Goal: Task Accomplishment & Management: Use online tool/utility

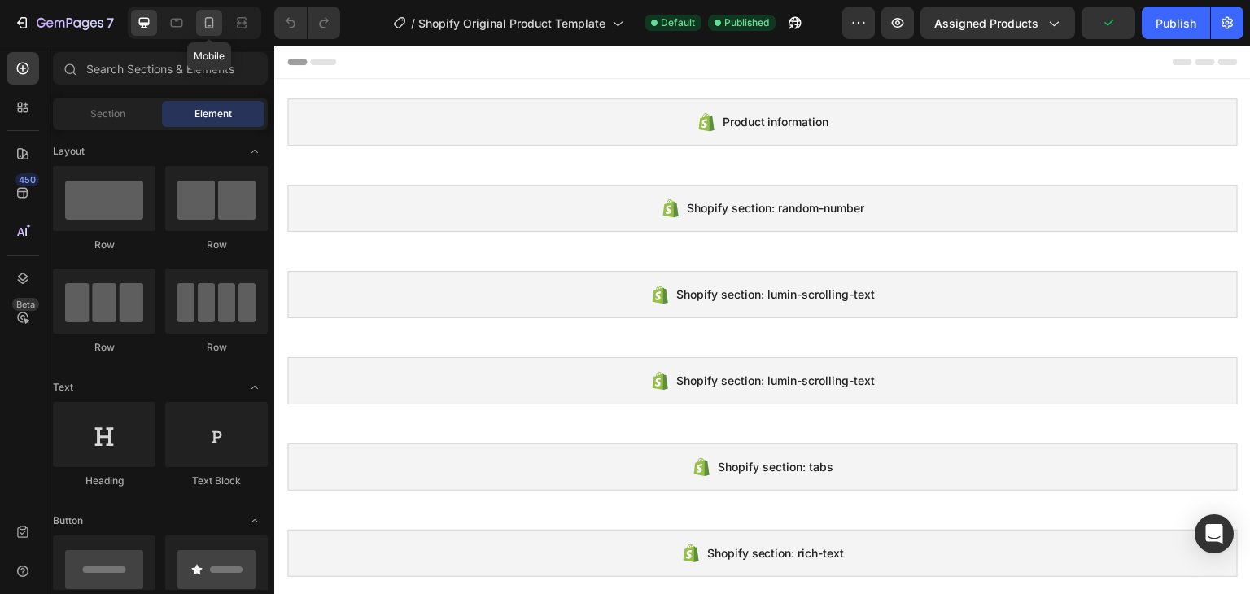
click at [210, 18] on icon at bounding box center [209, 22] width 9 height 11
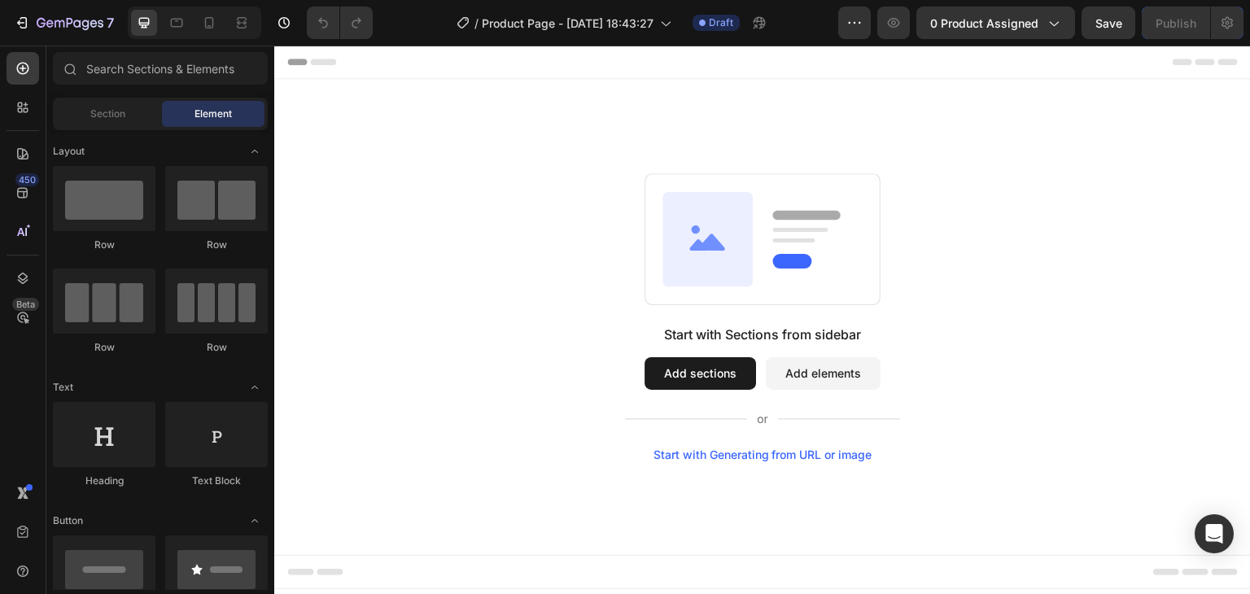
click at [707, 373] on button "Add sections" at bounding box center [701, 373] width 112 height 33
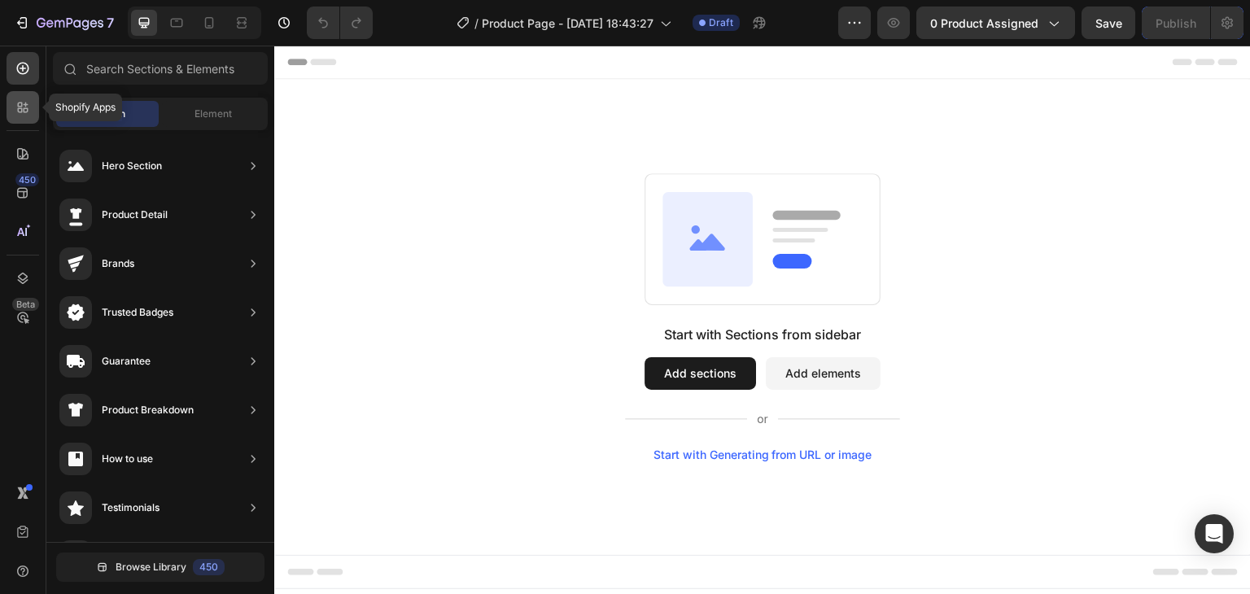
click at [20, 115] on icon at bounding box center [23, 107] width 16 height 16
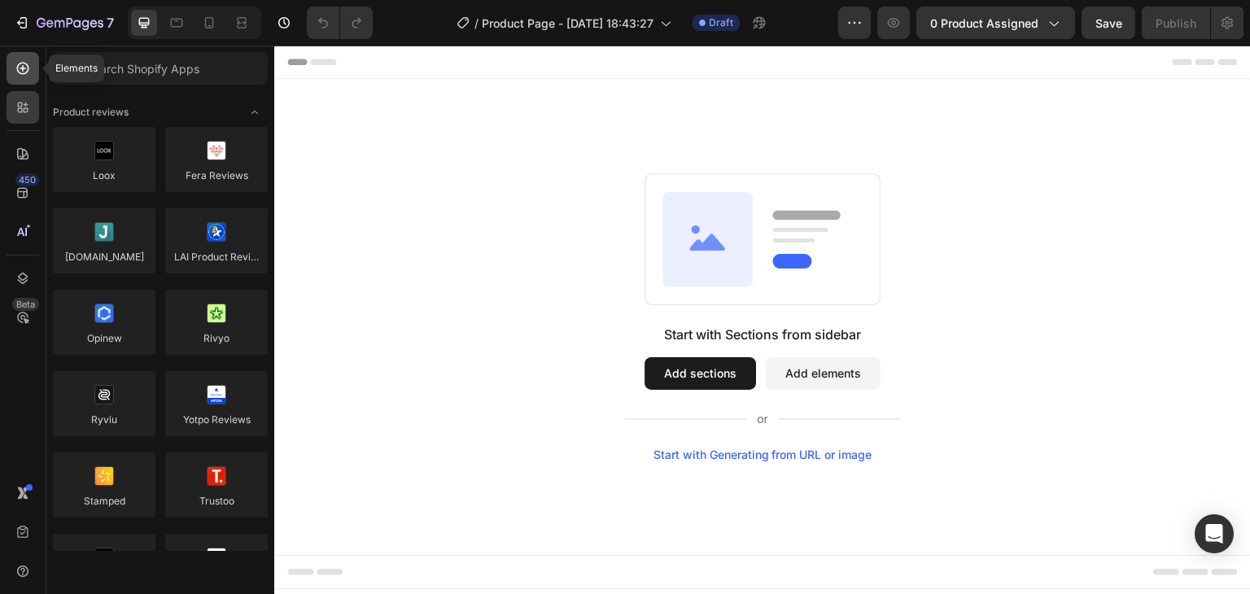
click at [30, 81] on div at bounding box center [23, 68] width 33 height 33
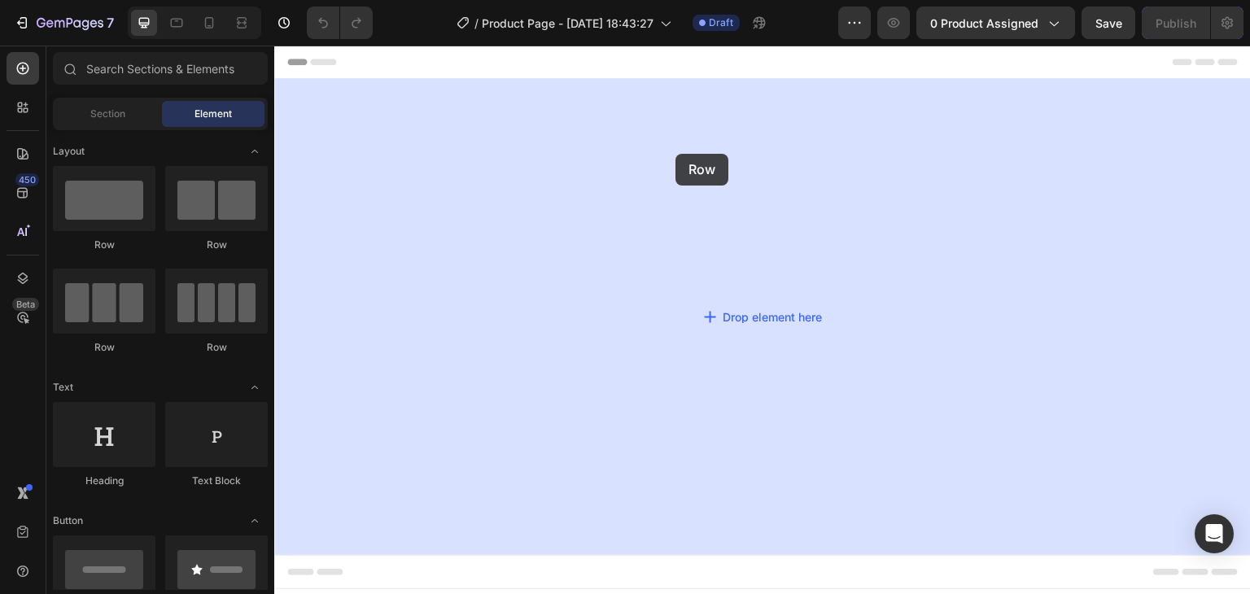
drag, startPoint x: 394, startPoint y: 248, endPoint x: 675, endPoint y: 153, distance: 296.5
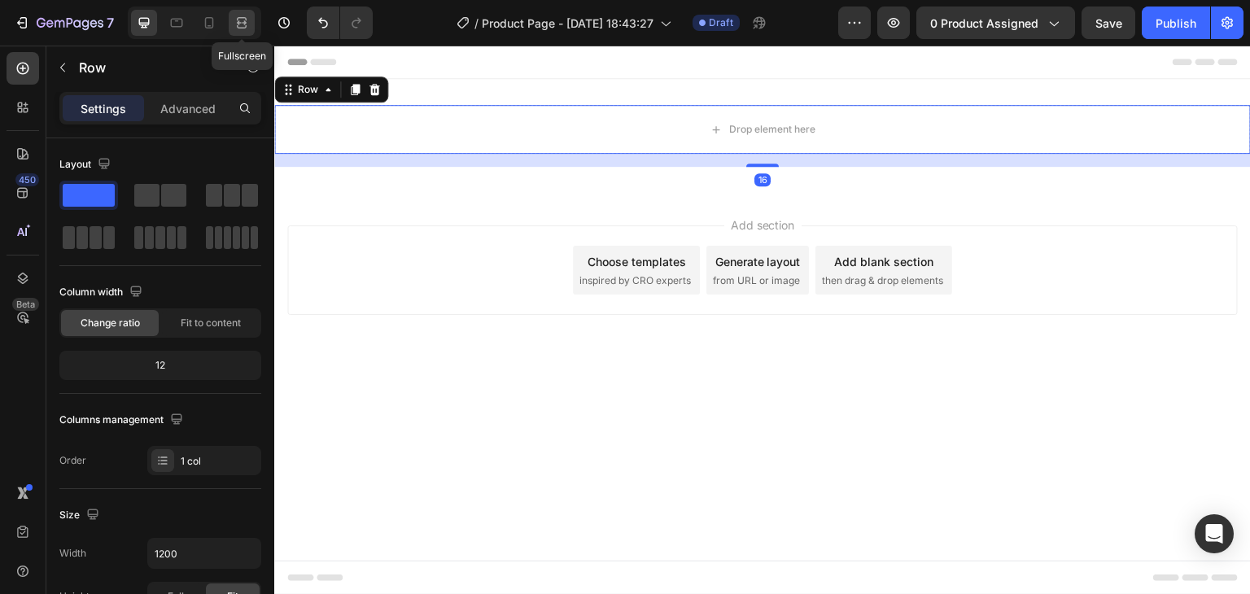
click at [244, 20] on icon at bounding box center [242, 23] width 16 height 16
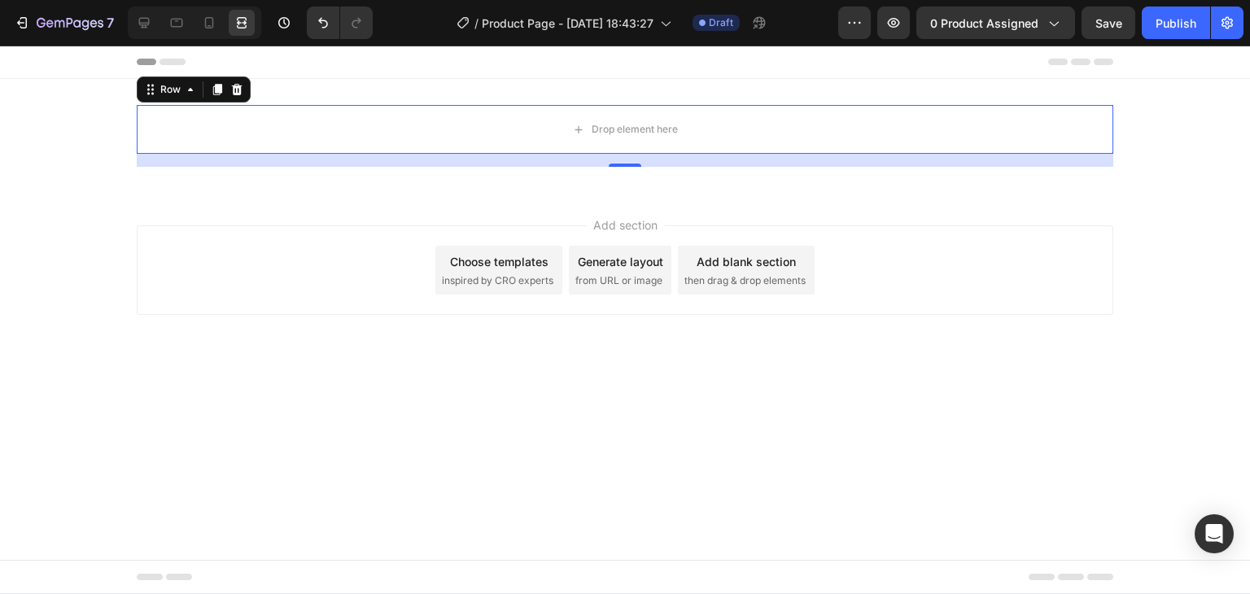
click at [195, 22] on div at bounding box center [194, 23] width 133 height 33
click at [199, 22] on div at bounding box center [209, 23] width 26 height 26
type input "100%"
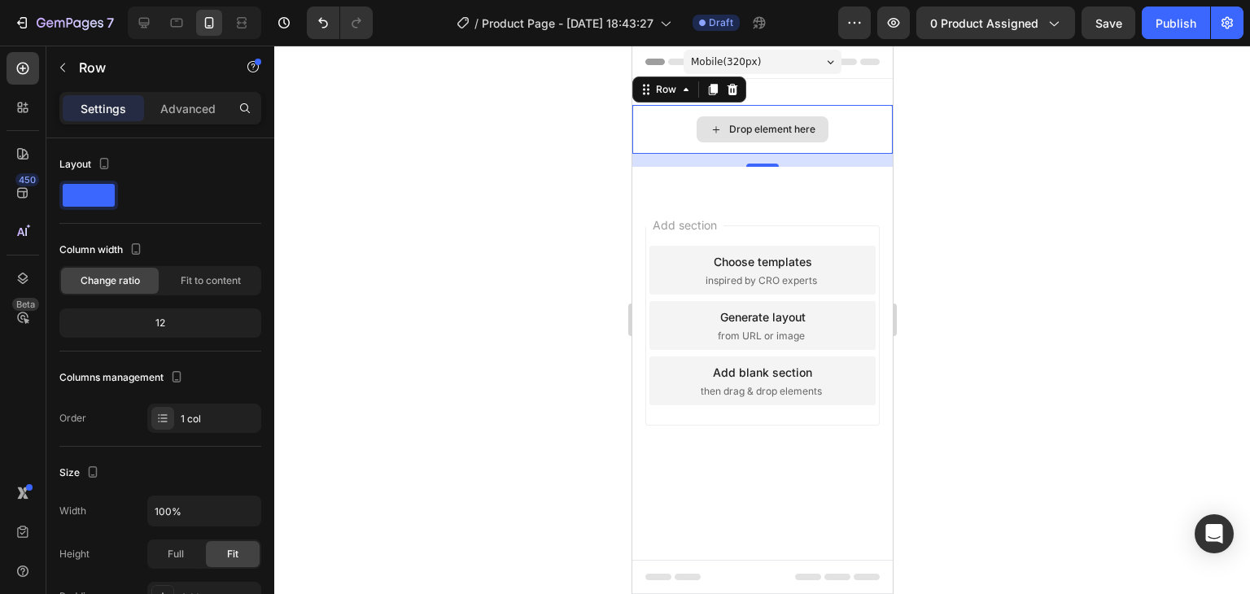
click at [768, 121] on div "Drop element here" at bounding box center [762, 129] width 132 height 26
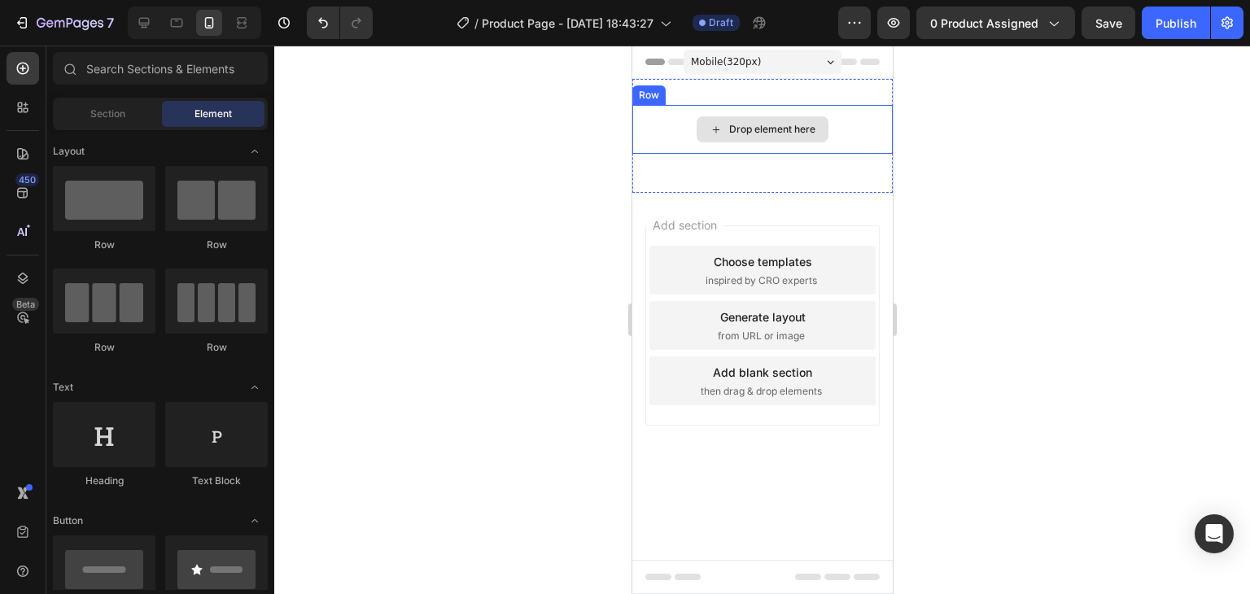
click at [711, 134] on icon at bounding box center [715, 130] width 13 height 14
click at [724, 124] on div "Drop element here" at bounding box center [762, 129] width 132 height 26
click at [767, 123] on div "Drop element here" at bounding box center [771, 129] width 86 height 13
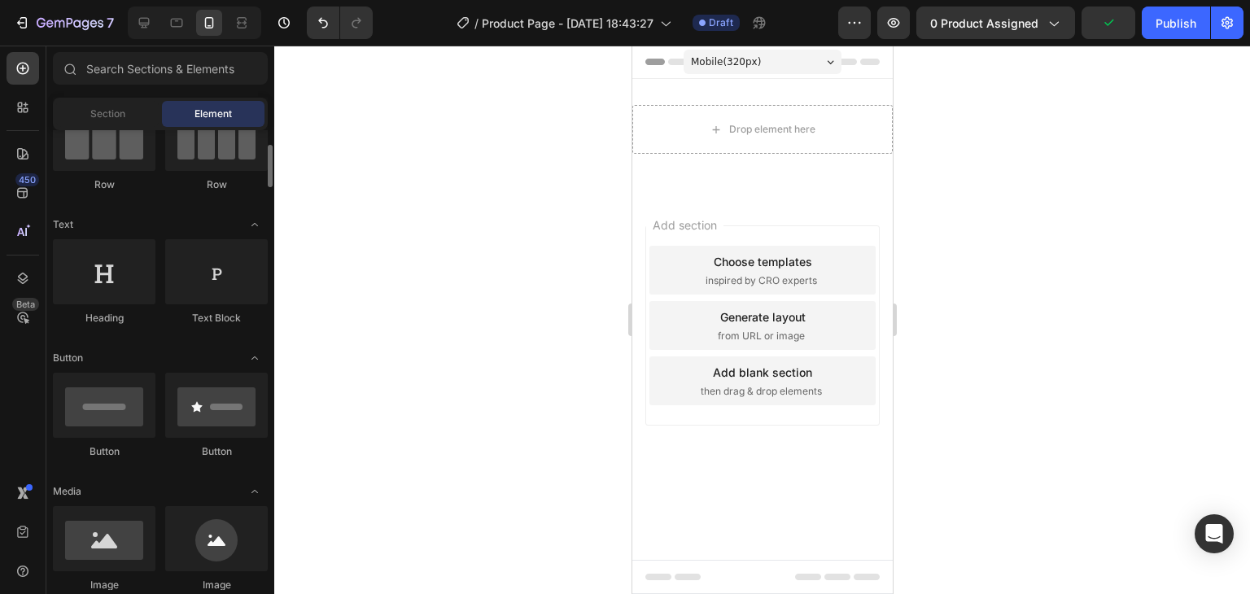
scroll to position [244, 0]
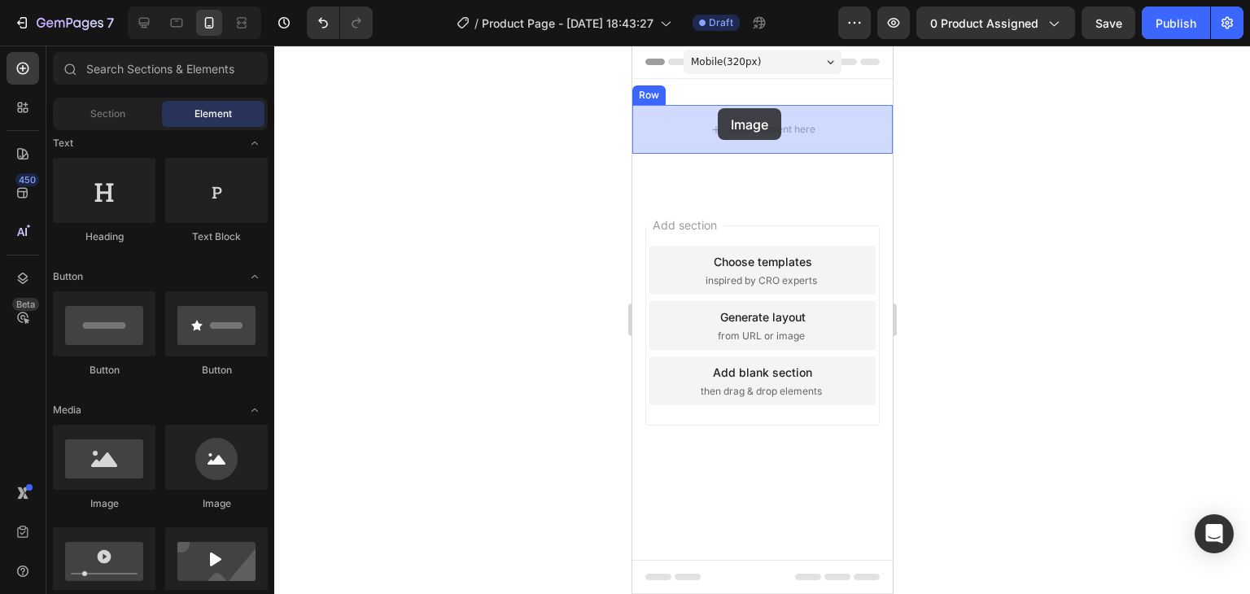
drag, startPoint x: 765, startPoint y: 505, endPoint x: 717, endPoint y: 108, distance: 400.1
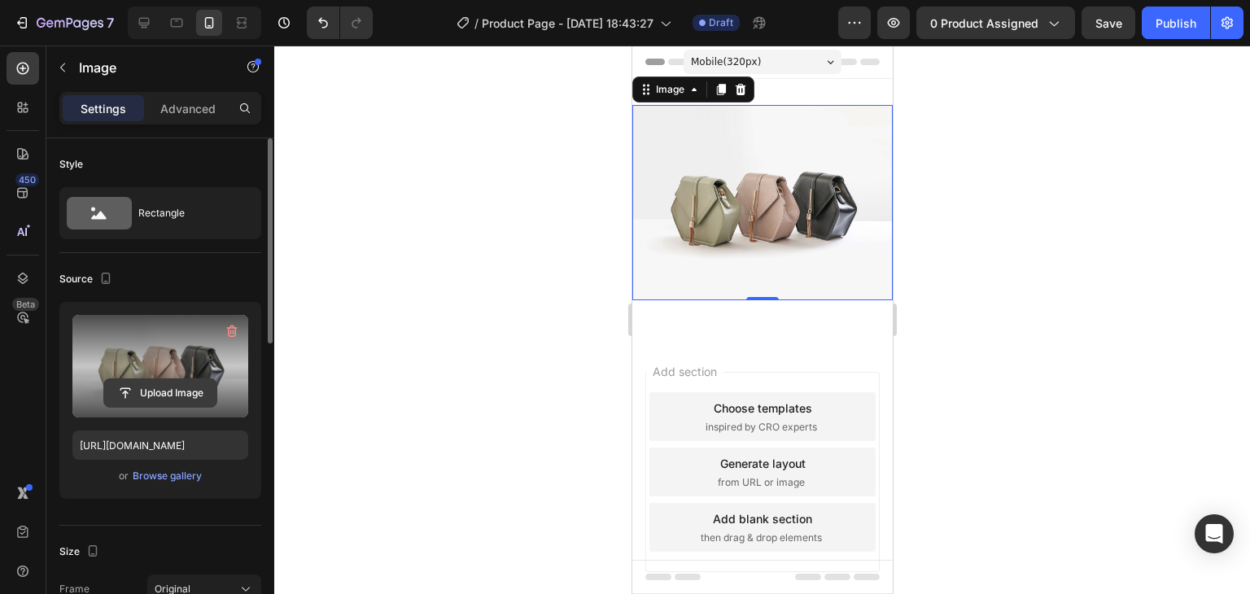
click at [163, 392] on input "file" at bounding box center [160, 393] width 112 height 28
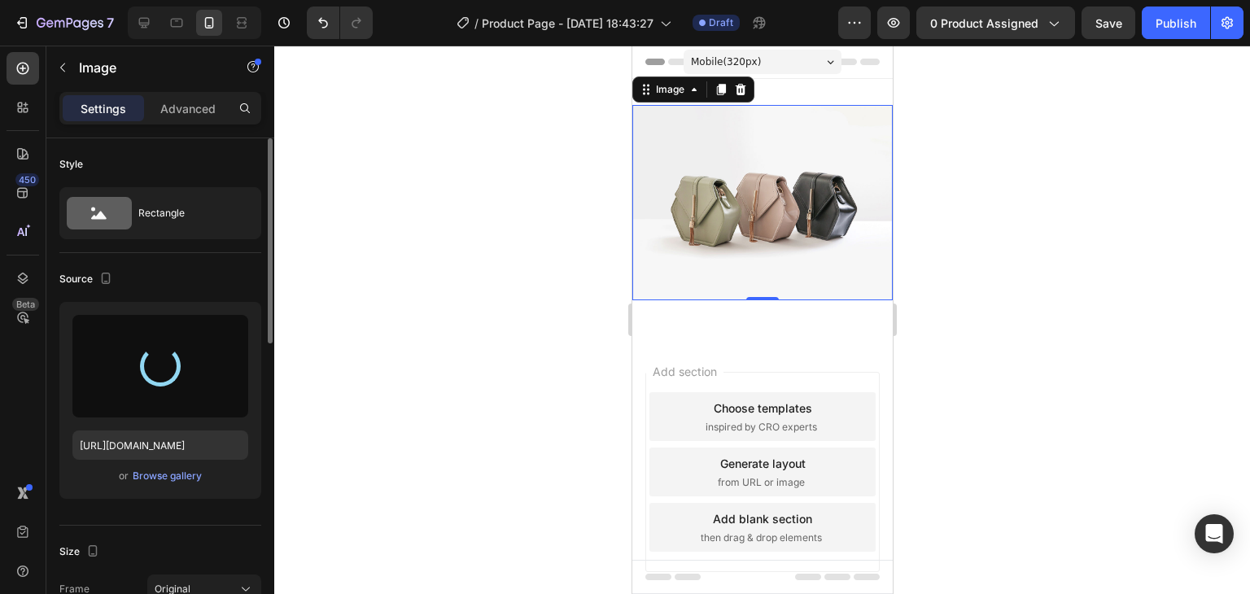
type input "[URL][DOMAIN_NAME]"
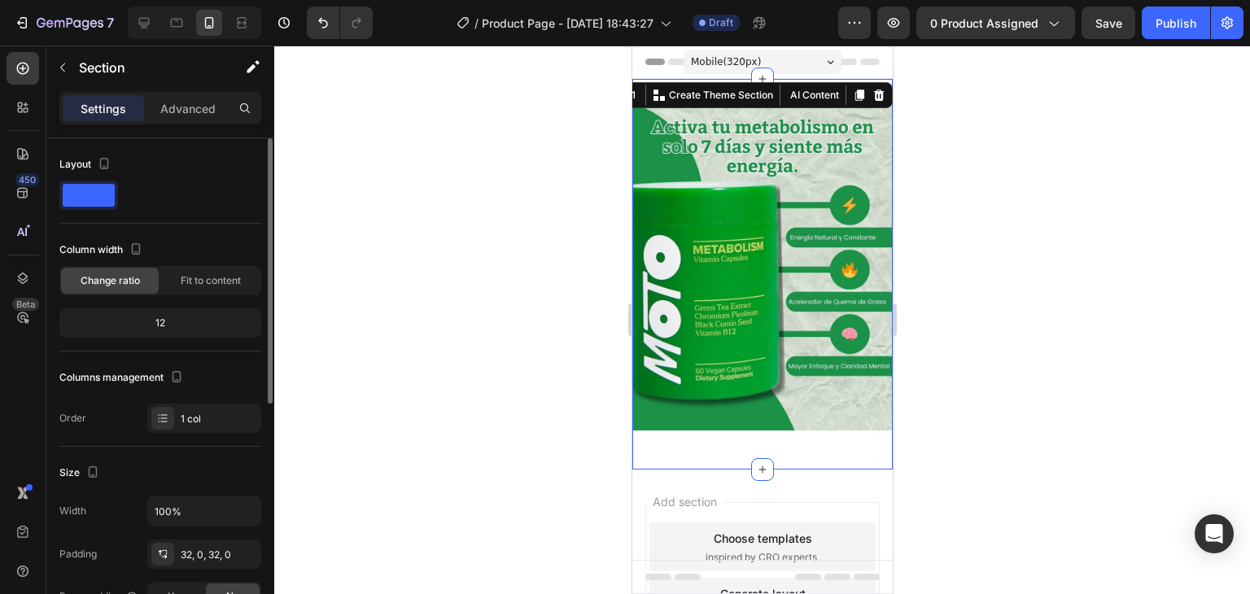
click at [803, 93] on div "Image Row Section 1 You can create reusable sections Create Theme Section AI Co…" at bounding box center [762, 274] width 260 height 391
click at [872, 90] on icon at bounding box center [878, 95] width 13 height 13
click at [811, 89] on div "Image Row Section 1 You can create reusable sections Create Theme Section AI Co…" at bounding box center [762, 274] width 260 height 391
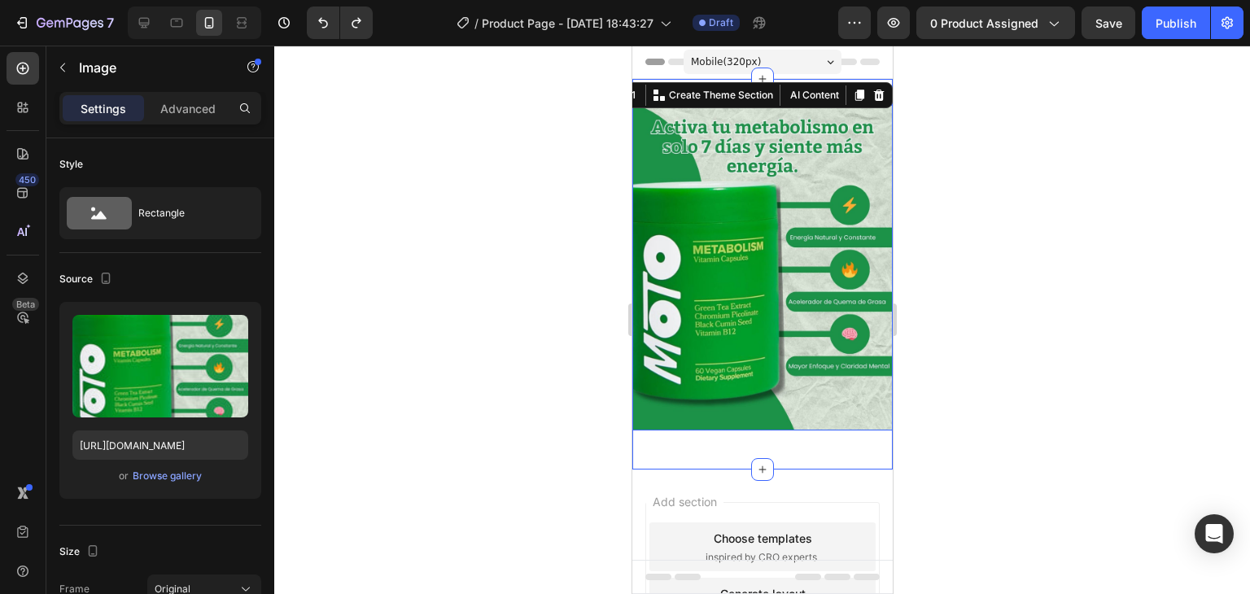
click at [799, 159] on img at bounding box center [762, 268] width 260 height 326
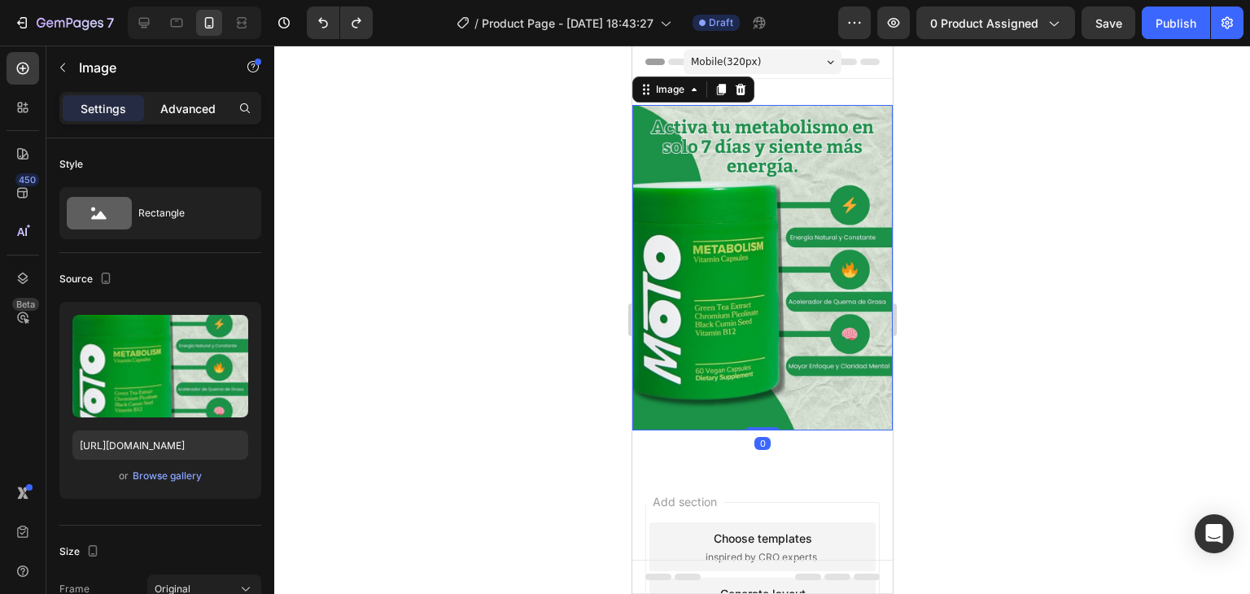
click at [181, 101] on p "Advanced" at bounding box center [187, 108] width 55 height 17
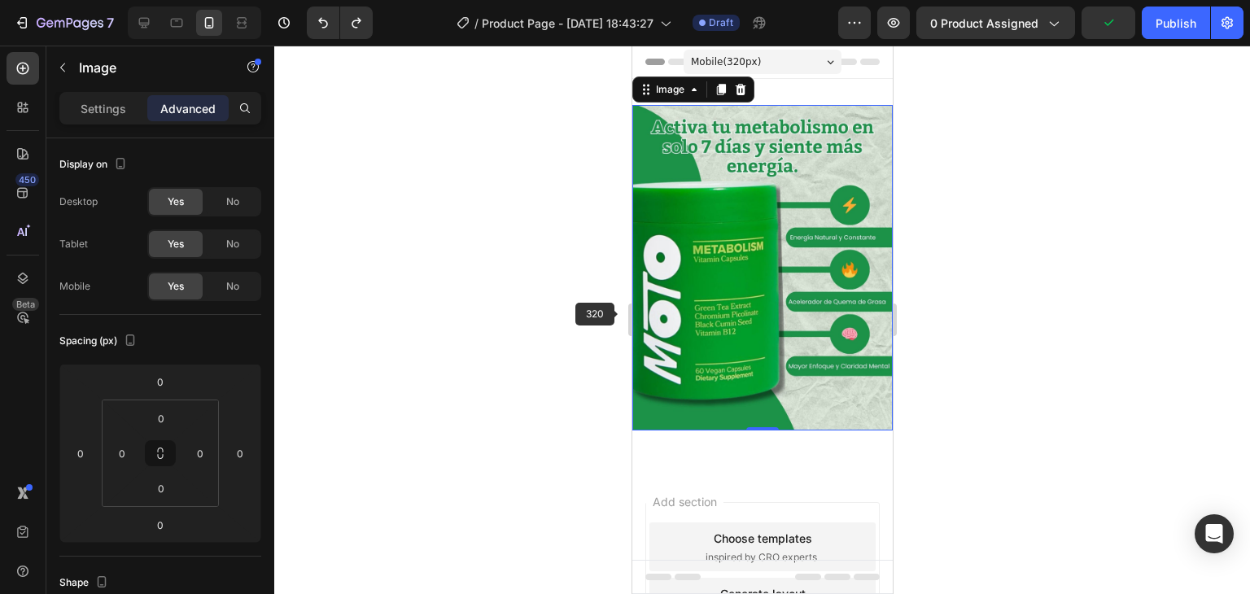
click at [714, 294] on img at bounding box center [762, 268] width 260 height 326
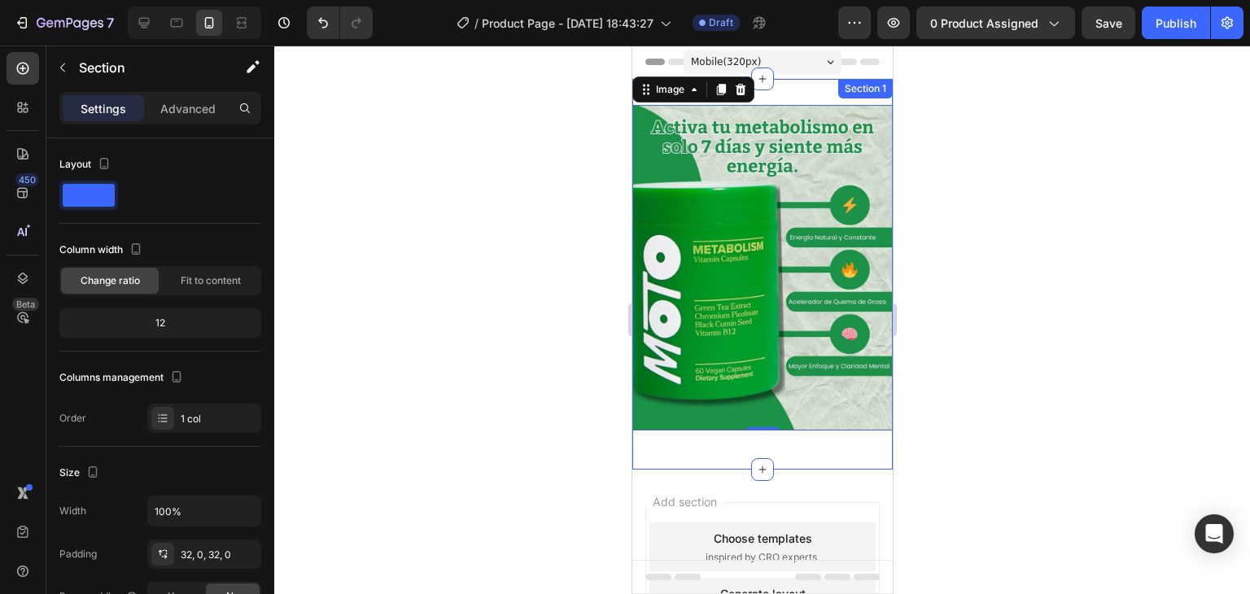
click at [807, 90] on div "Image 0 Row Section 1" at bounding box center [762, 274] width 260 height 391
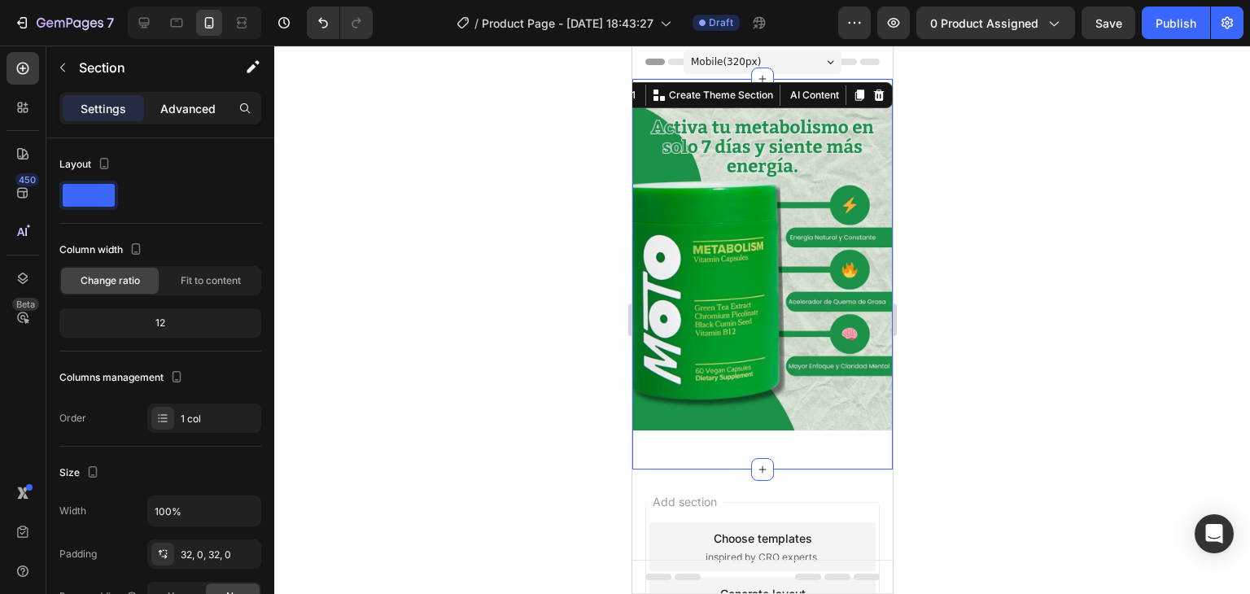
click at [189, 105] on p "Advanced" at bounding box center [187, 108] width 55 height 17
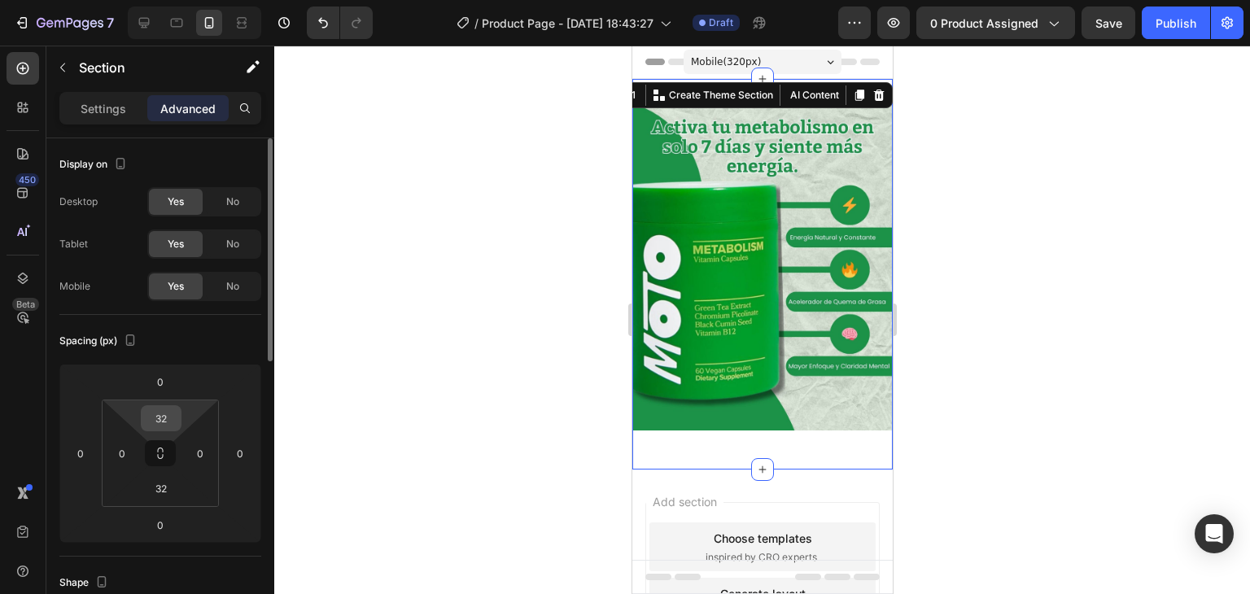
click at [166, 417] on input "32" at bounding box center [161, 418] width 33 height 24
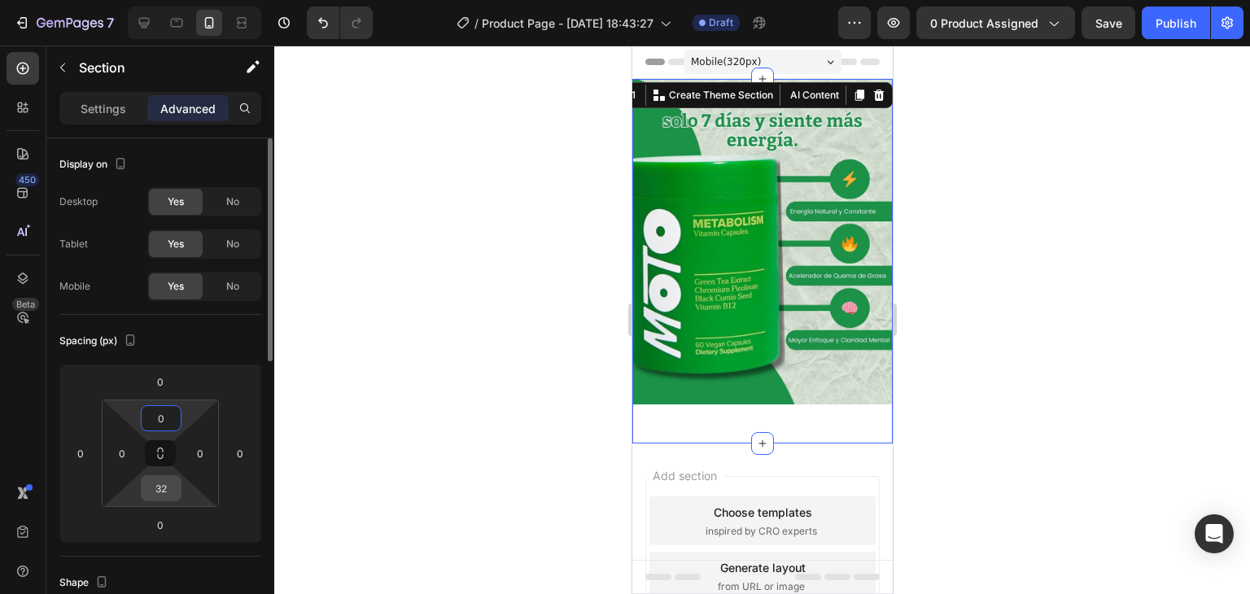
type input "0"
click at [163, 489] on input "32" at bounding box center [161, 488] width 33 height 24
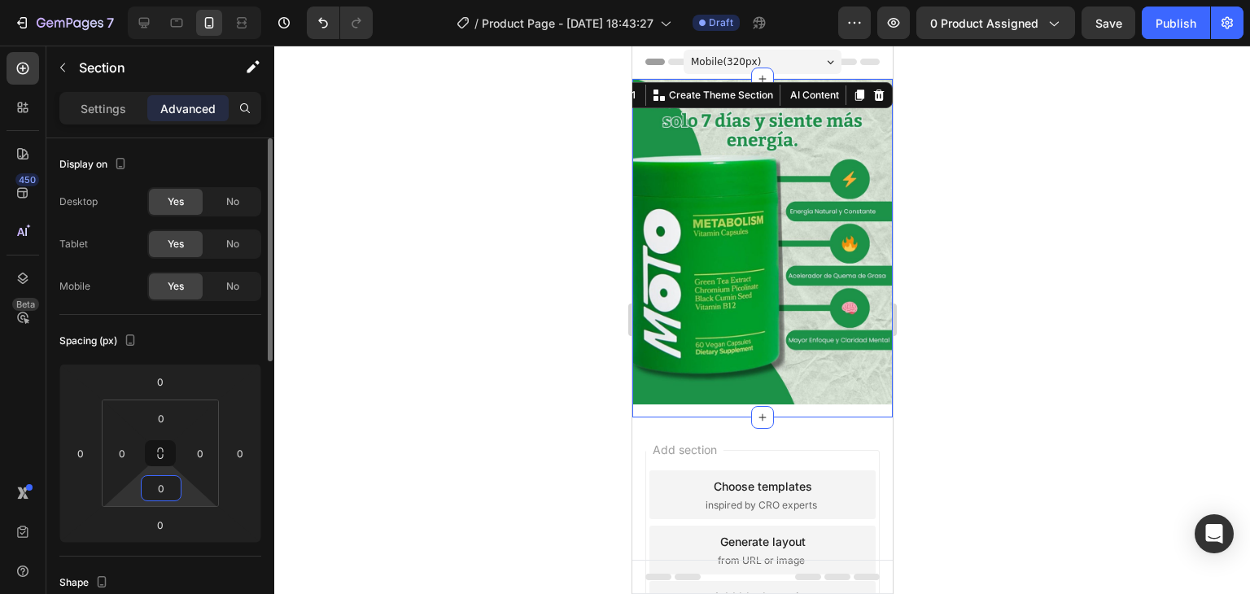
type input "0"
click at [981, 220] on div at bounding box center [762, 320] width 976 height 549
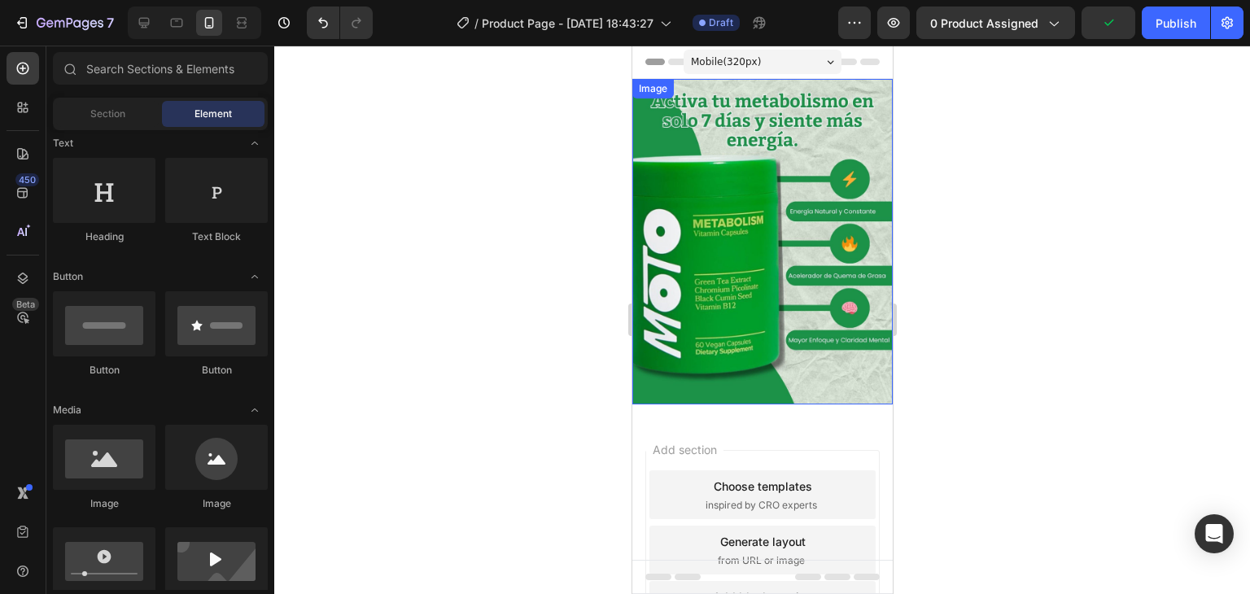
click at [813, 243] on img at bounding box center [762, 242] width 260 height 326
click at [792, 418] on div "Add section Choose templates inspired by CRO experts Generate layout from URL o…" at bounding box center [762, 573] width 260 height 311
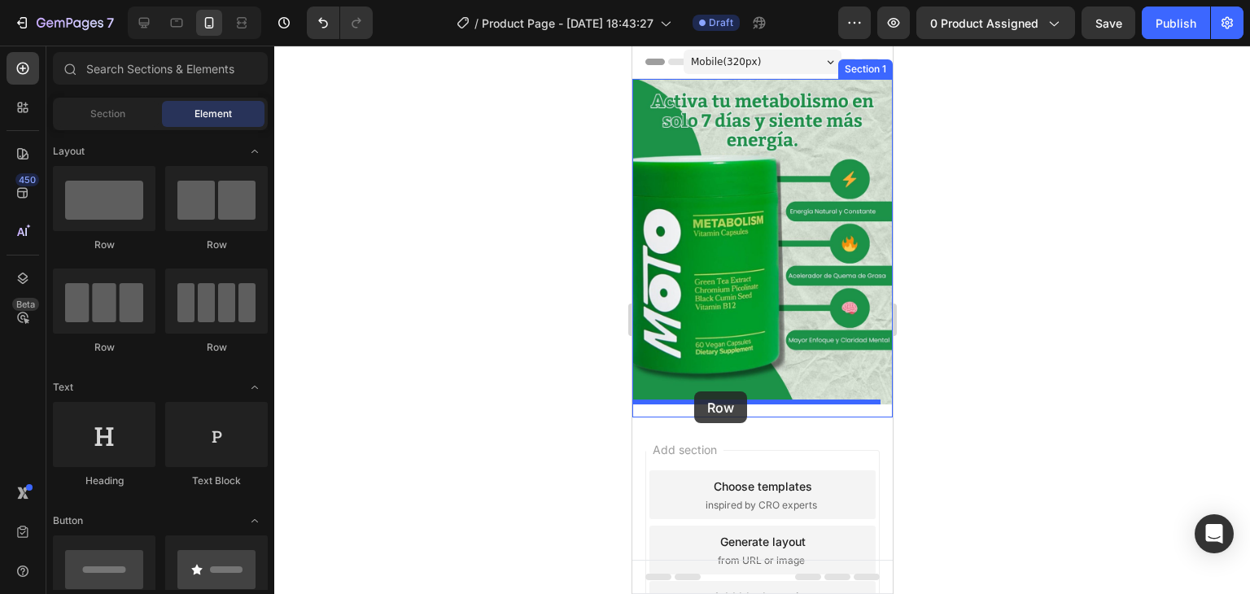
drag, startPoint x: 750, startPoint y: 269, endPoint x: 693, endPoint y: 392, distance: 134.4
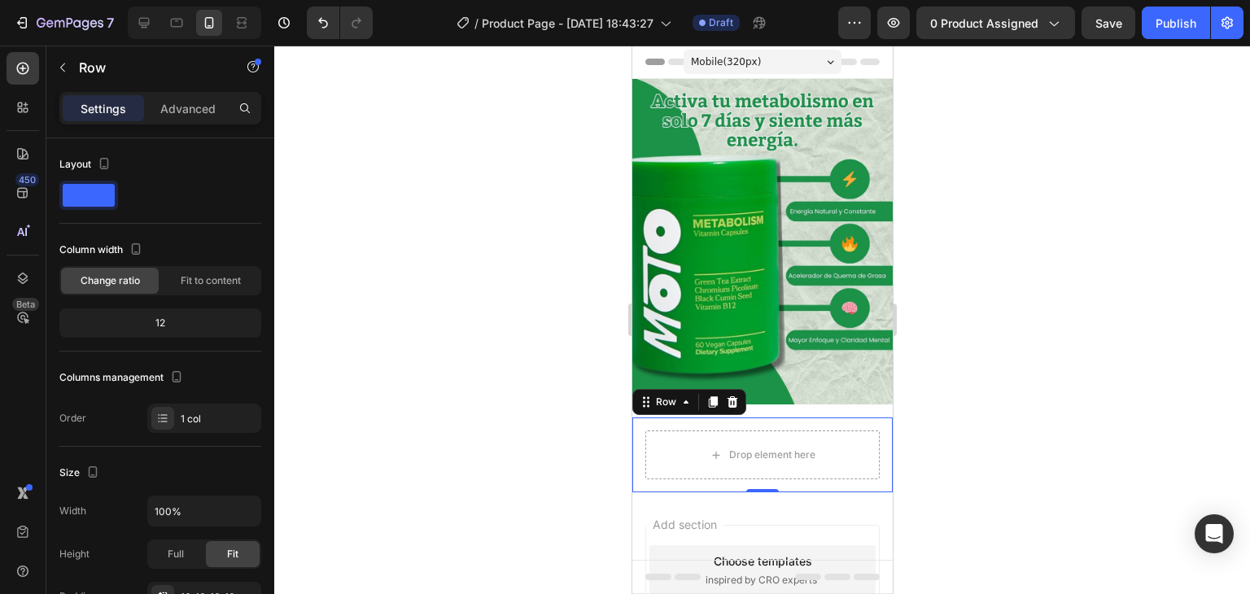
click at [100, 108] on p "Settings" at bounding box center [104, 108] width 46 height 17
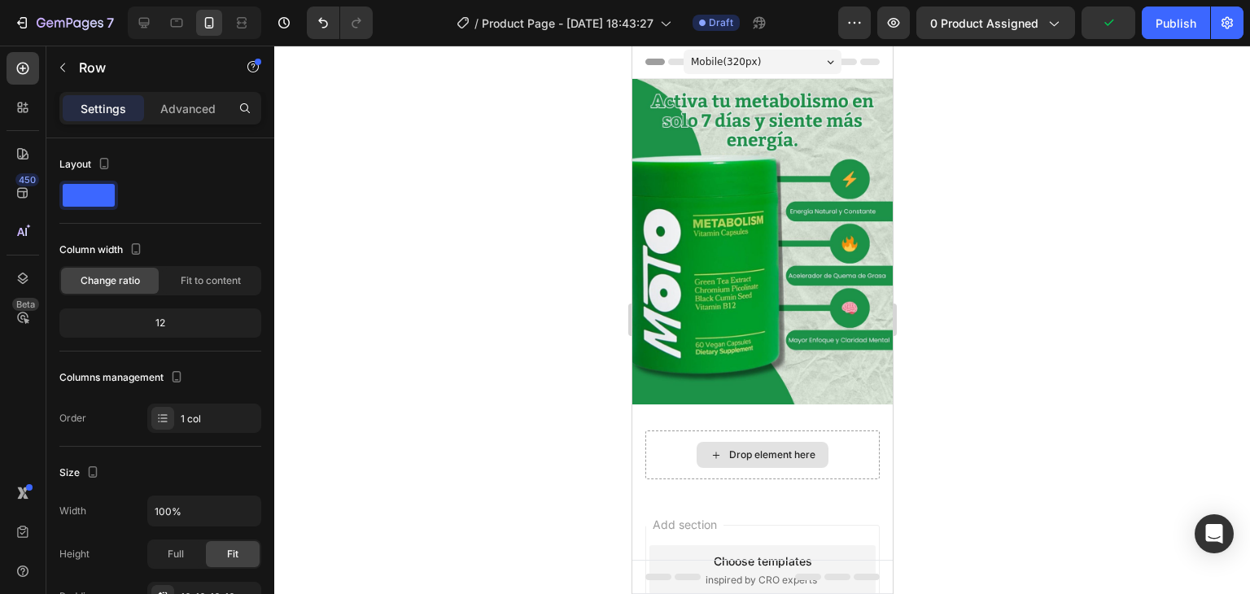
drag, startPoint x: 764, startPoint y: 435, endPoint x: 1259, endPoint y: 448, distance: 495.0
click at [764, 448] on div "Drop element here" at bounding box center [771, 454] width 86 height 13
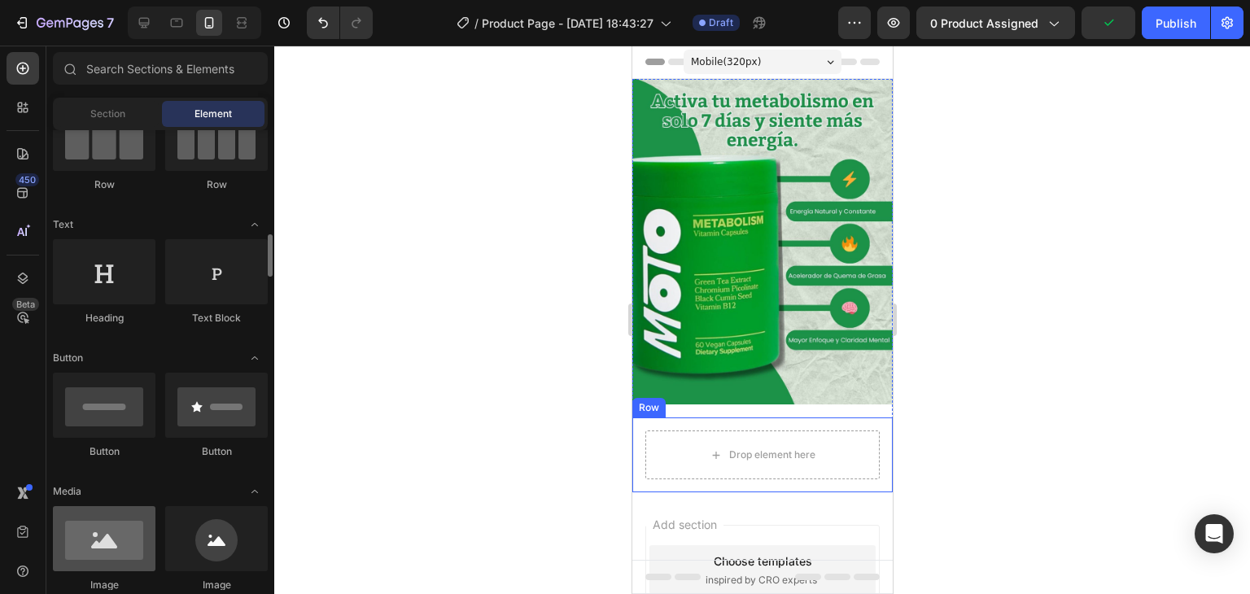
scroll to position [244, 0]
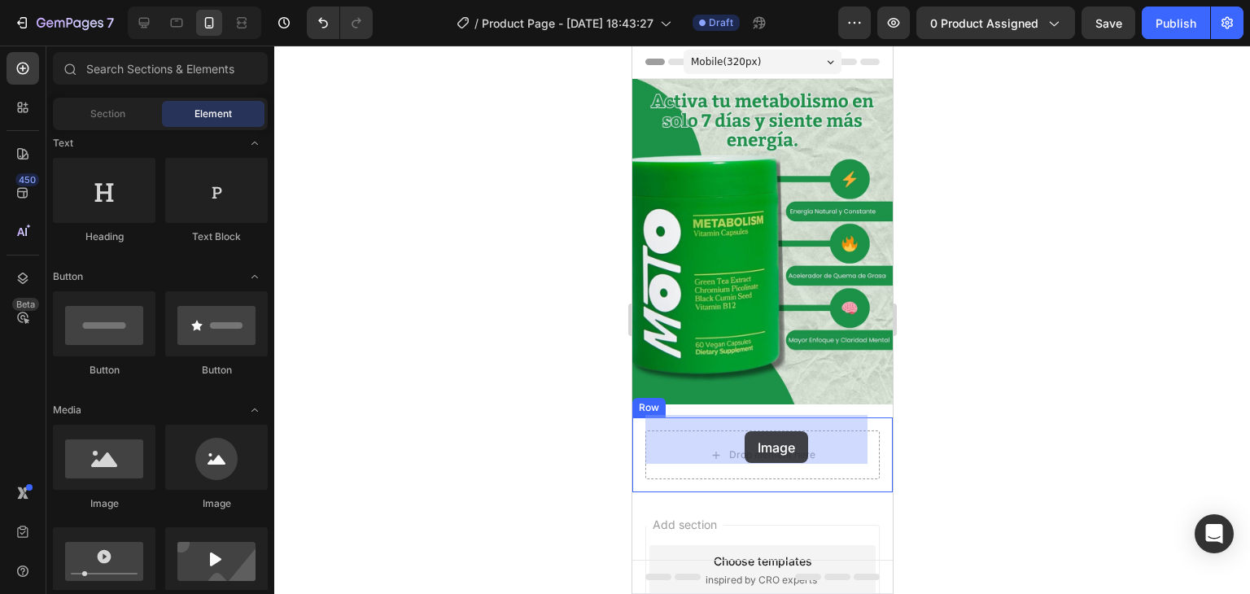
drag, startPoint x: 757, startPoint y: 512, endPoint x: 744, endPoint y: 431, distance: 81.6
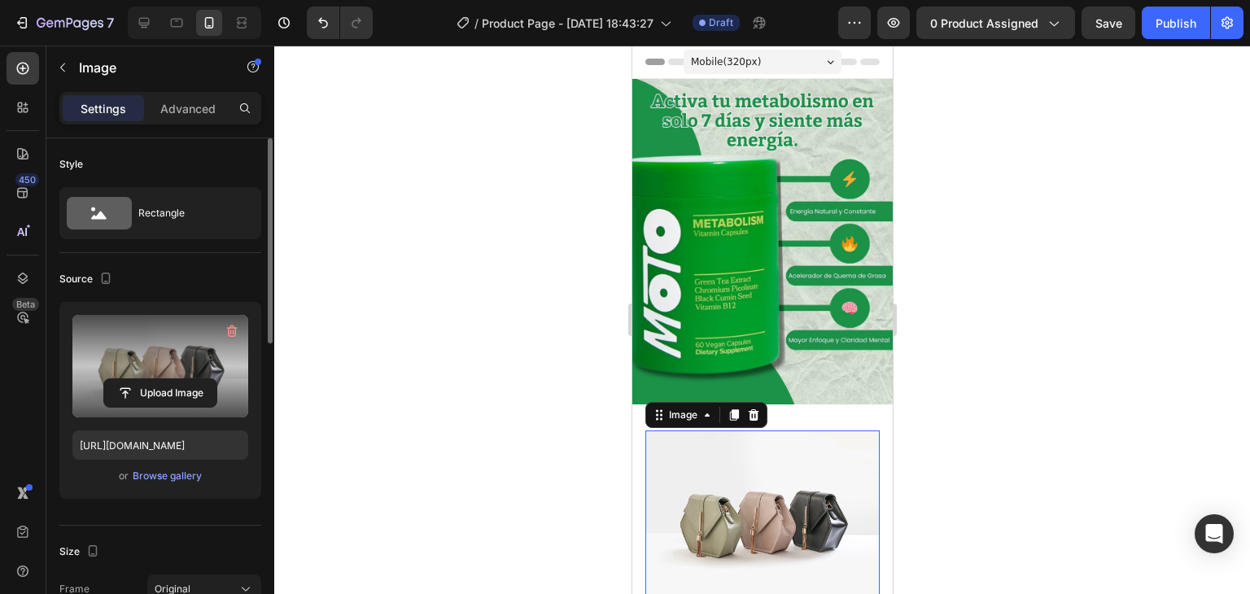
click at [164, 364] on label at bounding box center [160, 366] width 176 height 103
click at [164, 379] on input "file" at bounding box center [160, 393] width 112 height 28
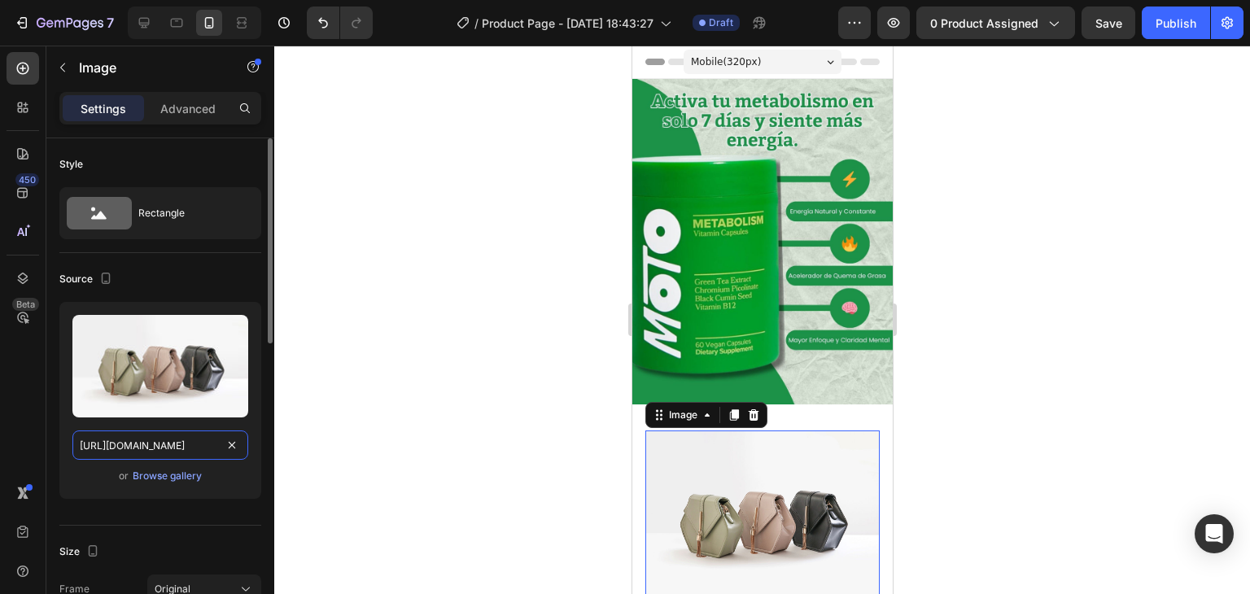
click at [182, 450] on input "[URL][DOMAIN_NAME]" at bounding box center [160, 445] width 176 height 29
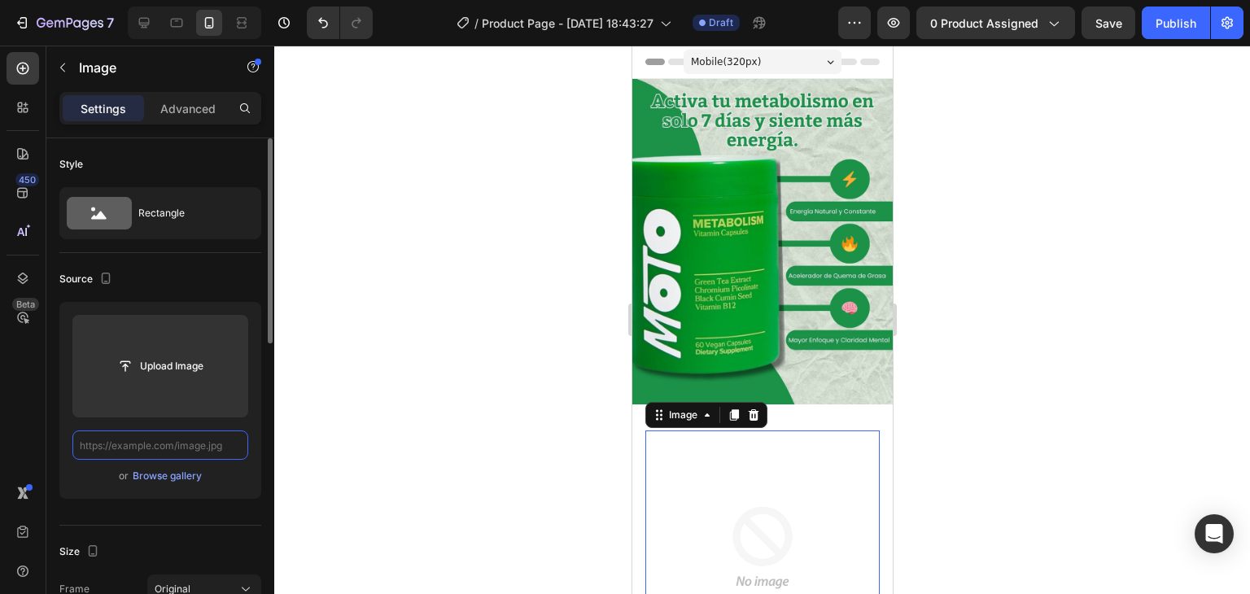
click at [151, 440] on input "text" at bounding box center [160, 445] width 176 height 29
paste input "[URL][DOMAIN_NAME]"
type input "[URL][DOMAIN_NAME]"
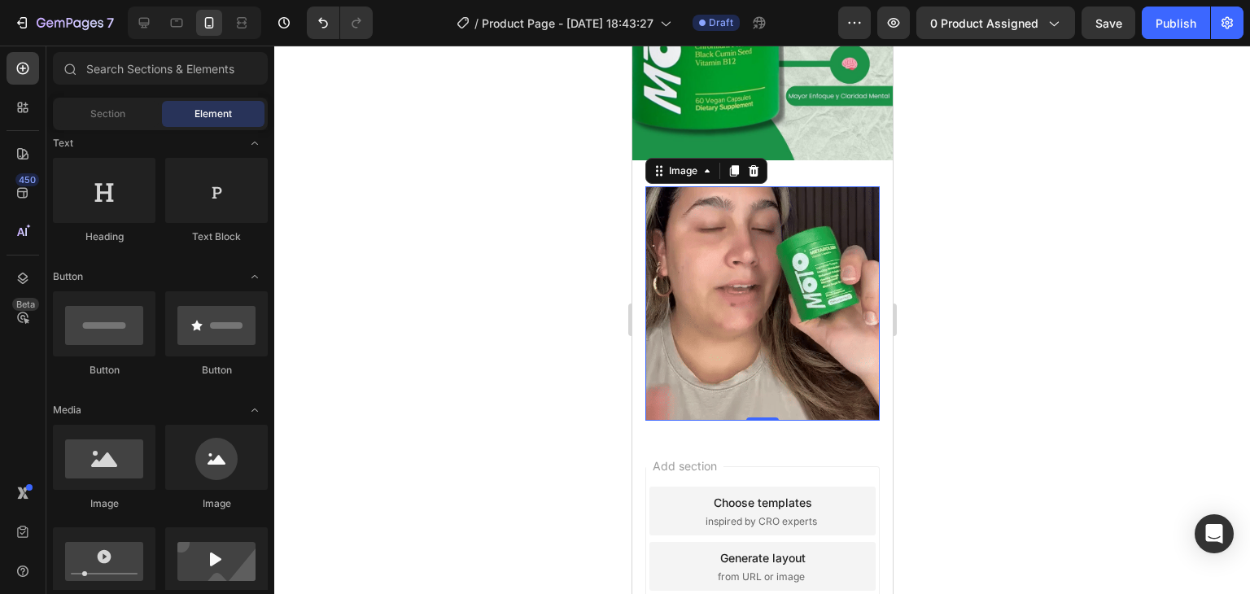
click at [651, 434] on div "Add section Choose templates inspired by CRO experts Generate layout from URL o…" at bounding box center [762, 589] width 260 height 311
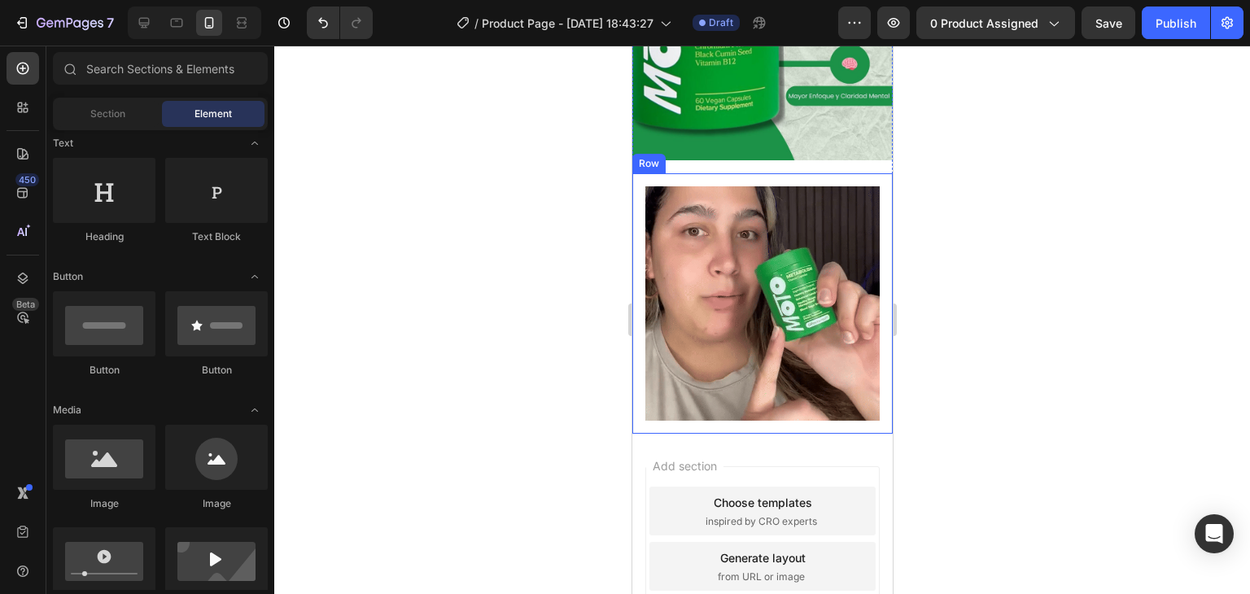
click at [640, 182] on div "Image Row" at bounding box center [762, 303] width 260 height 260
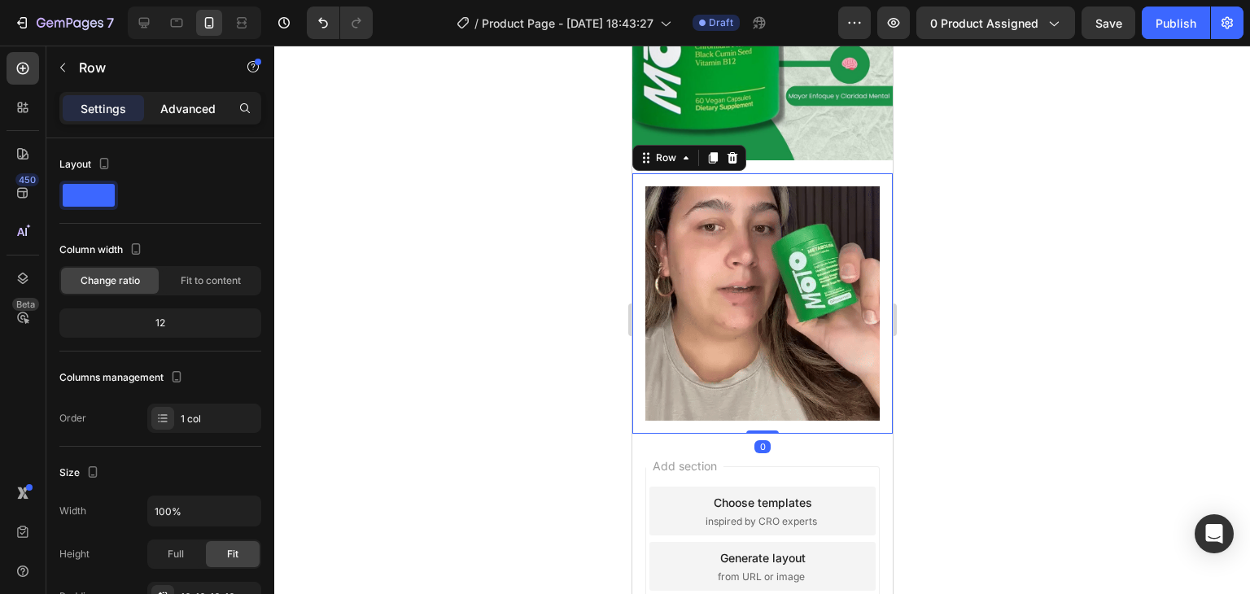
click at [191, 95] on div "Advanced" at bounding box center [187, 108] width 81 height 26
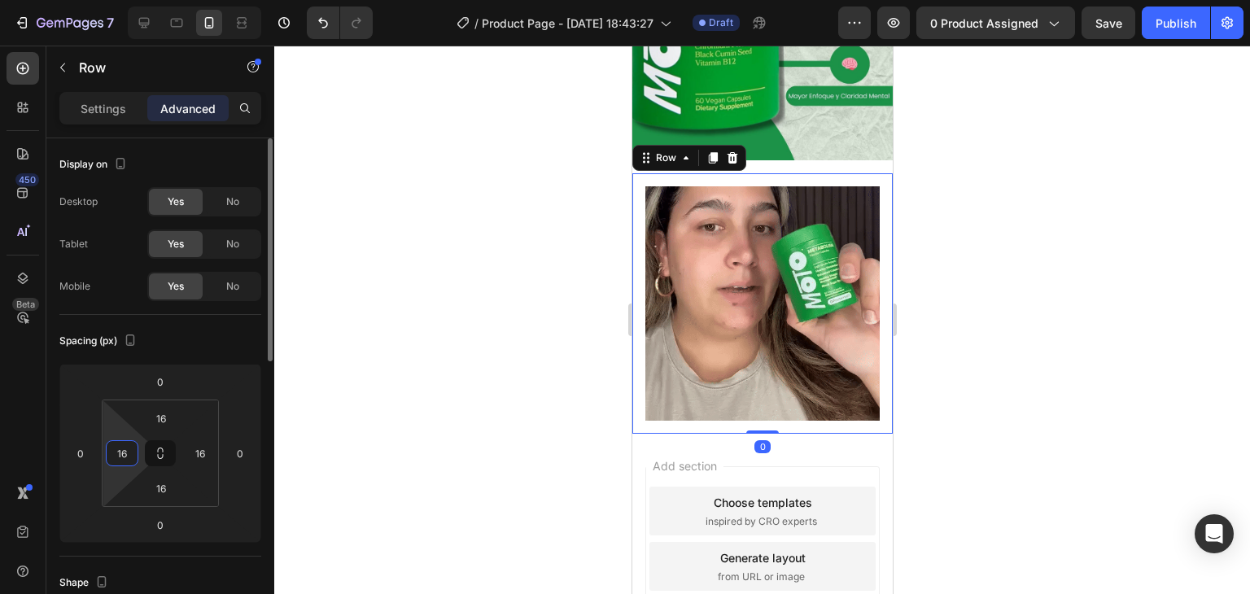
click at [124, 457] on input "16" at bounding box center [122, 453] width 24 height 24
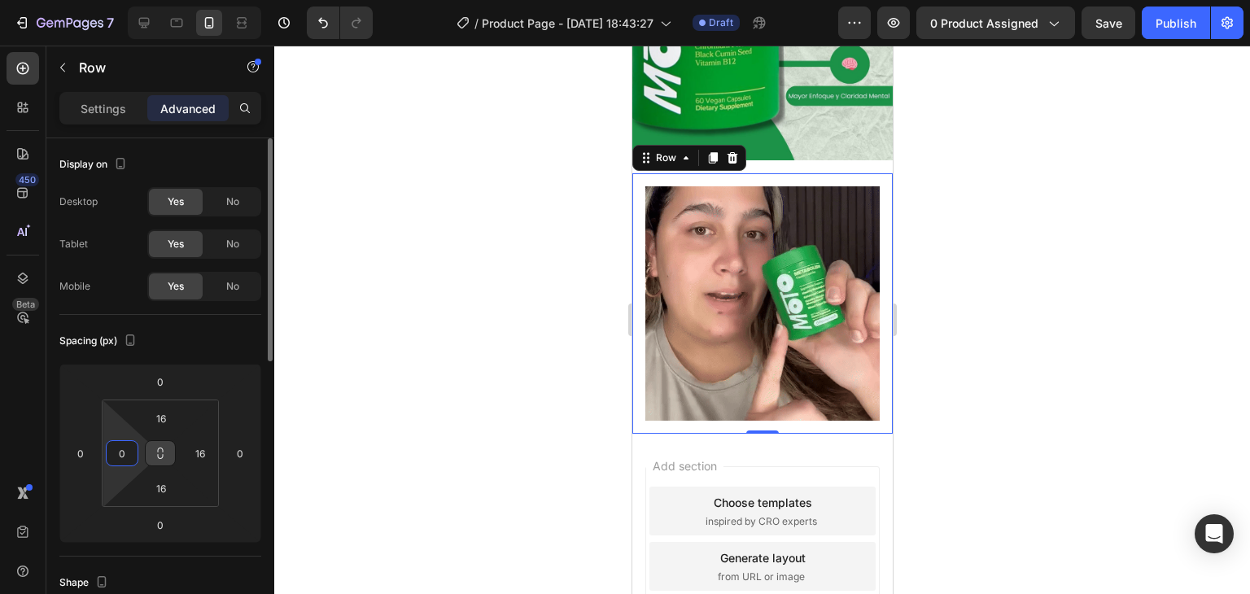
type input "0"
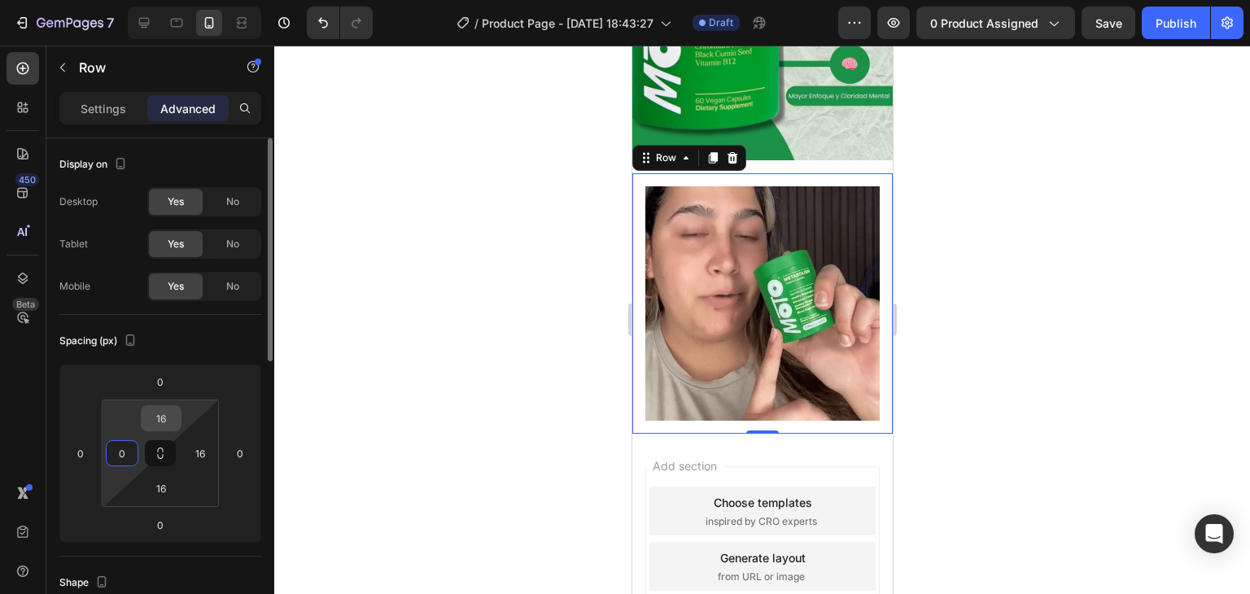
click at [160, 418] on input "16" at bounding box center [161, 418] width 33 height 24
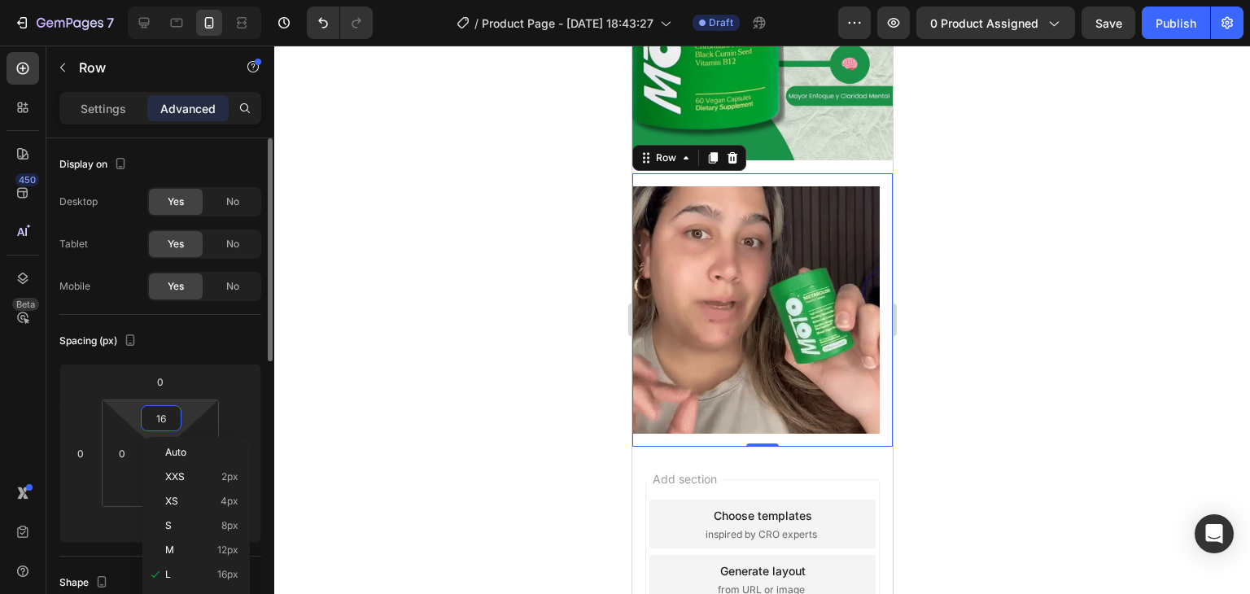
click at [160, 418] on input "16" at bounding box center [161, 418] width 33 height 24
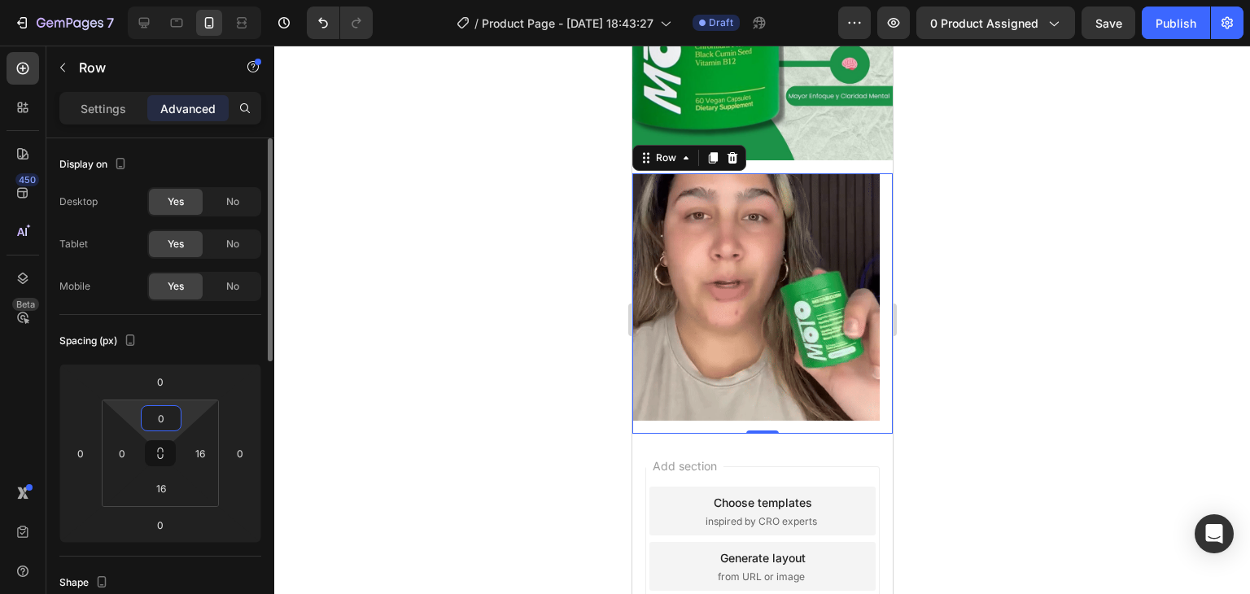
type input "0"
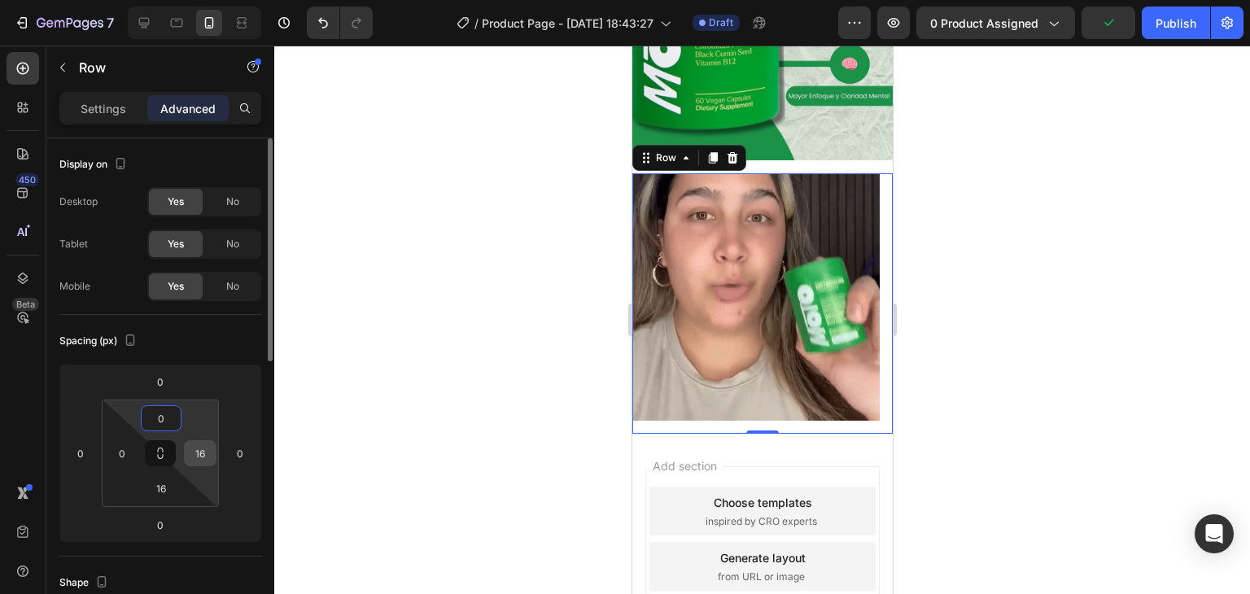
click at [200, 453] on input "16" at bounding box center [200, 453] width 24 height 24
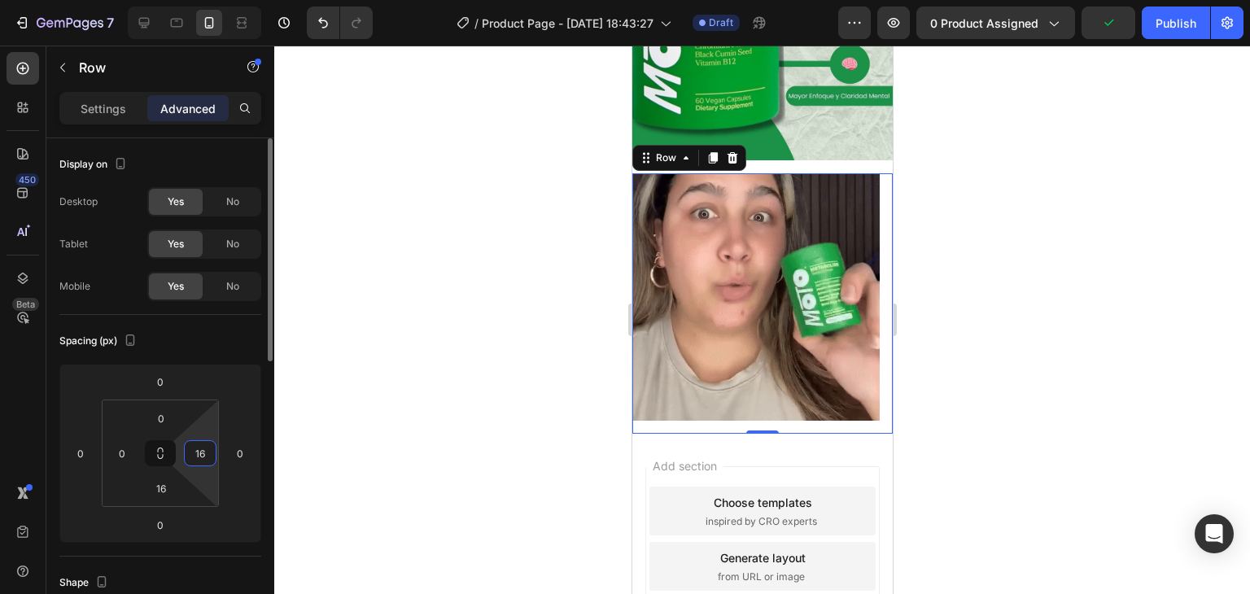
click at [200, 453] on input "16" at bounding box center [200, 453] width 24 height 24
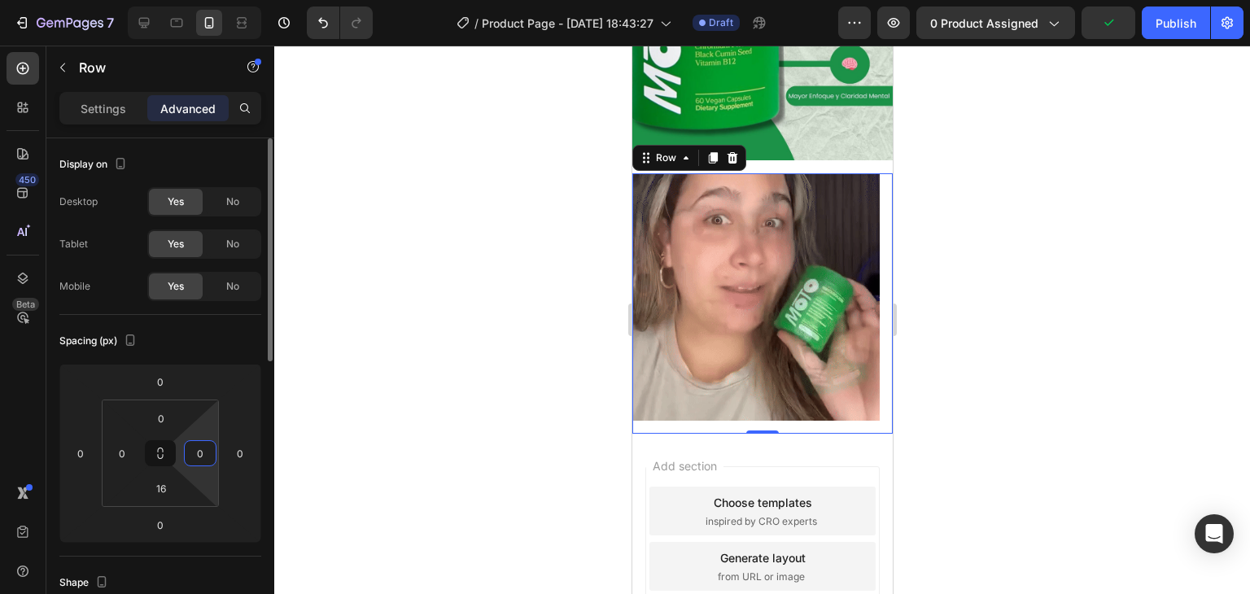
type input "0"
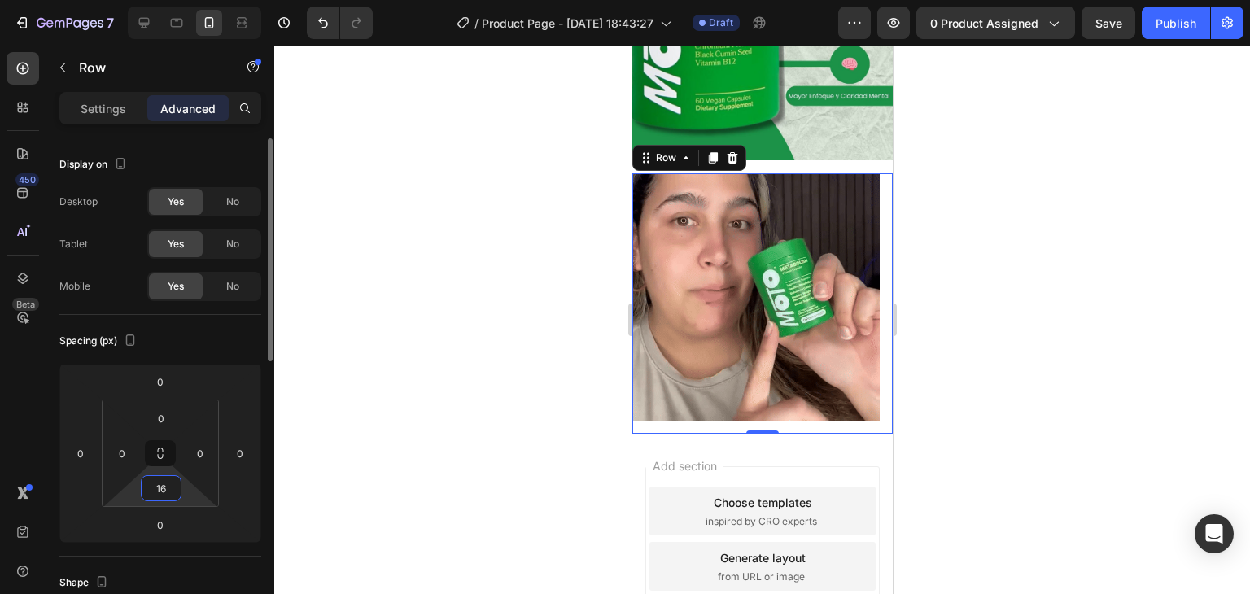
click at [169, 485] on input "16" at bounding box center [161, 488] width 33 height 24
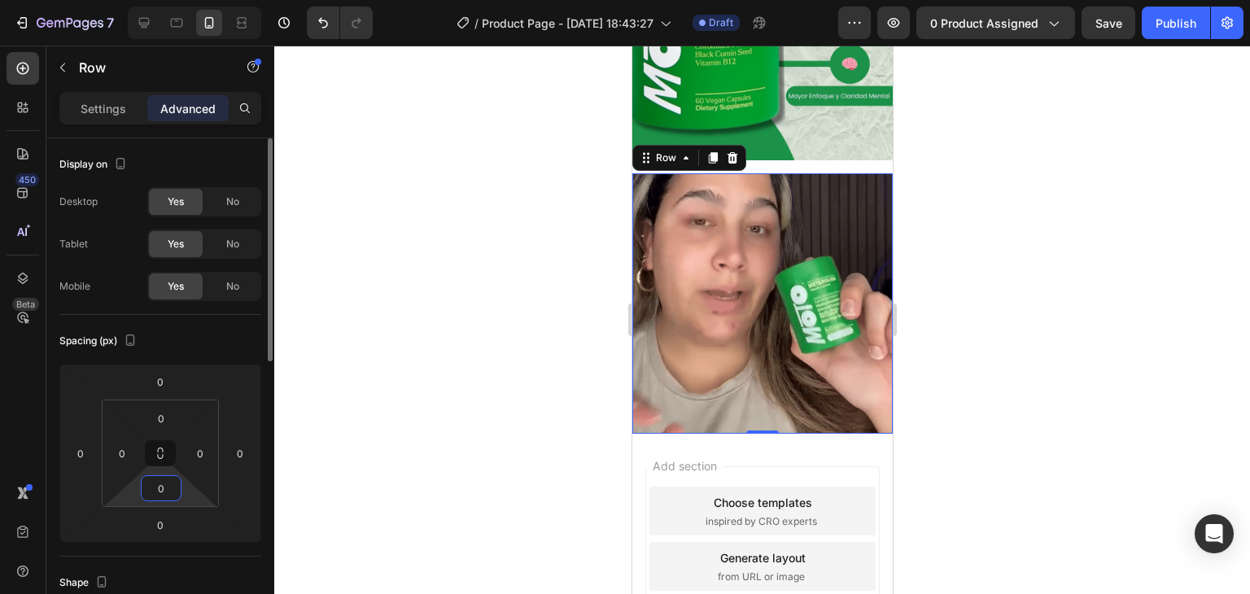
type input "0"
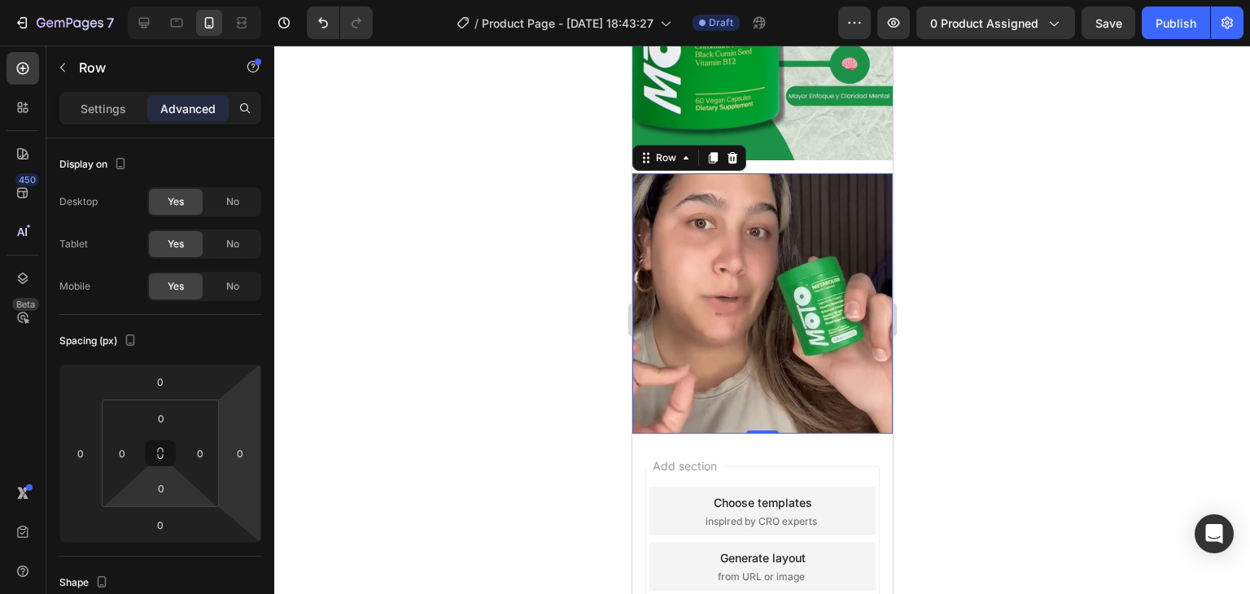
click at [523, 254] on div at bounding box center [762, 320] width 976 height 549
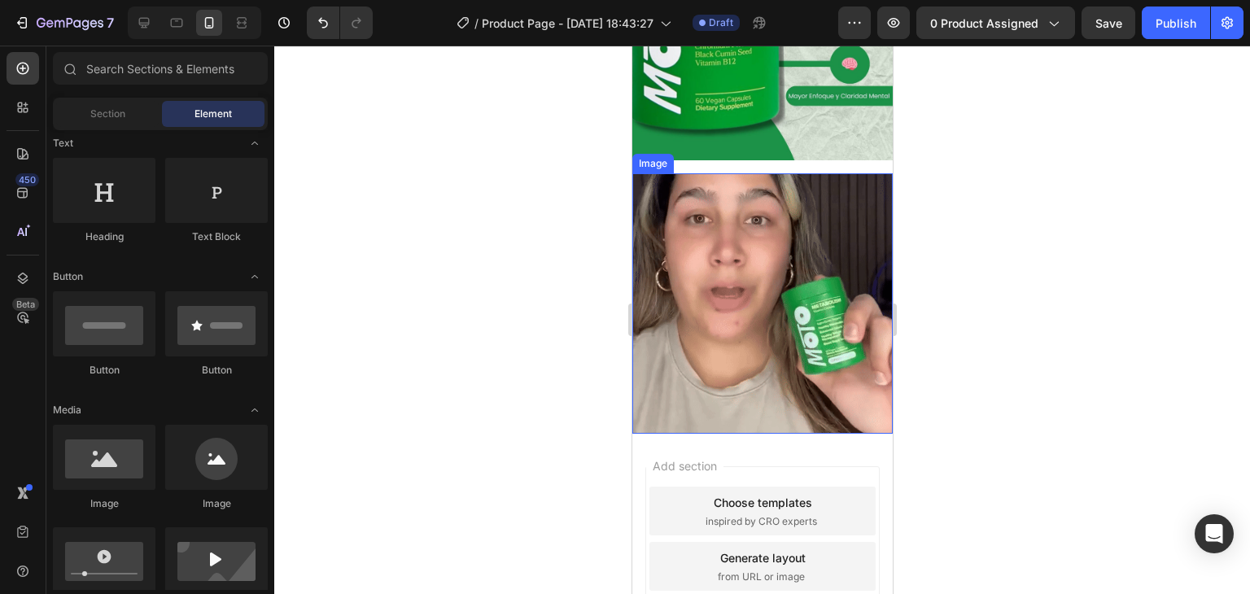
click at [805, 324] on img at bounding box center [762, 303] width 260 height 260
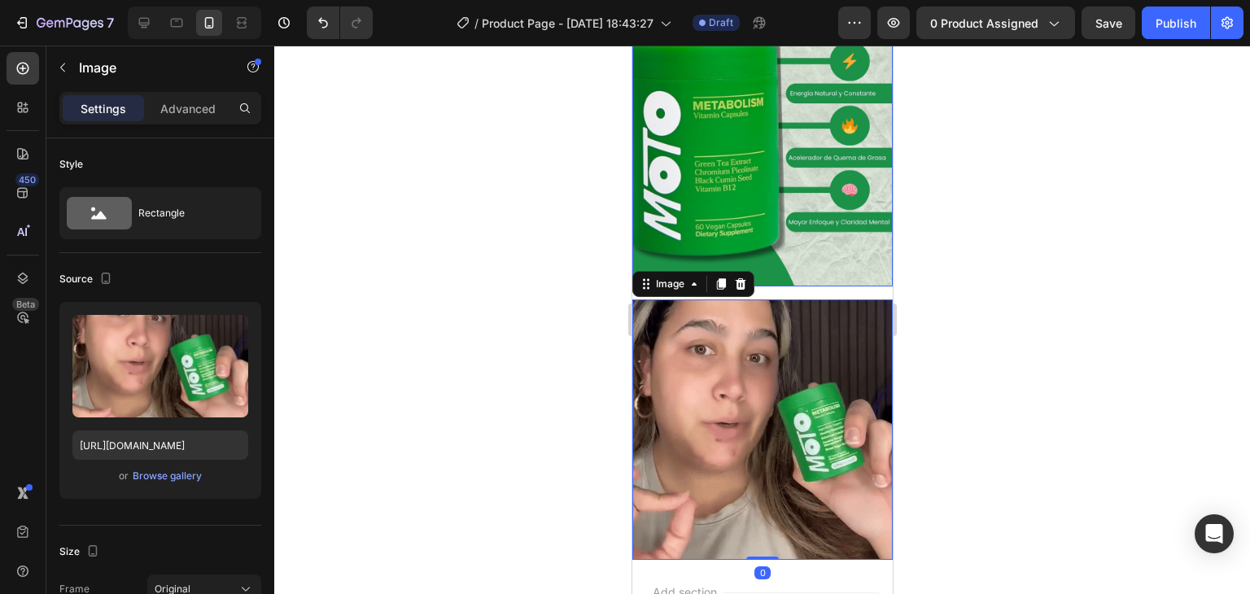
scroll to position [81, 0]
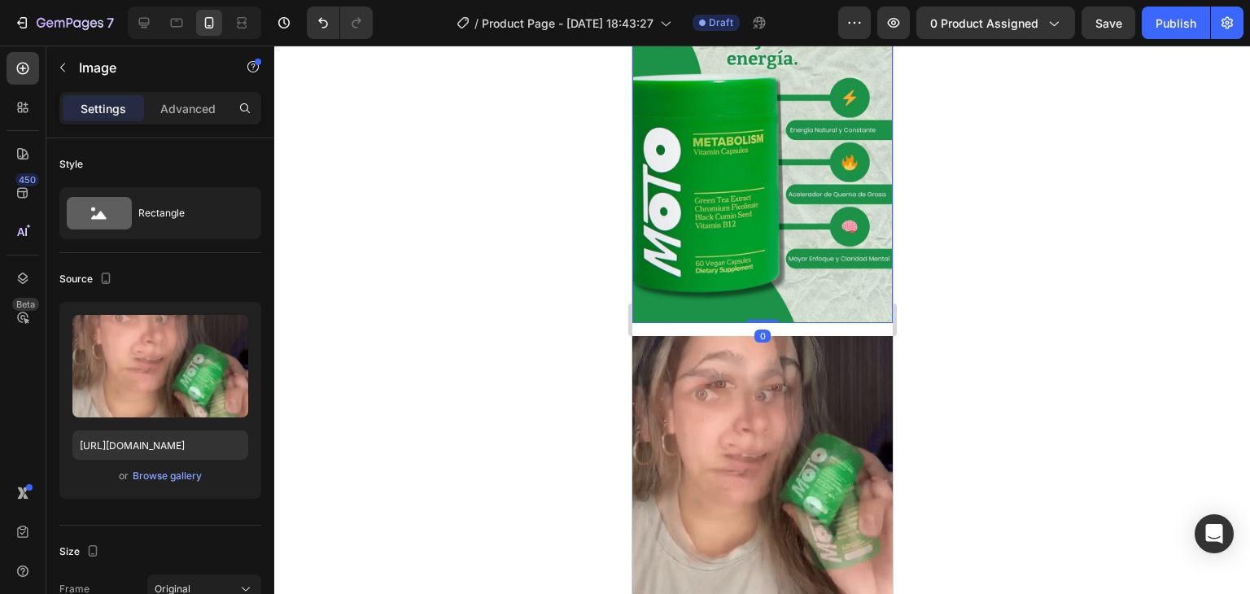
click at [813, 259] on img at bounding box center [762, 161] width 260 height 326
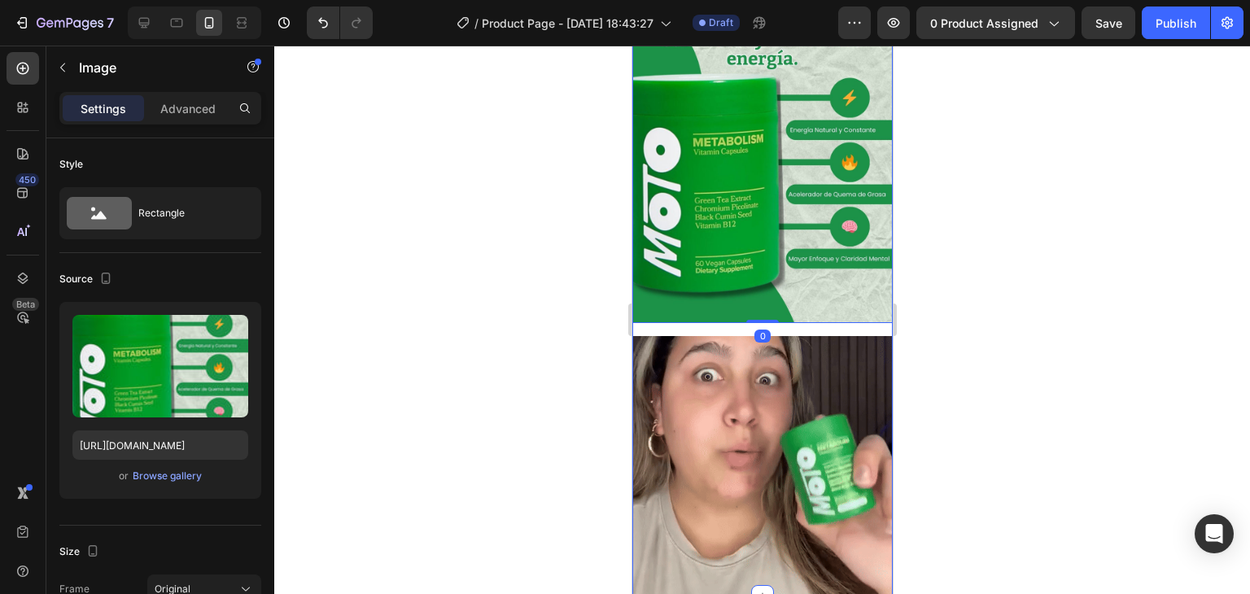
click at [798, 317] on div "Image 0 Row Image Row" at bounding box center [762, 297] width 260 height 599
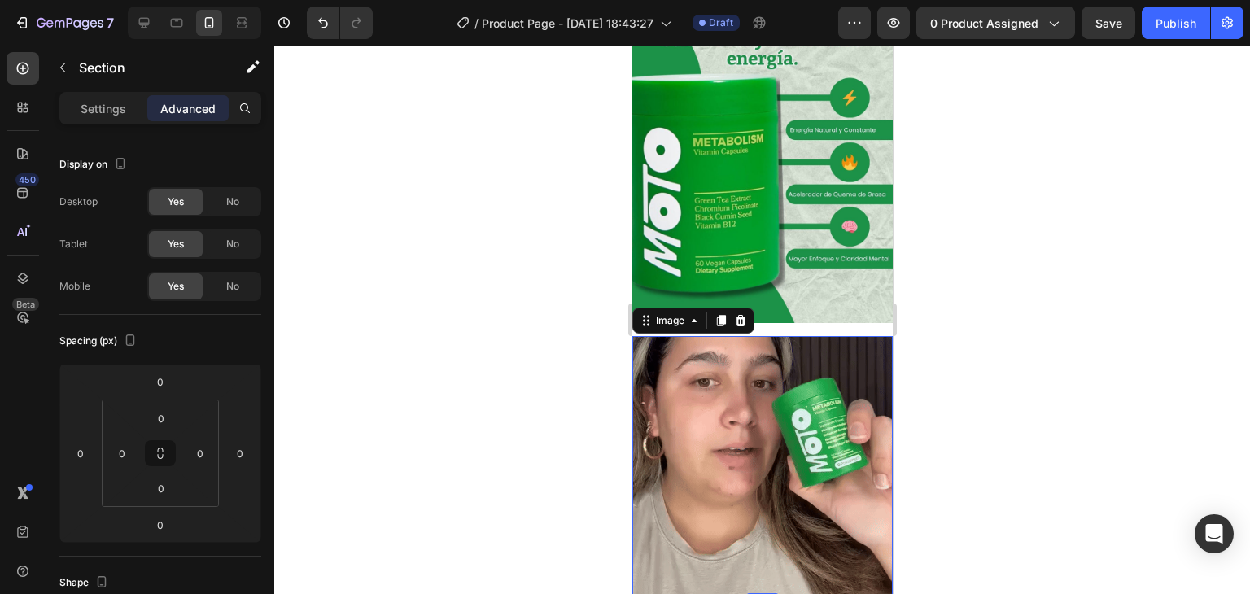
click at [765, 349] on img at bounding box center [762, 466] width 260 height 260
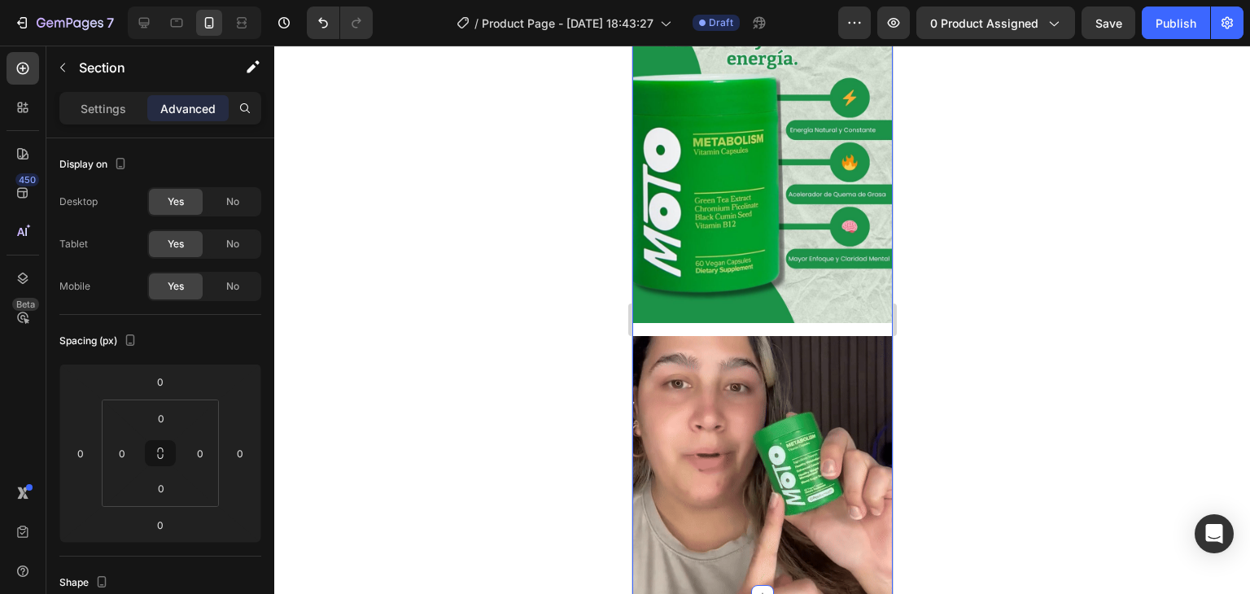
click at [857, 310] on div "Image Row Image Row" at bounding box center [762, 297] width 260 height 599
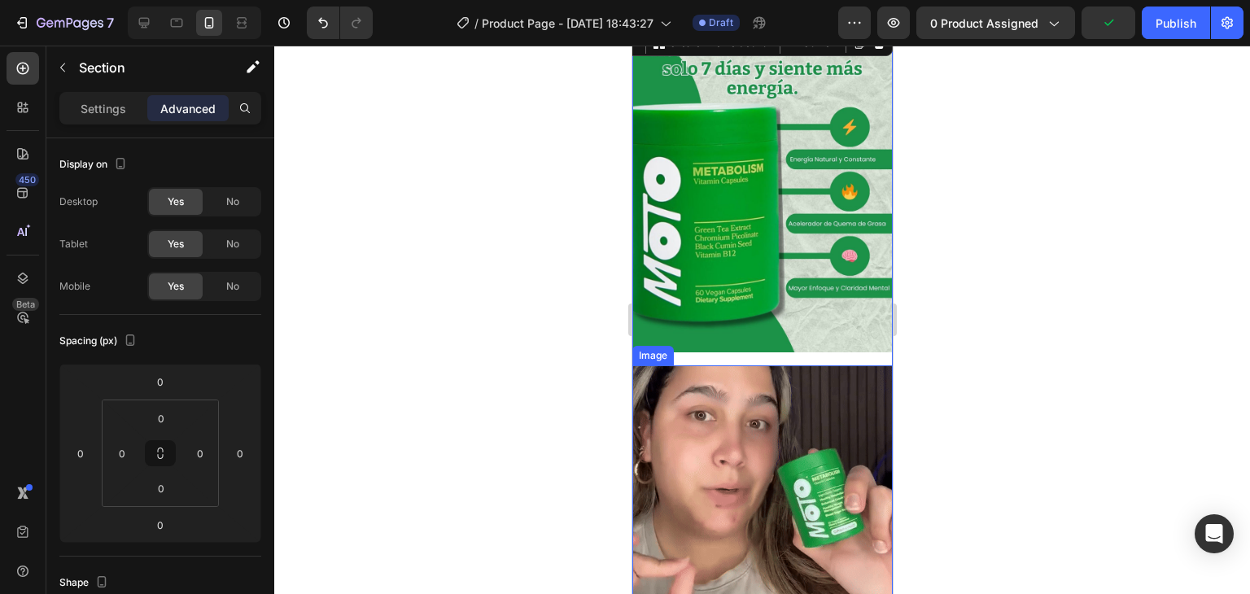
scroll to position [0, 0]
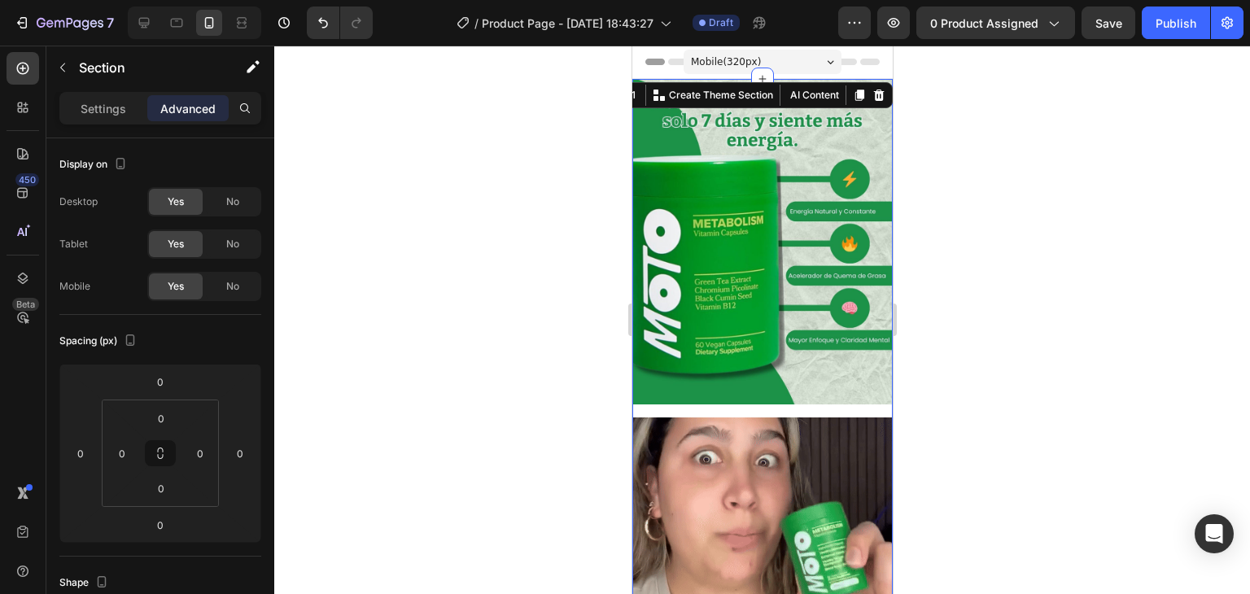
click at [818, 51] on div "Mobile ( 320 px)" at bounding box center [762, 62] width 158 height 24
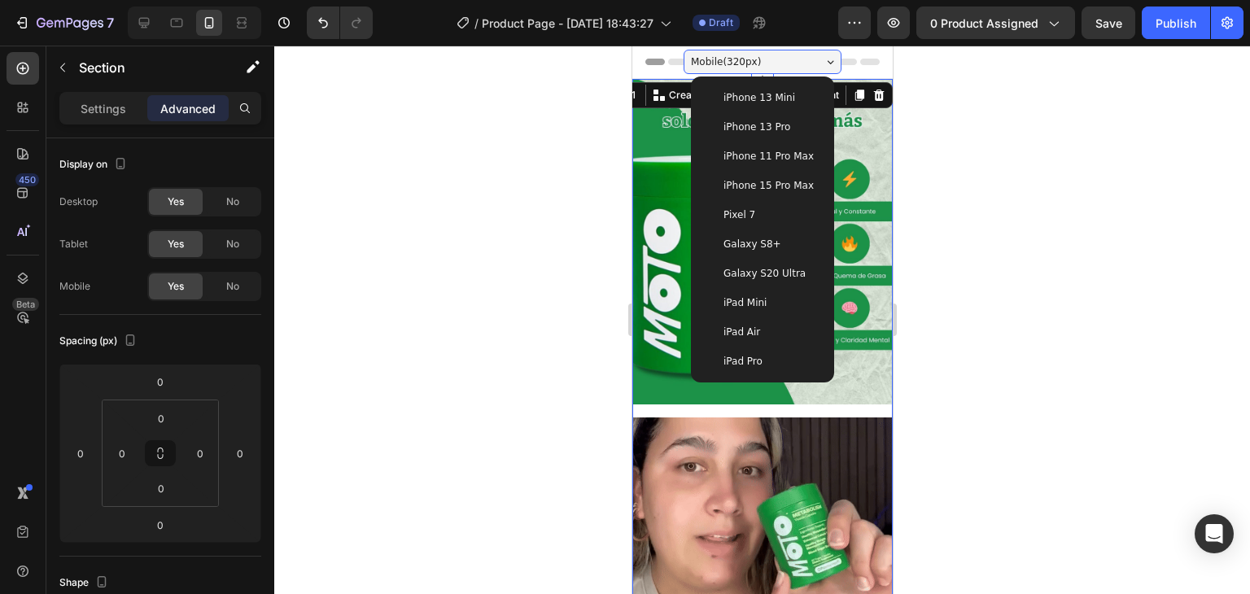
click at [789, 185] on span "iPhone 15 Pro Max" at bounding box center [768, 185] width 90 height 16
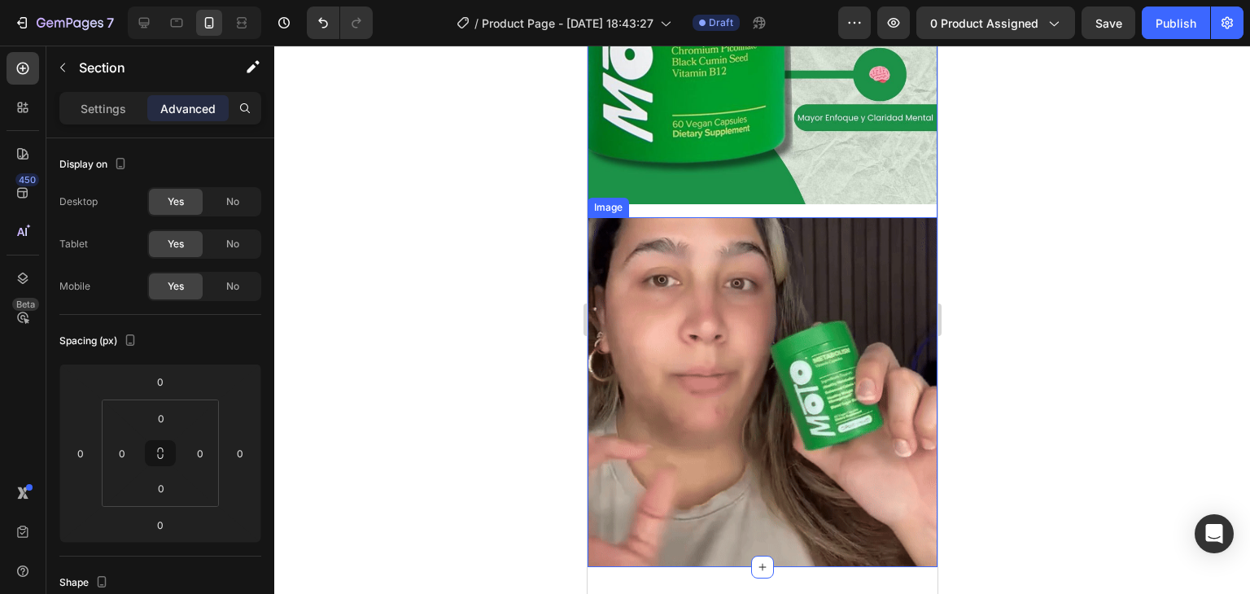
scroll to position [407, 0]
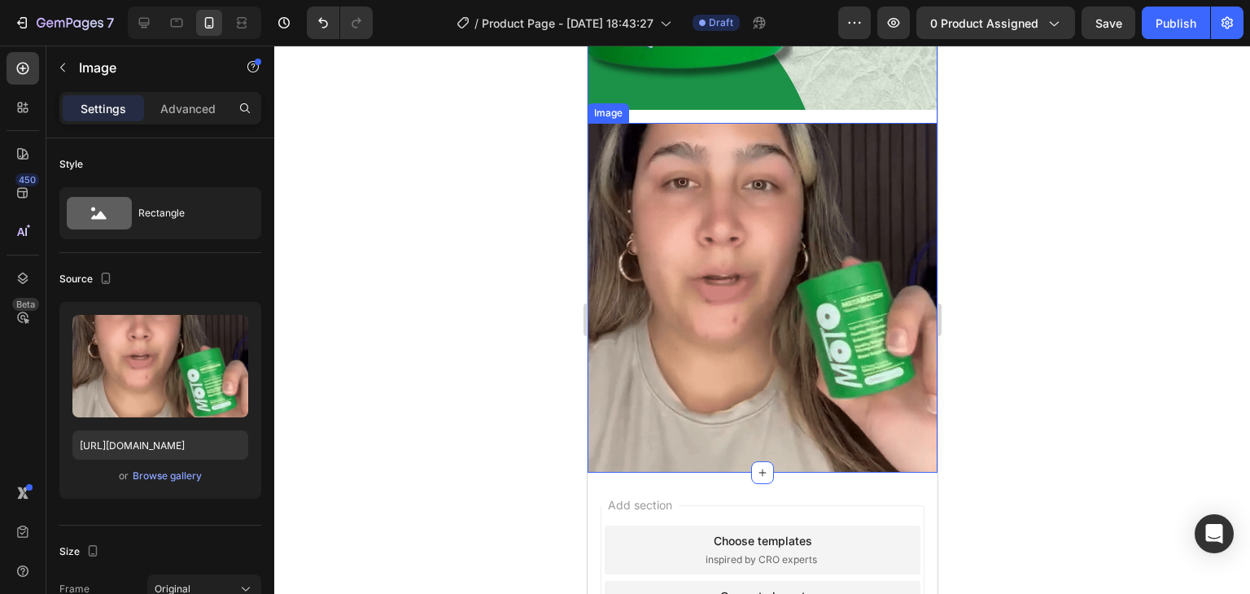
click at [825, 282] on img at bounding box center [762, 298] width 350 height 350
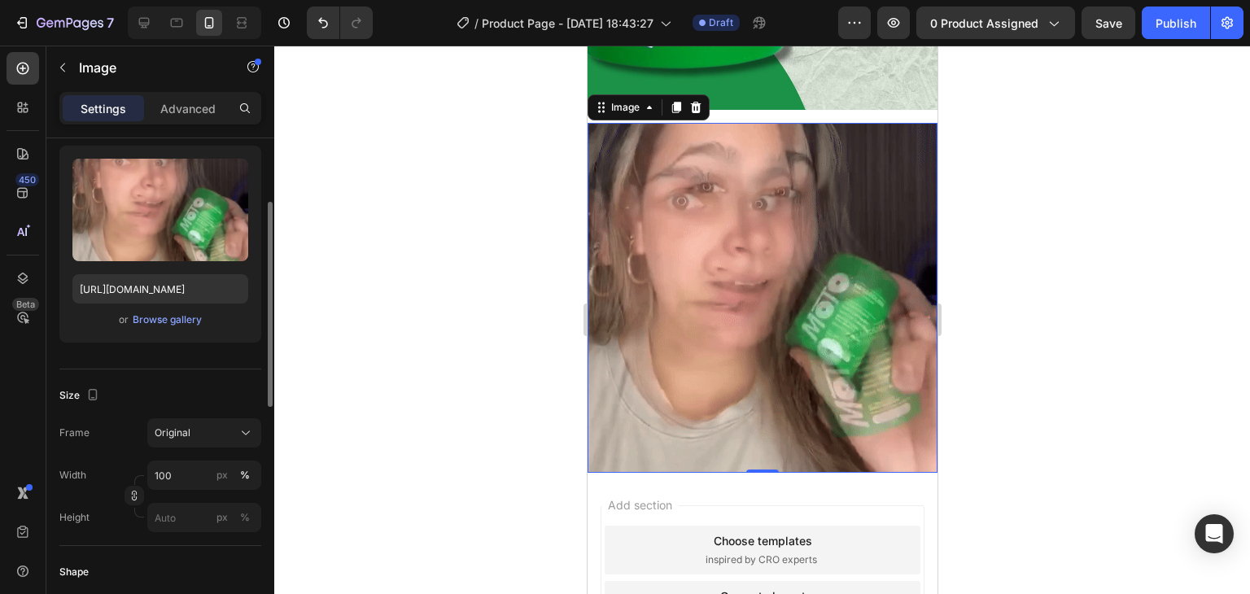
scroll to position [0, 0]
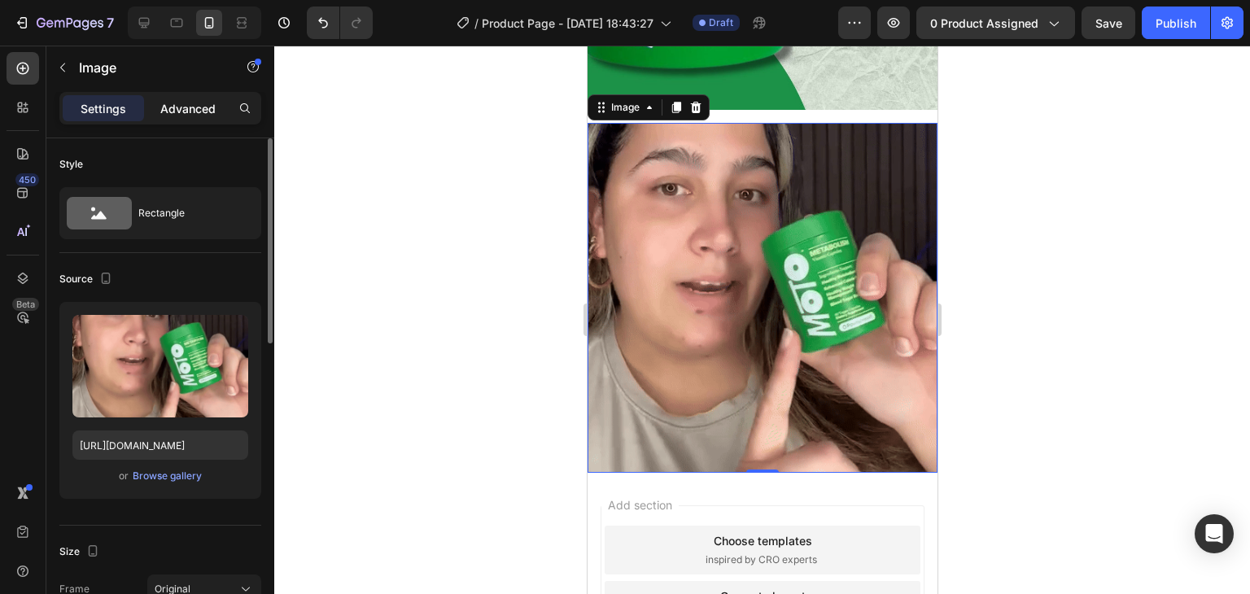
click at [186, 112] on p "Advanced" at bounding box center [187, 108] width 55 height 17
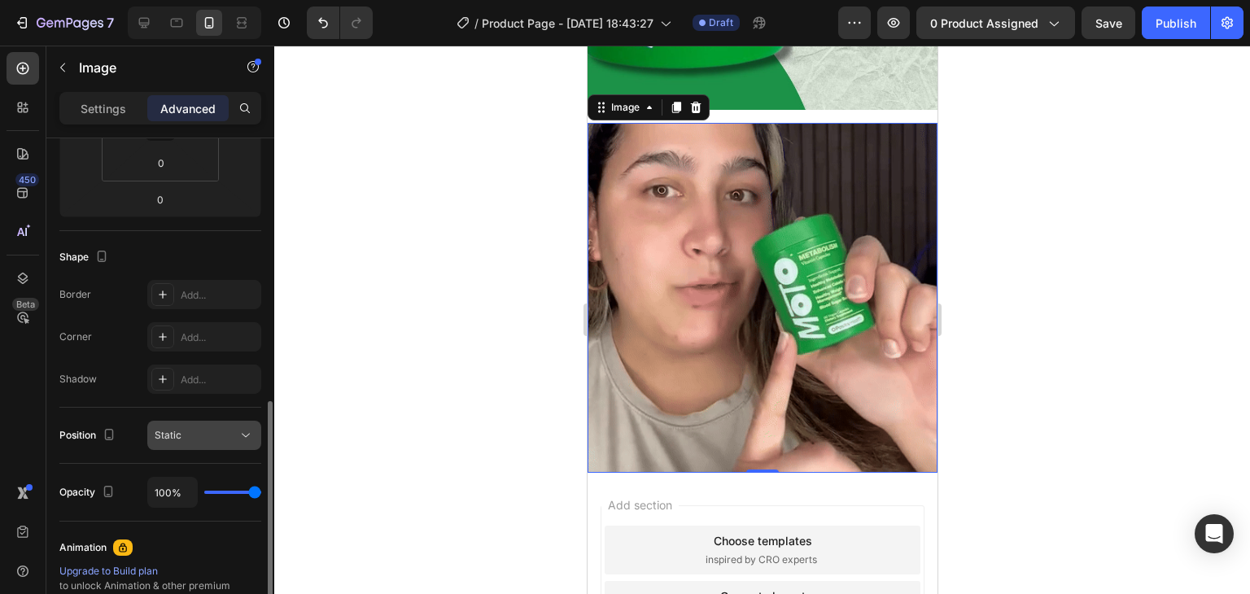
scroll to position [407, 0]
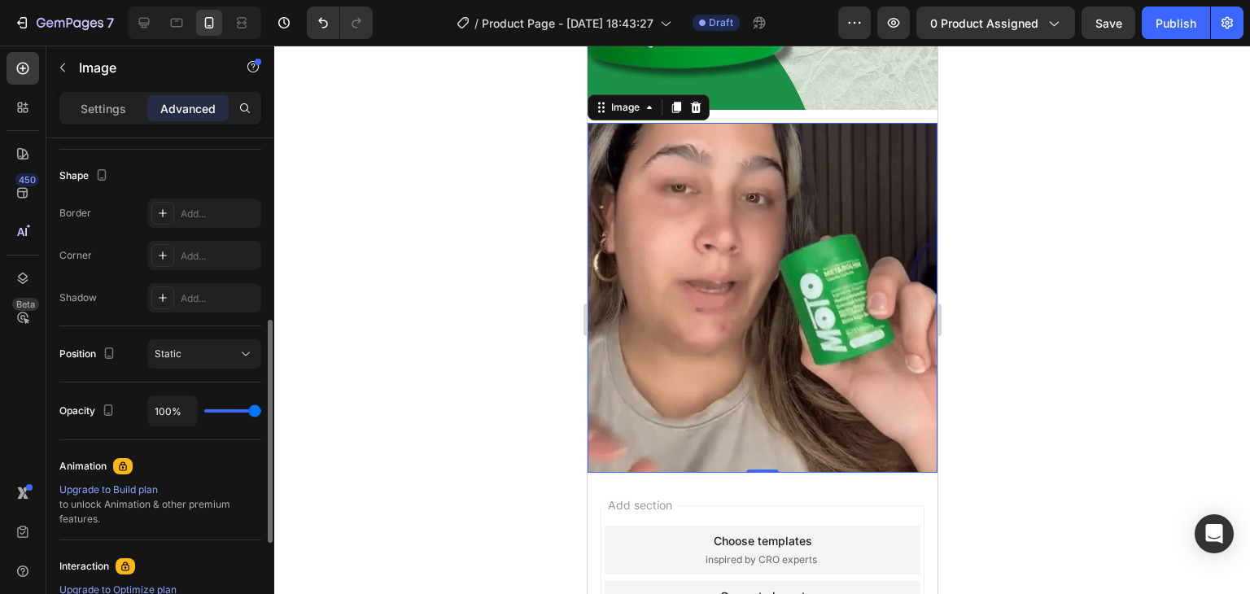
type input "97%"
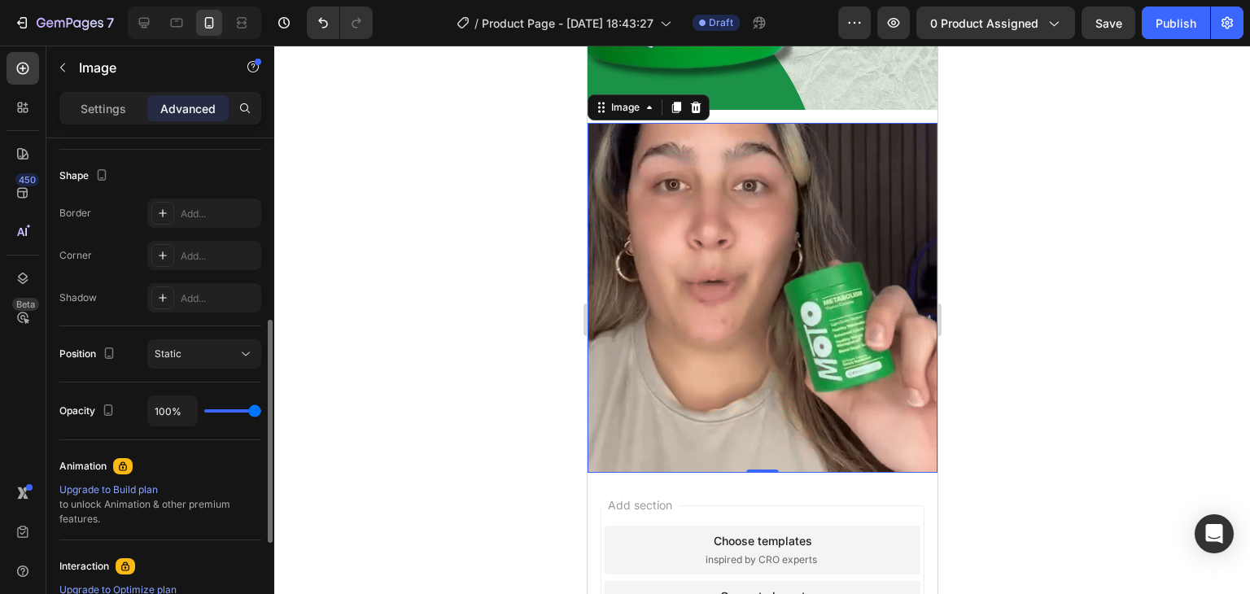
type input "97"
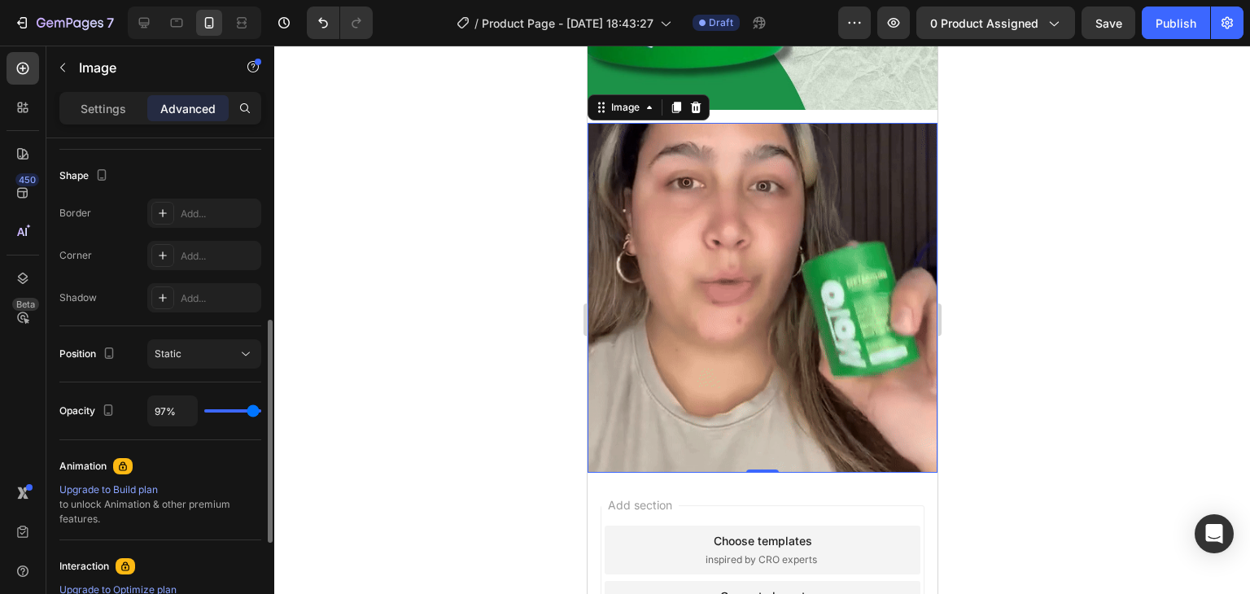
type input "95%"
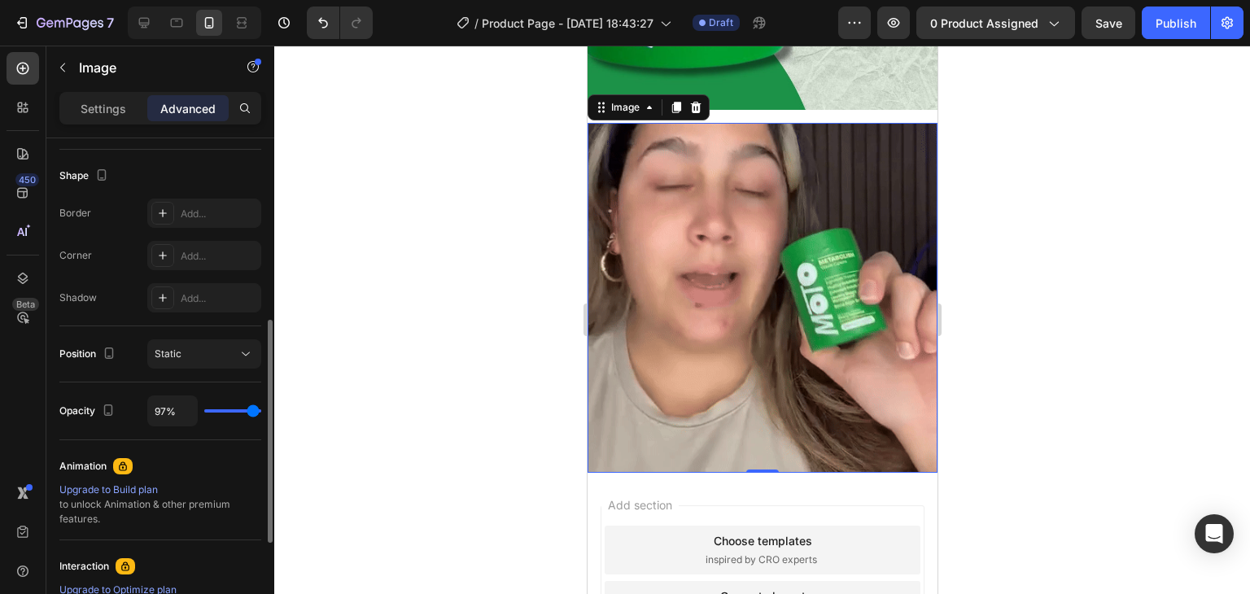
type input "95"
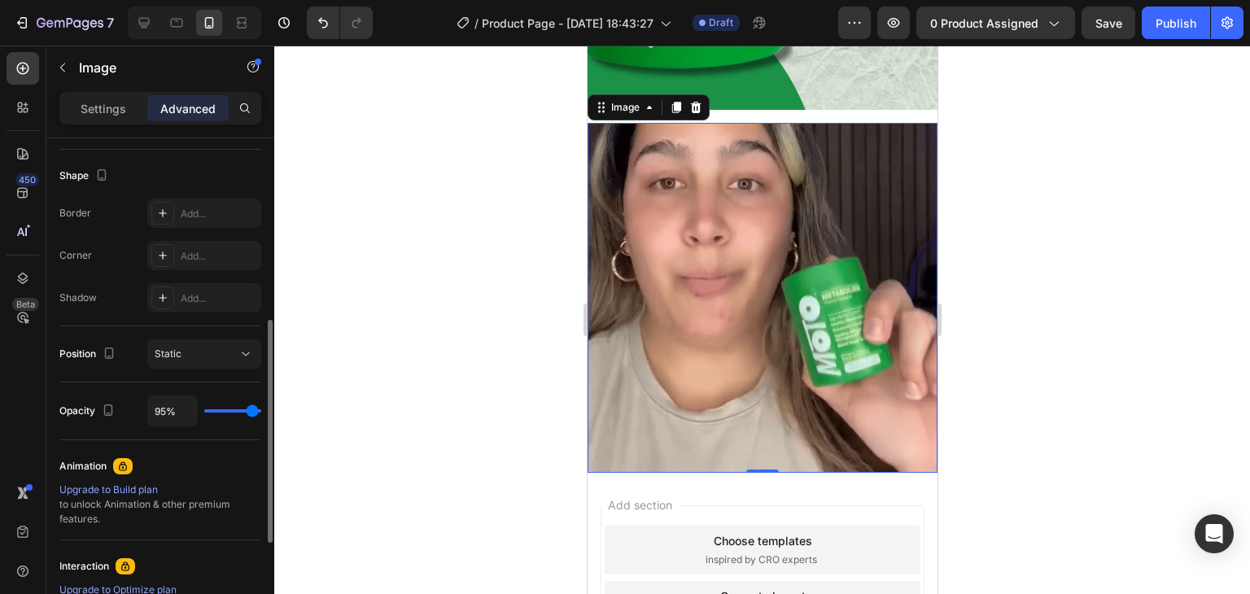
type input "94%"
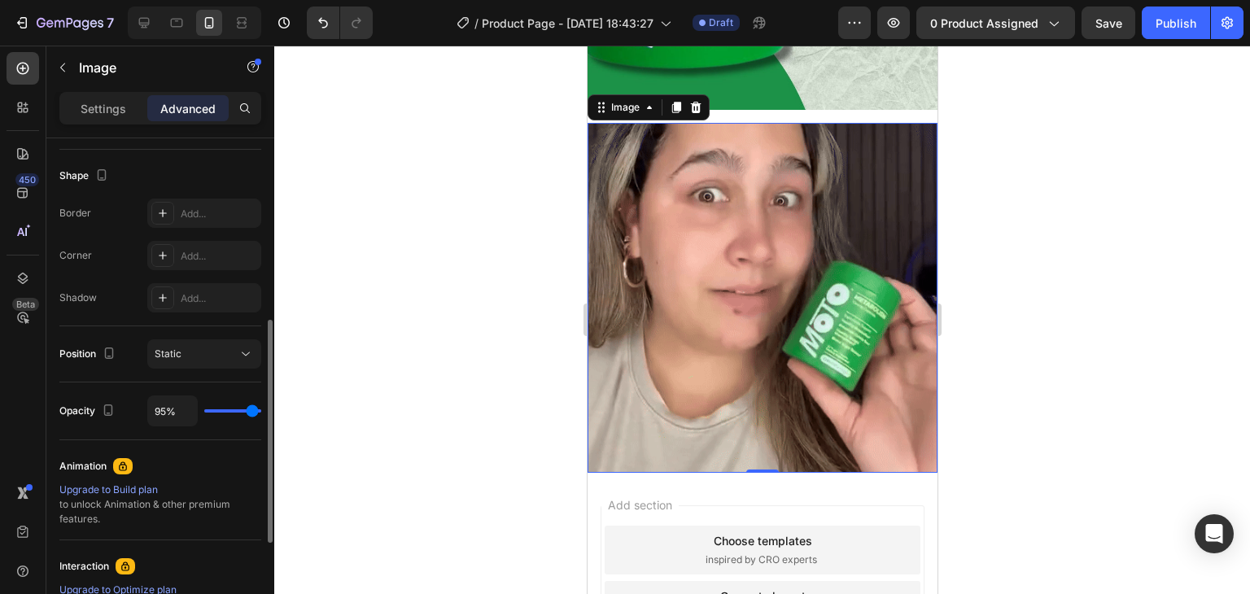
type input "94"
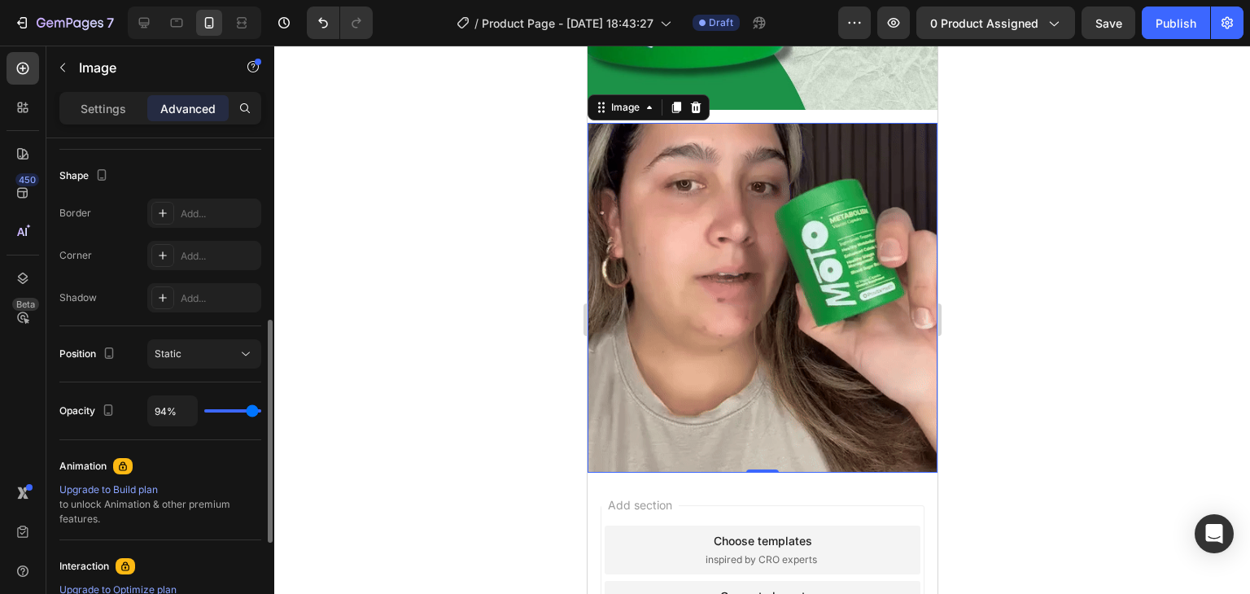
type input "91%"
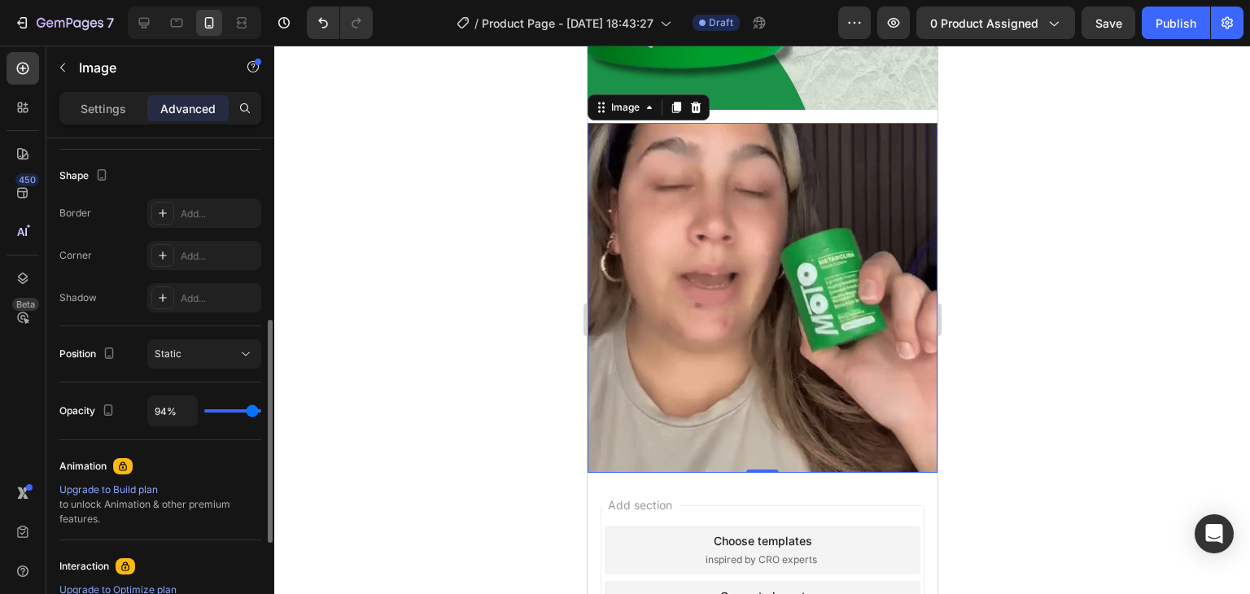
type input "91"
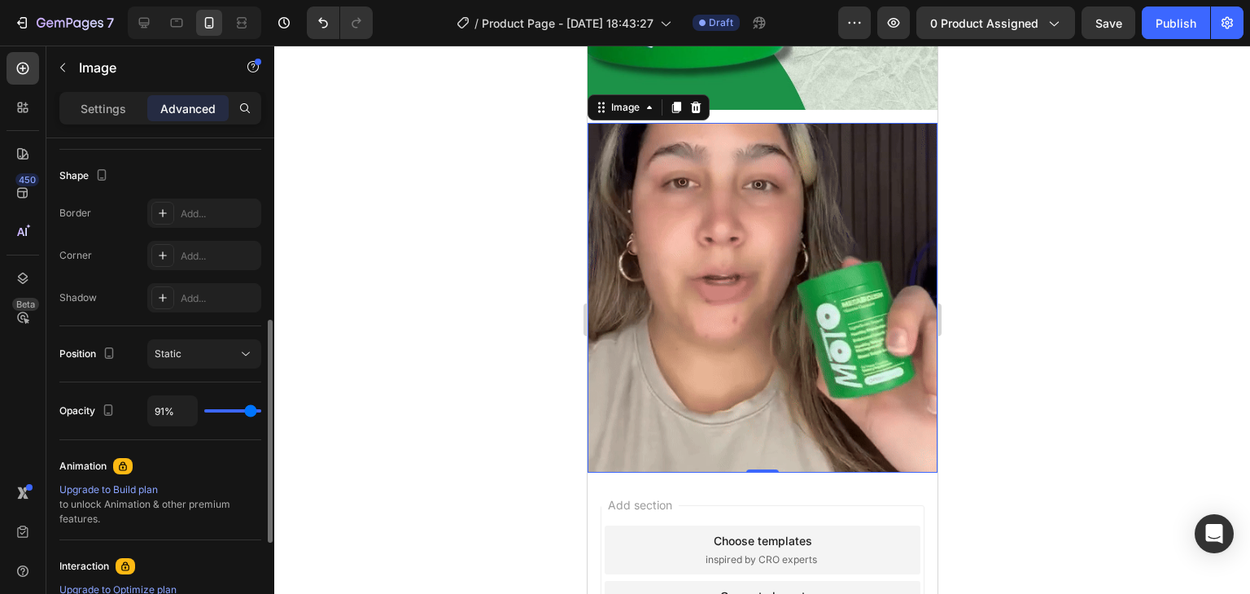
type input "89%"
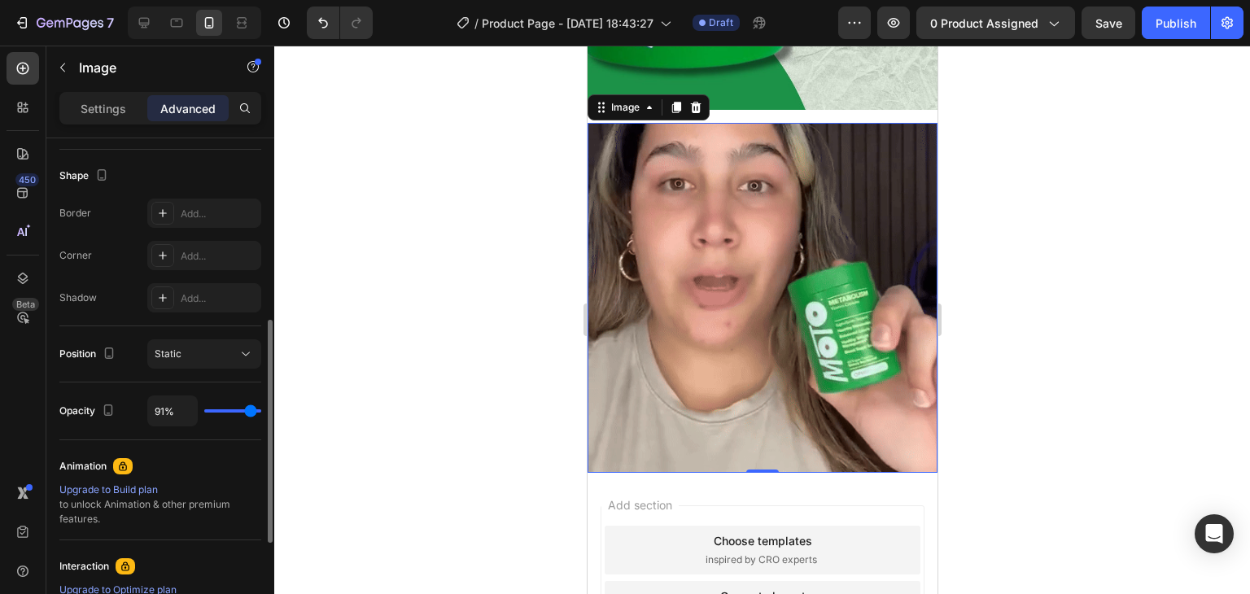
type input "89"
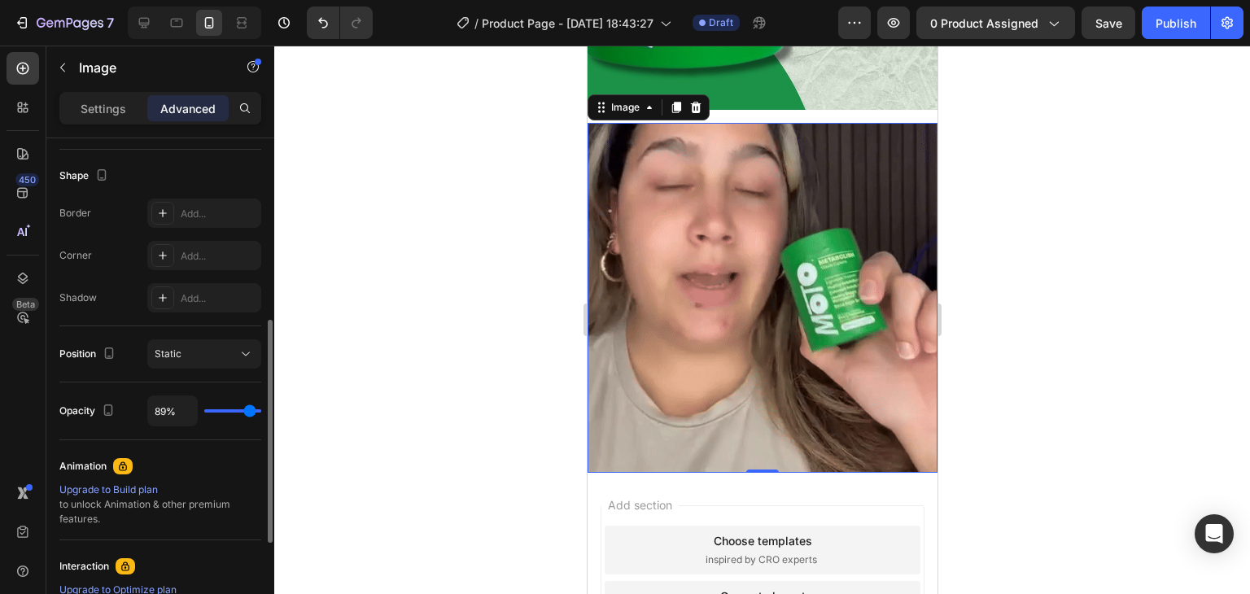
type input "88%"
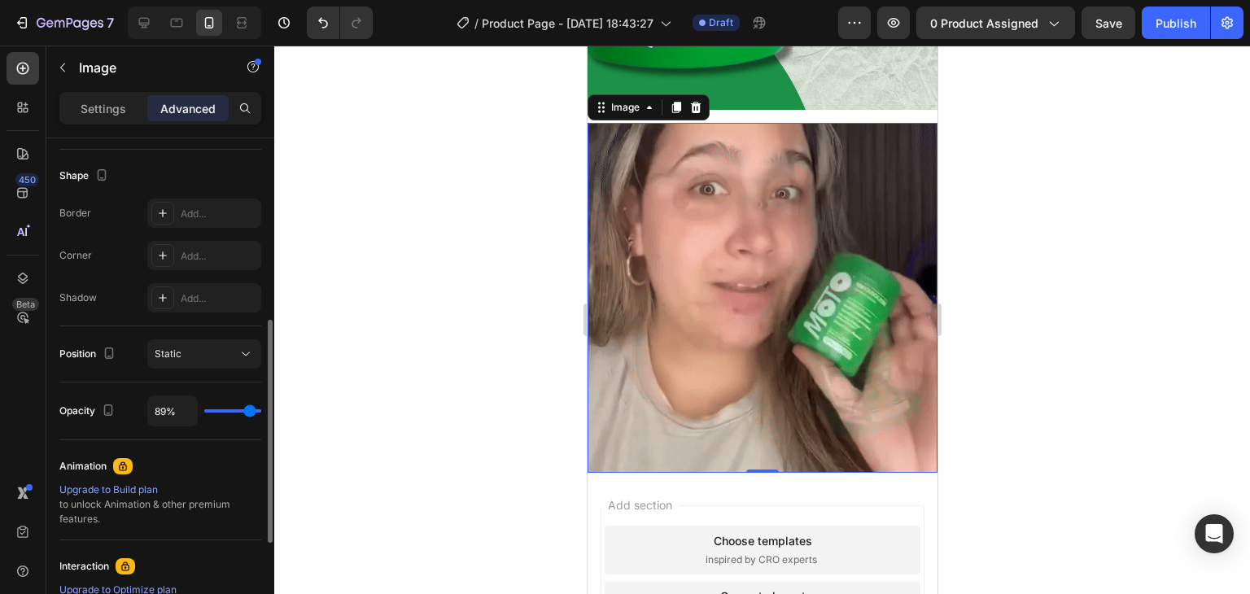
type input "88"
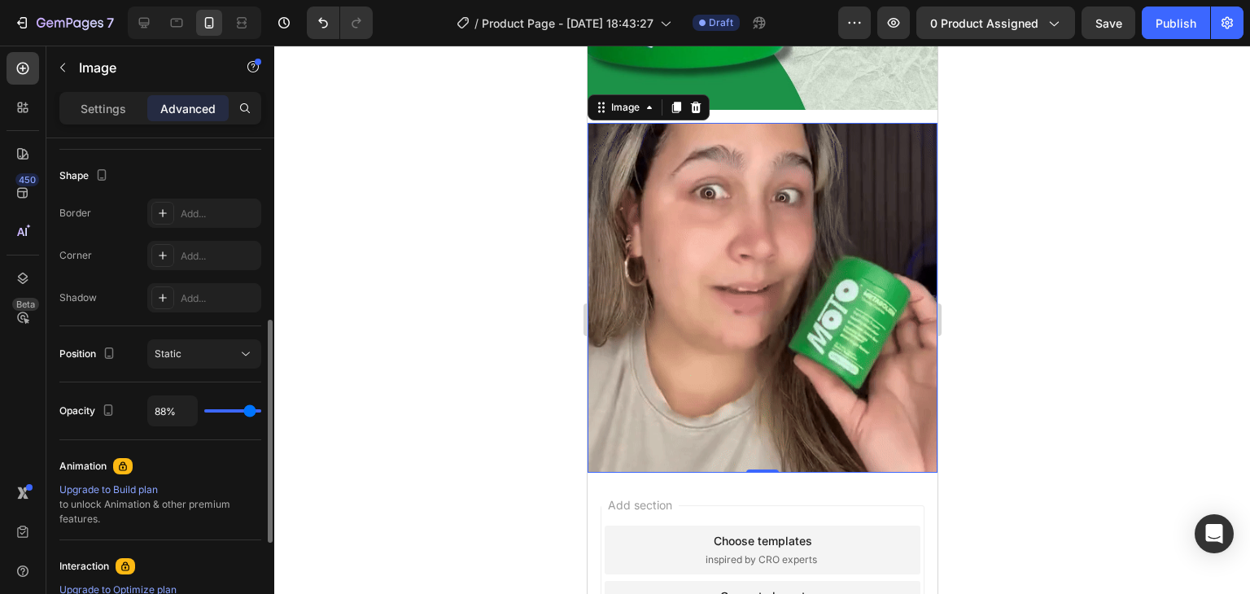
type input "86%"
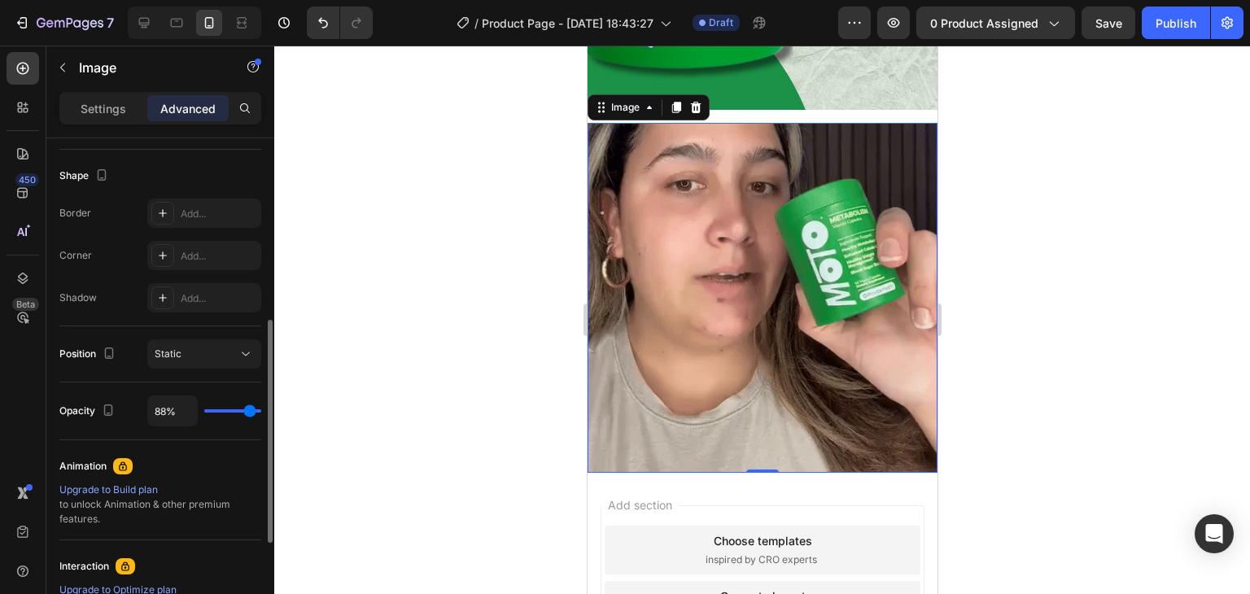
type input "86"
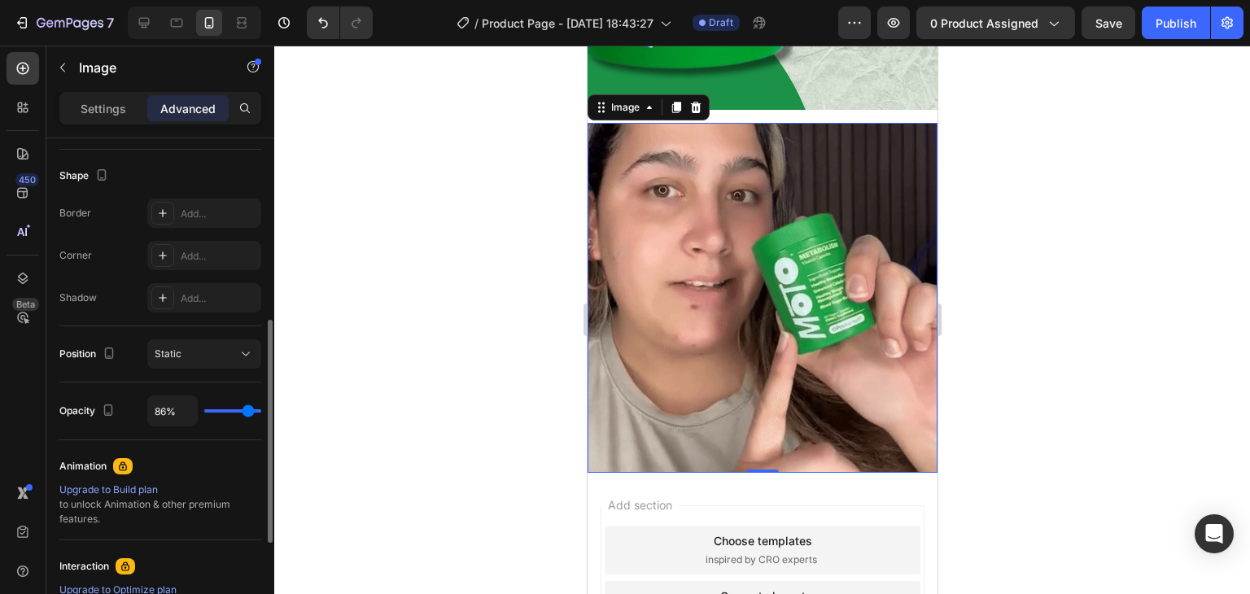
type input "83%"
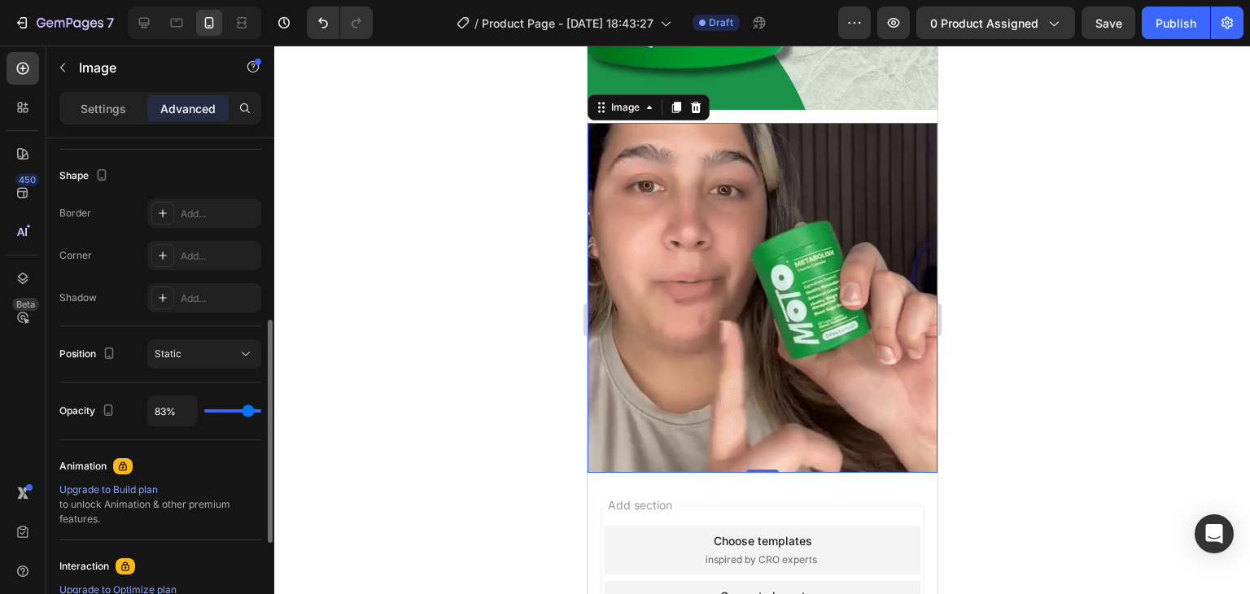
type input "83"
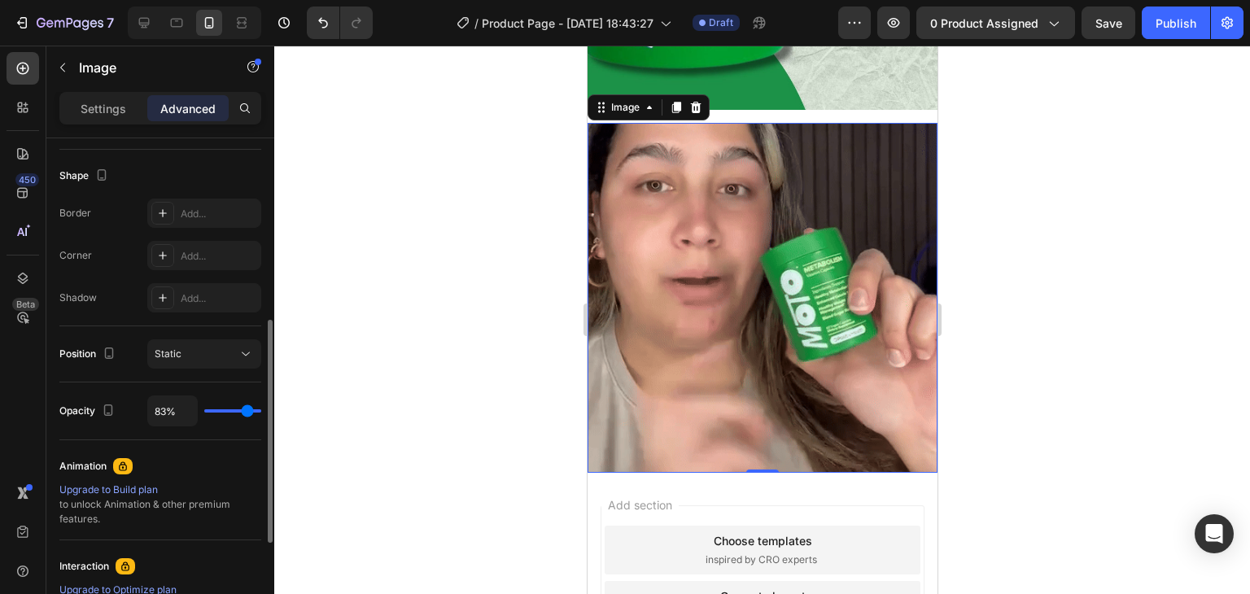
type input "82%"
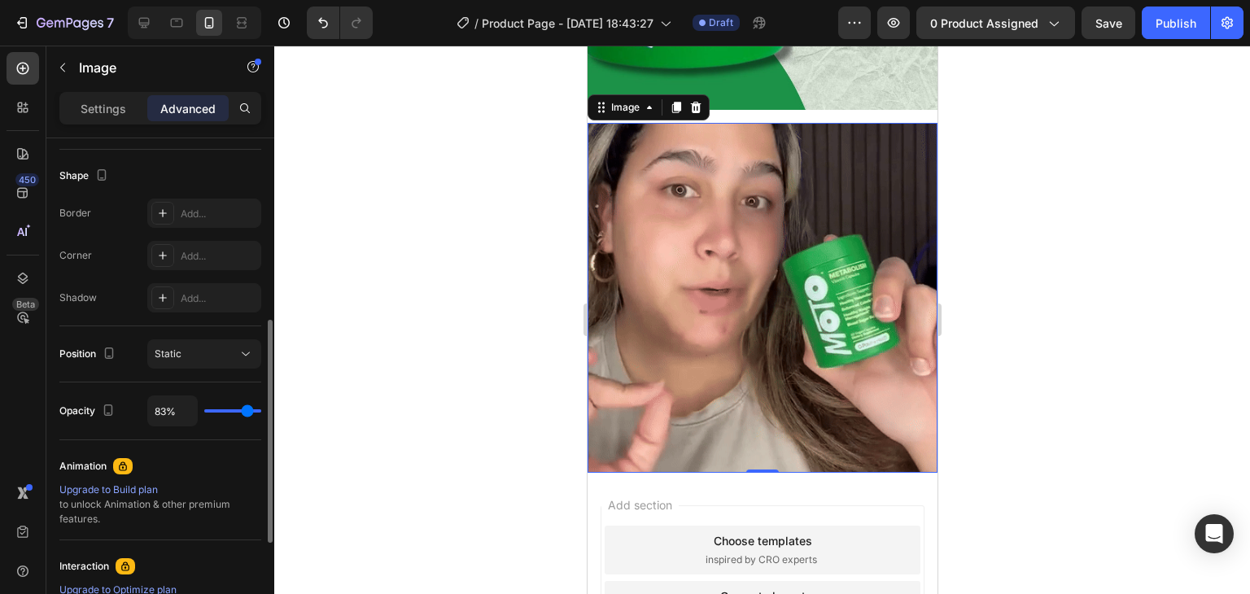
type input "82"
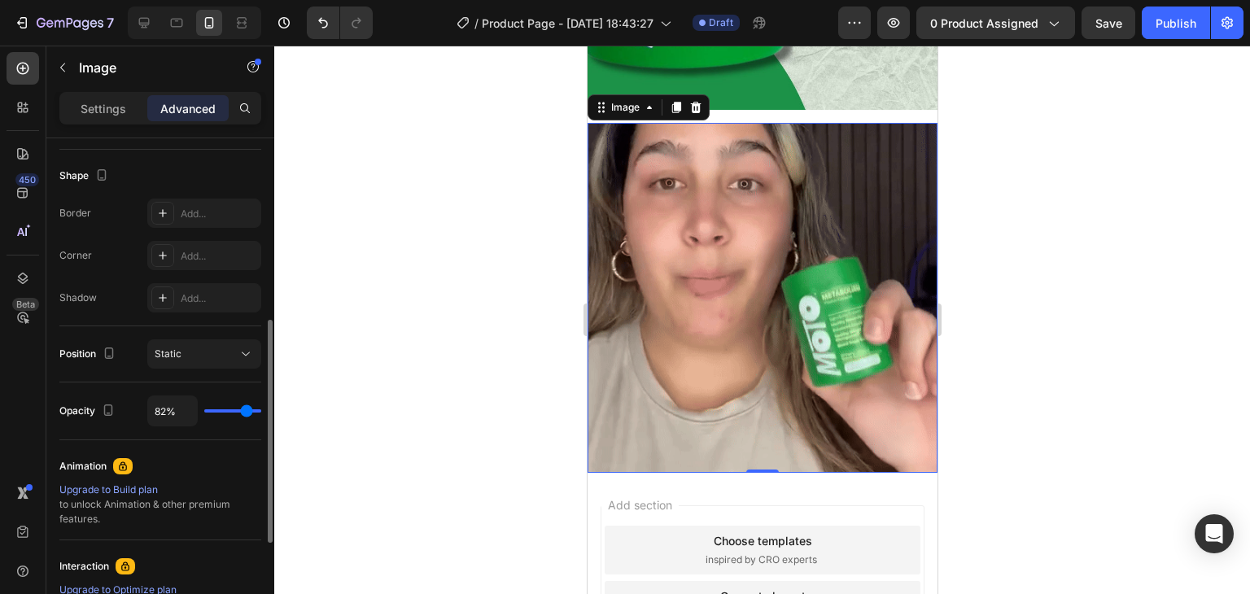
type input "80%"
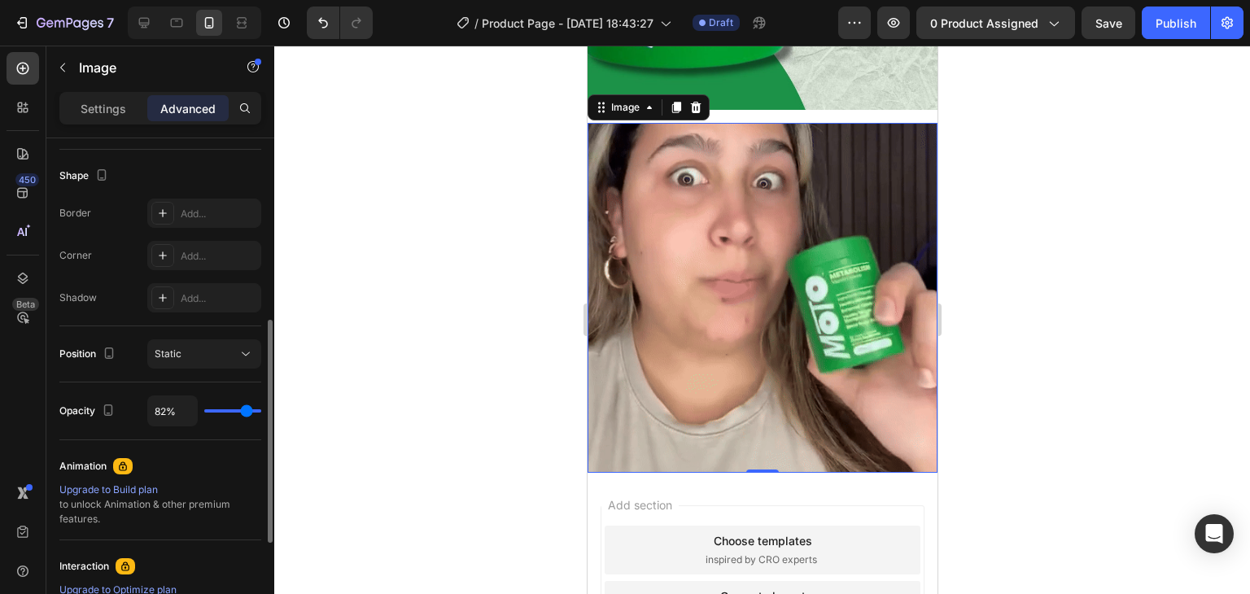
type input "80"
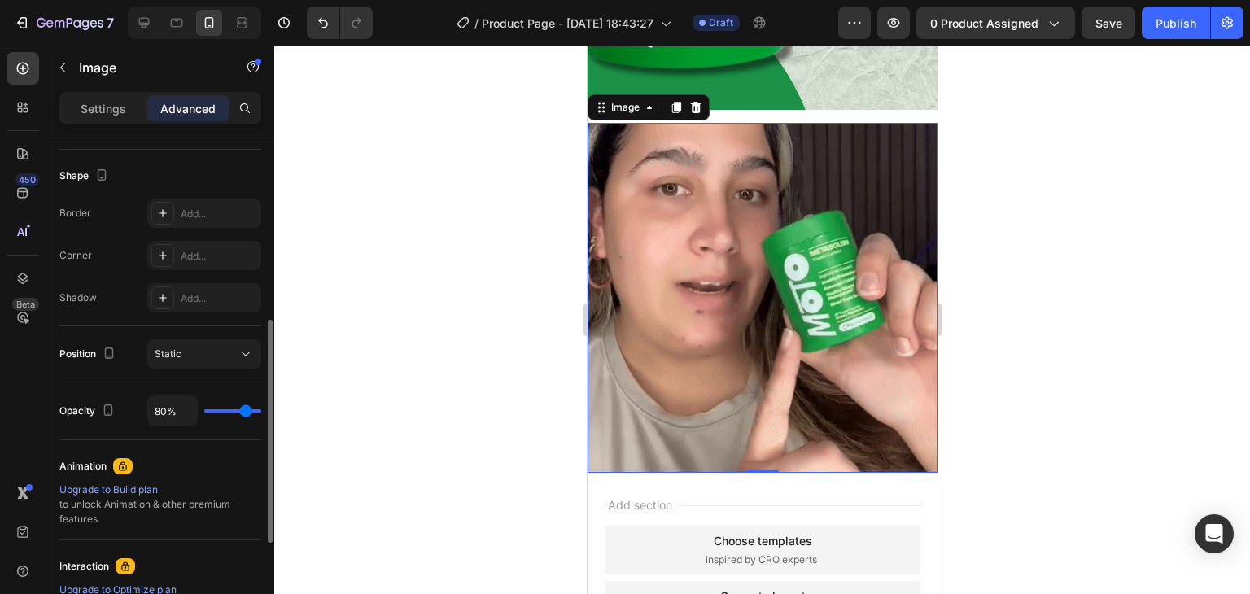
type input "79%"
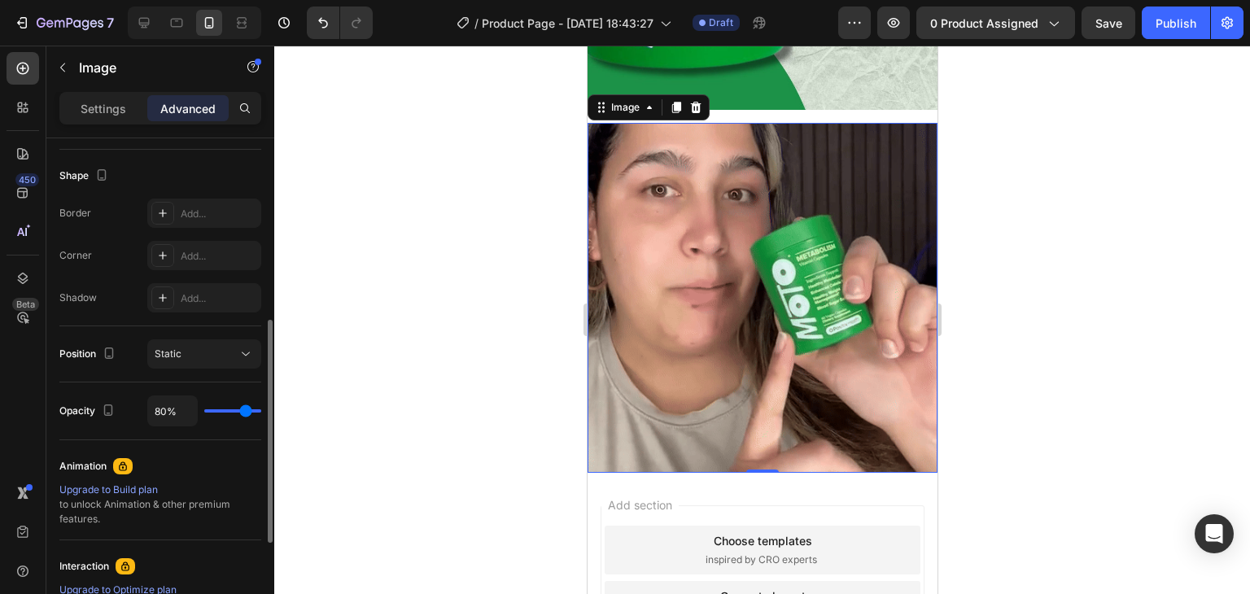
type input "79"
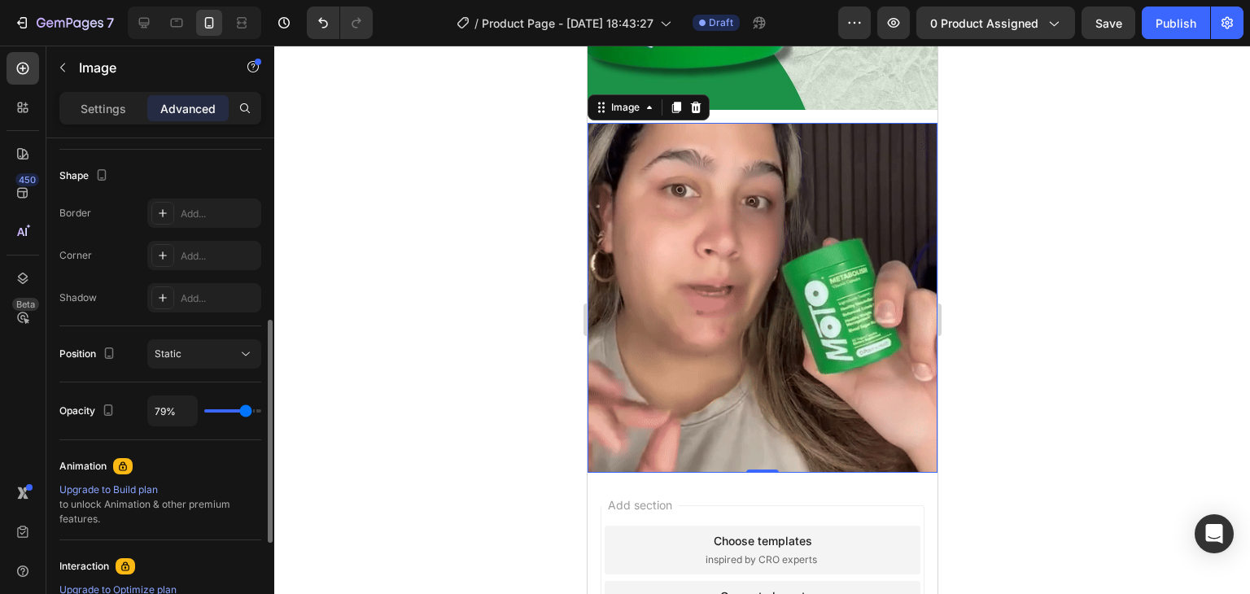
type input "74%"
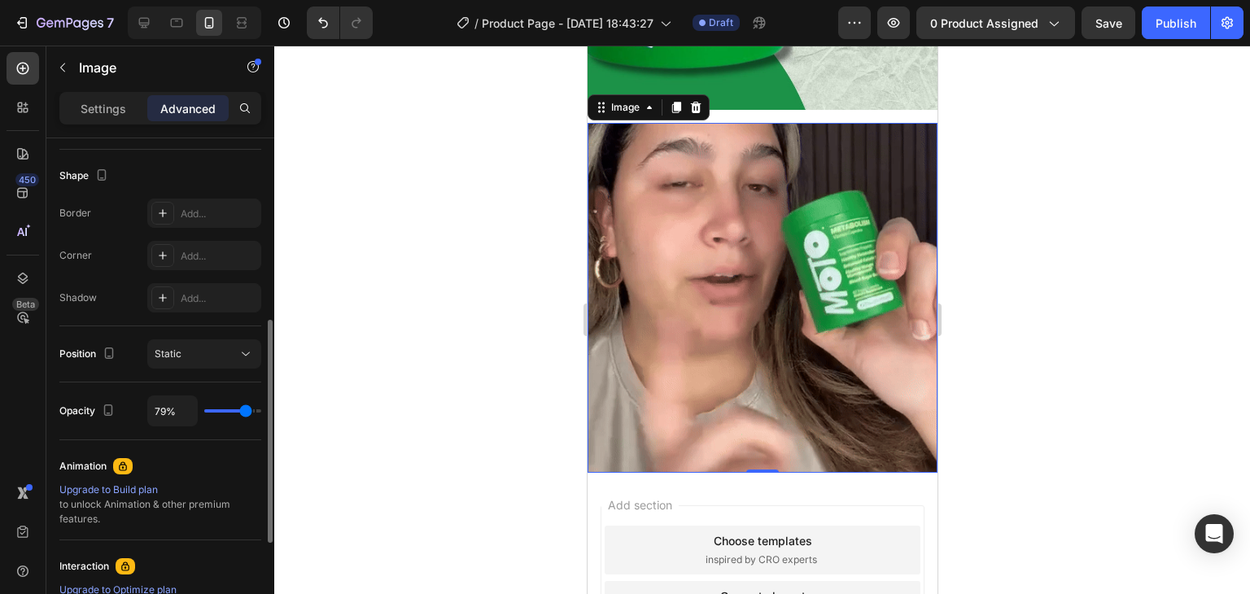
type input "74"
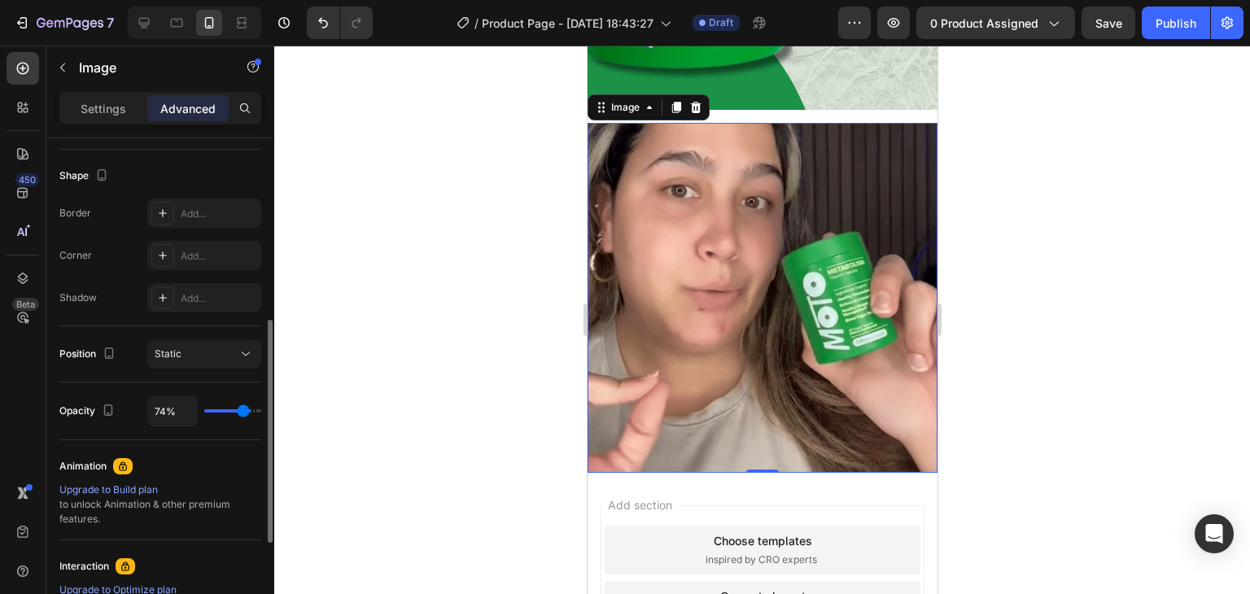
type input "73%"
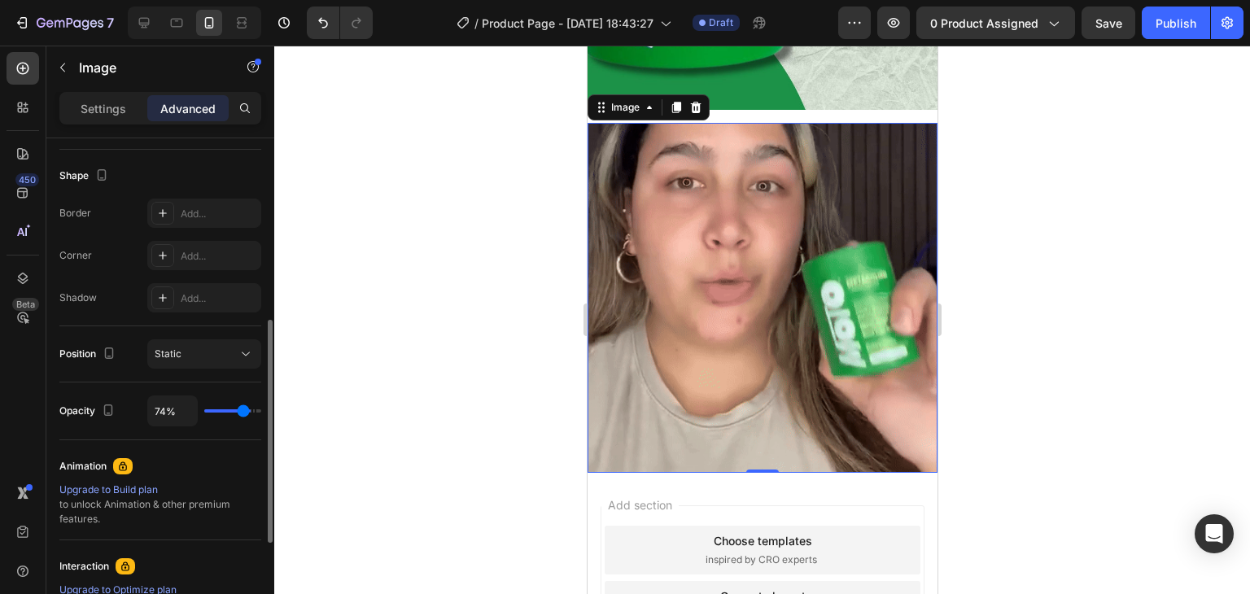
type input "73"
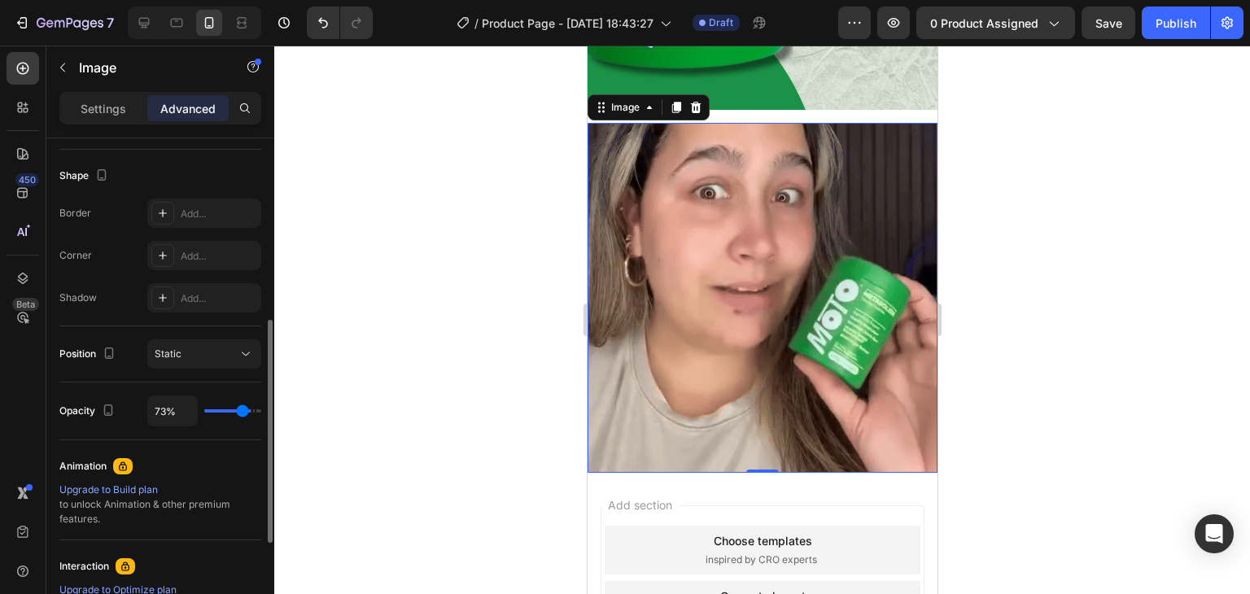
type input "71%"
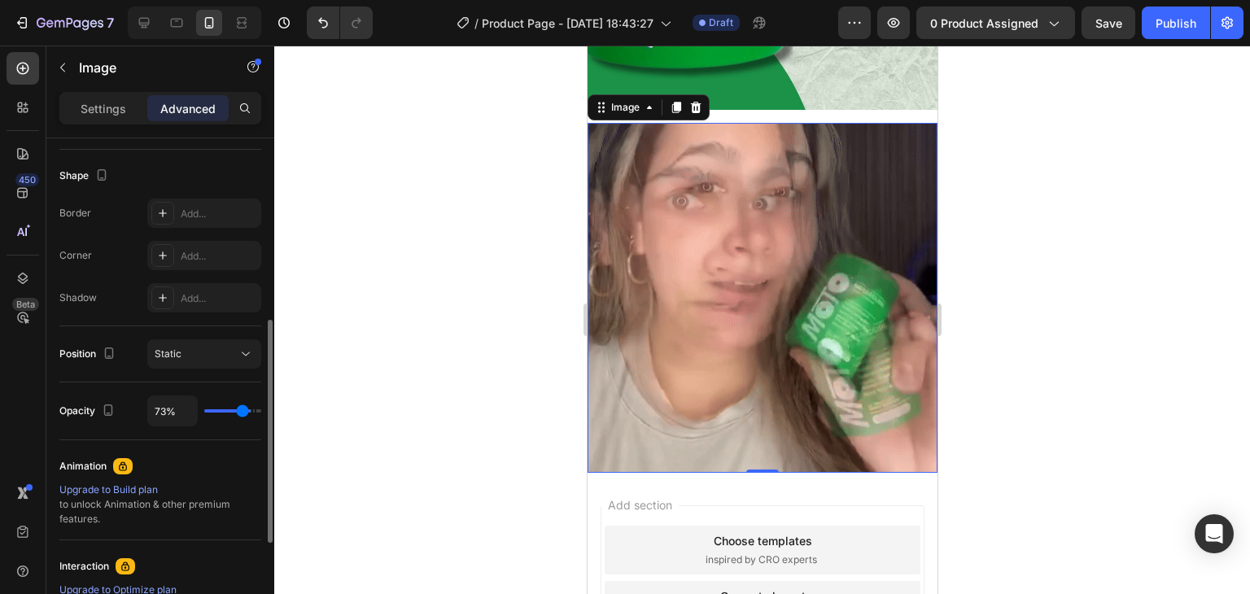
type input "71"
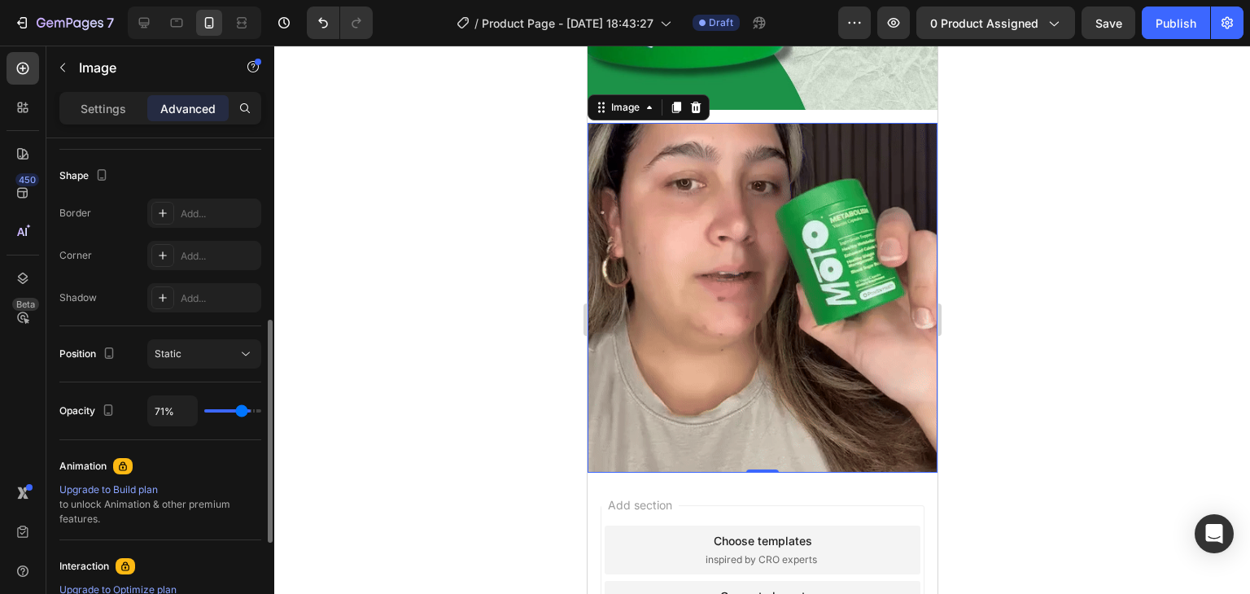
type input "69%"
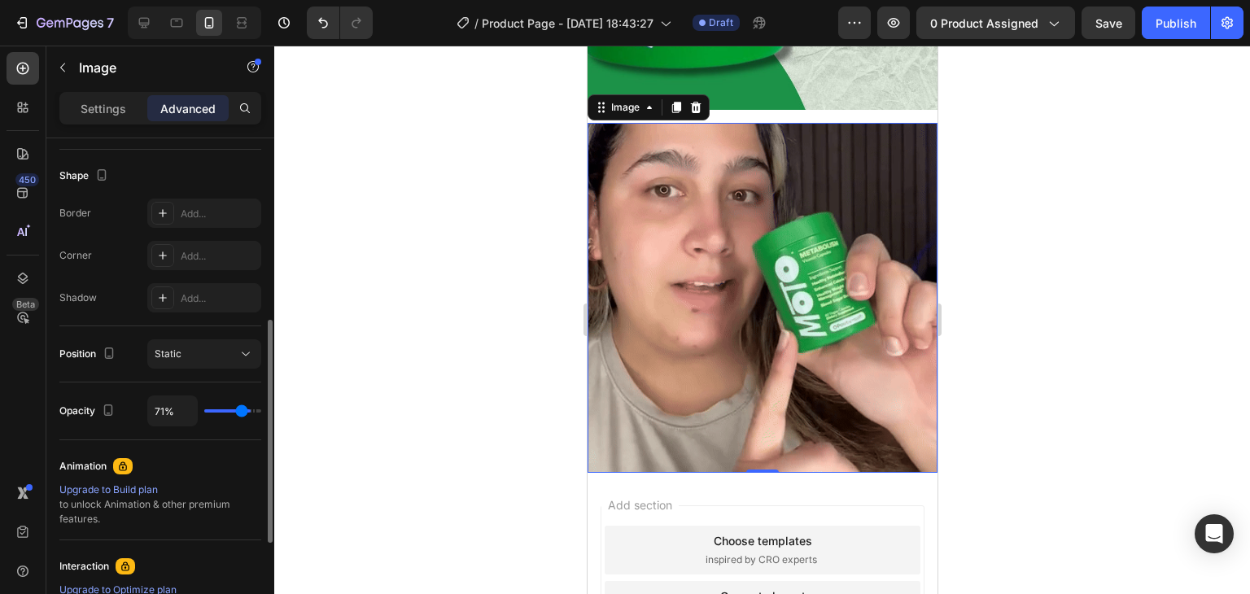
type input "69"
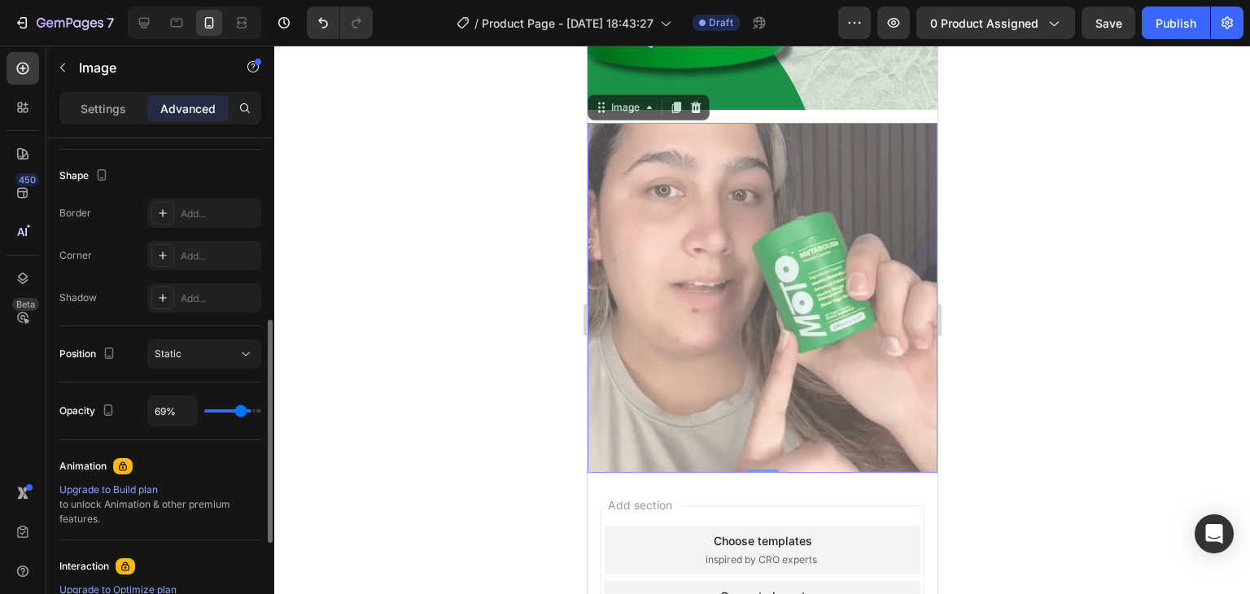
type input "67%"
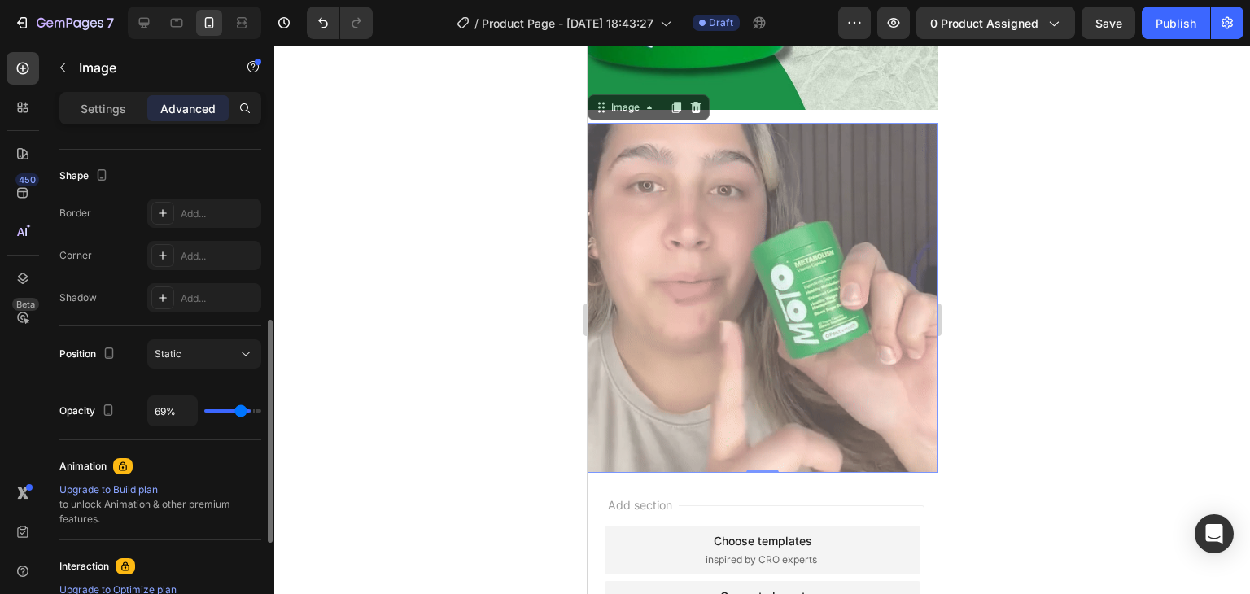
type input "67"
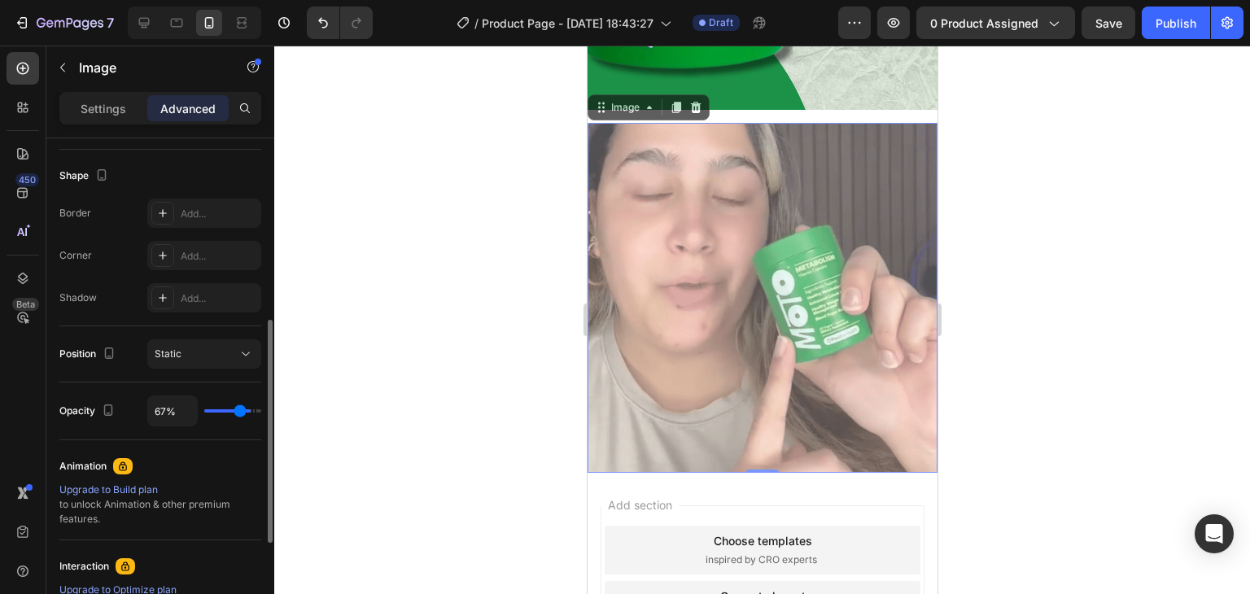
type input "66%"
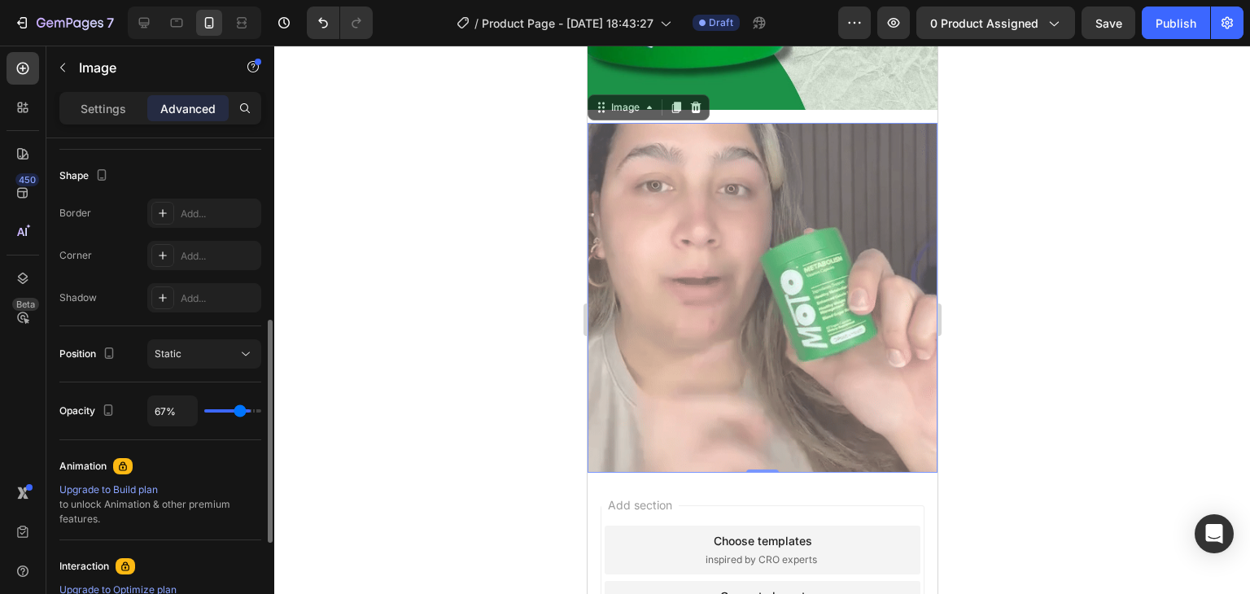
type input "66"
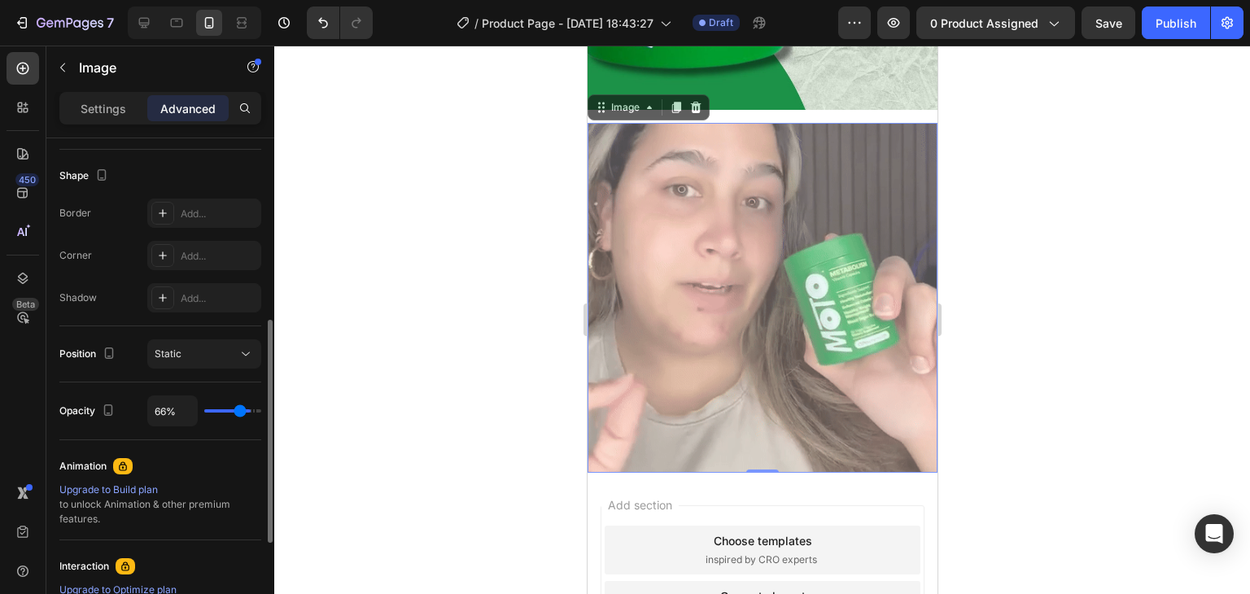
type input "64%"
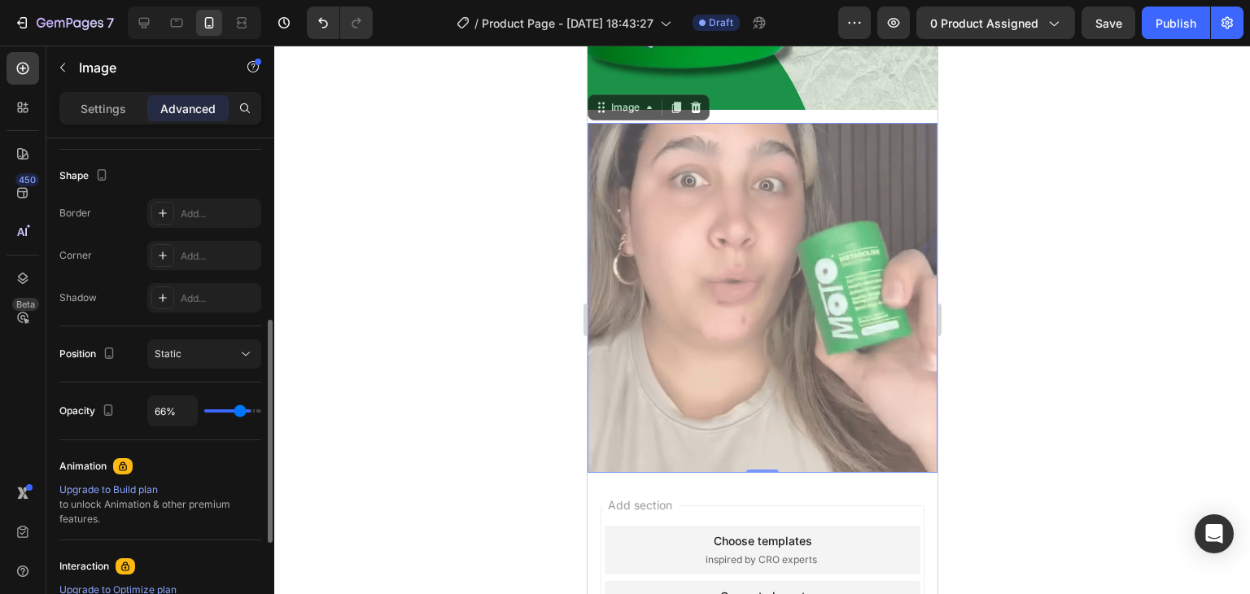
type input "64"
type input "61%"
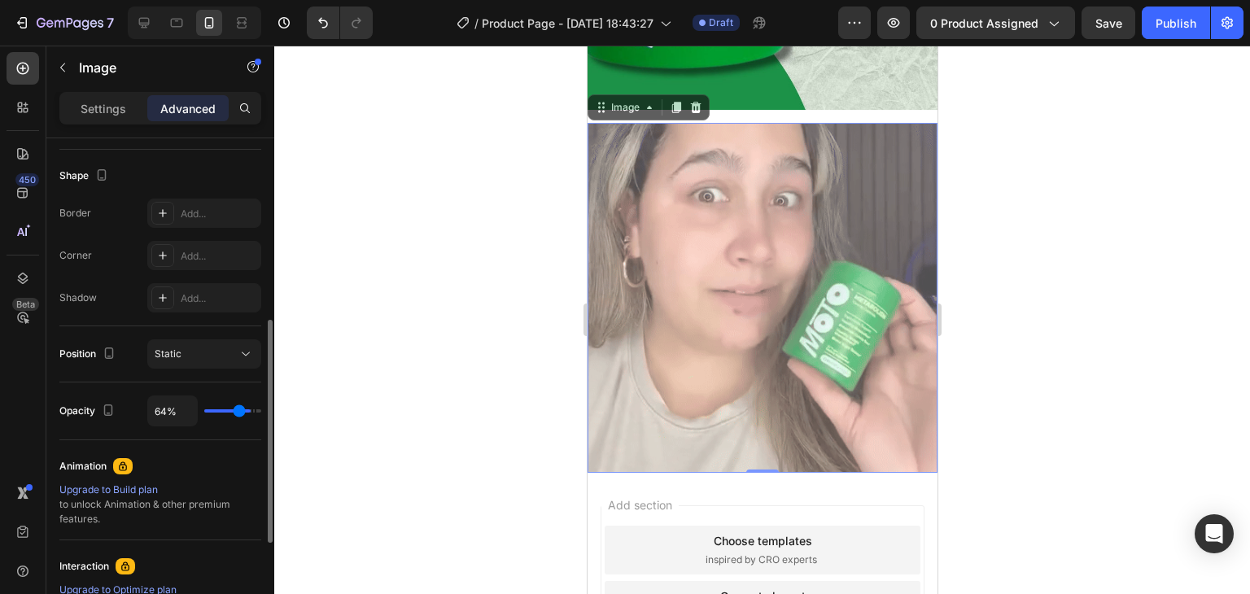
type input "61"
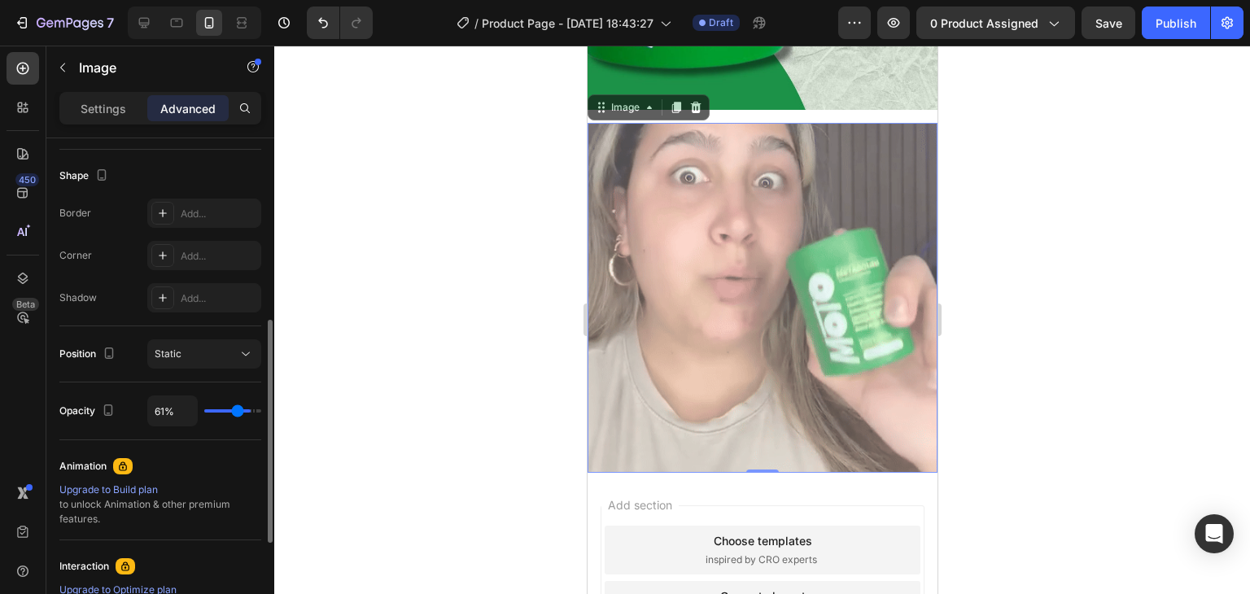
type input "60%"
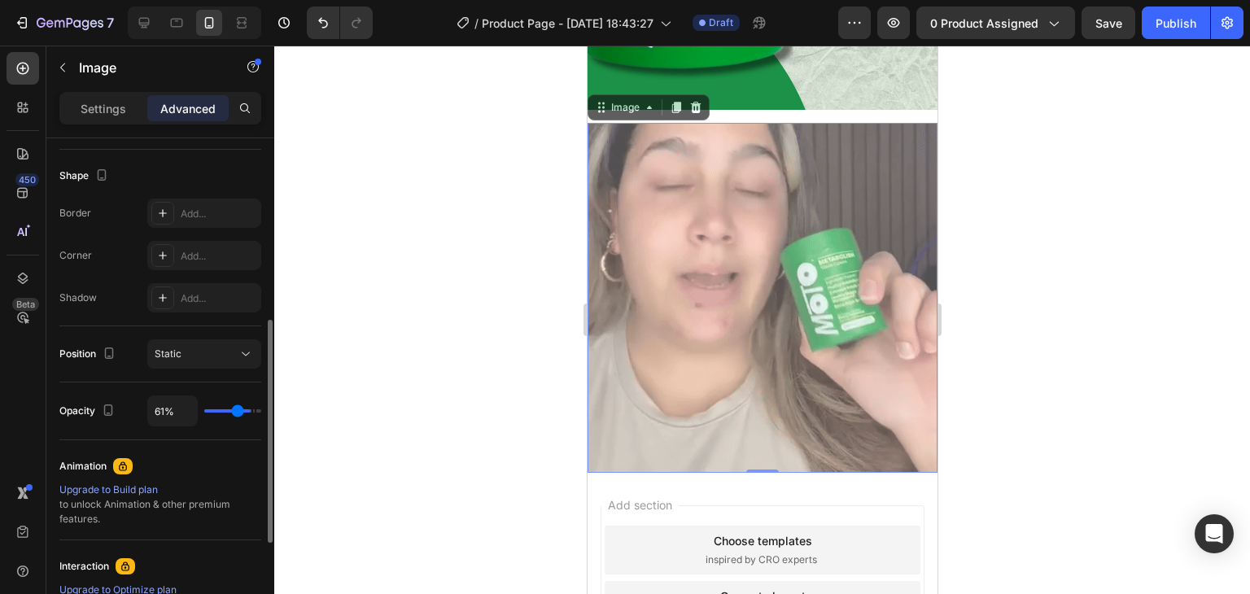
type input "60"
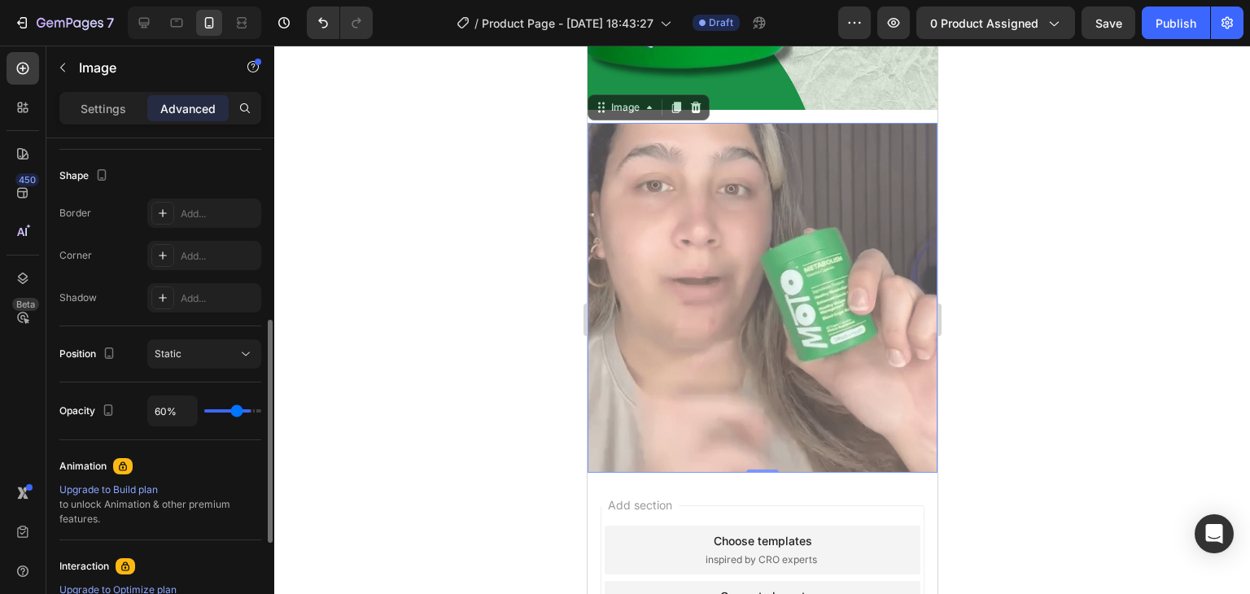
type input "58%"
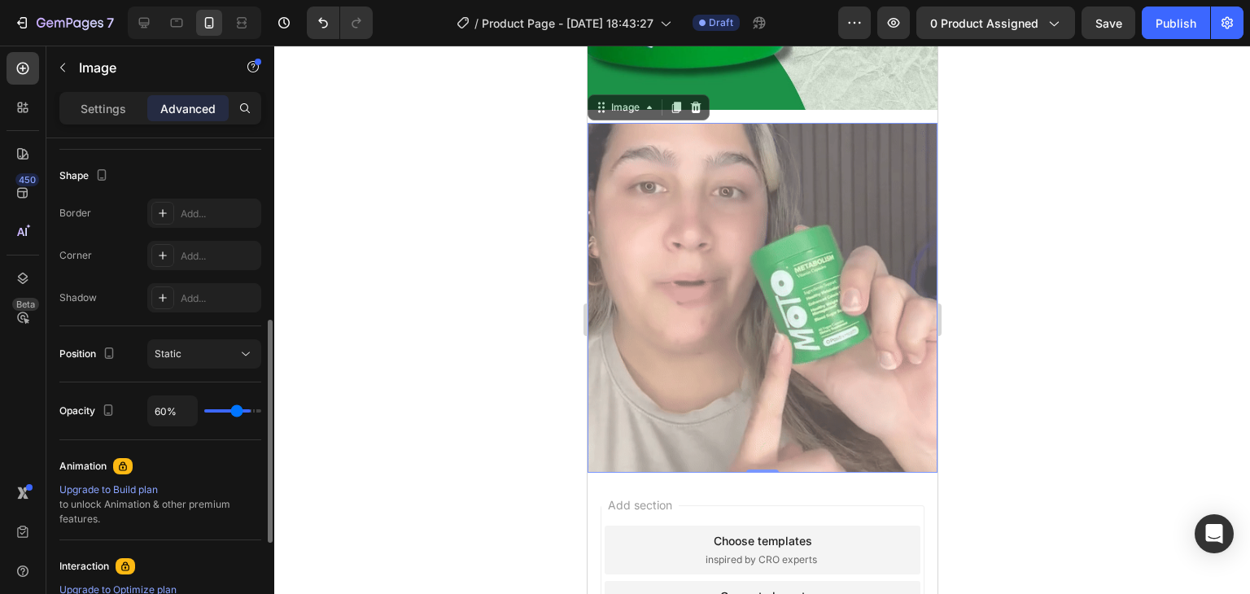
type input "58"
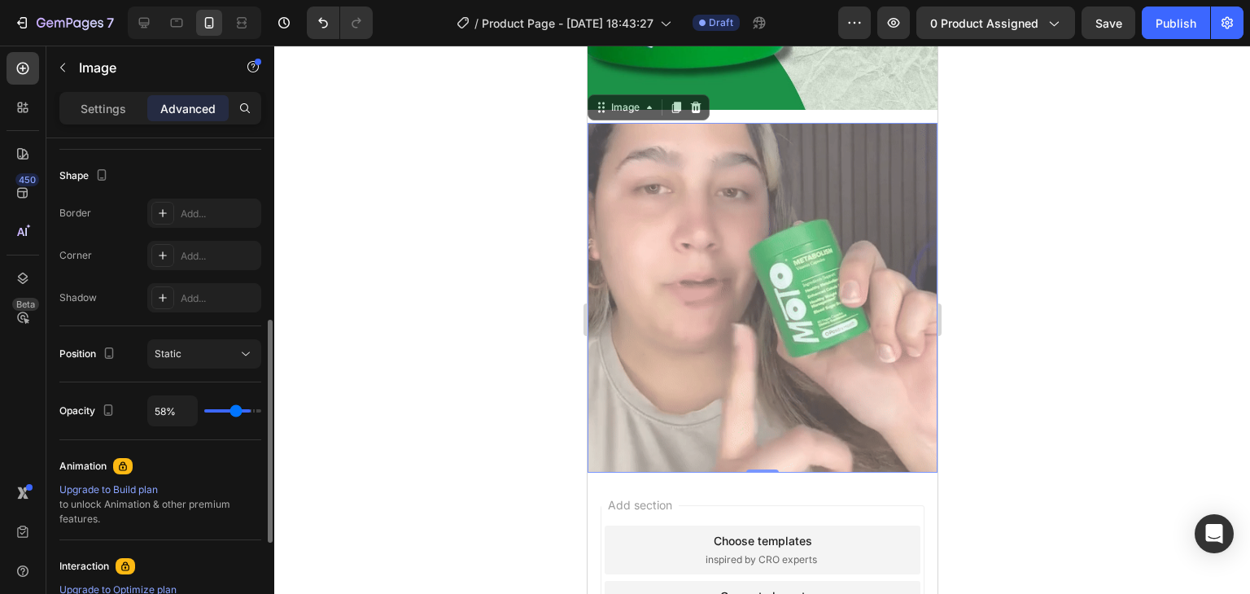
type input "57%"
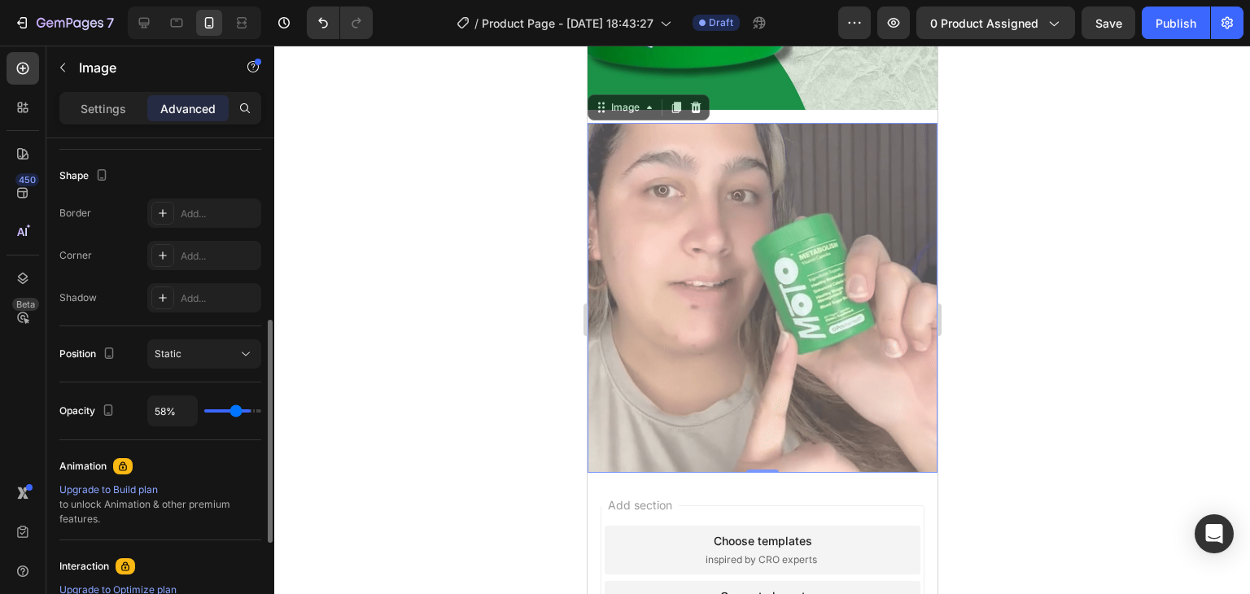
type input "57"
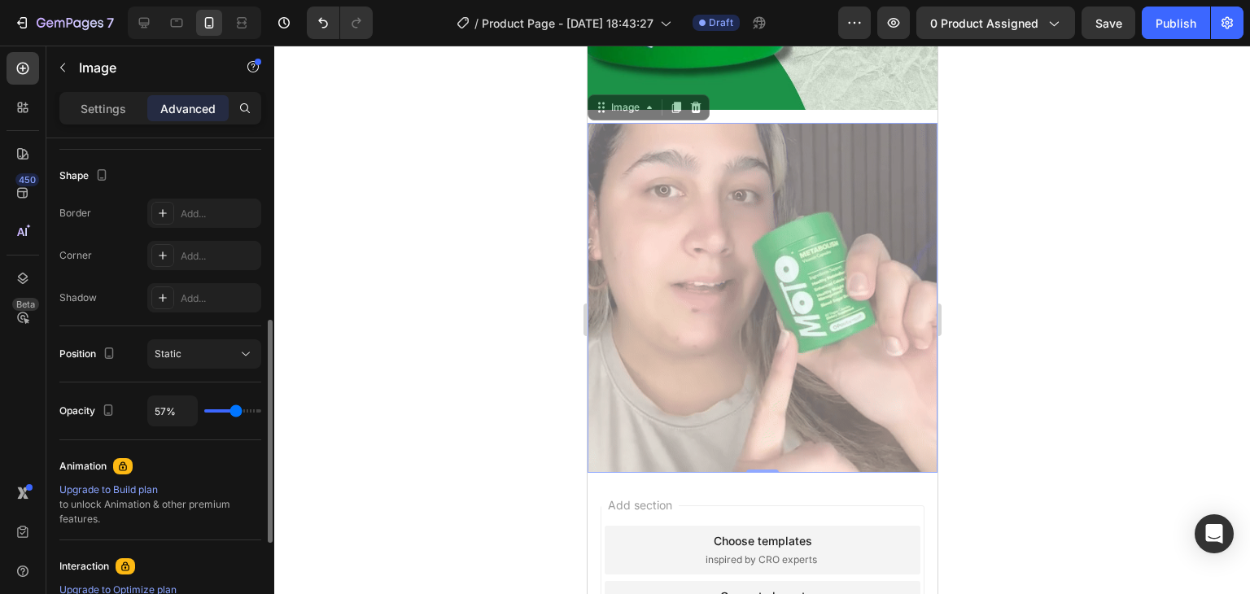
type input "58%"
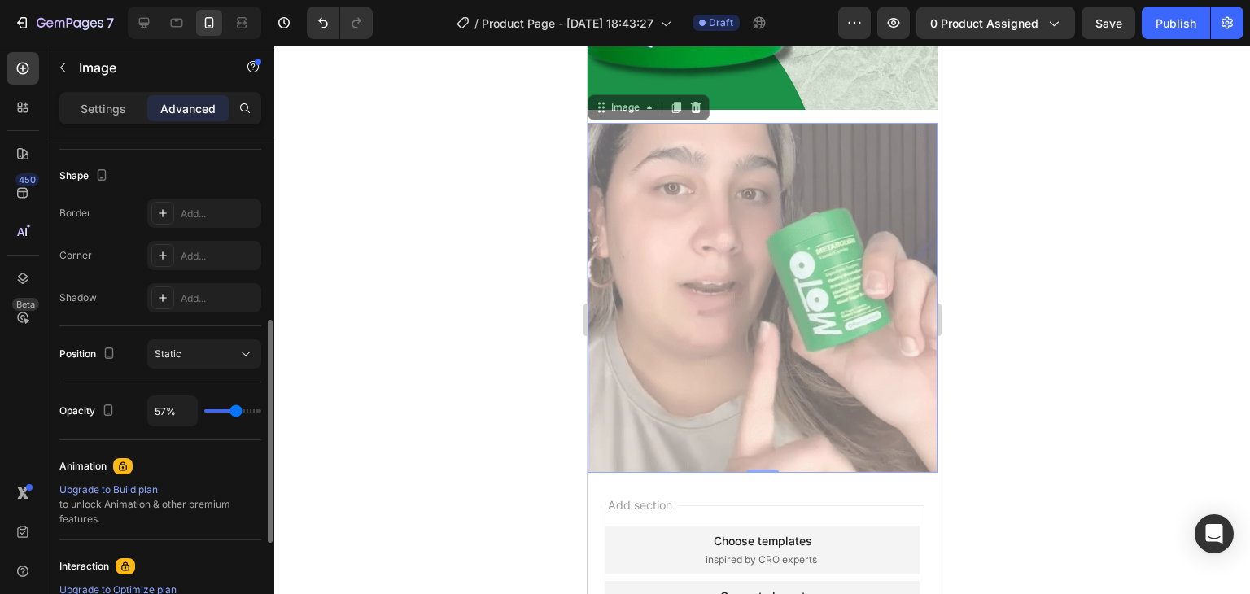
type input "58"
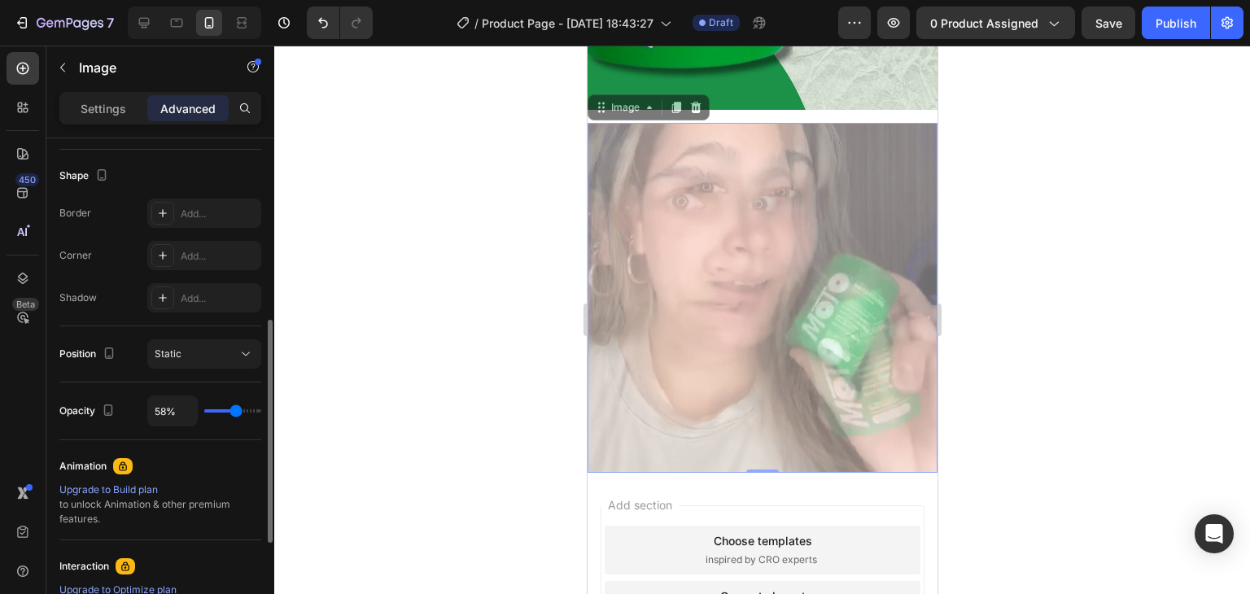
type input "60%"
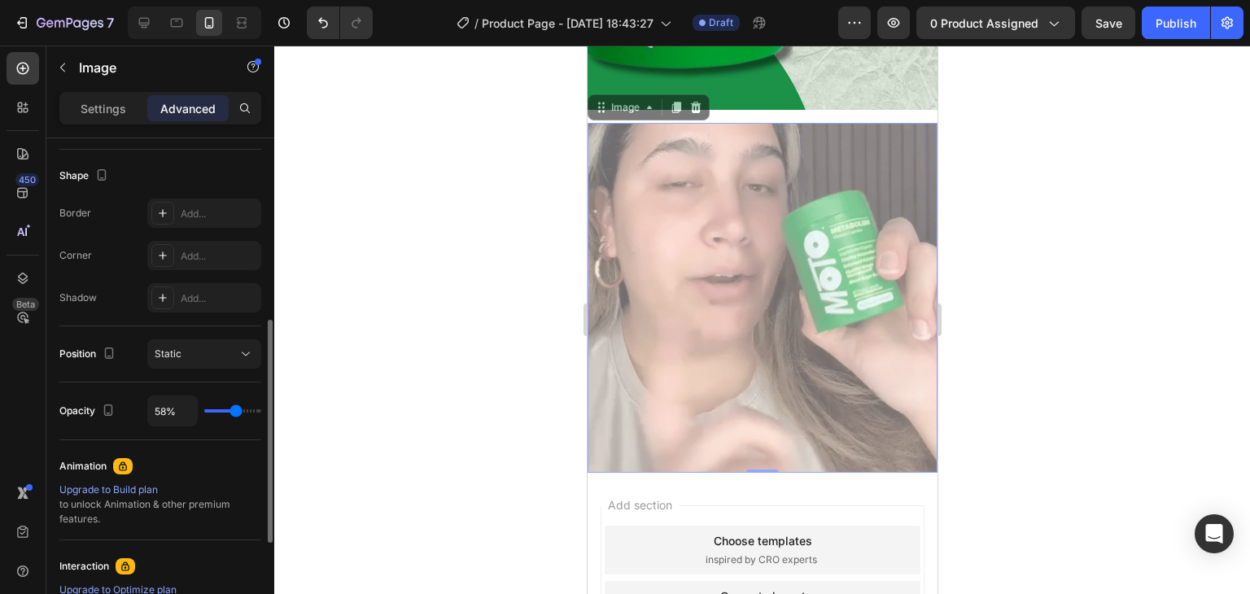
type input "60"
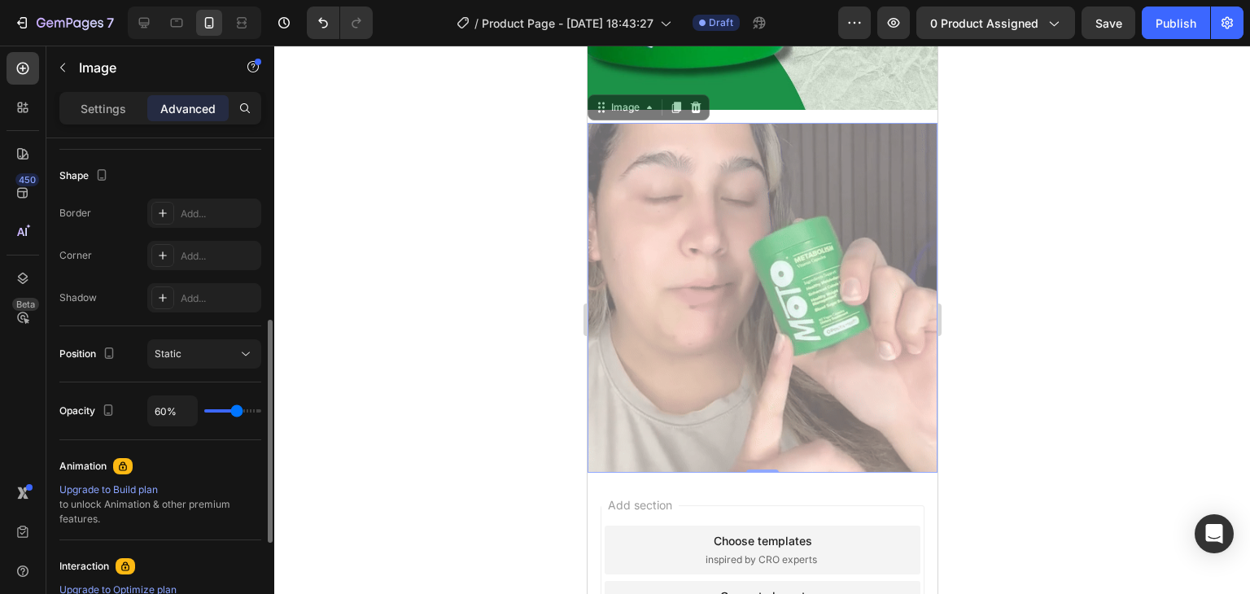
type input "63%"
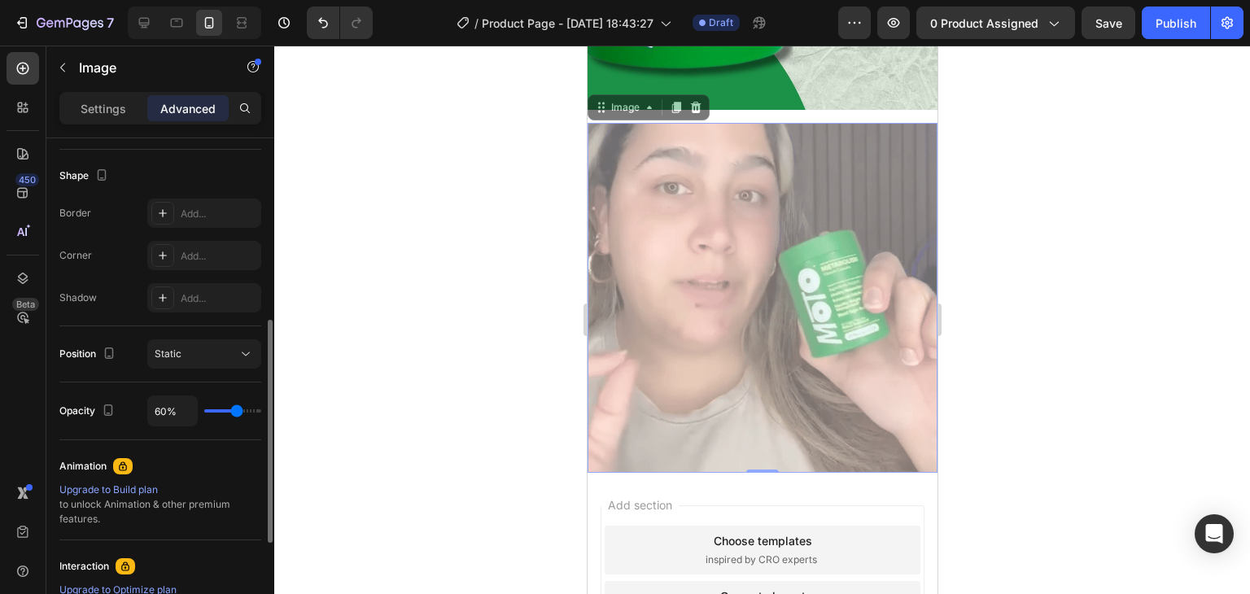
type input "63"
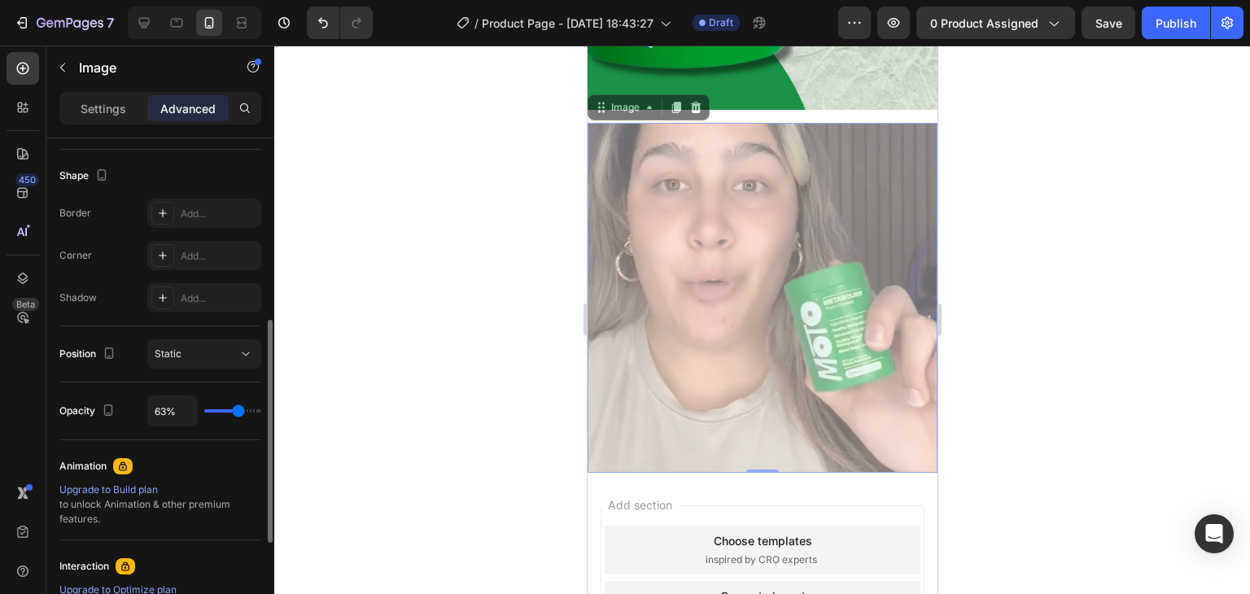
type input "66%"
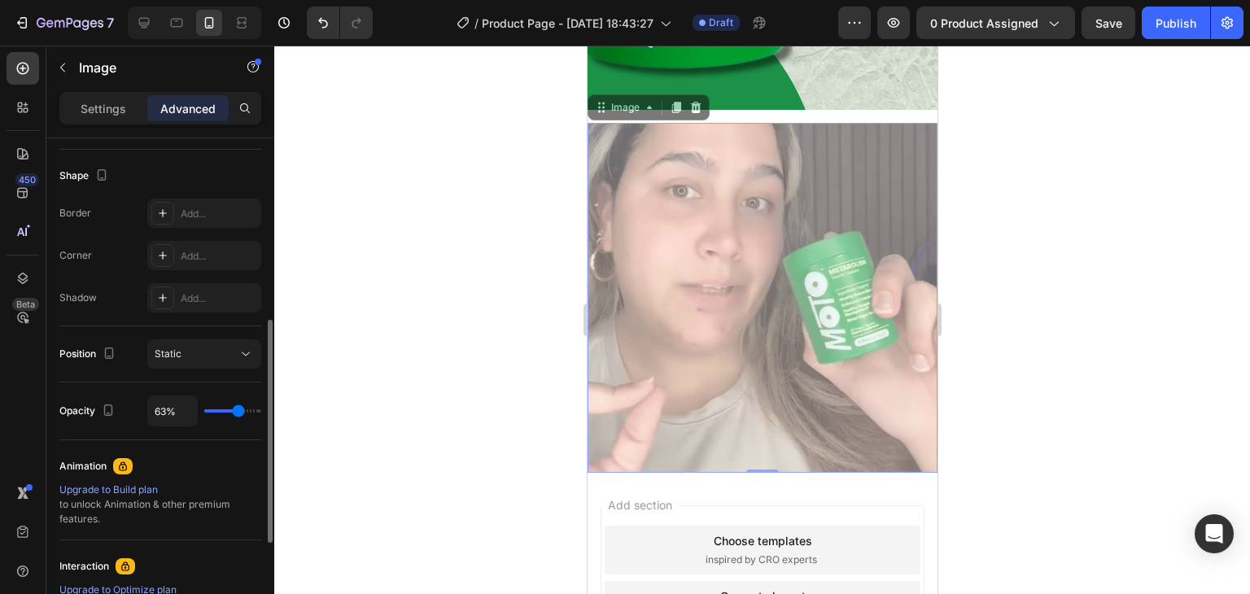
type input "66"
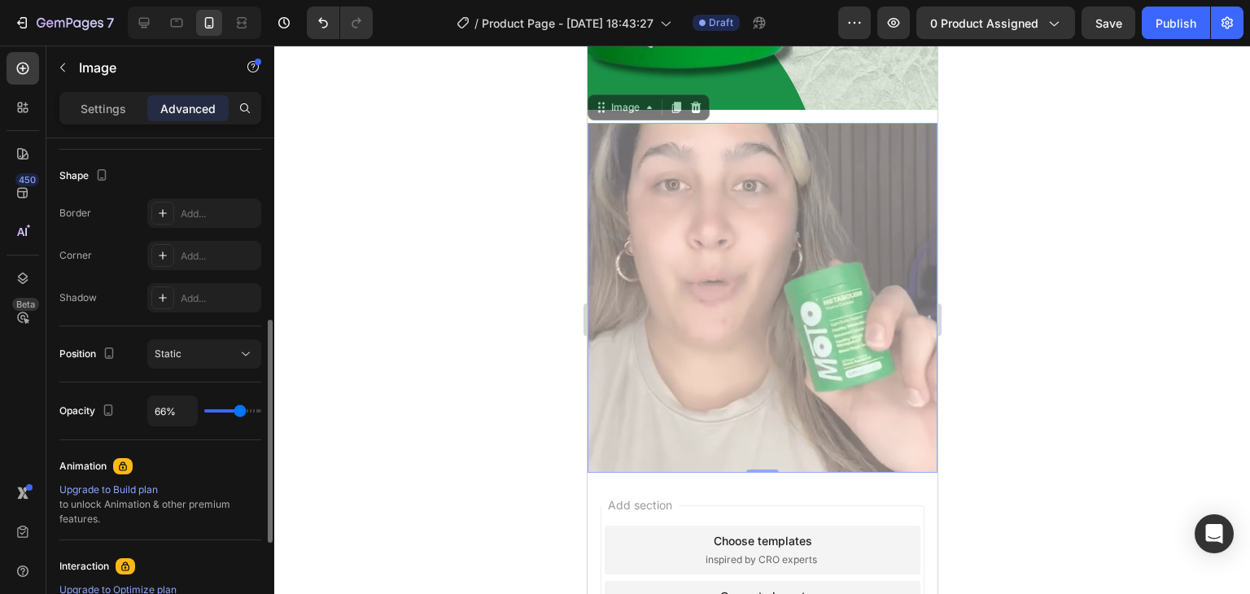
type input "73%"
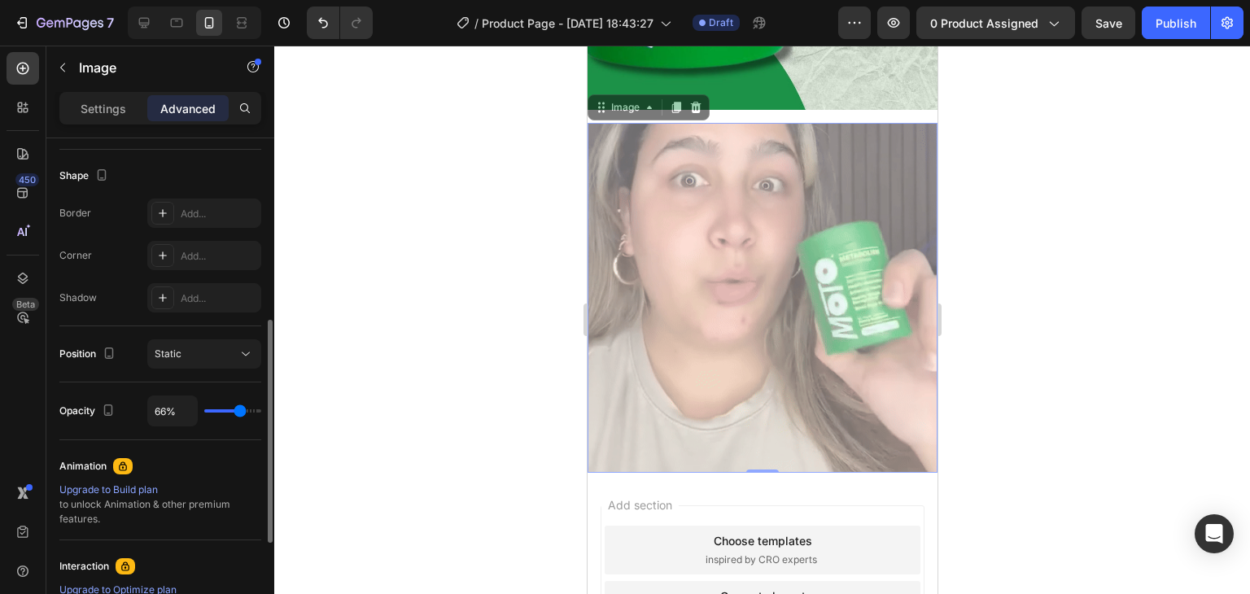
type input "73"
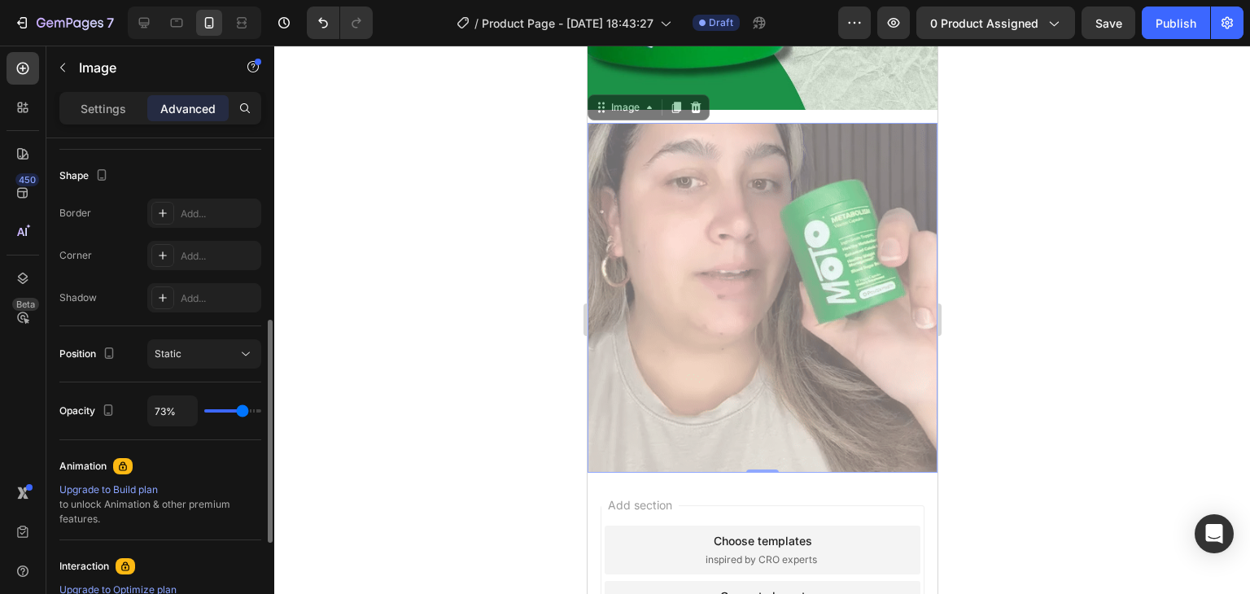
type input "79%"
type input "79"
type input "88%"
type input "88"
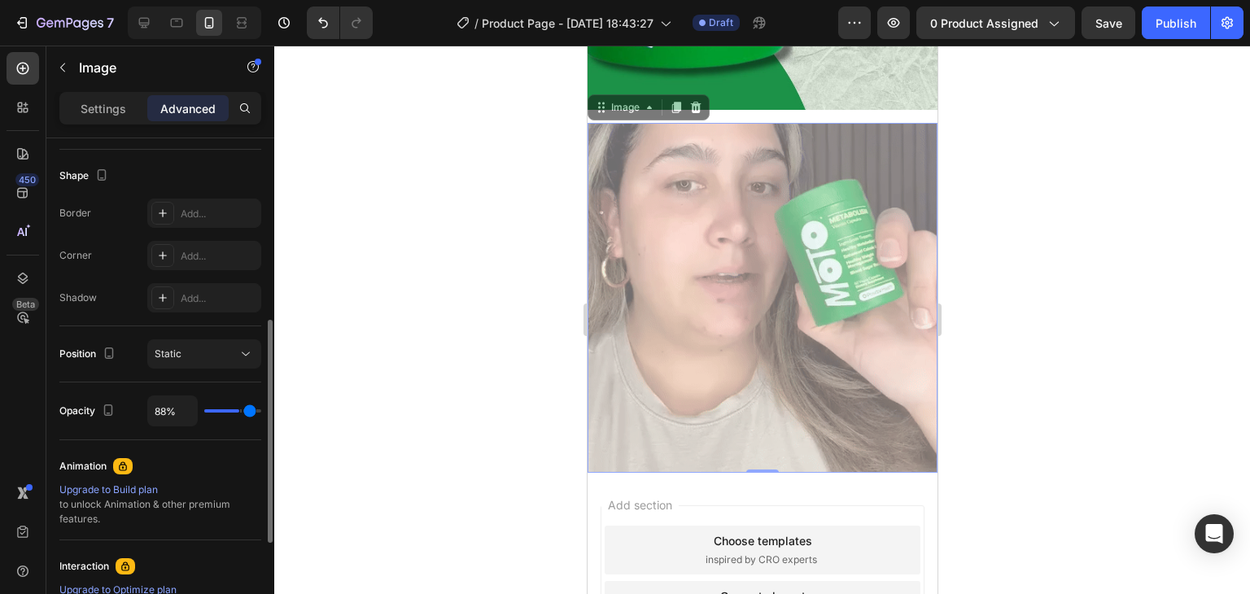
type input "92%"
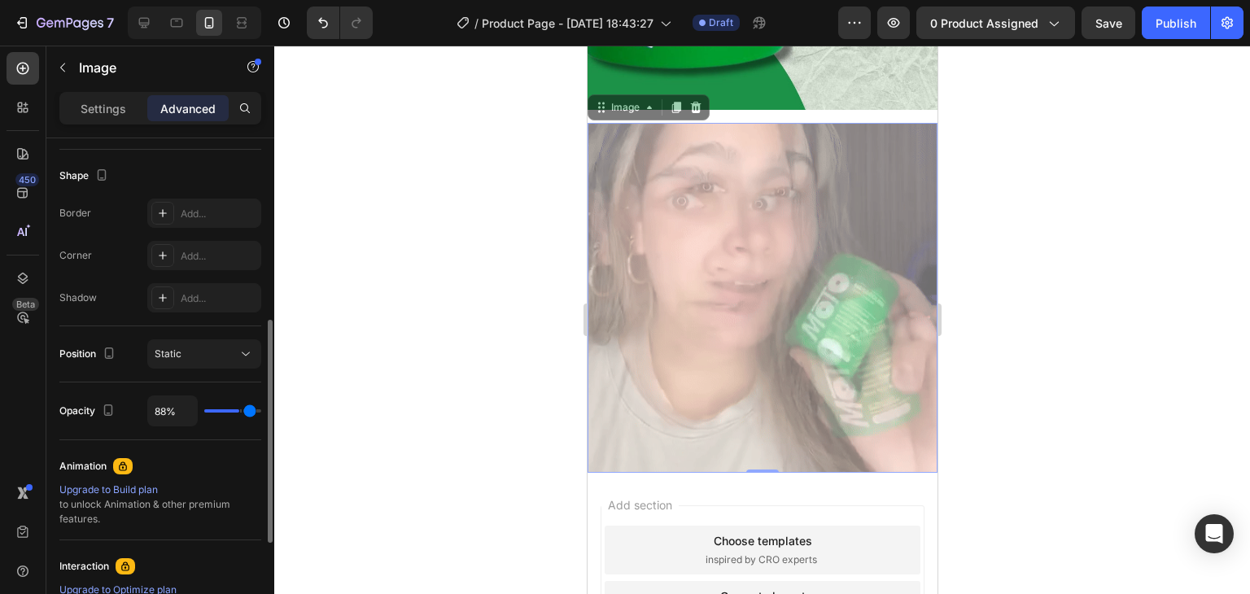
type input "92"
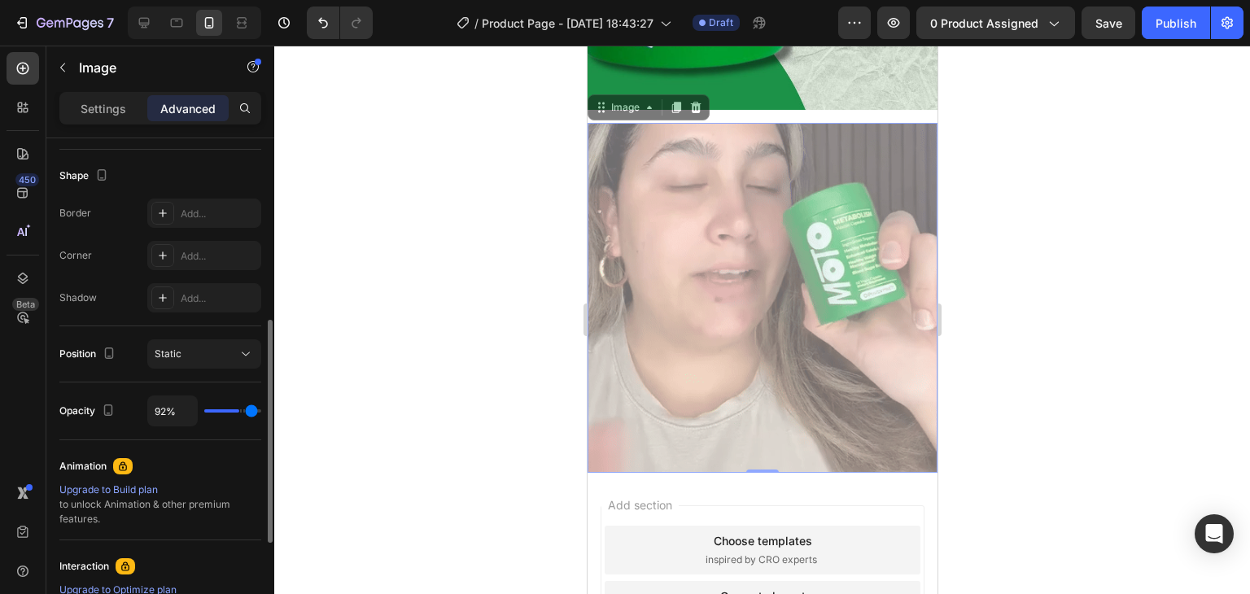
type input "95%"
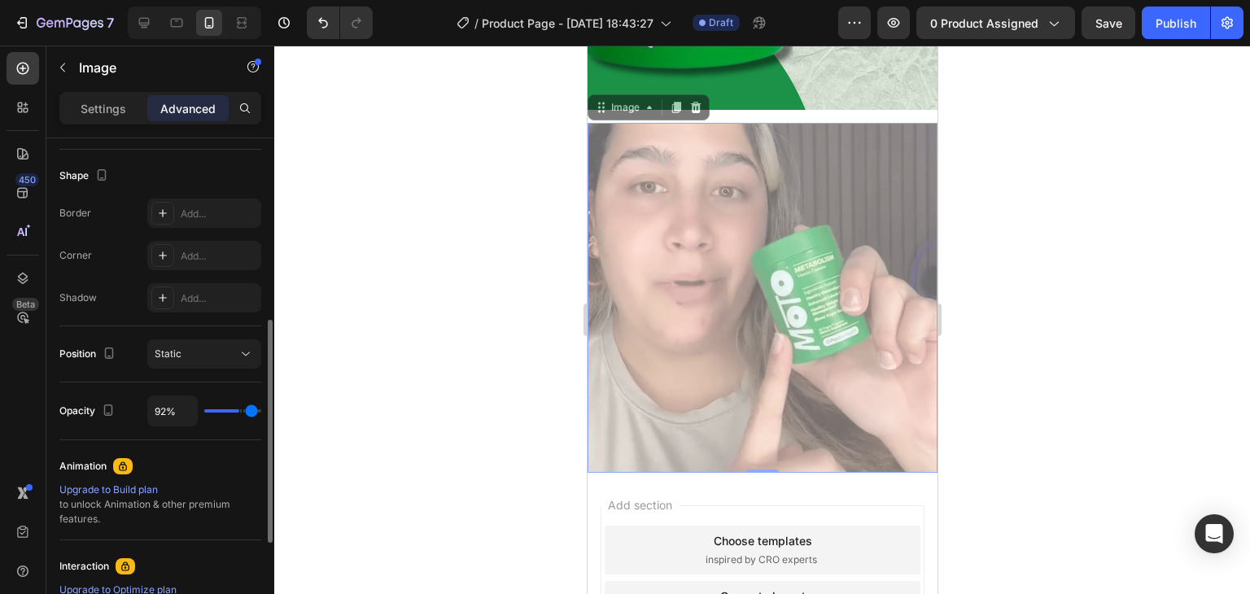
type input "95"
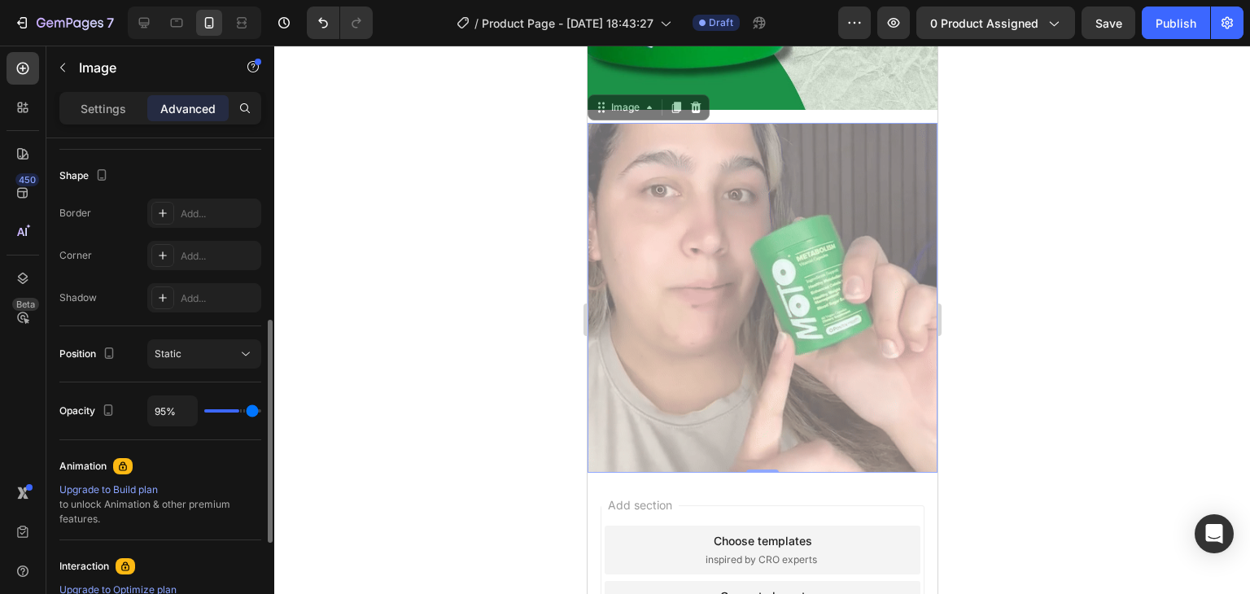
type input "97%"
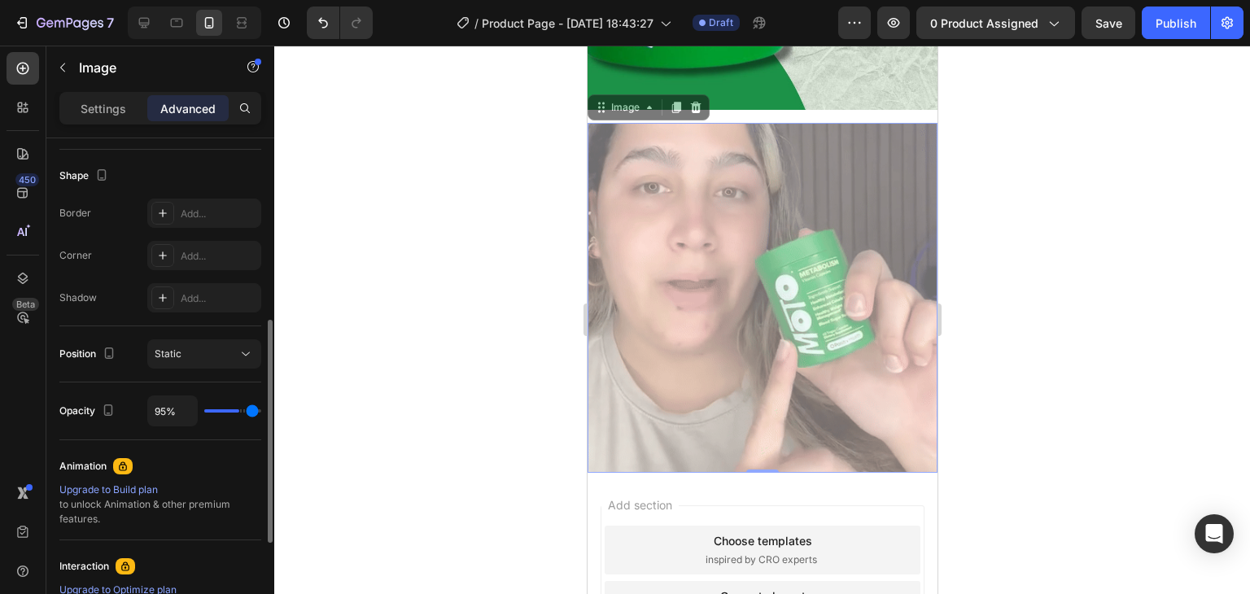
type input "97"
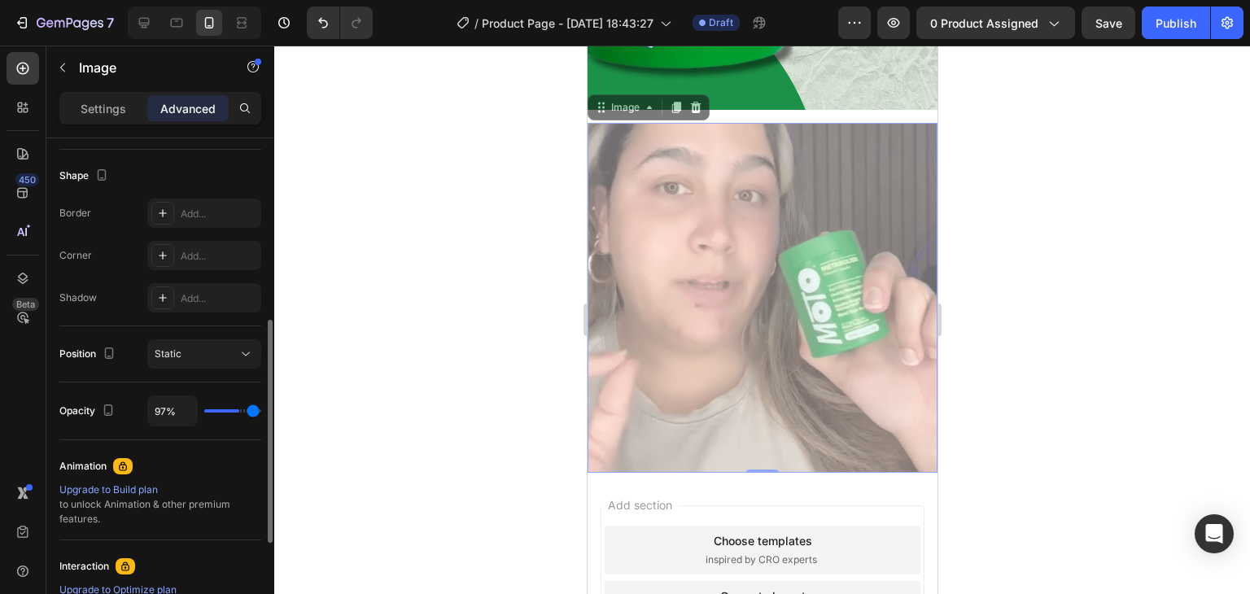
type input "98%"
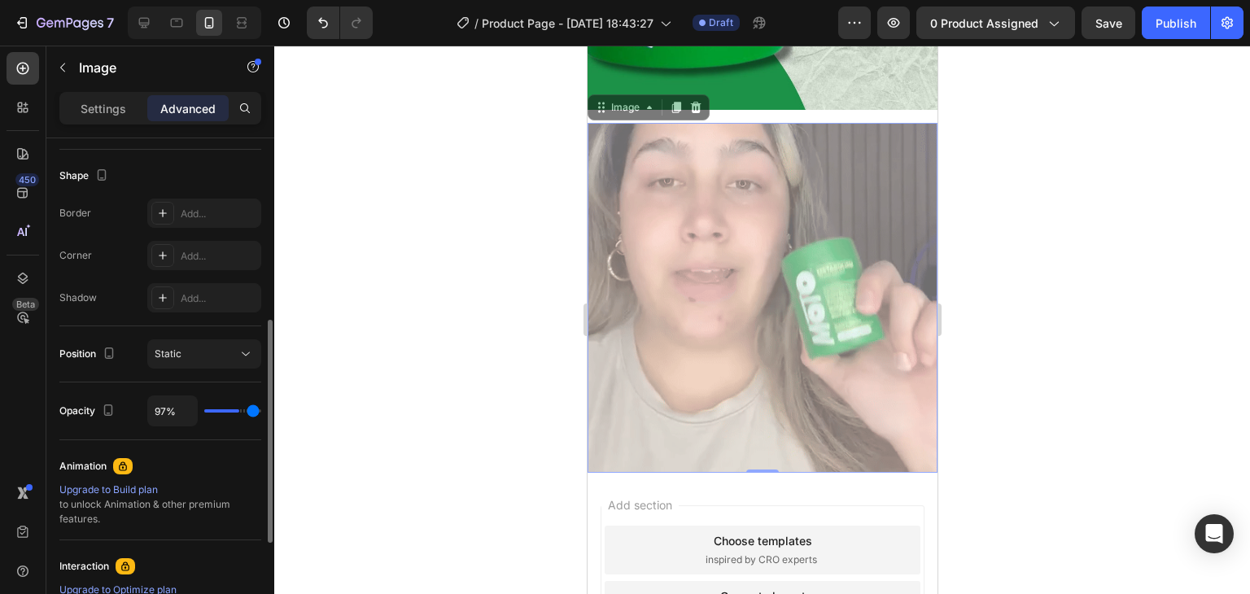
type input "98"
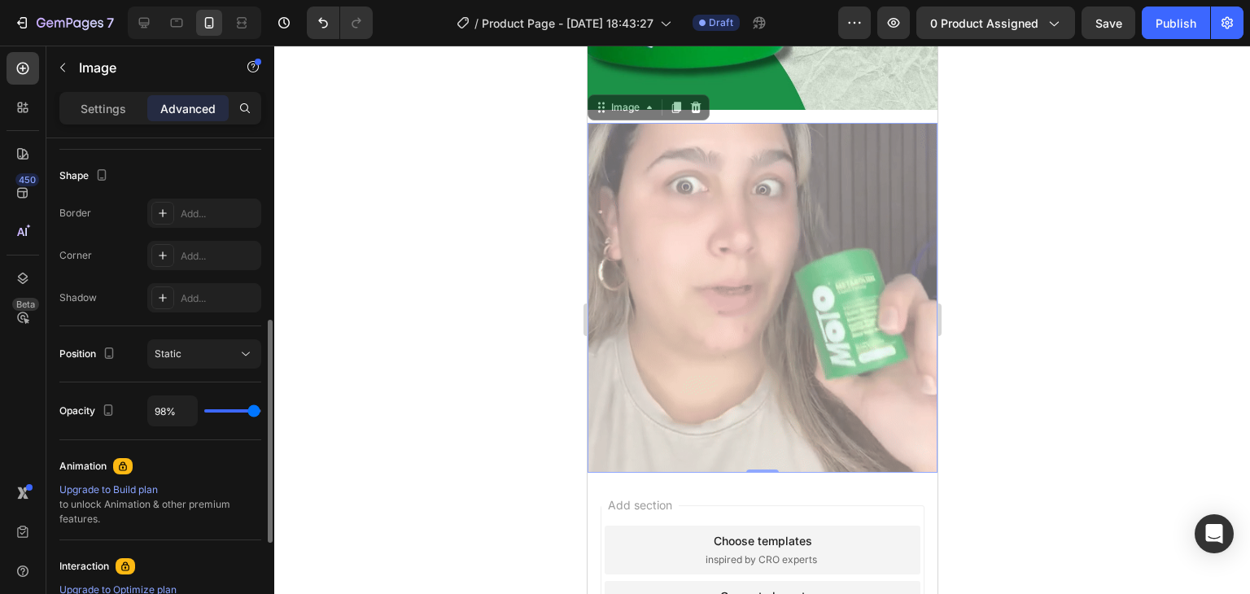
type input "100%"
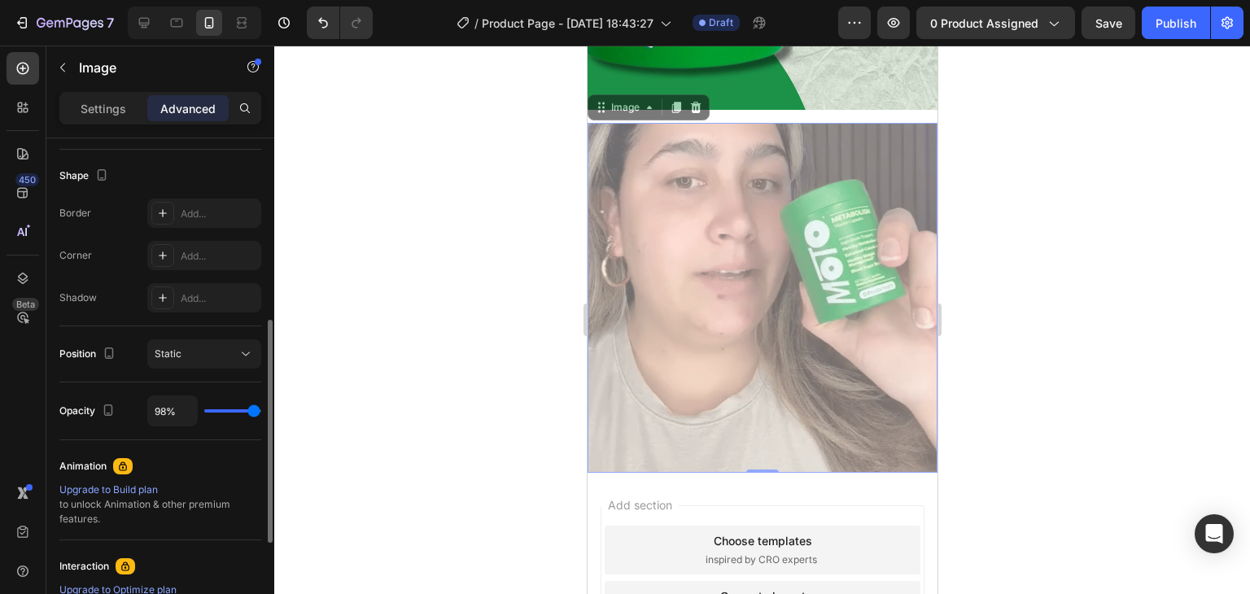
type input "100"
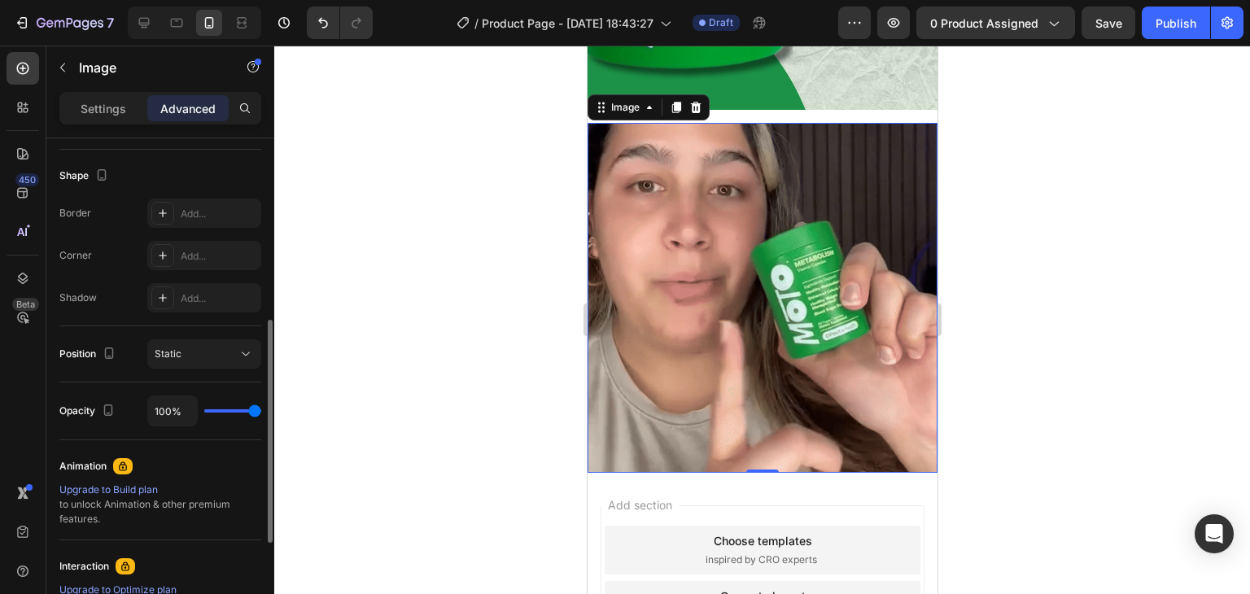
drag, startPoint x: 256, startPoint y: 408, endPoint x: 264, endPoint y: 414, distance: 10.4
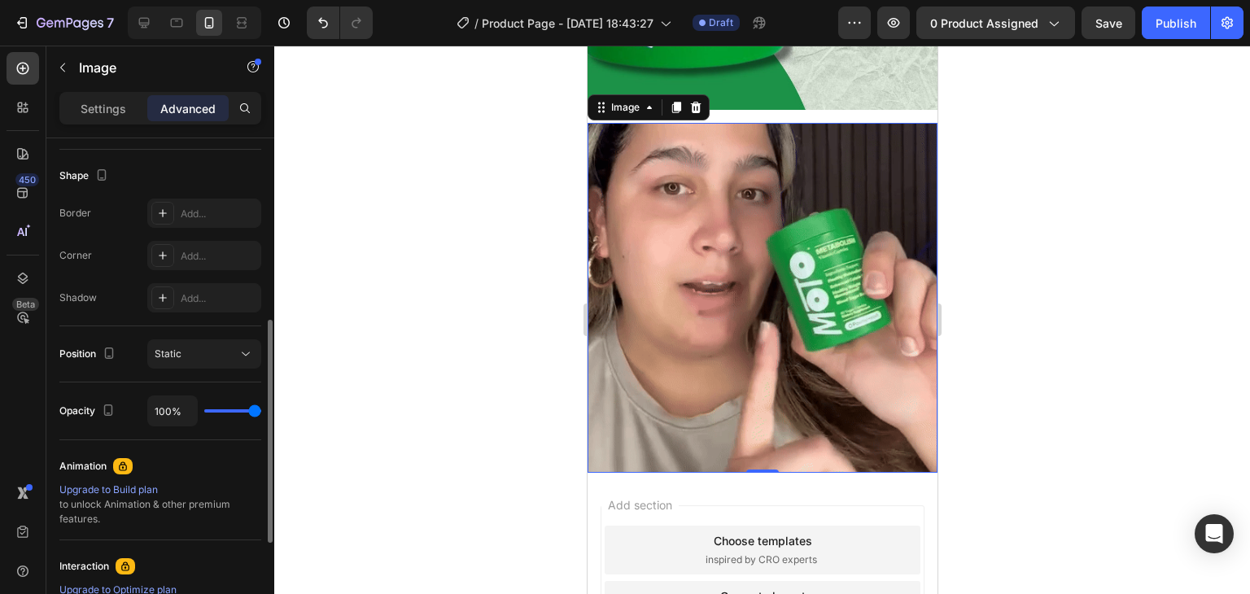
click at [261, 413] on input "range" at bounding box center [232, 410] width 57 height 3
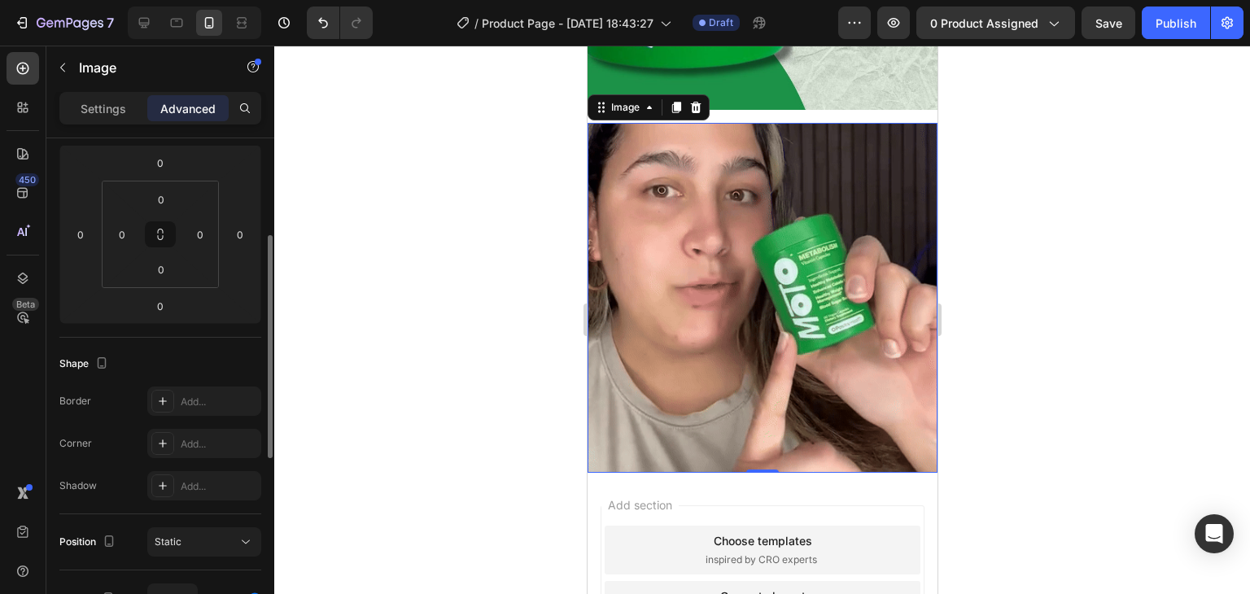
scroll to position [0, 0]
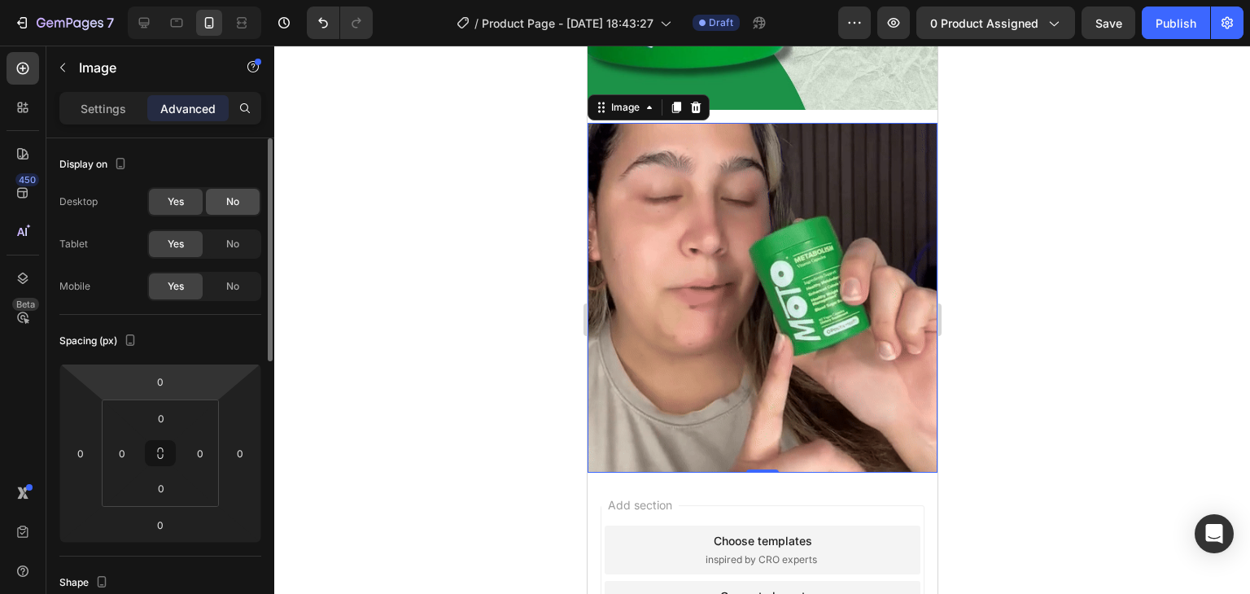
click at [234, 190] on div "No" at bounding box center [233, 202] width 54 height 26
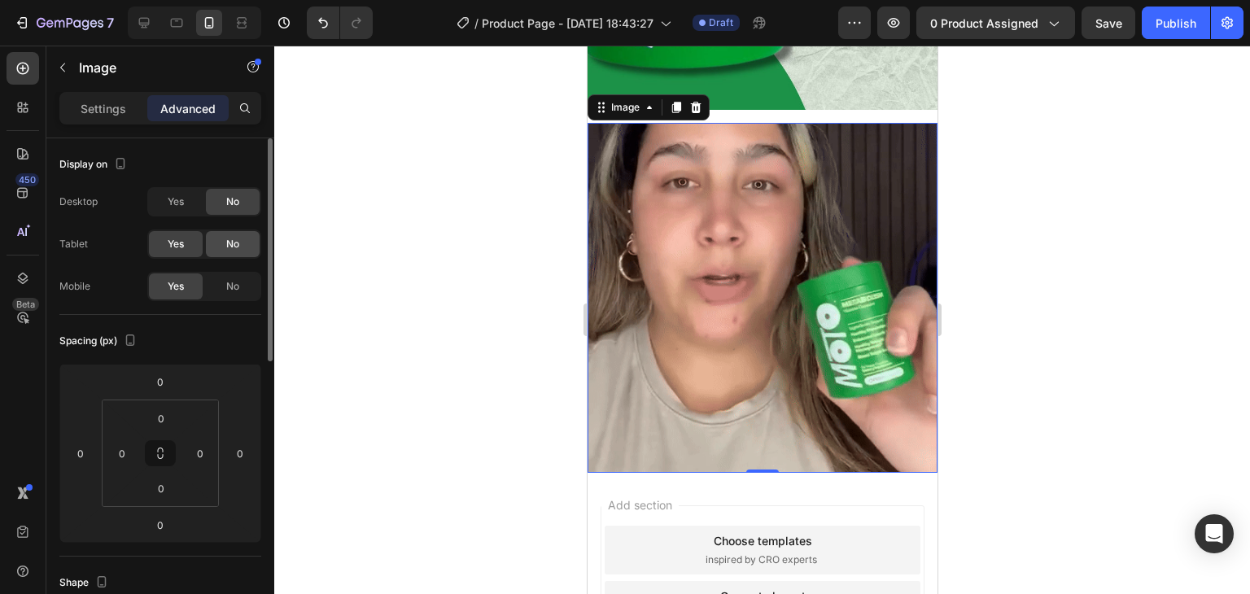
click at [231, 238] on span "No" at bounding box center [232, 244] width 13 height 15
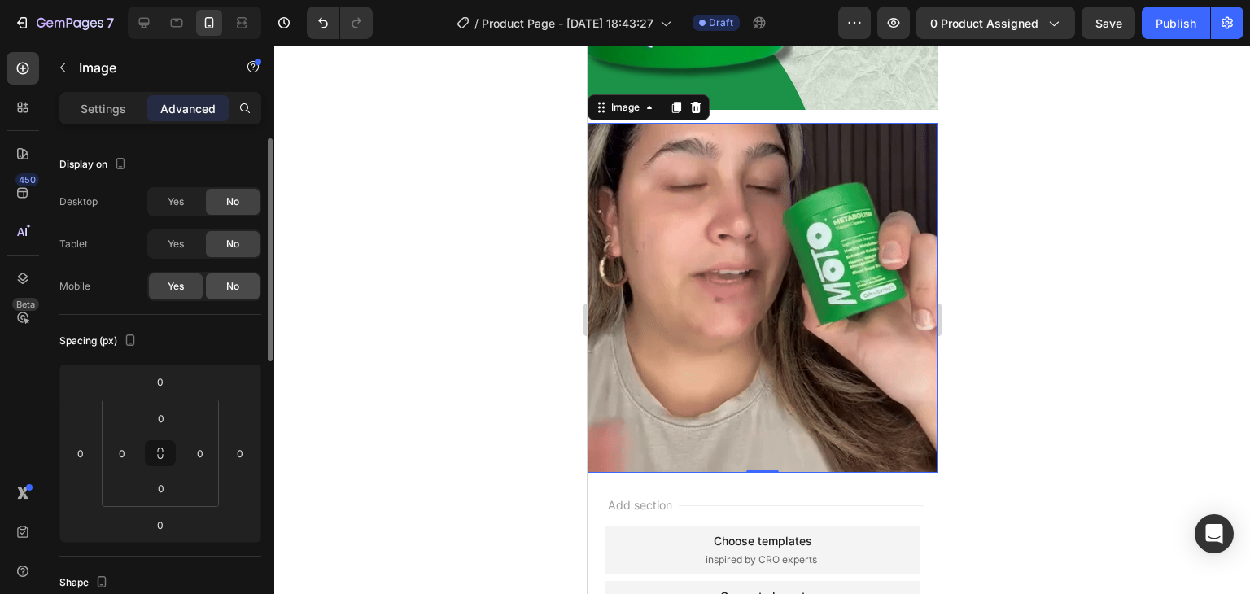
click at [231, 281] on span "No" at bounding box center [232, 286] width 13 height 15
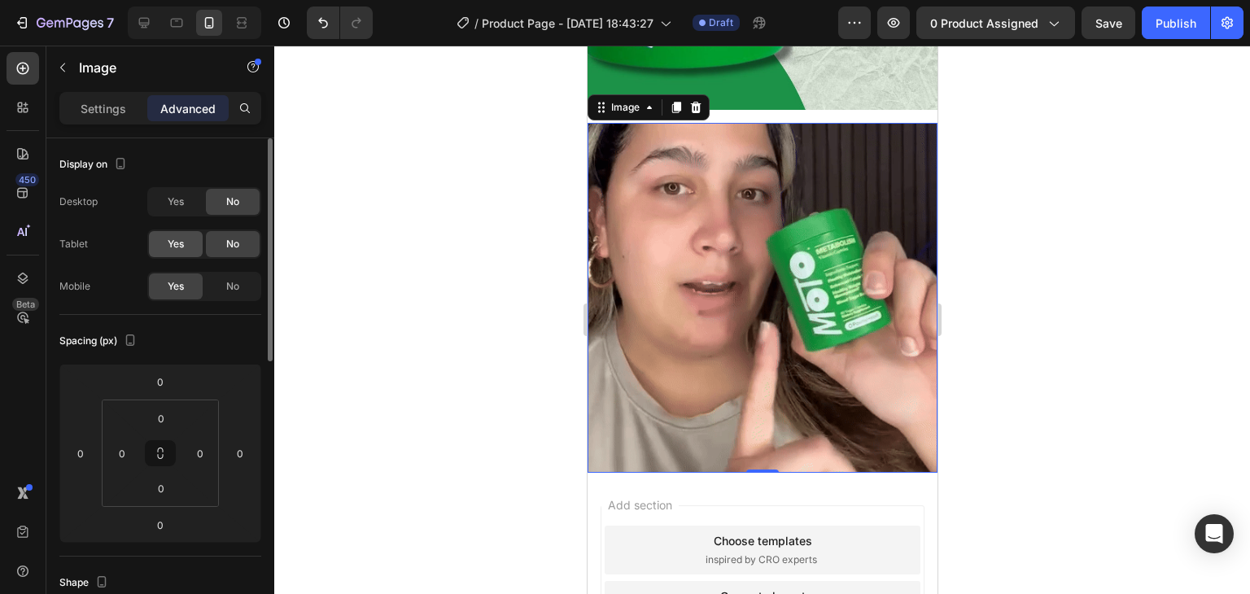
click at [181, 242] on span "Yes" at bounding box center [176, 244] width 16 height 15
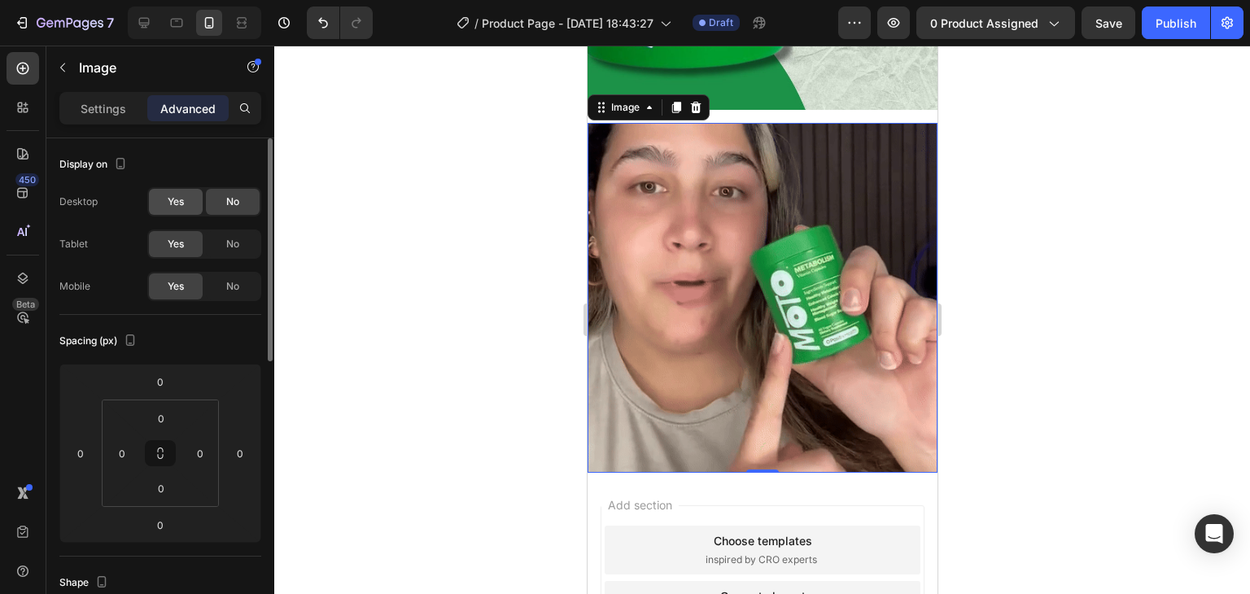
click at [189, 203] on div "Yes" at bounding box center [176, 202] width 54 height 26
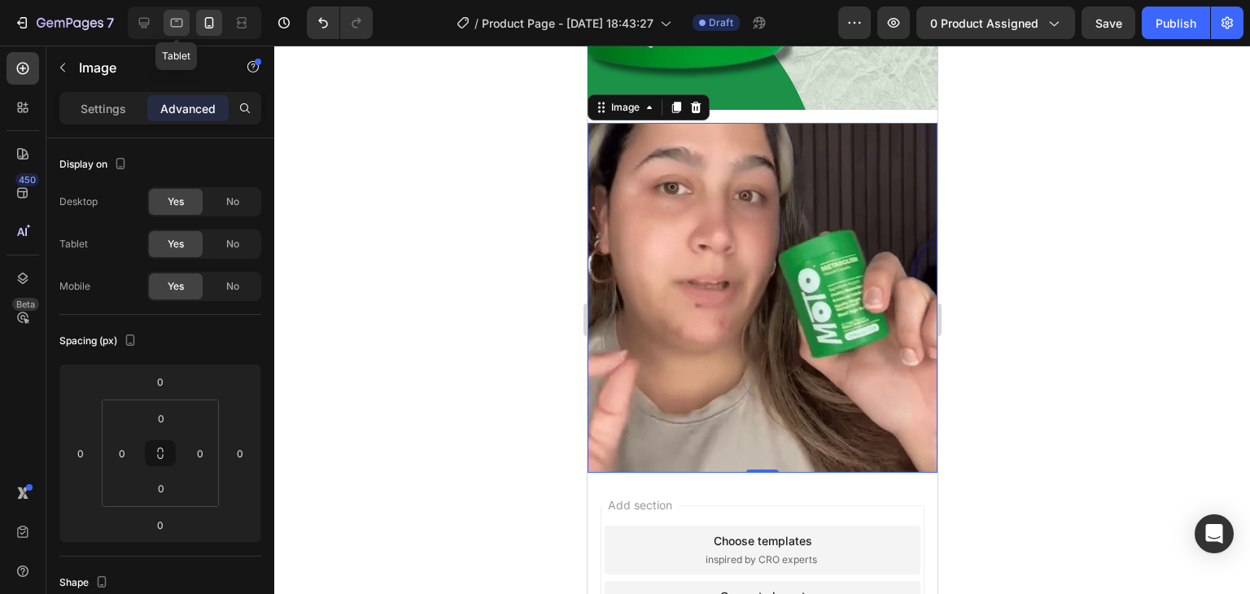
click at [182, 27] on icon at bounding box center [177, 23] width 12 height 9
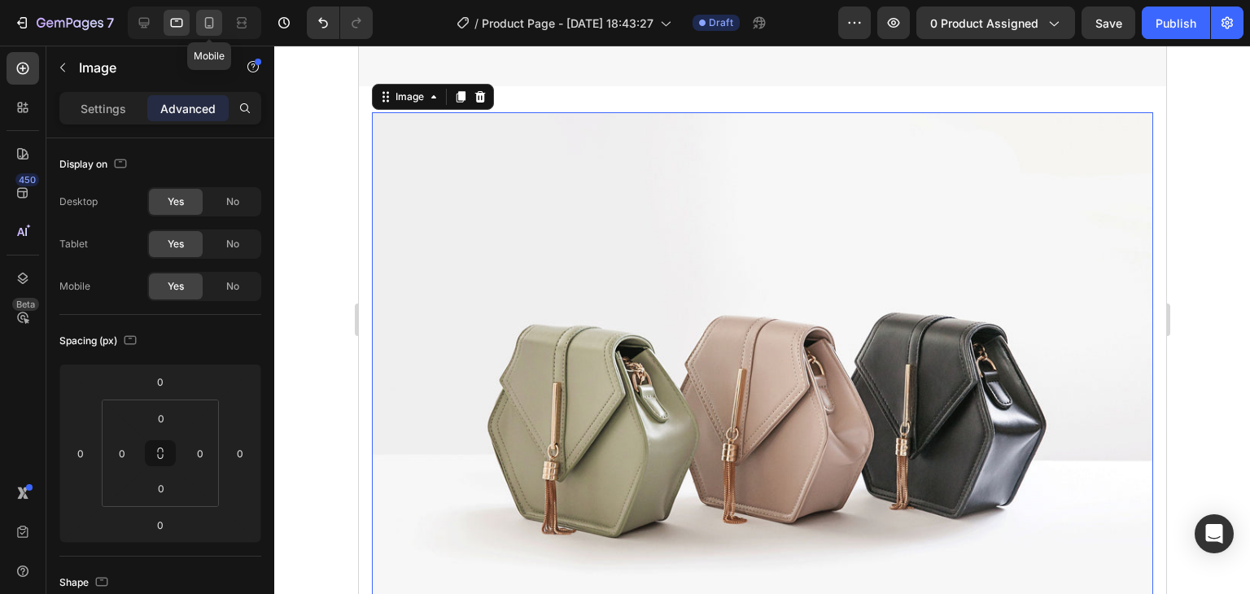
click at [205, 21] on icon at bounding box center [209, 22] width 9 height 11
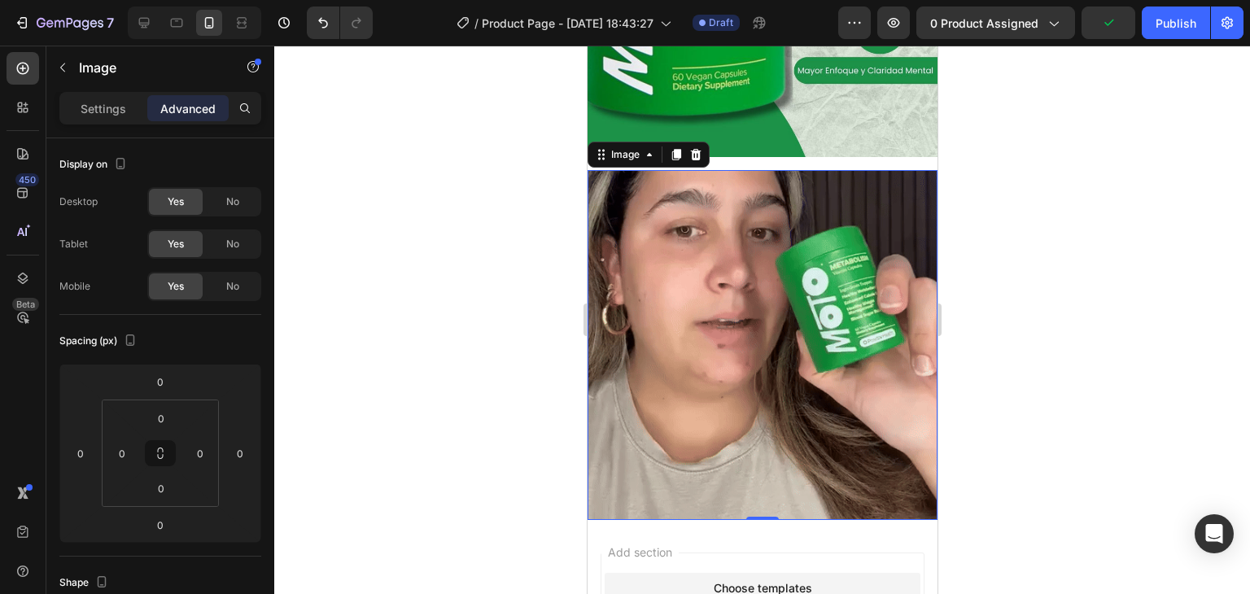
scroll to position [167, 0]
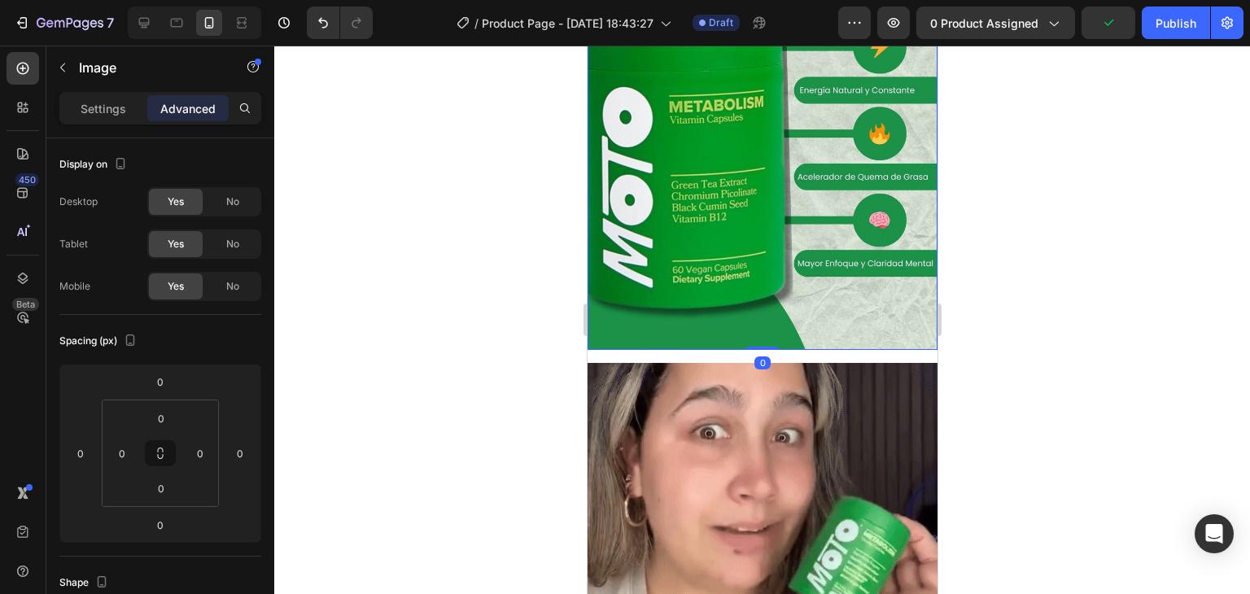
click at [746, 216] on img at bounding box center [762, 131] width 350 height 438
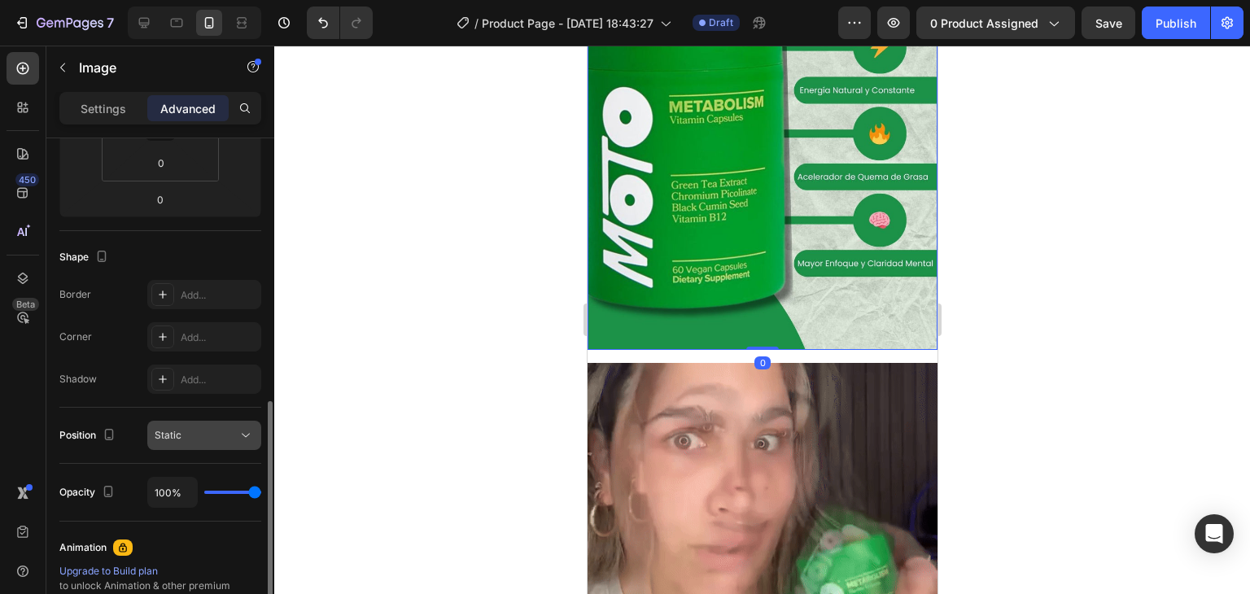
scroll to position [407, 0]
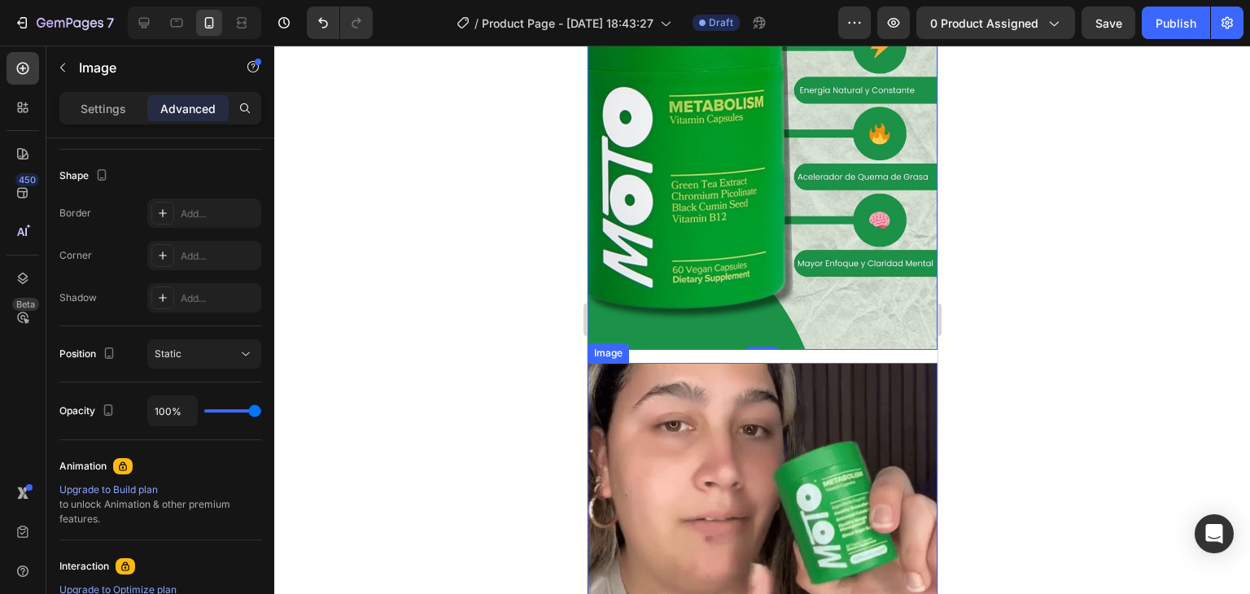
click at [724, 431] on img at bounding box center [762, 538] width 350 height 350
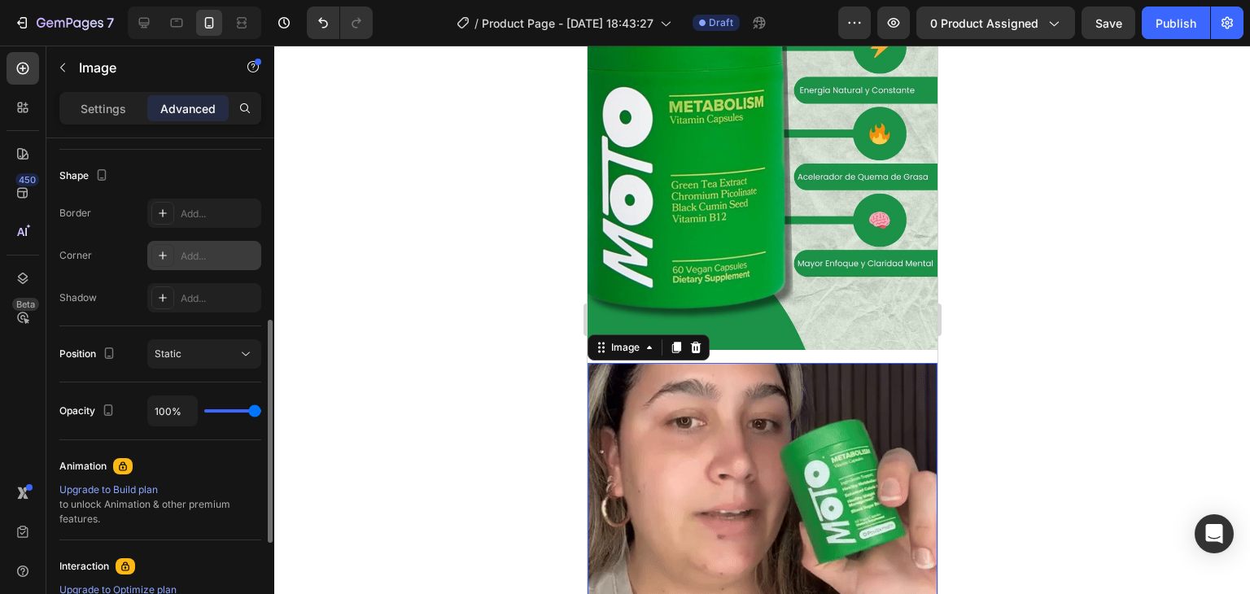
click at [177, 254] on div "Add..." at bounding box center [204, 255] width 114 height 29
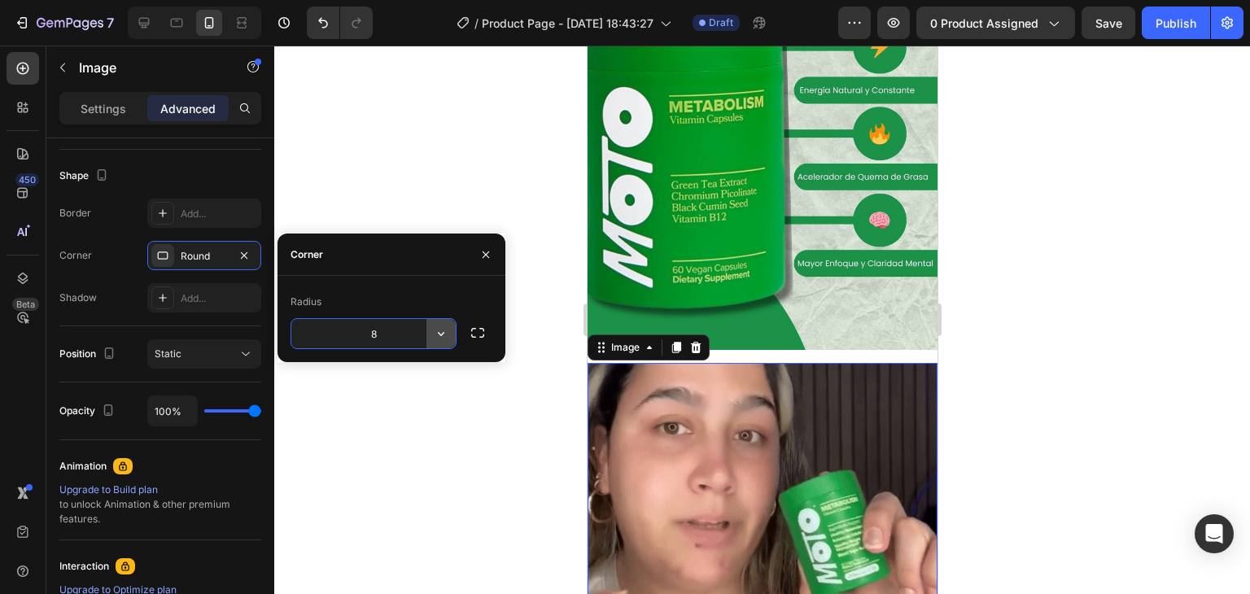
click at [442, 333] on icon "button" at bounding box center [441, 334] width 16 height 16
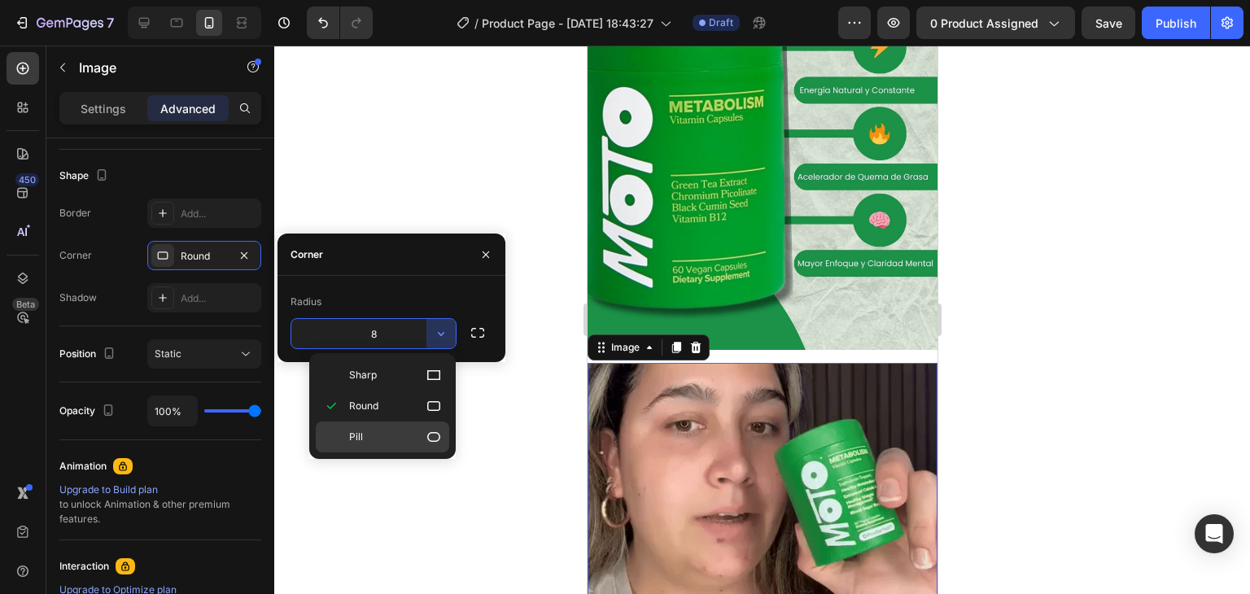
click at [411, 431] on p "Pill" at bounding box center [395, 437] width 93 height 16
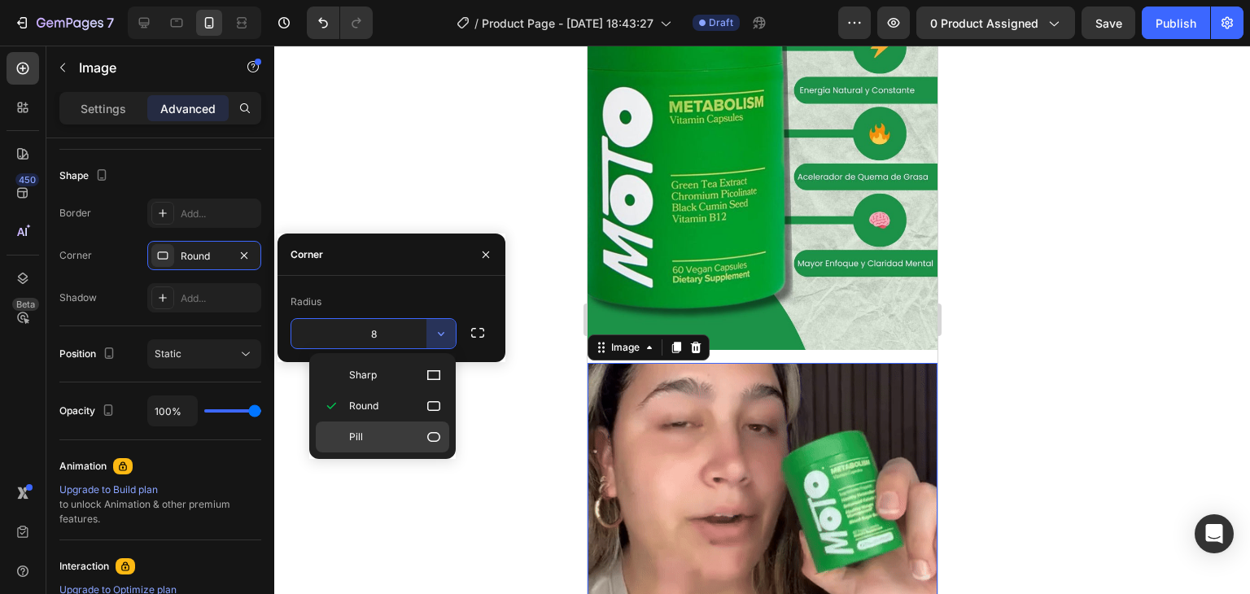
type input "9999"
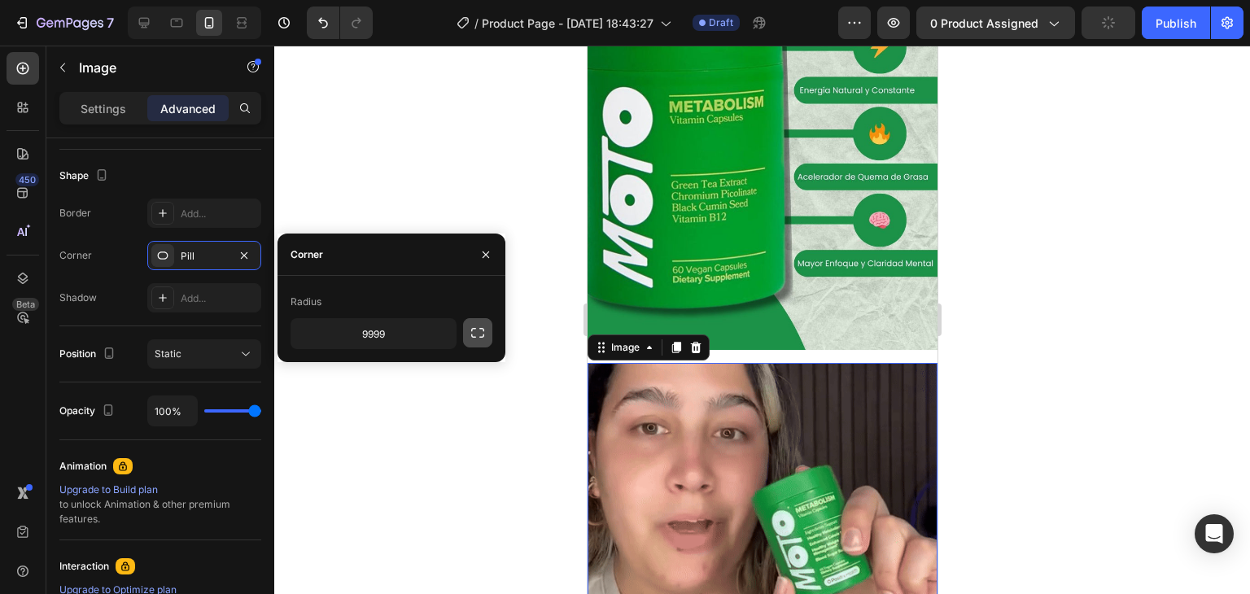
click at [476, 332] on icon "button" at bounding box center [478, 333] width 16 height 16
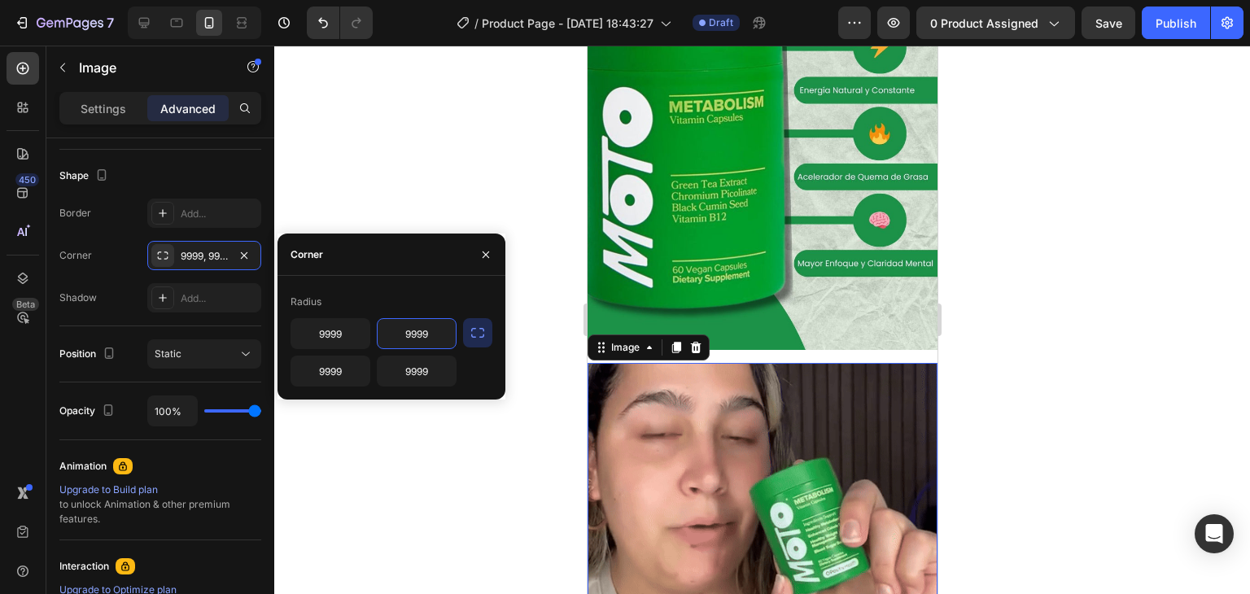
click at [433, 335] on input "9999" at bounding box center [417, 333] width 78 height 29
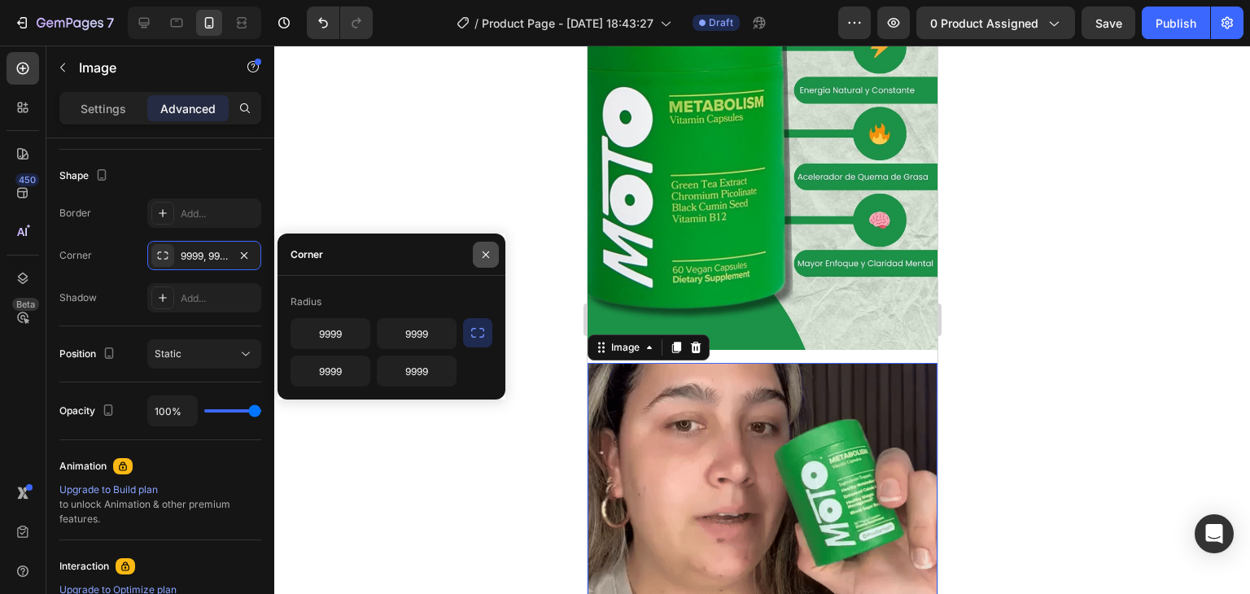
click at [485, 248] on icon "button" at bounding box center [485, 254] width 13 height 13
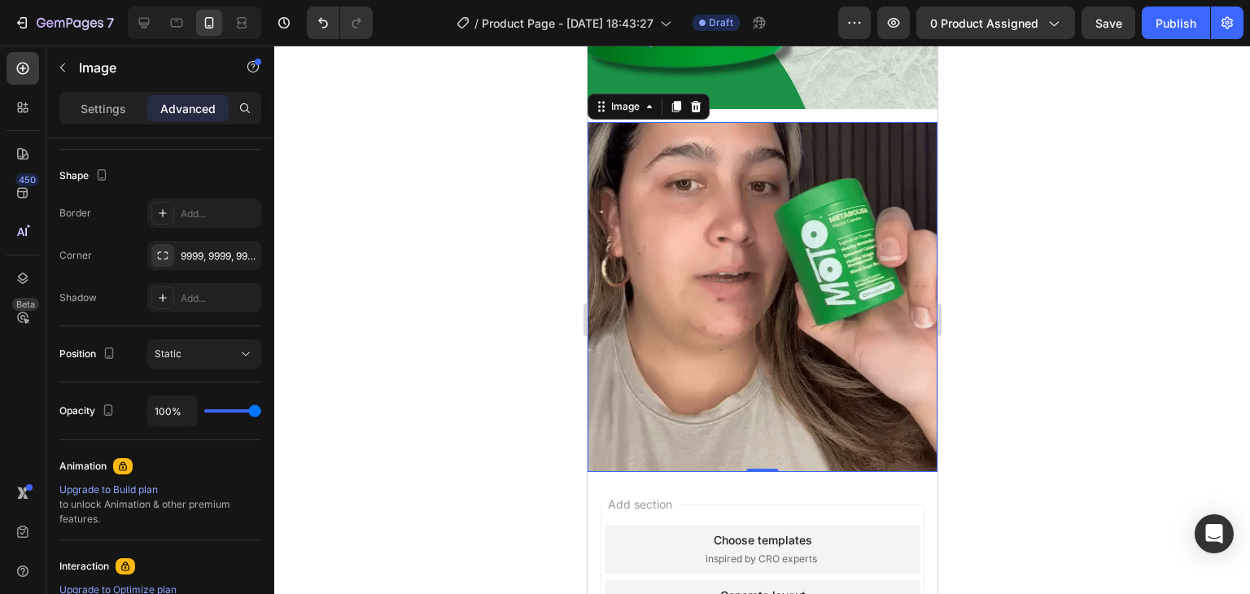
scroll to position [411, 0]
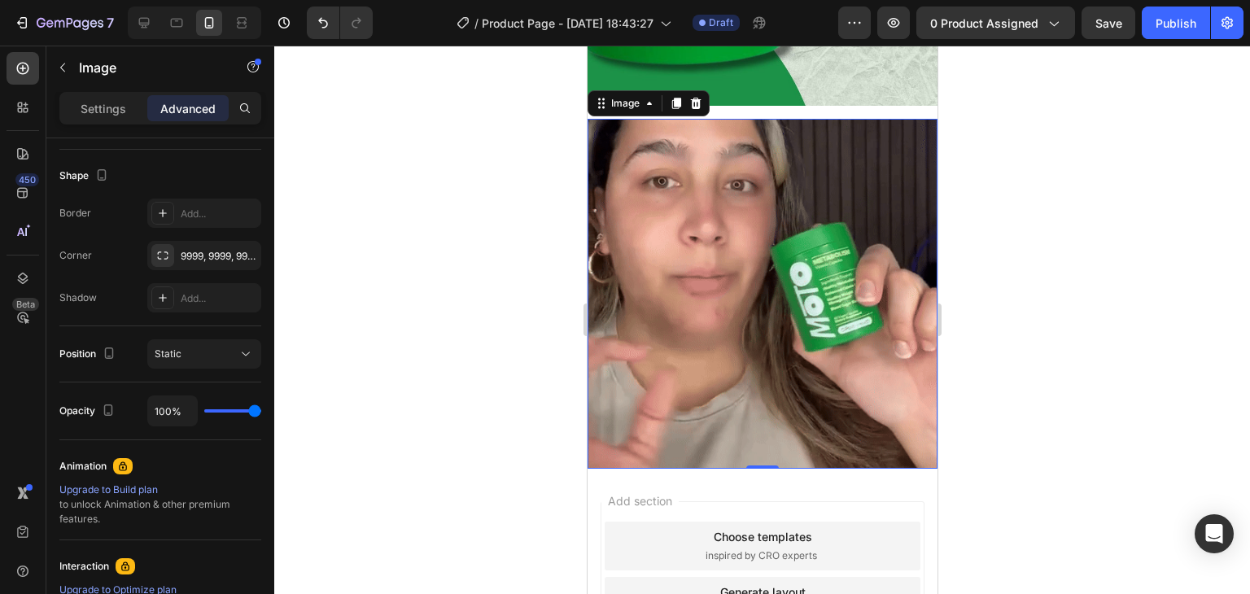
click at [738, 323] on img at bounding box center [762, 294] width 350 height 350
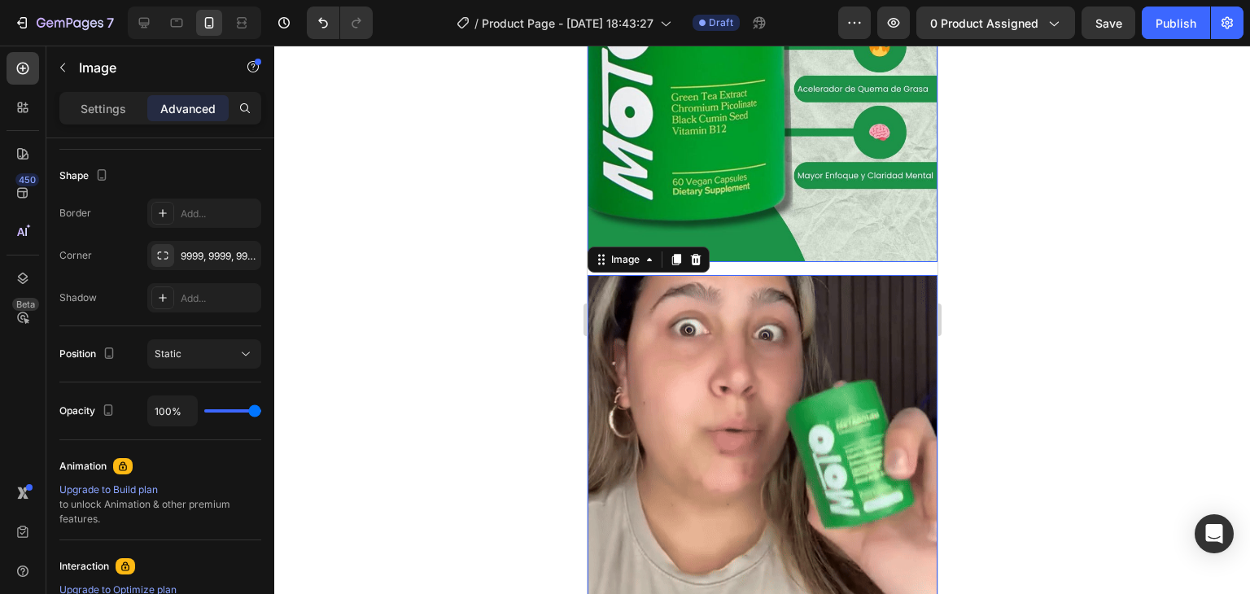
scroll to position [326, 0]
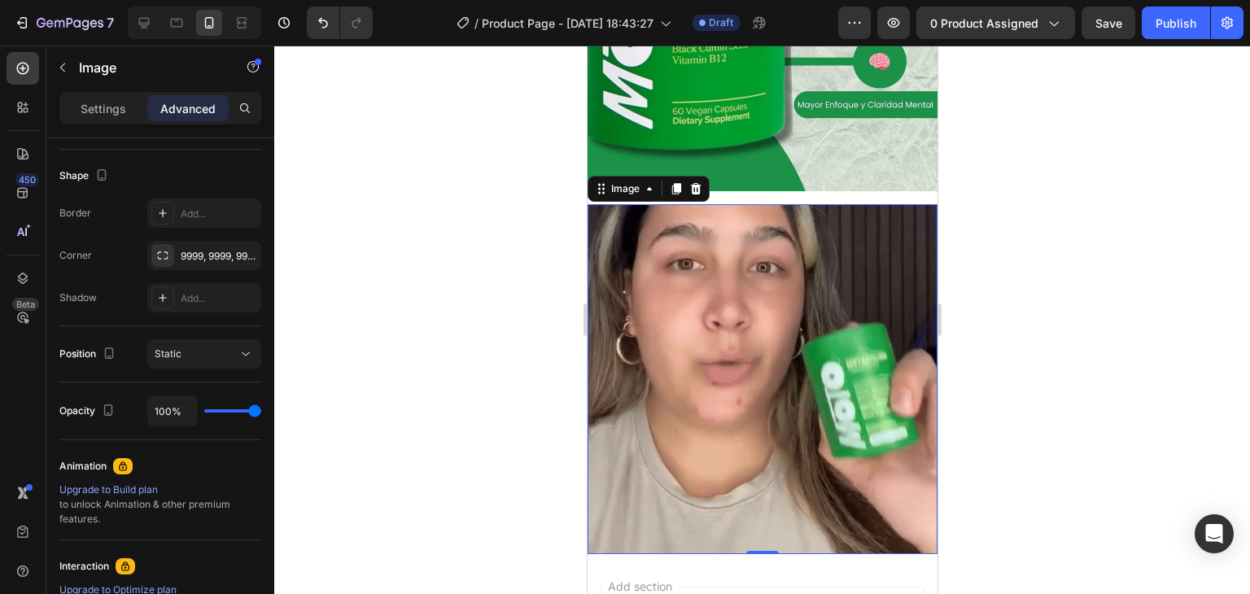
click at [697, 338] on img at bounding box center [762, 379] width 350 height 350
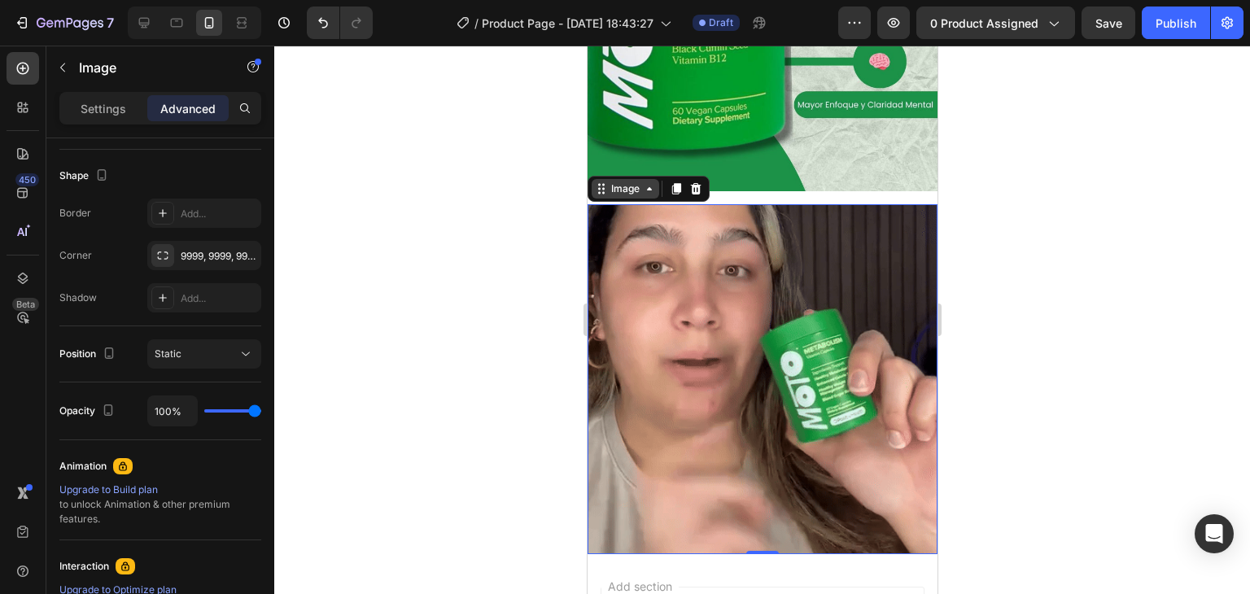
click at [629, 182] on div "Image" at bounding box center [624, 189] width 35 height 15
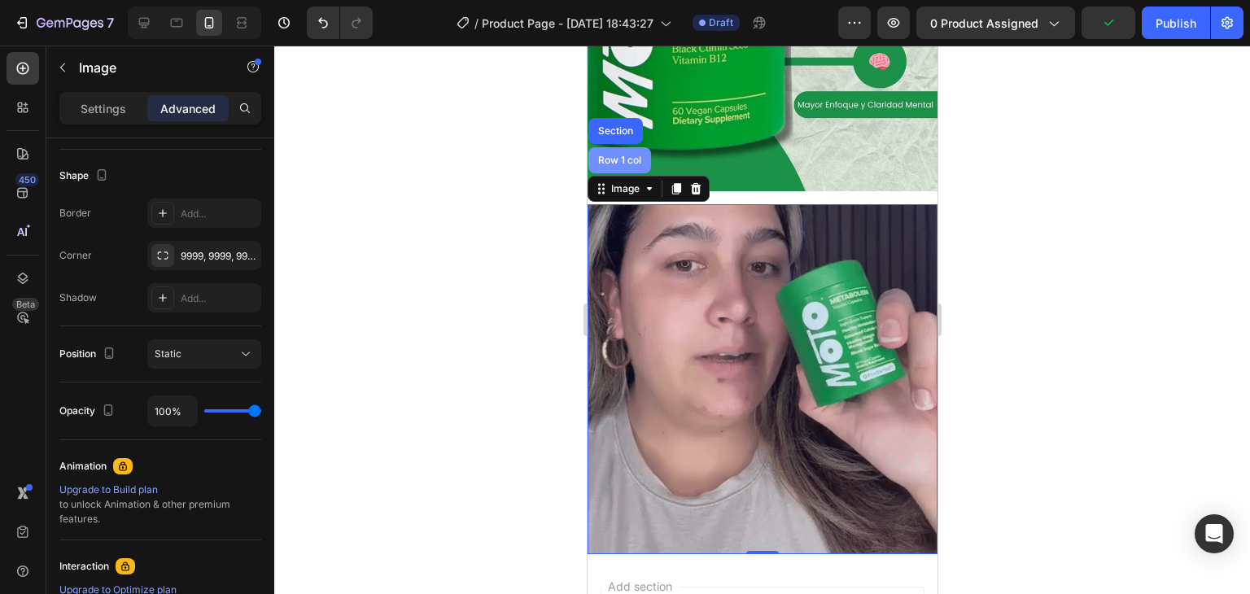
click at [636, 155] on div "Row 1 col" at bounding box center [619, 160] width 50 height 10
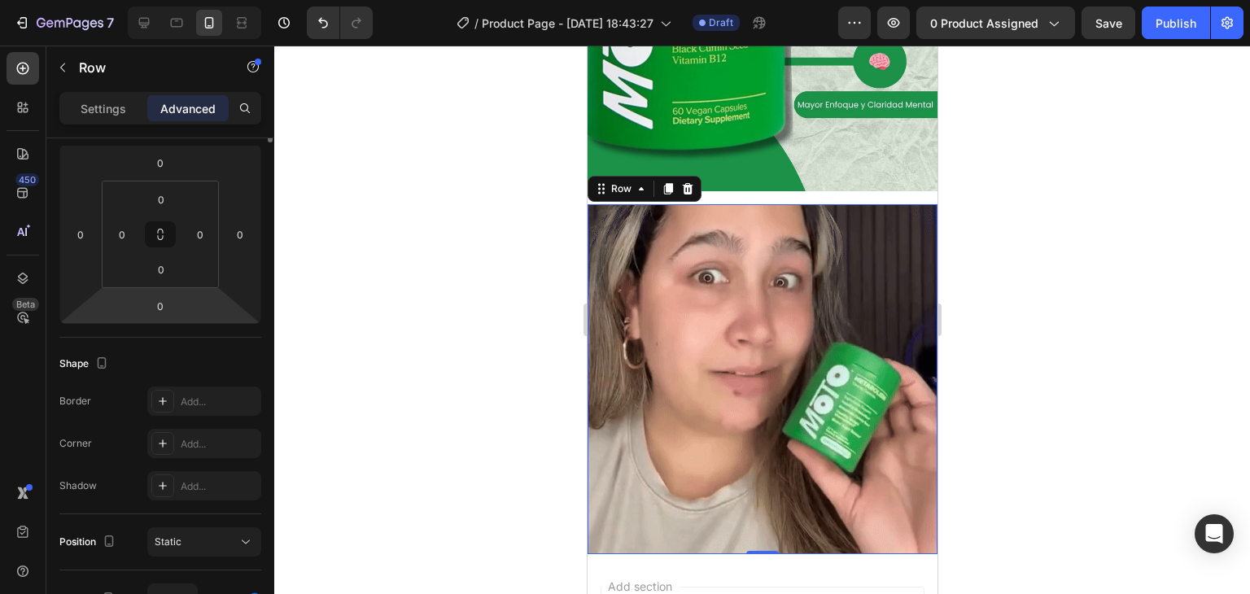
scroll to position [0, 0]
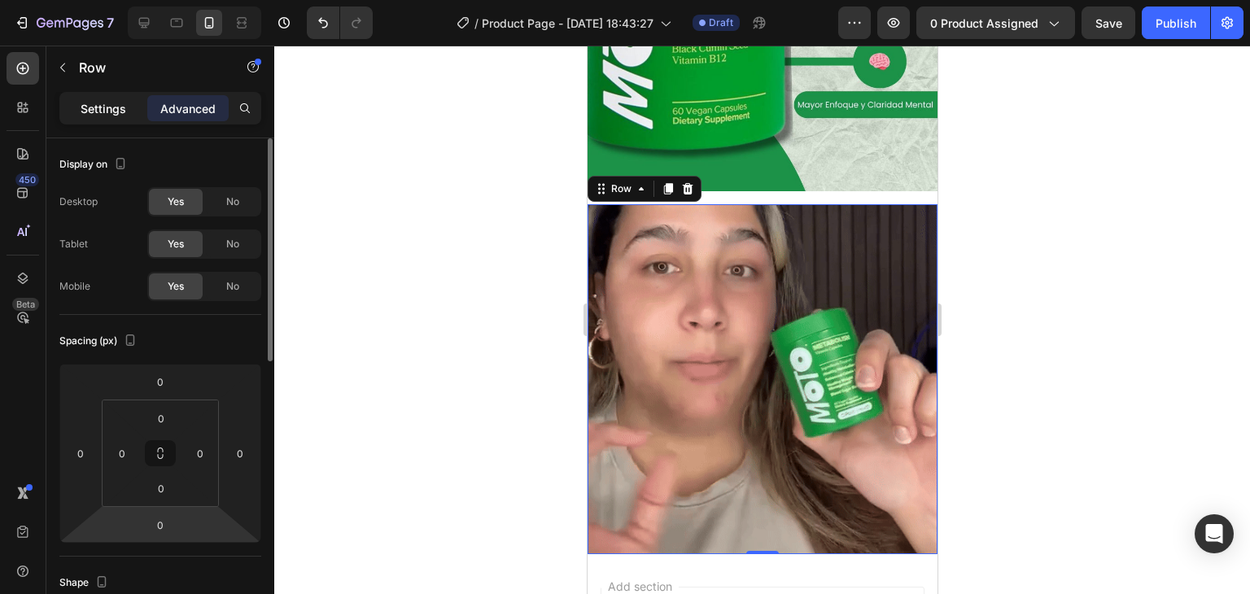
click at [103, 105] on p "Settings" at bounding box center [104, 108] width 46 height 17
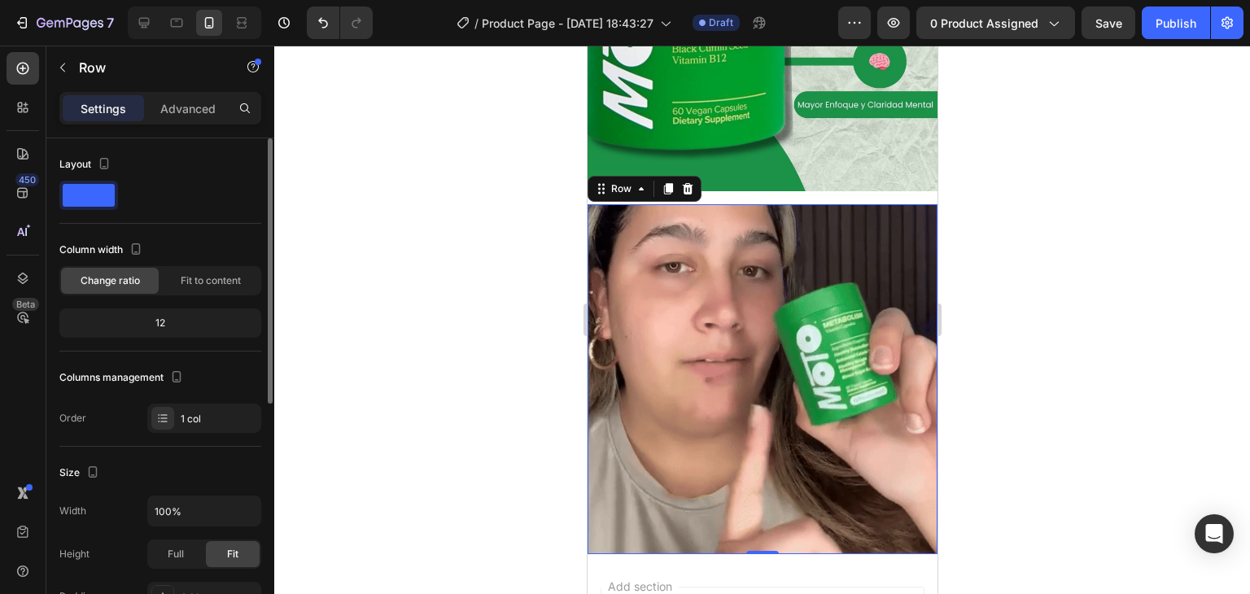
click at [97, 196] on span at bounding box center [89, 195] width 52 height 23
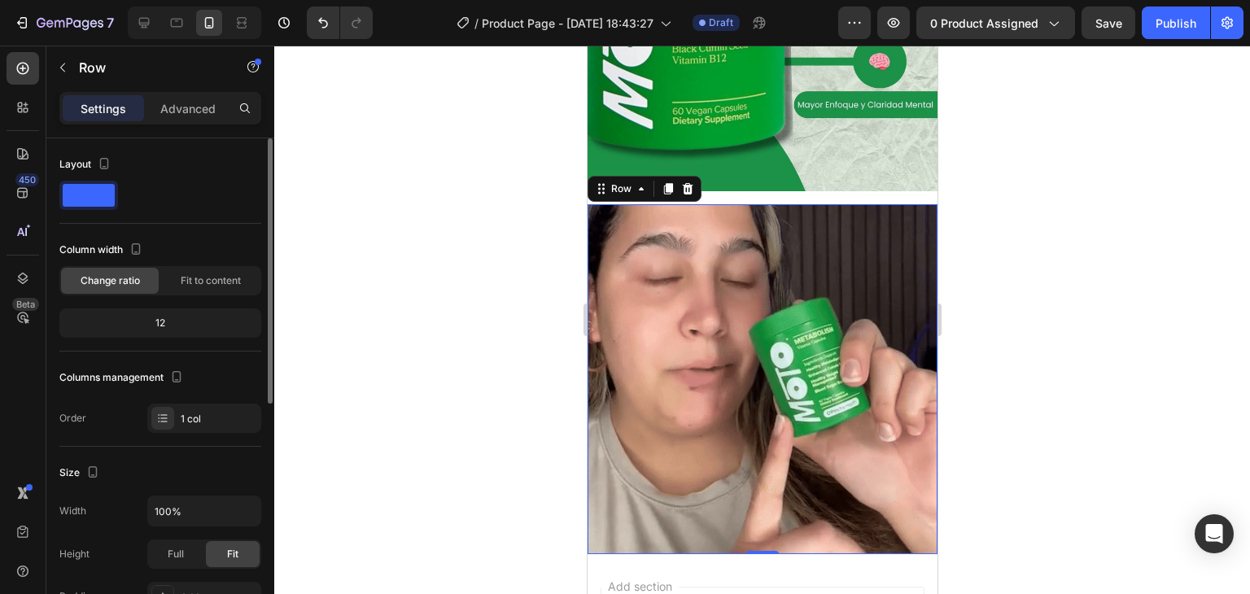
click at [92, 192] on span at bounding box center [89, 195] width 52 height 23
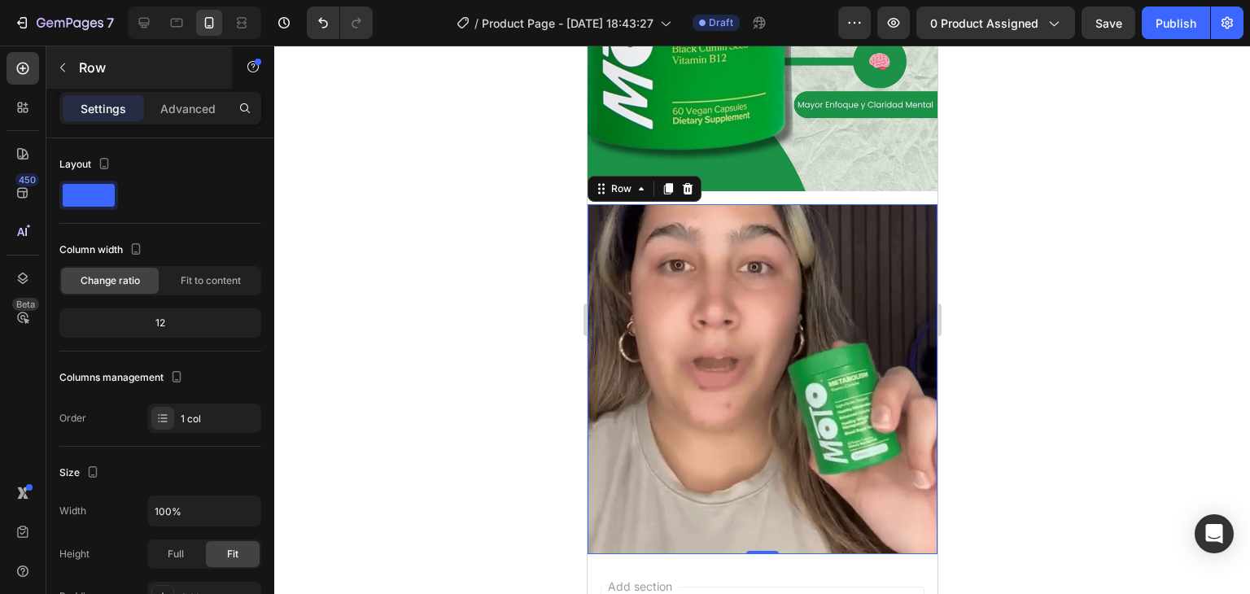
click at [200, 83] on div "Row" at bounding box center [139, 67] width 186 height 42
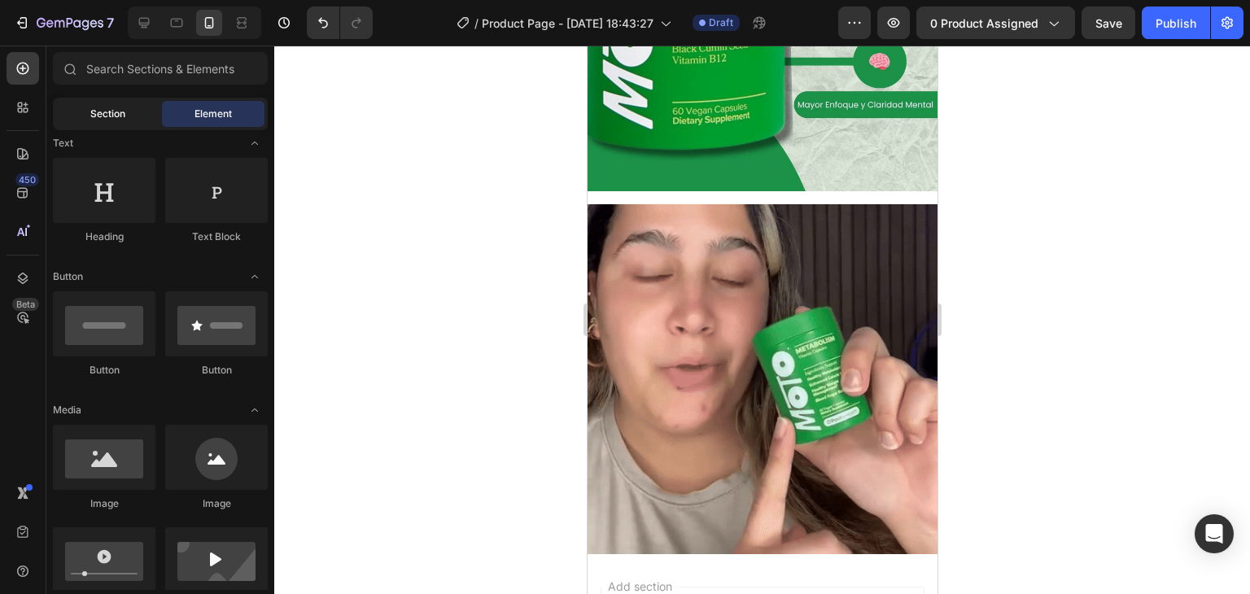
click at [101, 104] on div "Section" at bounding box center [107, 114] width 103 height 26
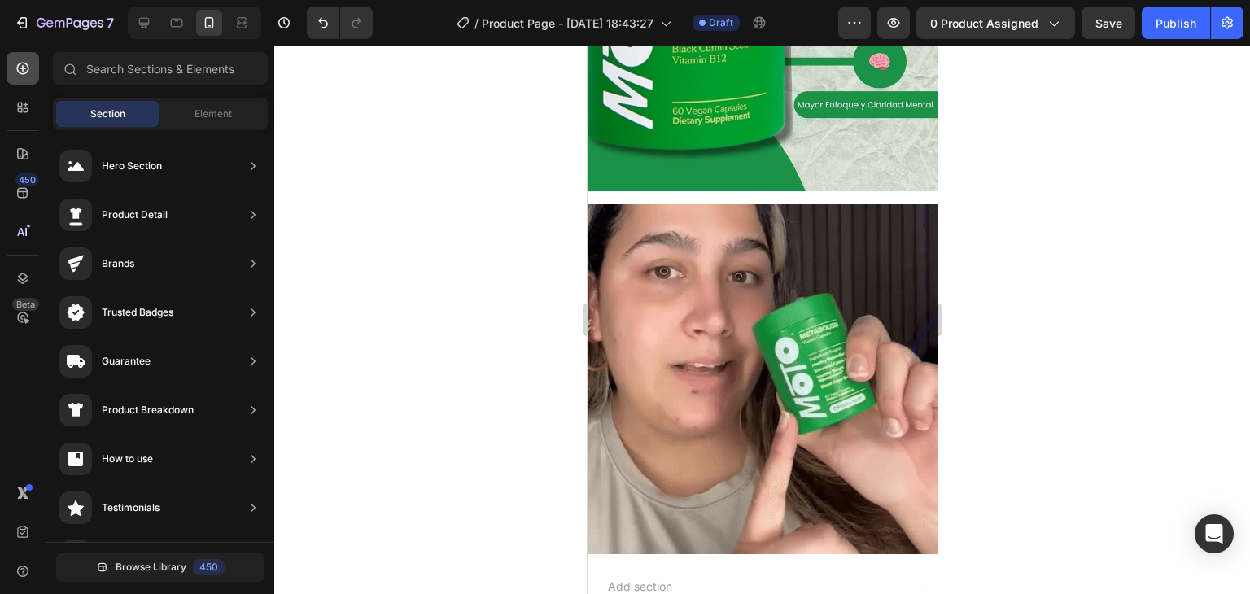
click at [28, 68] on icon at bounding box center [23, 69] width 12 height 12
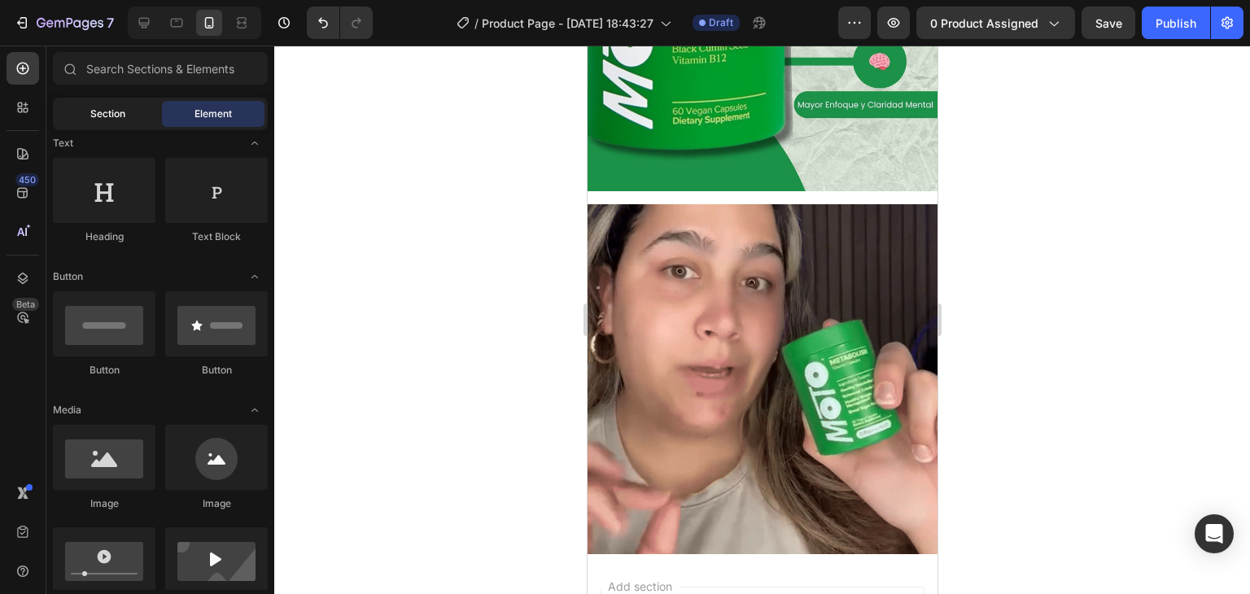
click at [124, 107] on span "Section" at bounding box center [107, 114] width 35 height 15
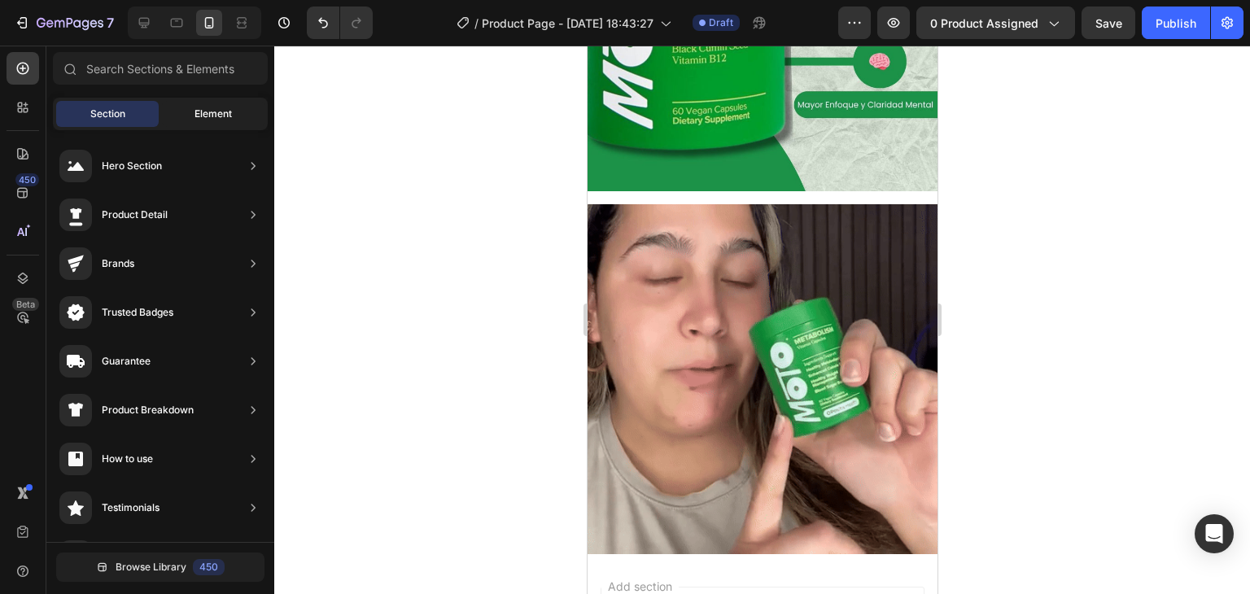
click at [217, 108] on span "Element" at bounding box center [213, 114] width 37 height 15
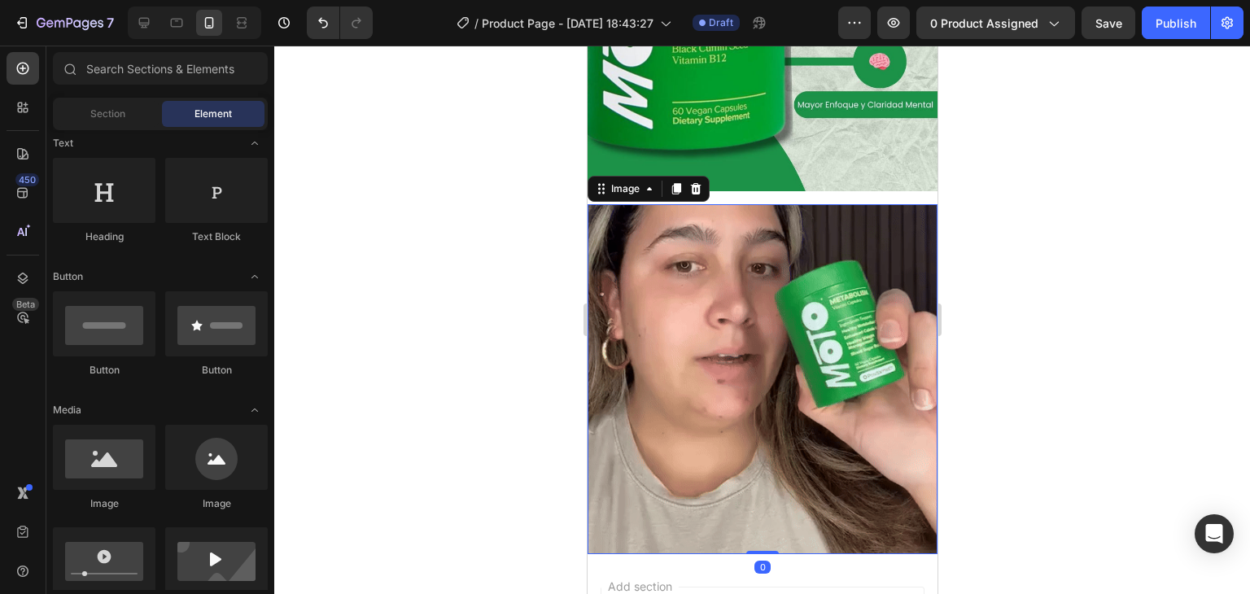
click at [664, 302] on img at bounding box center [762, 379] width 350 height 350
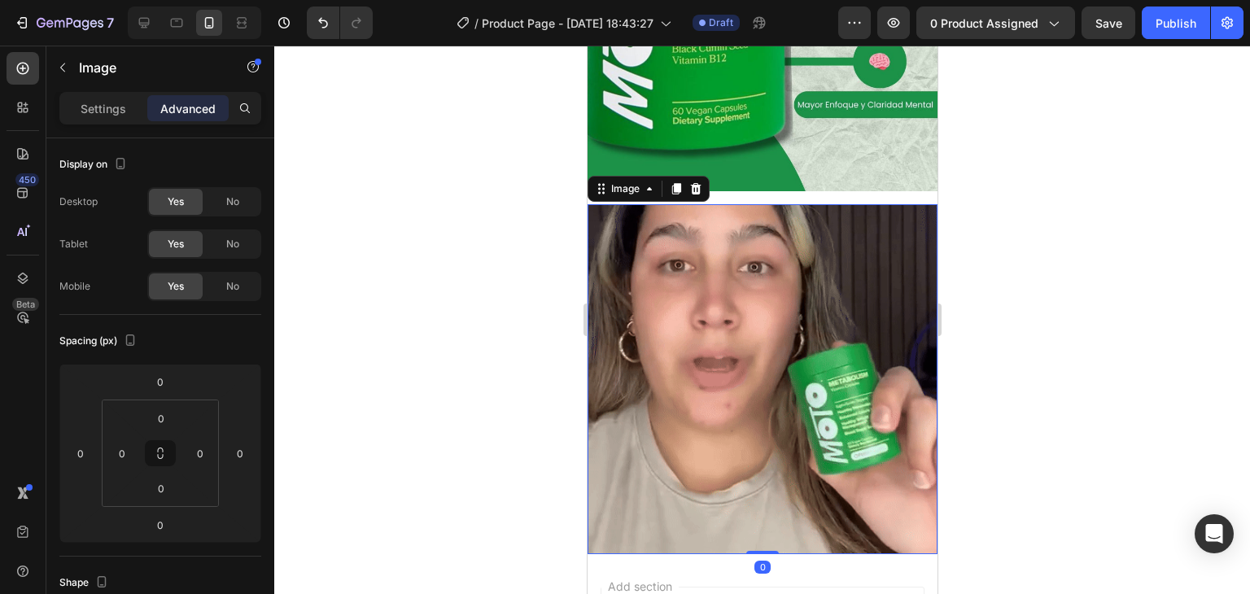
click at [201, 108] on p "Advanced" at bounding box center [187, 108] width 55 height 17
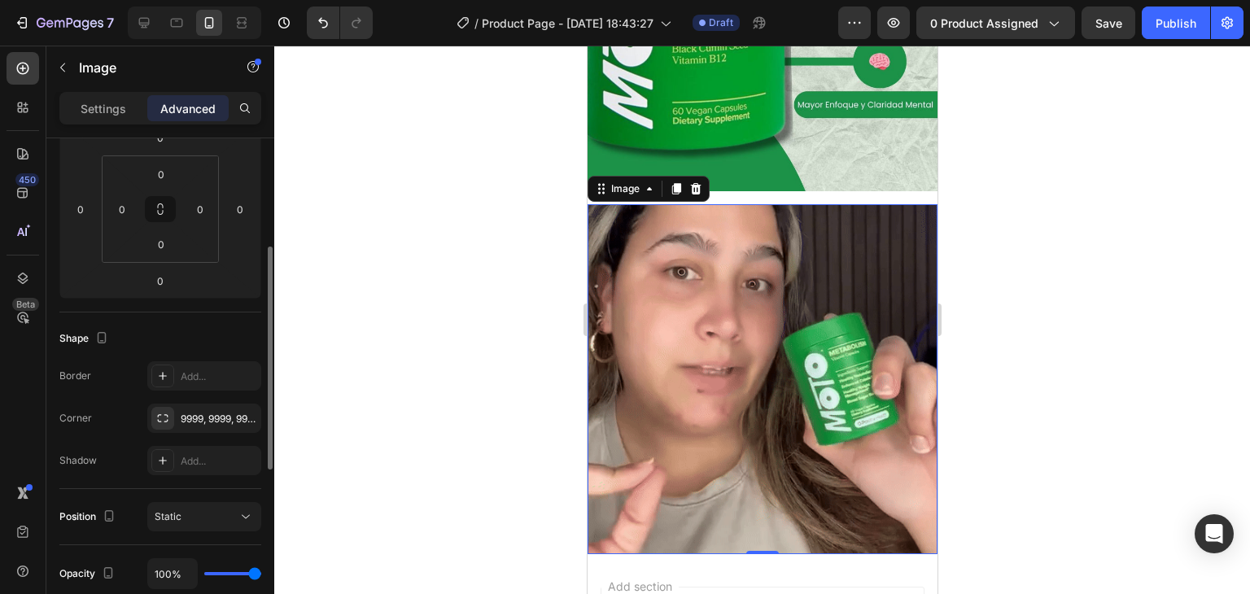
scroll to position [407, 0]
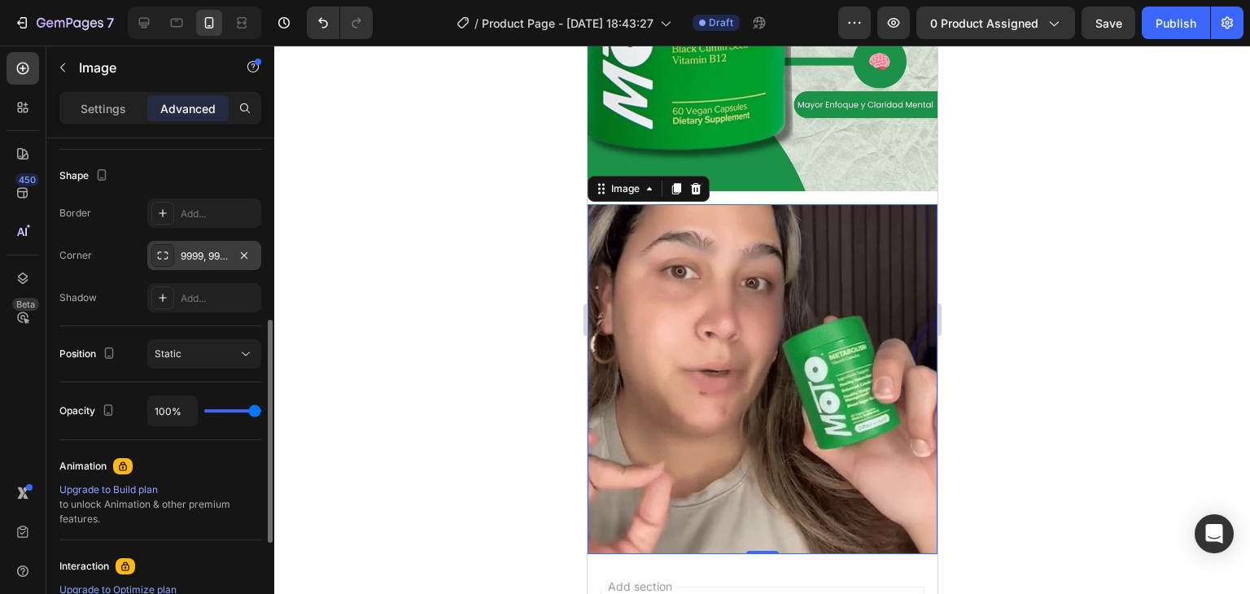
click at [209, 243] on div "9999, 9999, 9999, 9999" at bounding box center [204, 255] width 114 height 29
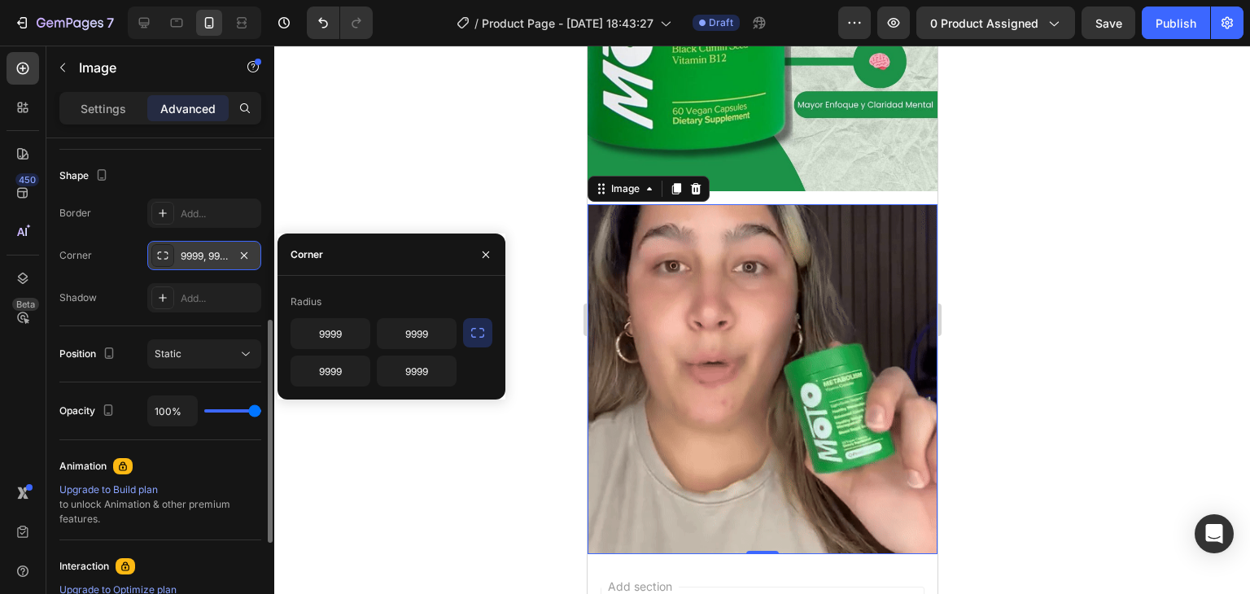
click at [231, 248] on div "9999, 9999, 9999, 9999" at bounding box center [204, 255] width 114 height 29
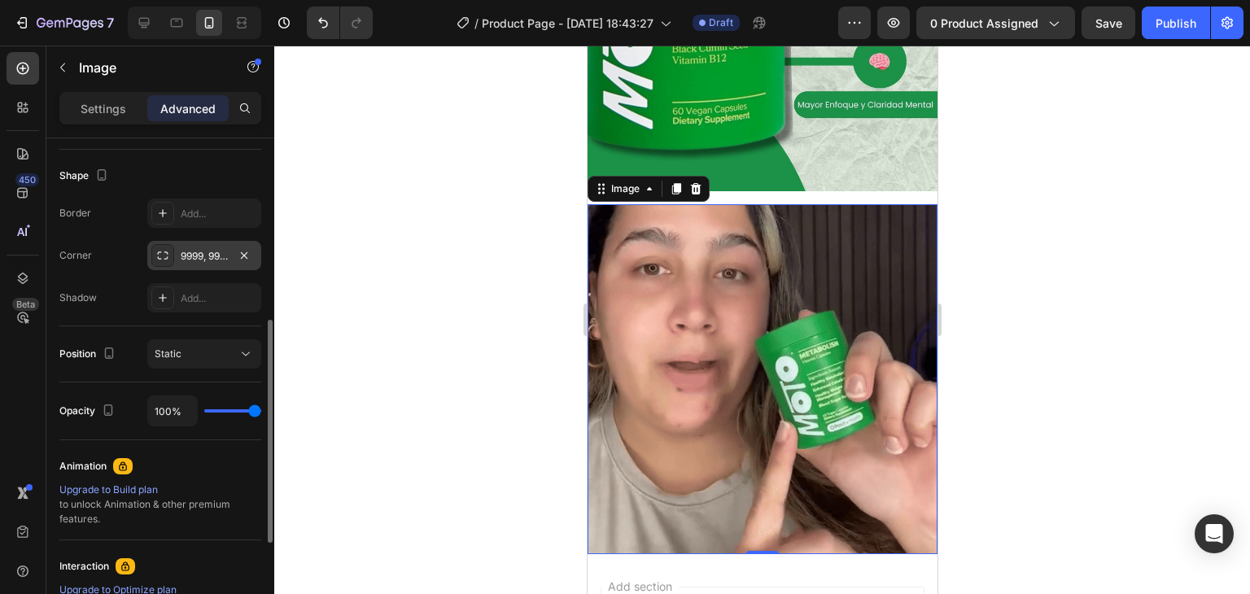
click at [164, 257] on icon at bounding box center [162, 255] width 13 height 13
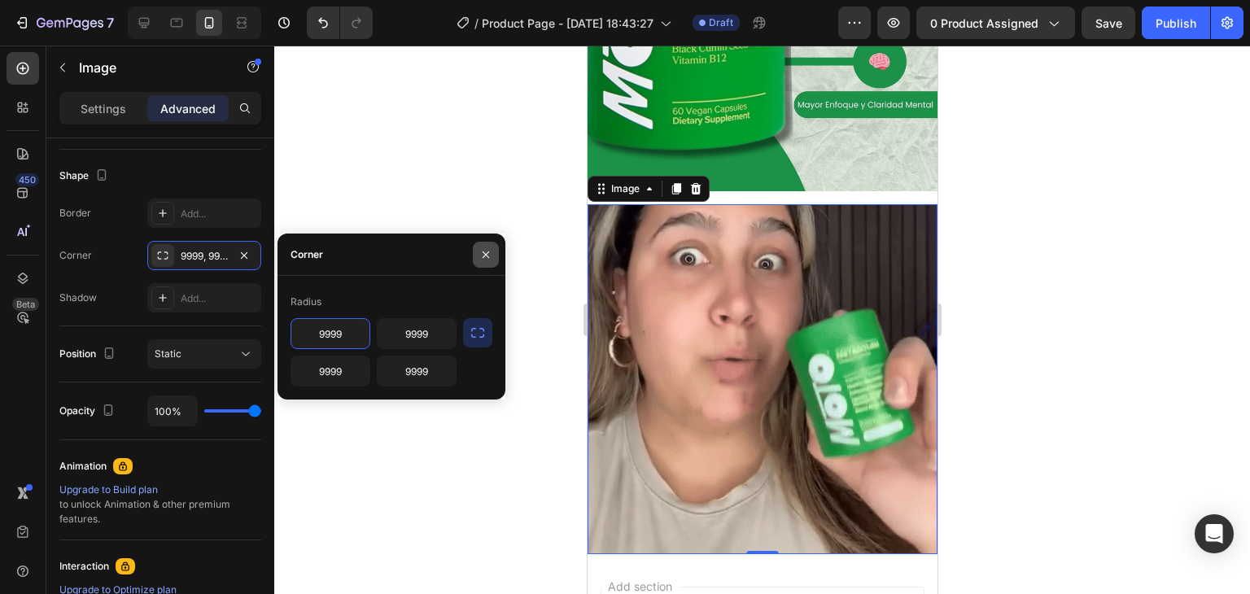
click at [488, 255] on icon "button" at bounding box center [485, 254] width 13 height 13
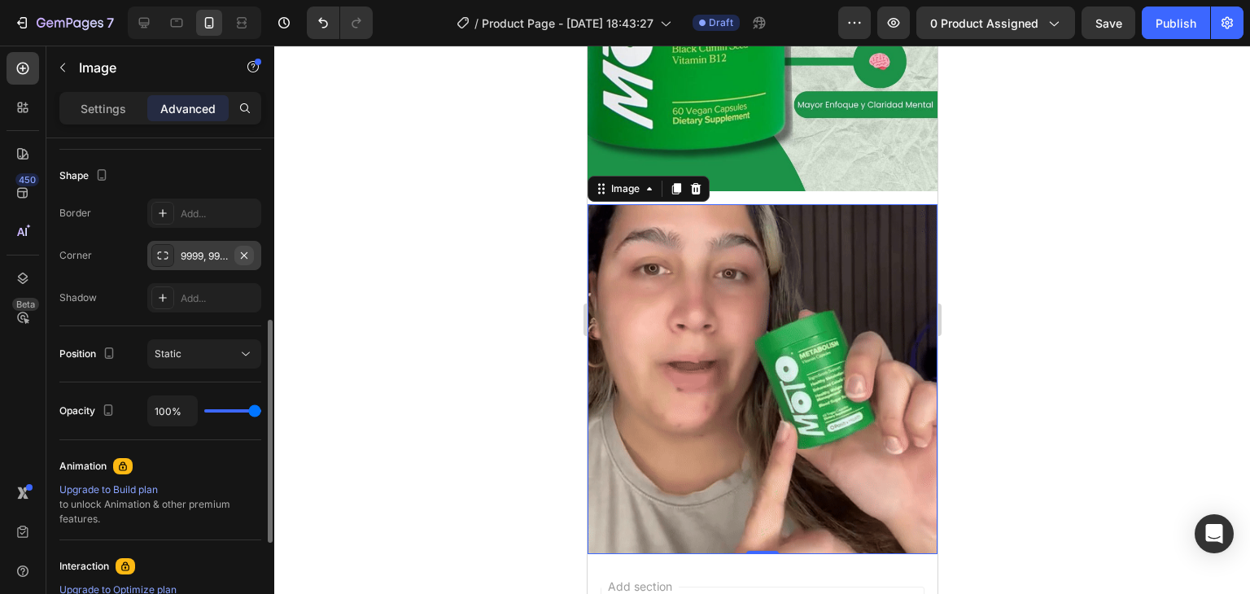
click at [238, 255] on icon "button" at bounding box center [244, 255] width 13 height 13
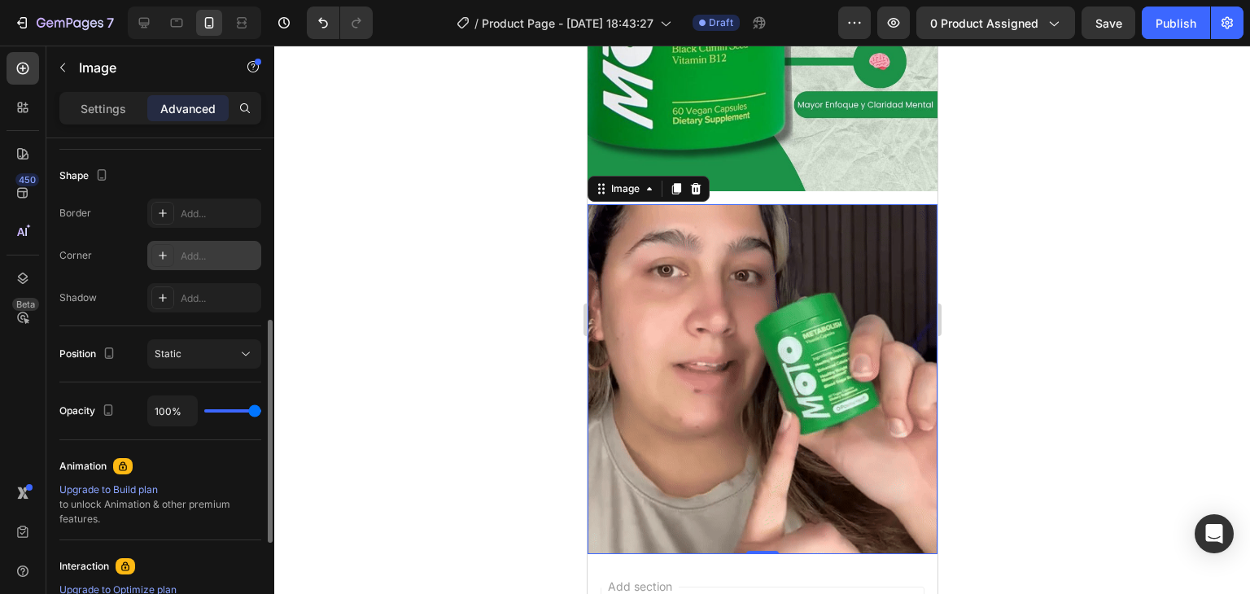
click at [177, 253] on div "Add..." at bounding box center [204, 255] width 114 height 29
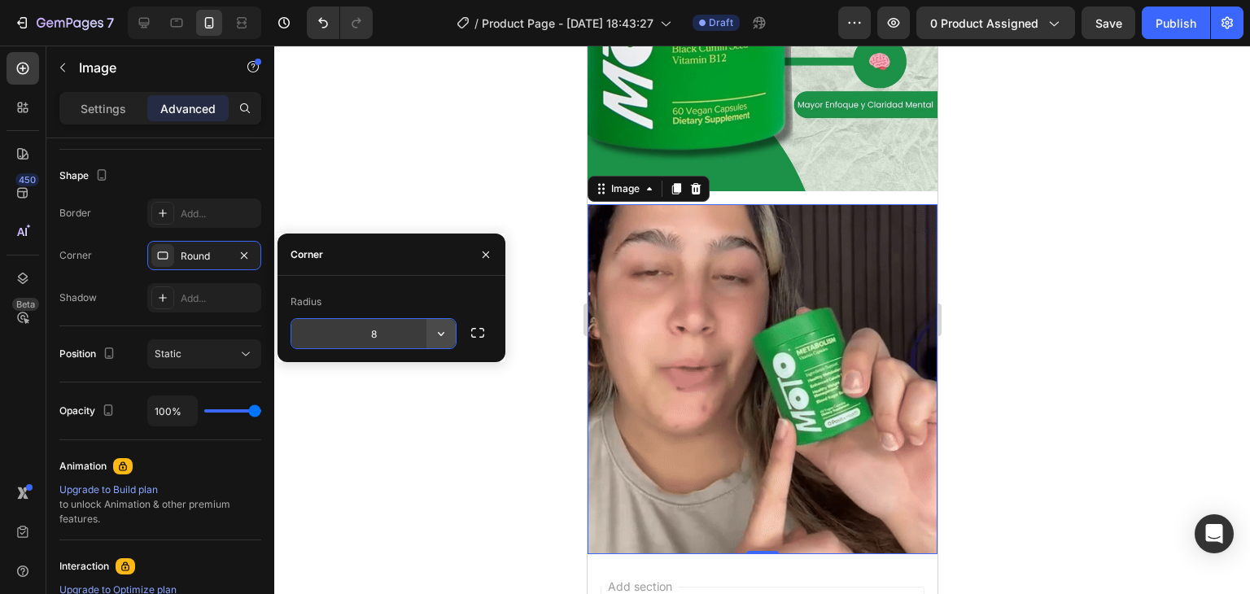
click at [446, 331] on icon "button" at bounding box center [441, 334] width 16 height 16
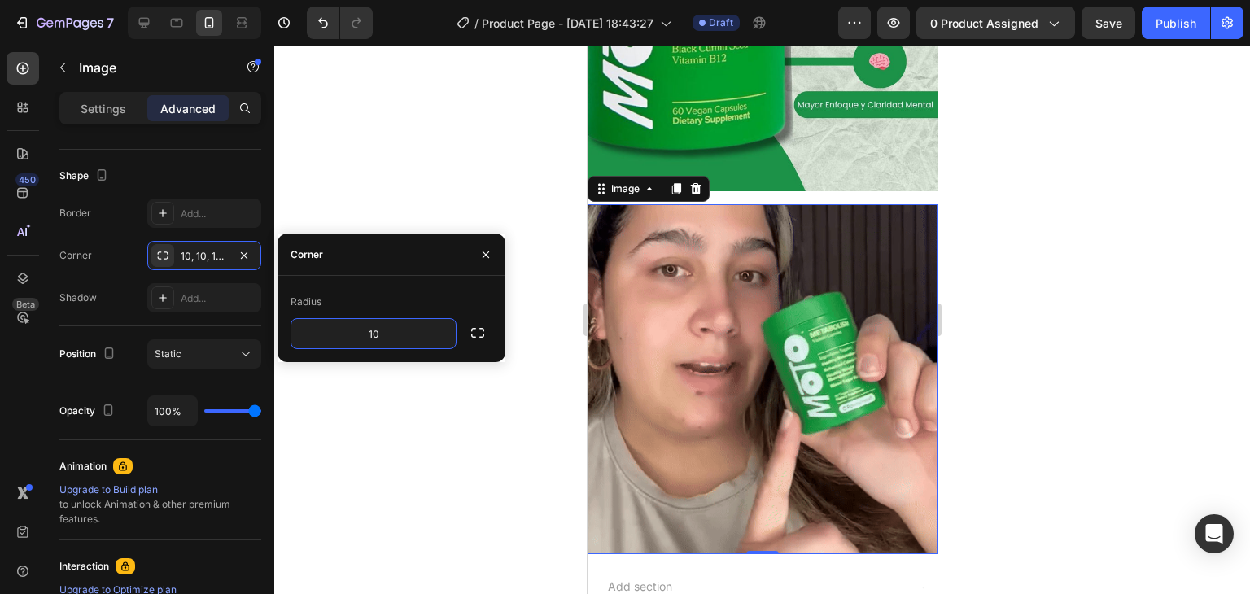
click at [413, 300] on div "Radius" at bounding box center [392, 302] width 202 height 26
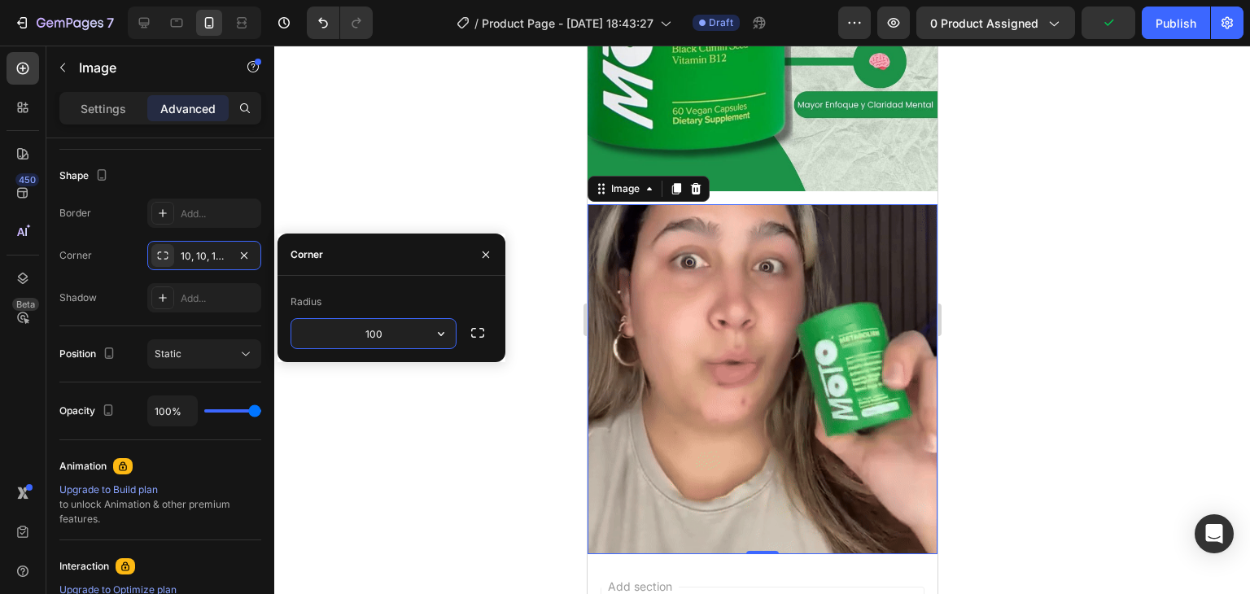
type input "100"
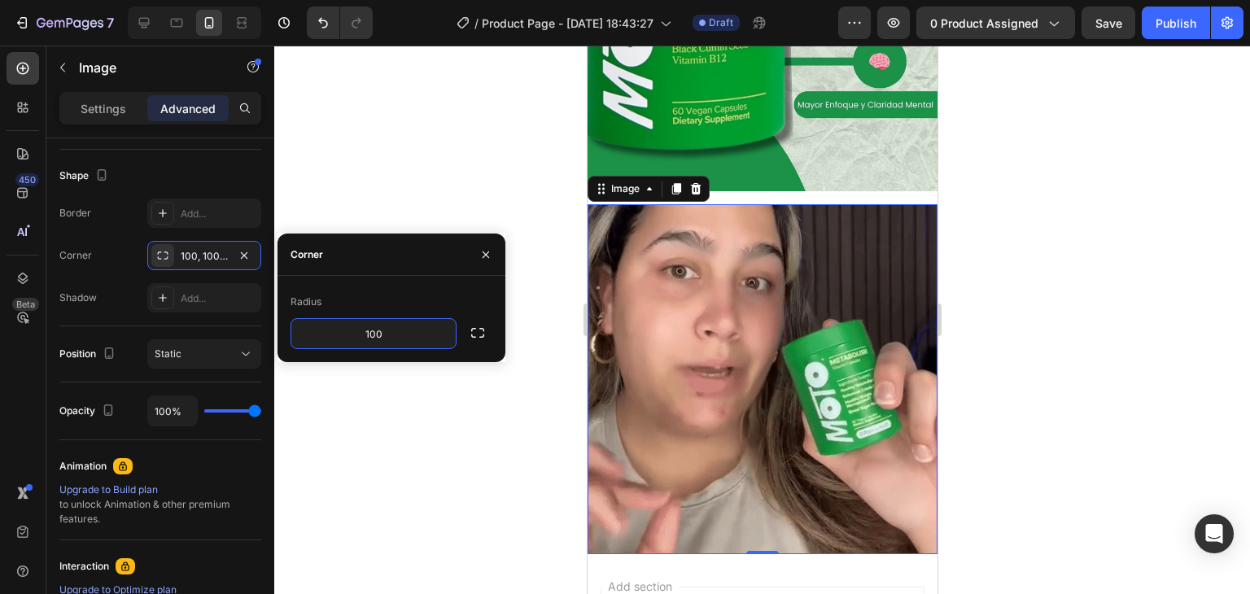
click at [396, 305] on div "Radius" at bounding box center [392, 302] width 202 height 26
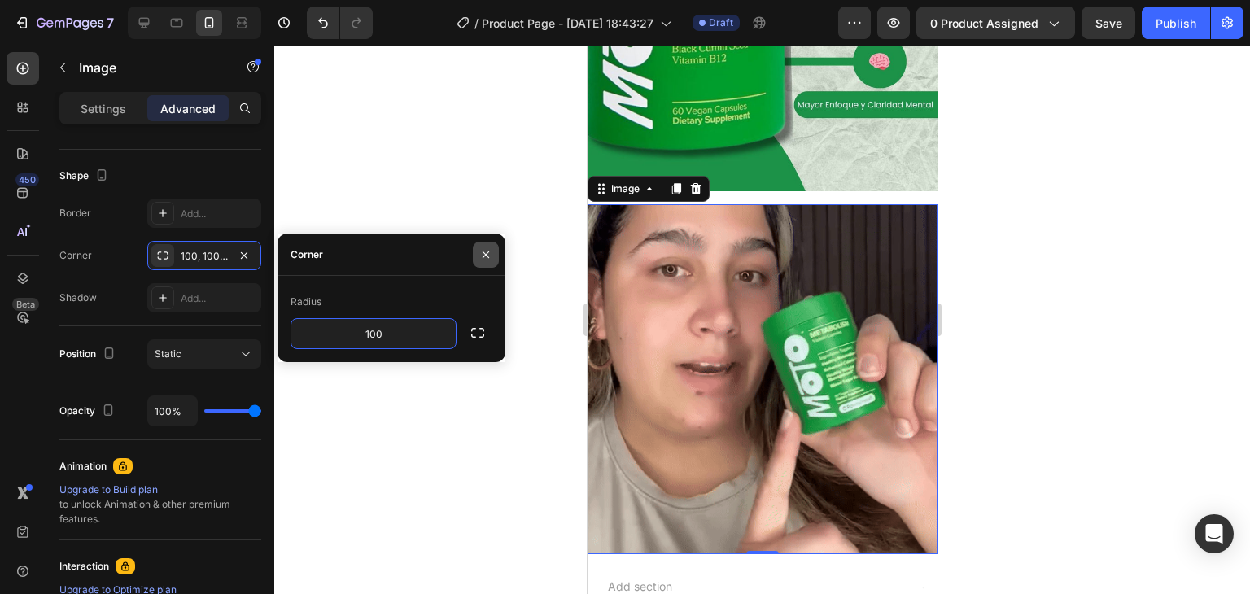
click at [479, 248] on icon "button" at bounding box center [485, 254] width 13 height 13
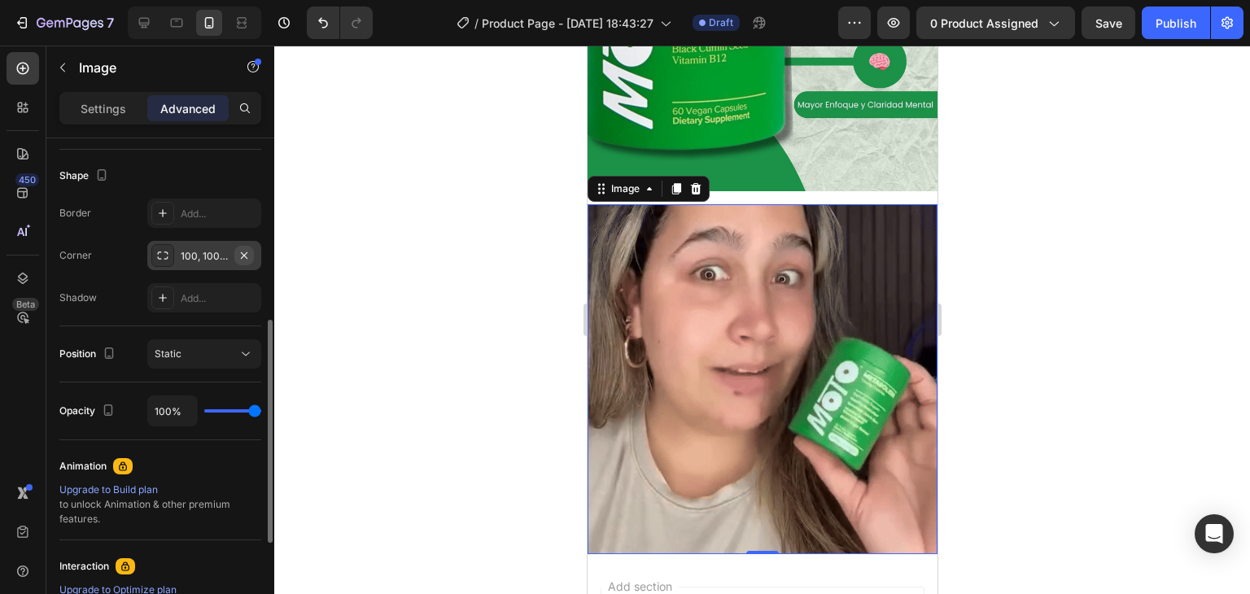
click at [243, 252] on icon "button" at bounding box center [244, 255] width 13 height 13
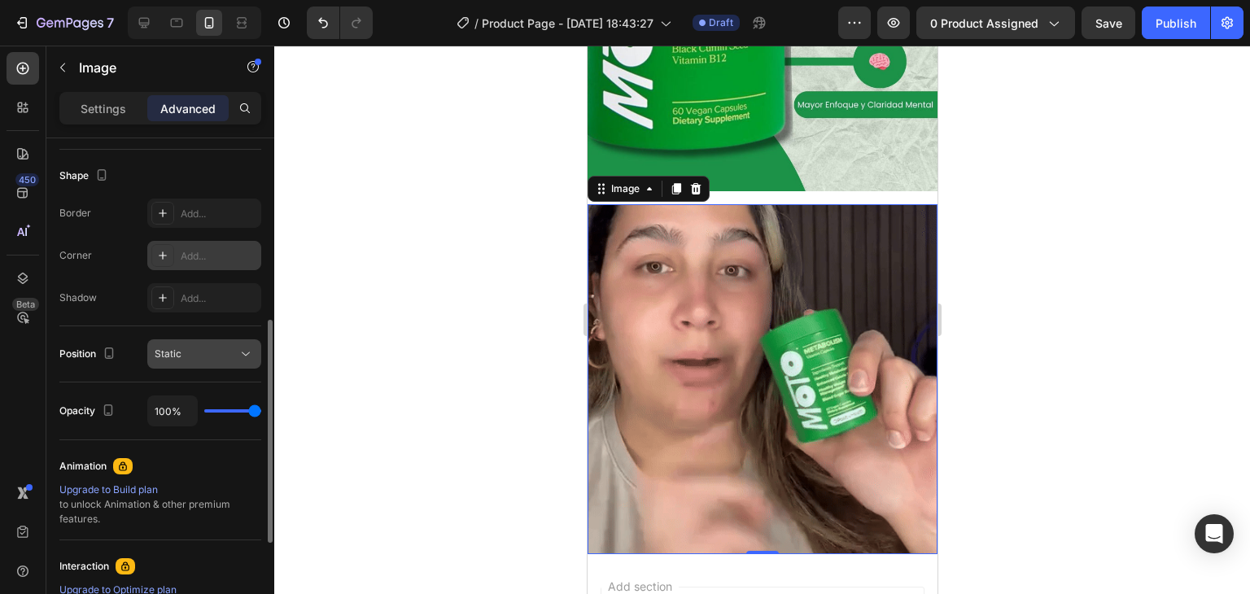
click at [231, 347] on div "Static" at bounding box center [196, 354] width 83 height 15
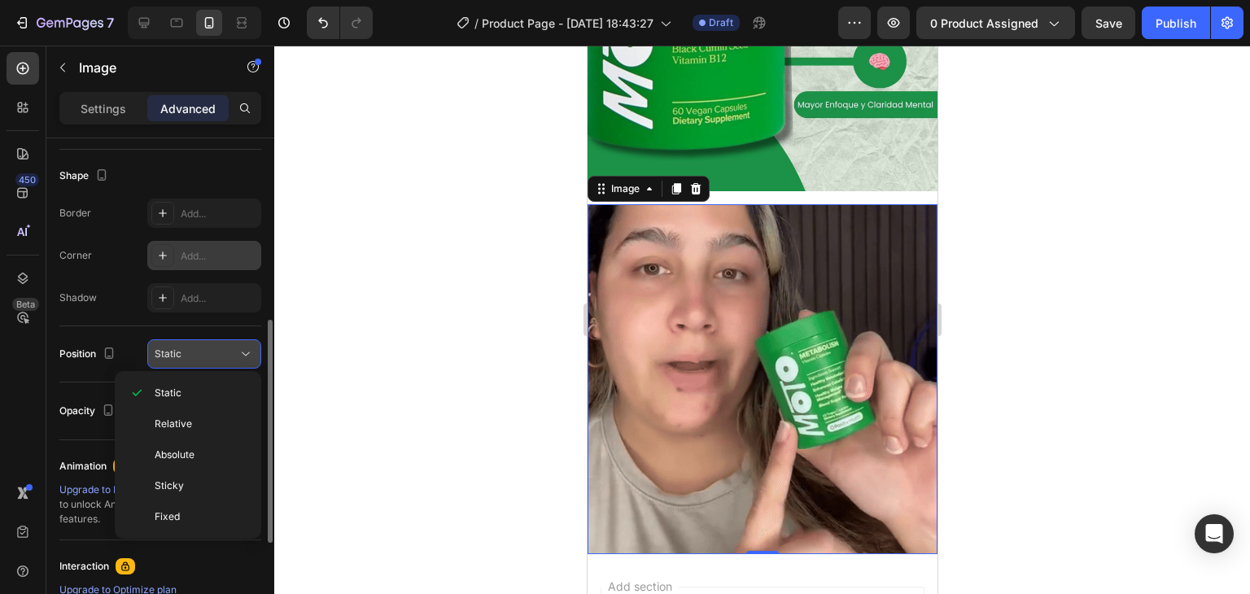
click at [236, 346] on div "Static" at bounding box center [204, 354] width 99 height 16
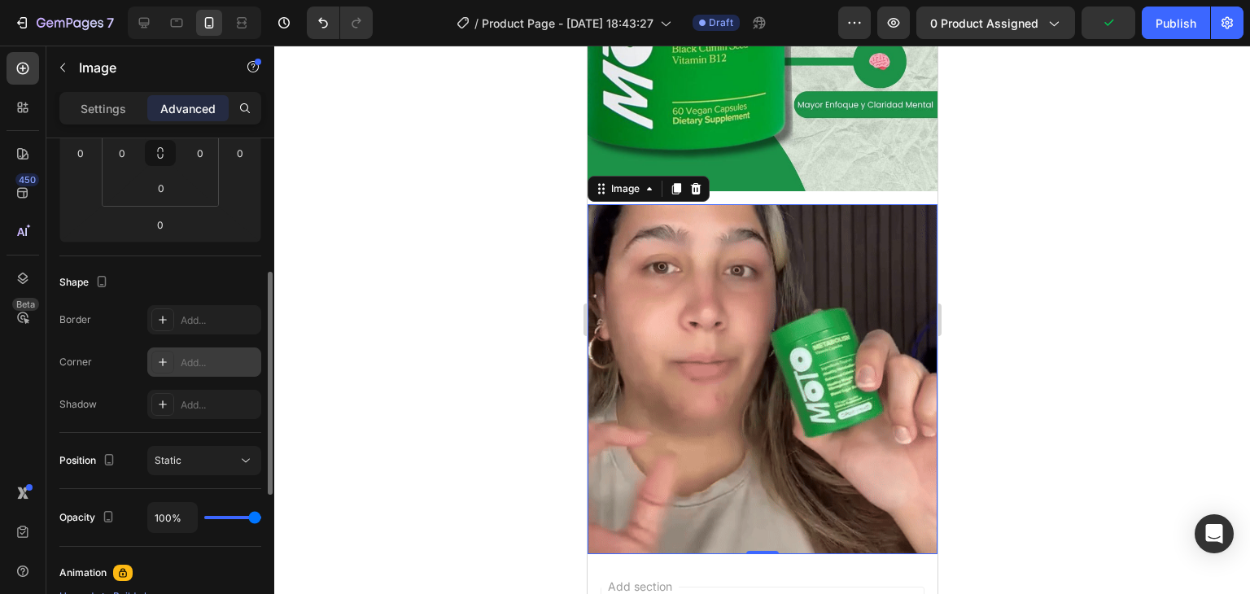
scroll to position [56, 0]
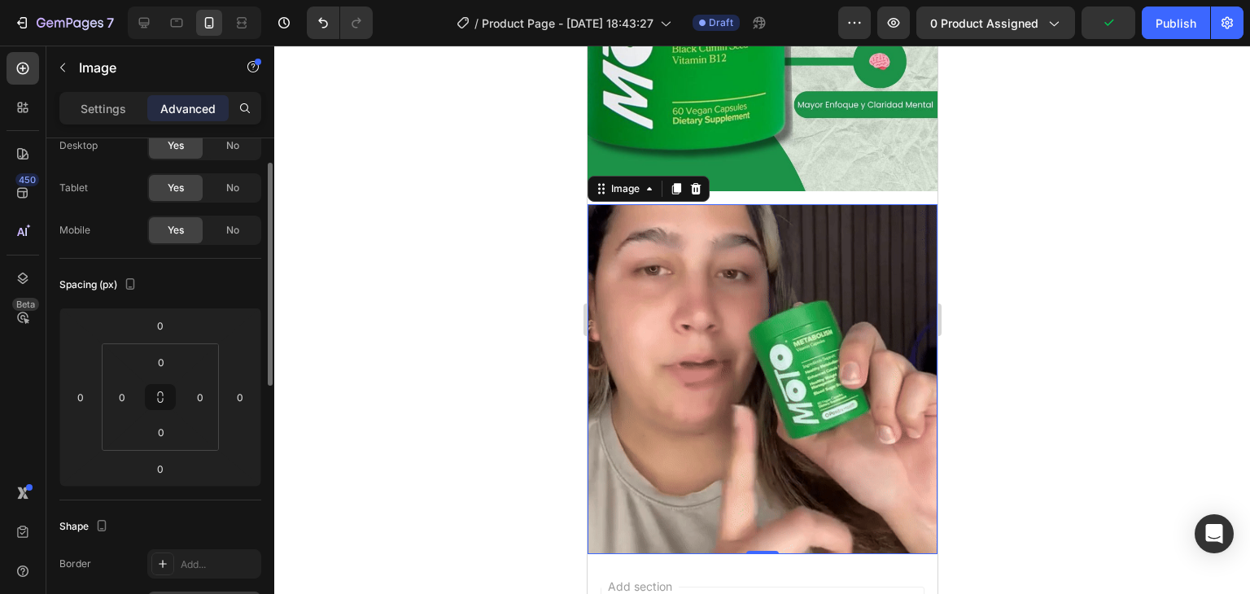
click at [768, 294] on img at bounding box center [762, 379] width 350 height 350
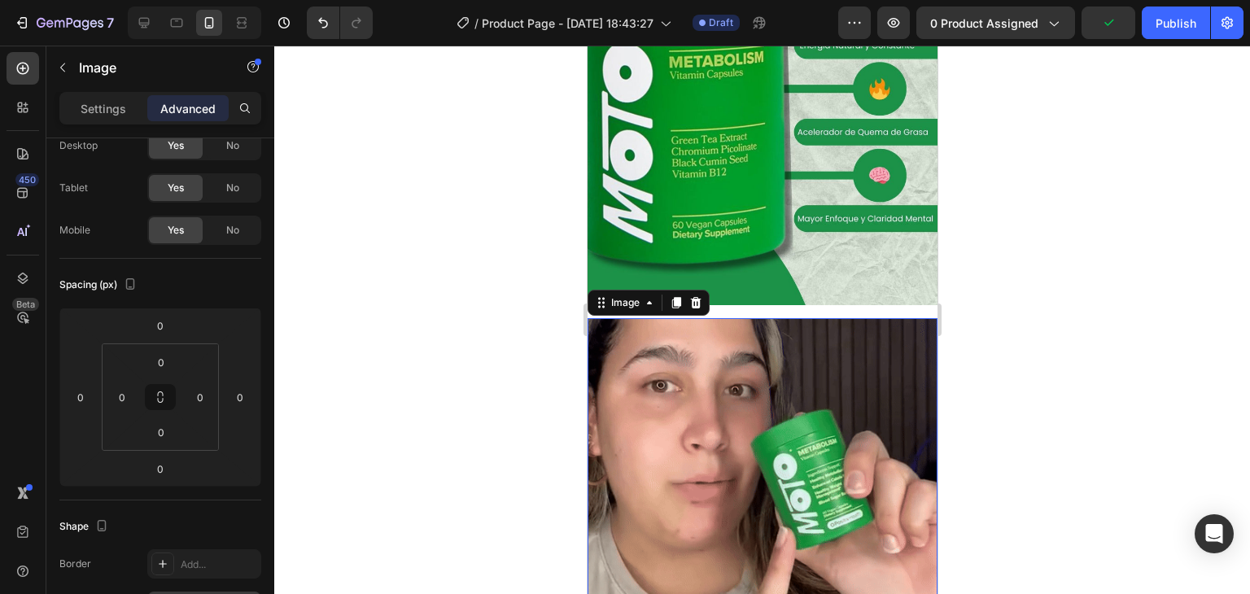
scroll to position [81, 0]
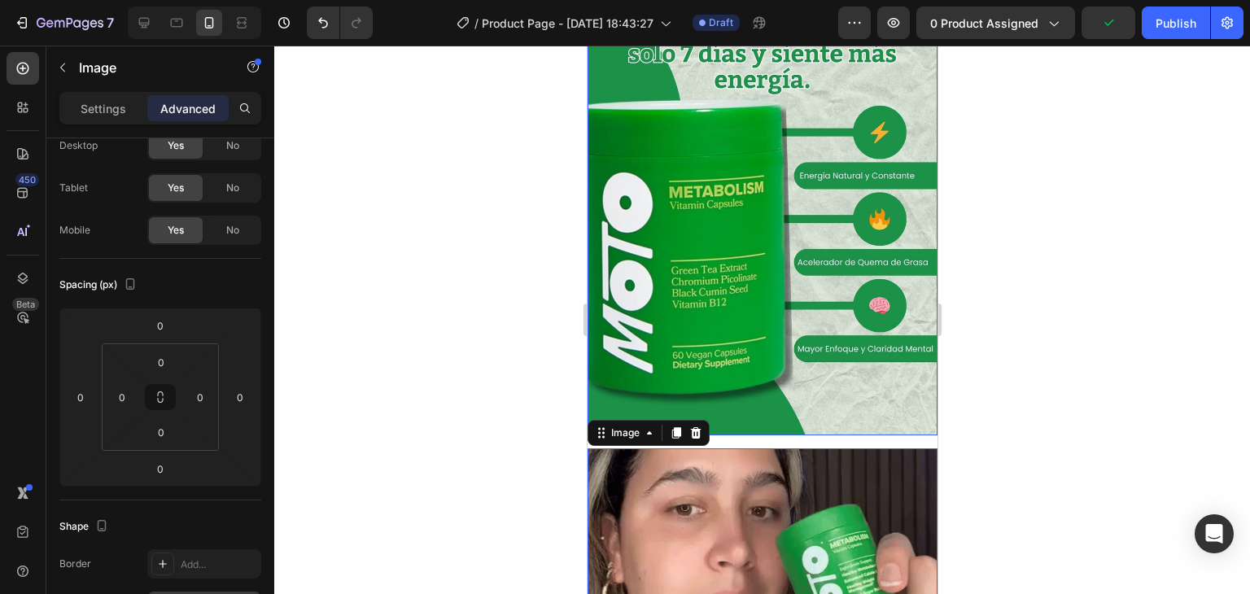
click at [843, 256] on img at bounding box center [762, 217] width 350 height 438
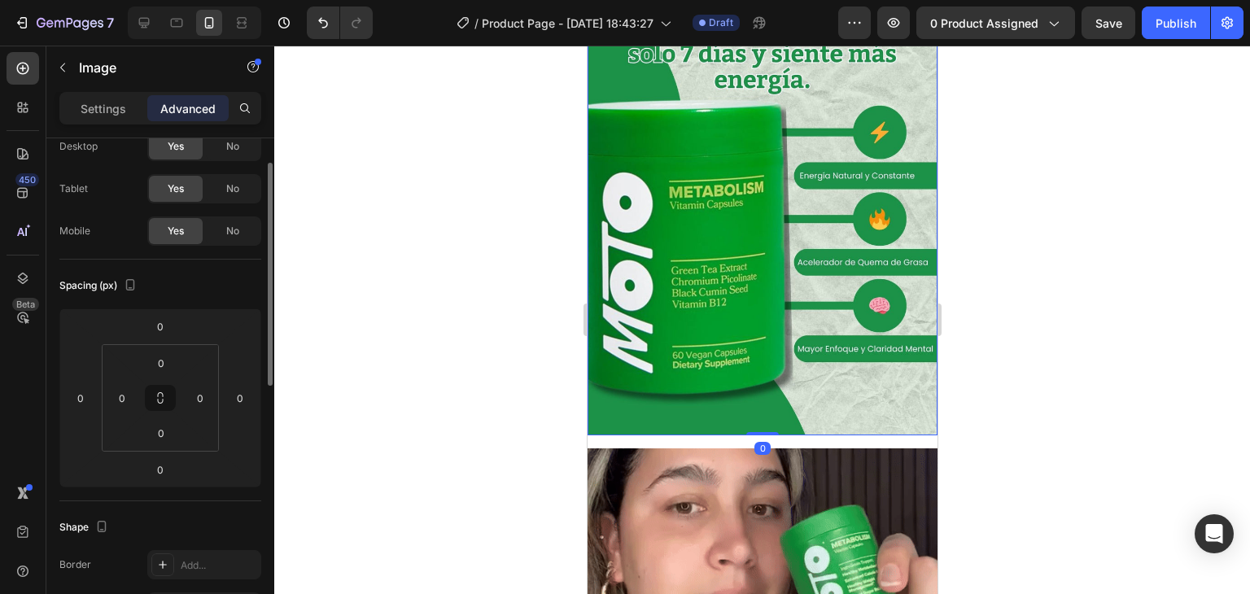
scroll to position [0, 0]
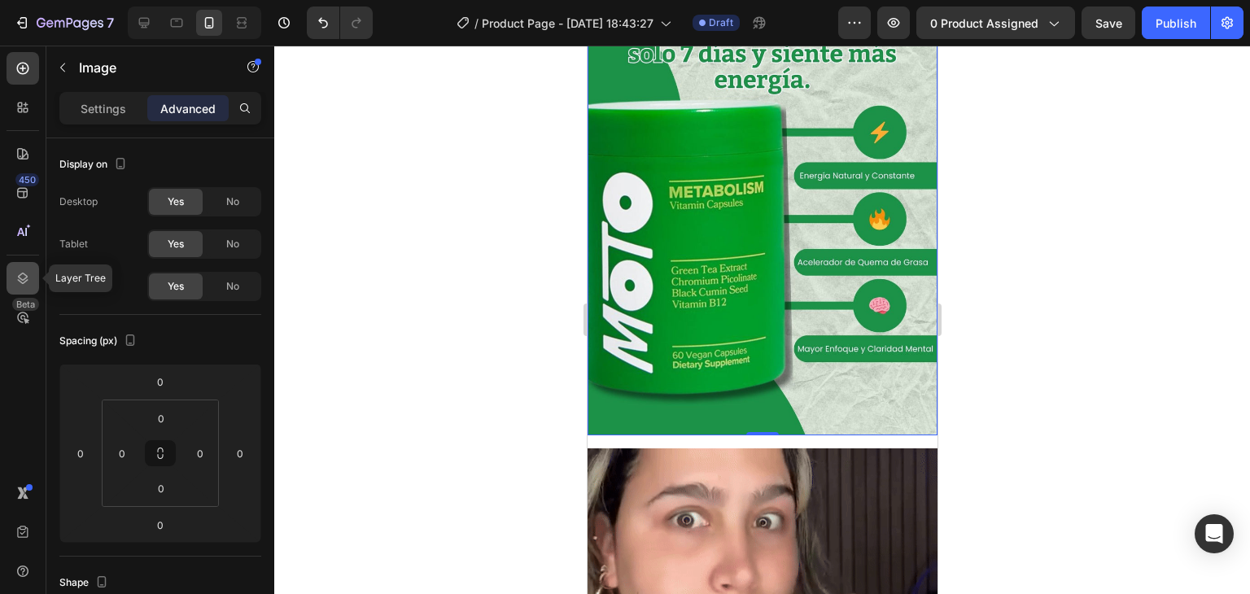
click at [23, 281] on icon at bounding box center [23, 278] width 16 height 16
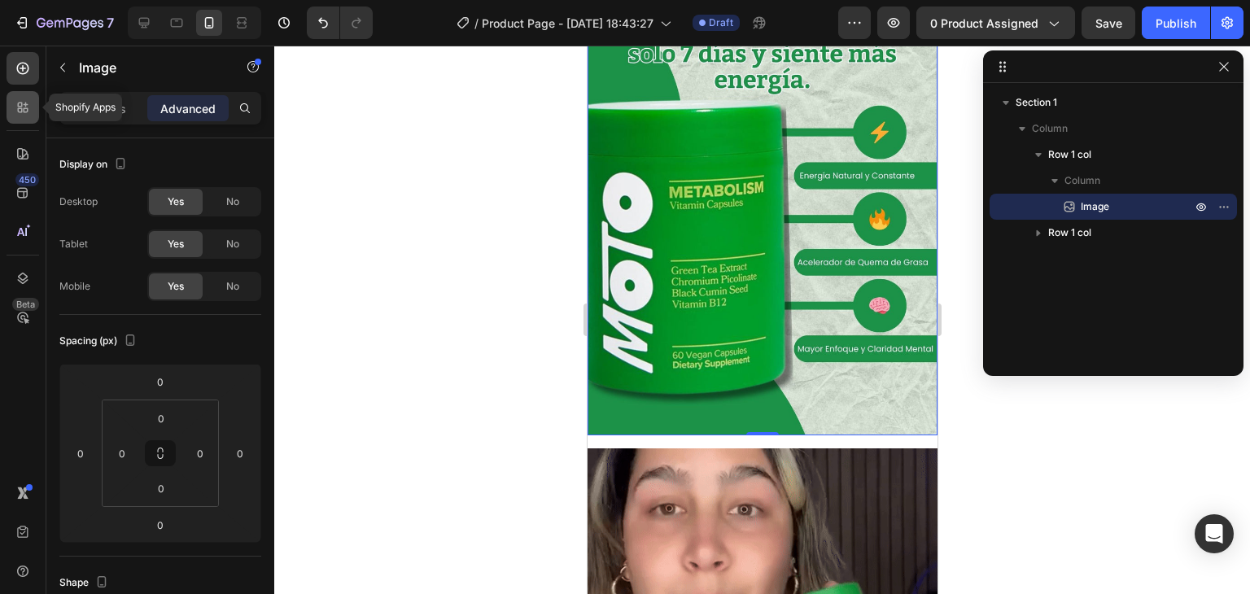
click at [24, 119] on div at bounding box center [23, 107] width 33 height 33
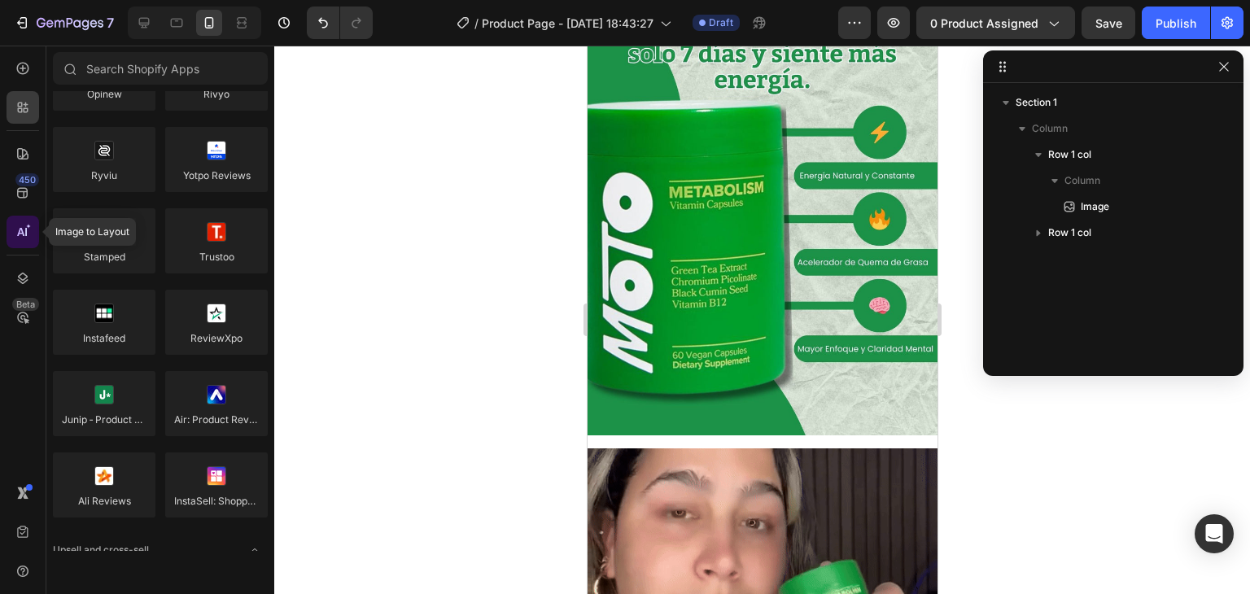
click at [27, 232] on icon at bounding box center [23, 232] width 16 height 16
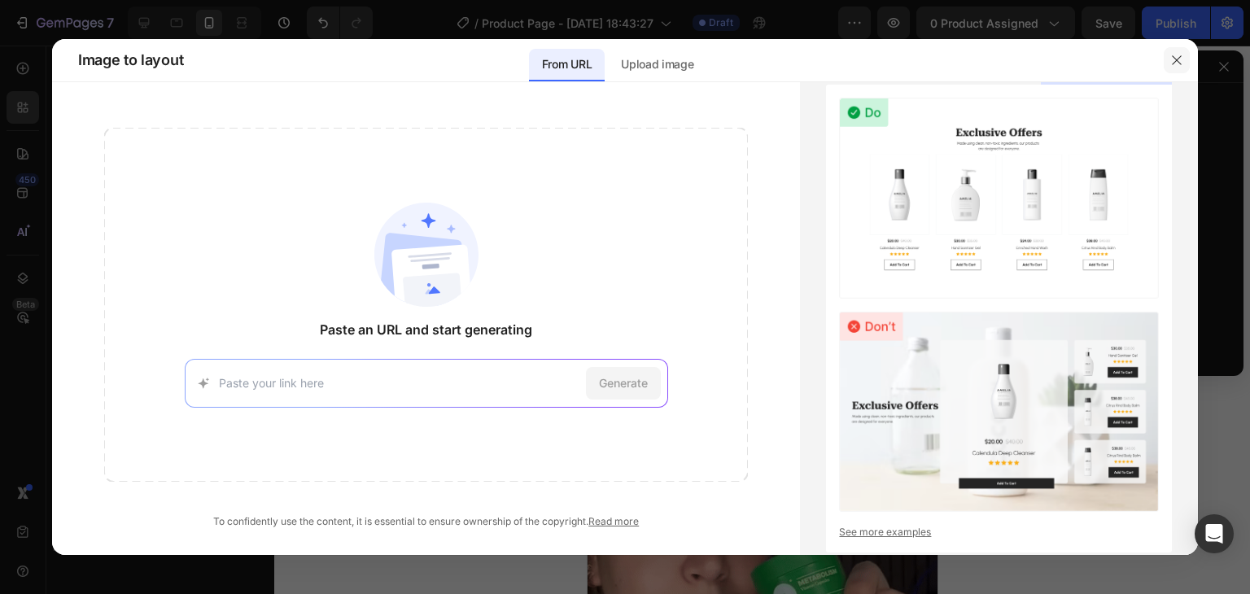
click at [1180, 69] on button "button" at bounding box center [1177, 60] width 26 height 26
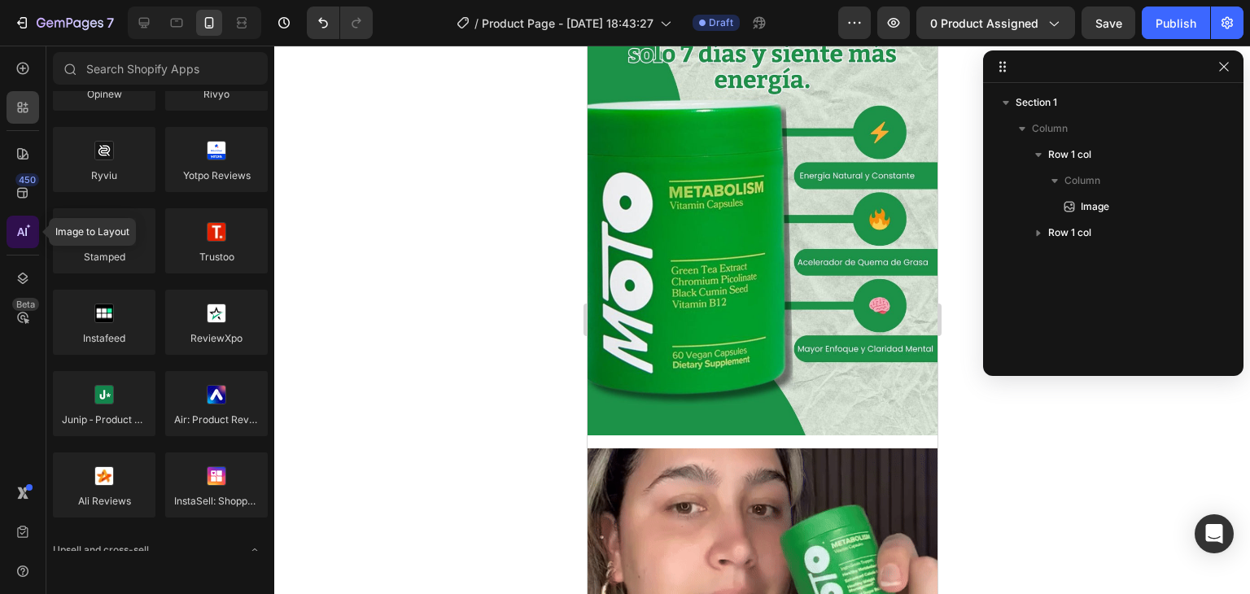
click at [35, 240] on div at bounding box center [23, 232] width 33 height 33
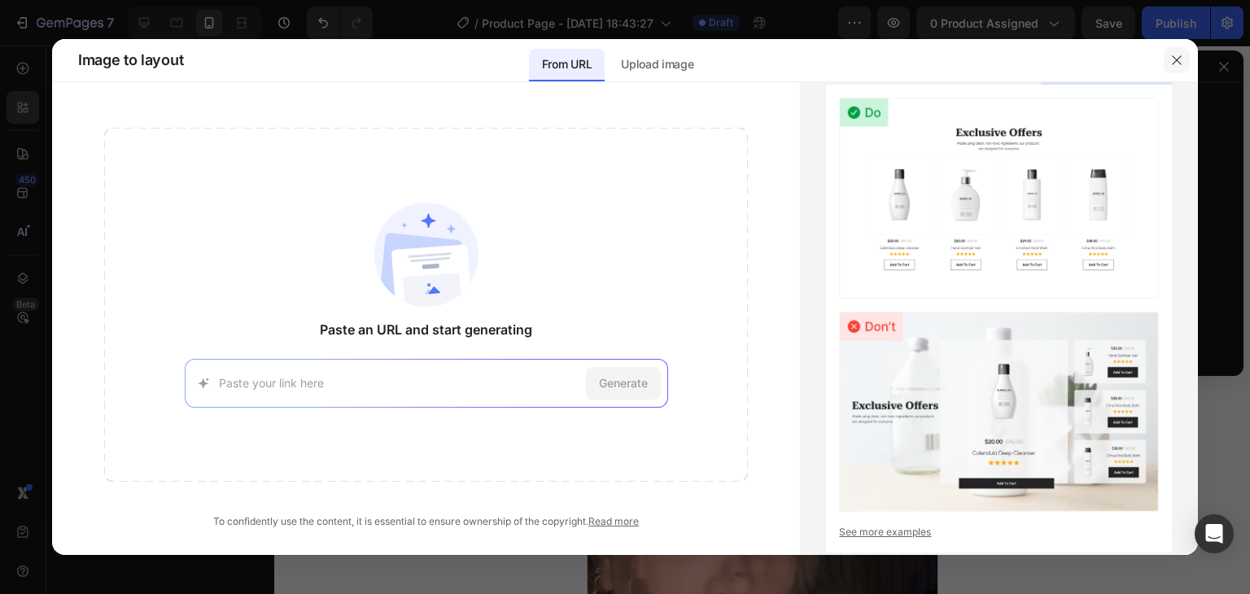
click at [1166, 54] on button "button" at bounding box center [1177, 60] width 26 height 26
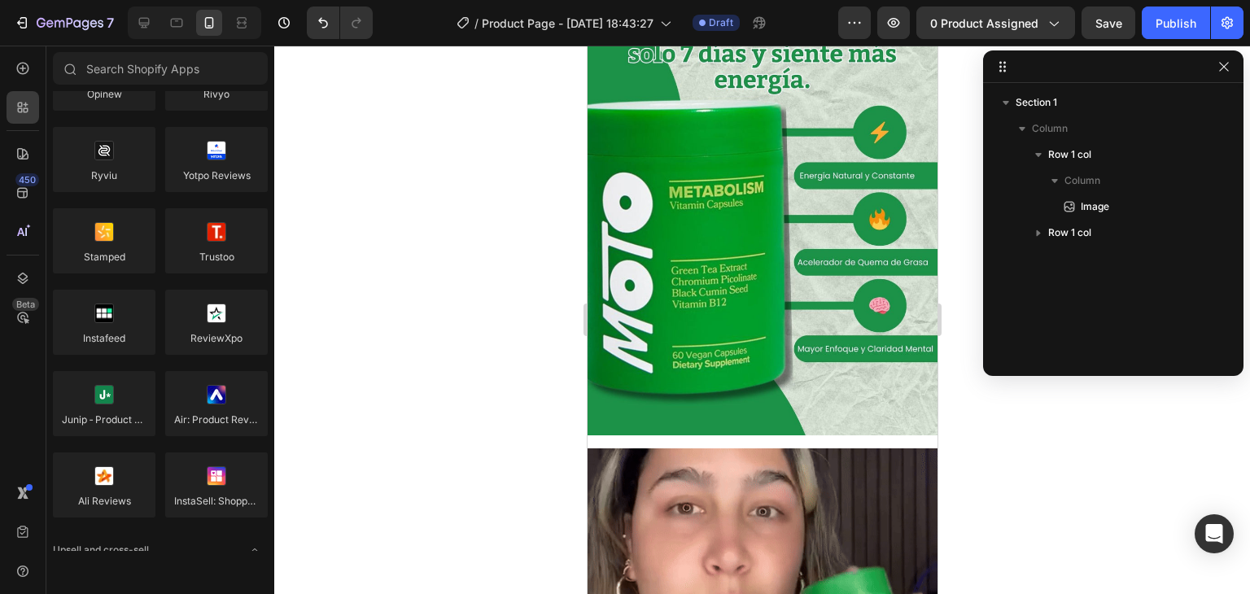
click at [776, 255] on img at bounding box center [762, 217] width 350 height 438
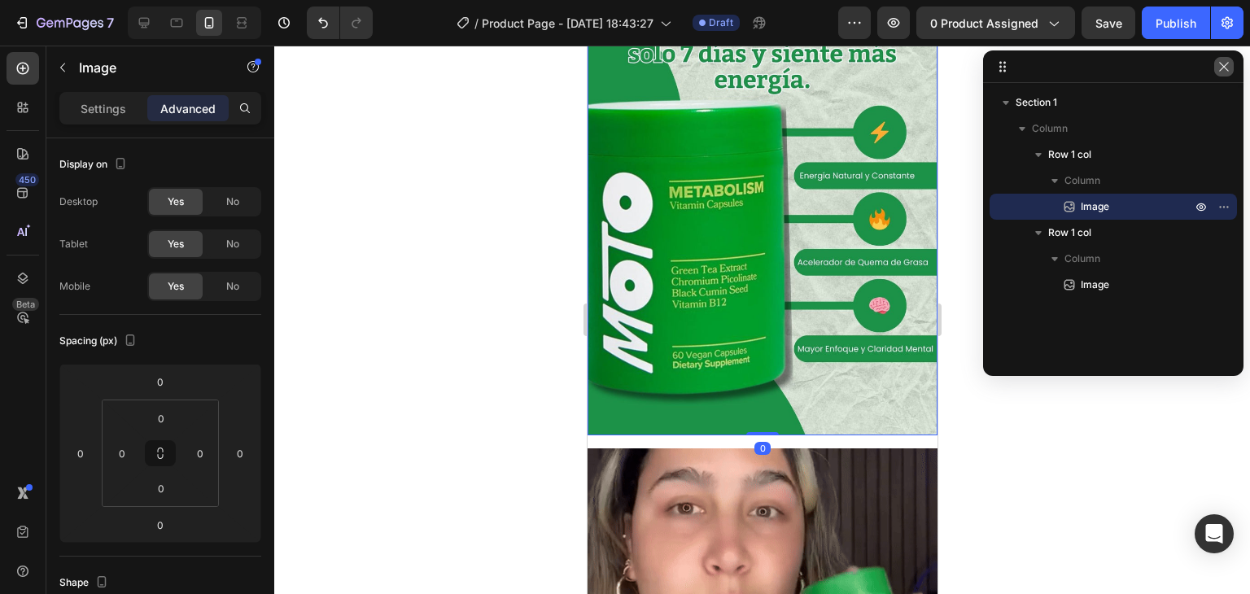
click at [1224, 71] on icon "button" at bounding box center [1224, 66] width 13 height 13
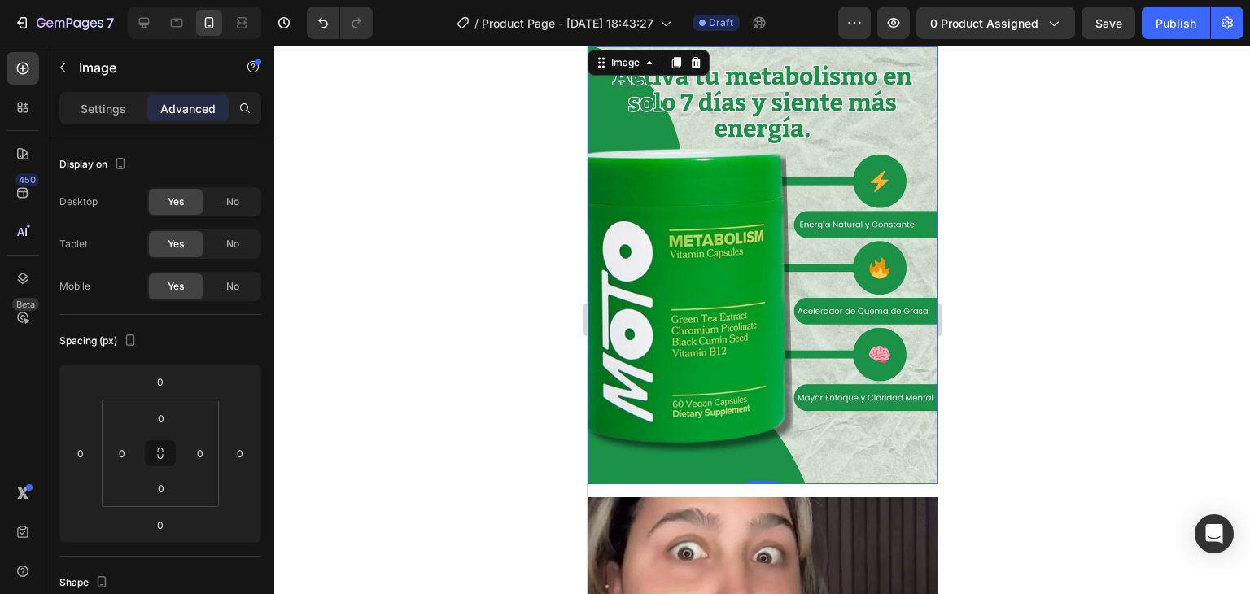
scroll to position [163, 0]
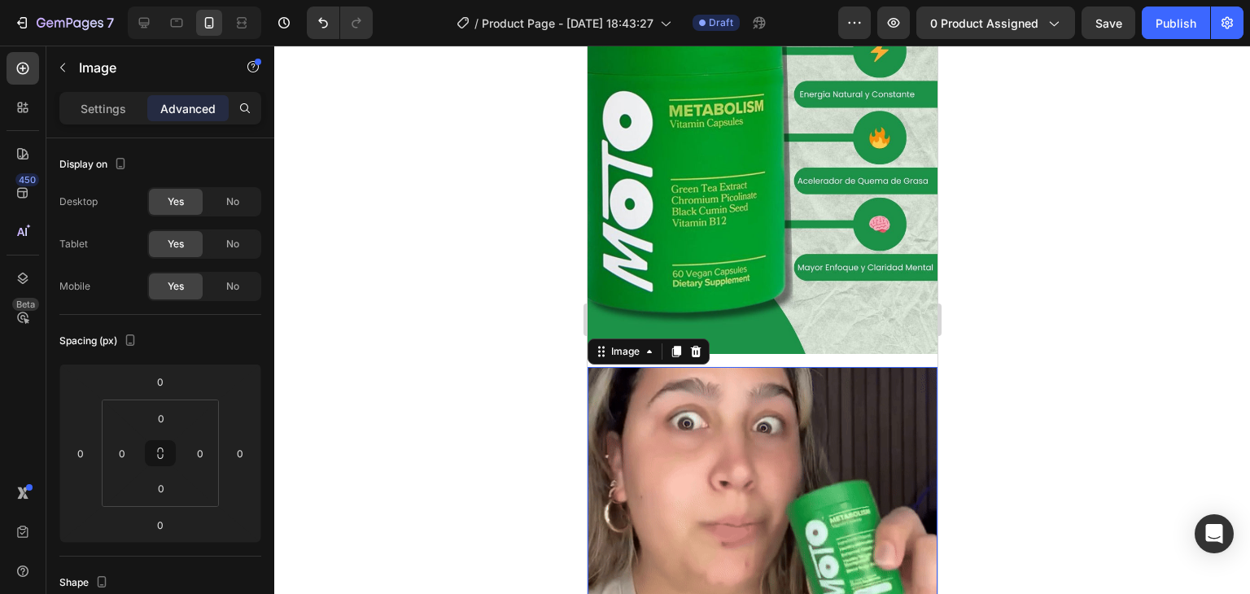
click at [783, 427] on img at bounding box center [762, 542] width 350 height 350
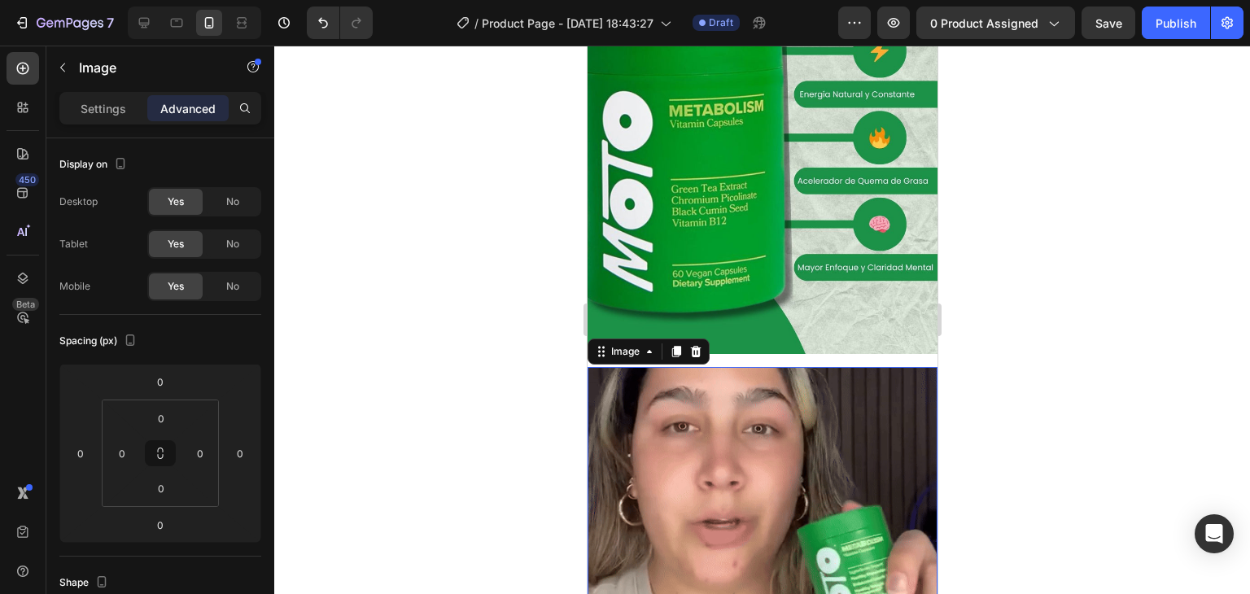
click at [219, 105] on div "Advanced" at bounding box center [187, 108] width 81 height 26
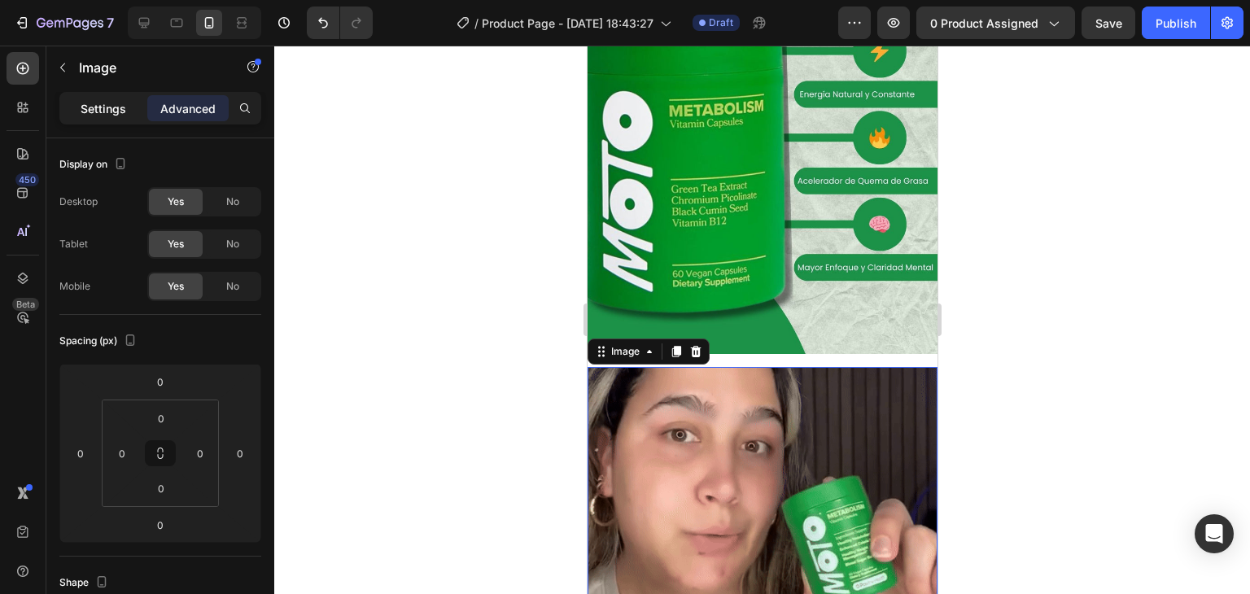
click at [102, 104] on p "Settings" at bounding box center [104, 108] width 46 height 17
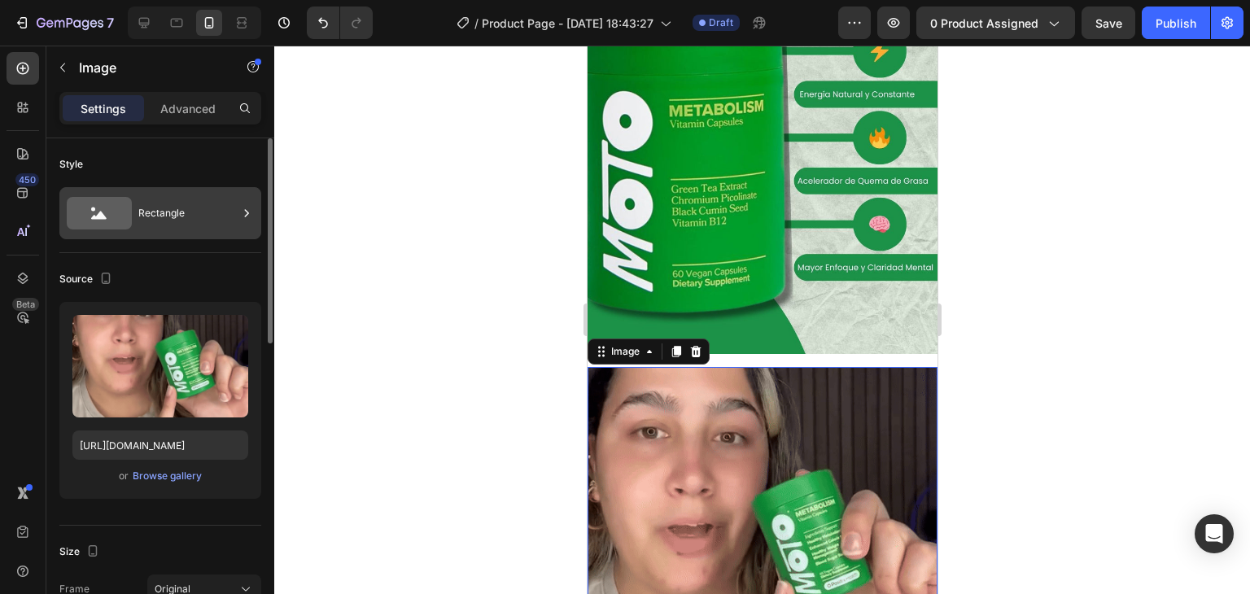
click at [219, 209] on div "Rectangle" at bounding box center [187, 213] width 99 height 37
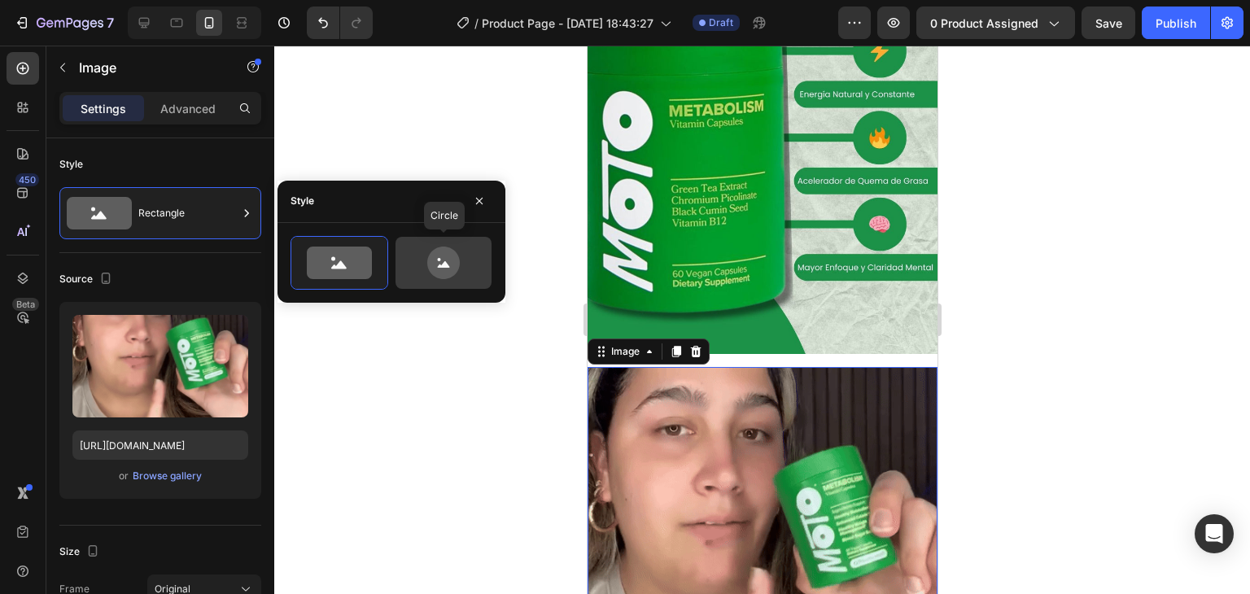
click at [430, 257] on icon at bounding box center [443, 263] width 33 height 33
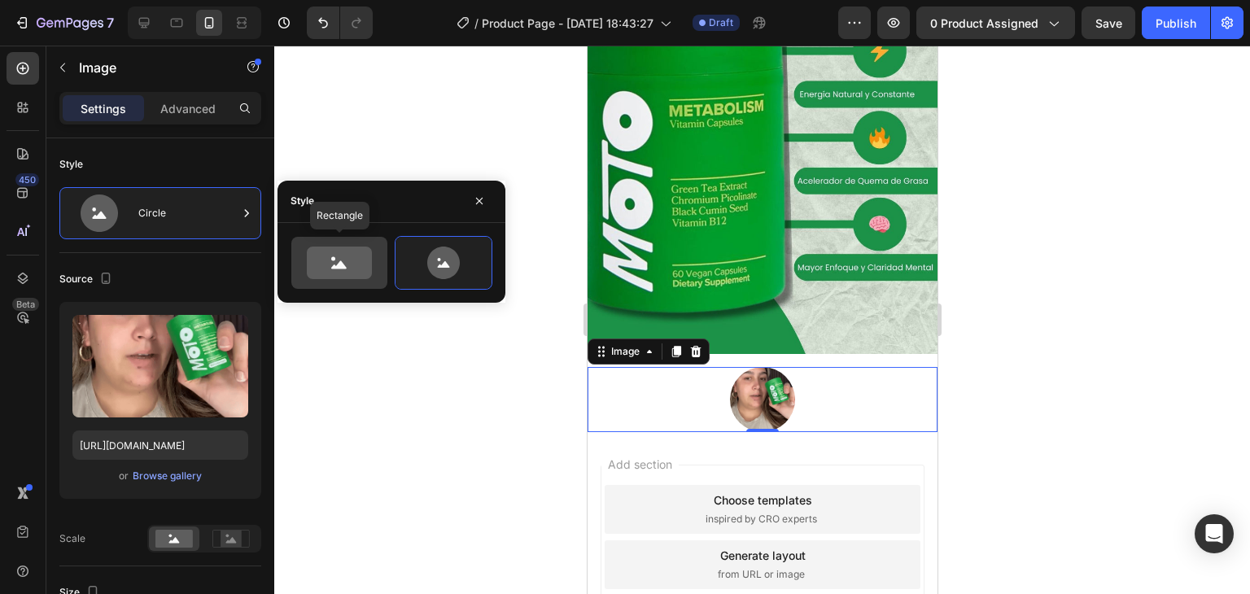
click at [345, 248] on icon at bounding box center [339, 263] width 65 height 33
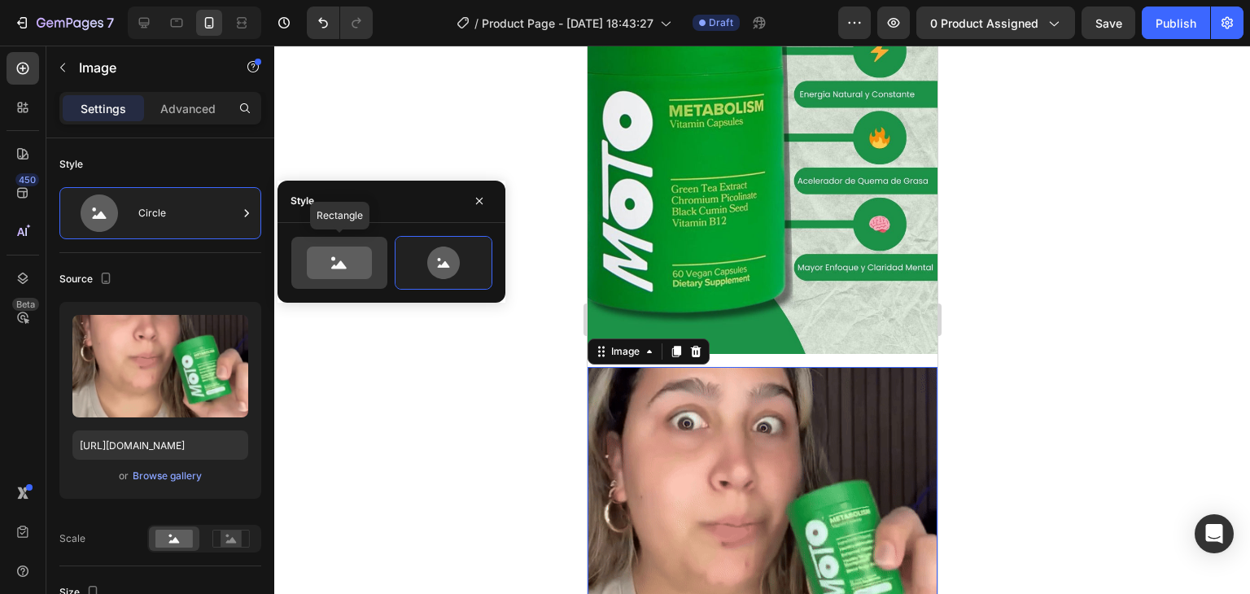
type input "100"
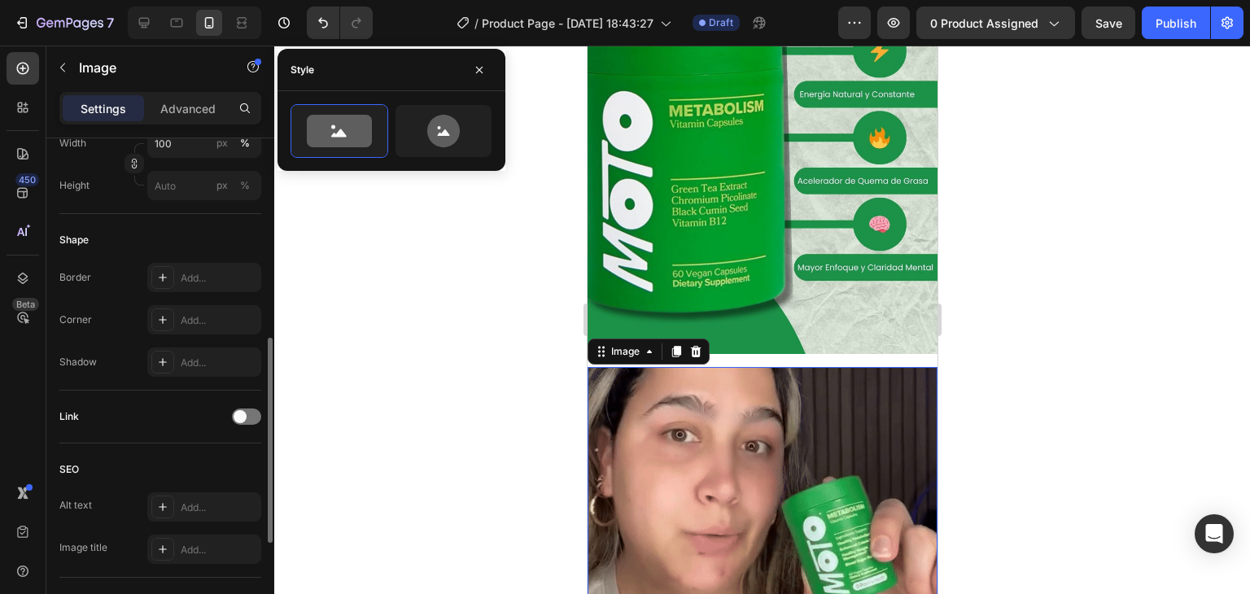
scroll to position [570, 0]
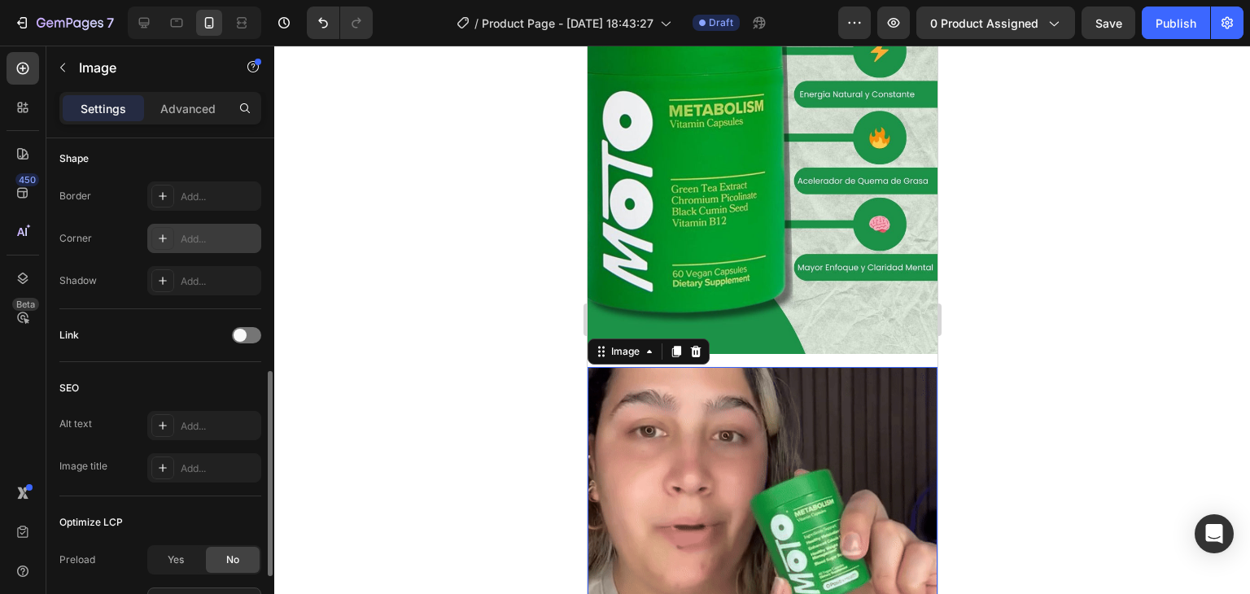
click at [176, 242] on div "Add..." at bounding box center [204, 238] width 114 height 29
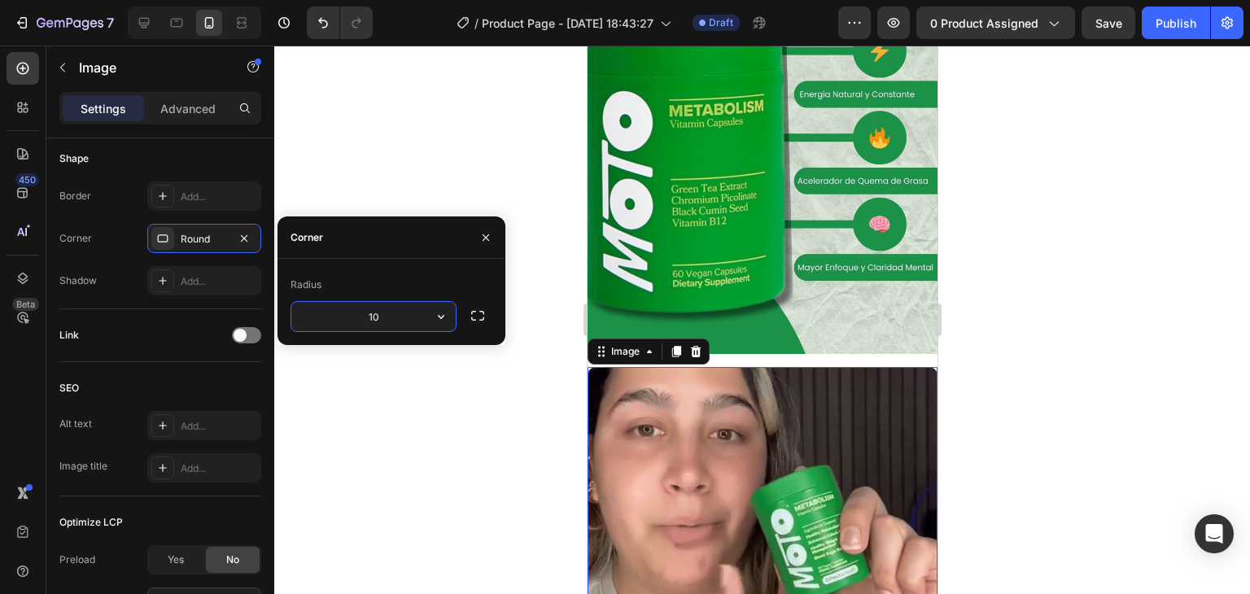
type input "1"
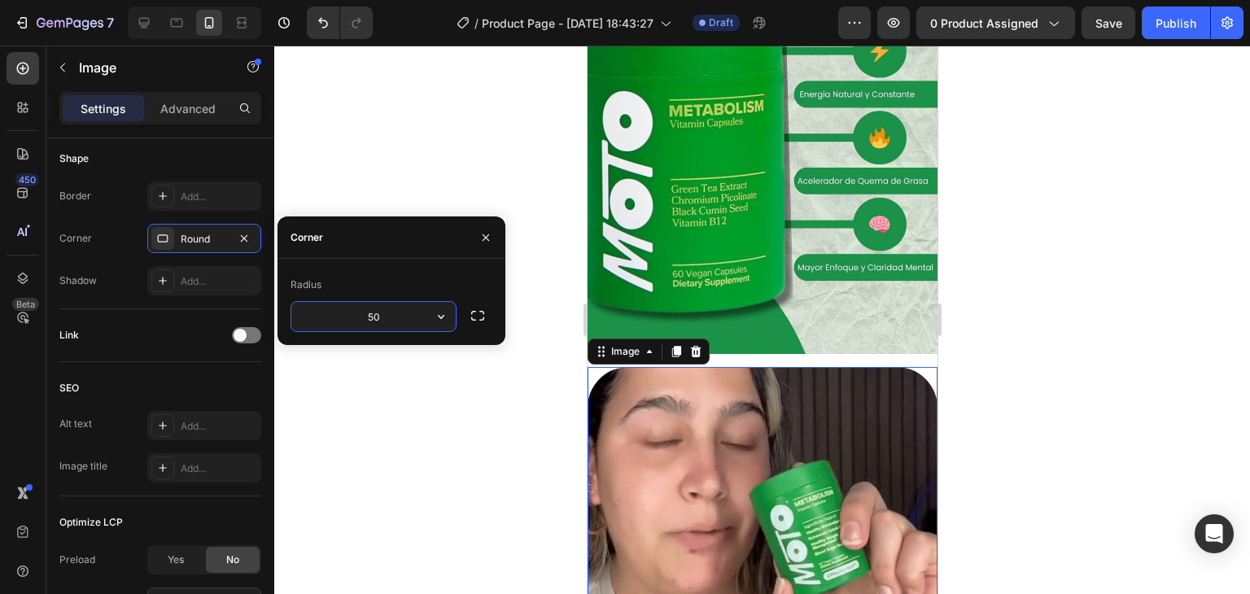
type input "5"
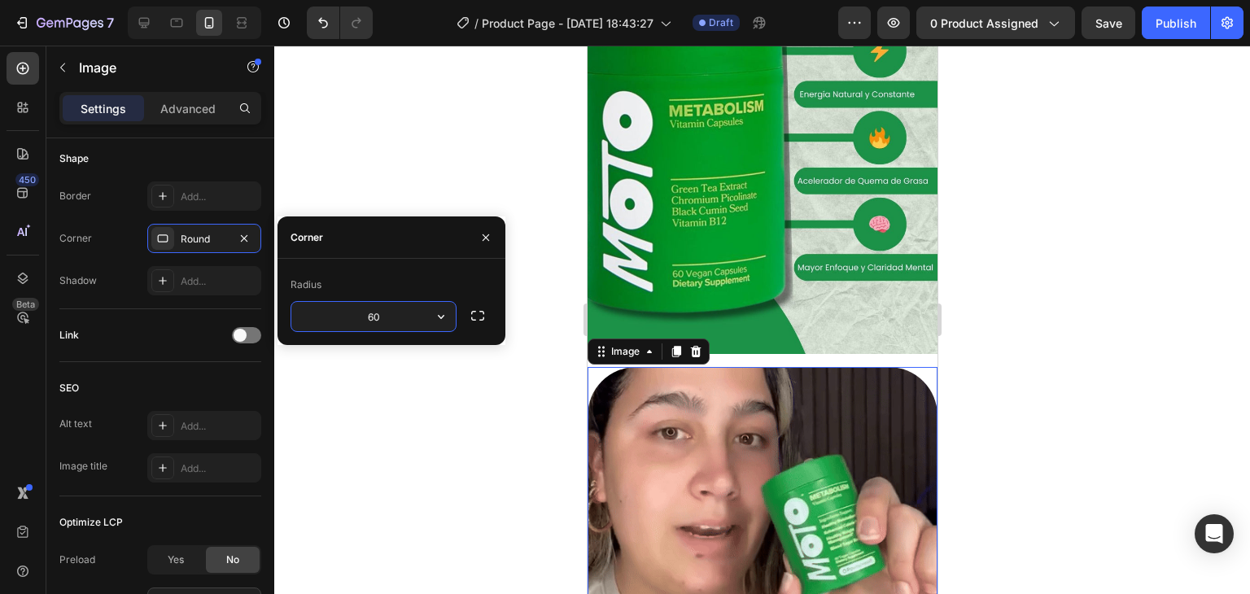
type input "60"
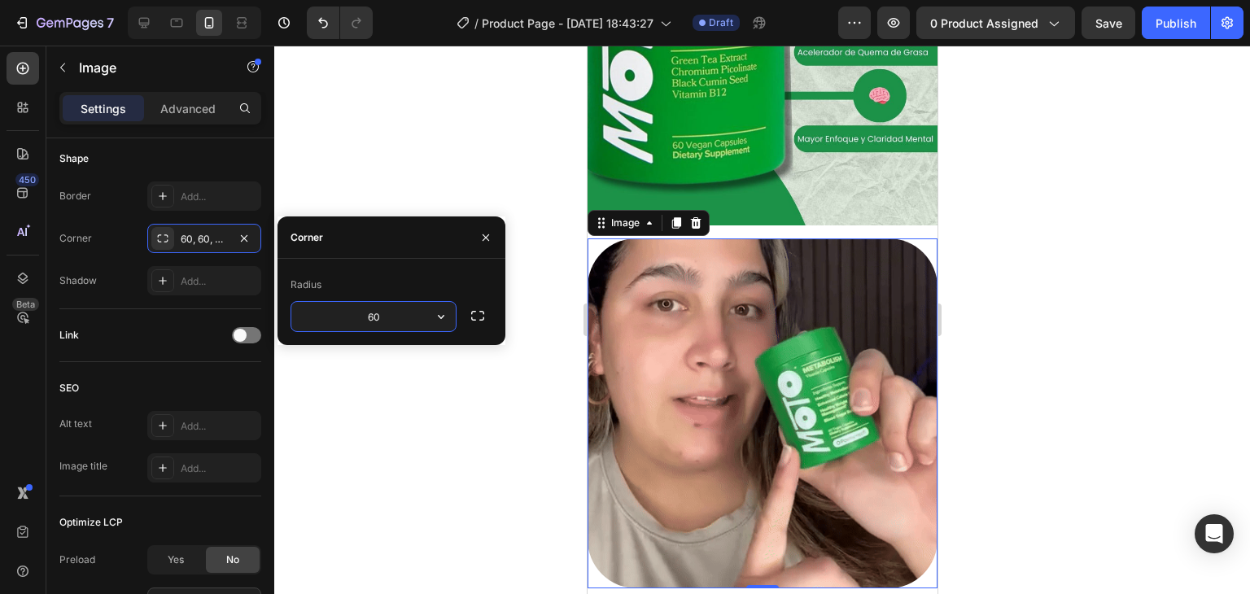
scroll to position [326, 0]
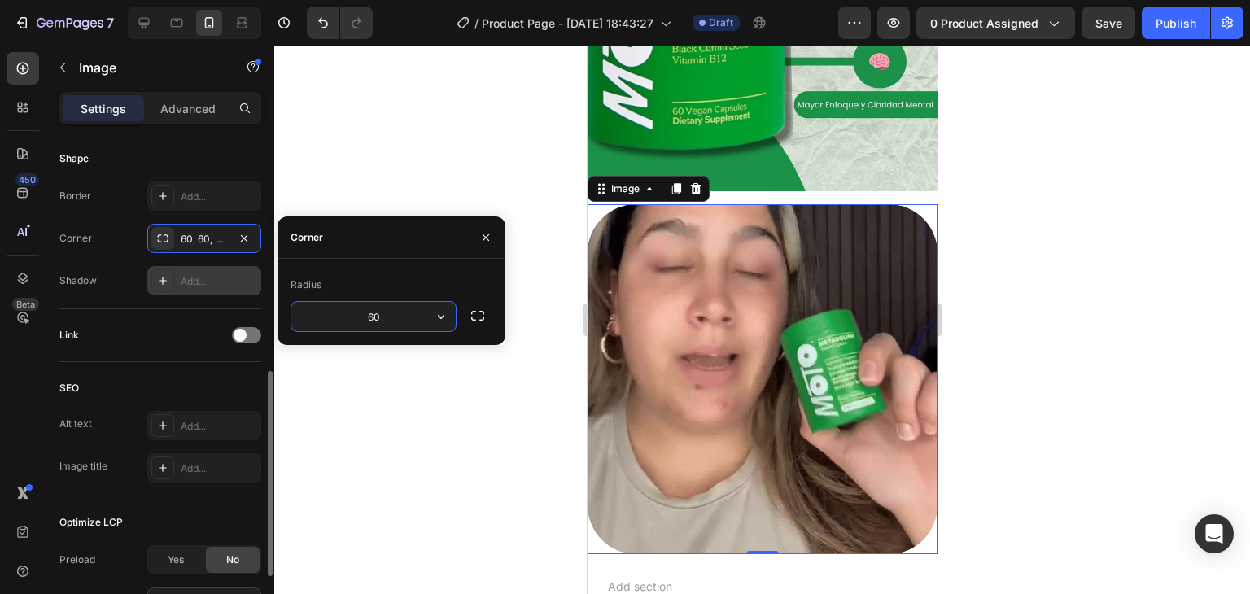
click at [198, 278] on div "Add..." at bounding box center [219, 281] width 77 height 15
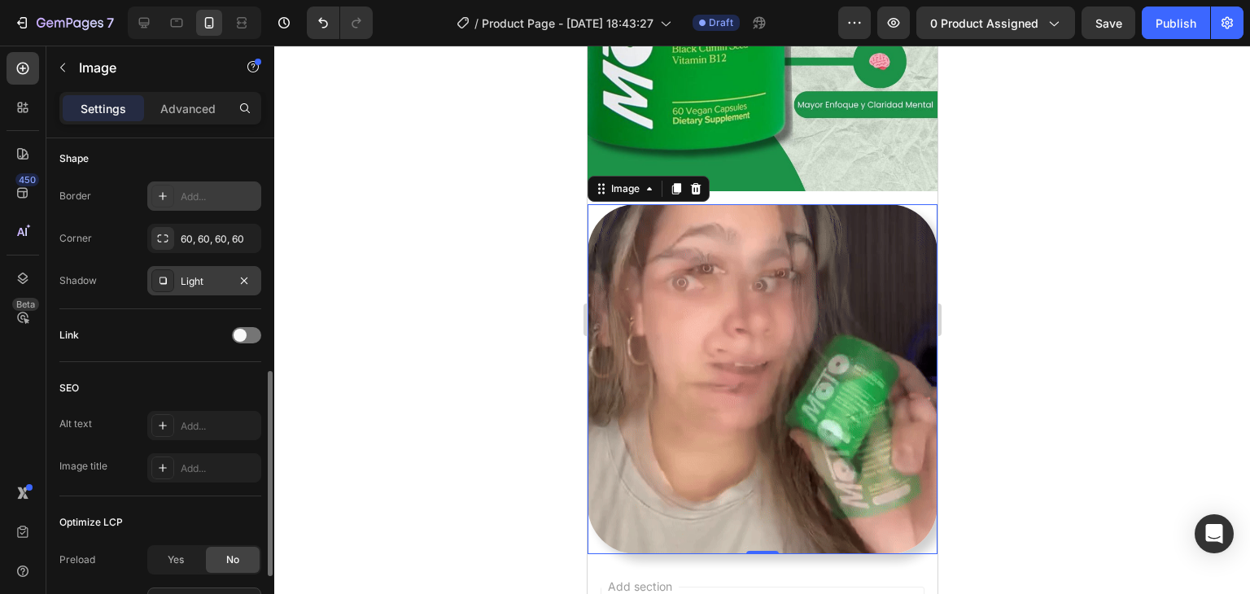
click at [209, 193] on div "Add..." at bounding box center [219, 197] width 77 height 15
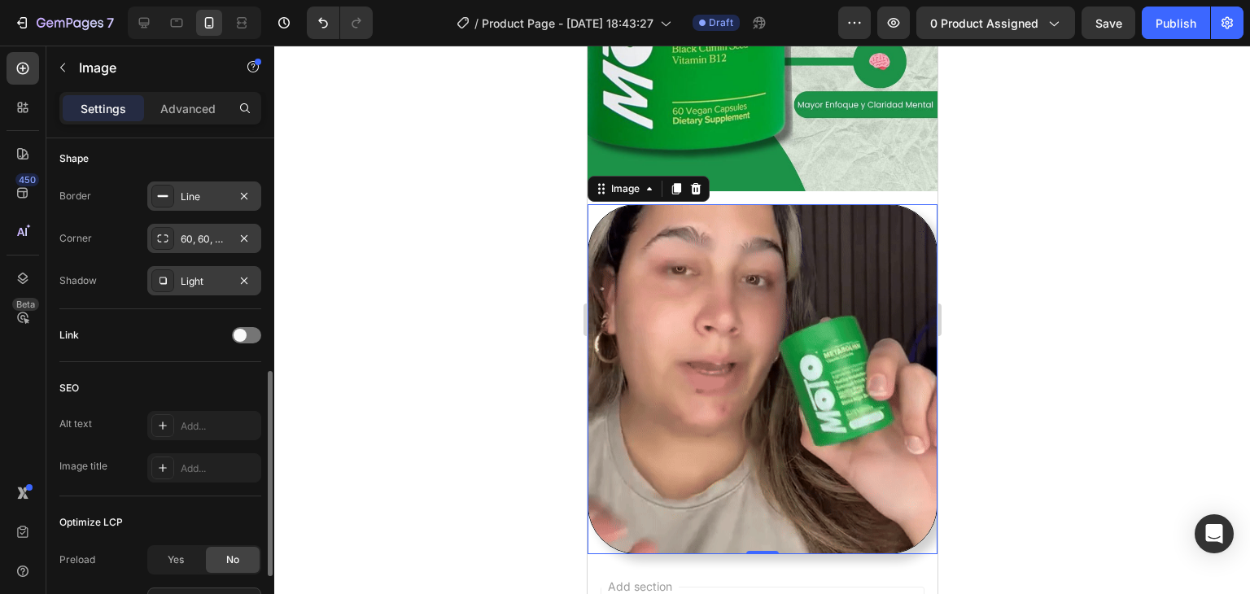
click at [232, 235] on div "60, 60, 60, 60" at bounding box center [204, 238] width 114 height 29
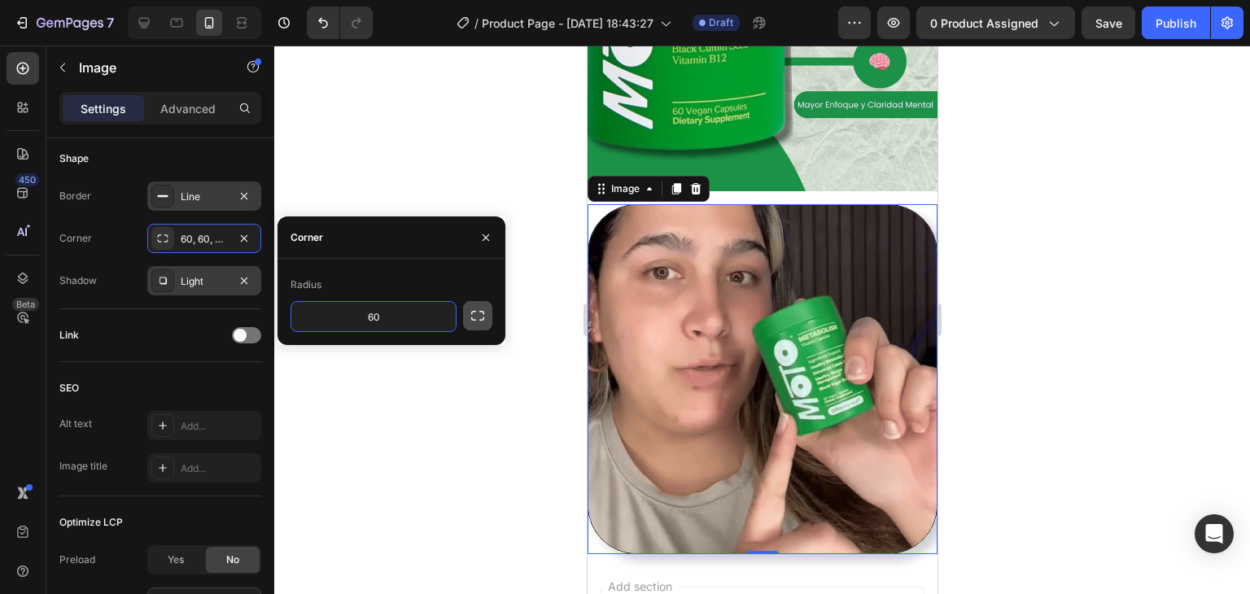
click at [479, 312] on icon "button" at bounding box center [478, 316] width 16 height 16
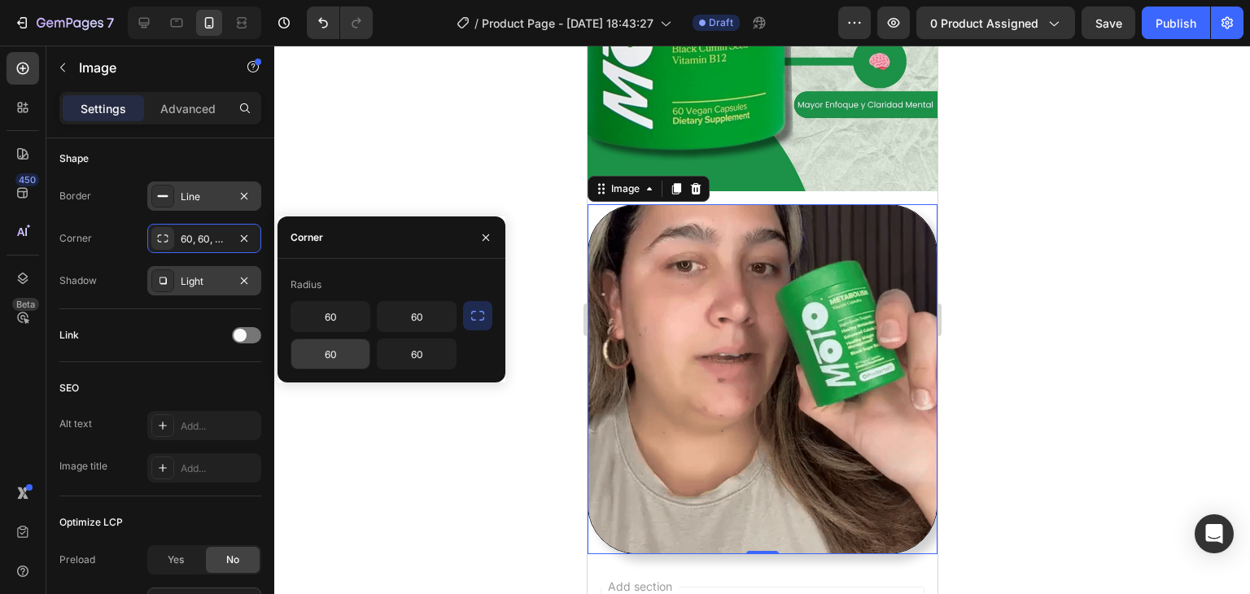
click at [348, 351] on input "60" at bounding box center [330, 353] width 78 height 29
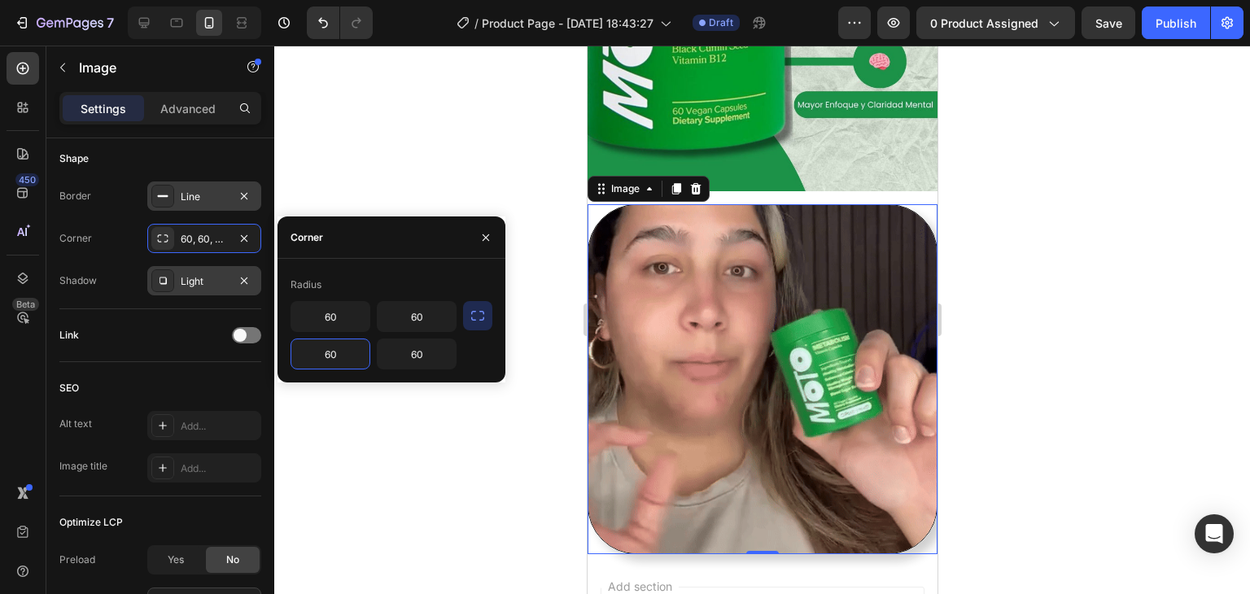
click at [346, 350] on input "60" at bounding box center [330, 353] width 78 height 29
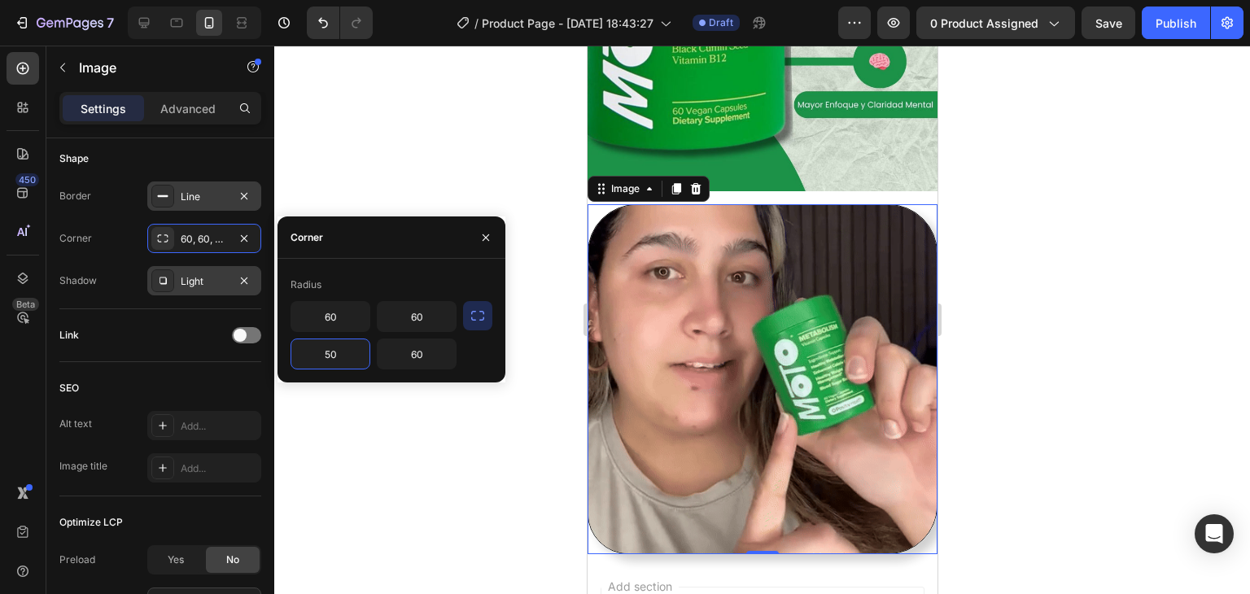
type input "50"
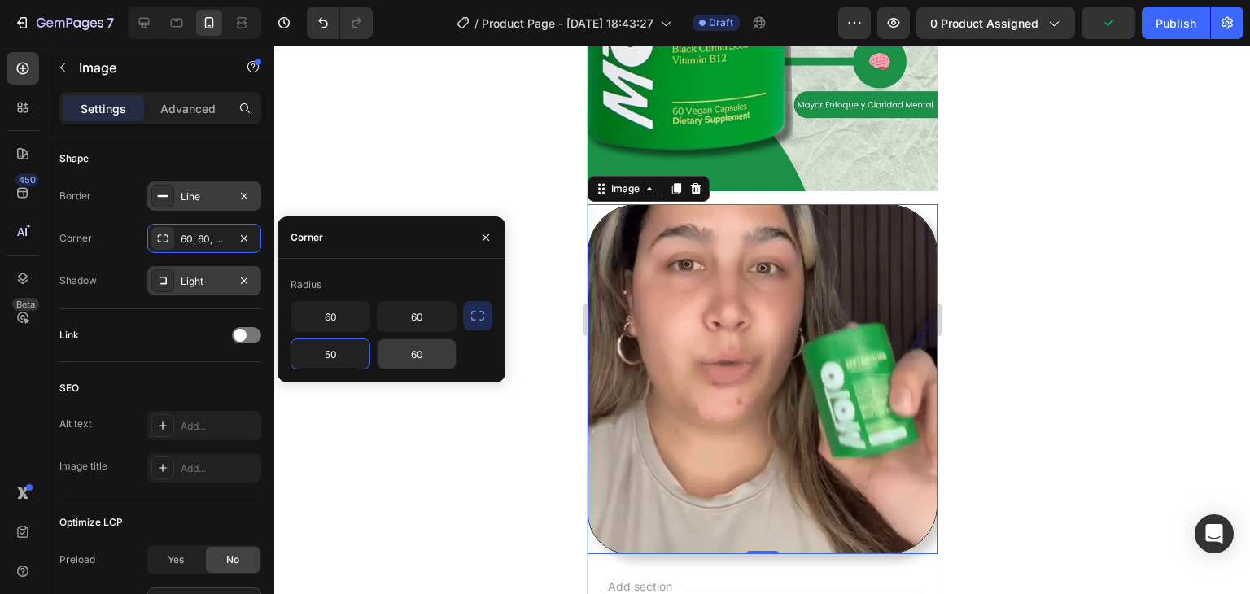
click at [408, 357] on input "60" at bounding box center [417, 353] width 78 height 29
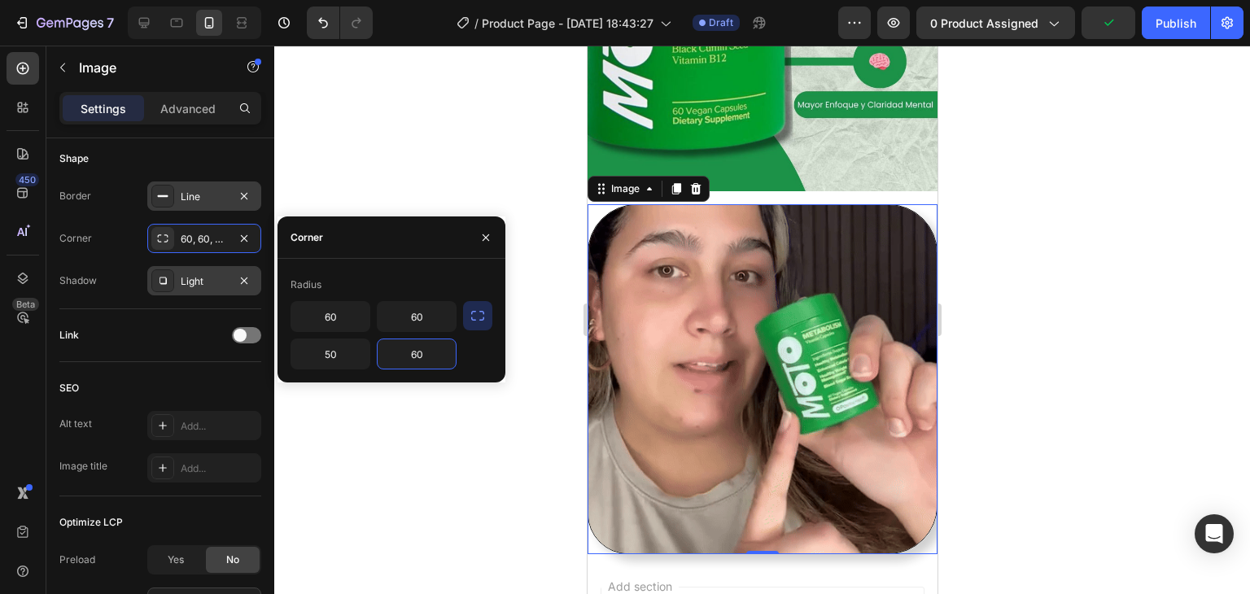
click at [408, 357] on input "60" at bounding box center [417, 353] width 78 height 29
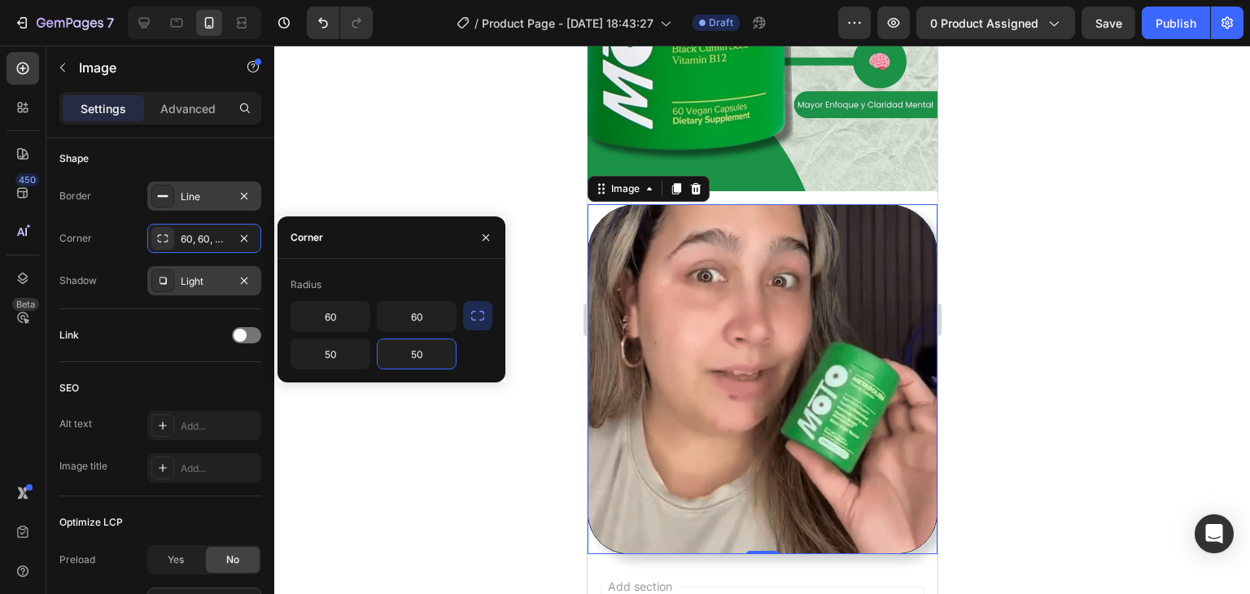
type input "50"
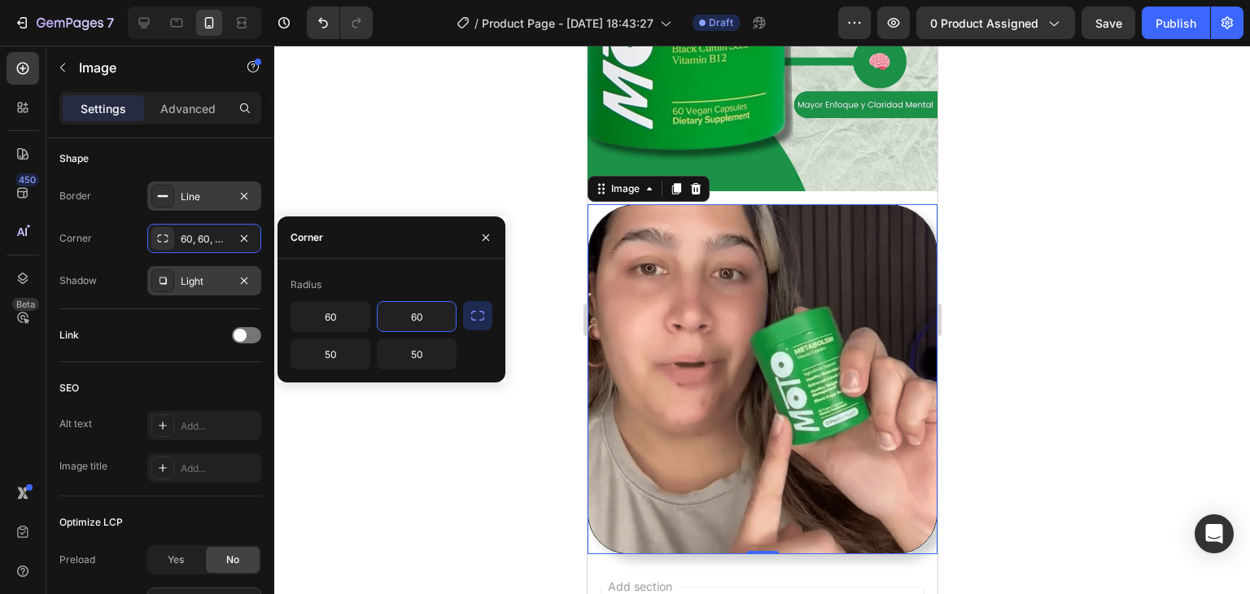
click at [416, 310] on input "60" at bounding box center [417, 316] width 78 height 29
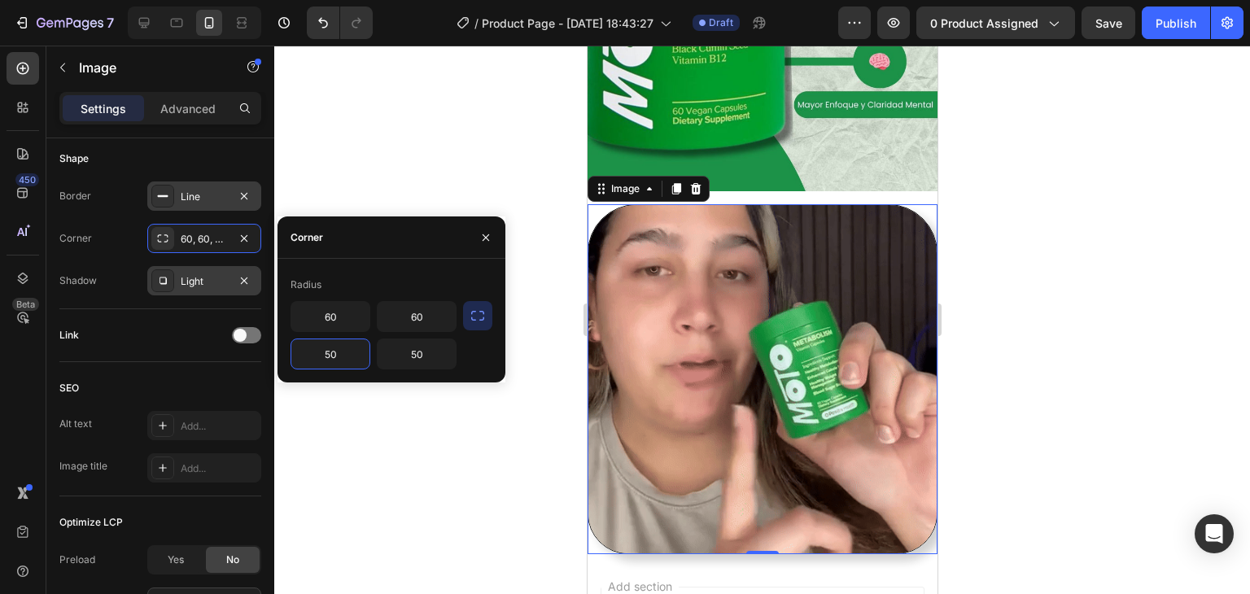
click at [344, 358] on input "50" at bounding box center [330, 353] width 78 height 29
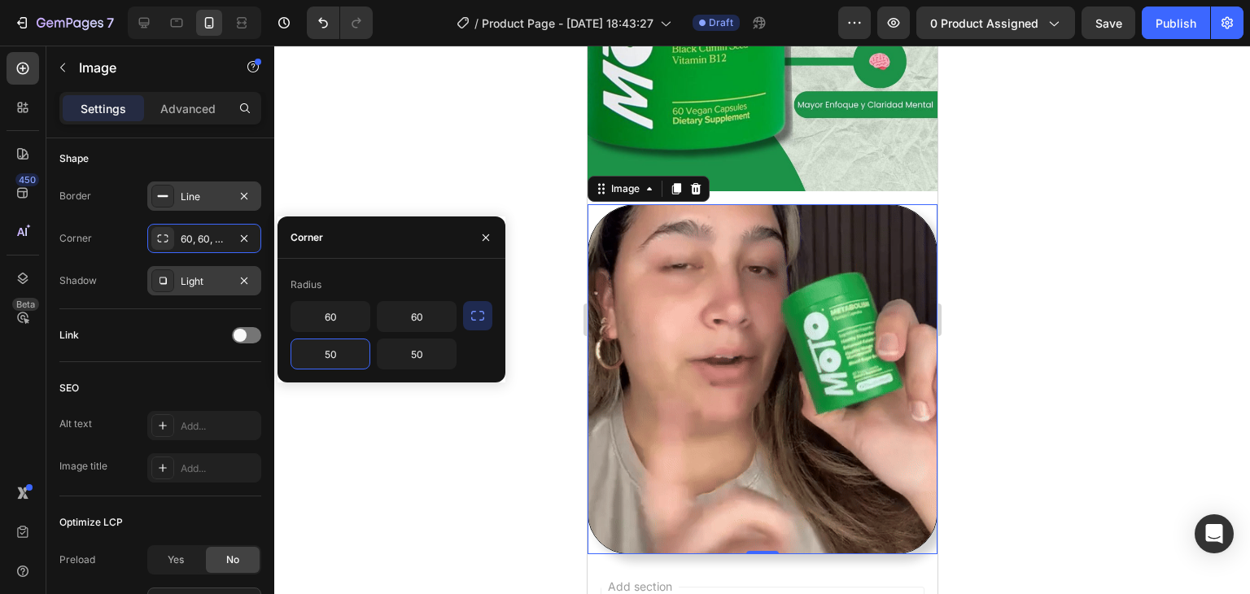
click at [344, 358] on input "50" at bounding box center [330, 353] width 78 height 29
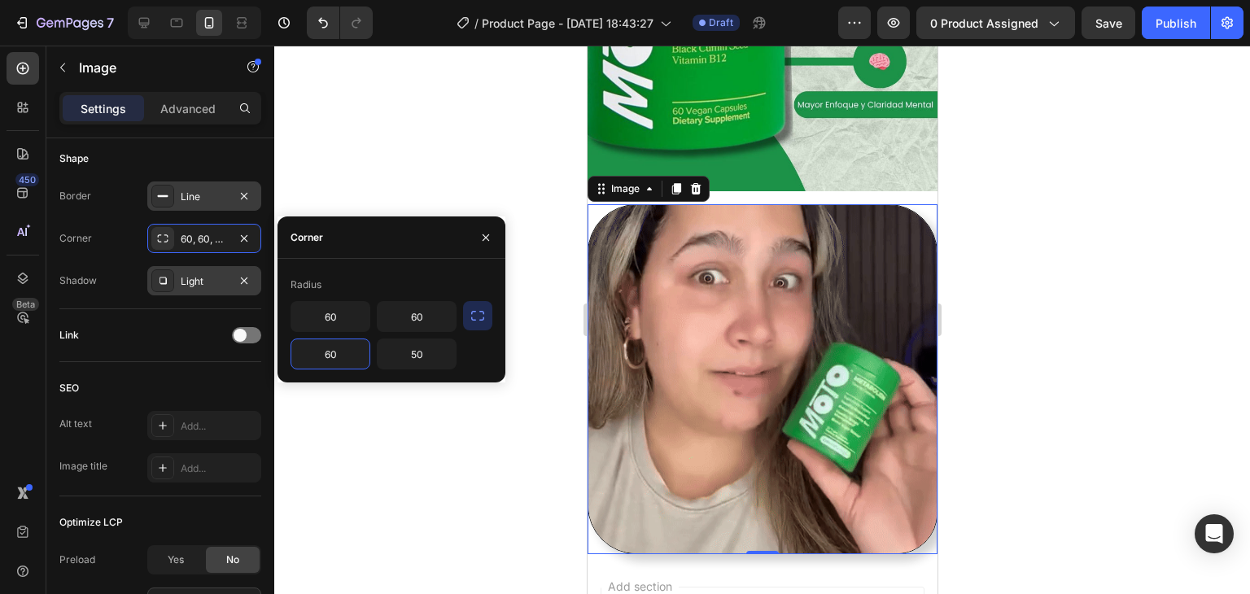
type input "60"
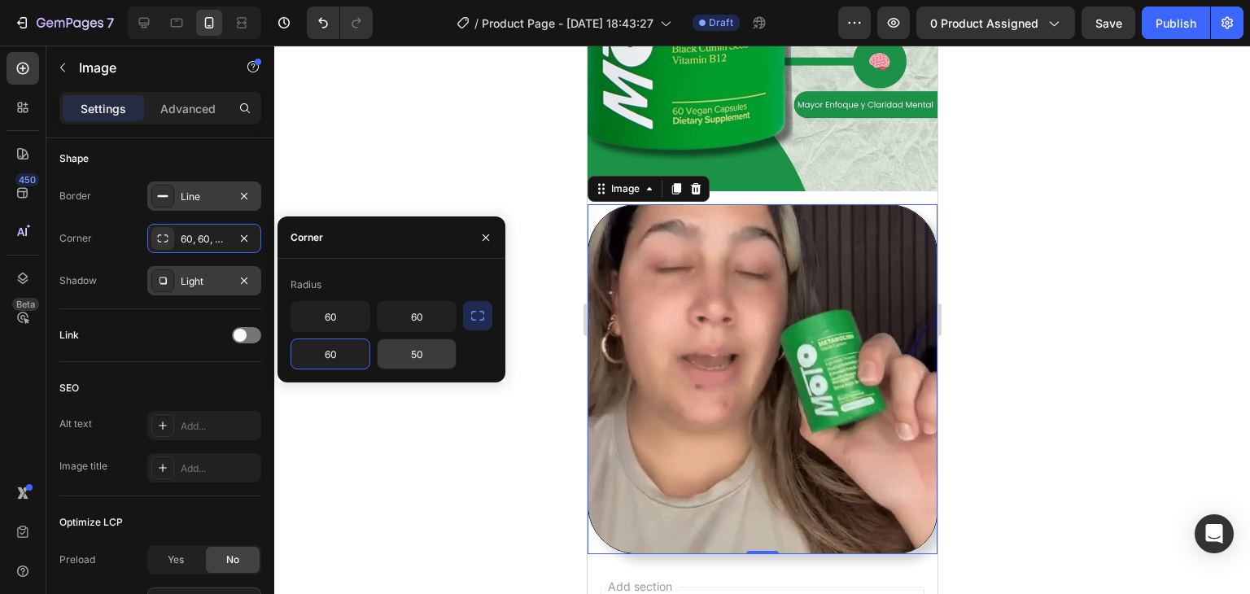
click at [404, 355] on input "50" at bounding box center [417, 353] width 78 height 29
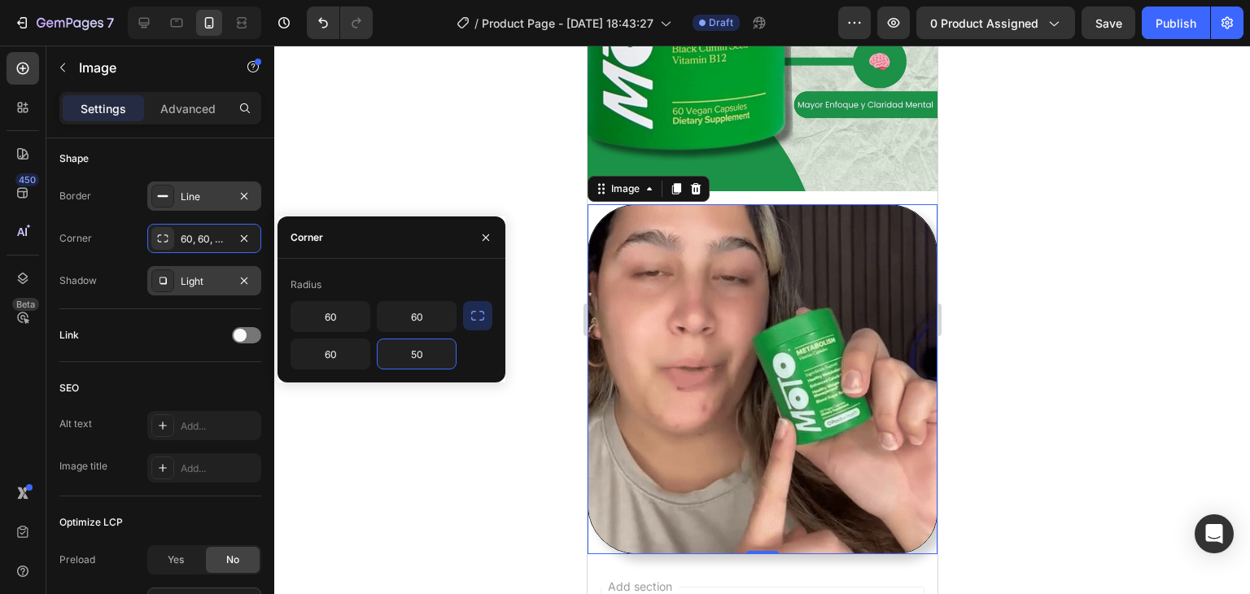
click at [404, 355] on input "50" at bounding box center [417, 353] width 78 height 29
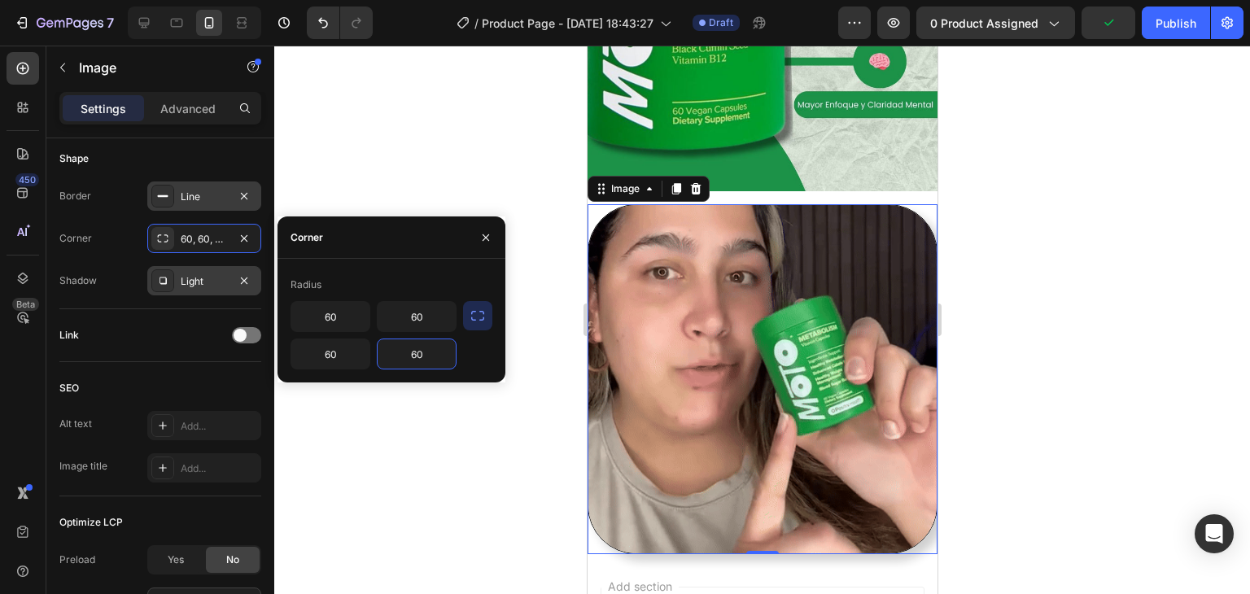
type input "60"
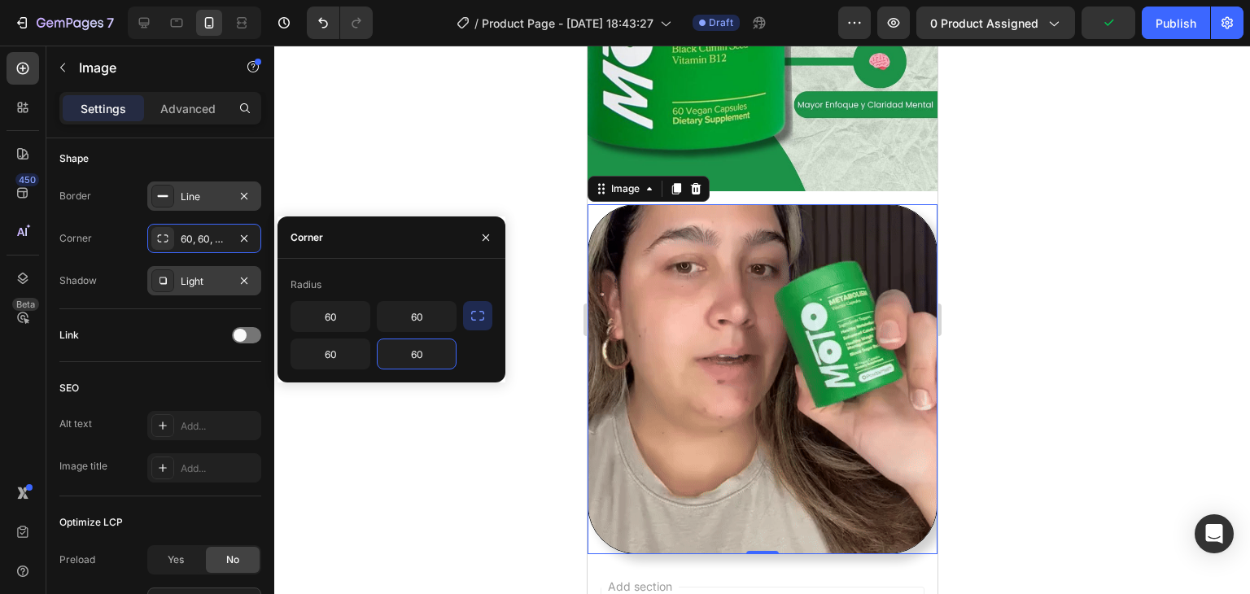
click at [587, 204] on div at bounding box center [762, 379] width 350 height 350
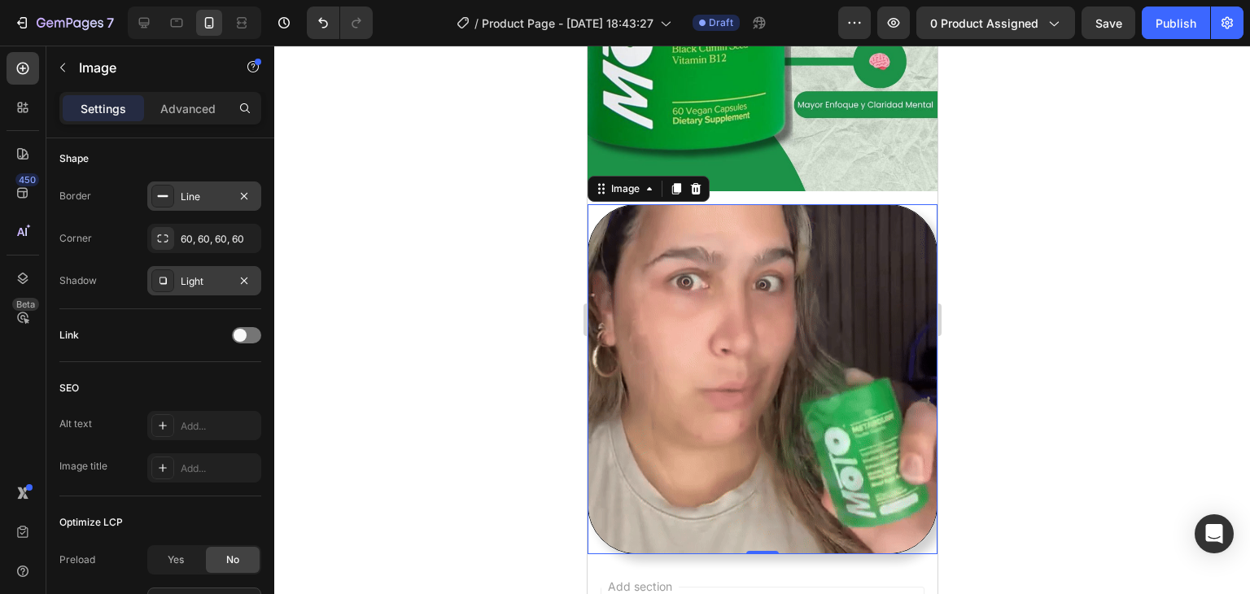
click at [590, 204] on div at bounding box center [762, 379] width 350 height 350
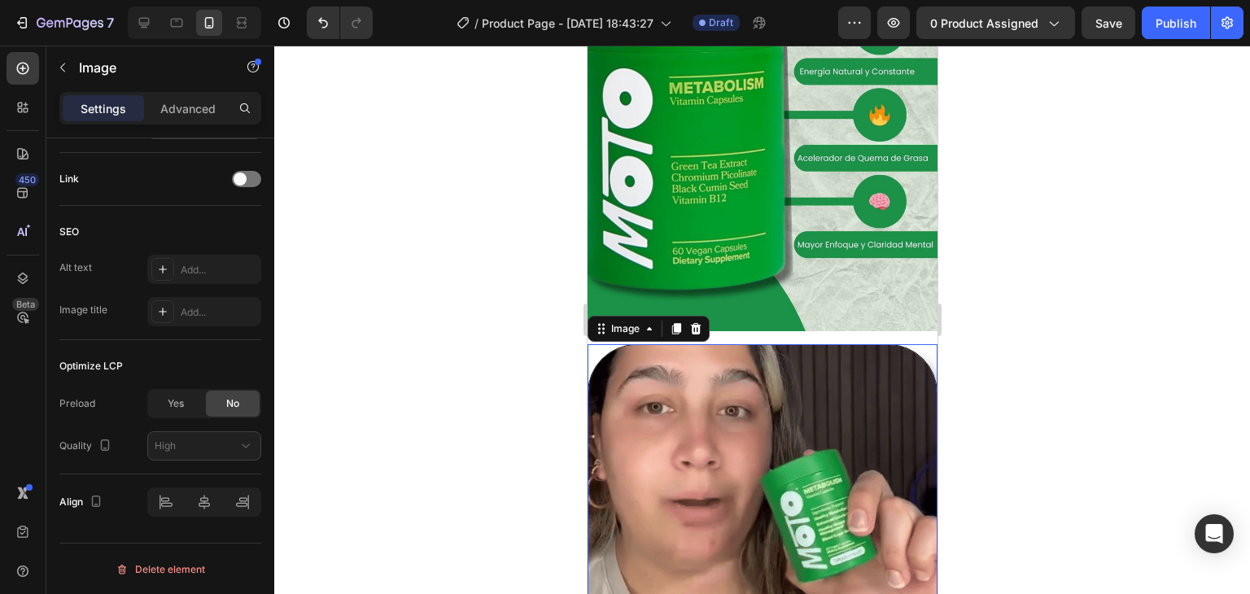
scroll to position [163, 0]
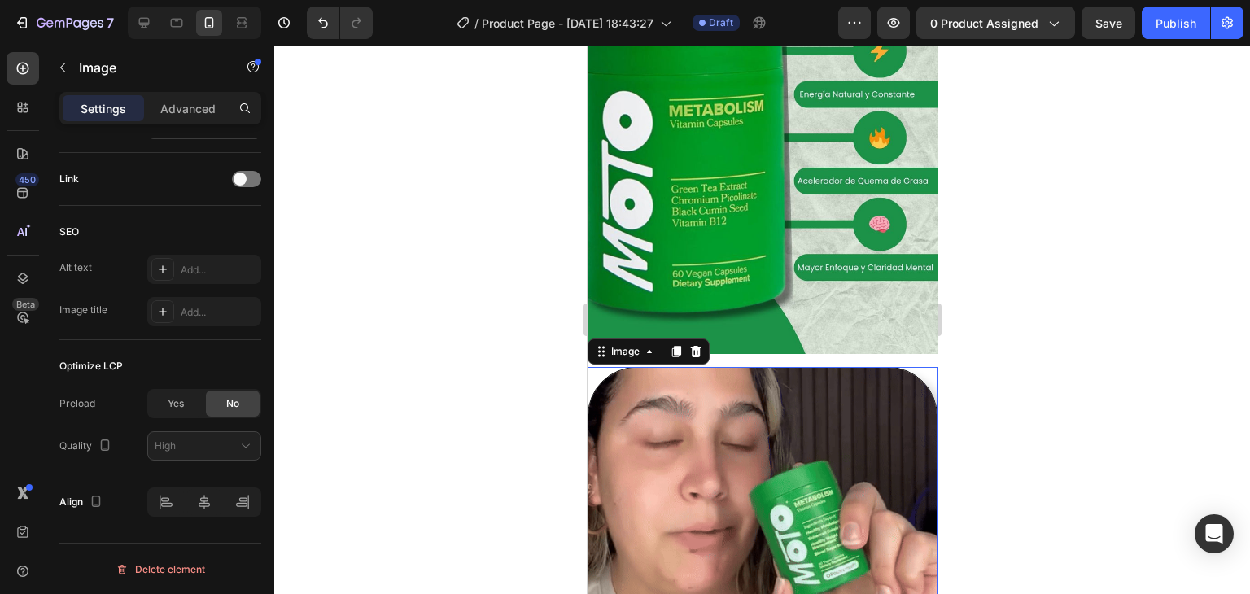
click at [916, 367] on div at bounding box center [762, 542] width 350 height 350
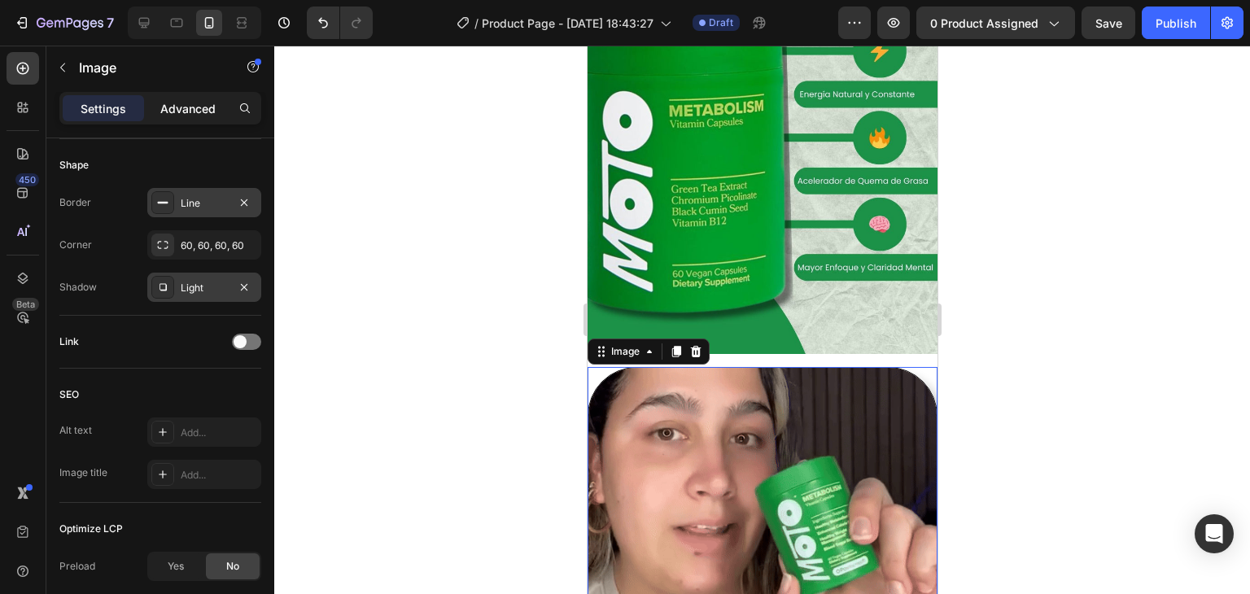
scroll to position [482, 0]
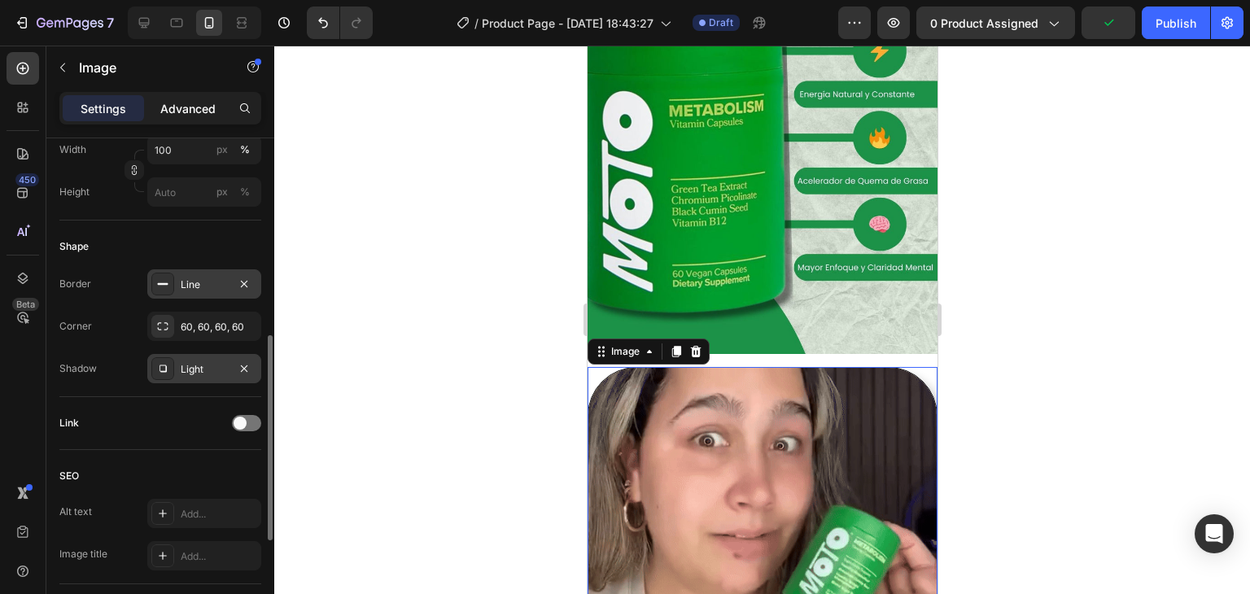
click at [186, 102] on p "Advanced" at bounding box center [187, 108] width 55 height 17
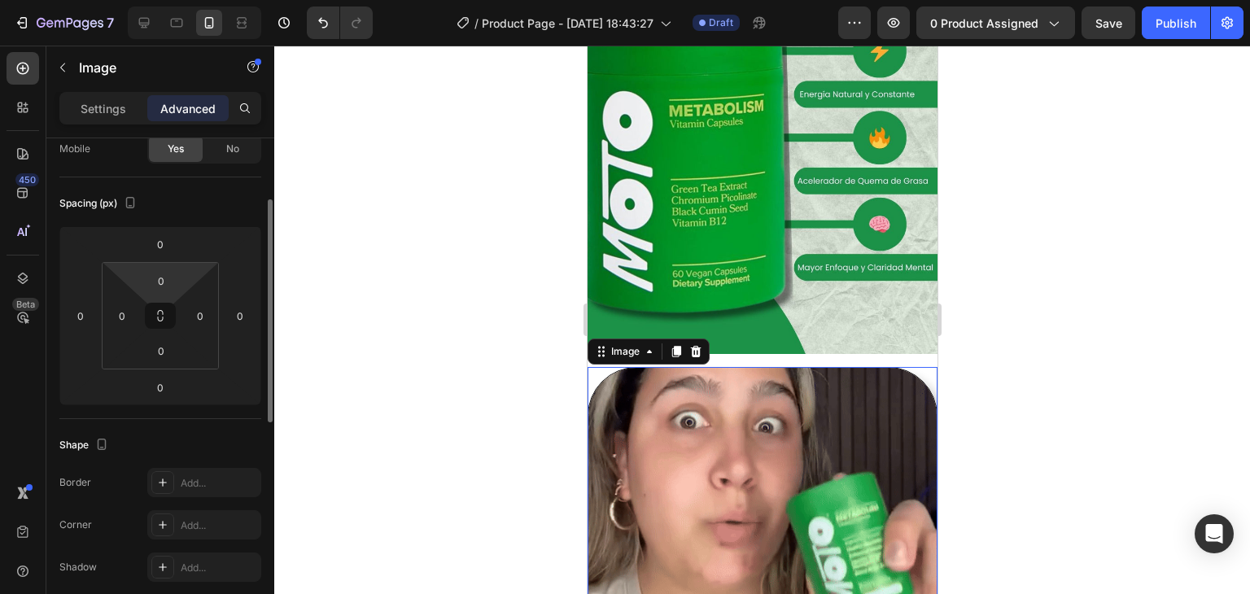
scroll to position [0, 0]
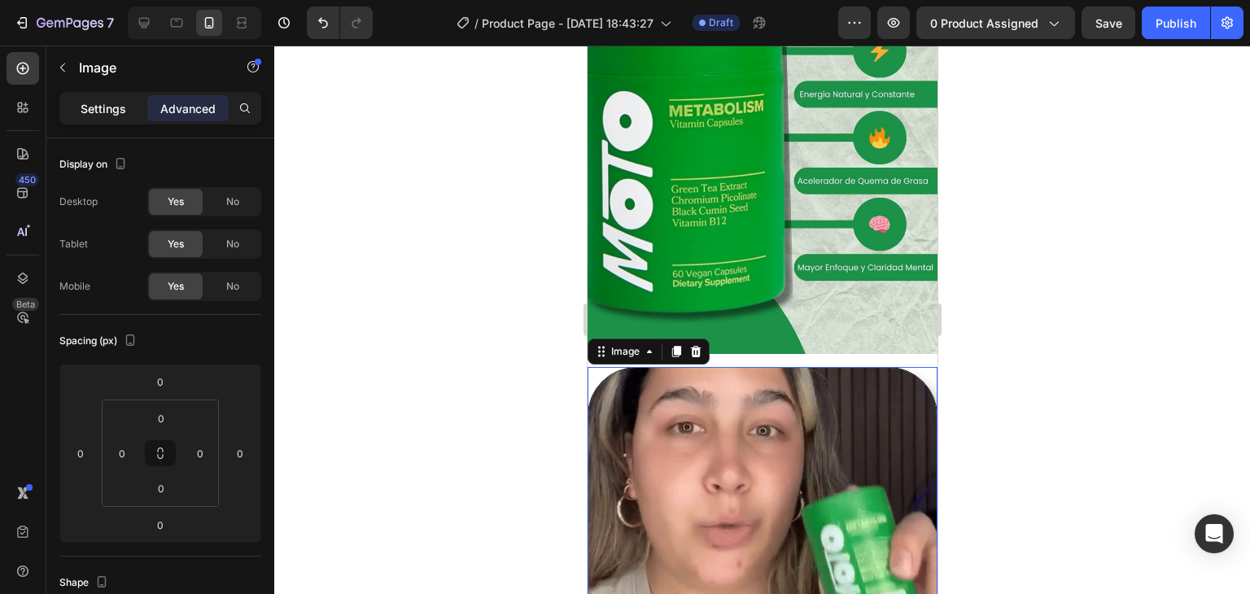
click at [107, 104] on p "Settings" at bounding box center [104, 108] width 46 height 17
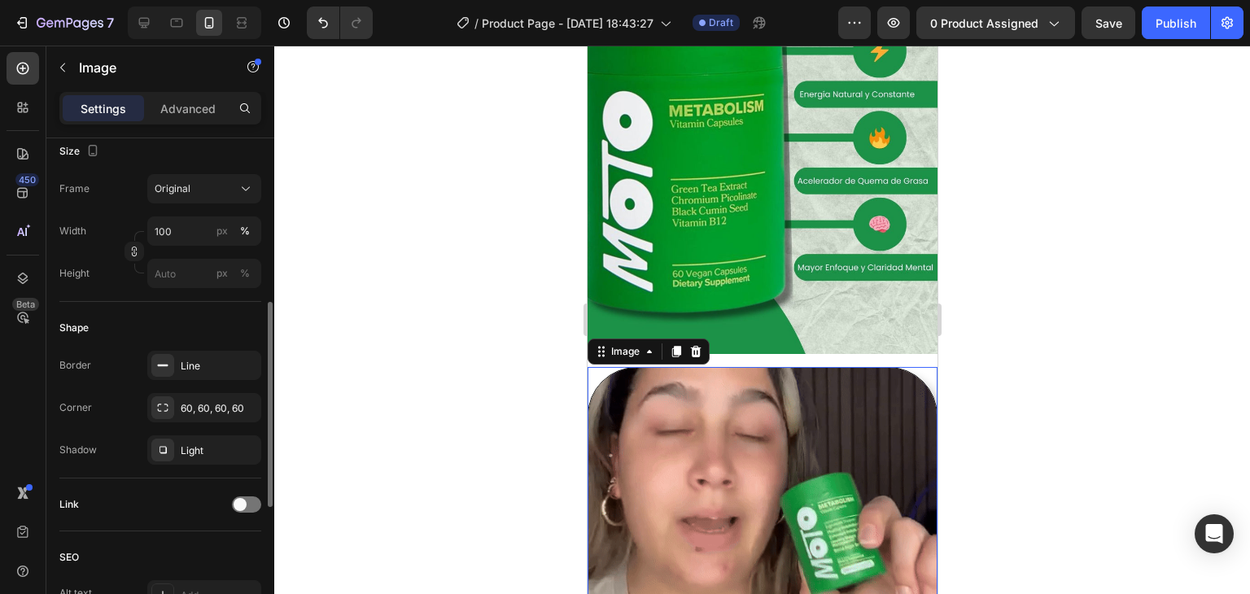
scroll to position [319, 0]
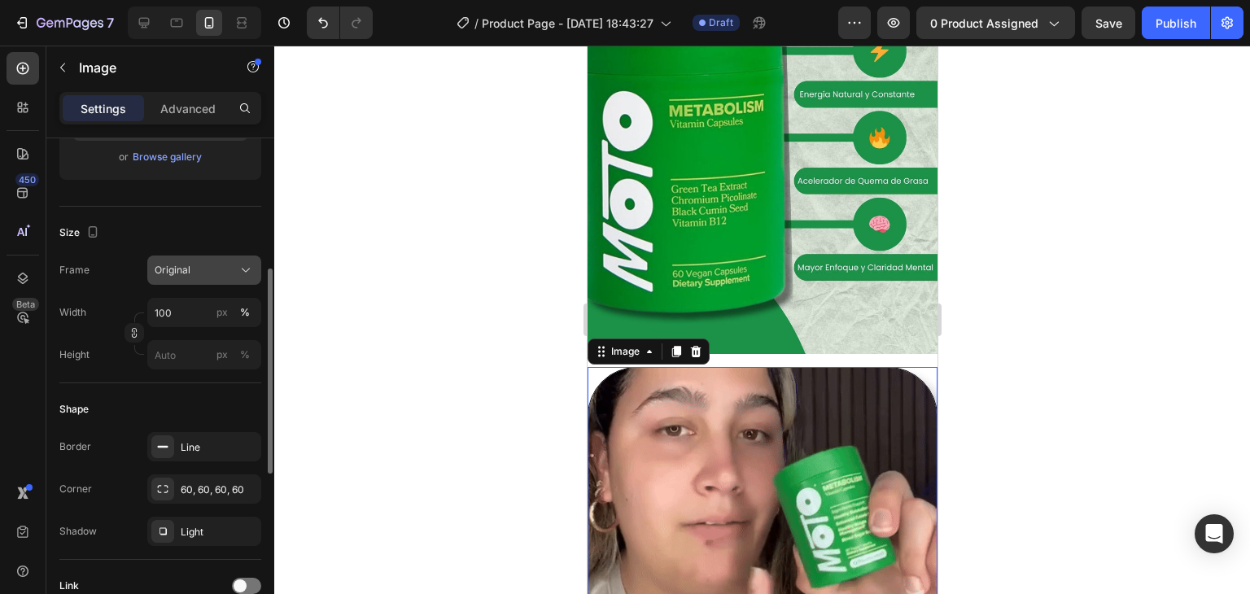
click at [232, 274] on div "Original" at bounding box center [195, 270] width 80 height 15
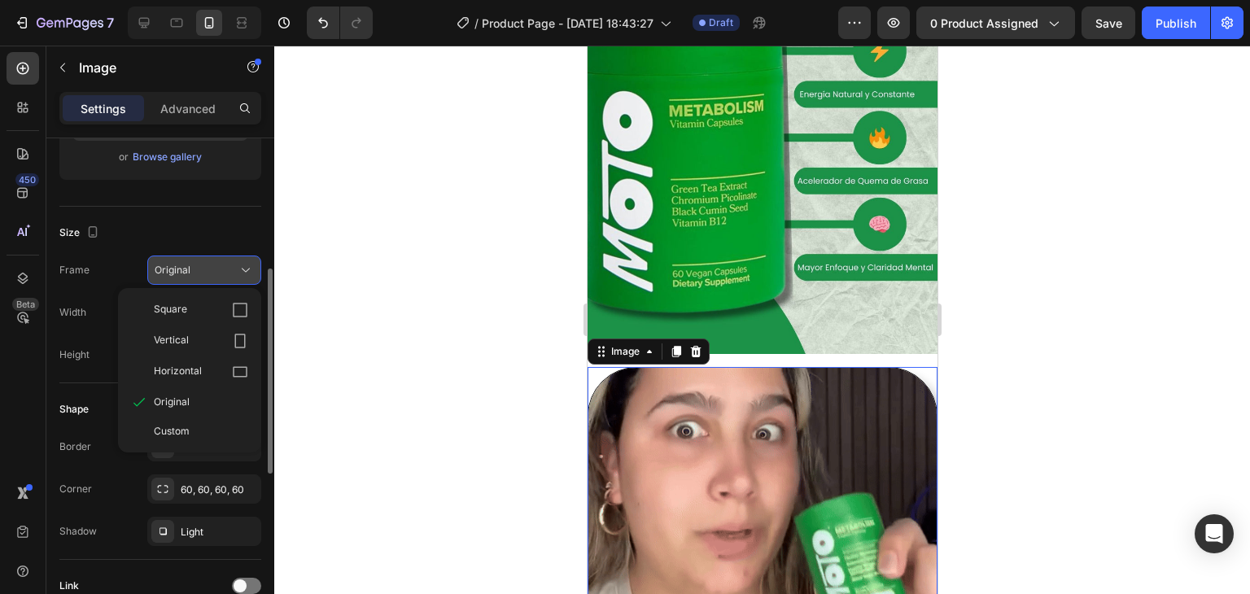
click at [186, 311] on div "Square" at bounding box center [201, 310] width 94 height 16
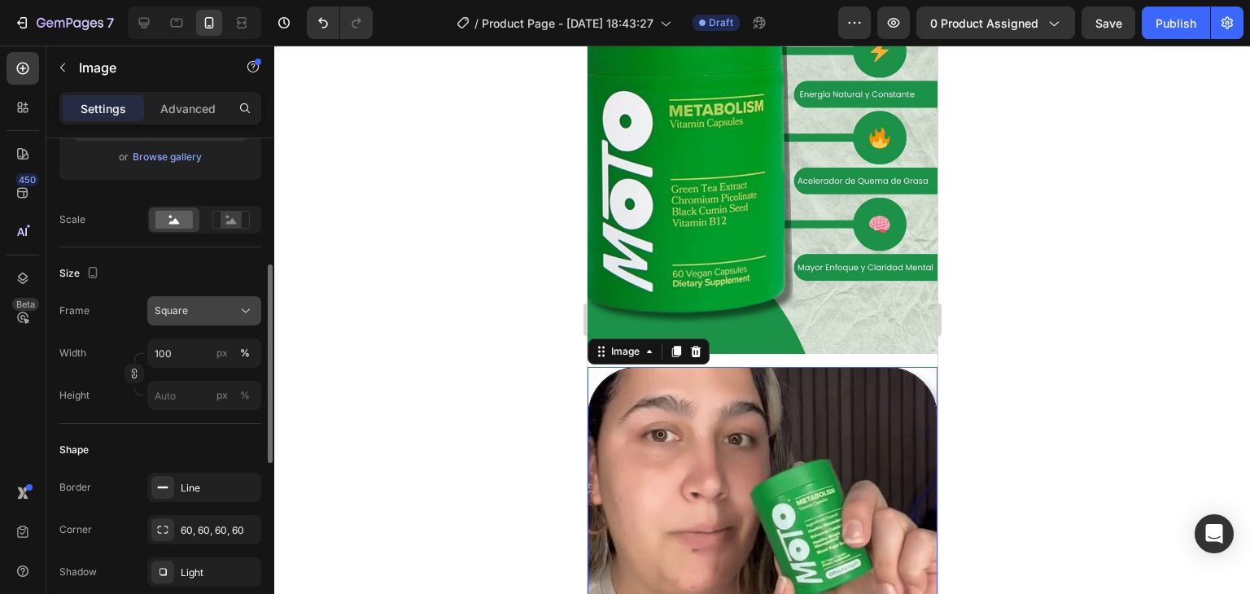
click at [234, 310] on div "Square" at bounding box center [204, 311] width 99 height 16
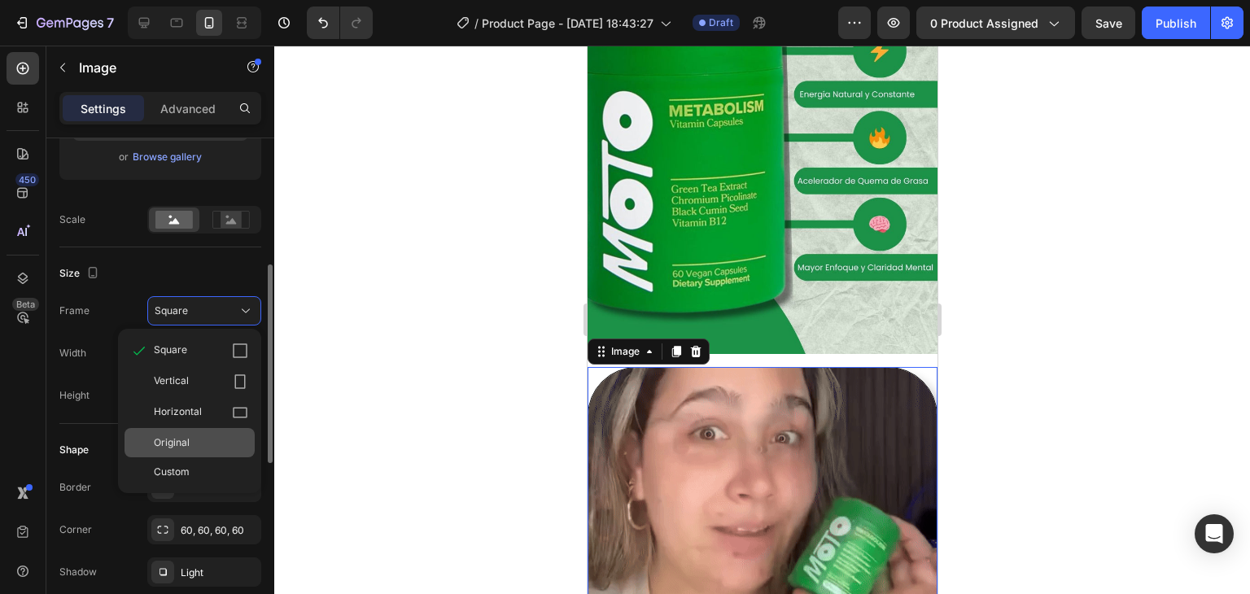
click at [190, 435] on div "Original" at bounding box center [201, 442] width 94 height 15
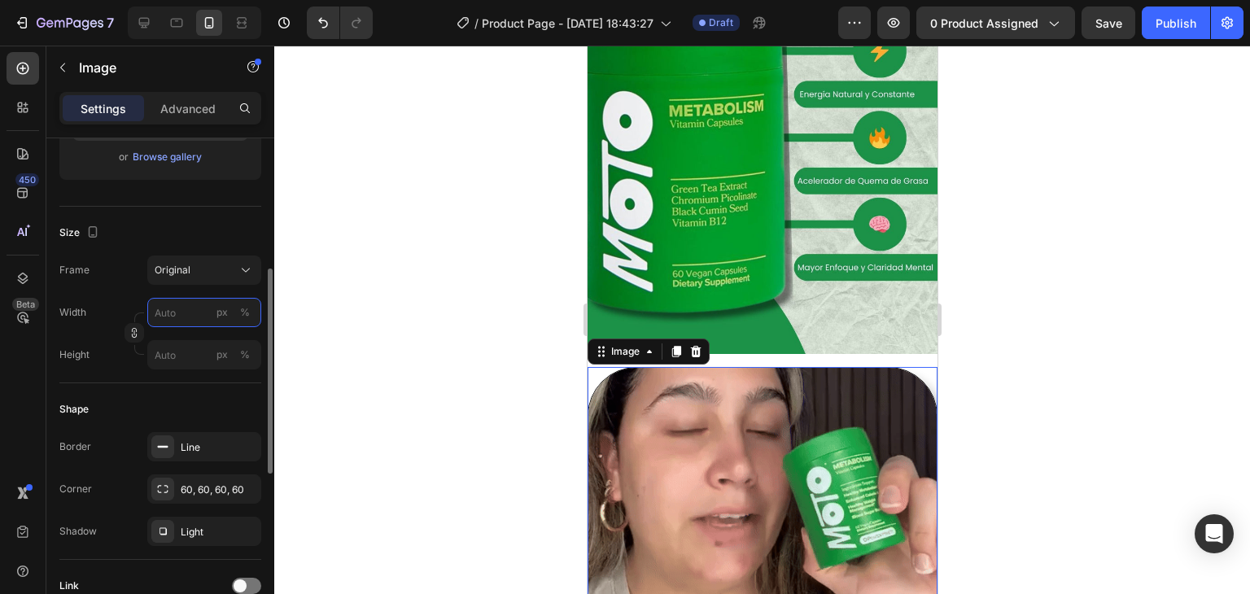
click at [192, 311] on input "px %" at bounding box center [204, 312] width 114 height 29
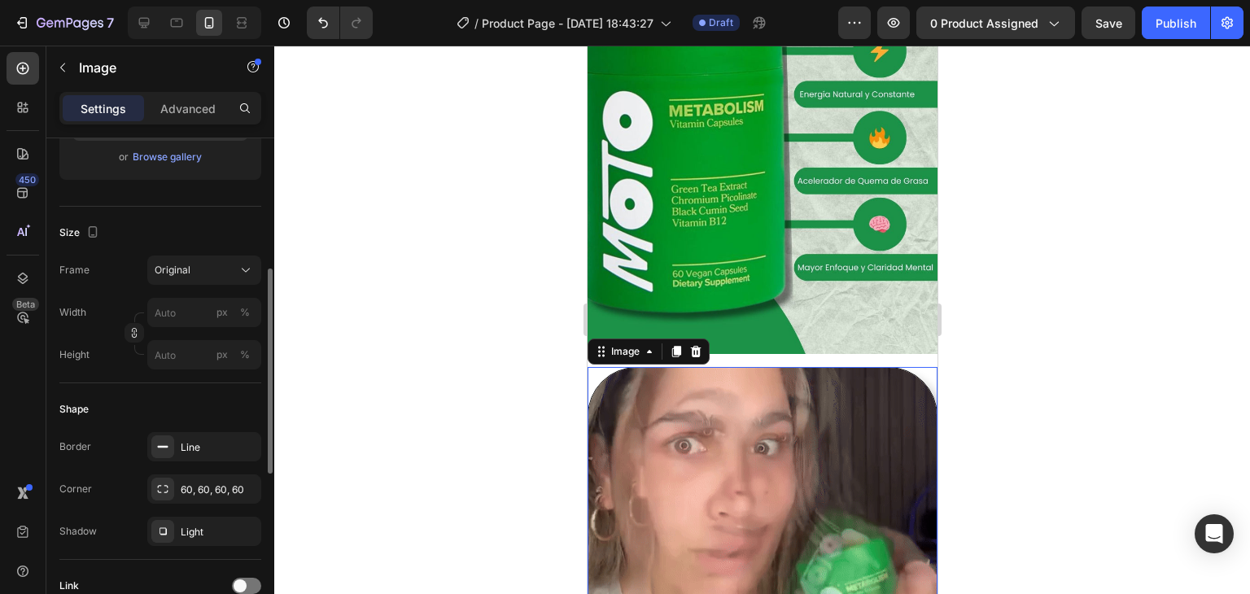
click at [191, 392] on div "Shape Border Line Corner 60, 60, 60, 60 Shadow Light" at bounding box center [160, 471] width 202 height 177
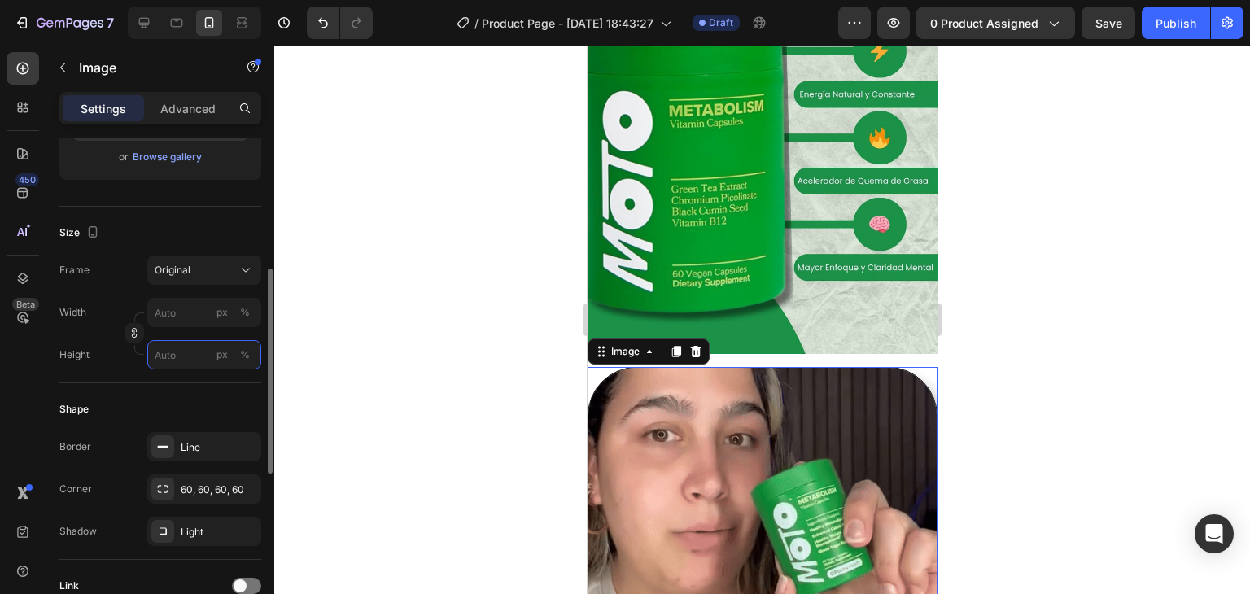
click at [172, 356] on input "px %" at bounding box center [204, 354] width 114 height 29
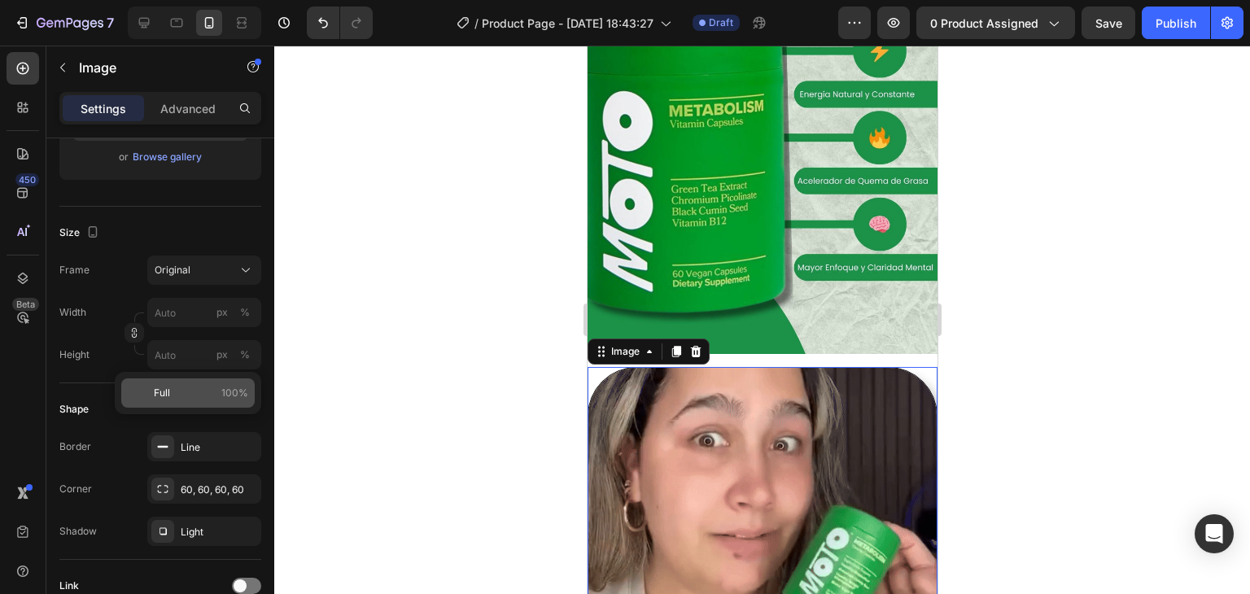
click at [165, 397] on span "Full" at bounding box center [162, 393] width 16 height 15
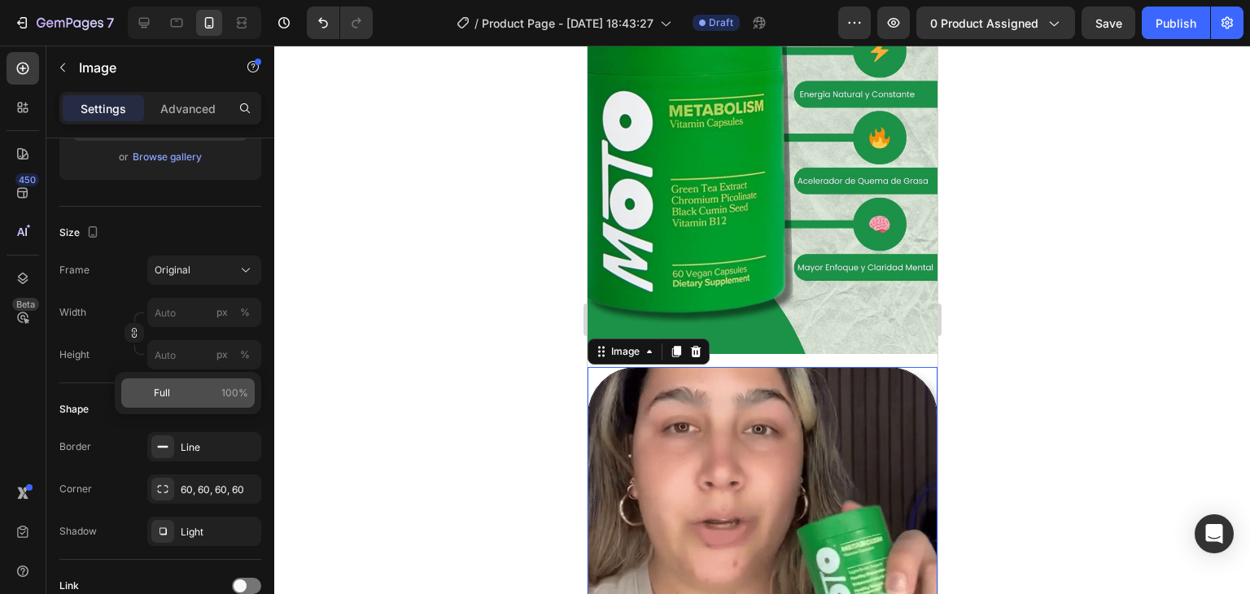
type input "100"
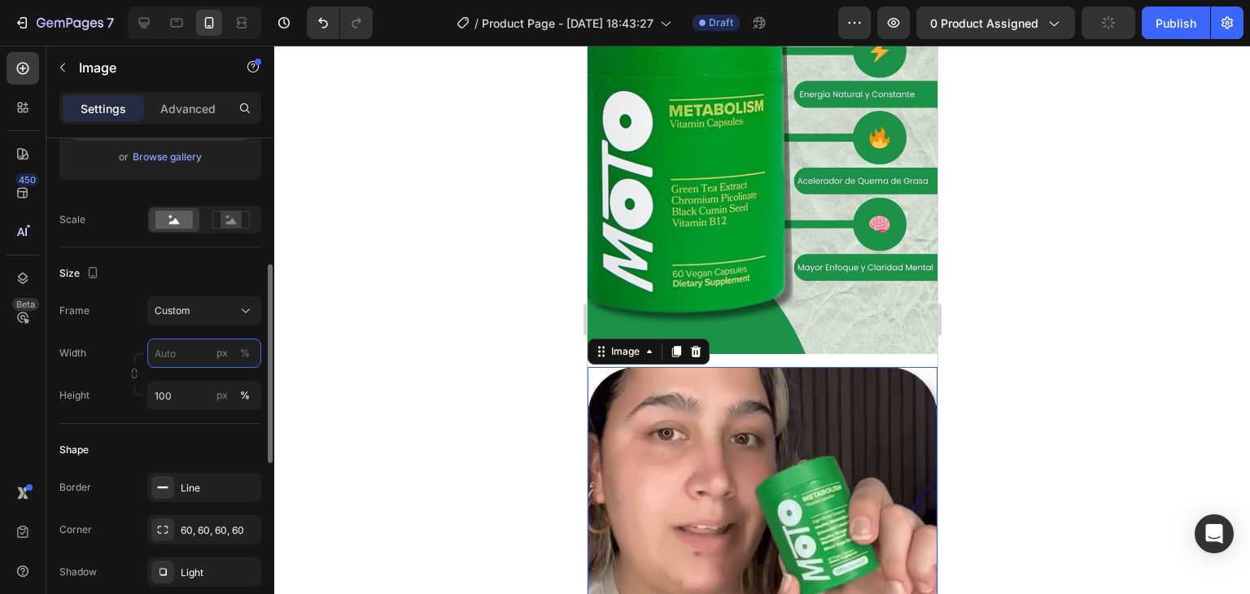
click at [168, 349] on input "px %" at bounding box center [204, 353] width 114 height 29
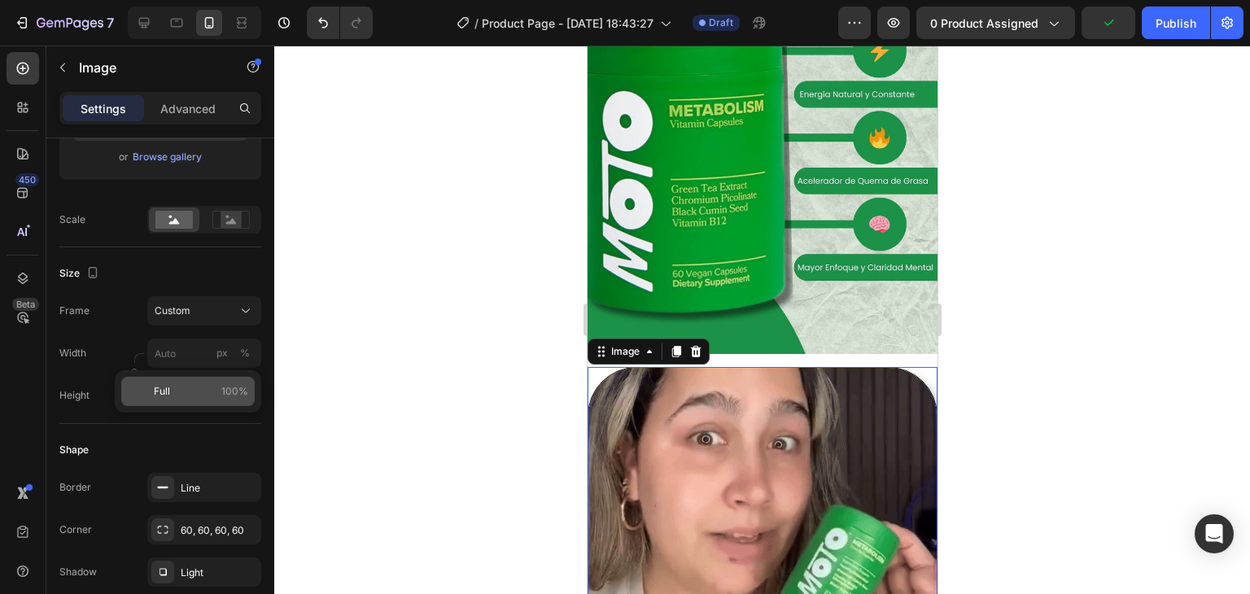
click at [165, 392] on span "Full" at bounding box center [162, 391] width 16 height 15
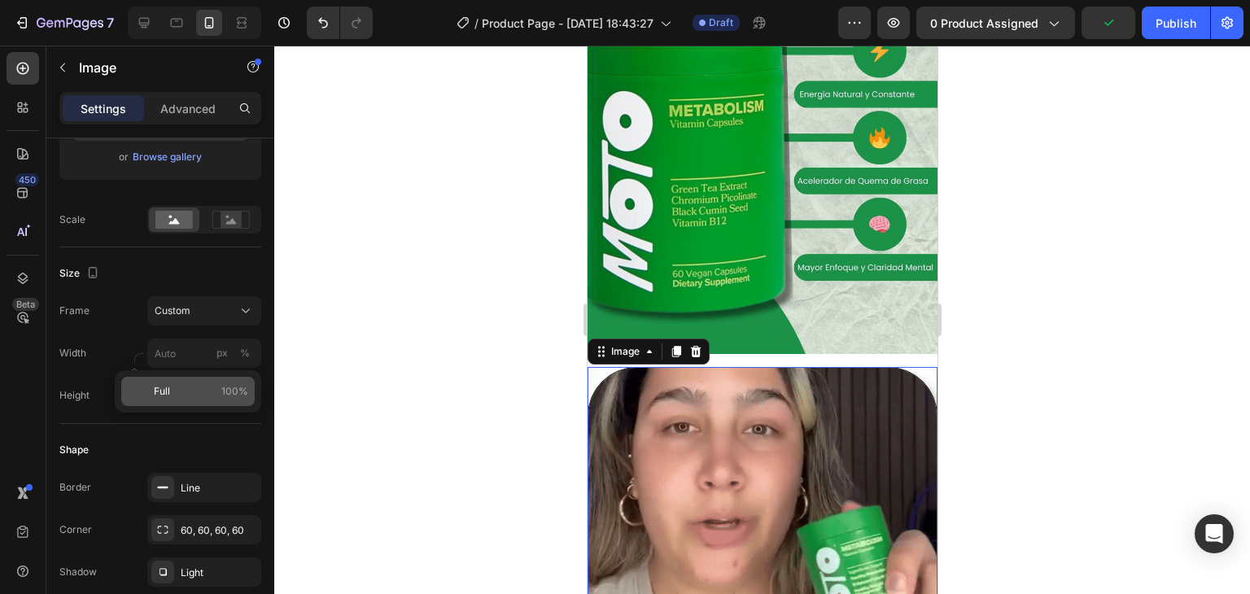
type input "100"
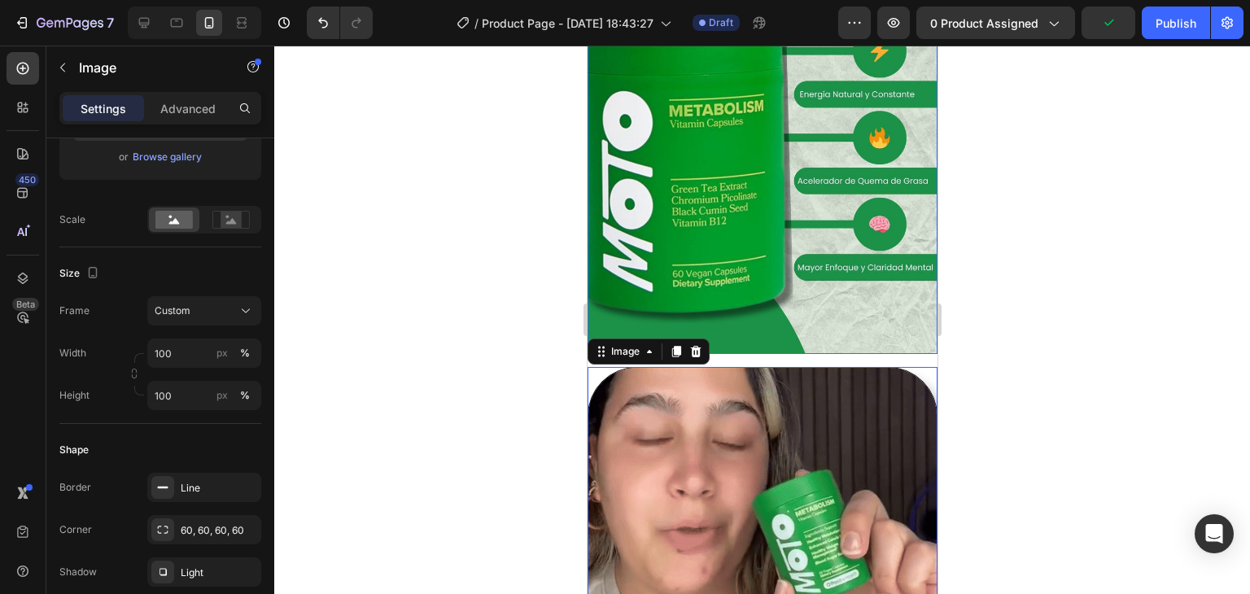
click at [706, 225] on img at bounding box center [762, 135] width 350 height 438
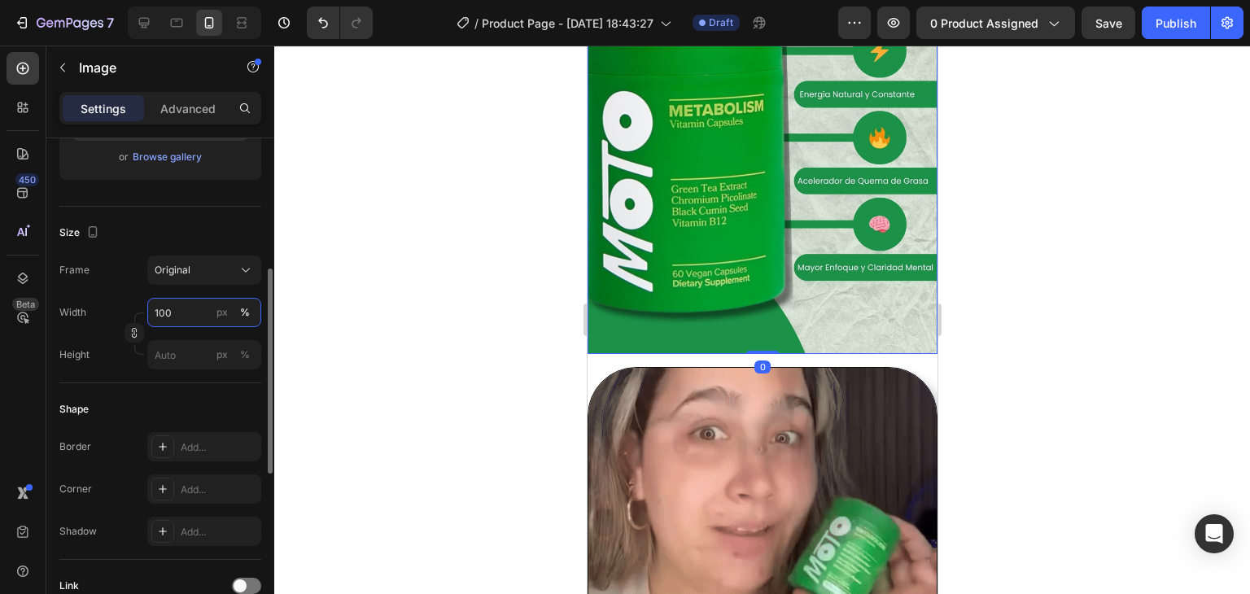
click at [163, 301] on input "100" at bounding box center [204, 312] width 114 height 29
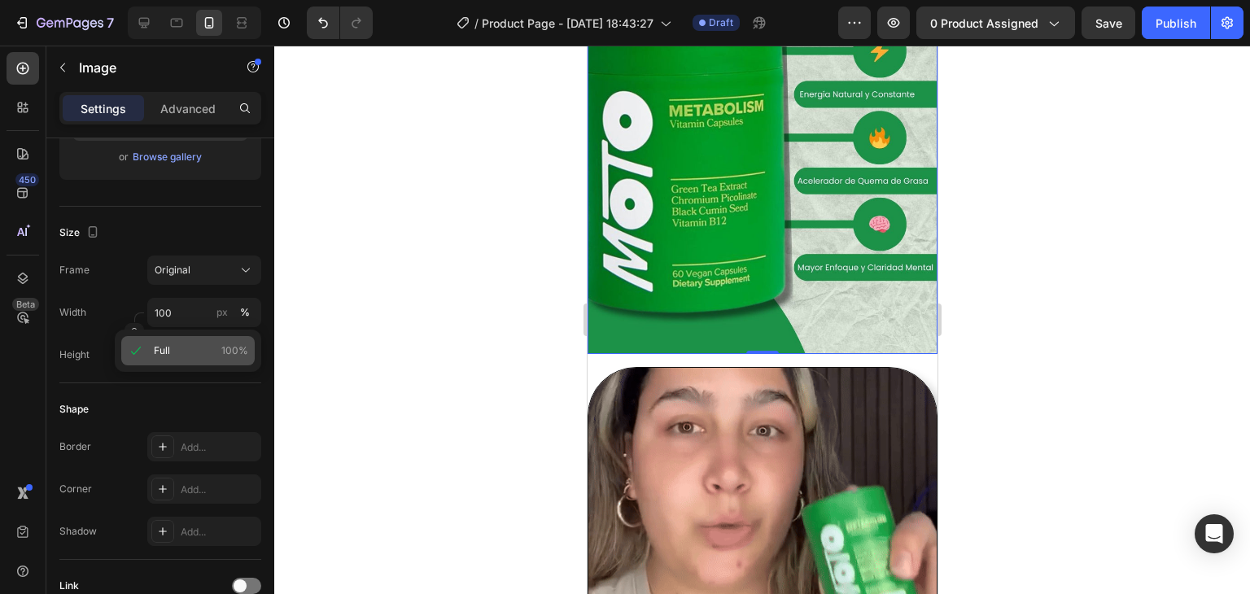
click at [167, 346] on span "Full" at bounding box center [162, 350] width 16 height 15
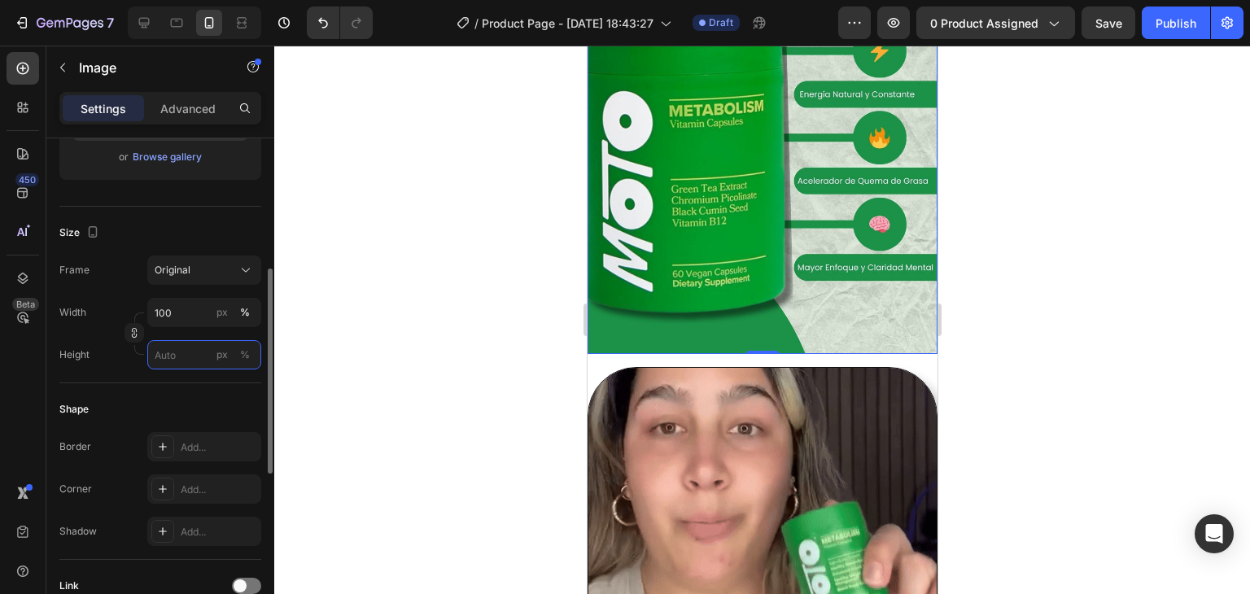
click at [162, 361] on input "px %" at bounding box center [204, 354] width 114 height 29
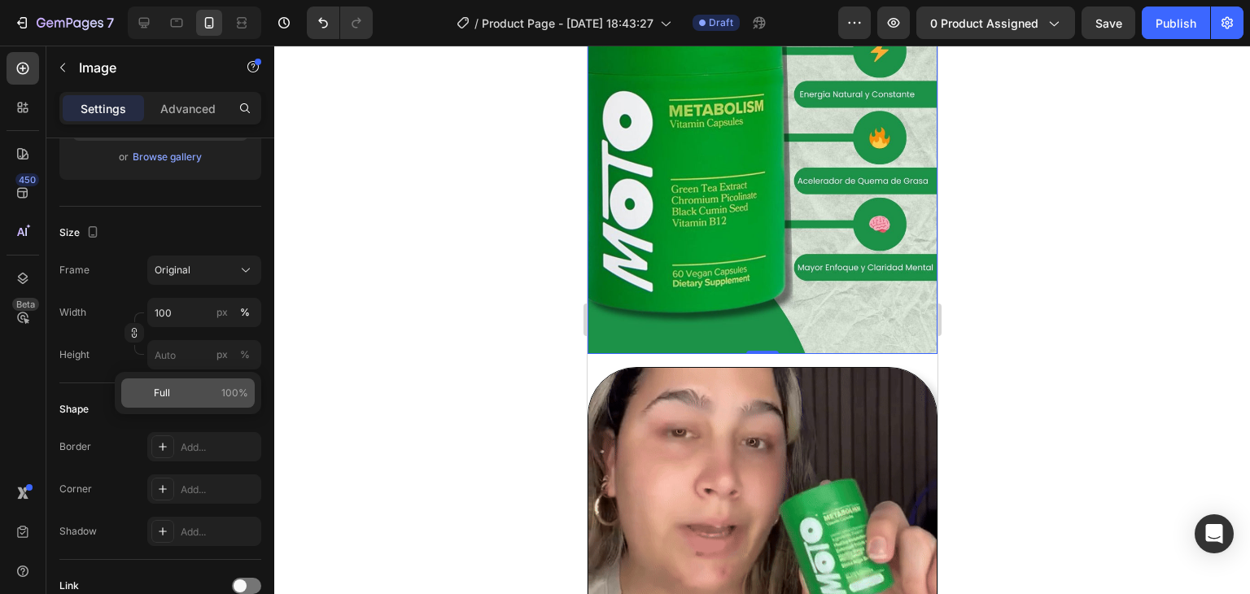
click at [152, 392] on div "Full 100%" at bounding box center [187, 392] width 133 height 29
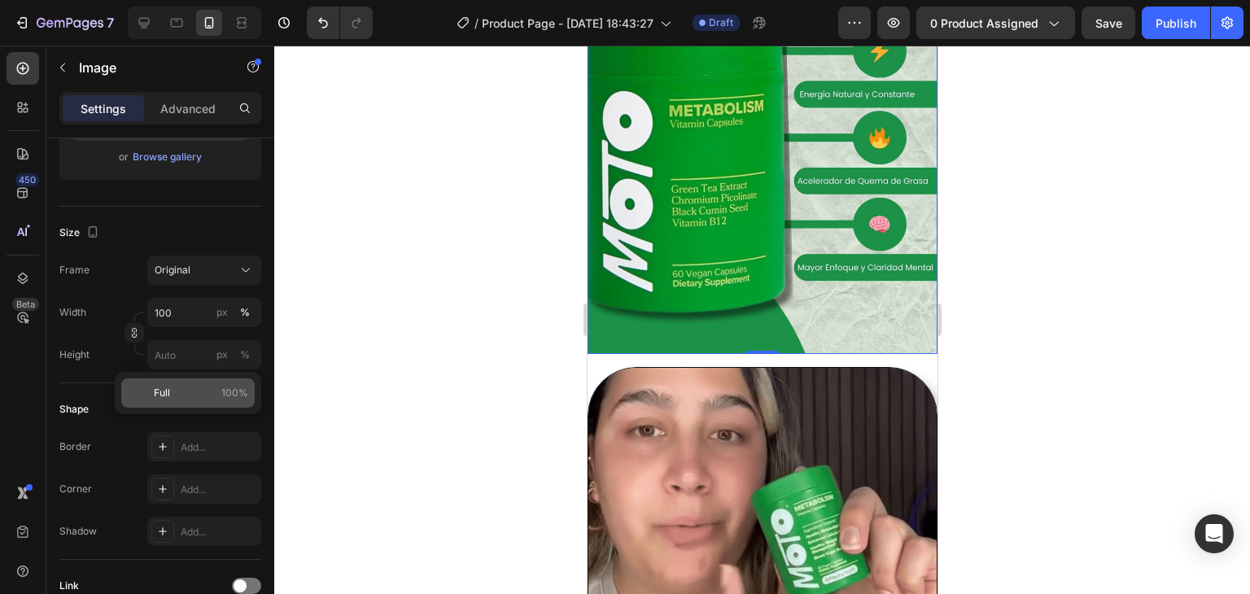
type input "100"
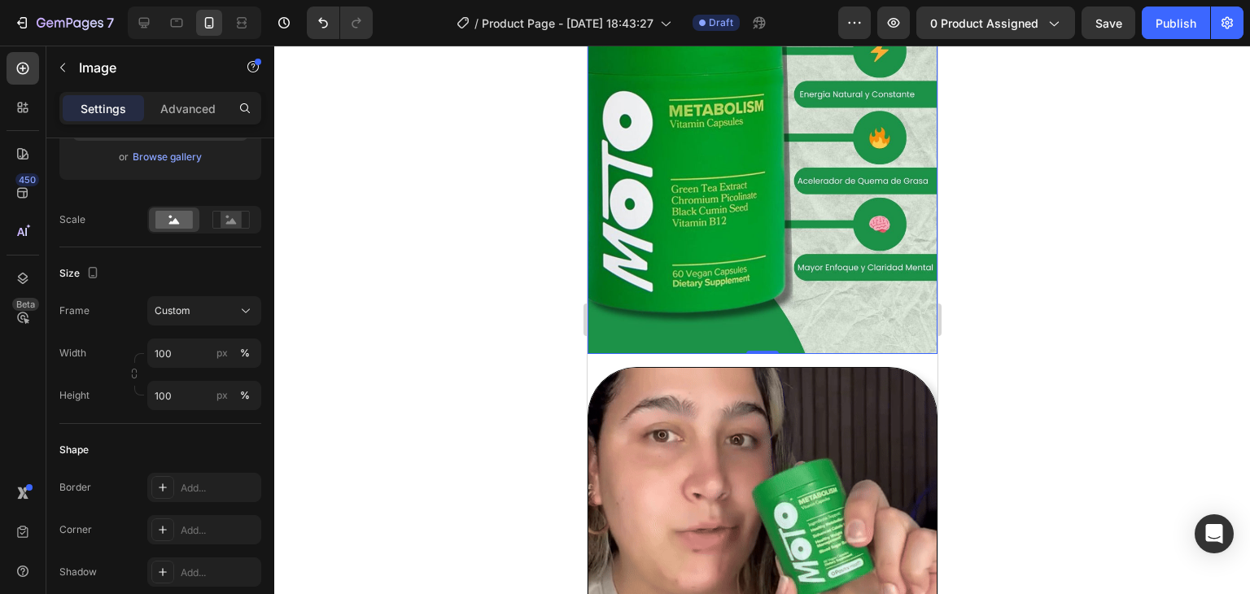
click at [695, 300] on img at bounding box center [762, 135] width 350 height 438
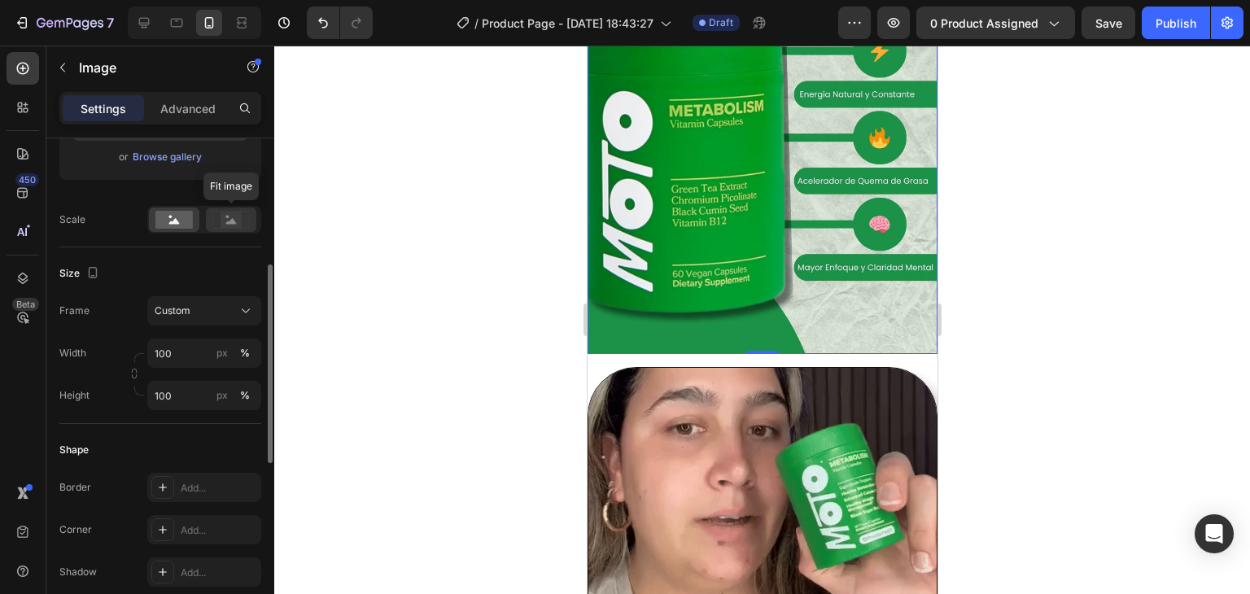
click at [238, 221] on rect at bounding box center [231, 220] width 21 height 16
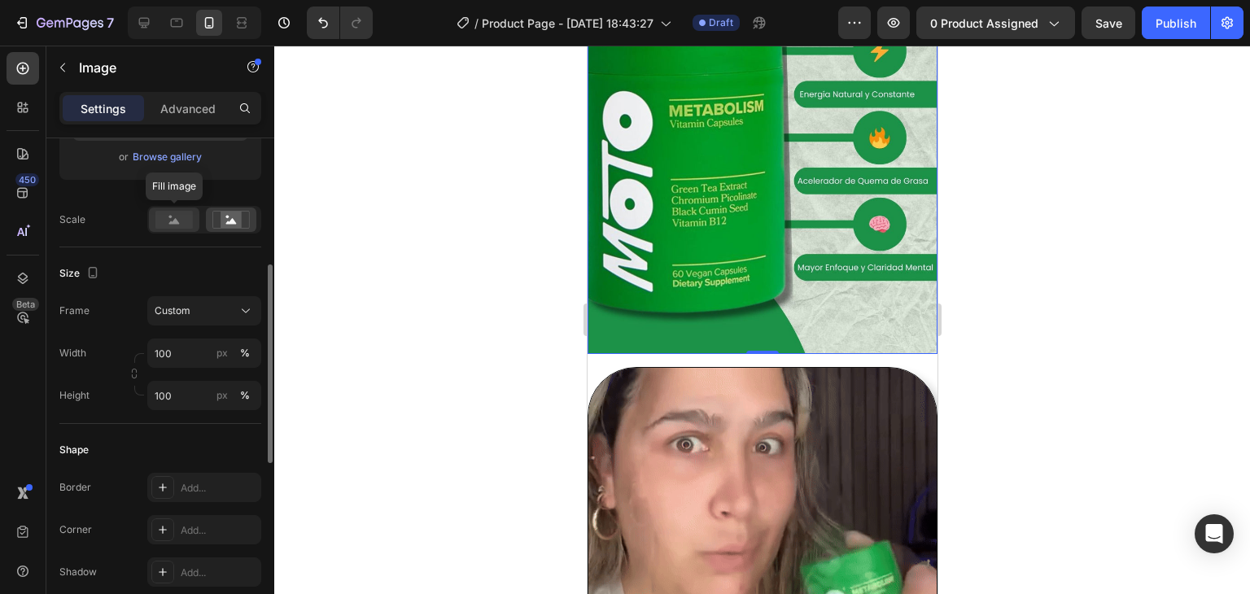
click at [169, 221] on rect at bounding box center [173, 220] width 37 height 18
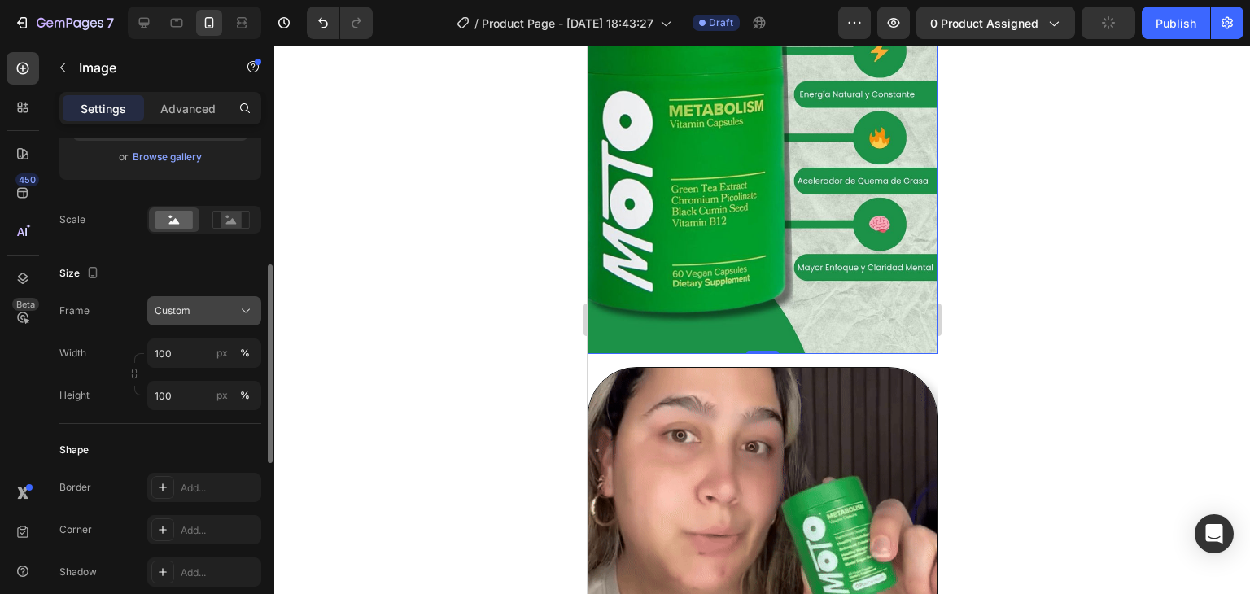
click at [247, 305] on icon at bounding box center [246, 311] width 16 height 16
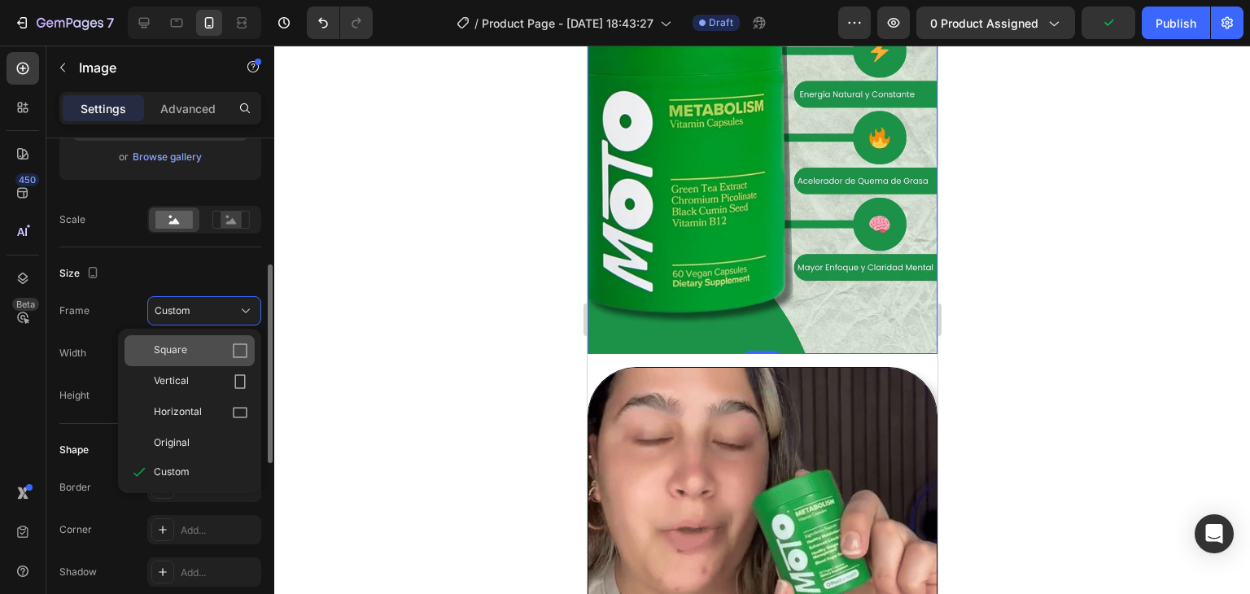
click at [208, 346] on div "Square" at bounding box center [201, 351] width 94 height 16
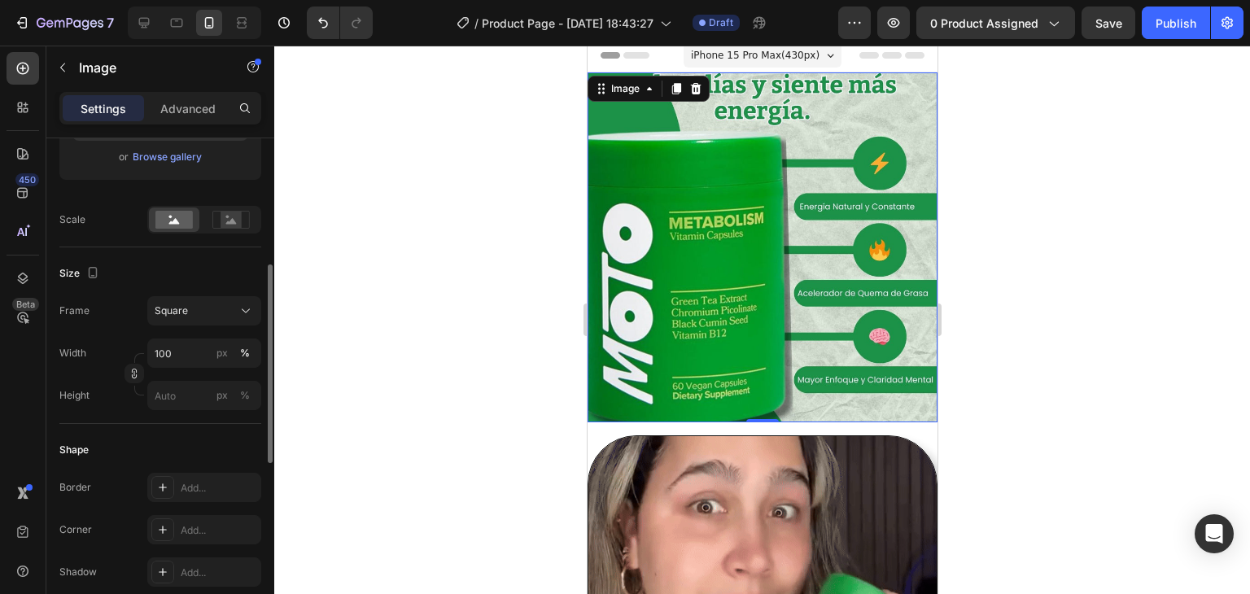
scroll to position [0, 0]
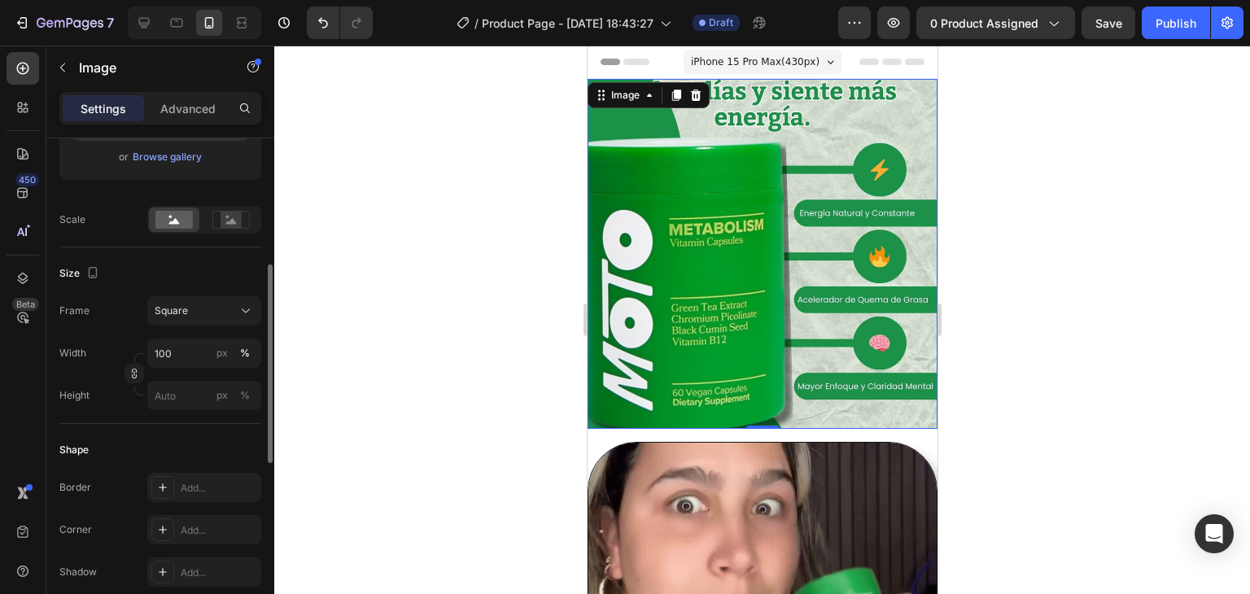
click at [805, 354] on img at bounding box center [762, 254] width 350 height 350
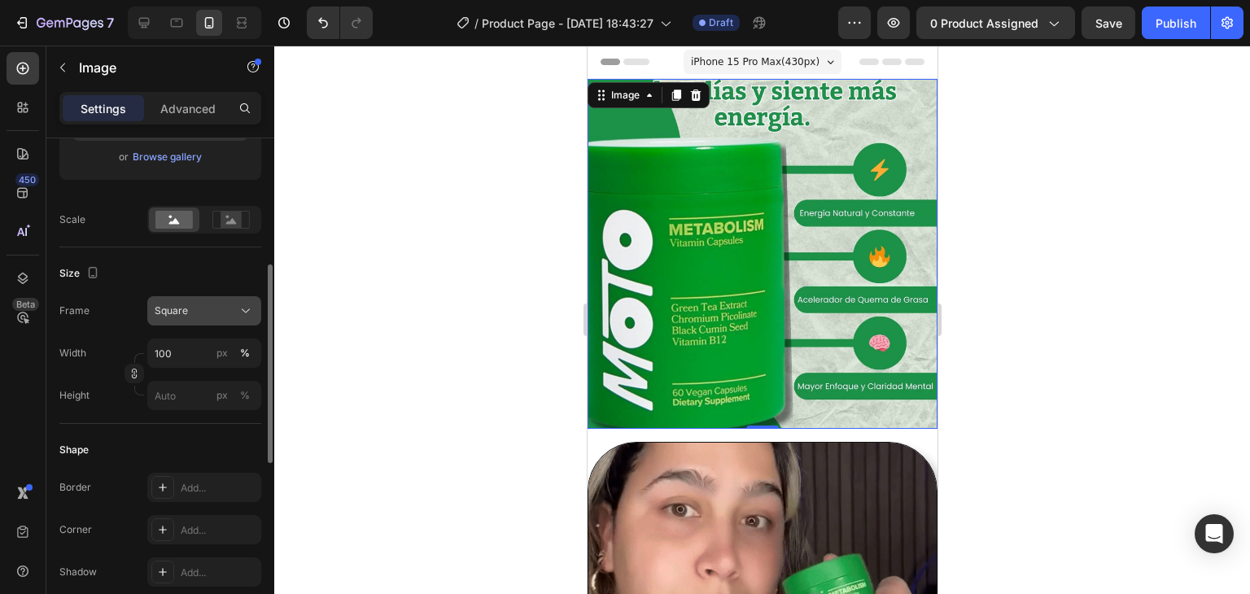
click at [238, 312] on icon at bounding box center [246, 311] width 16 height 16
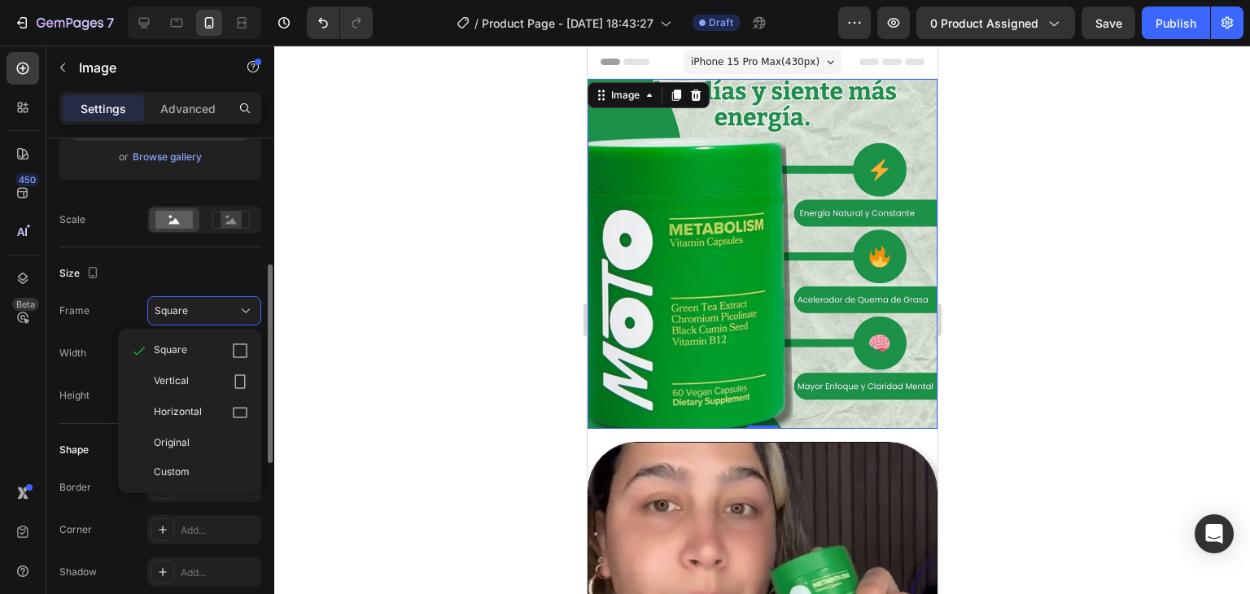
click at [198, 430] on div "Original" at bounding box center [190, 442] width 130 height 29
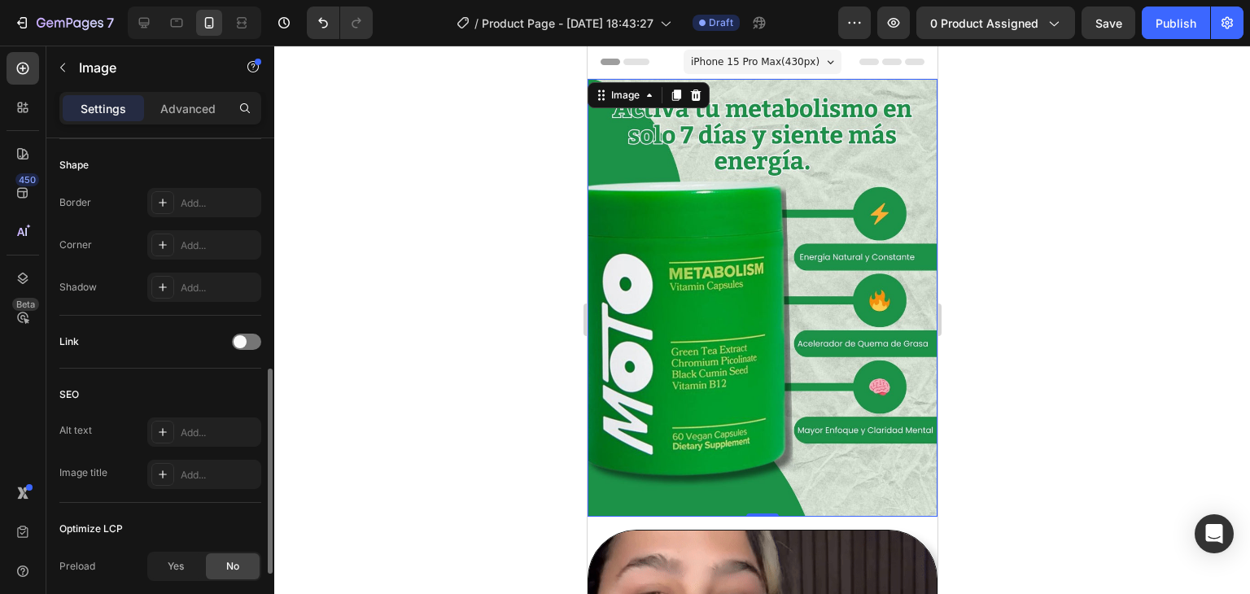
scroll to position [726, 0]
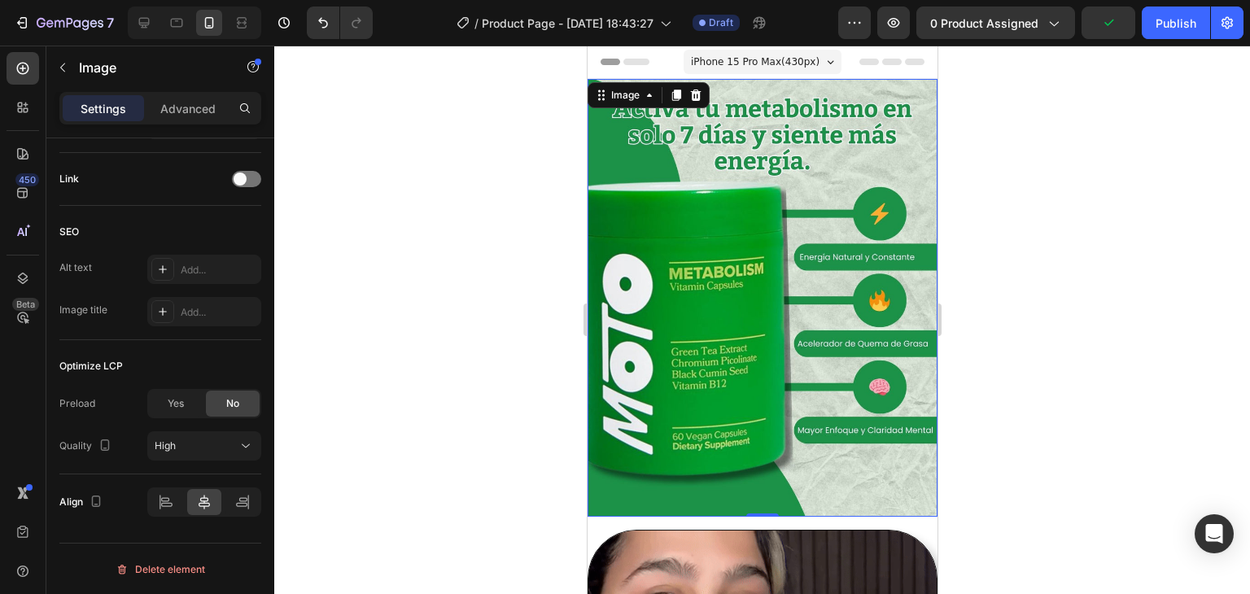
click at [689, 404] on img at bounding box center [762, 298] width 350 height 438
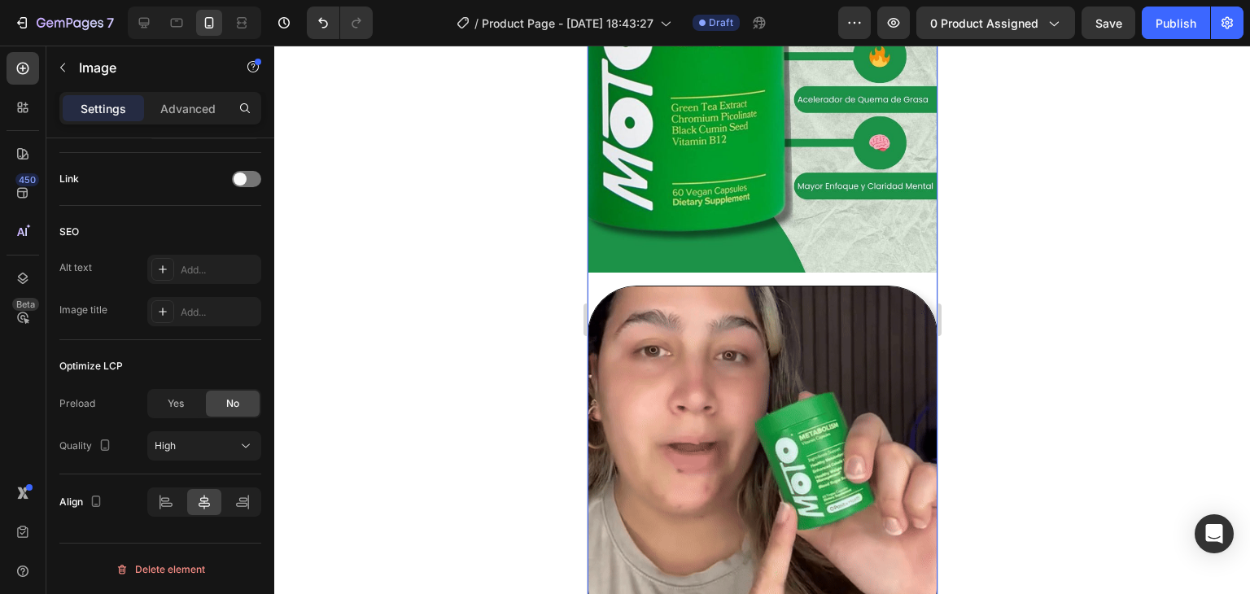
scroll to position [0, 0]
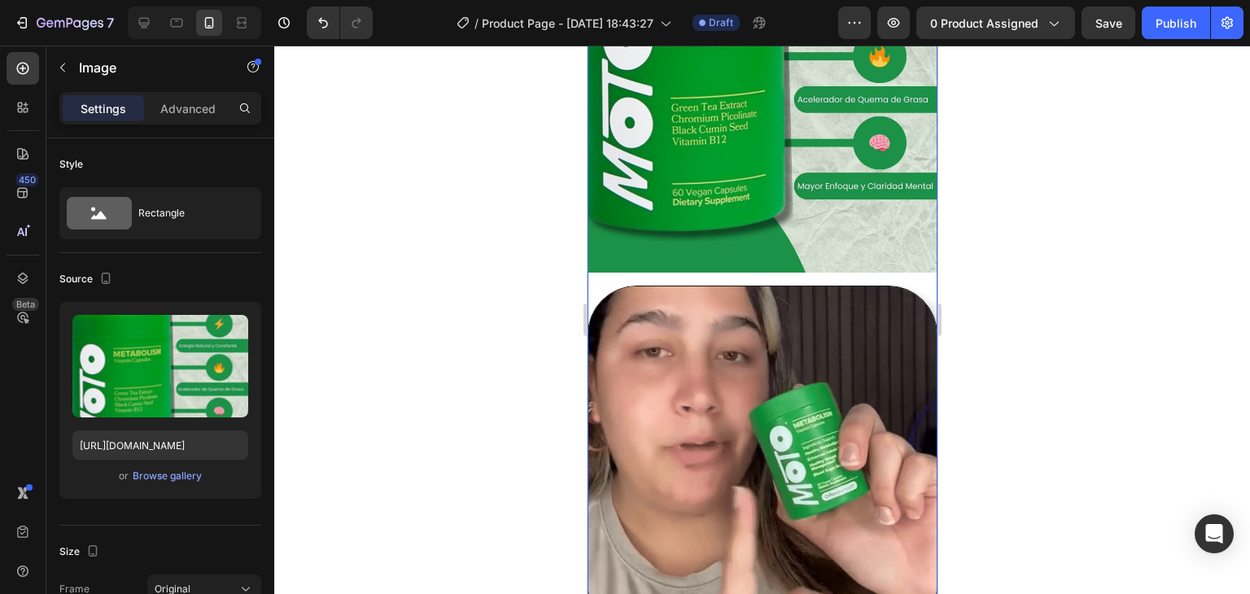
click at [906, 260] on div "Image Row Image Row" at bounding box center [762, 235] width 350 height 801
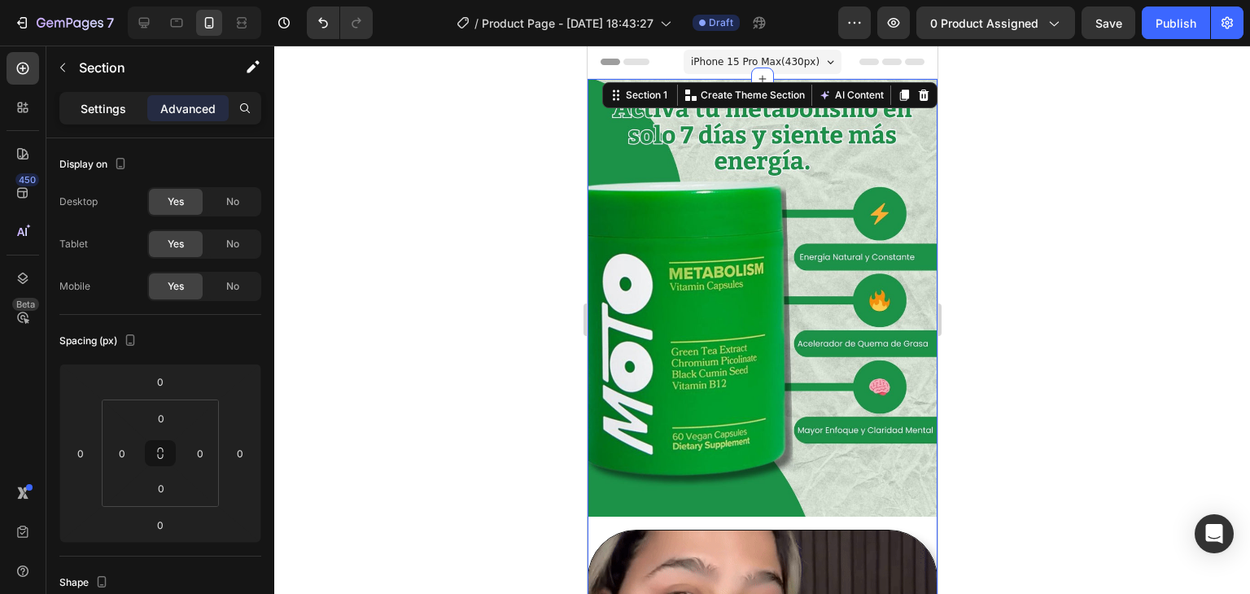
click at [114, 103] on p "Settings" at bounding box center [104, 108] width 46 height 17
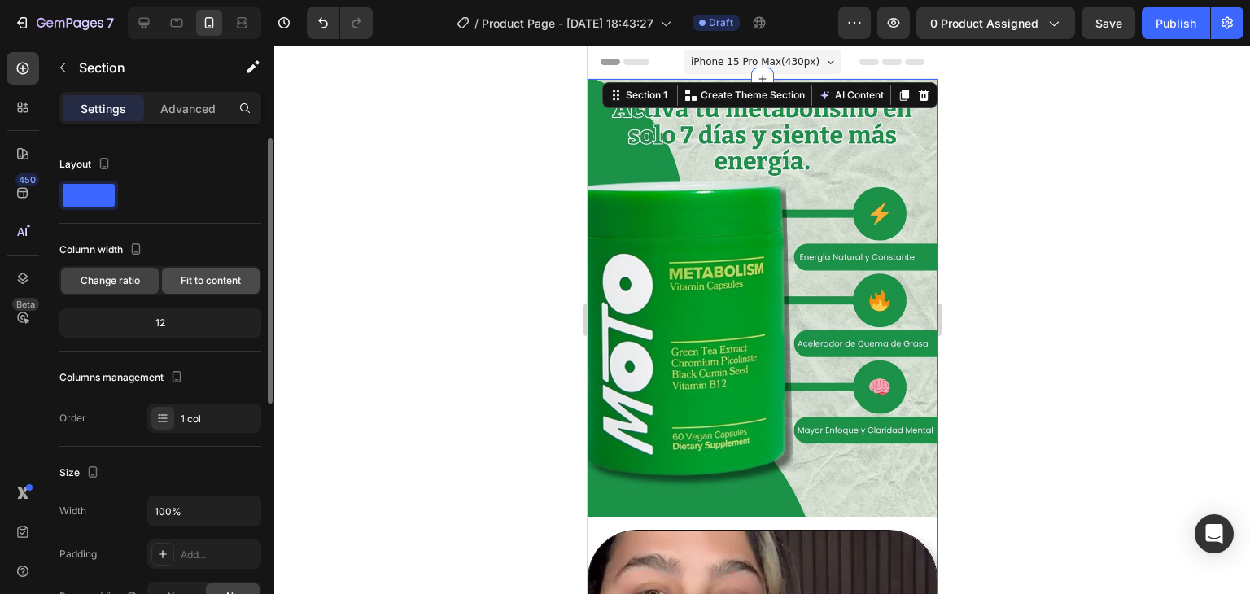
click at [208, 280] on span "Fit to content" at bounding box center [211, 280] width 60 height 15
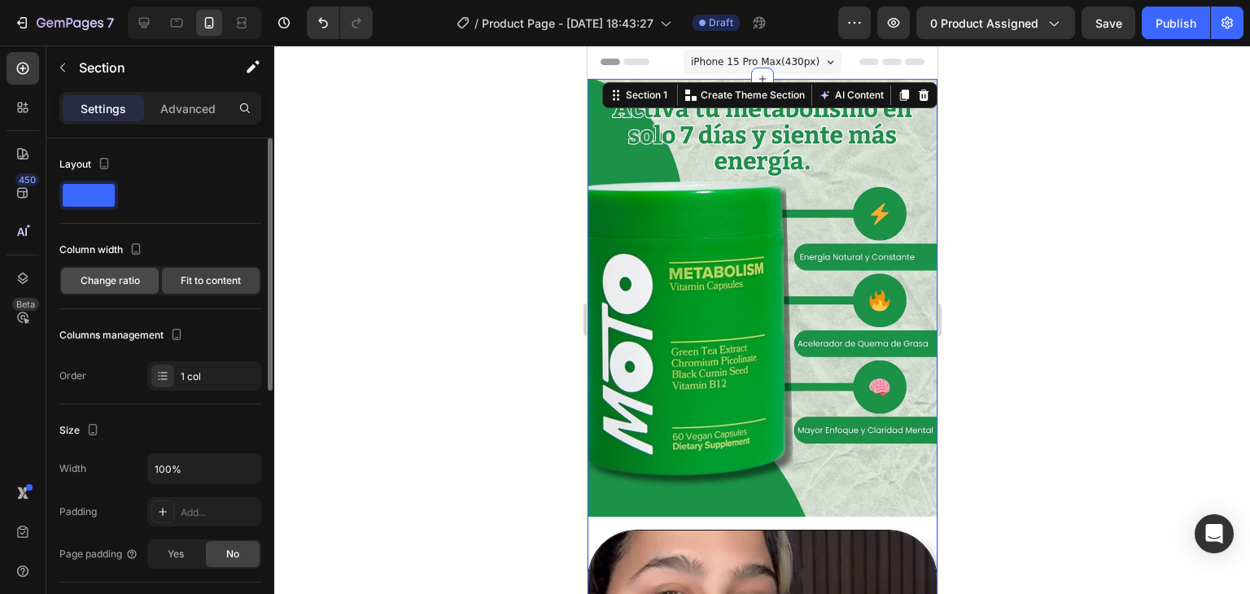
click at [123, 271] on div "Change ratio" at bounding box center [110, 281] width 98 height 26
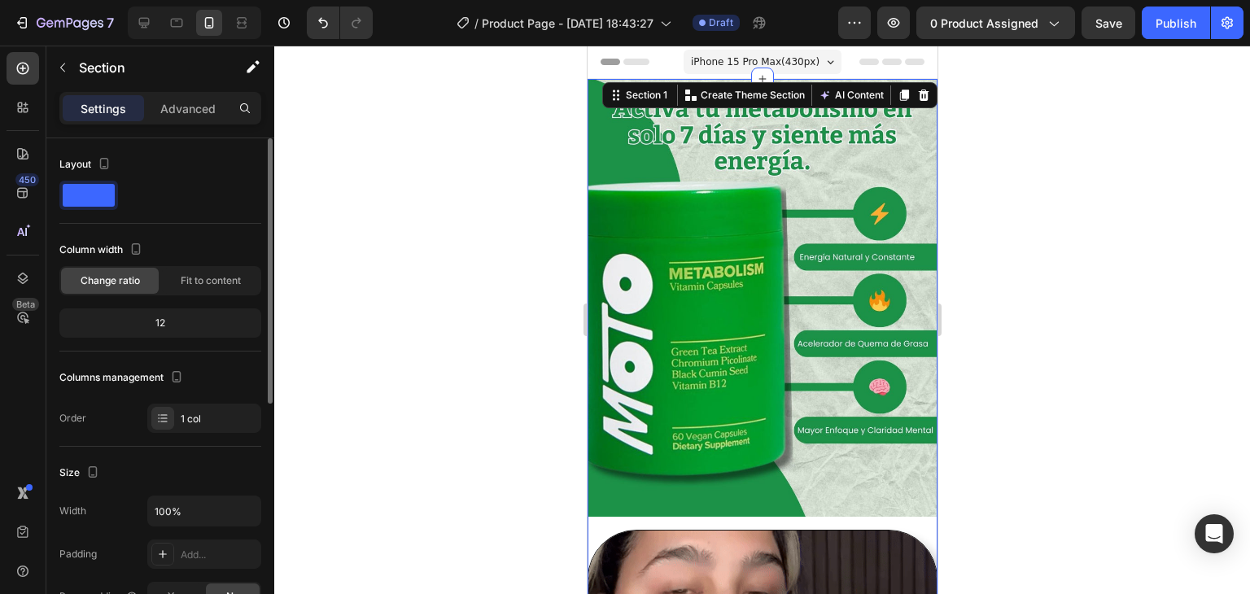
click at [173, 324] on div "12" at bounding box center [160, 323] width 195 height 23
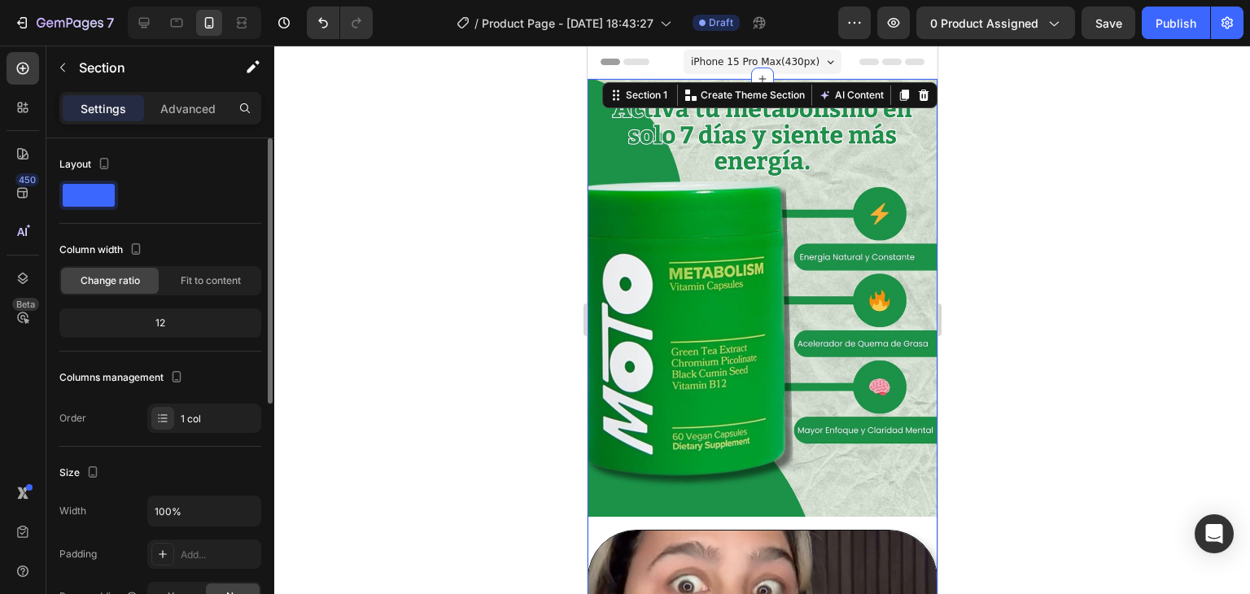
click at [169, 325] on div "12" at bounding box center [160, 323] width 195 height 23
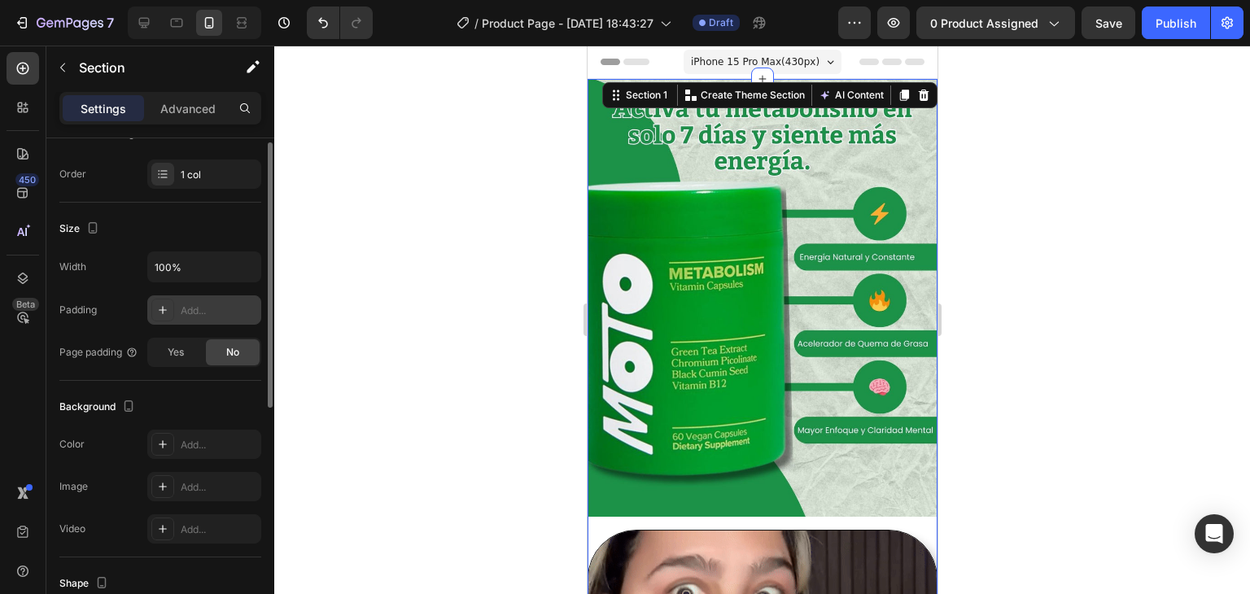
scroll to position [326, 0]
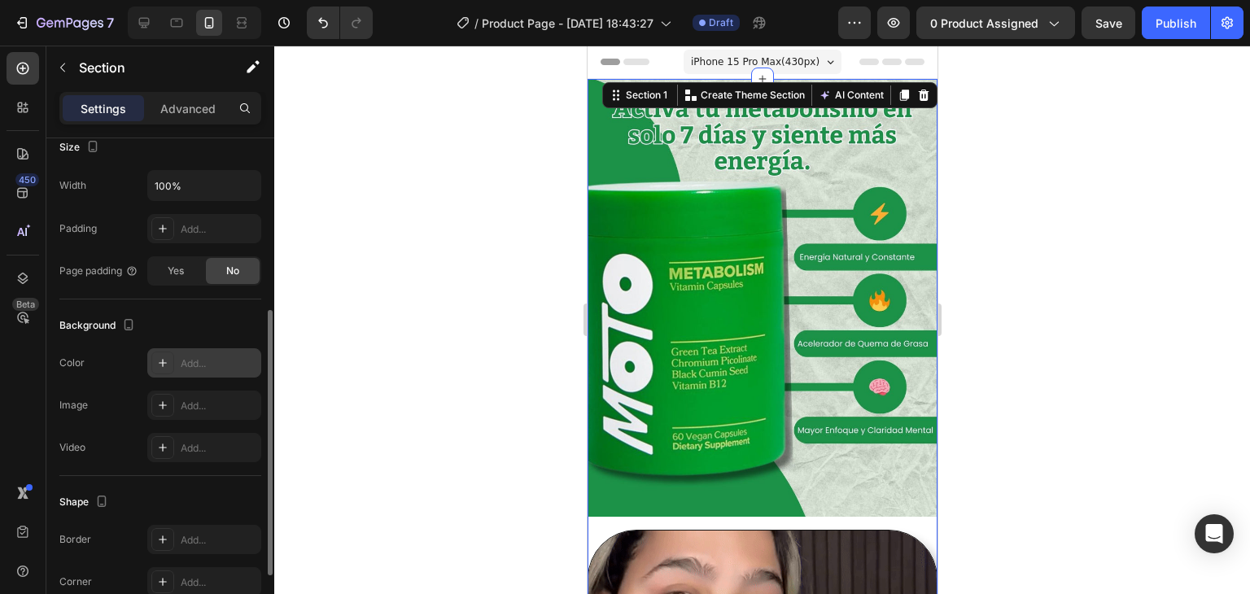
click at [196, 365] on div "Add..." at bounding box center [219, 364] width 77 height 15
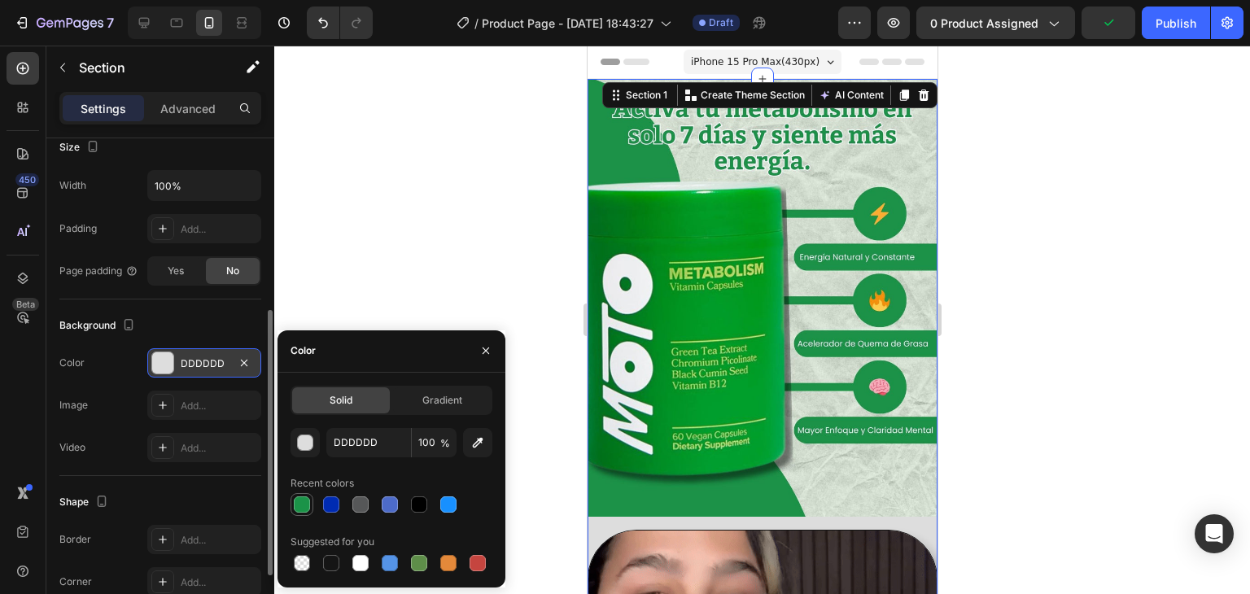
click at [303, 505] on div at bounding box center [302, 505] width 16 height 16
type input "1B9348"
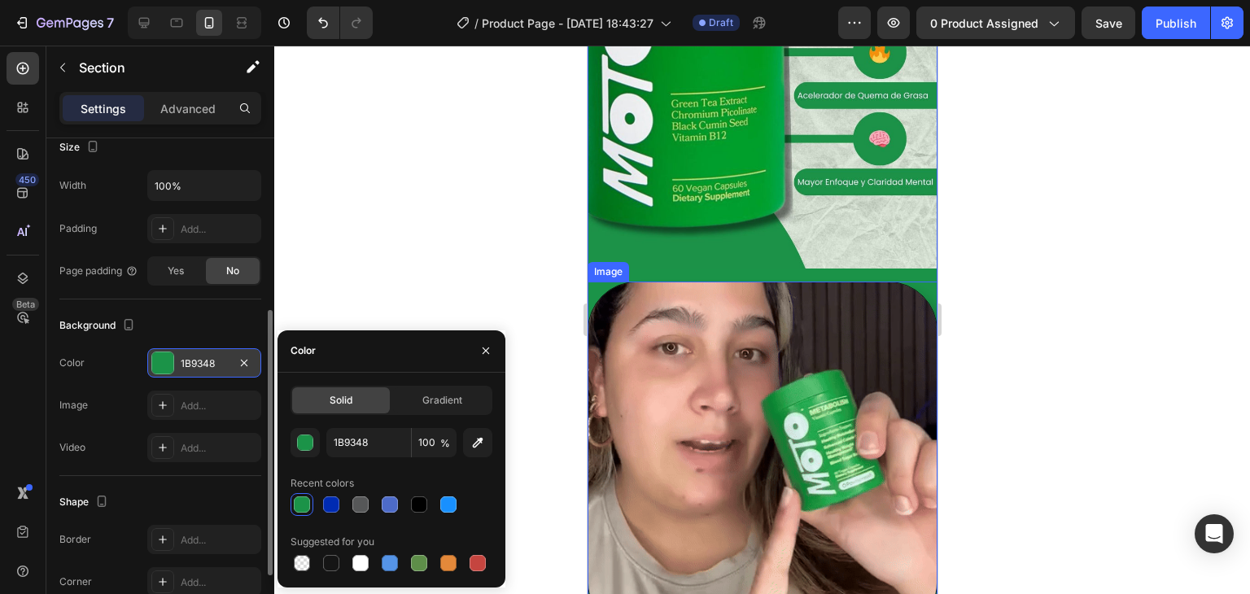
scroll to position [244, 0]
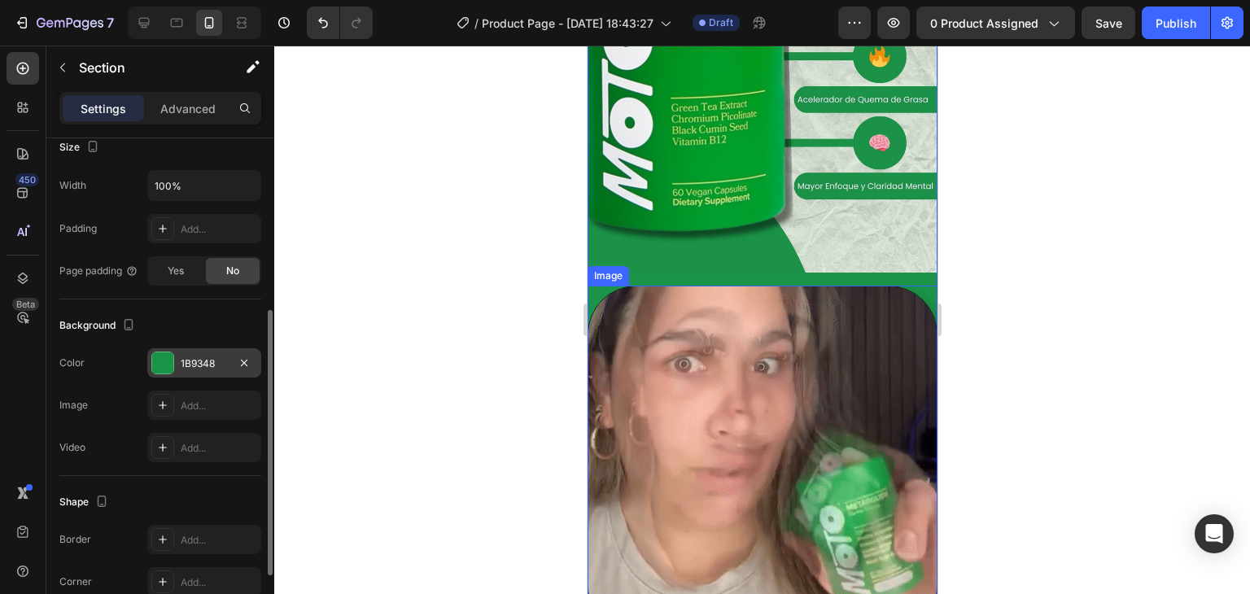
click at [353, 281] on div at bounding box center [762, 320] width 976 height 549
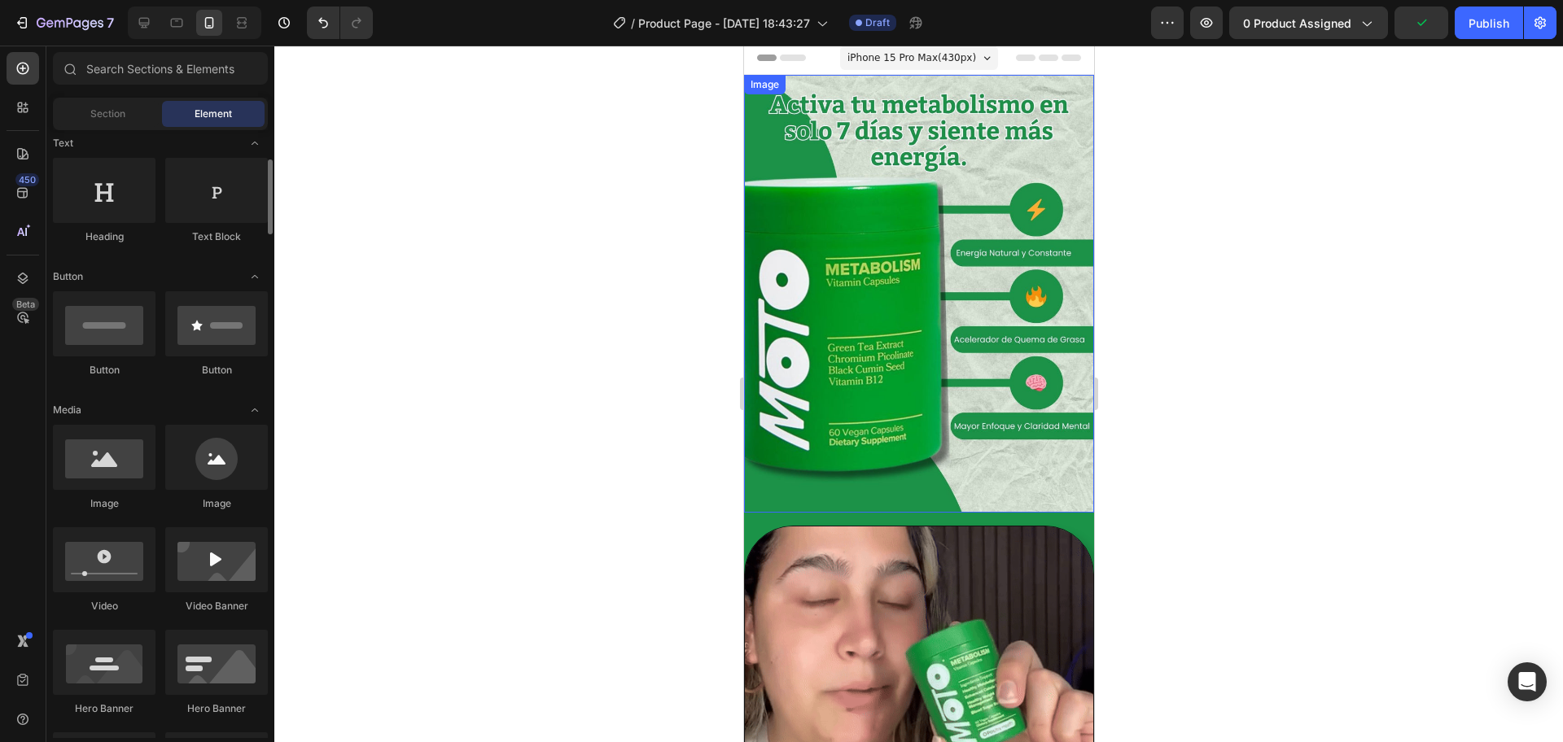
scroll to position [0, 0]
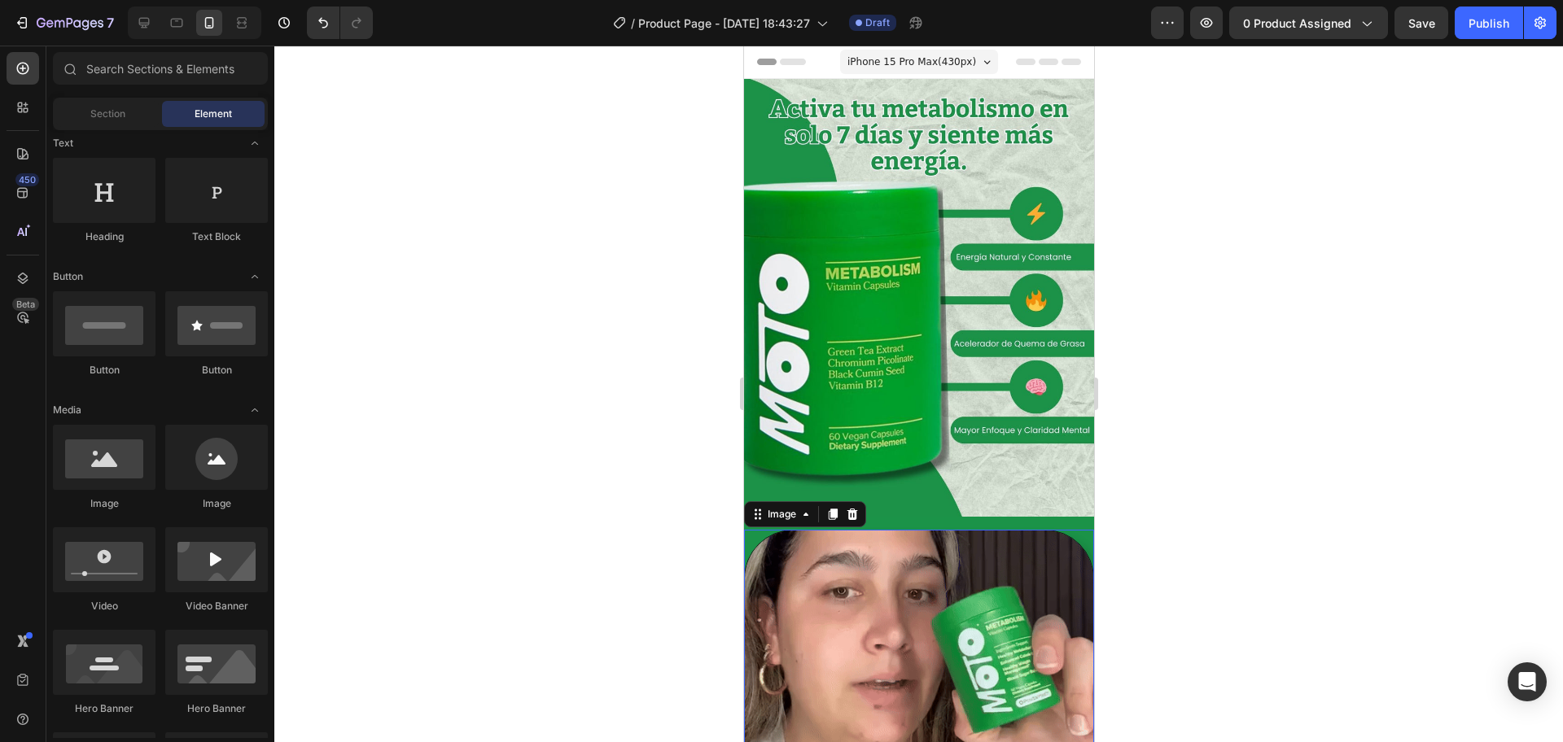
click at [1063, 530] on div at bounding box center [918, 705] width 350 height 350
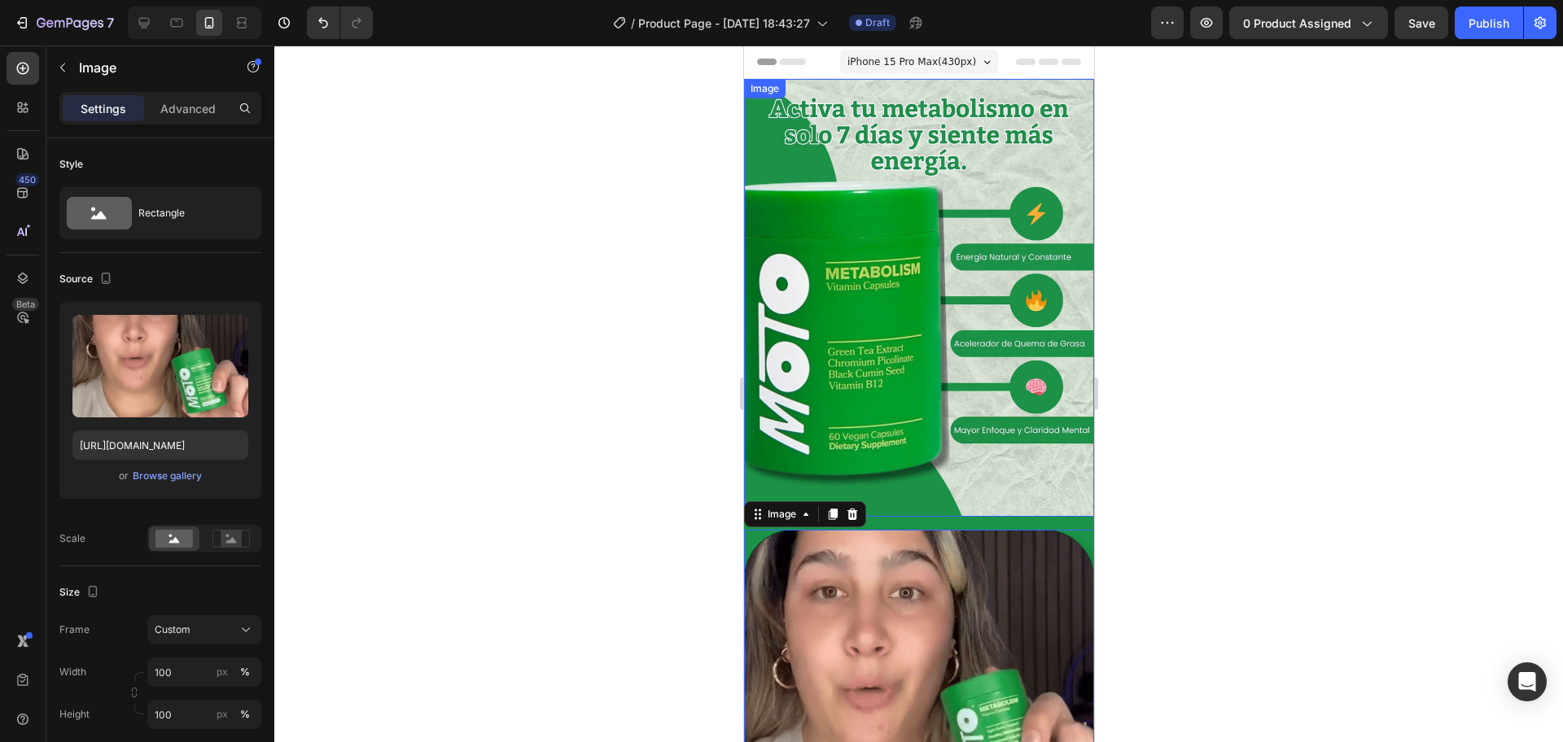
scroll to position [326, 0]
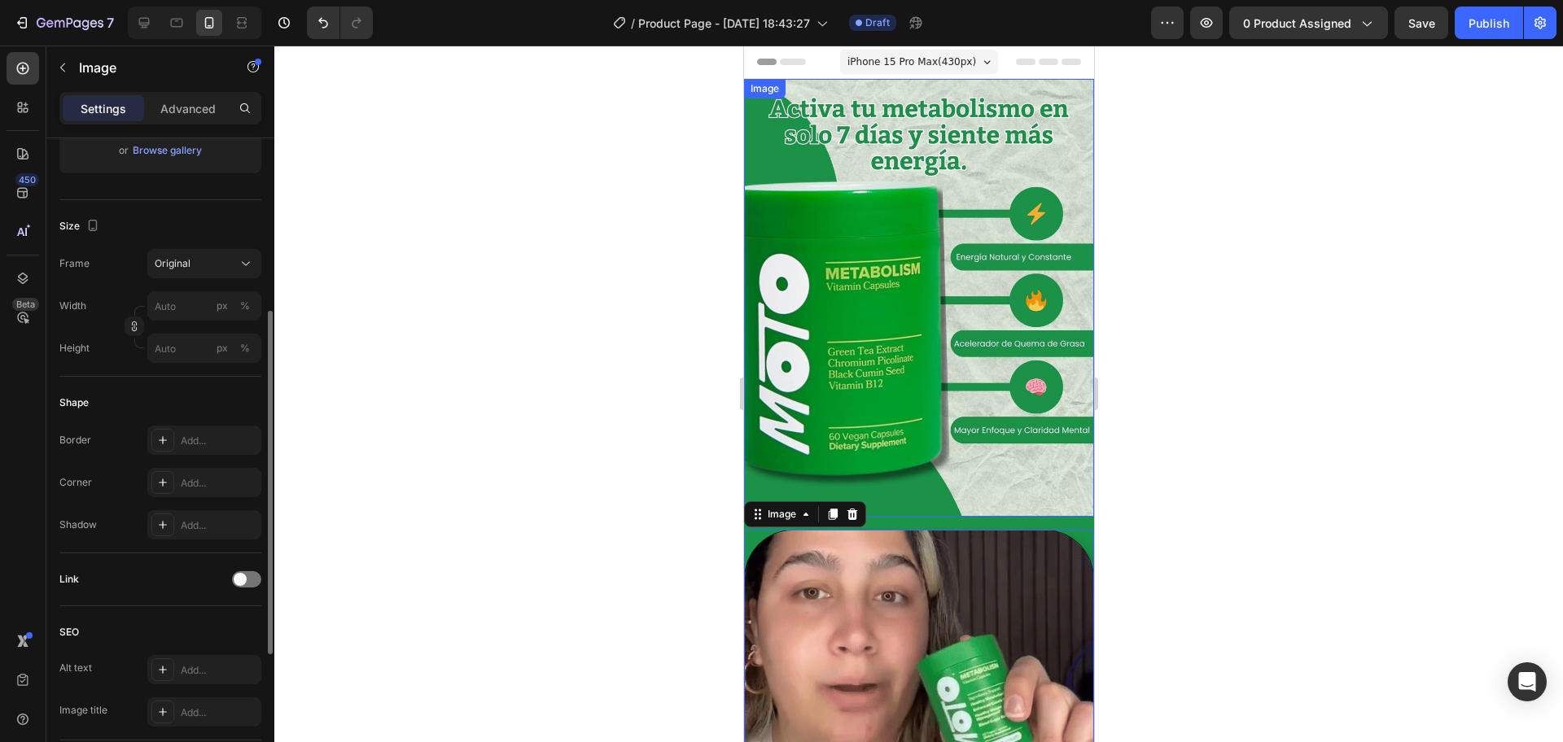
click at [1068, 454] on img at bounding box center [918, 298] width 350 height 438
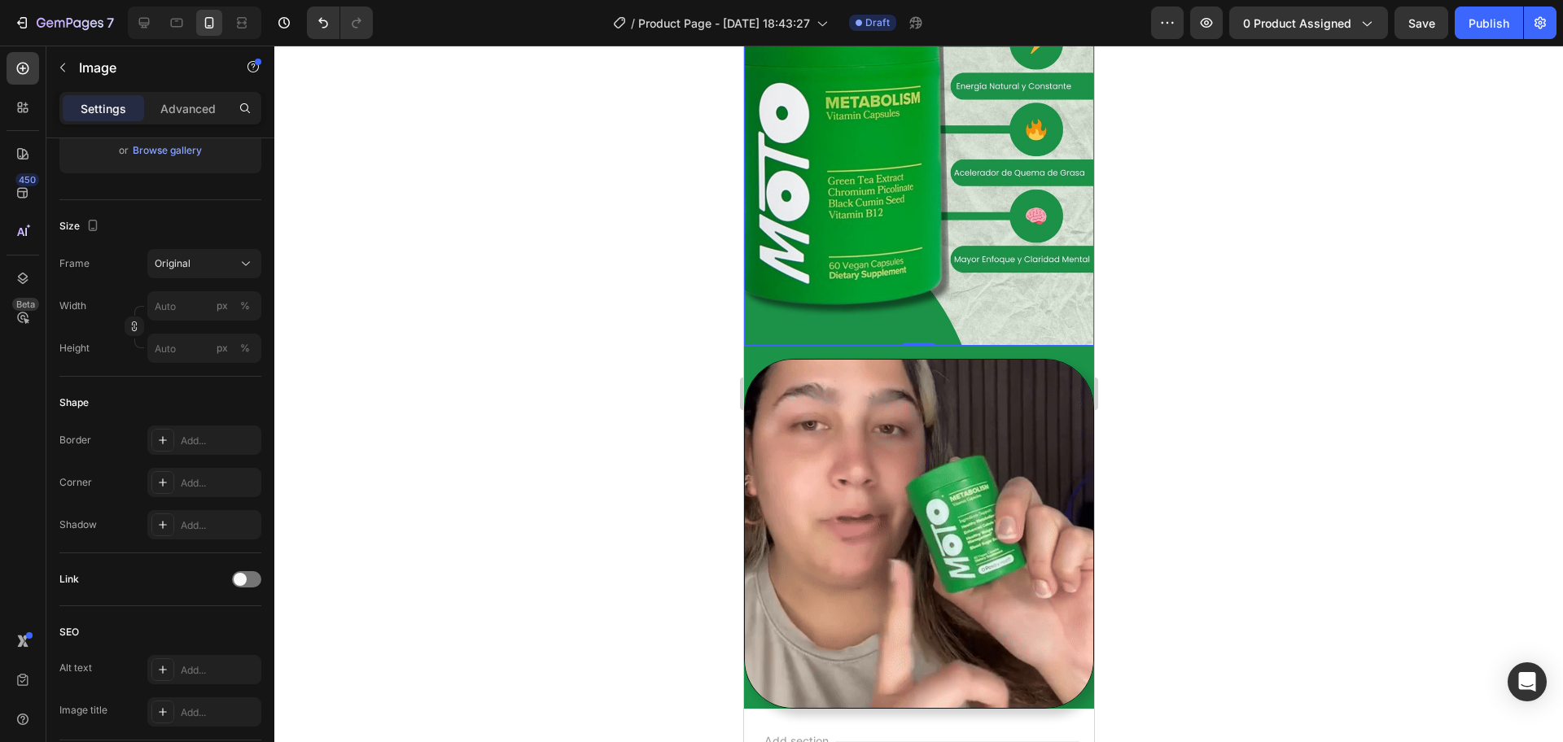
scroll to position [203, 0]
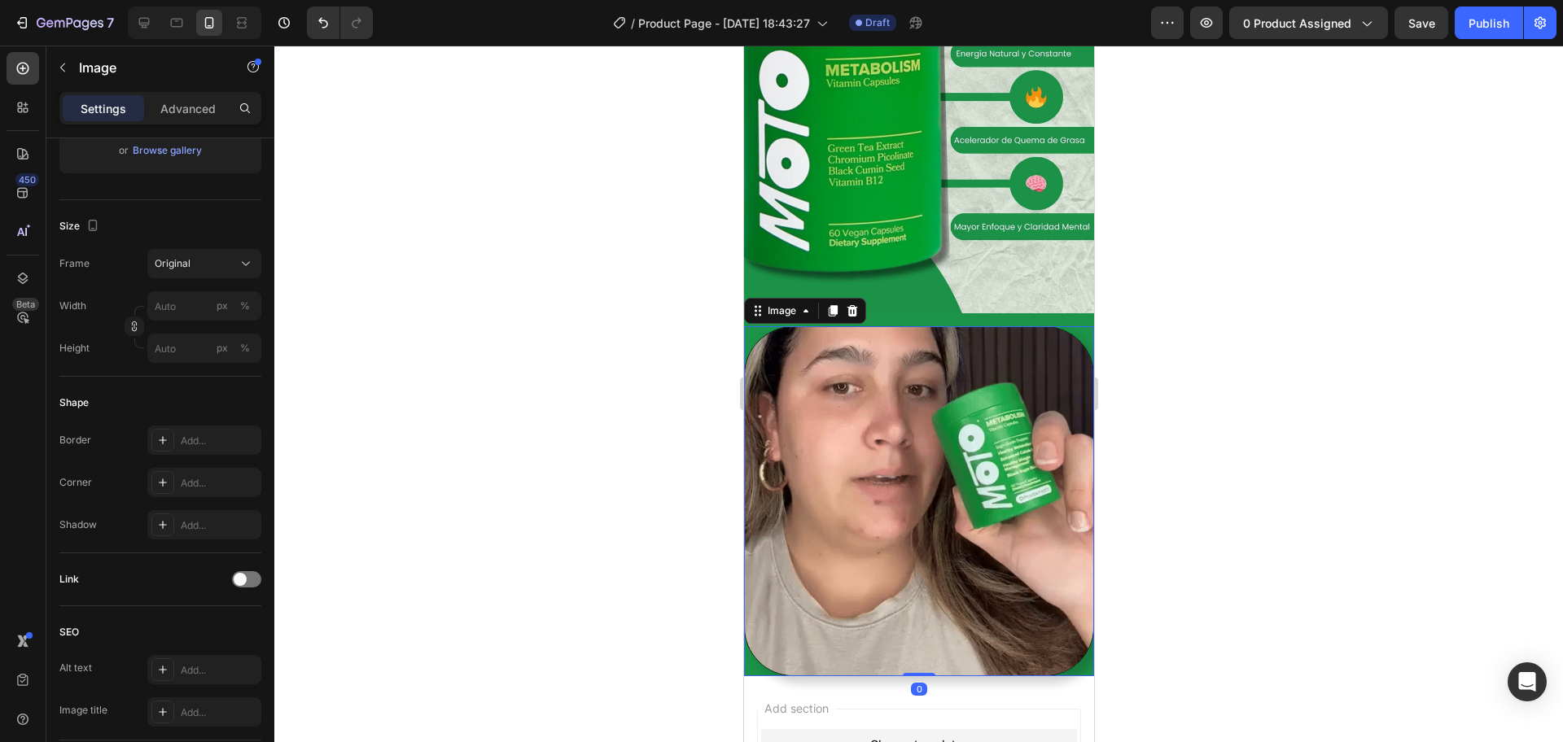
click at [951, 463] on img at bounding box center [918, 501] width 350 height 350
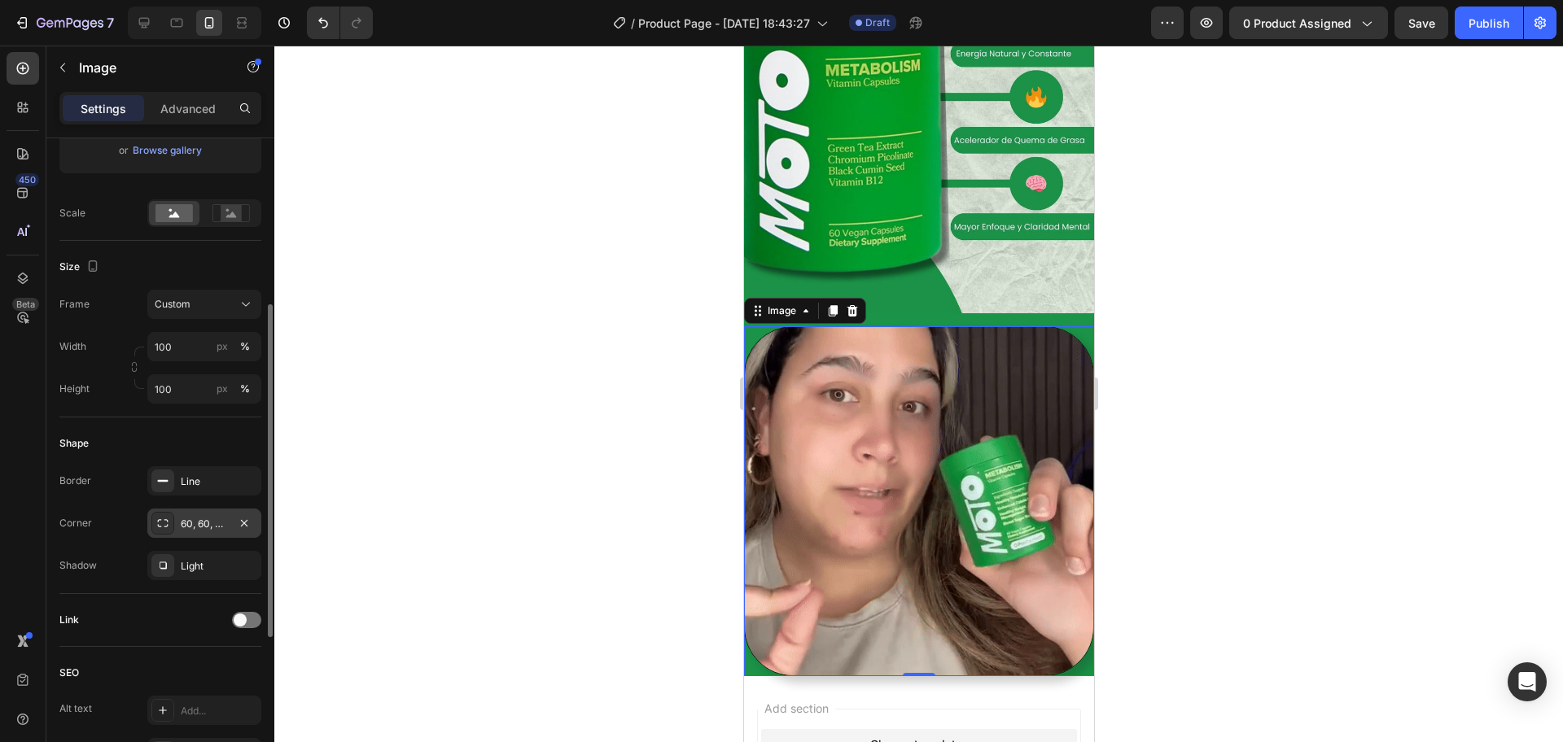
click at [221, 527] on div "60, 60, 60, 60" at bounding box center [204, 524] width 47 height 15
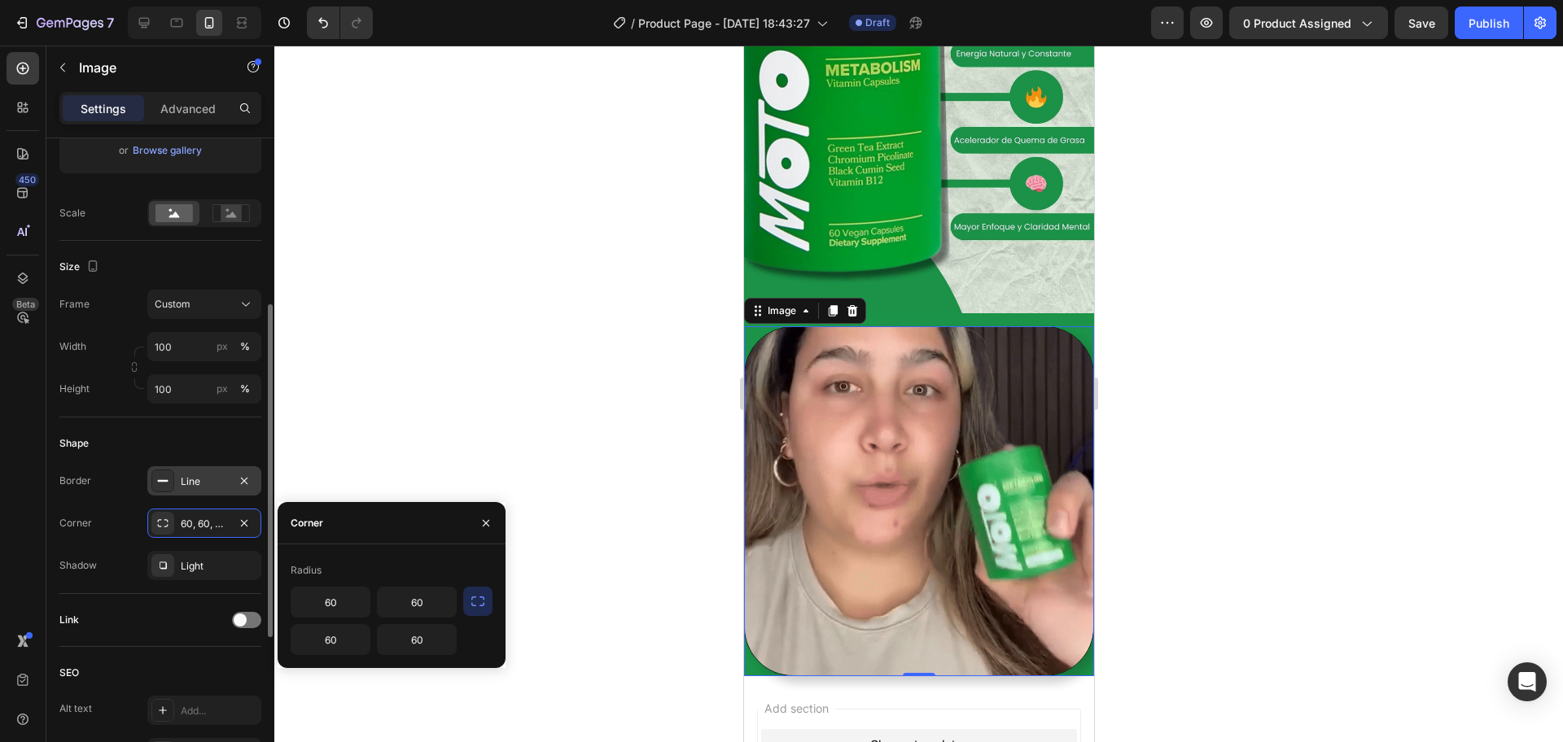
click at [188, 485] on div "Line" at bounding box center [204, 482] width 47 height 15
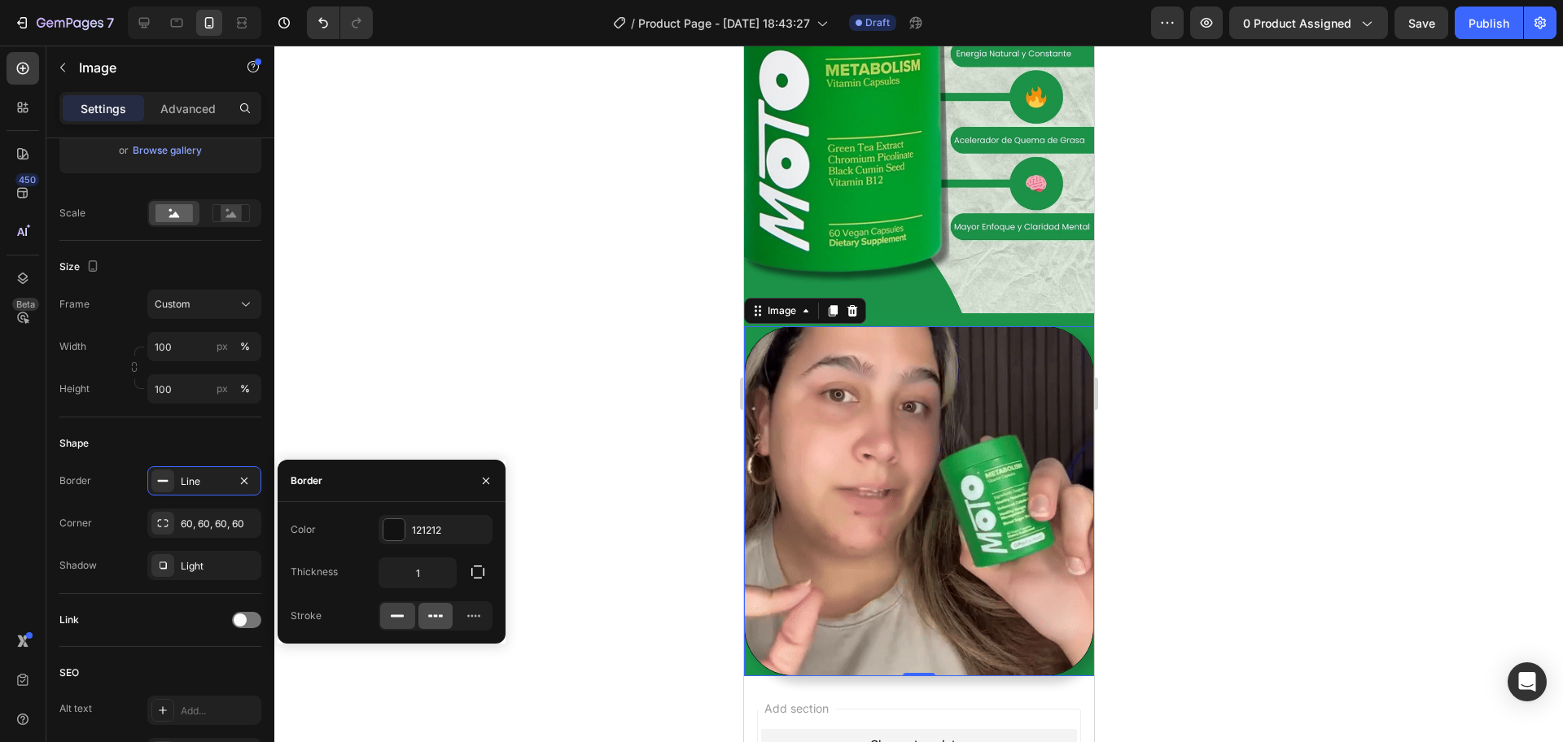
click at [435, 593] on icon at bounding box center [435, 616] width 16 height 16
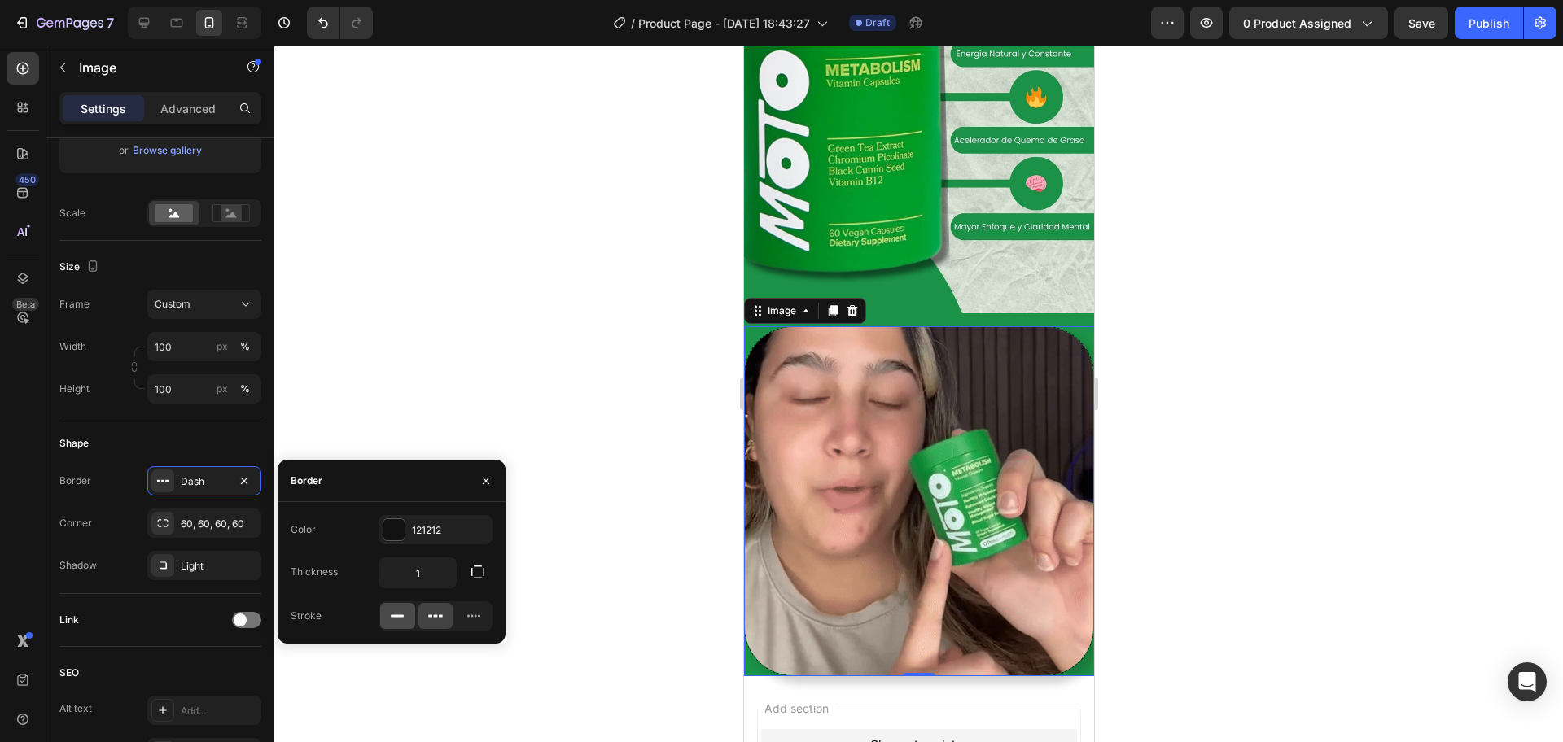
click at [398, 593] on icon at bounding box center [397, 616] width 16 height 16
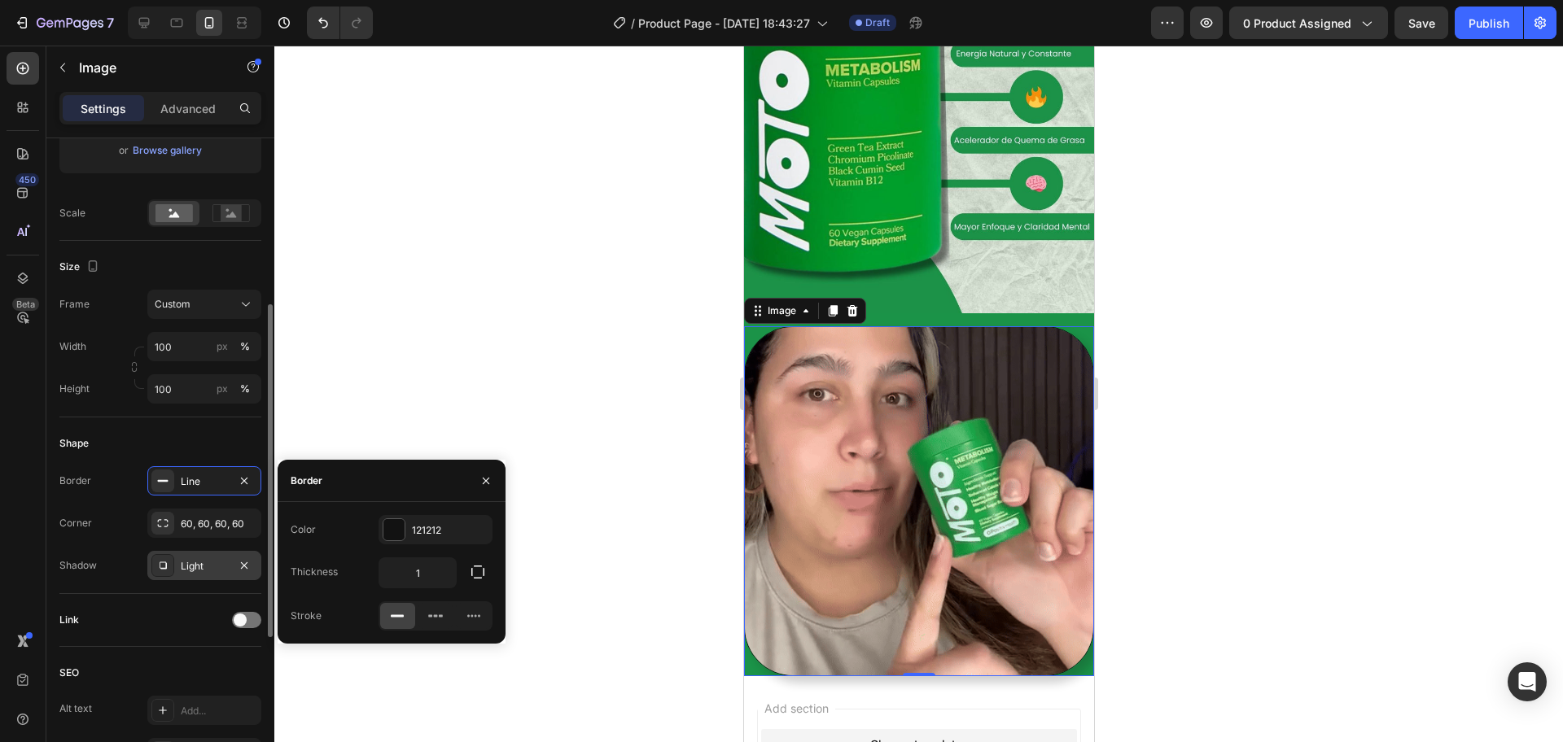
click at [190, 556] on div "Light" at bounding box center [204, 565] width 114 height 29
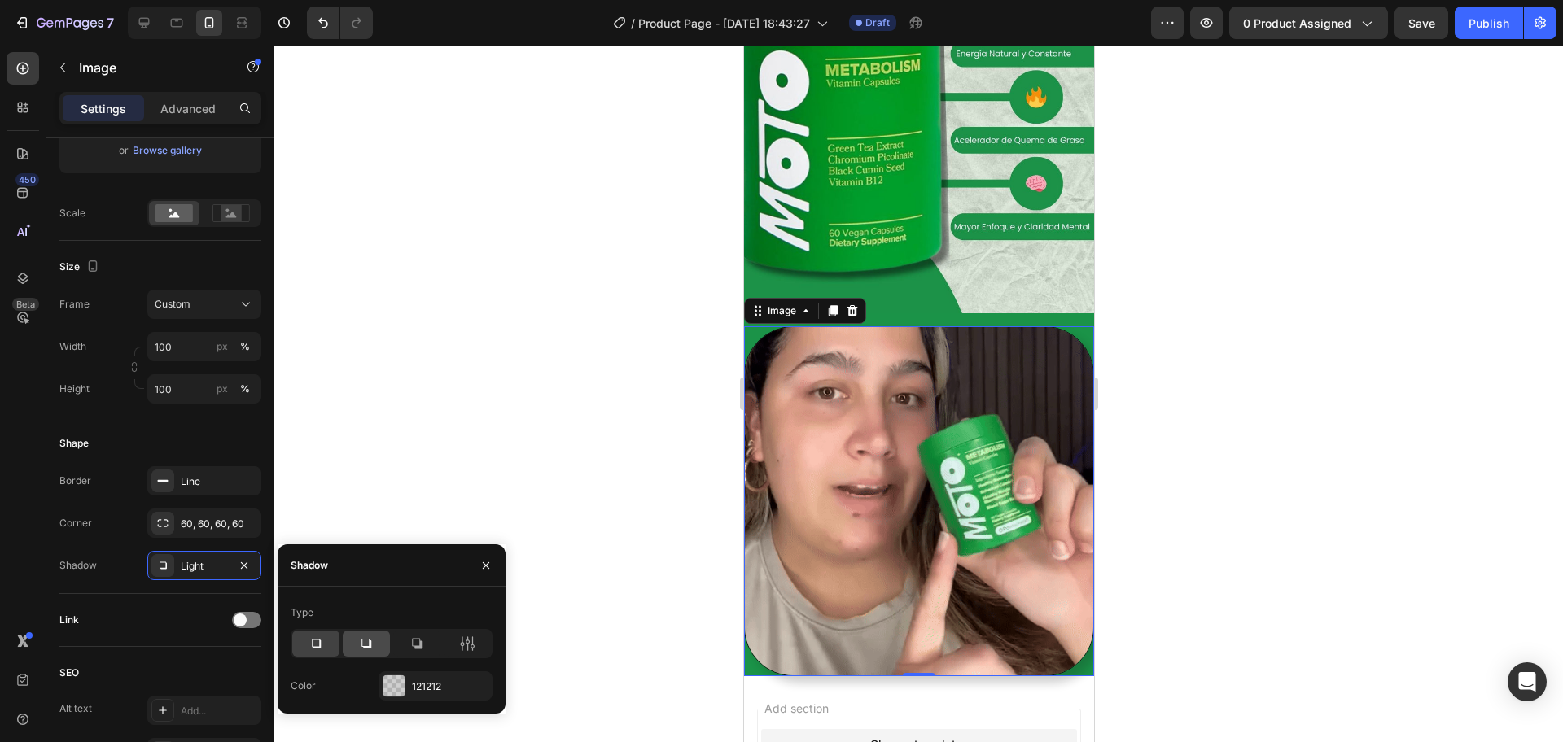
click at [370, 593] on icon at bounding box center [366, 644] width 16 height 16
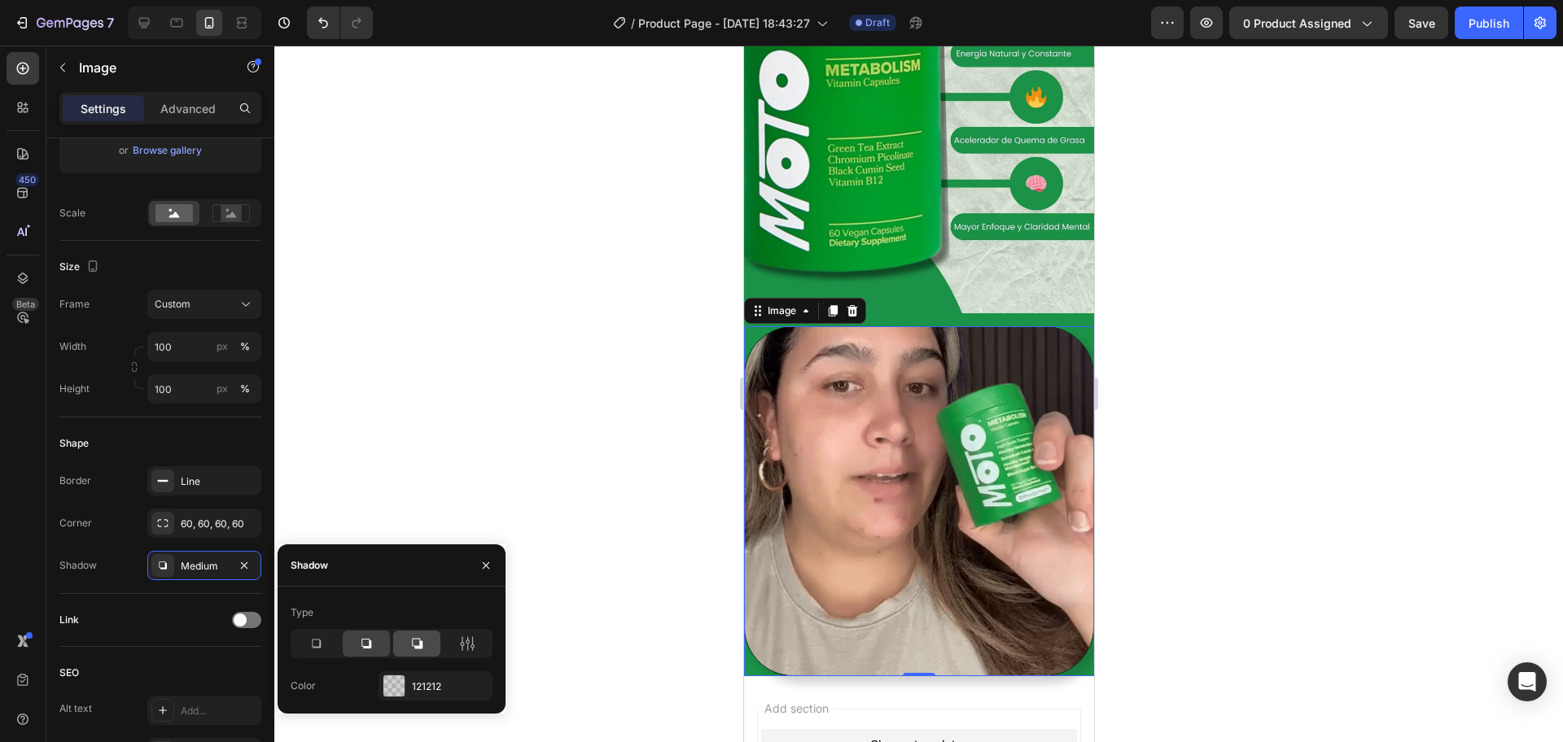
click at [412, 593] on icon at bounding box center [417, 644] width 16 height 16
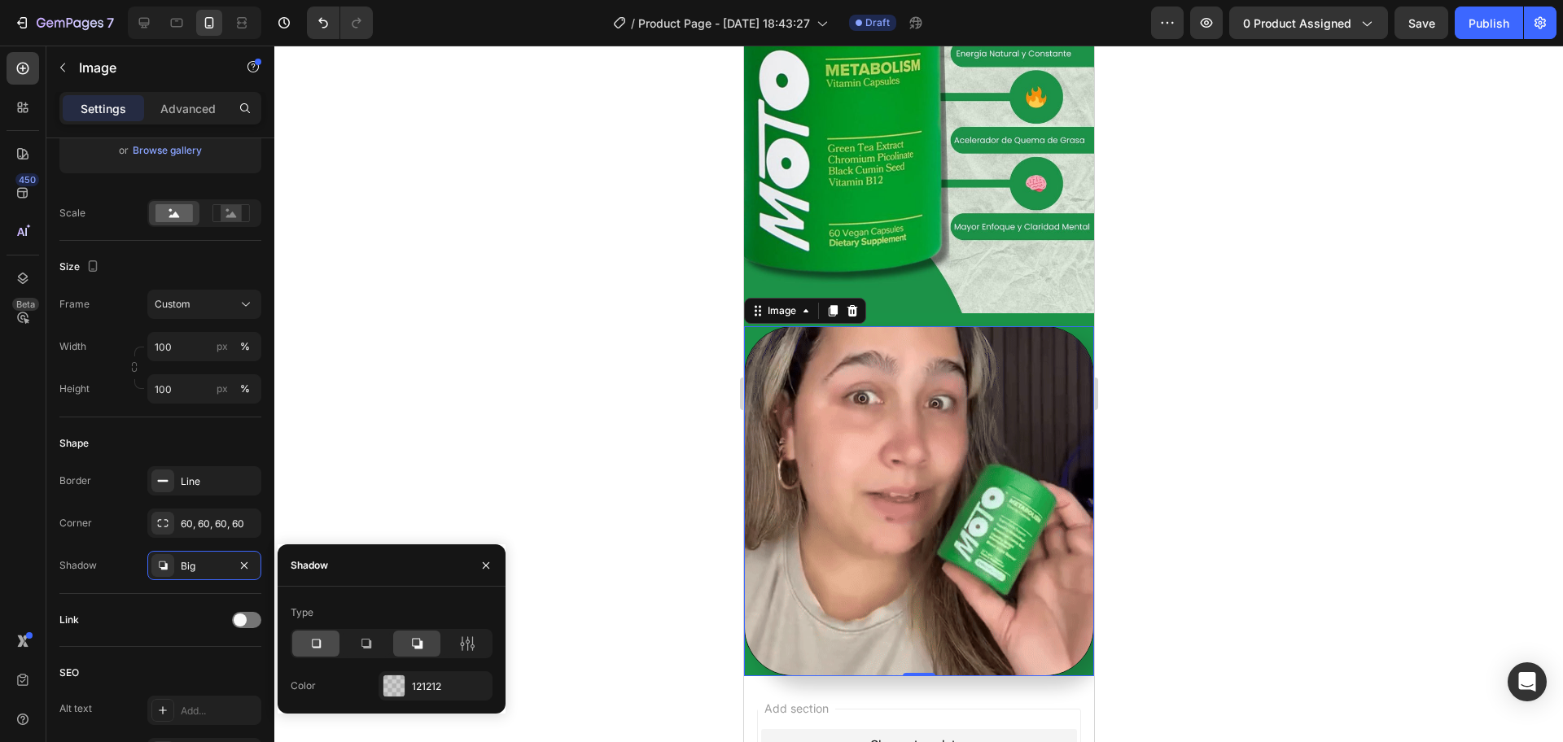
click at [325, 593] on div at bounding box center [315, 644] width 47 height 26
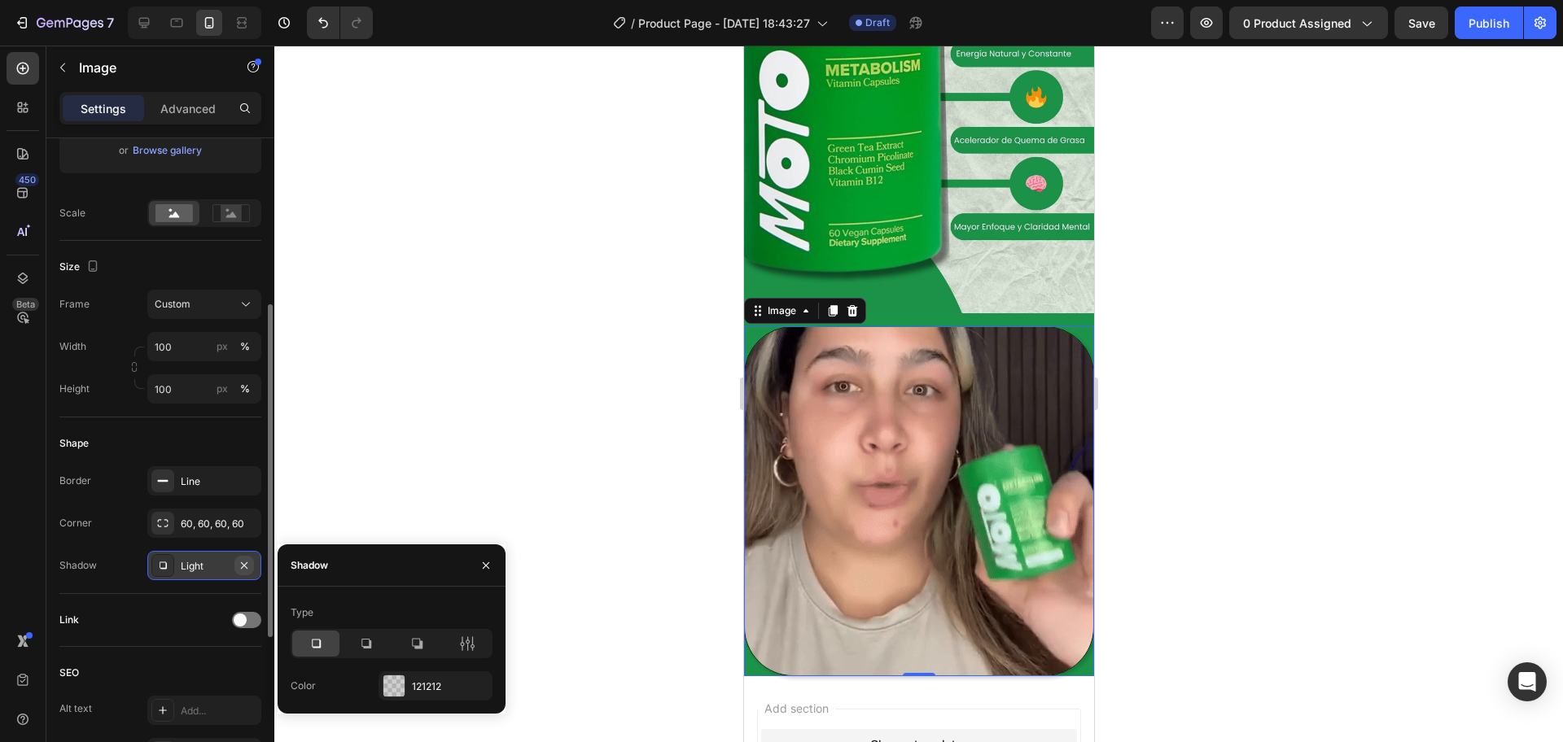
click at [247, 559] on icon "button" at bounding box center [244, 565] width 13 height 13
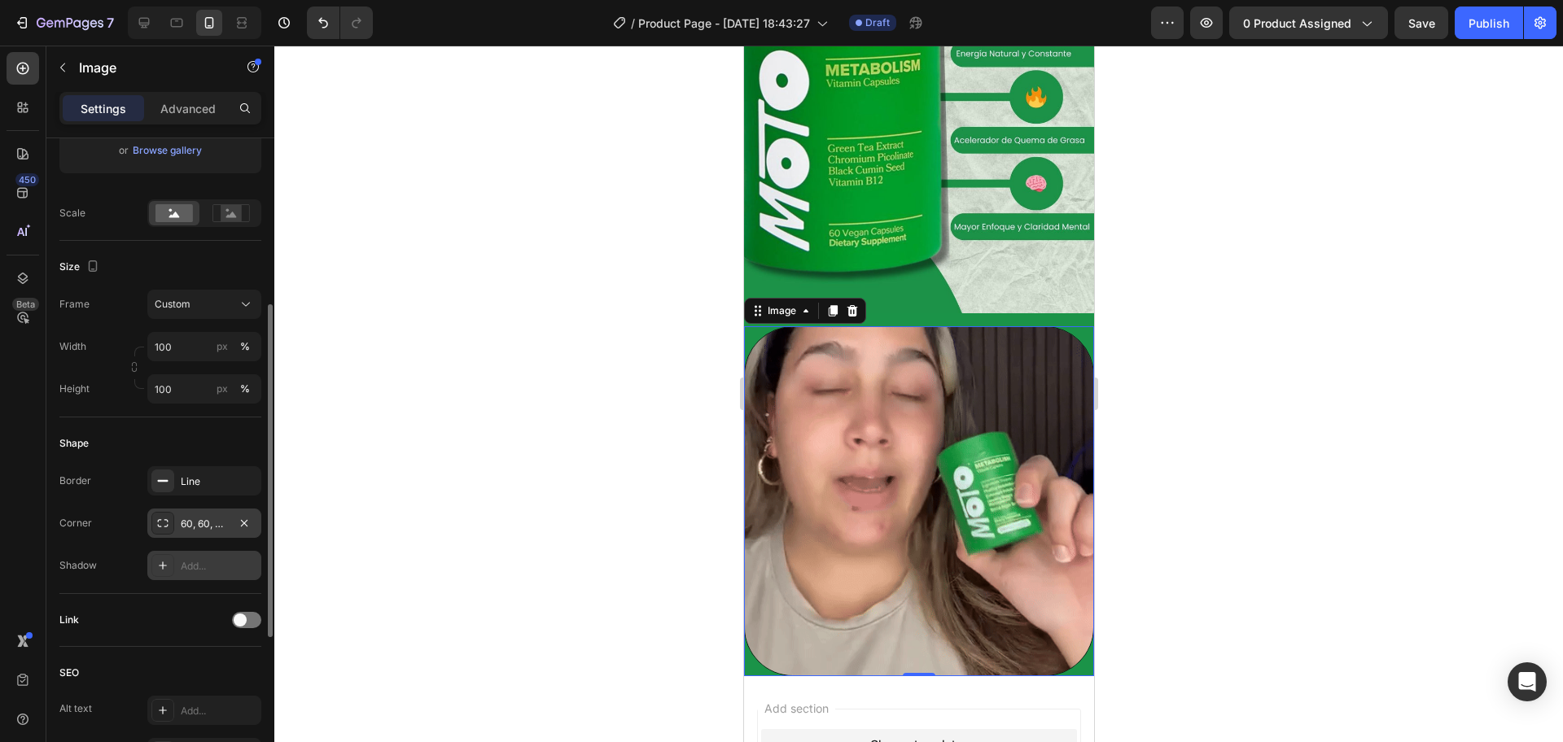
click at [209, 527] on div "60, 60, 60, 60" at bounding box center [204, 524] width 47 height 15
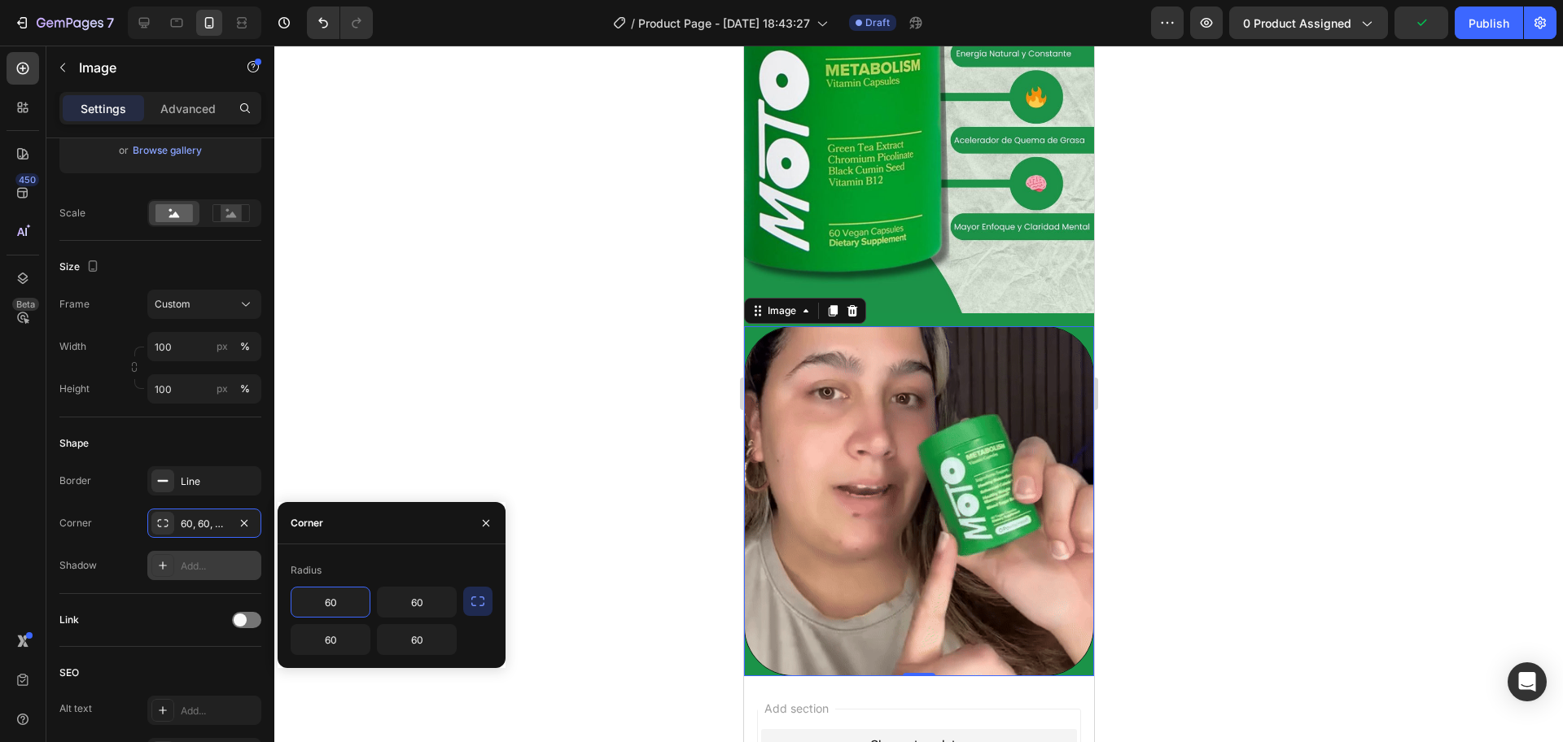
click at [483, 593] on button "button" at bounding box center [477, 601] width 29 height 29
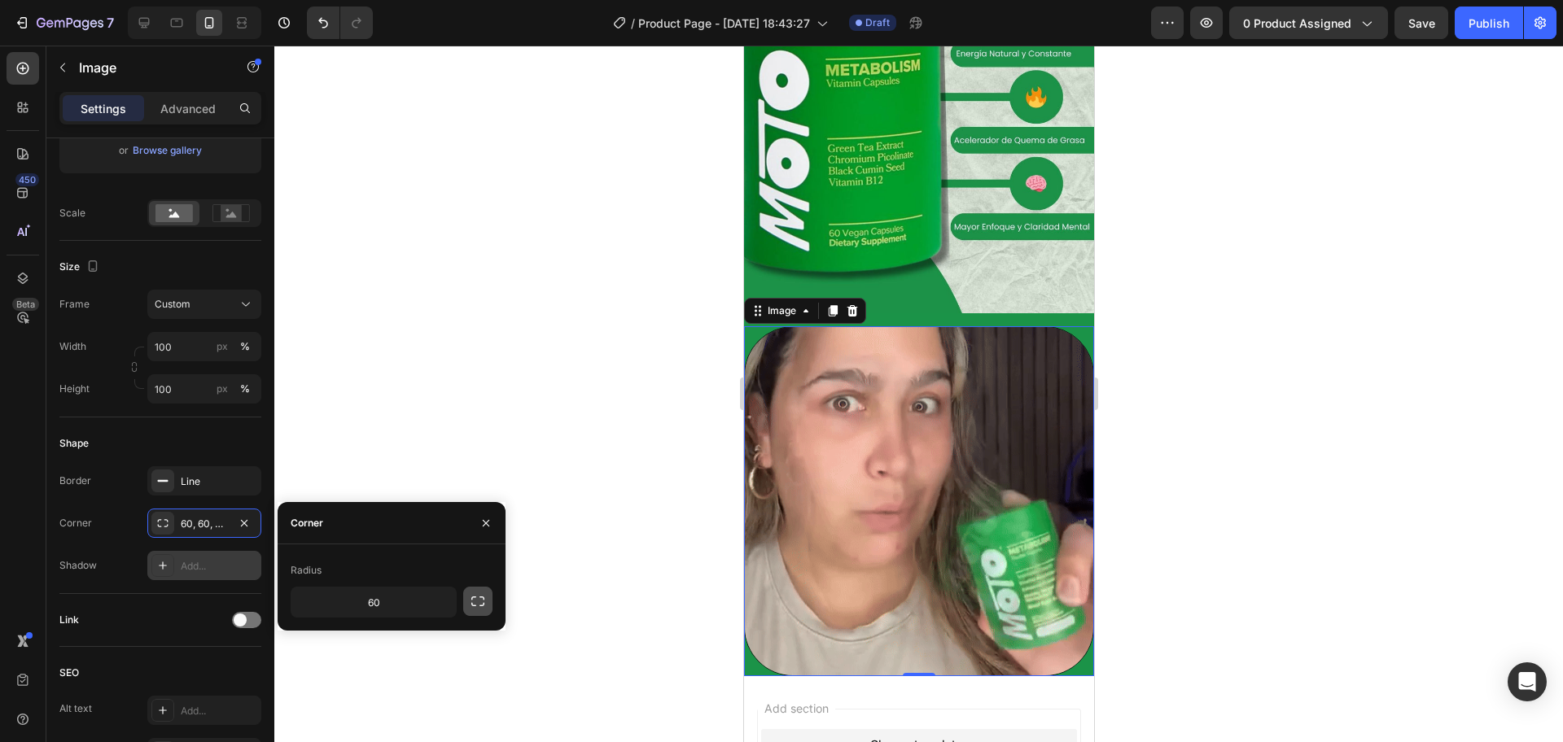
click at [475, 593] on icon "button" at bounding box center [478, 601] width 16 height 16
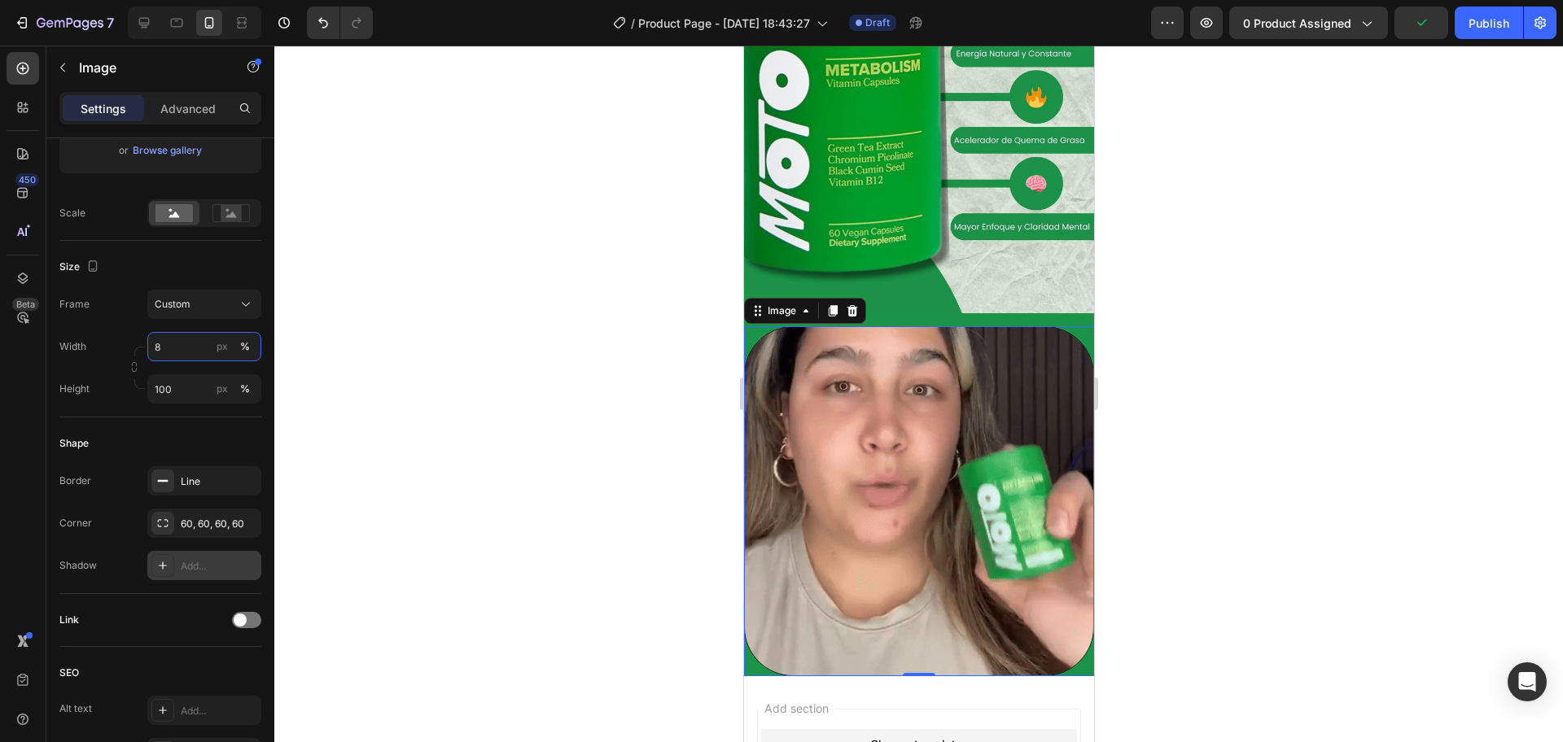
scroll to position [106, 0]
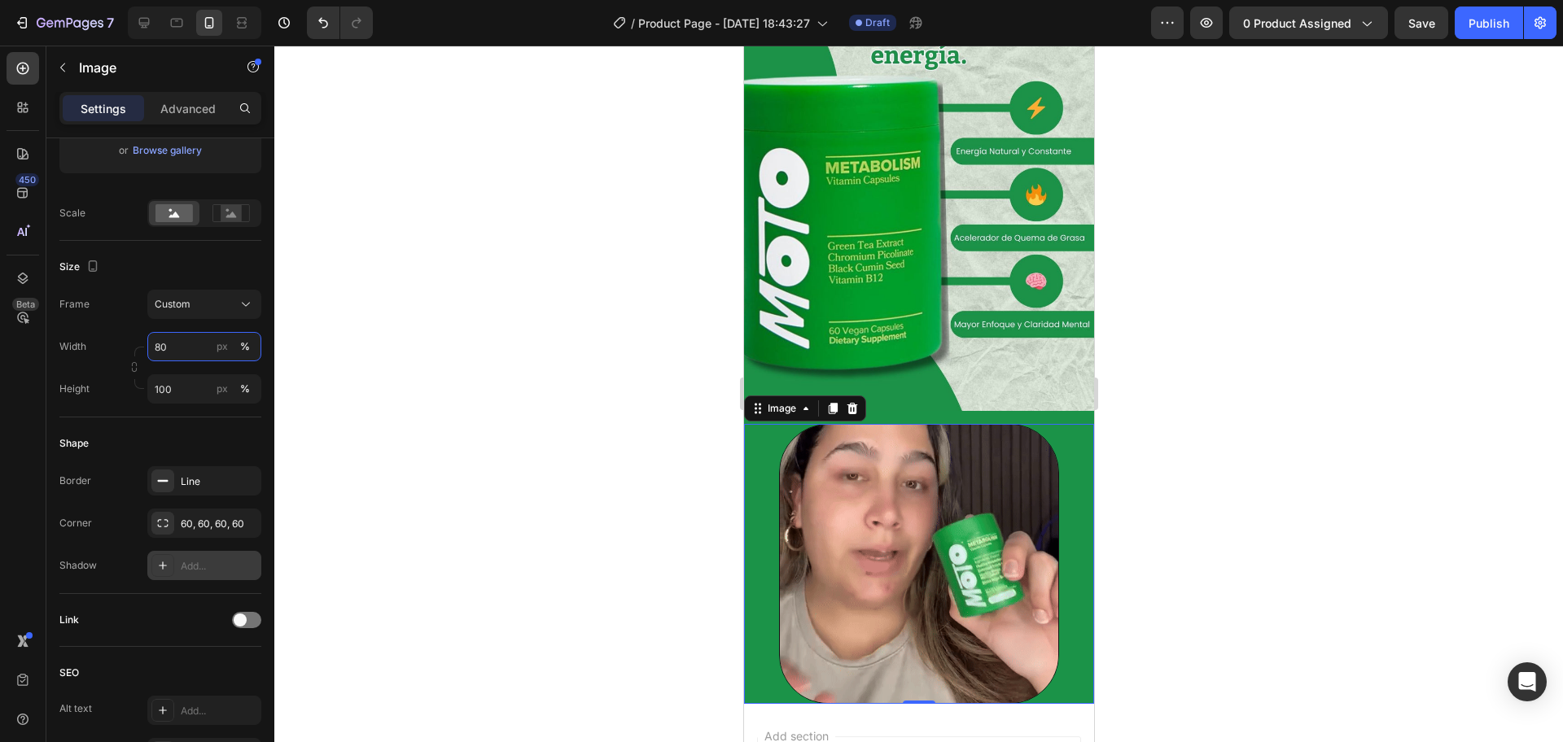
type input "8"
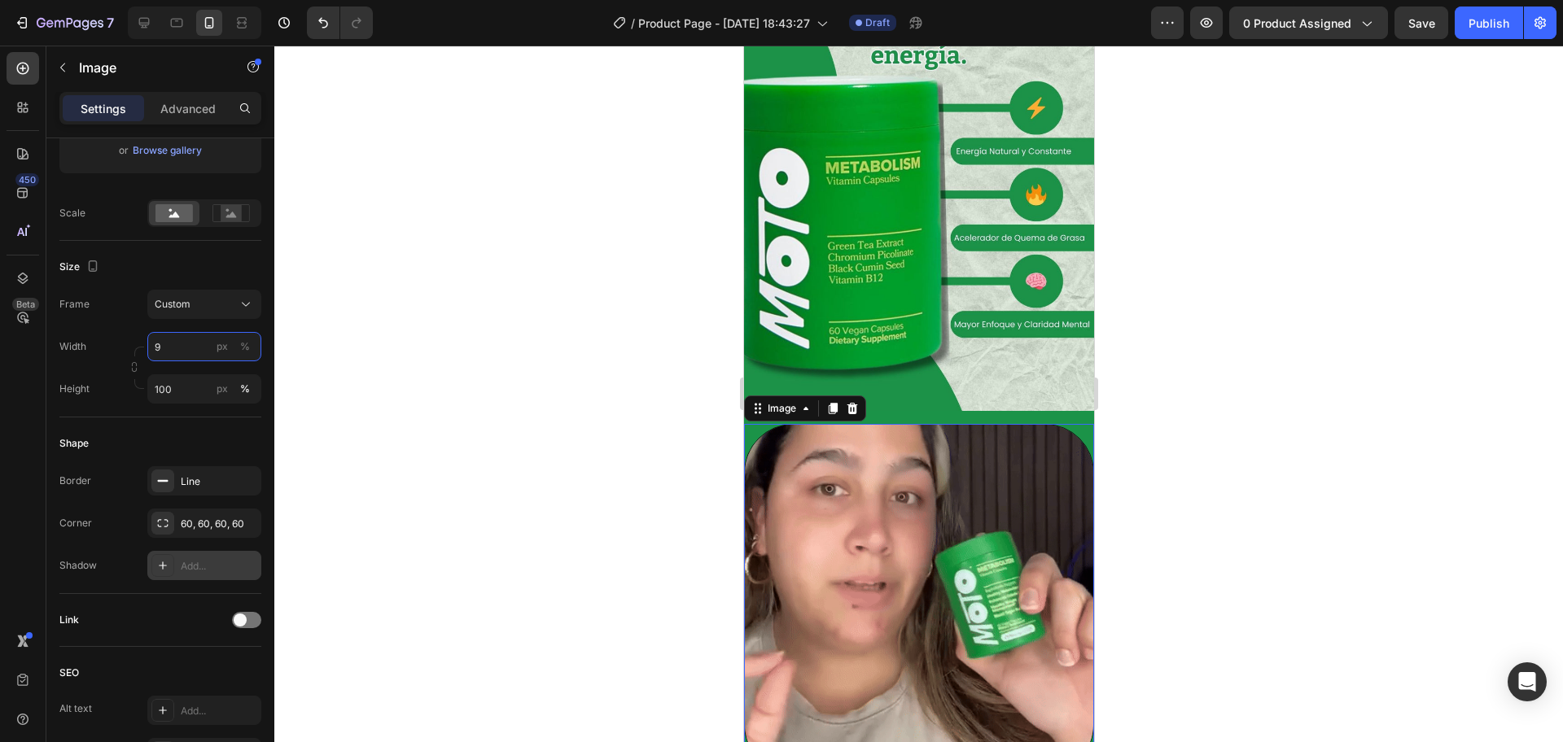
scroll to position [86, 0]
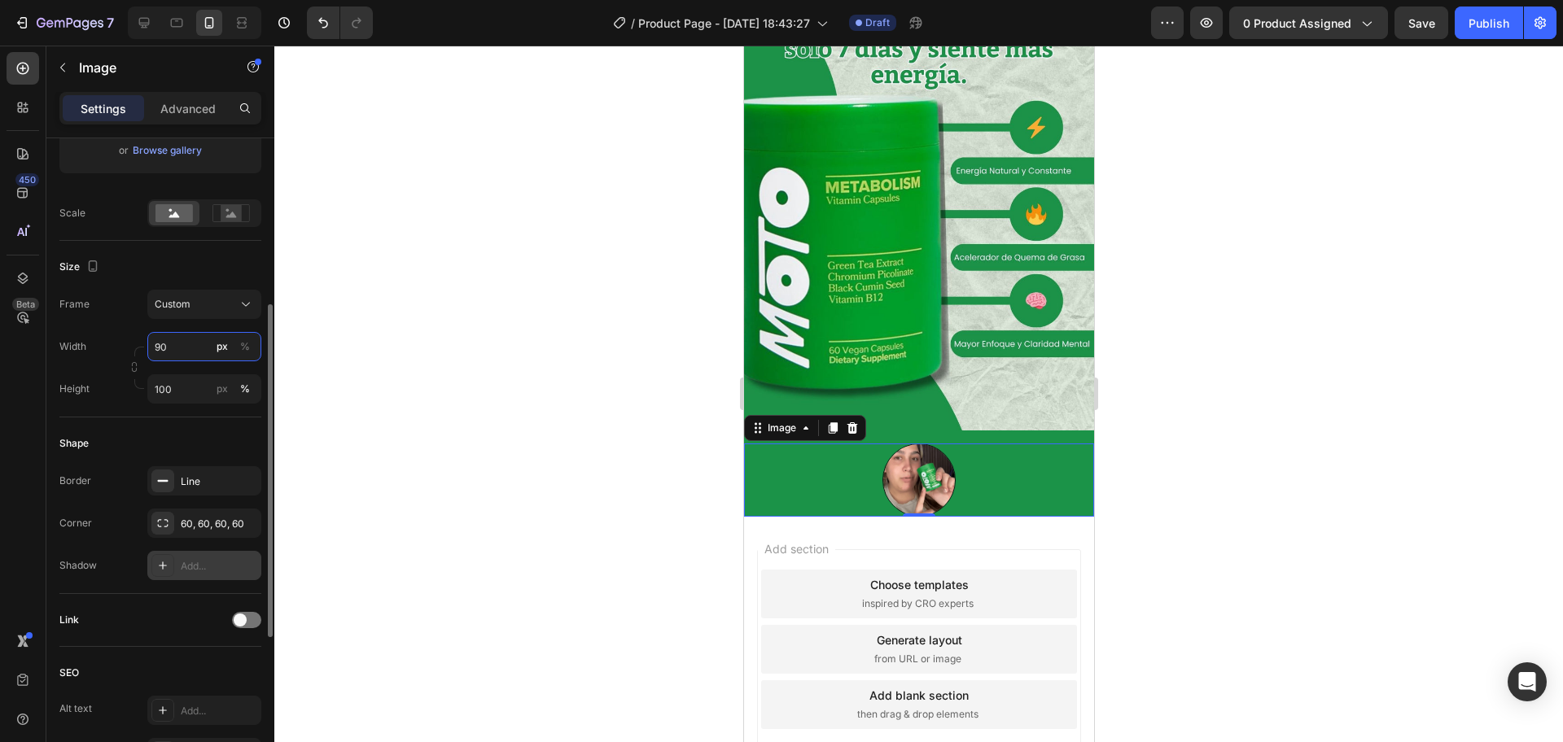
drag, startPoint x: 186, startPoint y: 348, endPoint x: 153, endPoint y: 357, distance: 34.3
click at [153, 357] on input "90" at bounding box center [204, 346] width 114 height 29
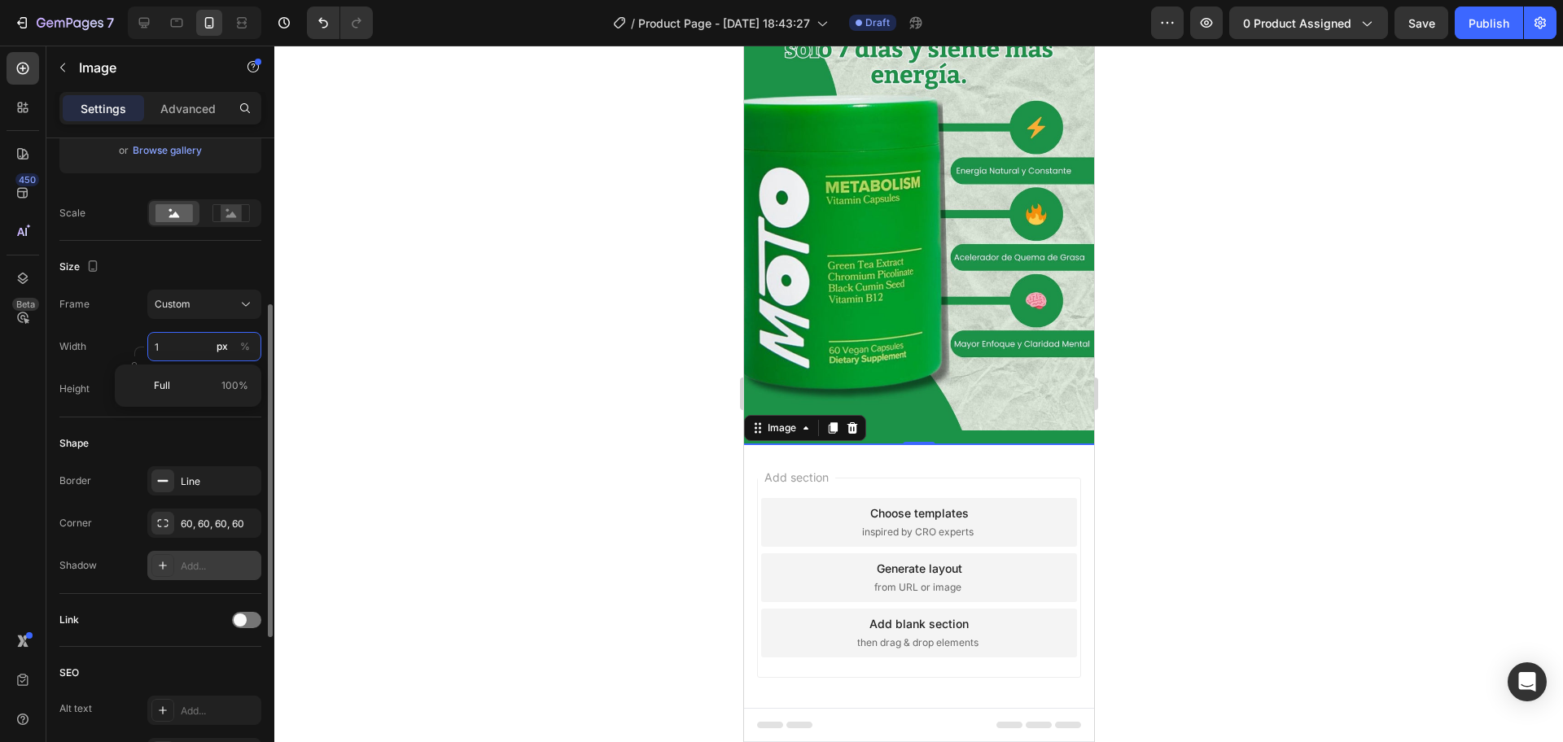
scroll to position [81, 0]
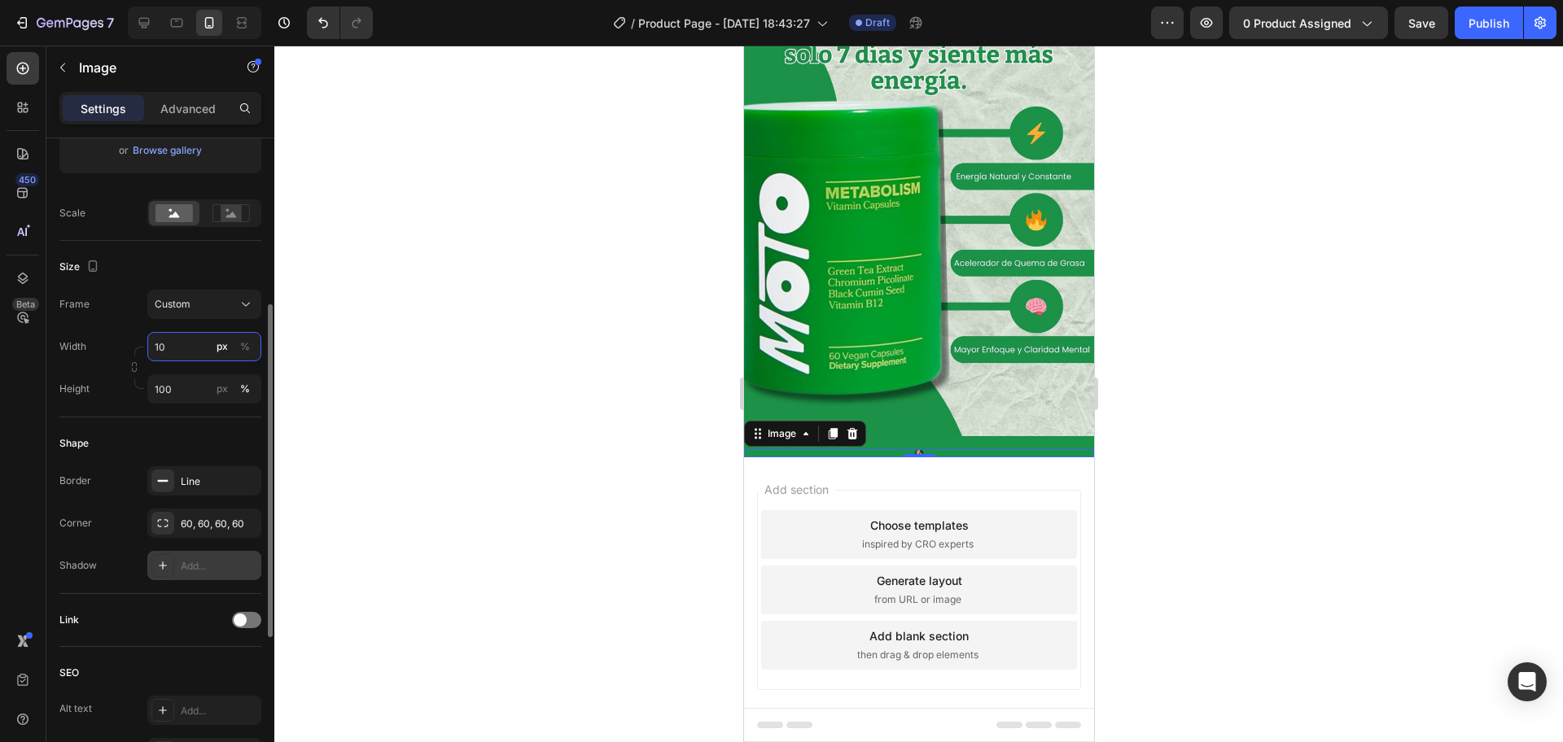
type input "100"
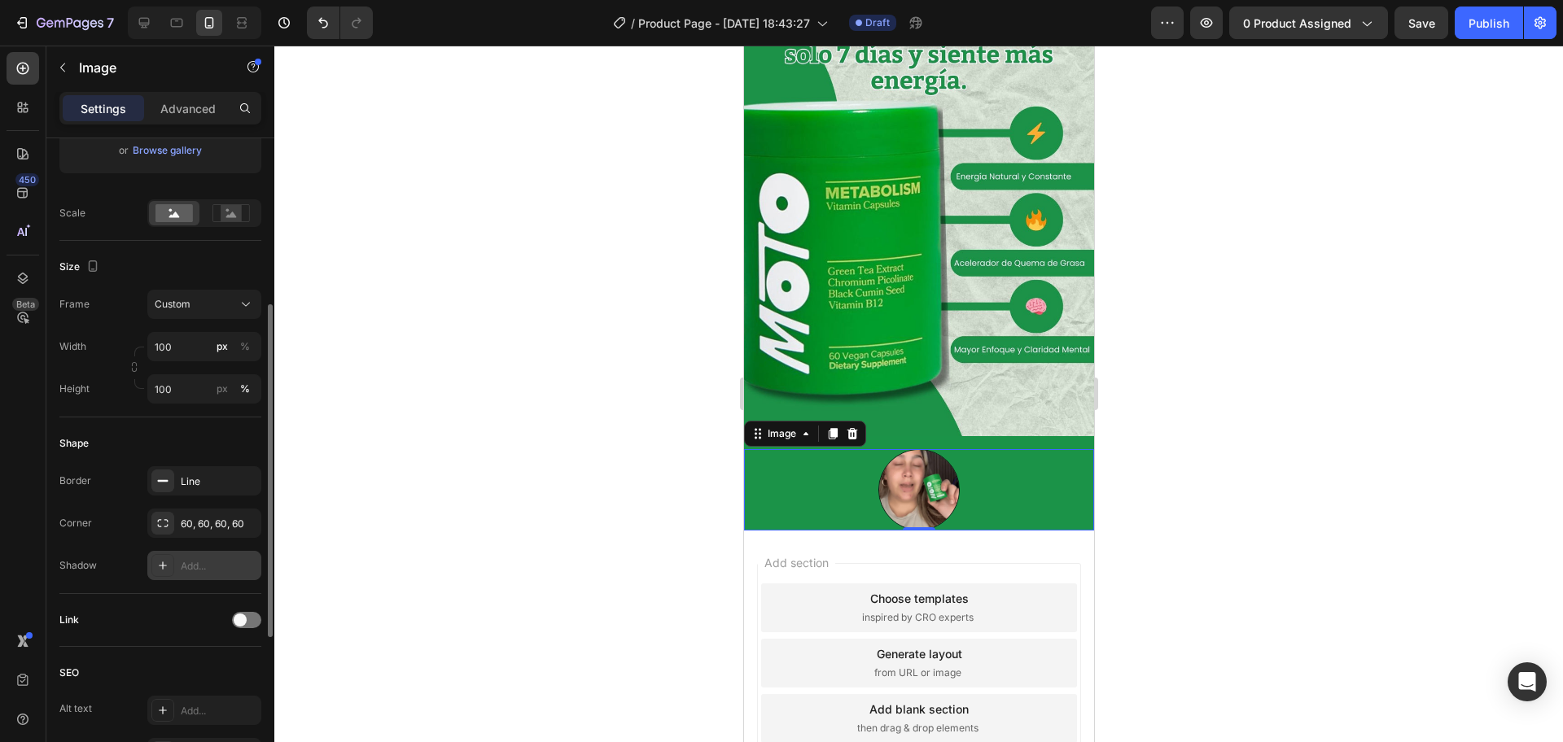
click at [196, 247] on div "Size Frame Custom Width 100 px % Height 100 px %" at bounding box center [160, 329] width 202 height 177
click at [234, 301] on div "Custom" at bounding box center [204, 304] width 99 height 16
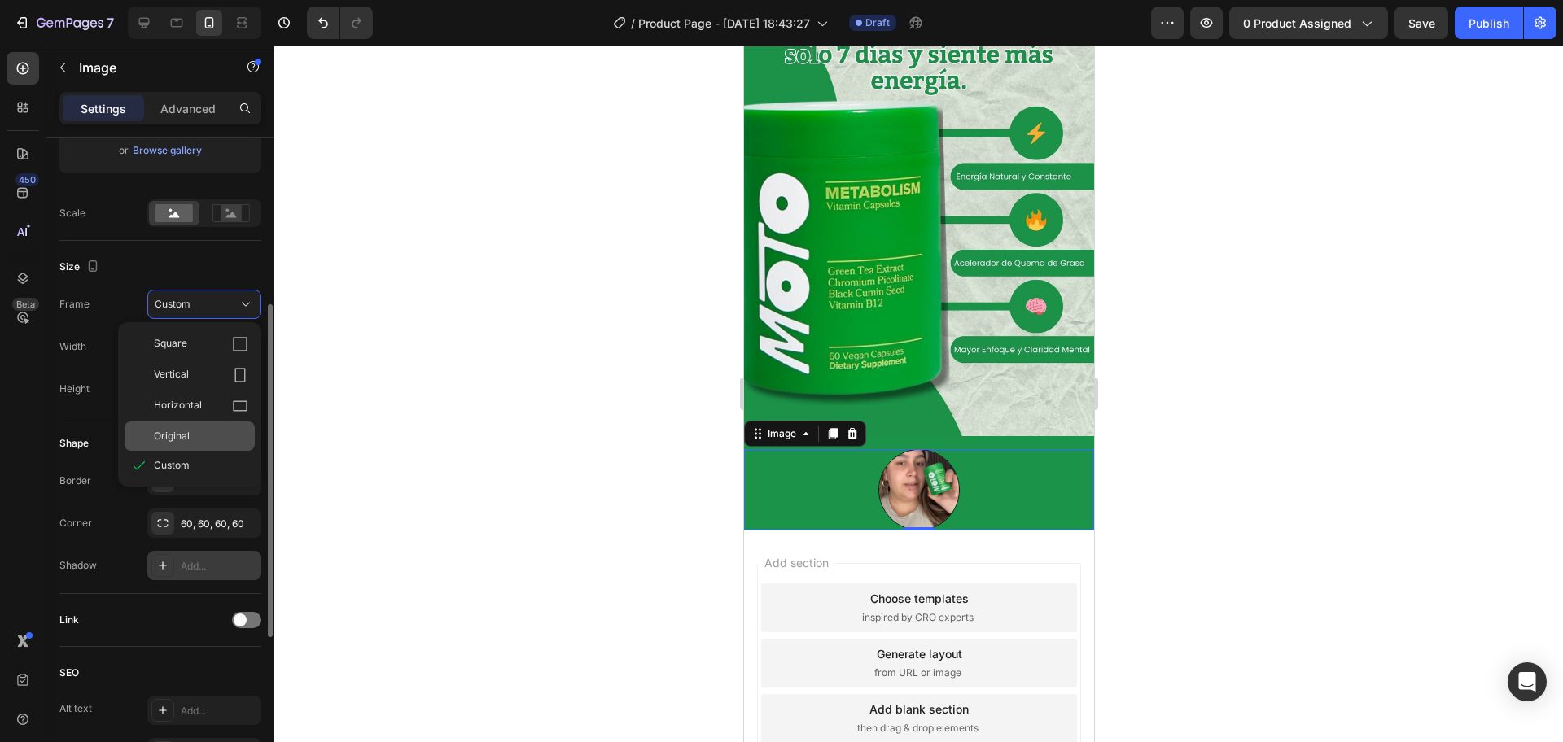
click at [196, 438] on div "Original" at bounding box center [201, 436] width 94 height 15
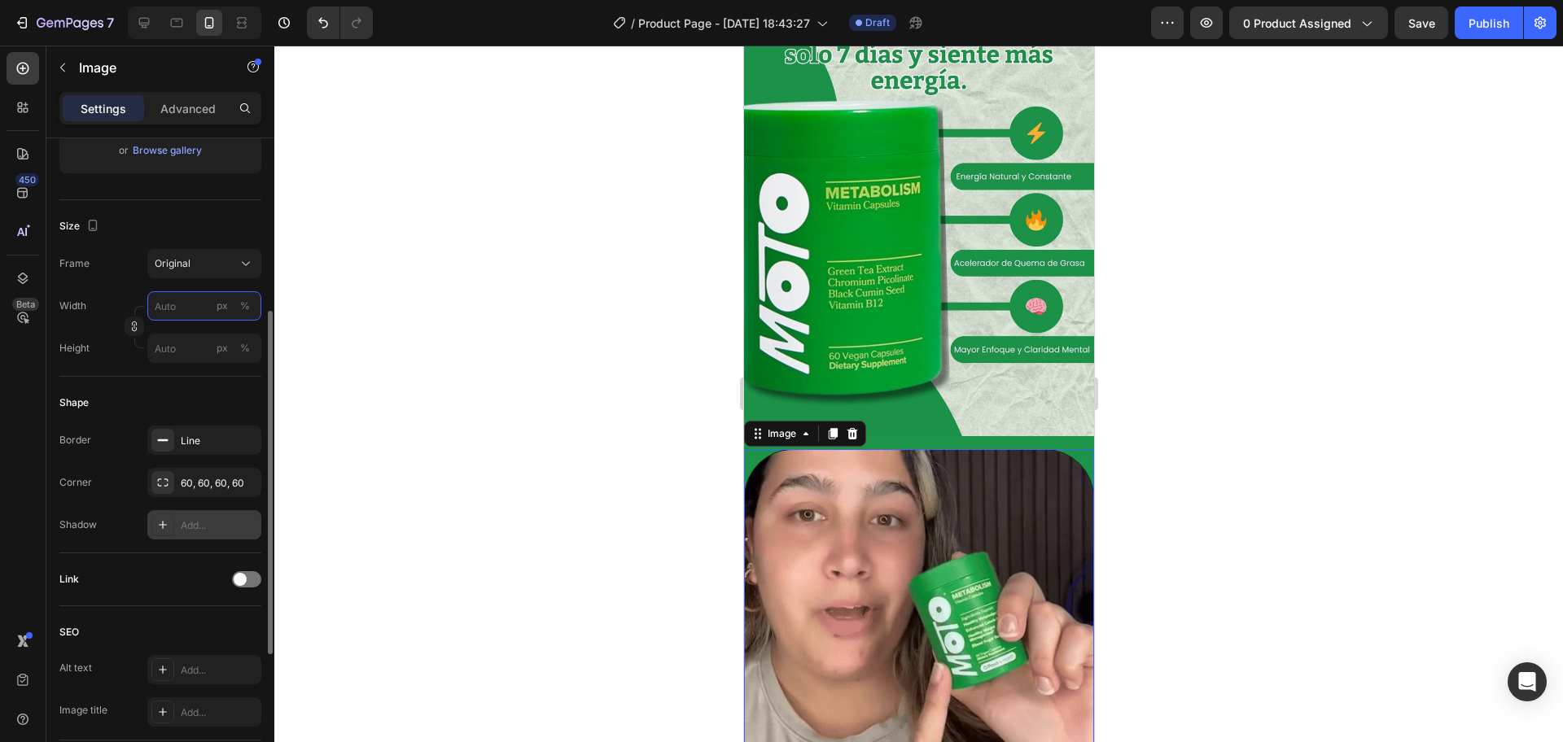
click at [168, 315] on input "px %" at bounding box center [204, 305] width 114 height 29
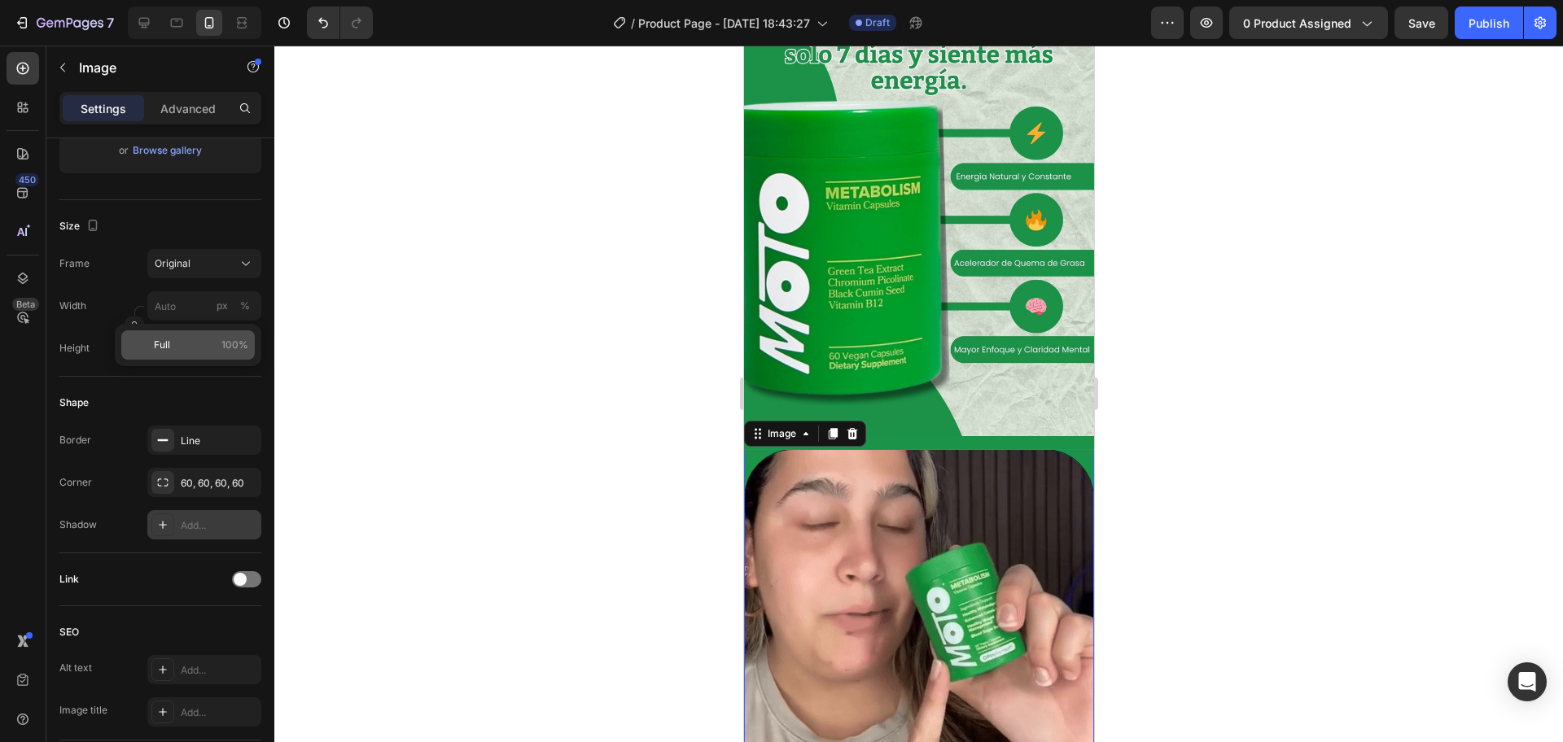
click at [170, 348] on p "Full 100%" at bounding box center [201, 345] width 94 height 15
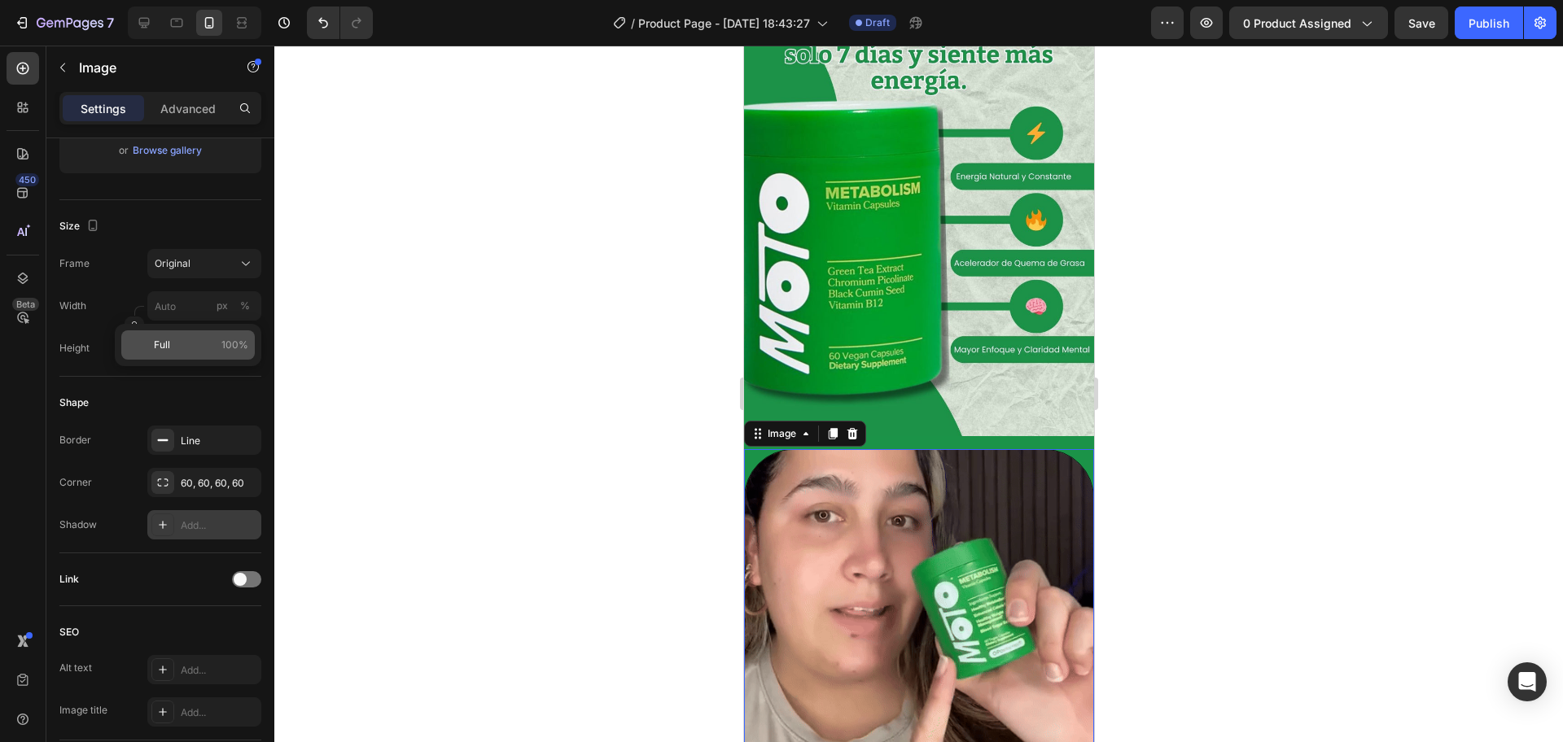
type input "100"
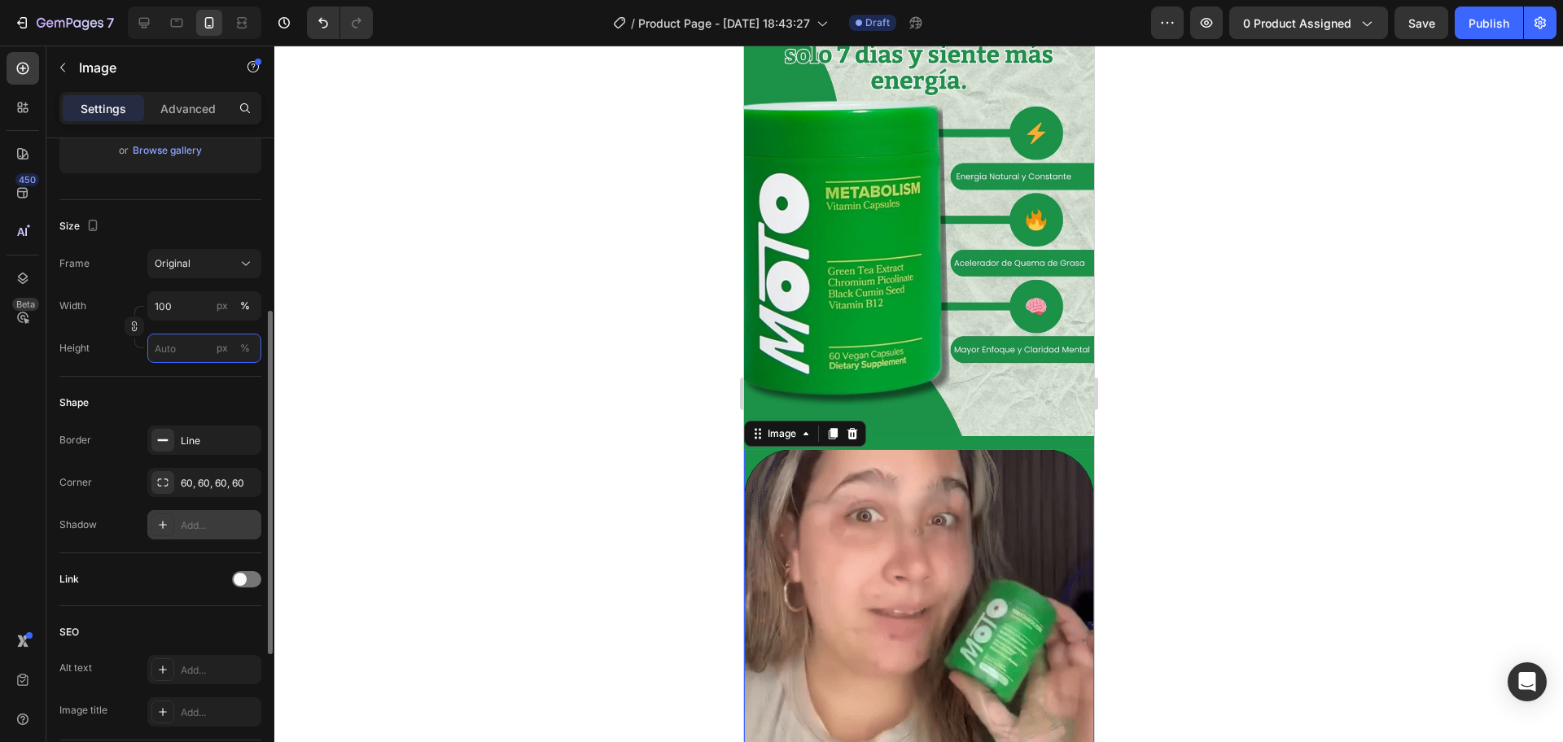
click at [178, 352] on input "px %" at bounding box center [204, 348] width 114 height 29
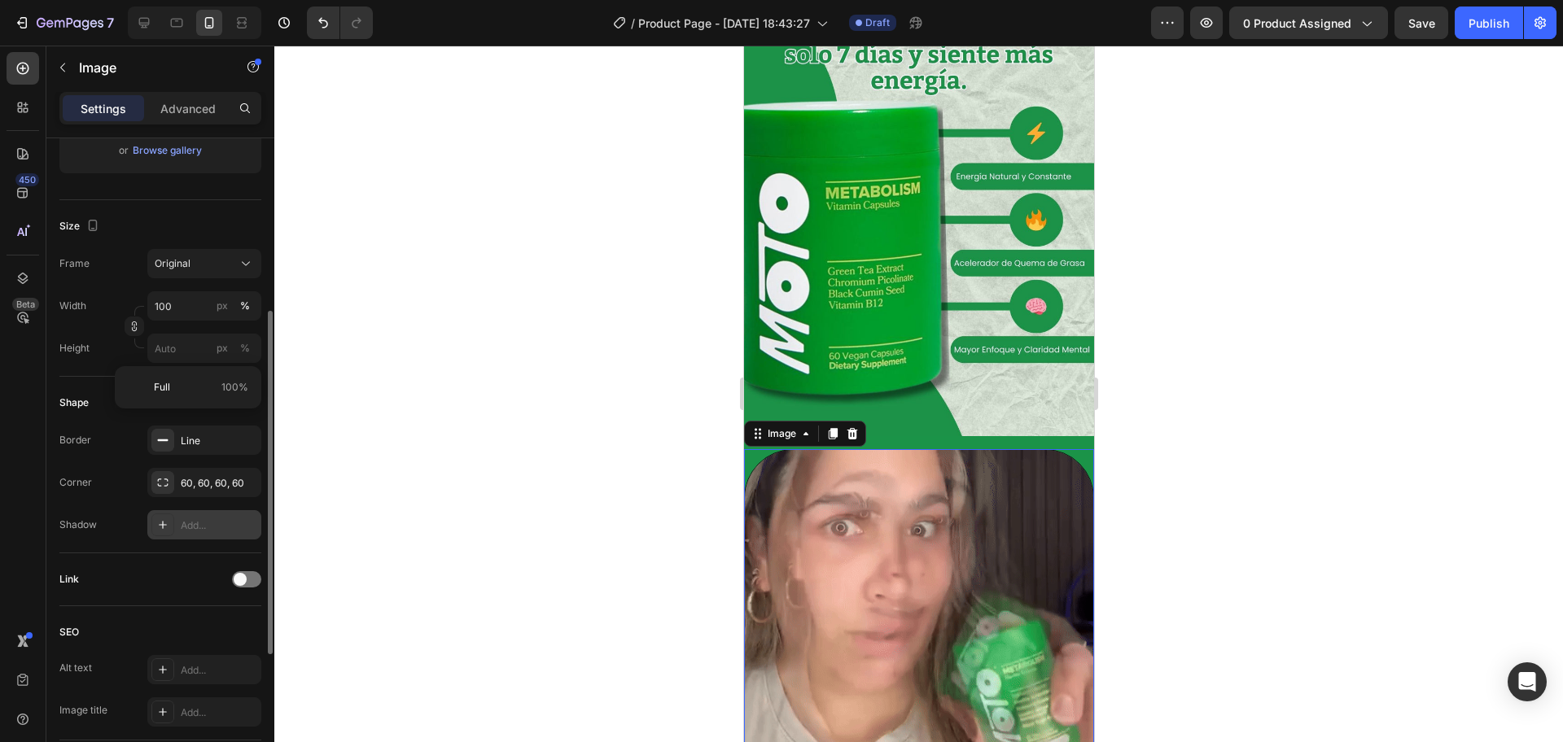
click at [170, 410] on div "Shape" at bounding box center [160, 403] width 202 height 26
click at [161, 391] on div "Shape" at bounding box center [160, 403] width 202 height 26
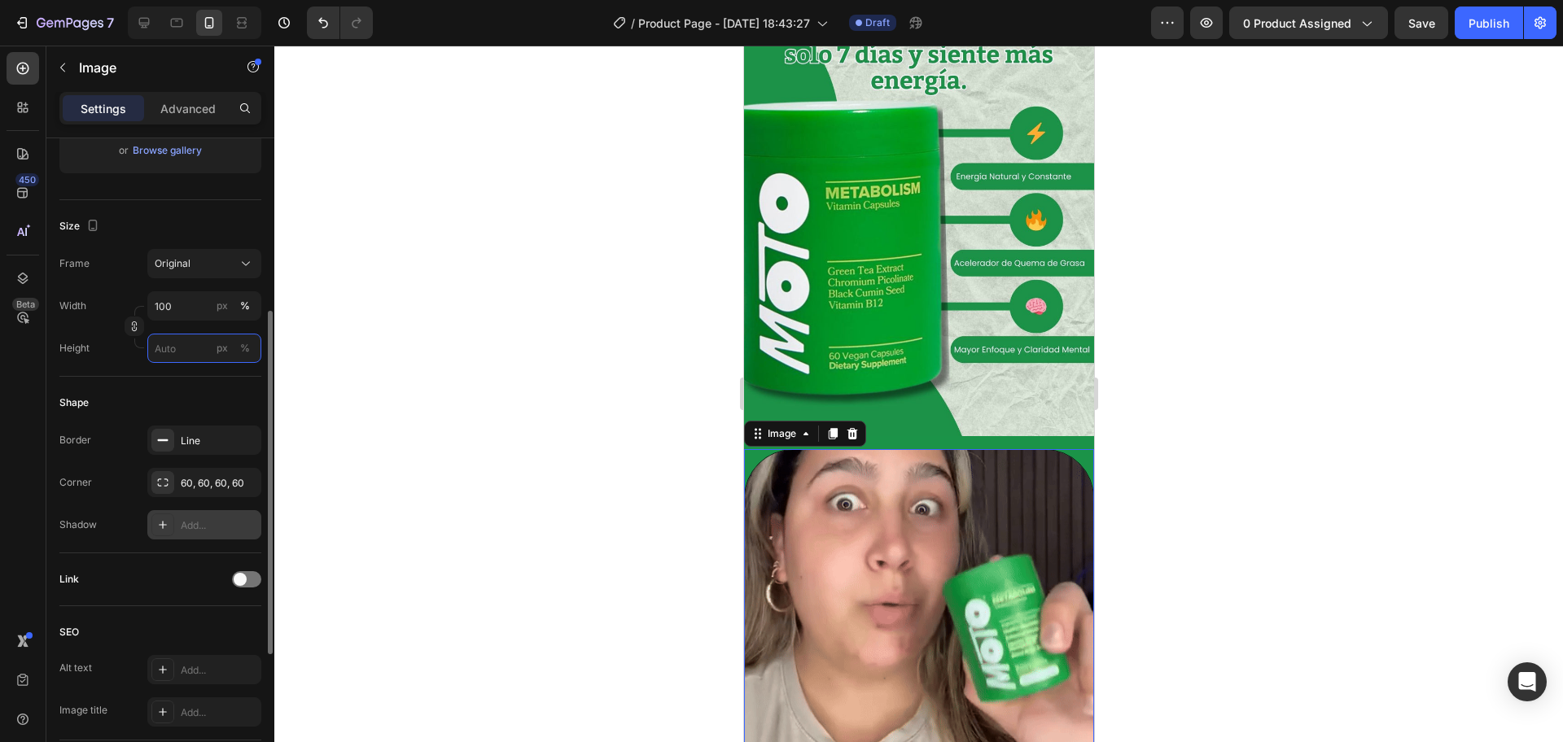
click at [176, 357] on input "px %" at bounding box center [204, 348] width 114 height 29
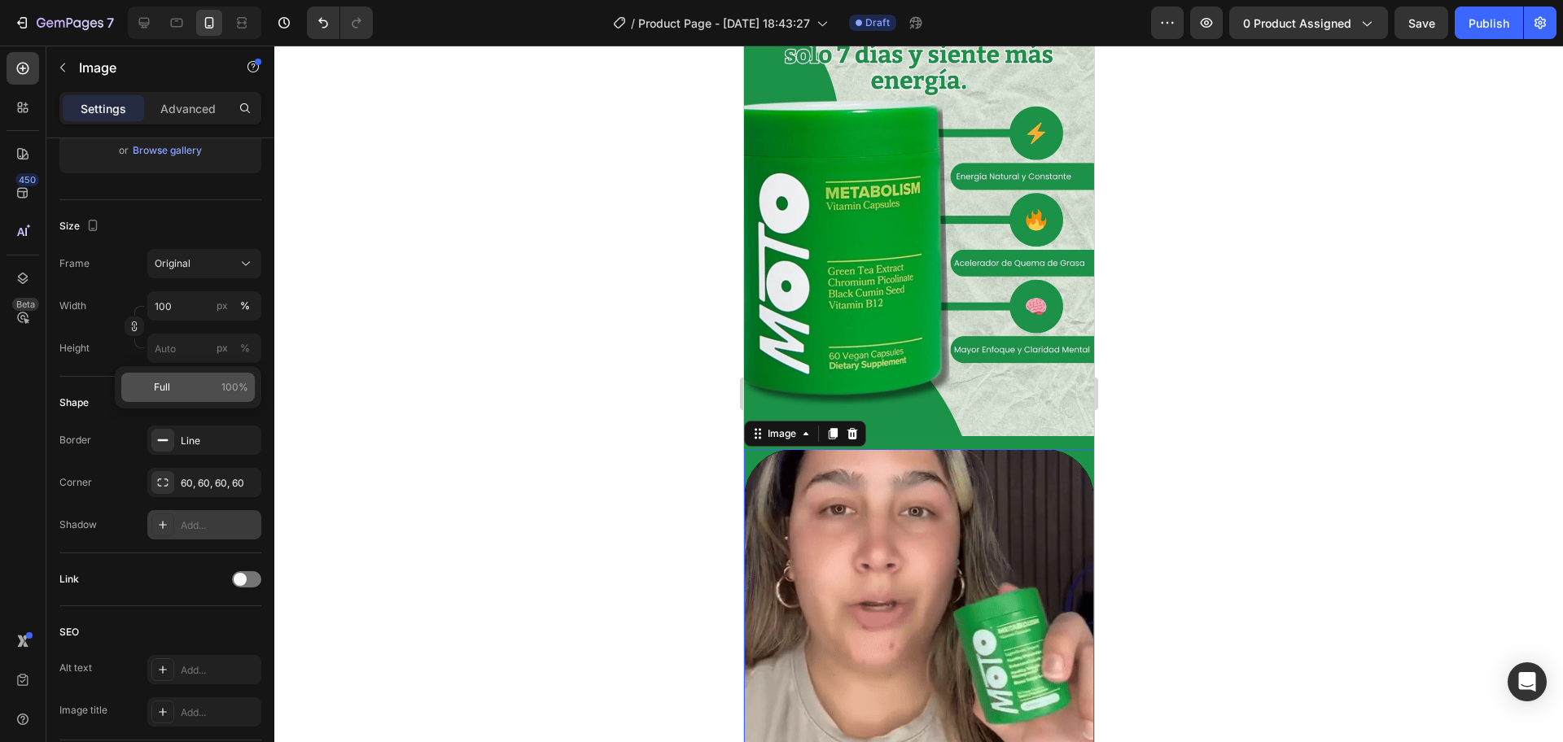
click at [170, 396] on div "Full 100%" at bounding box center [187, 387] width 133 height 29
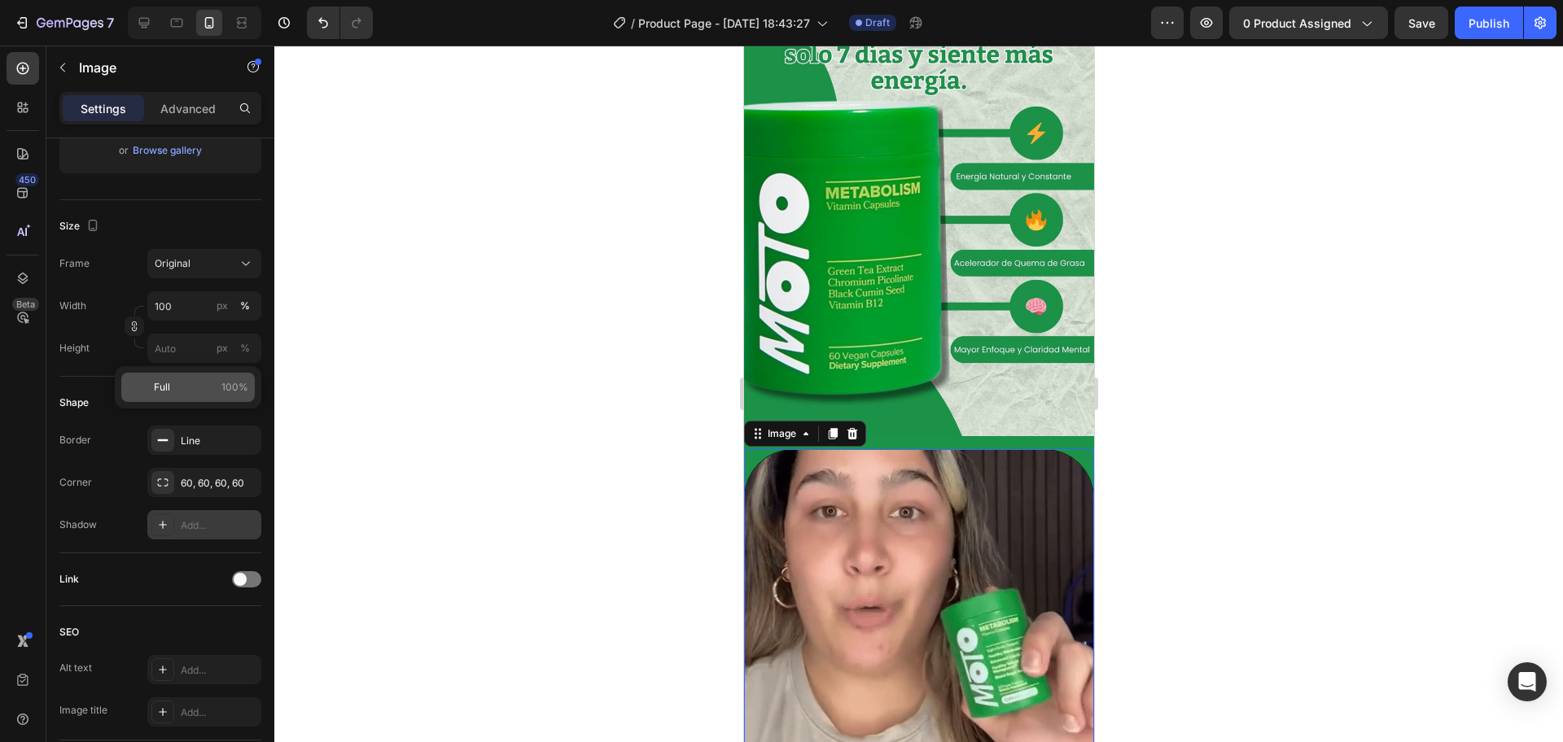
type input "100"
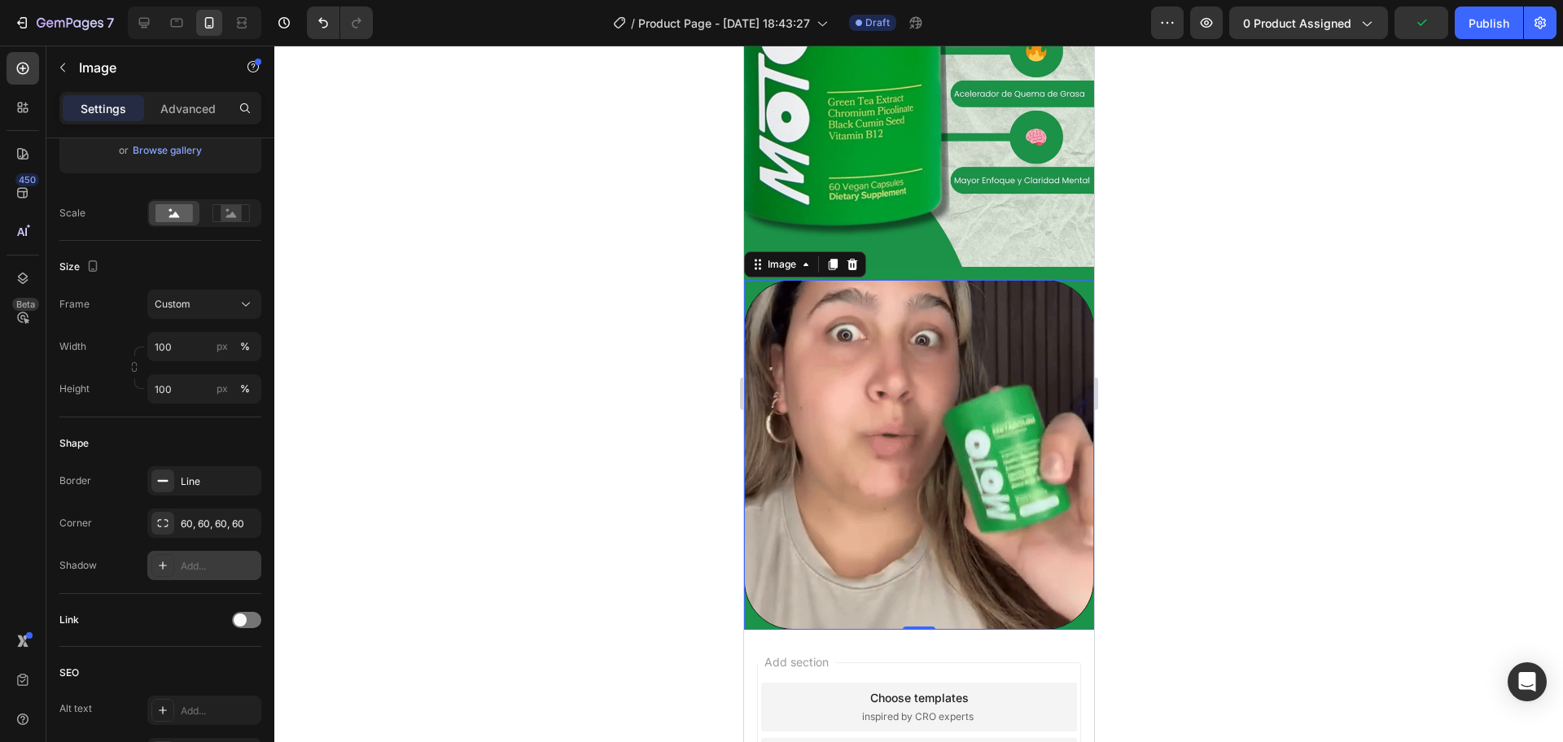
scroll to position [284, 0]
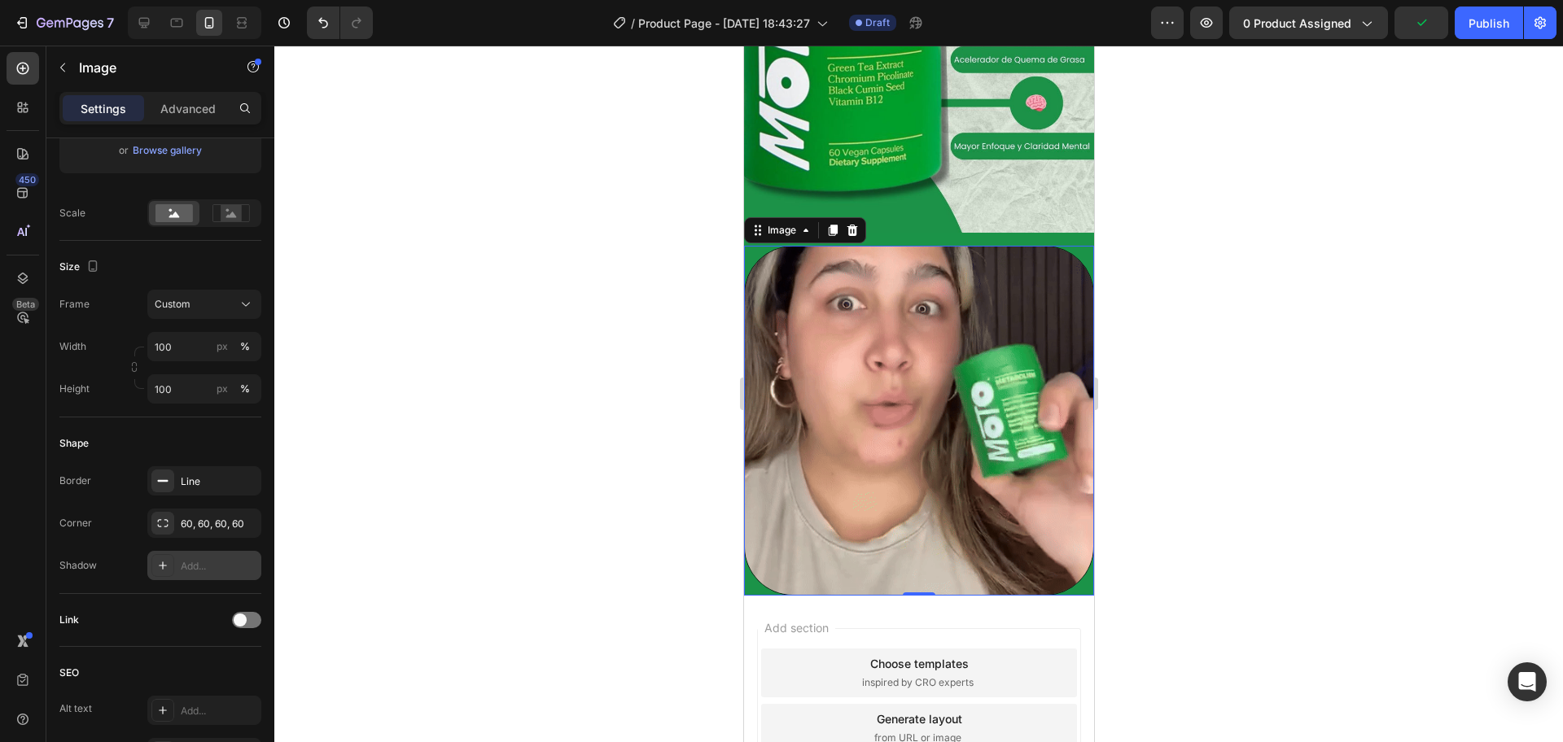
click at [1249, 397] on div at bounding box center [918, 394] width 1288 height 697
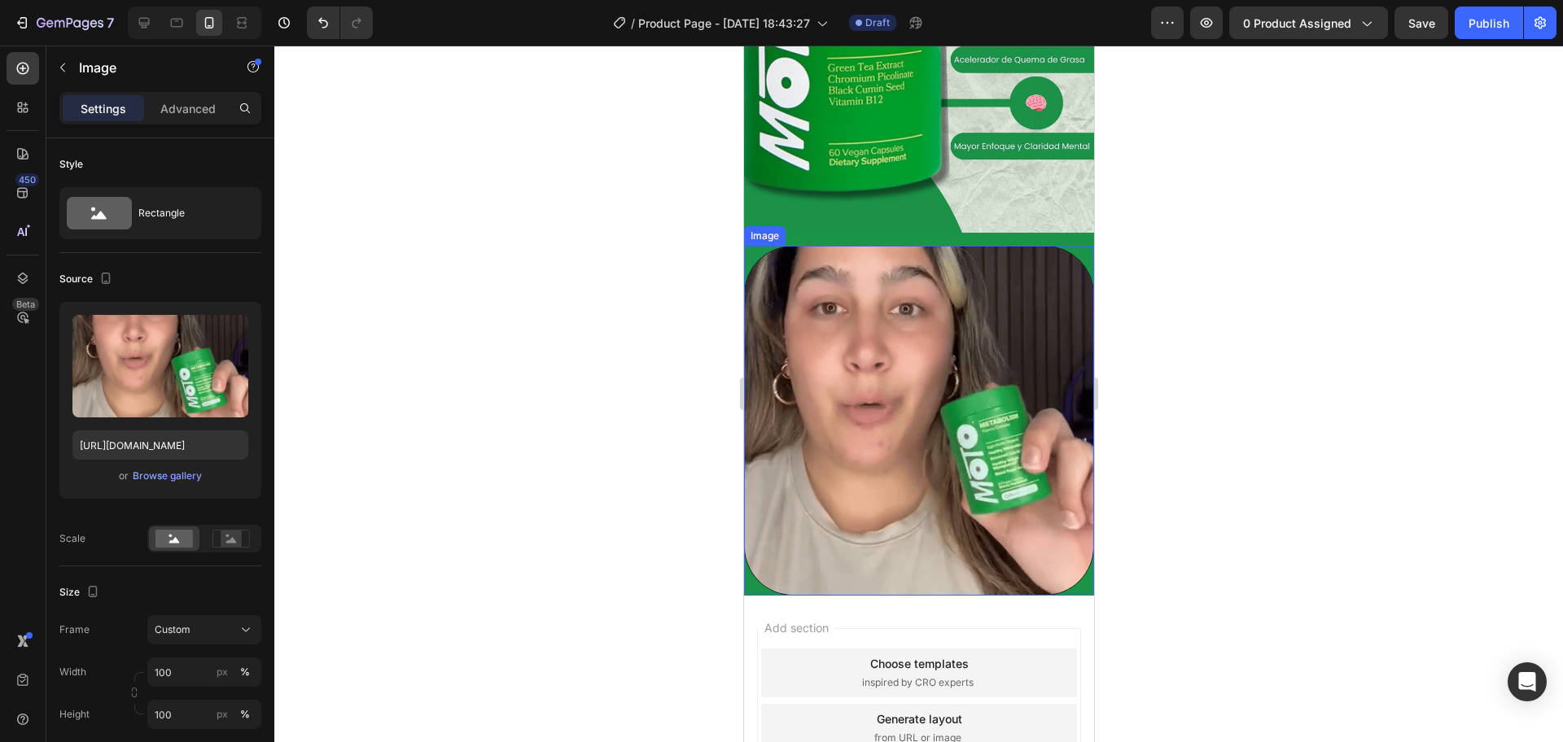
click at [1068, 246] on div at bounding box center [918, 421] width 350 height 350
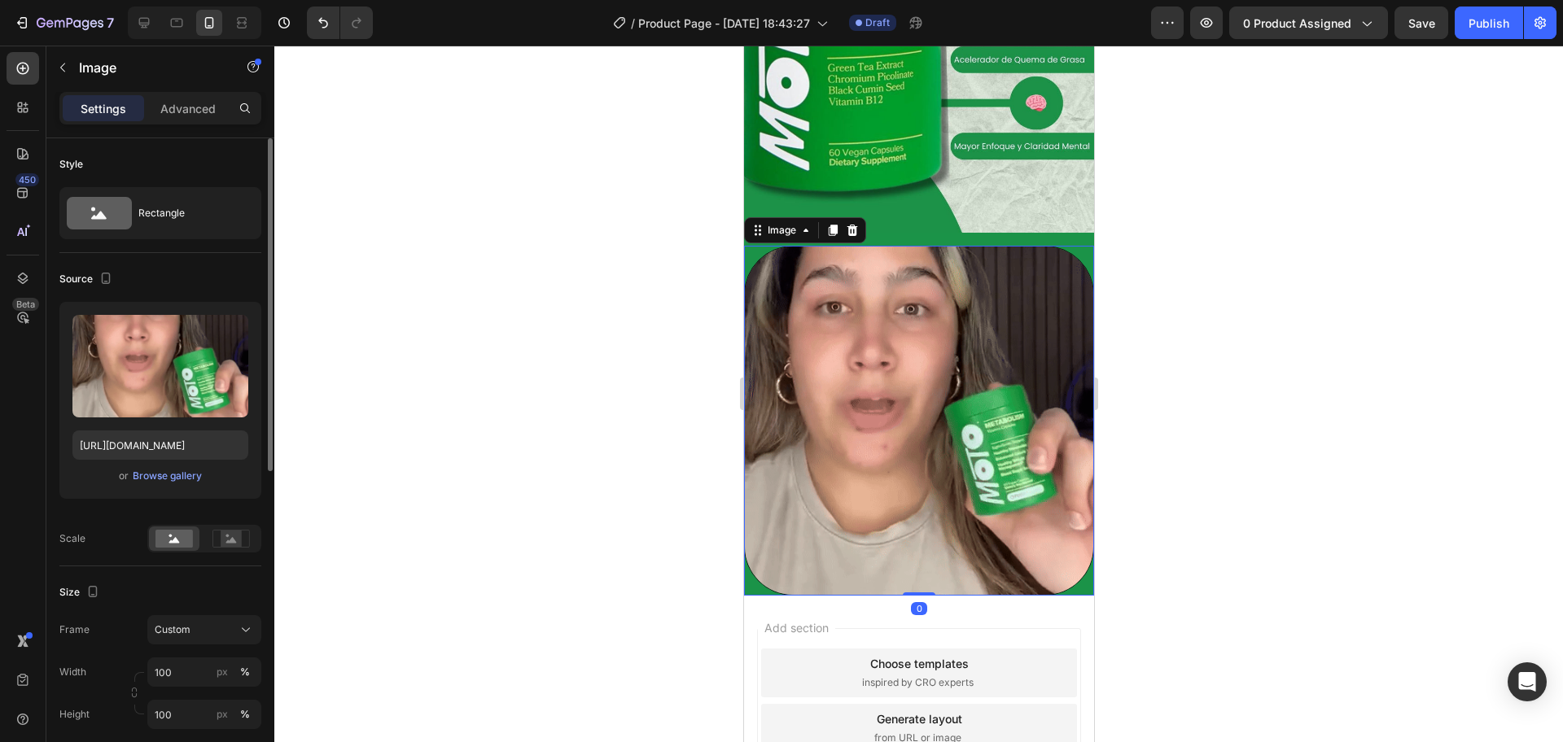
scroll to position [102, 0]
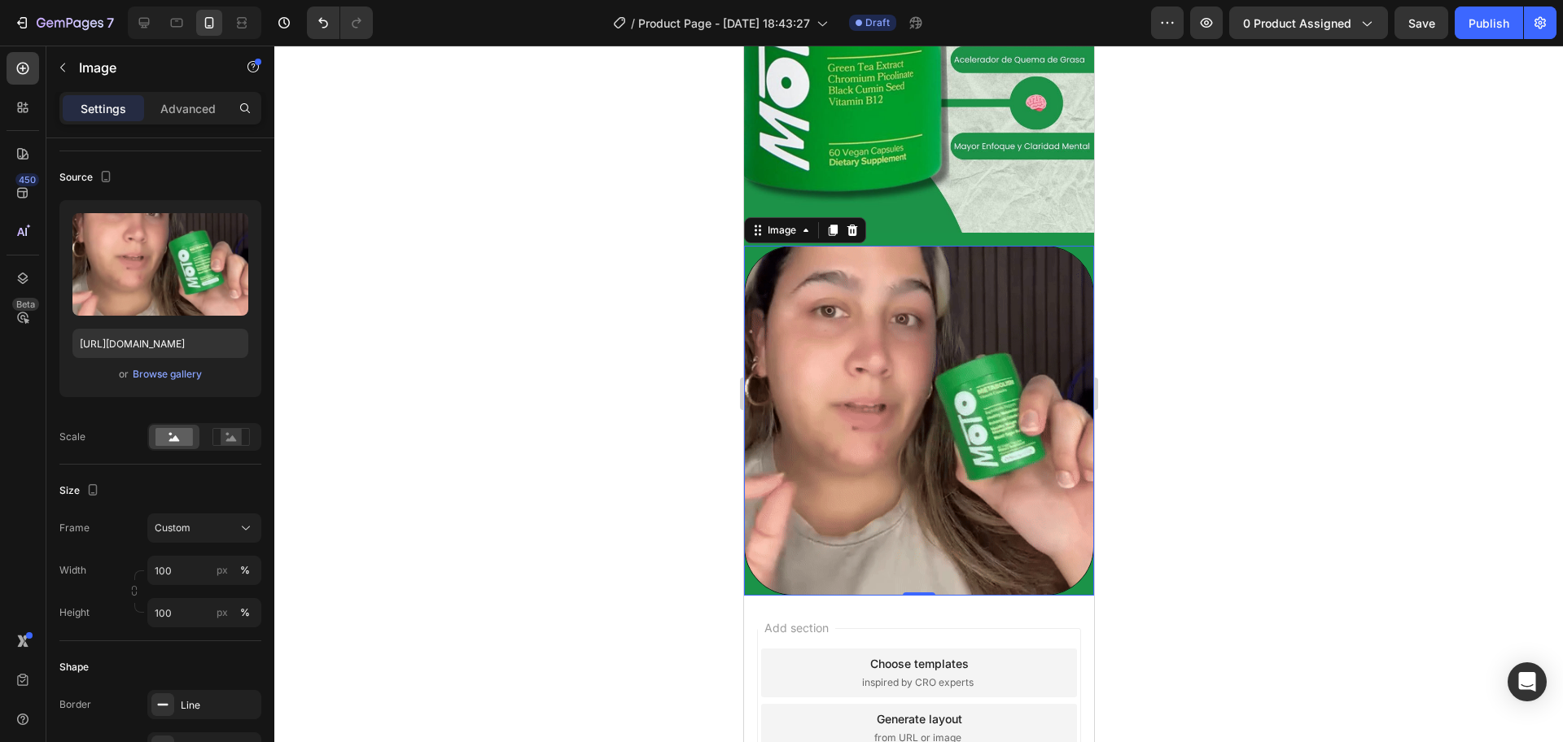
click at [753, 548] on div at bounding box center [918, 421] width 350 height 350
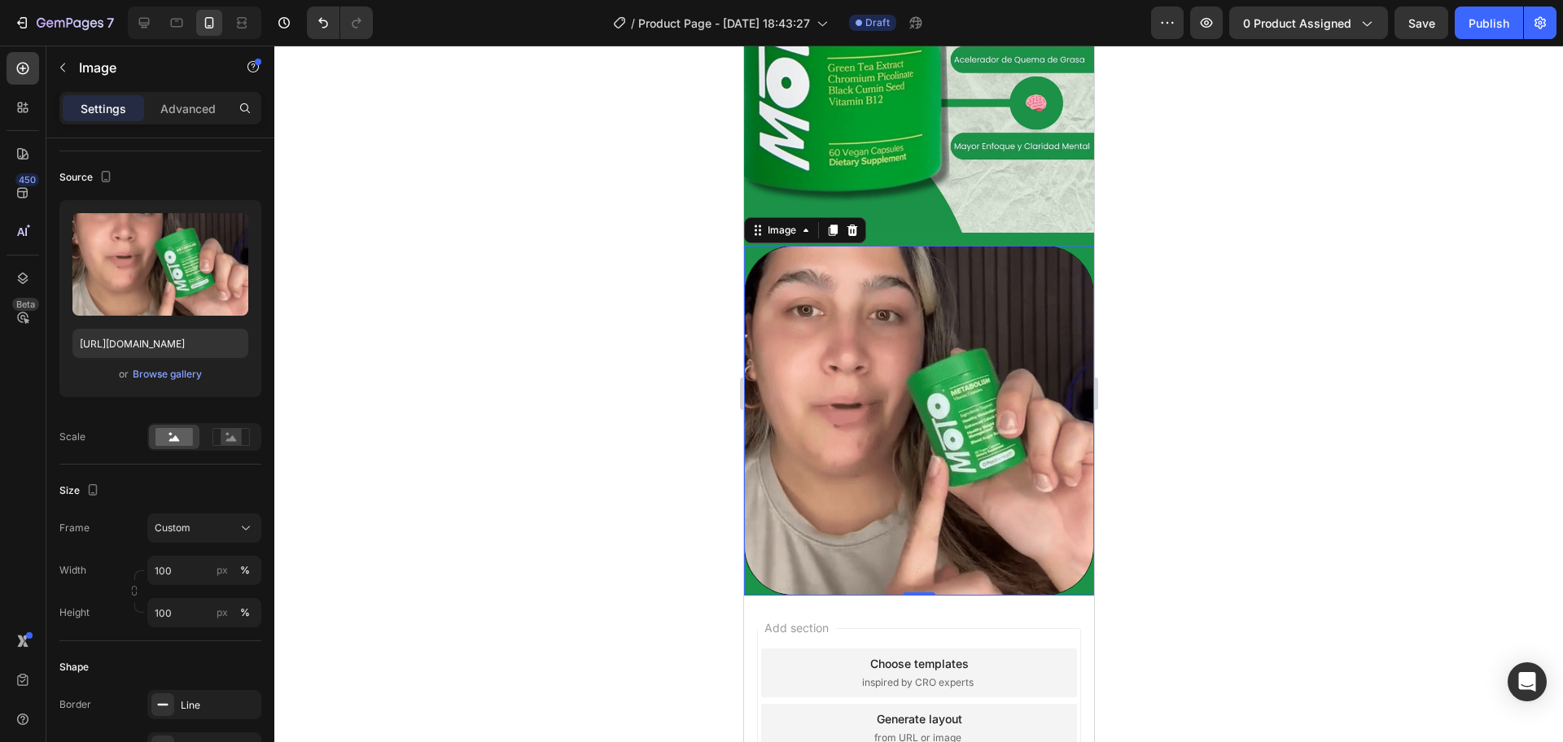
click at [753, 593] on div "Add section Choose templates inspired by CRO experts Generate layout from URL o…" at bounding box center [918, 751] width 350 height 311
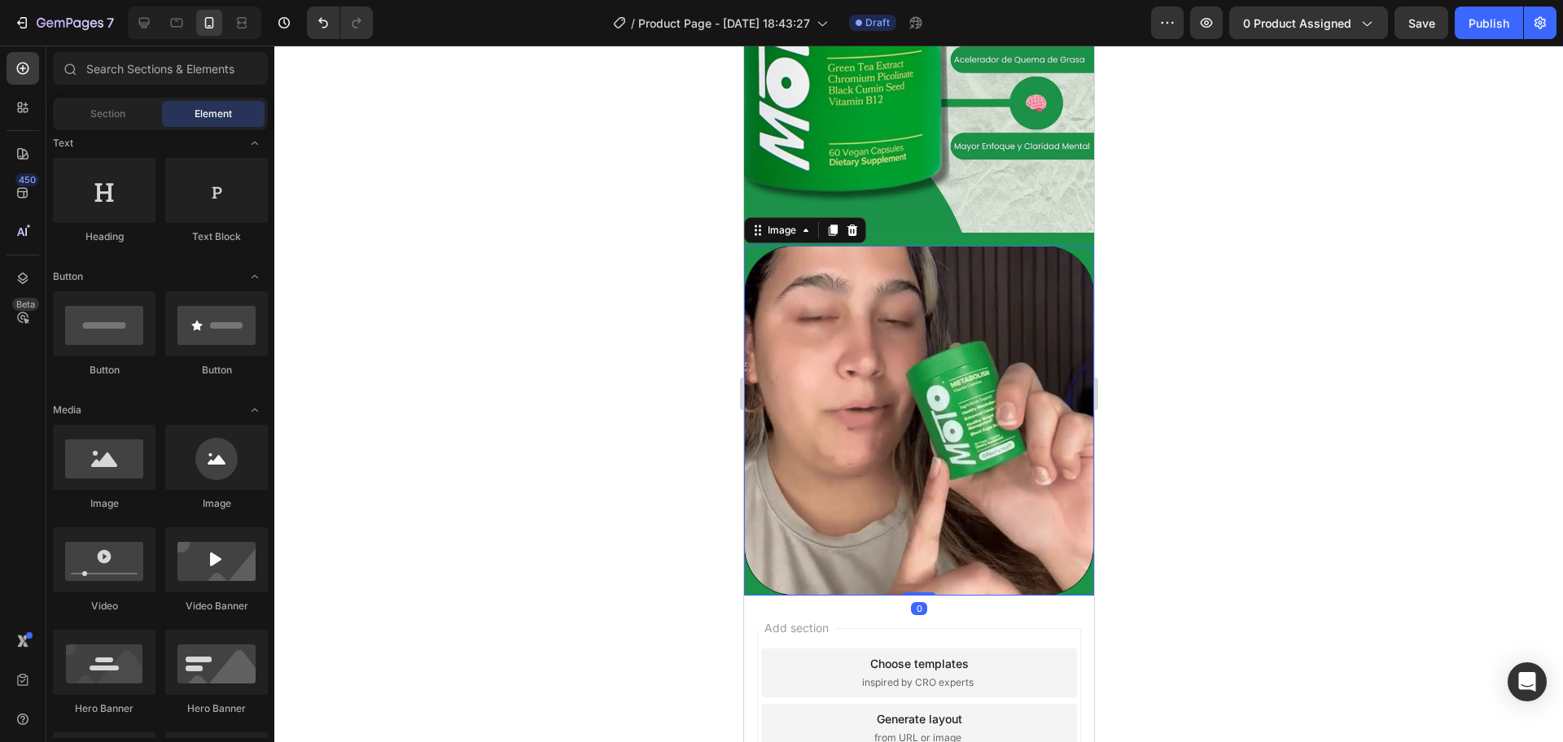
click at [759, 557] on div at bounding box center [918, 421] width 350 height 350
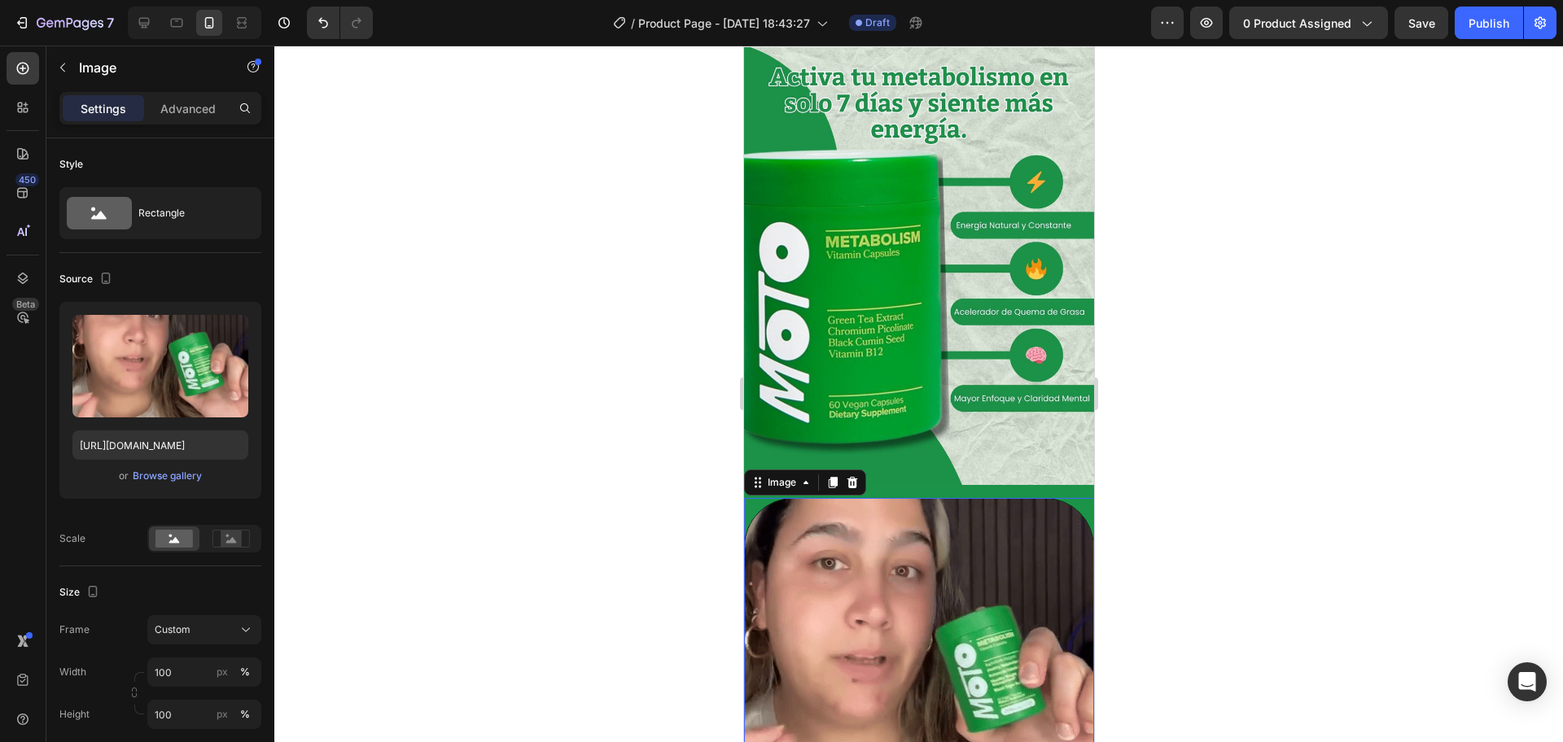
scroll to position [0, 0]
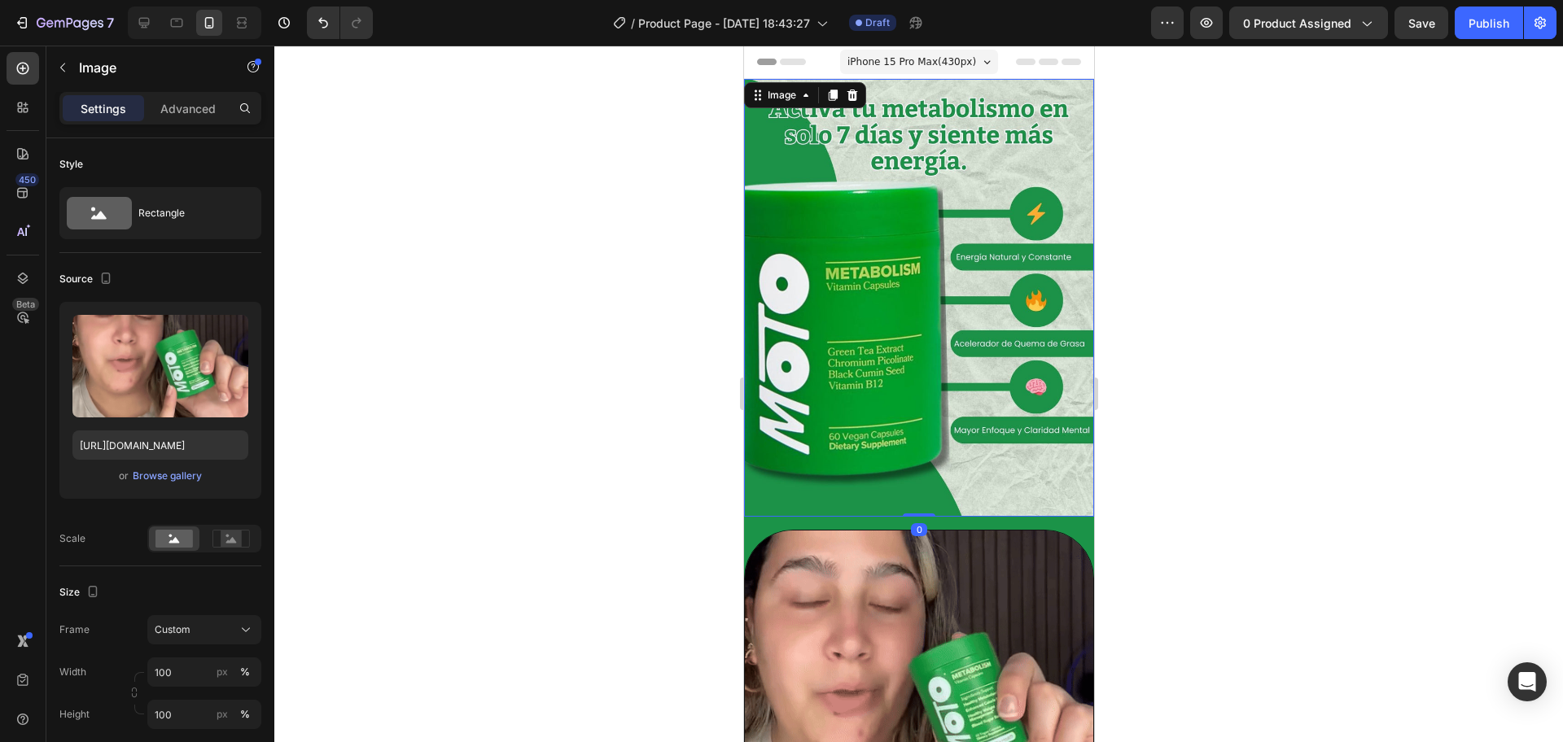
click at [1050, 146] on img at bounding box center [918, 298] width 350 height 438
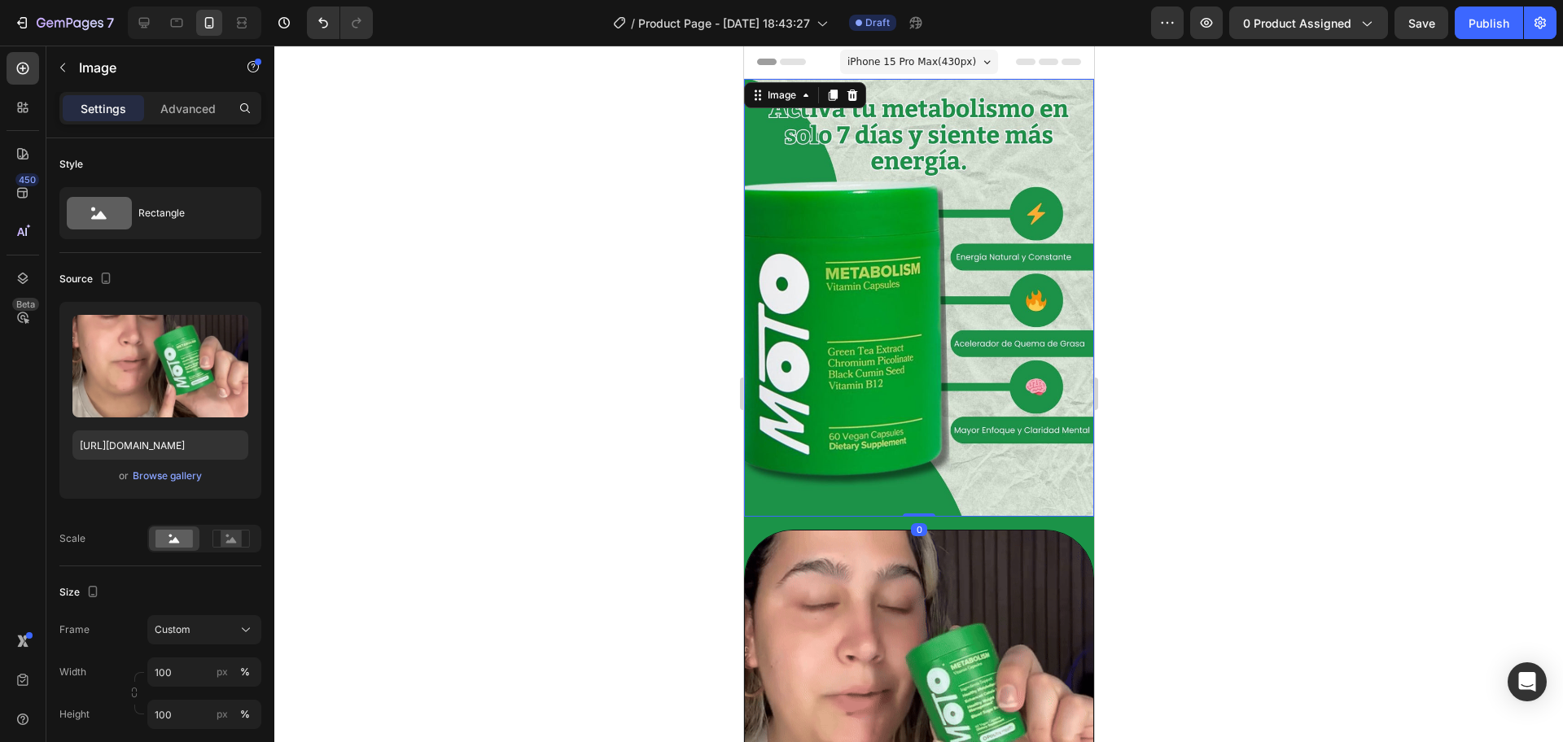
scroll to position [102, 0]
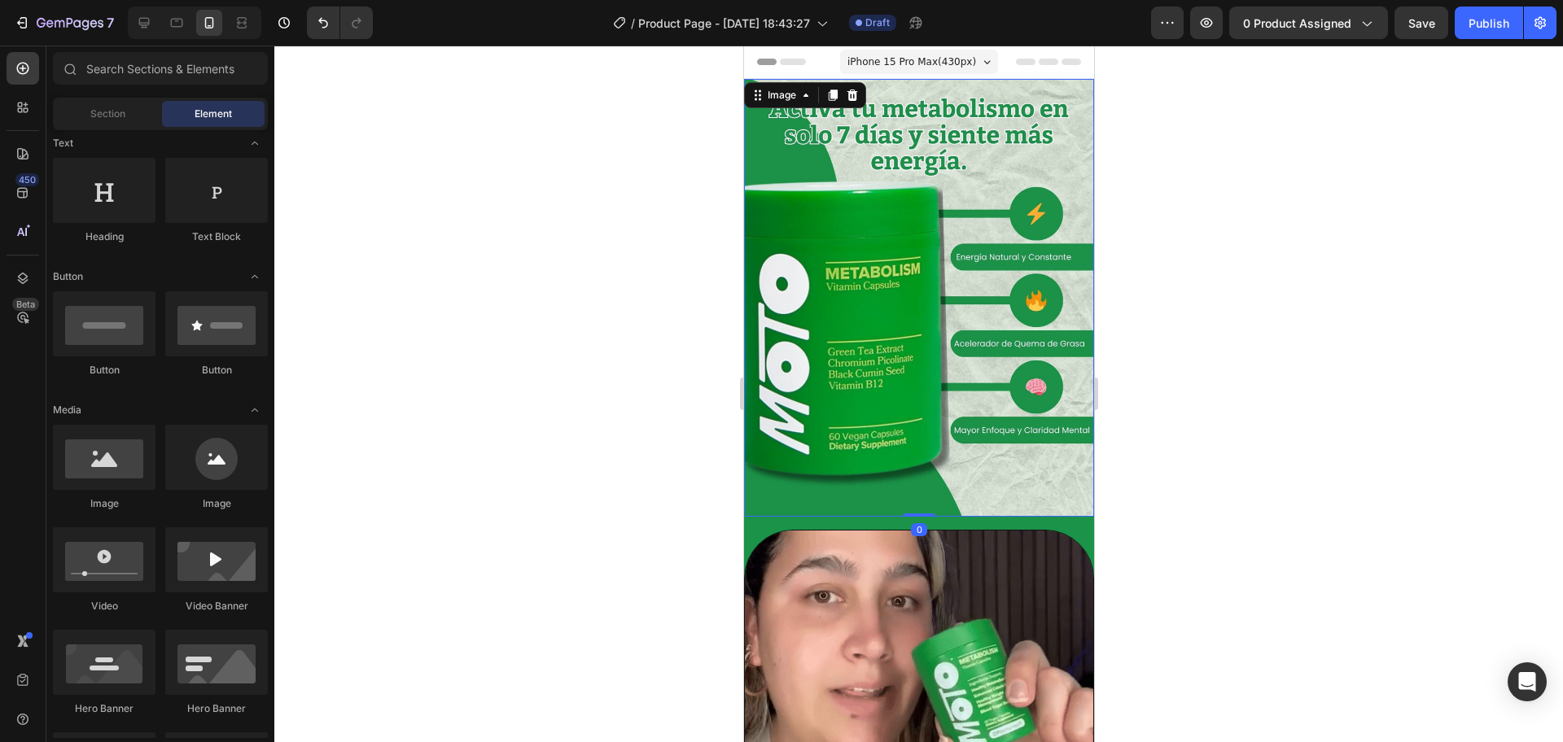
click at [1074, 68] on div "Header" at bounding box center [918, 62] width 350 height 33
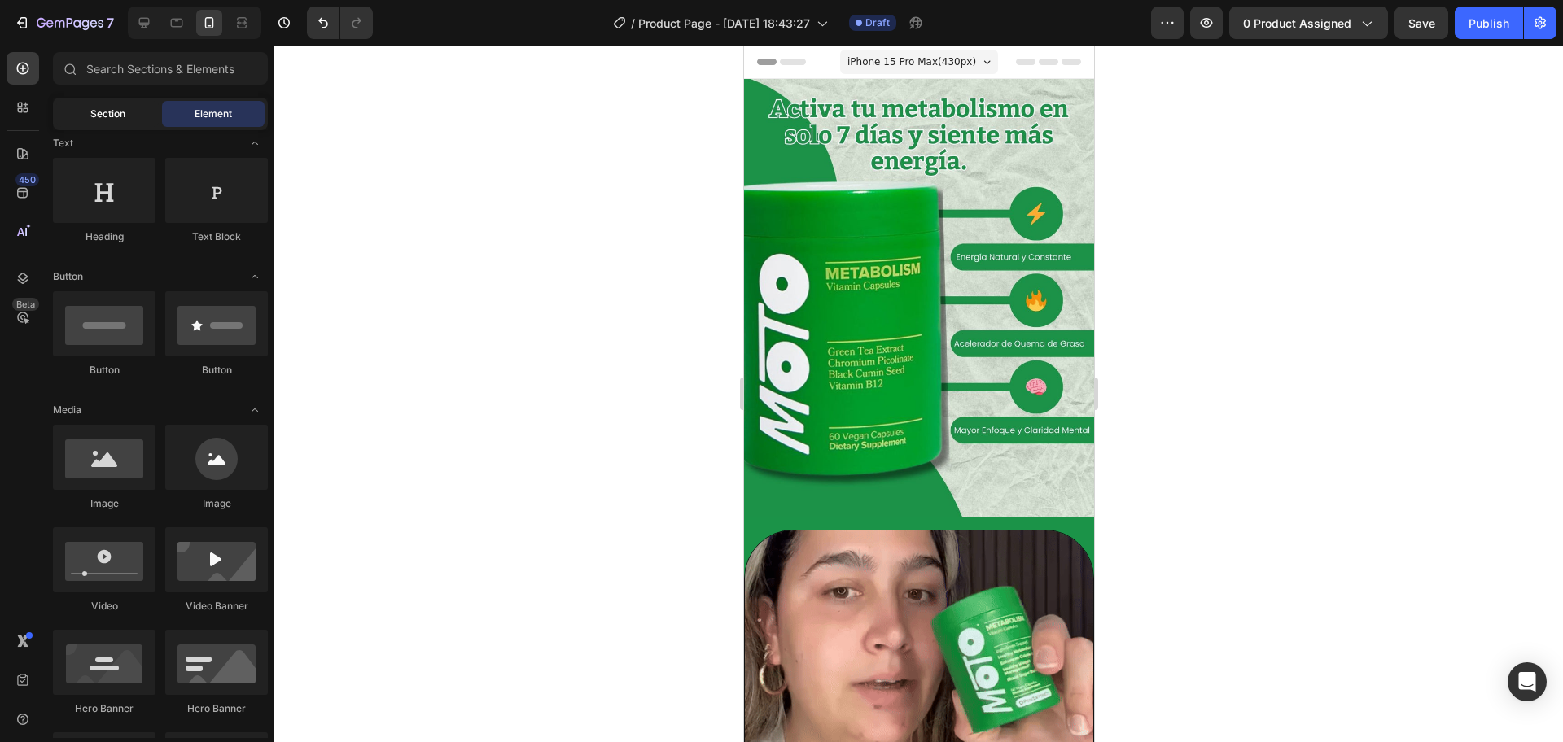
click at [144, 107] on div "Section" at bounding box center [107, 114] width 103 height 26
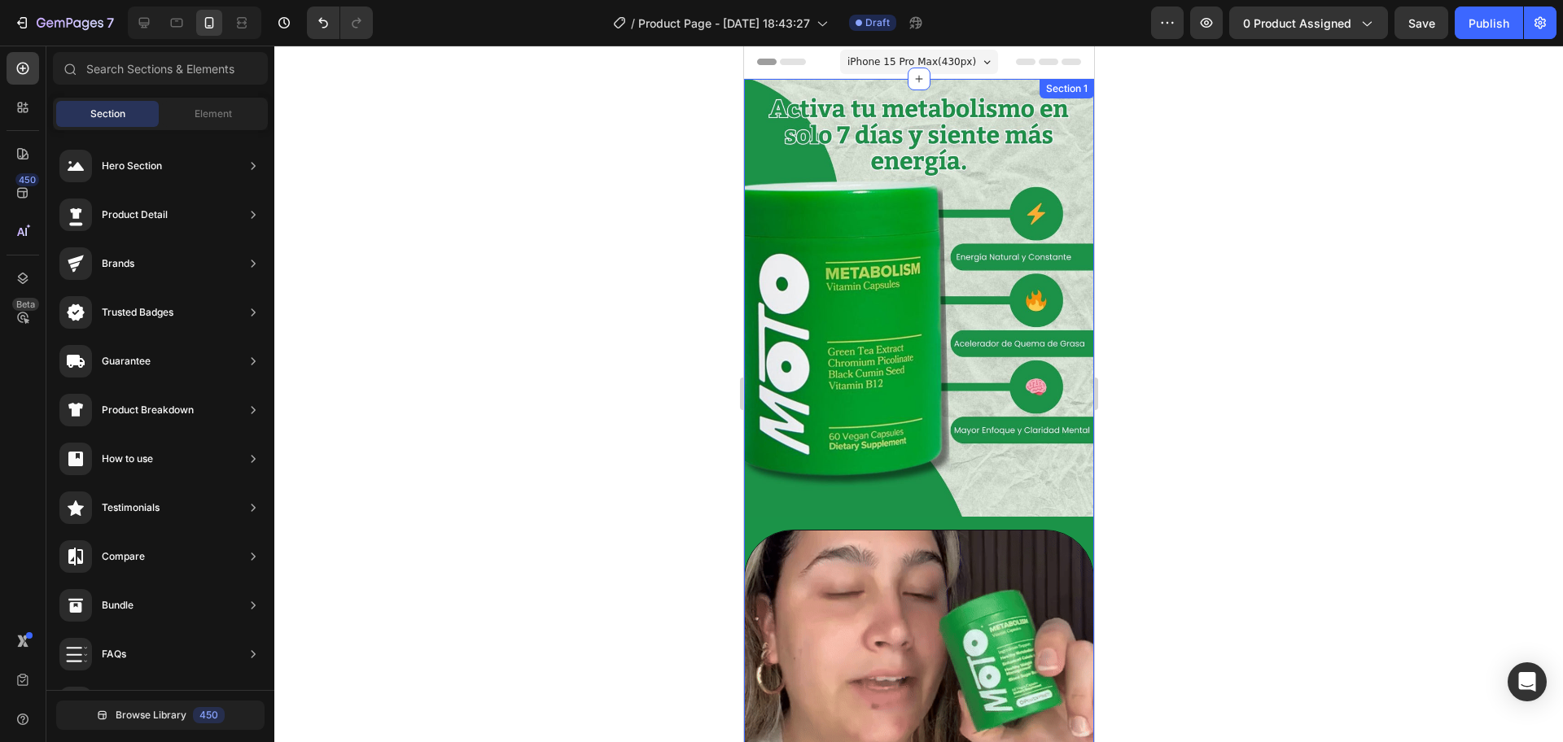
click at [1052, 504] on div "Image Row Image Row" at bounding box center [918, 479] width 350 height 801
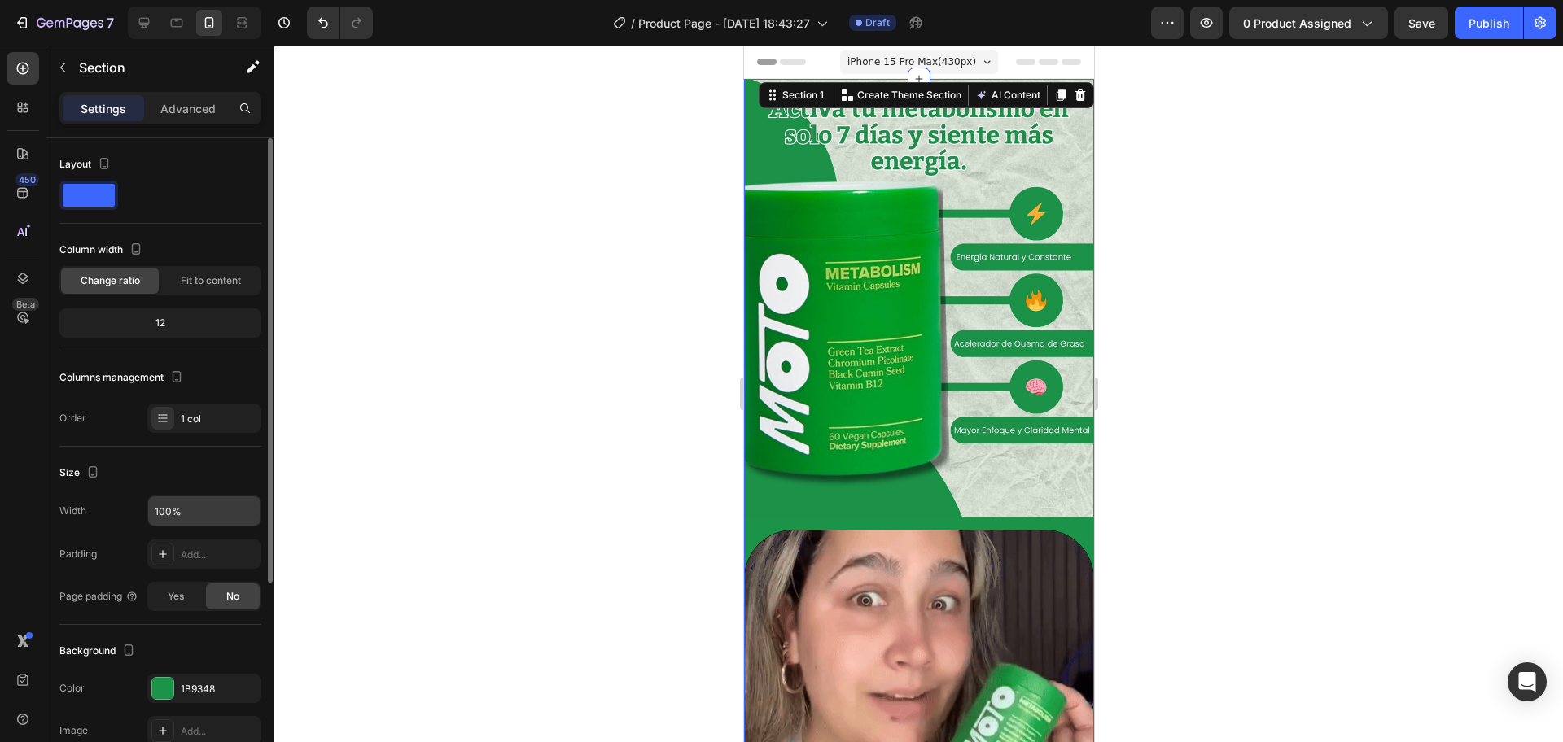
scroll to position [300, 0]
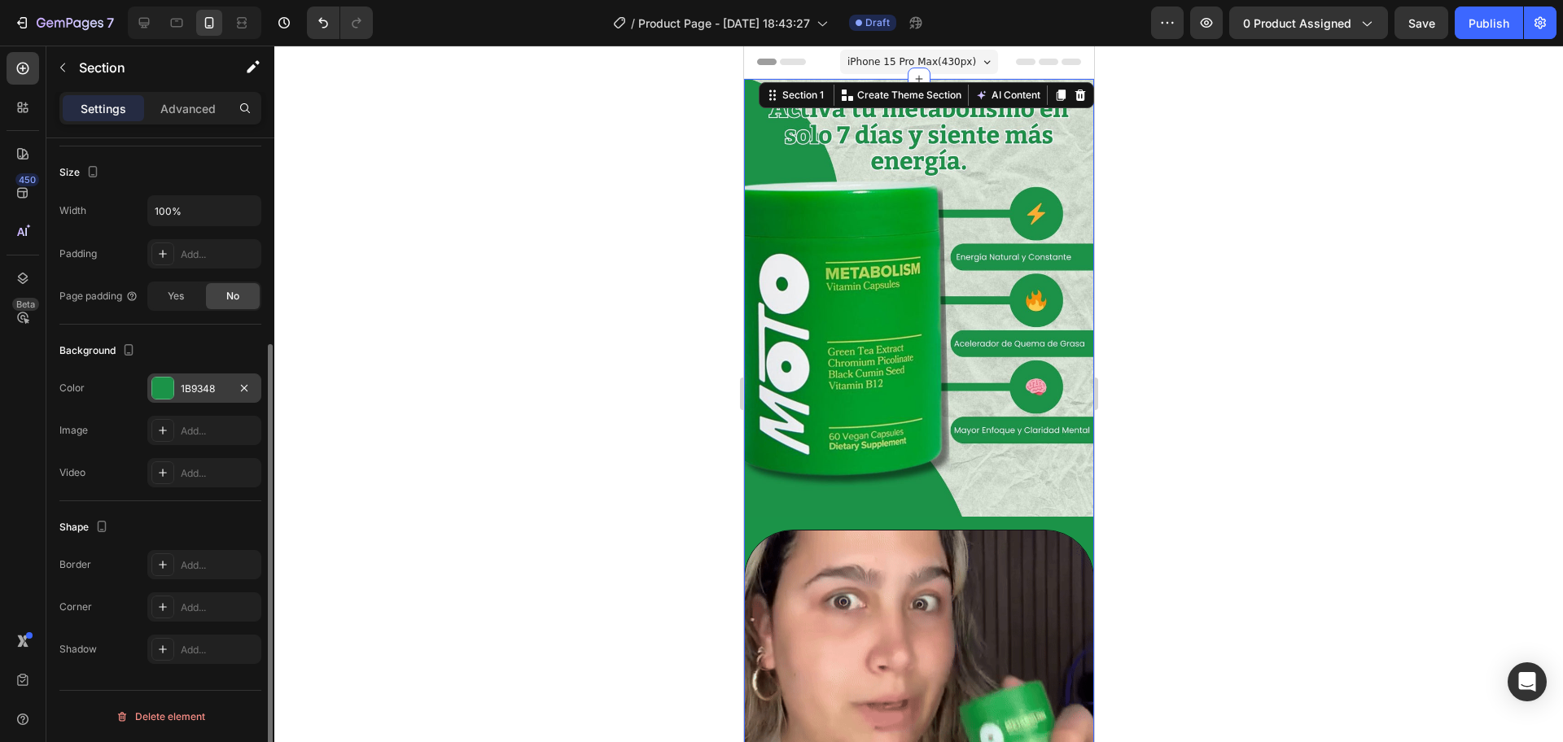
click at [170, 377] on div at bounding box center [162, 388] width 23 height 23
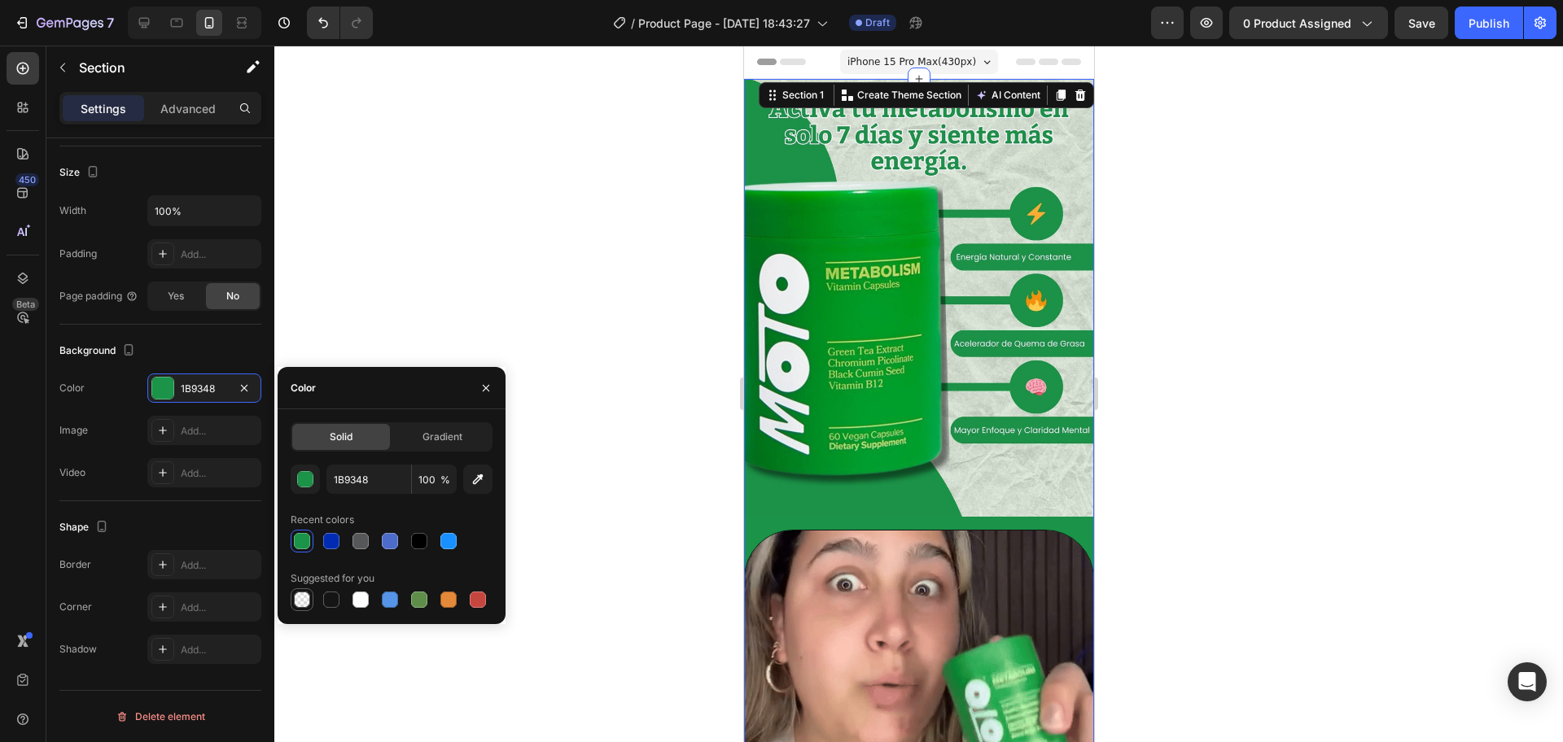
click at [305, 593] on div at bounding box center [302, 600] width 16 height 16
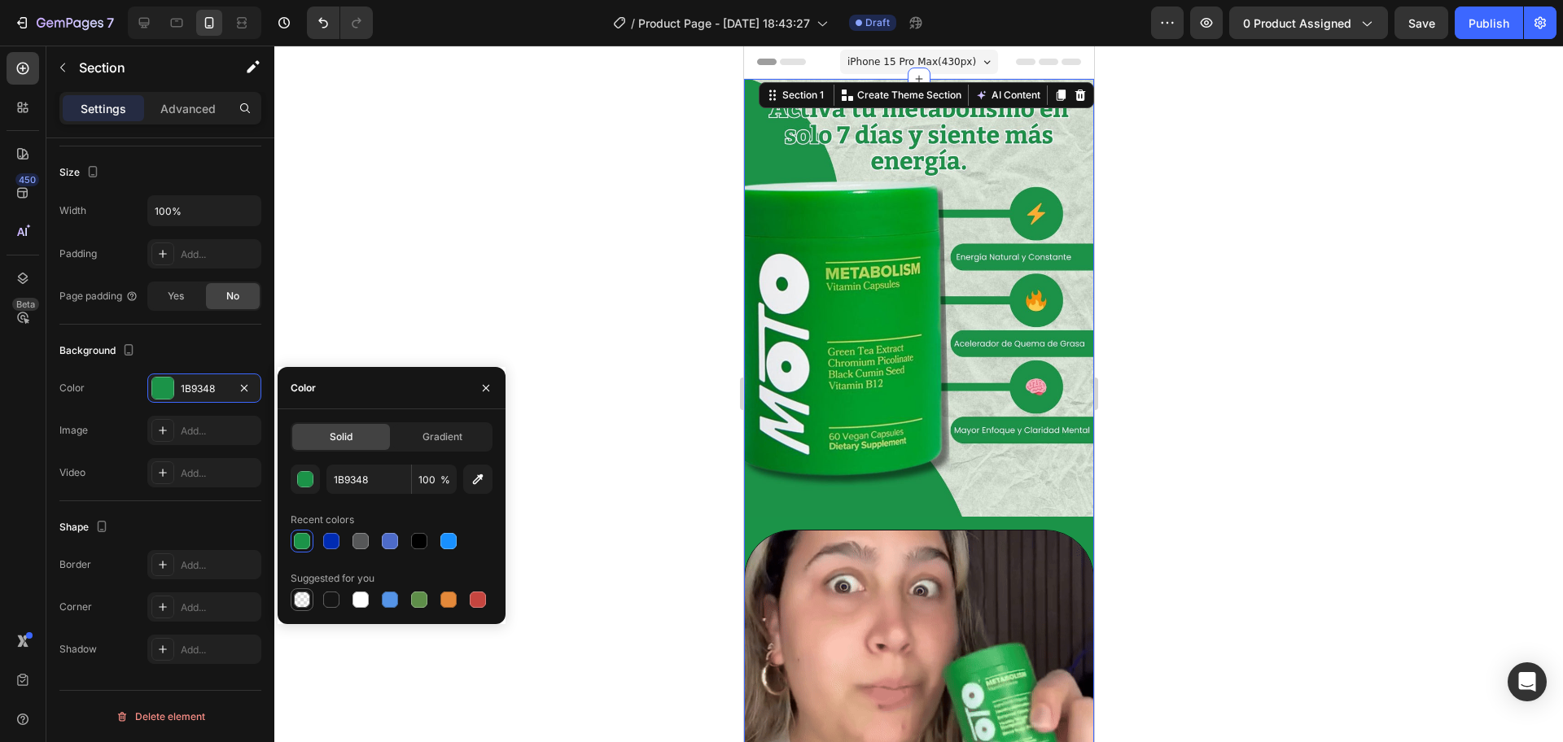
type input "000000"
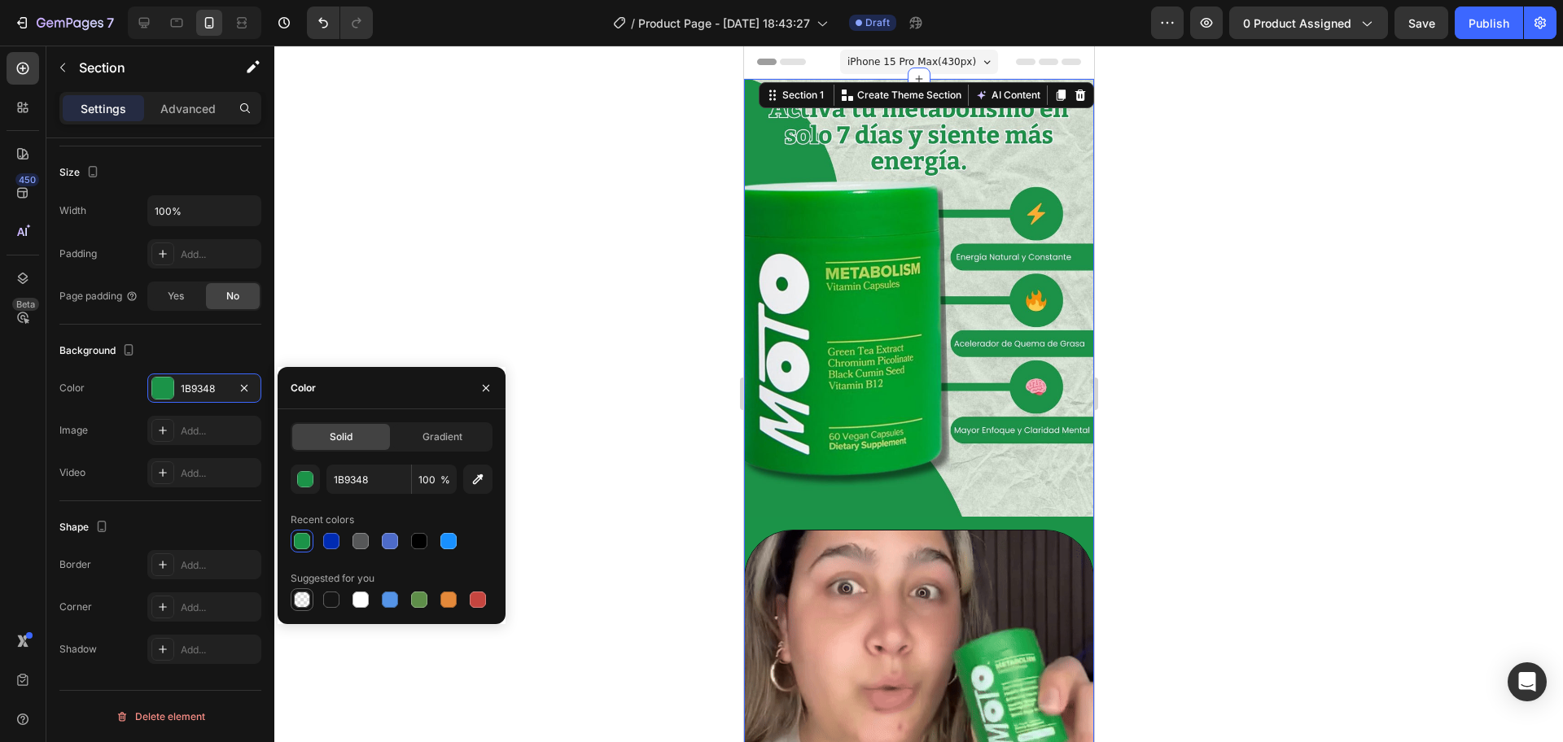
type input "0"
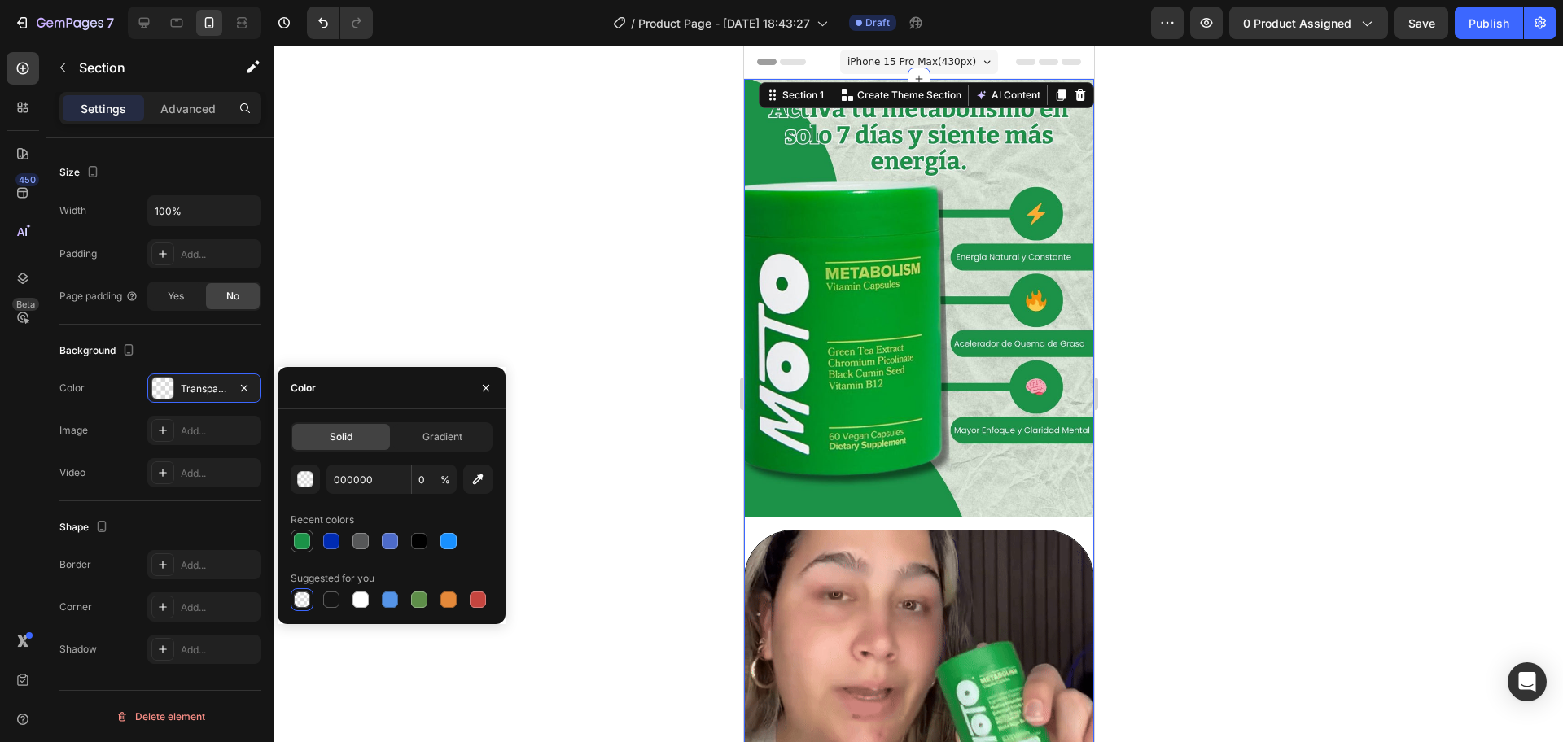
click at [311, 537] on div at bounding box center [302, 542] width 20 height 20
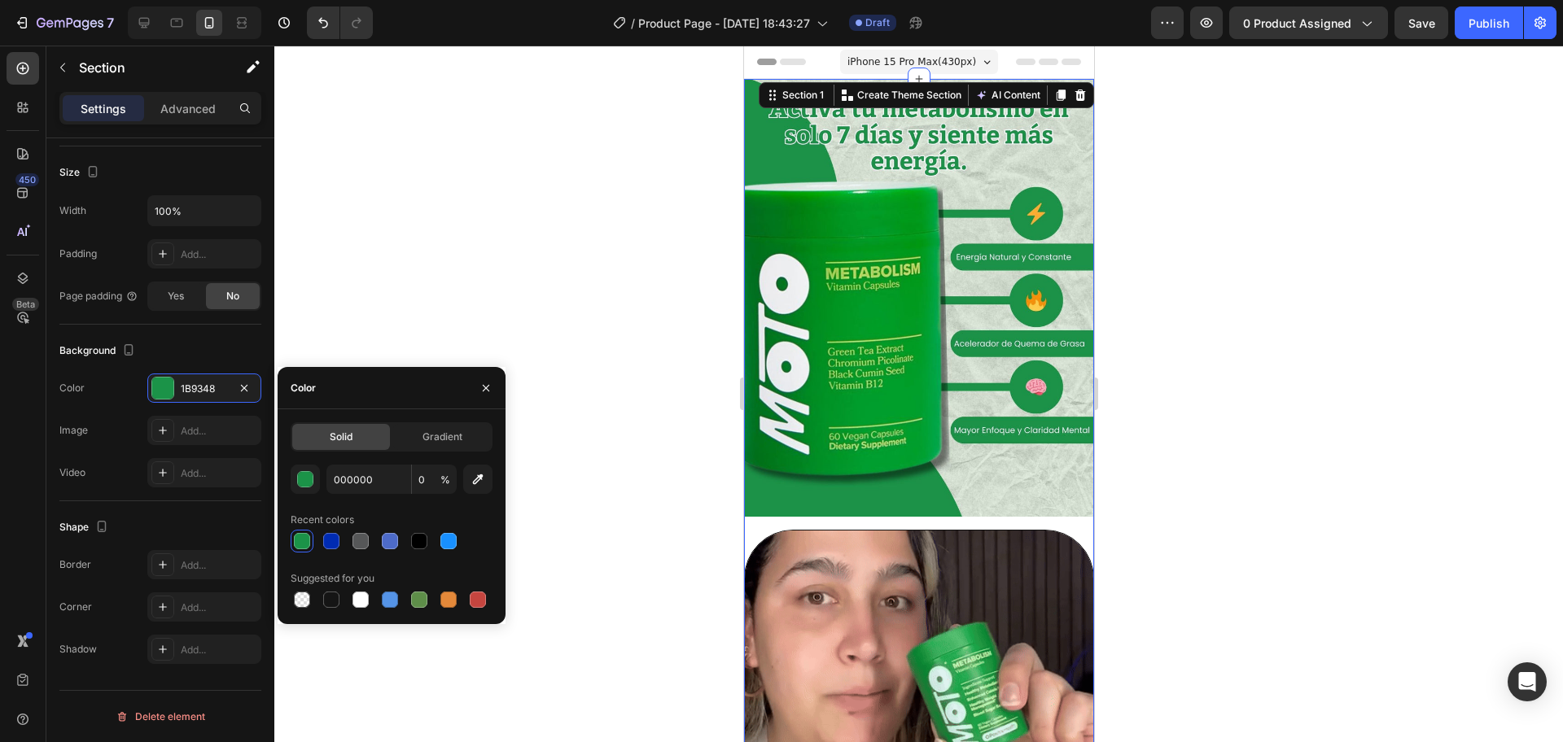
type input "1B9348"
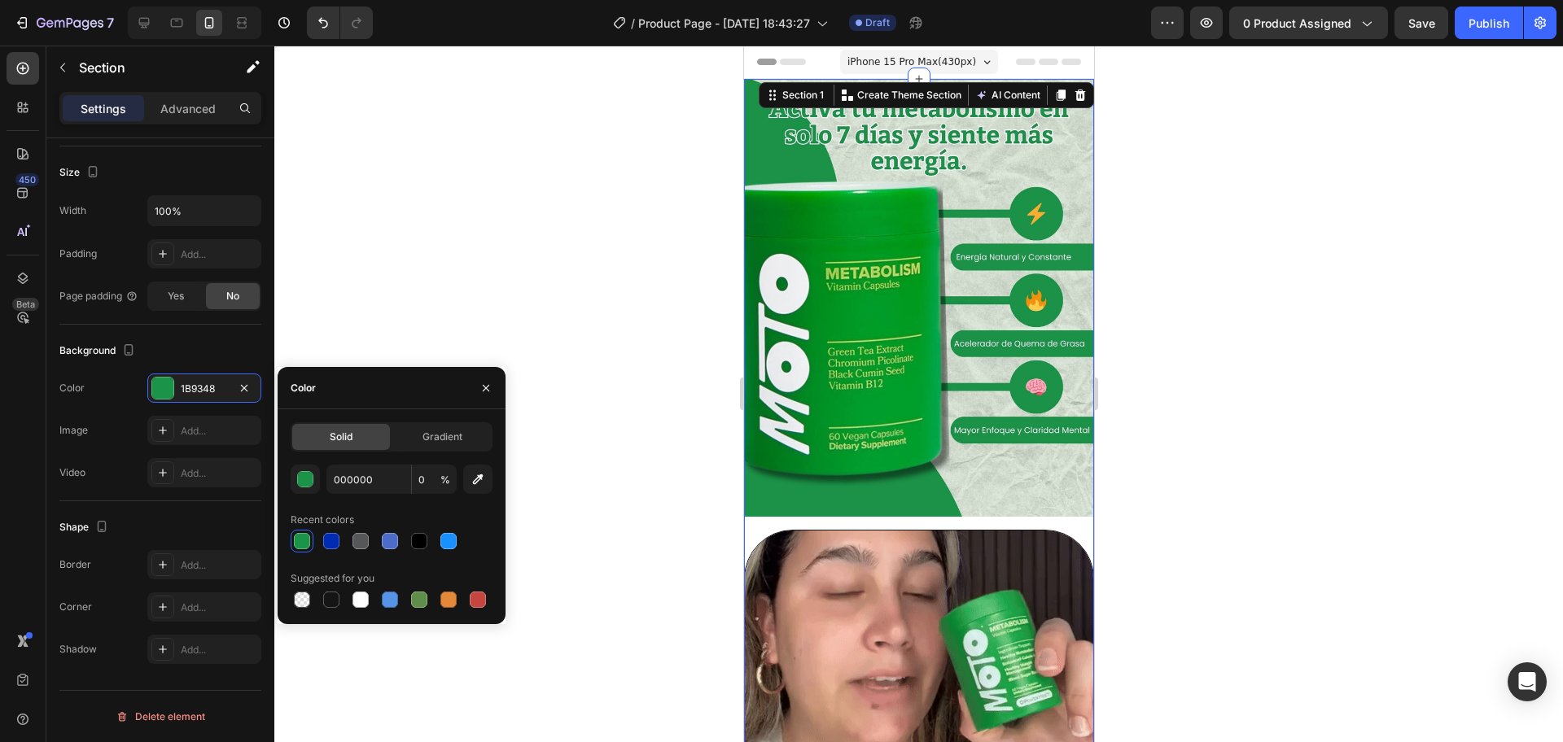
type input "100"
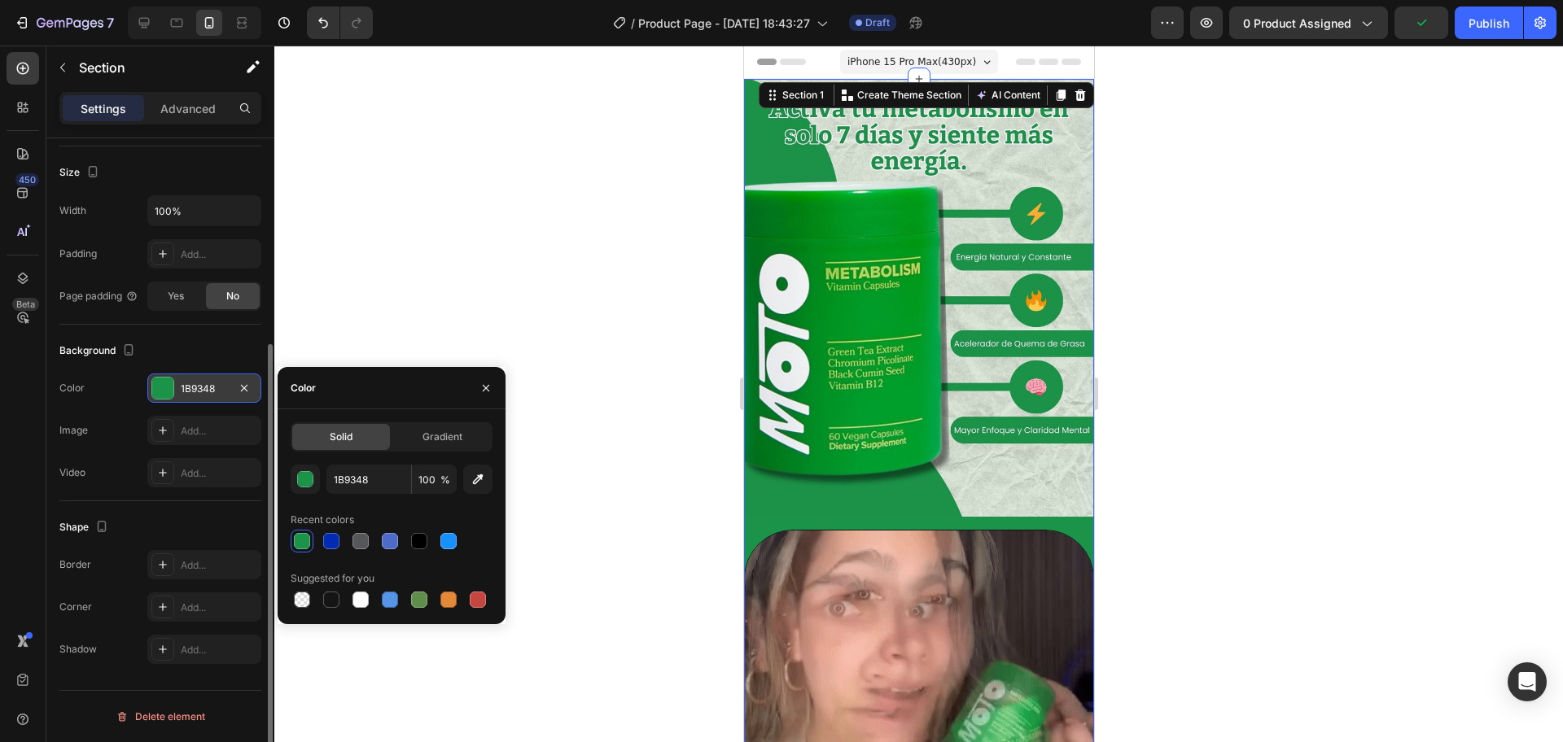
scroll to position [97, 0]
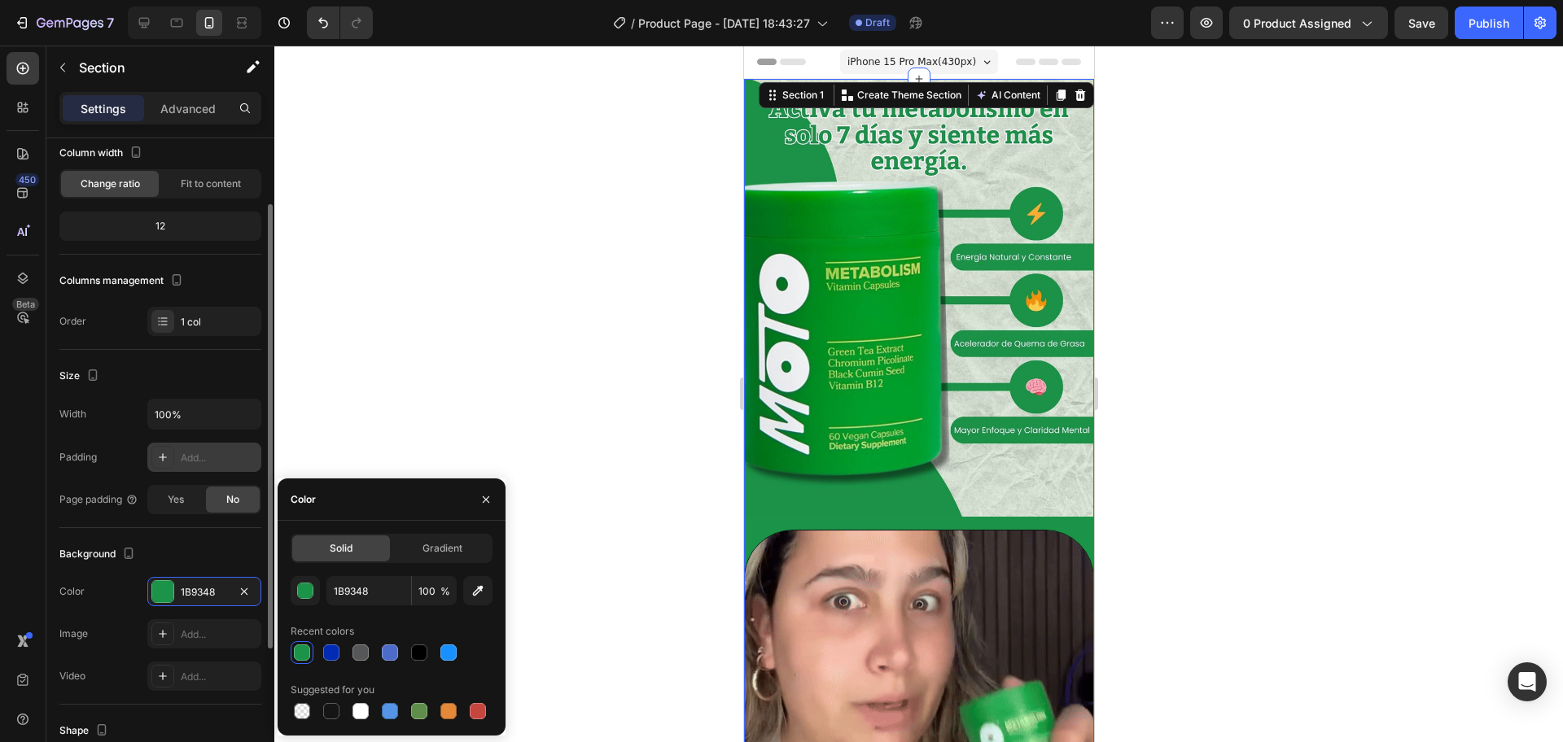
click at [166, 452] on icon at bounding box center [162, 457] width 13 height 13
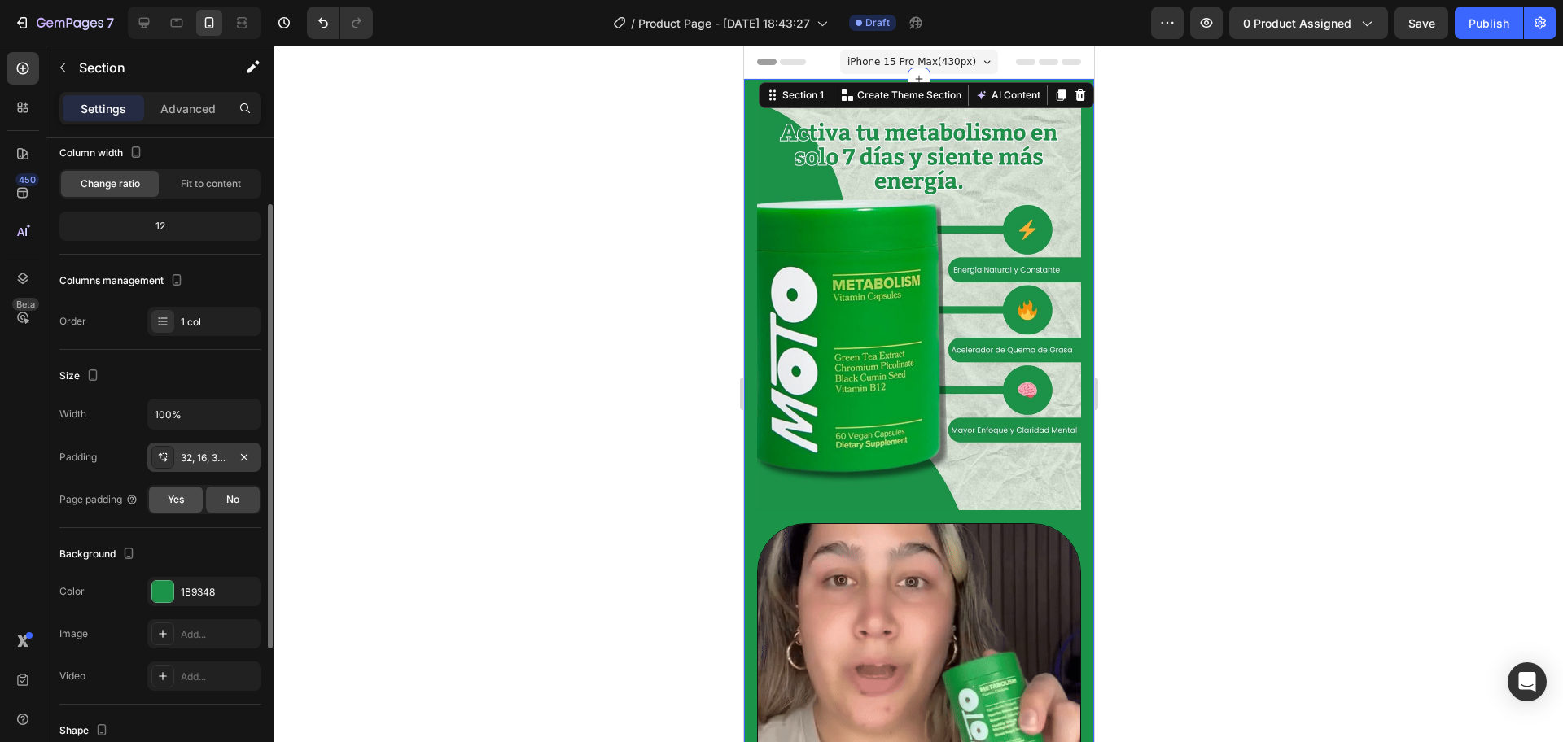
click at [188, 502] on div "Yes" at bounding box center [176, 500] width 54 height 26
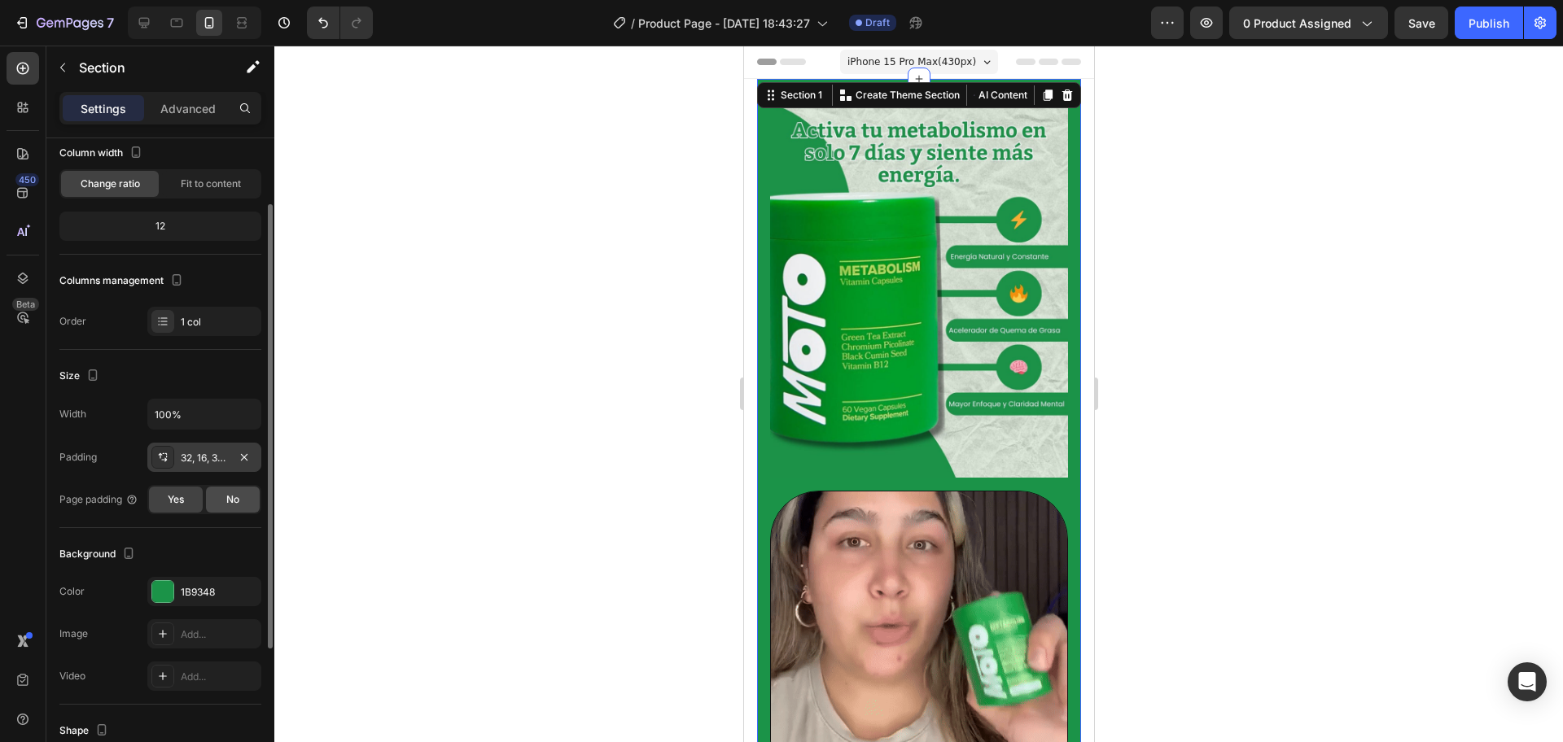
click at [229, 494] on span "No" at bounding box center [232, 499] width 13 height 15
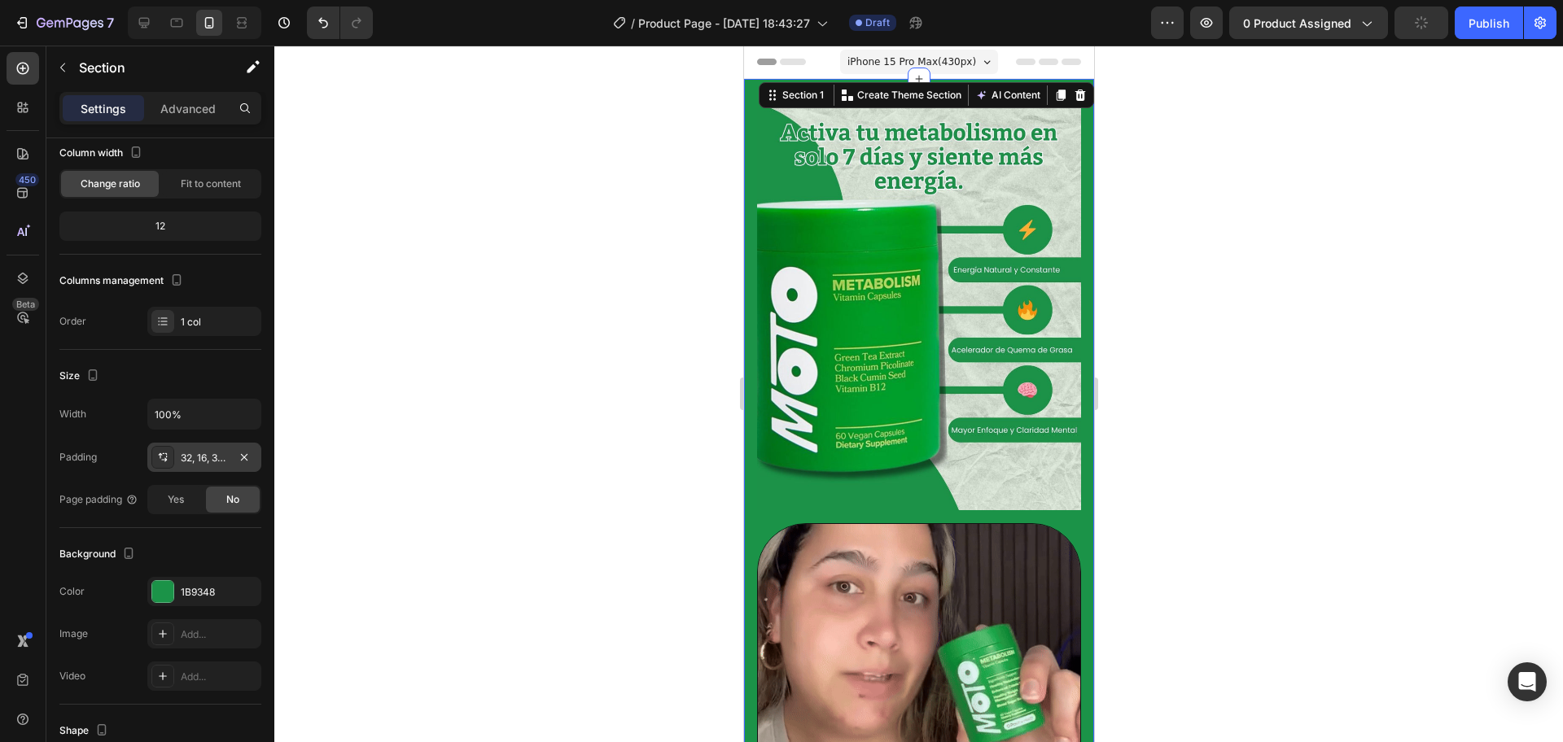
click at [221, 452] on div "32, 16, 32, 16" at bounding box center [204, 458] width 47 height 15
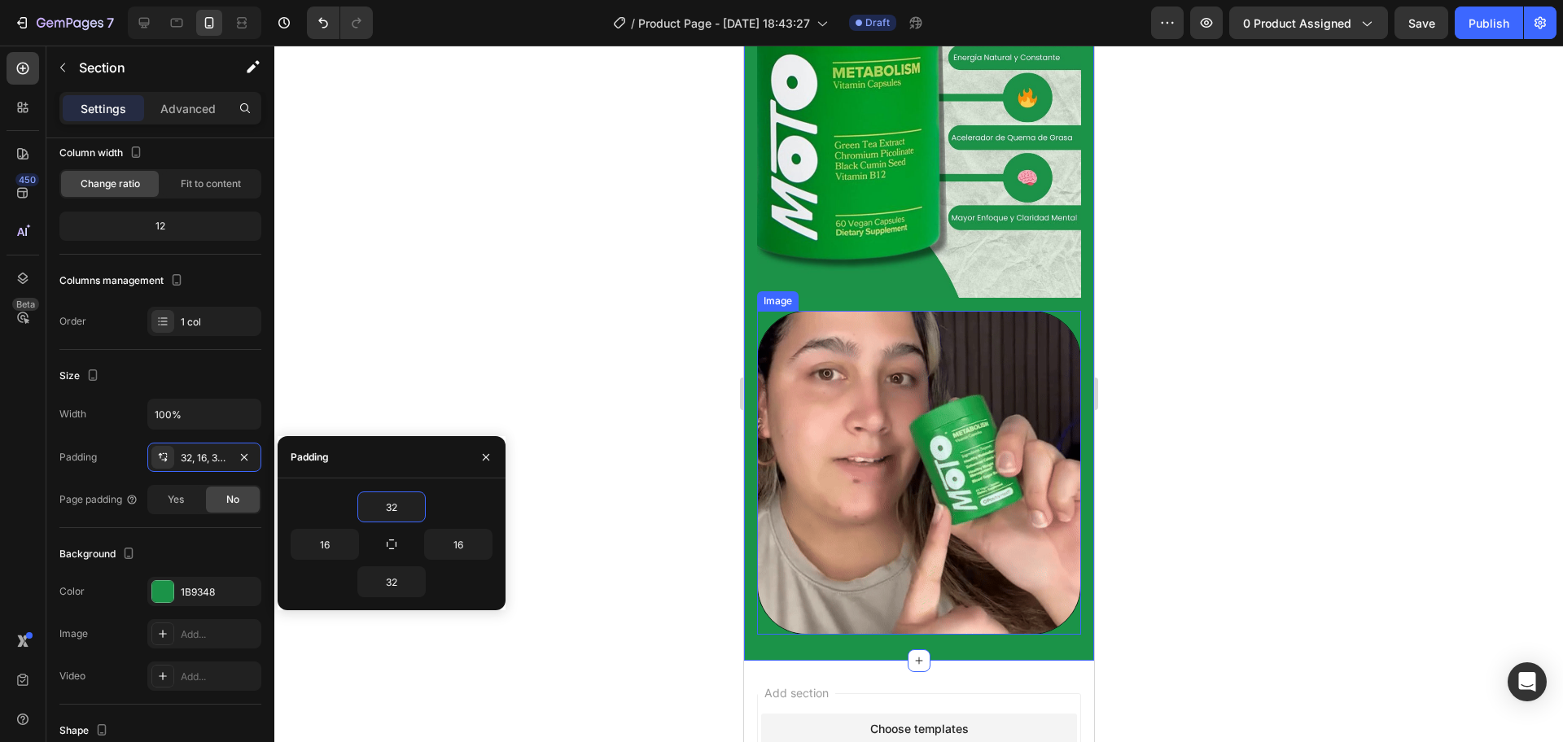
scroll to position [305, 0]
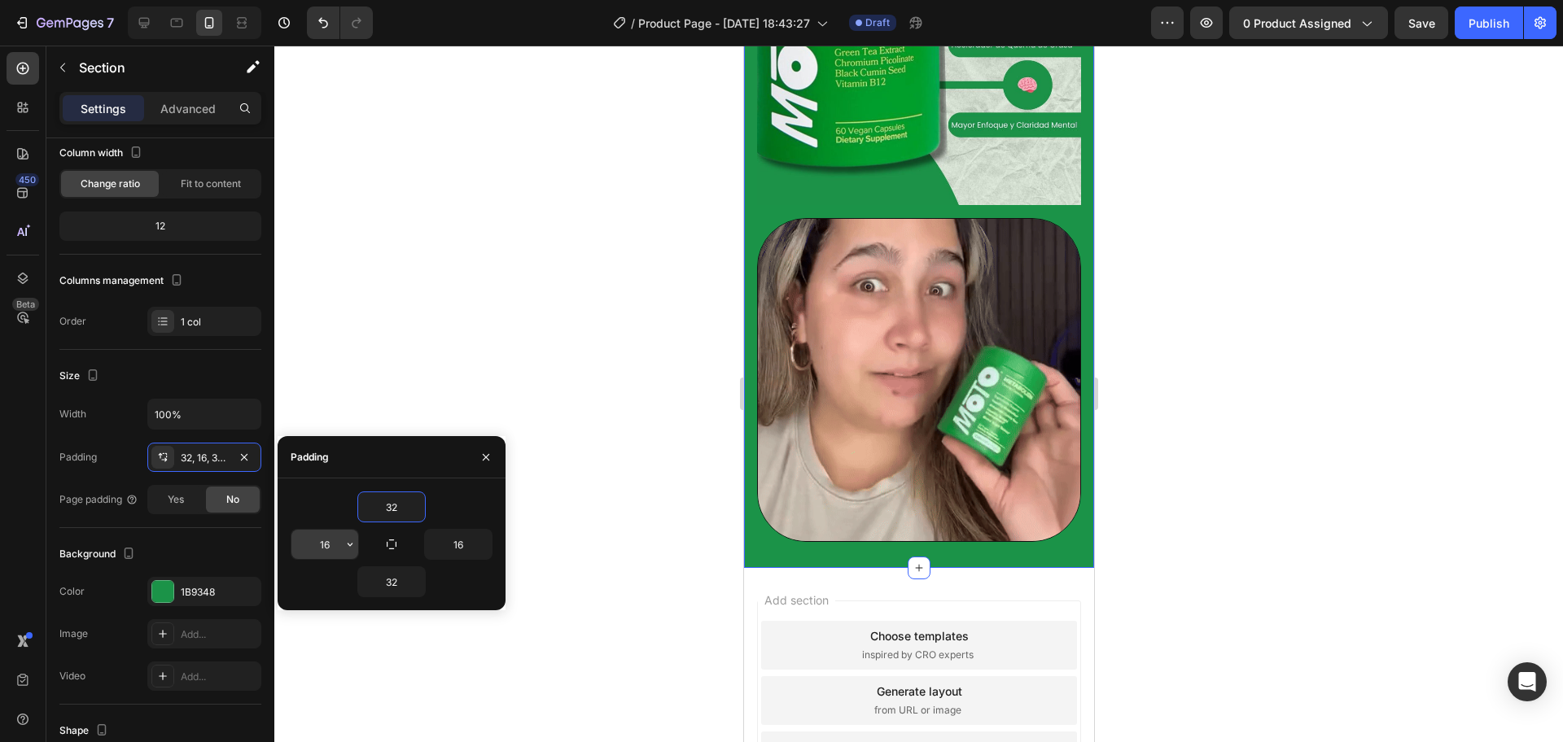
click at [331, 541] on input "16" at bounding box center [324, 544] width 67 height 29
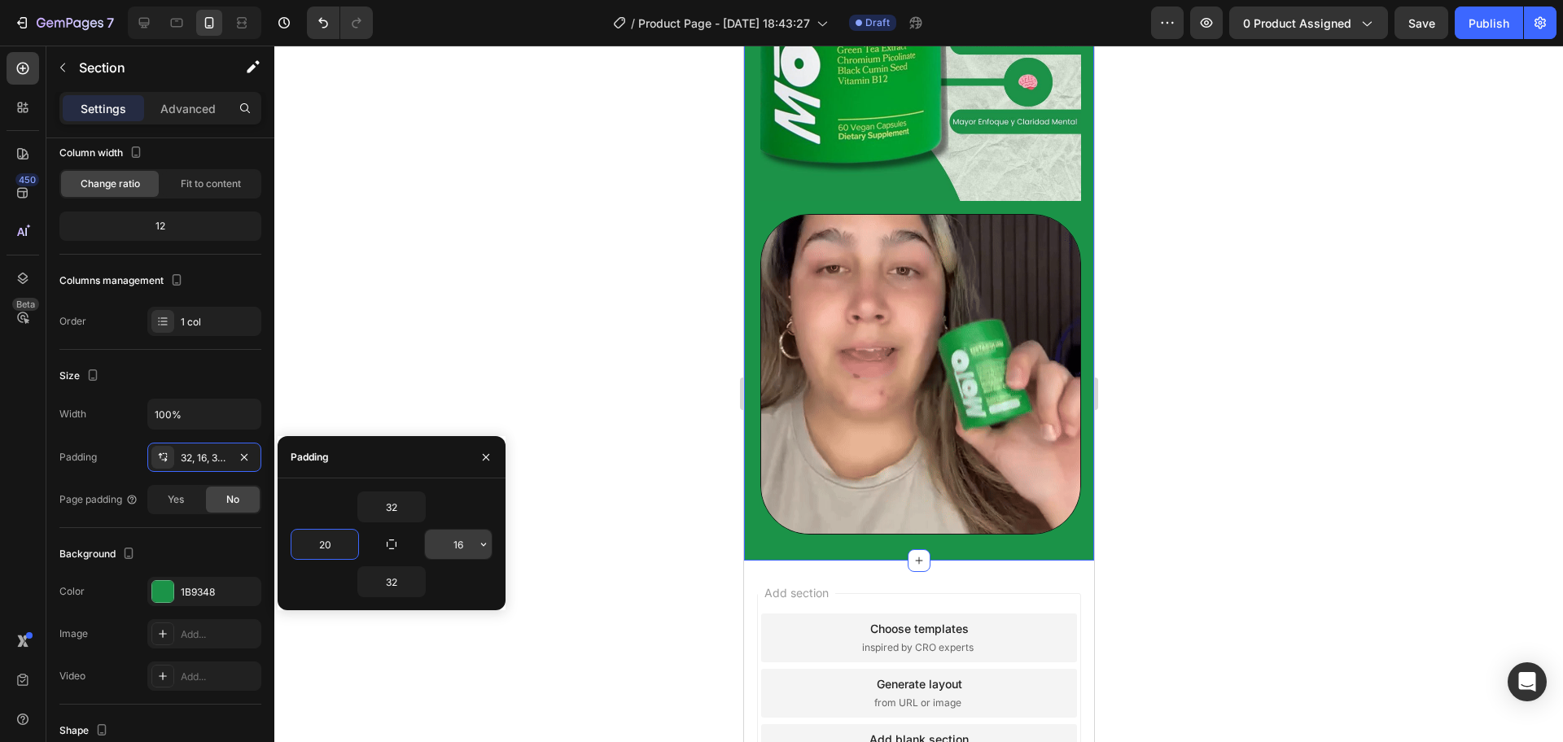
type input "20"
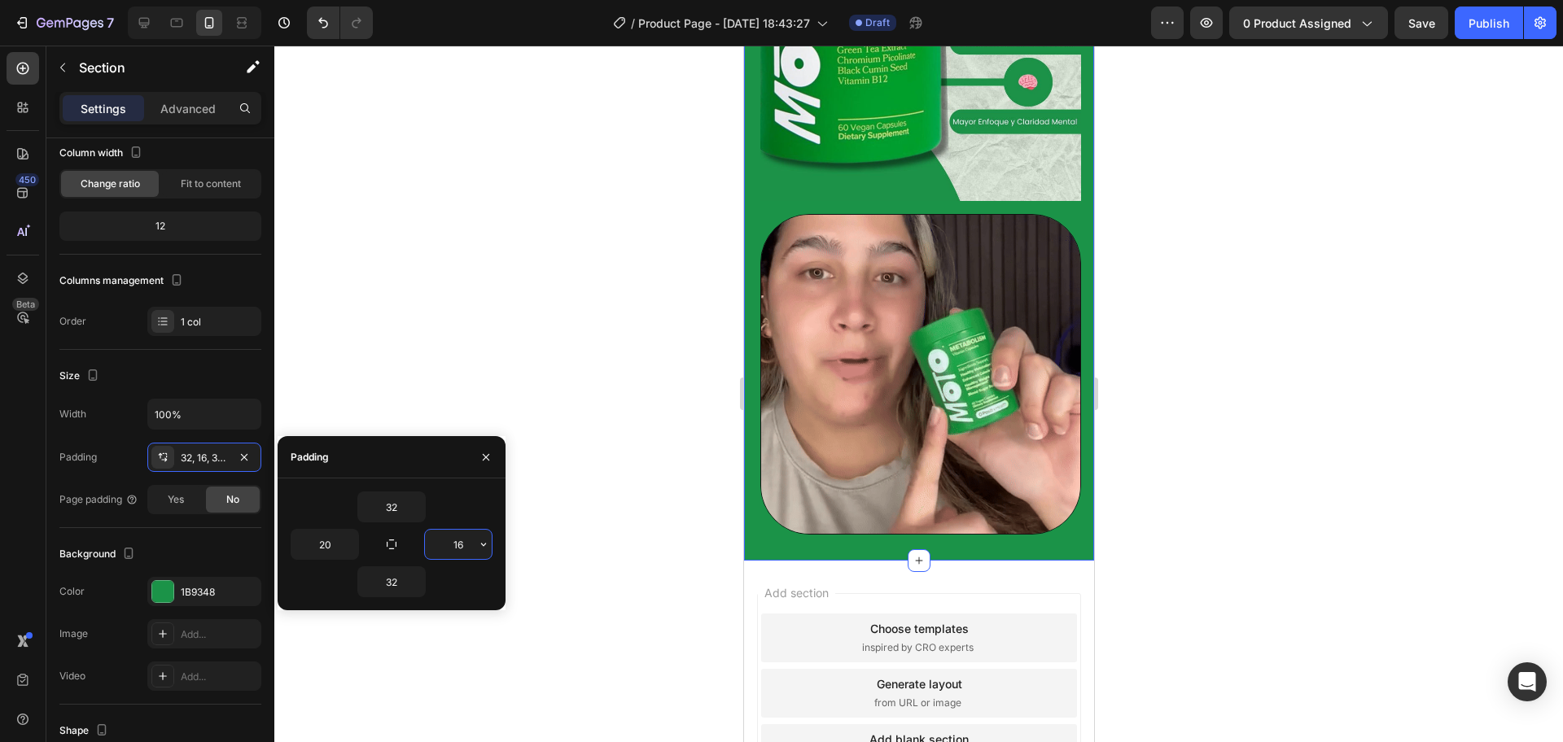
click at [474, 549] on input "16" at bounding box center [458, 544] width 67 height 29
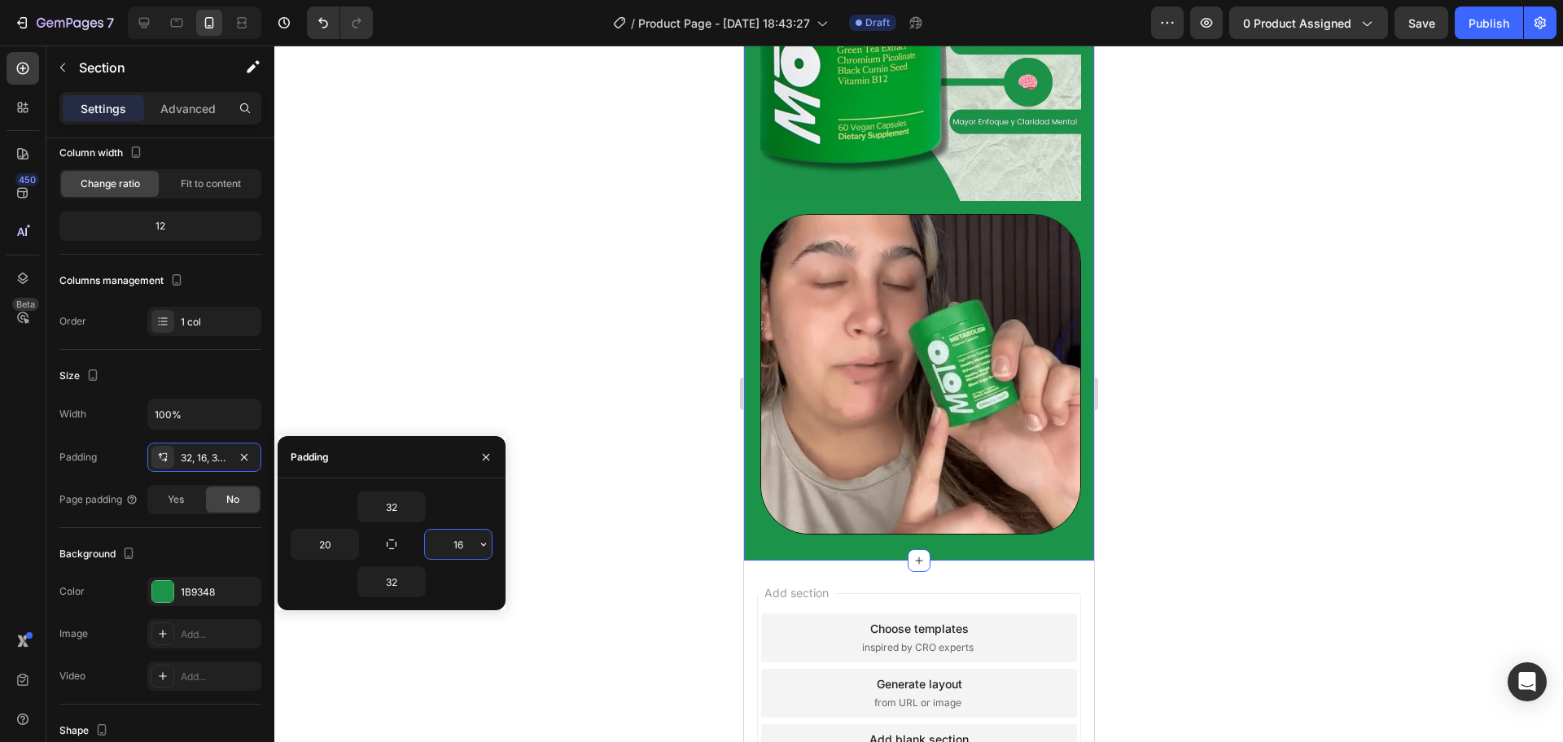
click at [475, 549] on input "16" at bounding box center [458, 544] width 67 height 29
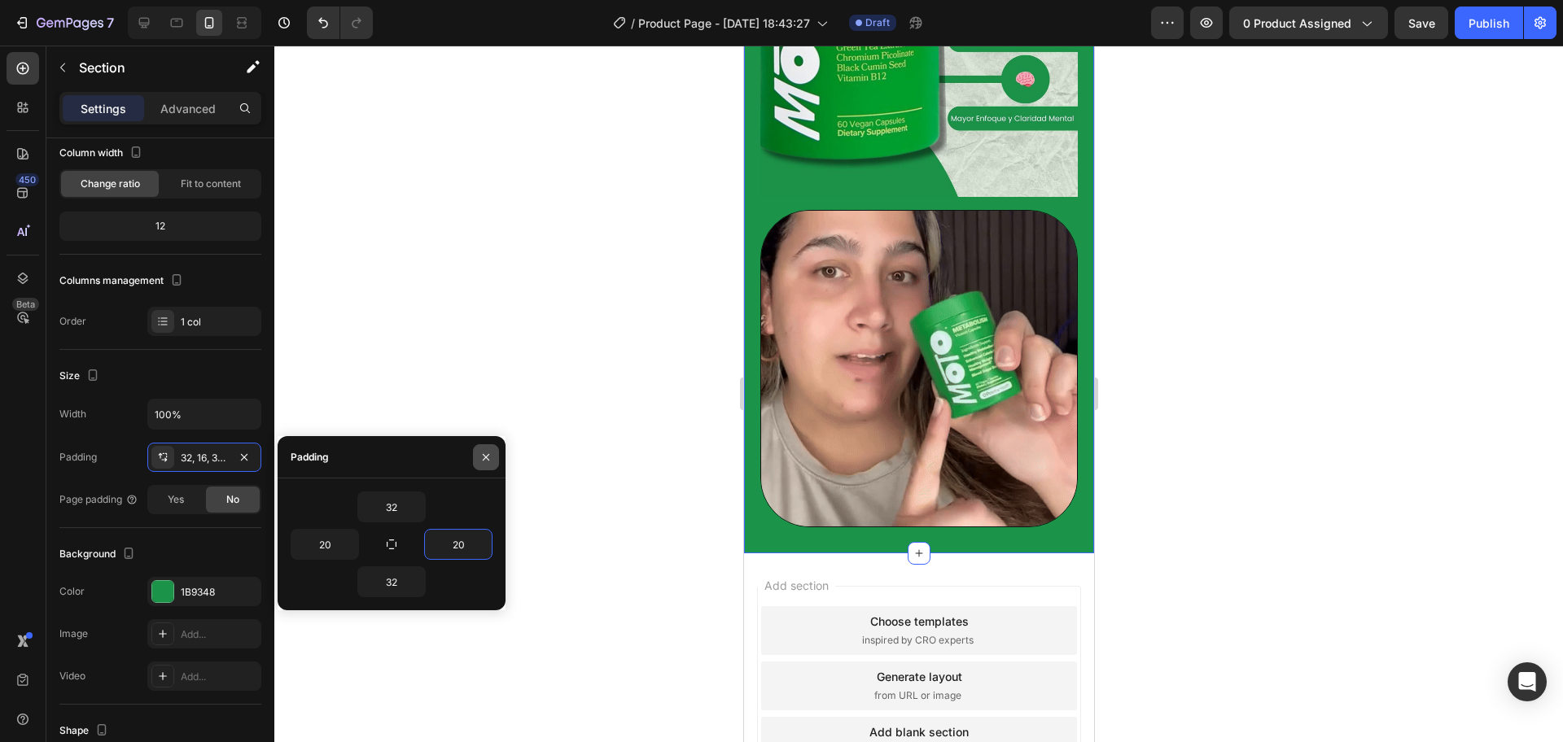
type input "20"
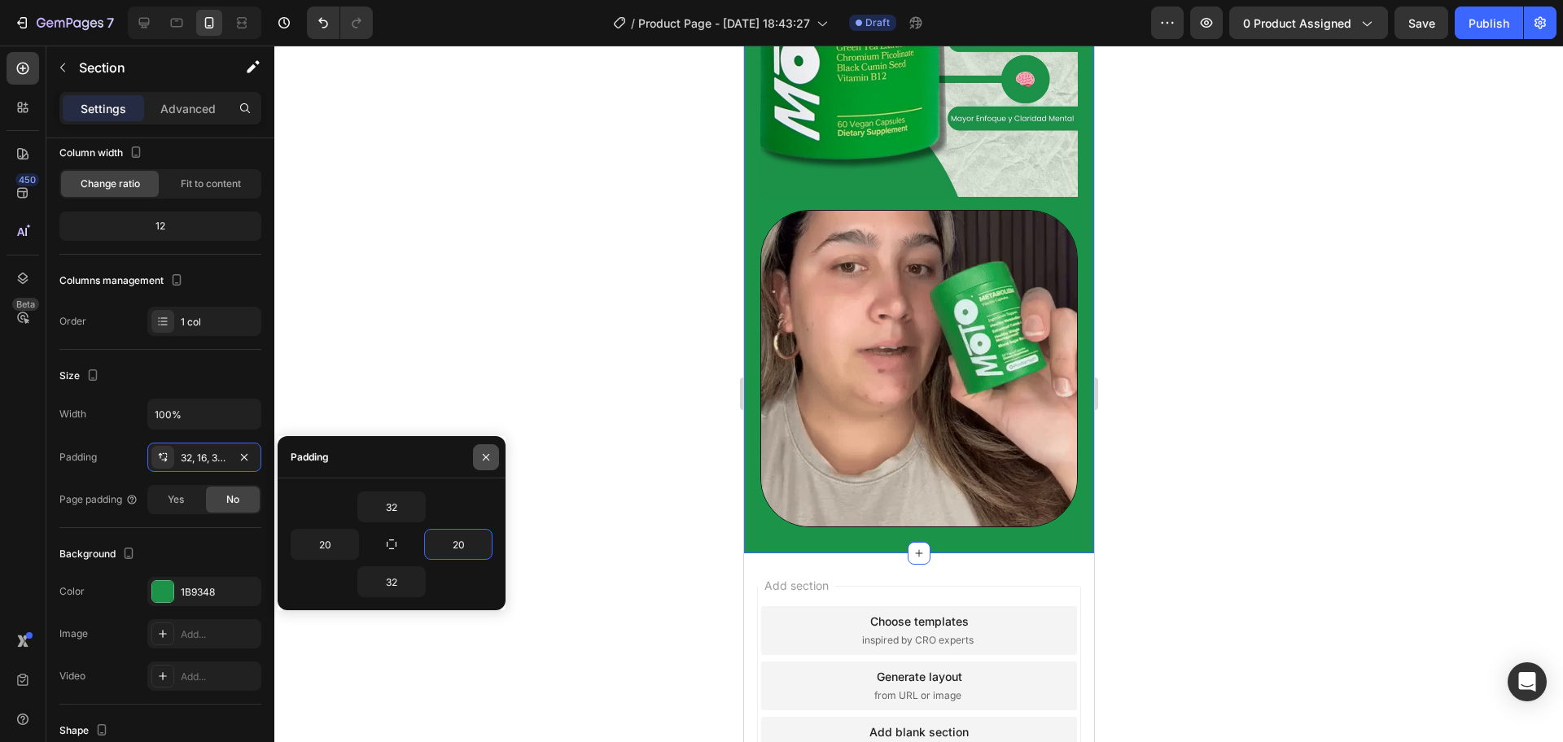
click at [489, 455] on icon "button" at bounding box center [485, 457] width 13 height 13
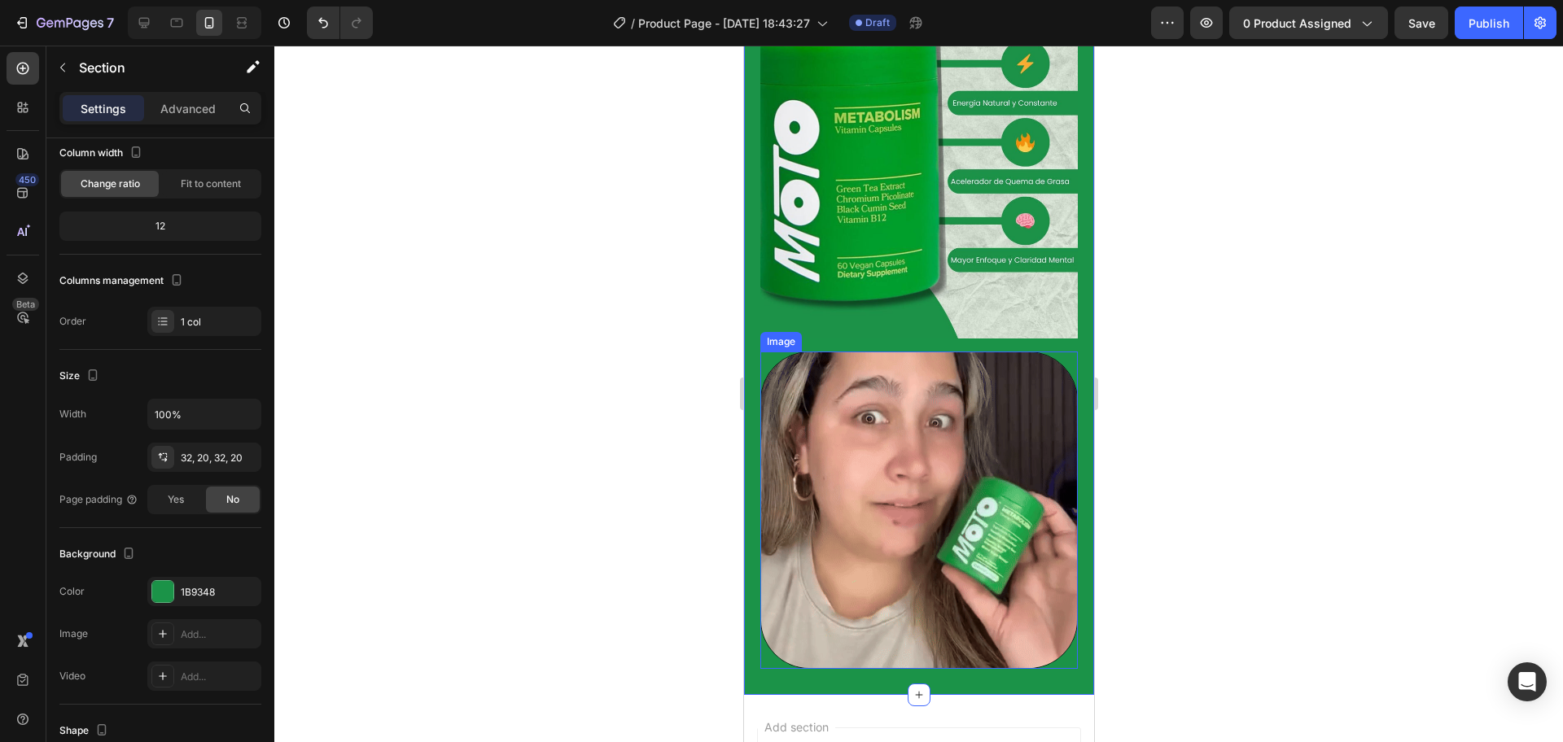
scroll to position [0, 0]
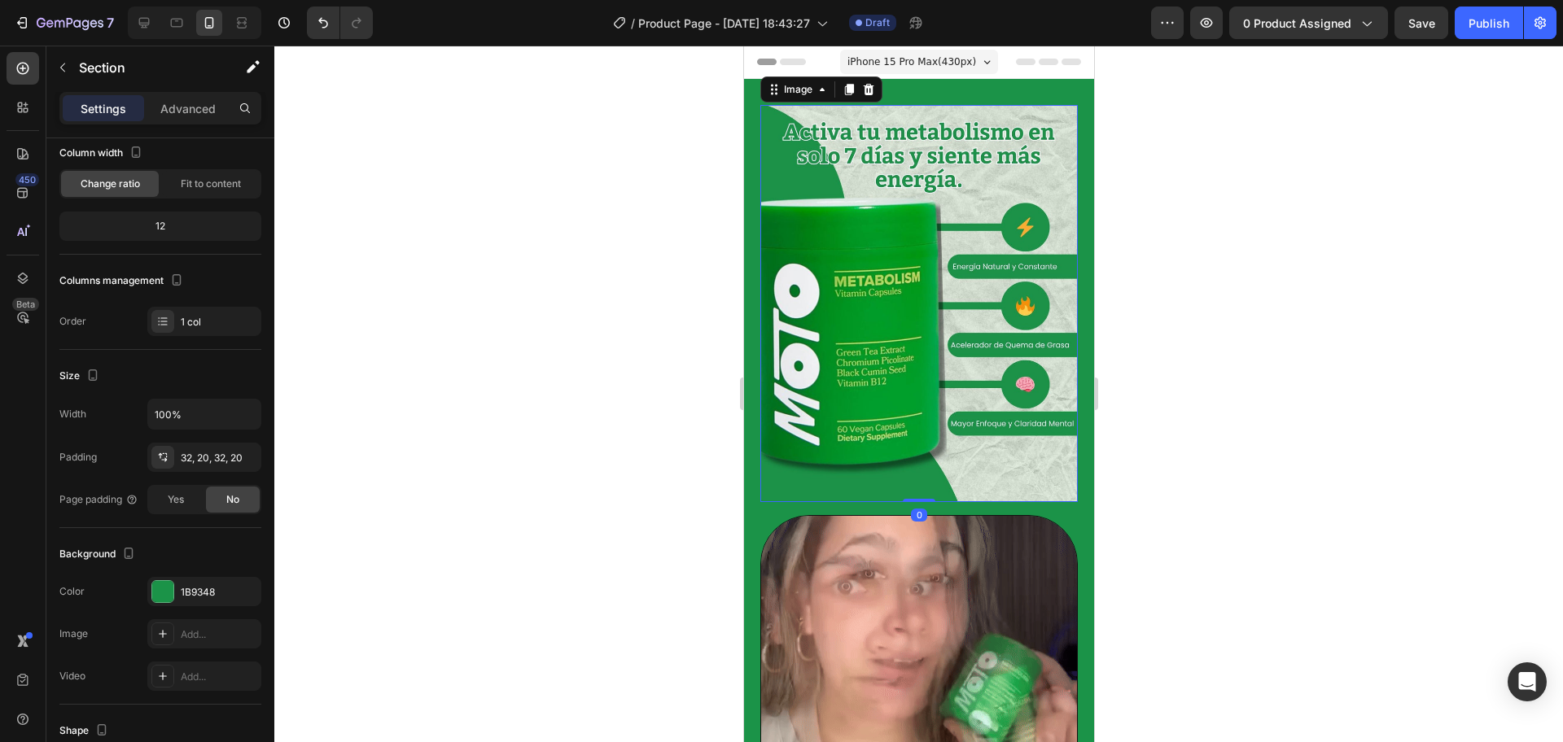
click at [1003, 392] on img at bounding box center [917, 303] width 317 height 397
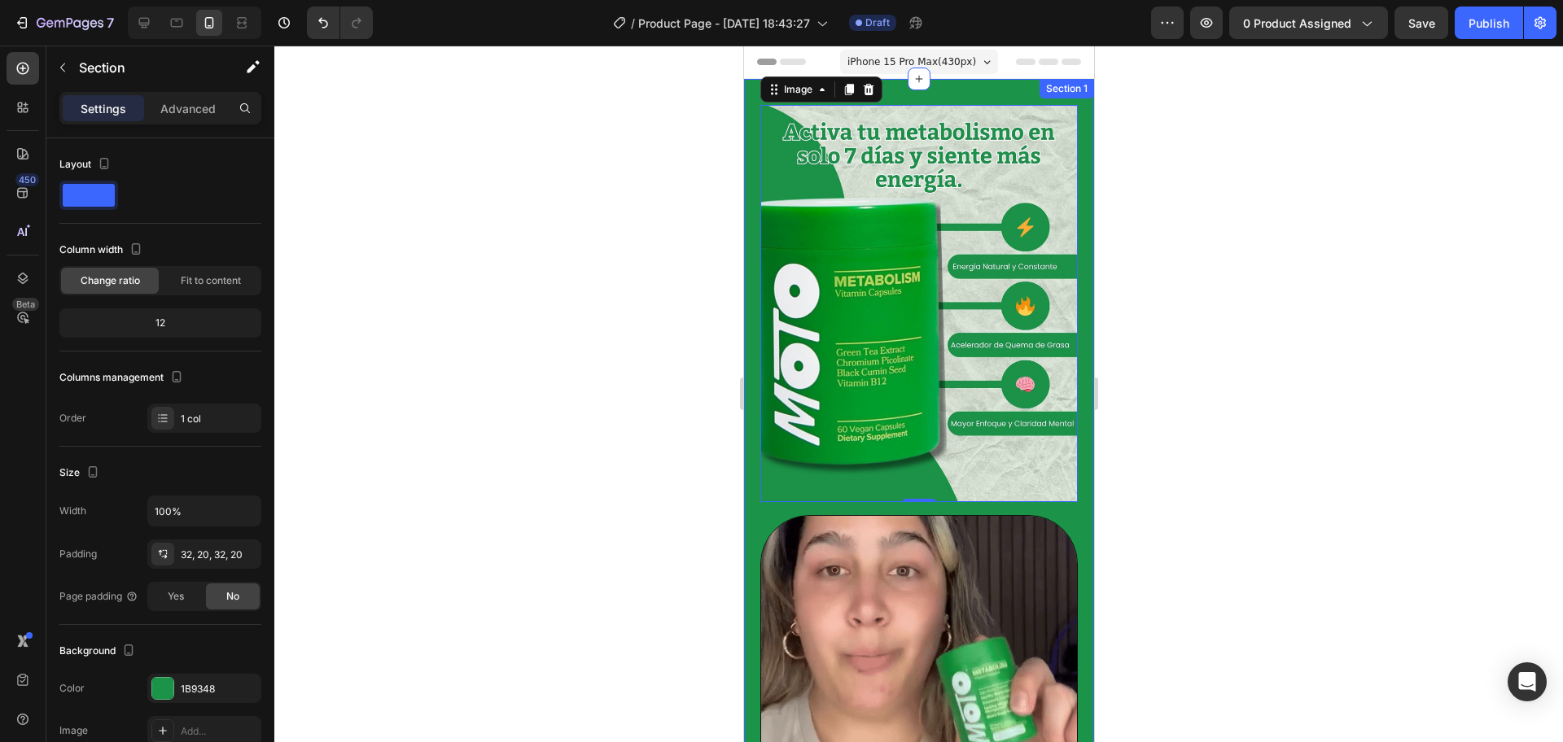
click at [754, 499] on div "Image 0 Row Image Row Section 1" at bounding box center [918, 469] width 350 height 780
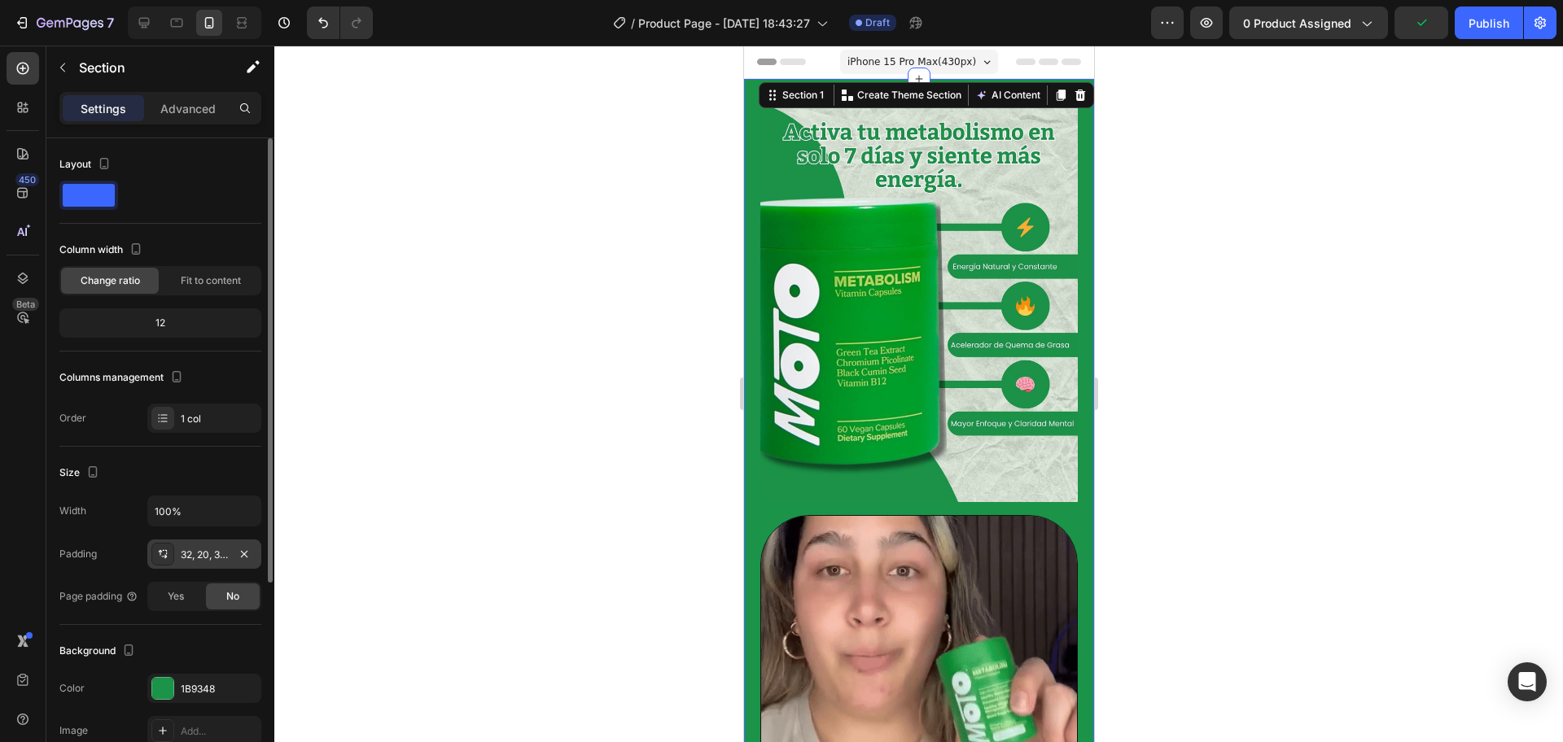
click at [221, 553] on div "32, 20, 32, 20" at bounding box center [204, 555] width 47 height 15
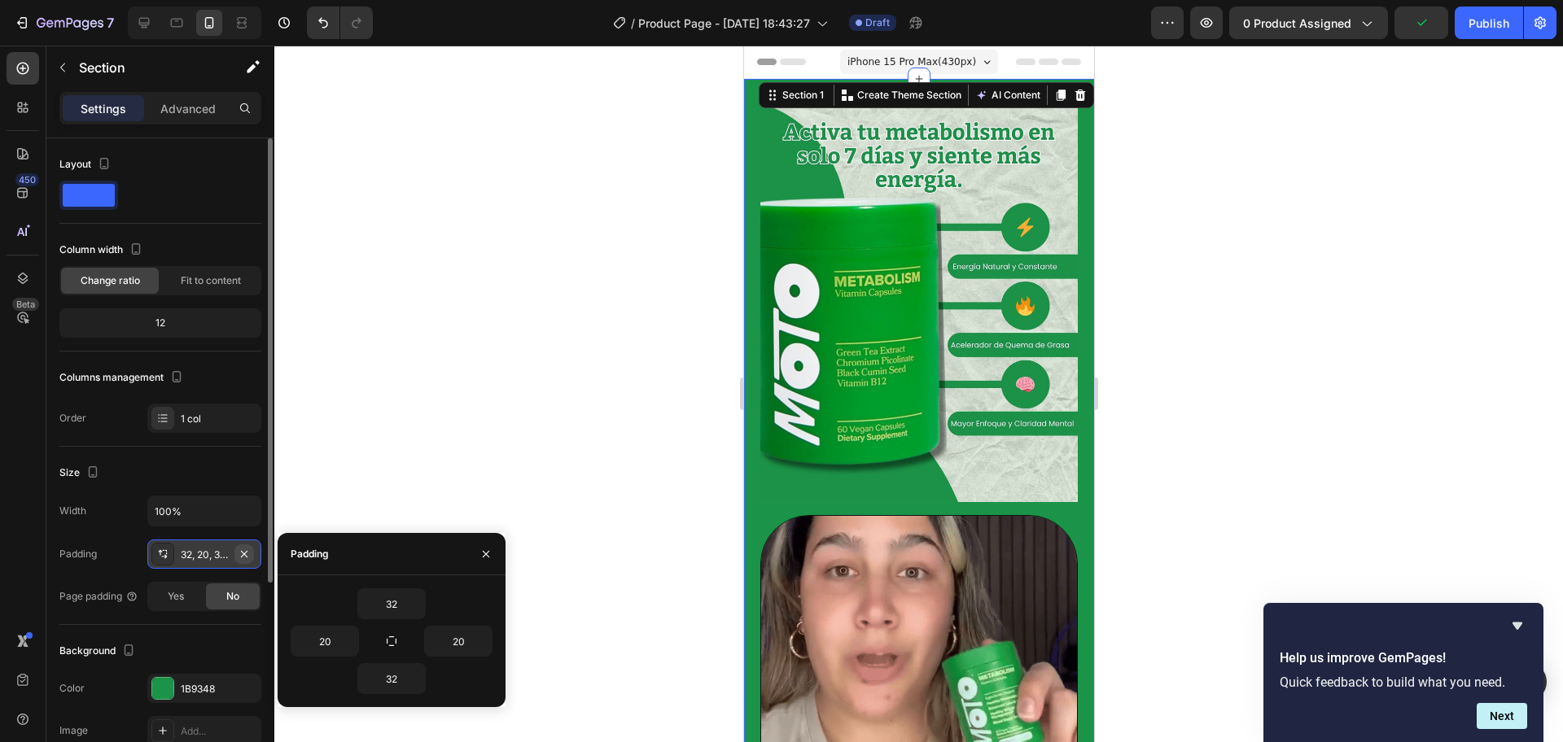
click at [253, 553] on button "button" at bounding box center [244, 555] width 20 height 20
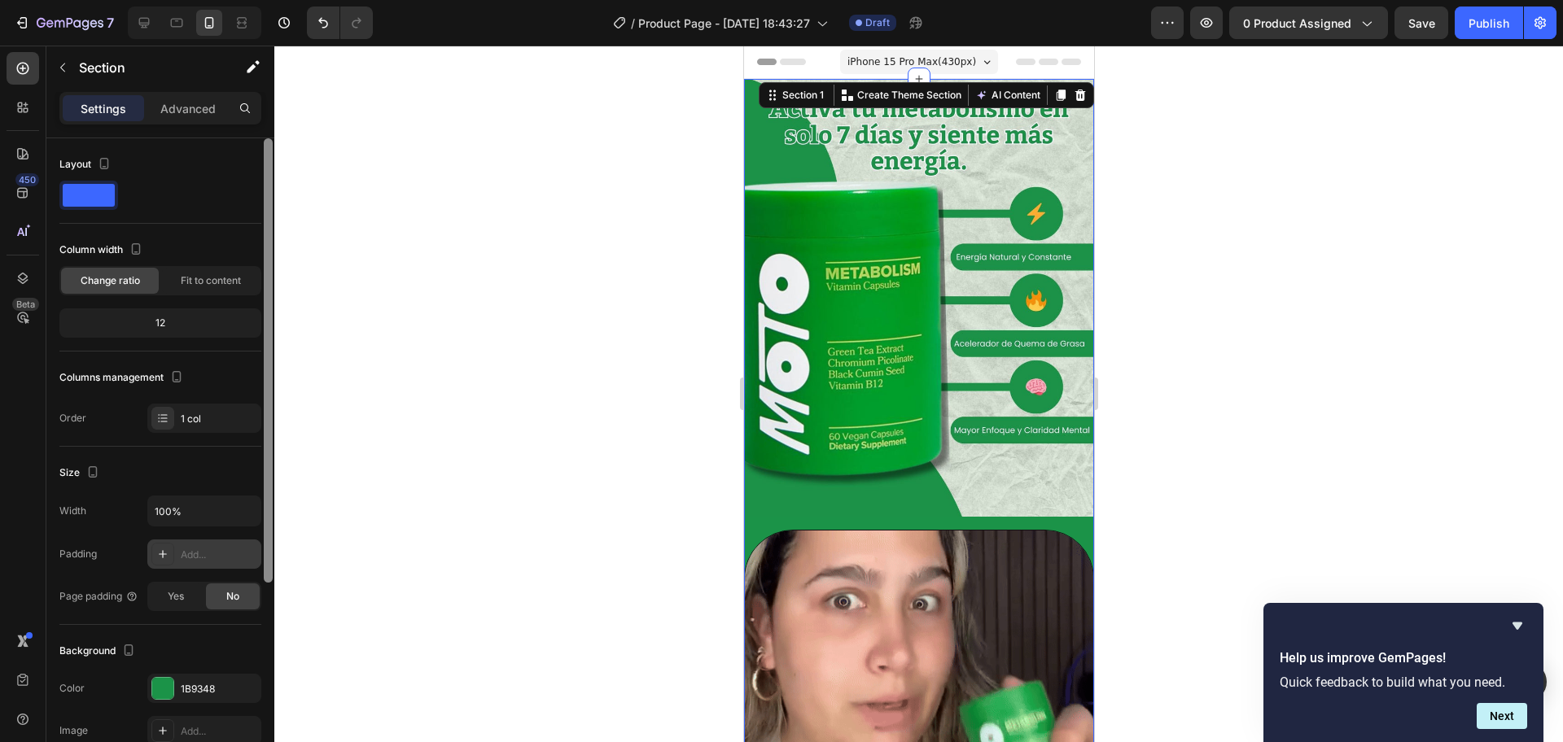
scroll to position [300, 0]
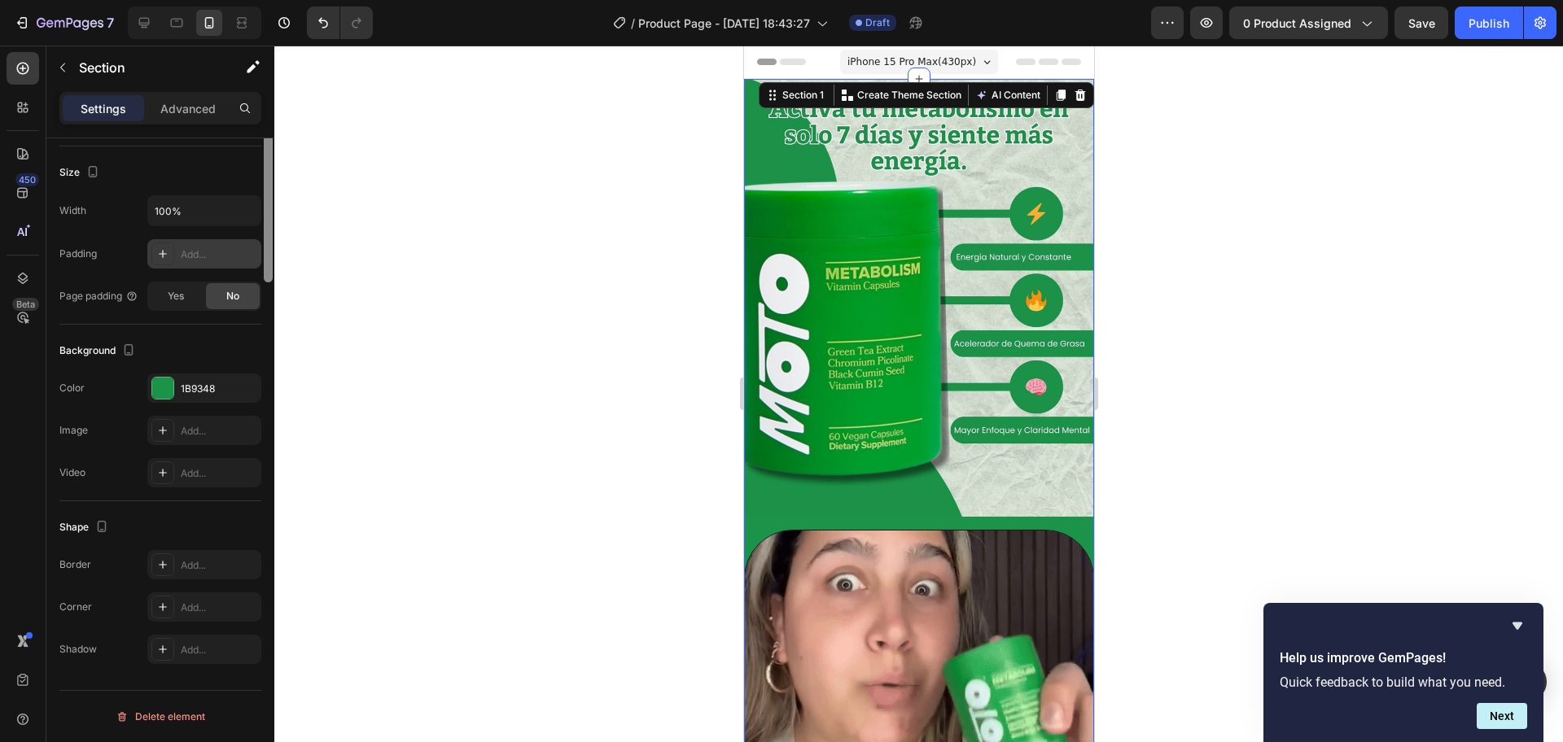
click at [273, 488] on div at bounding box center [268, 163] width 12 height 650
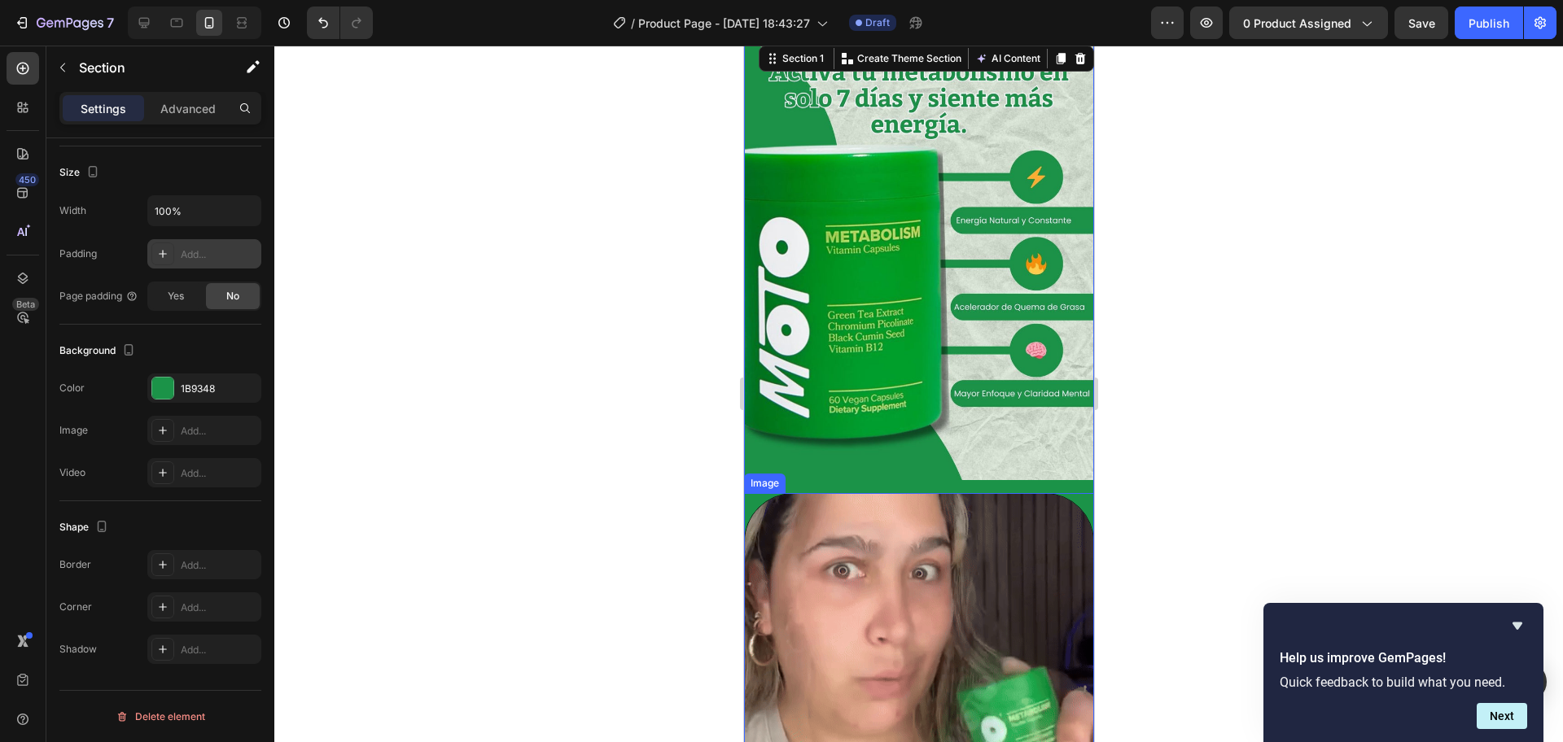
scroll to position [0, 0]
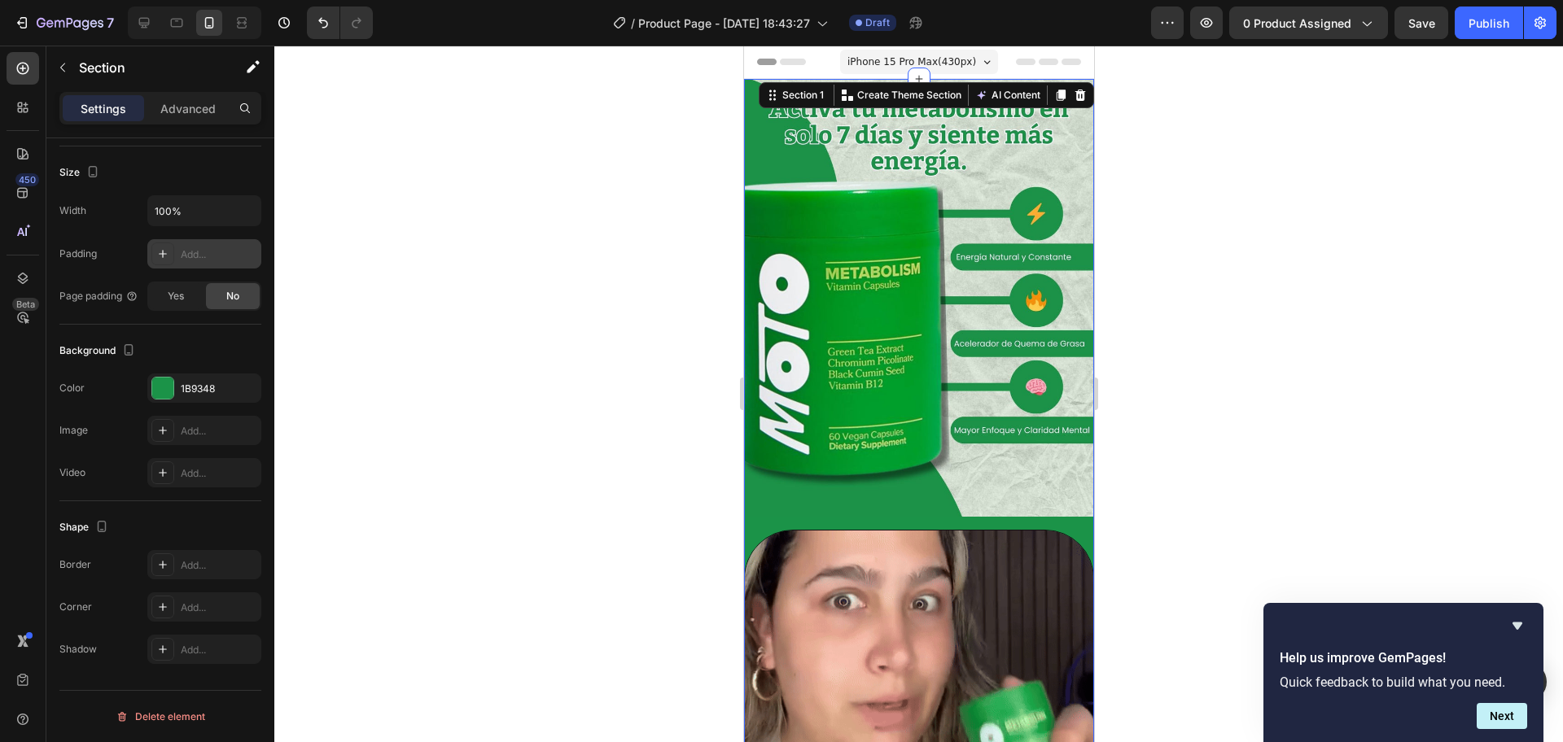
click at [1205, 243] on div at bounding box center [918, 394] width 1288 height 697
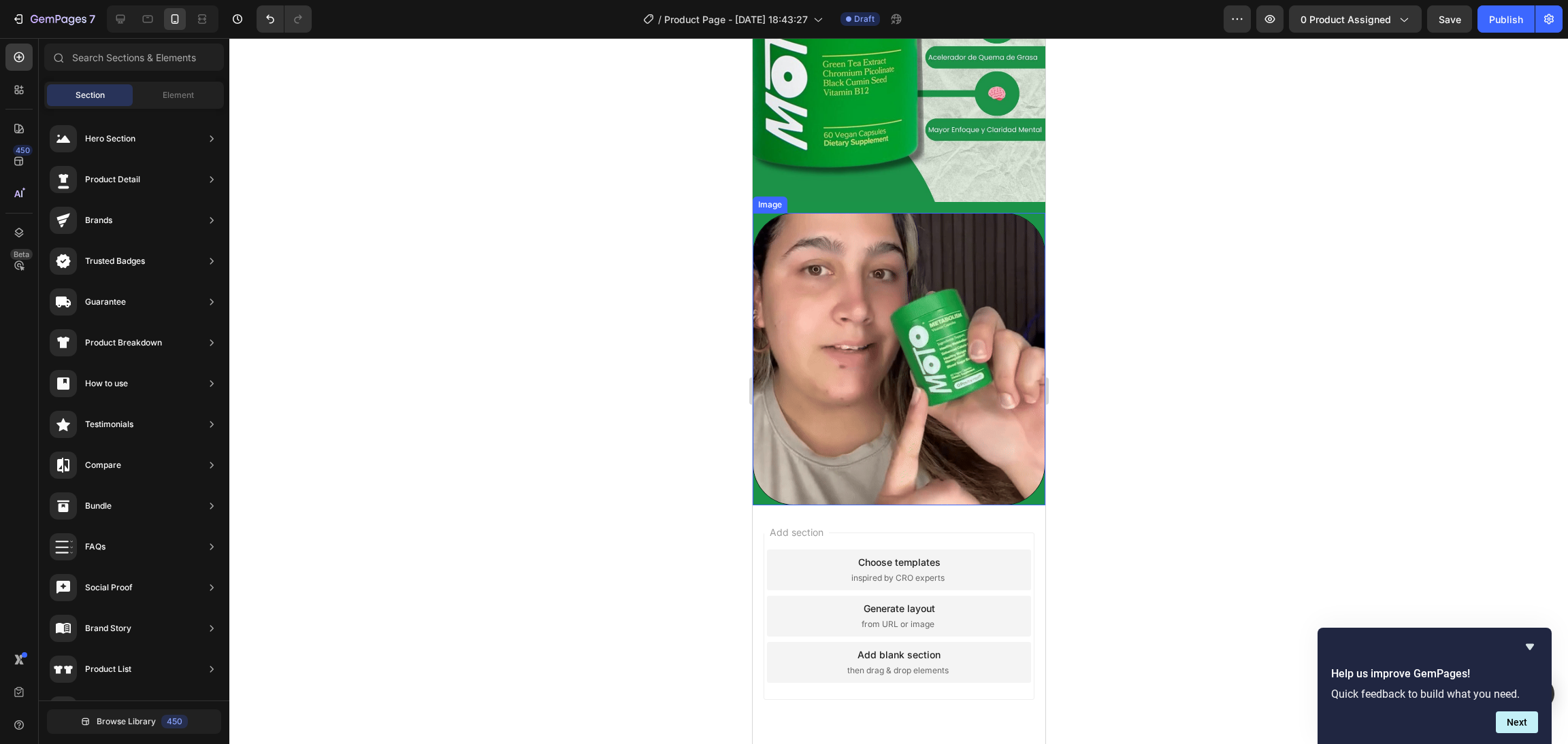
scroll to position [243, 0]
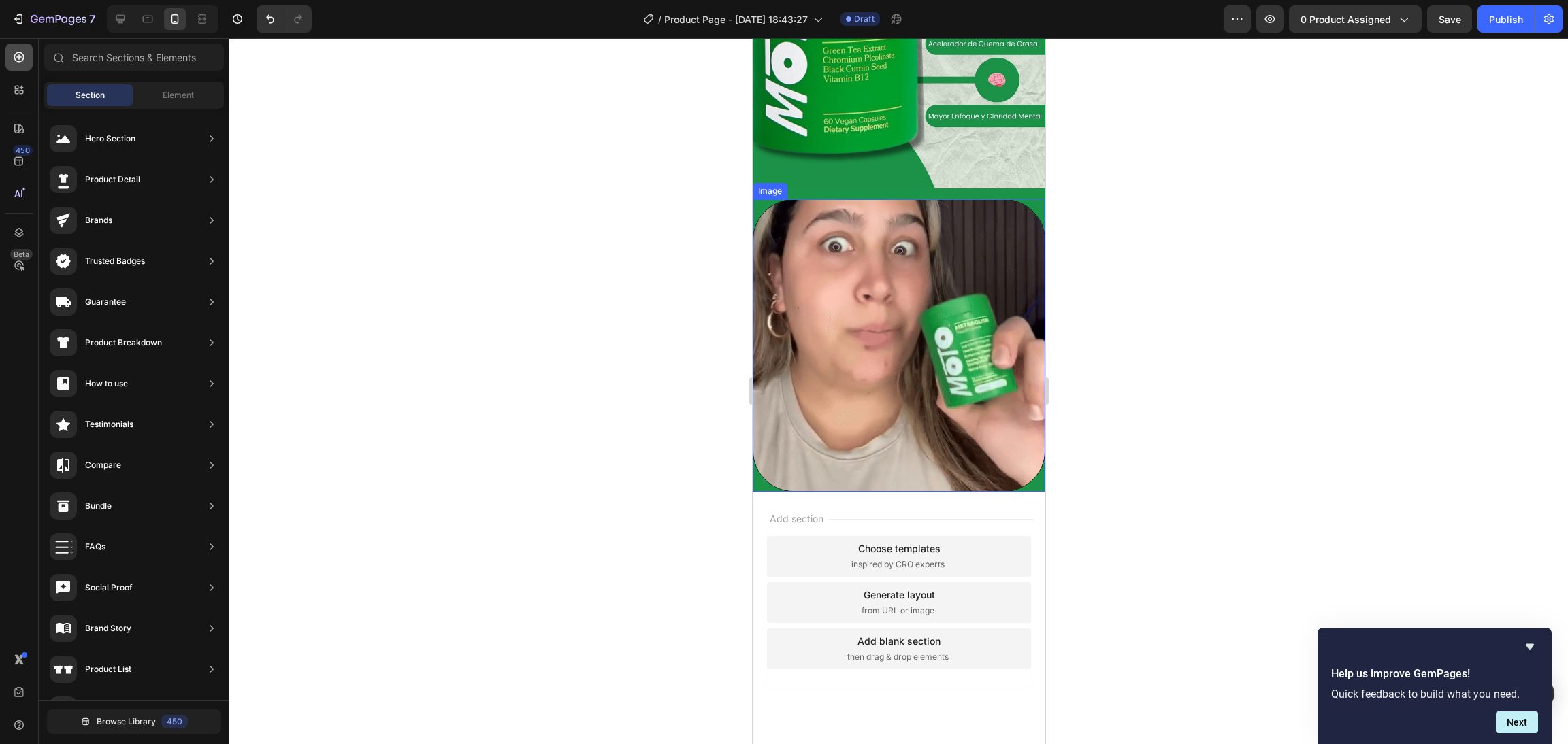
click at [21, 58] on icon at bounding box center [19, 57] width 13 height 13
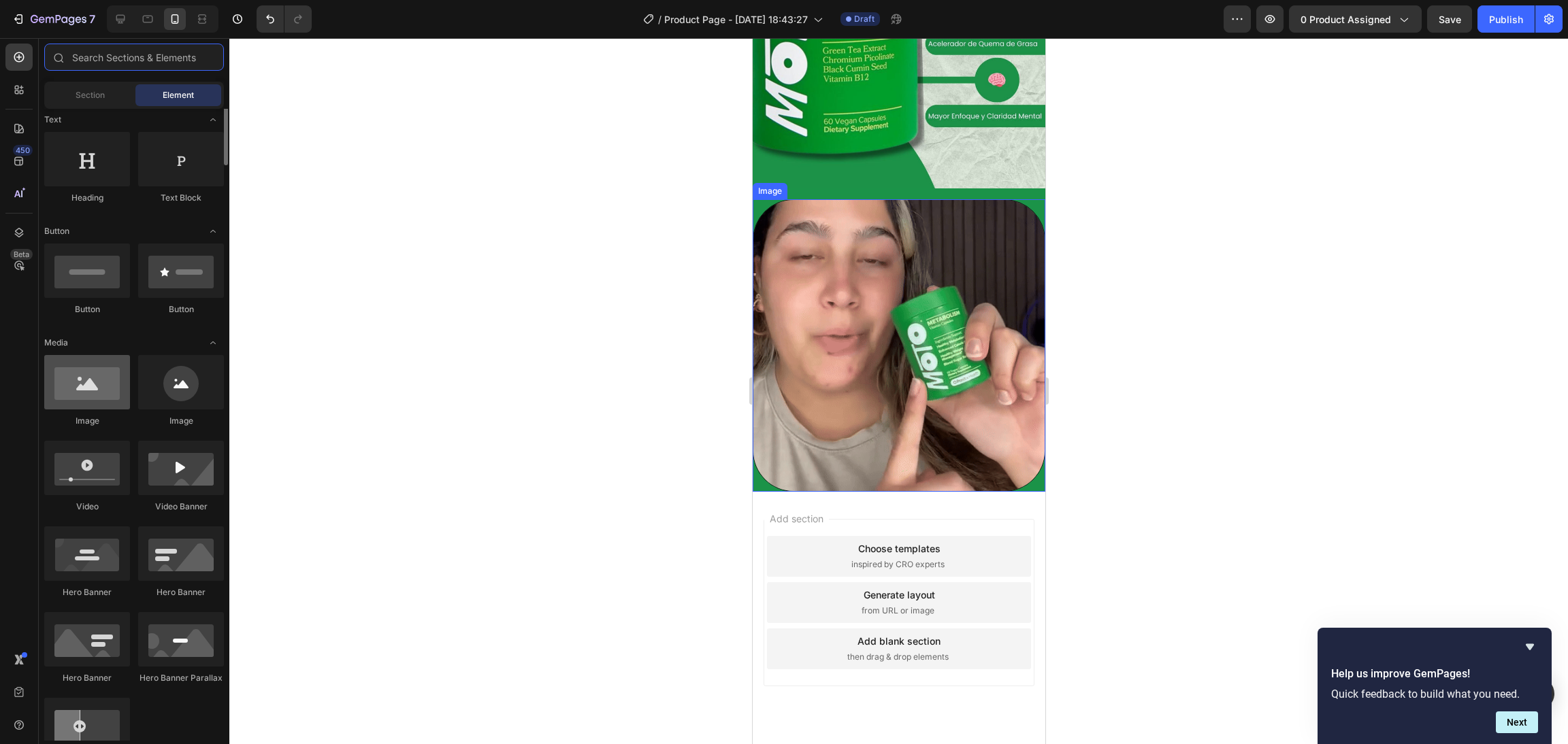
scroll to position [0, 0]
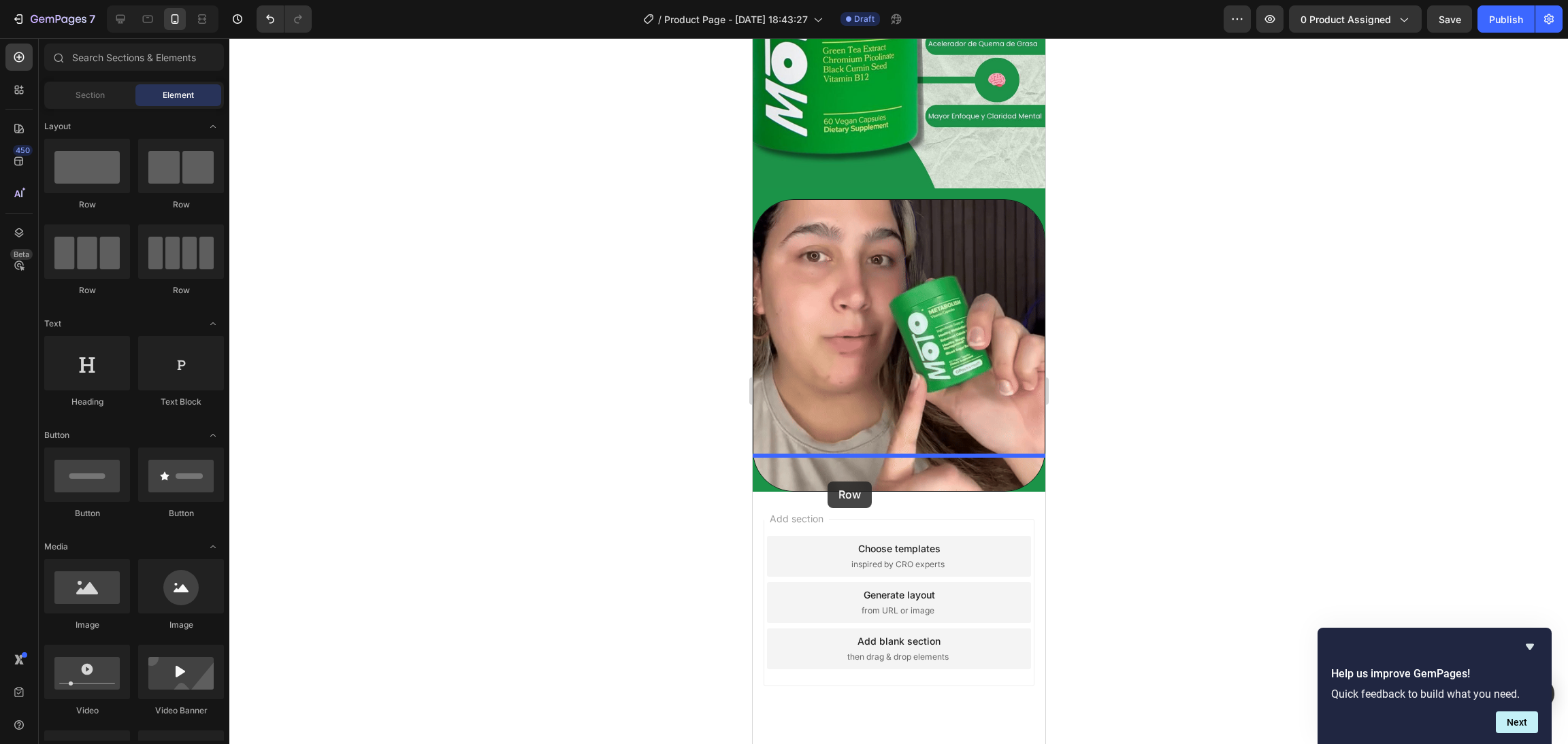
drag, startPoint x: 836, startPoint y: 213, endPoint x: 828, endPoint y: 482, distance: 269.1
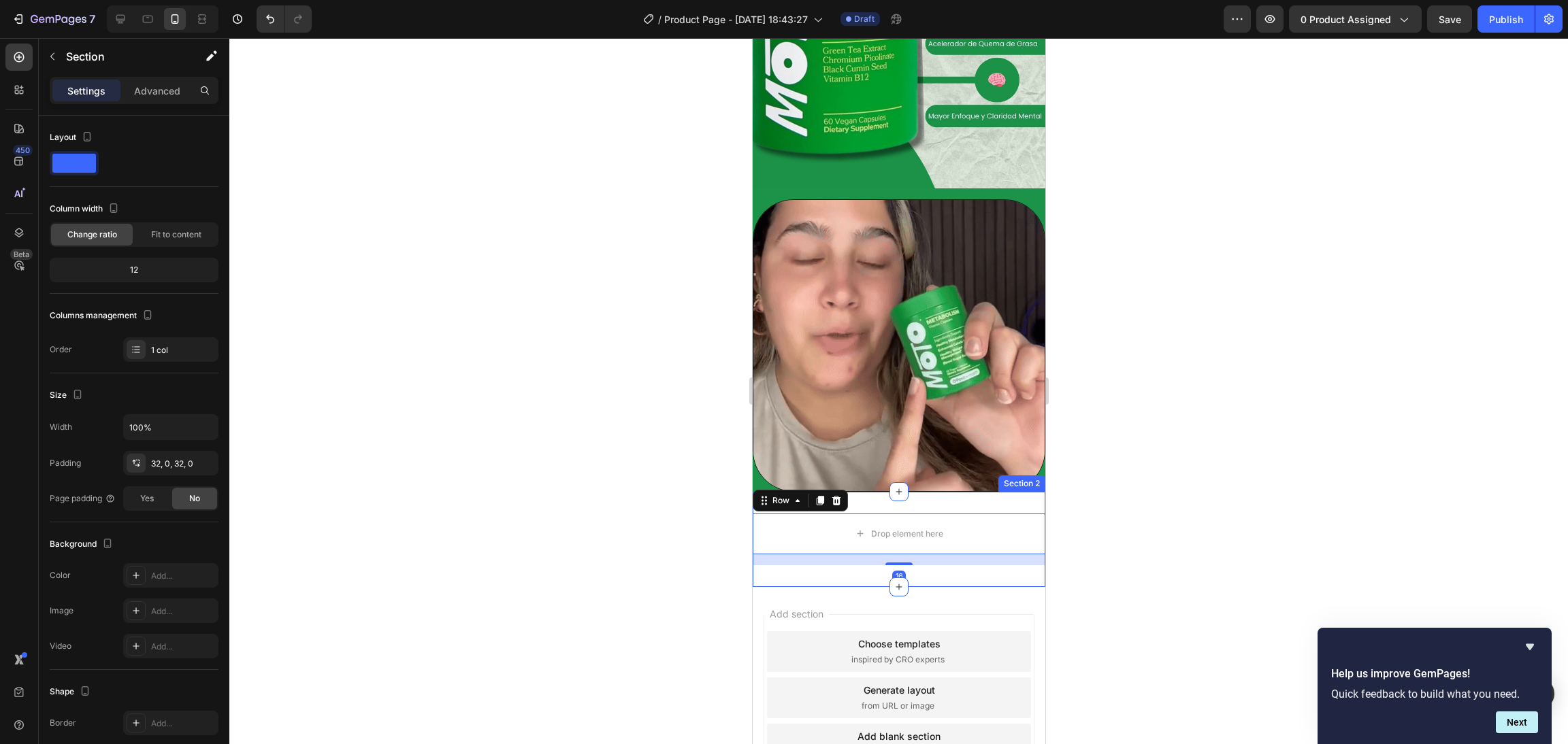
click at [978, 492] on div "Drop element here Row 16 Section 2" at bounding box center [898, 539] width 293 height 95
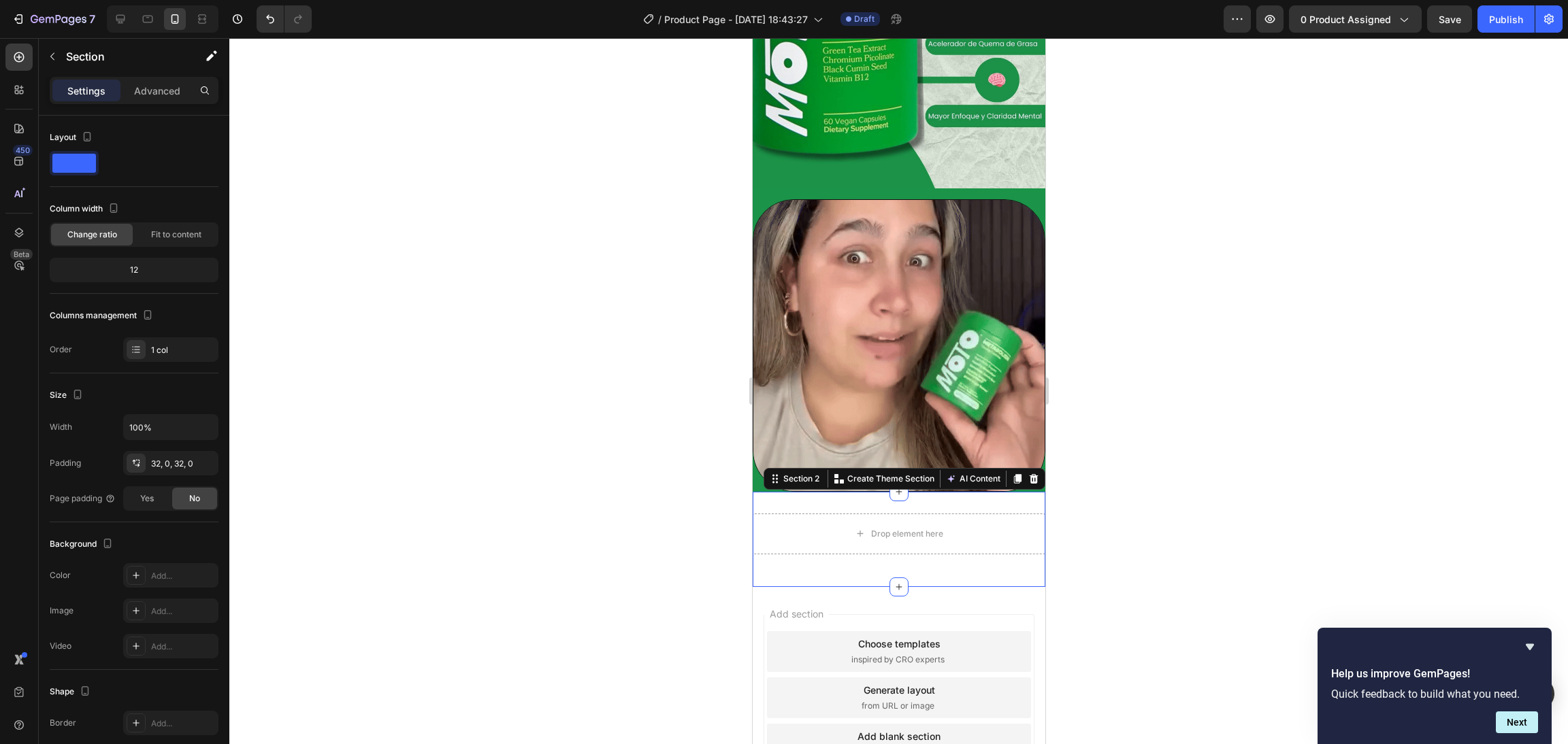
click at [79, 86] on p "Settings" at bounding box center [87, 90] width 38 height 14
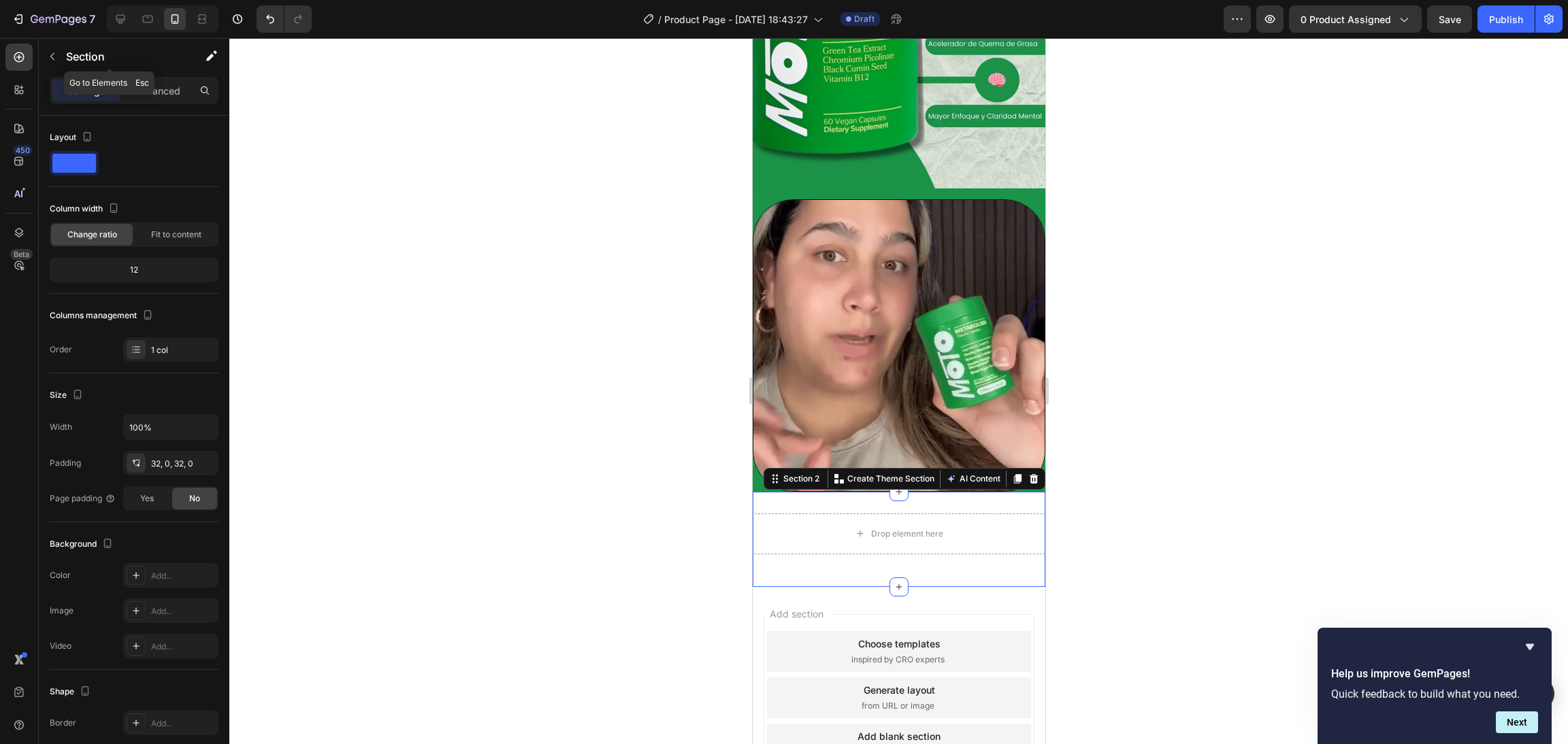
click at [52, 61] on button "button" at bounding box center [53, 57] width 22 height 22
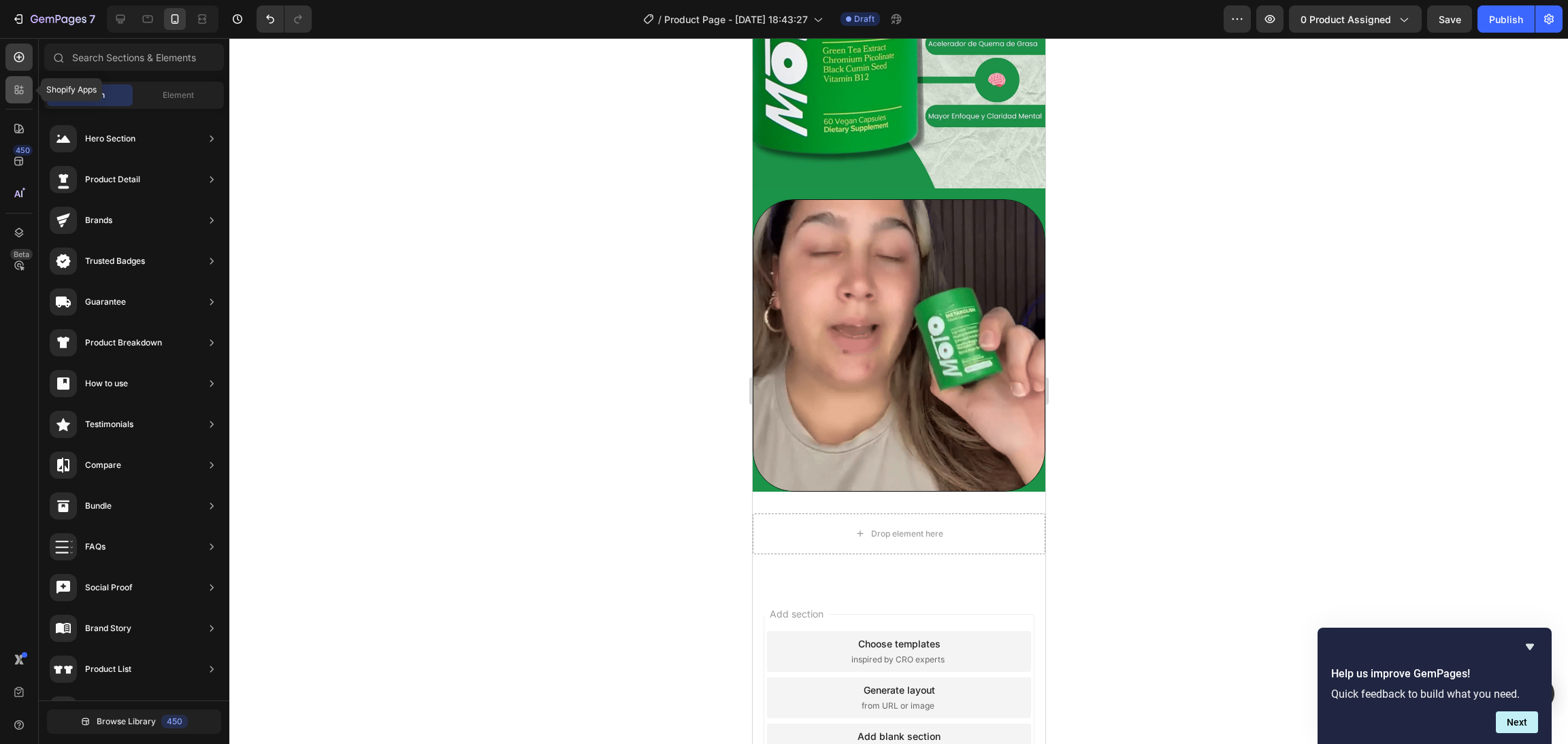
click at [25, 85] on icon at bounding box center [19, 89] width 13 height 13
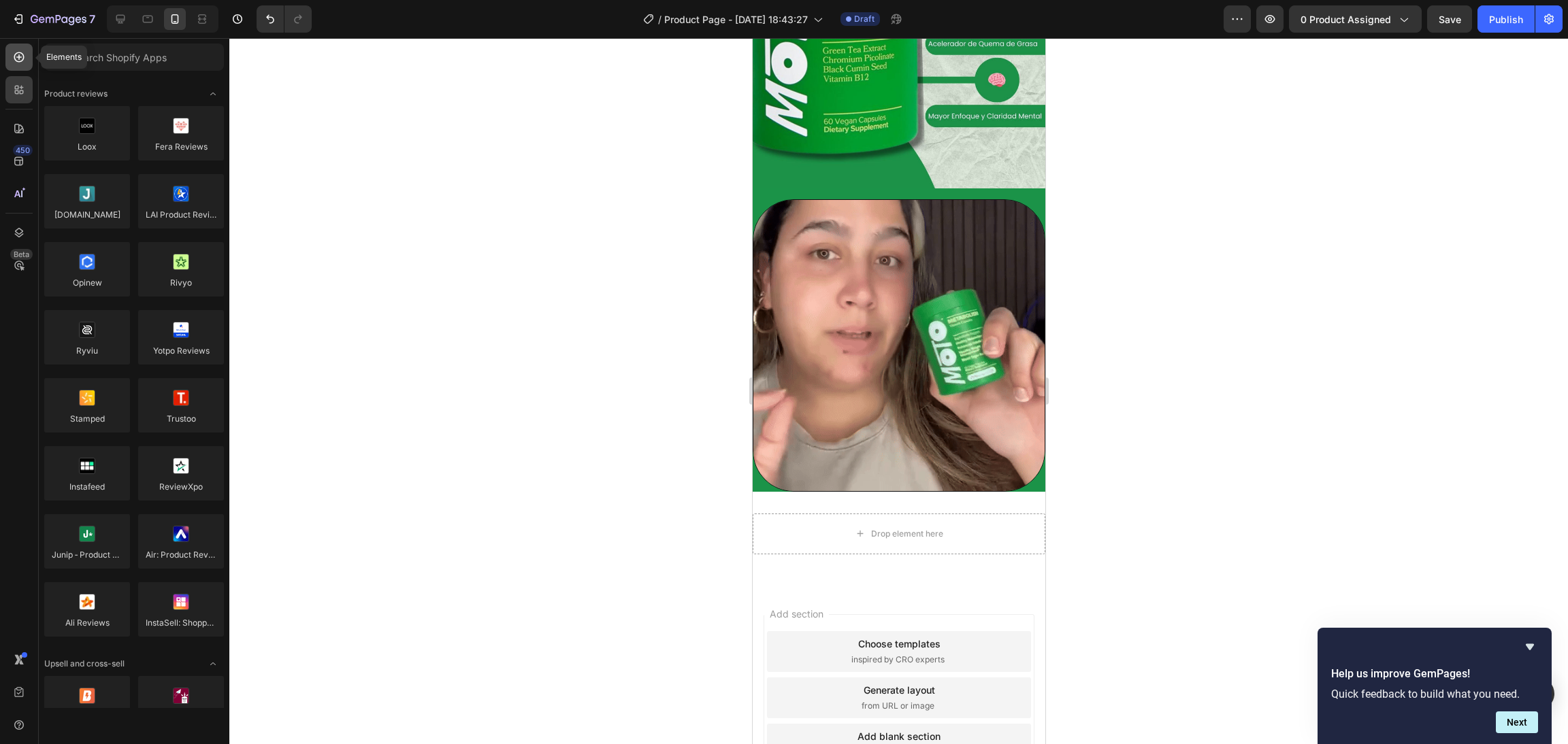
click at [6, 48] on div at bounding box center [19, 57] width 28 height 28
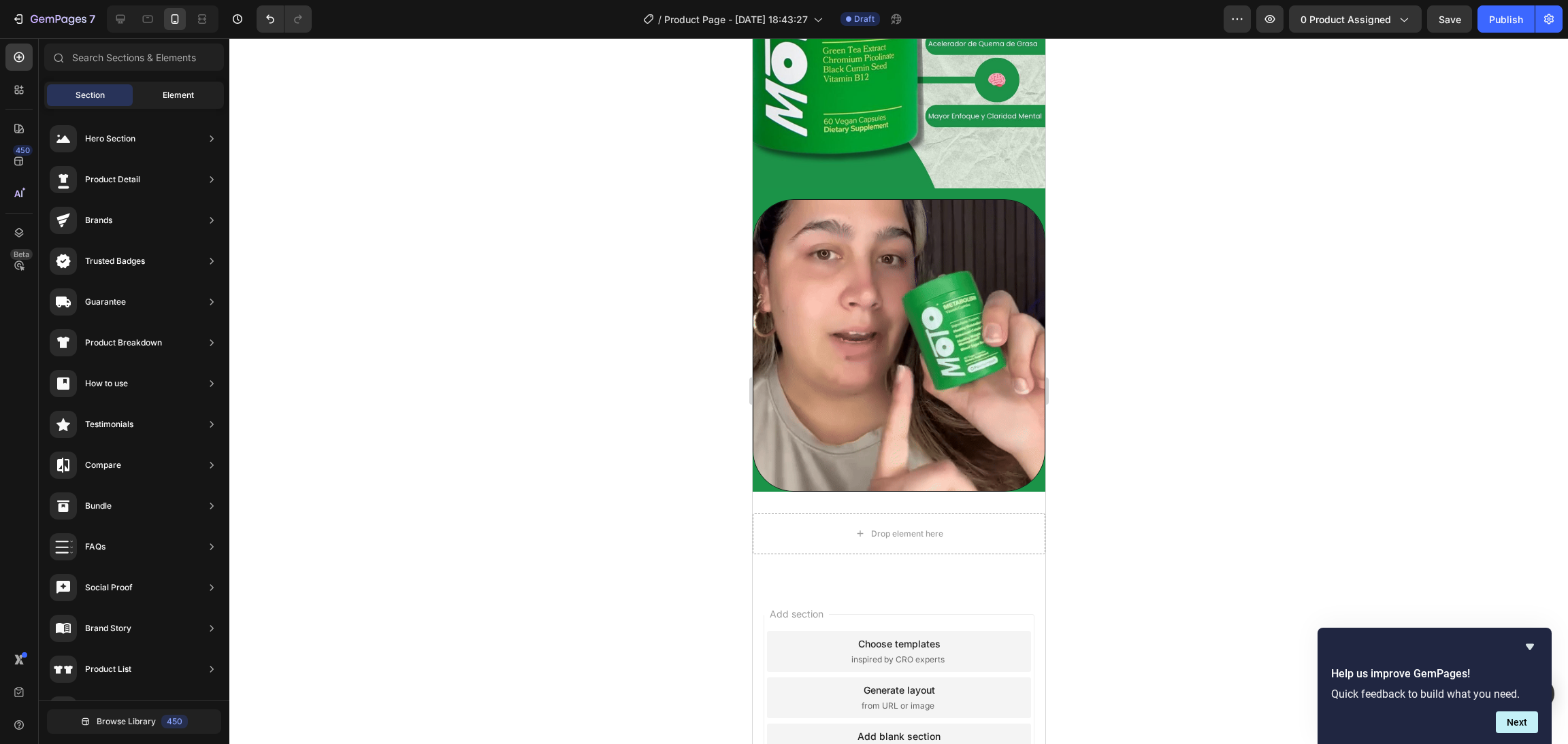
click at [174, 99] on span "Element" at bounding box center [178, 95] width 31 height 13
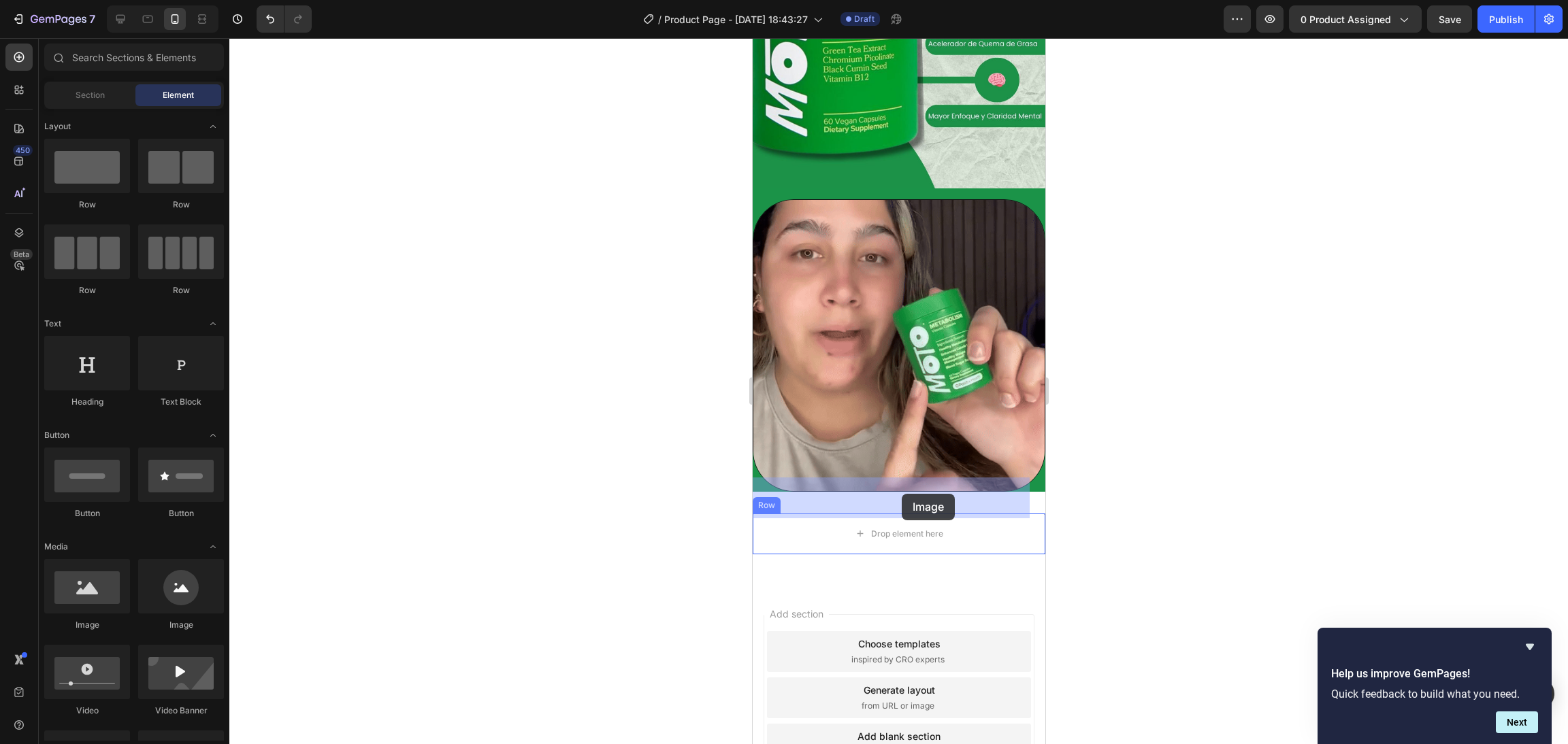
drag, startPoint x: 849, startPoint y: 627, endPoint x: 901, endPoint y: 494, distance: 142.8
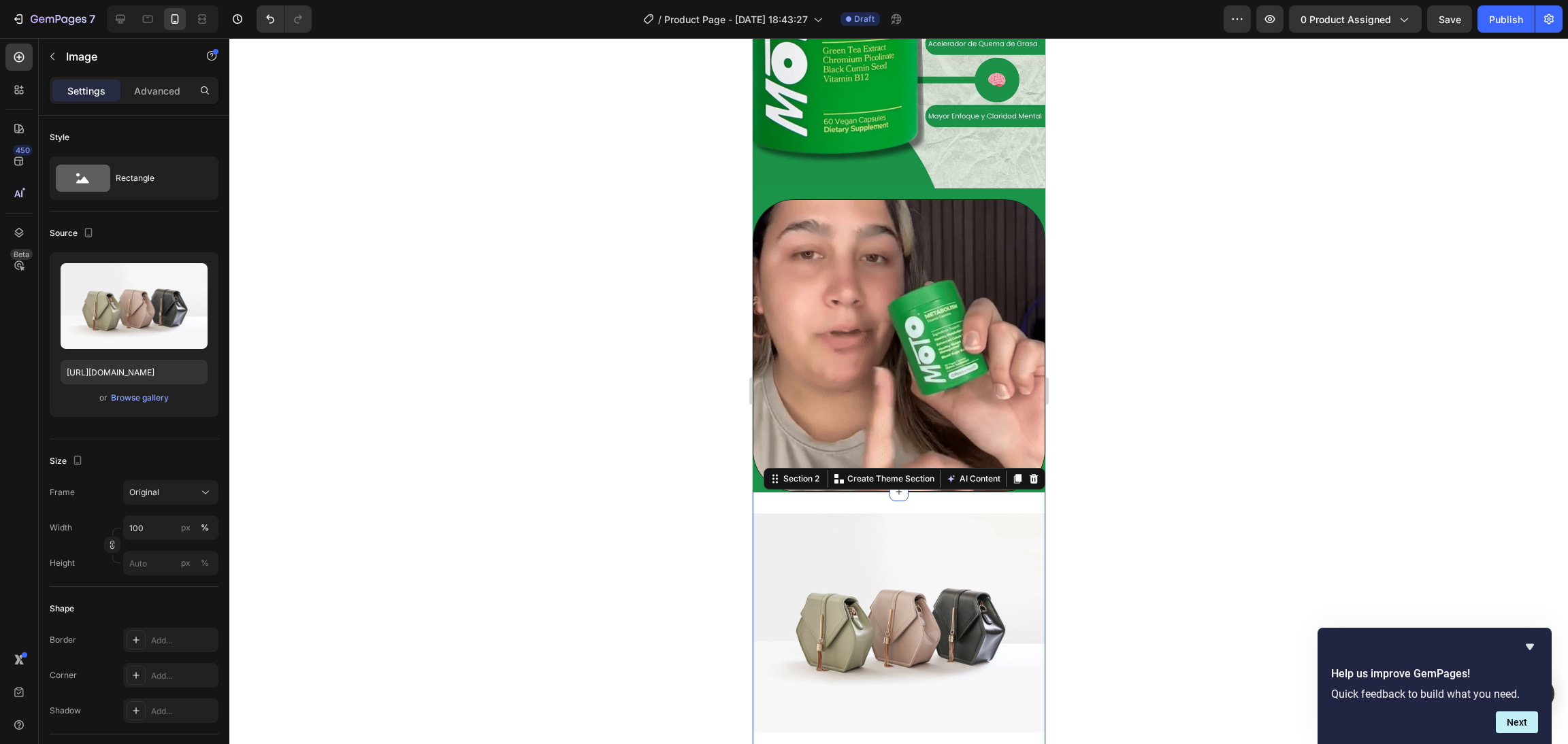
click at [989, 492] on div "Image Row Section 2 You can create reusable sections Create Theme Section AI Co…" at bounding box center [898, 629] width 293 height 274
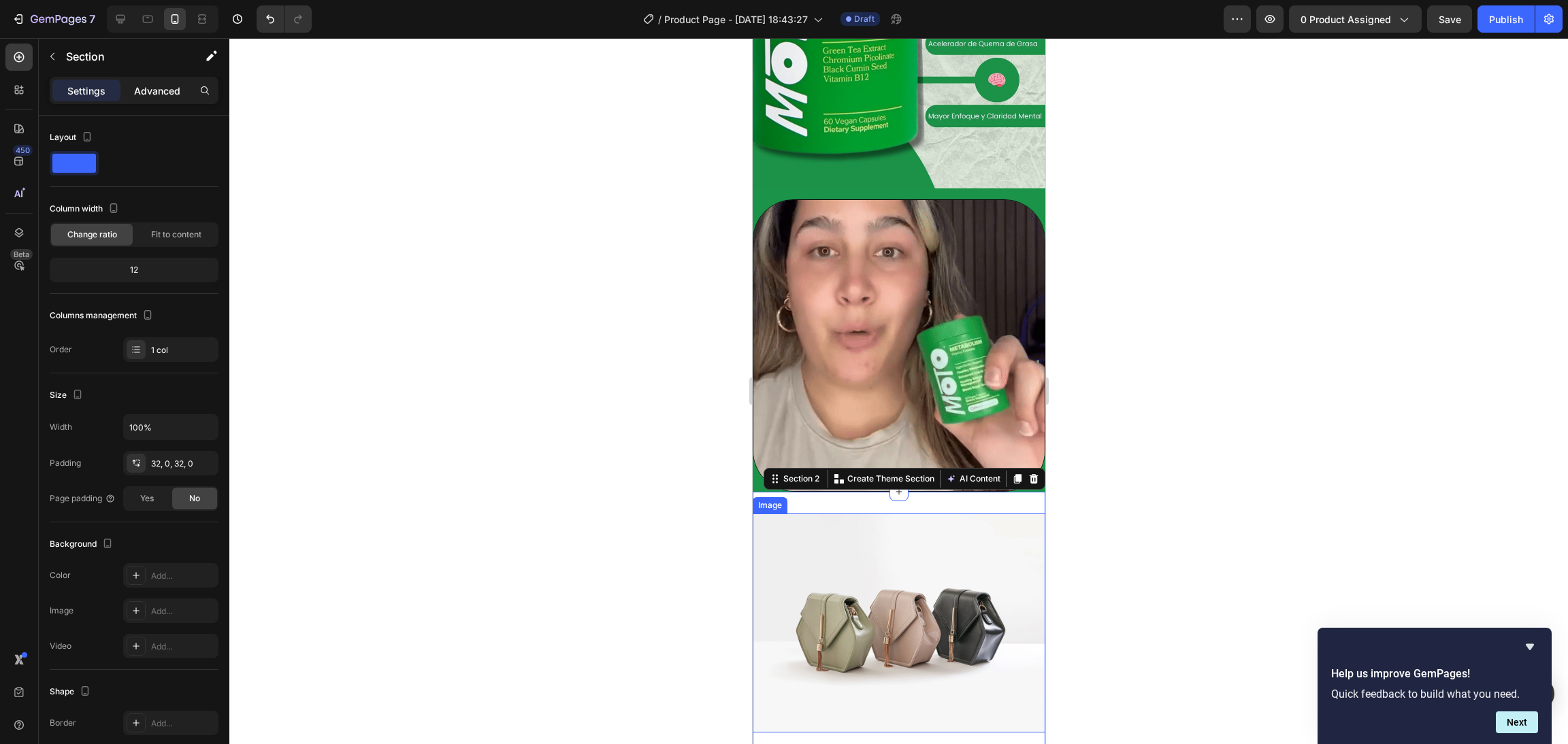
click at [148, 90] on p "Advanced" at bounding box center [156, 90] width 46 height 14
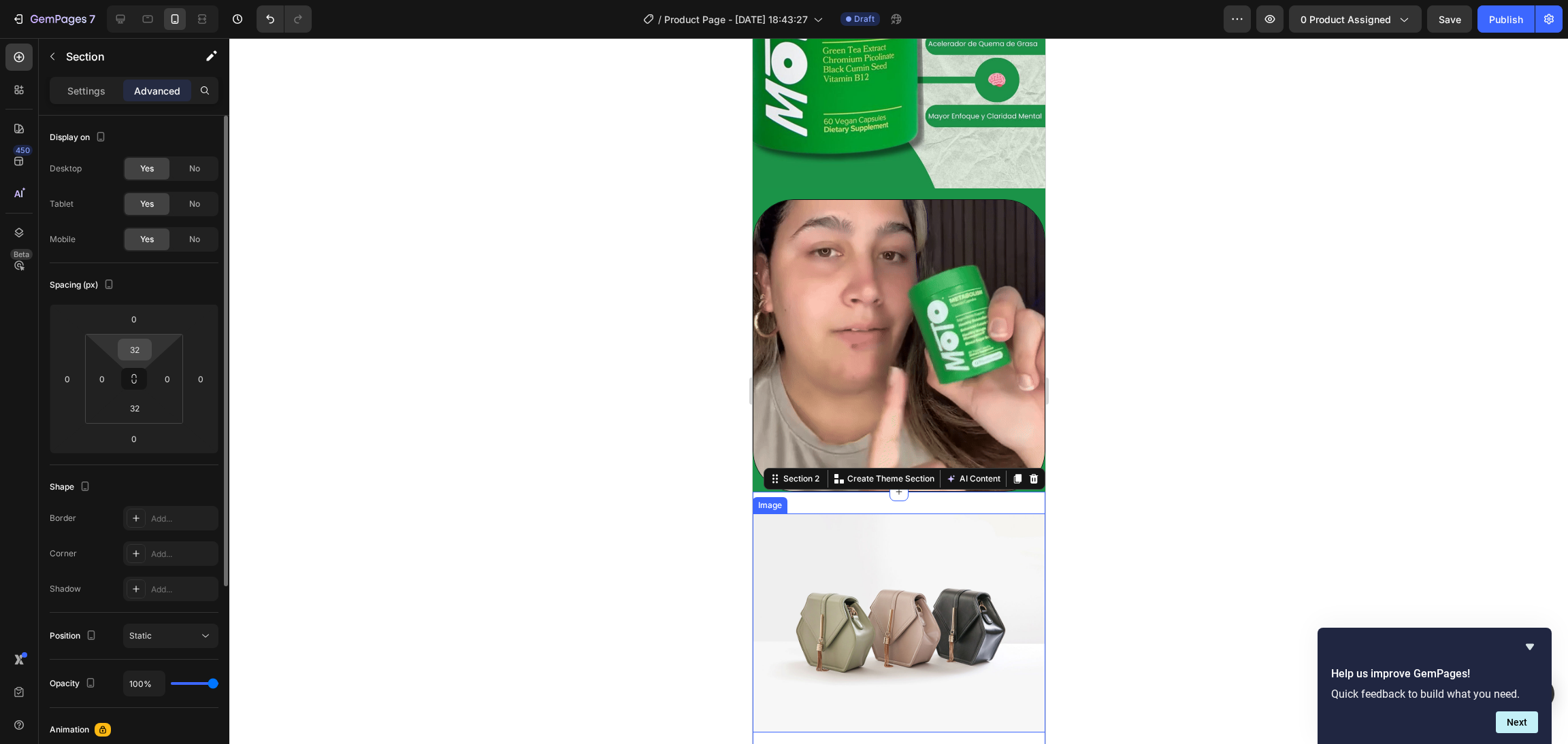
click at [145, 356] on input "32" at bounding box center [135, 349] width 28 height 20
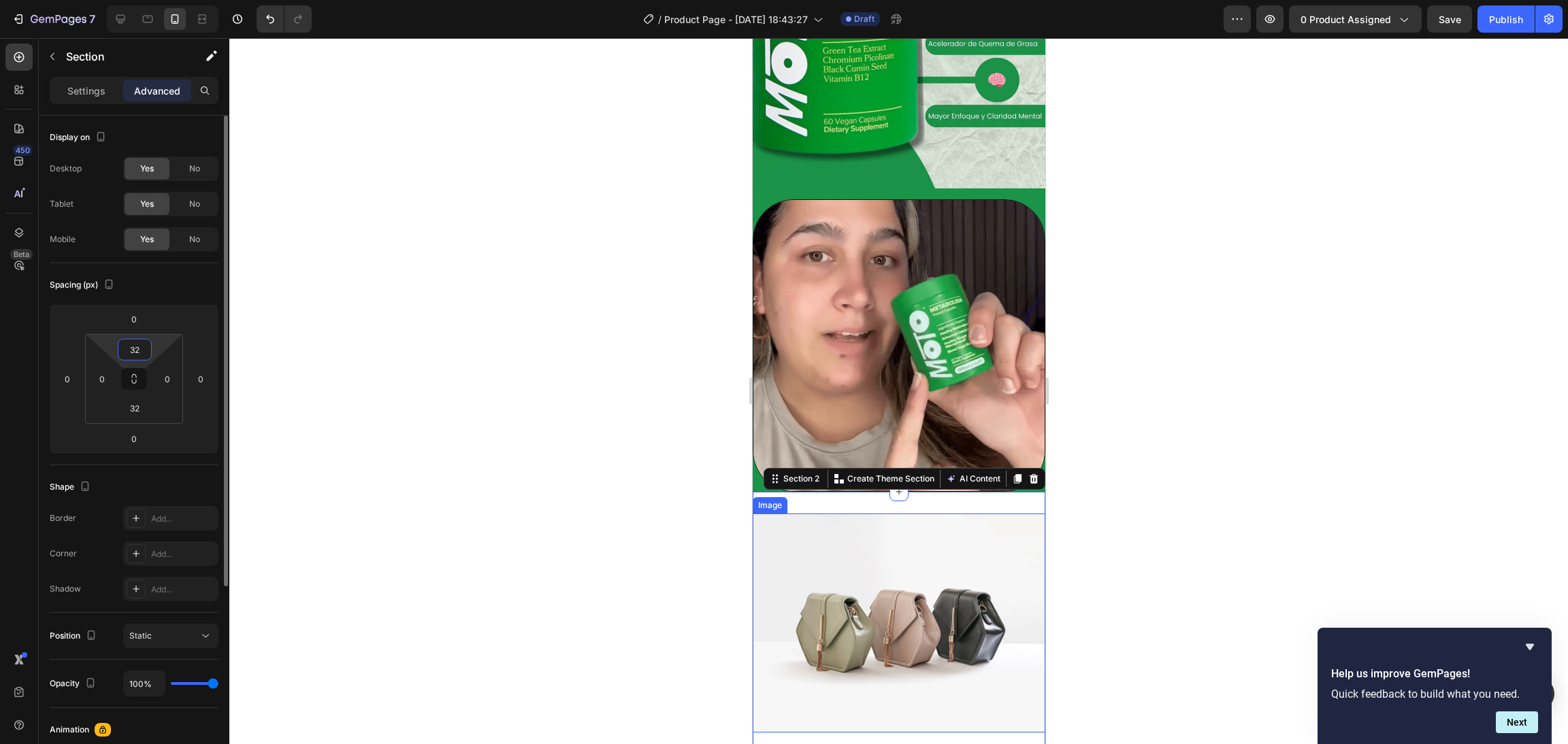
click at [145, 356] on input "32" at bounding box center [135, 349] width 28 height 20
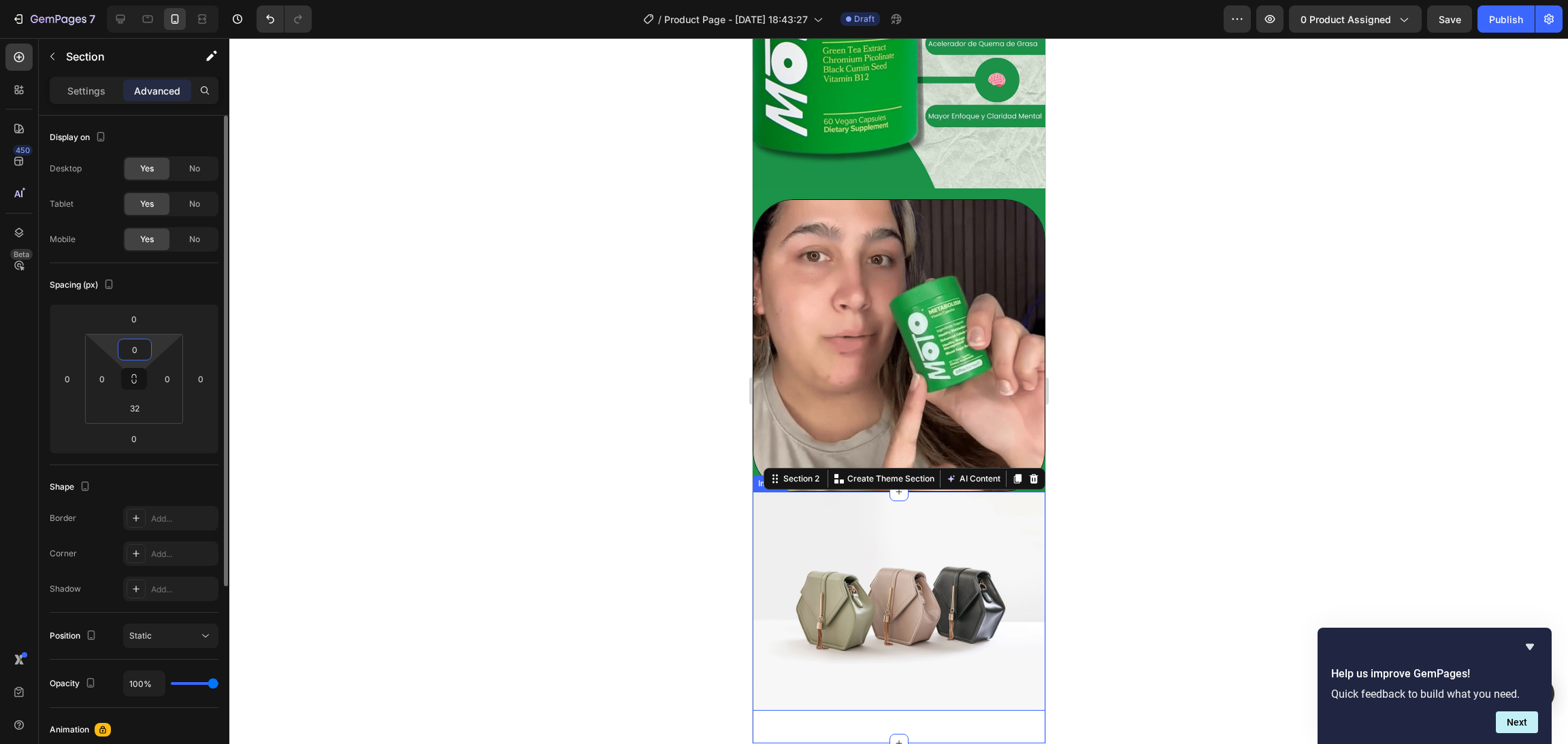
type input "0"
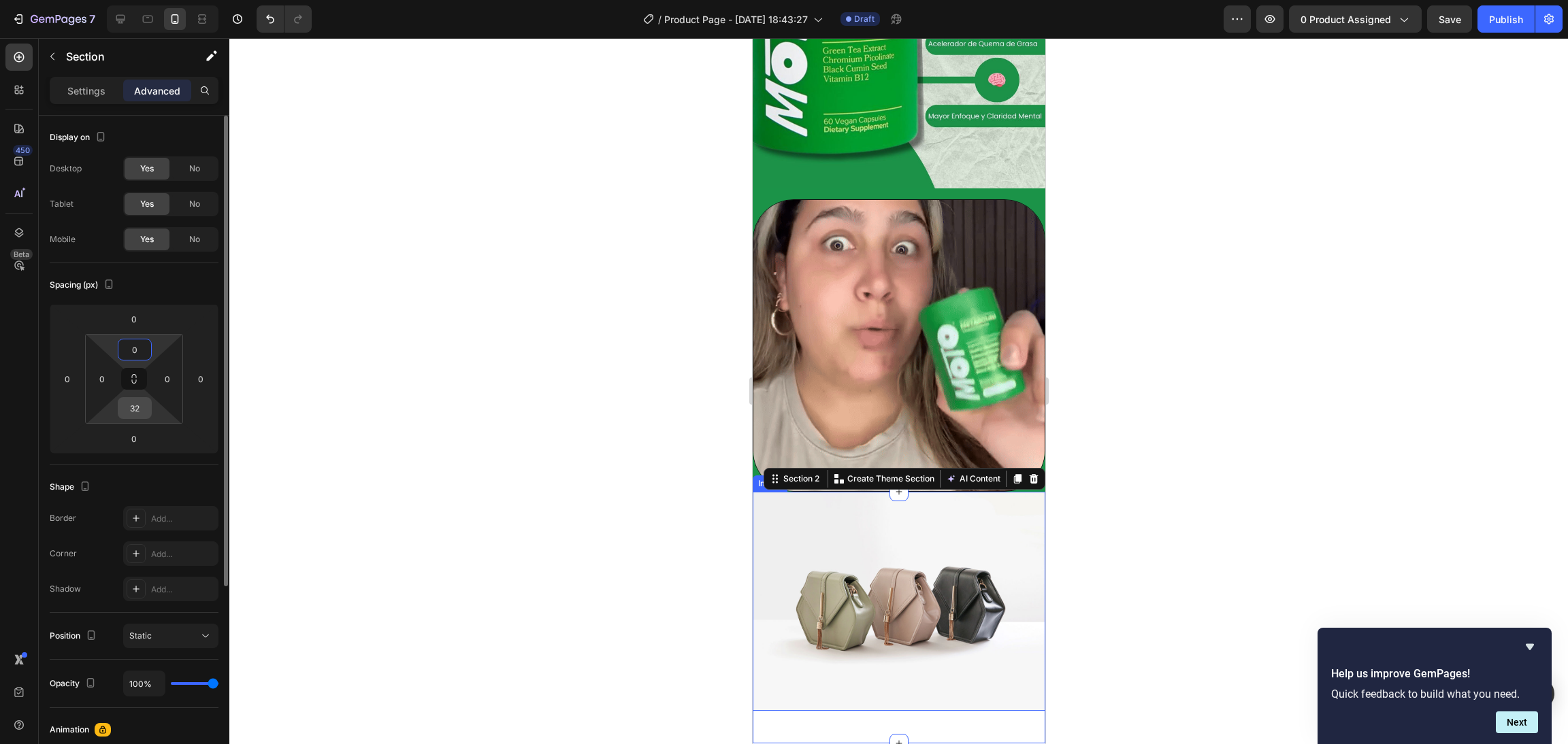
click at [130, 412] on input "32" at bounding box center [135, 408] width 28 height 20
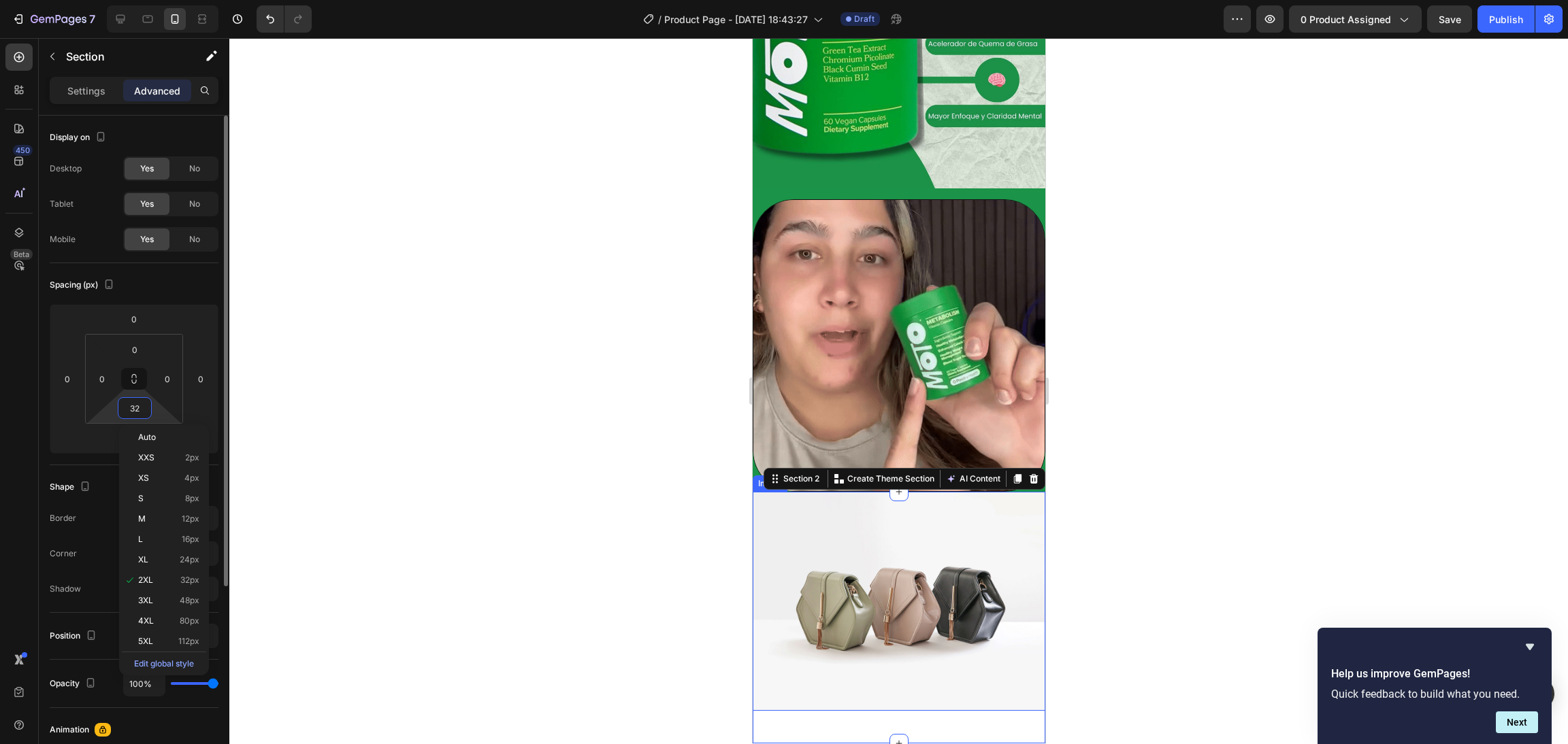
click at [130, 412] on input "32" at bounding box center [135, 408] width 28 height 20
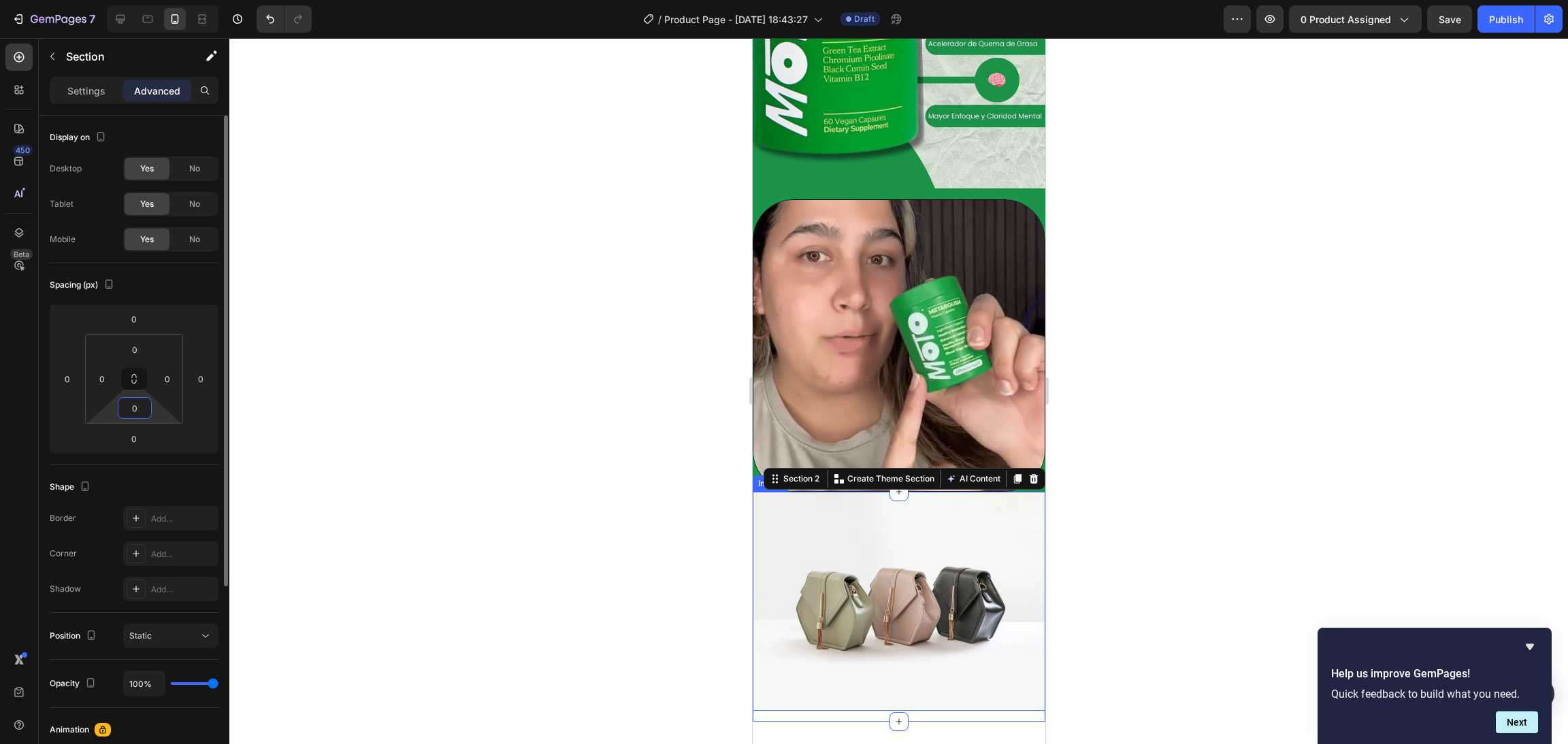
type input "0"
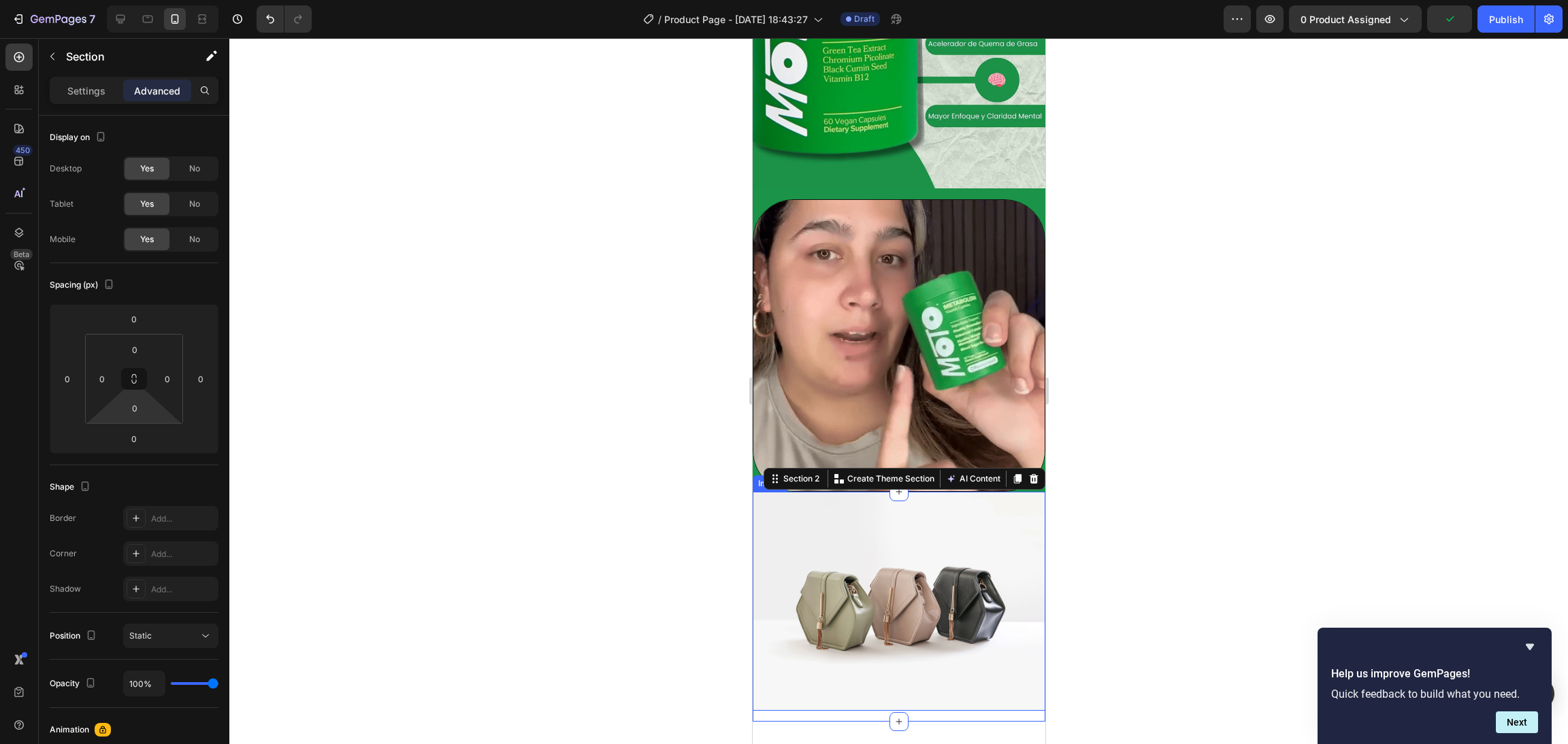
click at [1044, 496] on div at bounding box center [898, 391] width 1339 height 706
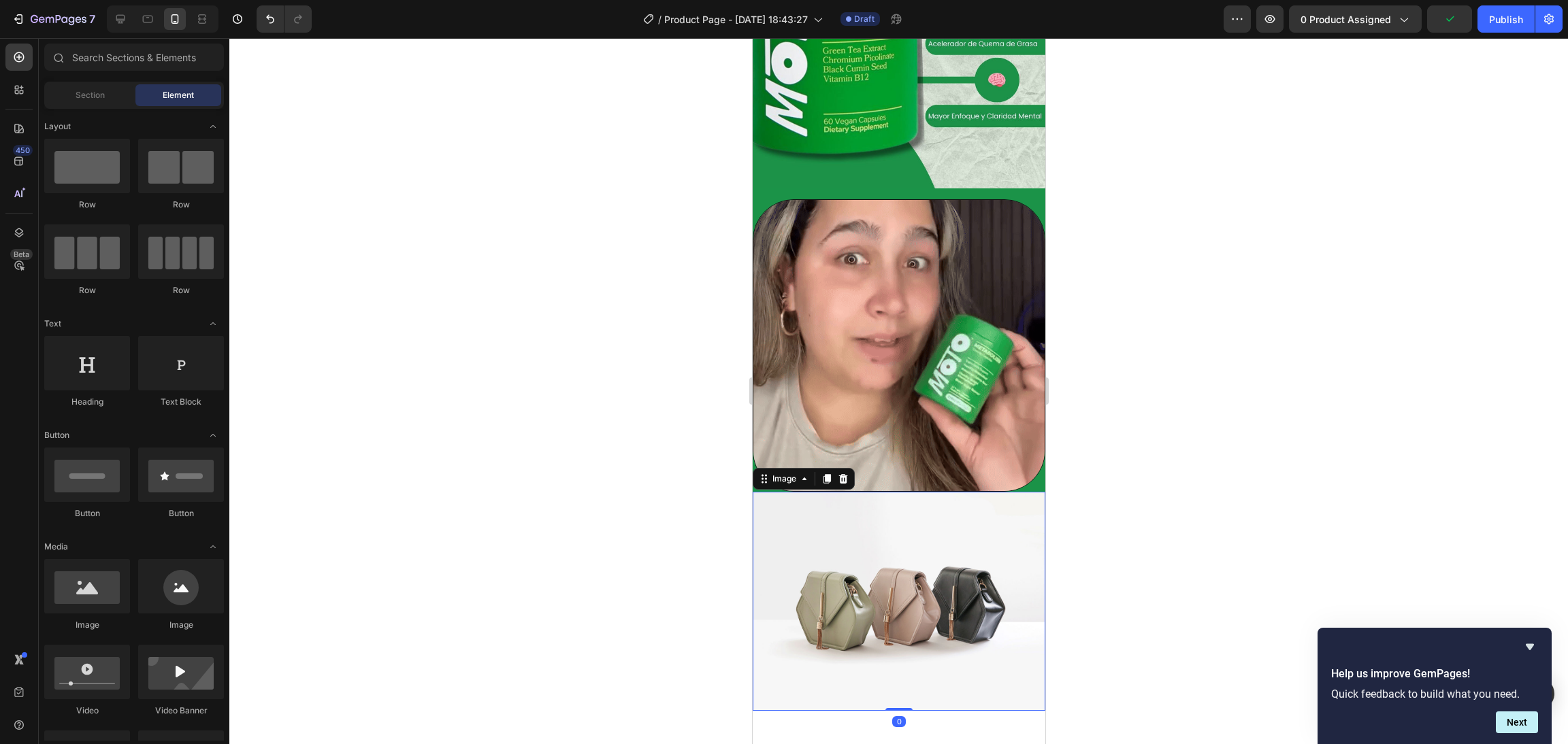
click at [946, 496] on img at bounding box center [898, 601] width 293 height 220
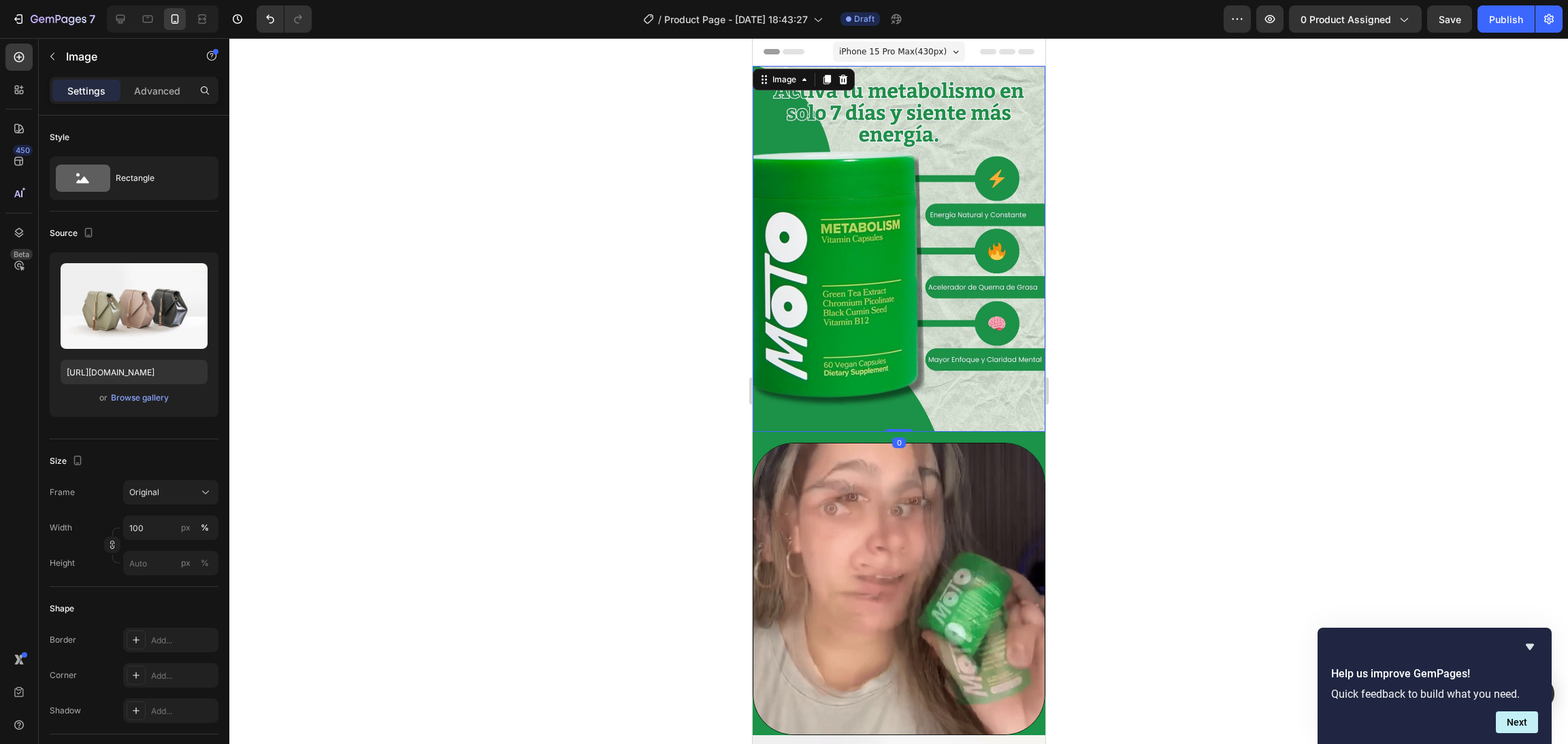
click at [988, 323] on img at bounding box center [898, 249] width 293 height 366
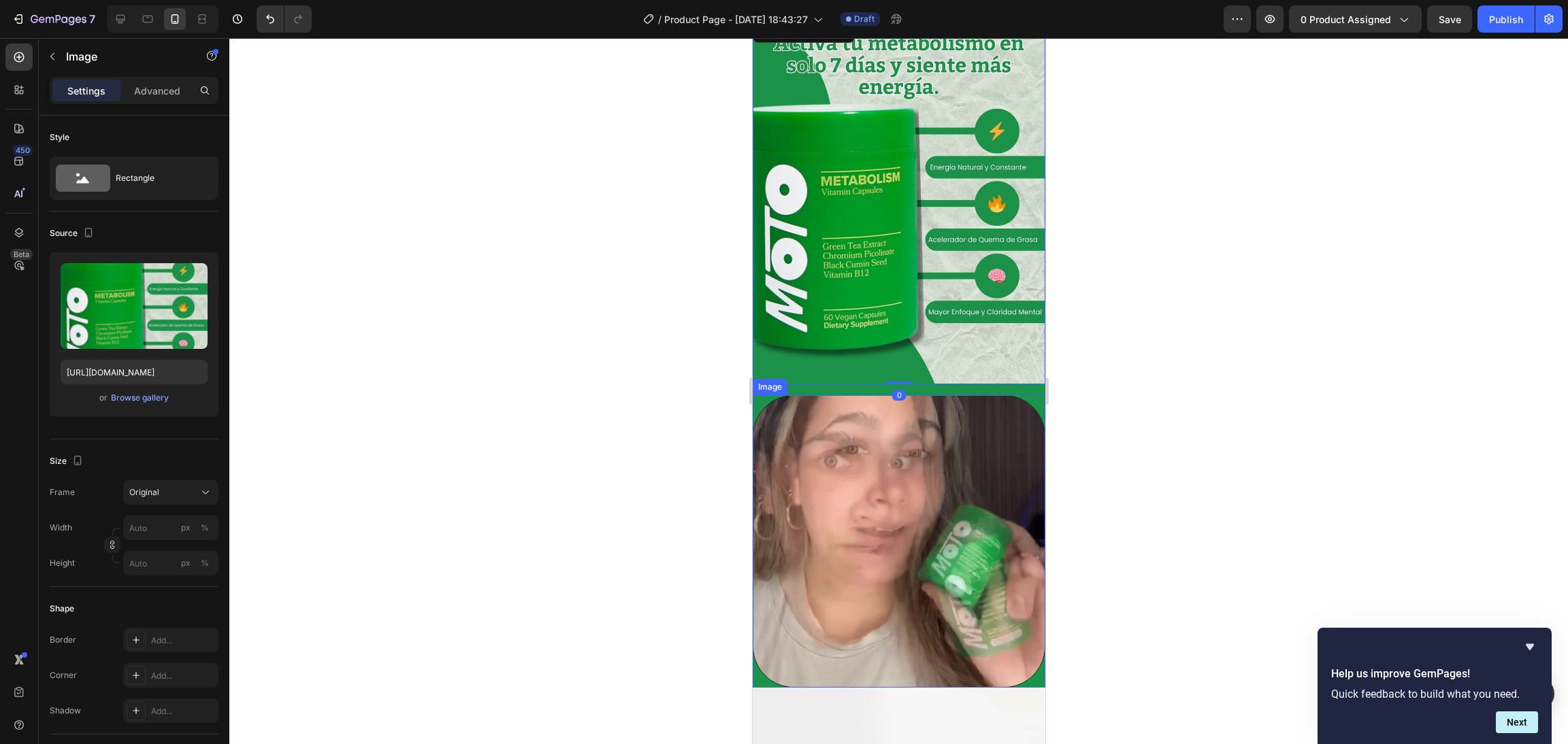
scroll to position [305, 0]
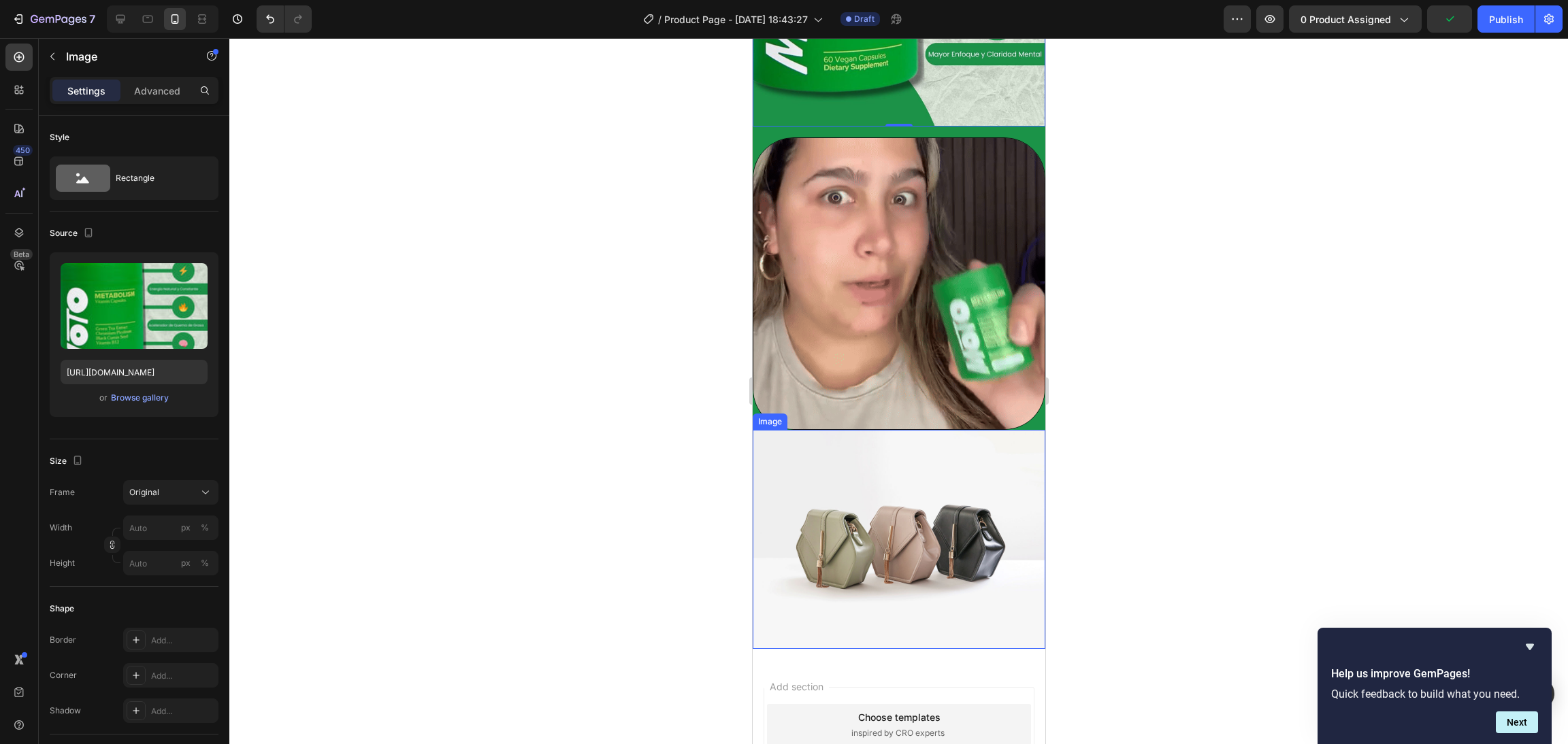
click at [929, 489] on img at bounding box center [898, 539] width 293 height 220
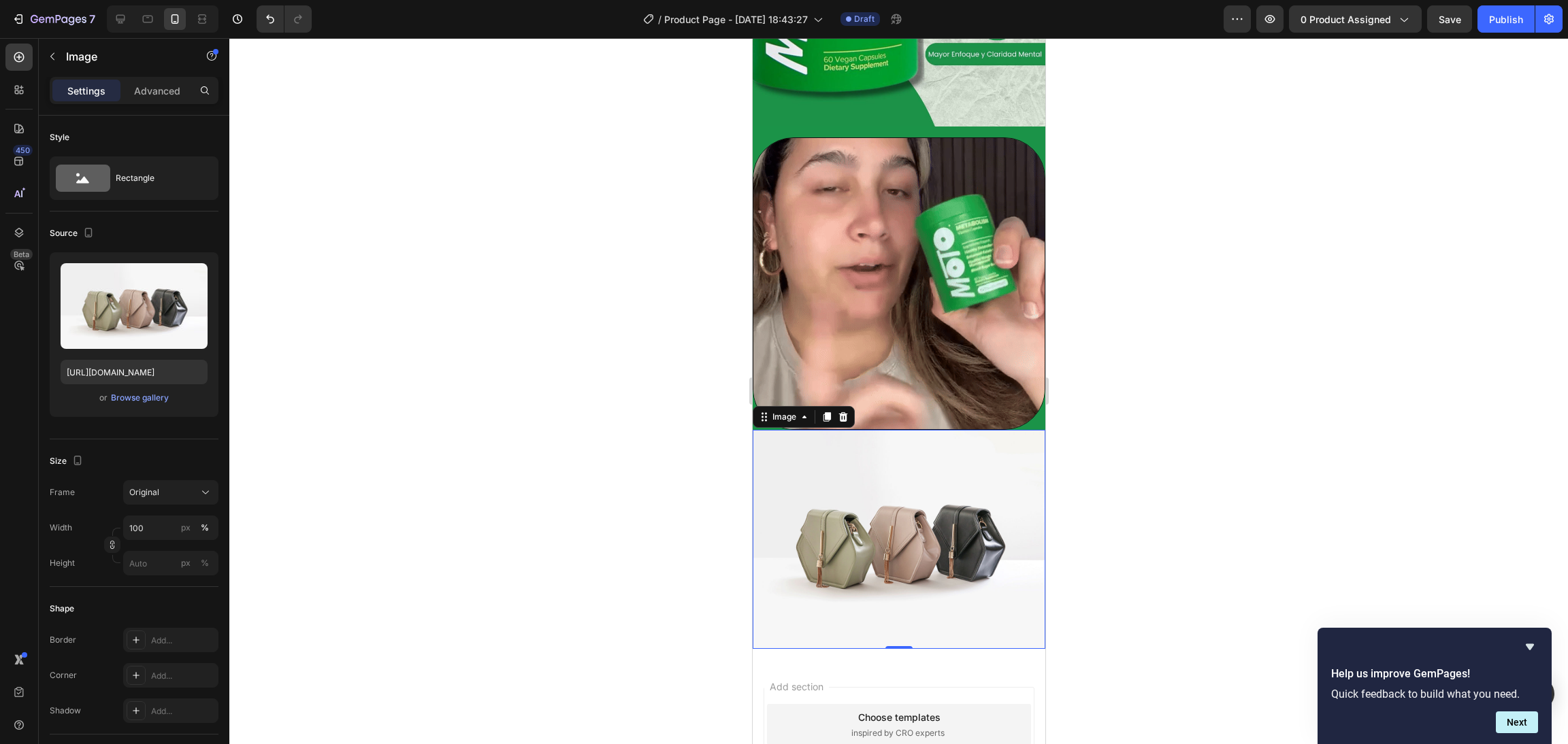
click at [960, 430] on img at bounding box center [898, 539] width 293 height 220
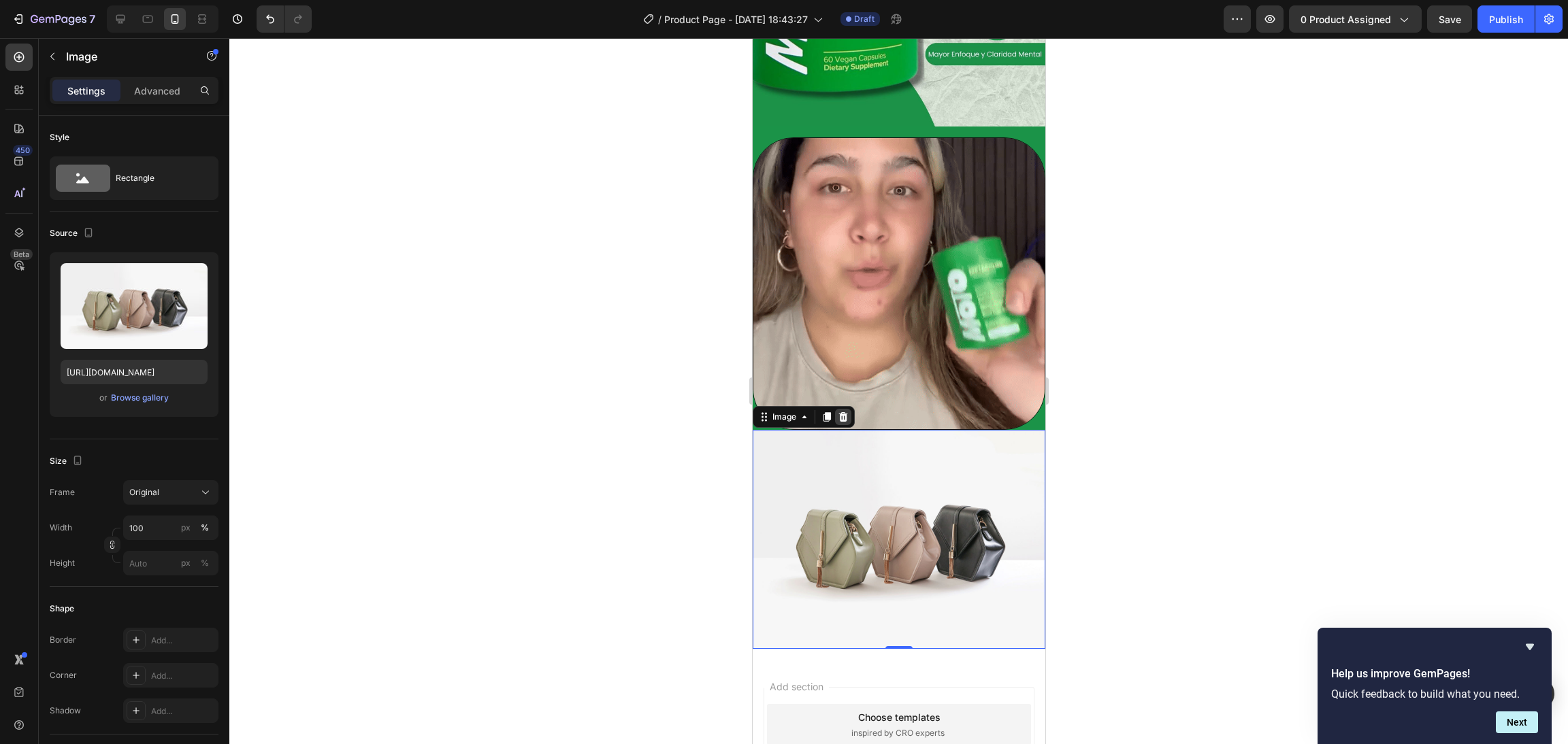
click at [841, 411] on icon at bounding box center [842, 416] width 11 height 11
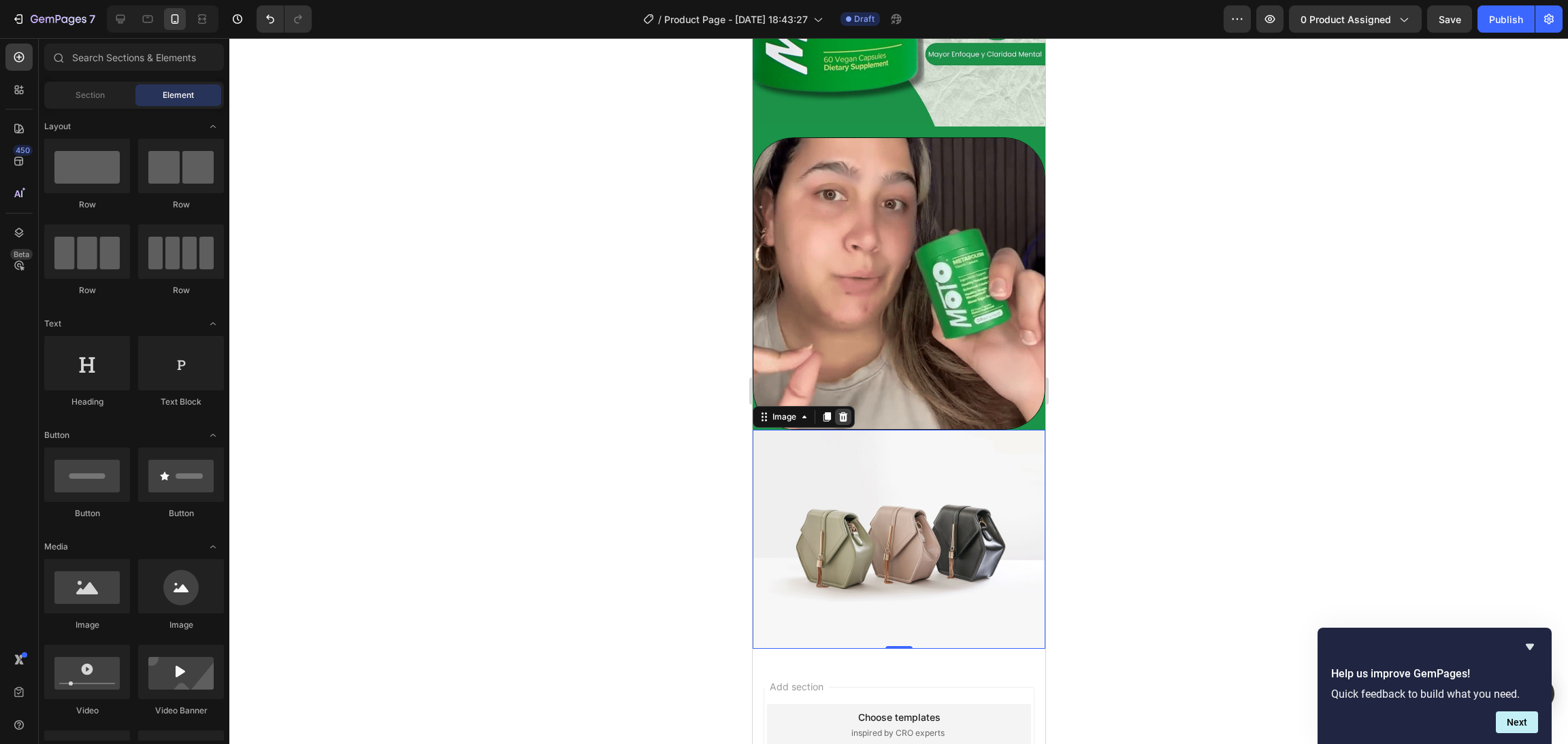
scroll to position [296, 0]
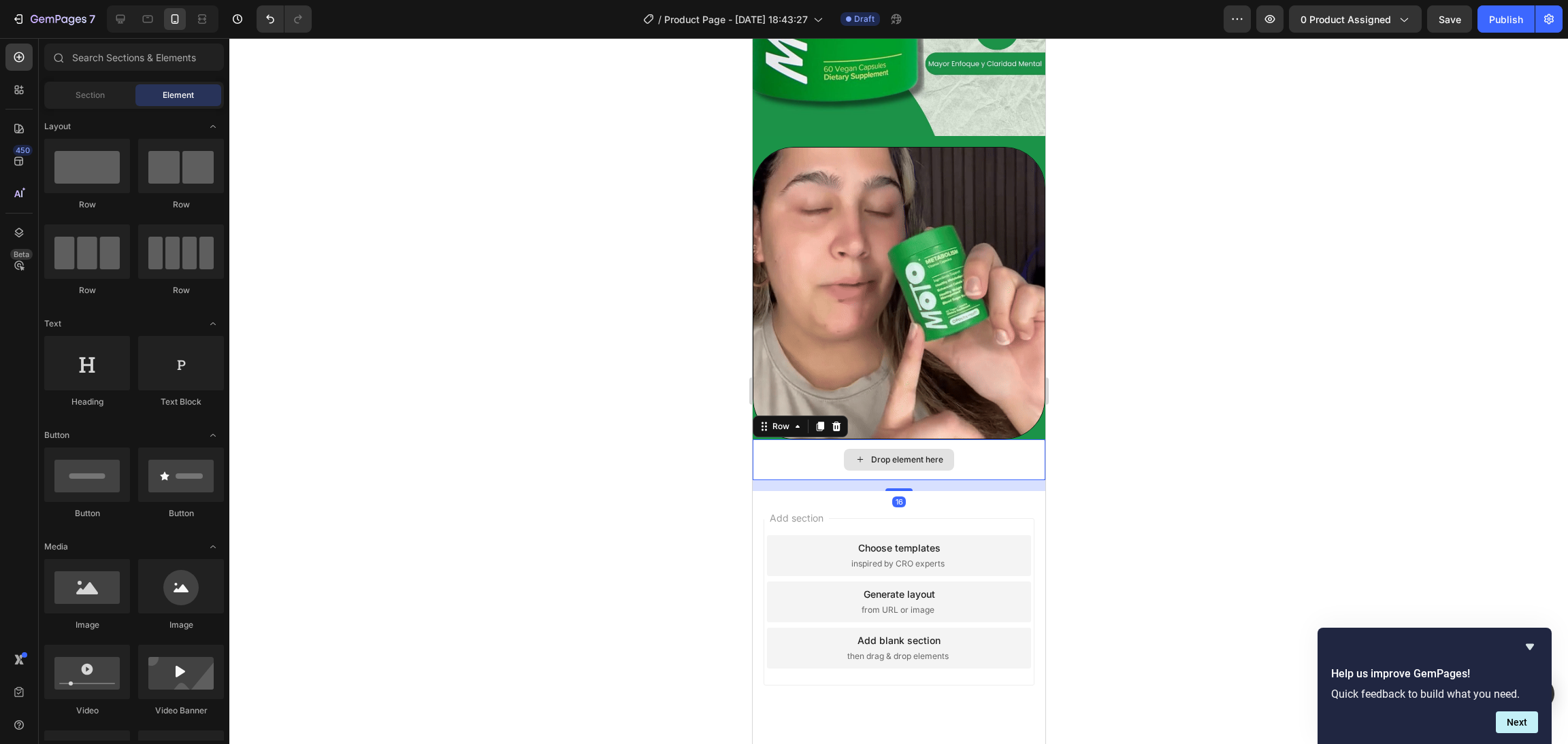
click at [978, 440] on div "Drop element here" at bounding box center [898, 460] width 293 height 41
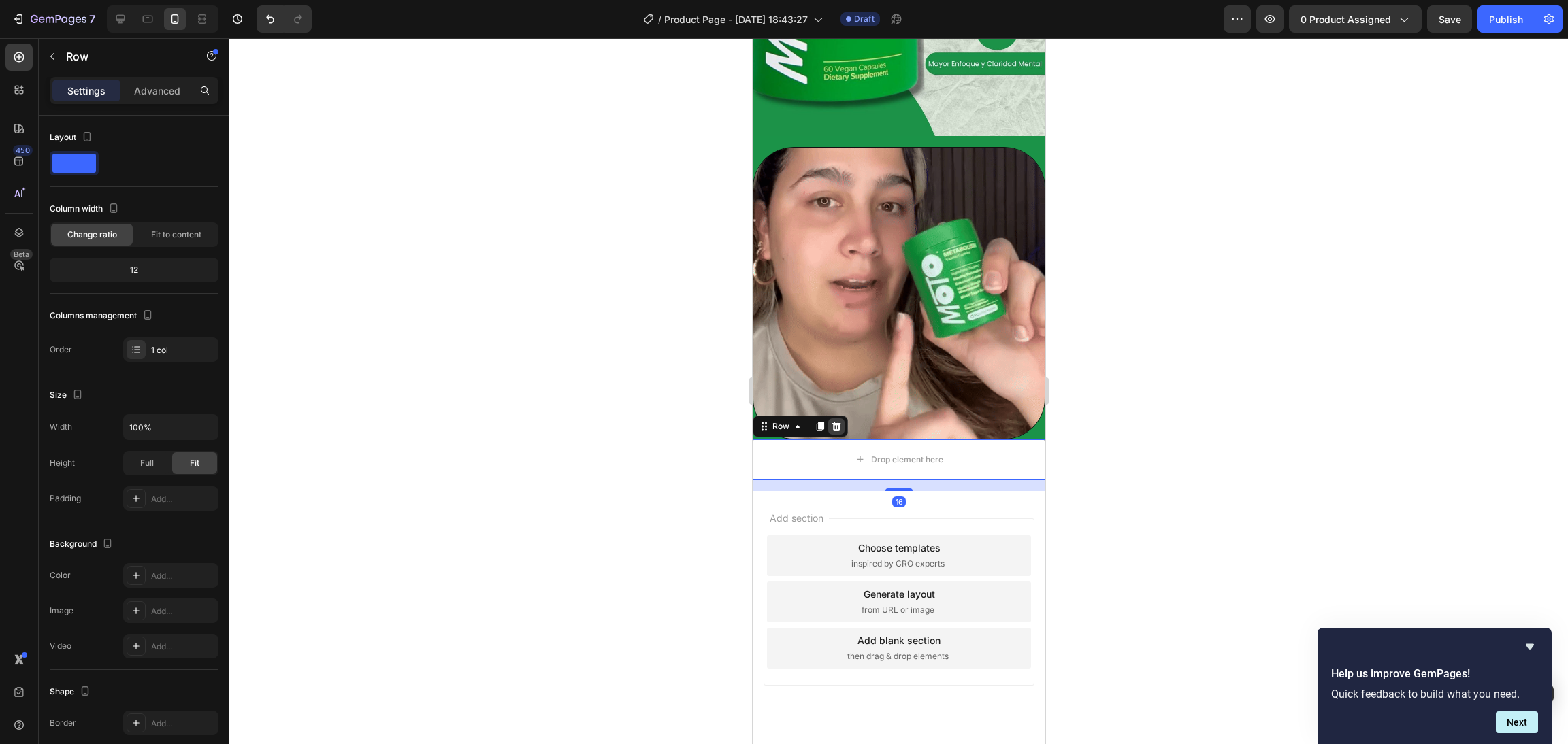
click at [837, 421] on icon at bounding box center [836, 426] width 9 height 9
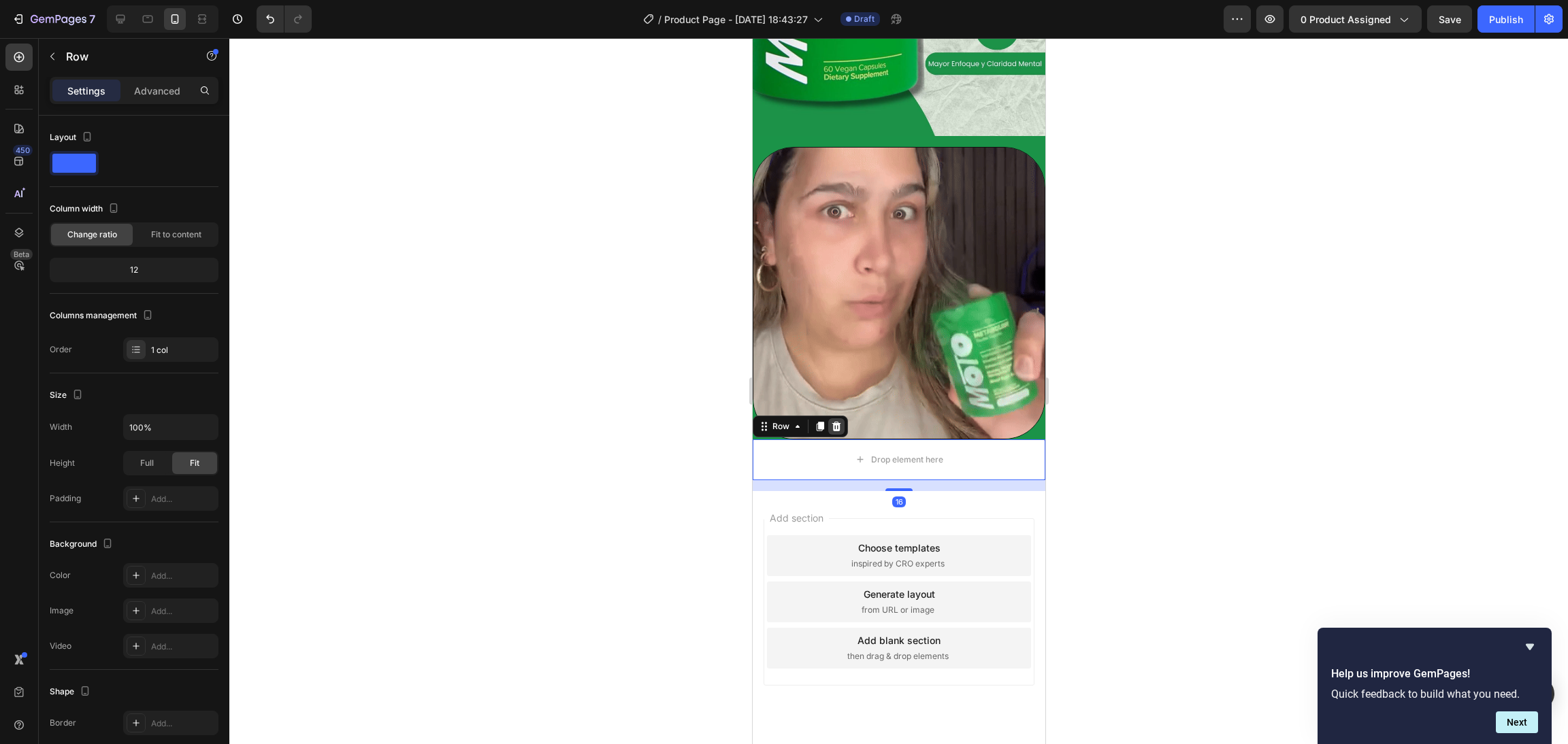
scroll to position [284, 0]
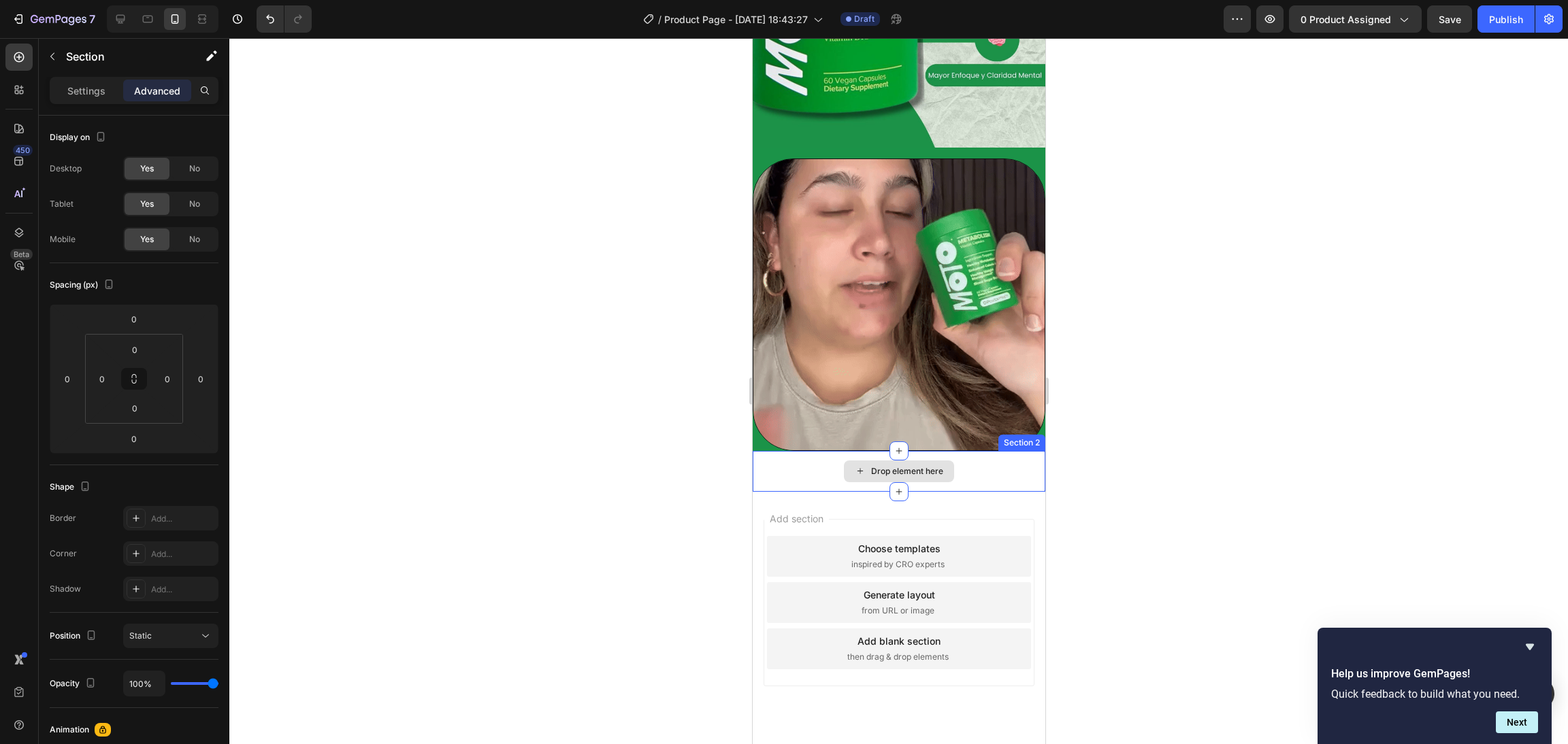
click at [988, 451] on div "Drop element here" at bounding box center [898, 471] width 293 height 41
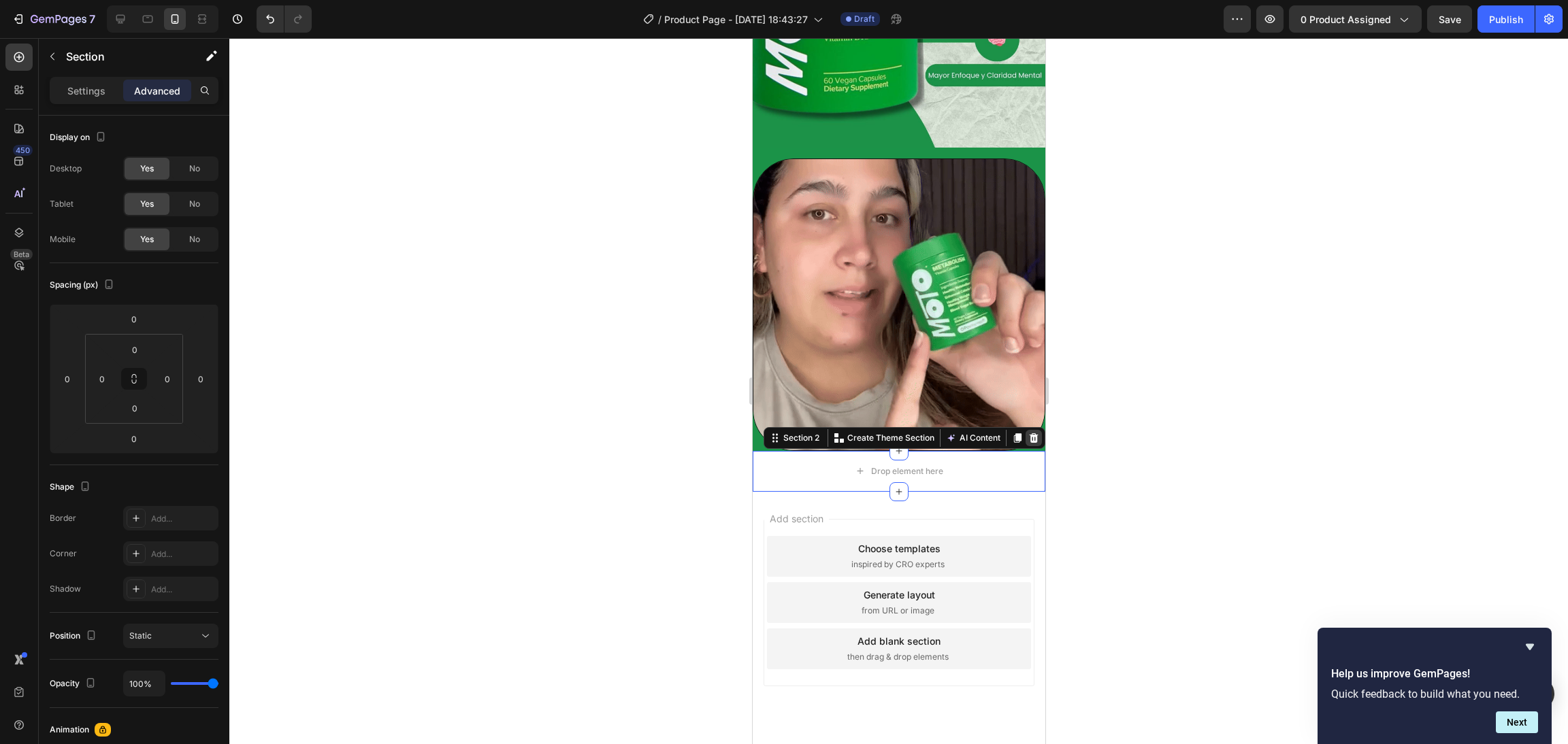
click at [1028, 433] on icon at bounding box center [1033, 438] width 11 height 11
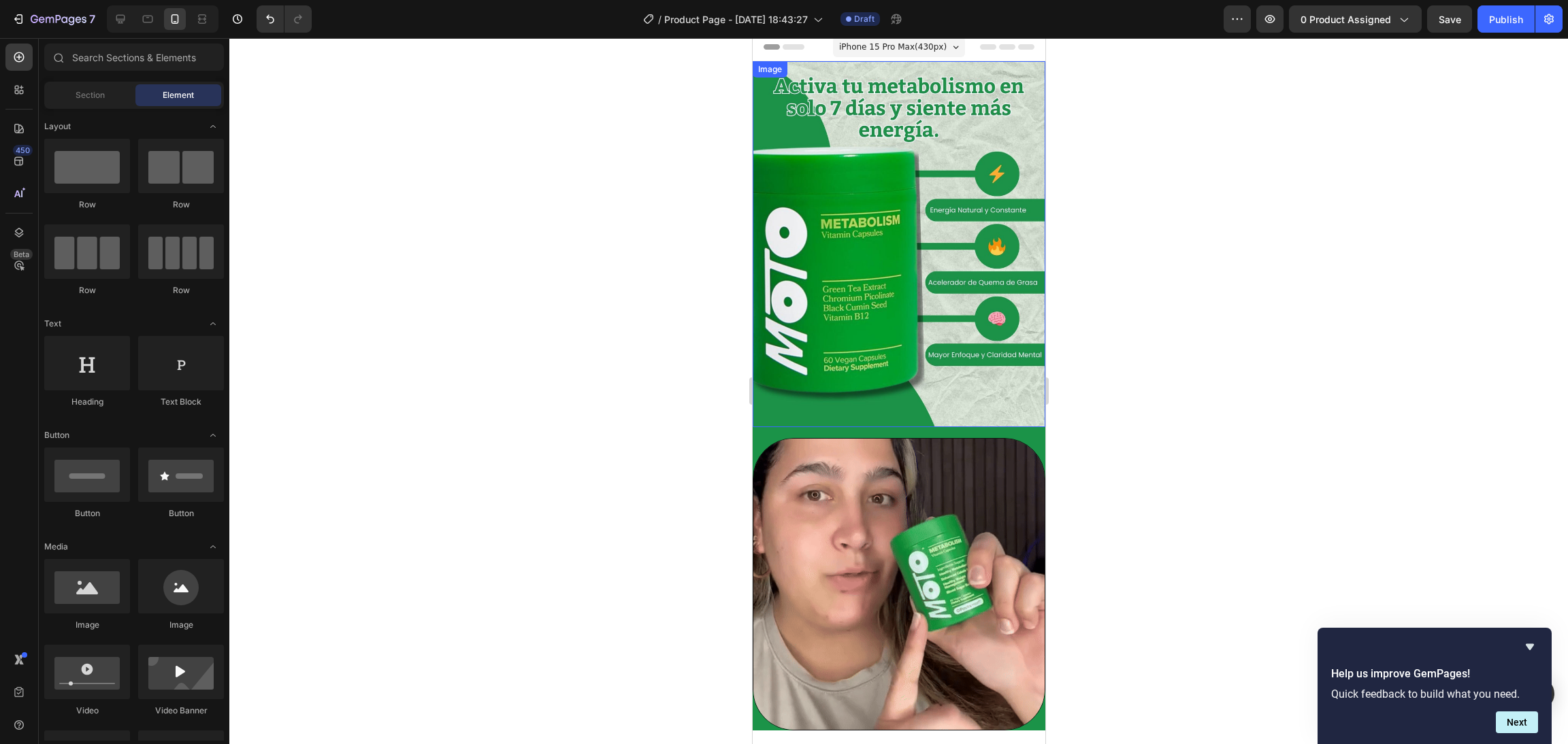
scroll to position [0, 0]
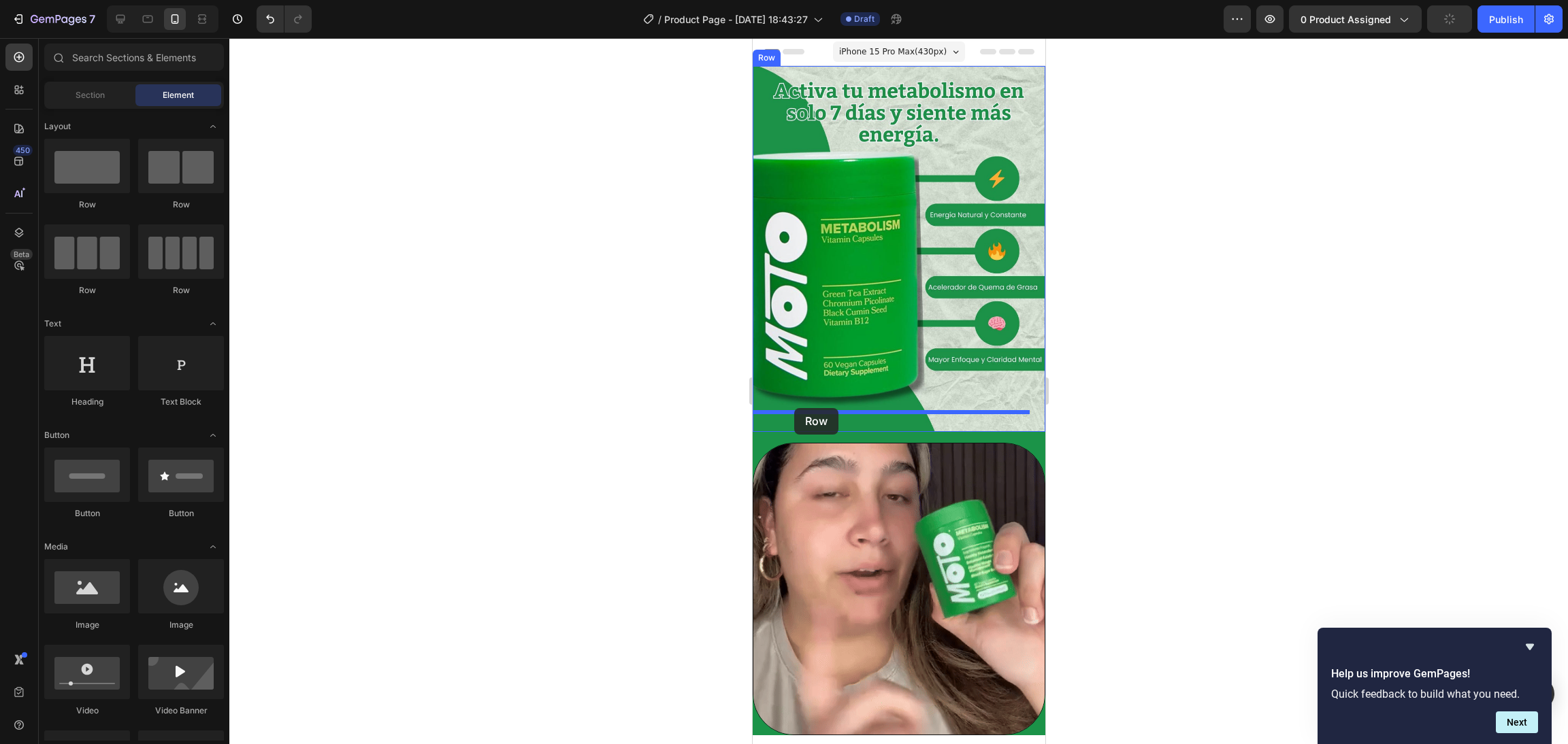
drag, startPoint x: 922, startPoint y: 244, endPoint x: 794, endPoint y: 408, distance: 208.0
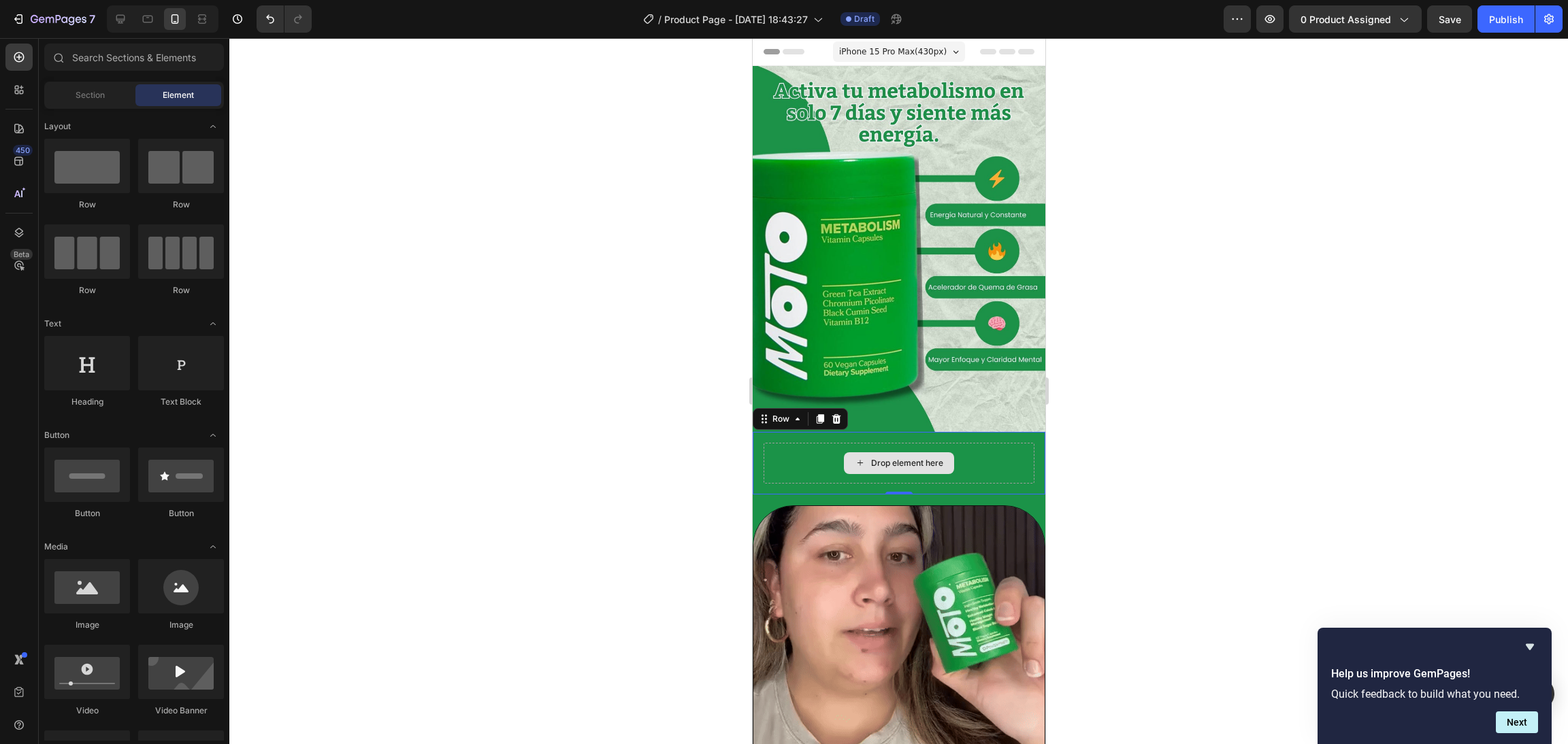
click at [896, 458] on div "Drop element here" at bounding box center [907, 463] width 72 height 11
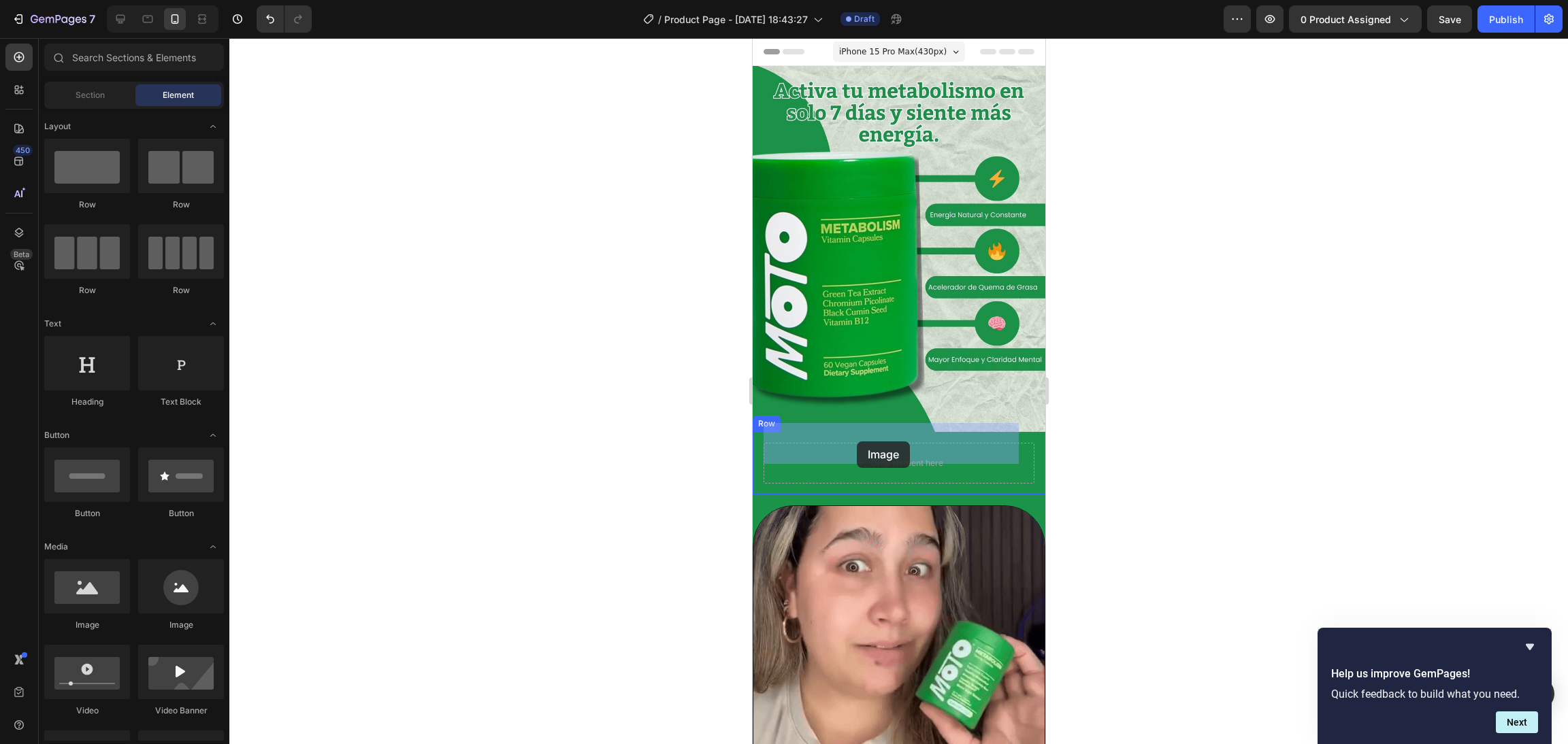
drag, startPoint x: 849, startPoint y: 632, endPoint x: 857, endPoint y: 441, distance: 191.2
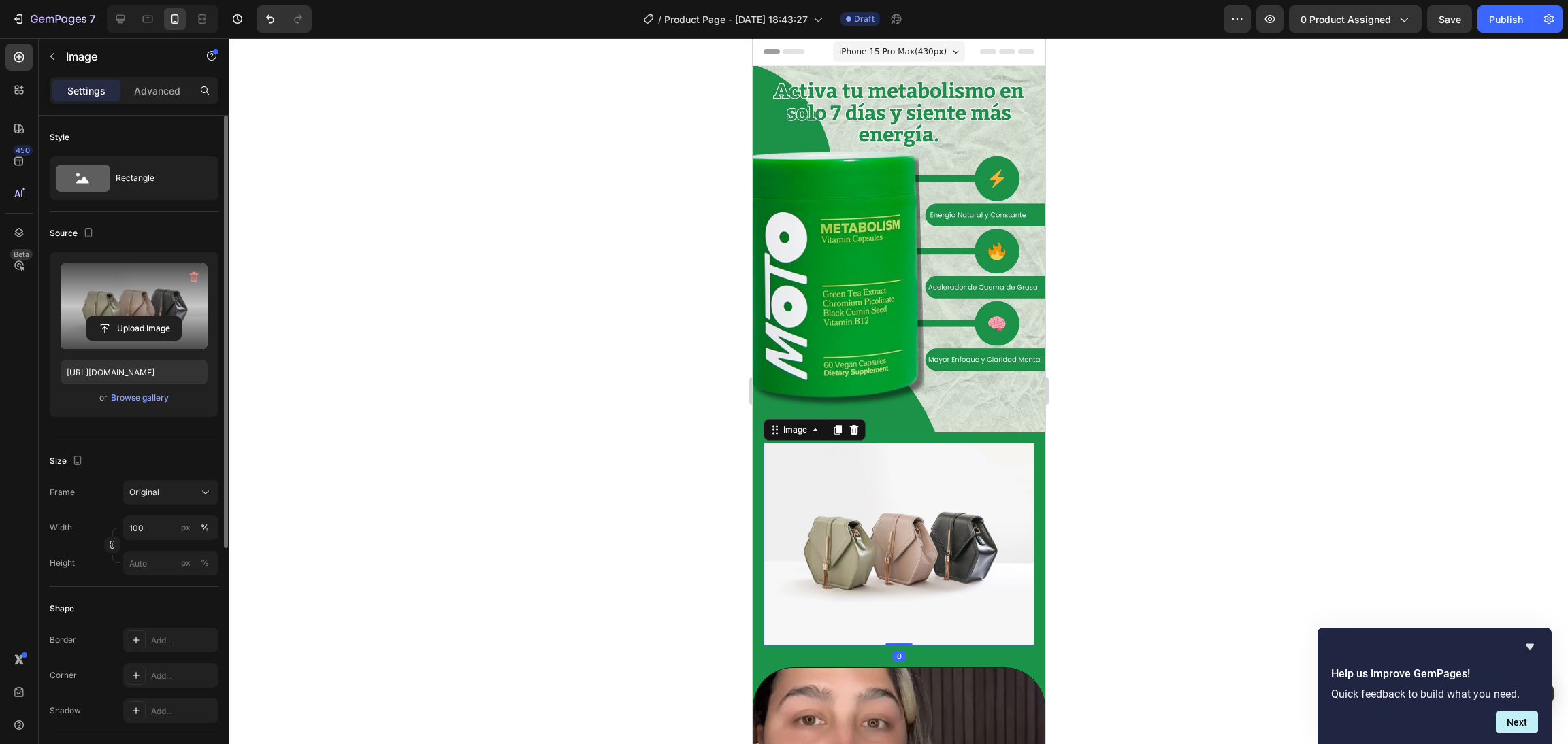
click at [158, 312] on label at bounding box center [134, 306] width 147 height 86
click at [158, 317] on input "file" at bounding box center [134, 329] width 94 height 23
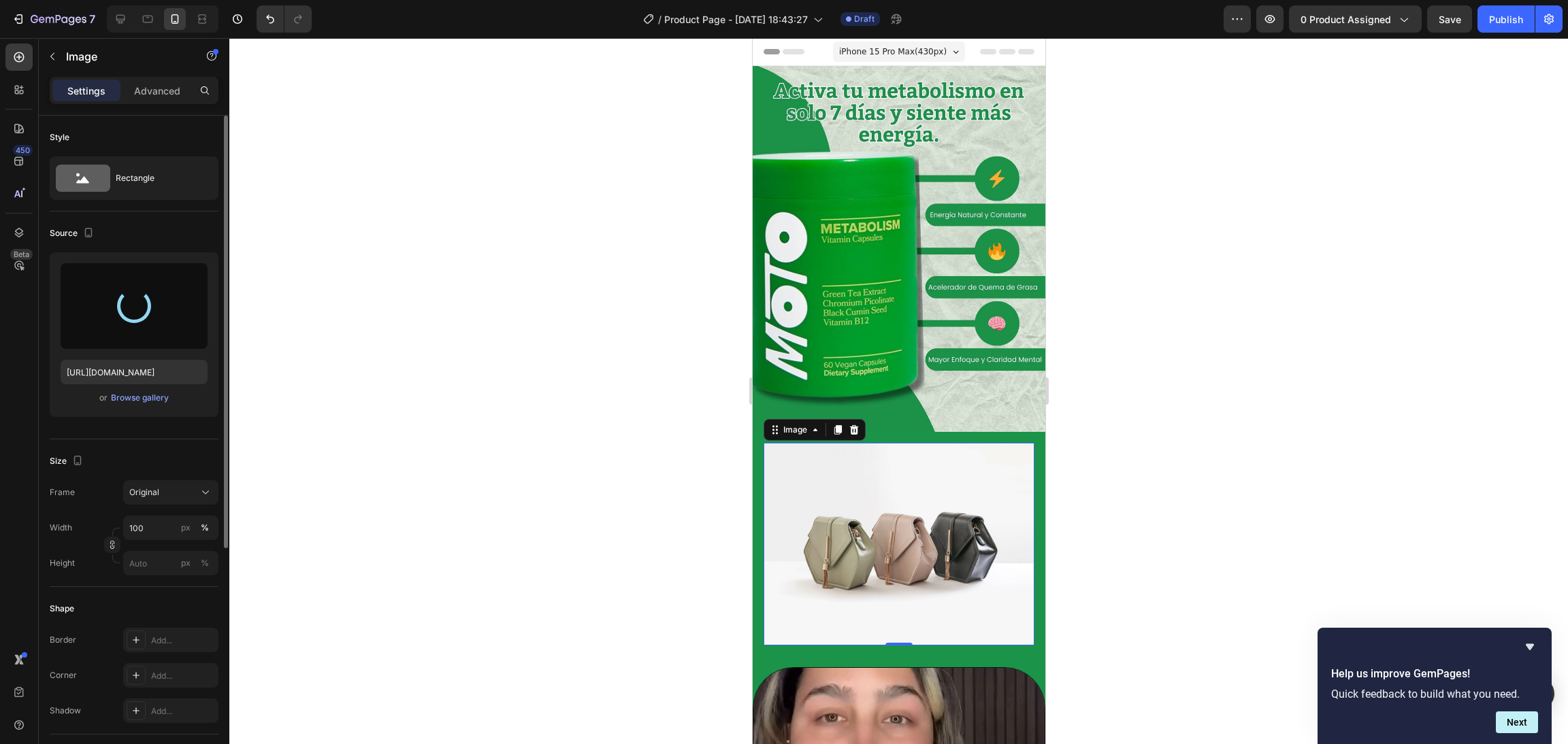
type input "[URL][DOMAIN_NAME]"
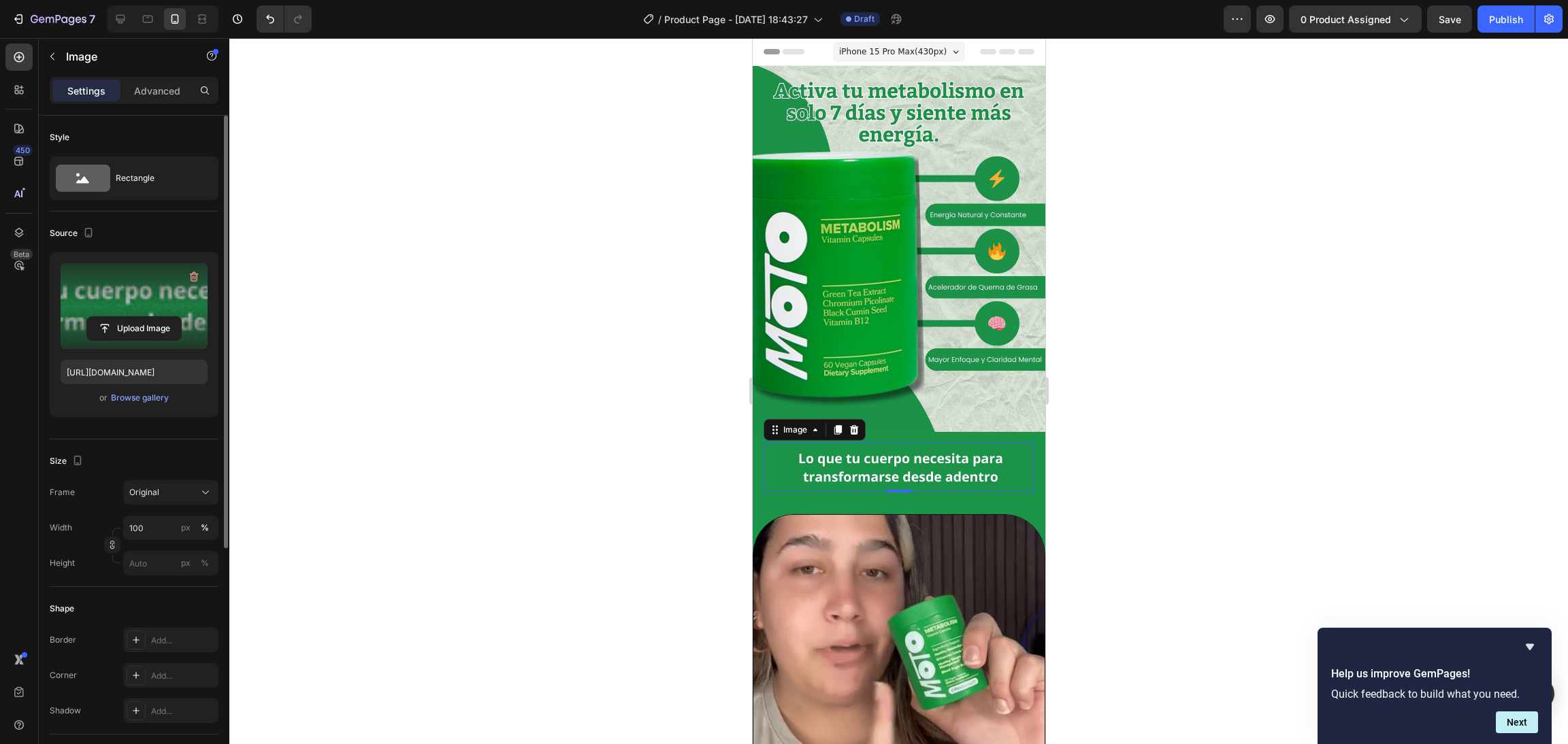
click at [915, 443] on img at bounding box center [898, 468] width 271 height 50
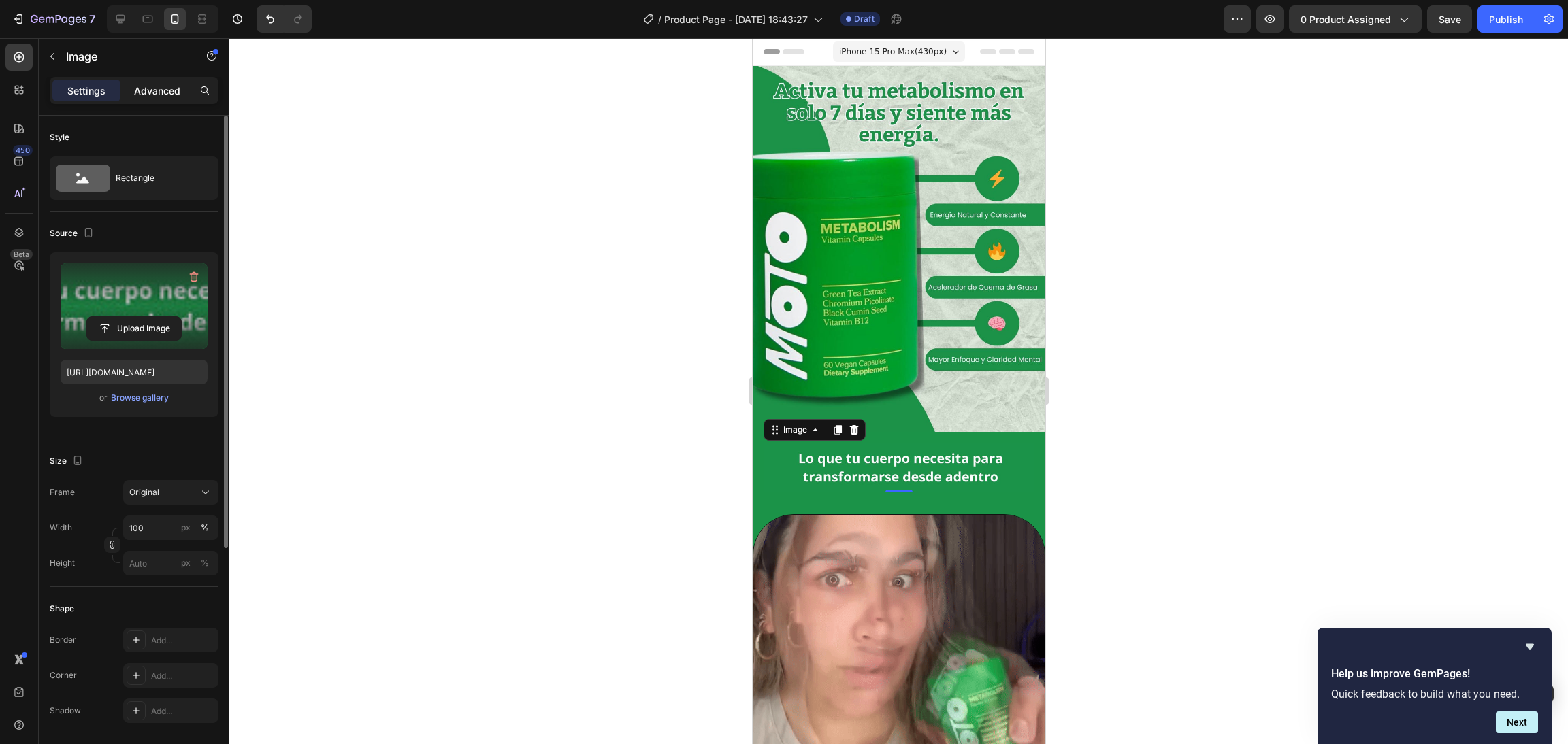
click at [160, 79] on div "Advanced" at bounding box center [156, 90] width 68 height 22
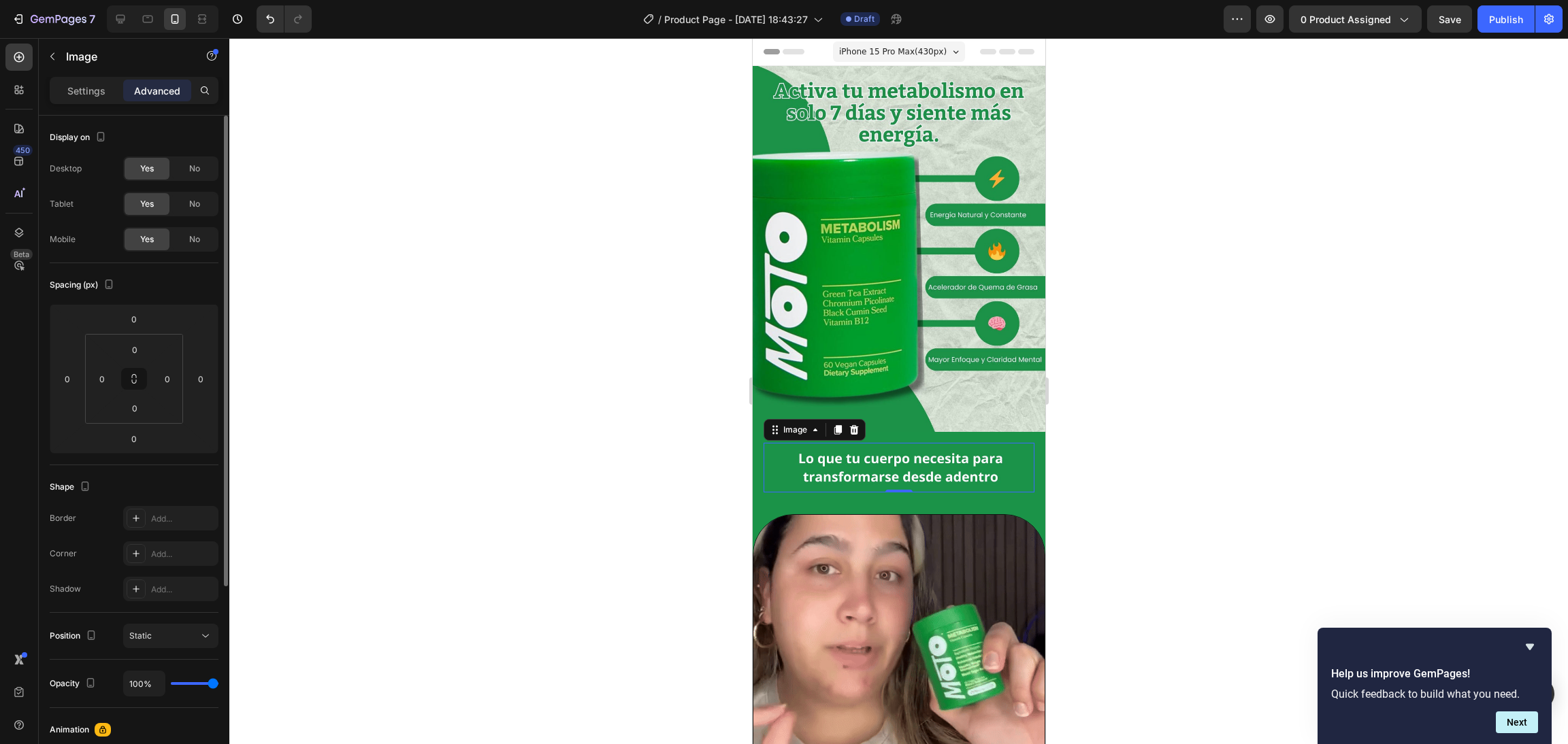
click at [1044, 394] on div at bounding box center [898, 391] width 1339 height 706
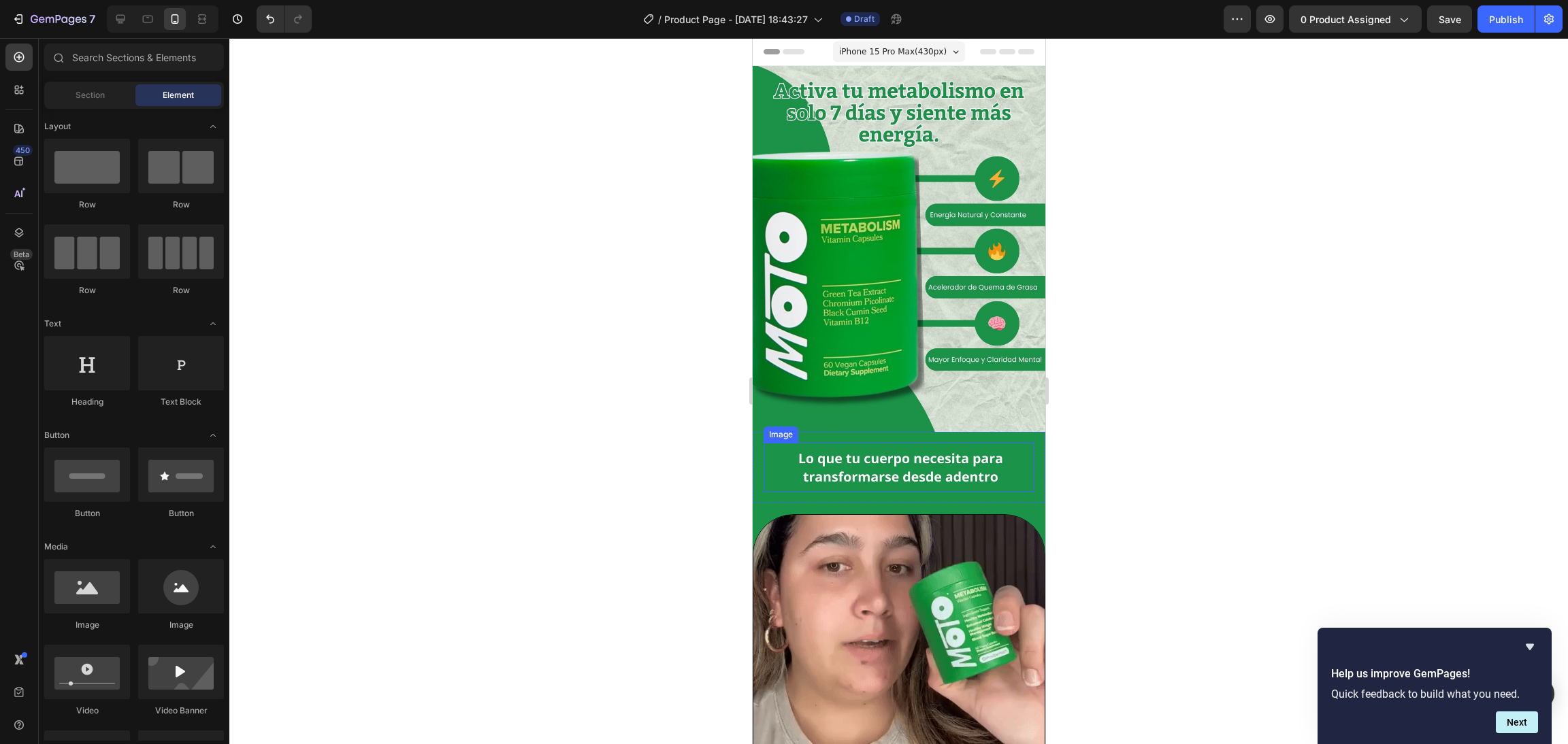
click at [957, 449] on img at bounding box center [898, 468] width 271 height 50
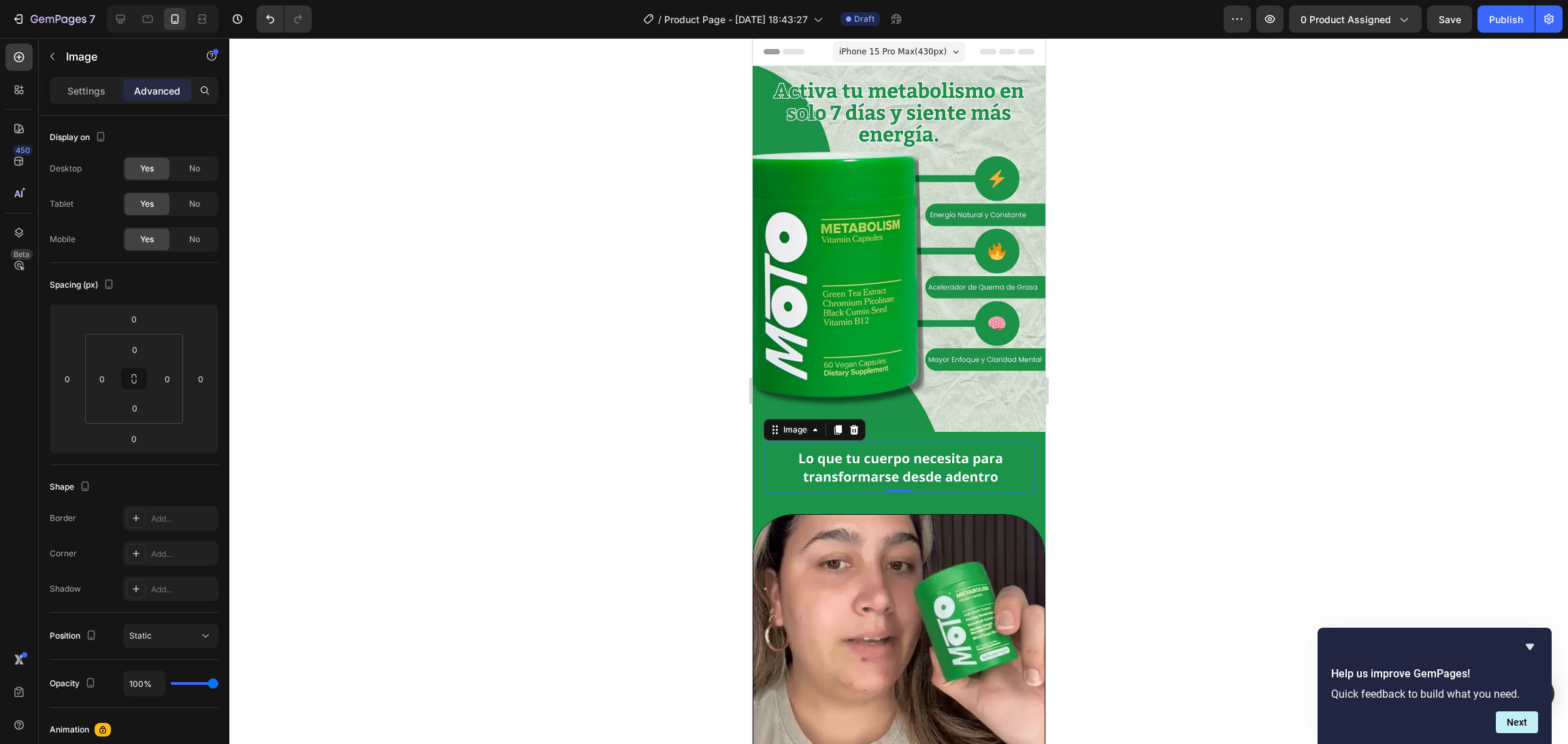
click at [830, 453] on img at bounding box center [898, 468] width 271 height 50
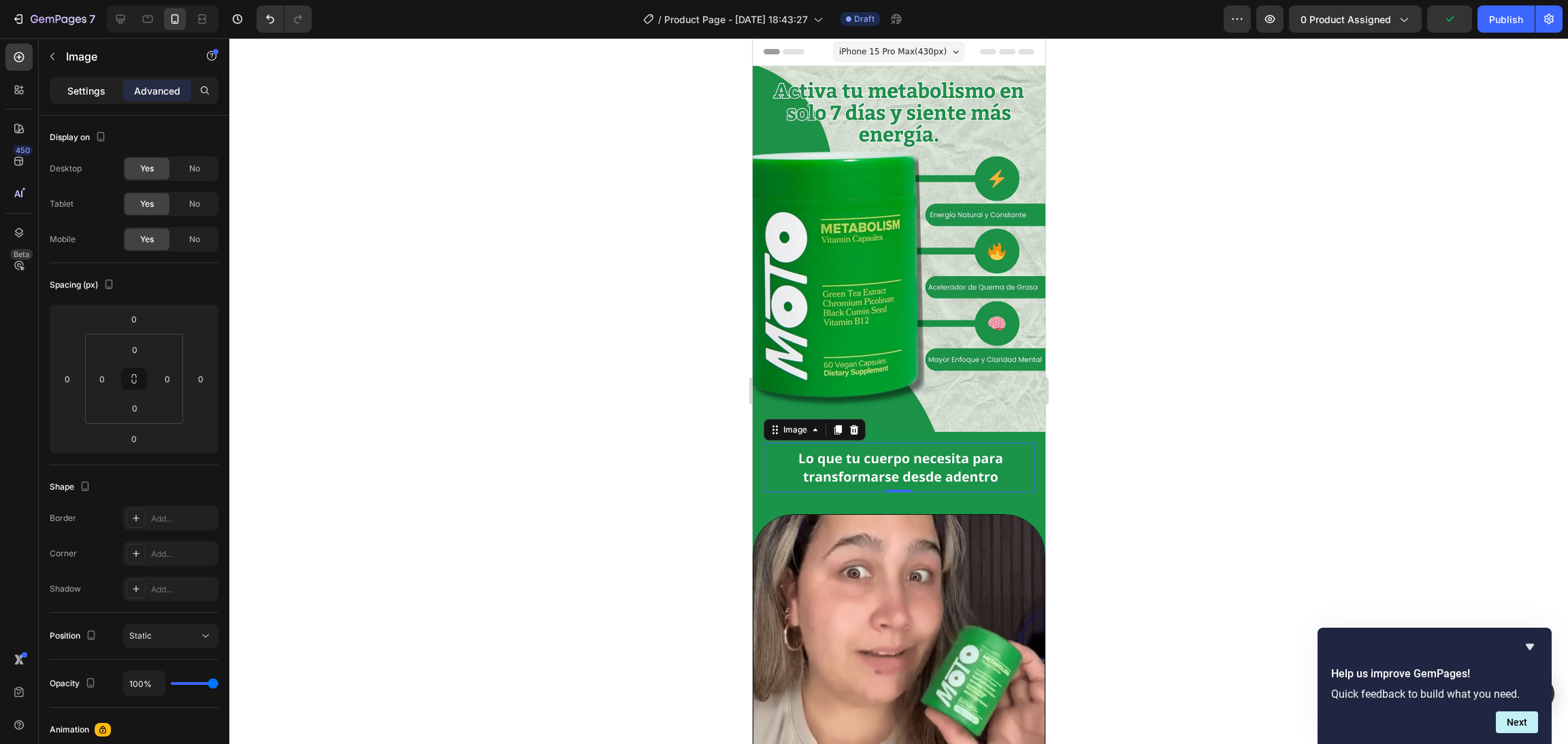
click at [83, 86] on p "Settings" at bounding box center [87, 90] width 38 height 14
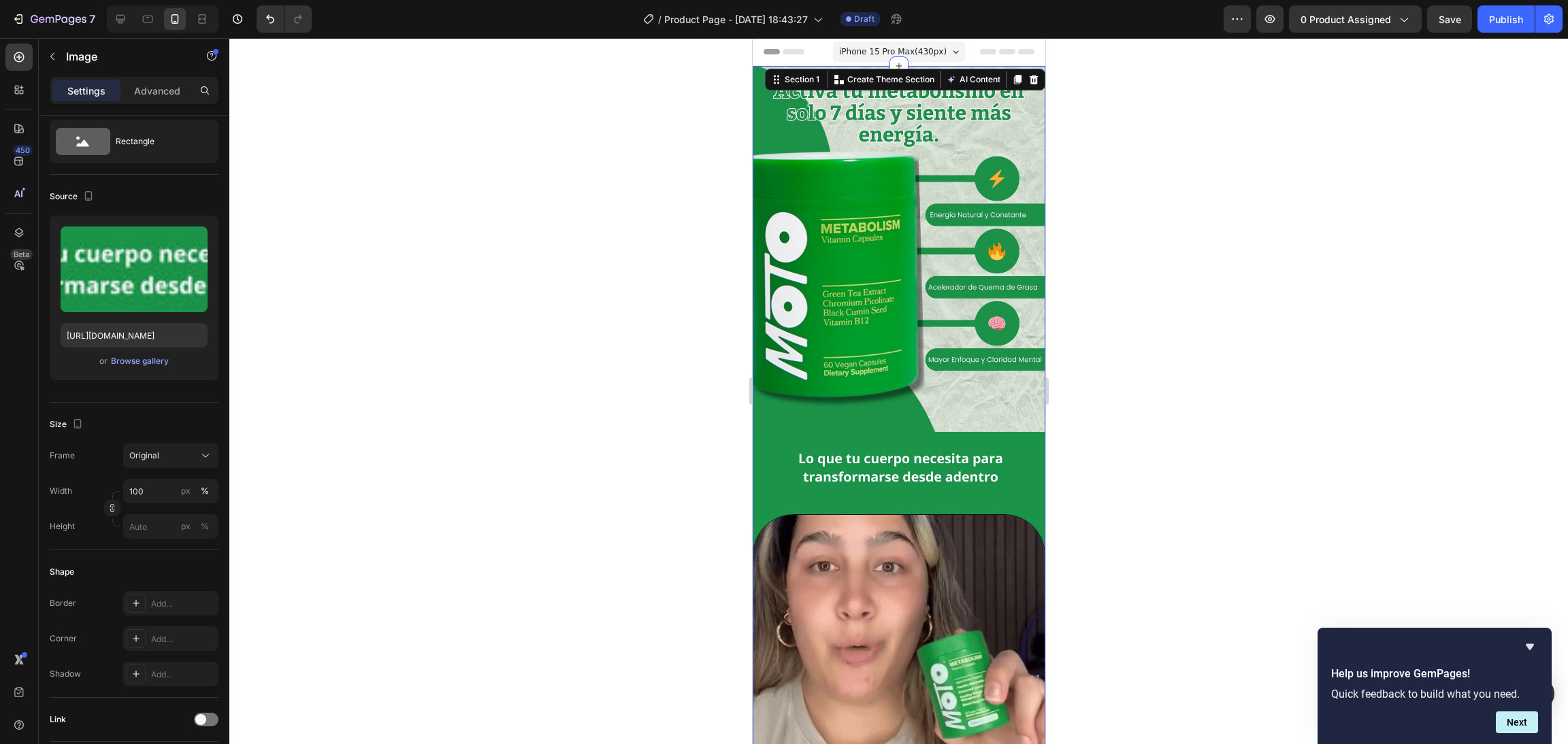
click at [775, 482] on div "Image Image Row Row Image Row" at bounding box center [898, 436] width 293 height 741
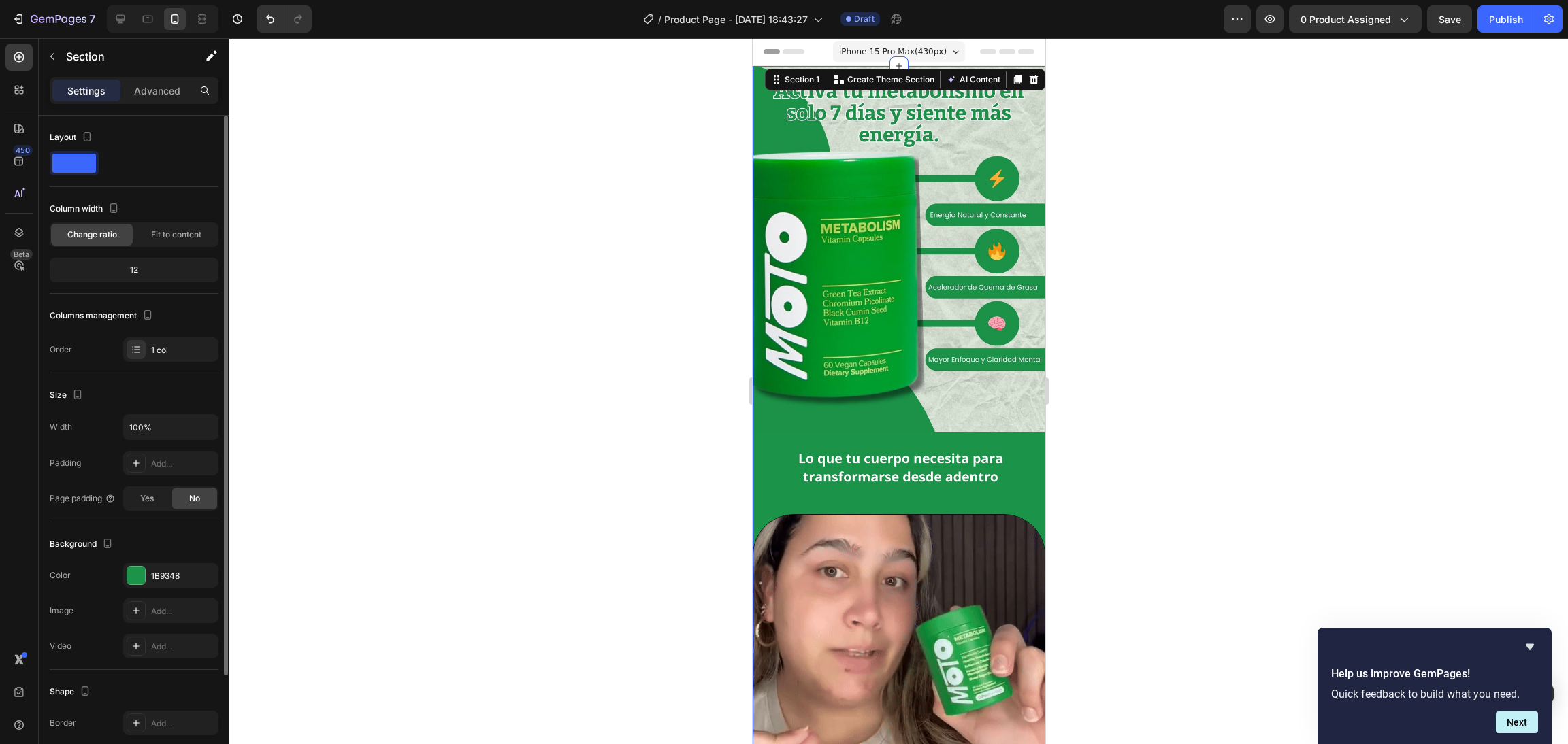
click at [773, 486] on div "Image Image Row Row Image Row" at bounding box center [898, 436] width 293 height 741
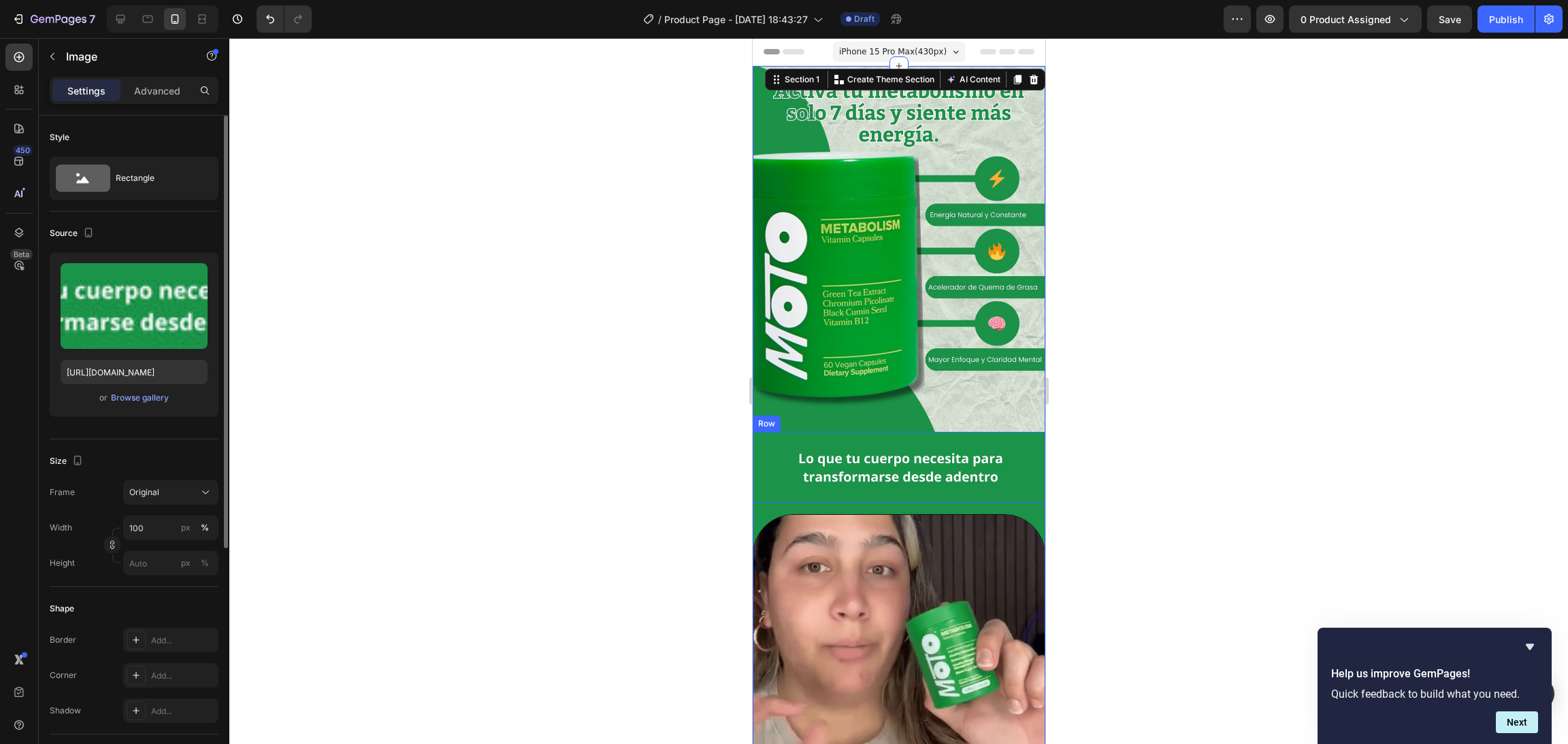
click at [787, 466] on img at bounding box center [898, 468] width 271 height 50
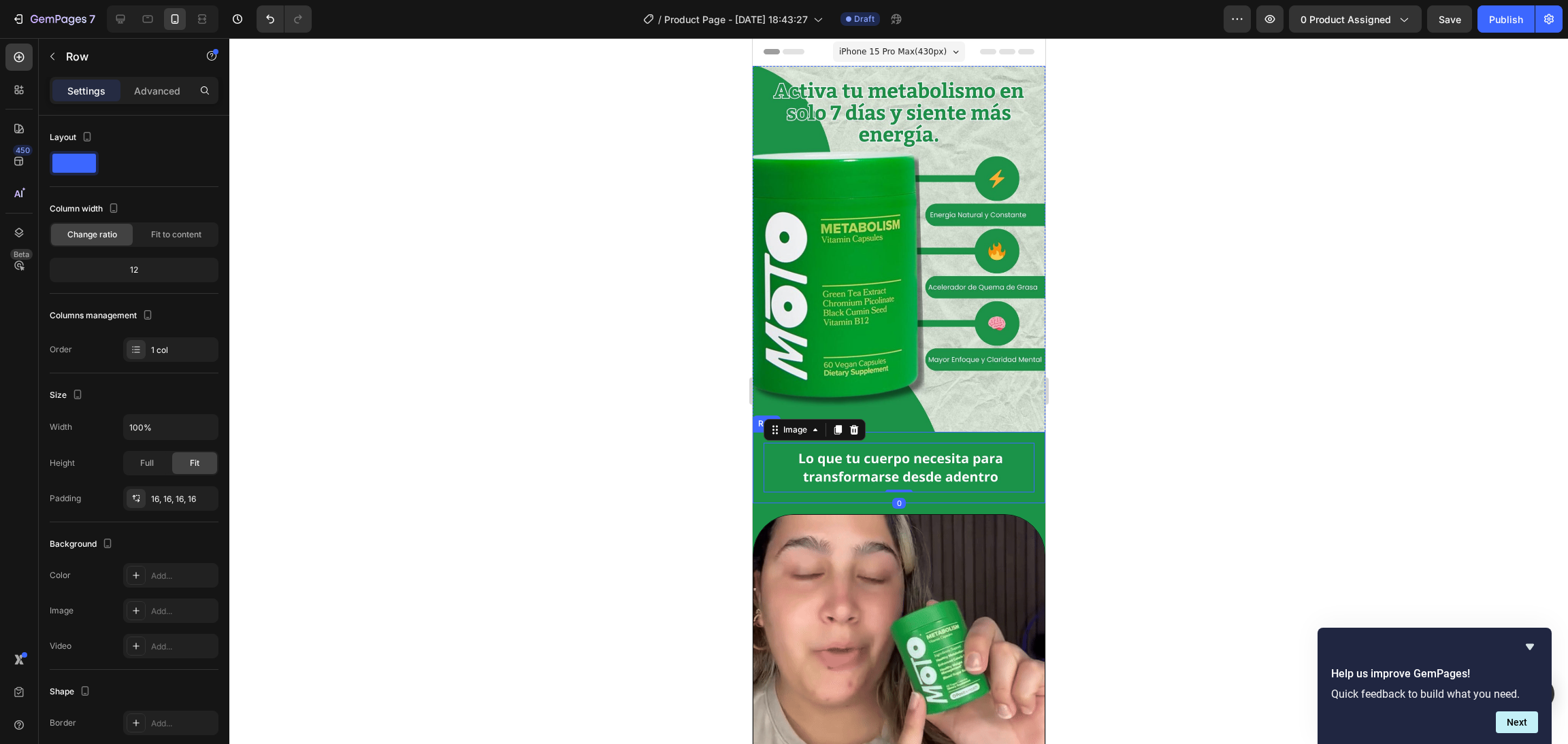
click at [784, 471] on div "Image 0 Row" at bounding box center [898, 468] width 293 height 72
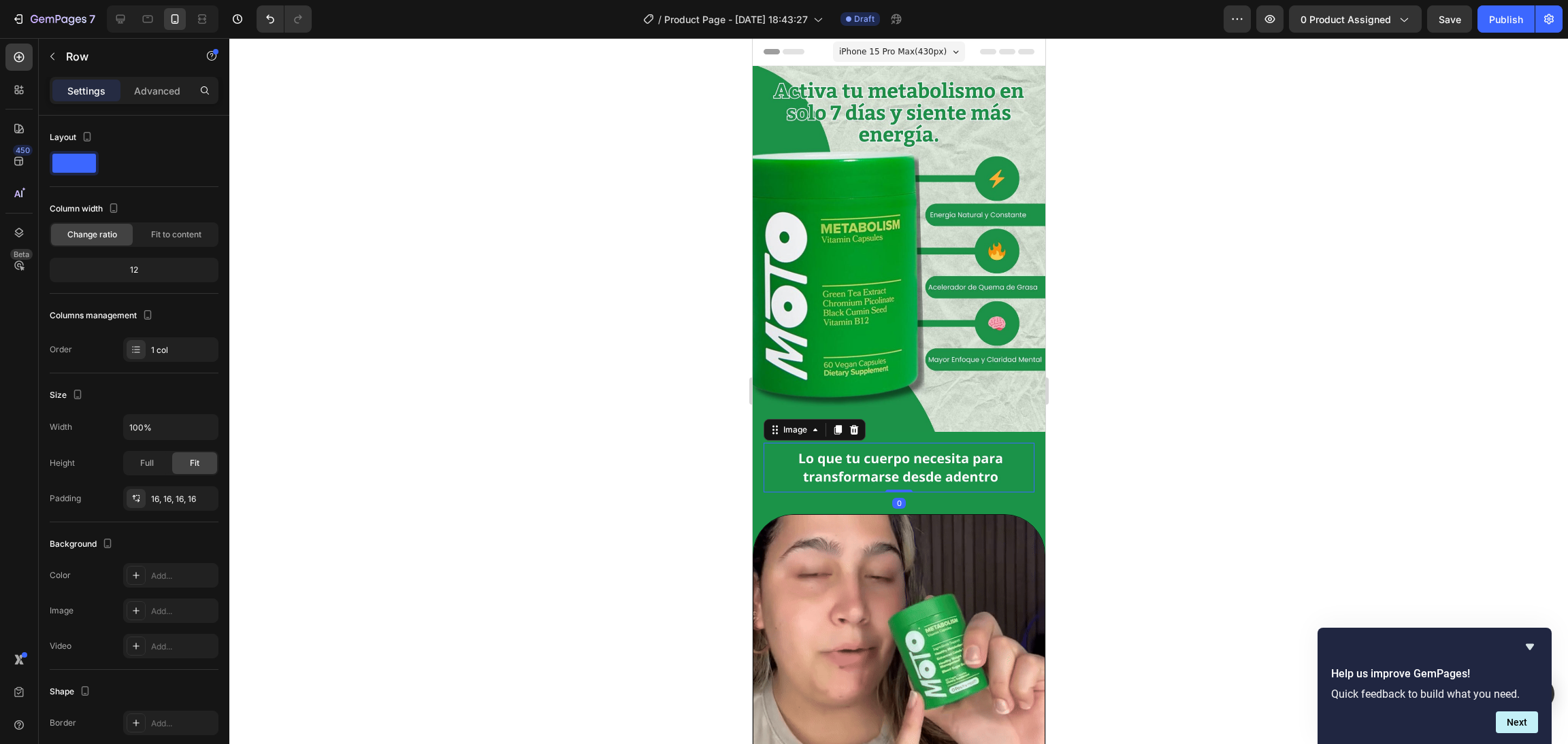
click at [841, 454] on img at bounding box center [898, 468] width 271 height 50
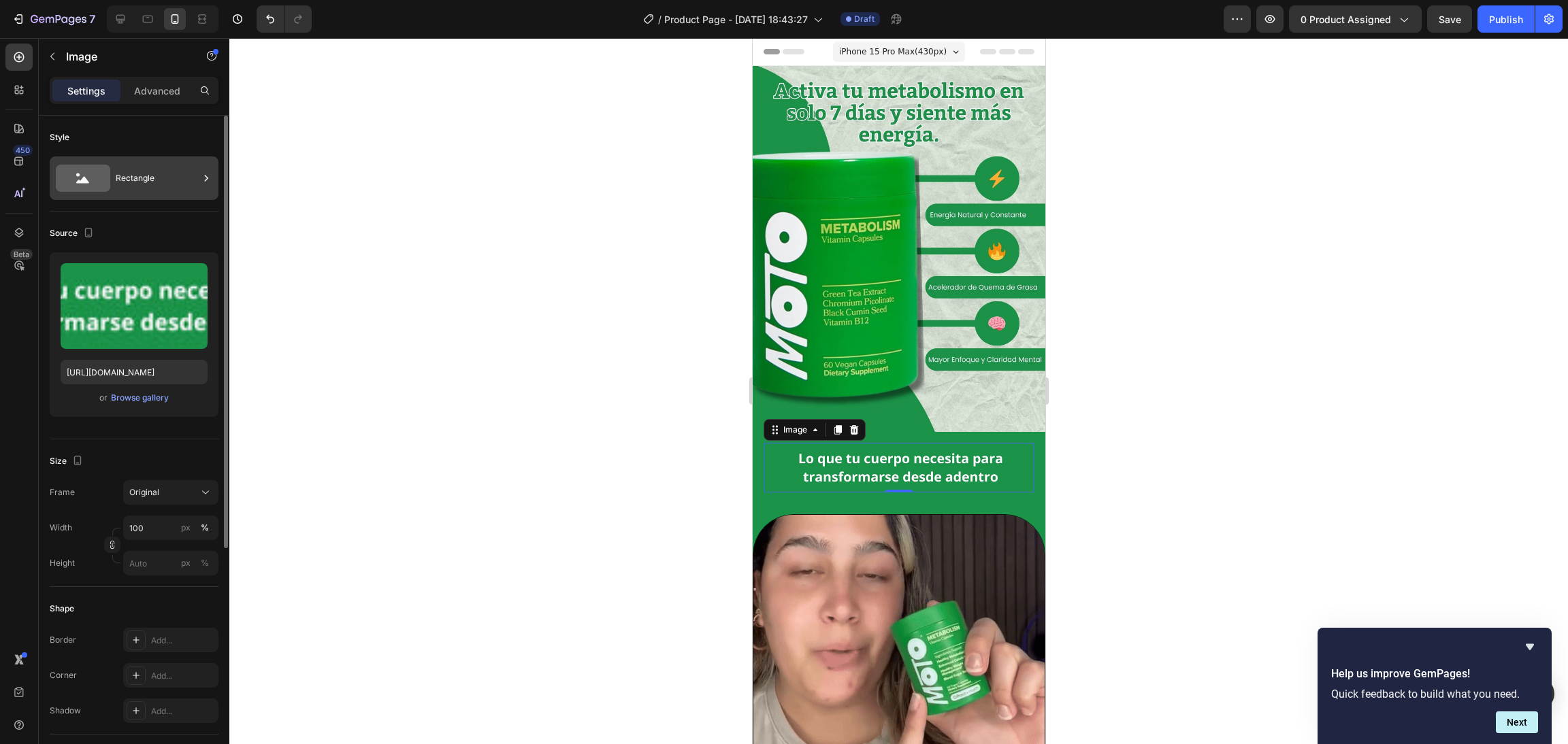
click at [145, 176] on div "Rectangle" at bounding box center [156, 178] width 83 height 31
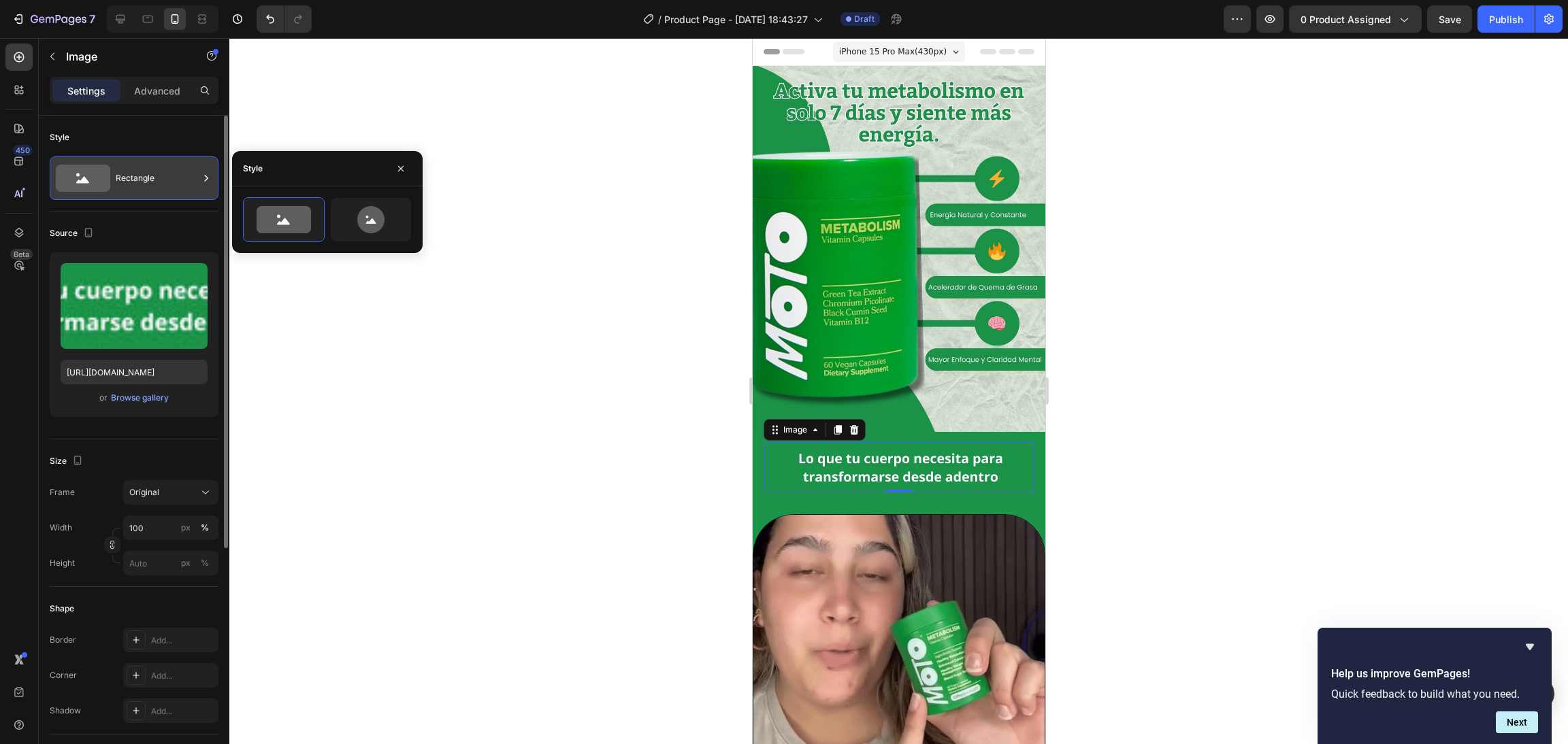
click at [201, 177] on icon at bounding box center [206, 178] width 13 height 13
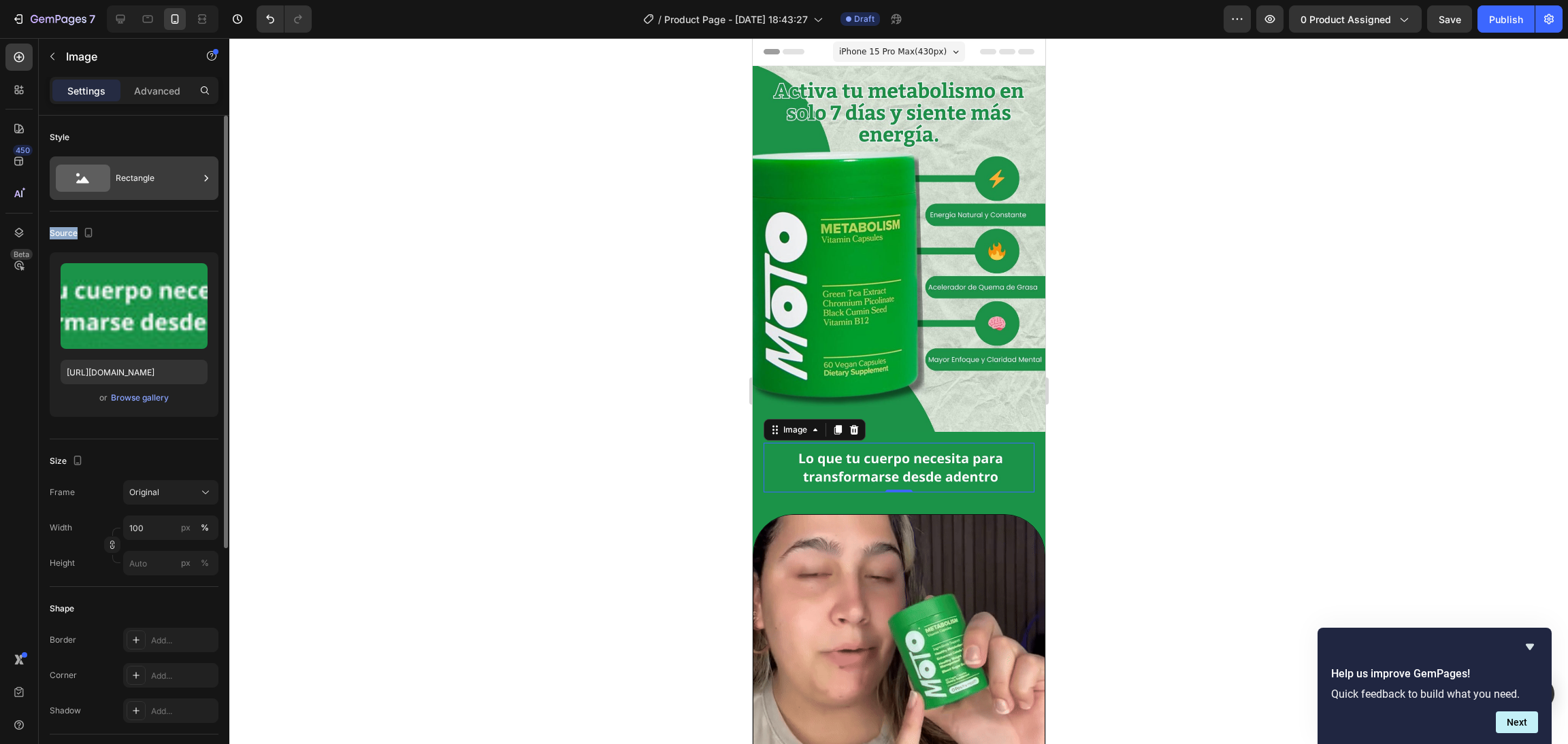
click at [201, 177] on icon at bounding box center [206, 178] width 13 height 13
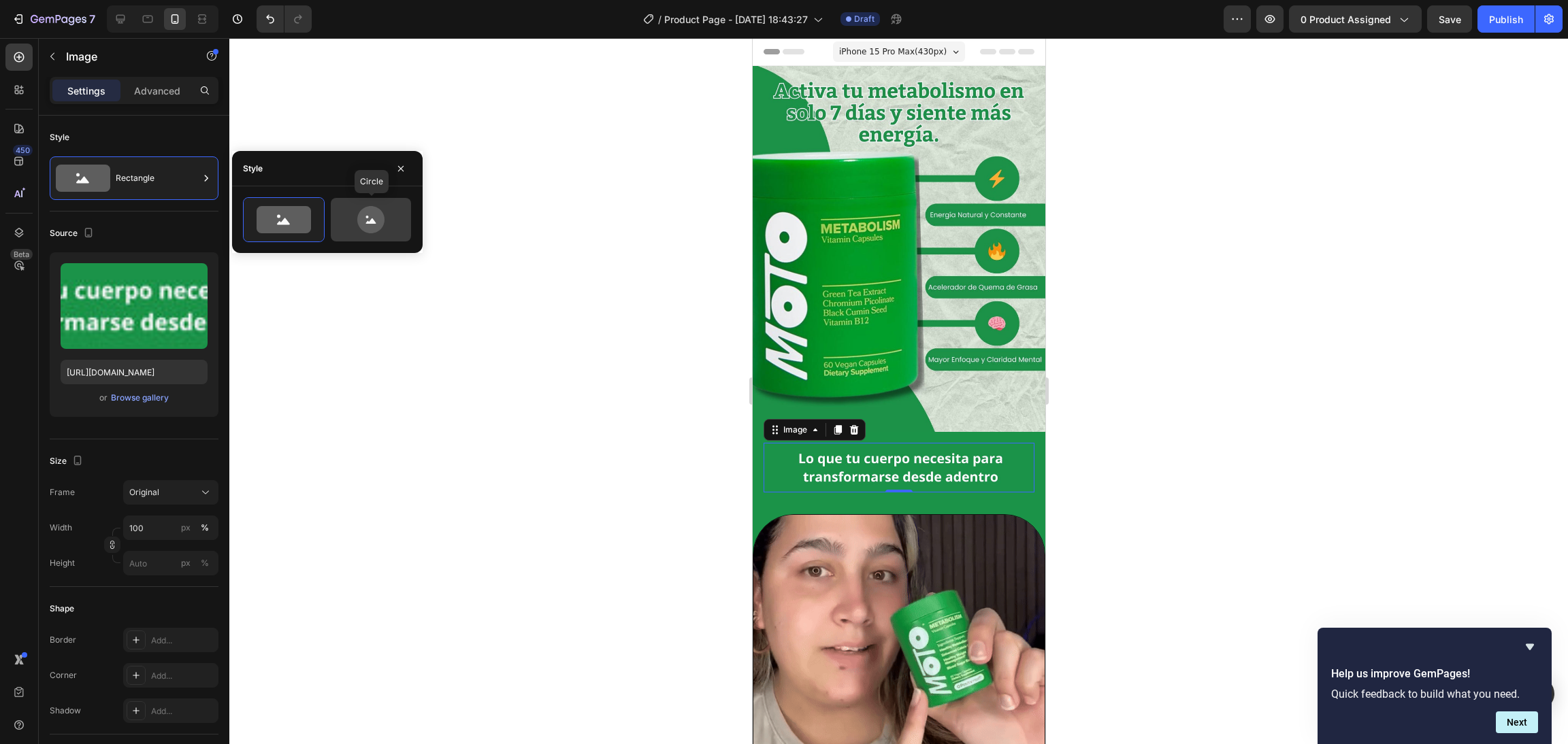
click at [366, 225] on icon at bounding box center [370, 220] width 28 height 28
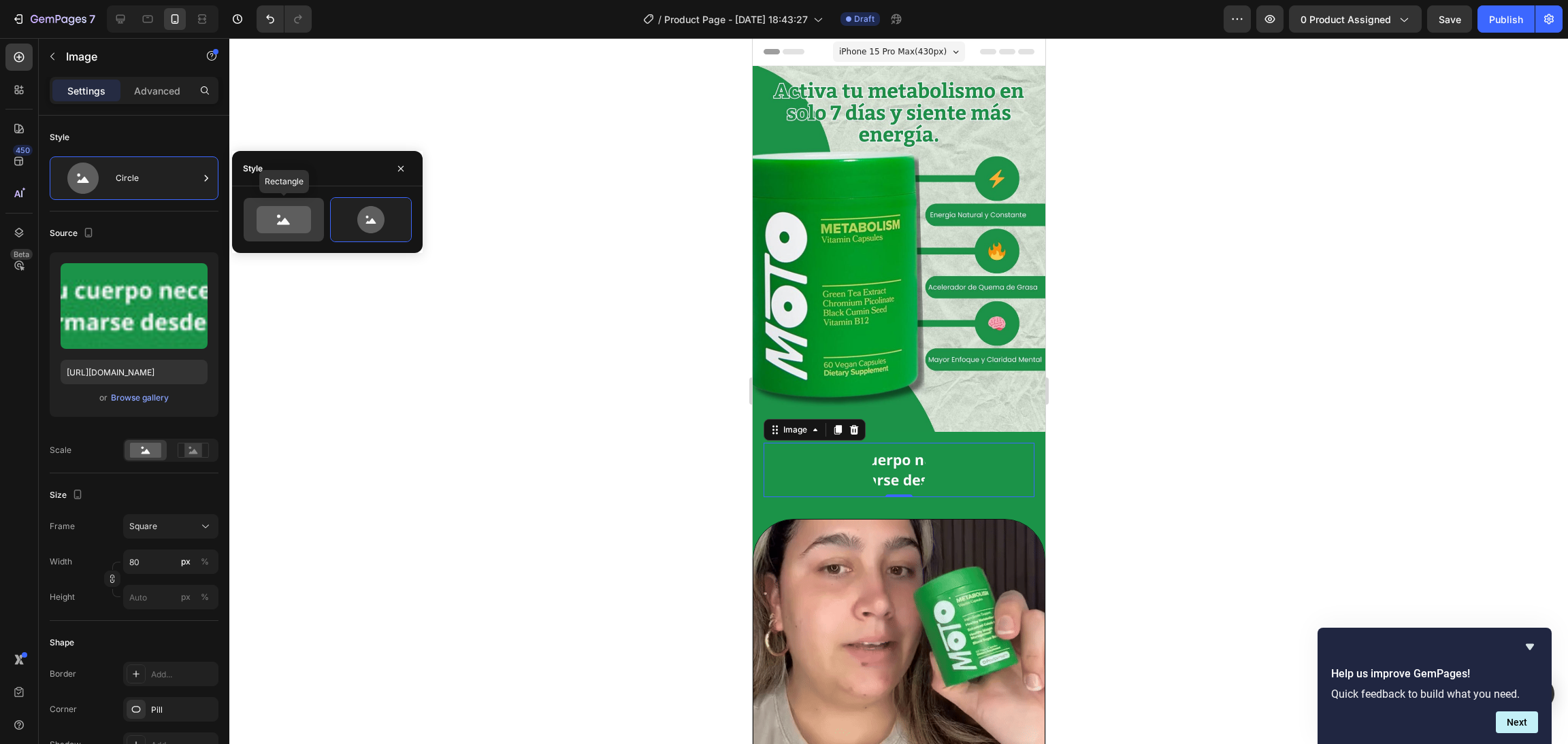
click at [288, 225] on icon at bounding box center [283, 222] width 13 height 7
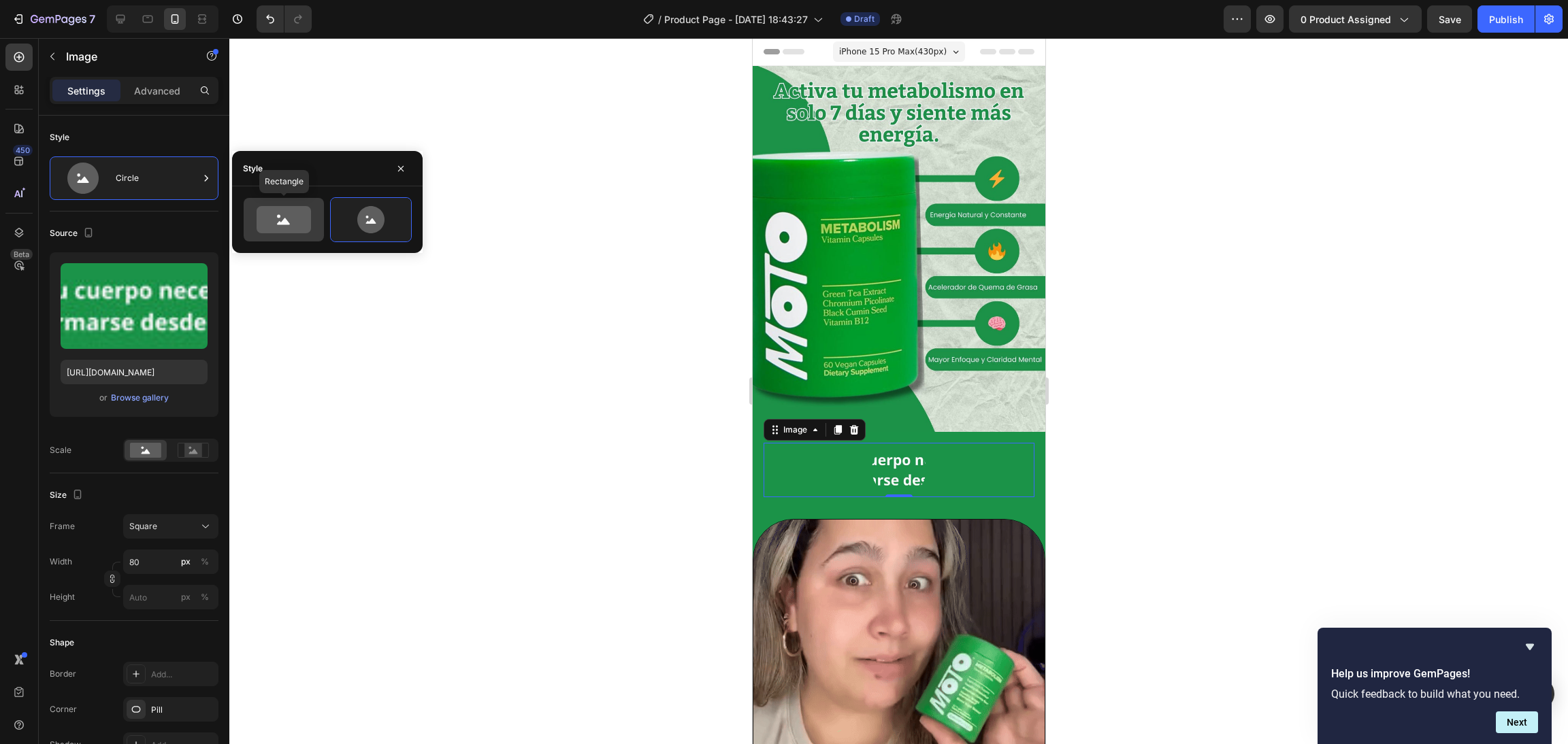
type input "100"
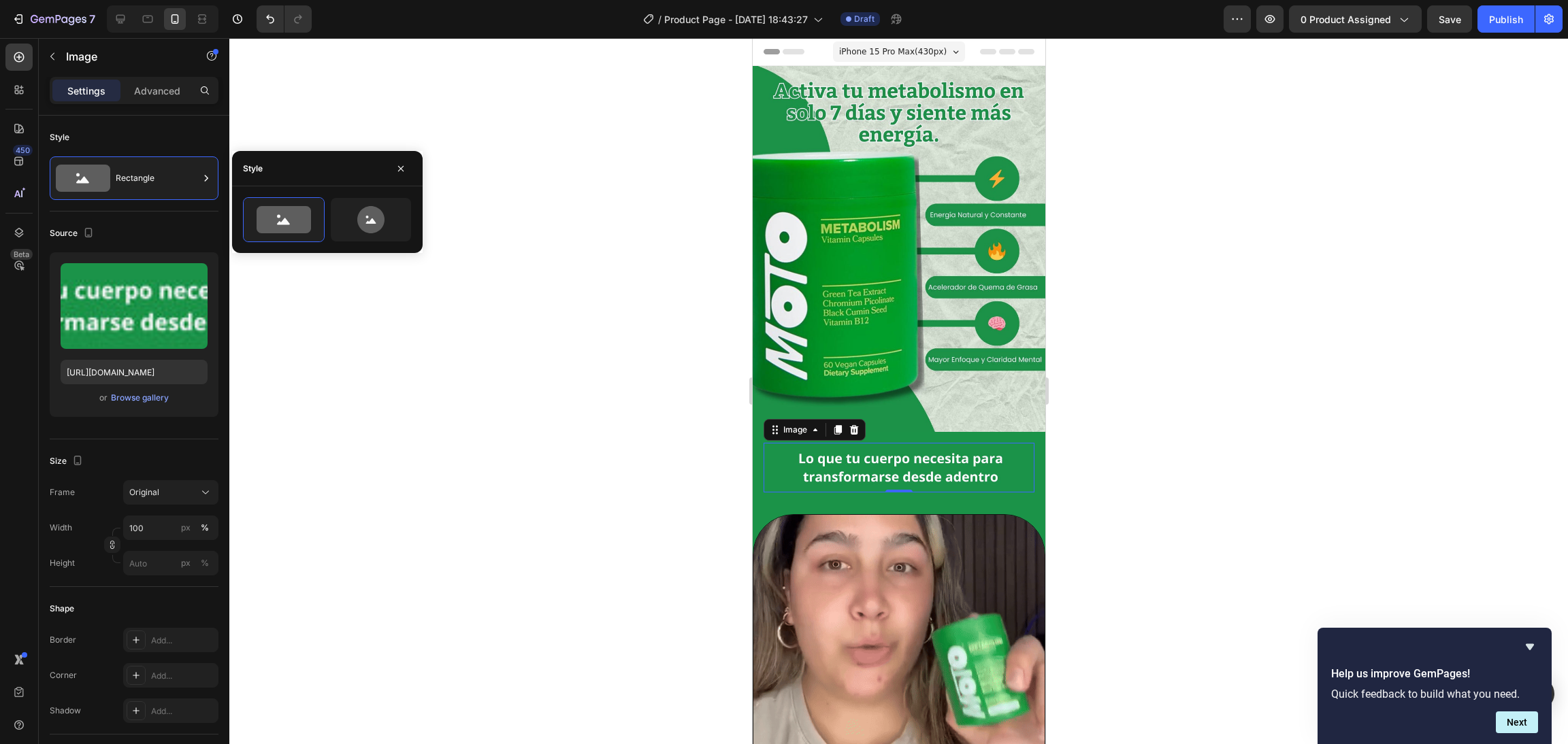
click at [1044, 496] on div at bounding box center [898, 391] width 1339 height 706
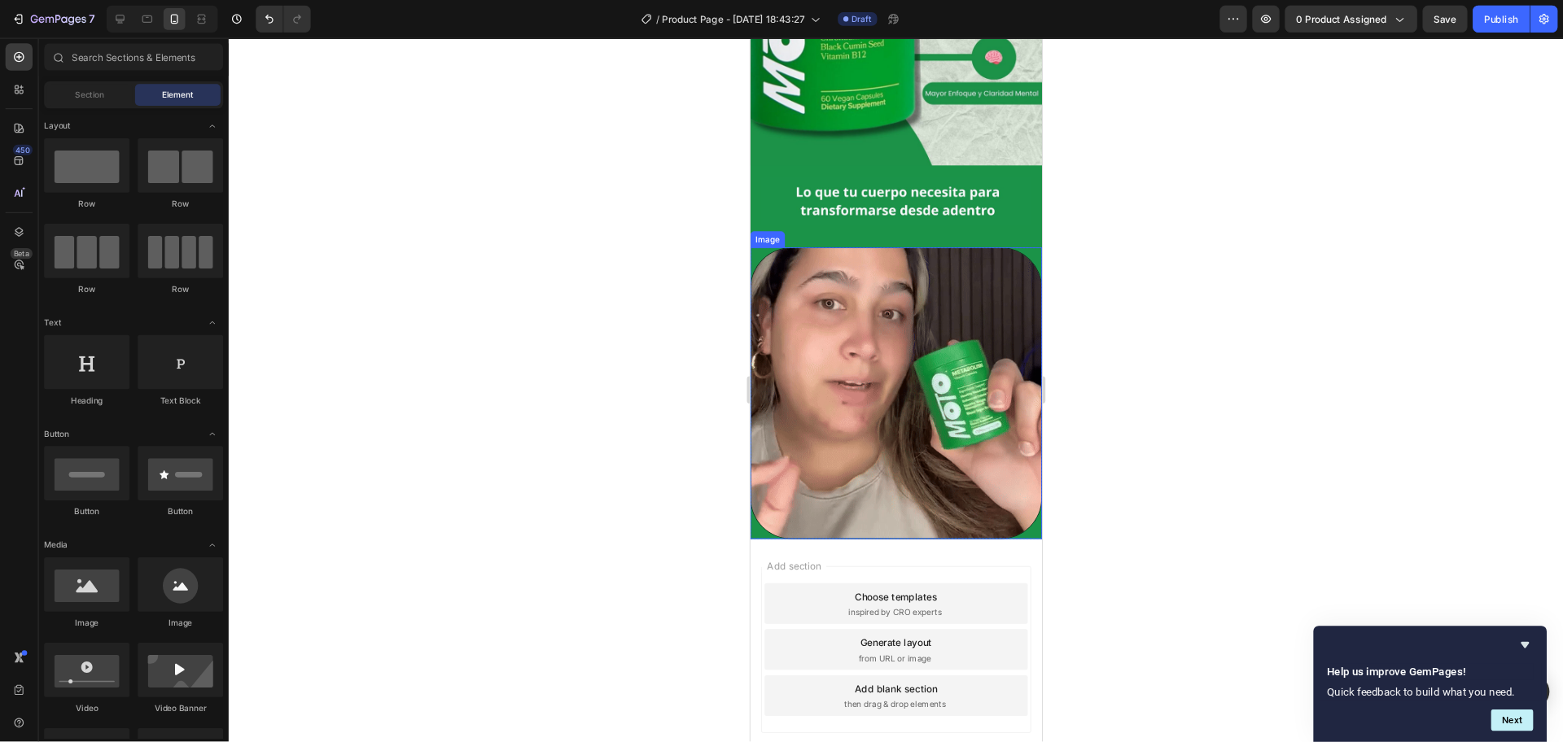
scroll to position [122, 0]
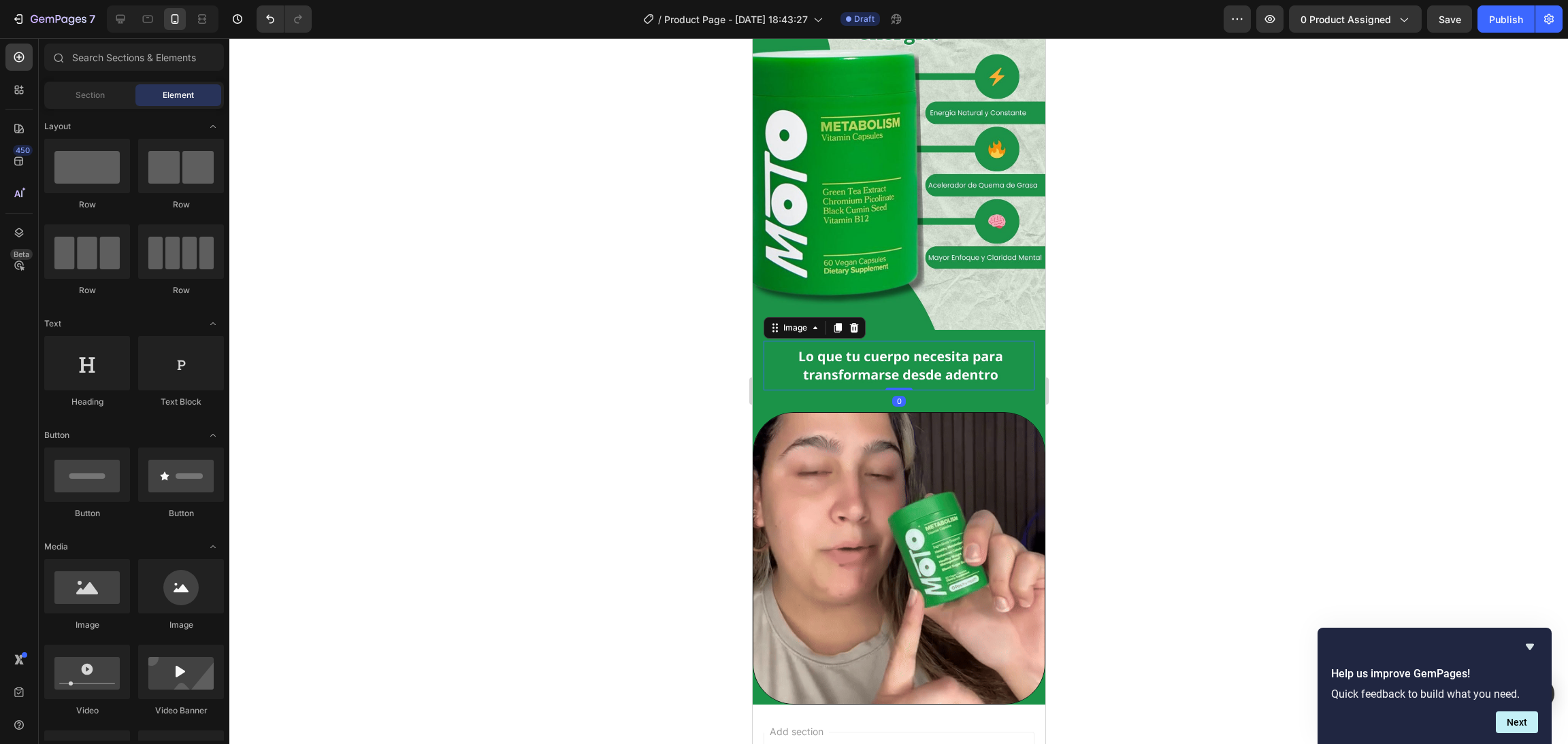
click at [921, 341] on img at bounding box center [898, 366] width 271 height 50
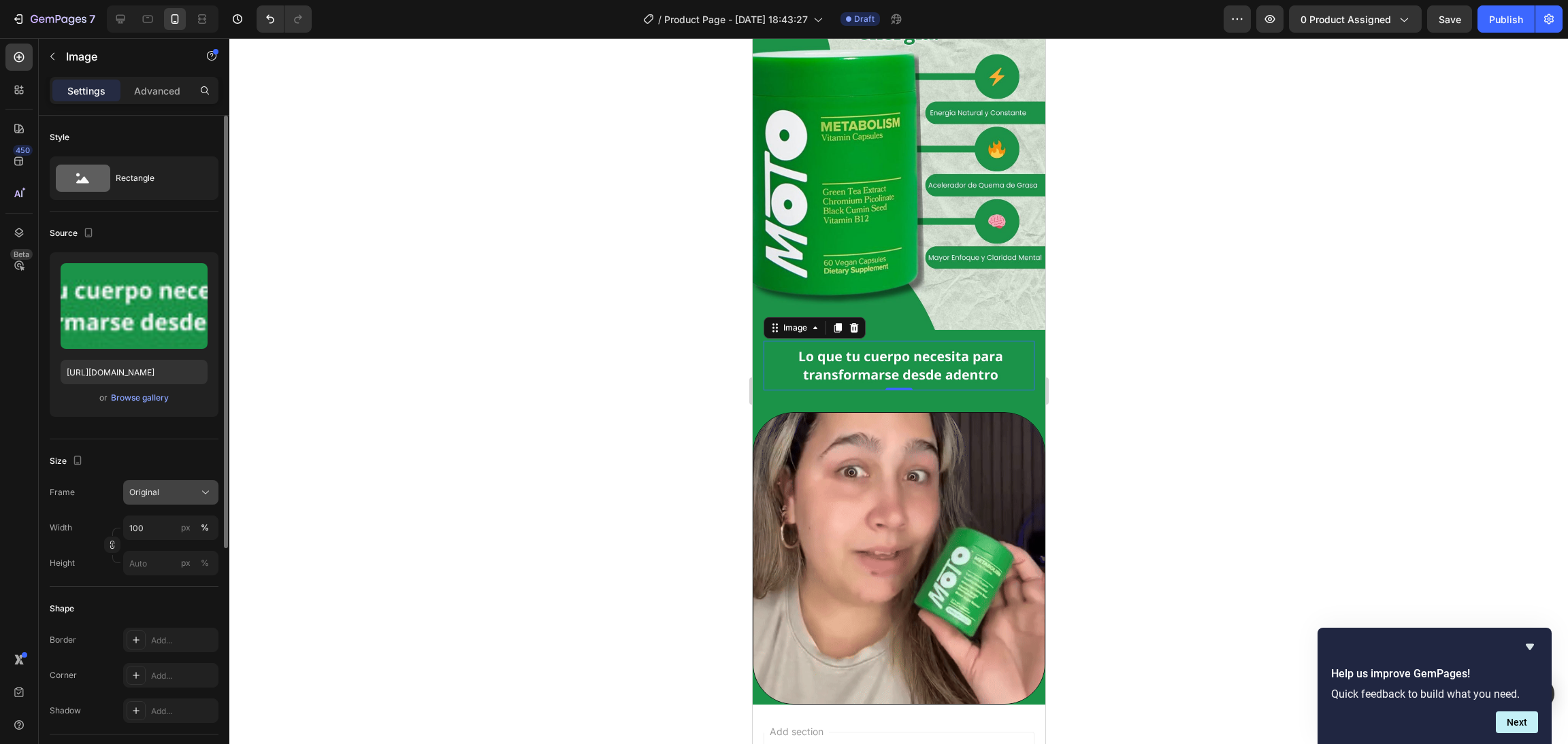
click at [196, 485] on button "Original" at bounding box center [171, 492] width 95 height 24
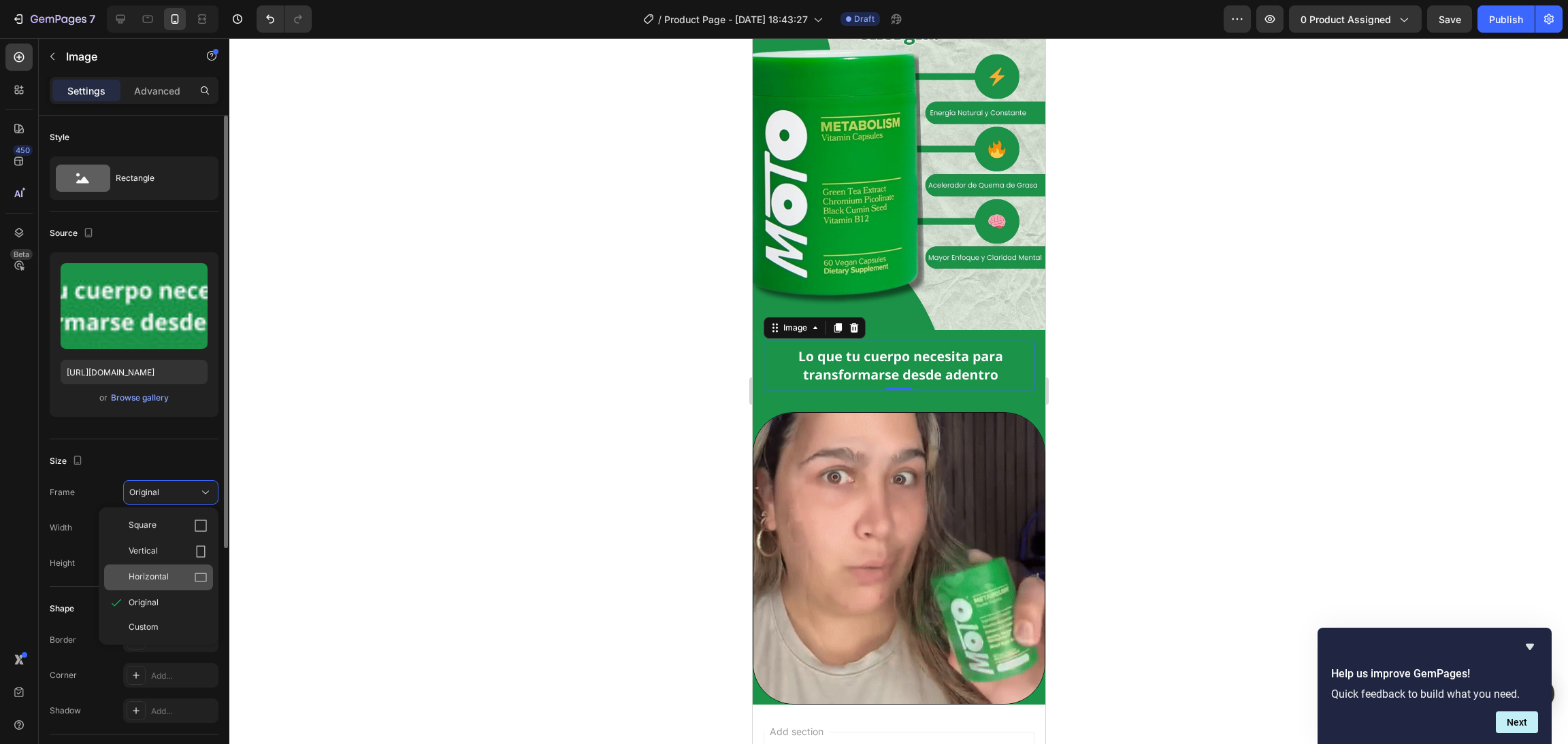
click at [170, 496] on div "Horizontal" at bounding box center [168, 578] width 79 height 13
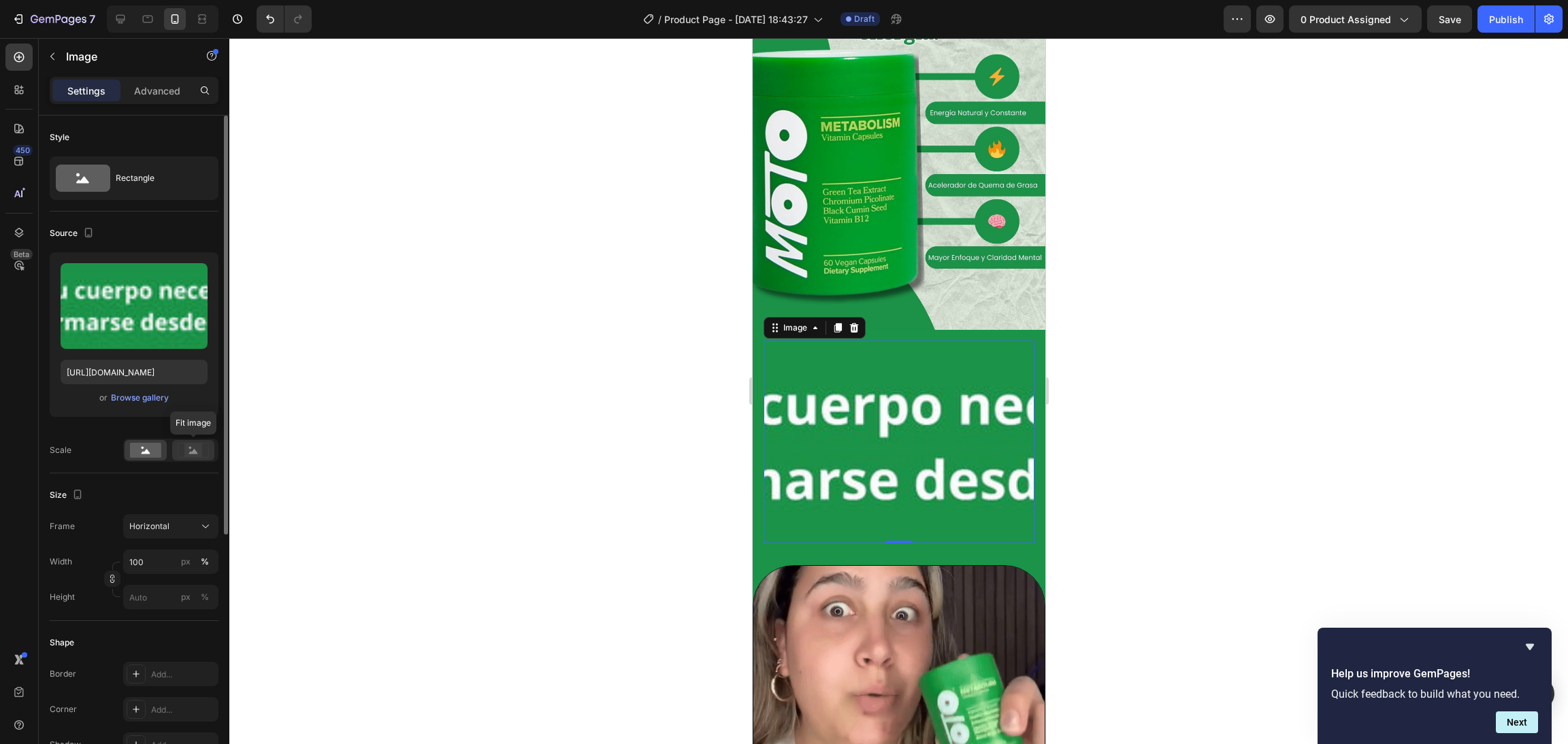
click at [202, 447] on icon at bounding box center [192, 451] width 31 height 15
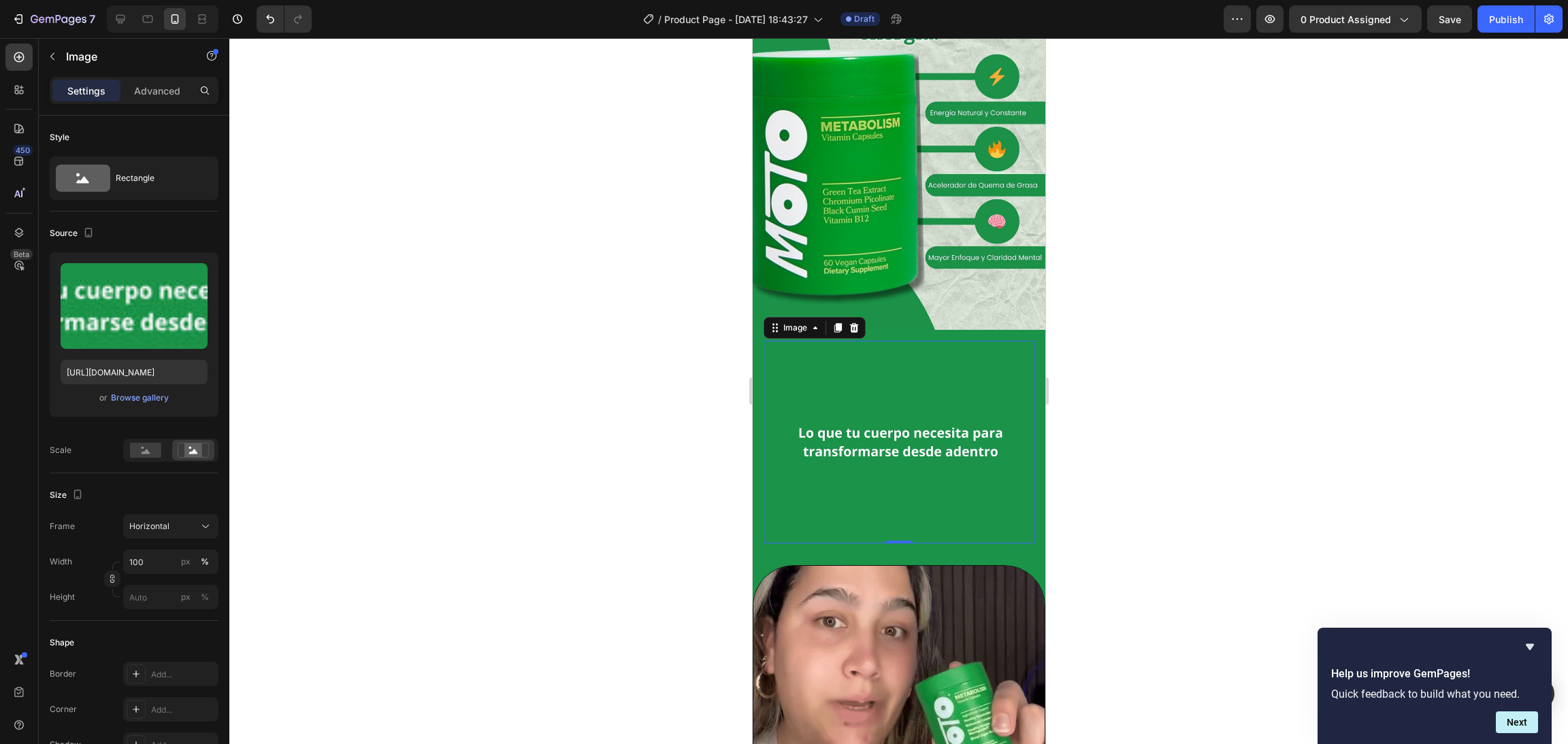
click at [186, 496] on div "Size Frame Horizontal Width 100 px % Height px %" at bounding box center [134, 547] width 169 height 148
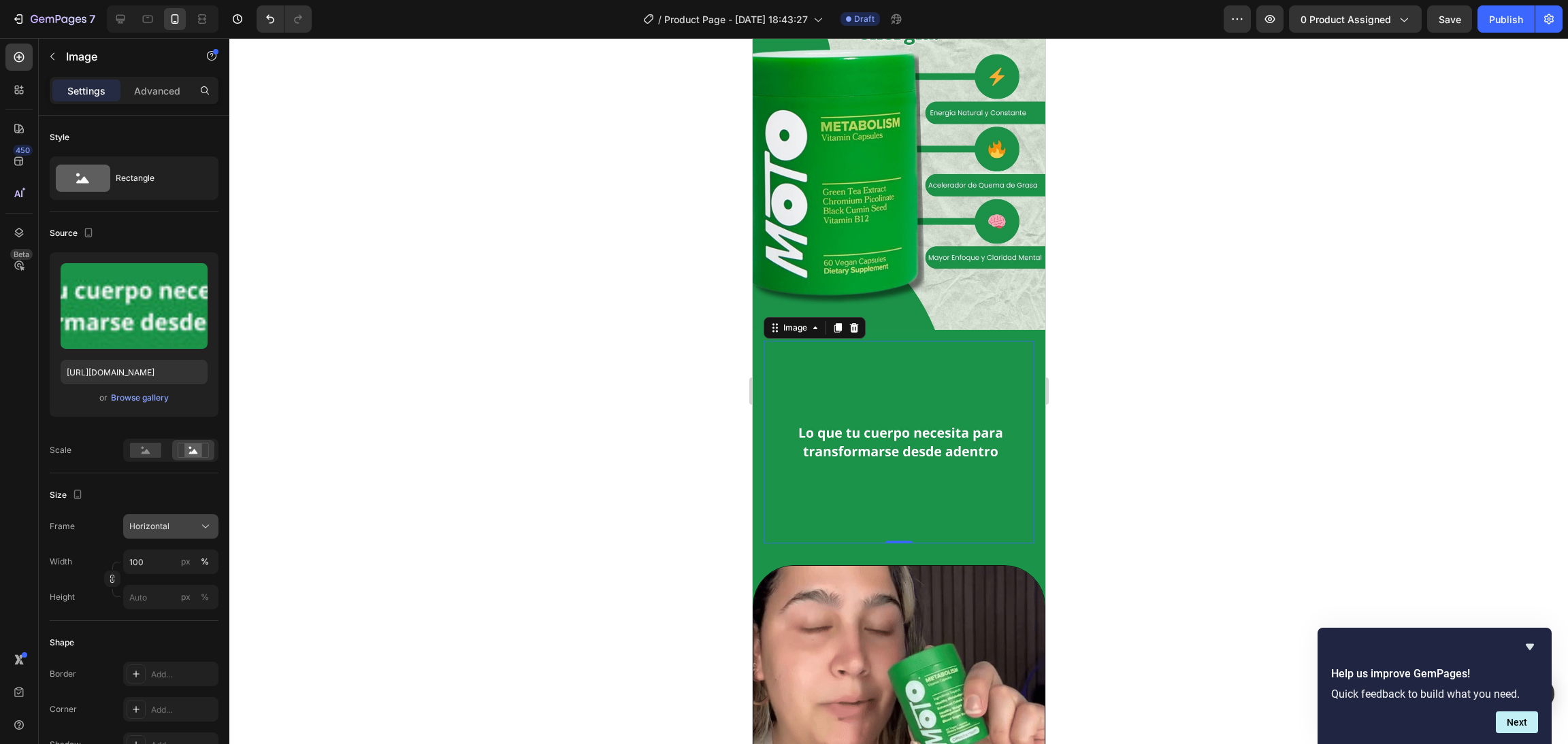
click at [189, 496] on button "Horizontal" at bounding box center [171, 526] width 95 height 24
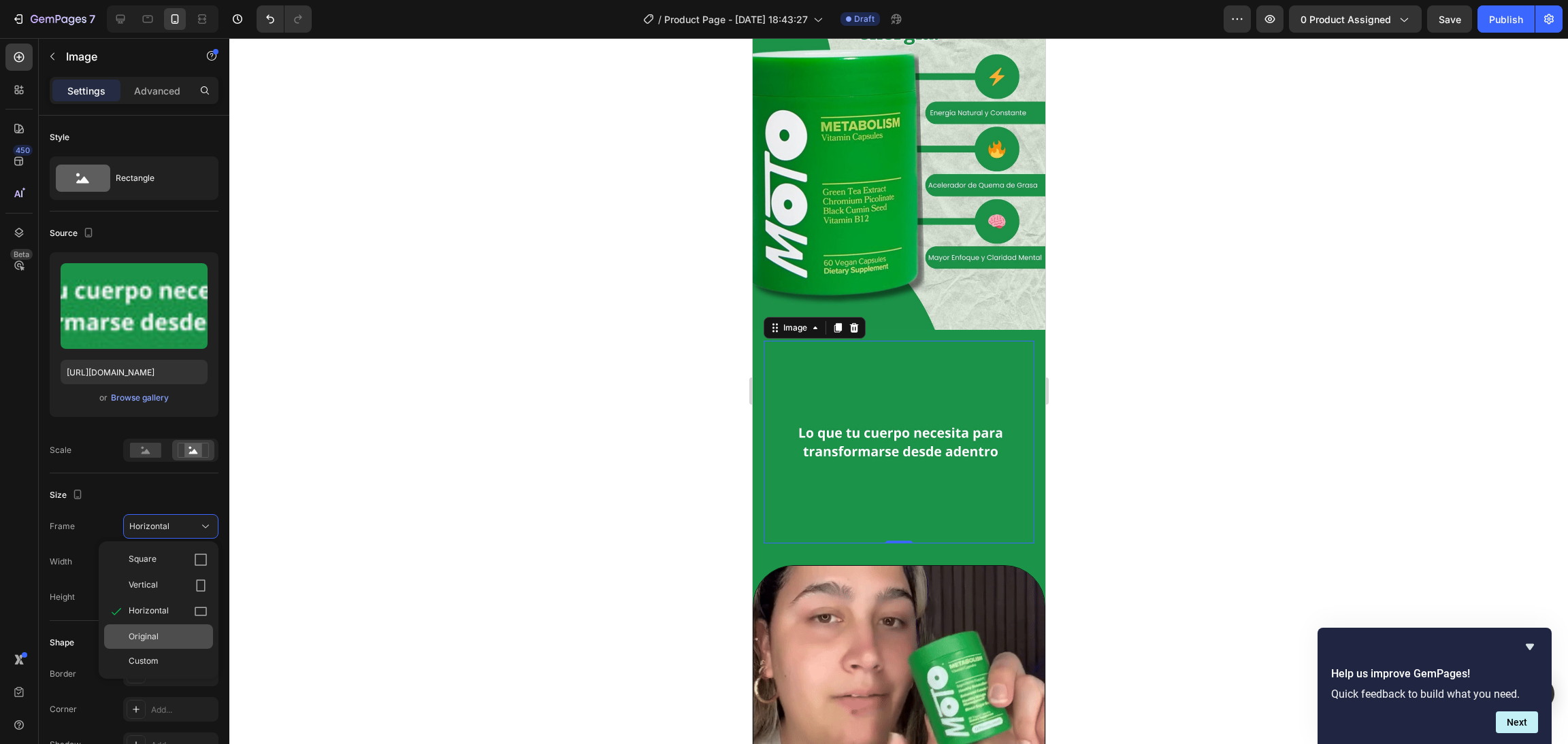
click at [161, 496] on div "Original" at bounding box center [168, 637] width 79 height 13
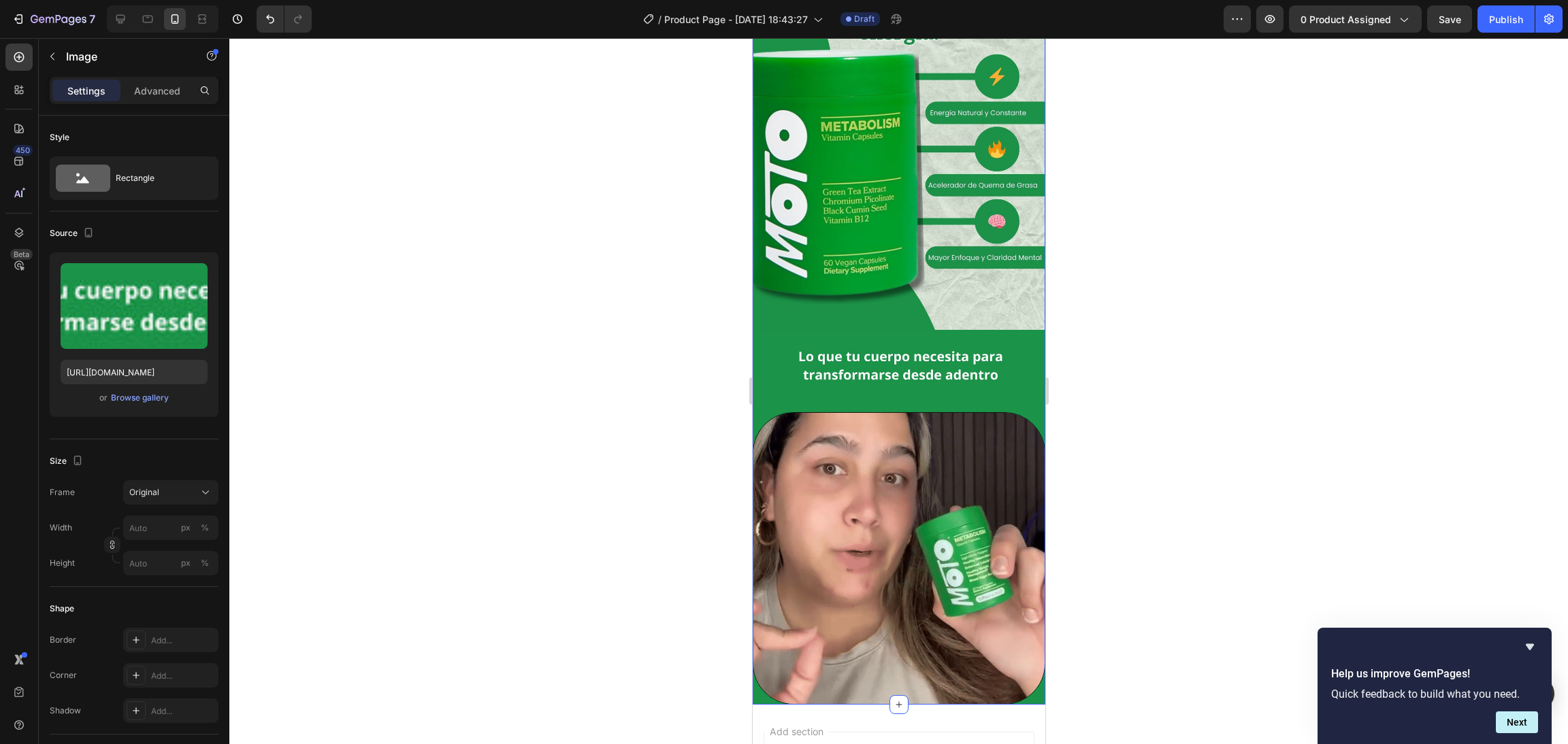
click at [837, 379] on div "Image Image Row Row Image Row" at bounding box center [898, 334] width 293 height 741
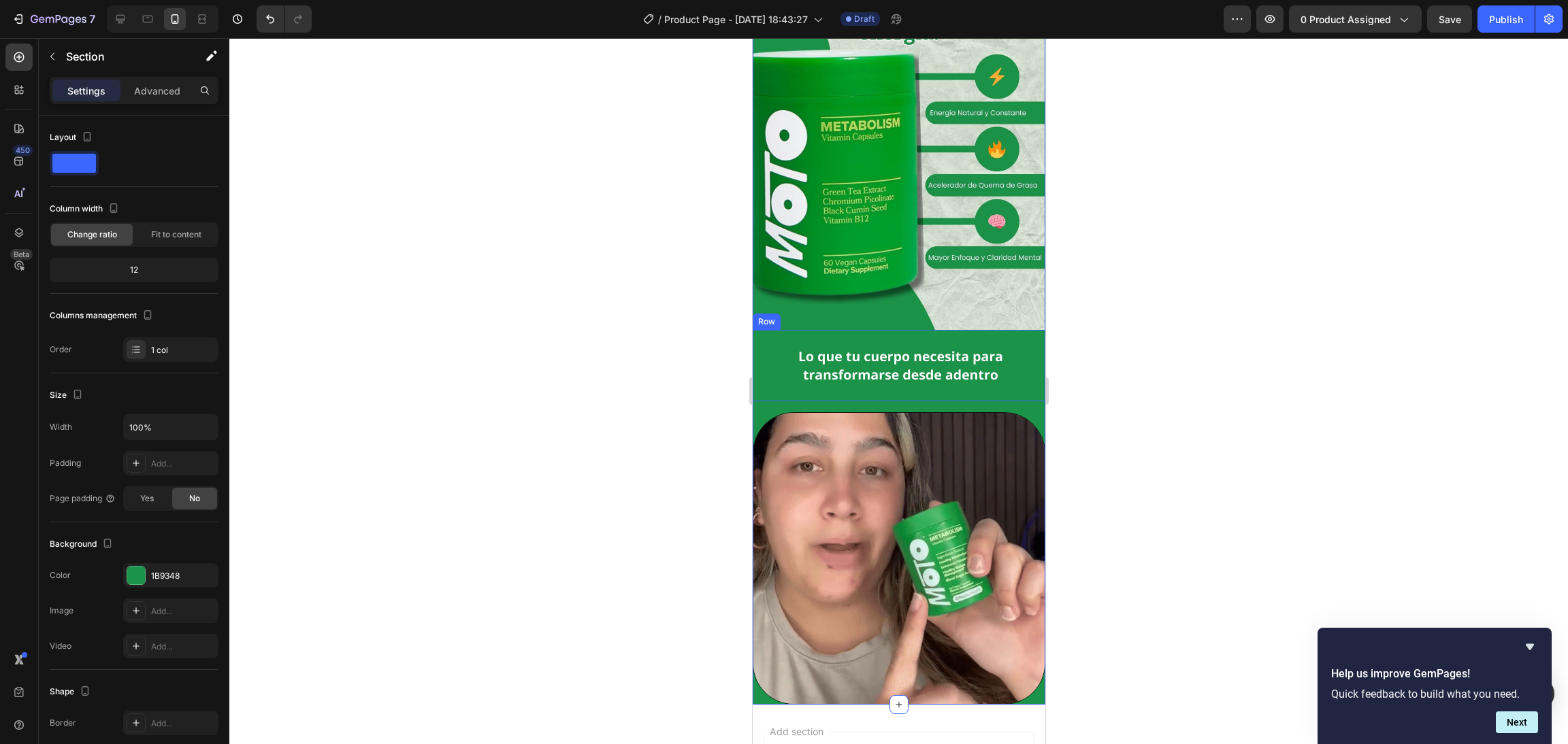
click at [832, 377] on div "Image Row" at bounding box center [898, 366] width 293 height 72
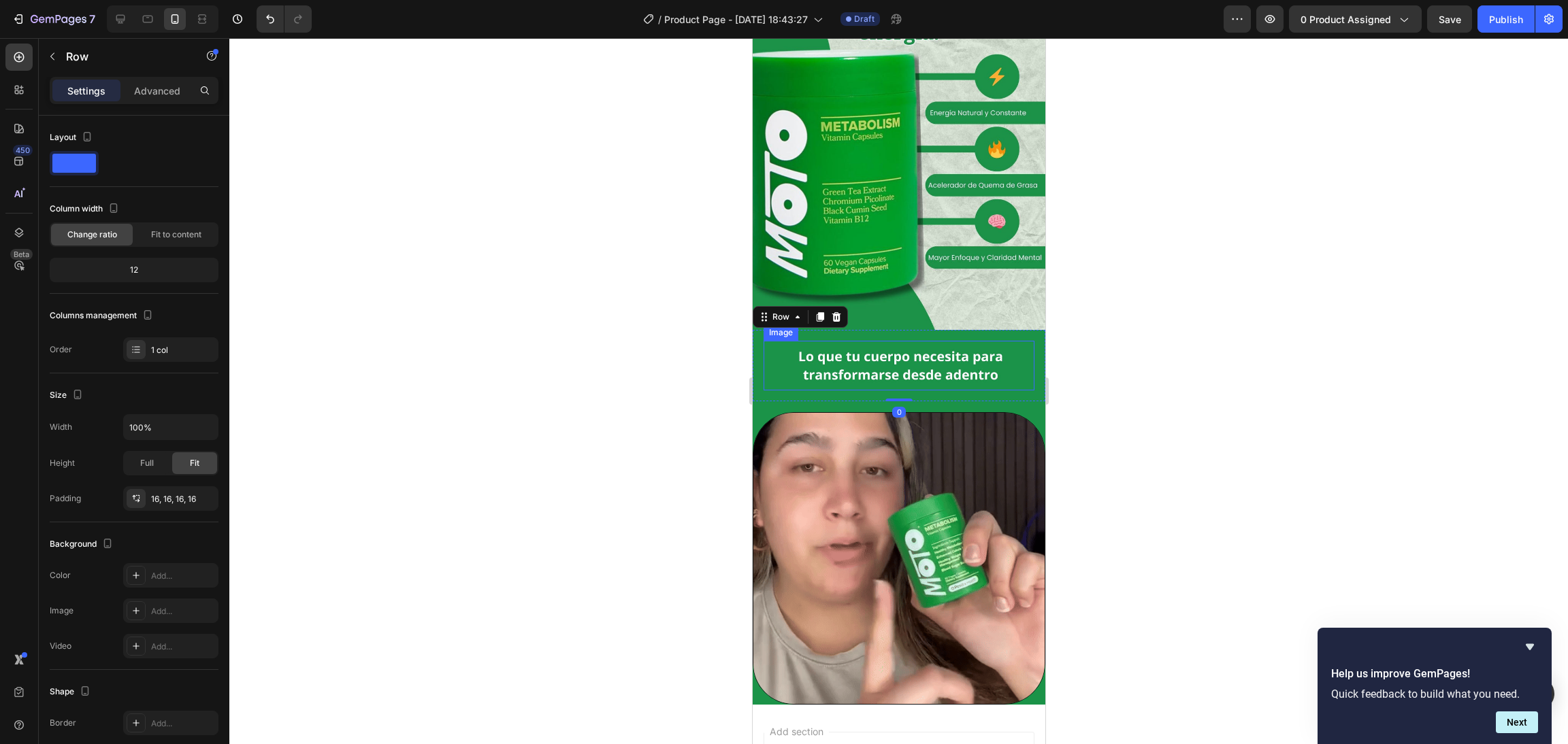
click at [832, 359] on img at bounding box center [898, 366] width 271 height 50
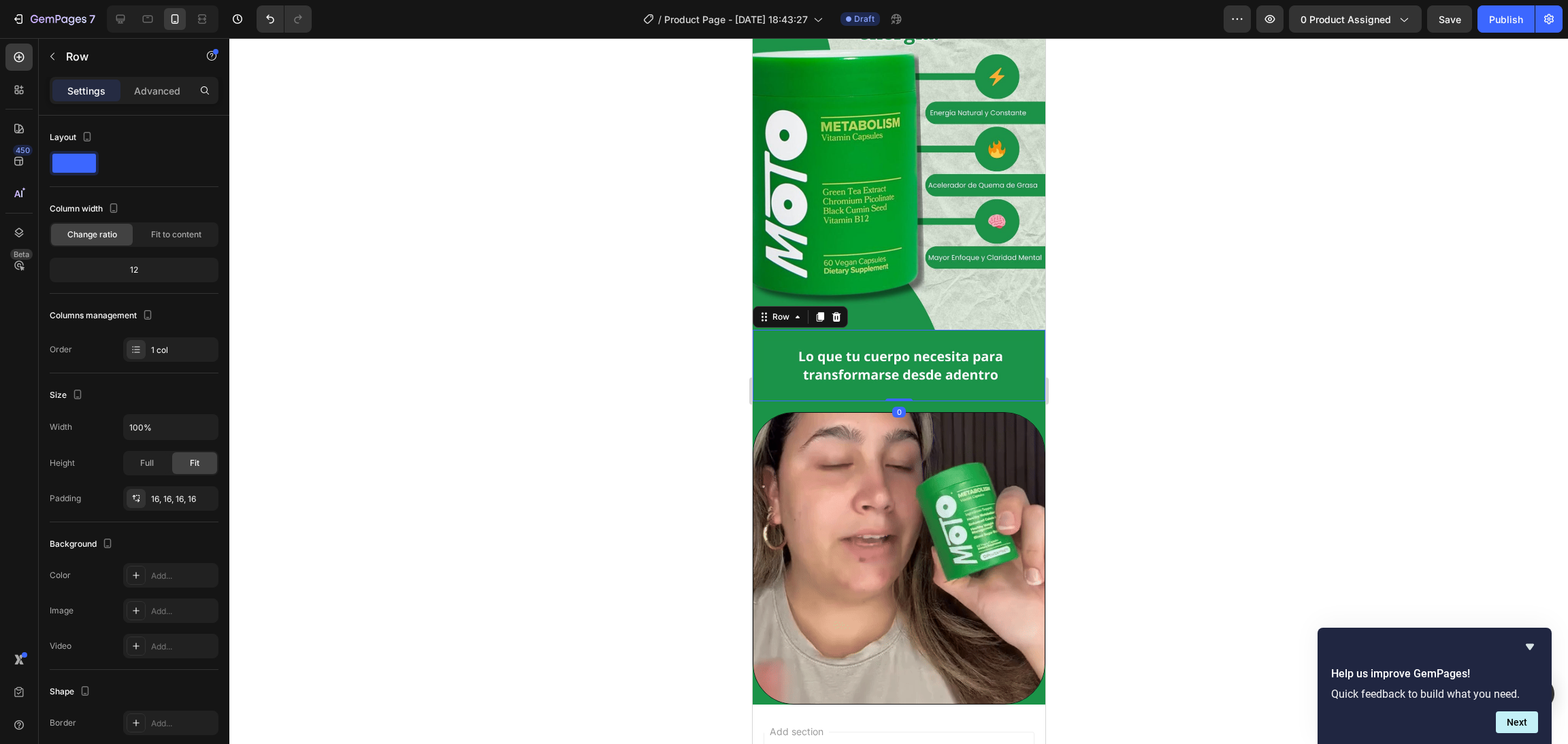
click at [755, 369] on div "Image Row 0" at bounding box center [898, 366] width 293 height 72
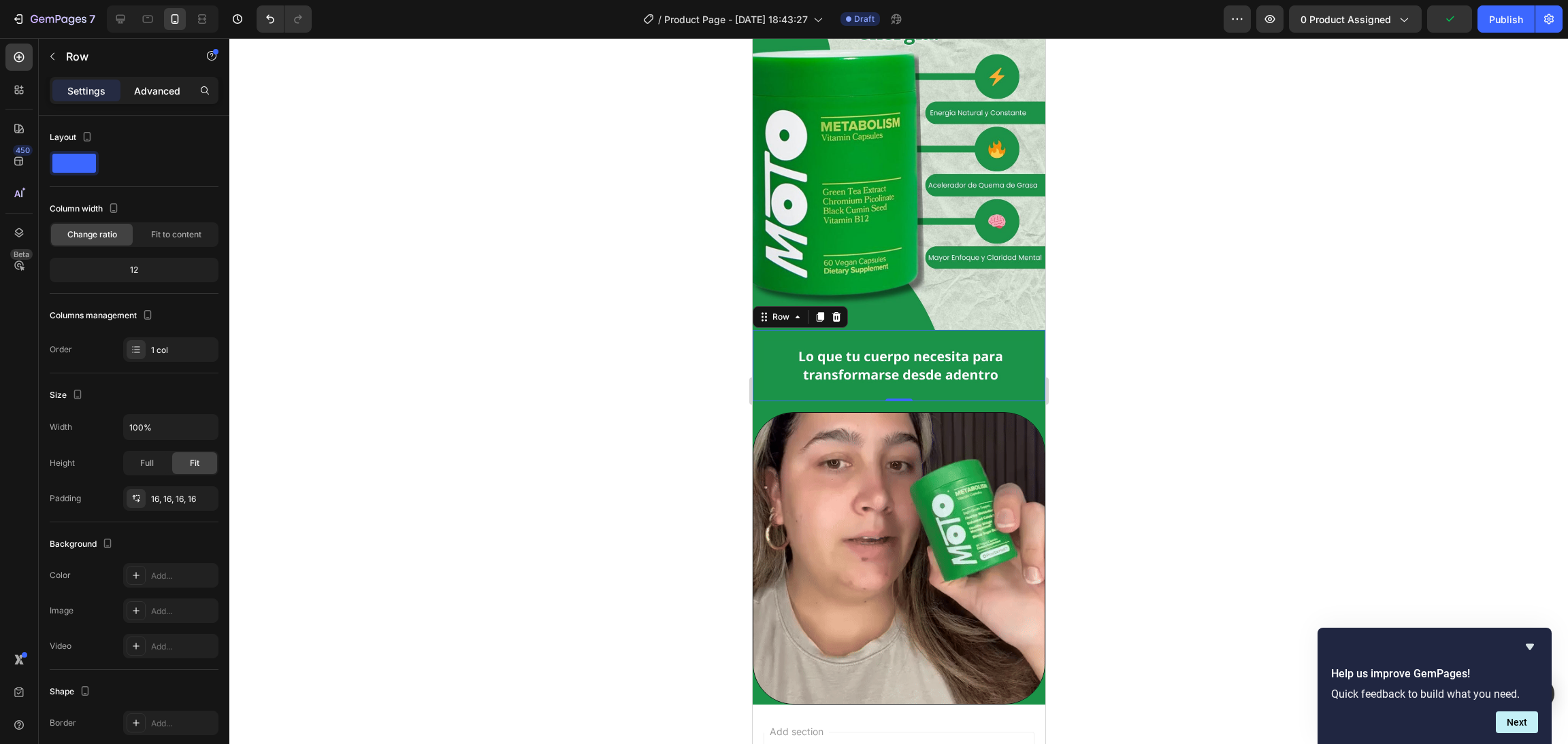
click at [152, 89] on p "Advanced" at bounding box center [156, 90] width 46 height 14
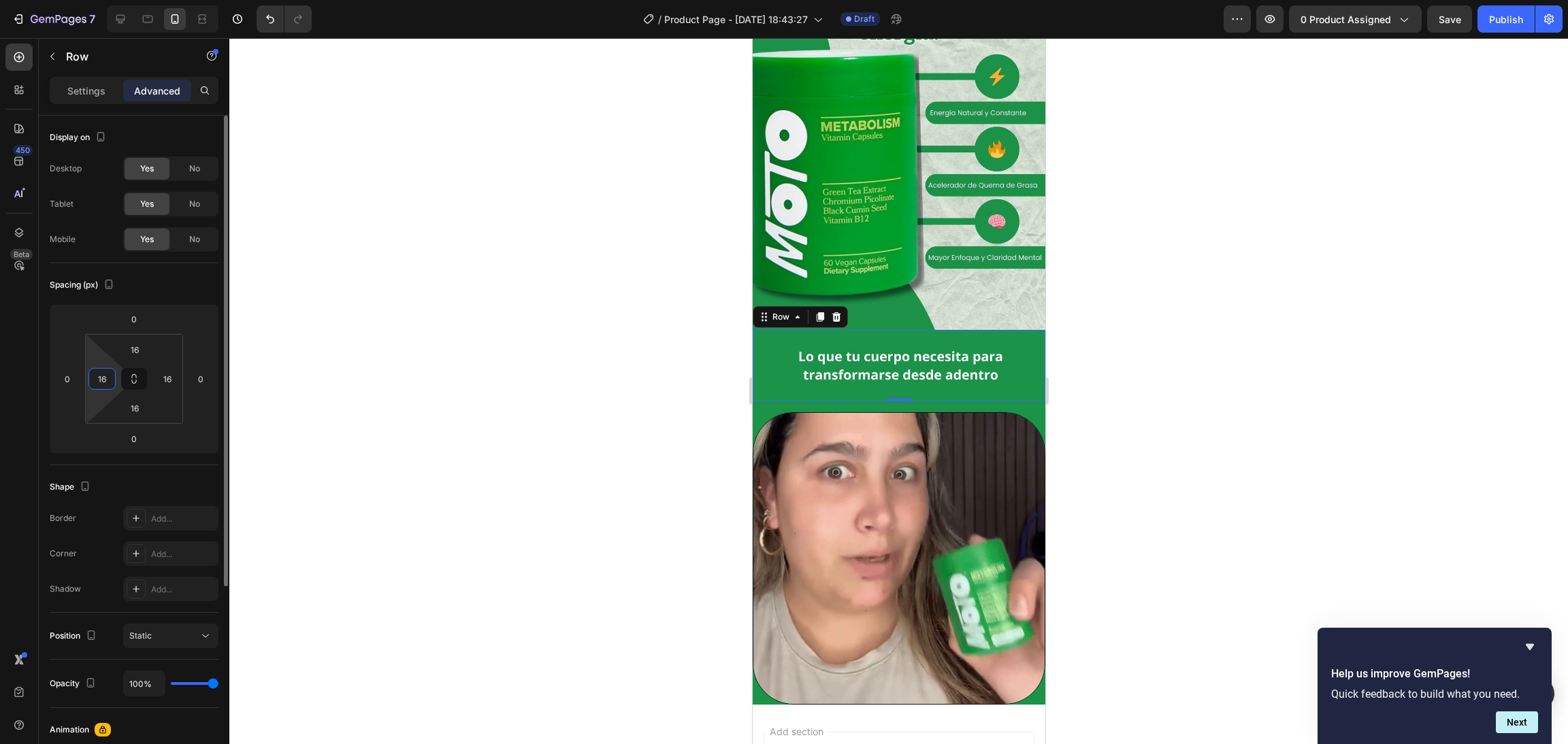
click at [110, 380] on input "16" at bounding box center [102, 379] width 20 height 20
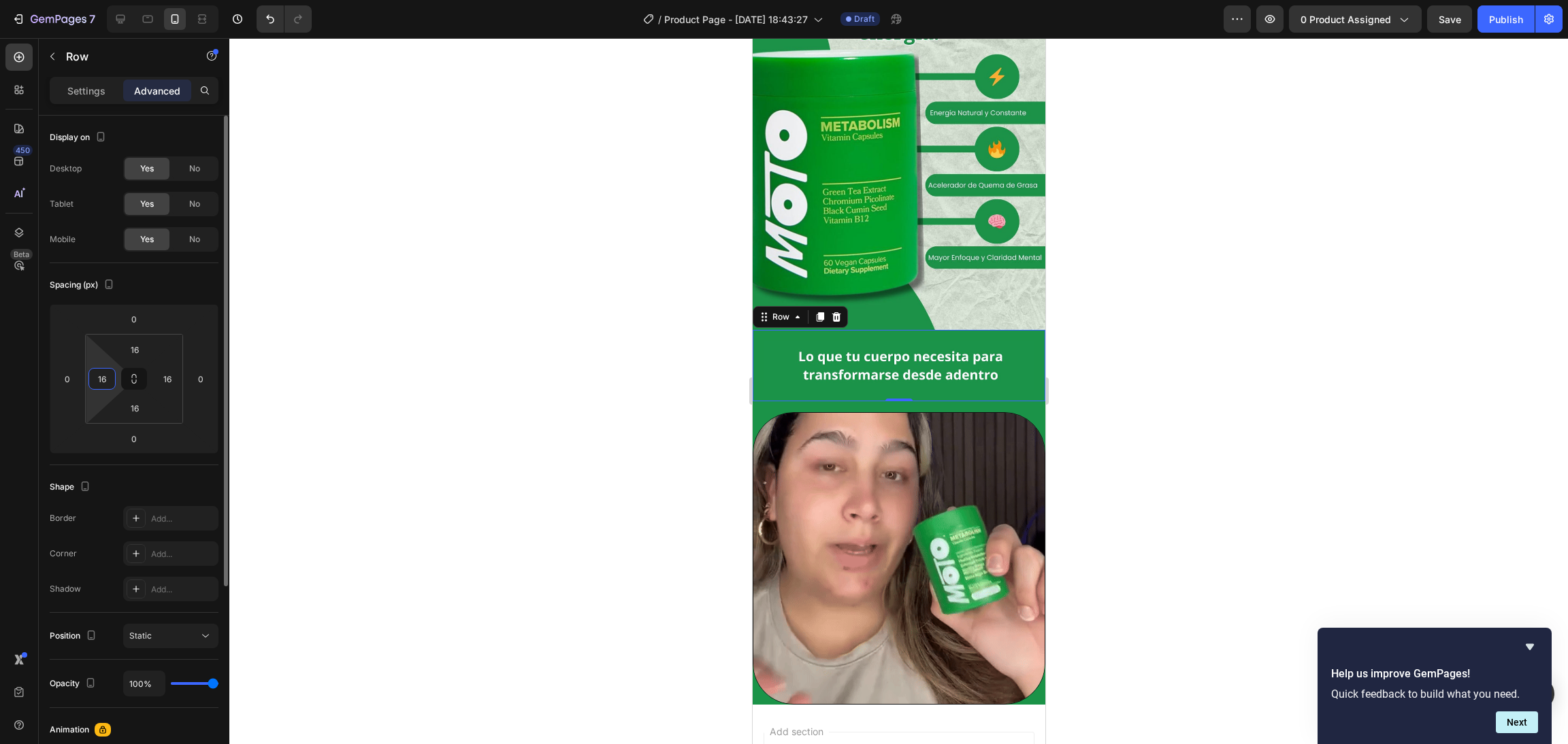
click at [110, 380] on input "16" at bounding box center [102, 379] width 20 height 20
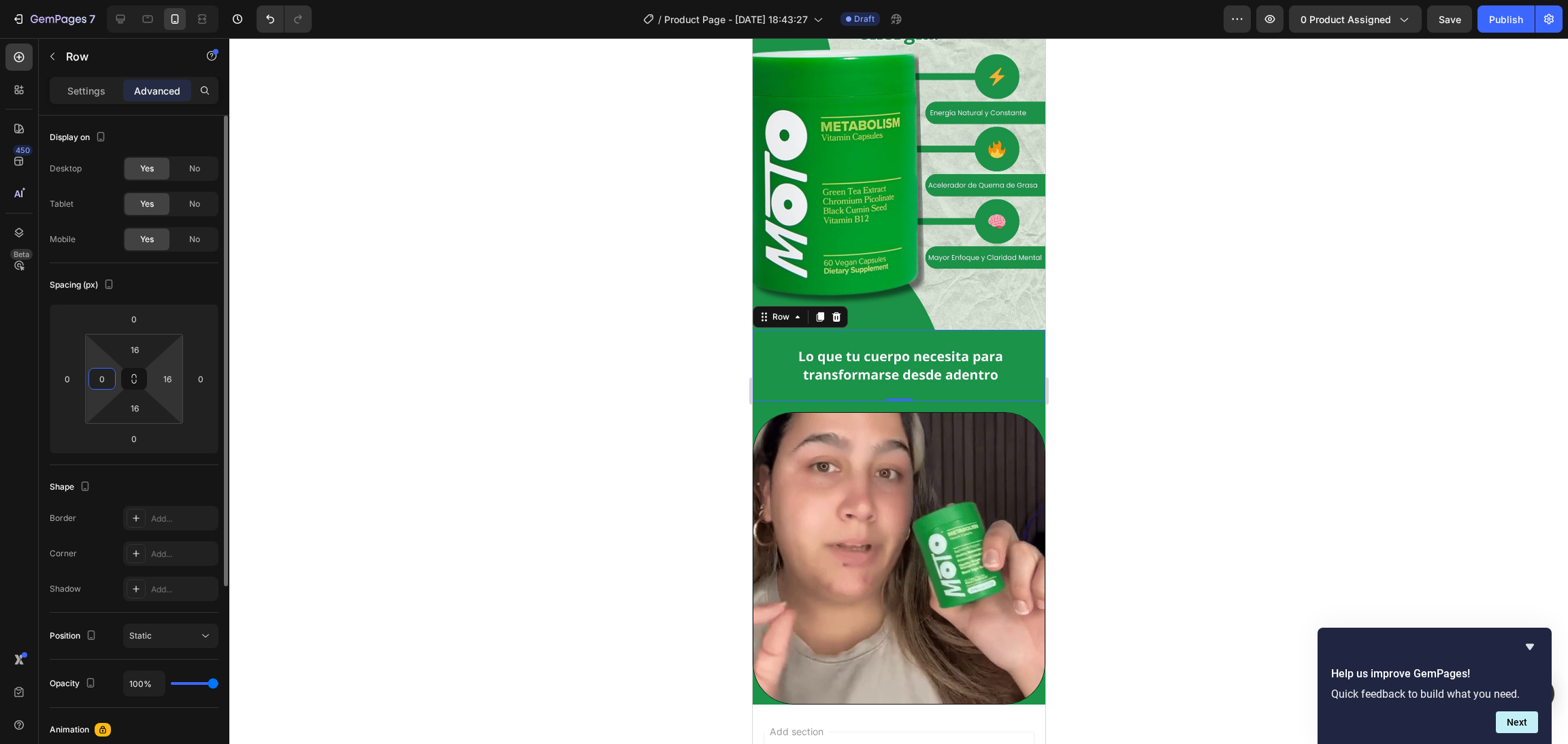
type input "0"
click at [137, 348] on input "16" at bounding box center [135, 349] width 28 height 20
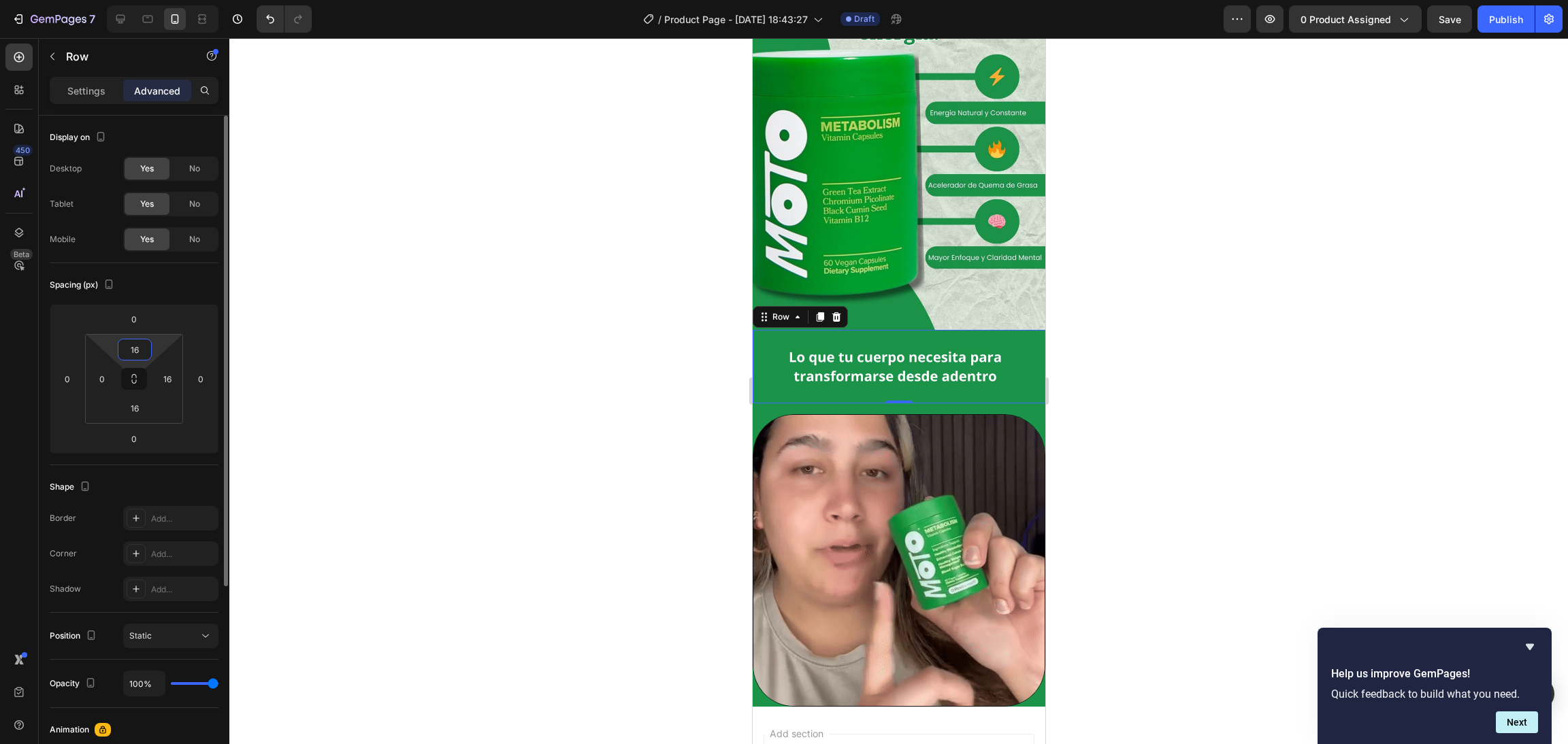
click at [137, 348] on input "16" at bounding box center [135, 349] width 28 height 20
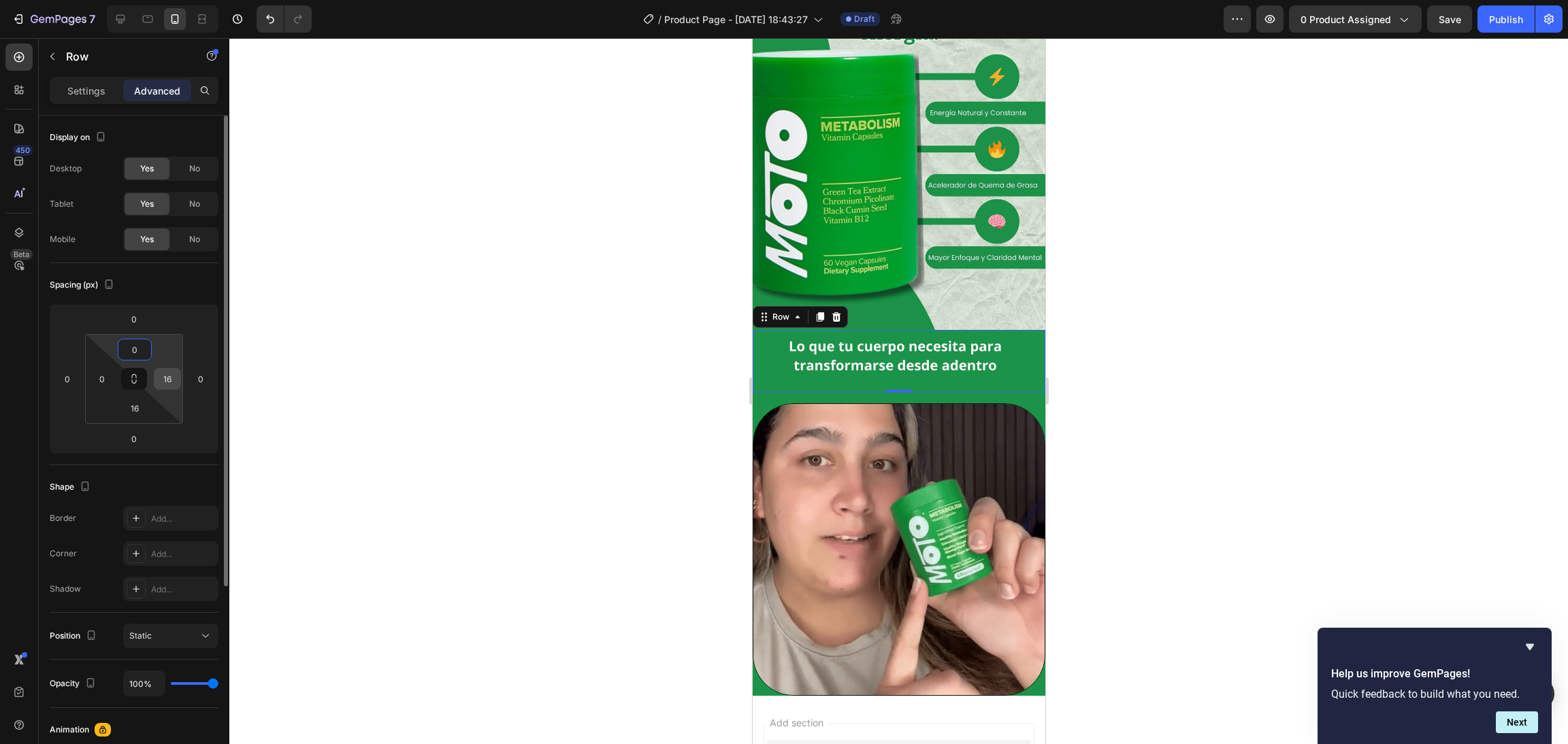
type input "0"
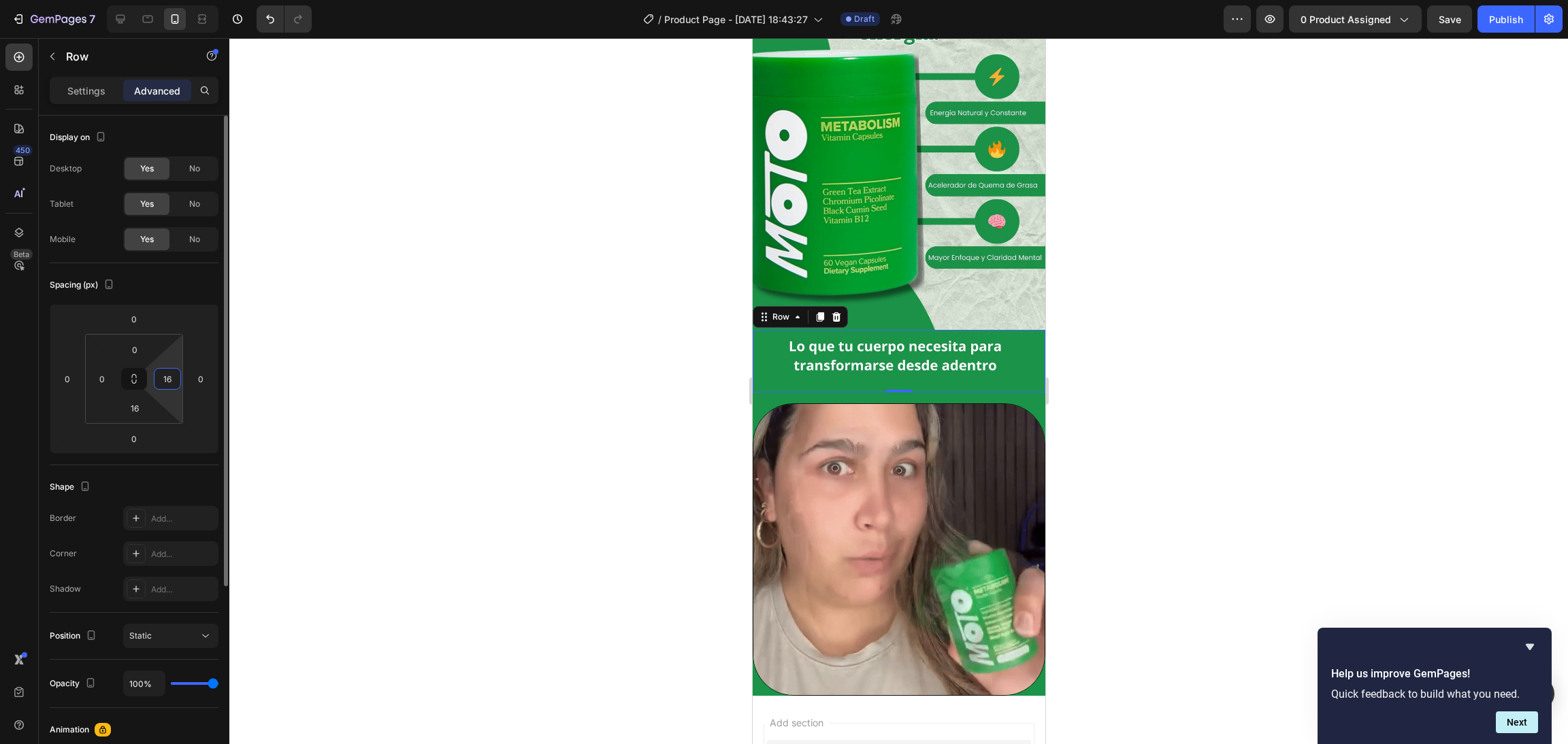
click at [166, 380] on input "16" at bounding box center [167, 379] width 20 height 20
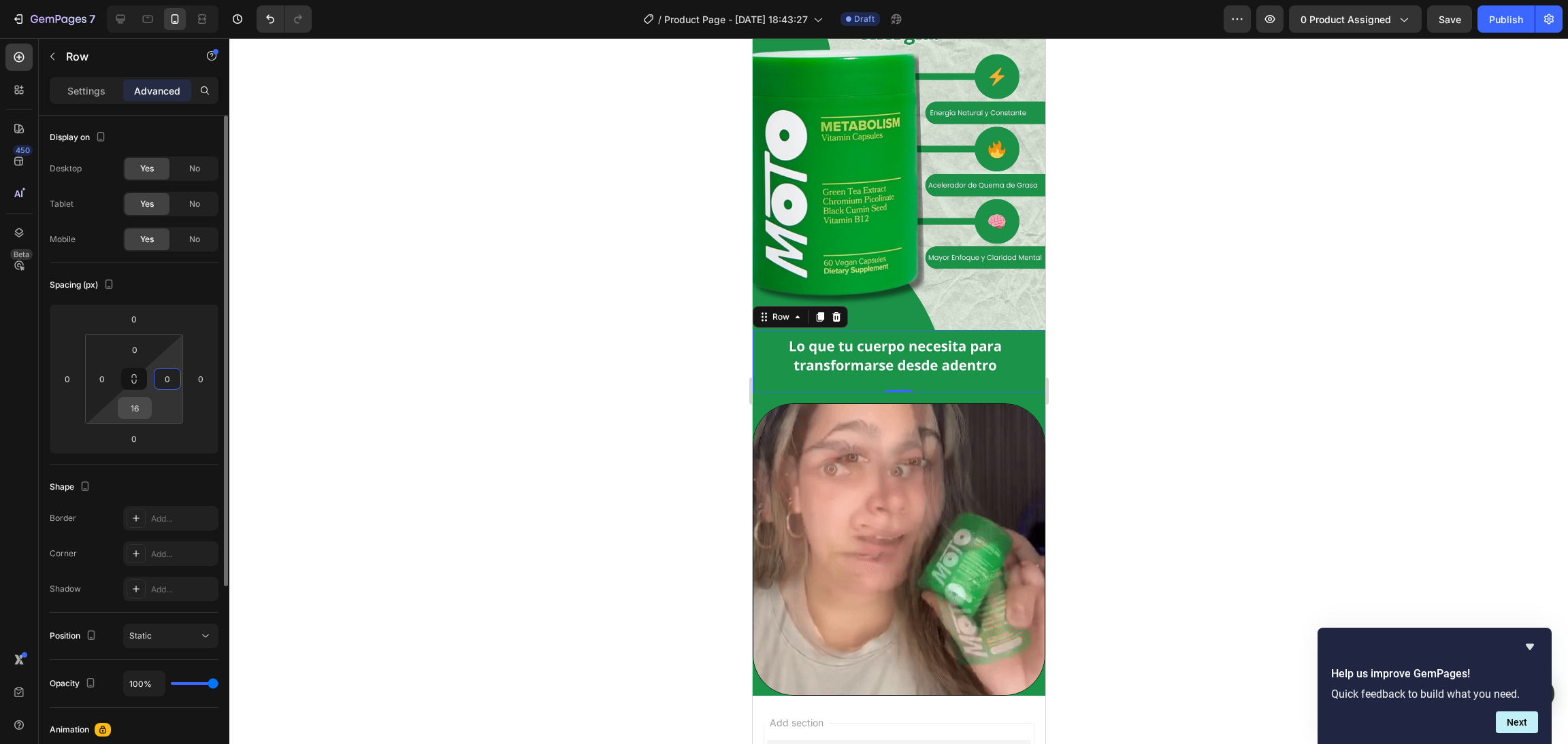
type input "0"
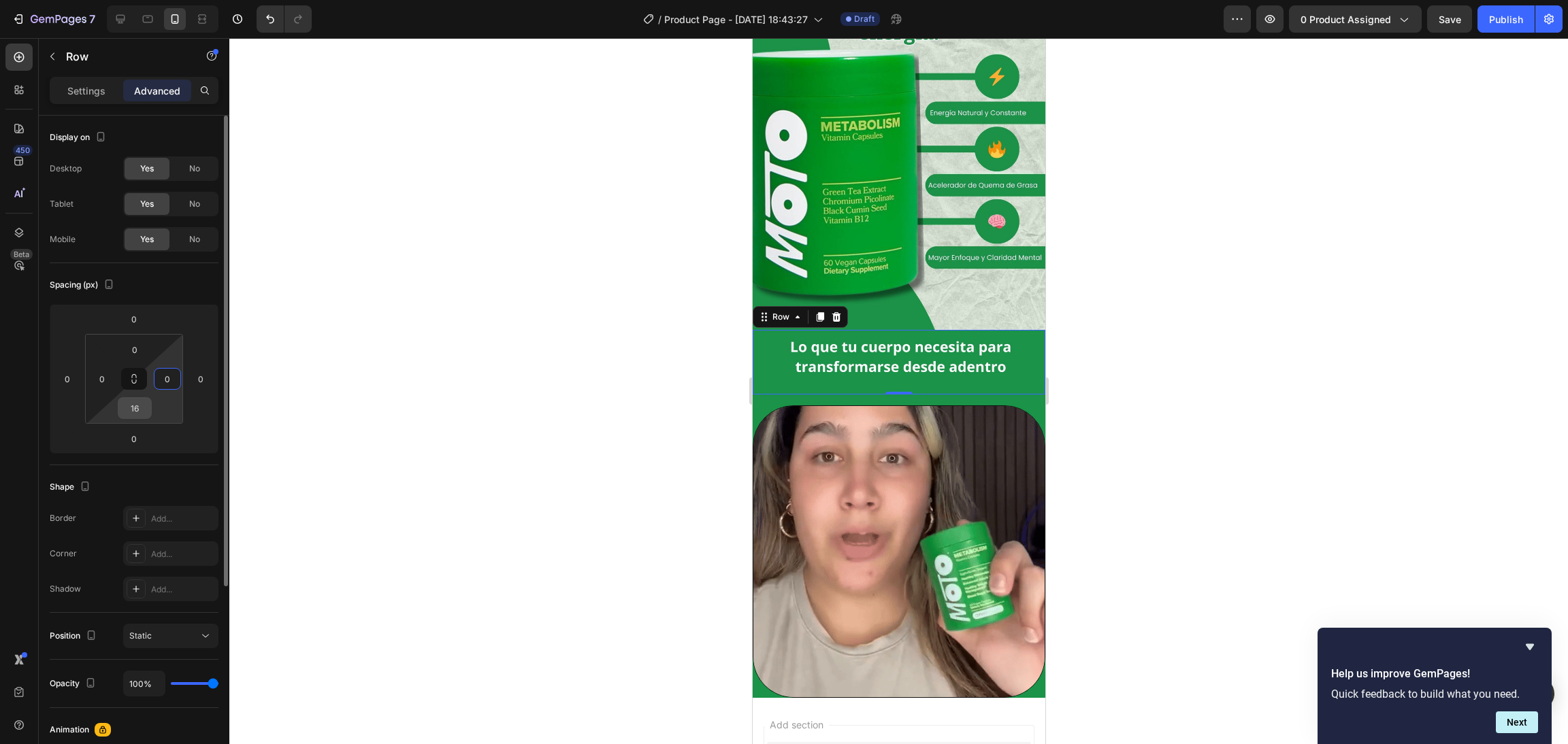
click at [140, 410] on input "16" at bounding box center [135, 408] width 28 height 20
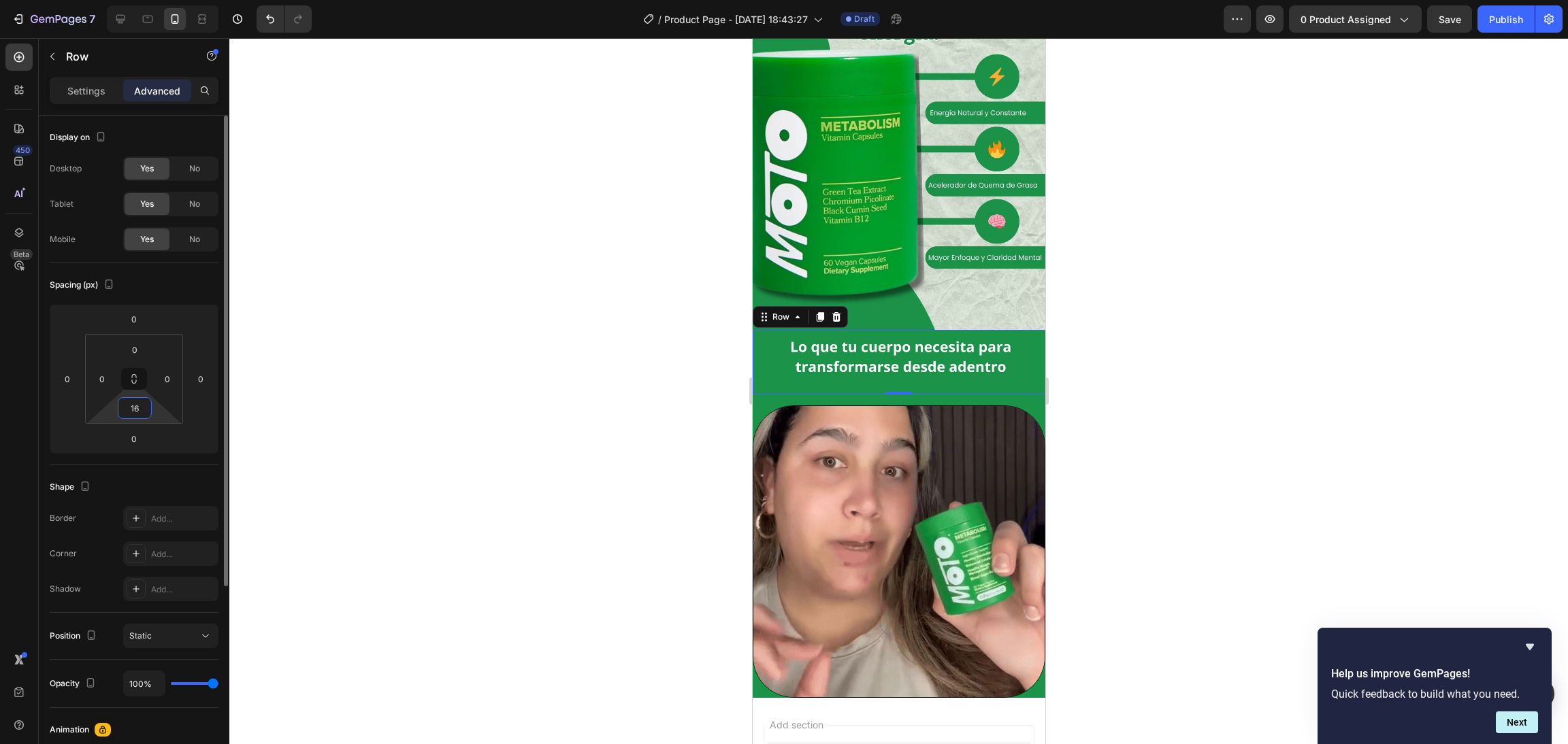
click at [137, 410] on input "16" at bounding box center [135, 408] width 28 height 20
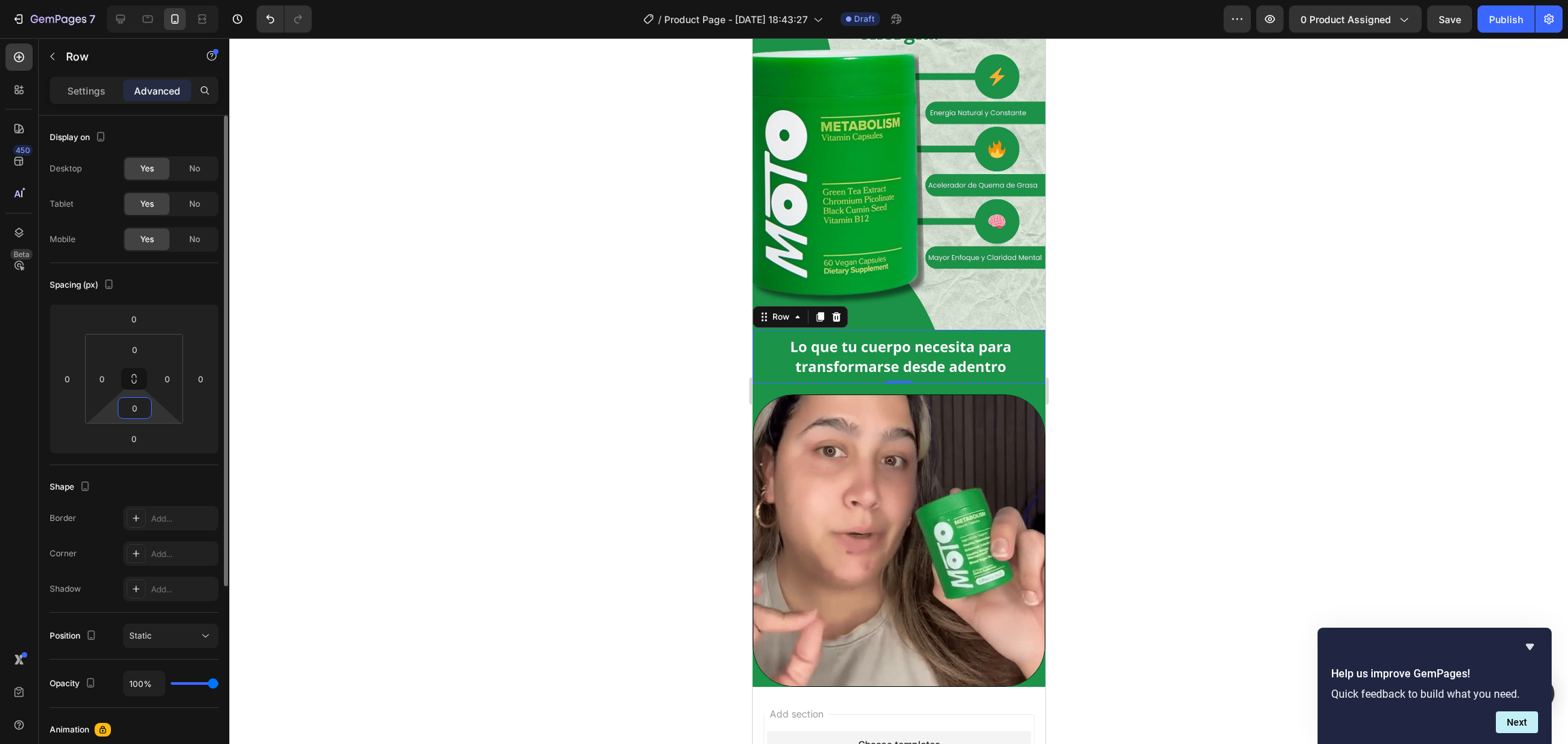
type input "0"
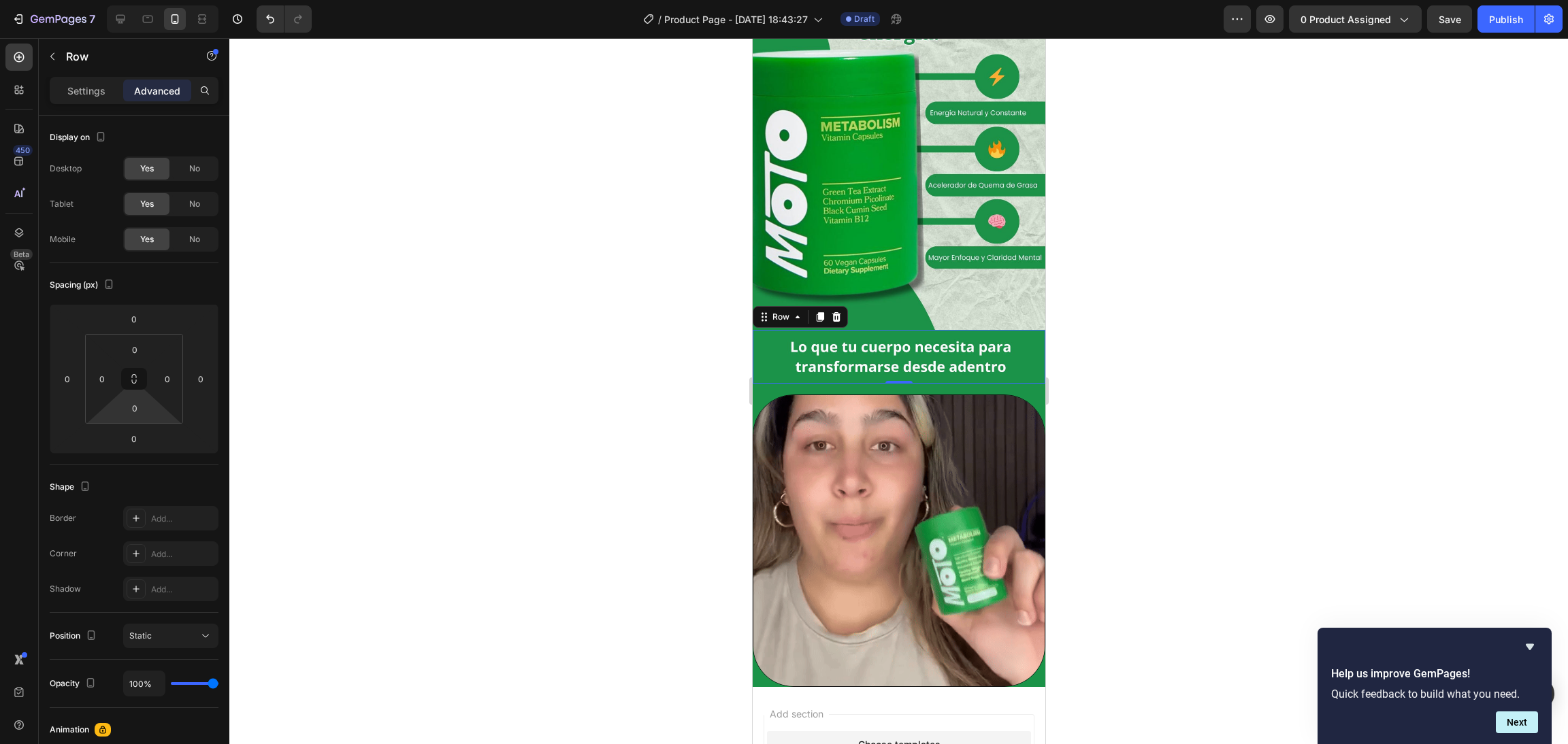
click at [1044, 345] on div at bounding box center [898, 391] width 1339 height 706
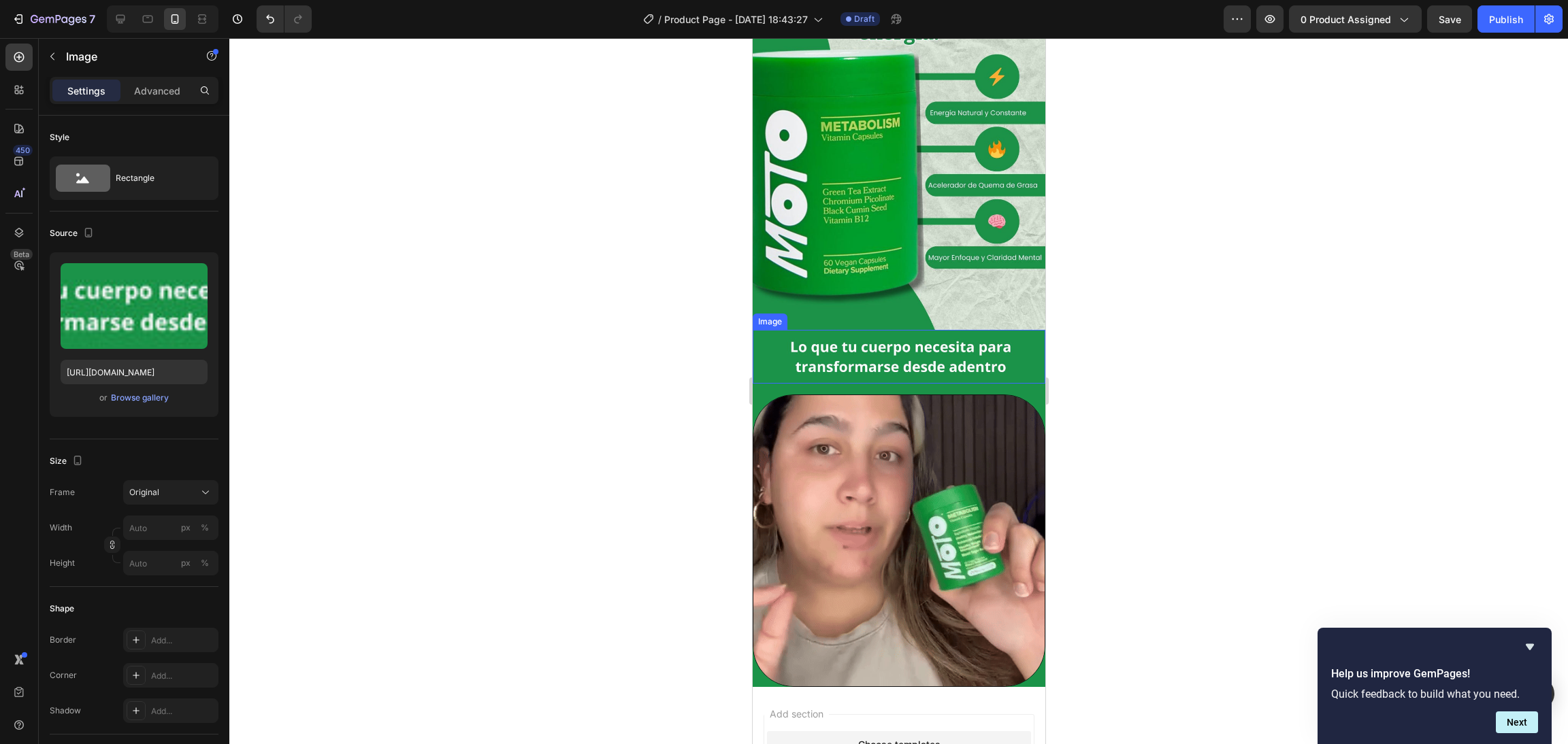
click at [929, 334] on img at bounding box center [898, 357] width 293 height 54
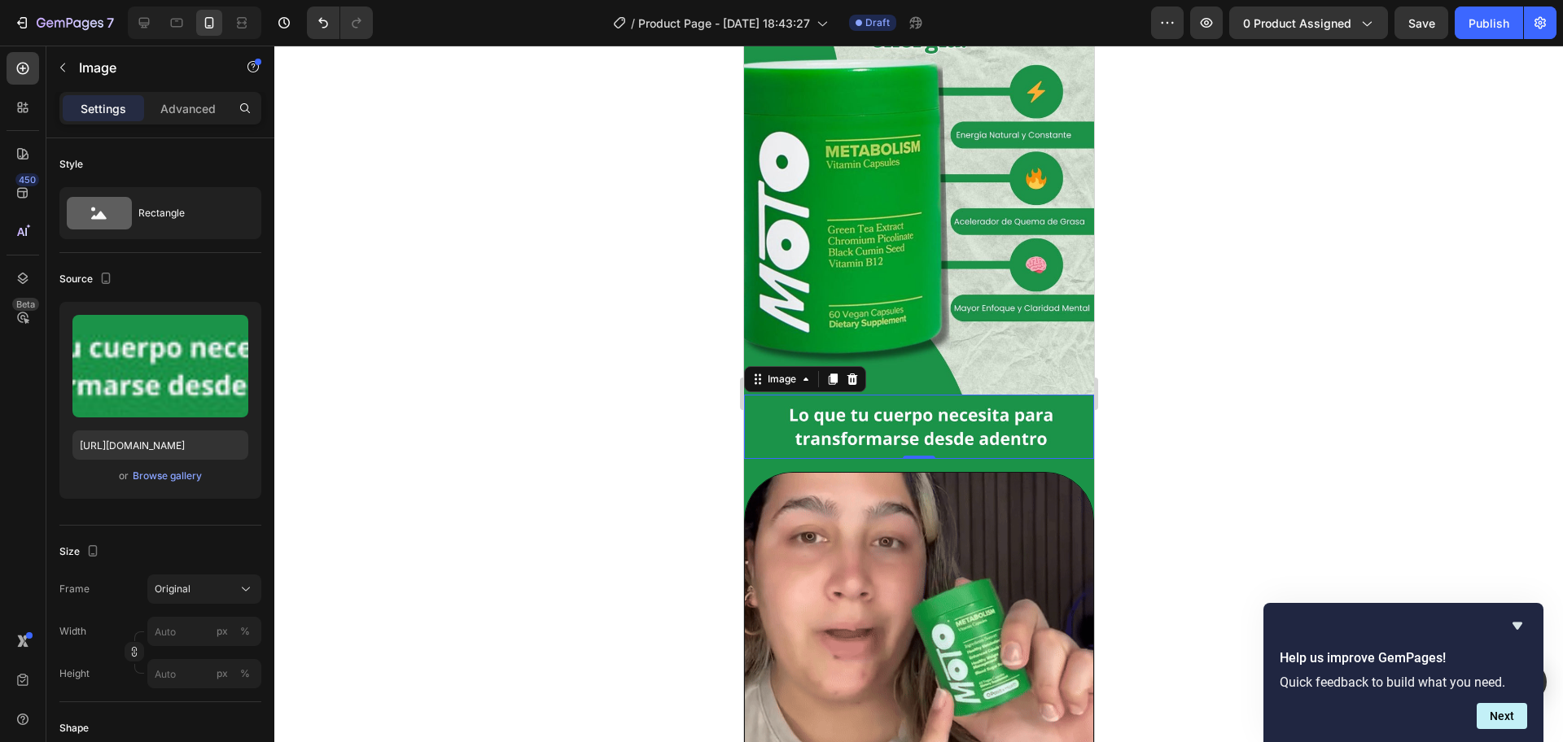
click at [1041, 405] on img at bounding box center [918, 427] width 350 height 65
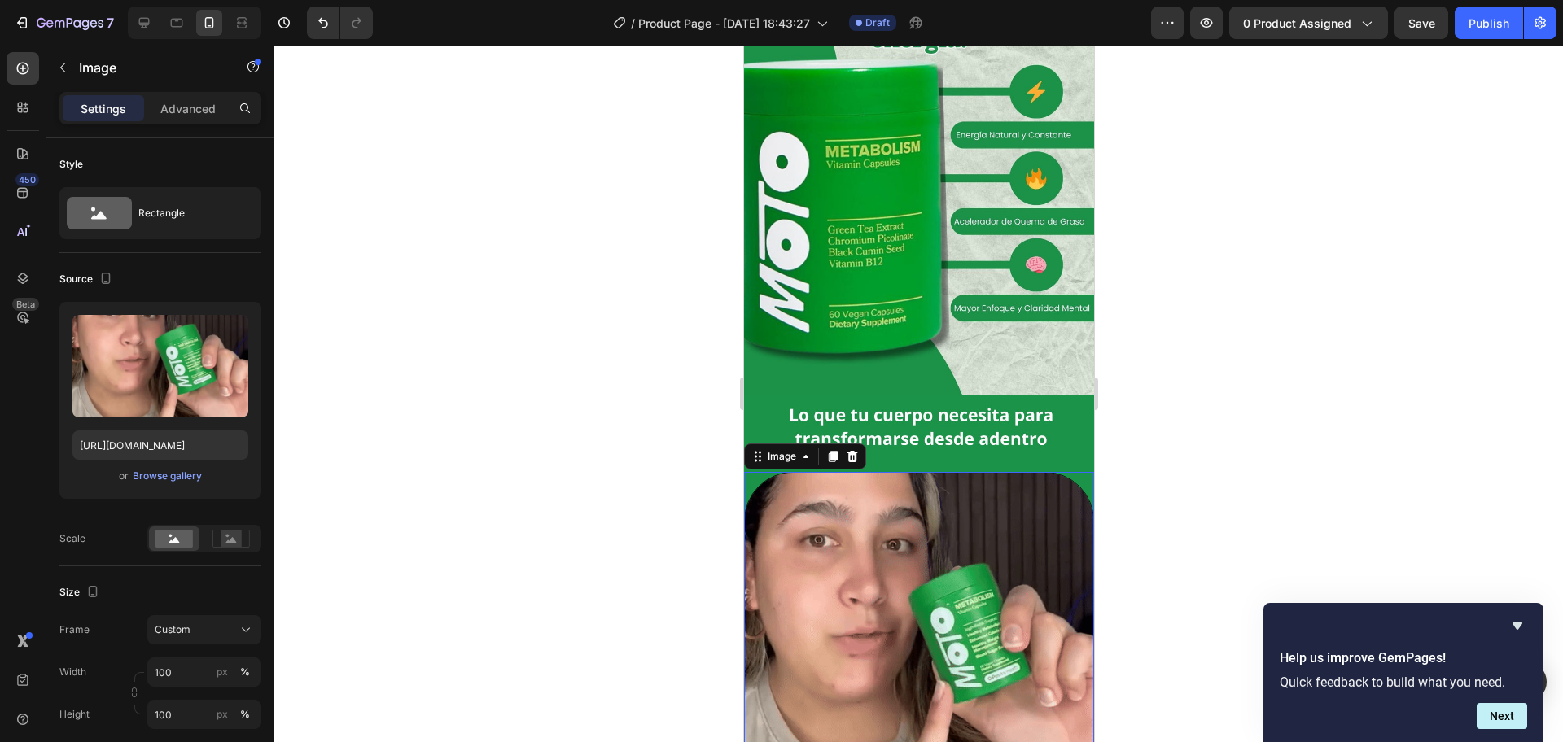
click at [1056, 472] on div at bounding box center [918, 647] width 350 height 350
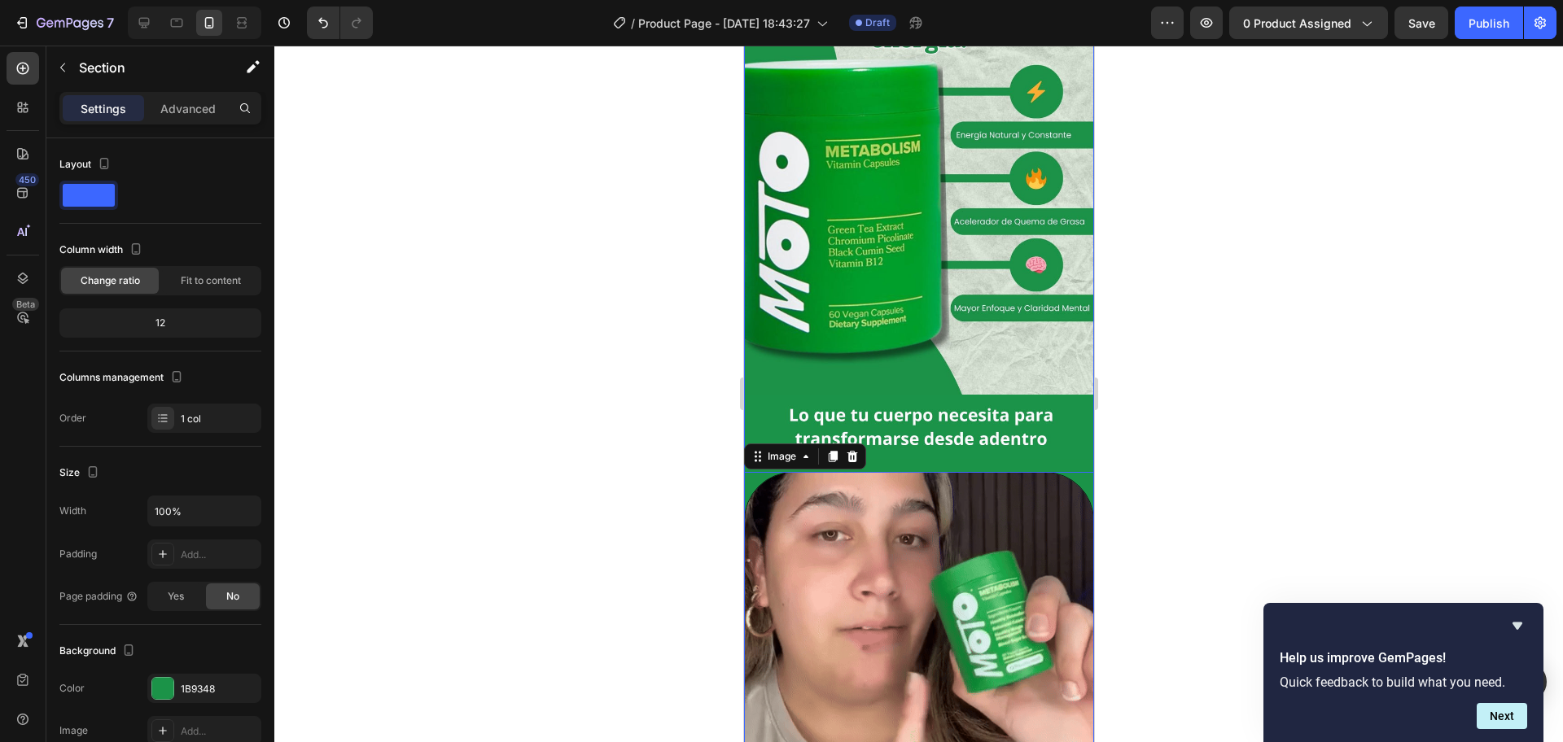
click at [1055, 439] on div "Image Image Row Row Image 0 Row" at bounding box center [918, 389] width 350 height 865
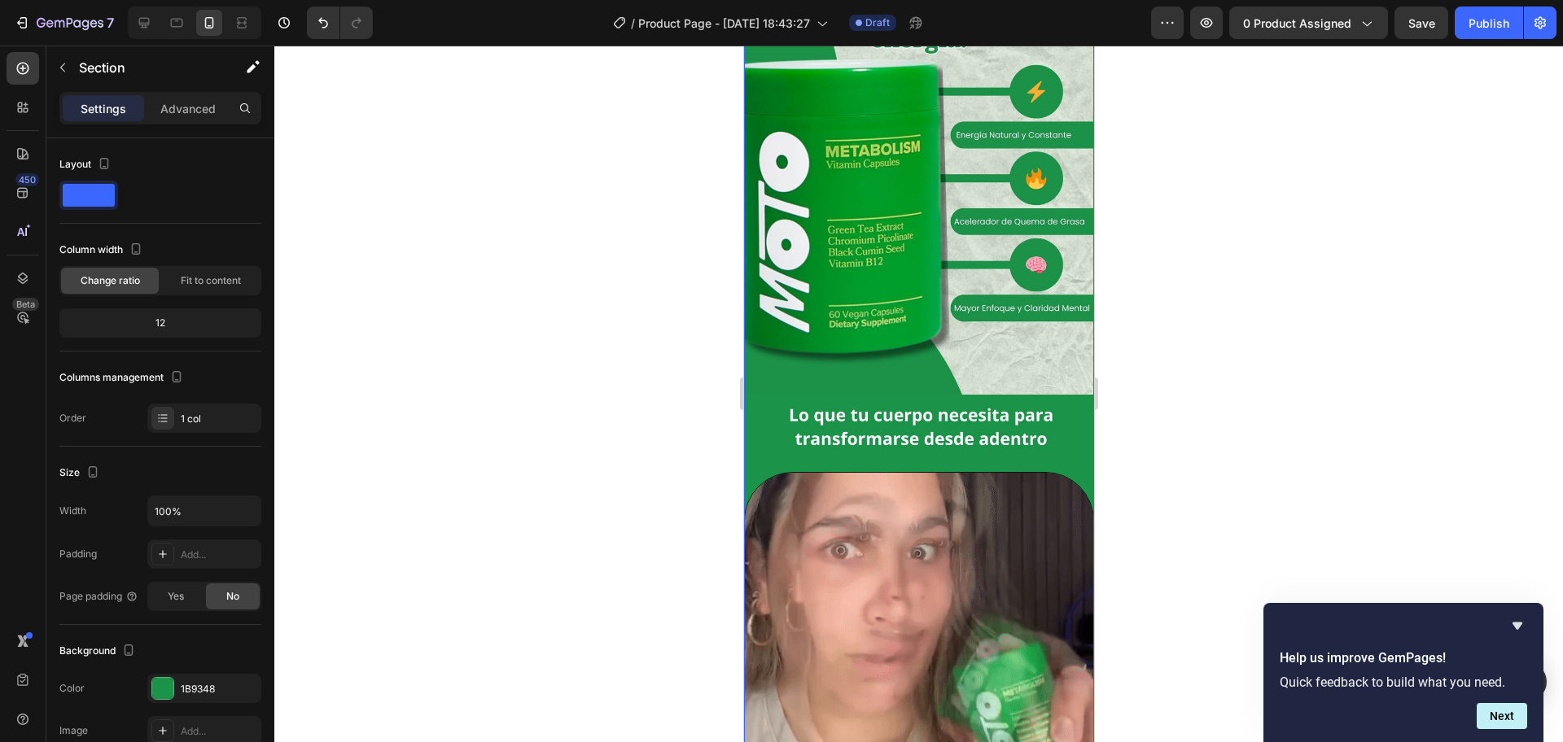
click at [1043, 444] on div "Image Image Row Row Image Row" at bounding box center [918, 389] width 350 height 865
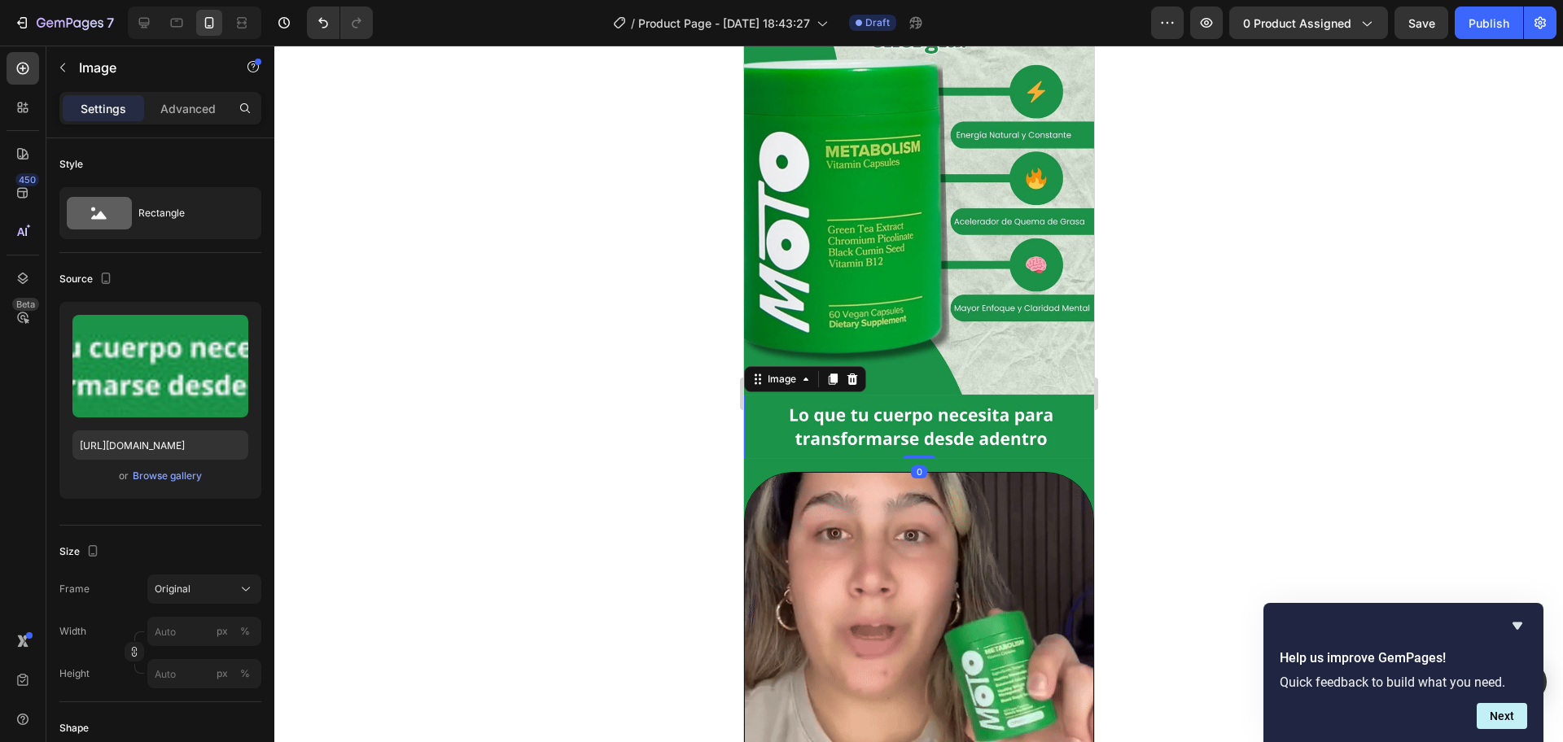
click at [1057, 427] on img at bounding box center [918, 427] width 350 height 65
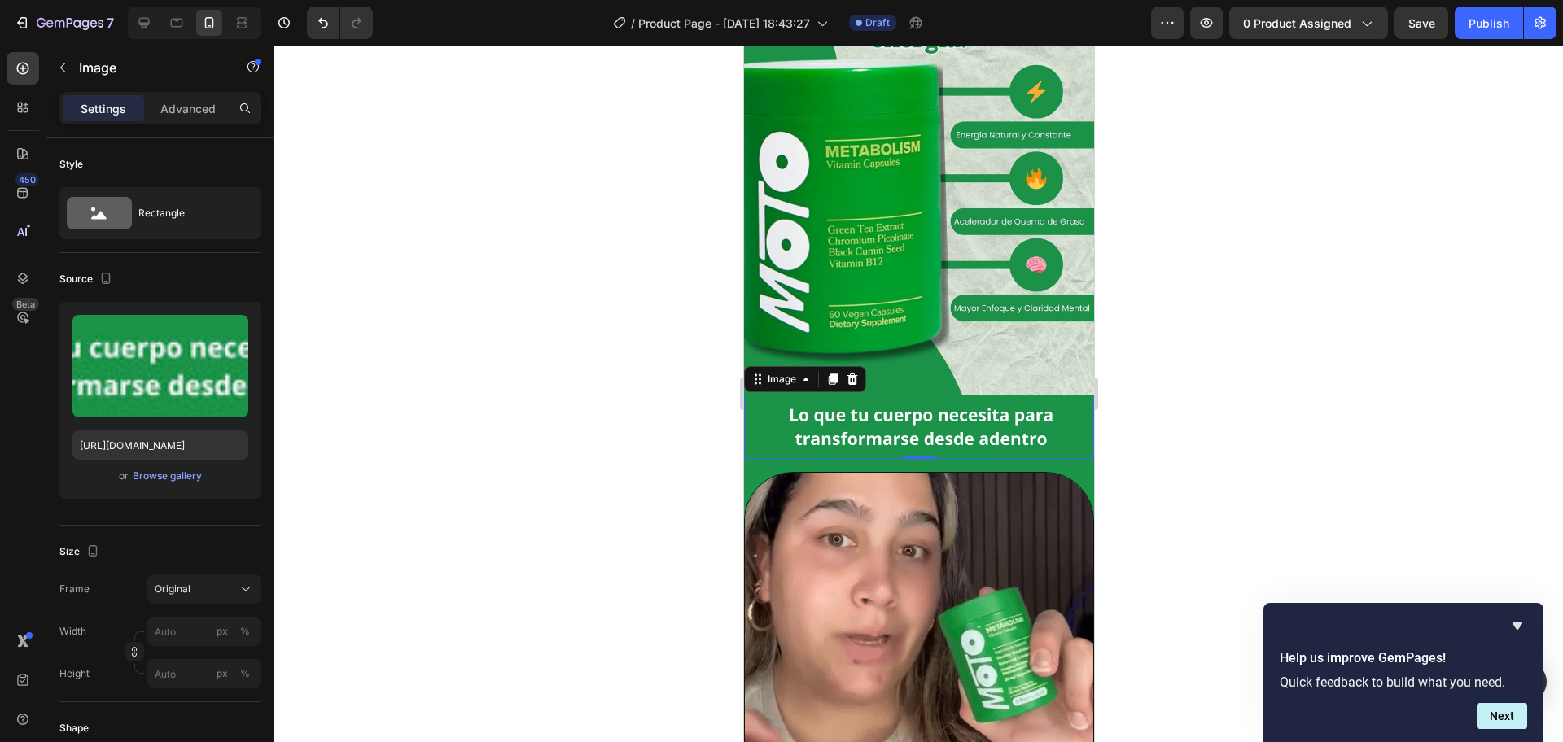
click at [781, 400] on img at bounding box center [918, 427] width 350 height 65
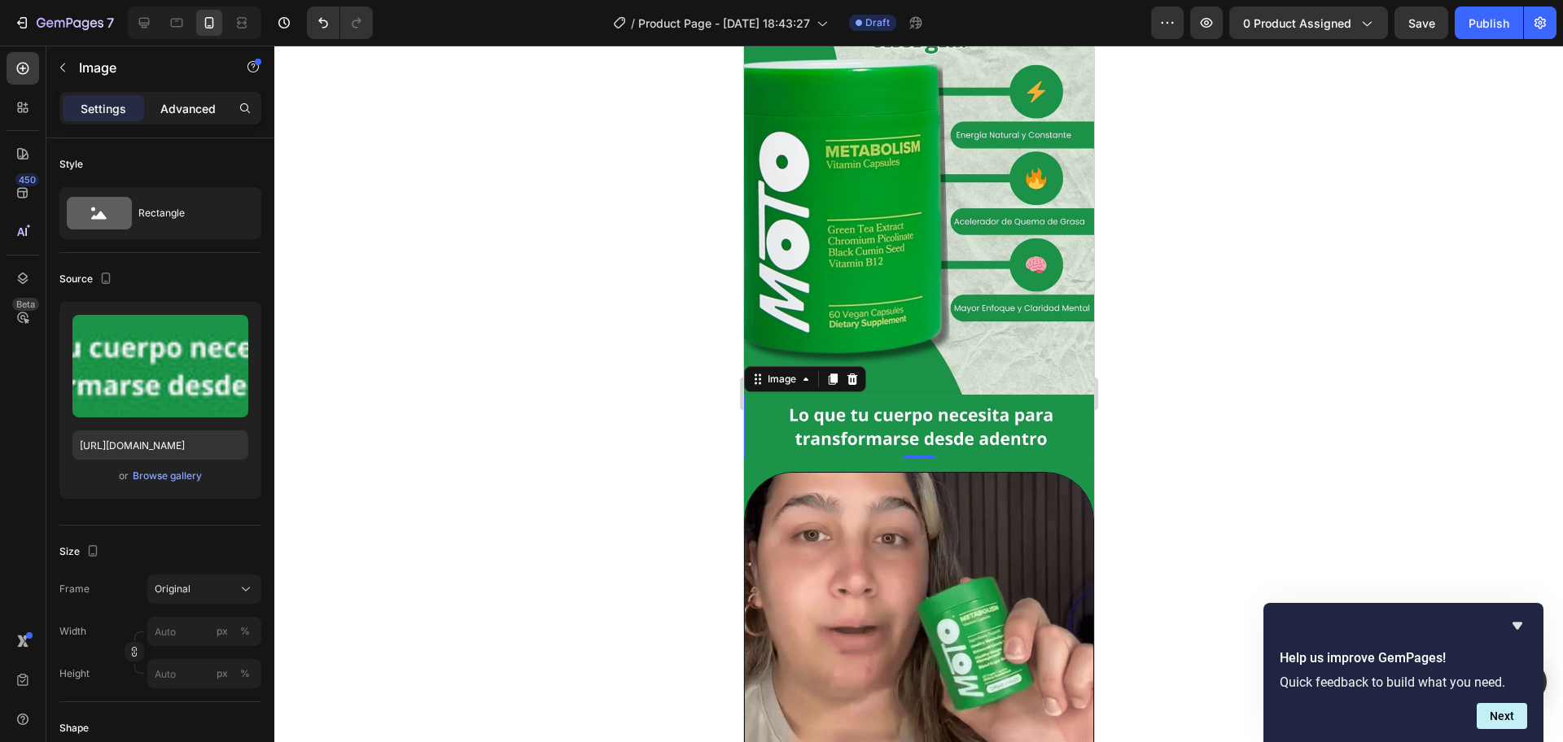
drag, startPoint x: 183, startPoint y: 126, endPoint x: 195, endPoint y: 110, distance: 20.3
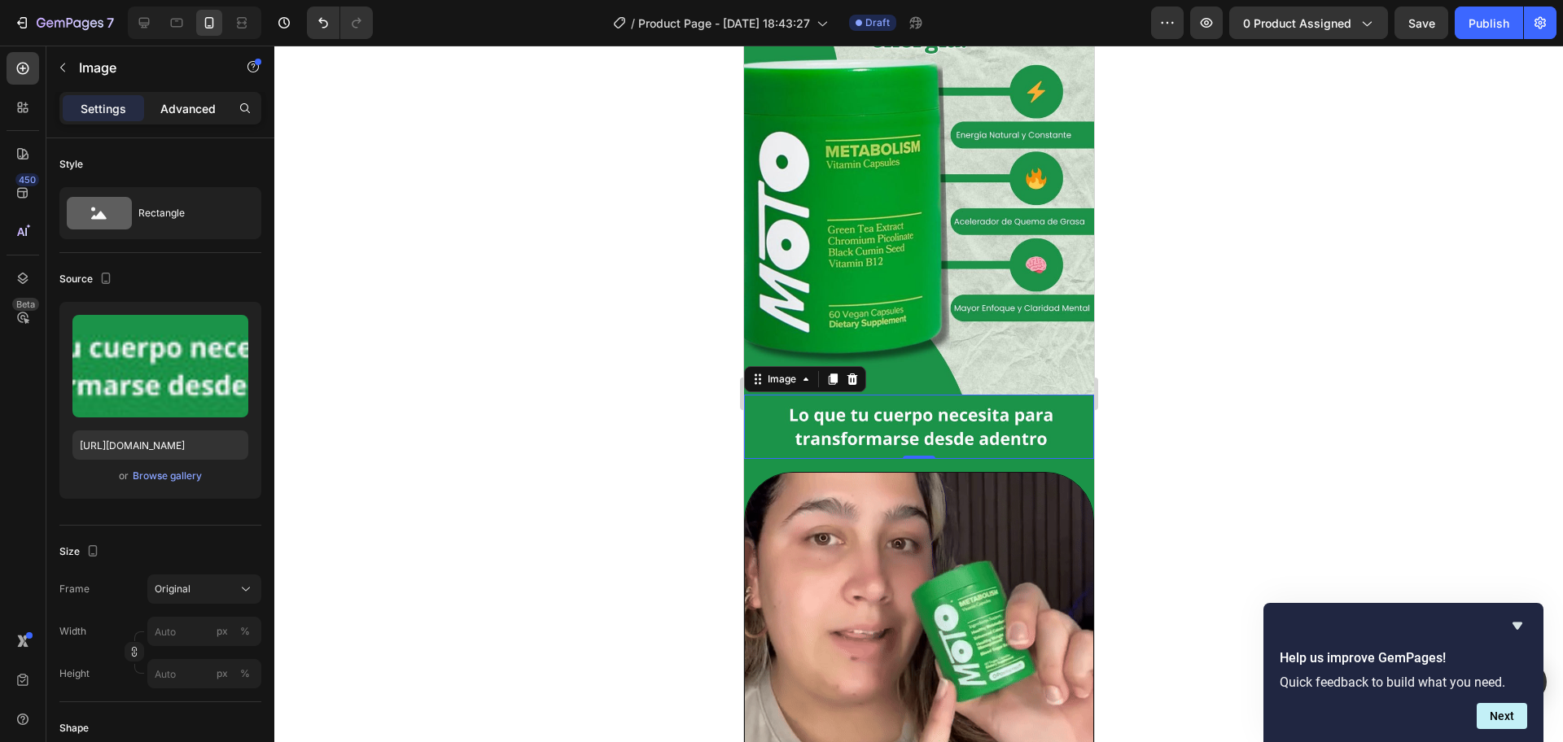
click at [185, 124] on div "Settings Advanced" at bounding box center [160, 115] width 228 height 46
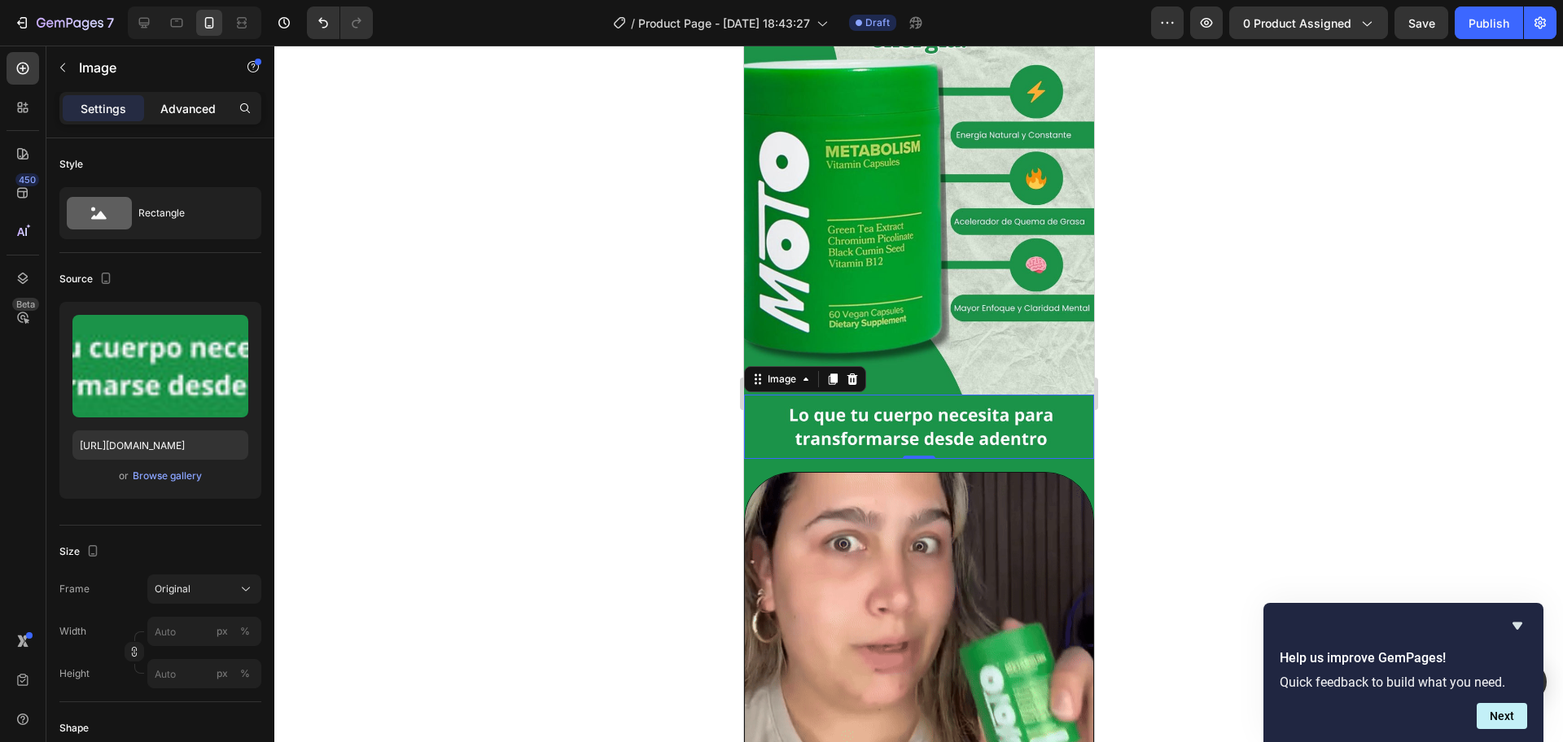
click at [195, 110] on p "Advanced" at bounding box center [187, 108] width 55 height 17
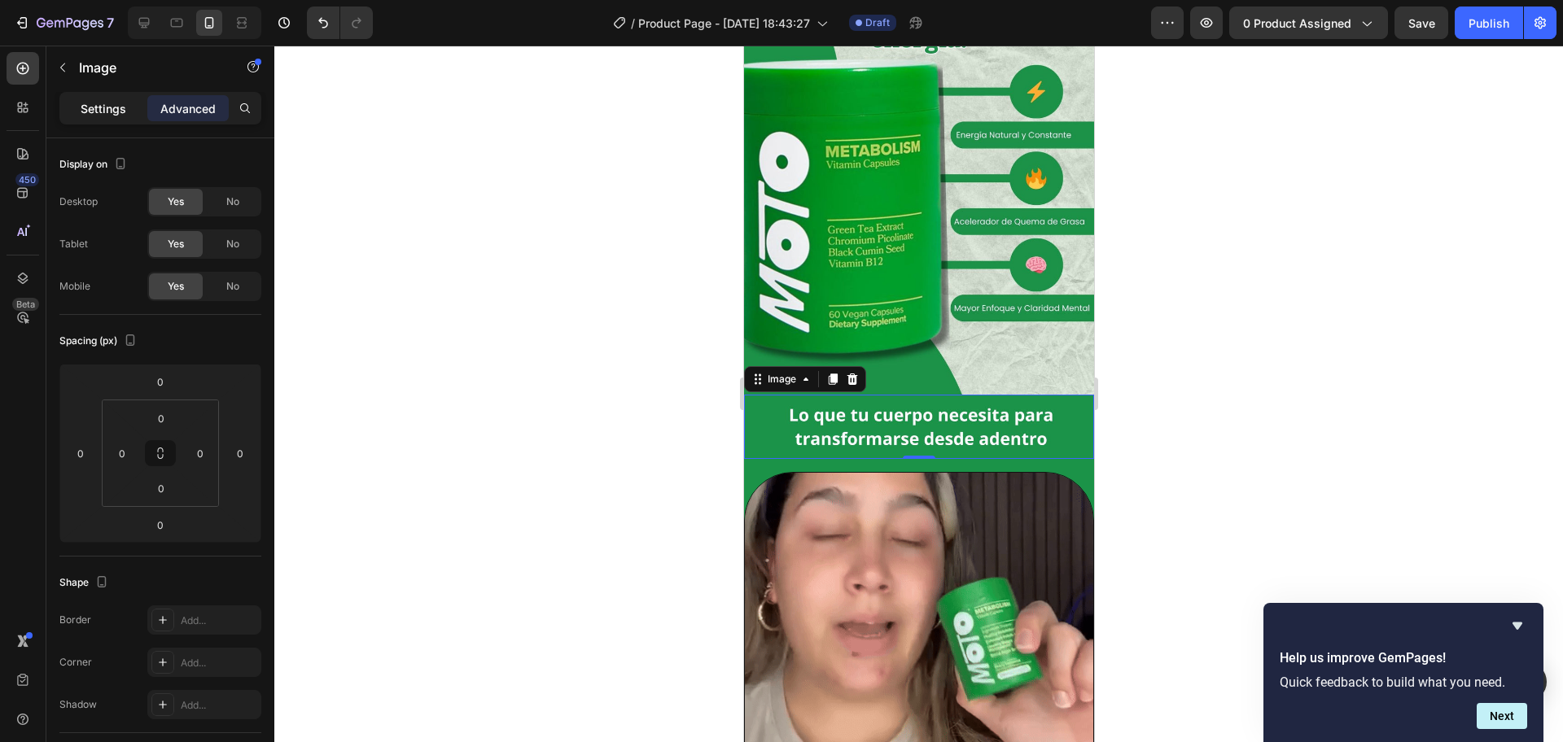
click at [127, 101] on div "Settings" at bounding box center [103, 108] width 81 height 26
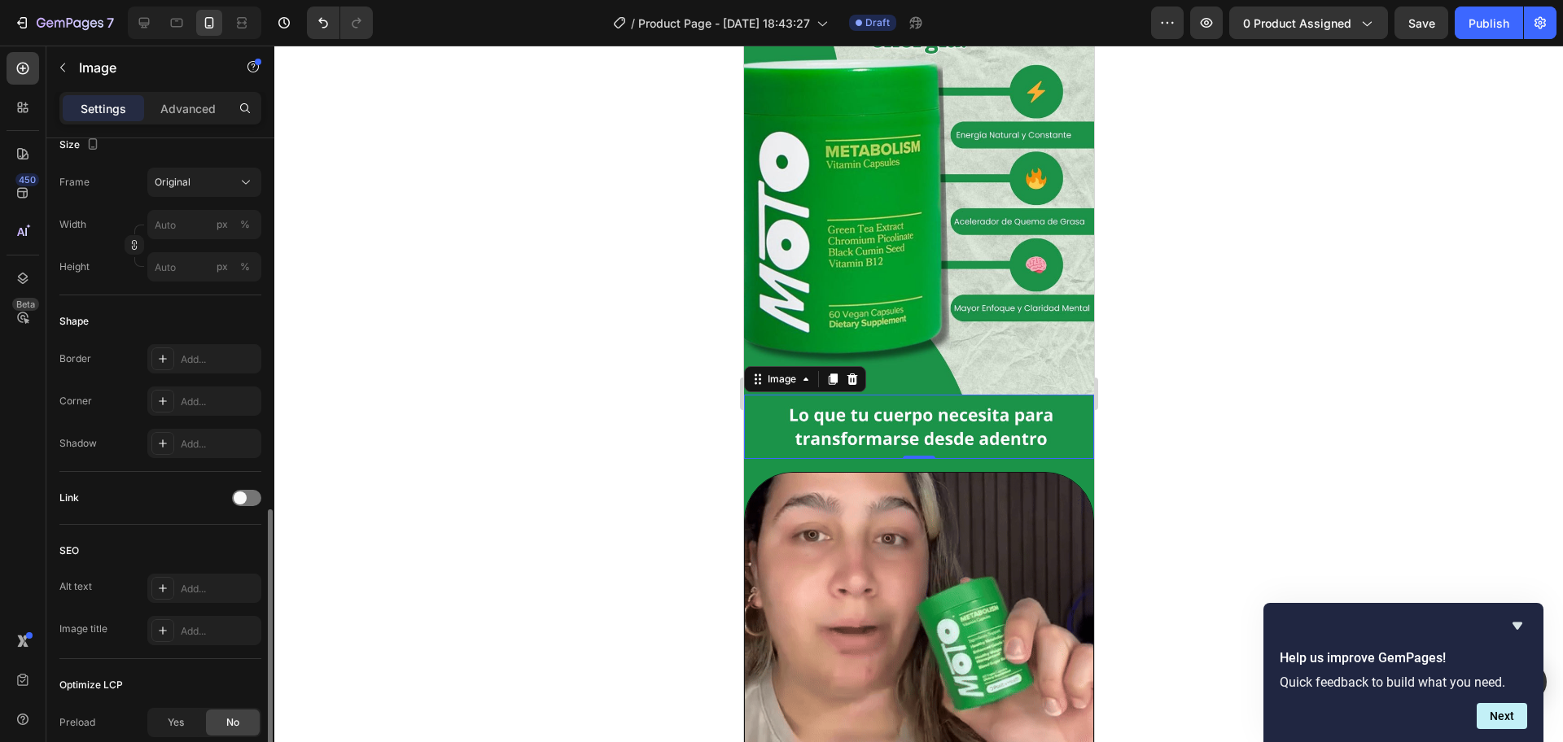
scroll to position [579, 0]
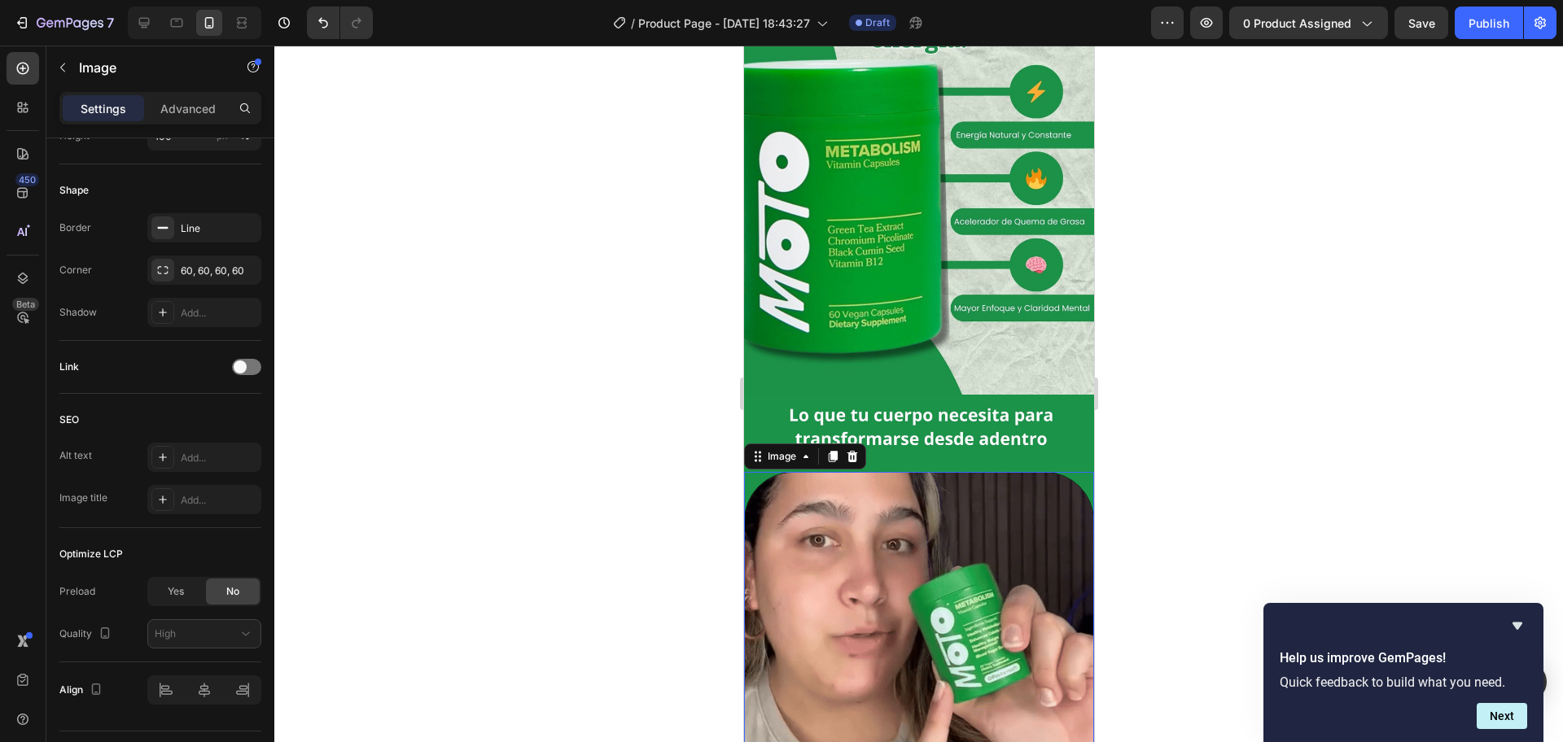
click at [799, 472] on img at bounding box center [918, 647] width 350 height 350
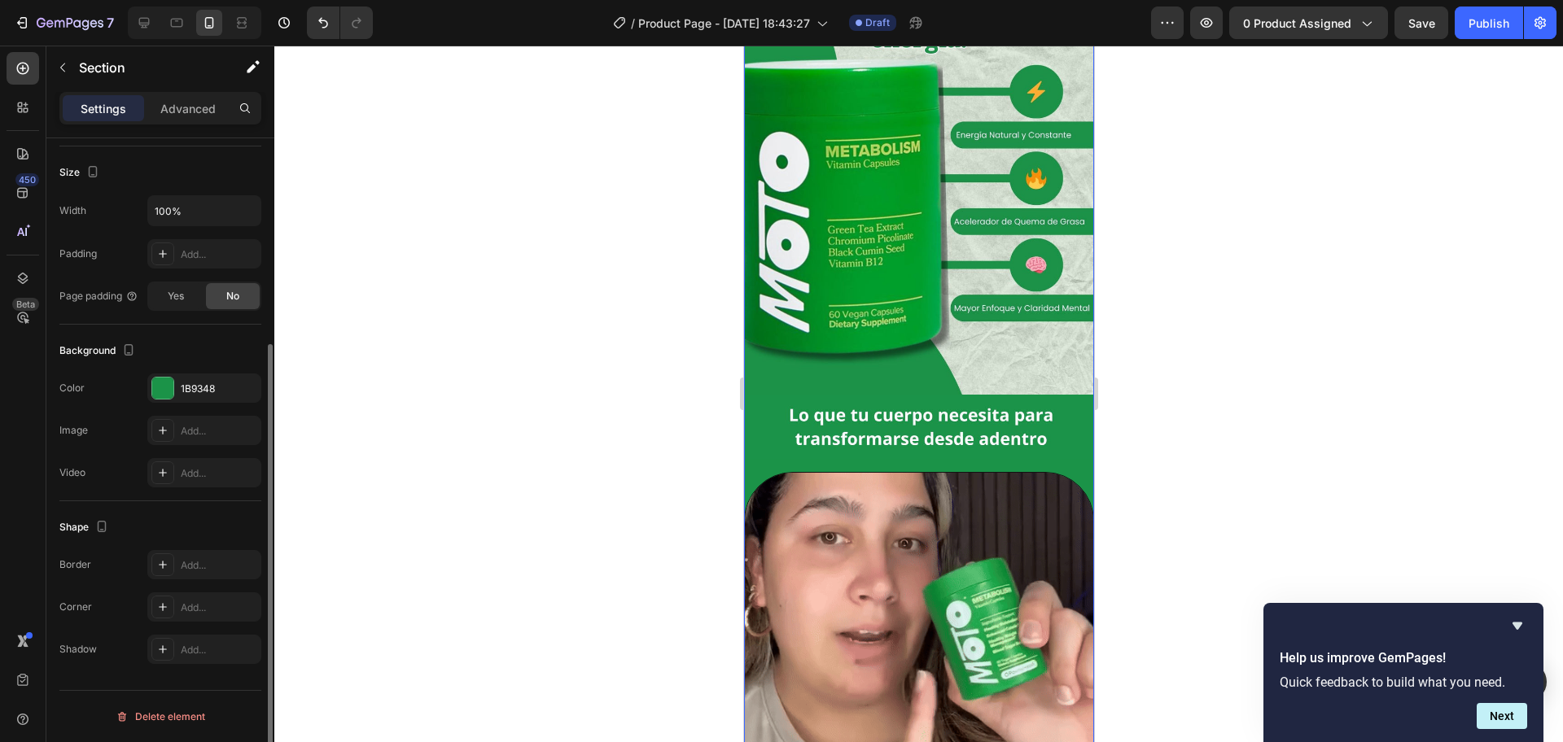
scroll to position [0, 0]
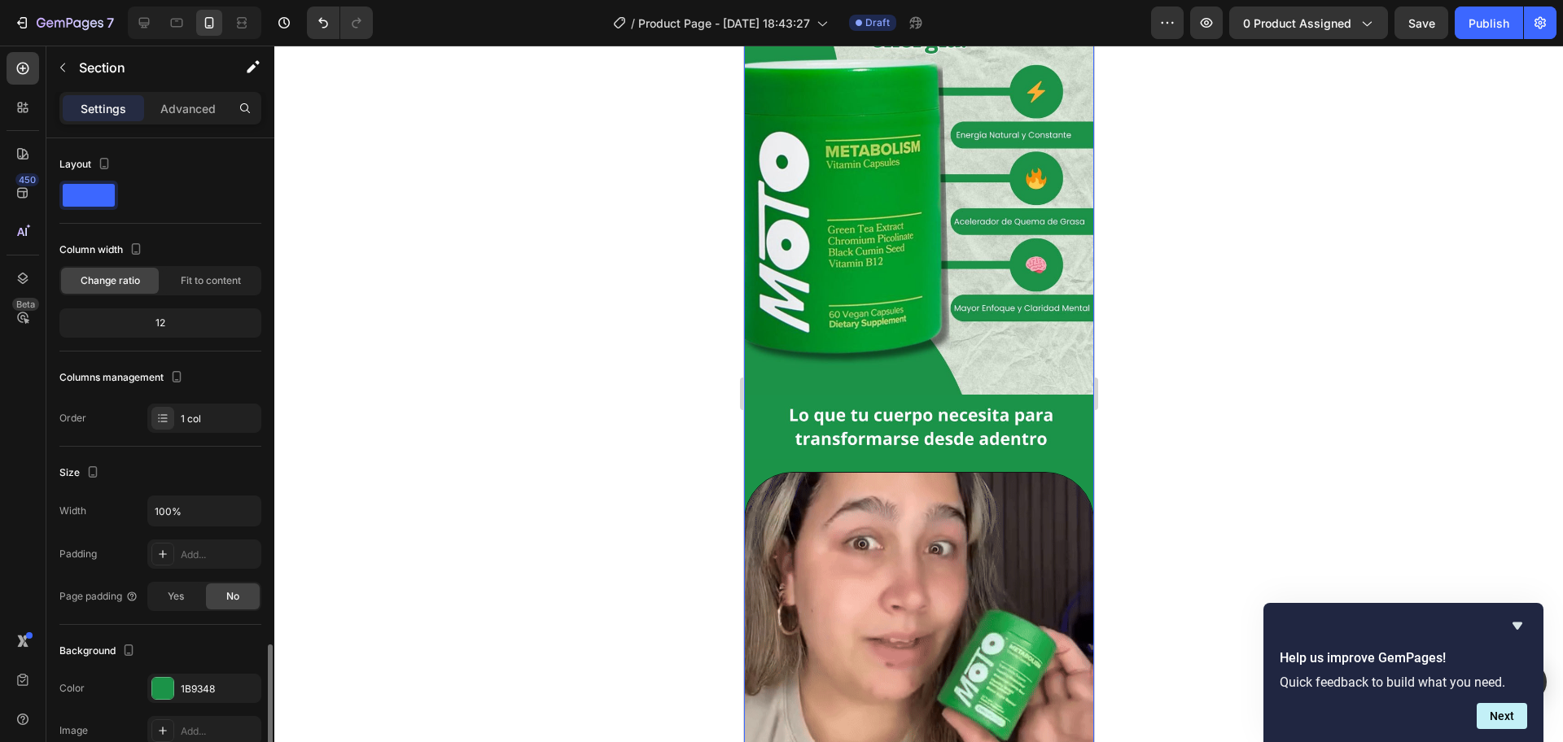
click at [1063, 440] on div "Image Image Row Row Image Row" at bounding box center [918, 389] width 350 height 865
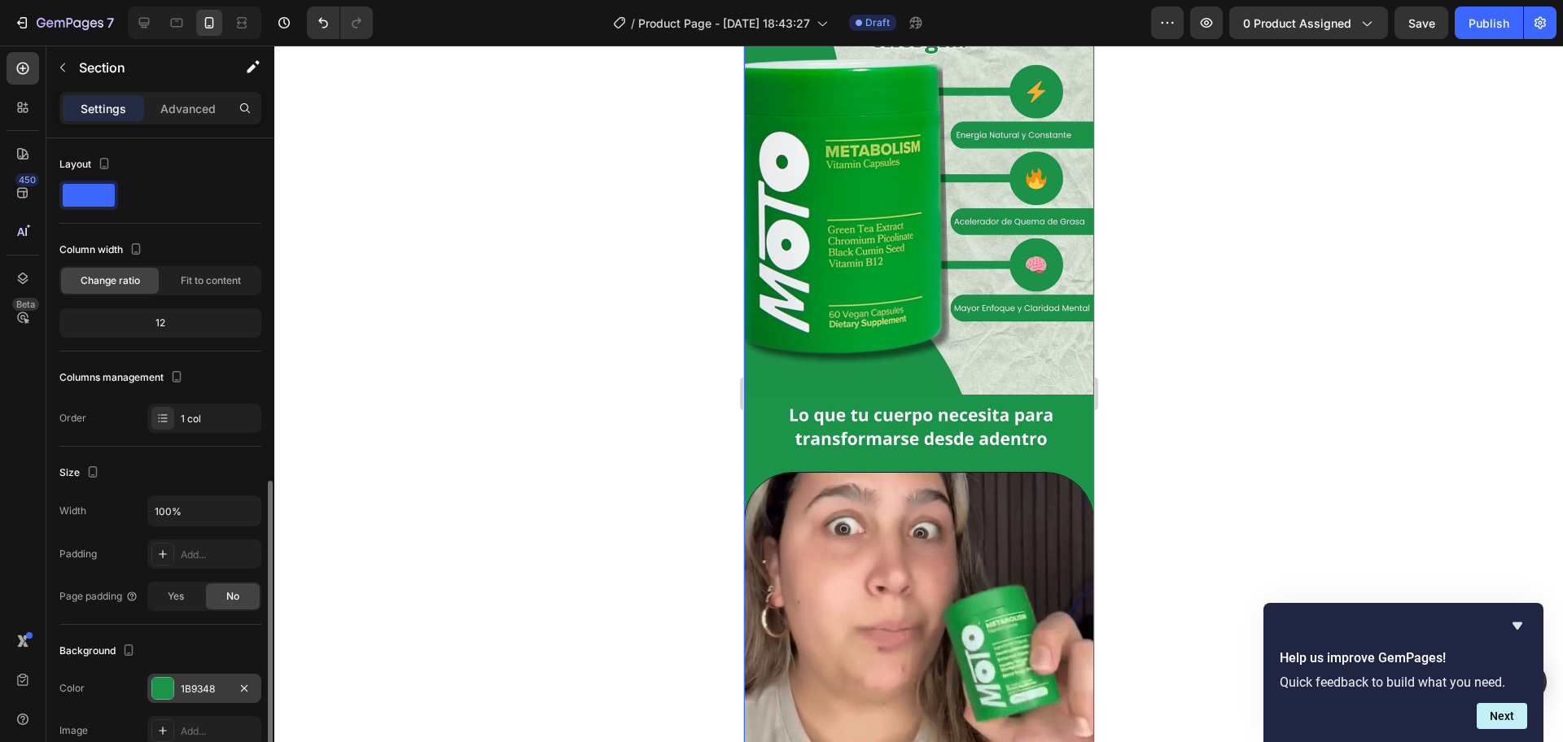
scroll to position [300, 0]
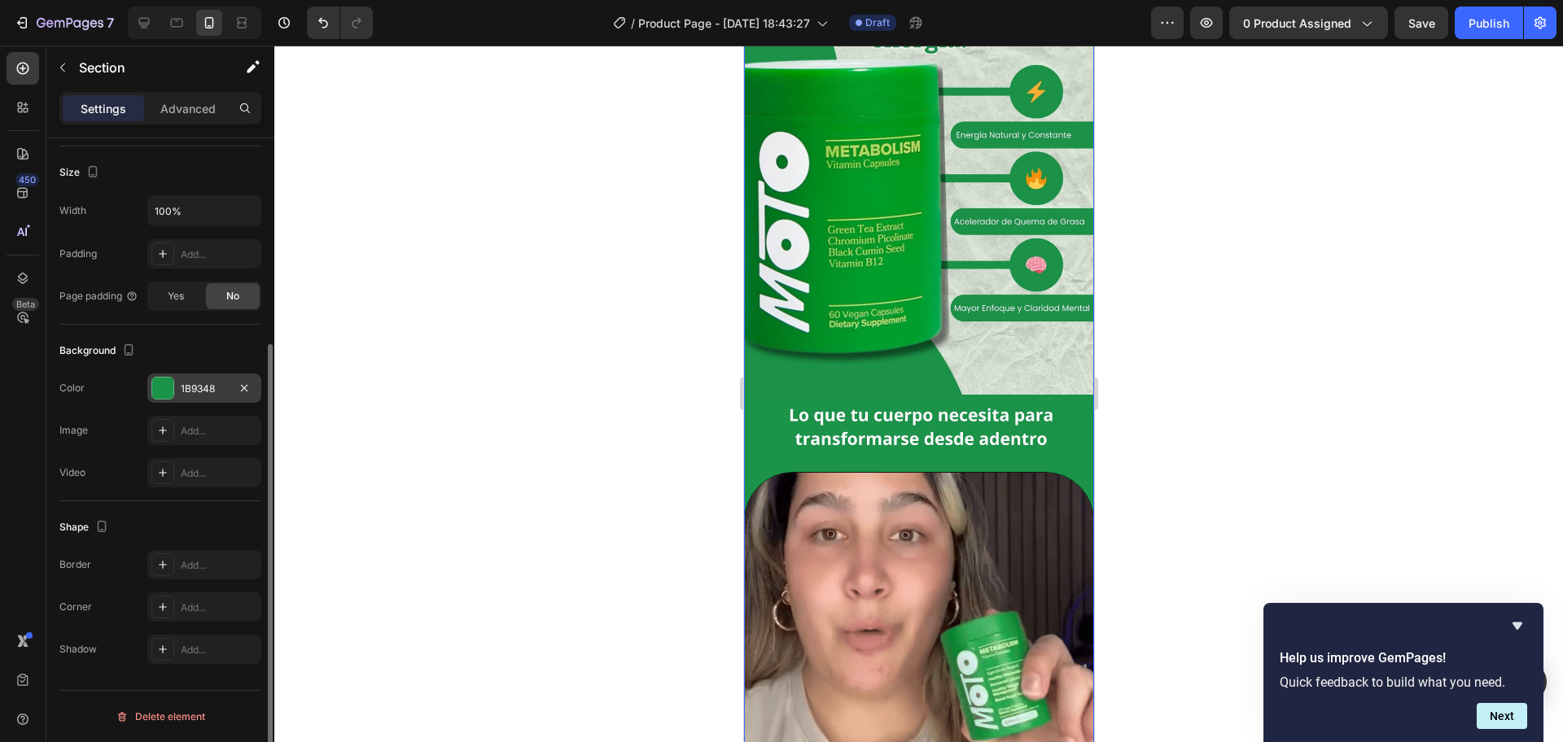
click at [164, 374] on div "1B9348" at bounding box center [204, 388] width 114 height 29
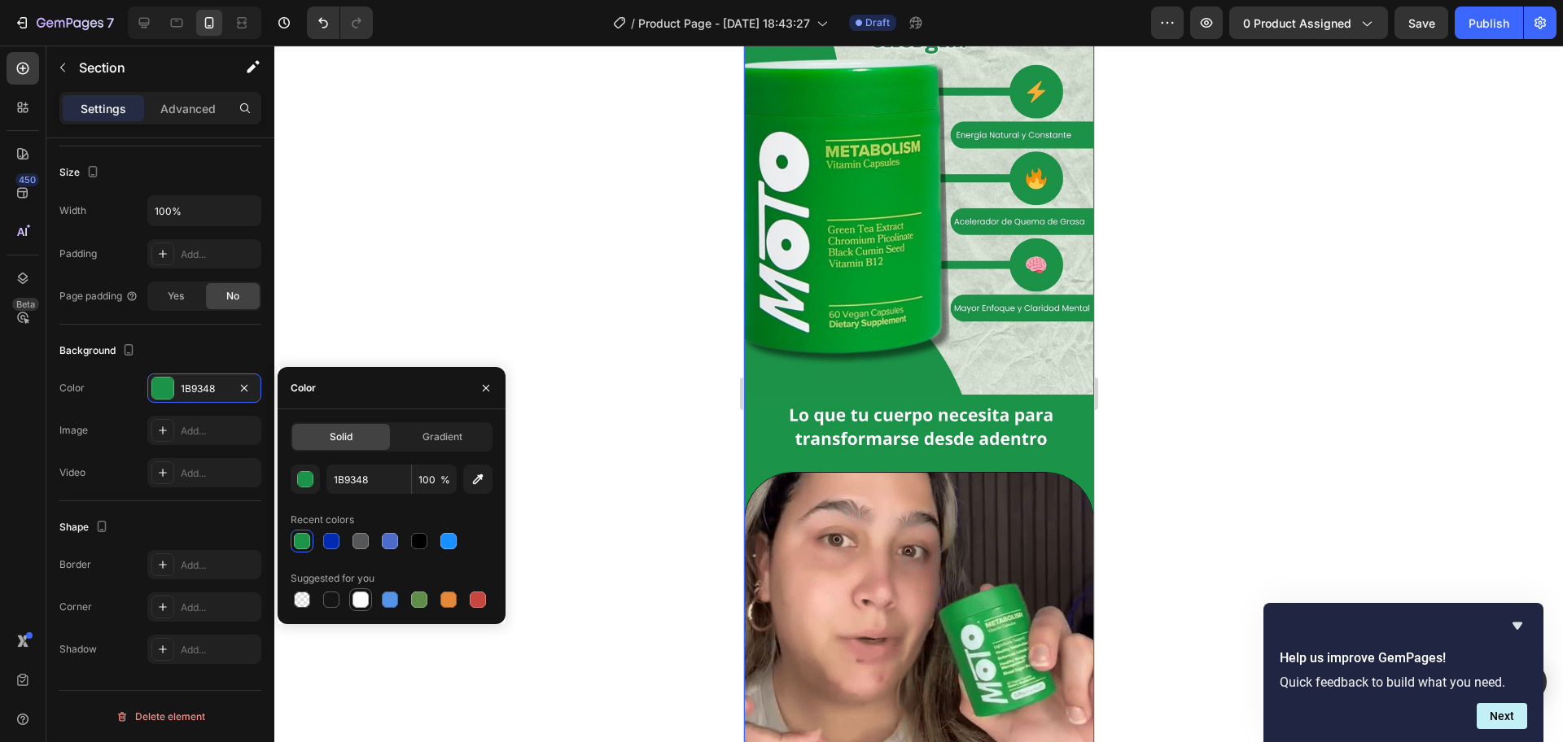
click at [362, 593] on div at bounding box center [360, 600] width 16 height 16
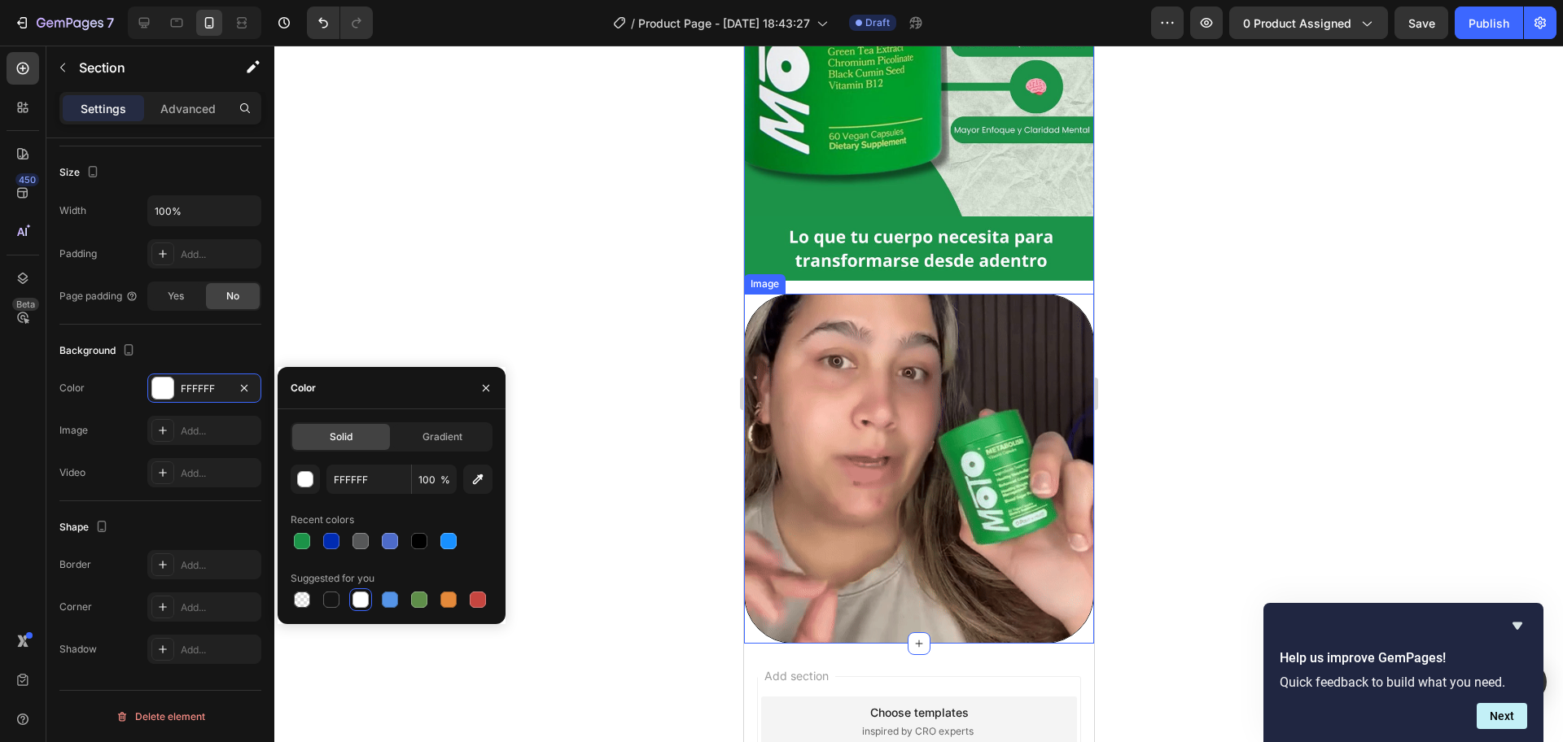
scroll to position [326, 0]
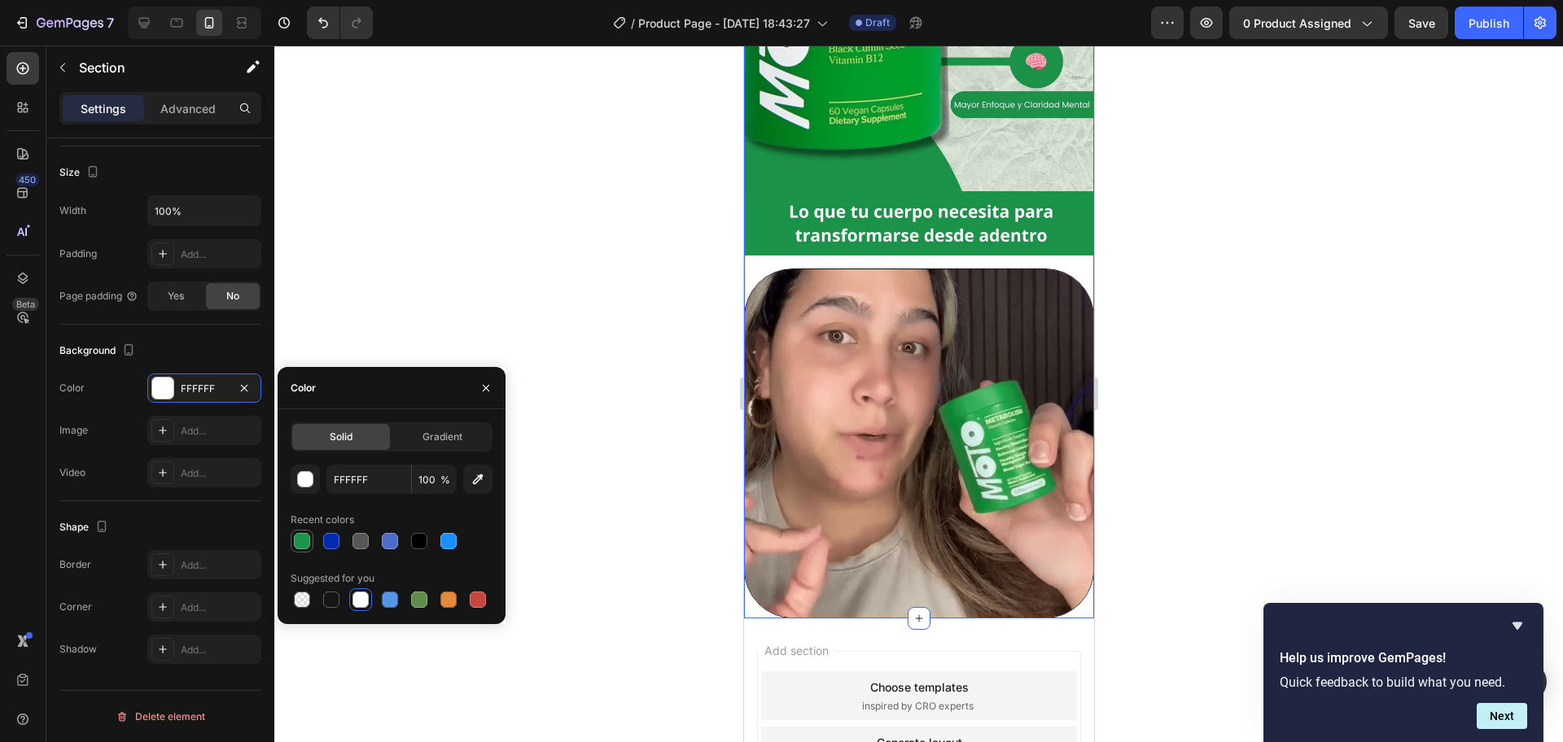
click at [300, 542] on div at bounding box center [302, 541] width 16 height 16
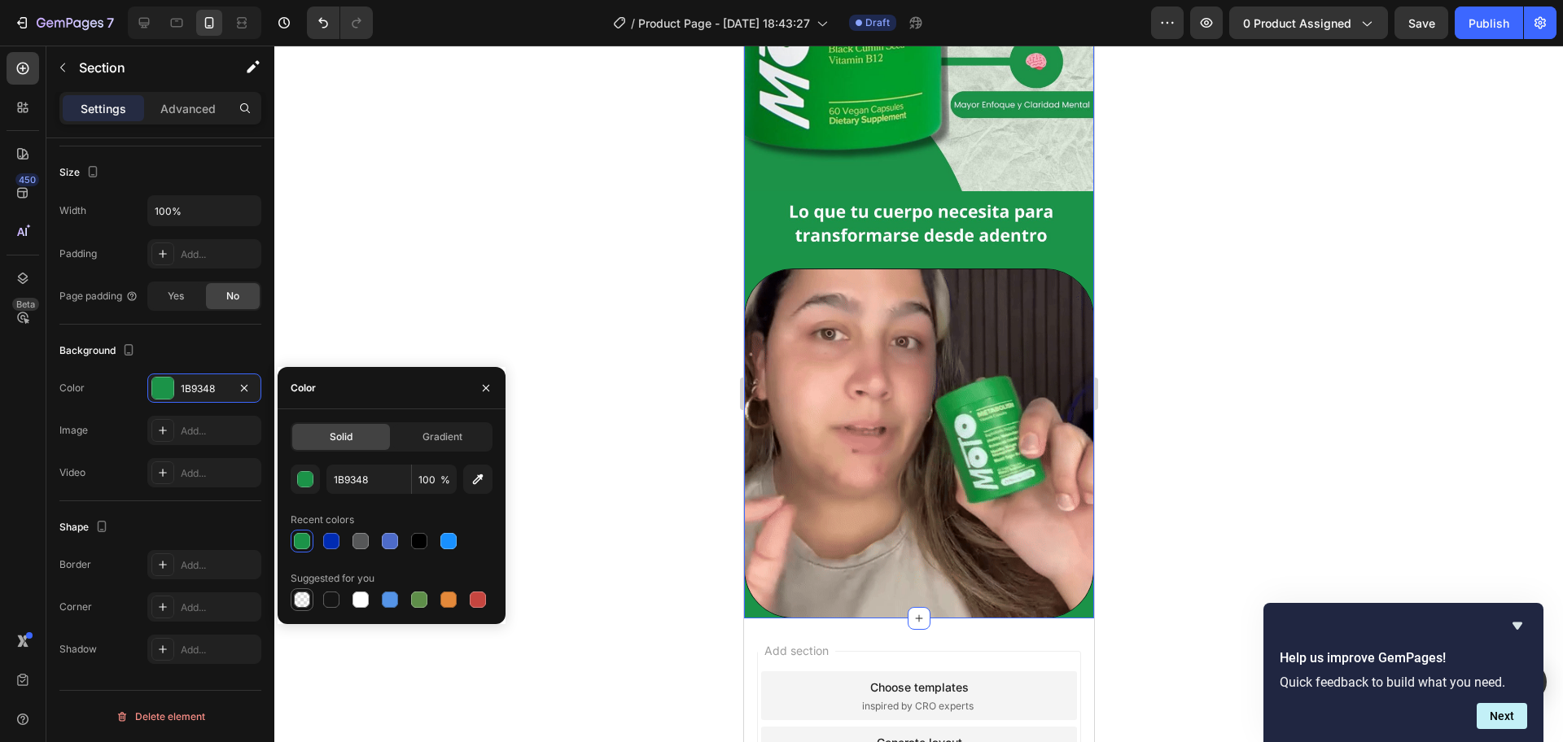
click at [295, 593] on div at bounding box center [302, 600] width 16 height 16
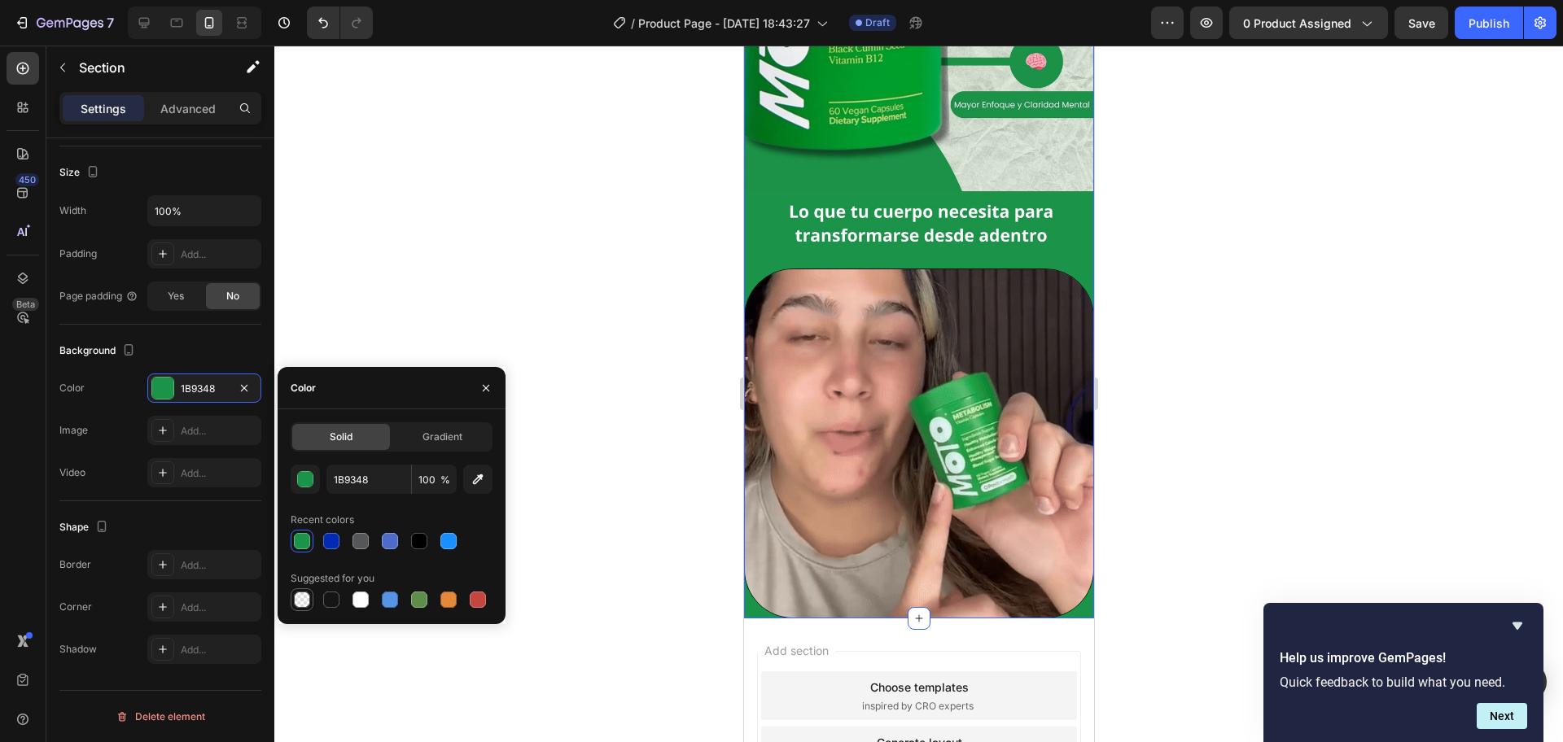
type input "000000"
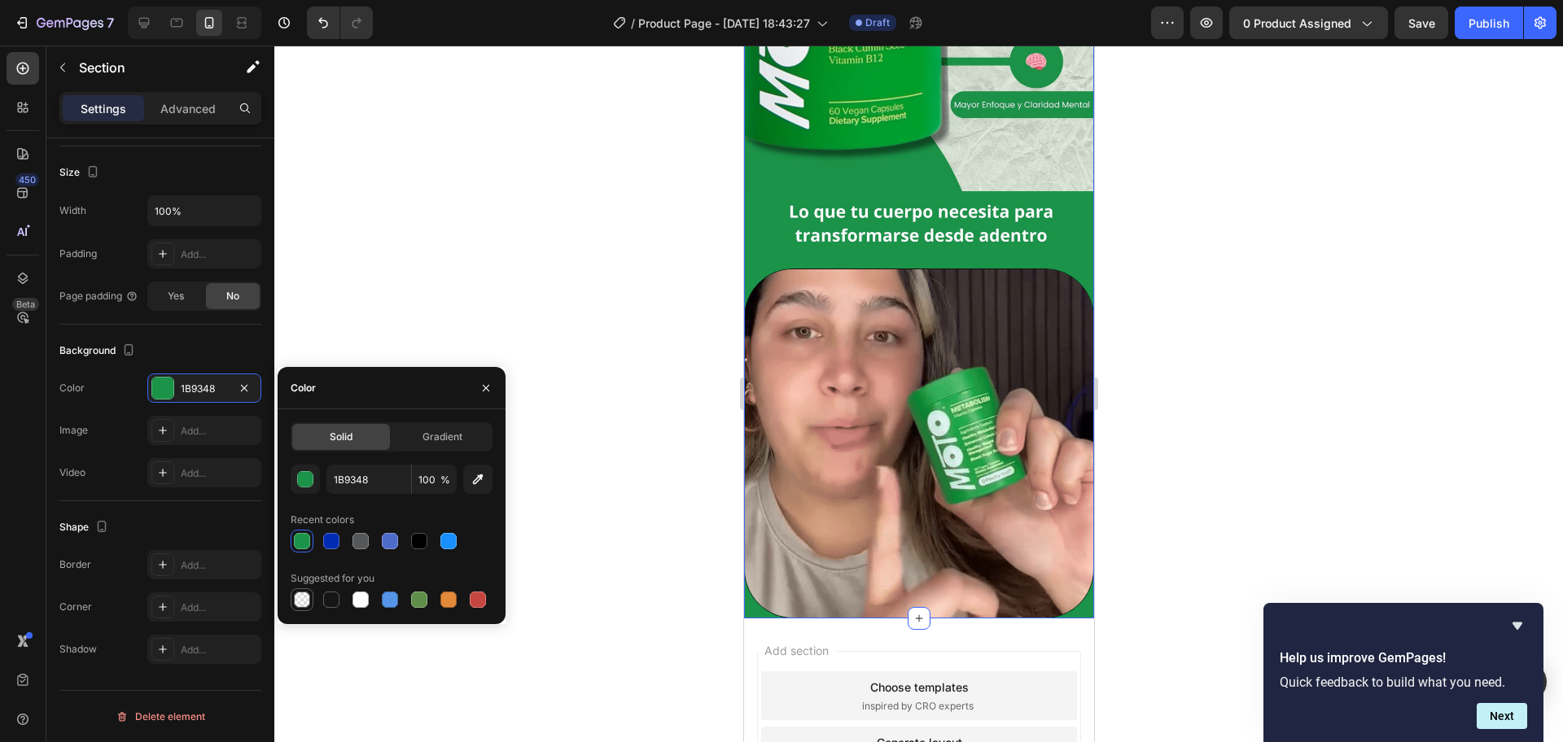
type input "0"
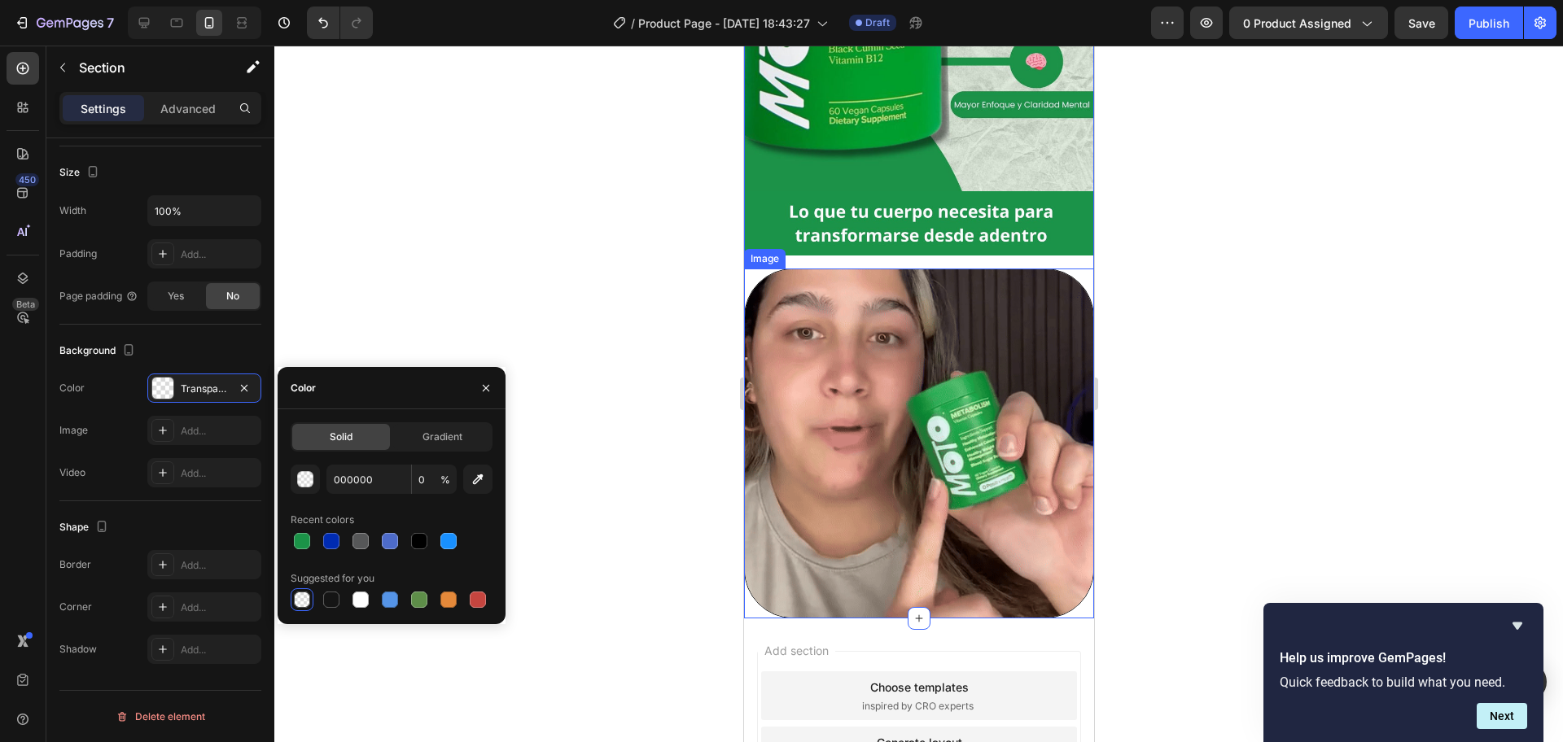
click at [755, 395] on img at bounding box center [918, 444] width 350 height 350
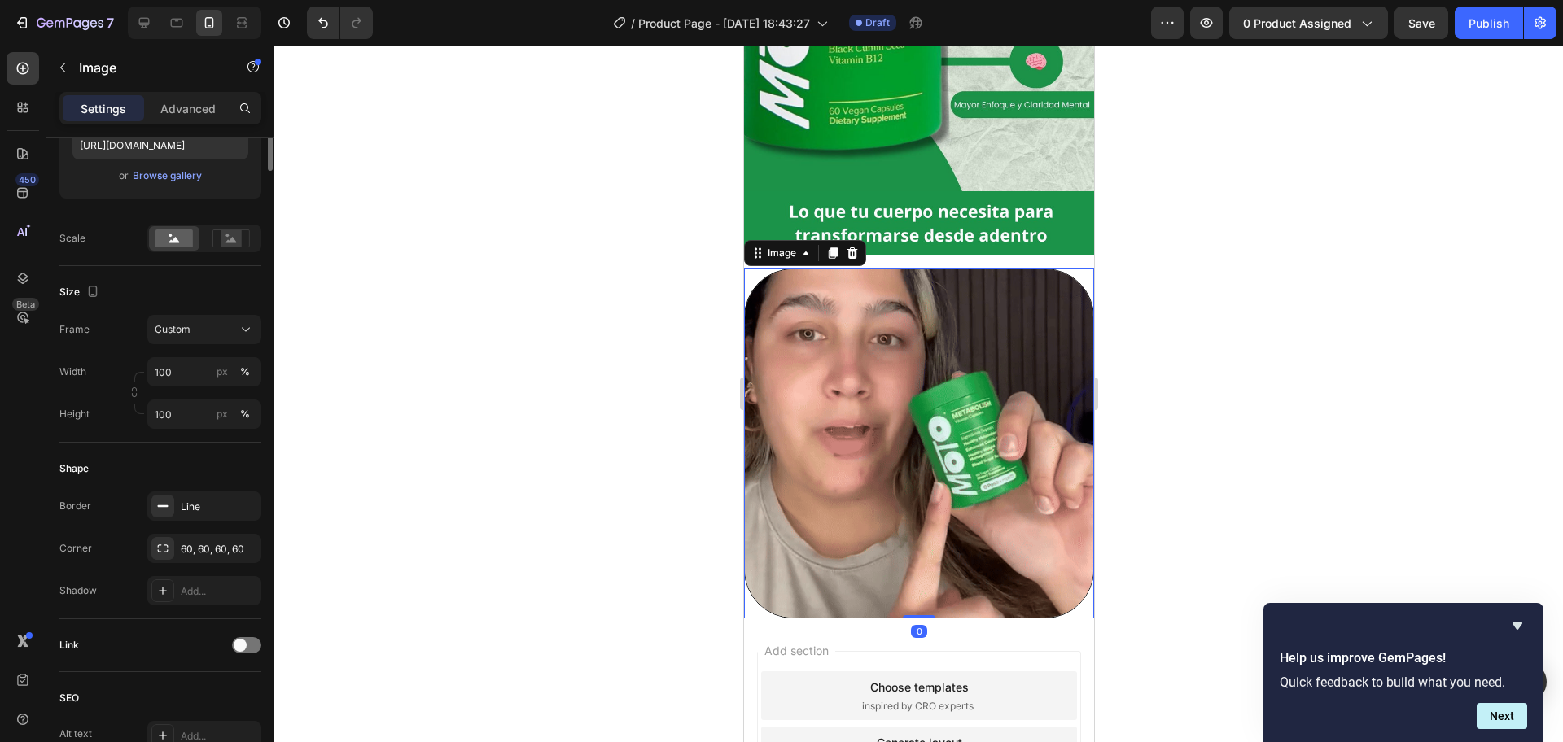
scroll to position [0, 0]
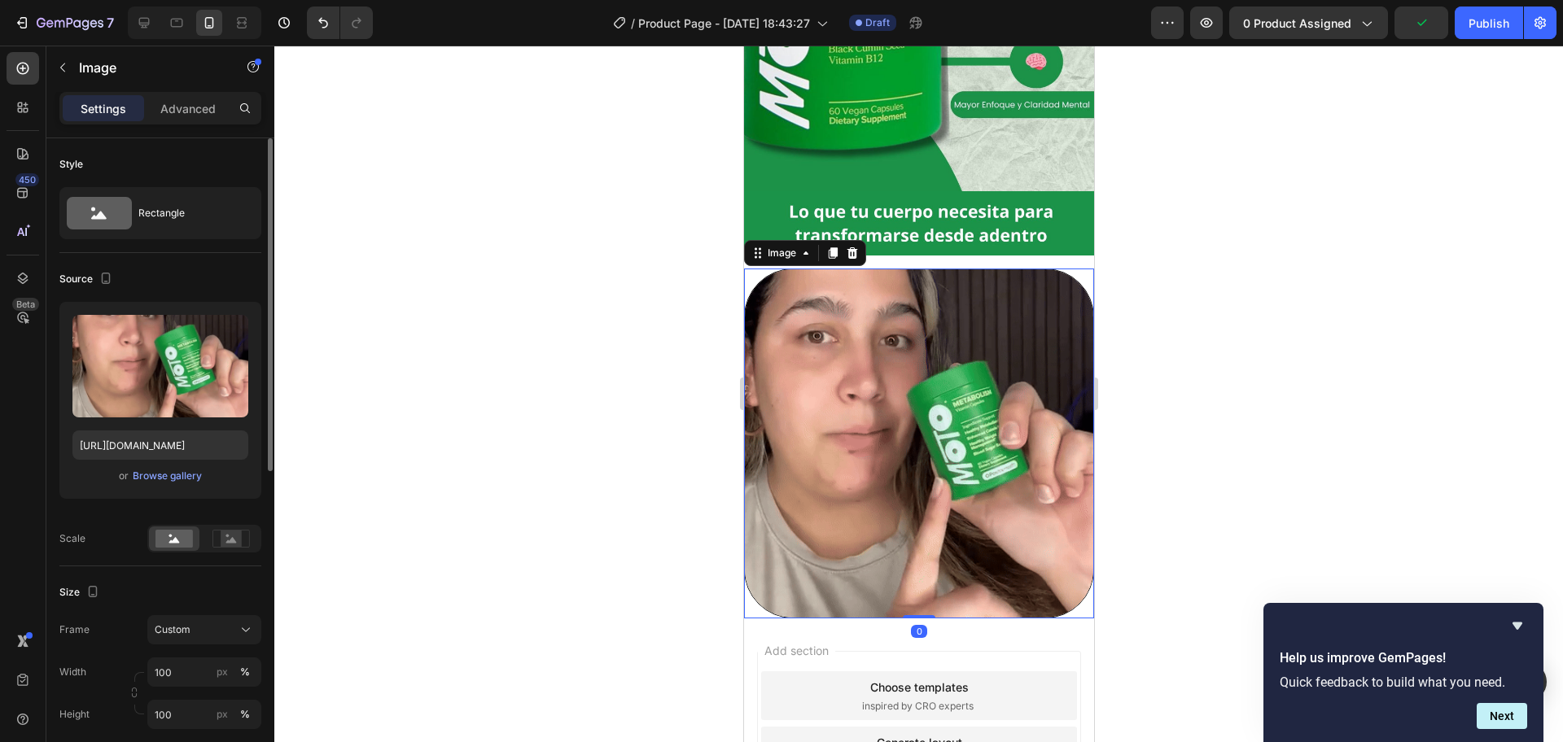
click at [805, 396] on img at bounding box center [918, 444] width 350 height 350
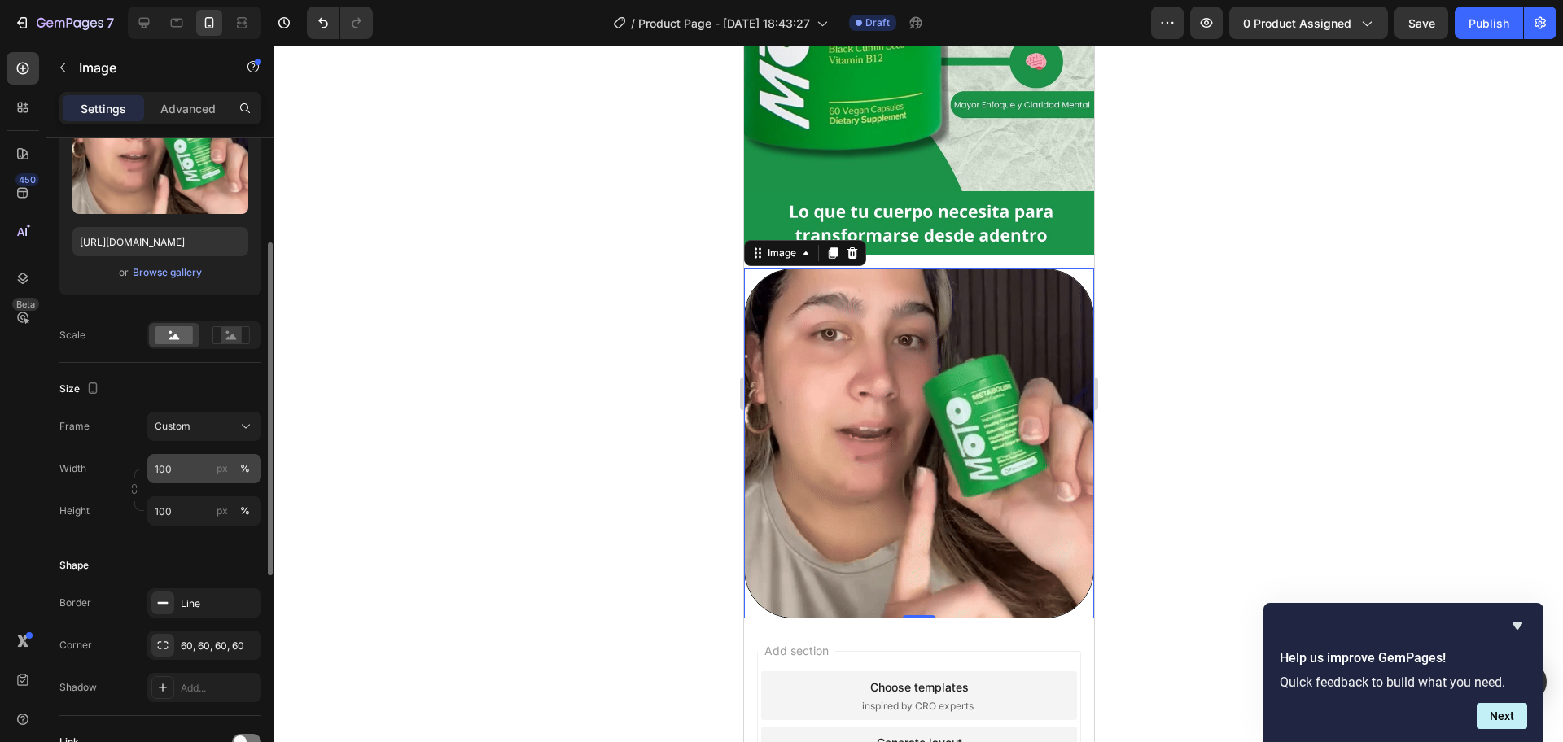
scroll to position [305, 0]
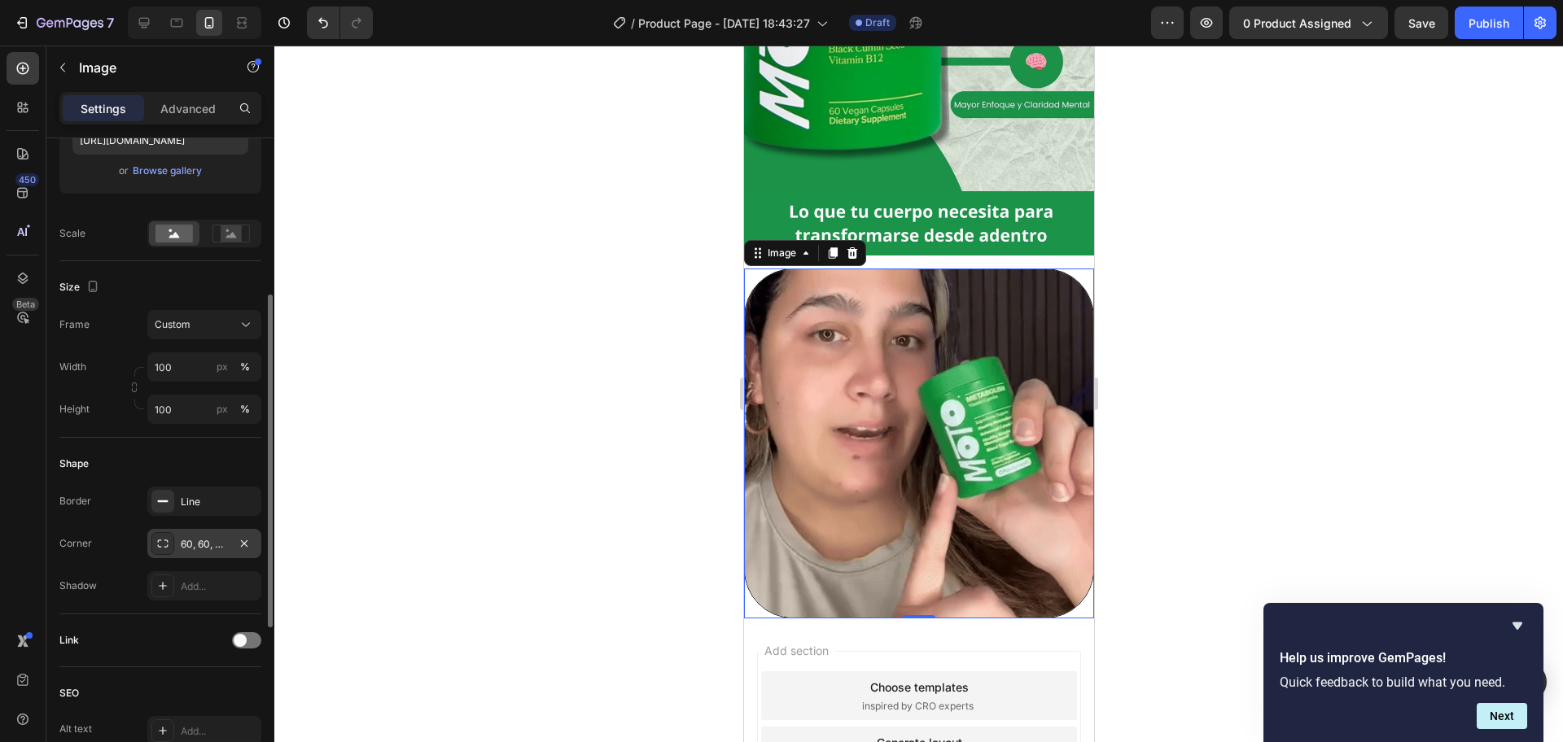
click at [217, 545] on div "60, 60, 60, 60" at bounding box center [204, 544] width 47 height 15
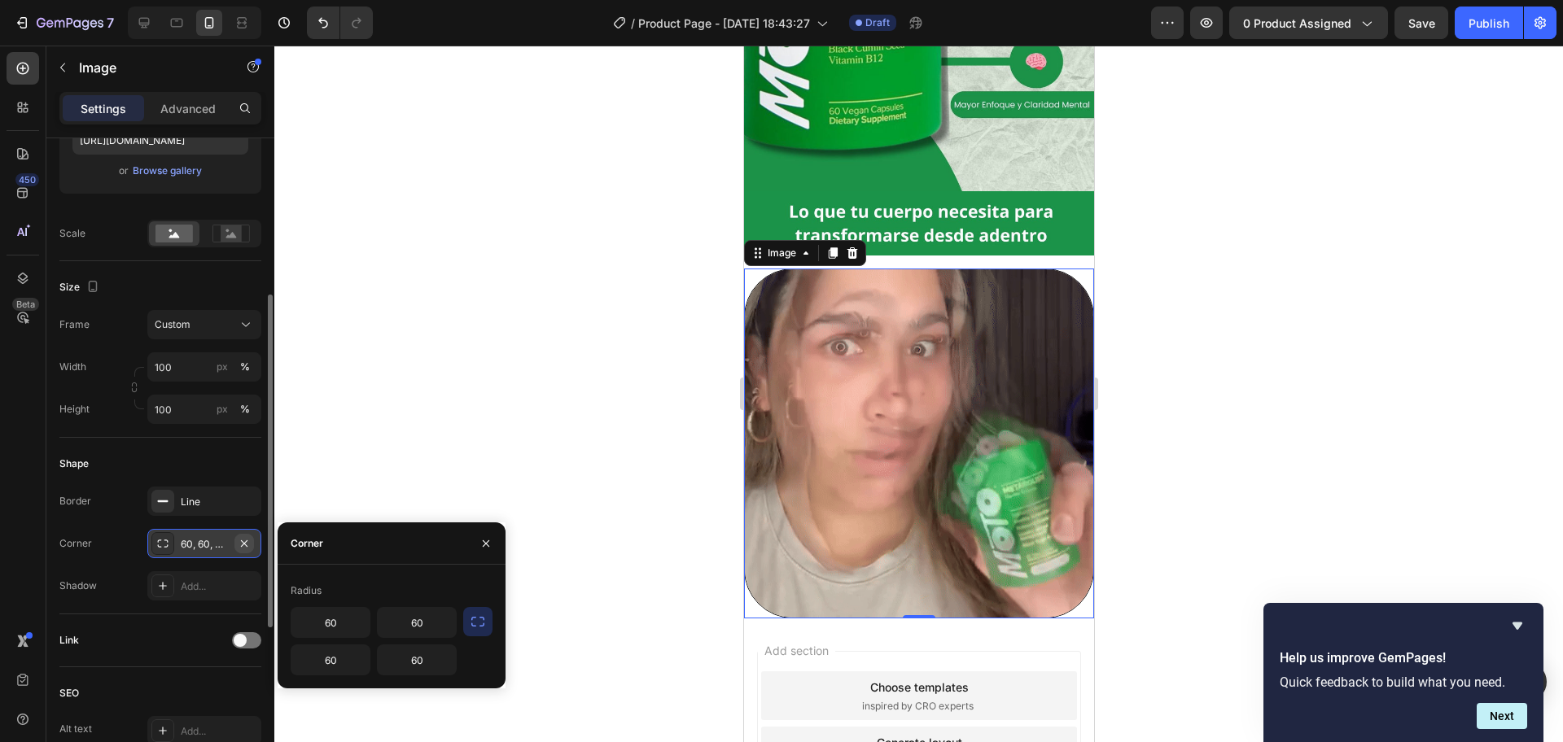
click at [247, 539] on icon "button" at bounding box center [244, 543] width 13 height 13
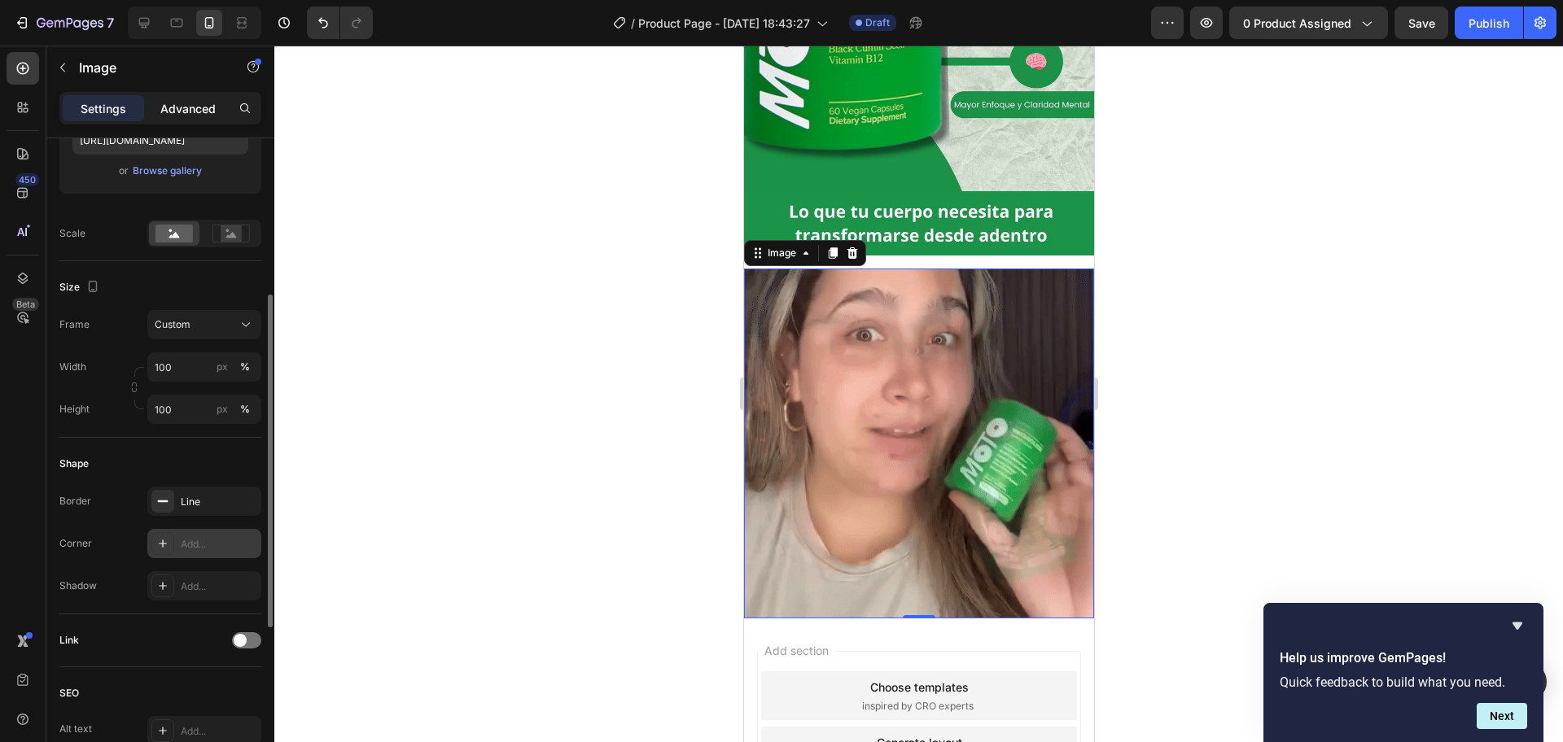
click at [171, 98] on div "Advanced" at bounding box center [187, 108] width 81 height 26
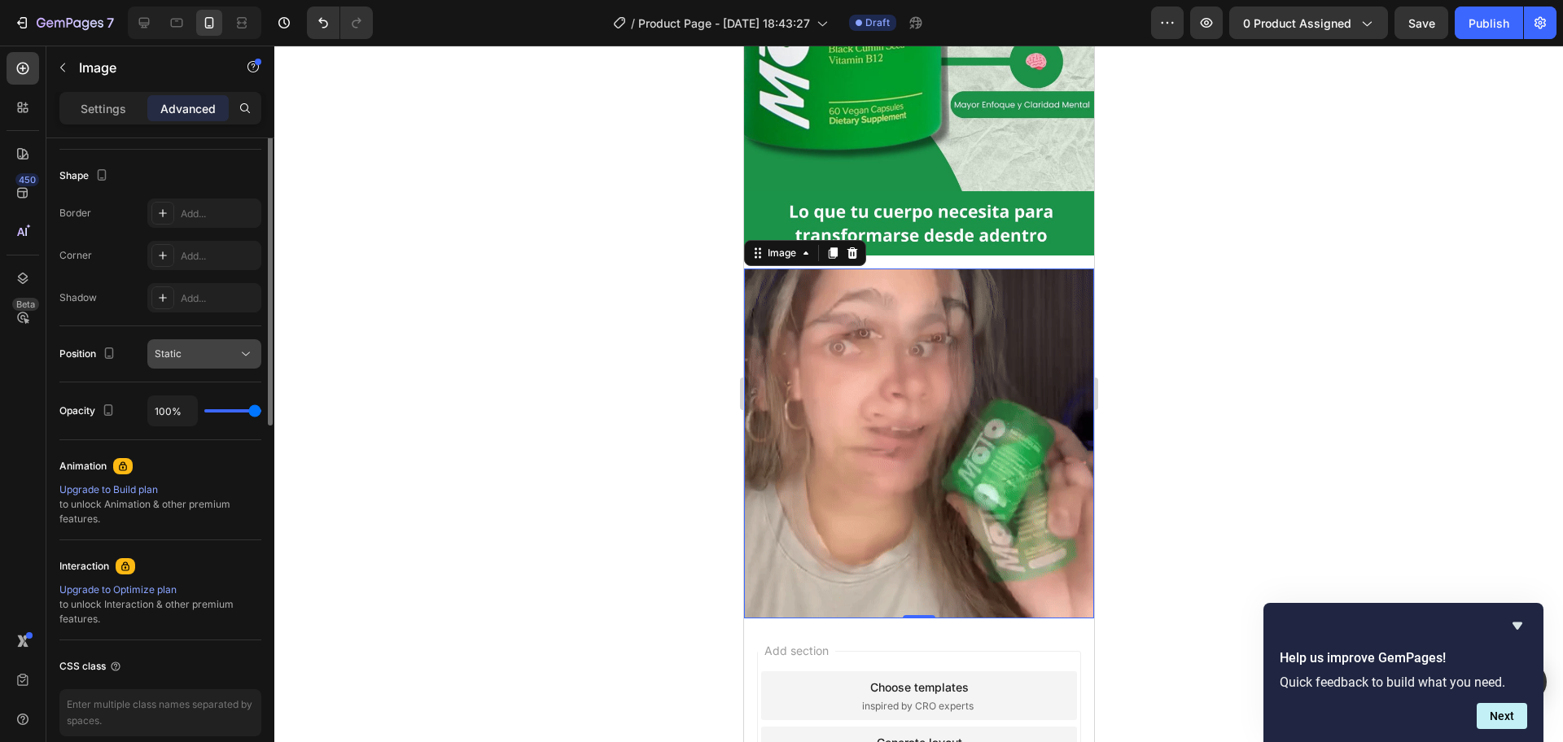
scroll to position [479, 0]
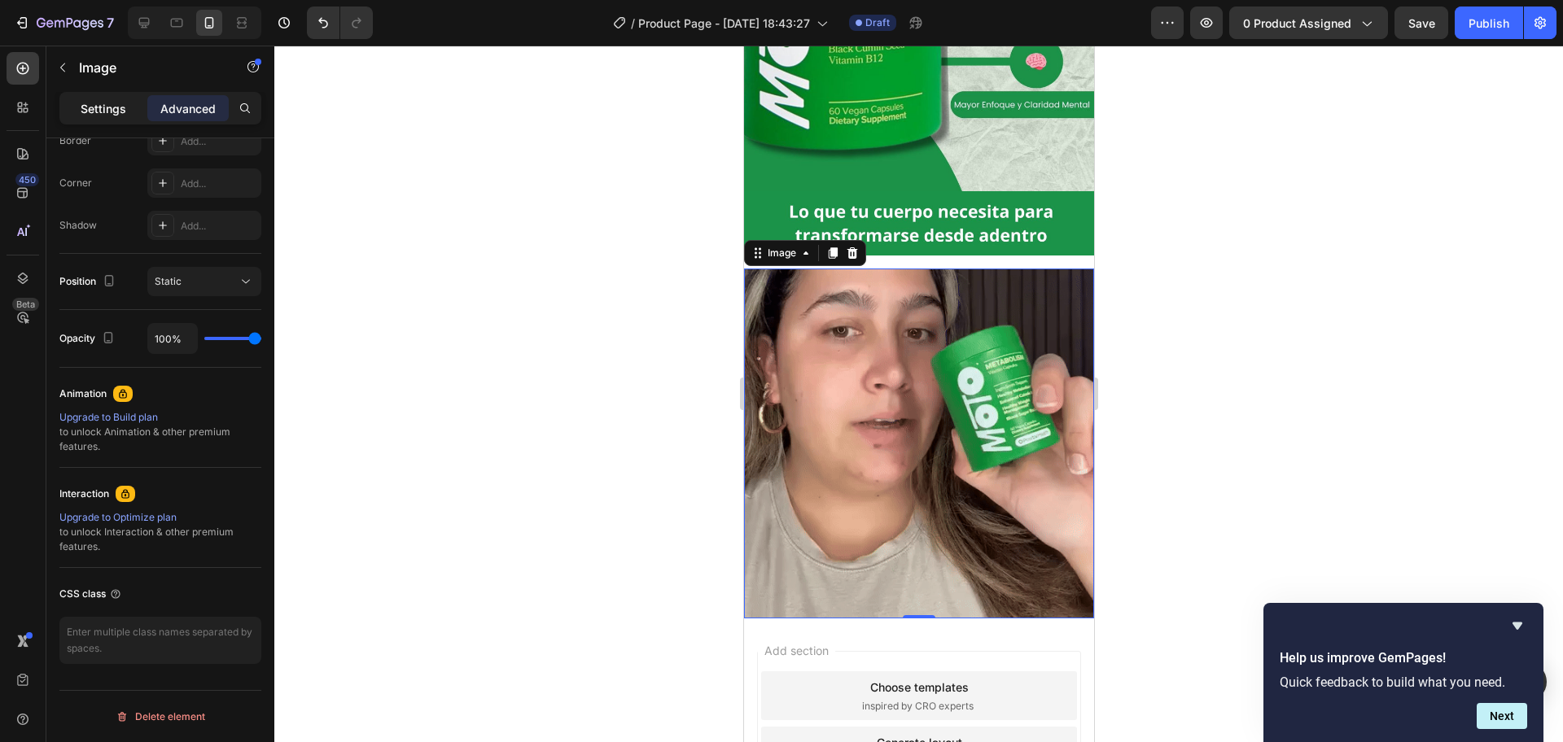
click at [130, 99] on div "Settings" at bounding box center [103, 108] width 81 height 26
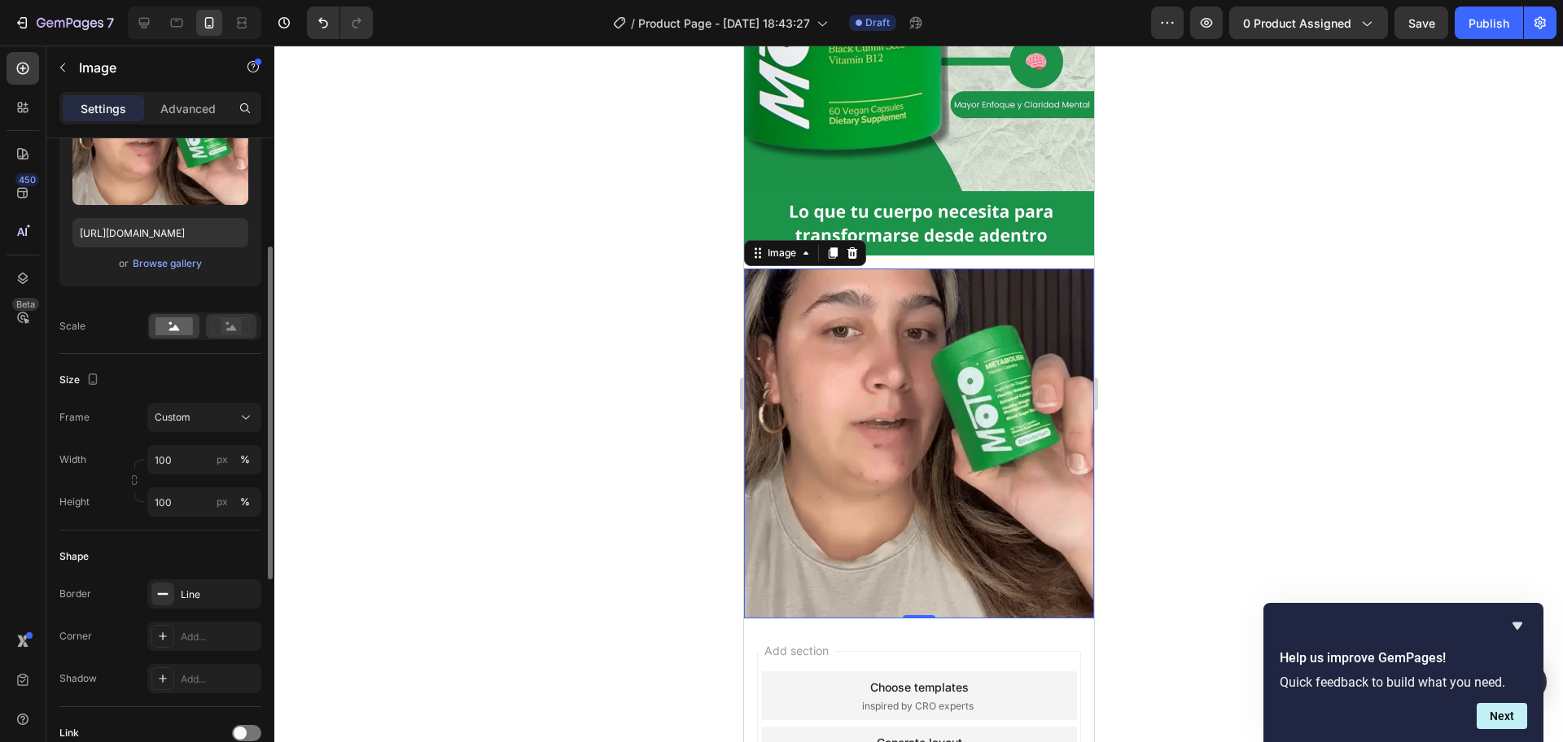
scroll to position [111, 0]
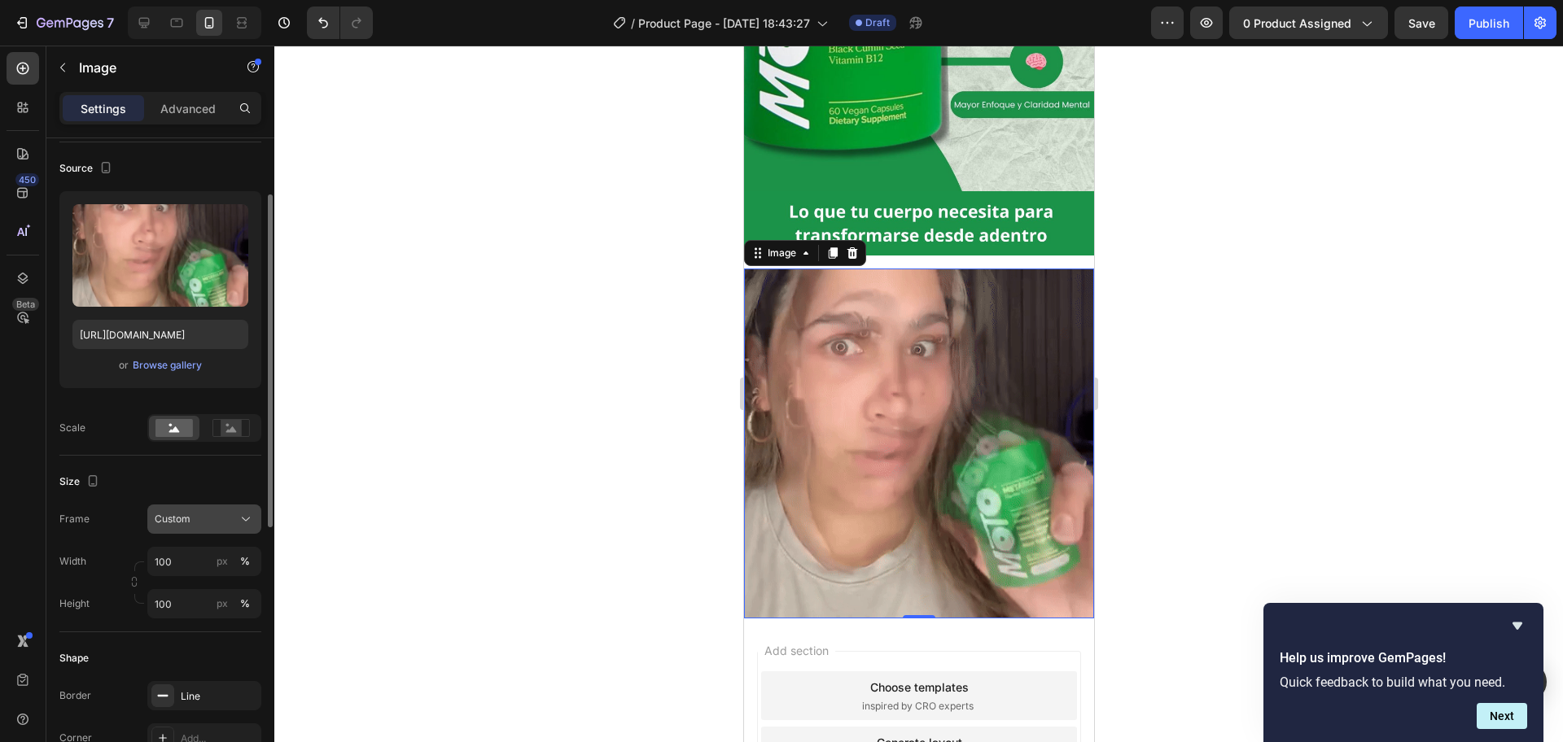
click at [236, 524] on div "Custom" at bounding box center [204, 519] width 99 height 16
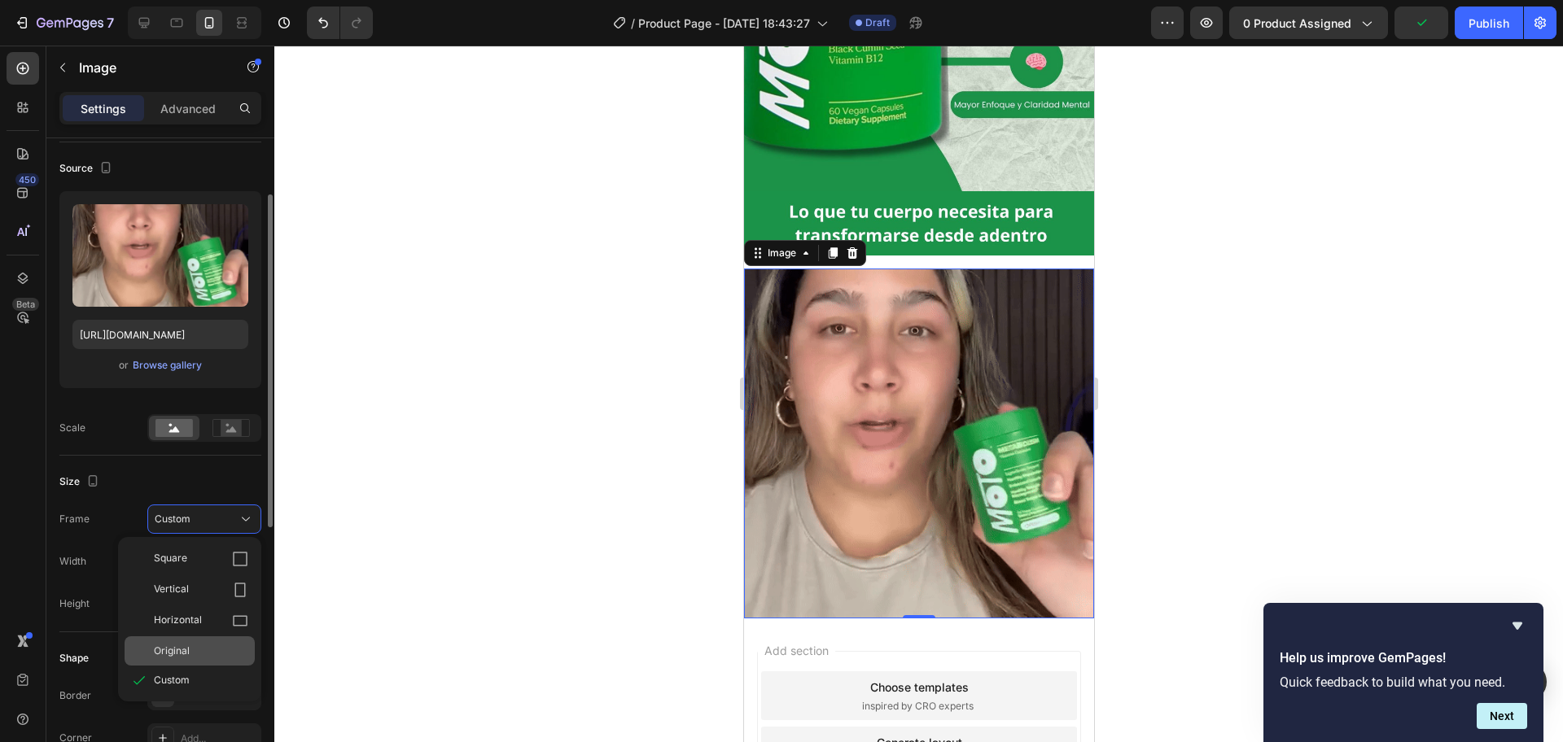
click at [188, 593] on span "Original" at bounding box center [172, 651] width 36 height 15
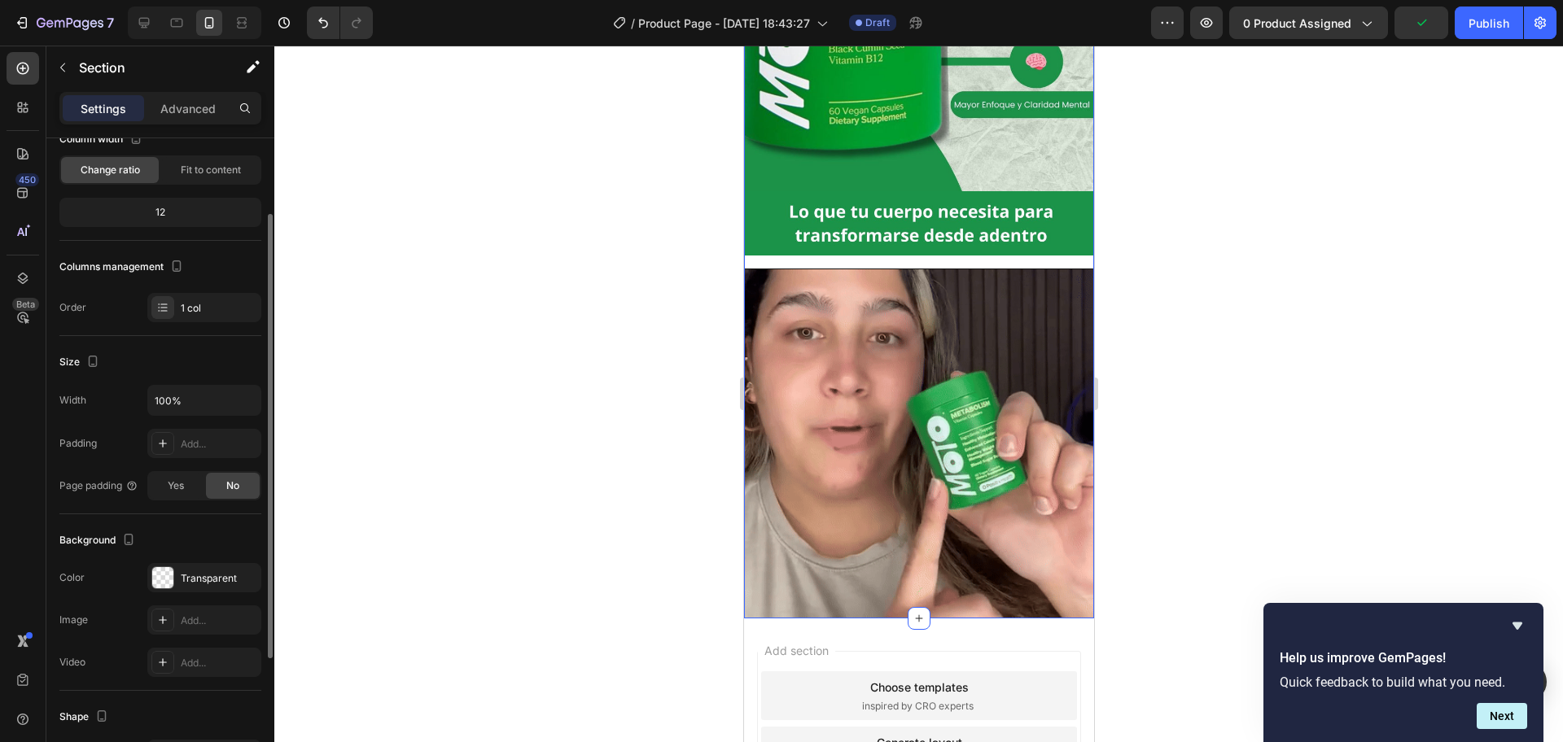
click at [951, 241] on div "Image Image Row Row Image Row" at bounding box center [918, 185] width 350 height 865
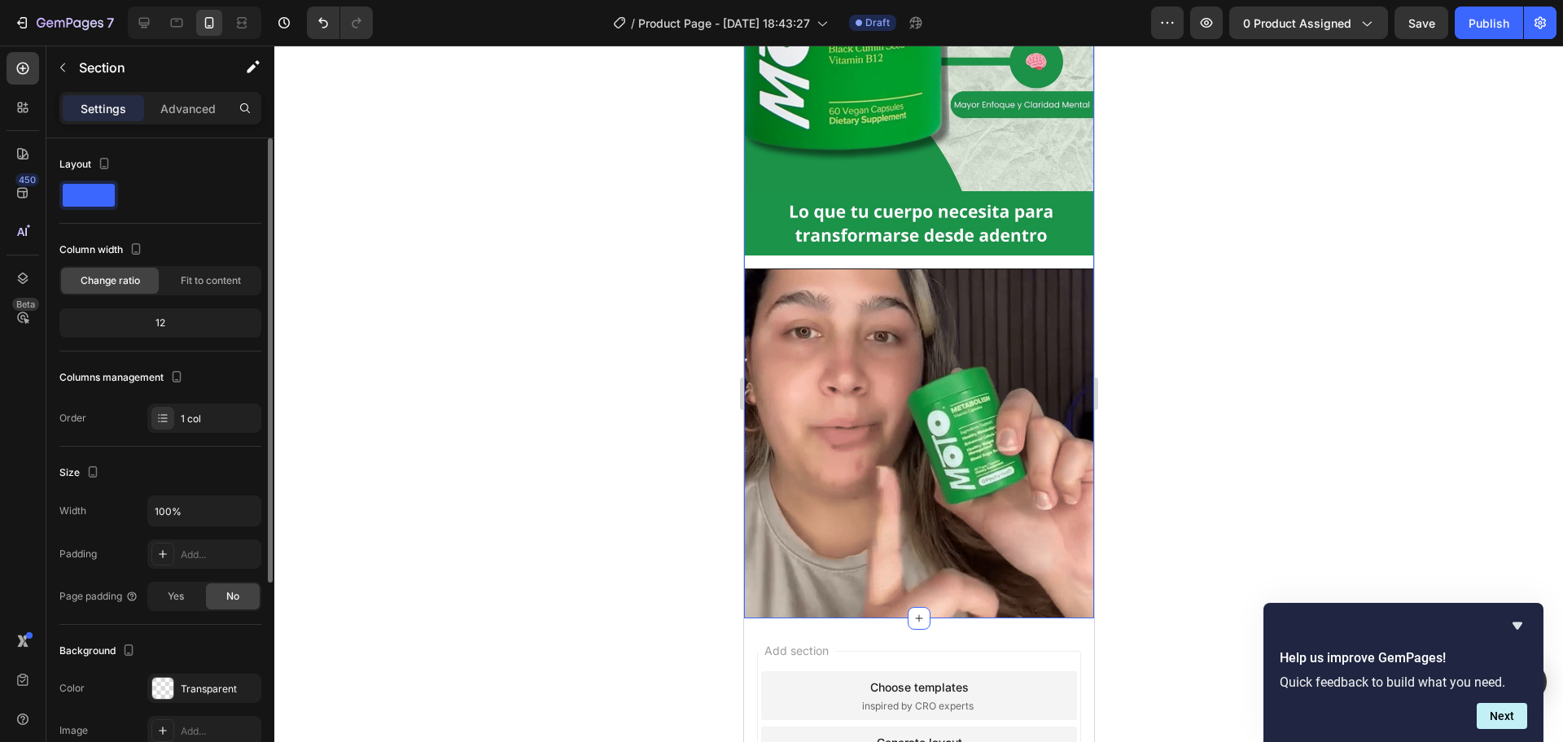
click at [1002, 239] on div "Image Image Row Row Image Row" at bounding box center [918, 185] width 350 height 865
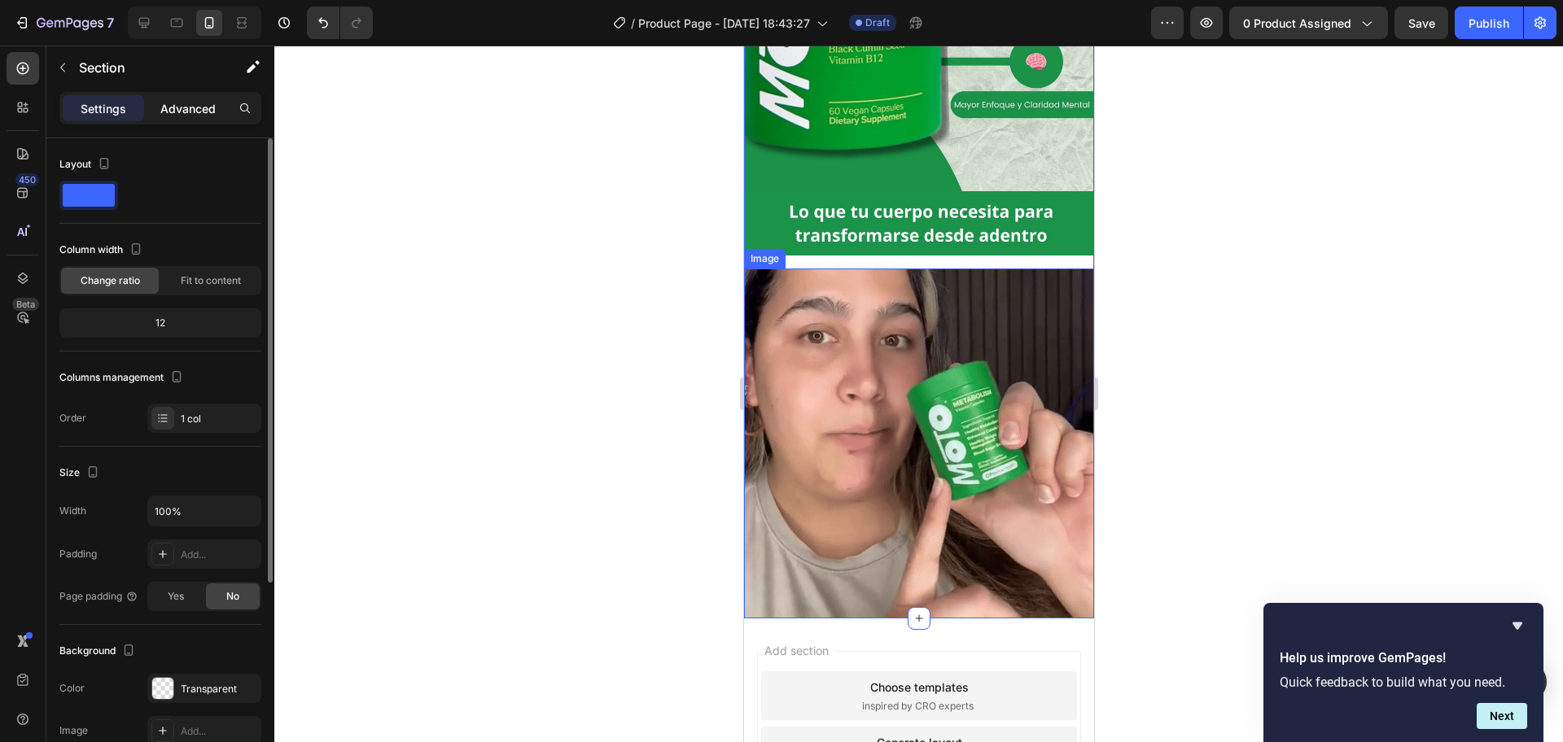
click at [184, 112] on p "Advanced" at bounding box center [187, 108] width 55 height 17
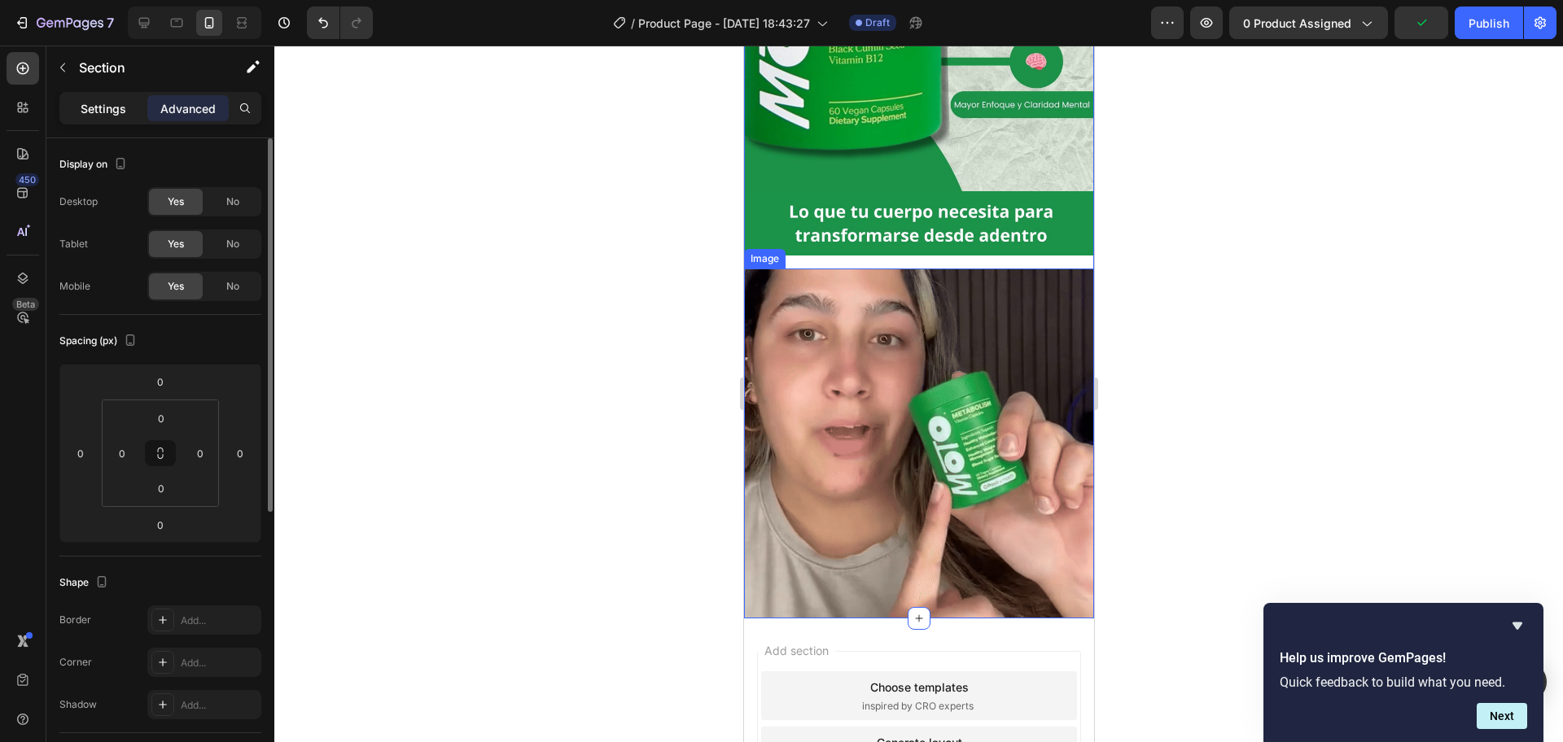
click at [119, 100] on p "Settings" at bounding box center [104, 108] width 46 height 17
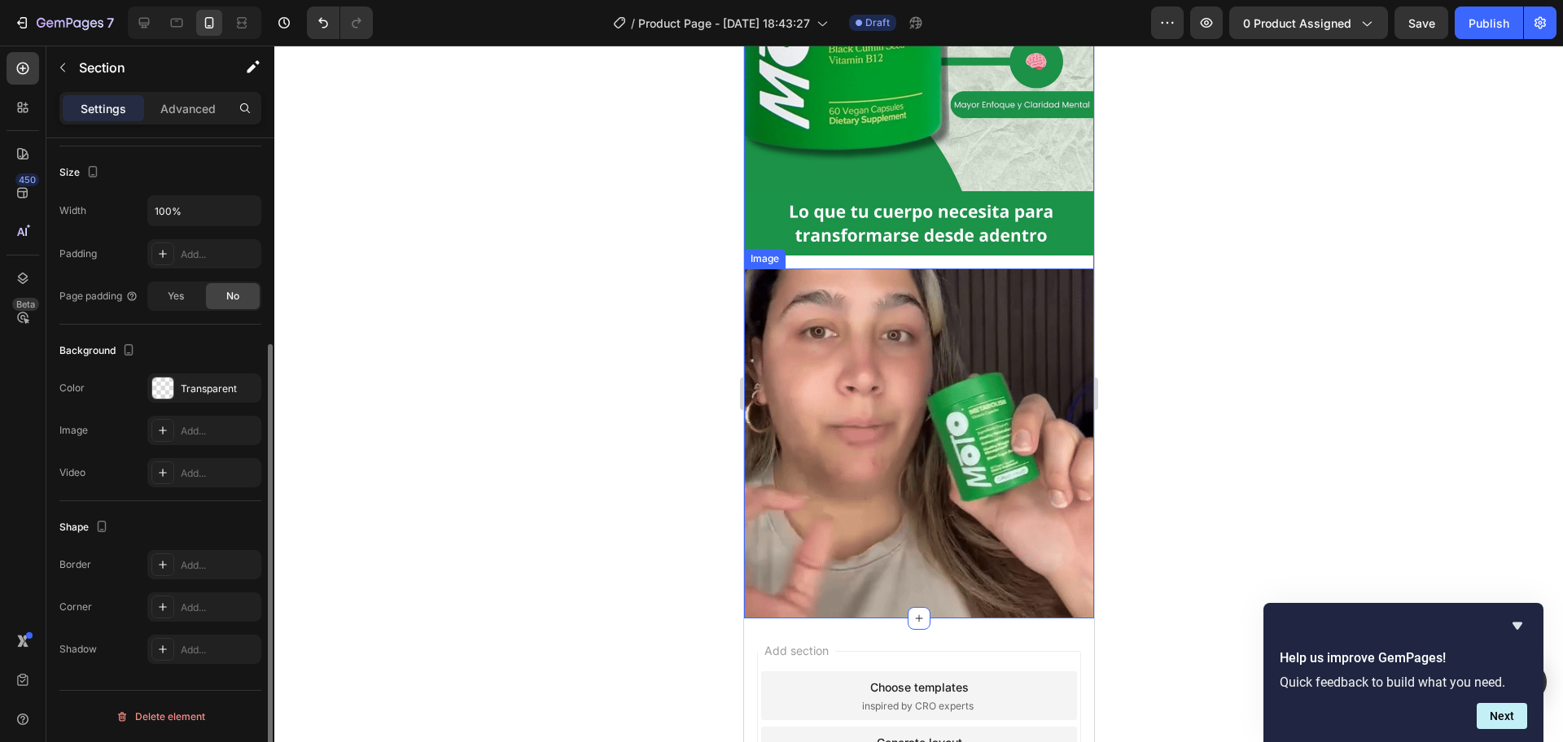
scroll to position [199, 0]
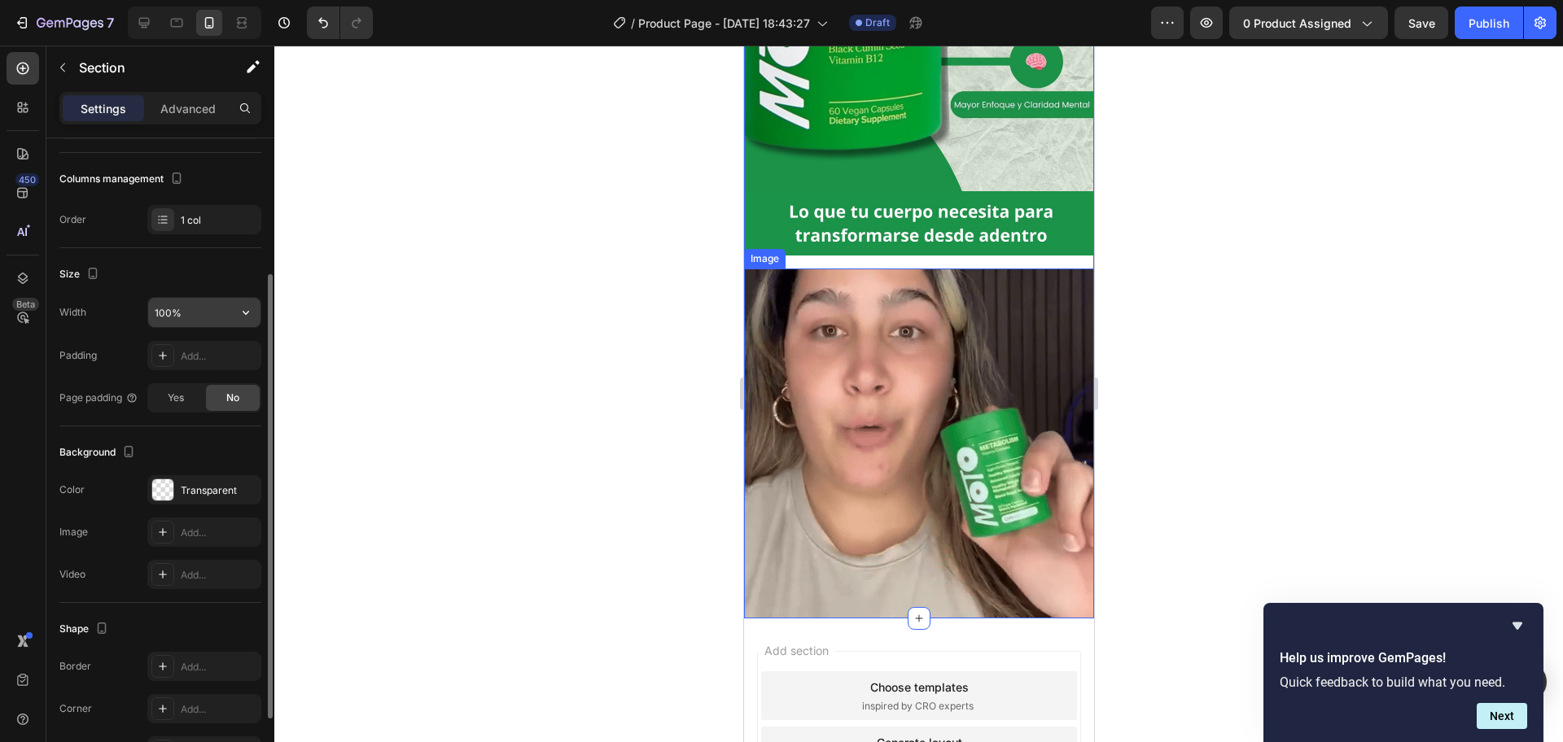
click at [191, 313] on input "100%" at bounding box center [204, 312] width 112 height 29
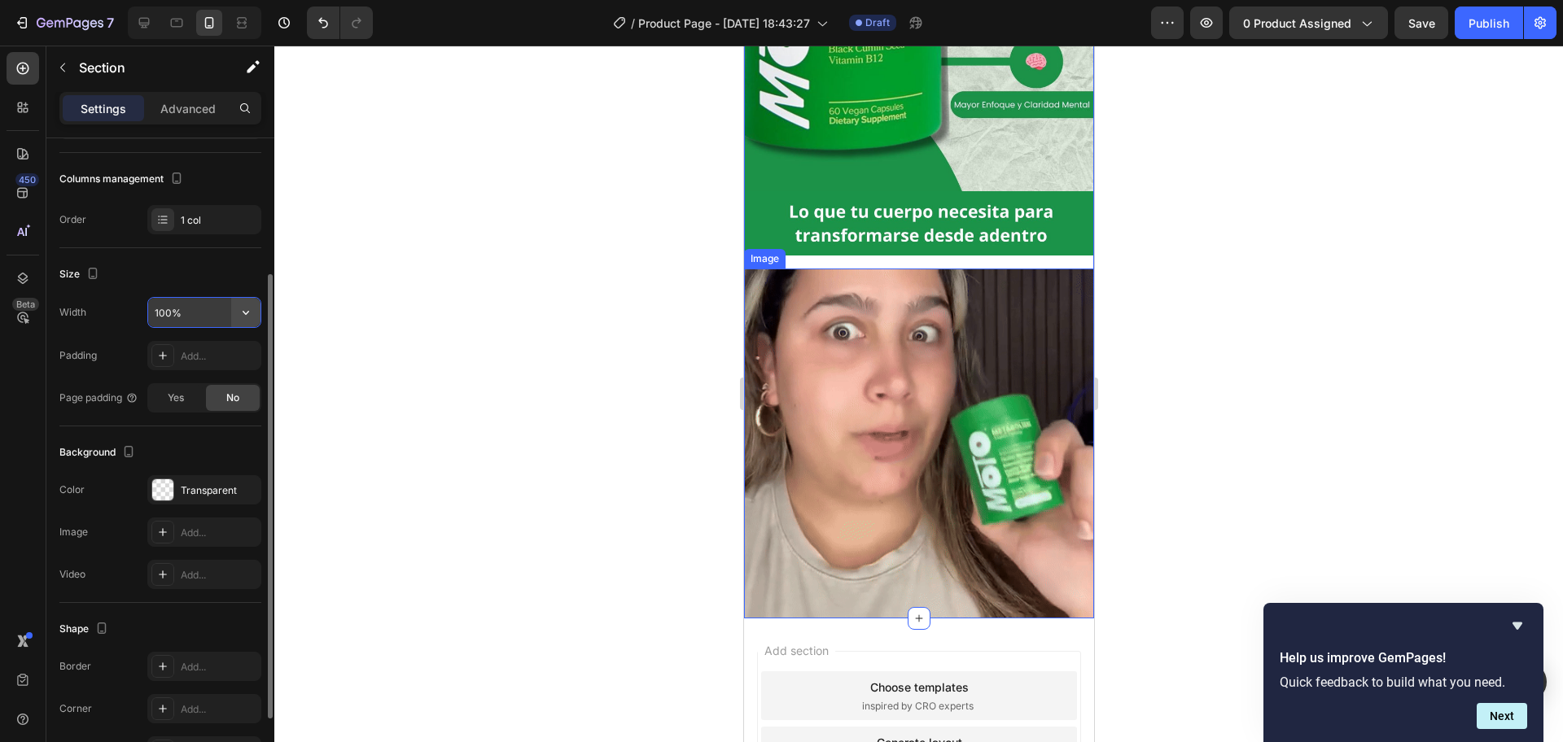
click at [251, 308] on icon "button" at bounding box center [246, 312] width 16 height 16
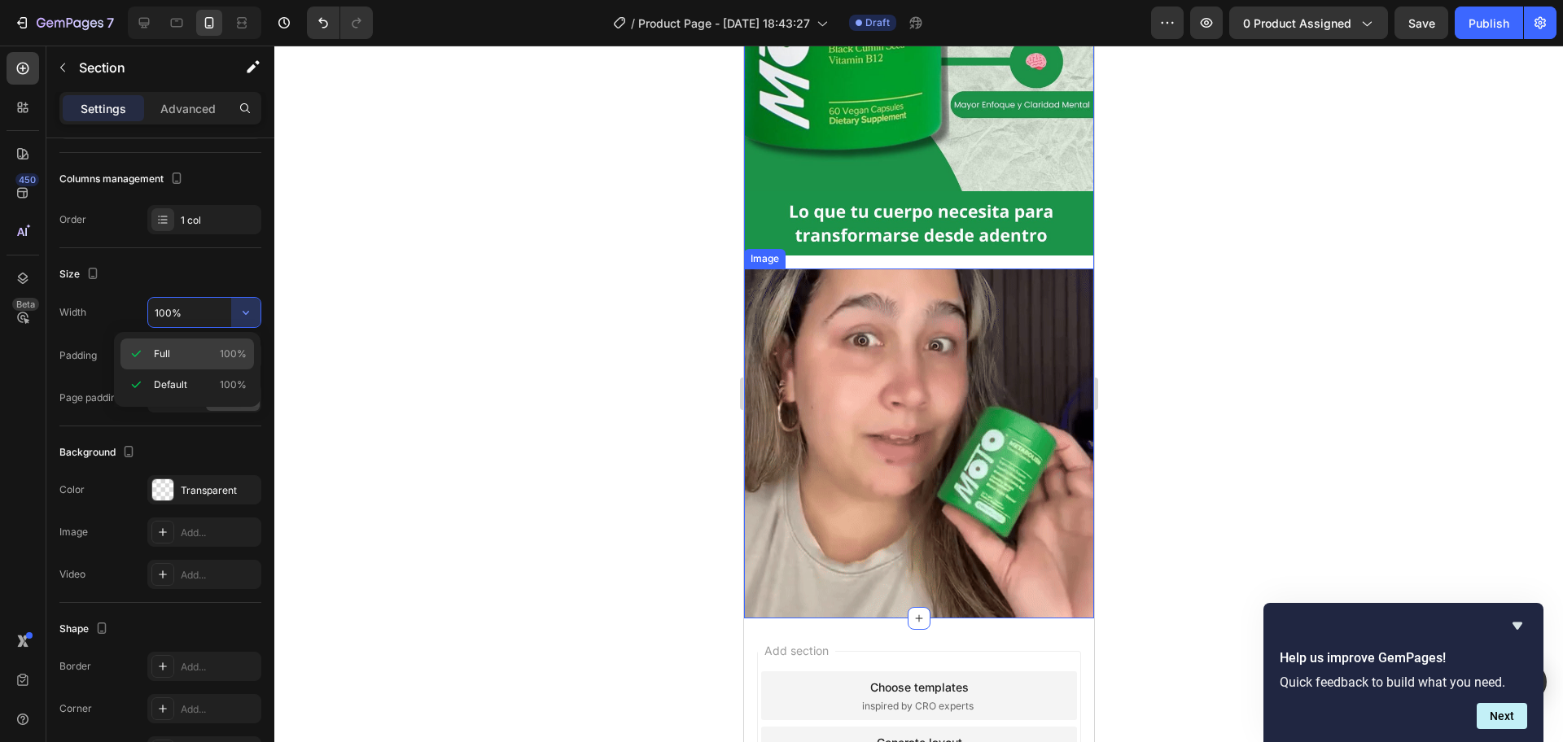
click at [178, 351] on p "Full 100%" at bounding box center [200, 354] width 93 height 15
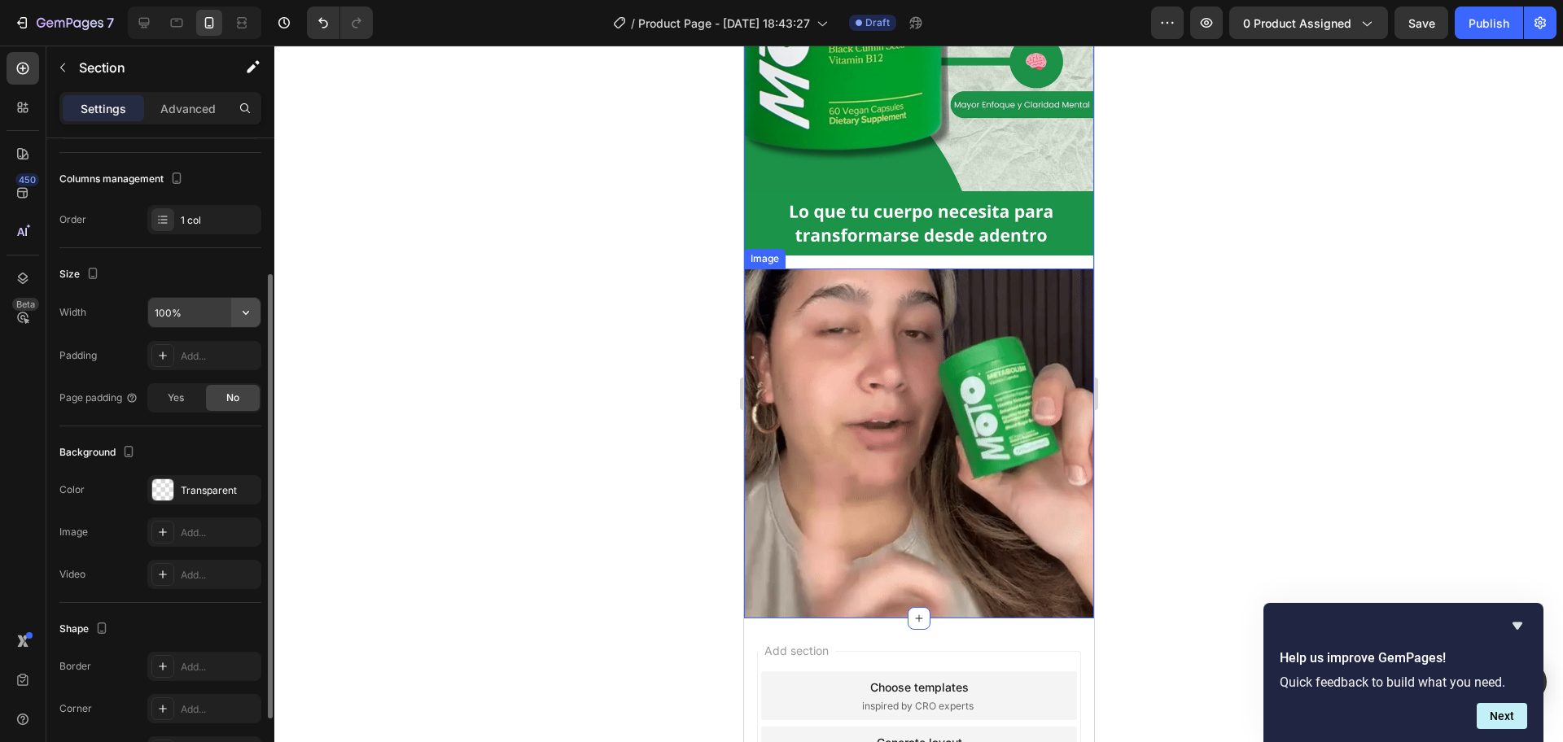
click at [238, 308] on icon "button" at bounding box center [246, 312] width 16 height 16
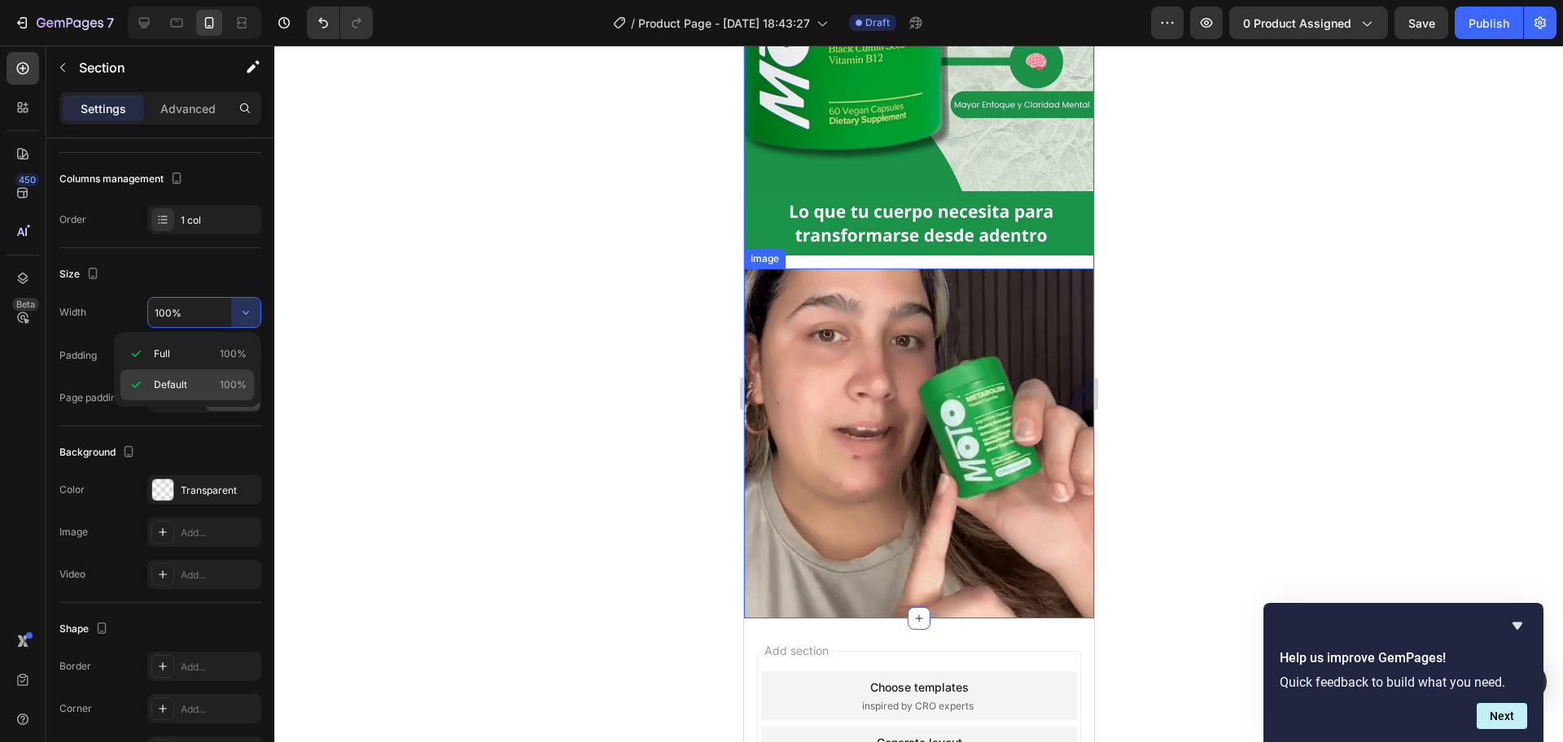
click at [207, 376] on div "Default 100%" at bounding box center [186, 385] width 133 height 31
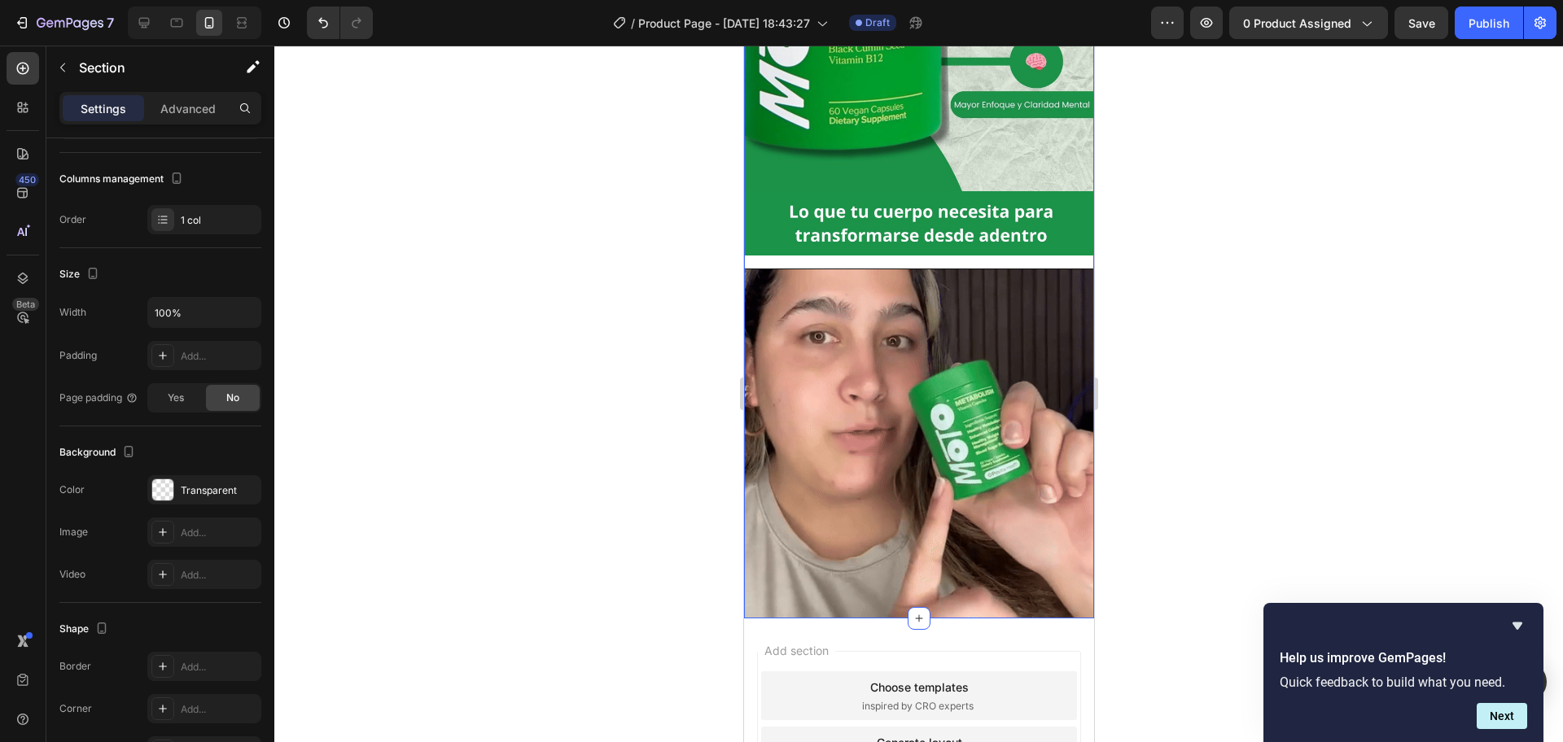
click at [807, 243] on div "Image Image Row Row Image Row" at bounding box center [918, 185] width 350 height 865
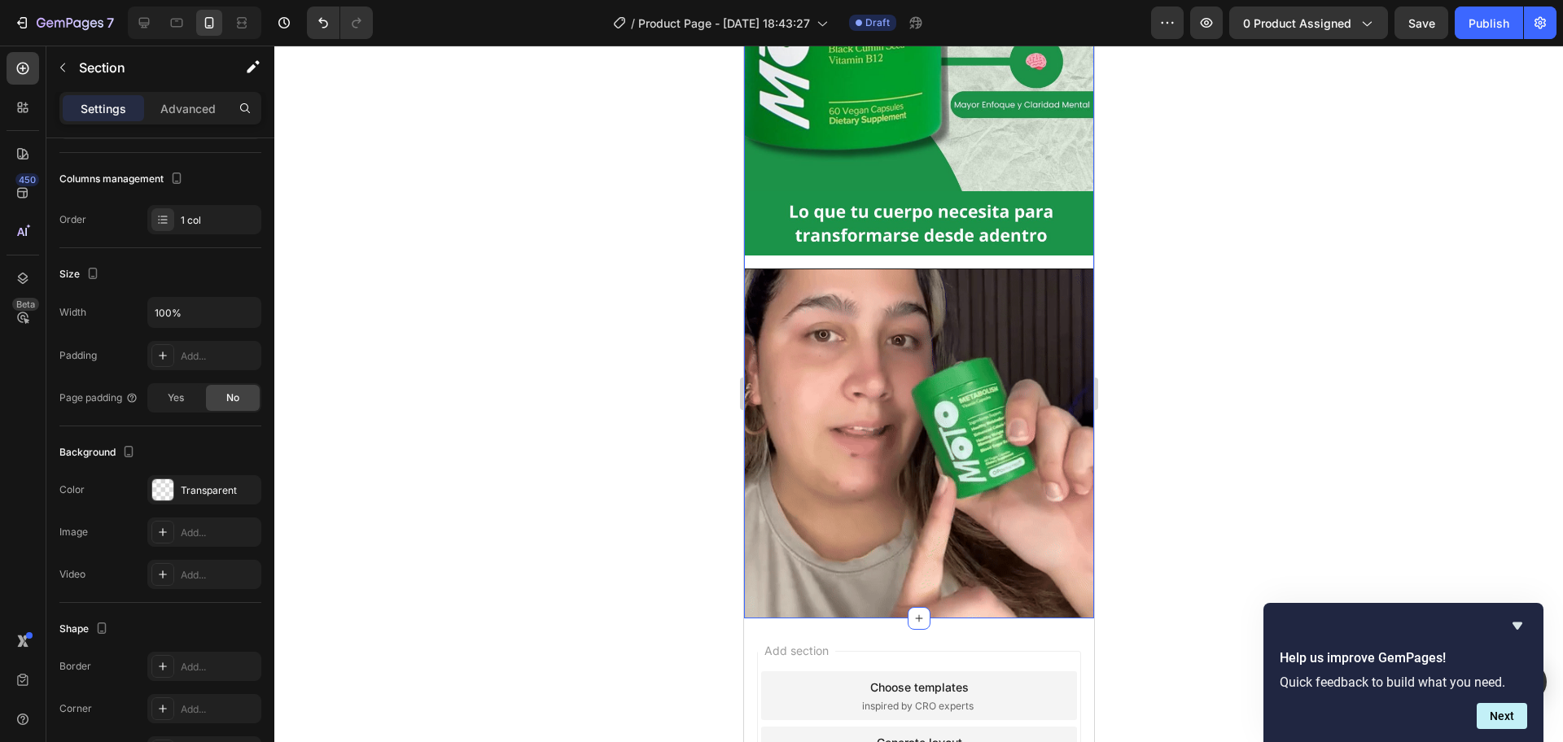
click at [807, 243] on div "Image Image Row Row Image Row" at bounding box center [918, 185] width 350 height 865
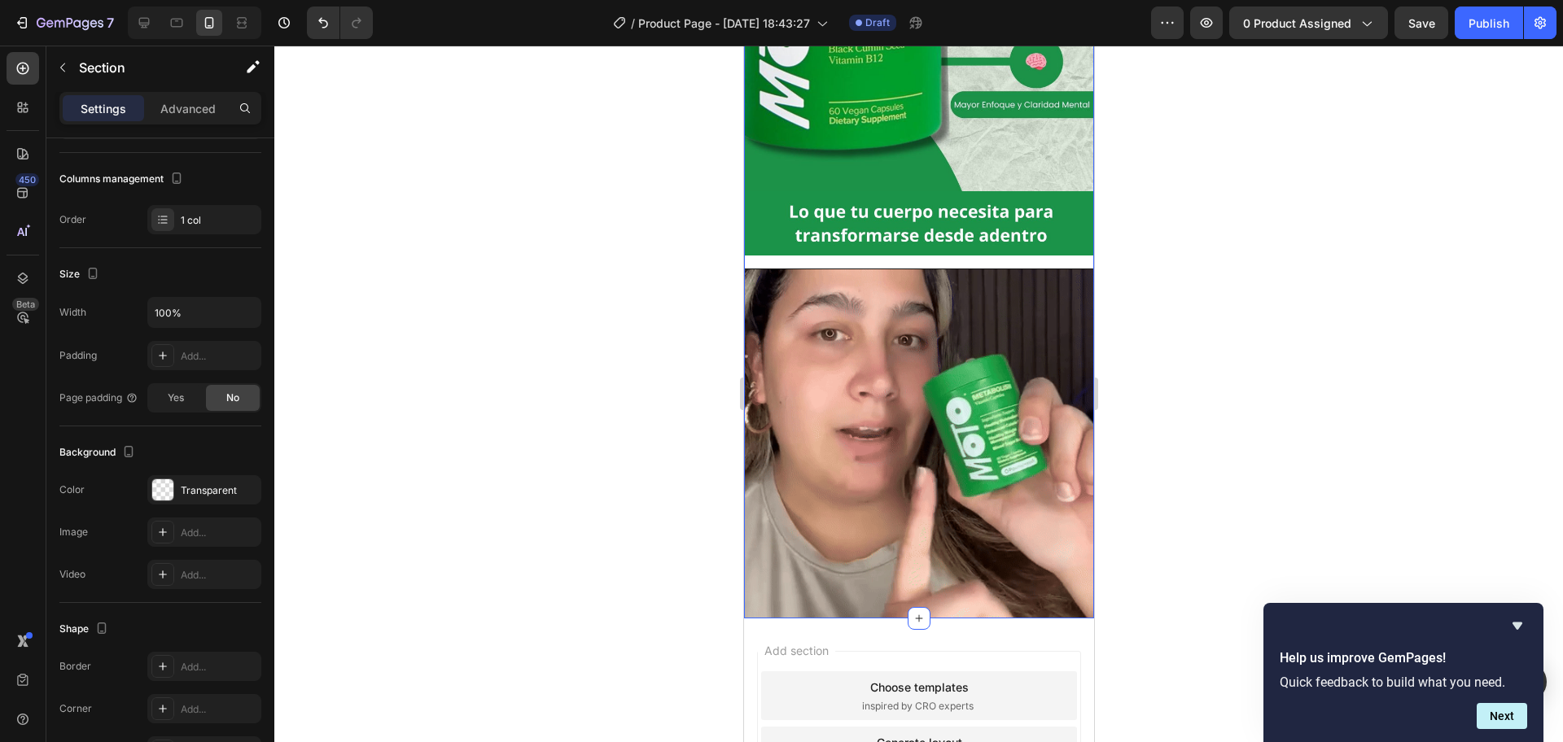
click at [1015, 238] on div "Image Image Row Row Image Row" at bounding box center [918, 185] width 350 height 865
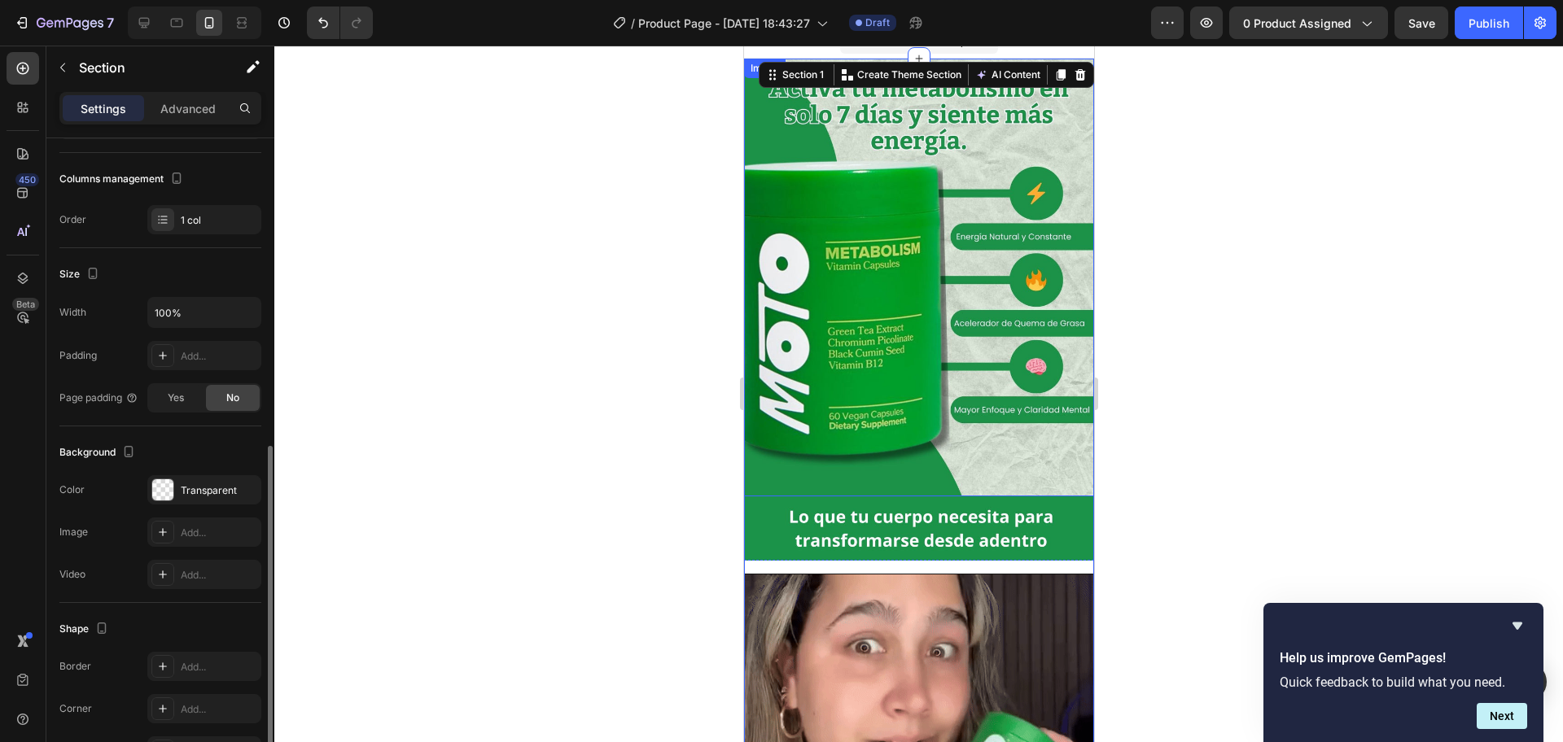
scroll to position [300, 0]
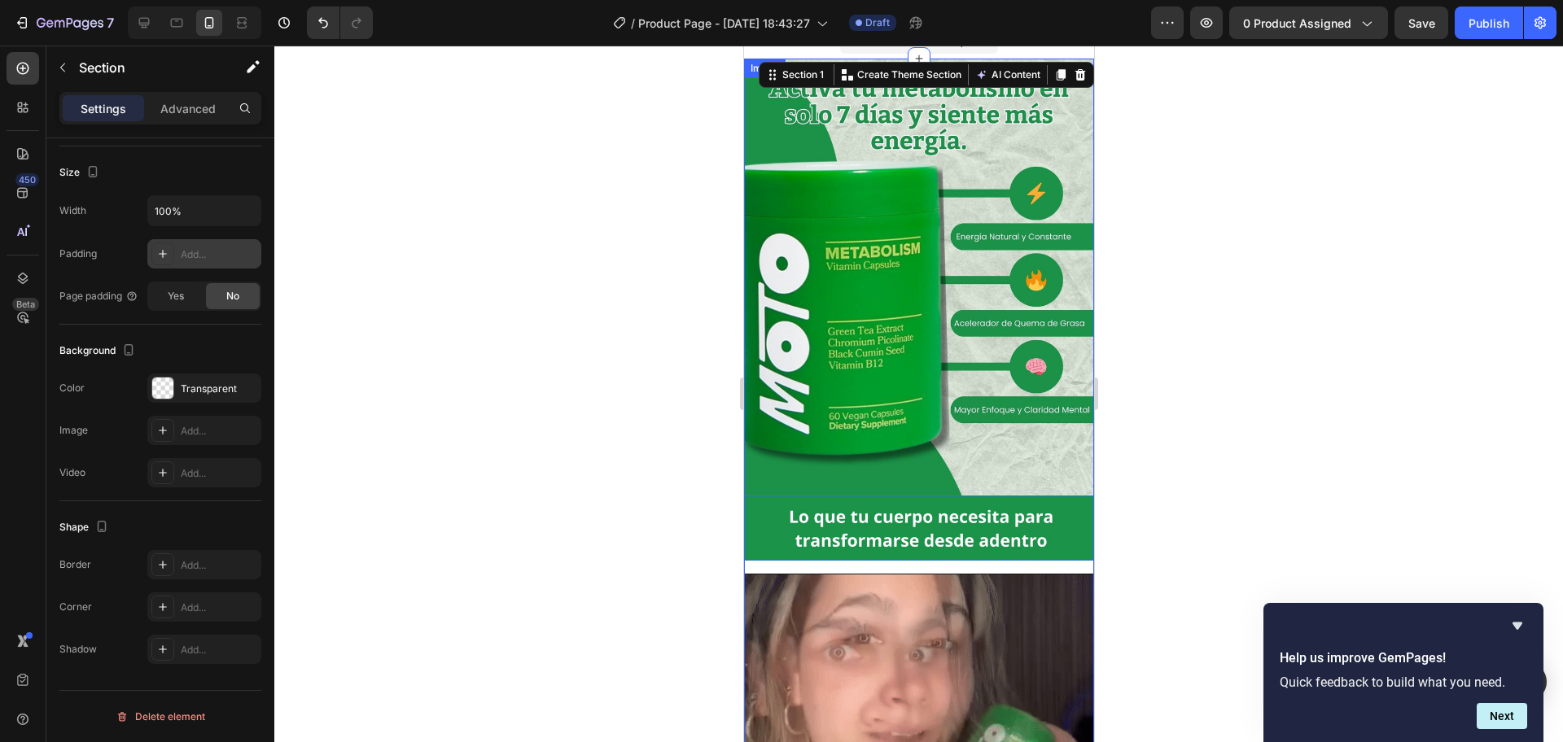
click at [181, 247] on div "Add..." at bounding box center [219, 254] width 77 height 15
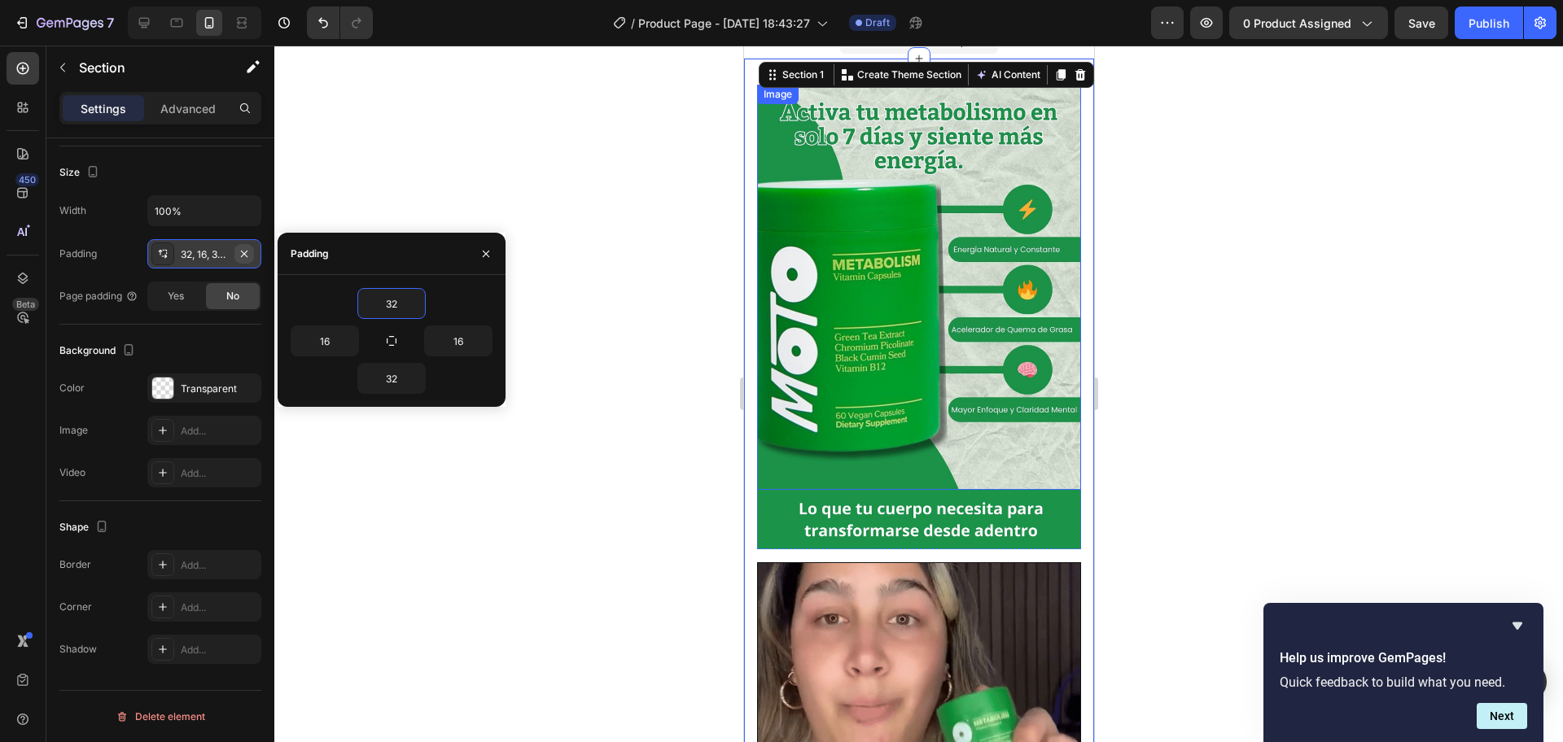
click at [249, 248] on icon "button" at bounding box center [244, 253] width 13 height 13
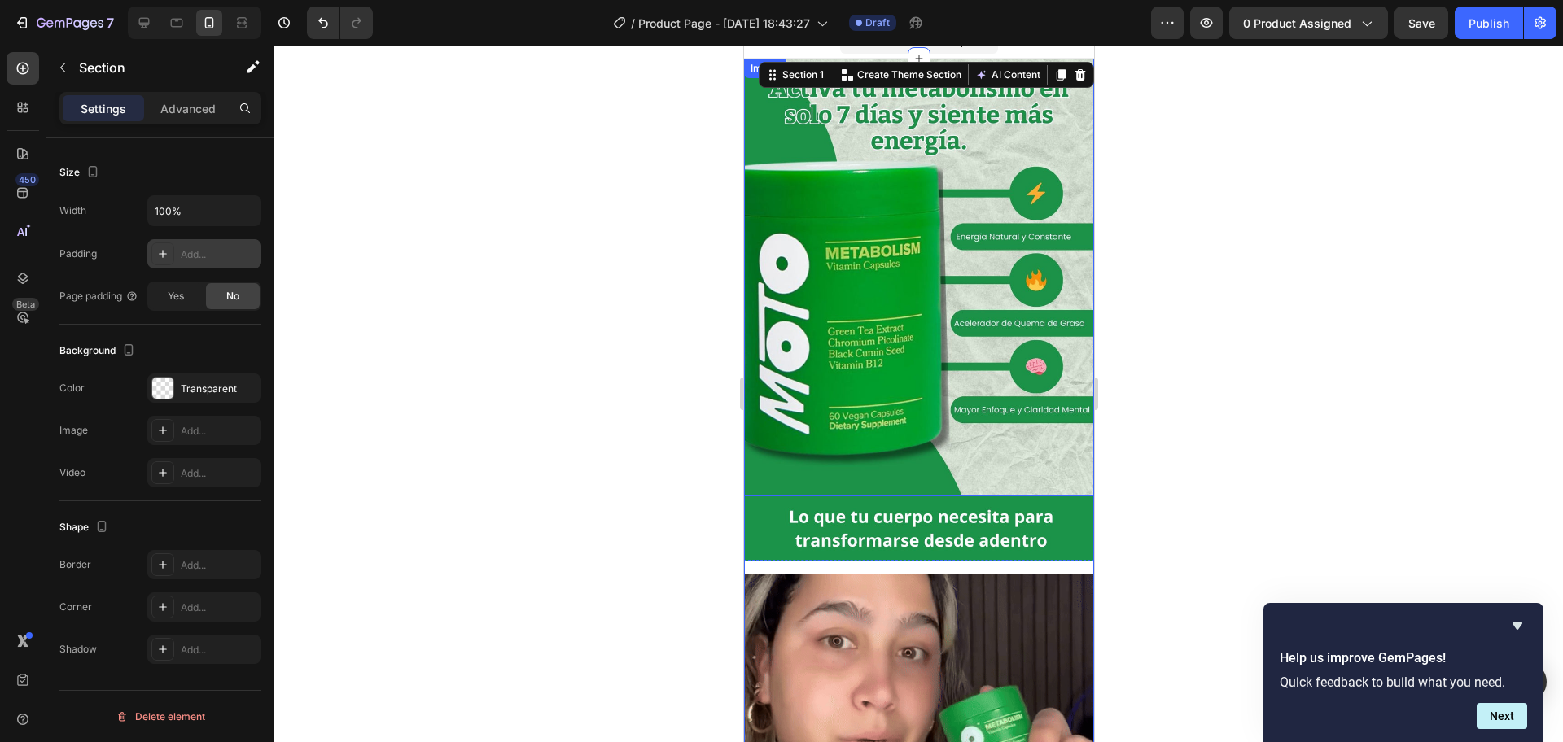
click at [175, 256] on div "Add..." at bounding box center [204, 253] width 114 height 29
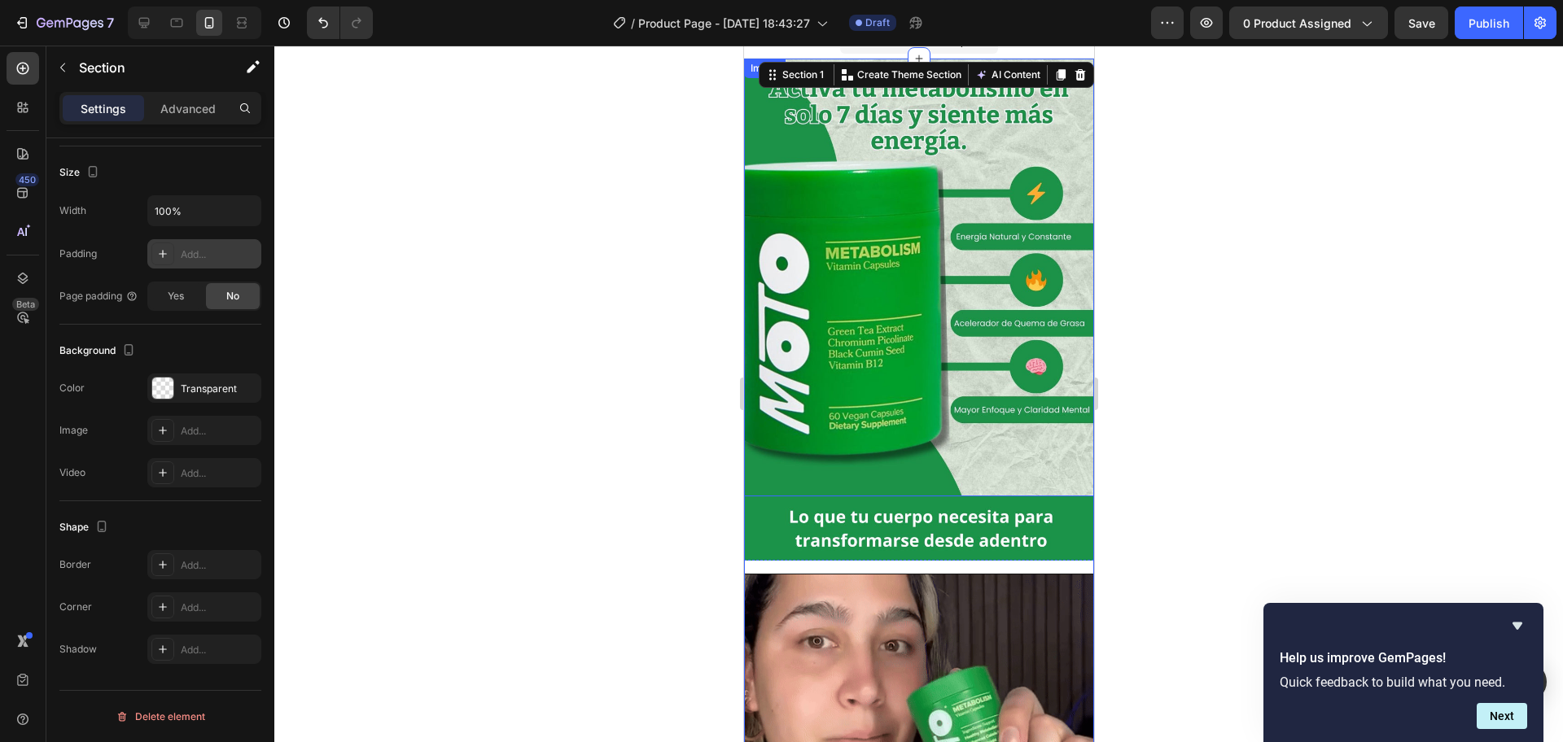
type input "32"
type input "16"
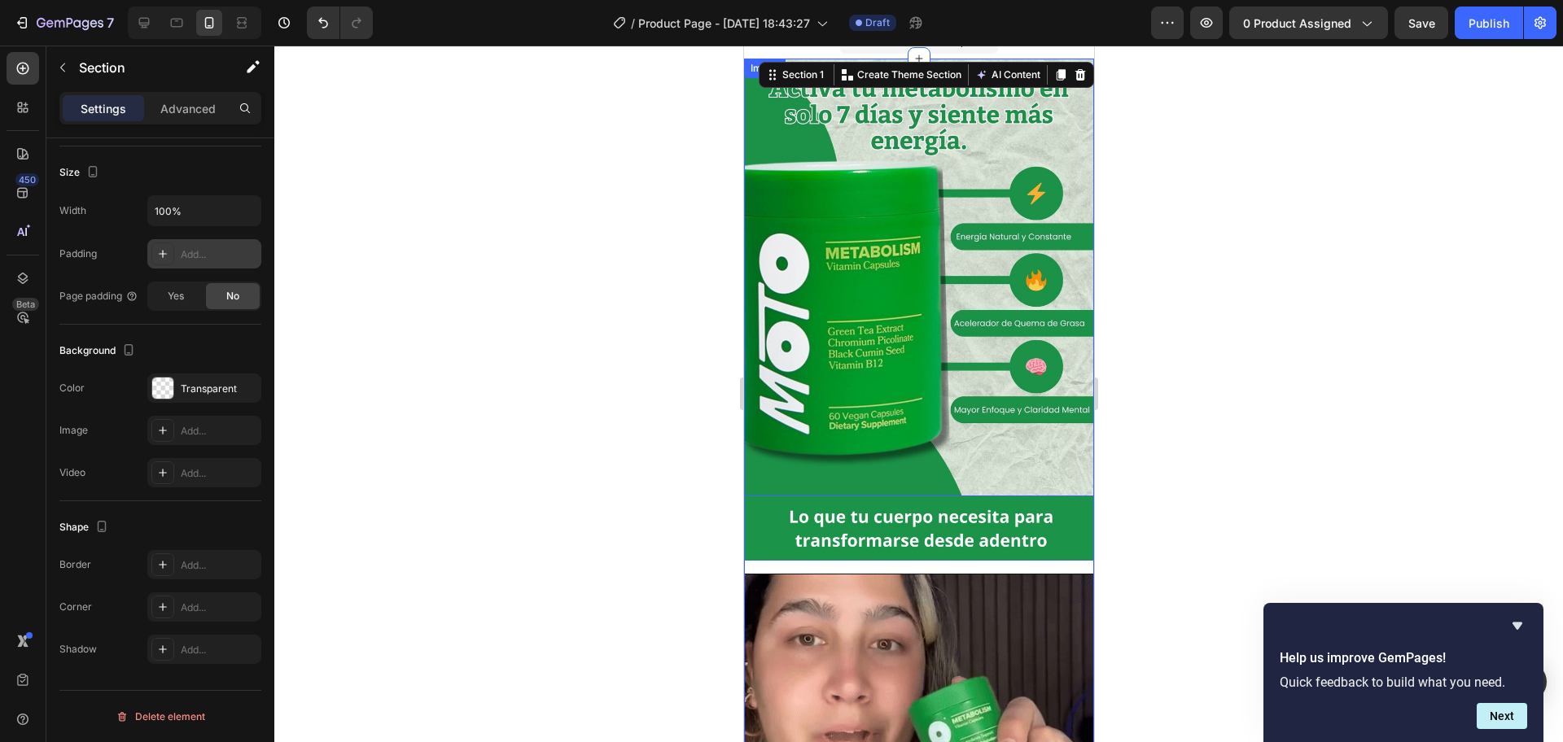
type input "16"
type input "32"
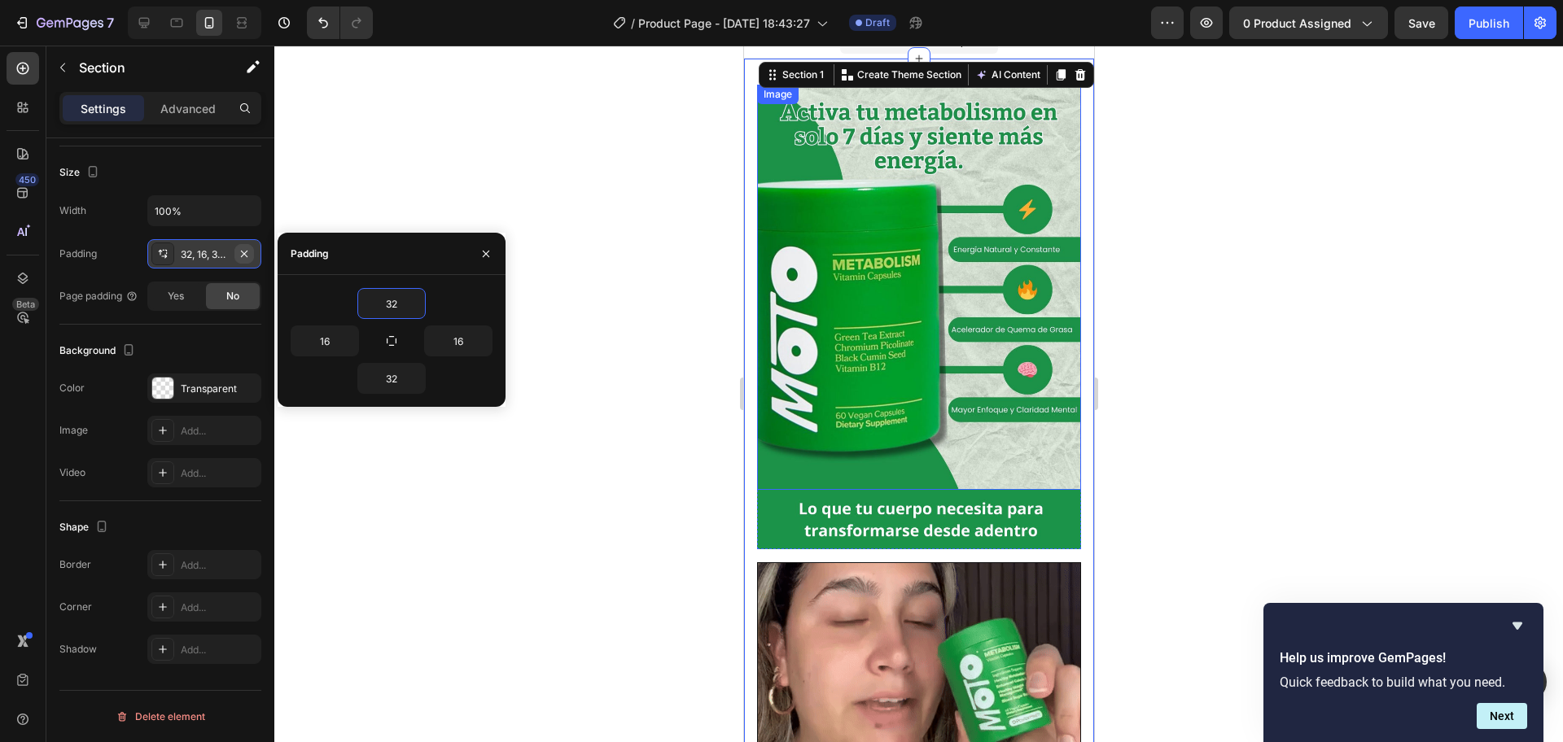
click at [247, 252] on icon "button" at bounding box center [244, 253] width 13 height 13
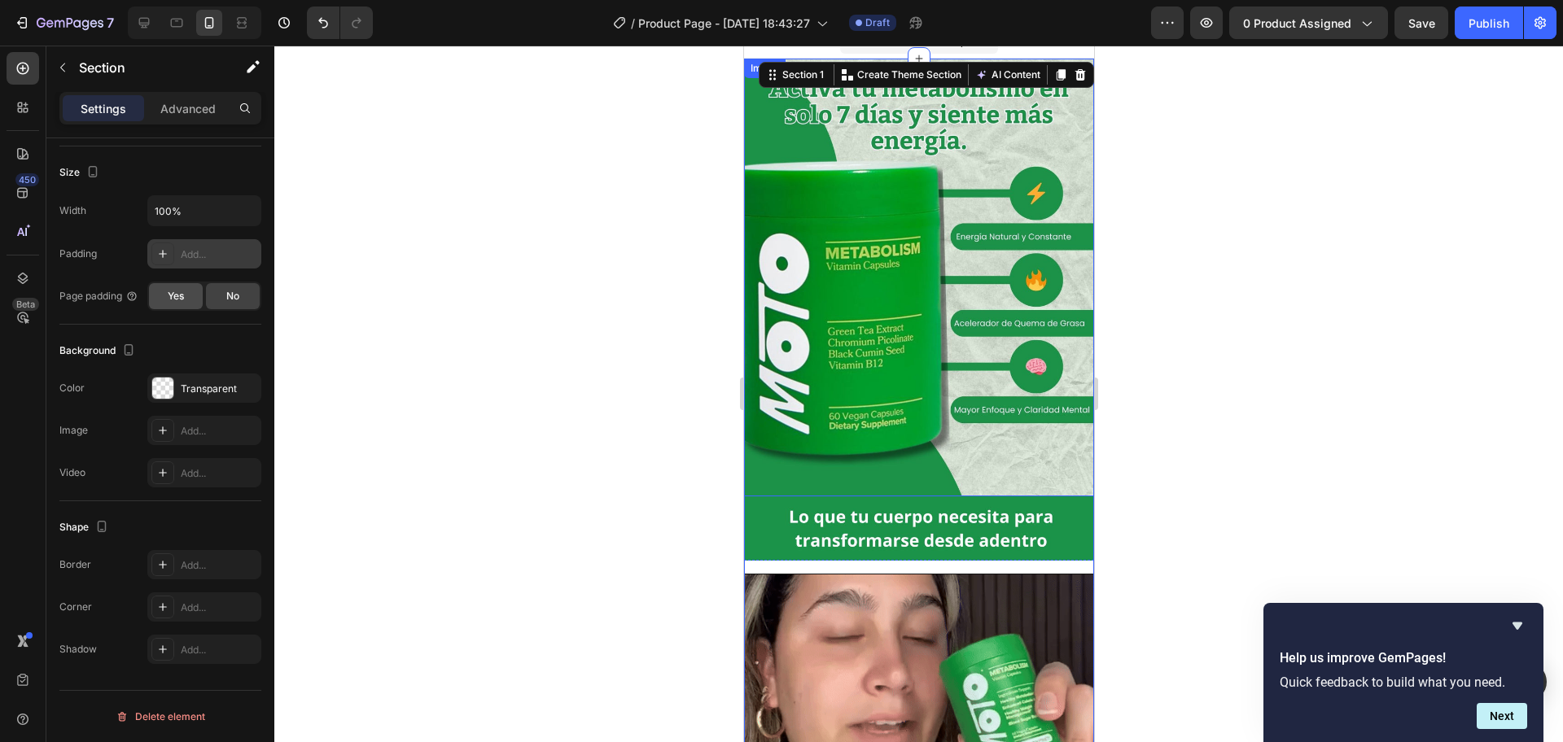
click at [182, 297] on span "Yes" at bounding box center [176, 296] width 16 height 15
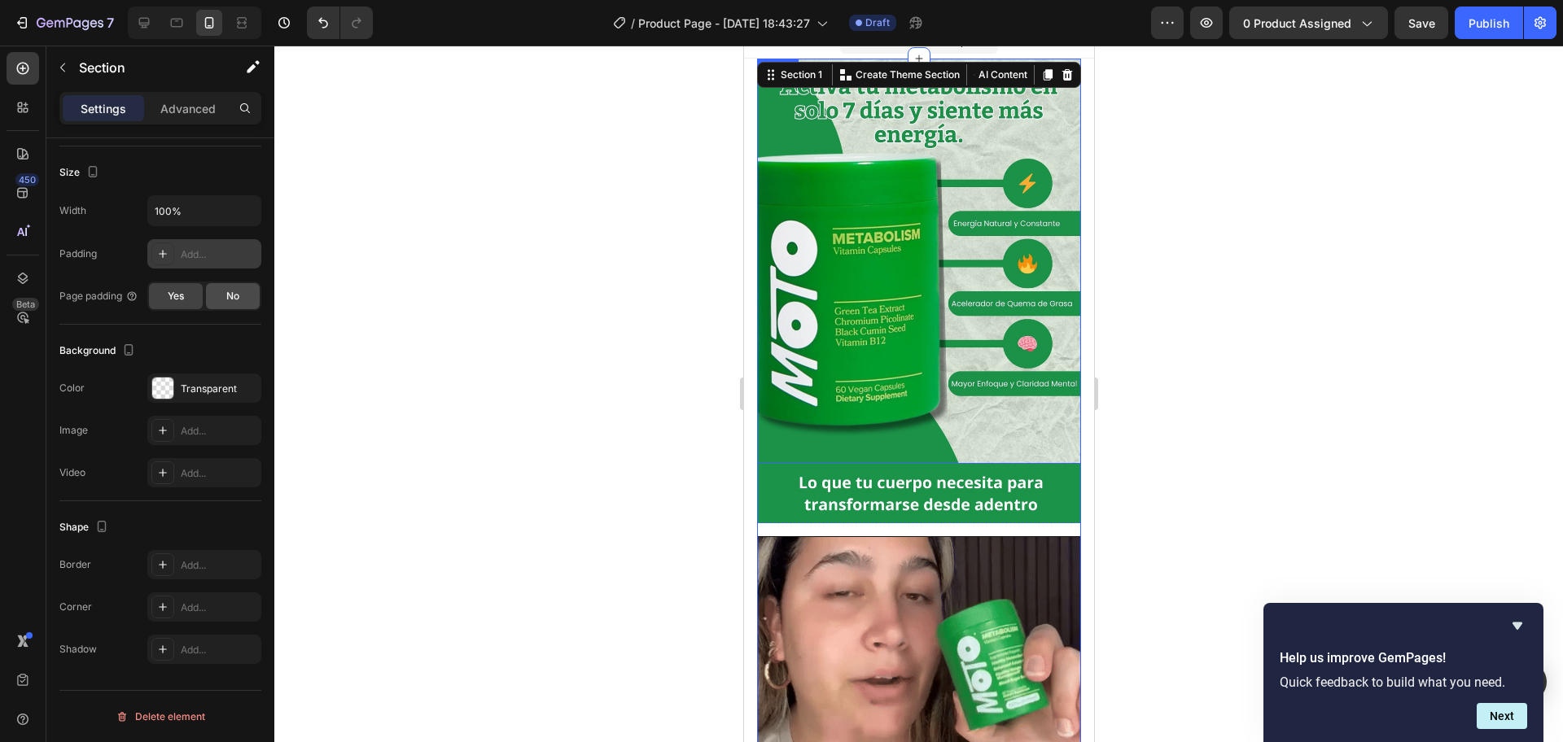
click at [238, 291] on span "No" at bounding box center [232, 296] width 13 height 15
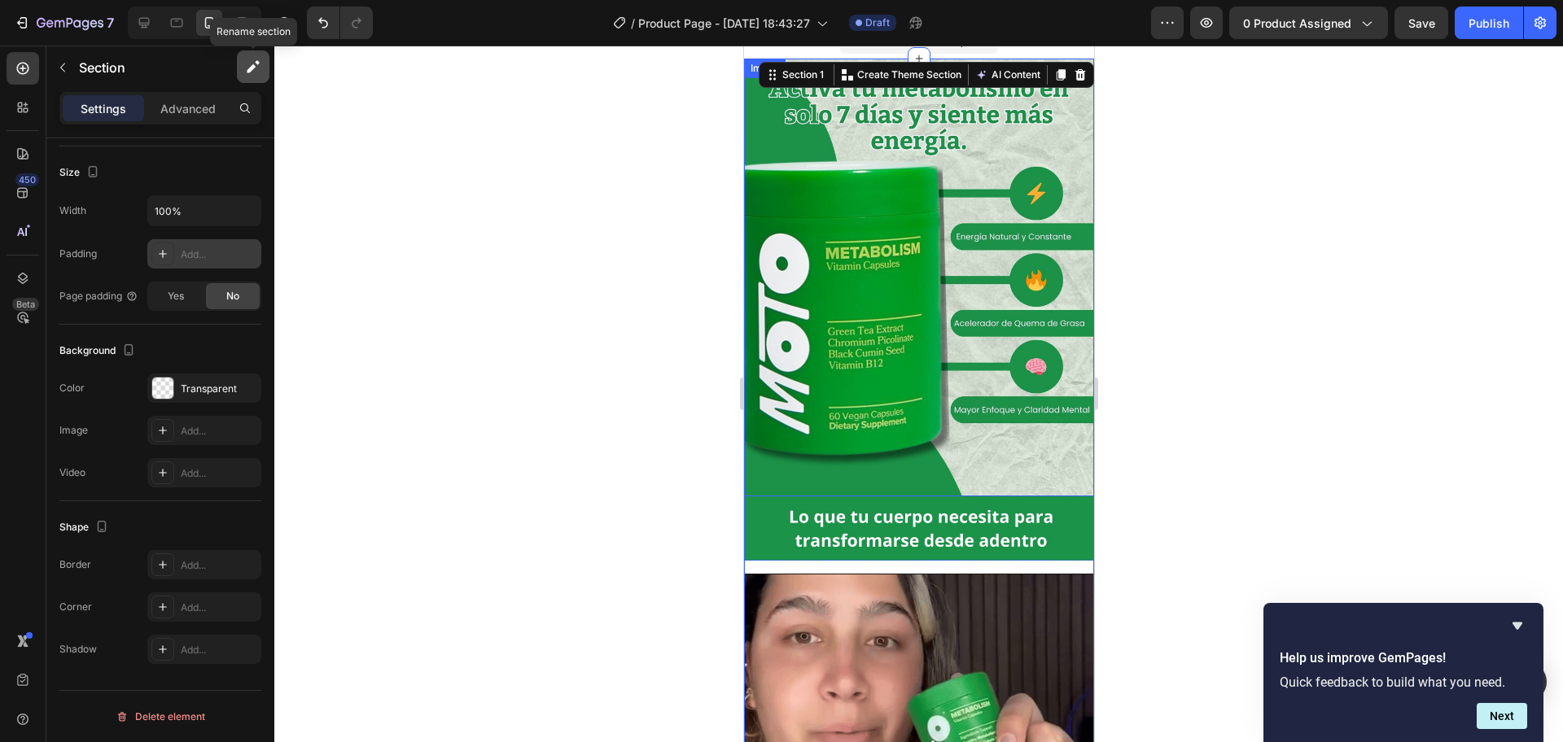
click at [254, 61] on icon "button" at bounding box center [253, 67] width 16 height 16
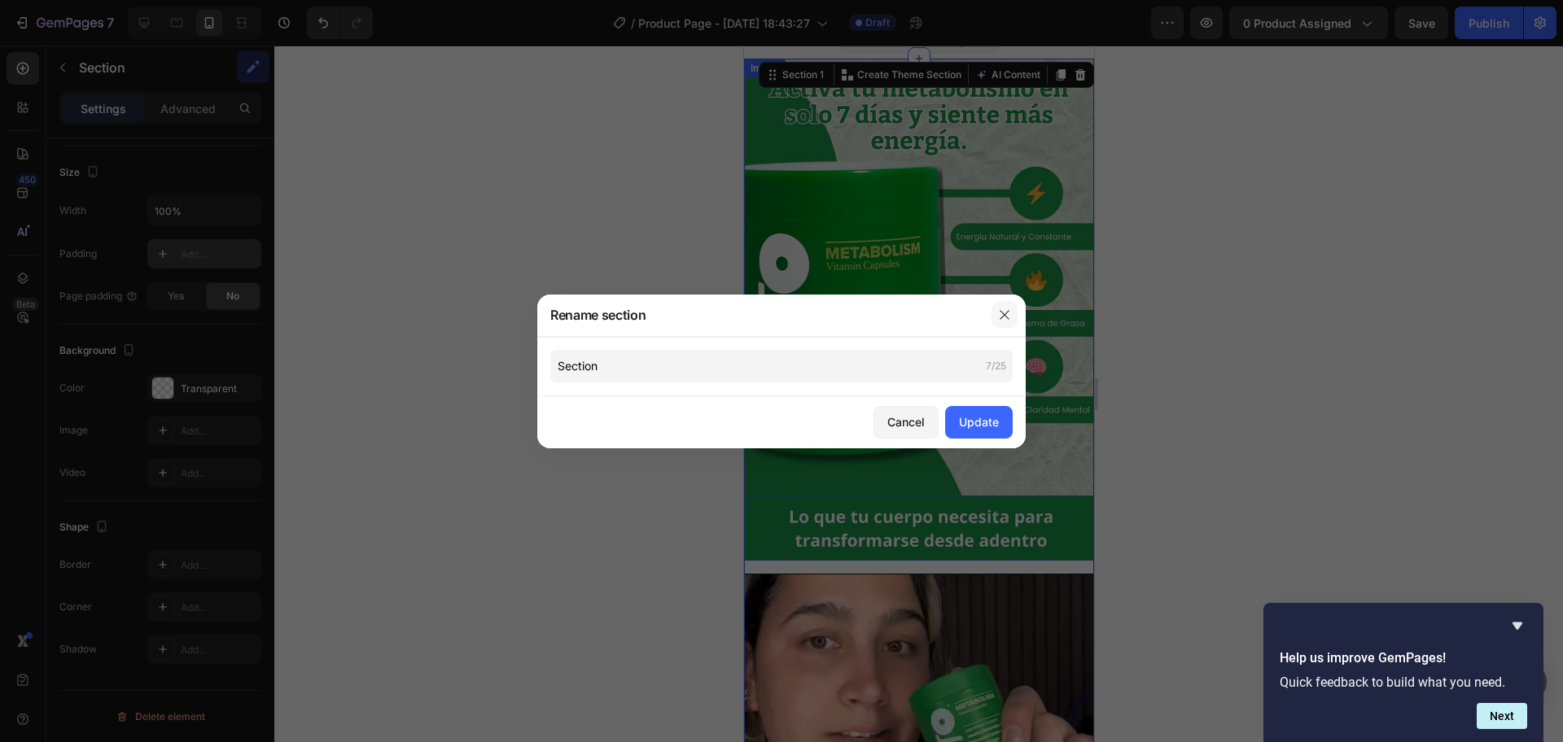
click at [1004, 323] on button "button" at bounding box center [1004, 315] width 26 height 26
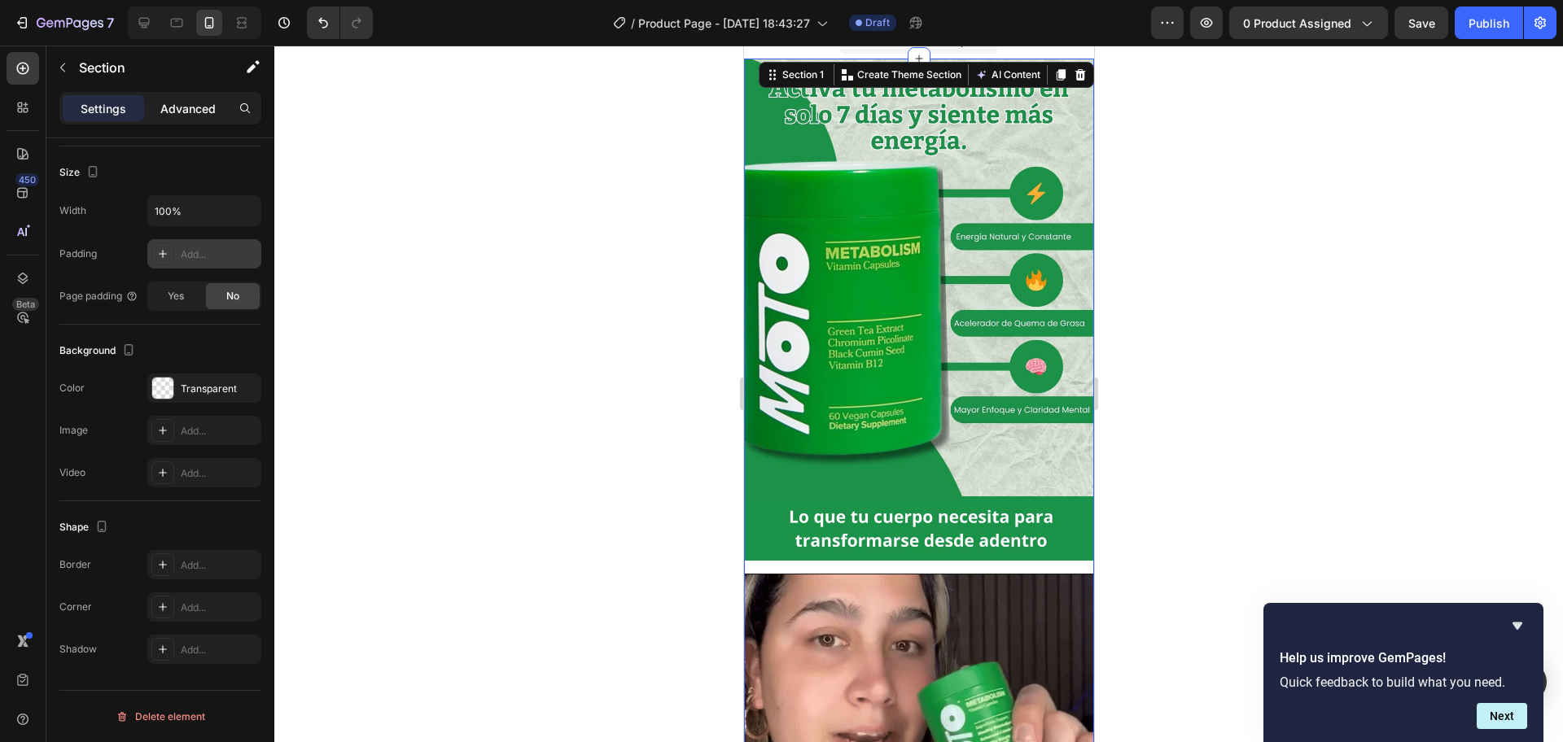
click at [199, 103] on p "Advanced" at bounding box center [187, 108] width 55 height 17
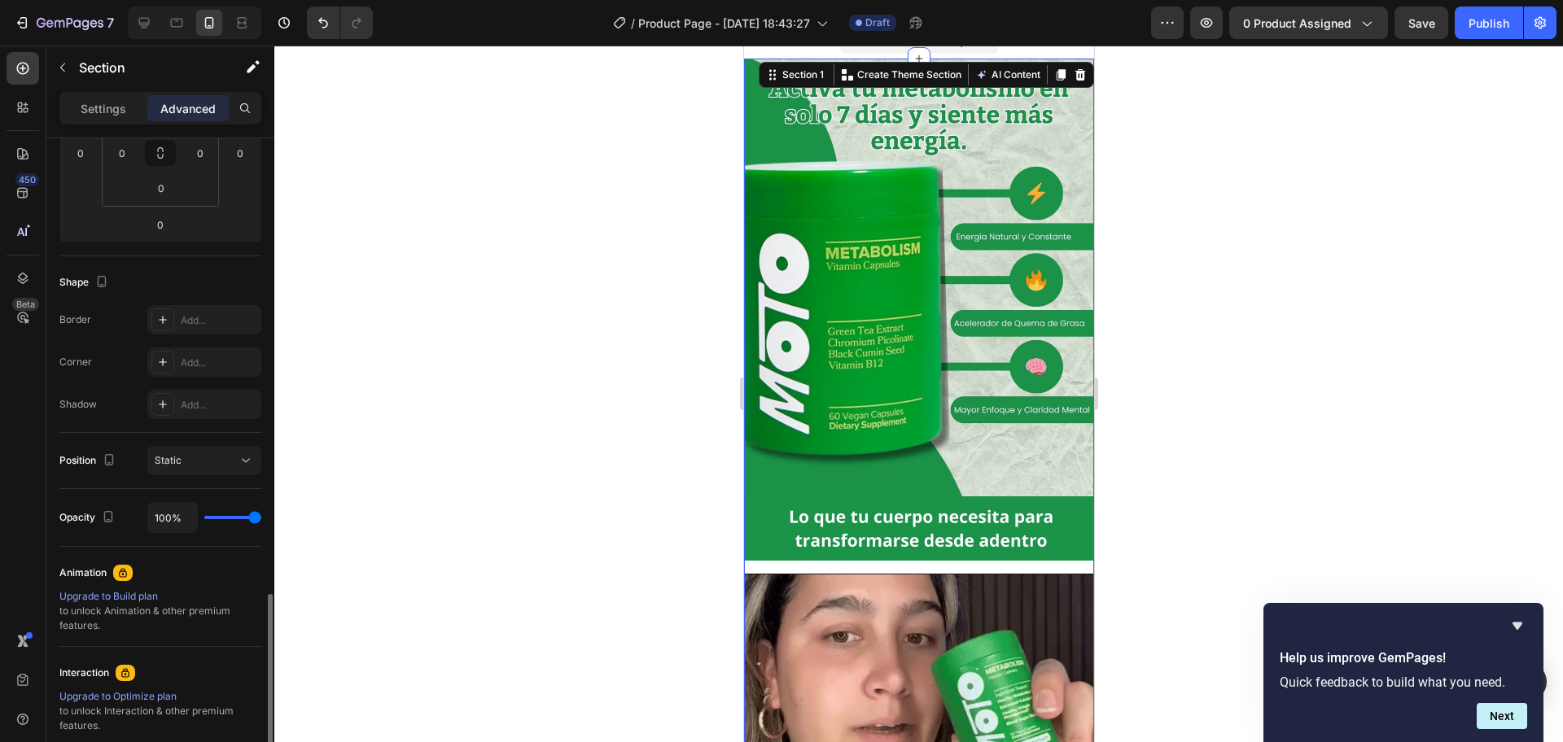
scroll to position [479, 0]
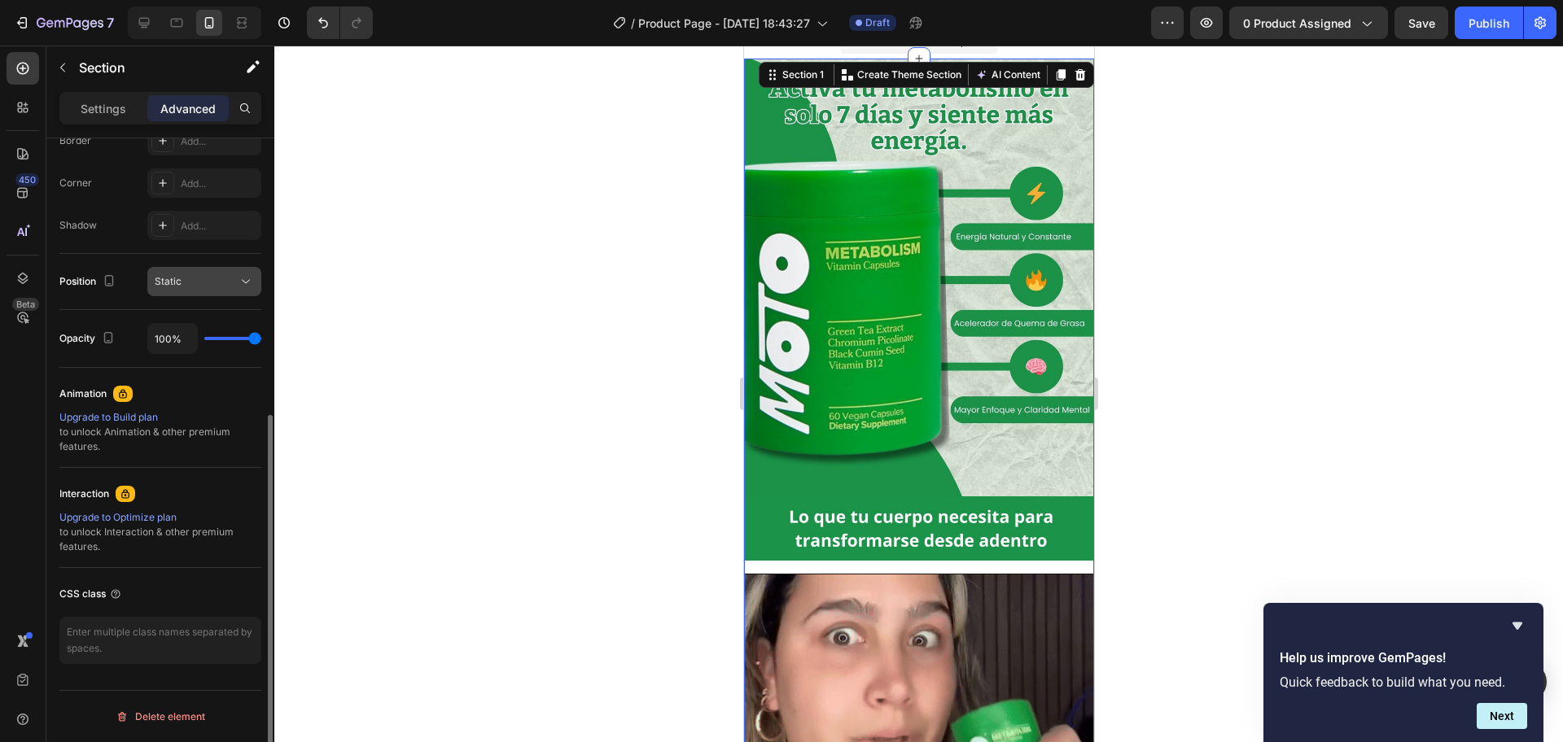
click at [251, 273] on icon at bounding box center [246, 281] width 16 height 16
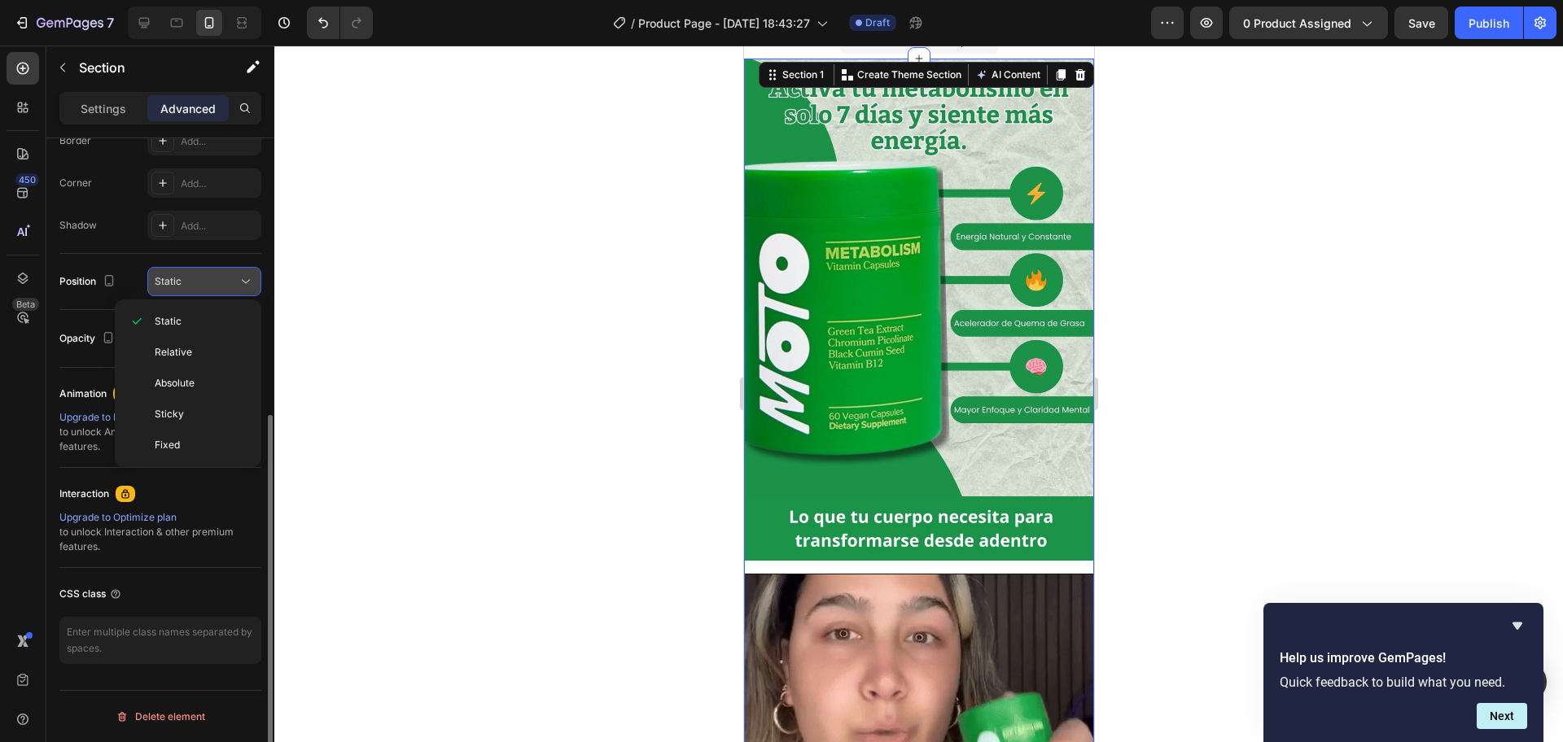
click at [247, 277] on icon at bounding box center [246, 281] width 16 height 16
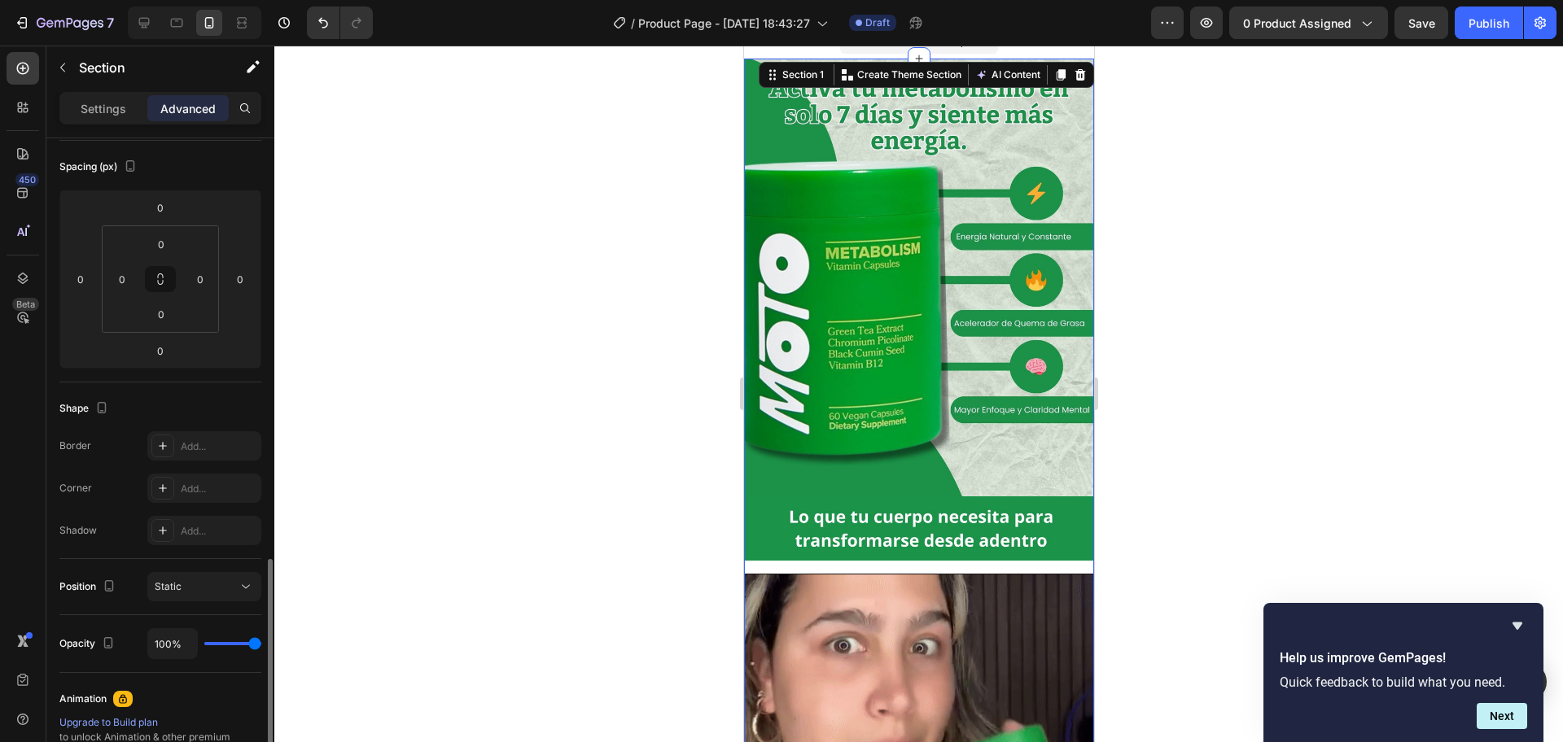
scroll to position [0, 0]
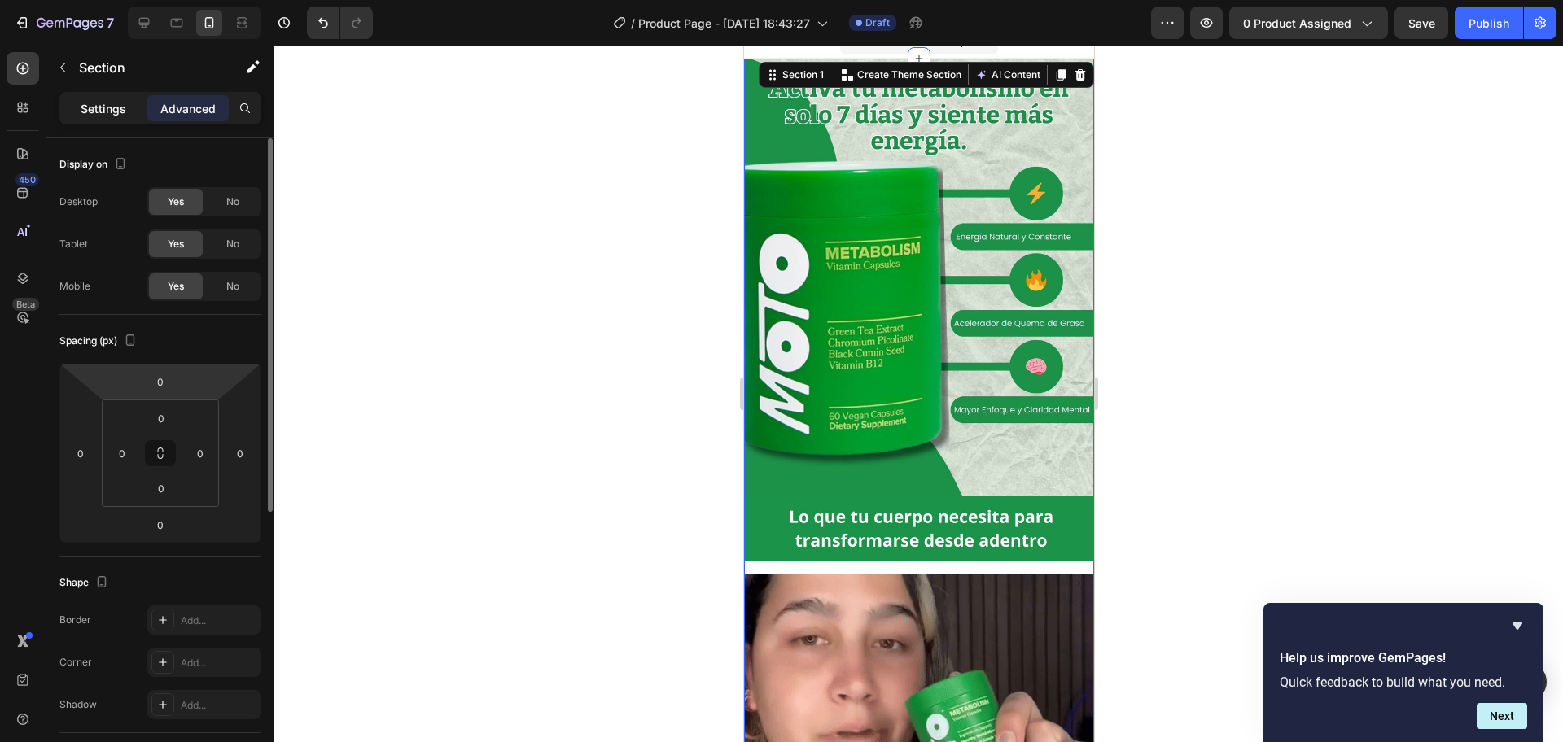
click at [107, 111] on p "Settings" at bounding box center [104, 108] width 46 height 17
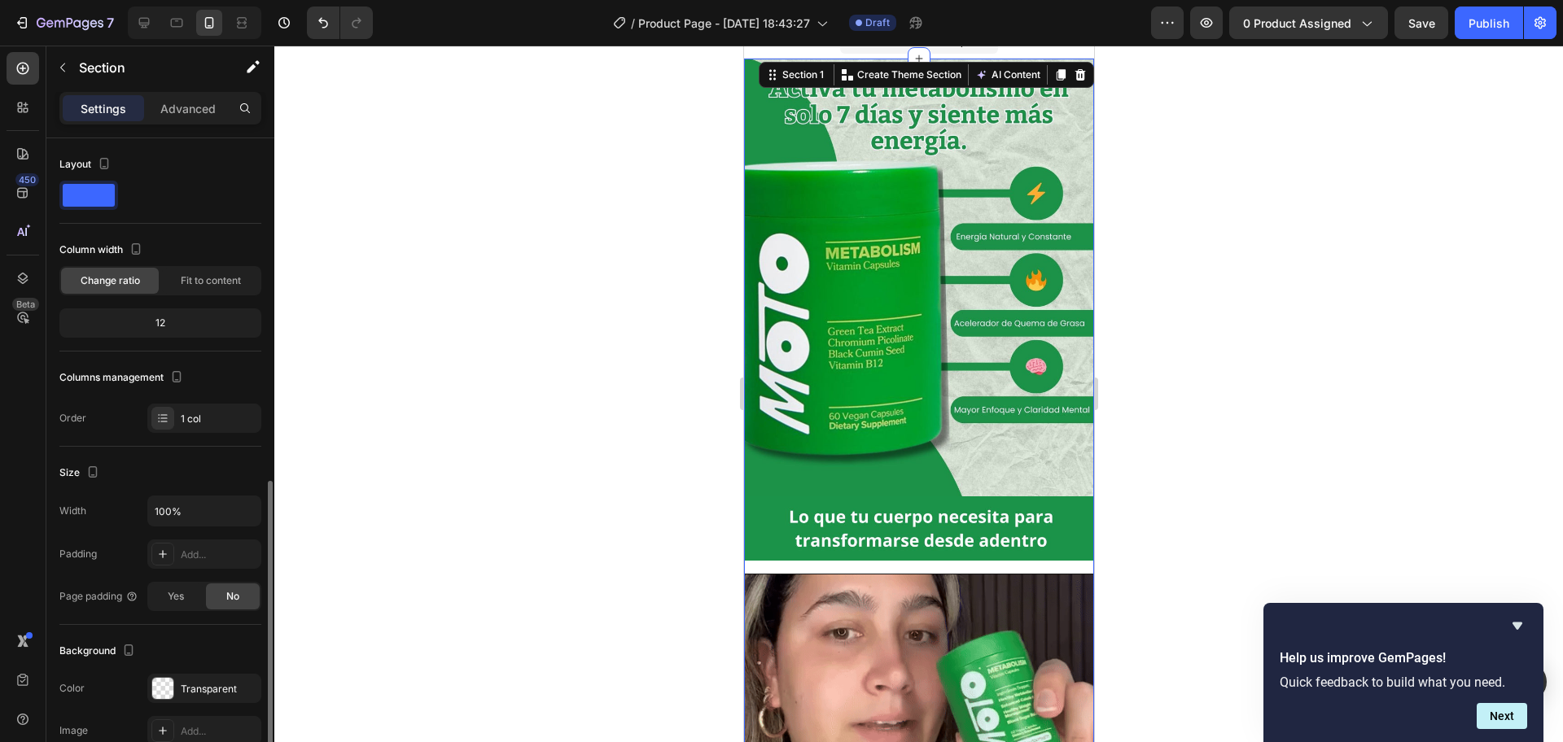
scroll to position [300, 0]
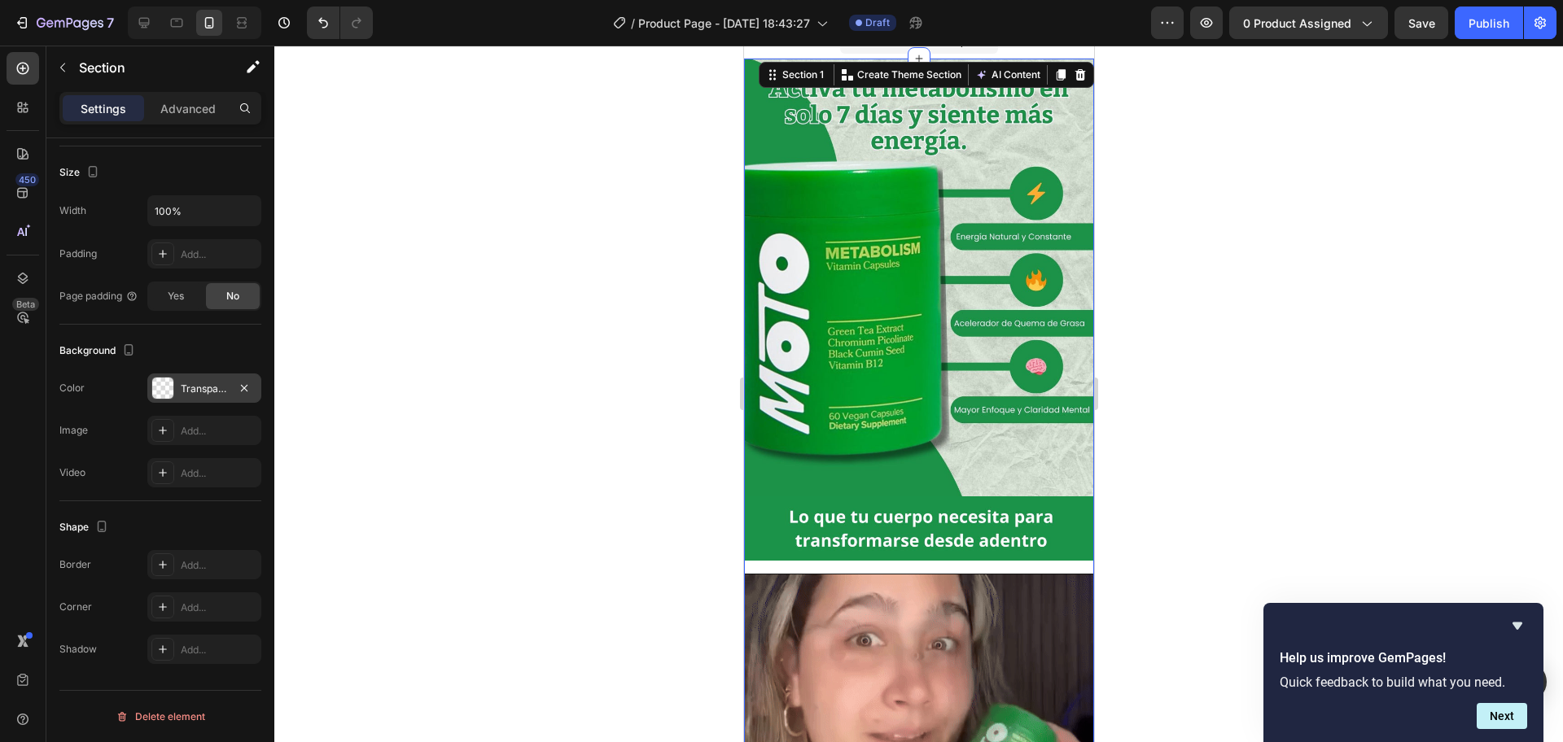
click at [168, 387] on div at bounding box center [162, 388] width 21 height 21
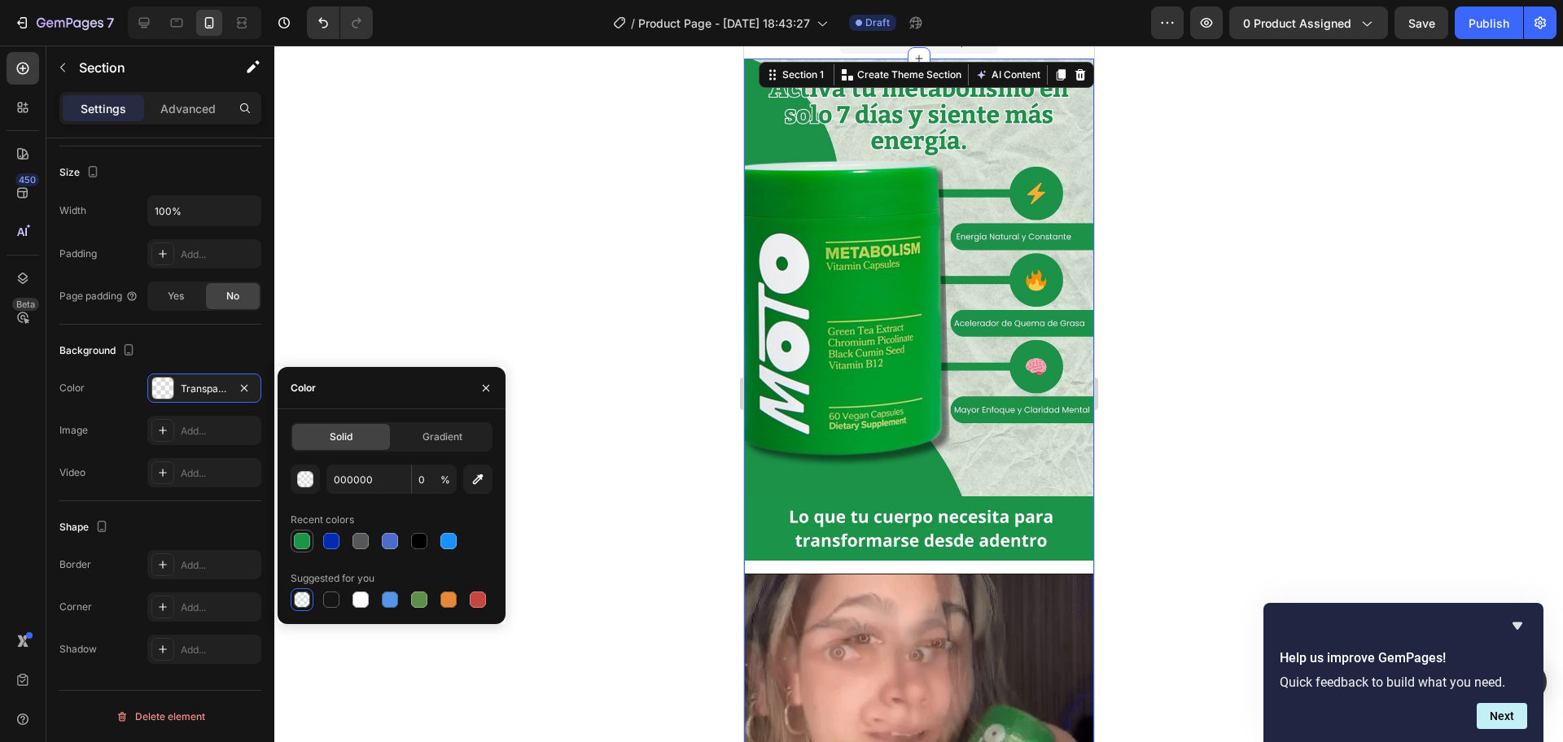
click at [304, 530] on div at bounding box center [302, 541] width 23 height 23
type input "1B9348"
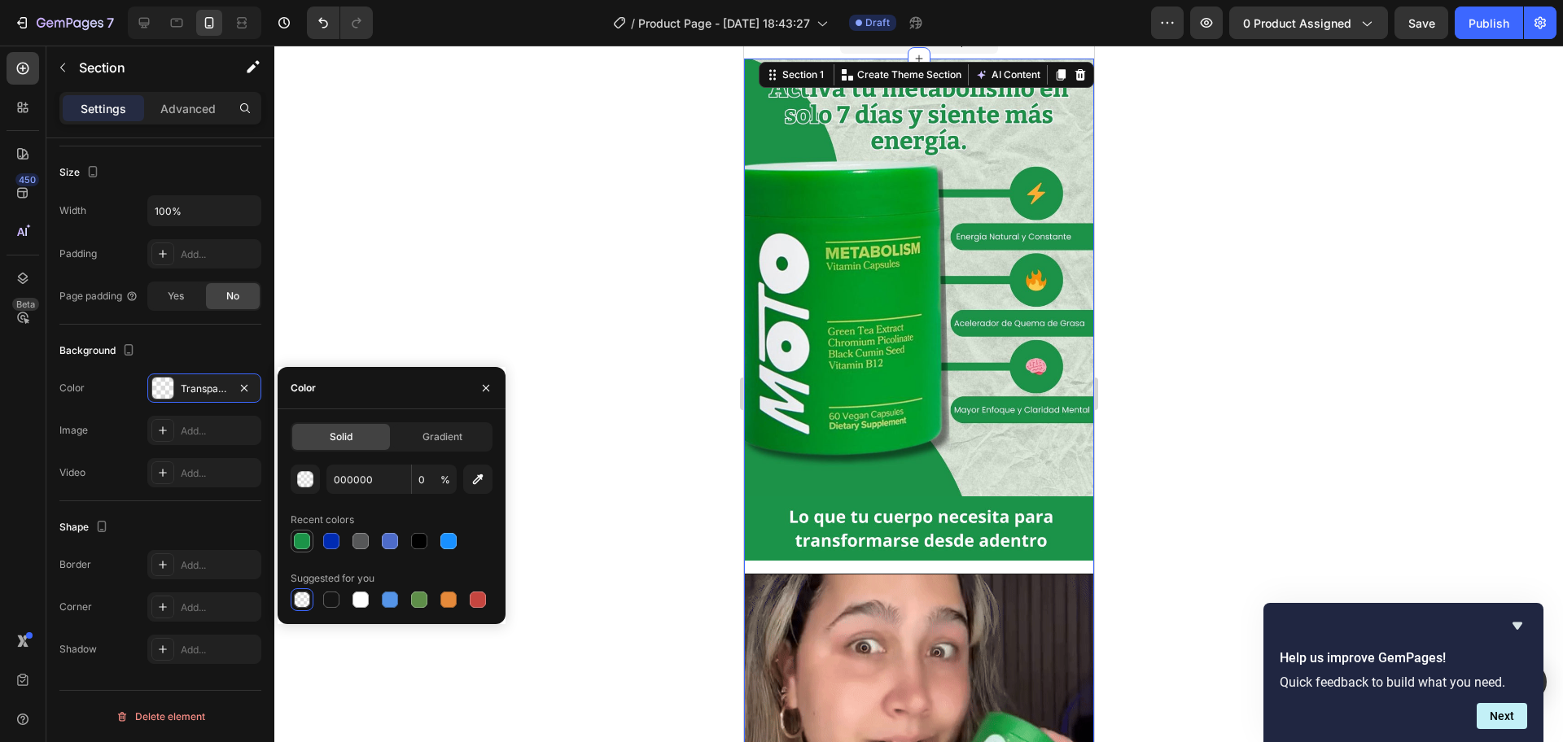
type input "100"
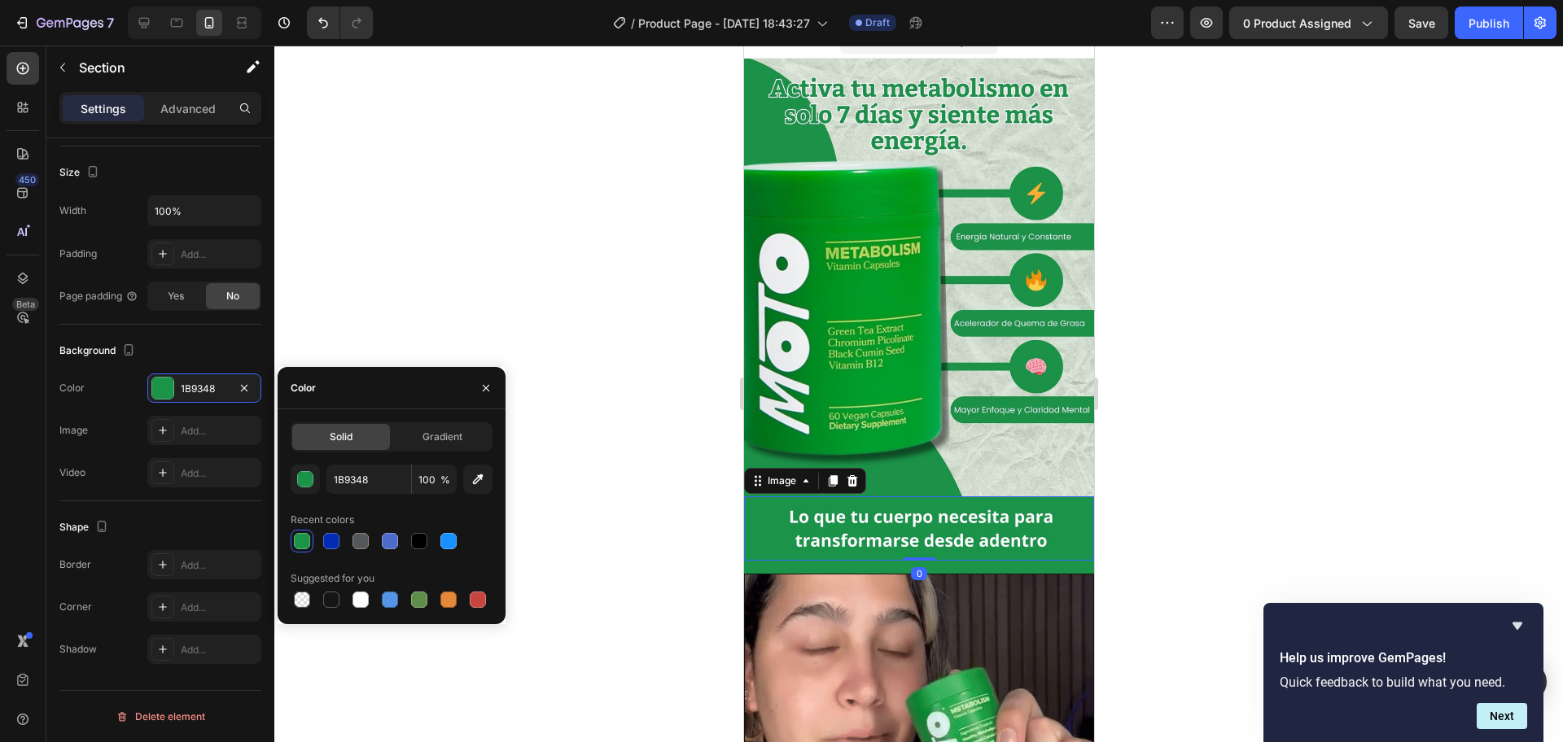
click at [1002, 510] on img at bounding box center [918, 529] width 350 height 65
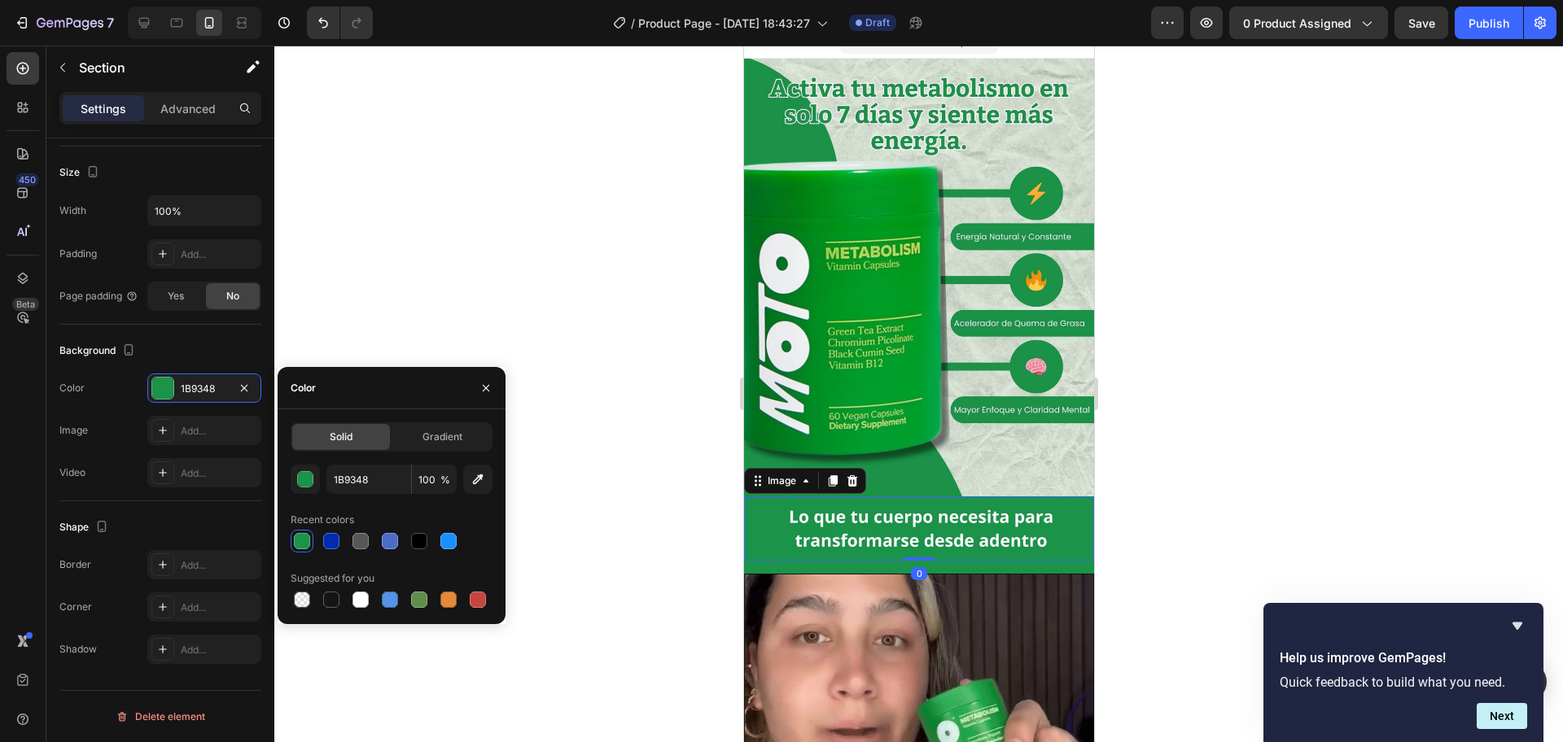
scroll to position [0, 0]
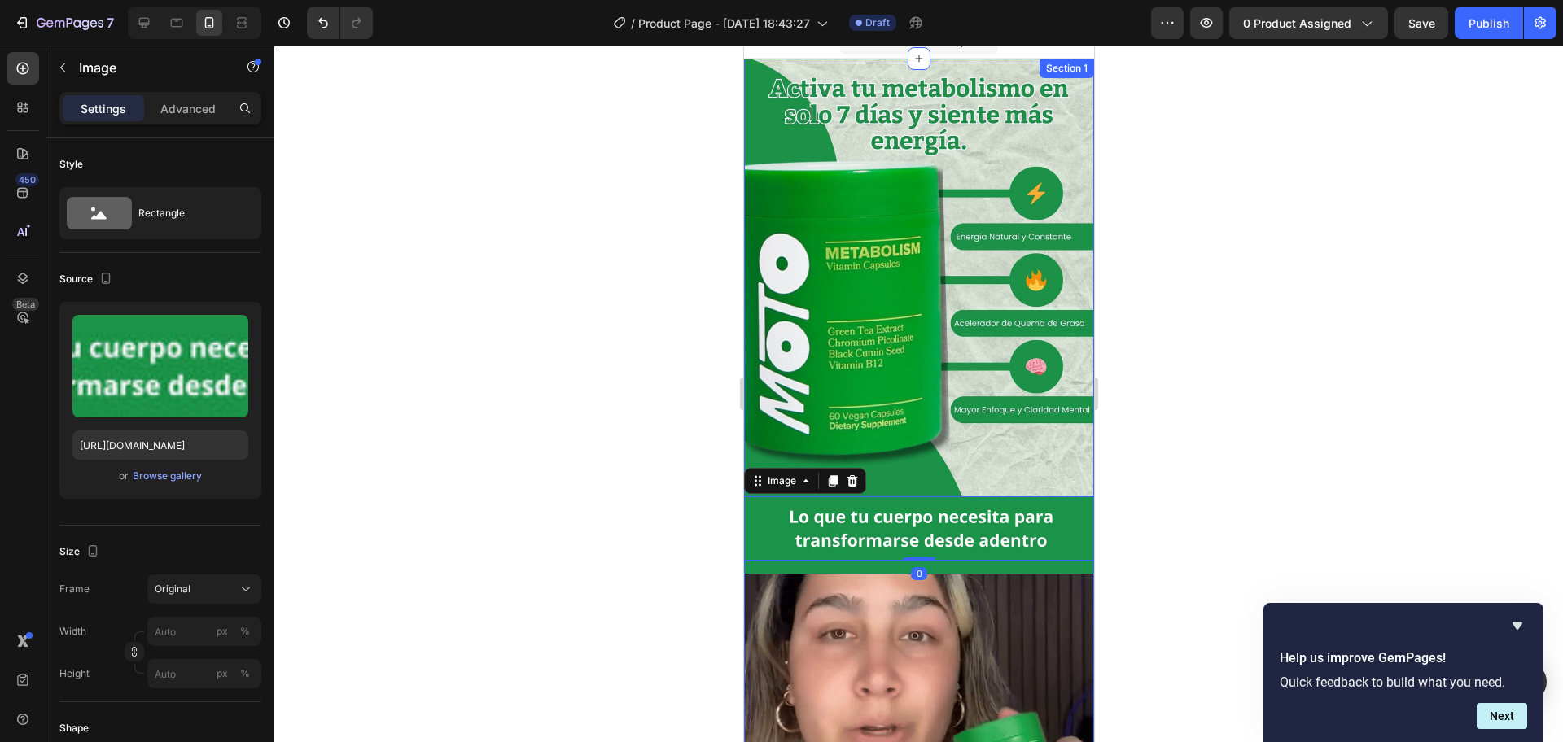
click at [963, 549] on div "Image Image 0 Row Row Image Row" at bounding box center [918, 491] width 350 height 865
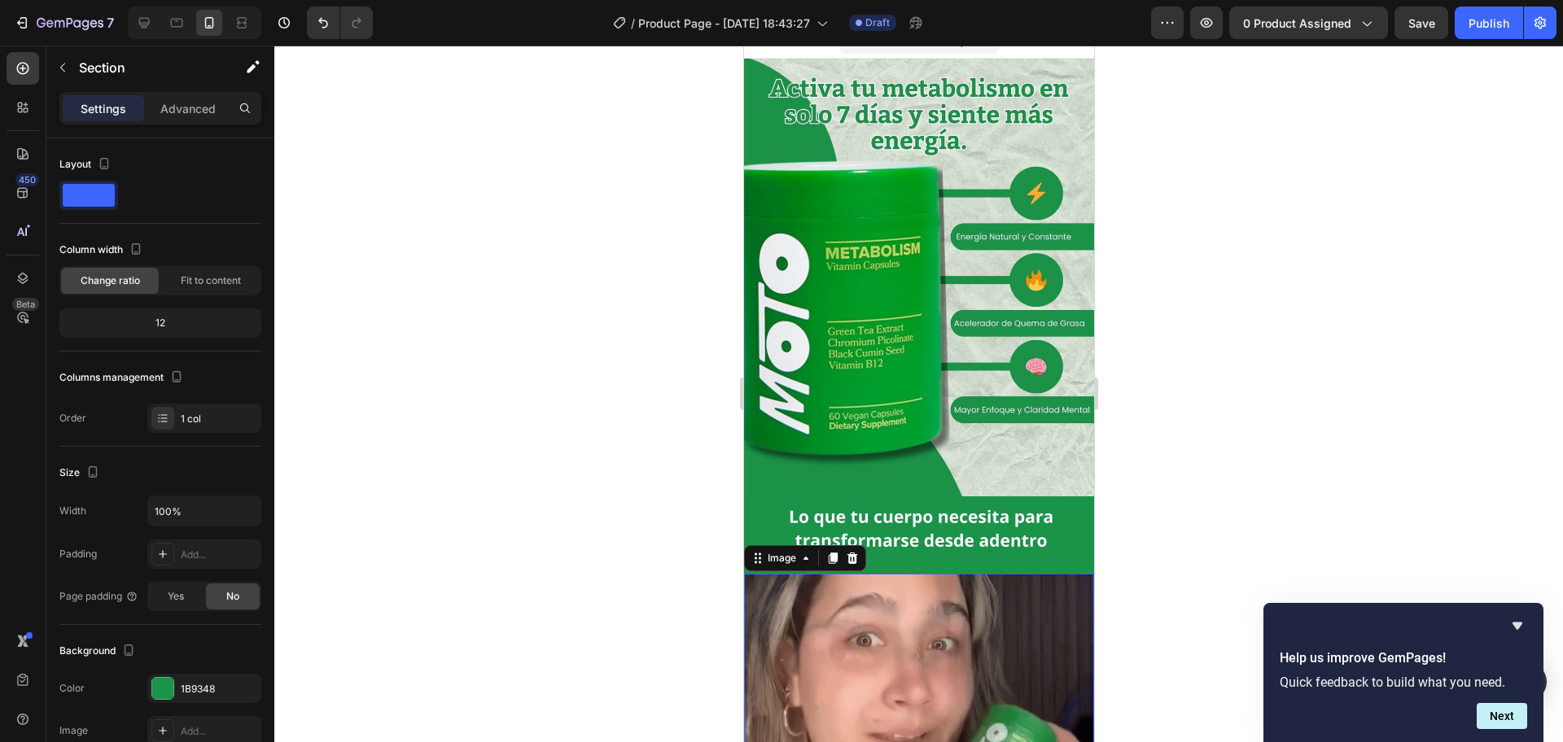
click at [953, 574] on img at bounding box center [918, 749] width 350 height 350
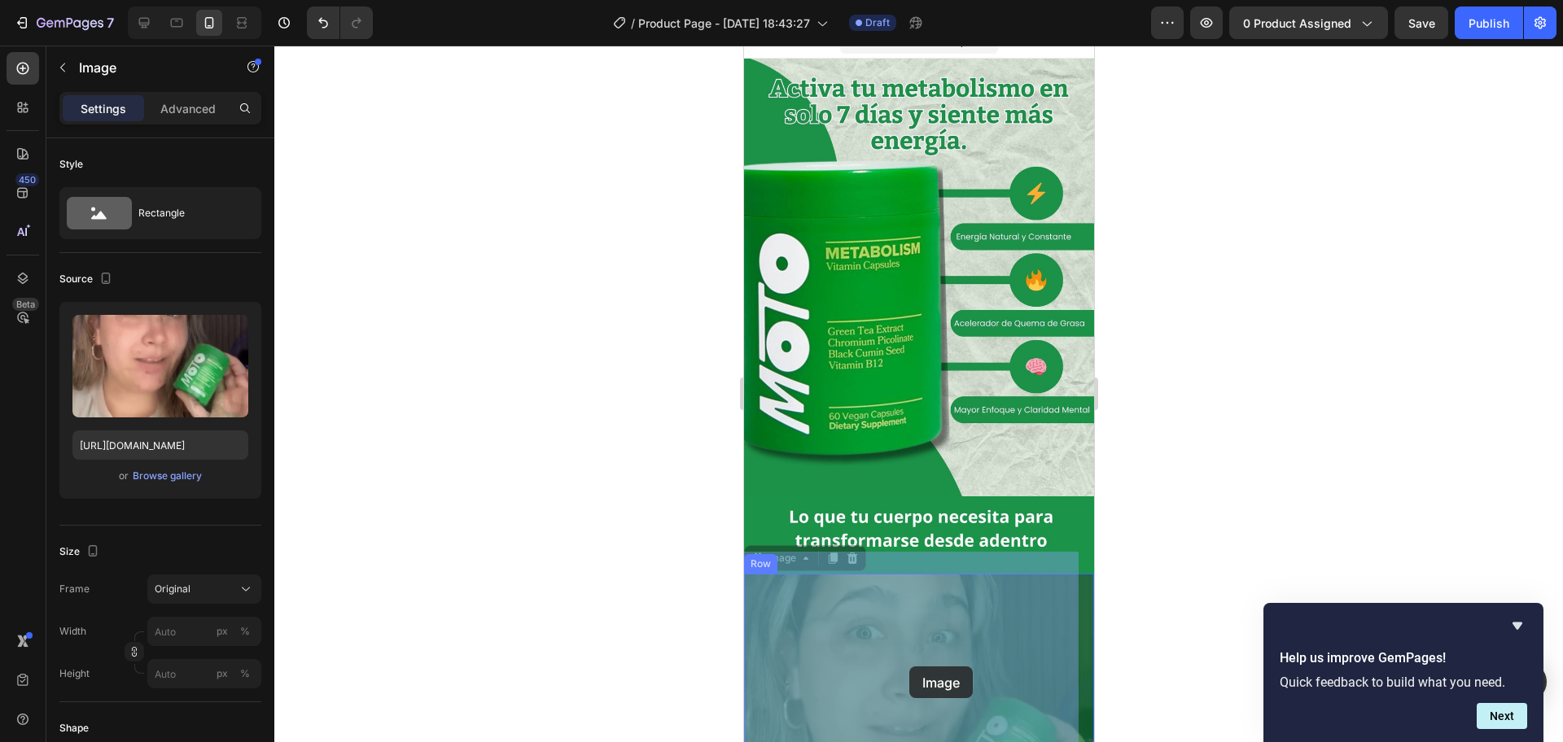
drag, startPoint x: 951, startPoint y: 602, endPoint x: 912, endPoint y: 663, distance: 71.8
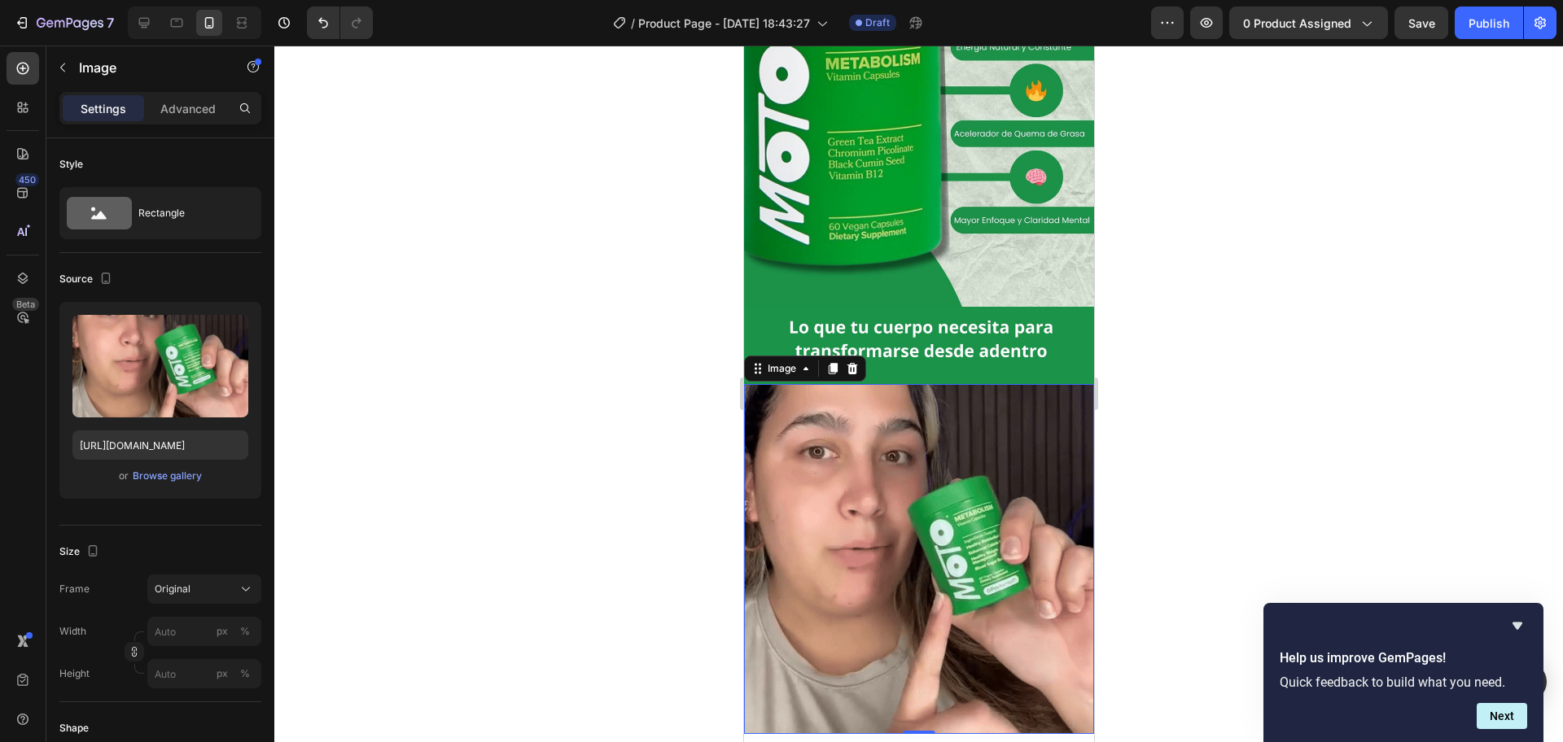
scroll to position [224, 0]
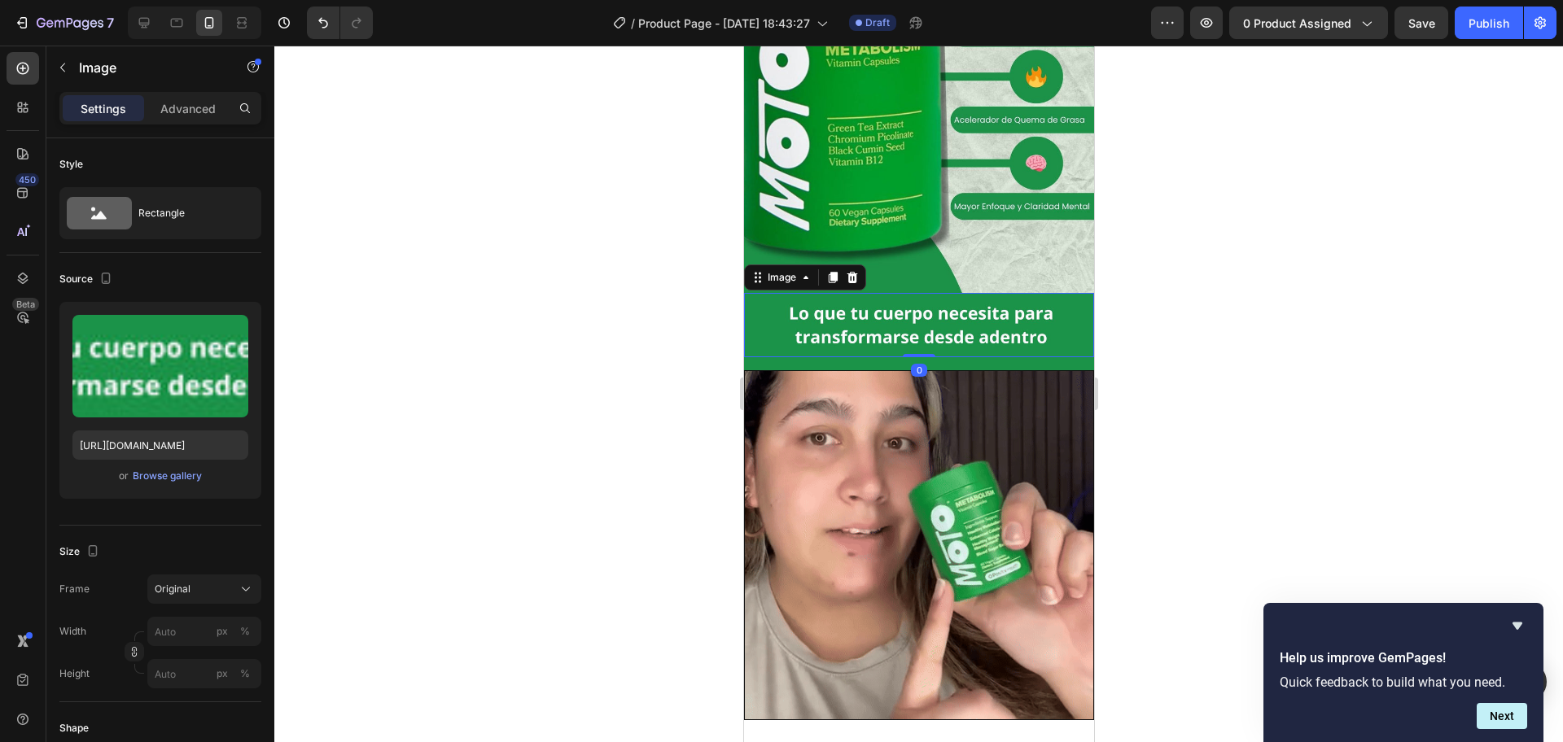
click at [1047, 317] on img at bounding box center [918, 325] width 350 height 65
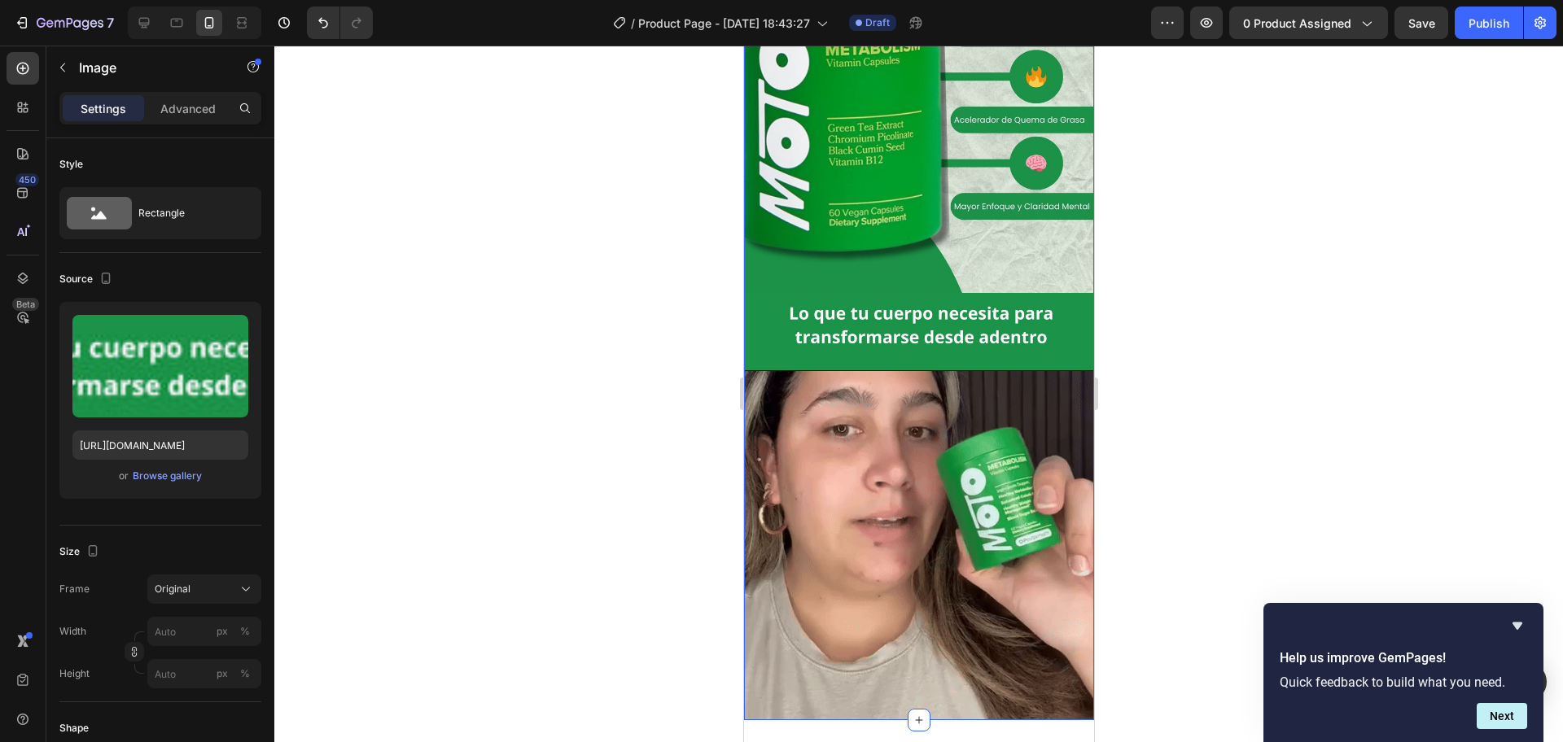
click at [955, 345] on div "Image Image Row Row Image Row" at bounding box center [918, 287] width 350 height 865
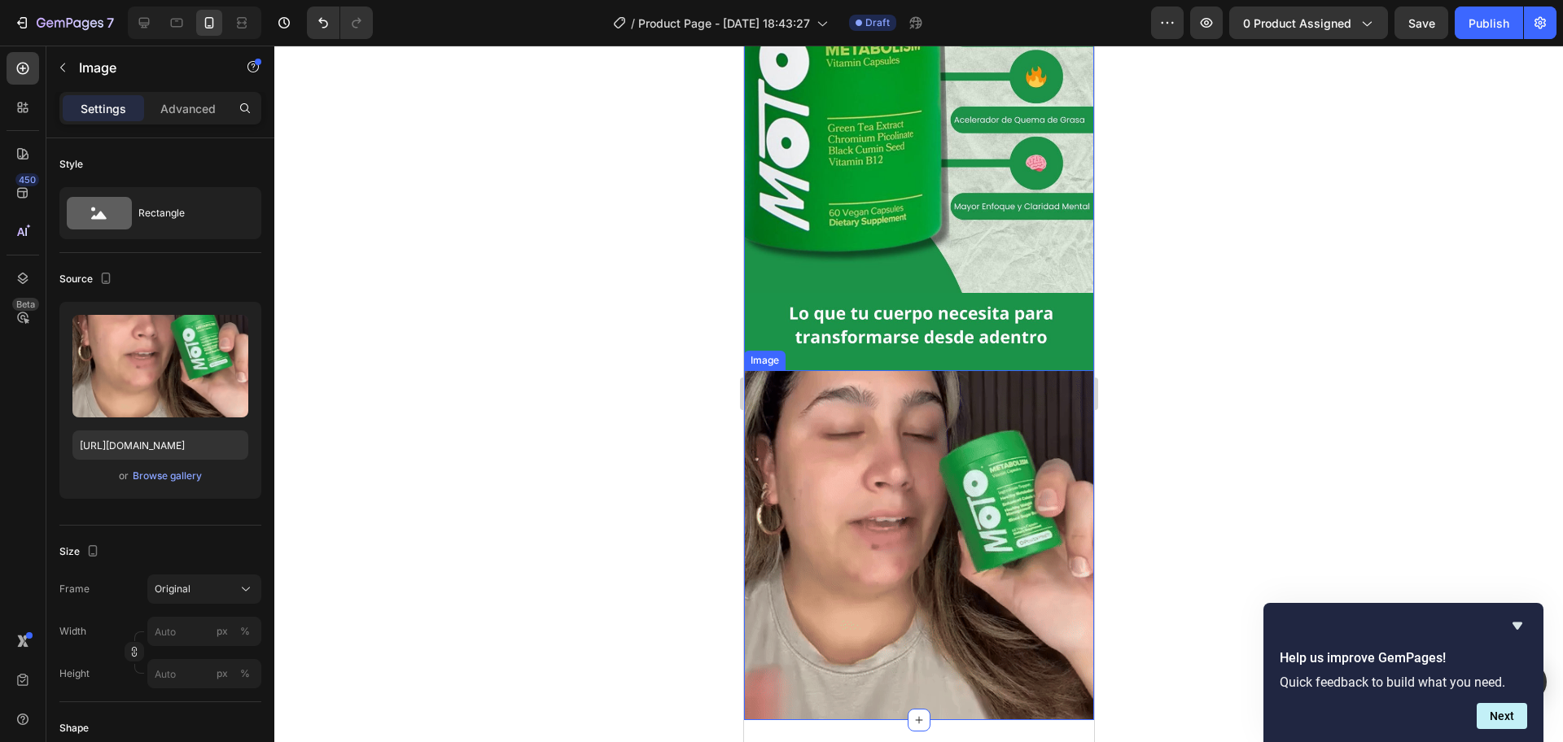
click at [961, 494] on img at bounding box center [918, 545] width 350 height 350
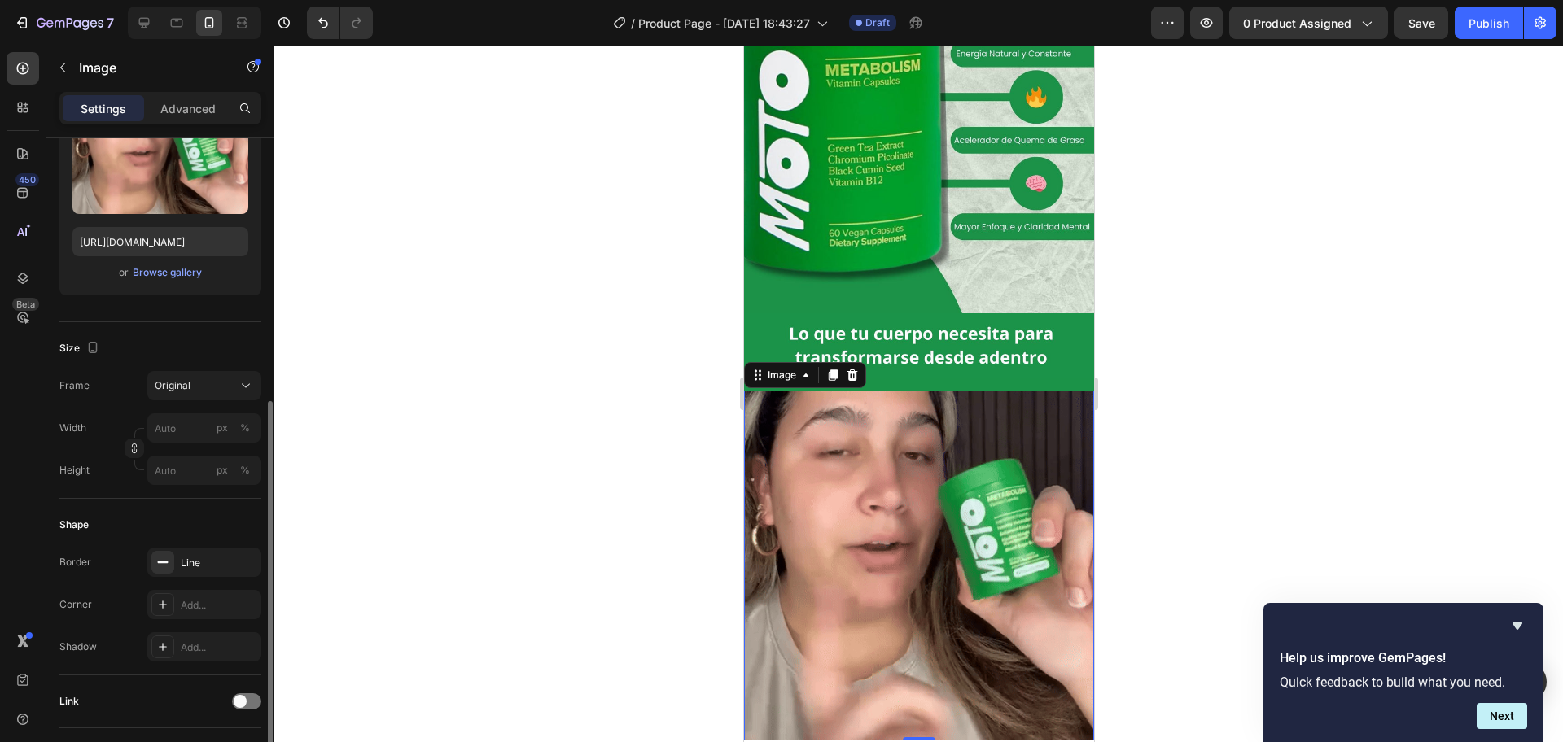
scroll to position [407, 0]
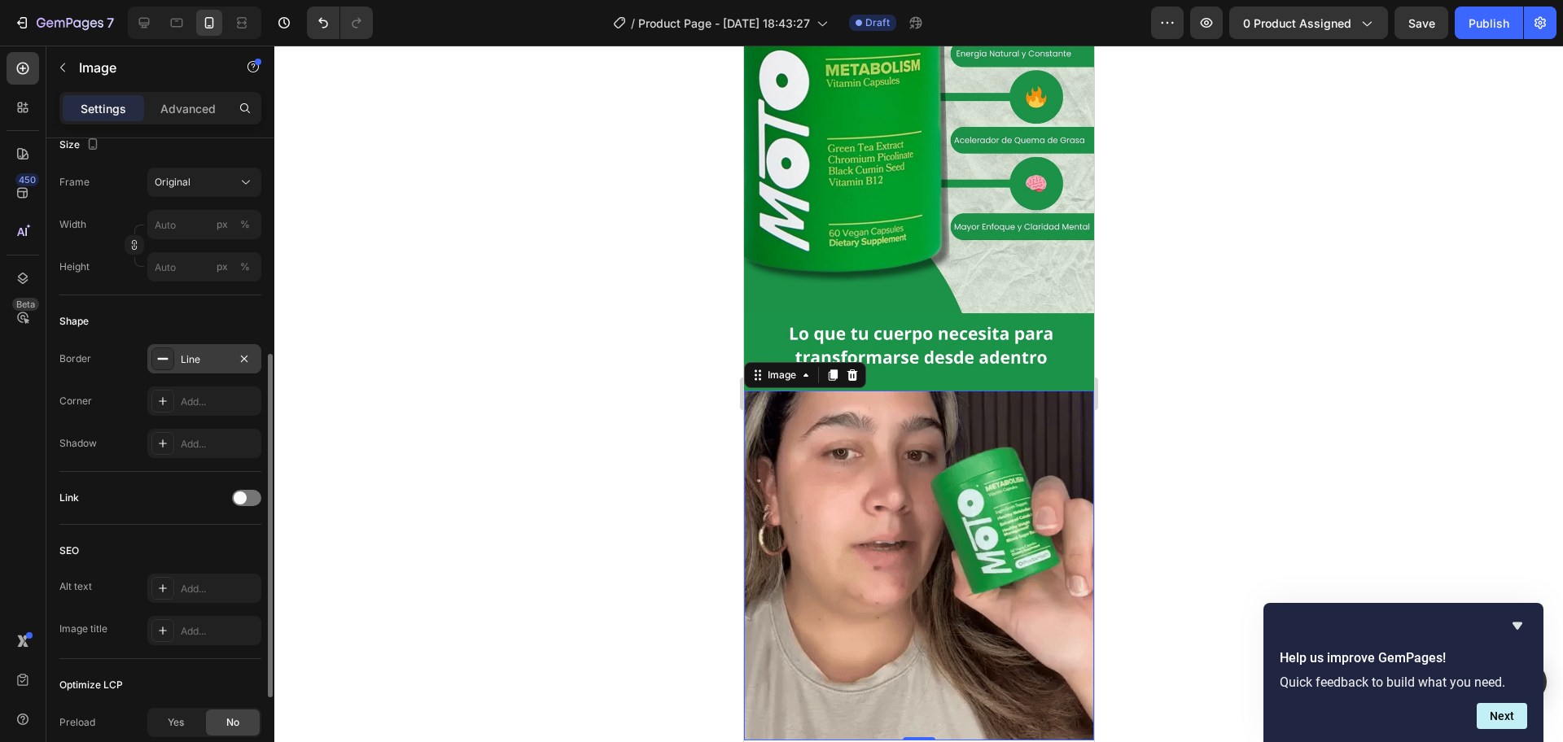
click at [203, 362] on div "Line" at bounding box center [204, 359] width 47 height 15
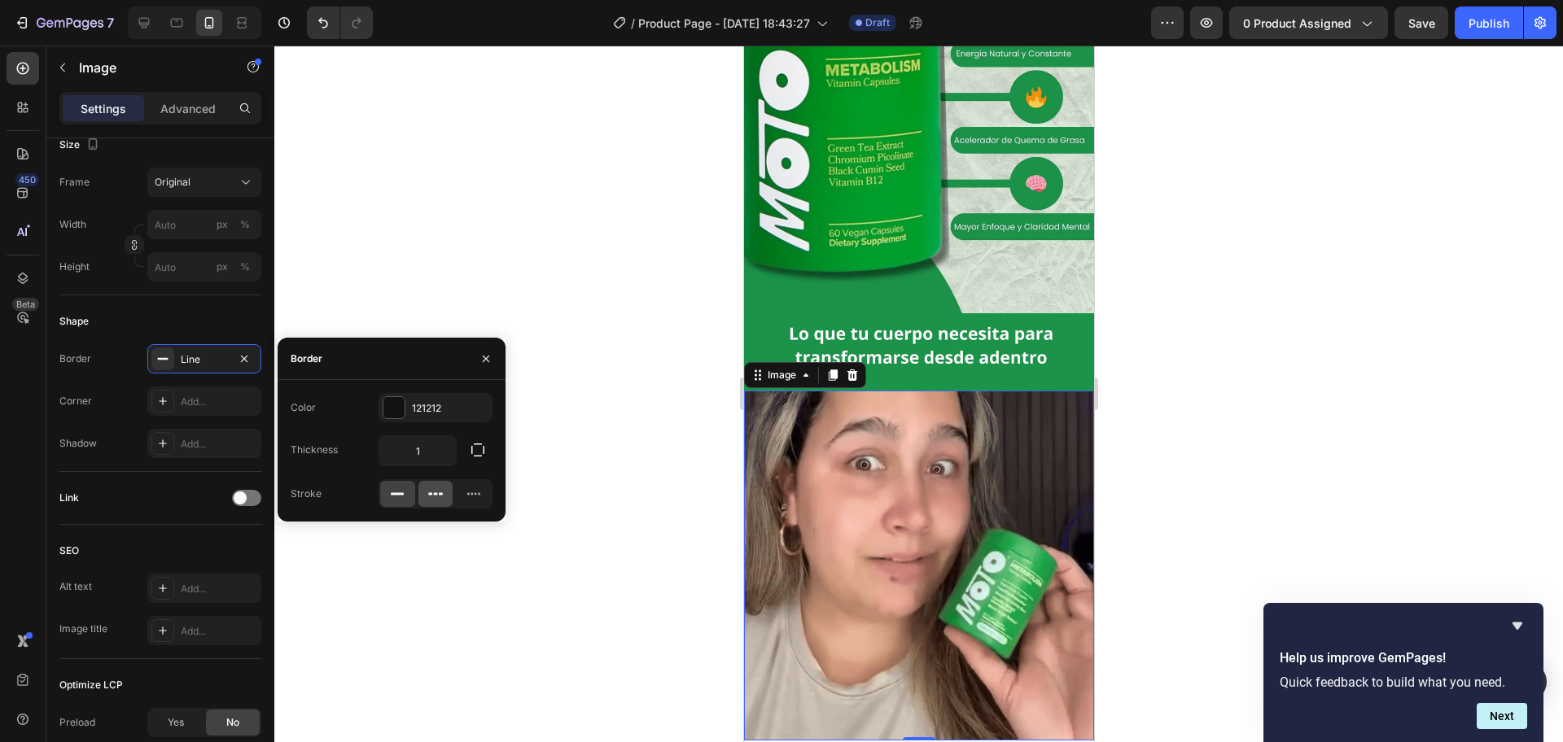
click at [440, 488] on icon at bounding box center [435, 494] width 16 height 16
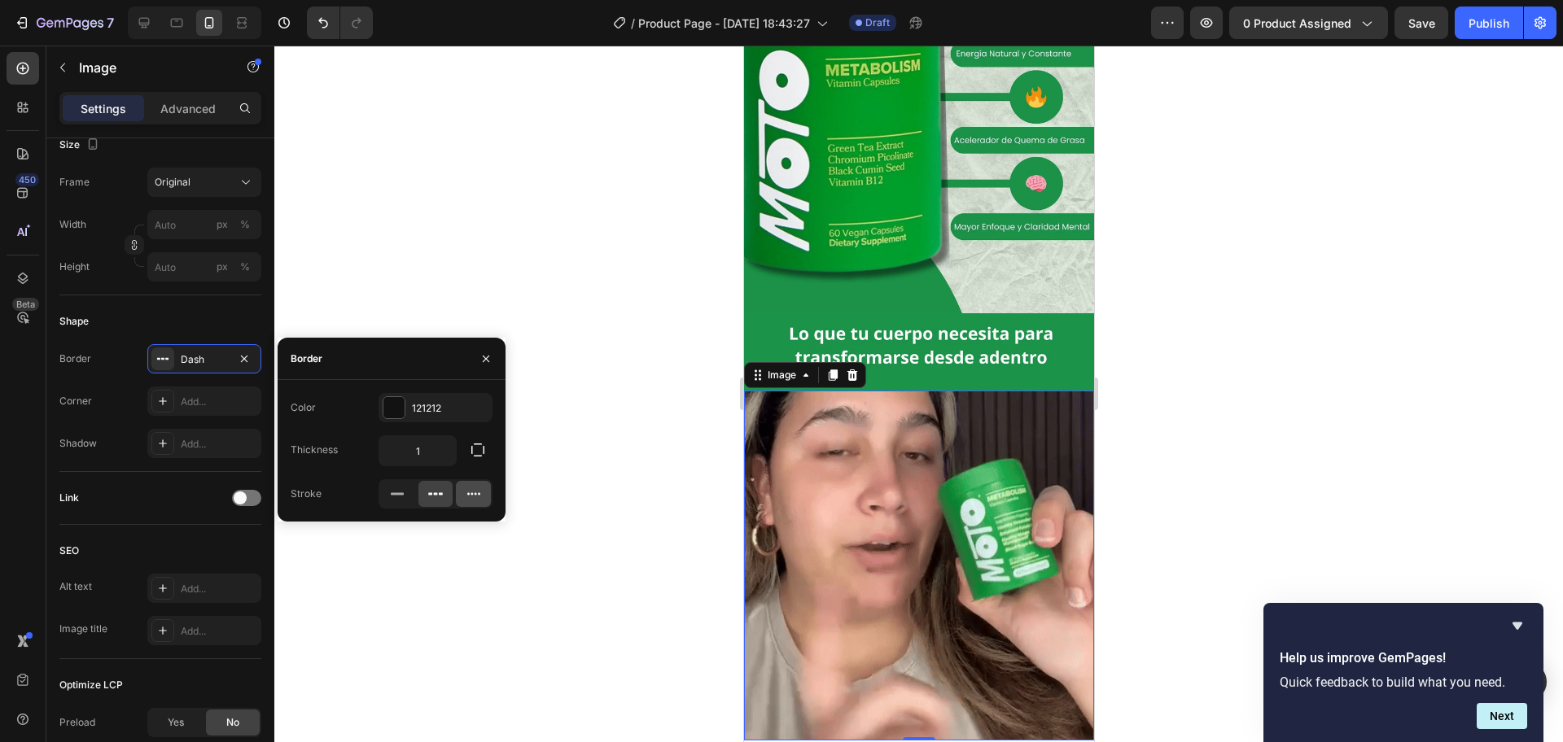
click at [489, 483] on div at bounding box center [473, 494] width 35 height 26
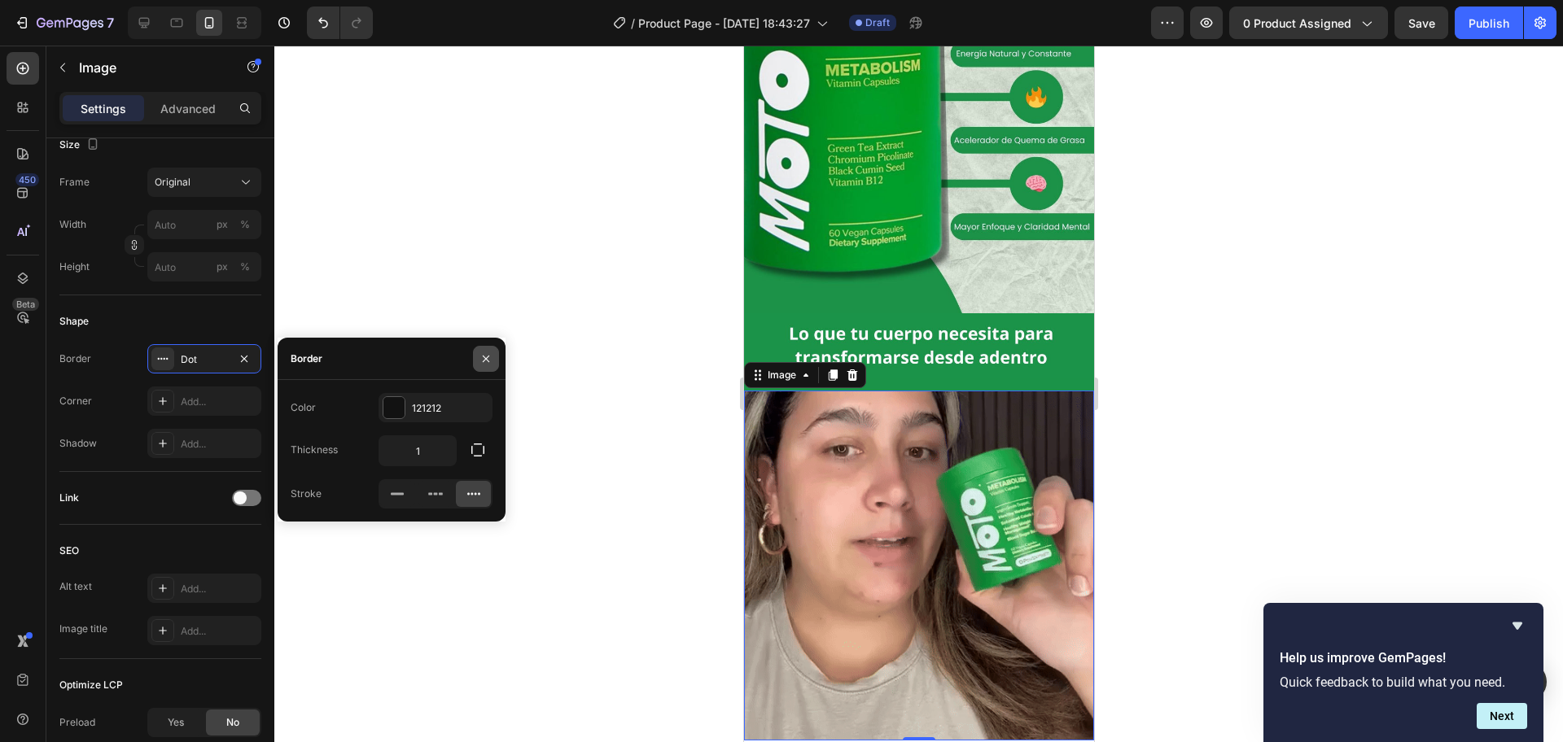
click at [491, 360] on icon "button" at bounding box center [485, 358] width 13 height 13
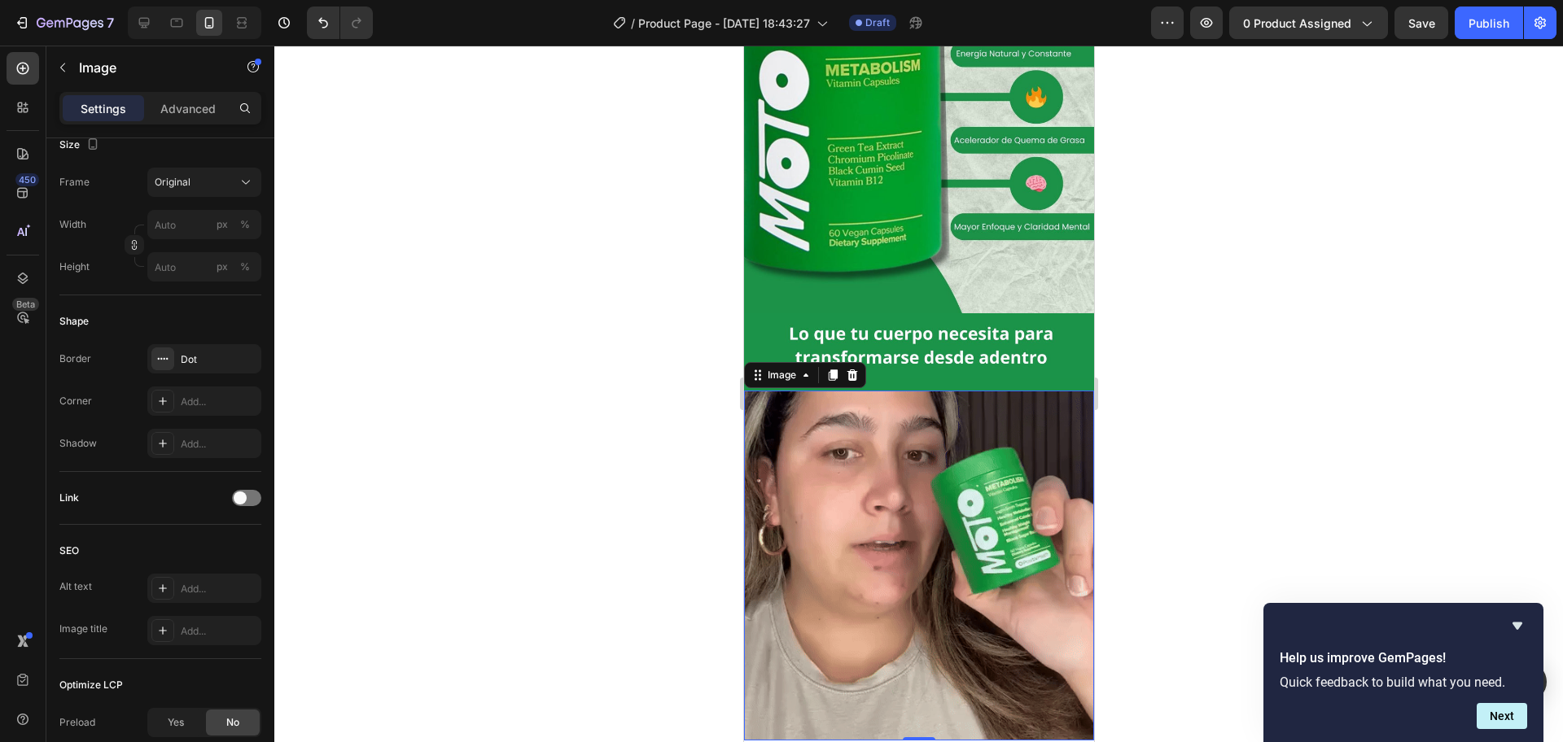
click at [797, 453] on img at bounding box center [918, 566] width 350 height 350
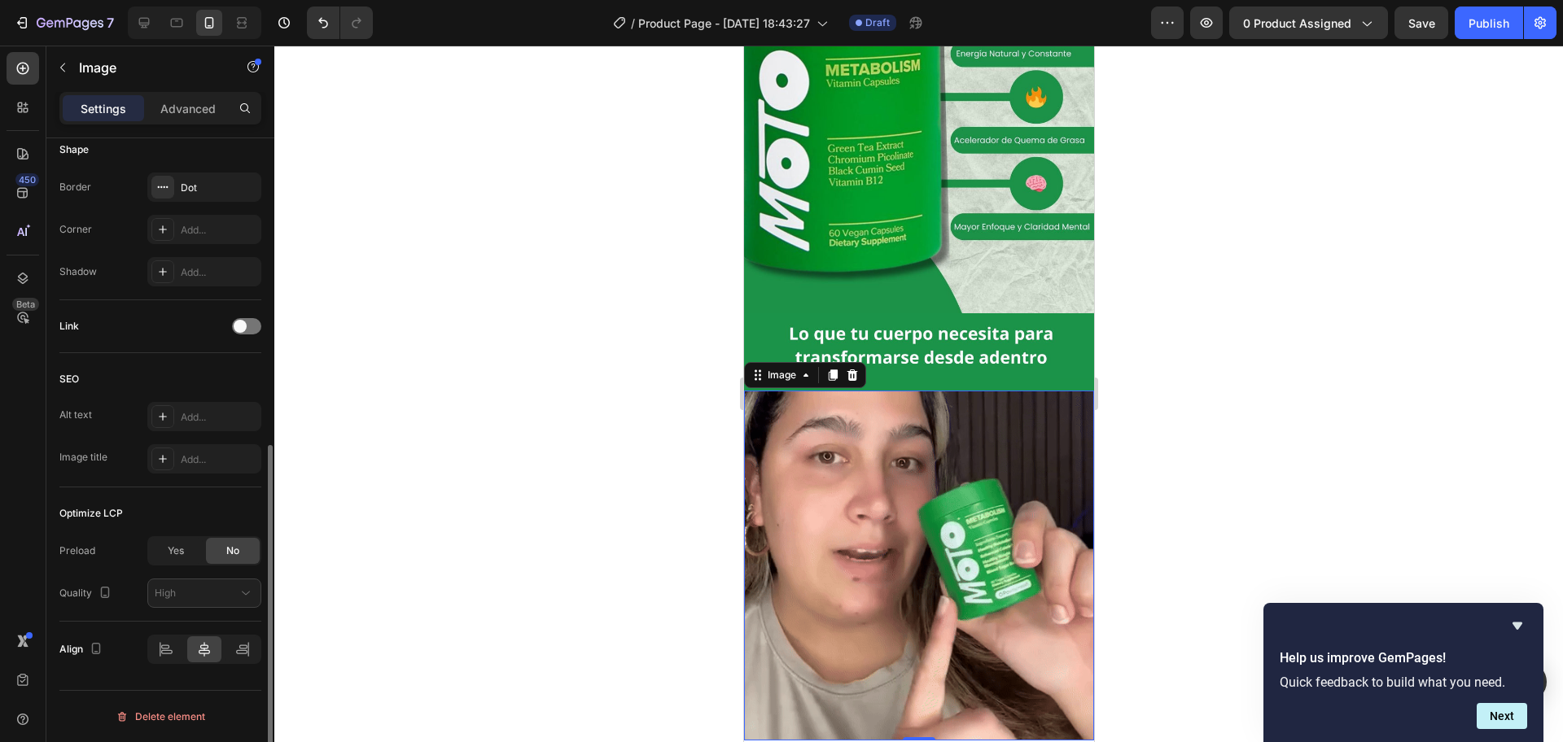
scroll to position [375, 0]
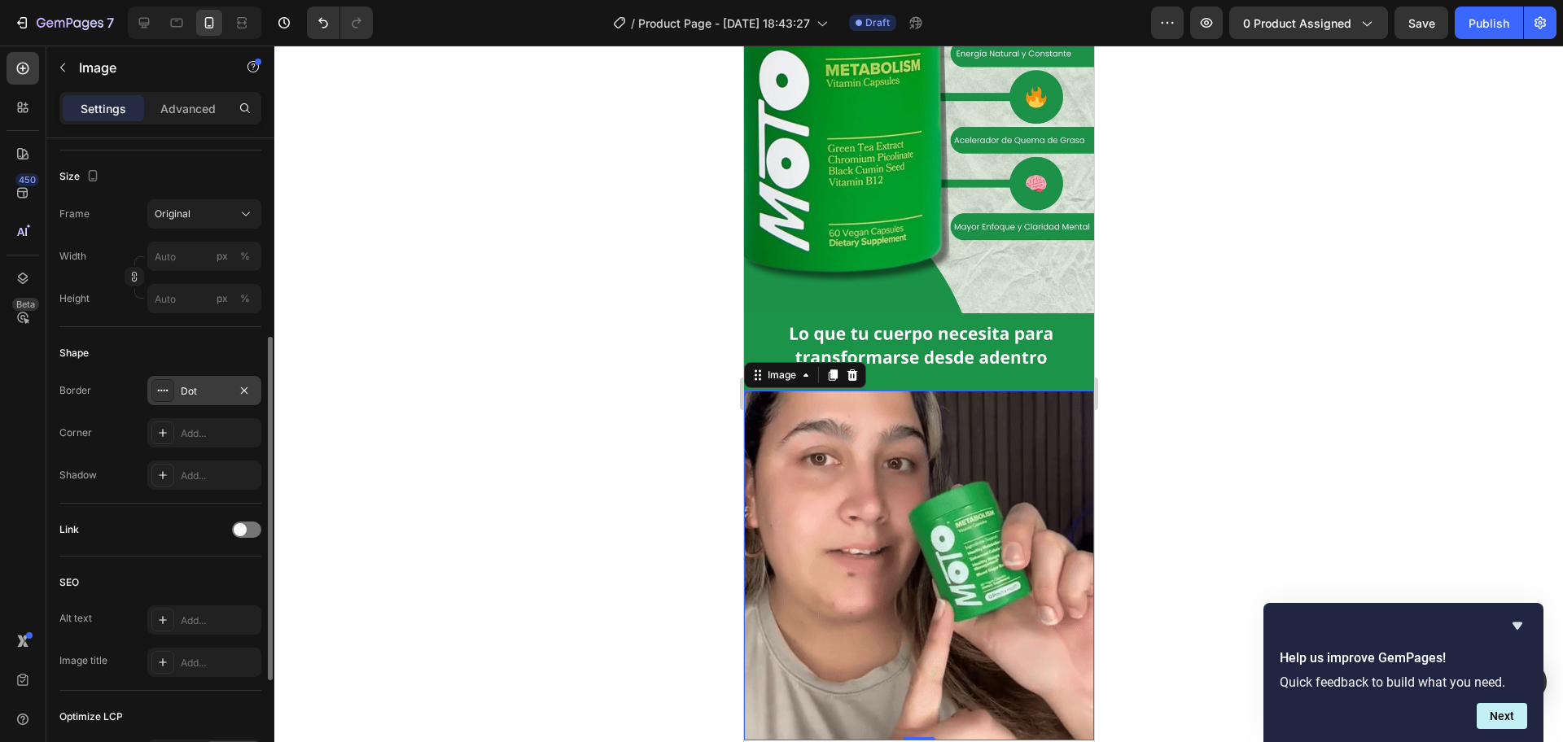
click at [214, 376] on div "Dot" at bounding box center [204, 390] width 114 height 29
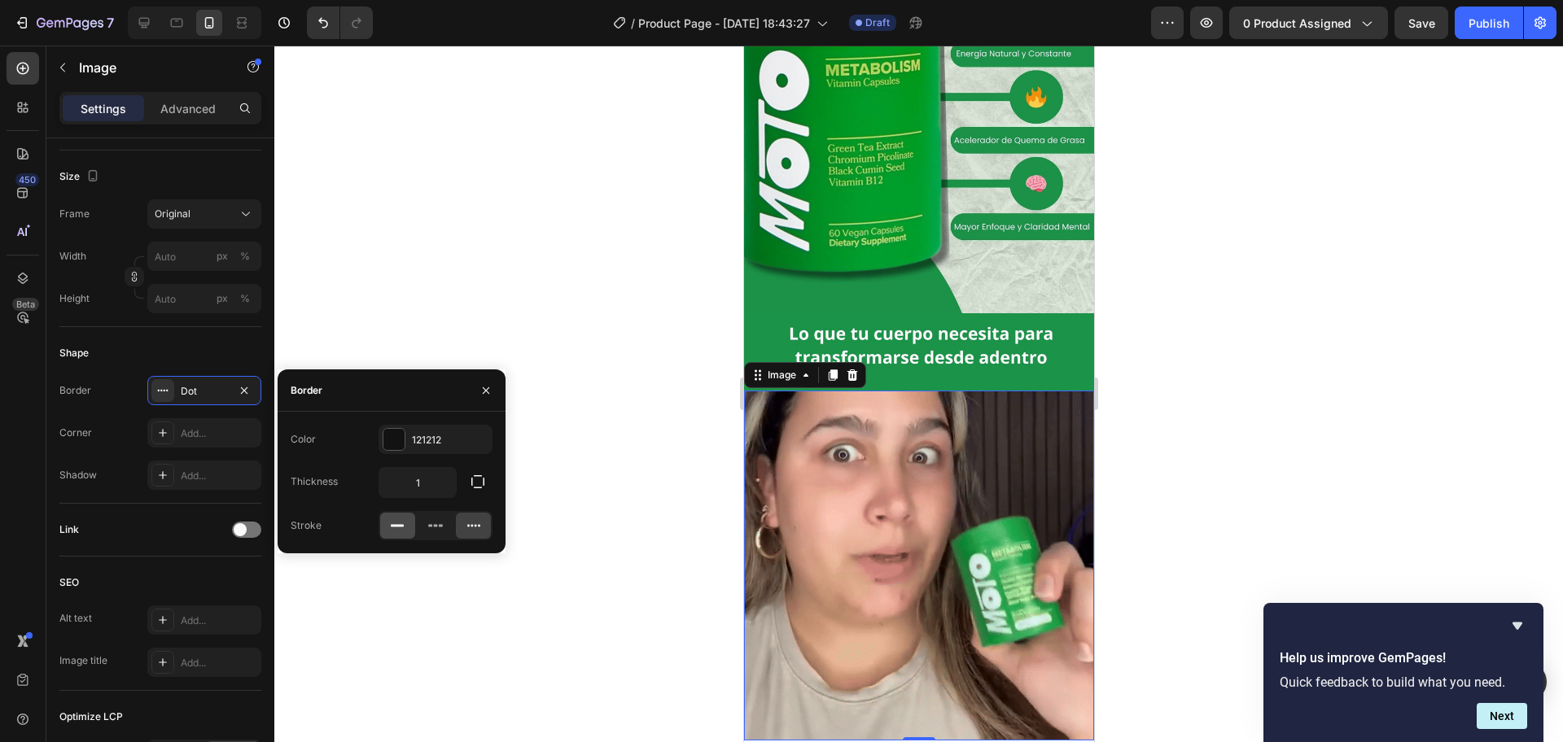
click at [392, 518] on icon at bounding box center [397, 526] width 16 height 16
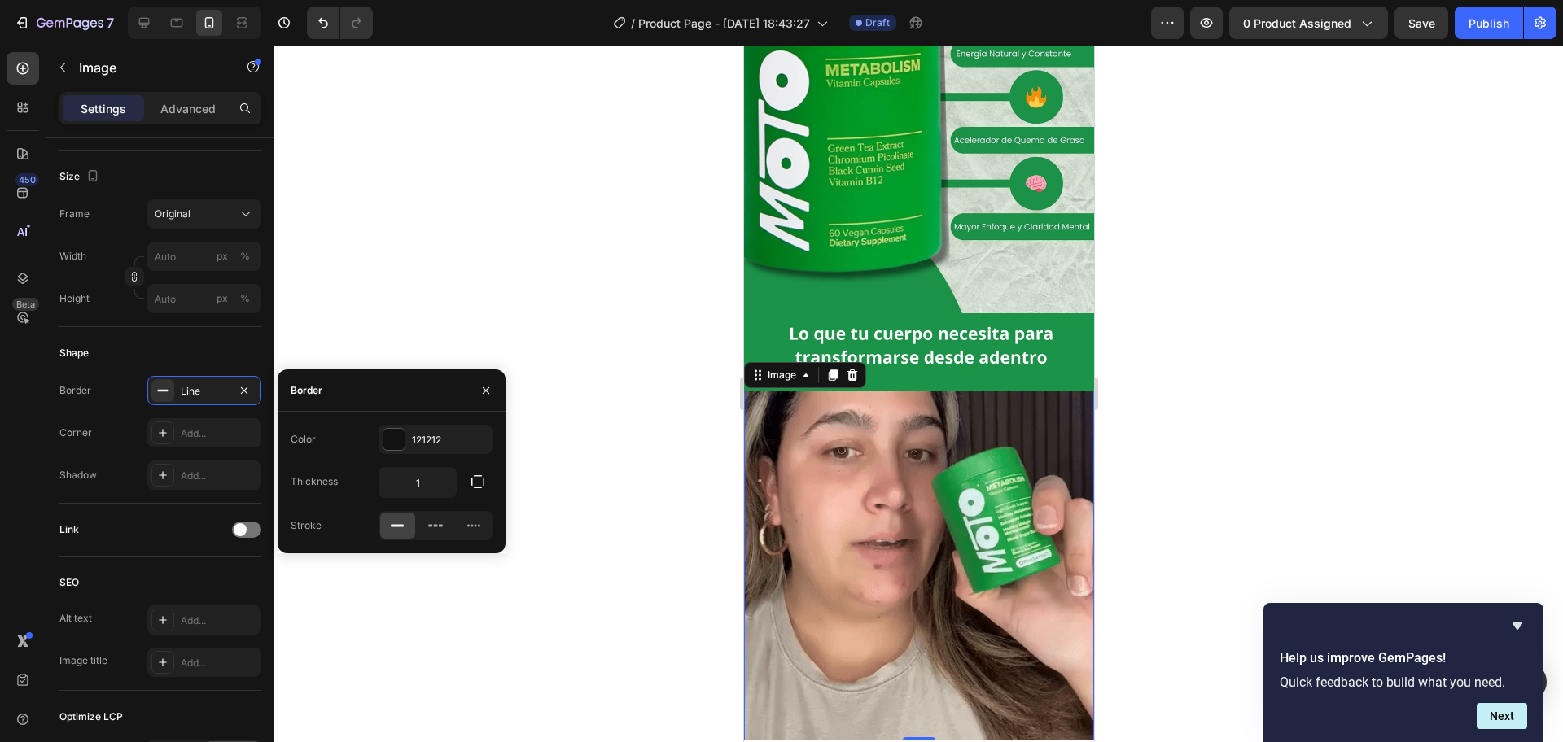
click at [545, 317] on div at bounding box center [918, 394] width 1288 height 697
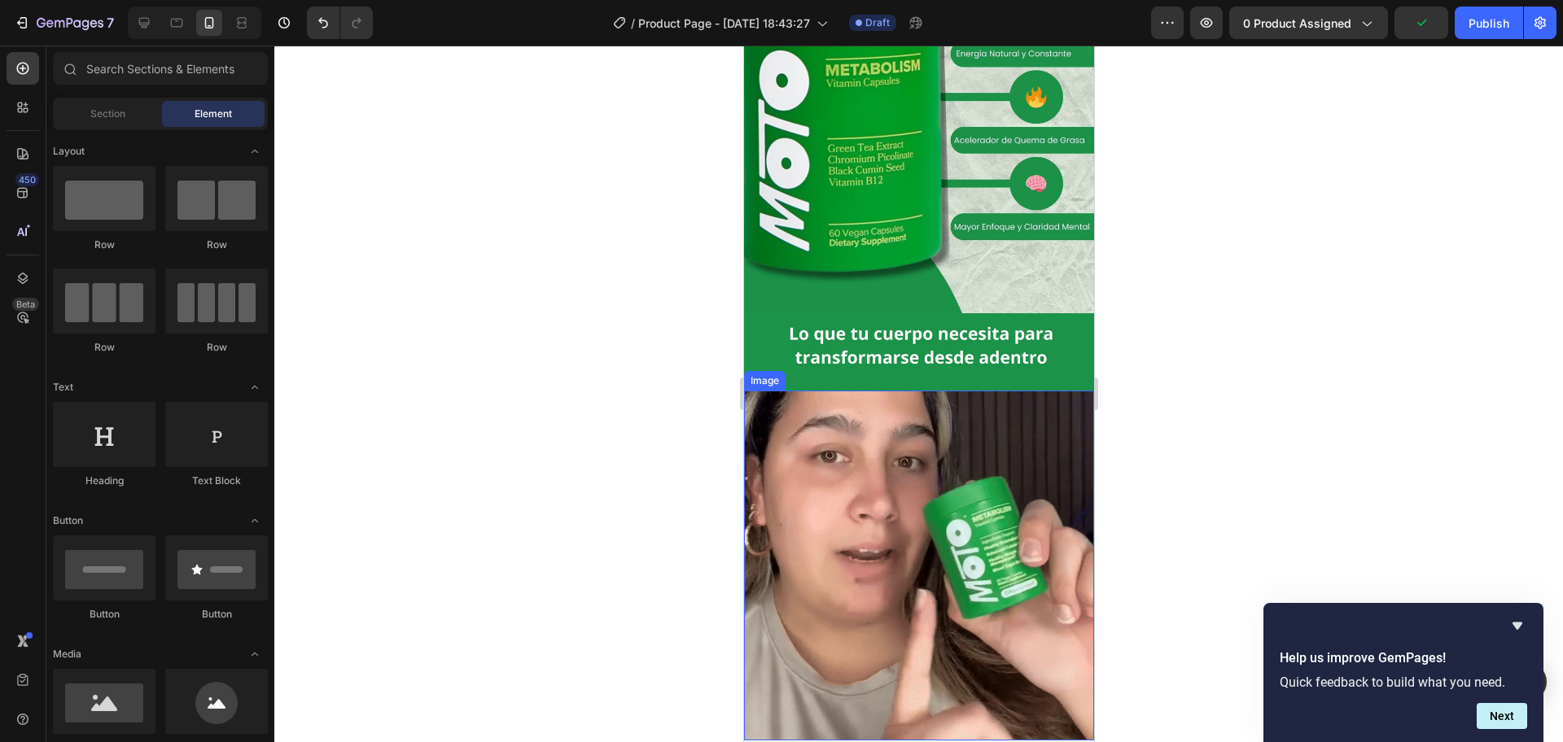
click at [917, 476] on img at bounding box center [918, 566] width 350 height 350
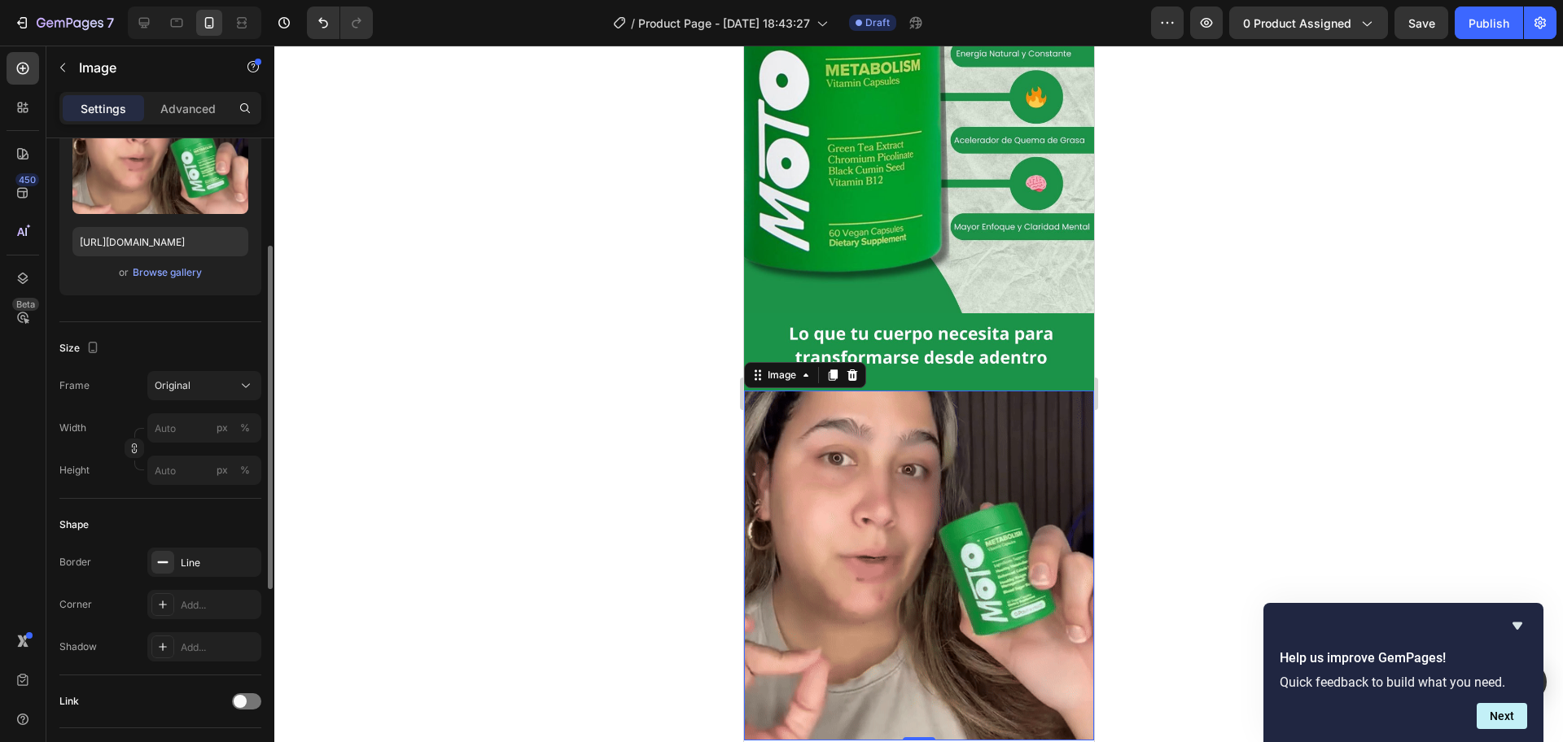
scroll to position [407, 0]
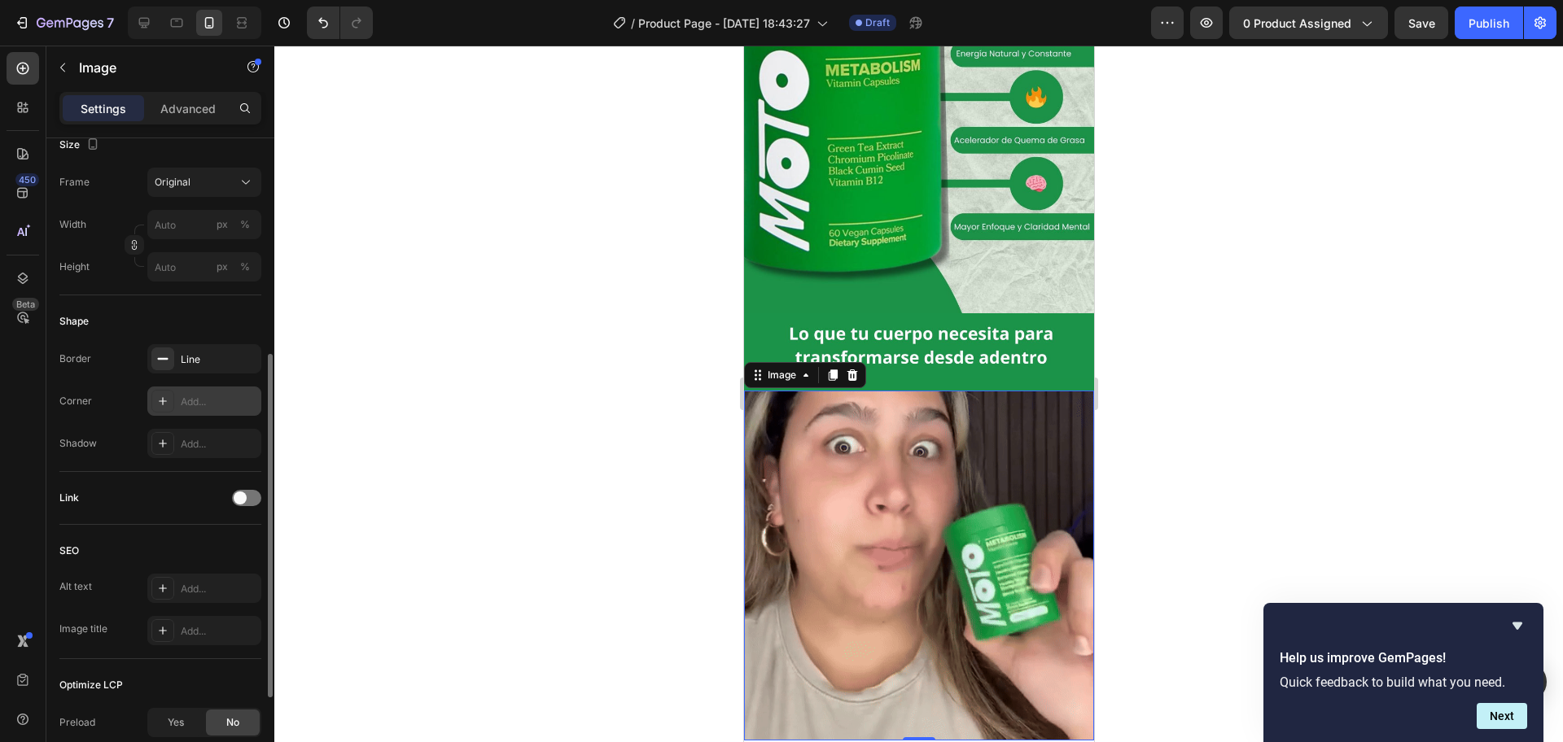
click at [195, 400] on div "Add..." at bounding box center [219, 402] width 77 height 15
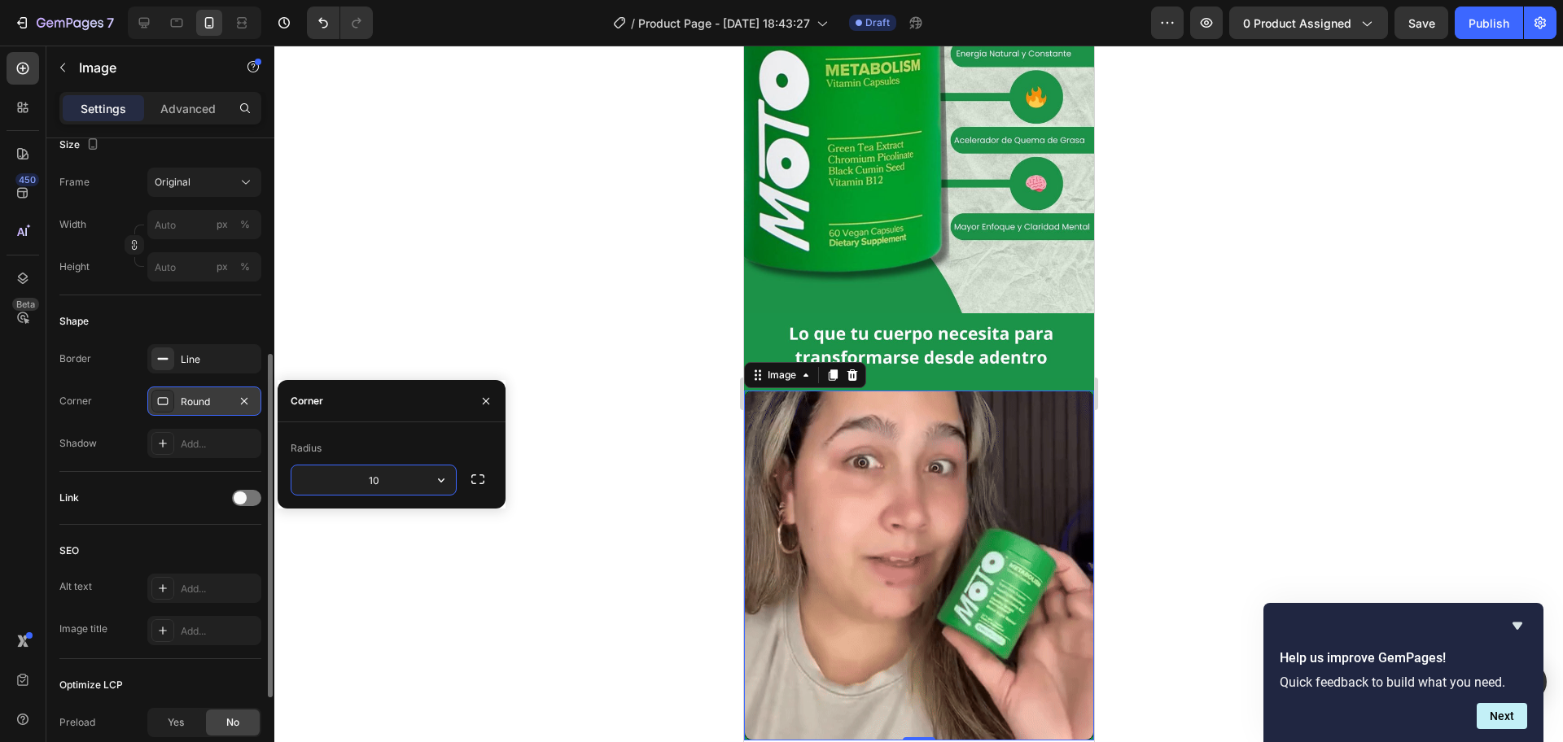
type input "1"
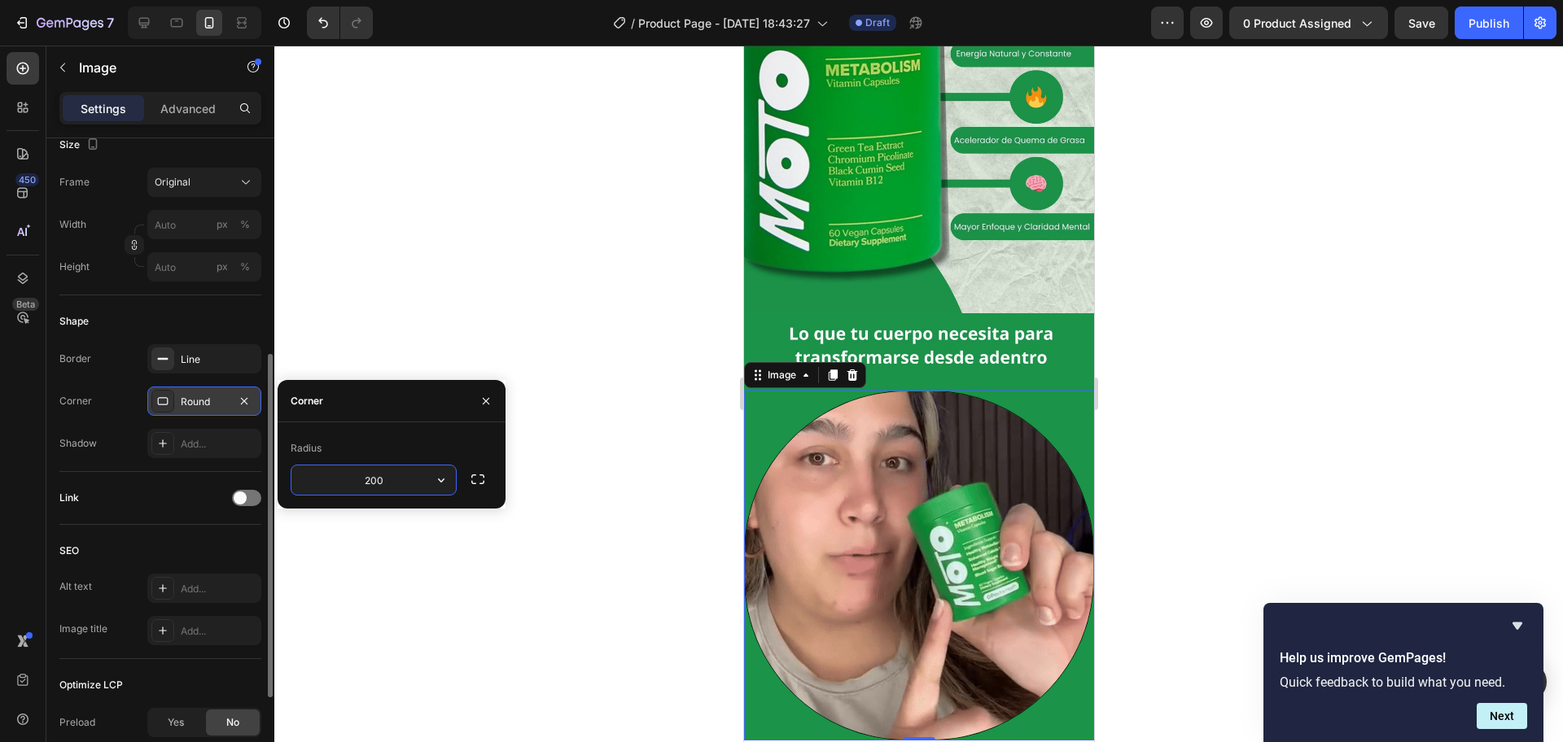
drag, startPoint x: 406, startPoint y: 474, endPoint x: 372, endPoint y: 475, distance: 34.2
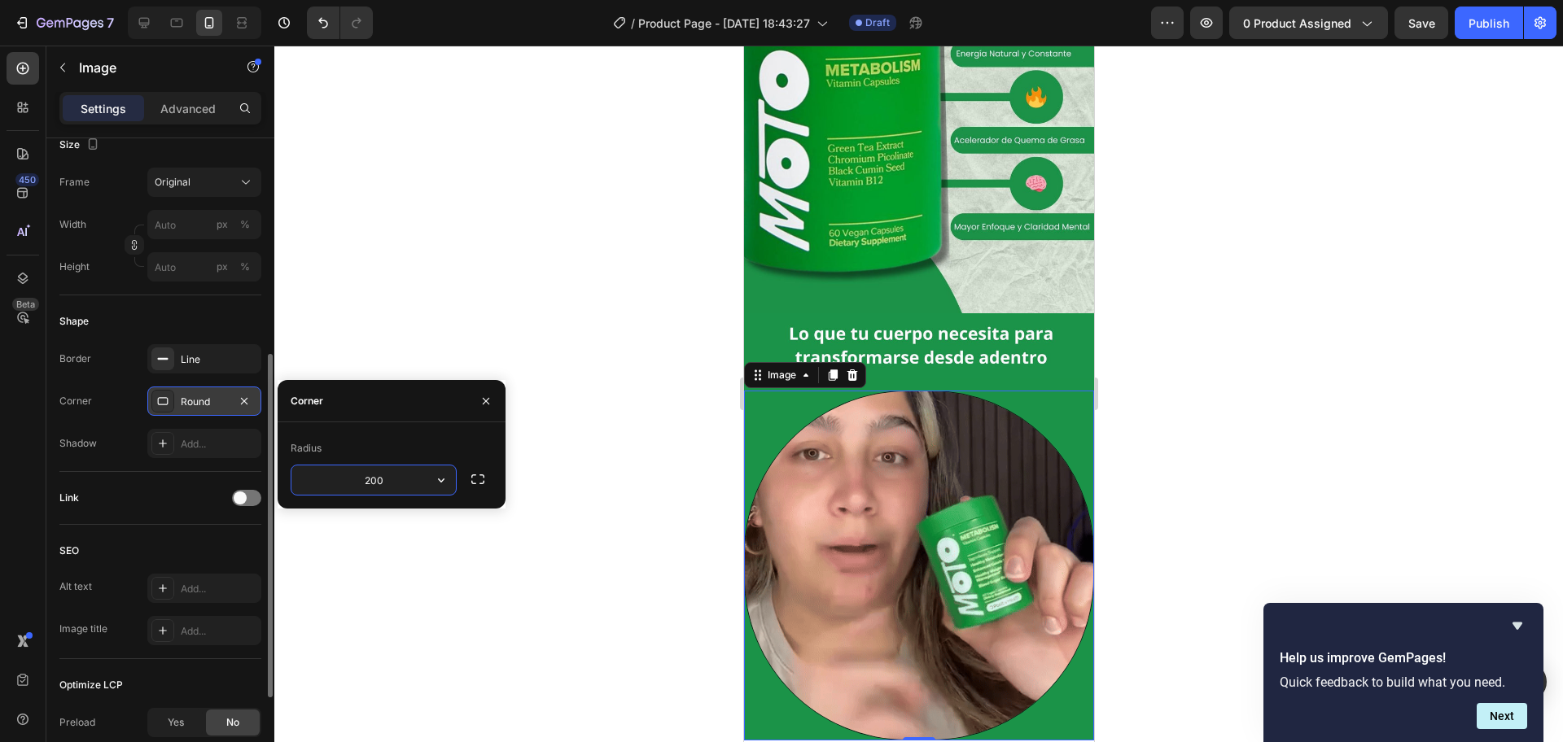
click at [377, 474] on input "200" at bounding box center [373, 480] width 164 height 29
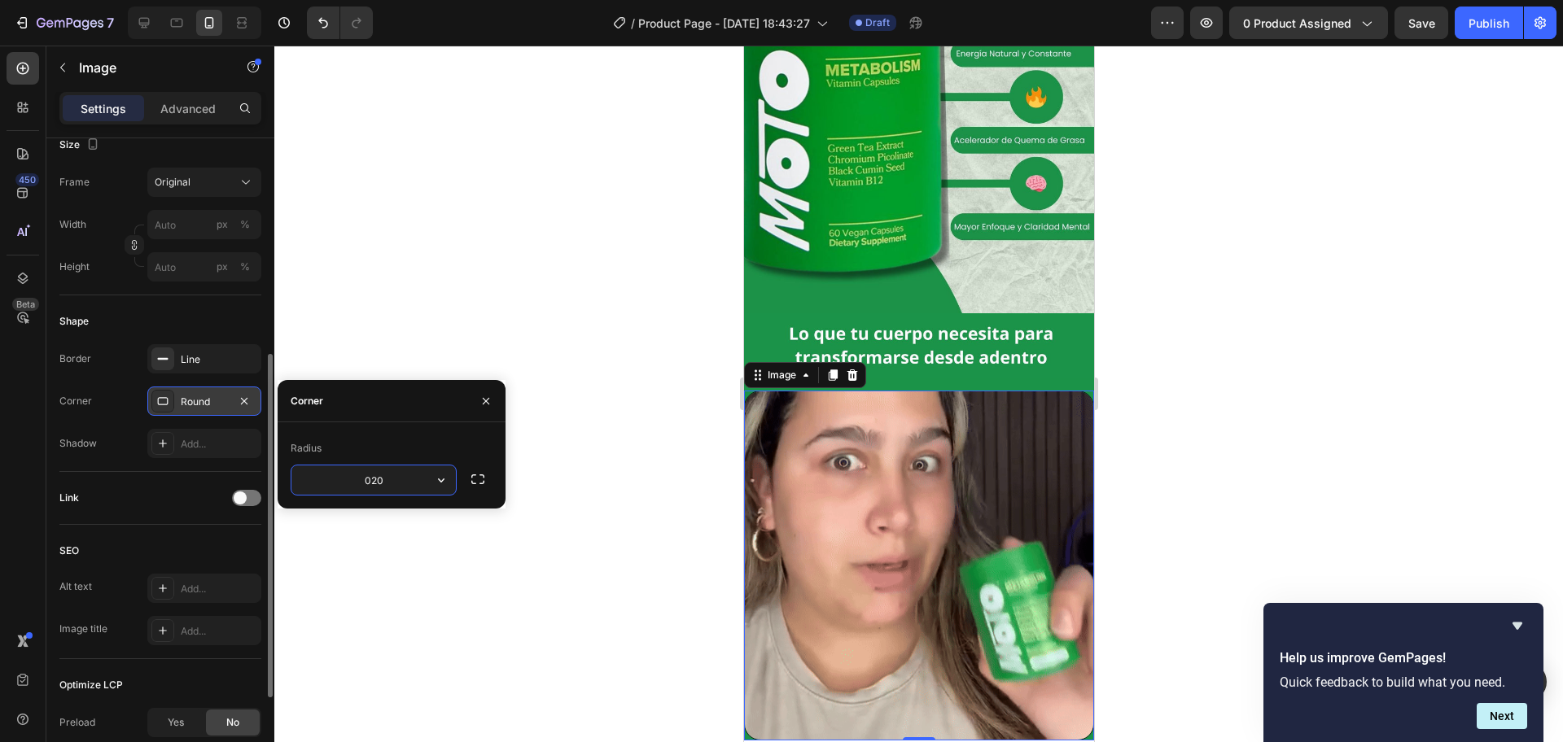
click at [361, 483] on input "020" at bounding box center [373, 480] width 164 height 29
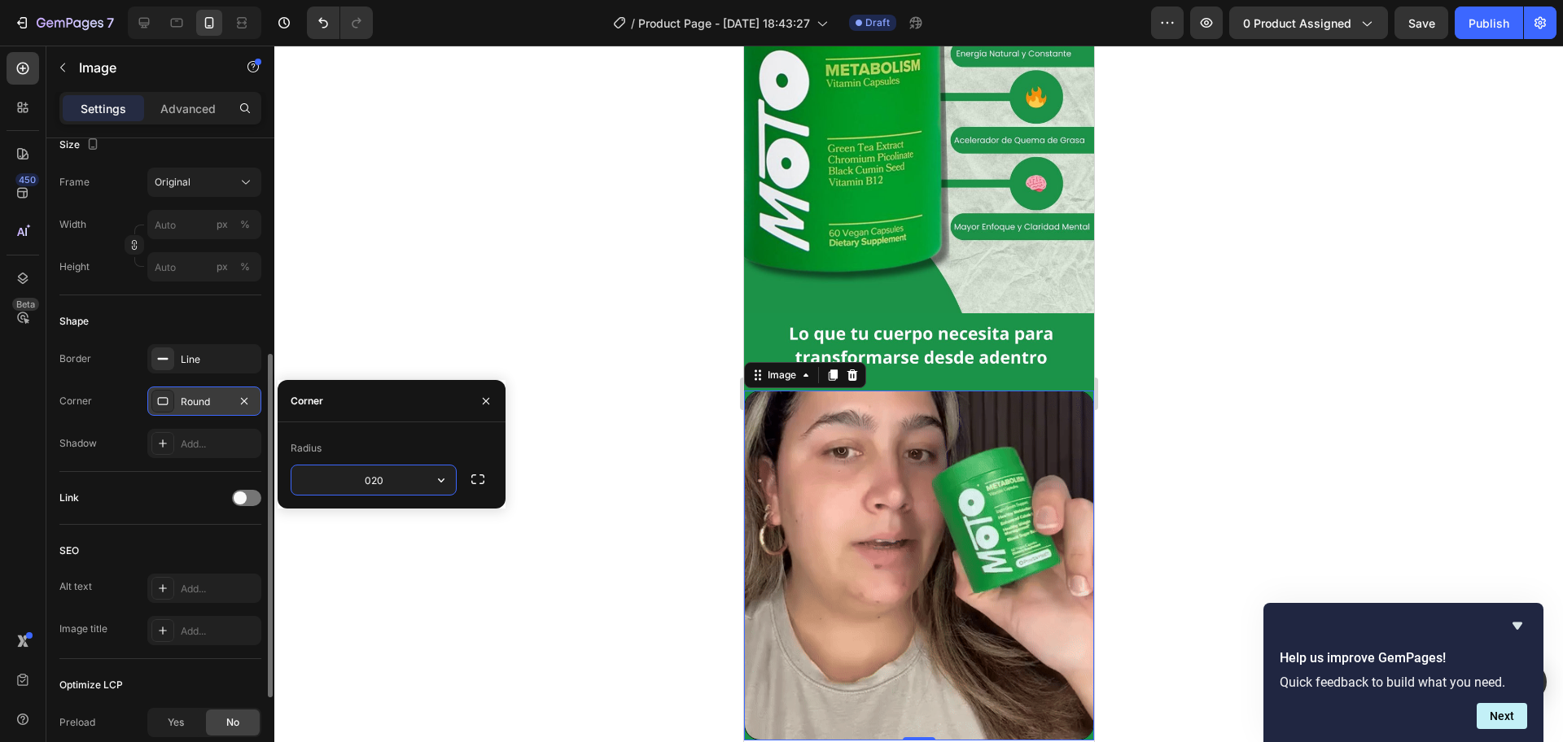
click at [363, 483] on input "020" at bounding box center [373, 480] width 164 height 29
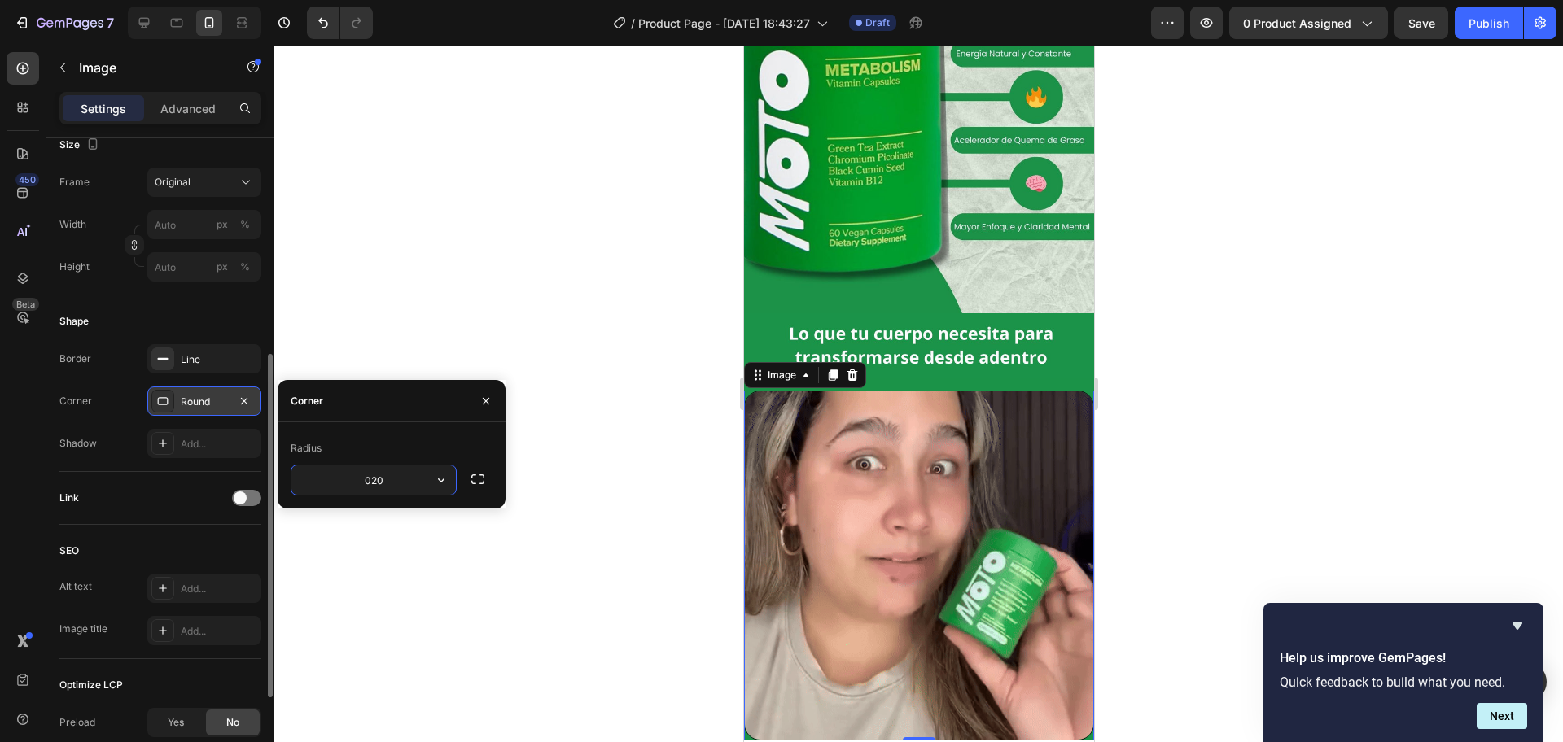
click at [391, 483] on input "020" at bounding box center [373, 480] width 164 height 29
drag, startPoint x: 391, startPoint y: 483, endPoint x: 356, endPoint y: 484, distance: 35.0
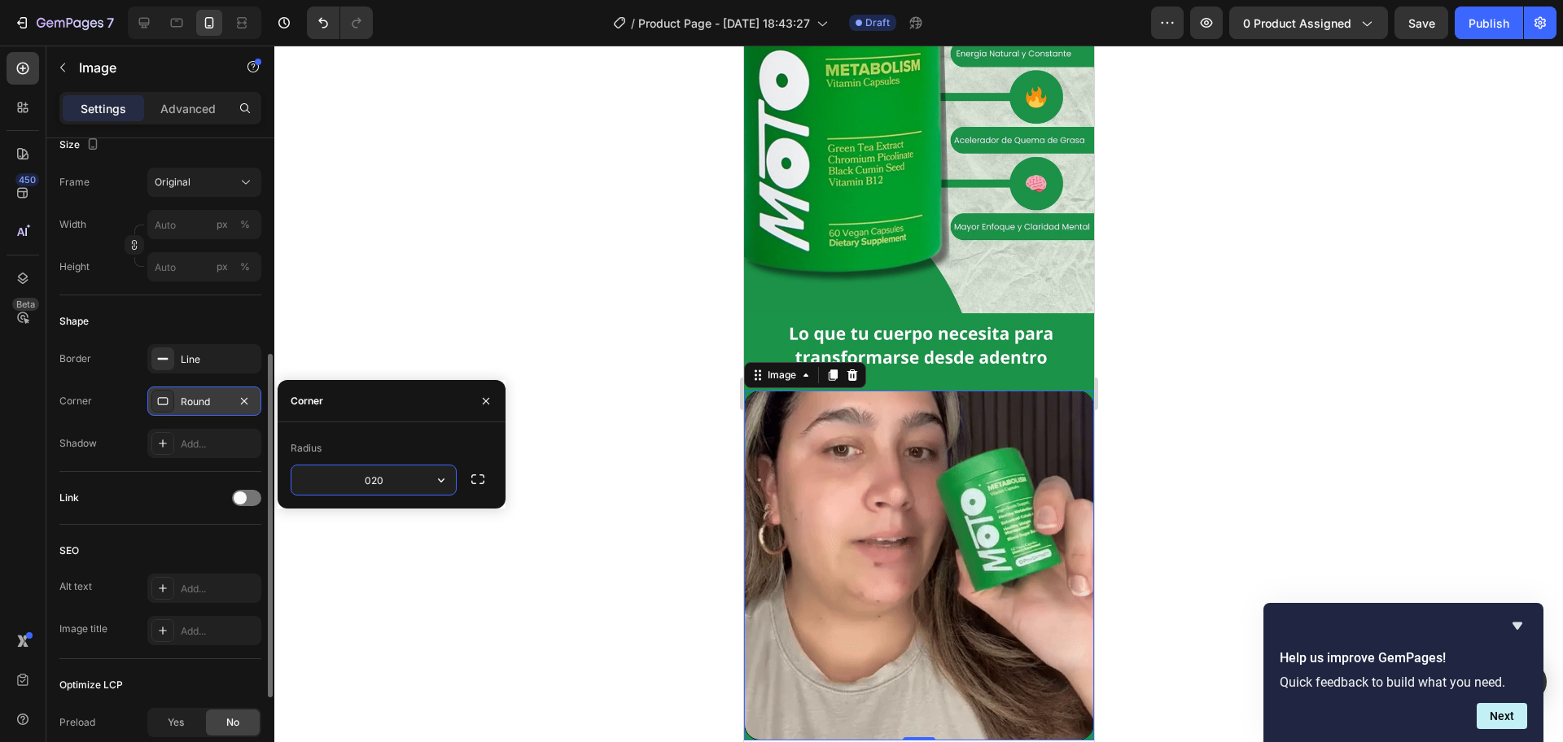
click at [356, 484] on input "020" at bounding box center [373, 480] width 164 height 29
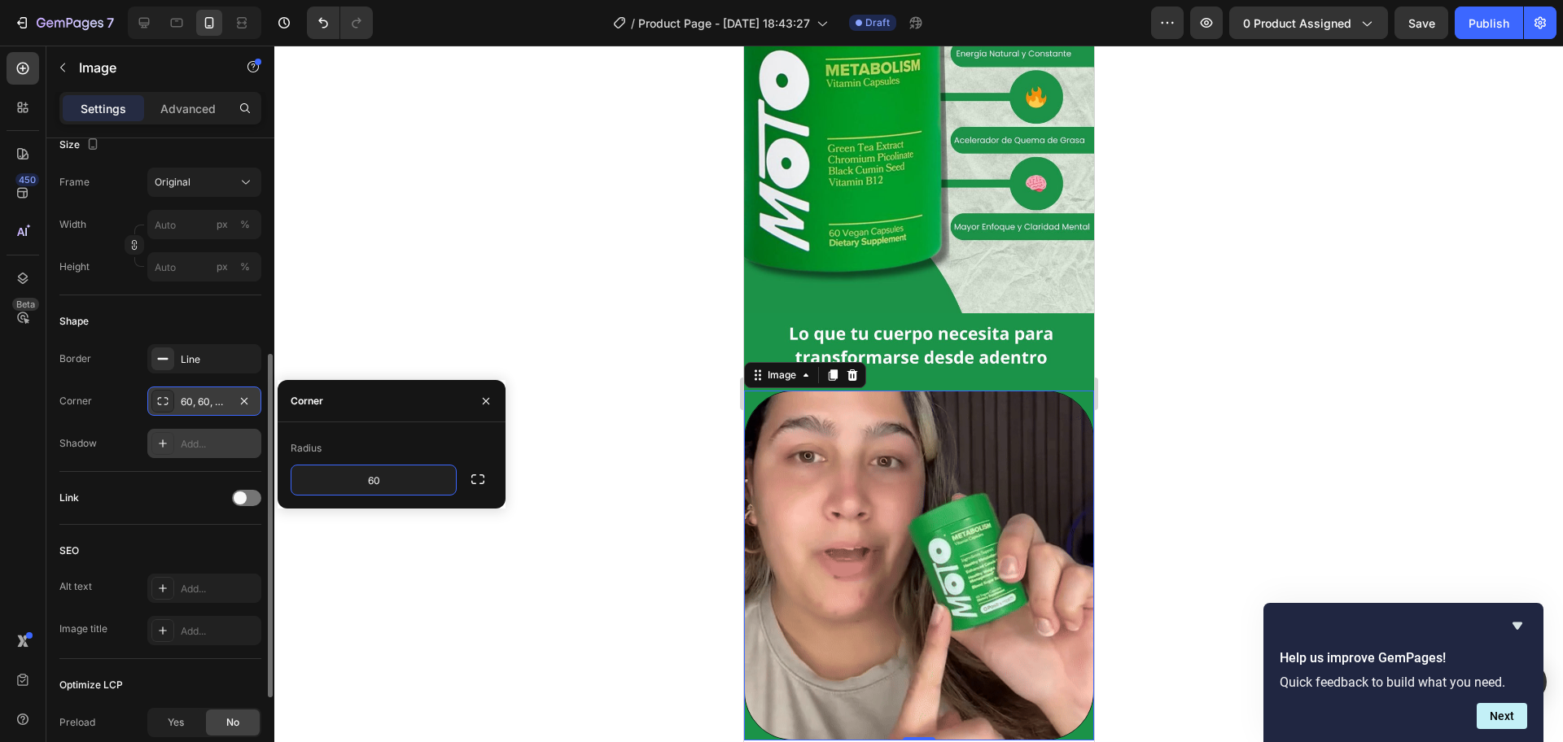
click at [161, 429] on div "Add..." at bounding box center [204, 443] width 114 height 29
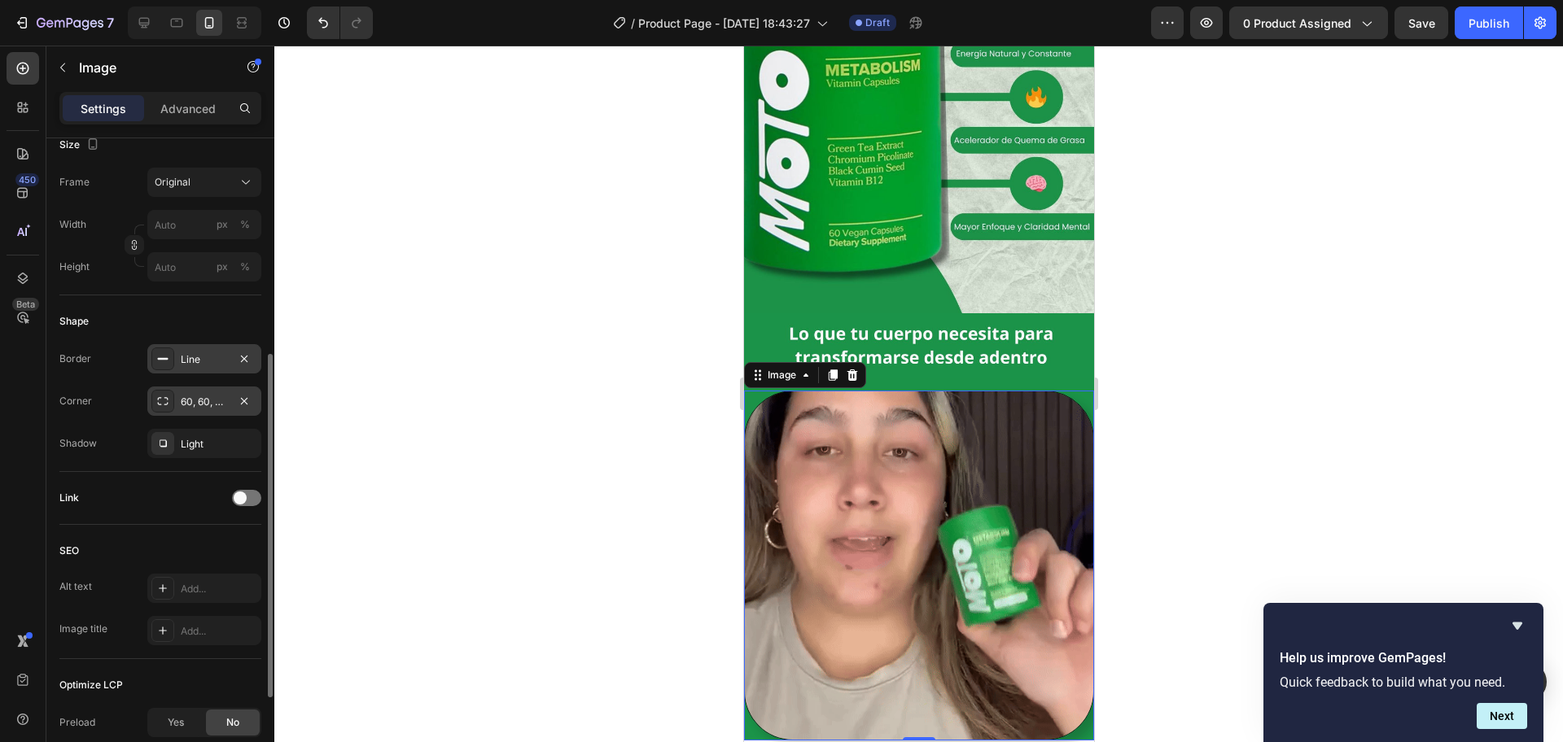
click at [187, 356] on div "Line" at bounding box center [204, 359] width 47 height 15
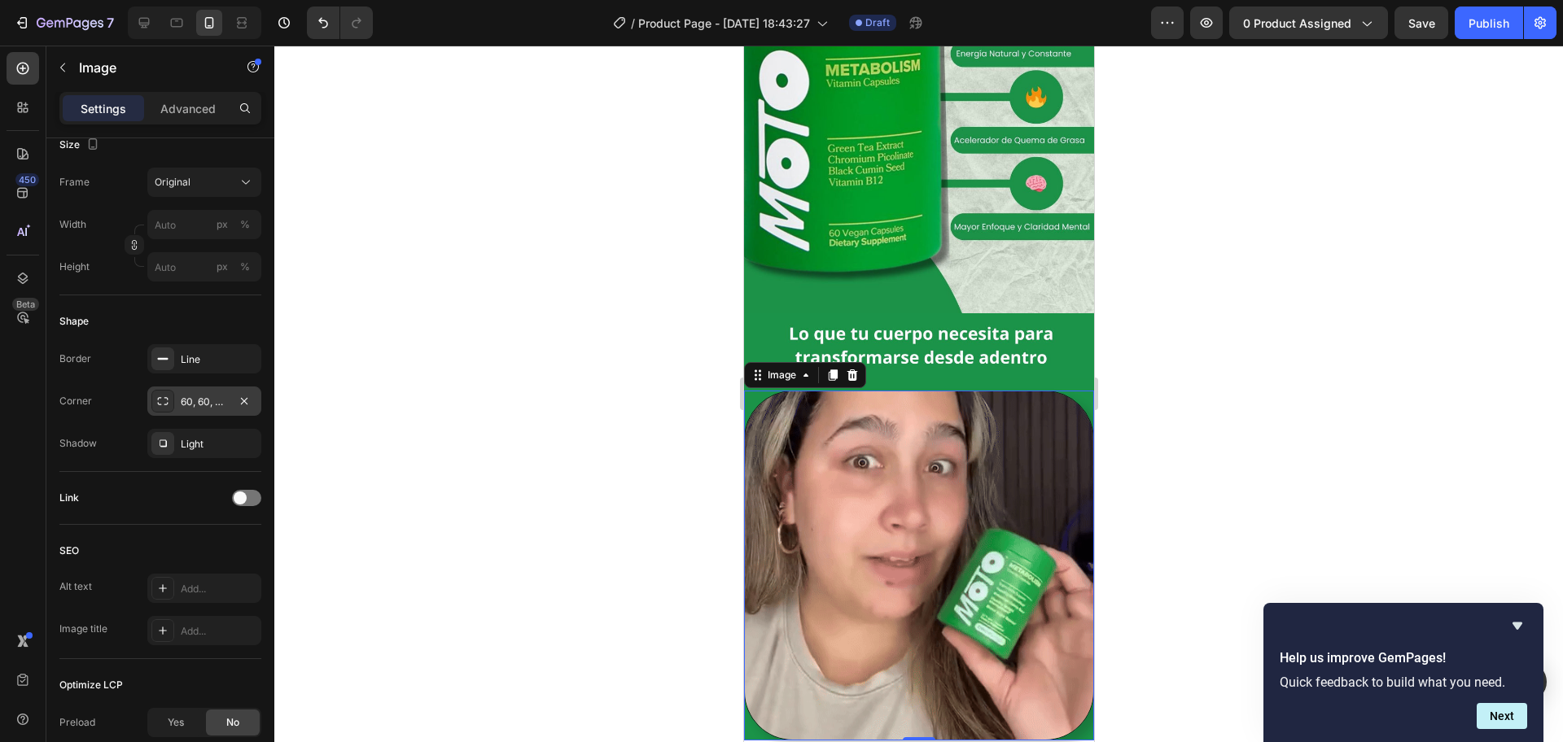
click at [230, 405] on div "60, 60, 60, 60" at bounding box center [204, 401] width 114 height 29
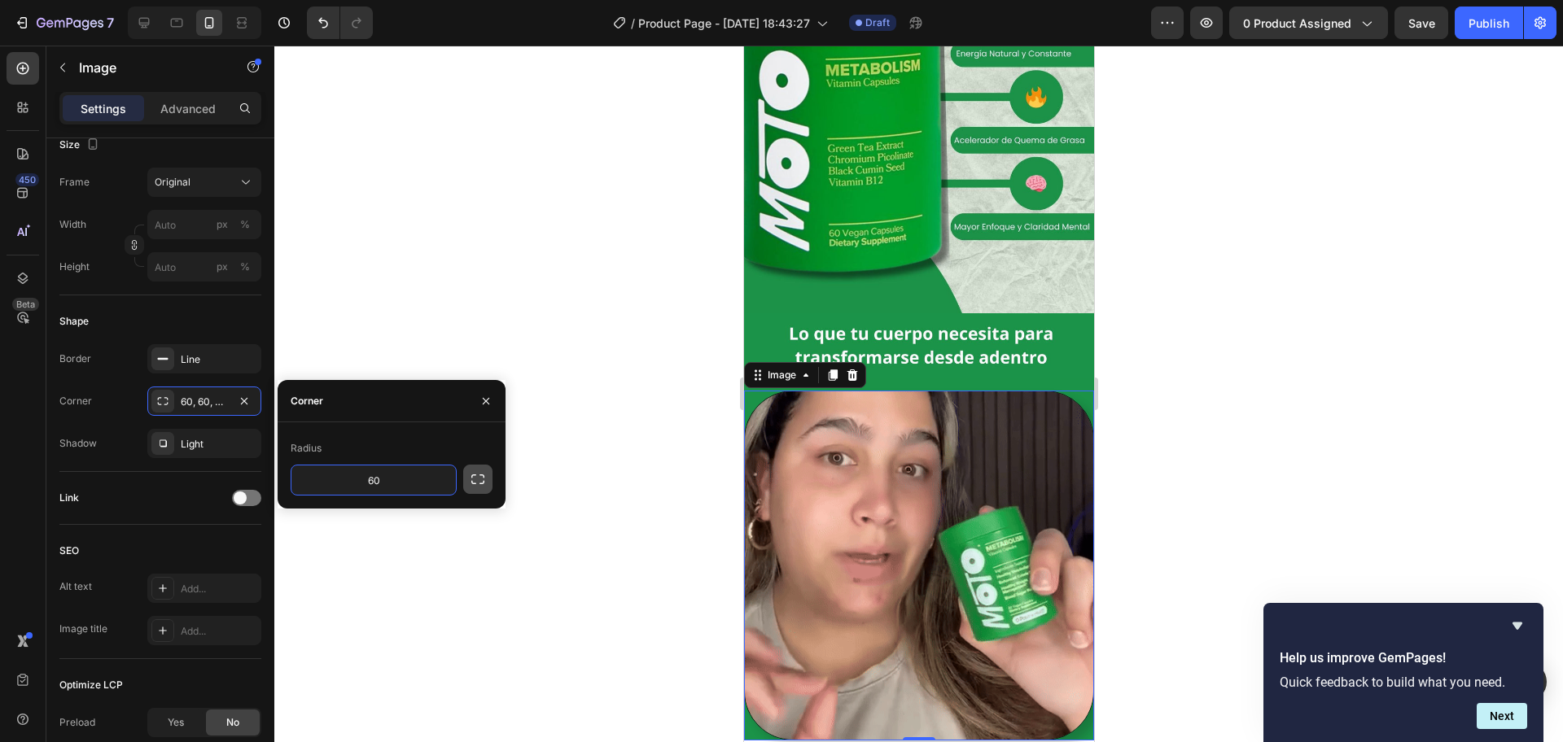
click at [479, 478] on icon "button" at bounding box center [478, 479] width 16 height 16
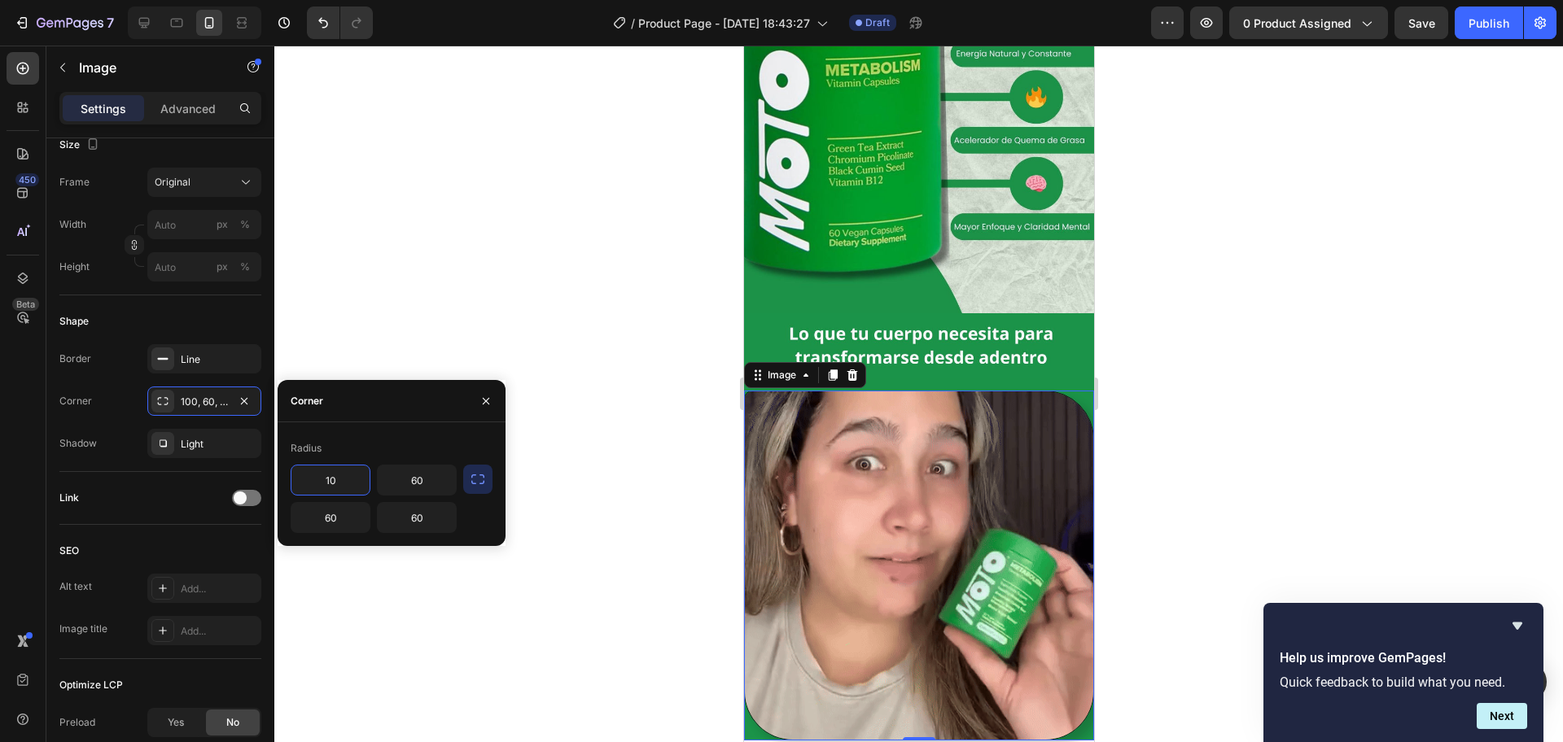
type input "1"
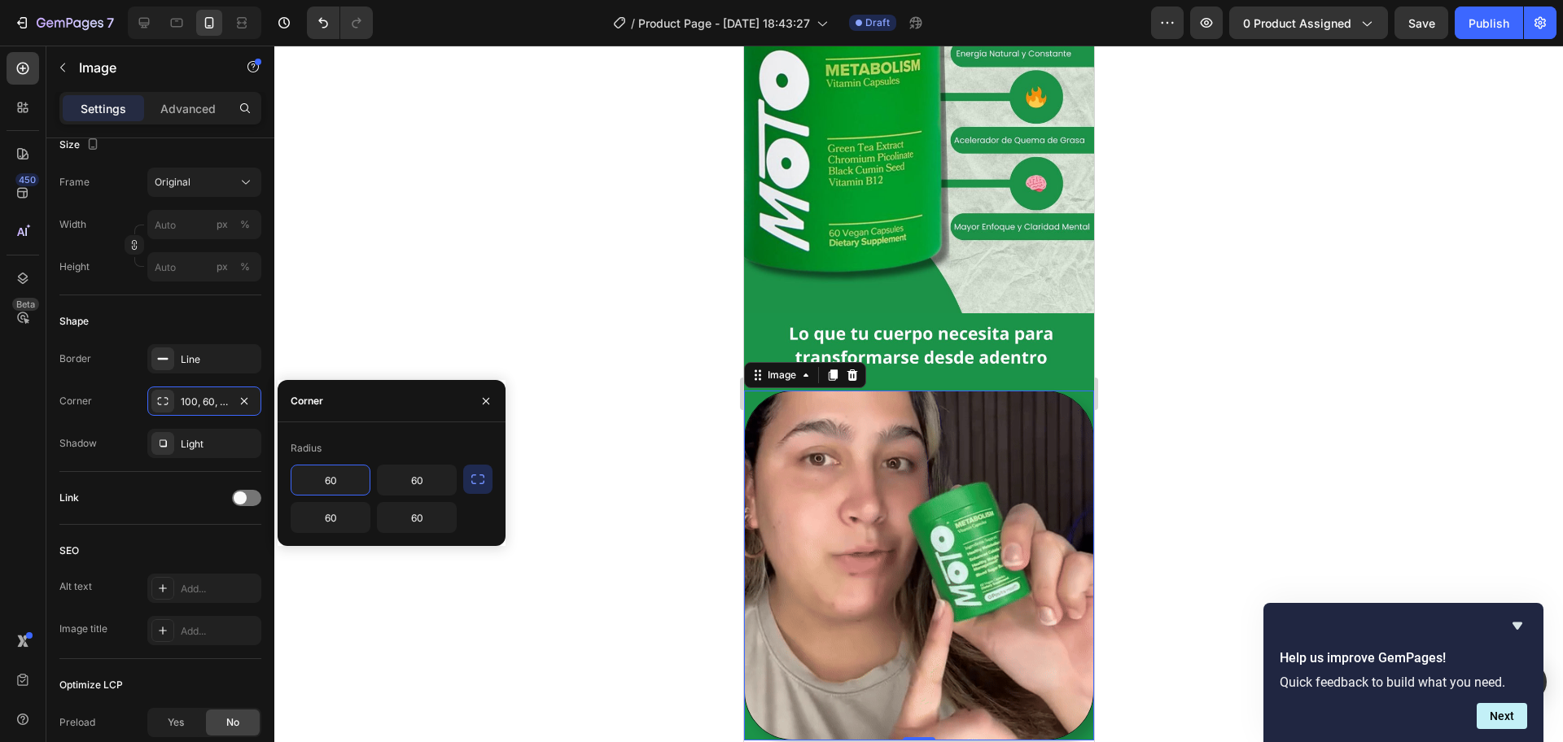
type input "60"
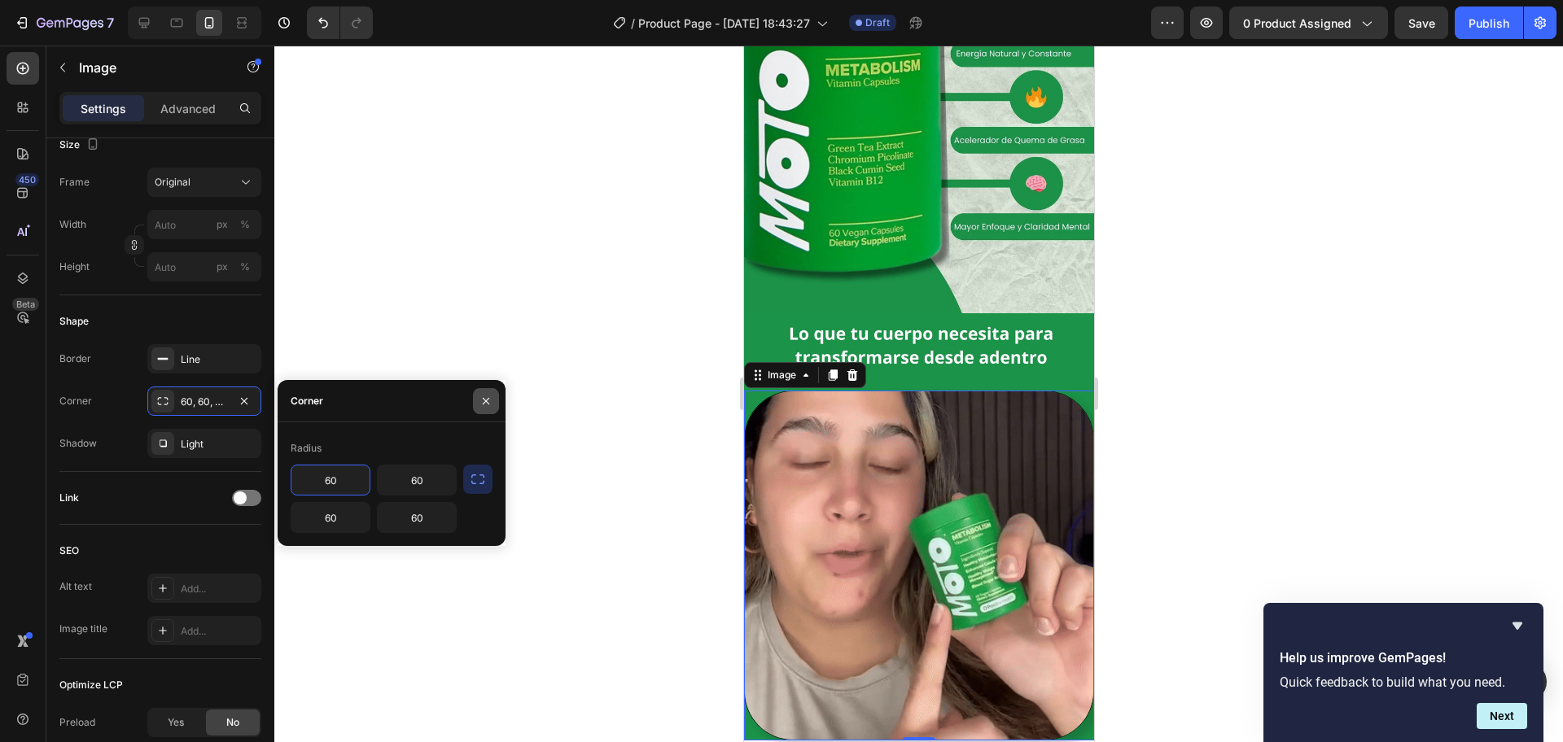
click at [488, 396] on icon "button" at bounding box center [485, 401] width 13 height 13
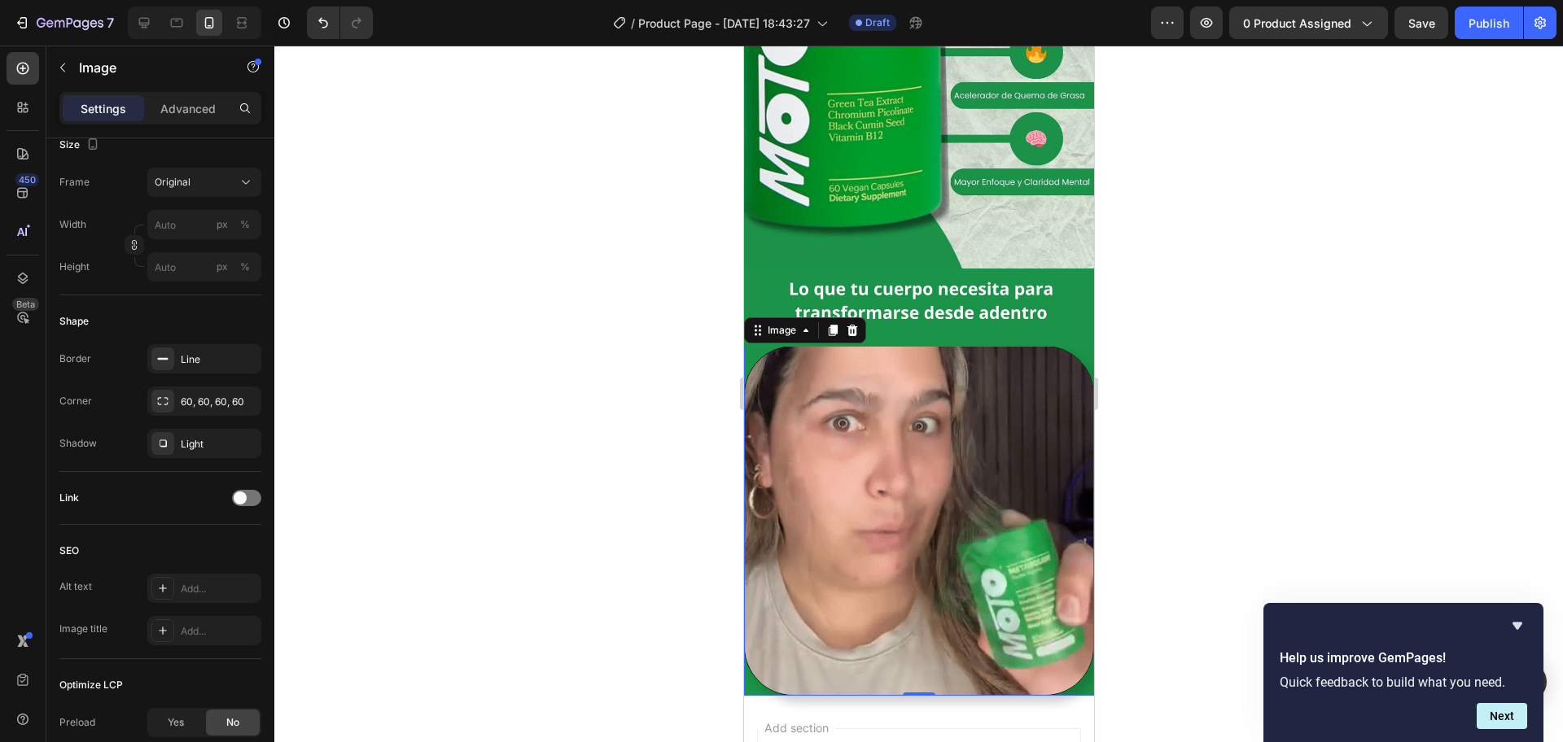
scroll to position [203, 0]
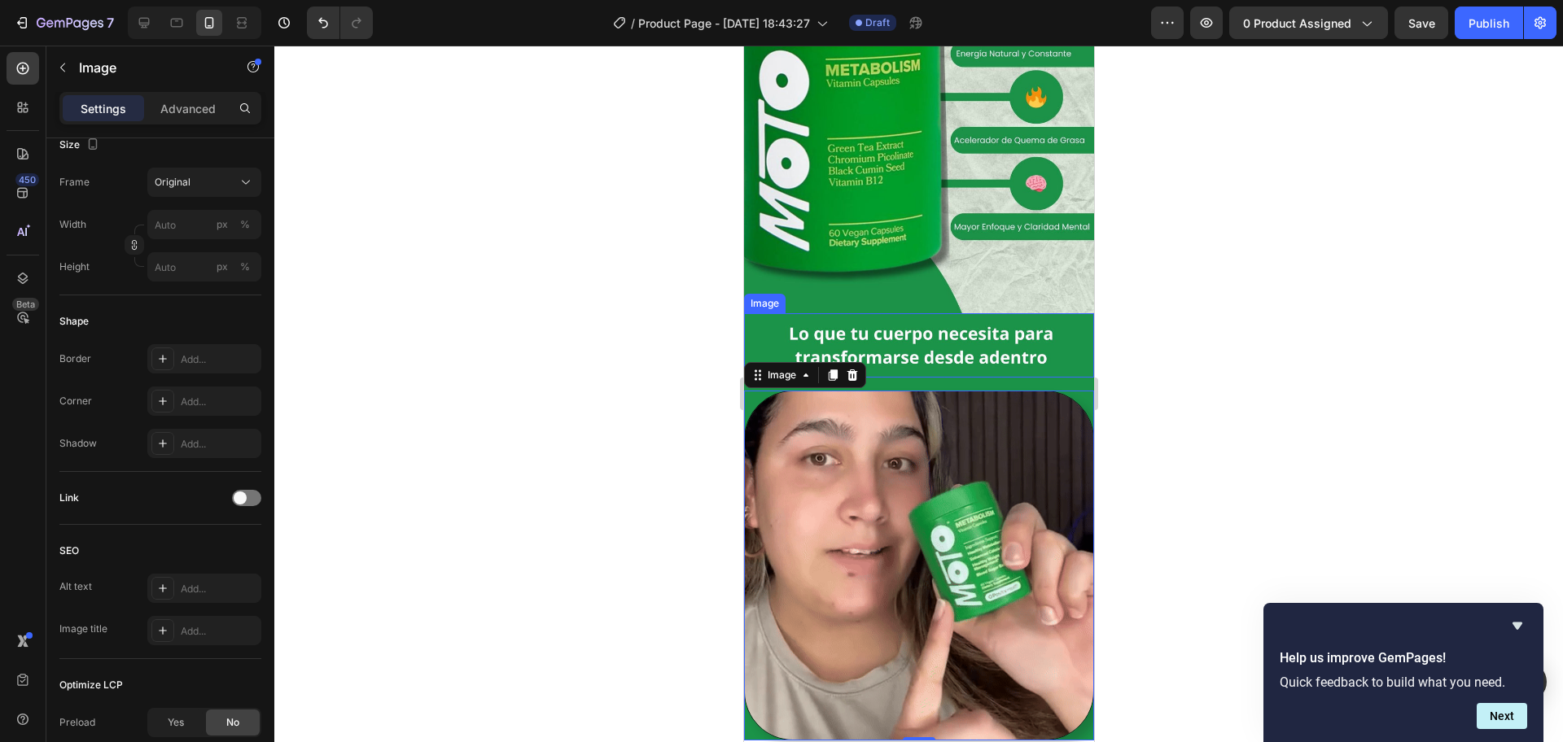
click at [1049, 335] on img at bounding box center [918, 345] width 350 height 65
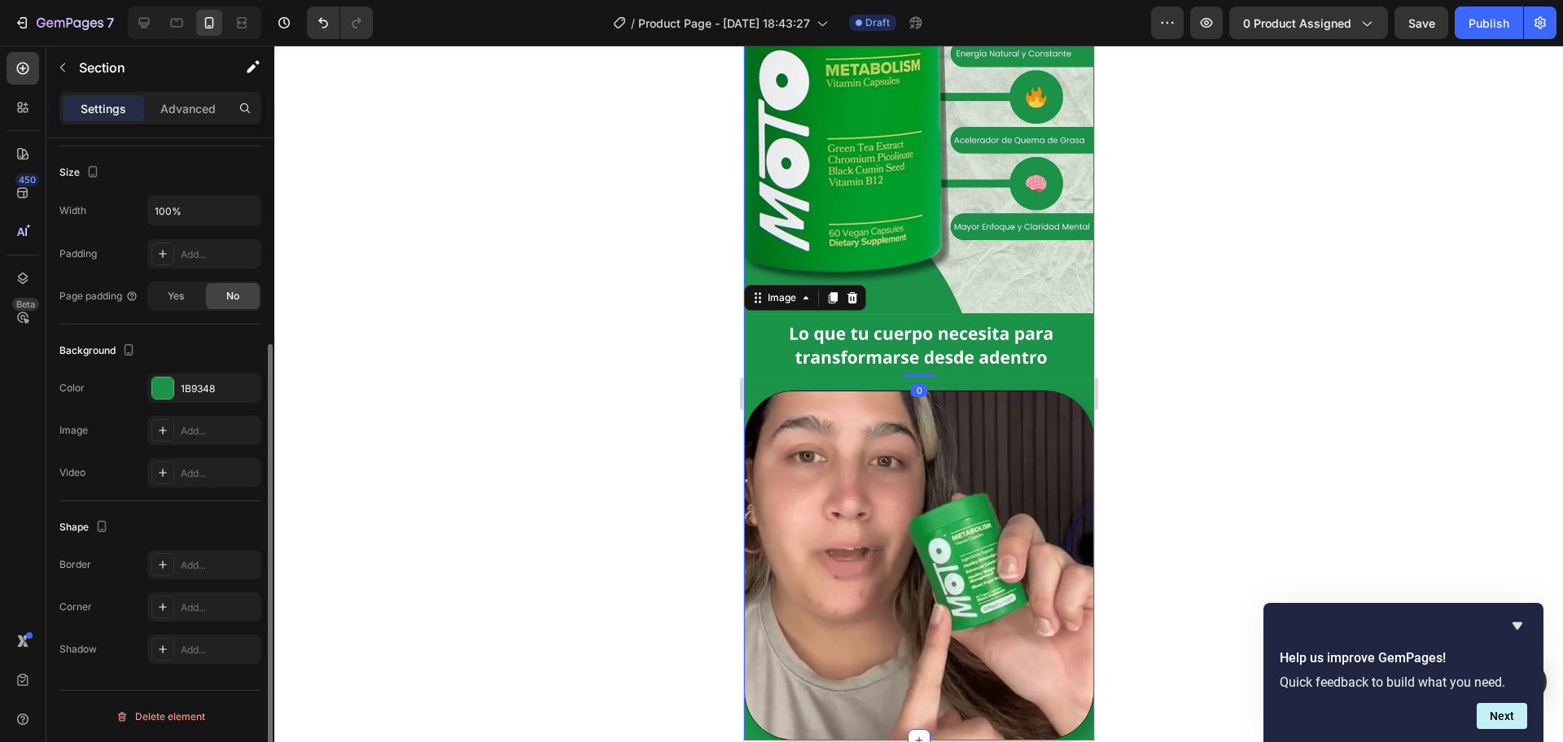
scroll to position [0, 0]
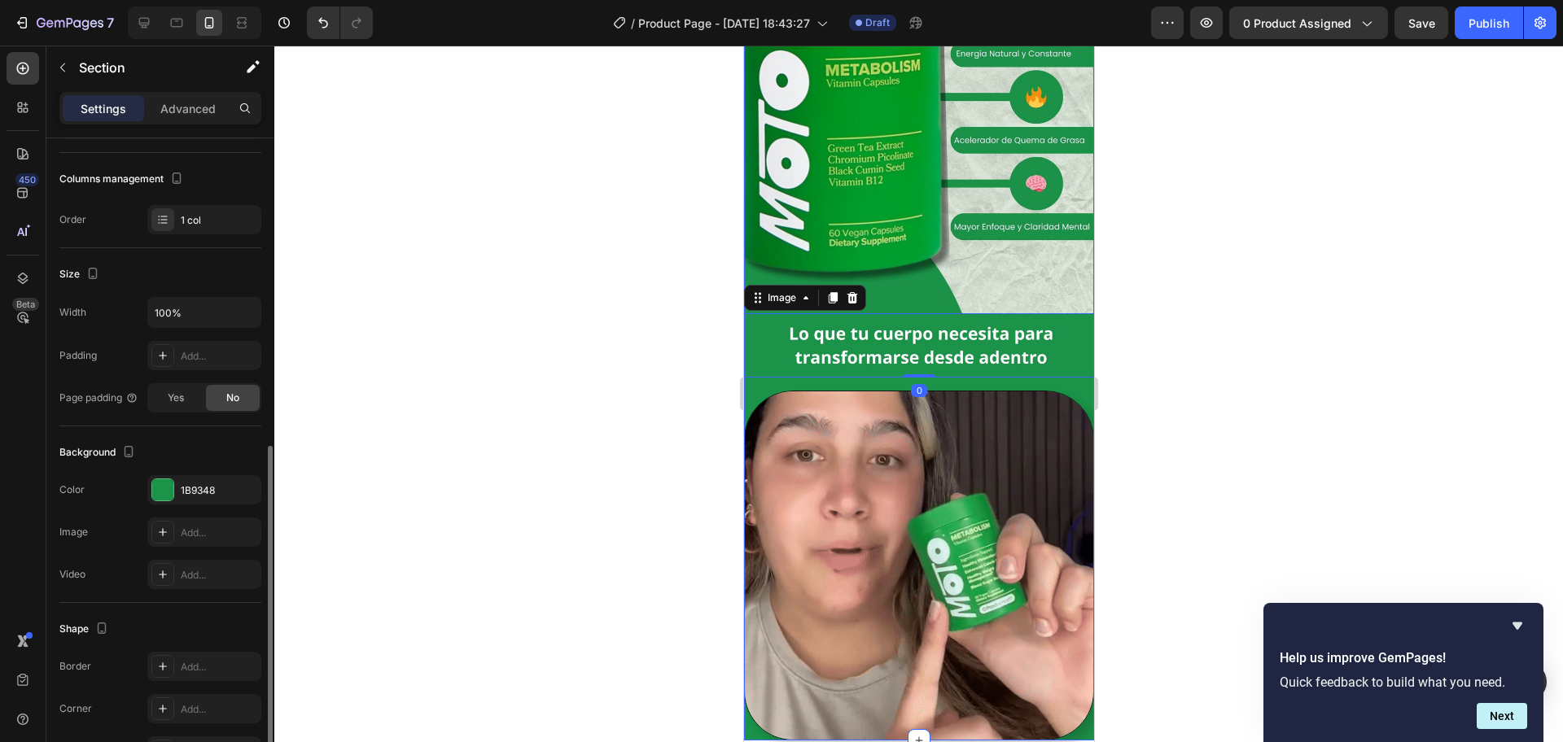
click at [1061, 364] on div "Image Image 0 Row Row Image Row" at bounding box center [918, 307] width 350 height 865
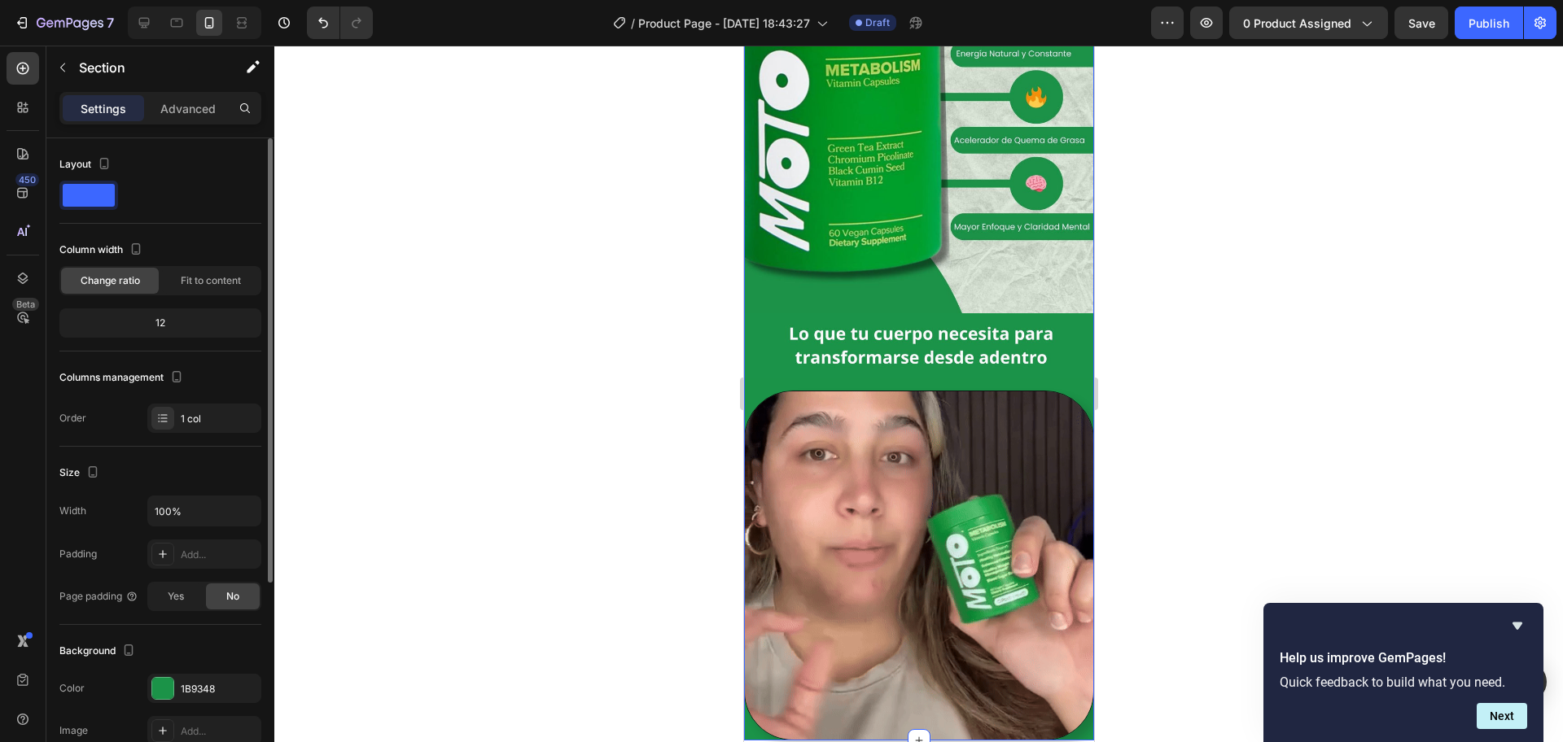
click at [1053, 367] on div "Image Image Row Row Image Row" at bounding box center [918, 307] width 350 height 865
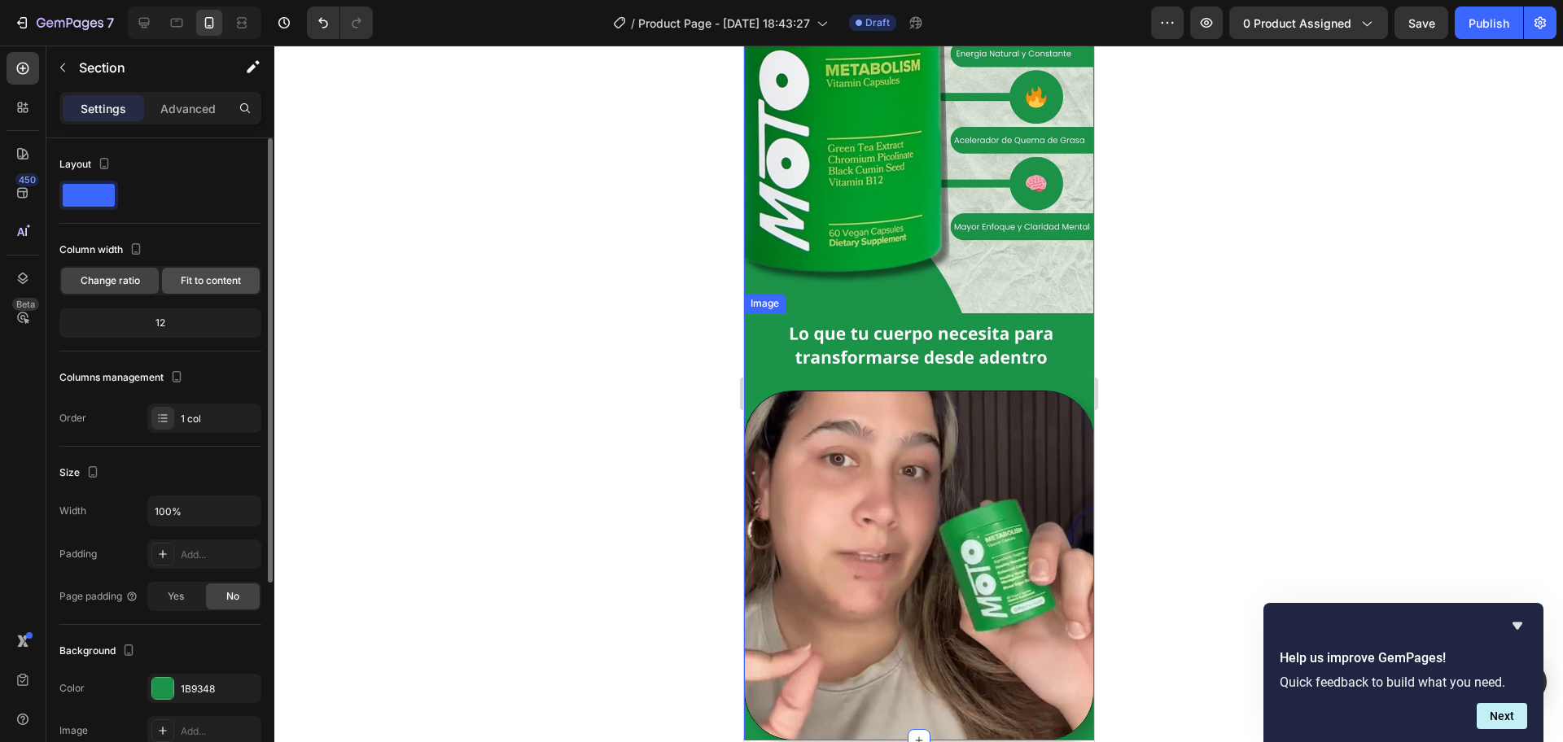
click at [234, 287] on span "Fit to content" at bounding box center [211, 280] width 60 height 15
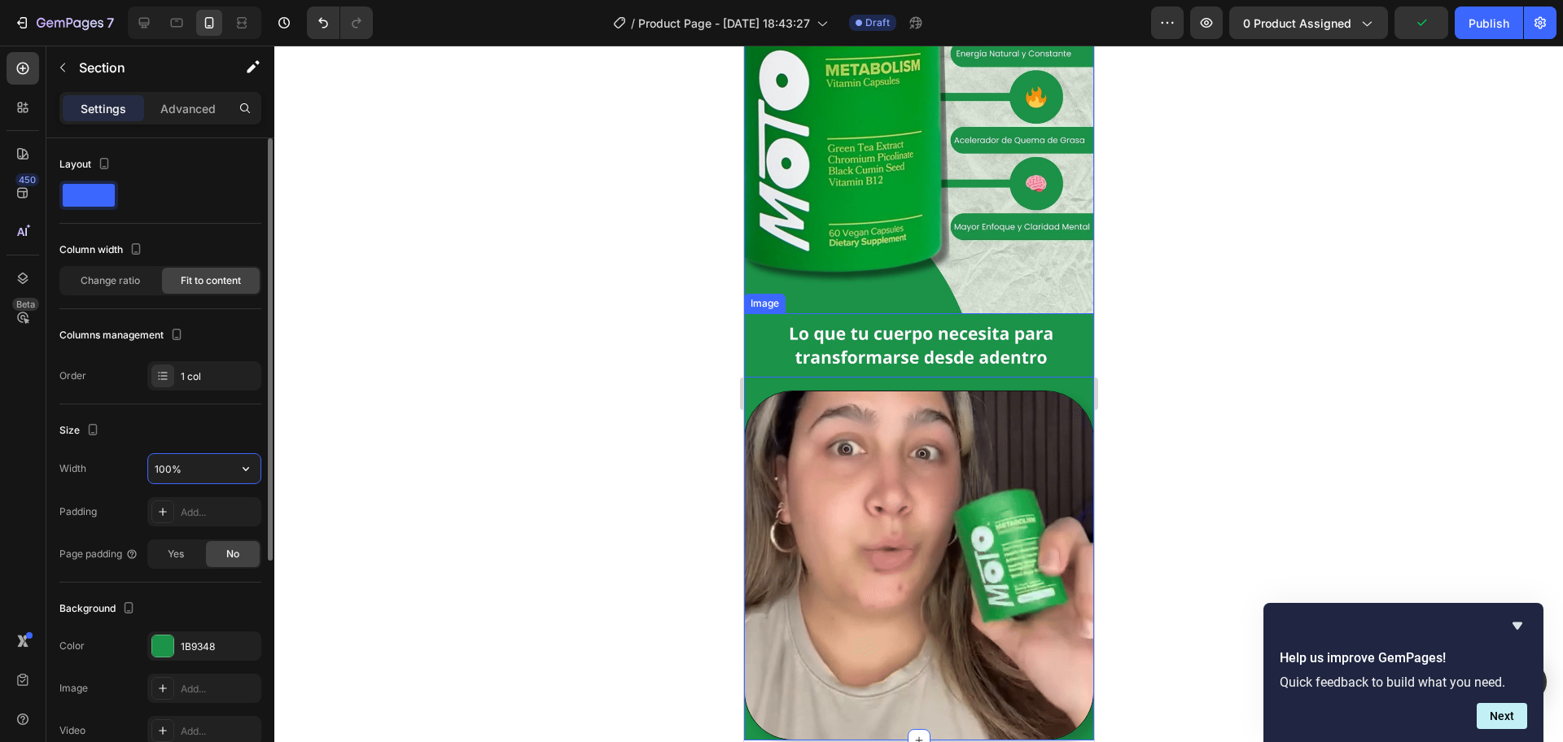
click at [209, 474] on input "100%" at bounding box center [204, 468] width 112 height 29
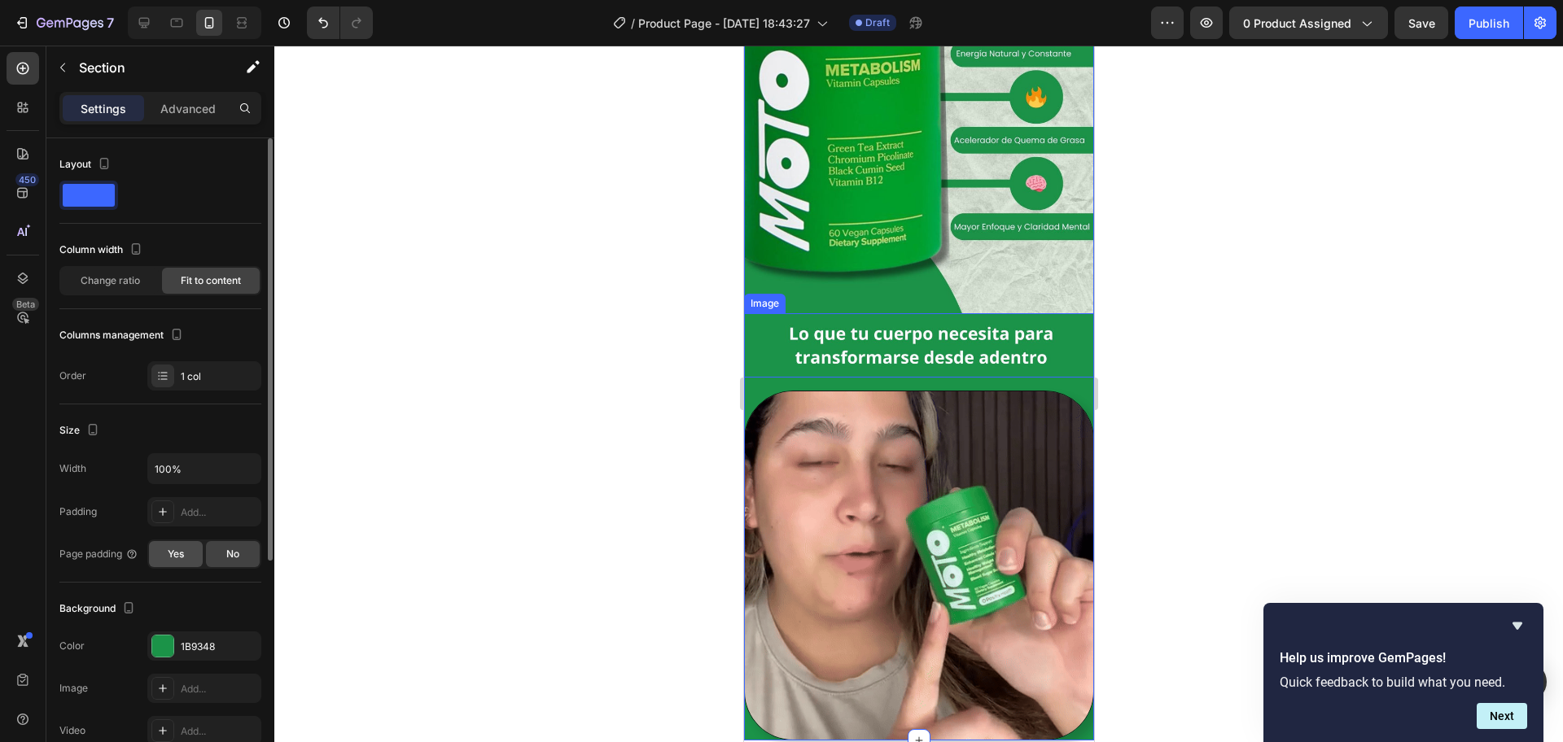
click at [176, 555] on span "Yes" at bounding box center [176, 554] width 16 height 15
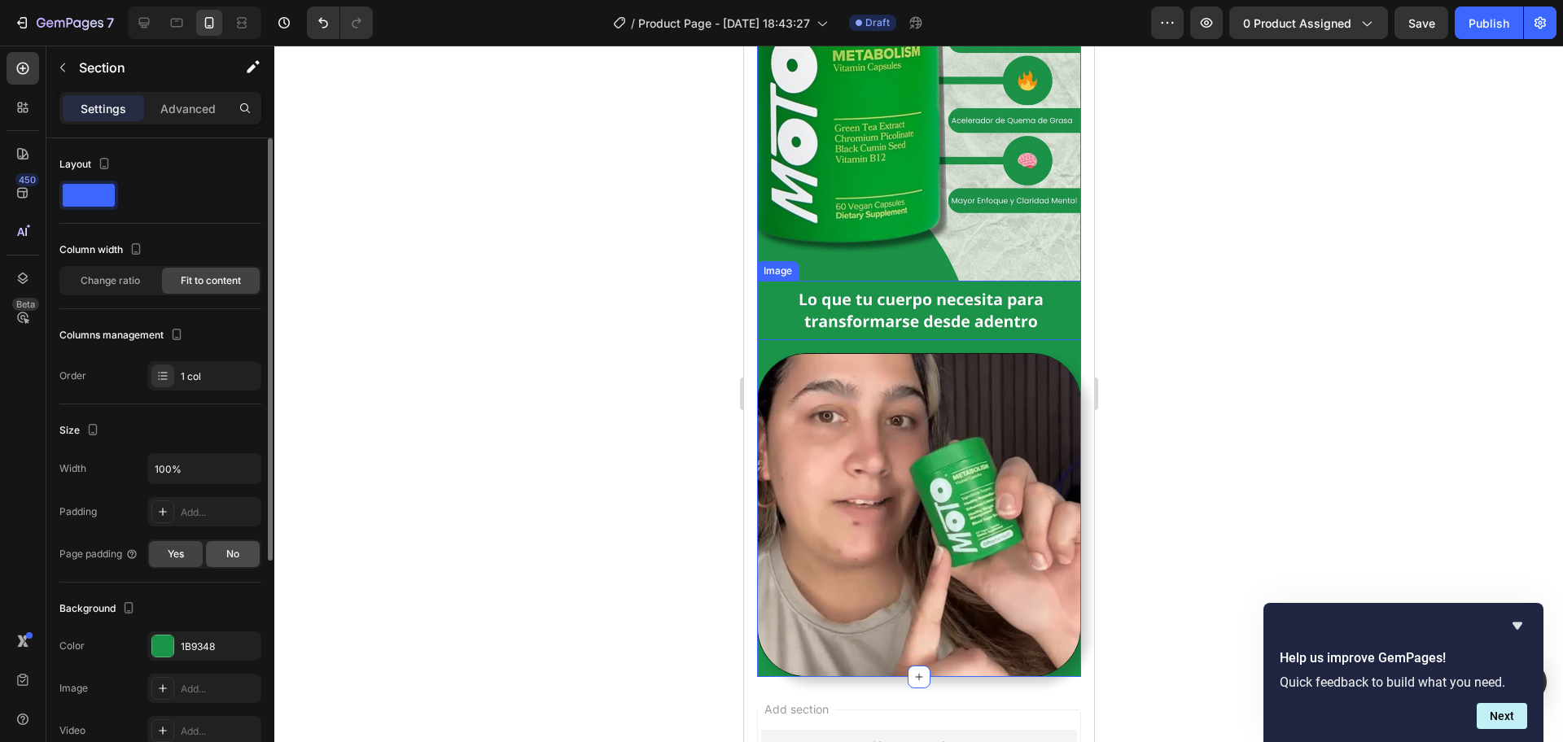
click at [228, 554] on span "No" at bounding box center [232, 554] width 13 height 15
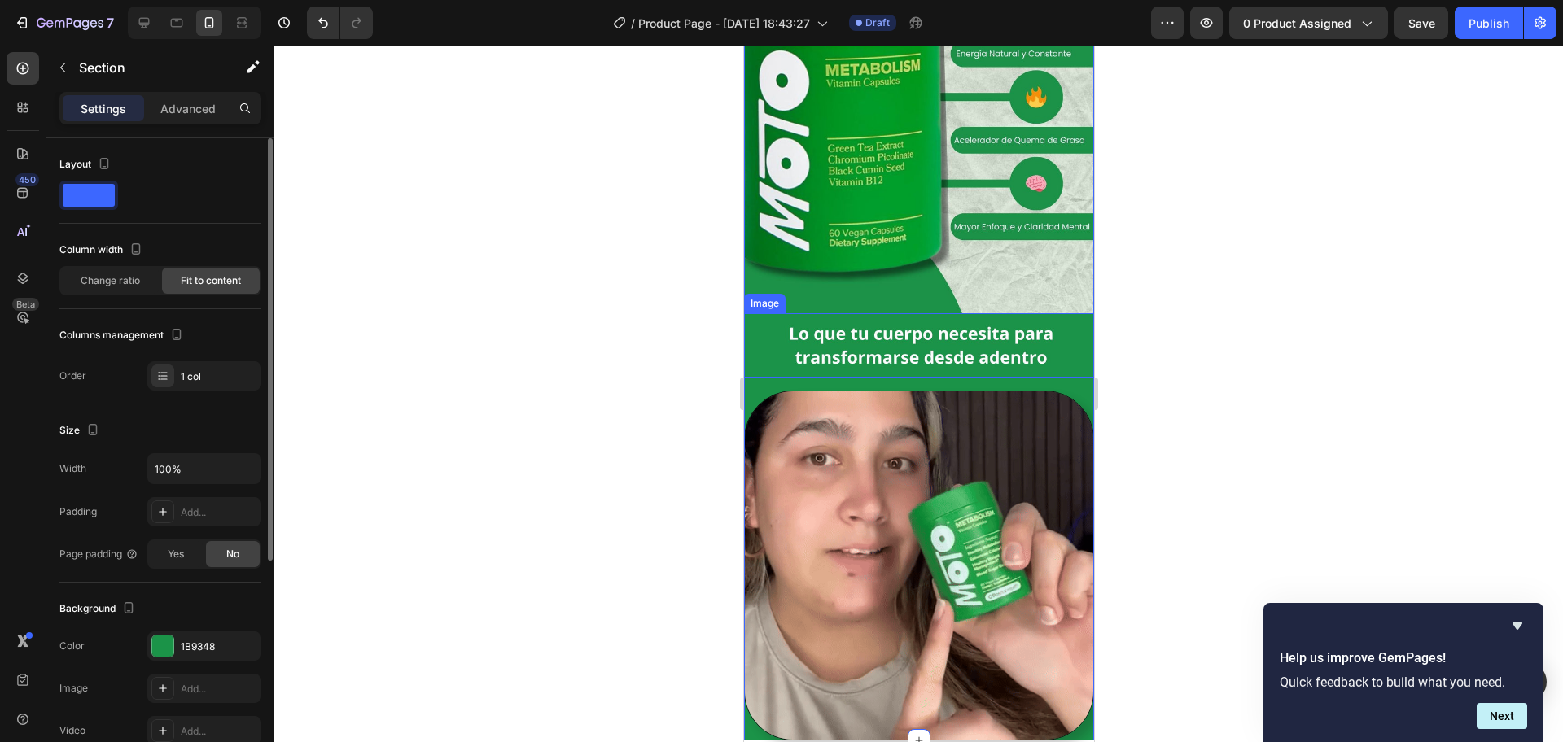
click at [105, 199] on span at bounding box center [89, 195] width 52 height 23
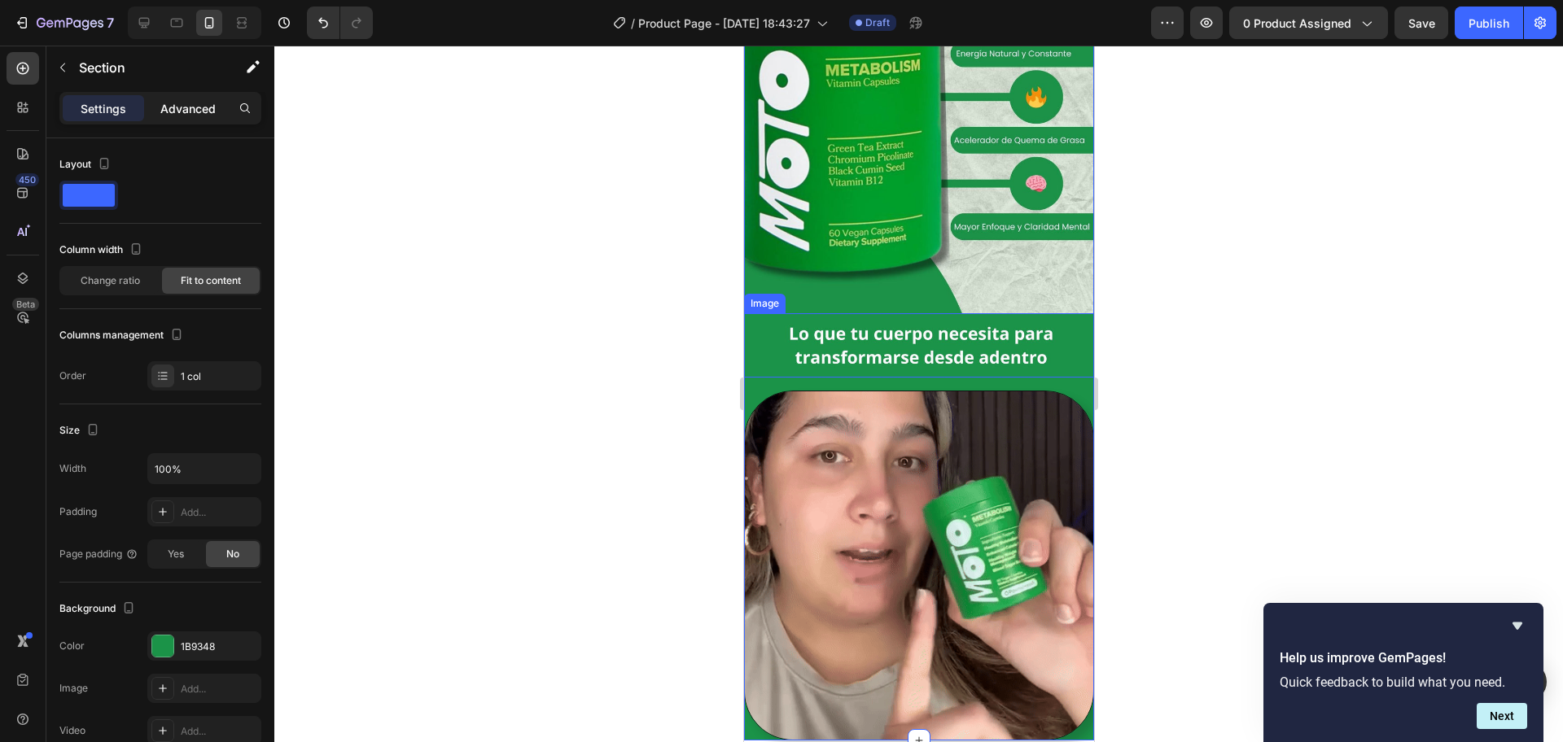
click at [208, 101] on p "Advanced" at bounding box center [187, 108] width 55 height 17
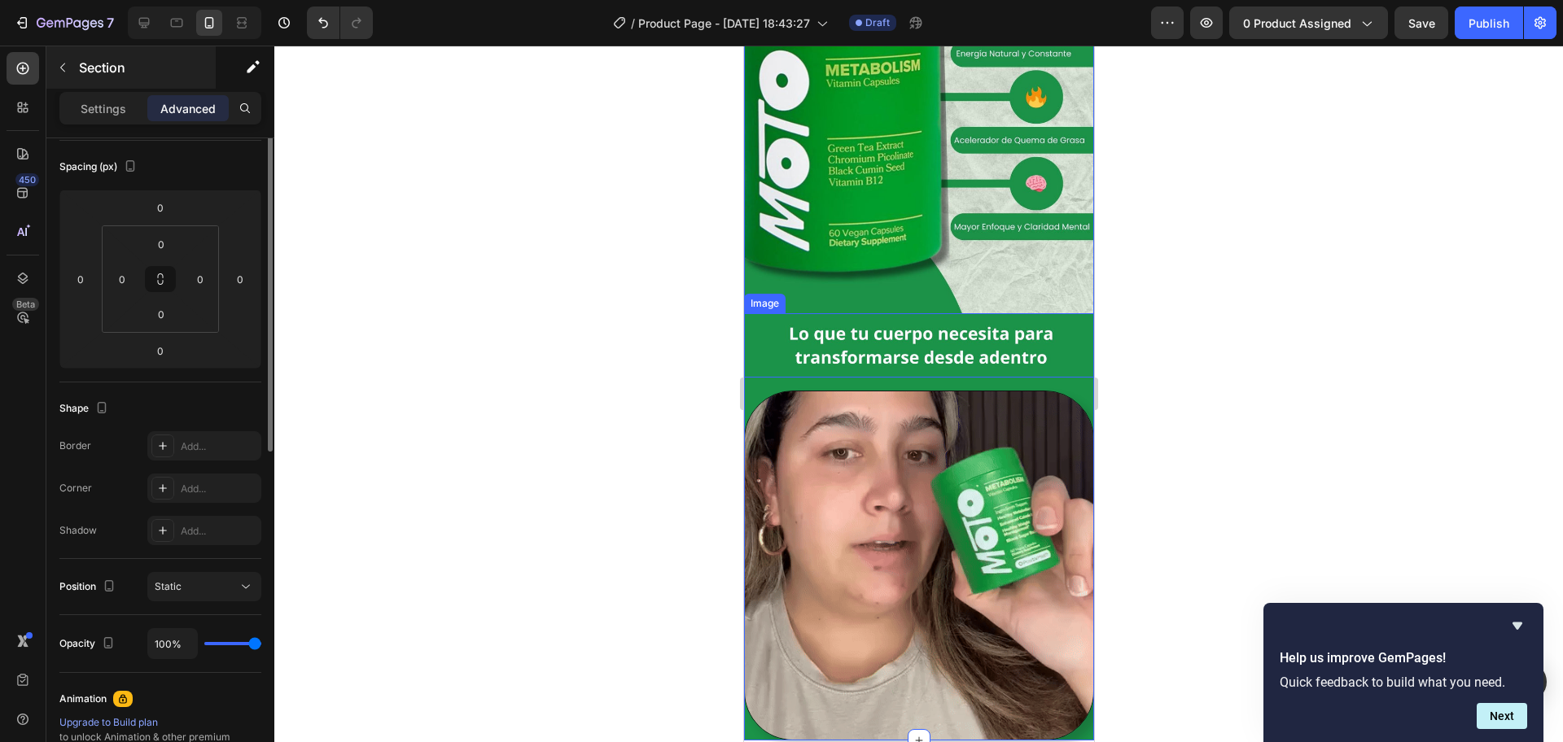
scroll to position [72, 0]
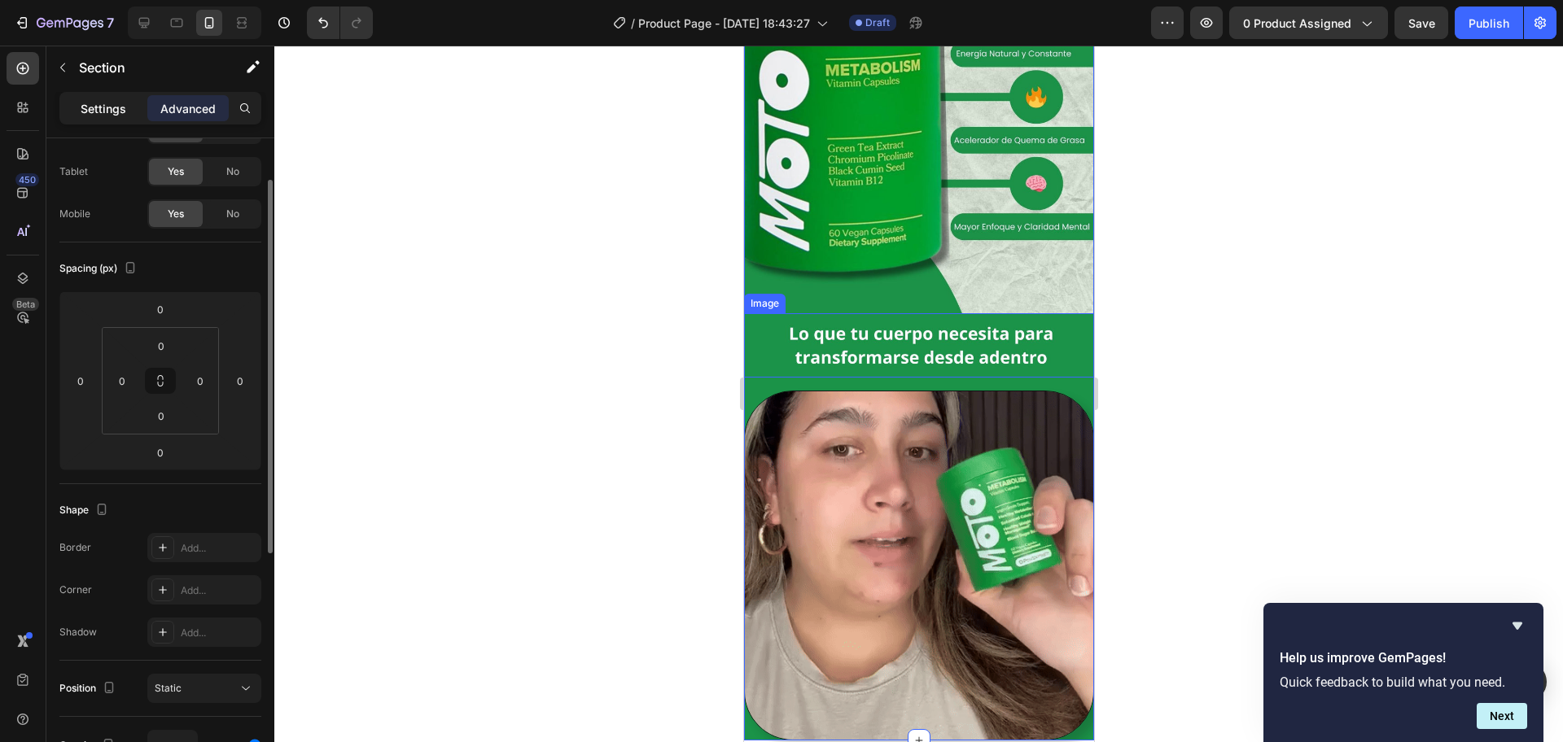
click at [109, 107] on p "Settings" at bounding box center [104, 108] width 46 height 17
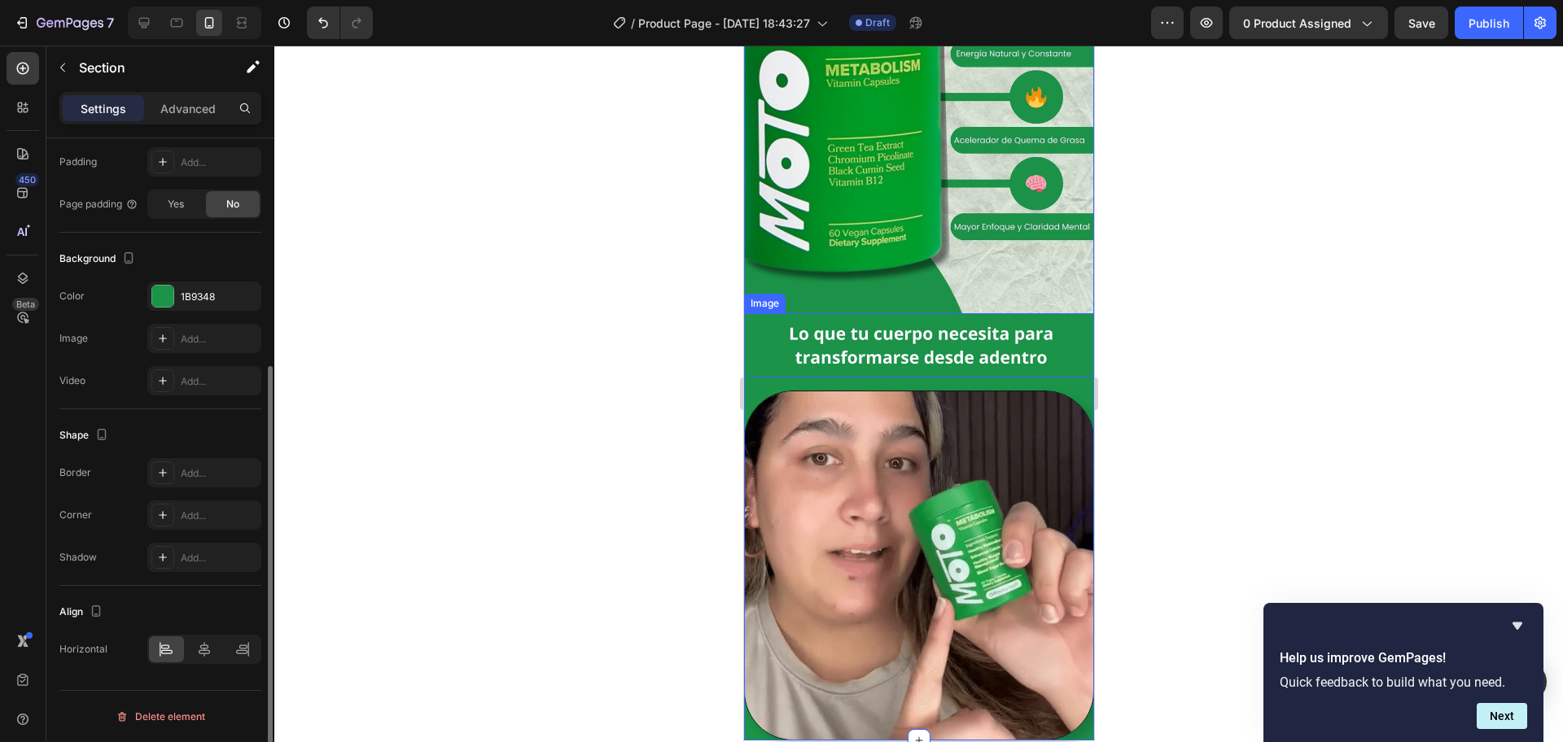
scroll to position [45, 0]
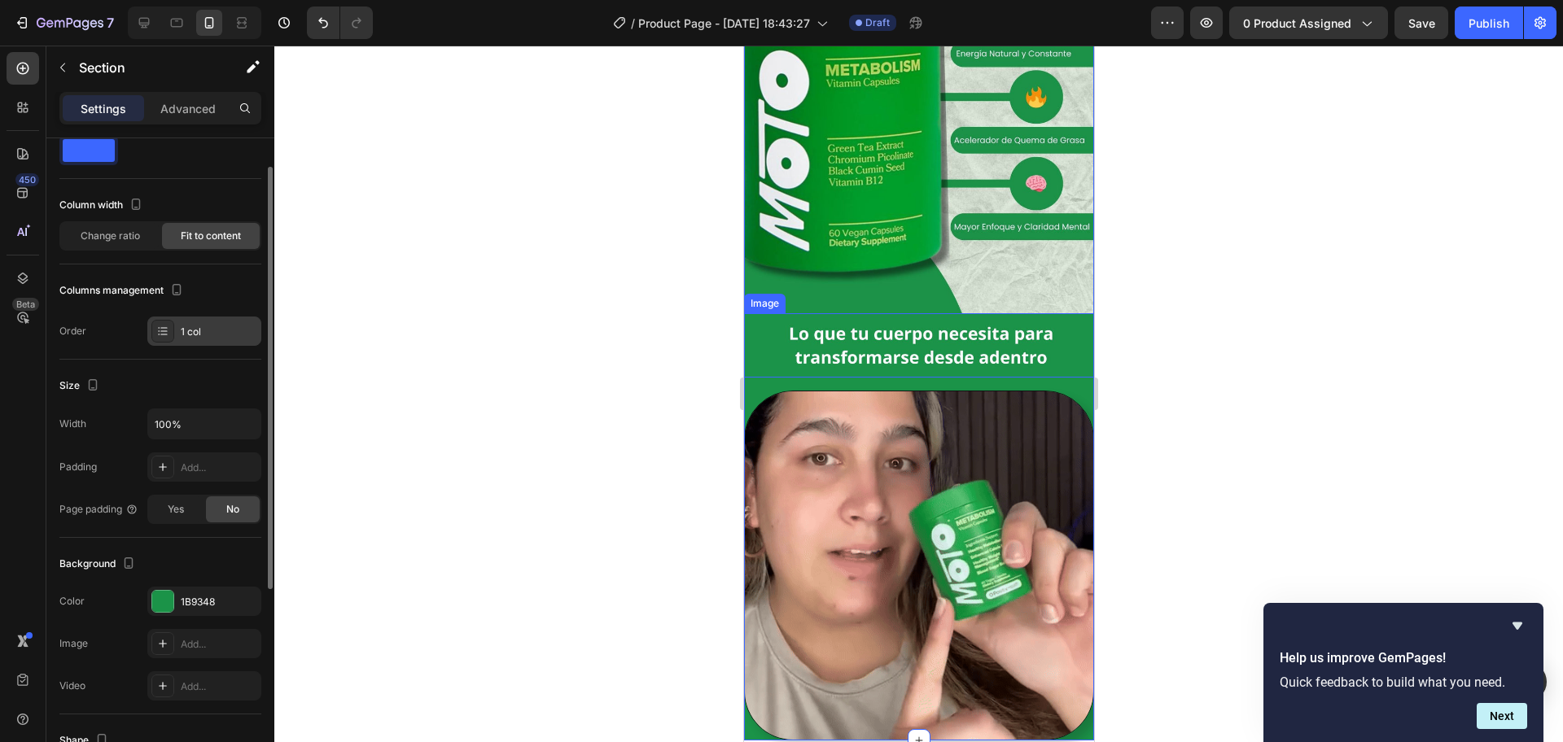
click at [195, 335] on div "1 col" at bounding box center [219, 332] width 77 height 15
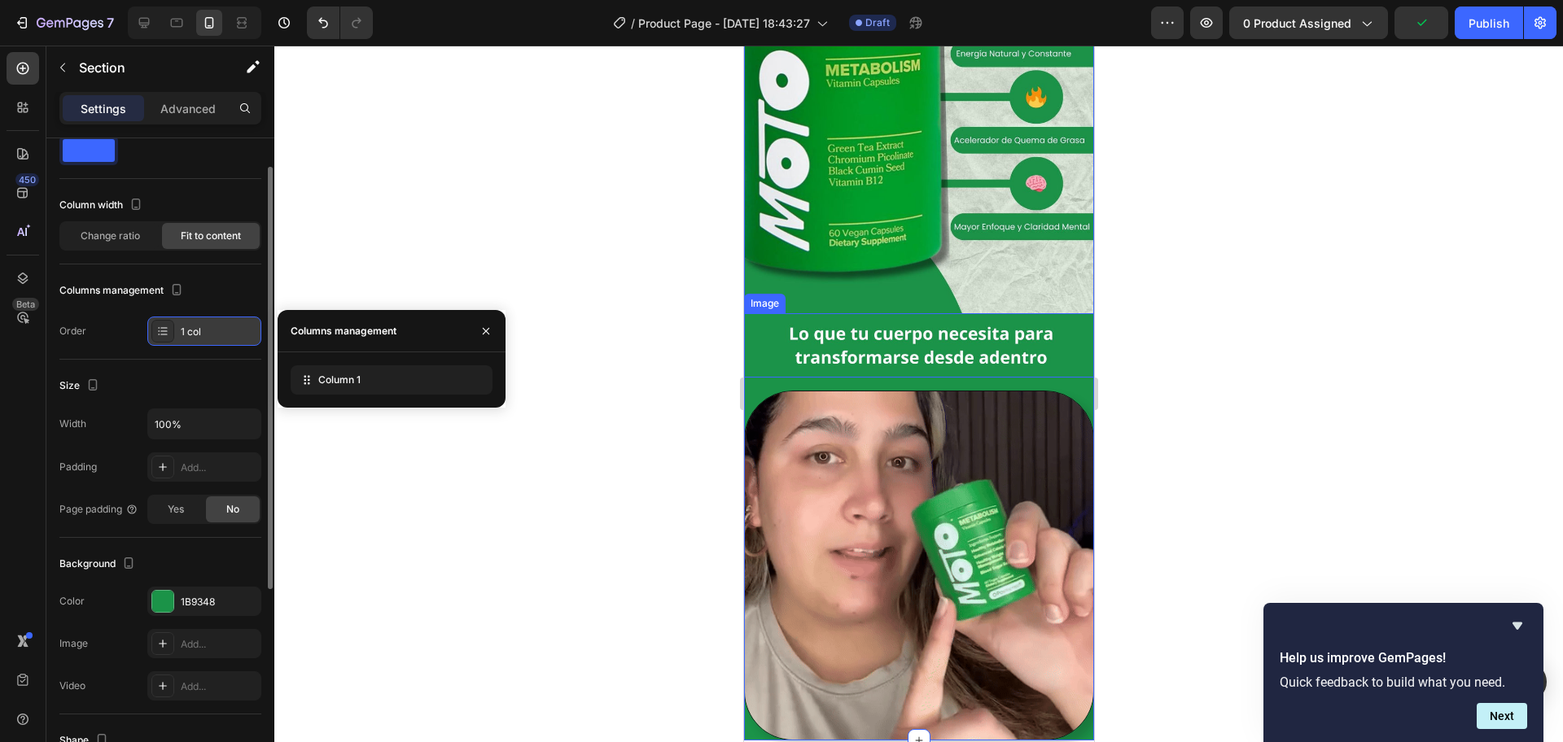
click at [199, 332] on div "1 col" at bounding box center [219, 332] width 77 height 15
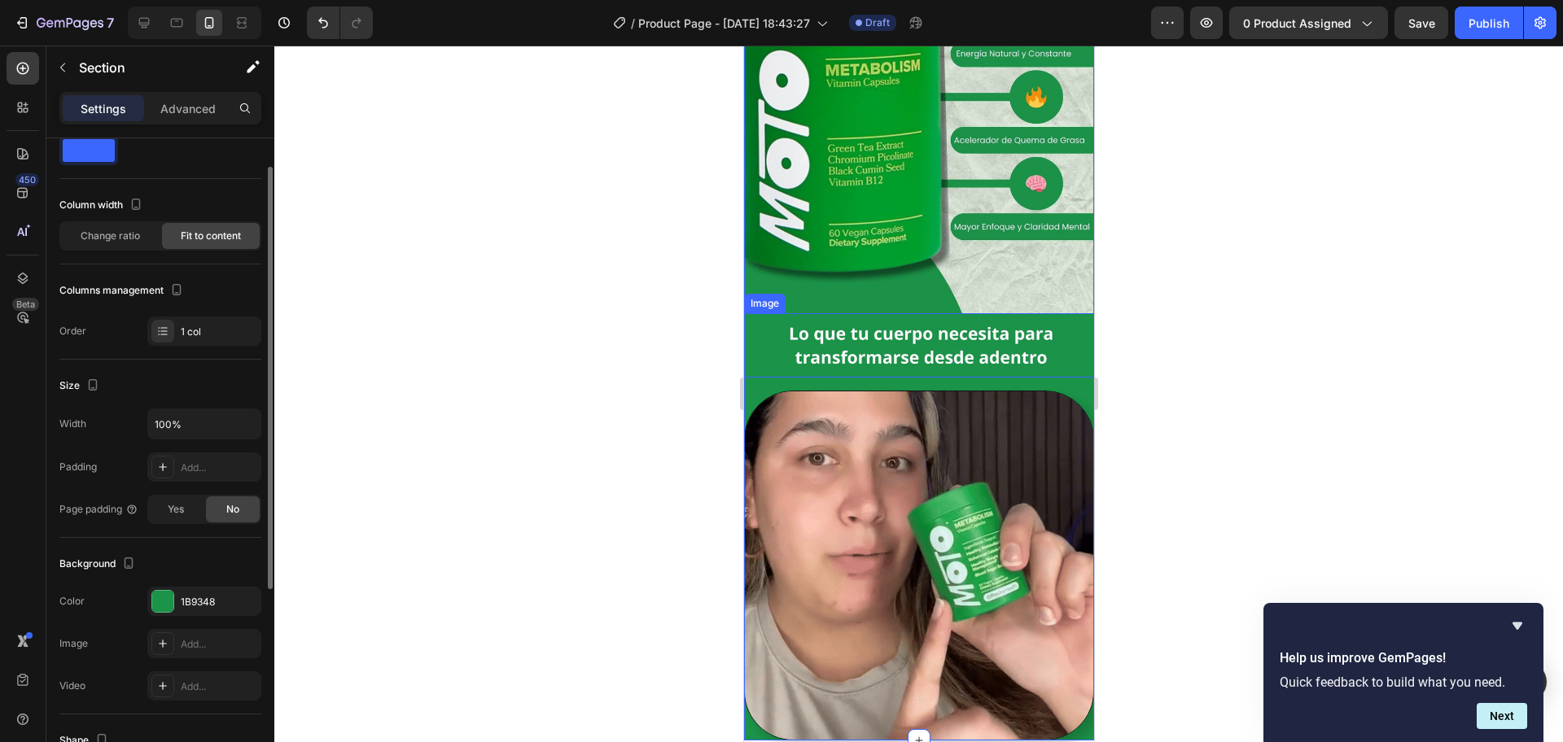
scroll to position [248, 0]
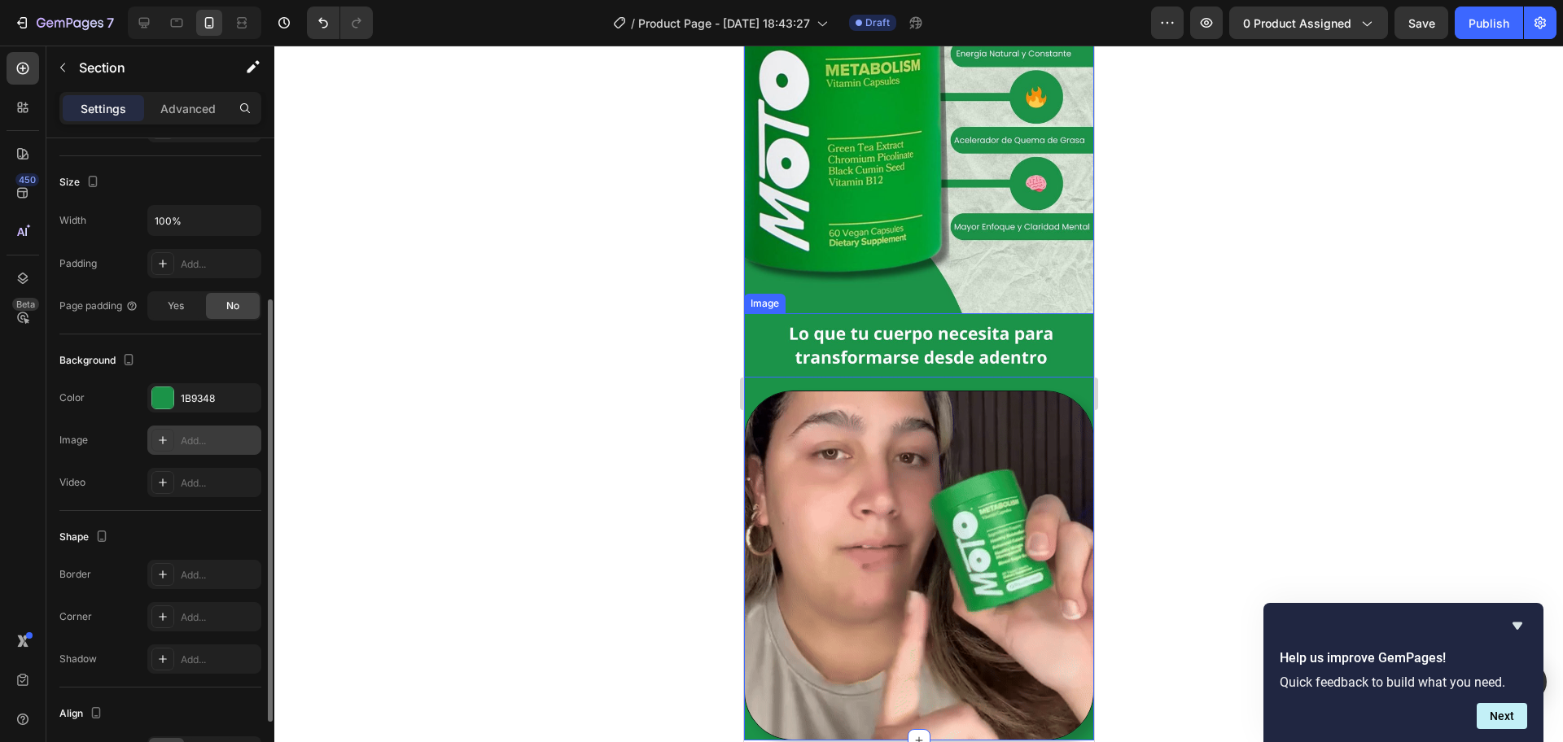
click at [195, 431] on div "Add..." at bounding box center [204, 440] width 114 height 29
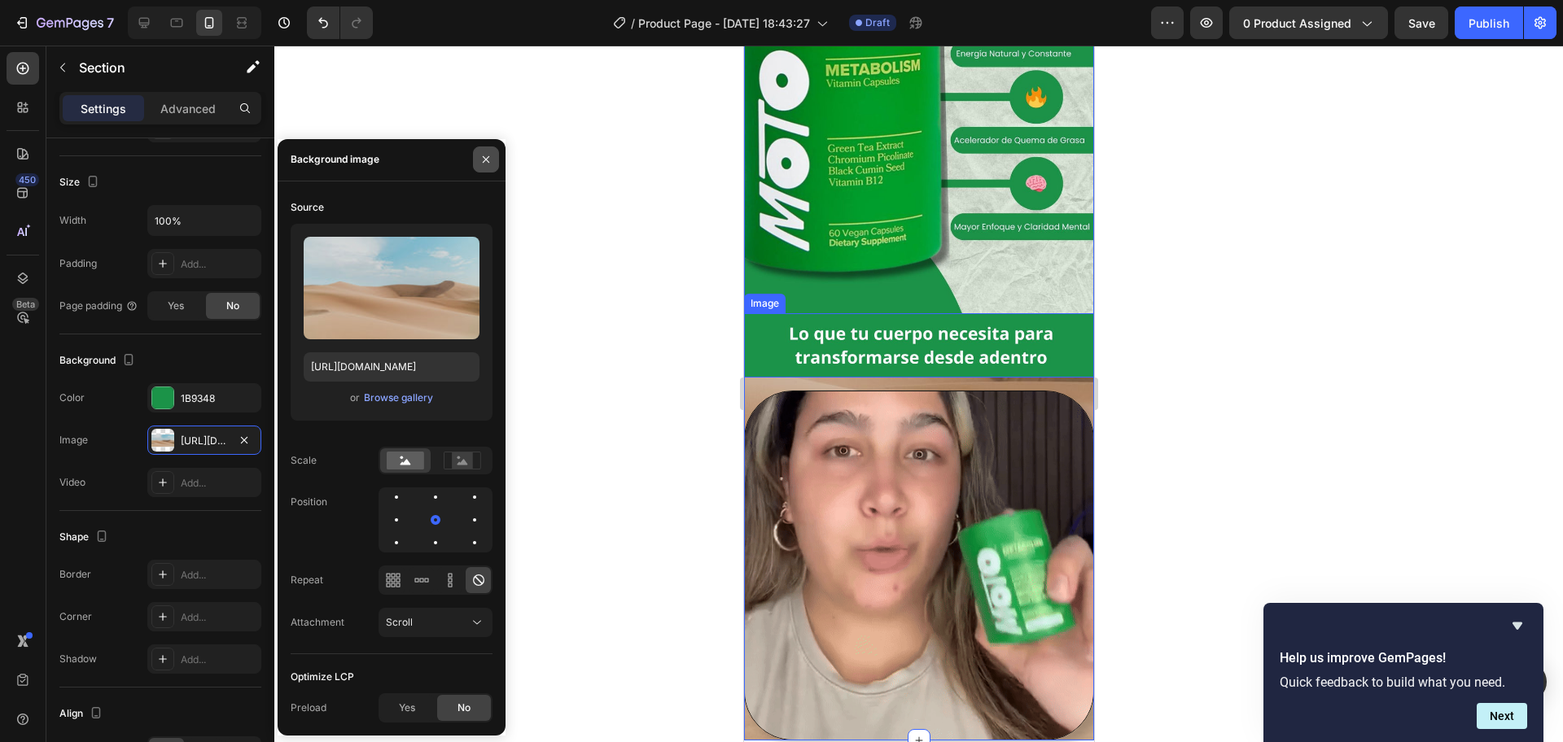
click at [481, 154] on icon "button" at bounding box center [485, 159] width 13 height 13
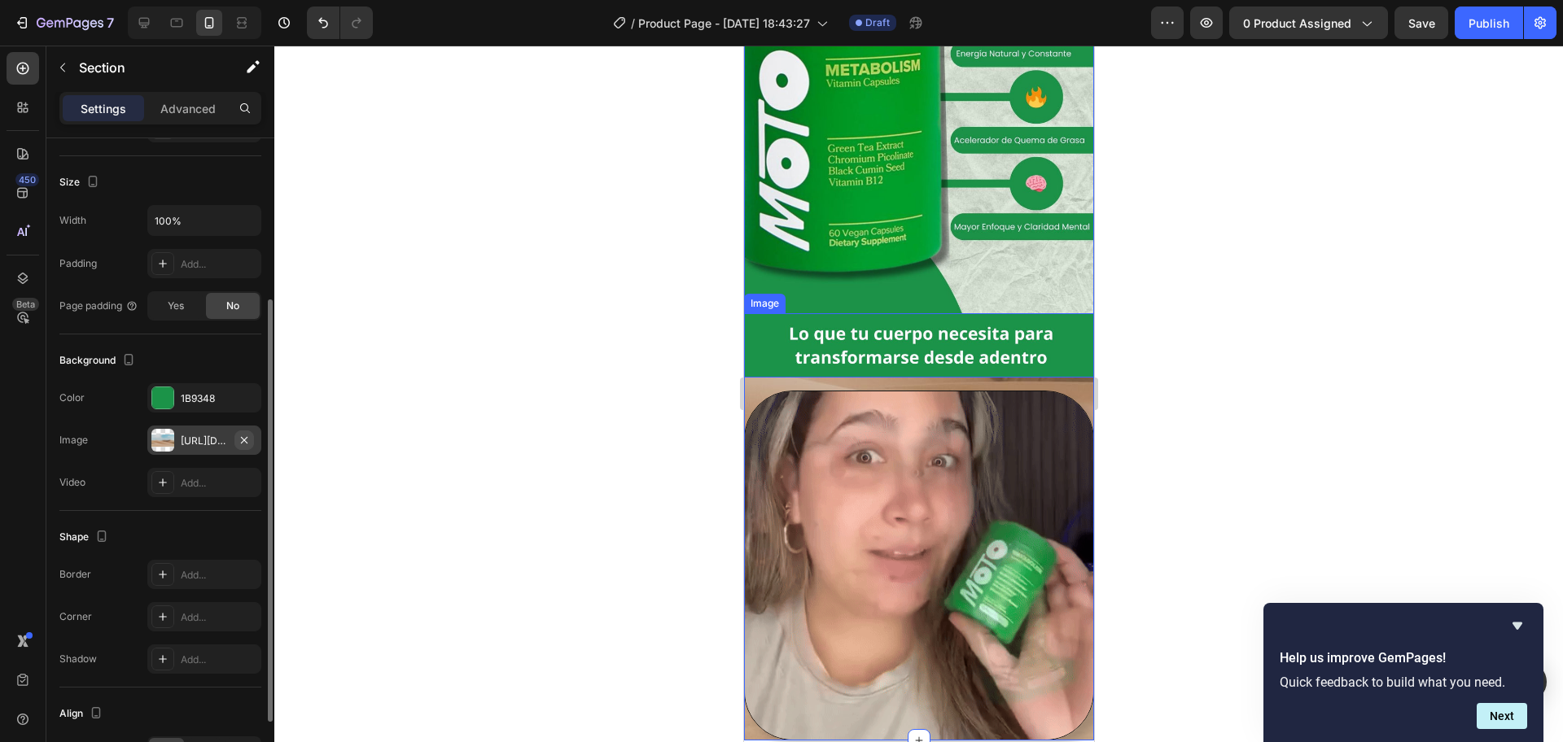
click at [244, 434] on icon "button" at bounding box center [244, 440] width 13 height 13
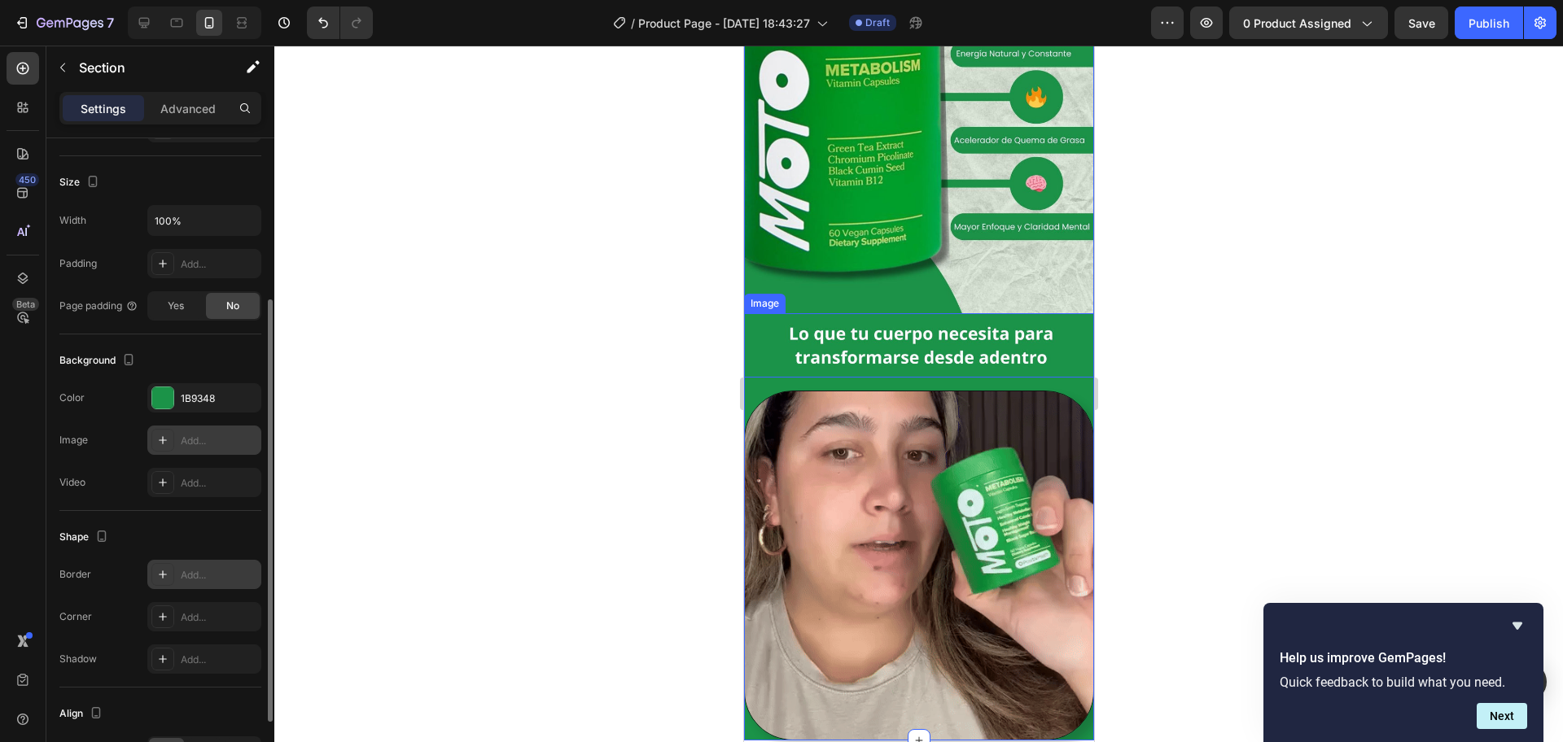
scroll to position [350, 0]
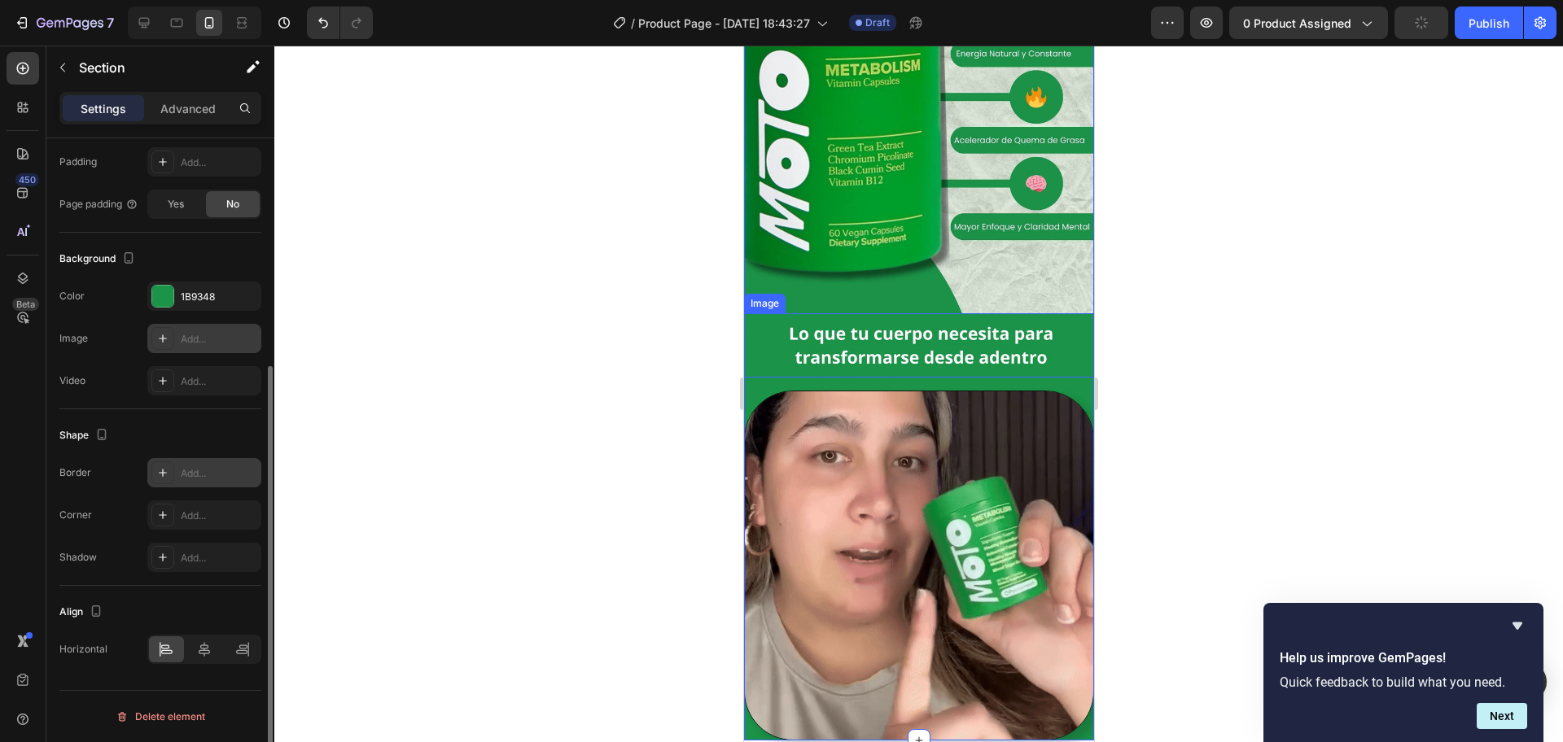
click at [211, 470] on div "Add..." at bounding box center [219, 473] width 77 height 15
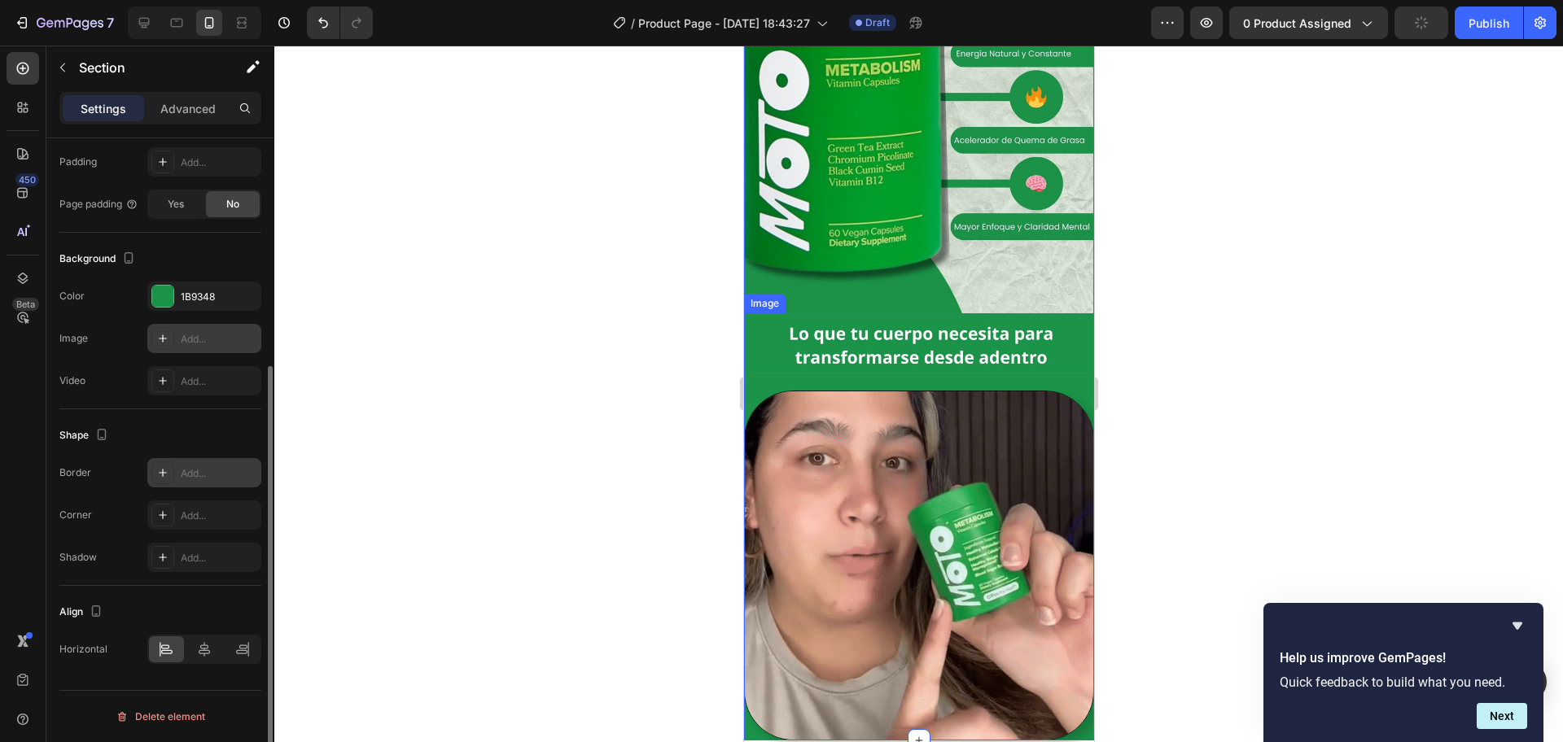
scroll to position [204, 0]
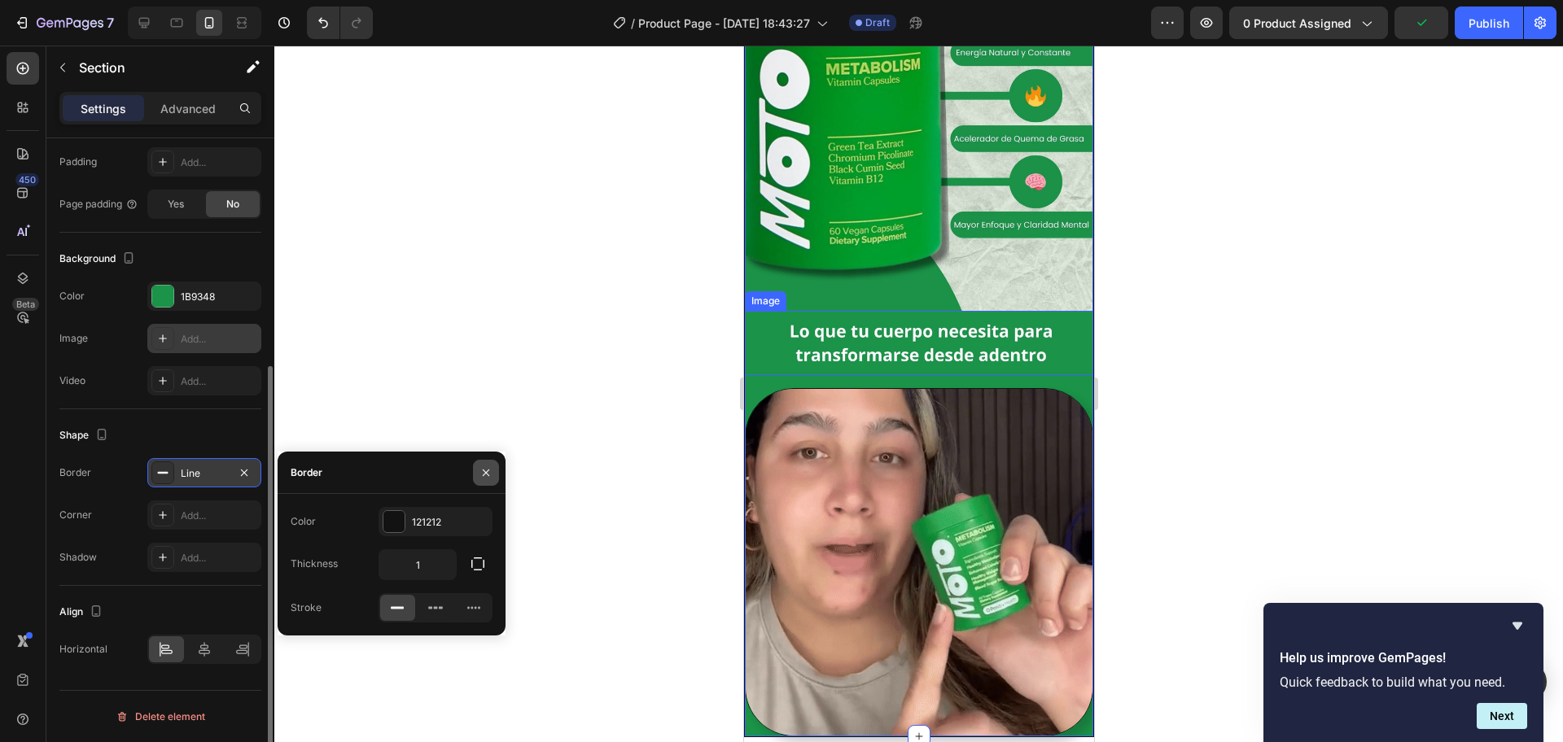
click at [497, 464] on button "button" at bounding box center [486, 473] width 26 height 26
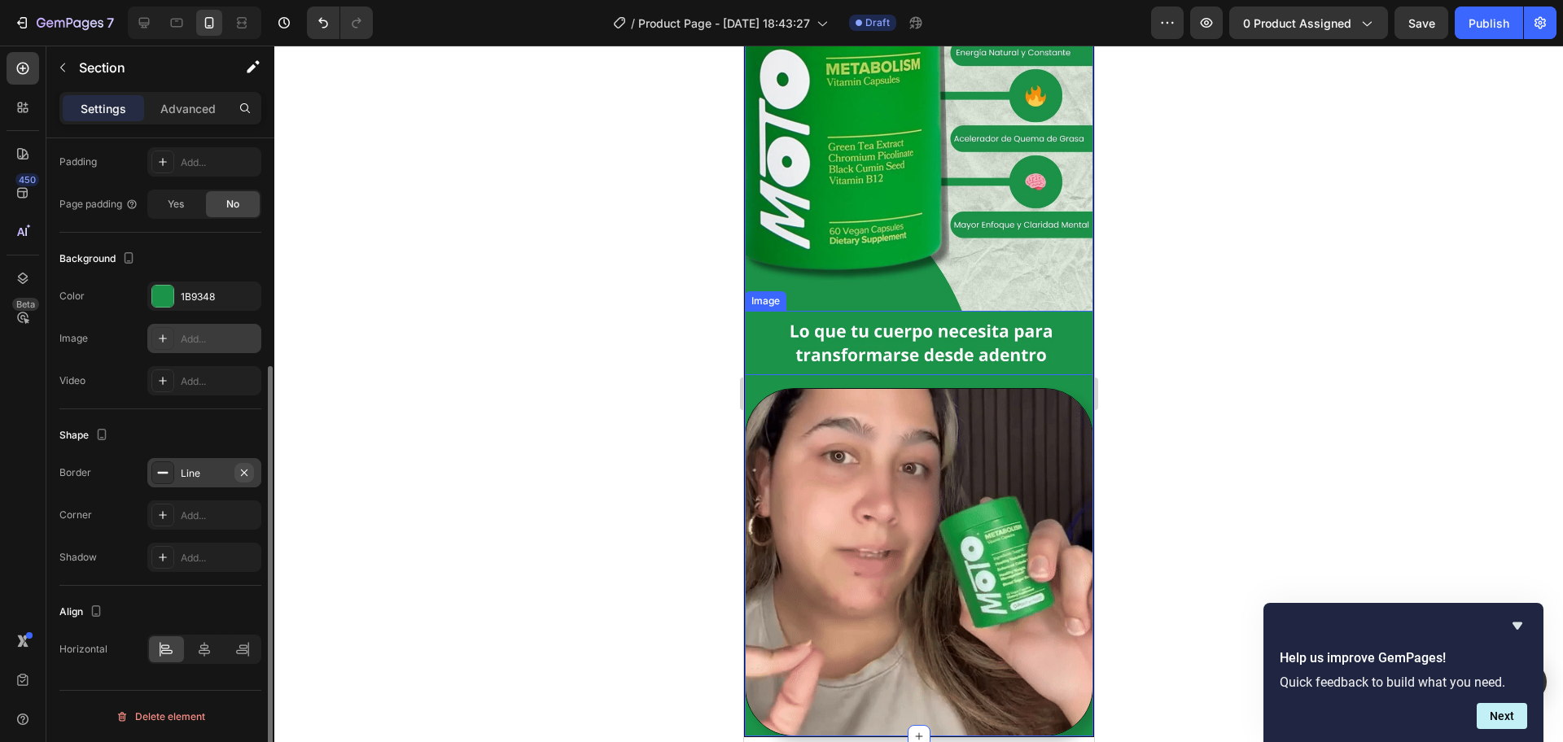
click at [249, 468] on icon "button" at bounding box center [244, 472] width 13 height 13
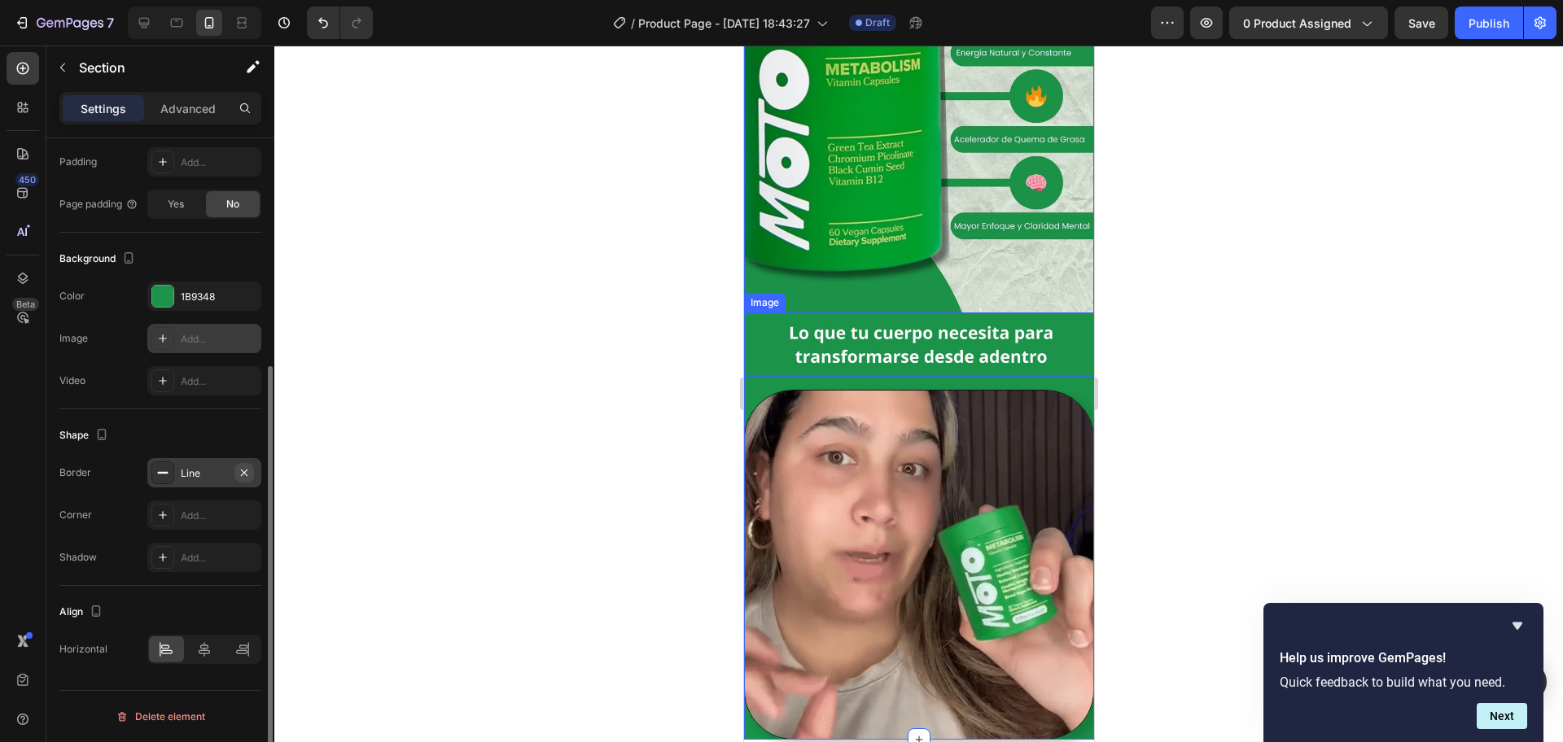
scroll to position [203, 0]
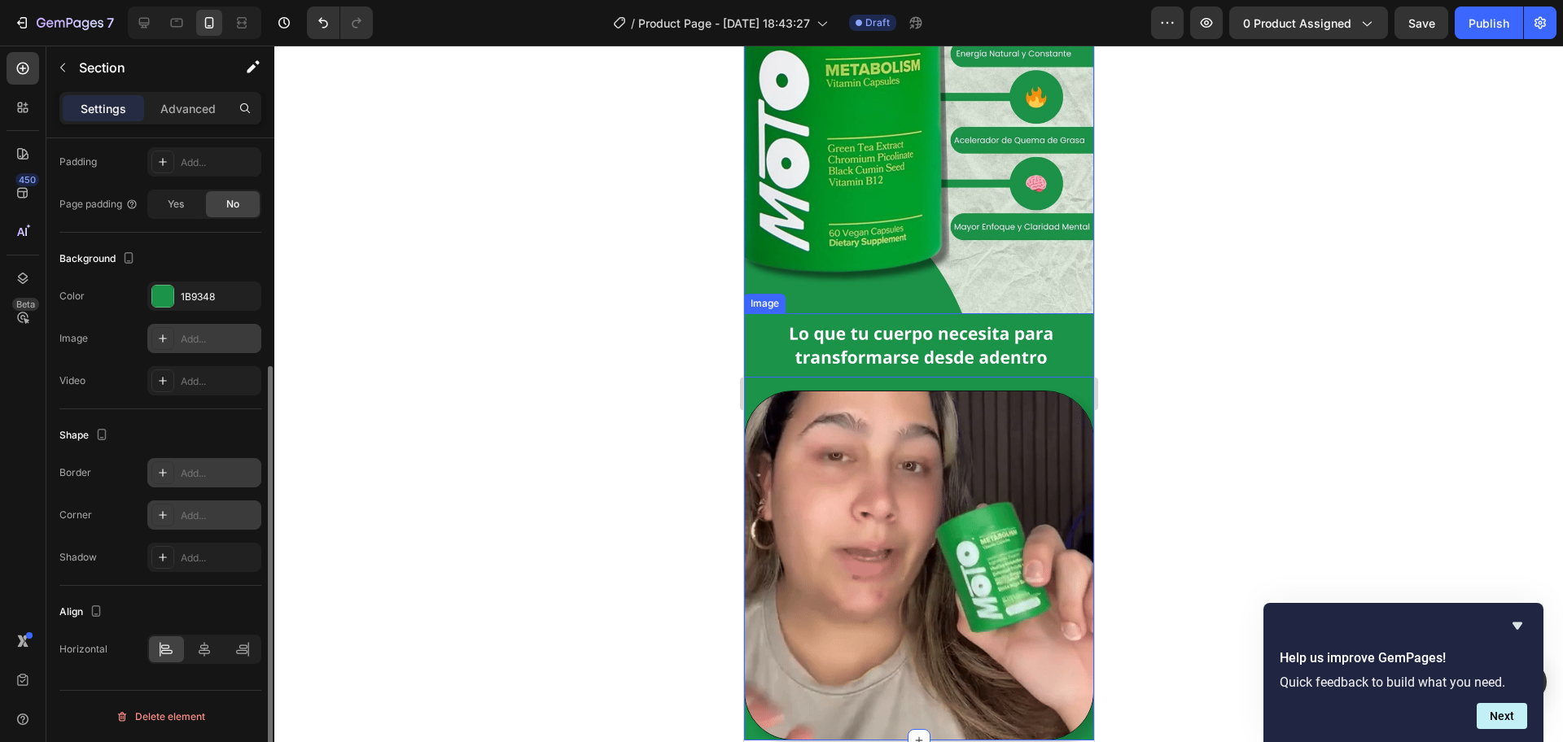
click at [217, 510] on div "Add..." at bounding box center [219, 516] width 77 height 15
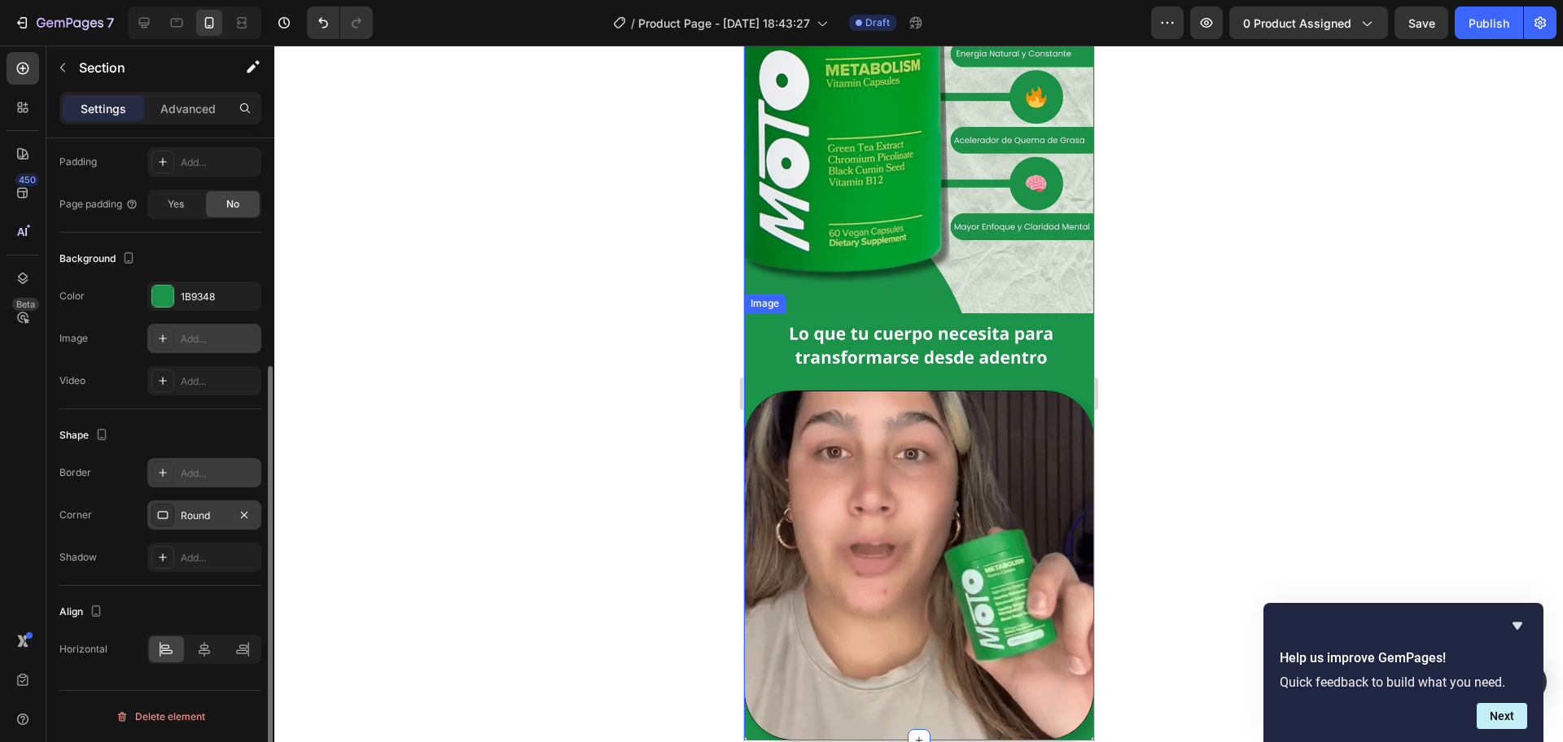
click at [400, 441] on div at bounding box center [918, 394] width 1288 height 697
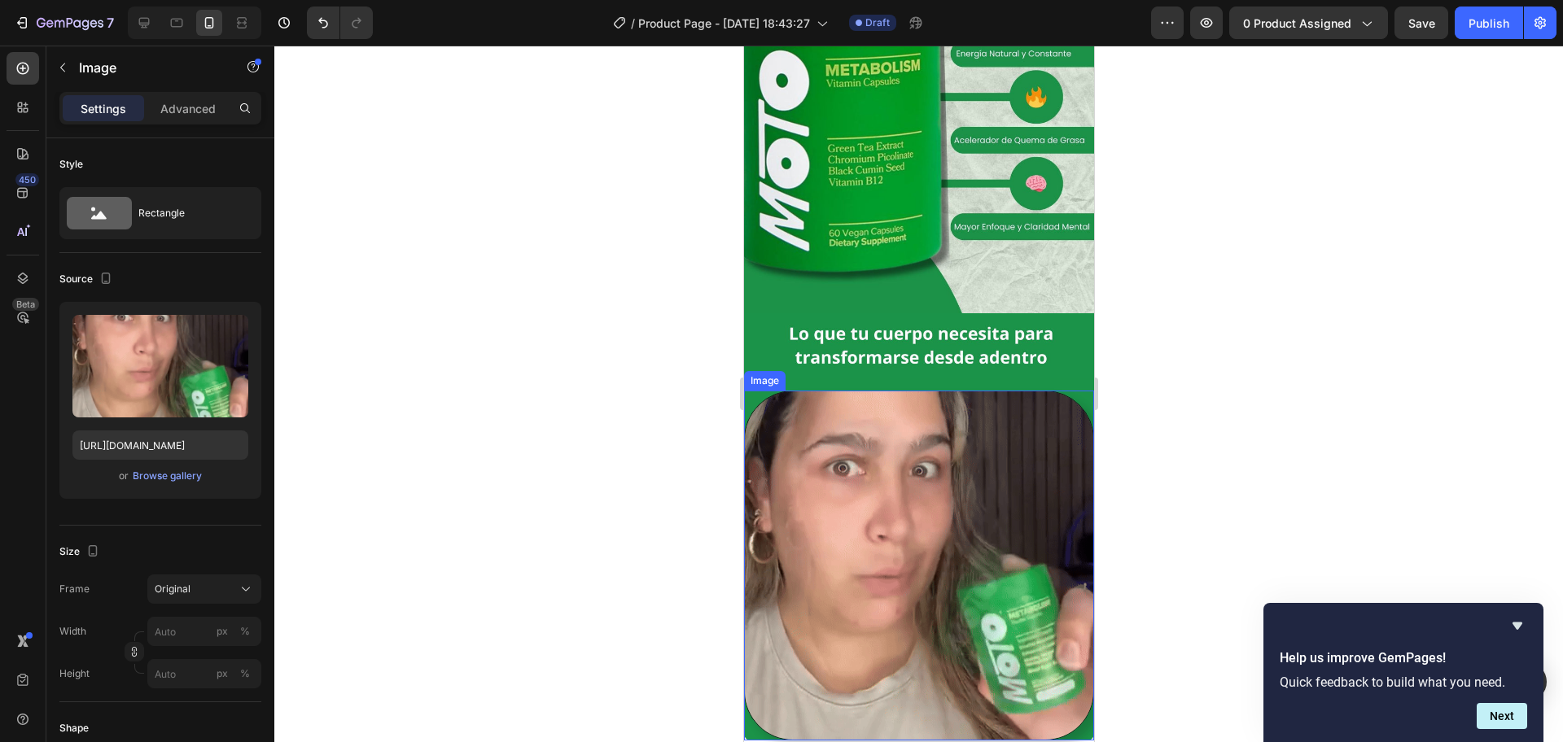
click at [890, 523] on img at bounding box center [918, 566] width 350 height 350
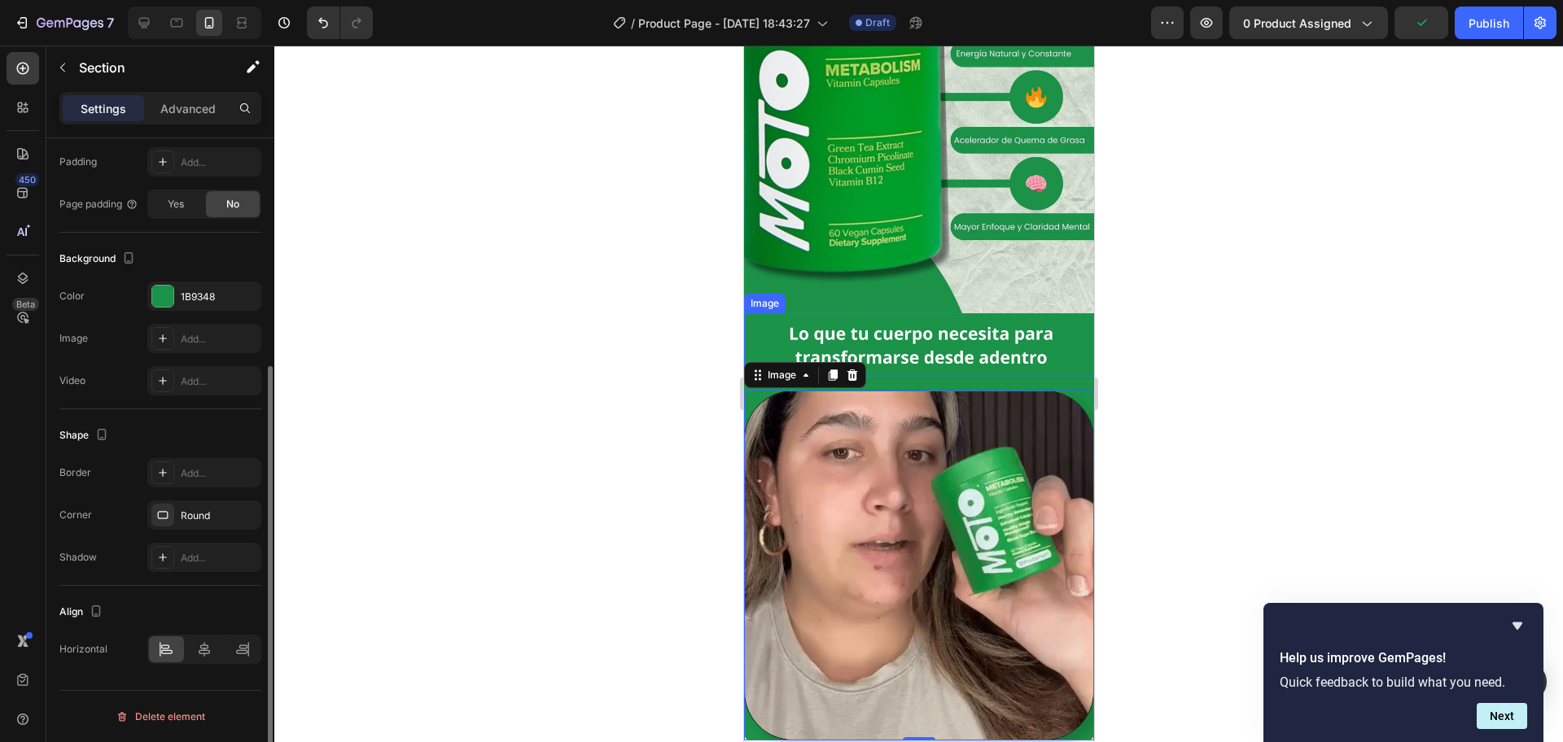
scroll to position [0, 0]
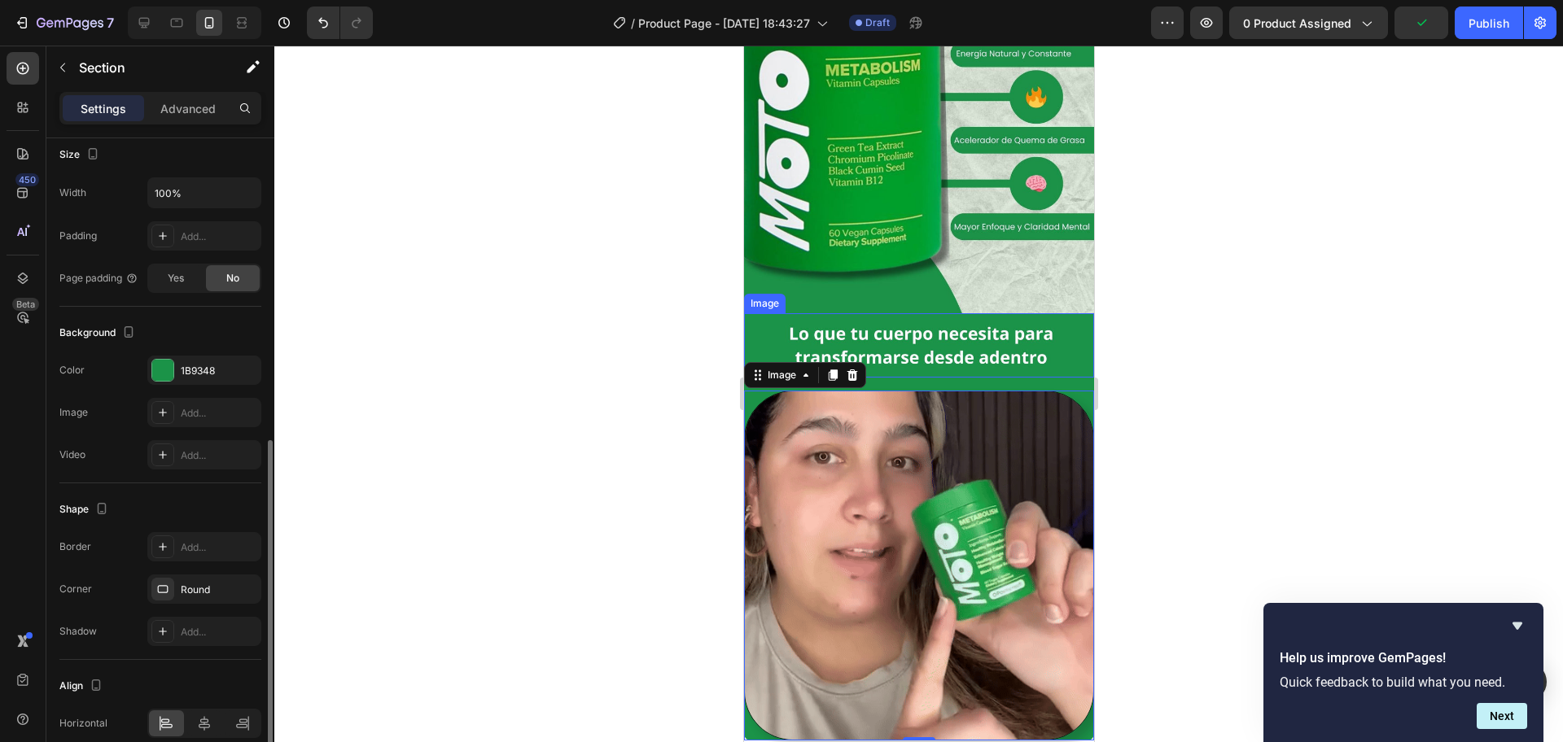
click at [1058, 358] on div "Image Image Row Row Image 0 Row" at bounding box center [918, 307] width 350 height 865
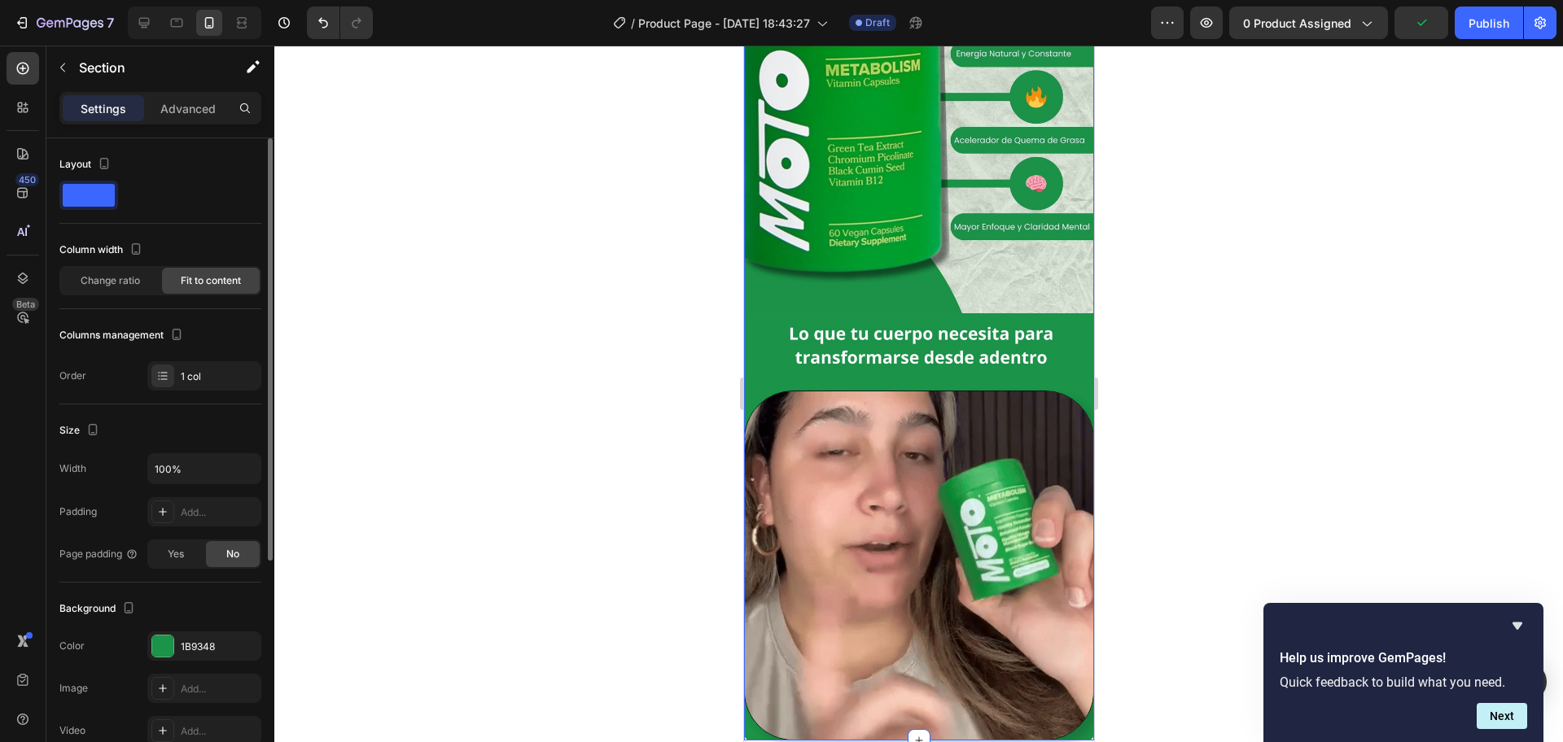
click at [1068, 365] on div "Image Image Row Row Image Row" at bounding box center [918, 307] width 350 height 865
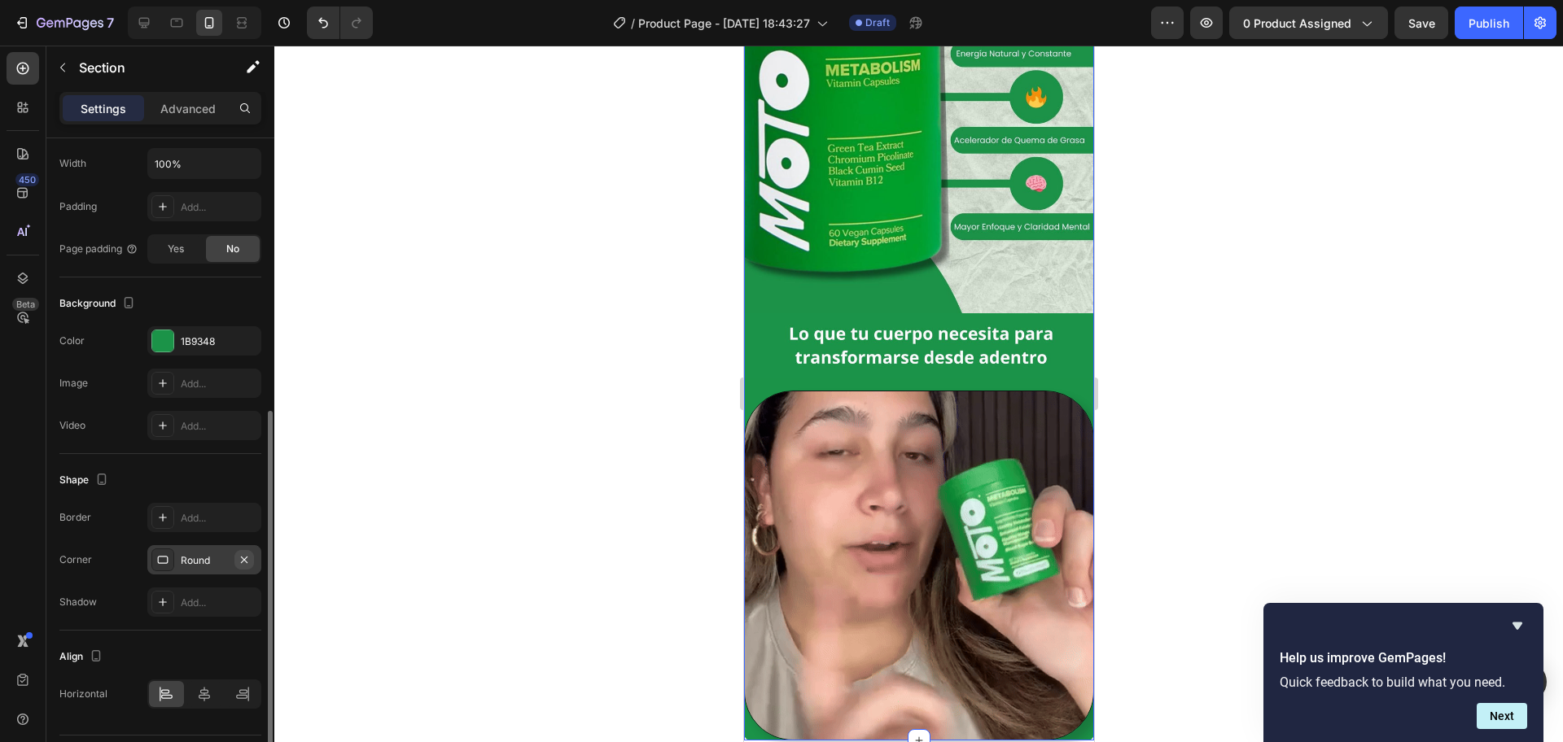
scroll to position [350, 0]
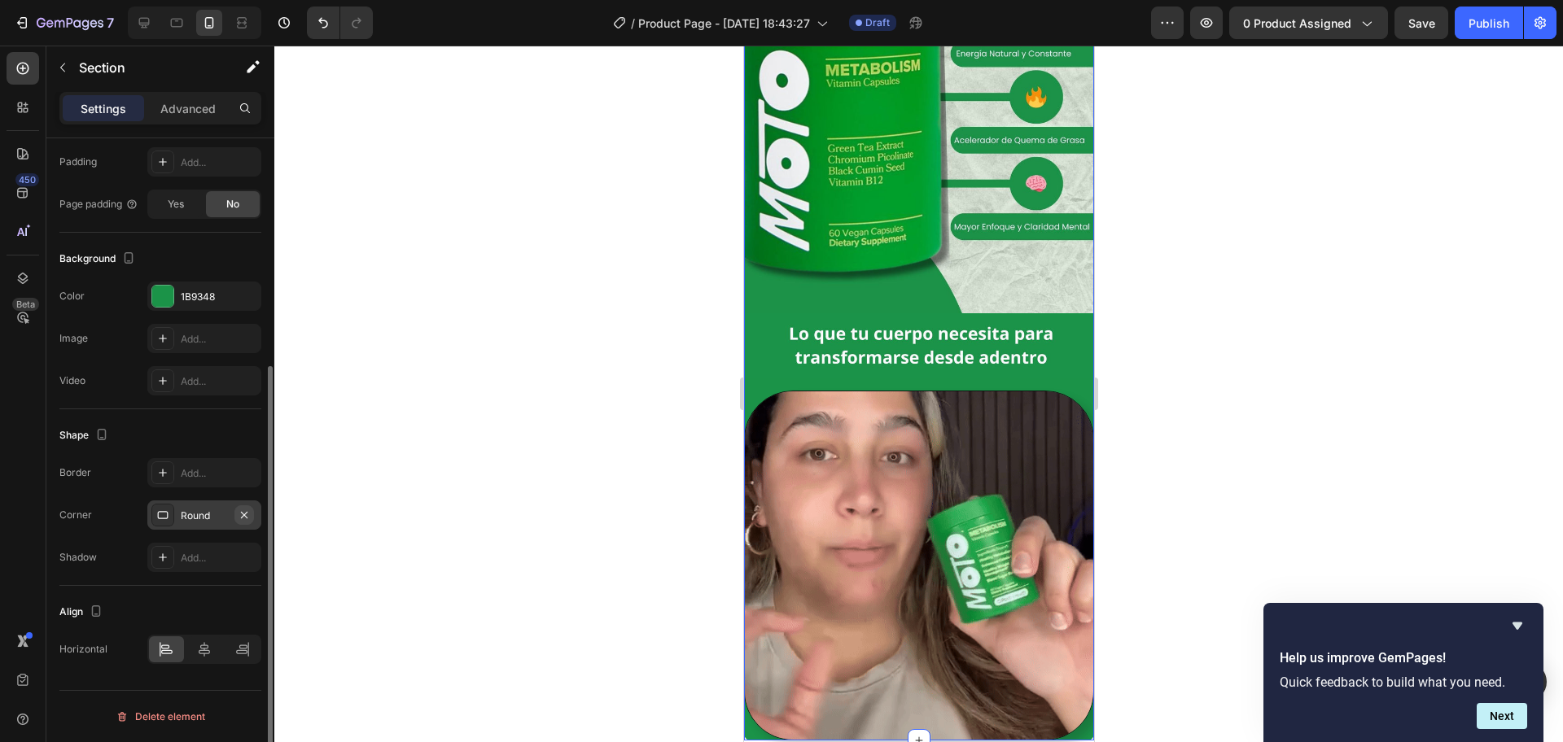
click at [244, 510] on icon "button" at bounding box center [244, 515] width 13 height 13
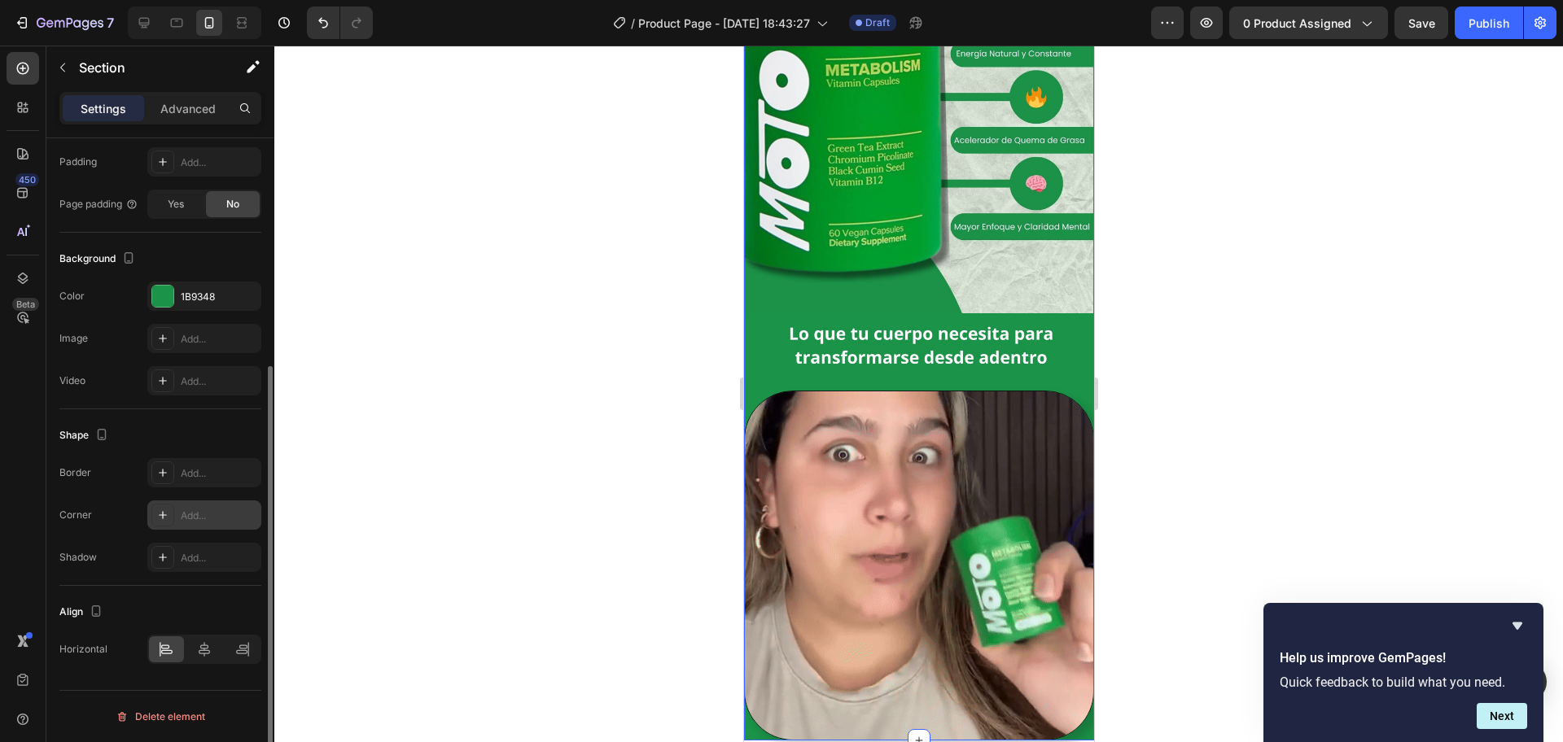
click at [1051, 361] on div "Image Image Row Row Image Row" at bounding box center [918, 307] width 350 height 865
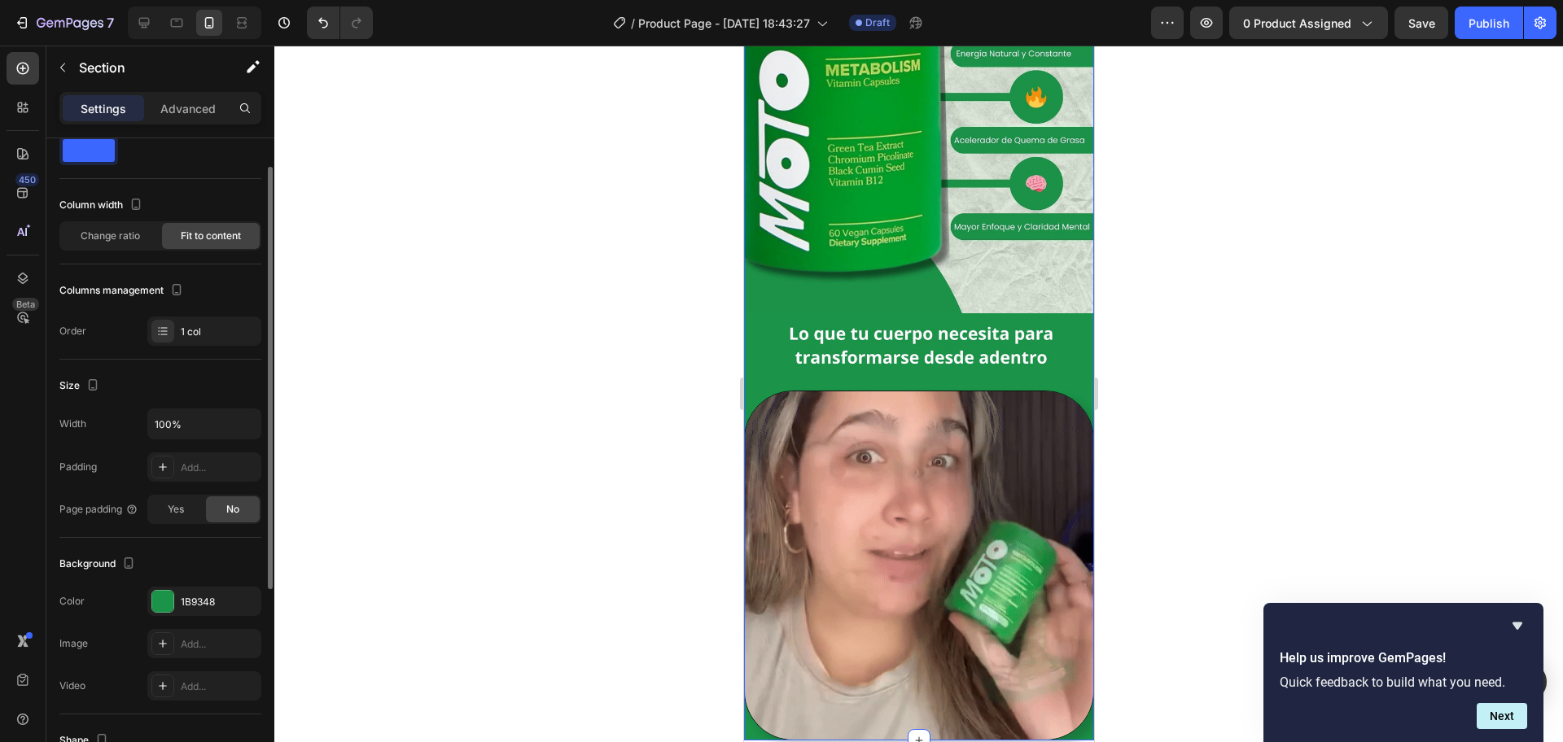
scroll to position [0, 0]
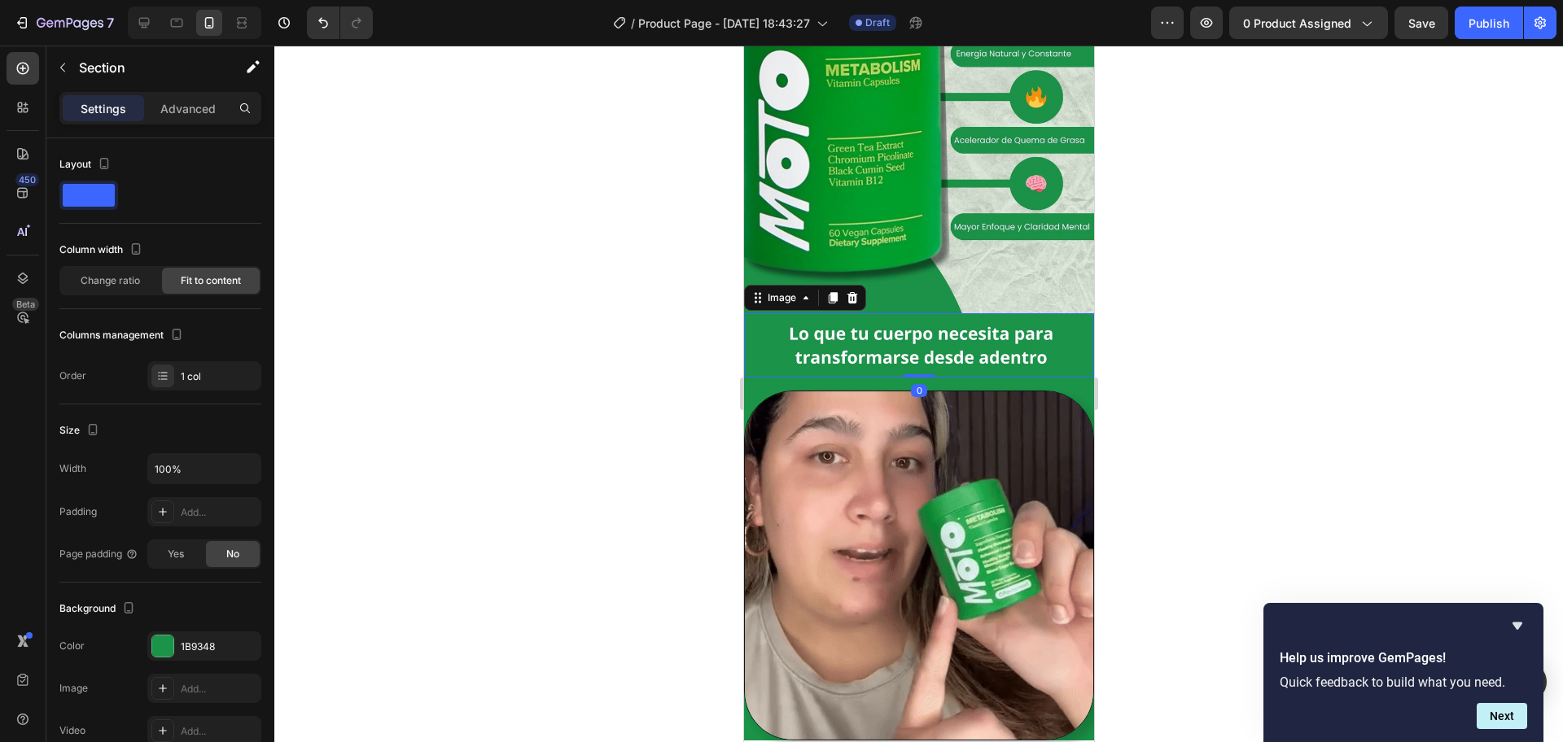
click at [1039, 334] on img at bounding box center [918, 345] width 350 height 65
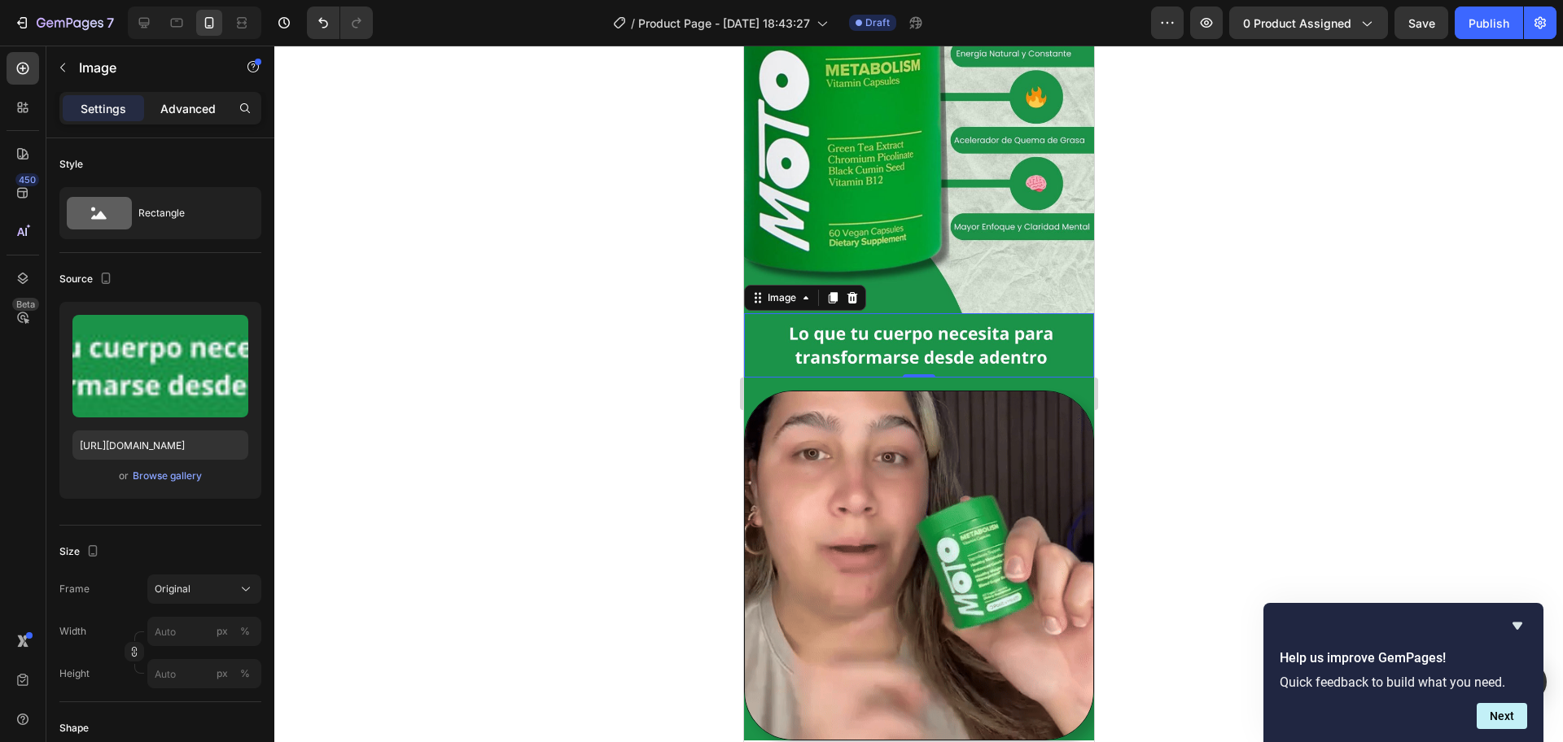
click at [202, 118] on div "Advanced" at bounding box center [187, 108] width 81 height 26
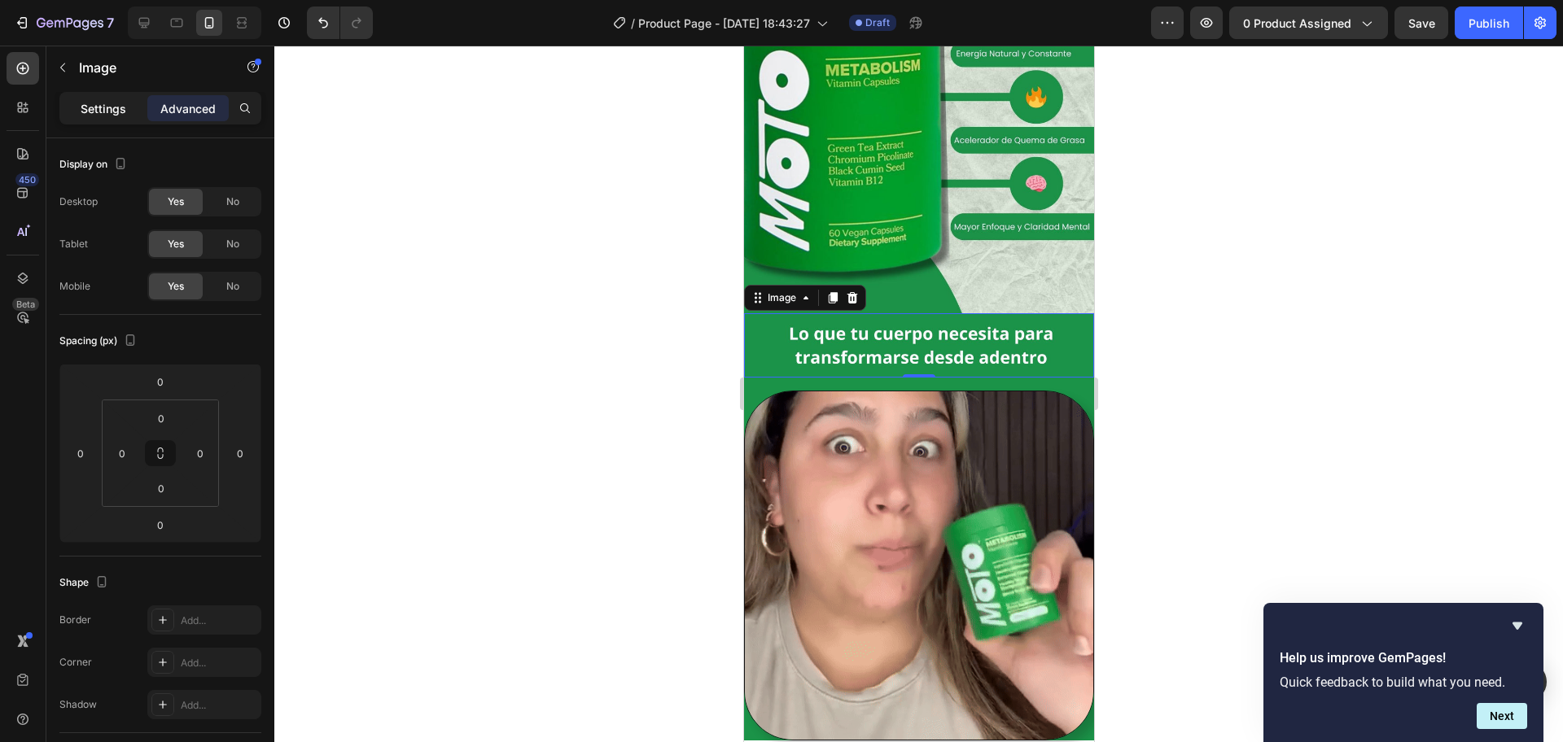
click at [108, 100] on p "Settings" at bounding box center [104, 108] width 46 height 17
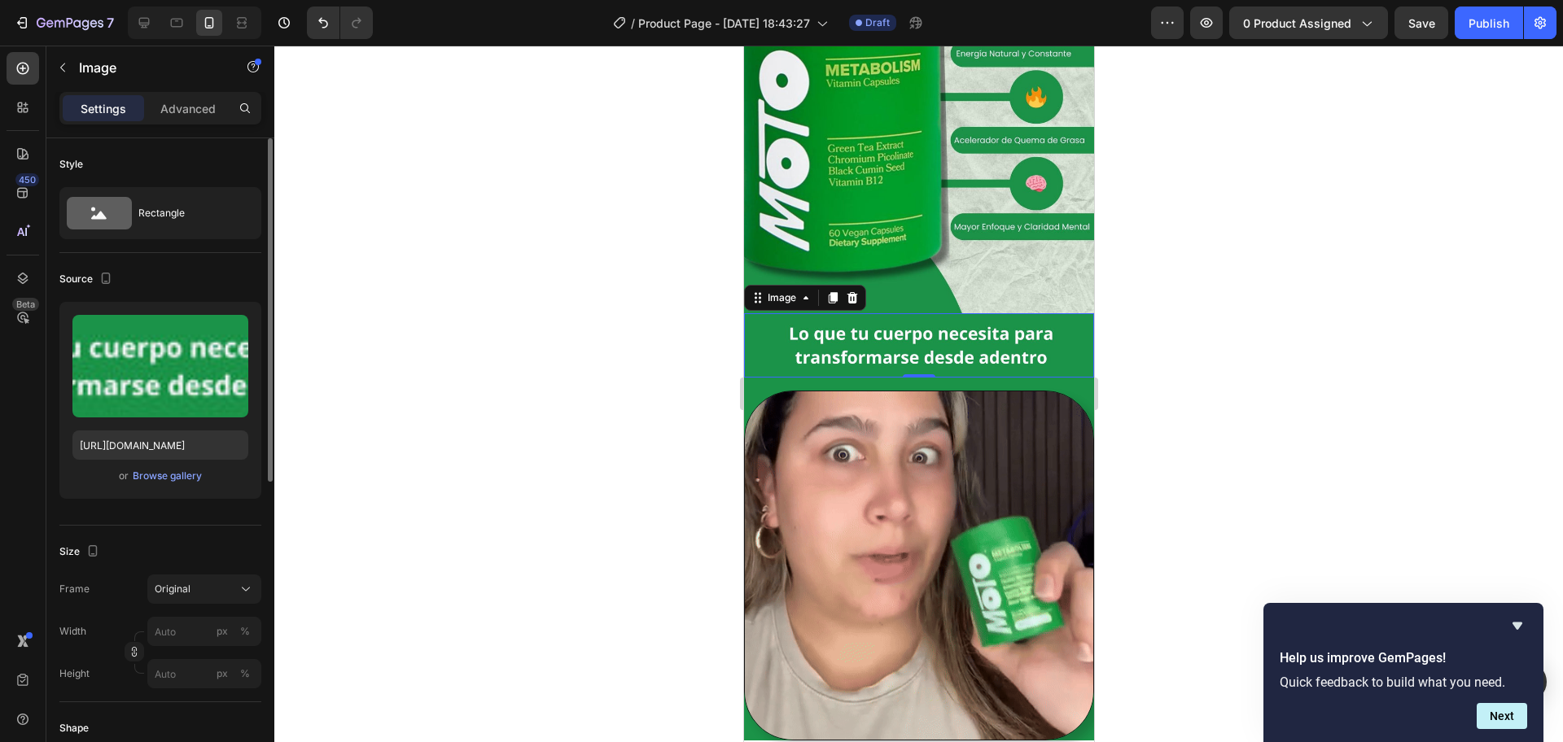
scroll to position [203, 0]
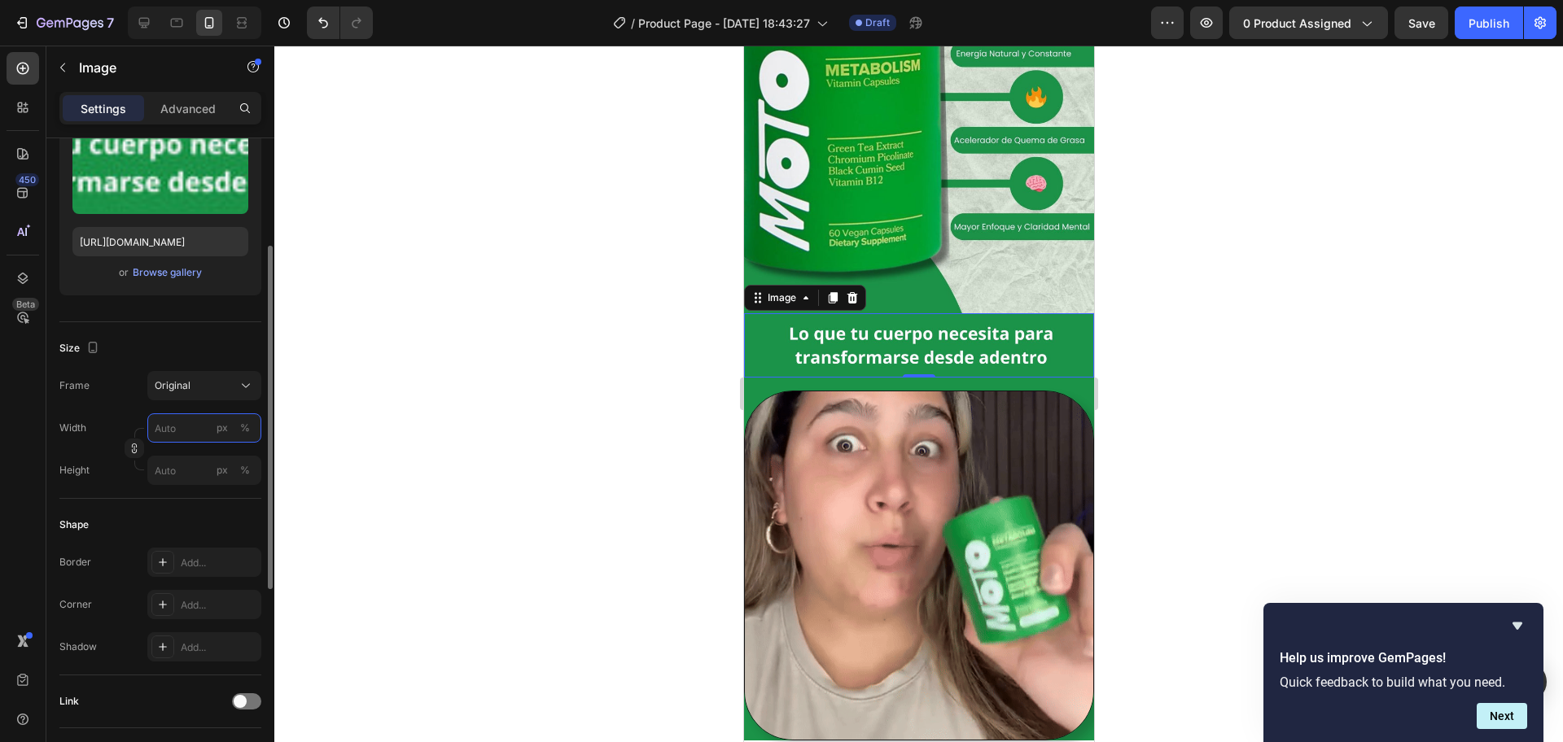
click at [184, 424] on input "px %" at bounding box center [204, 427] width 114 height 29
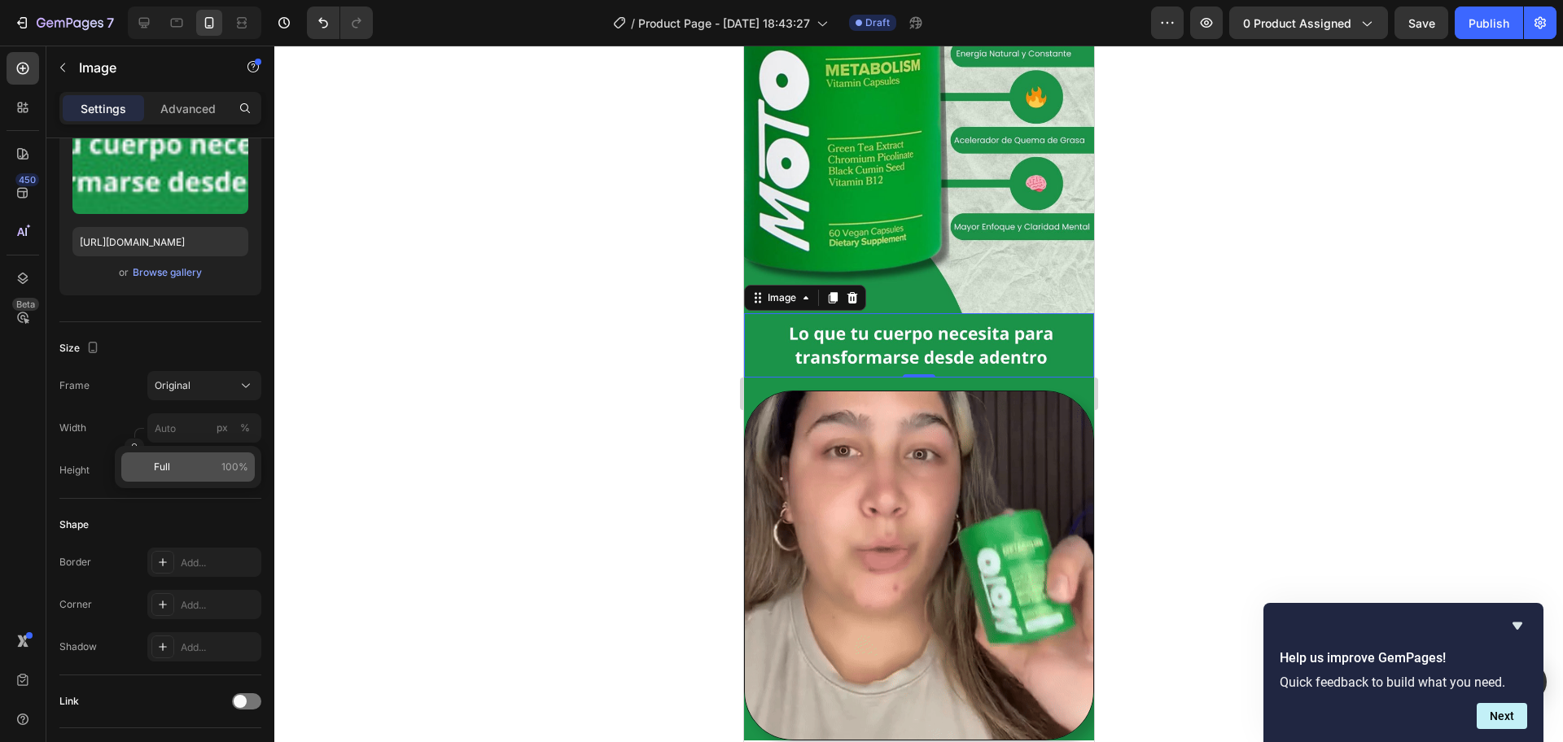
click at [165, 471] on span "Full" at bounding box center [162, 467] width 16 height 15
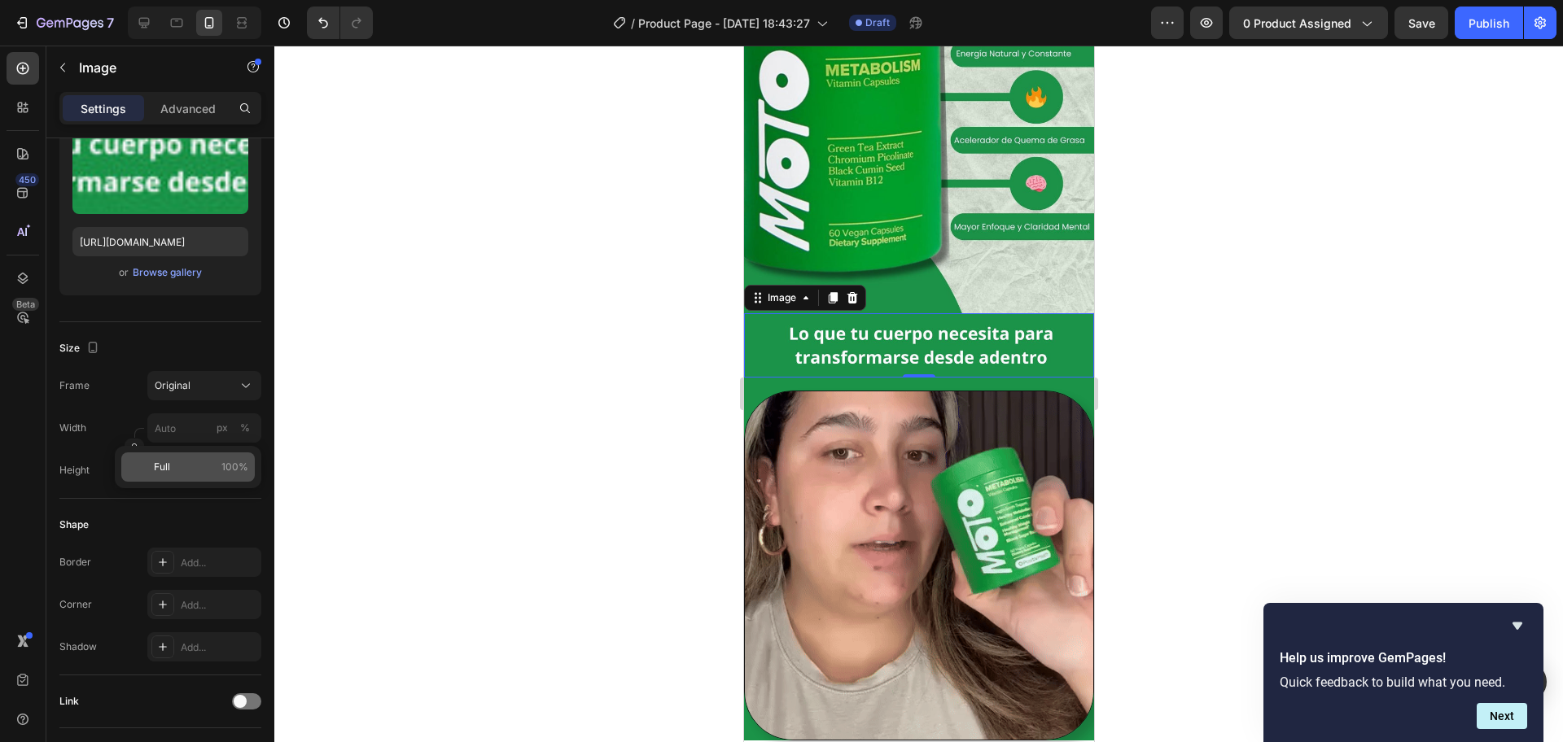
type input "100"
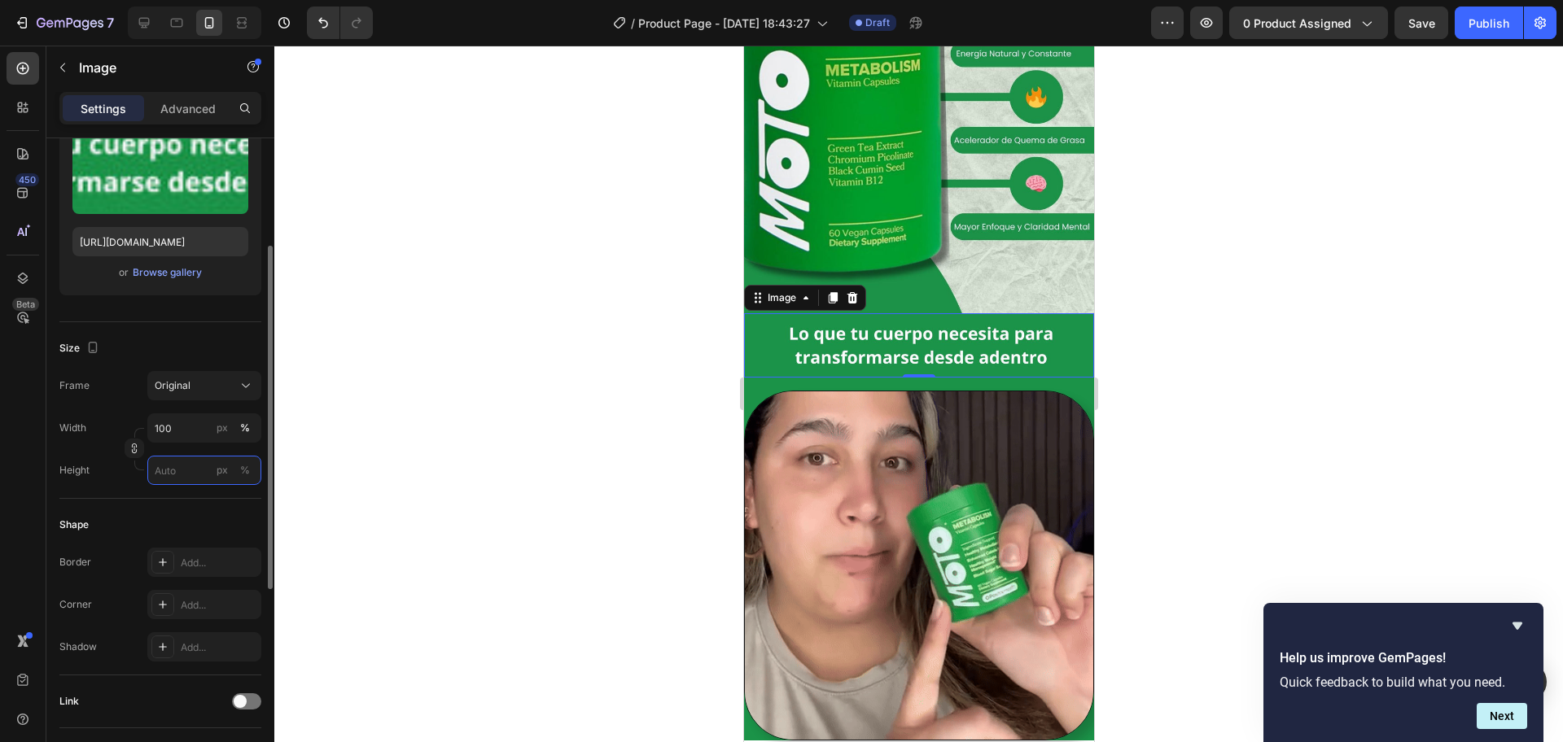
click at [176, 475] on input "px %" at bounding box center [204, 470] width 114 height 29
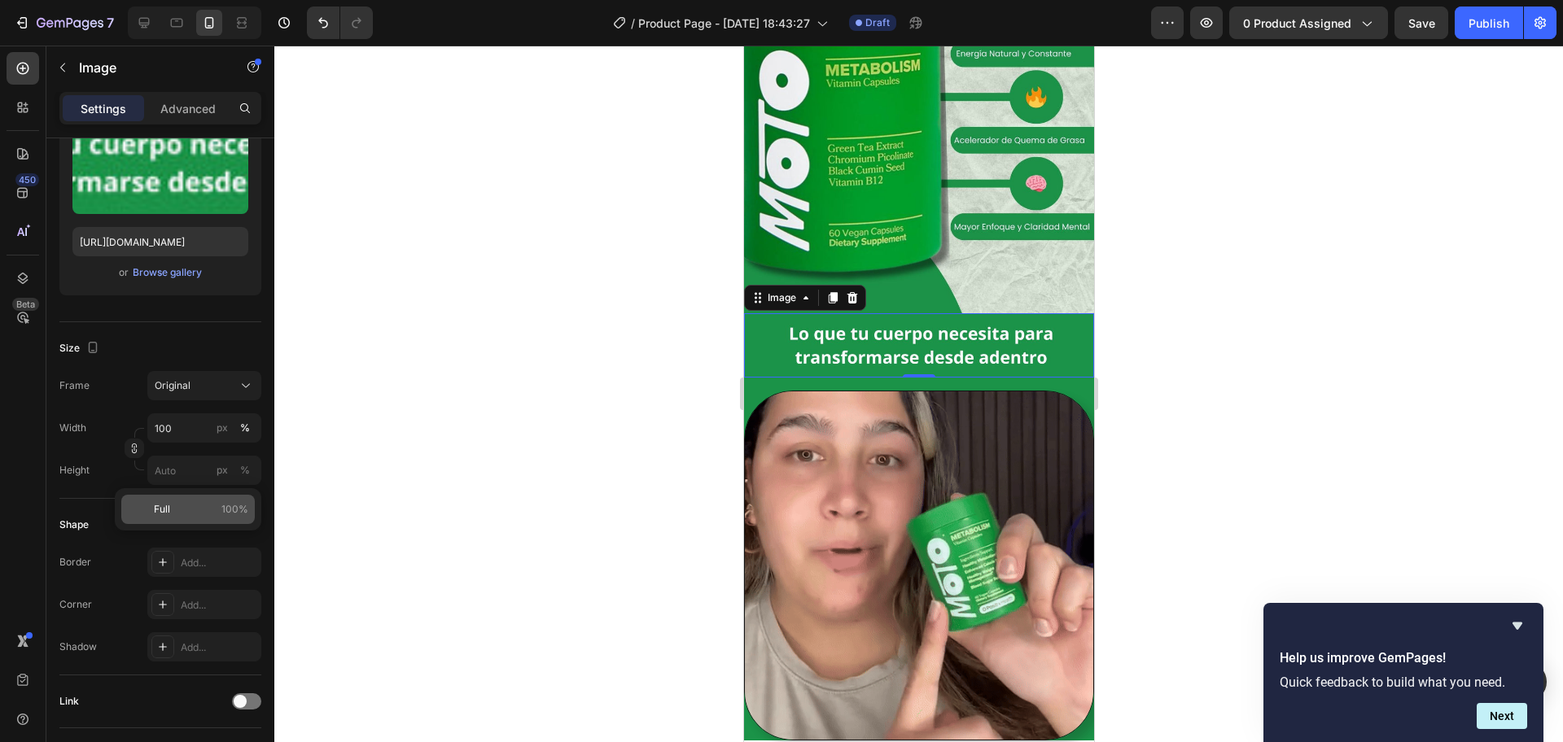
click at [165, 504] on span "Full" at bounding box center [162, 509] width 16 height 15
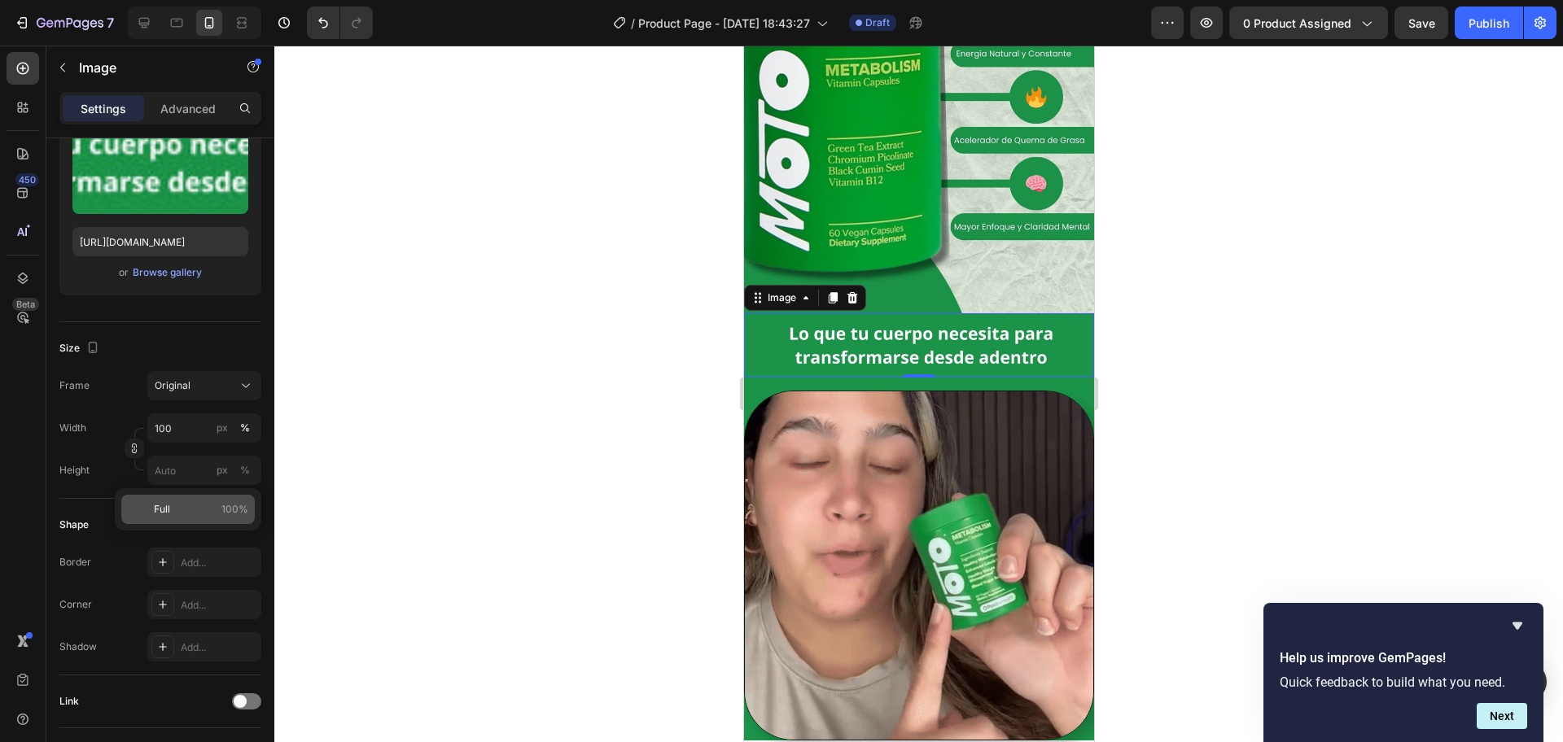
type input "100"
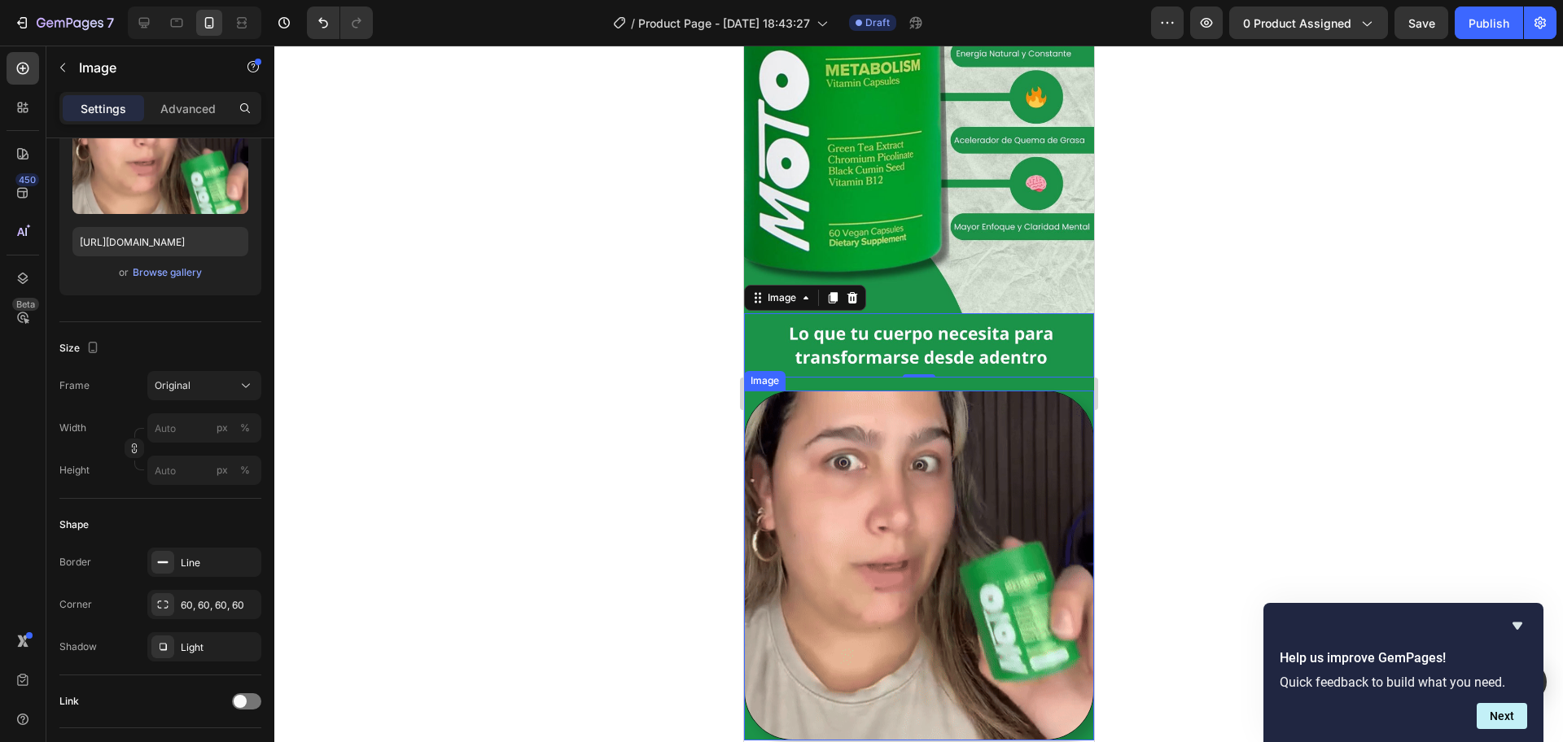
click at [761, 391] on div "Image" at bounding box center [918, 566] width 350 height 350
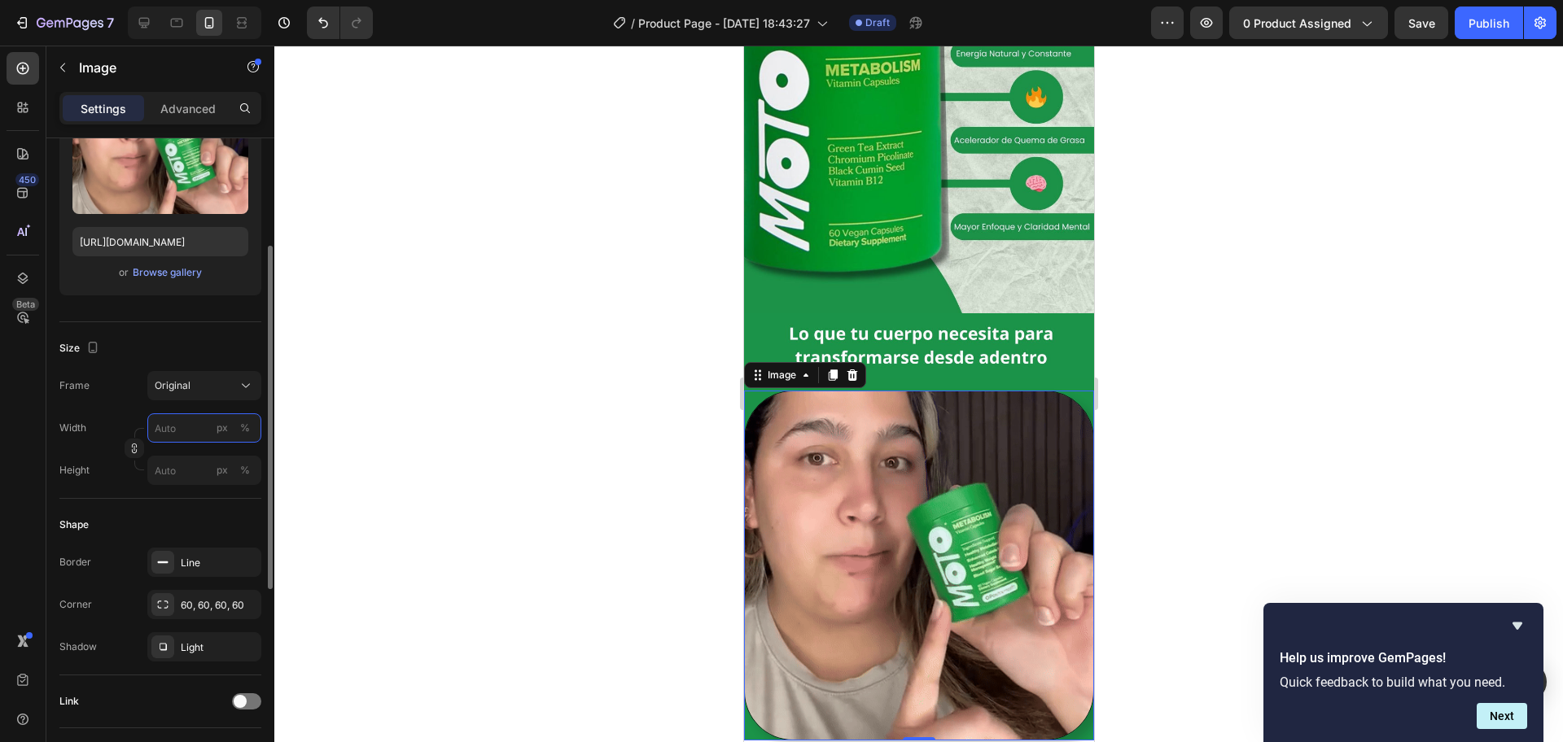
click at [173, 427] on input "px %" at bounding box center [204, 427] width 114 height 29
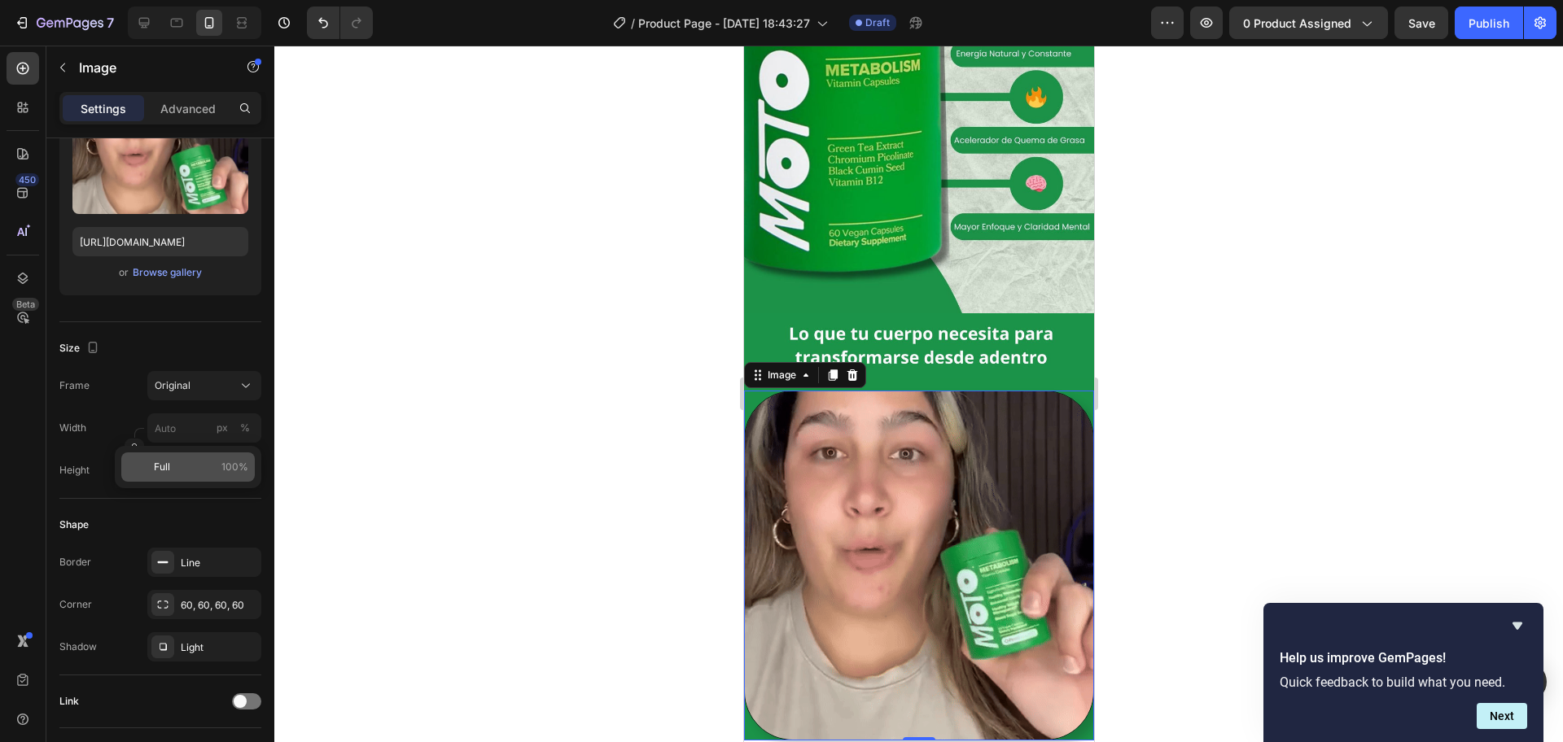
click at [153, 470] on div "Full 100%" at bounding box center [187, 467] width 133 height 29
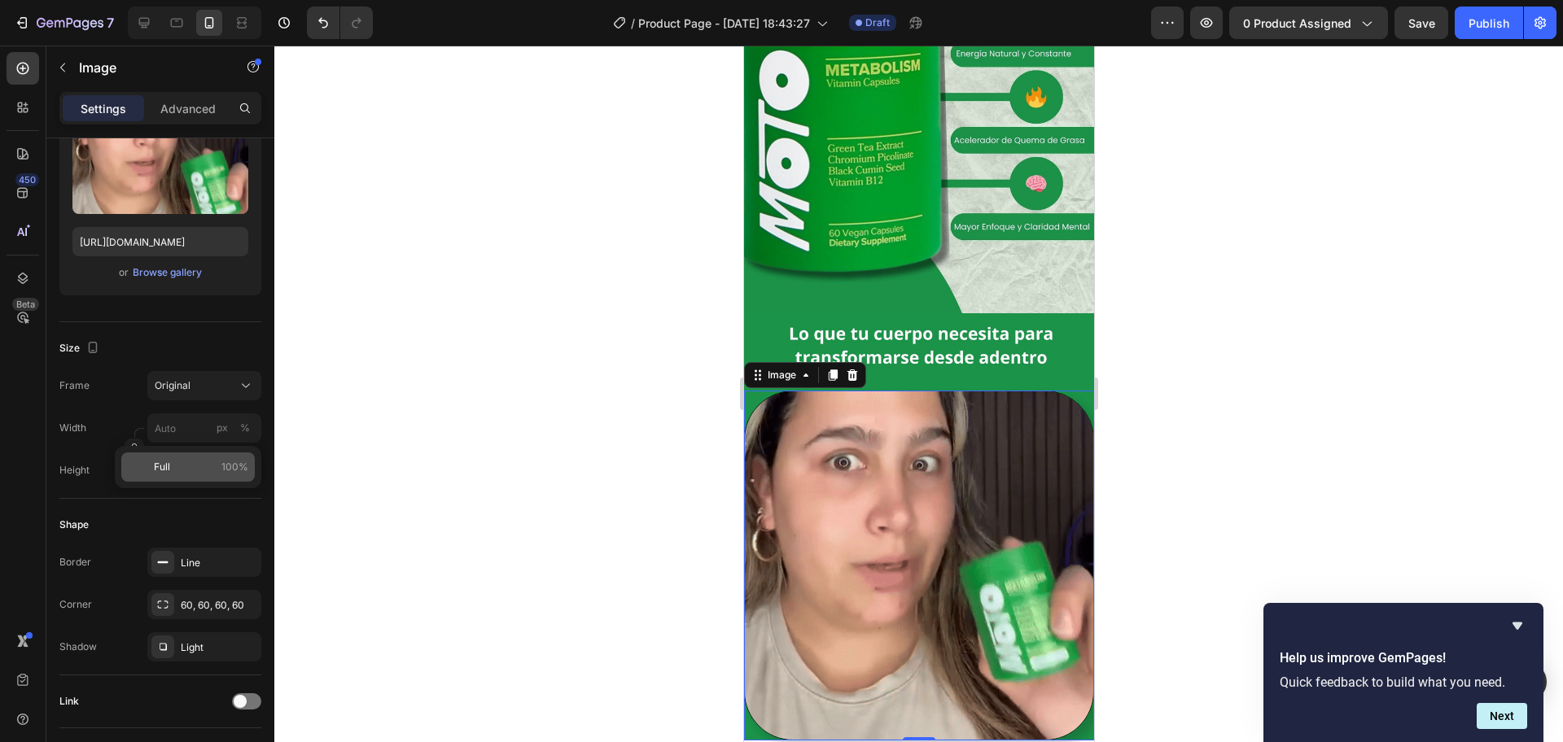
type input "100"
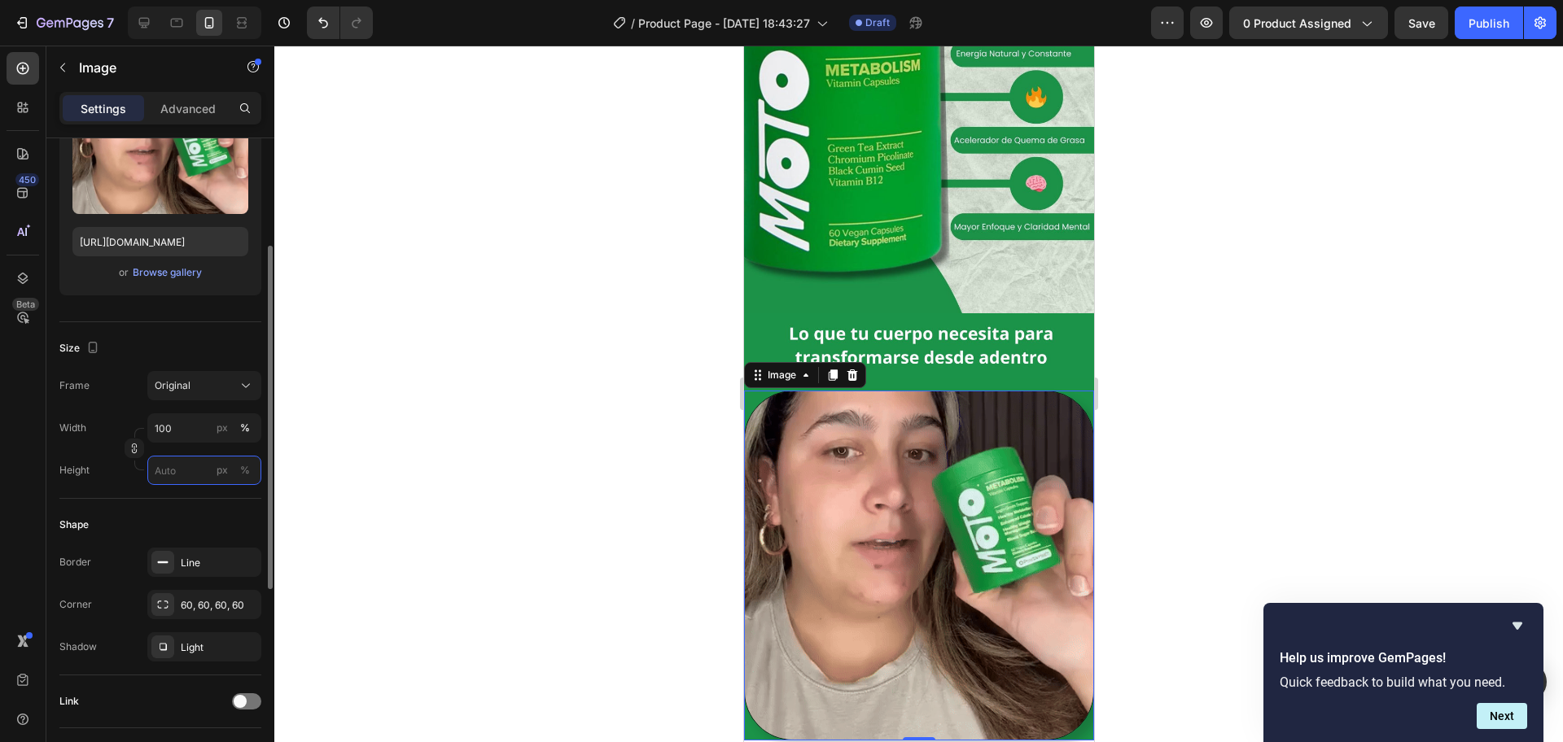
click at [158, 477] on input "px %" at bounding box center [204, 470] width 114 height 29
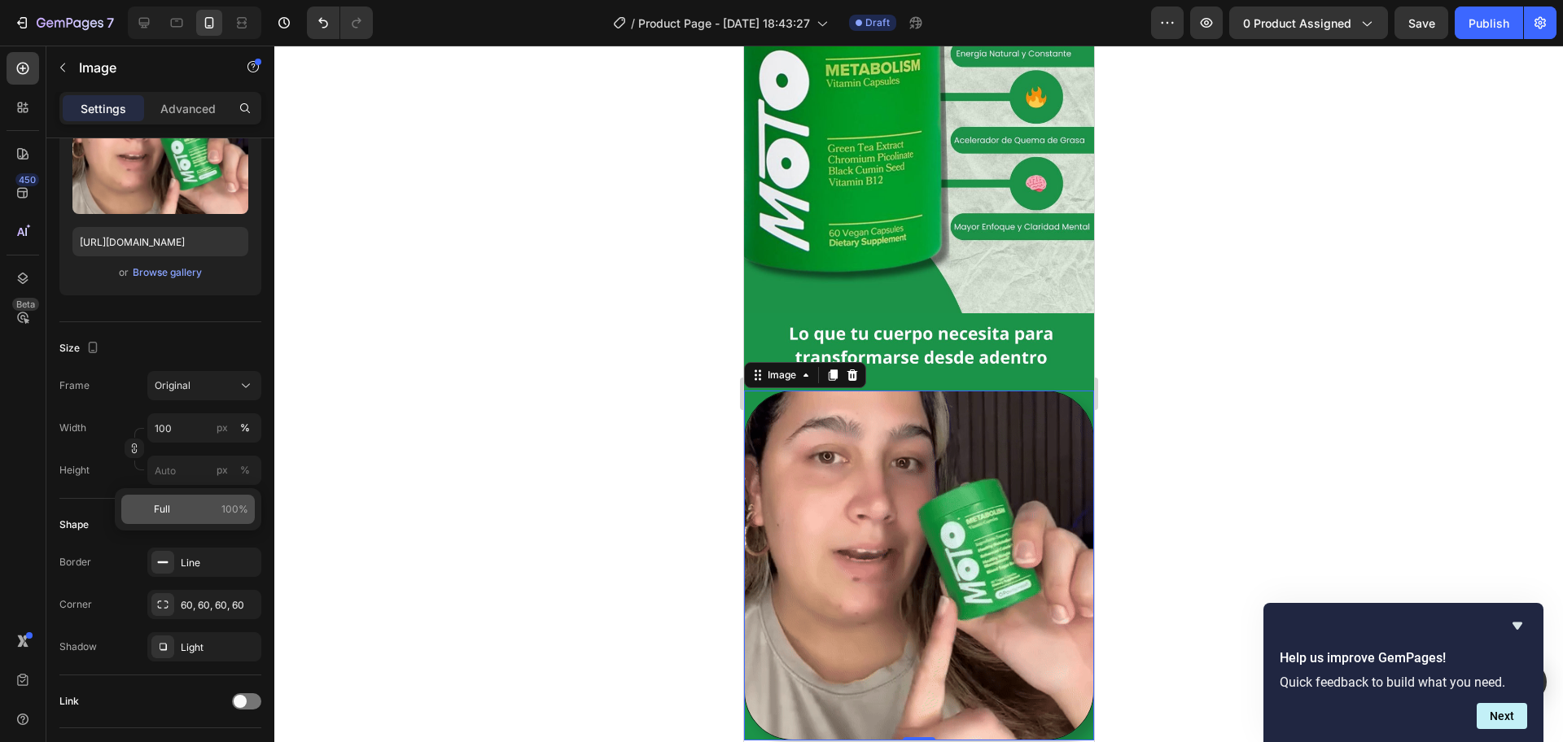
click at [160, 510] on span "Full" at bounding box center [162, 509] width 16 height 15
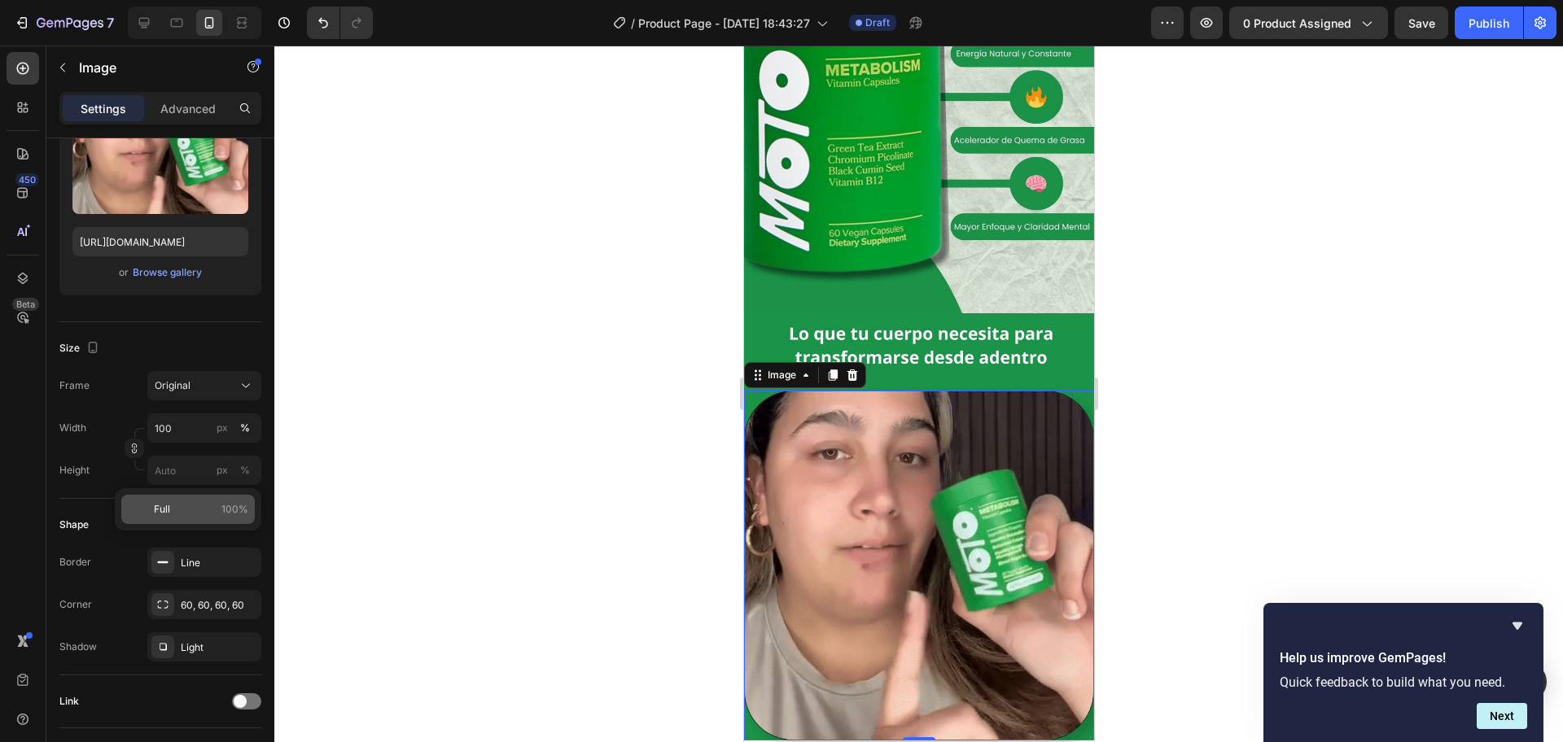
type input "100"
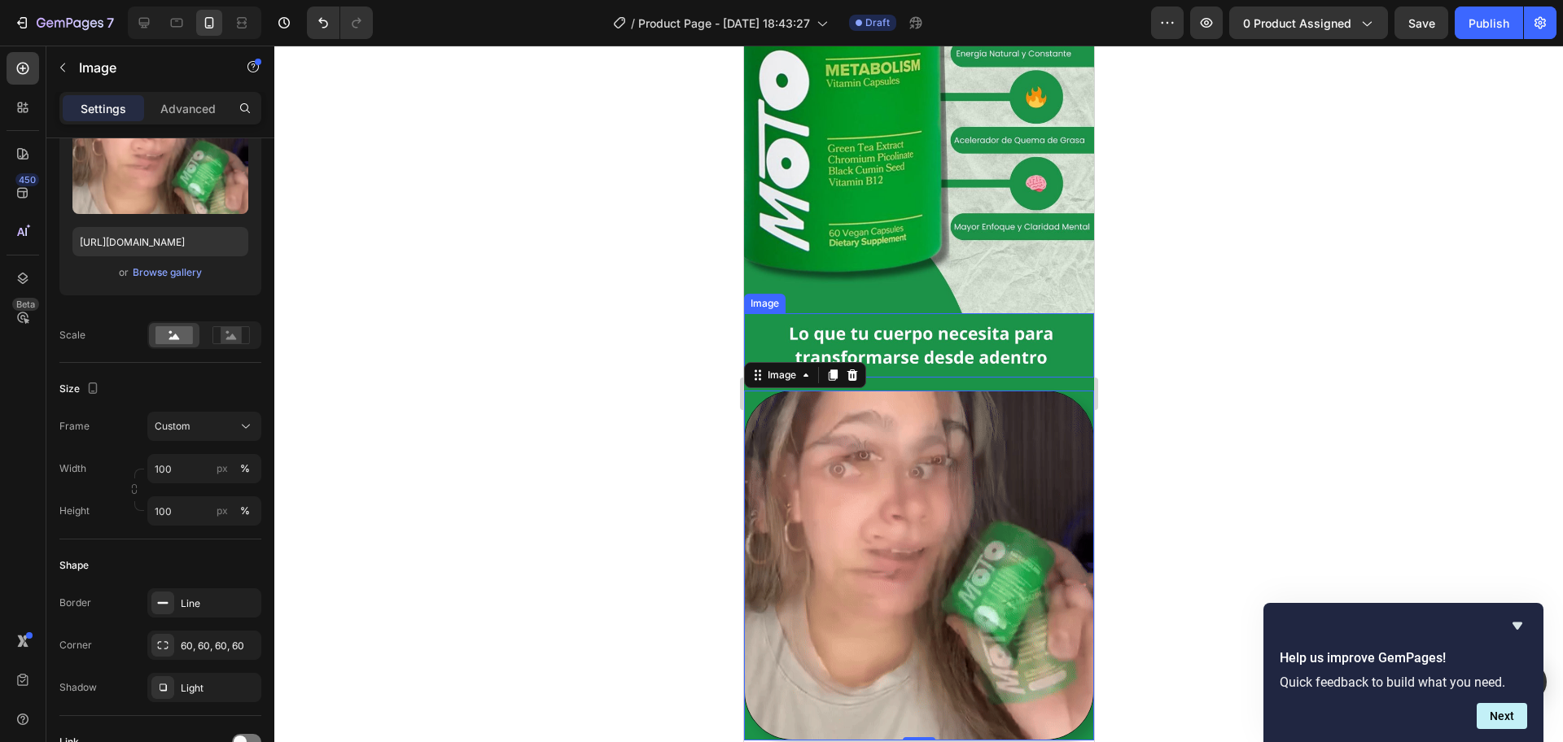
click at [1188, 312] on div at bounding box center [918, 394] width 1288 height 697
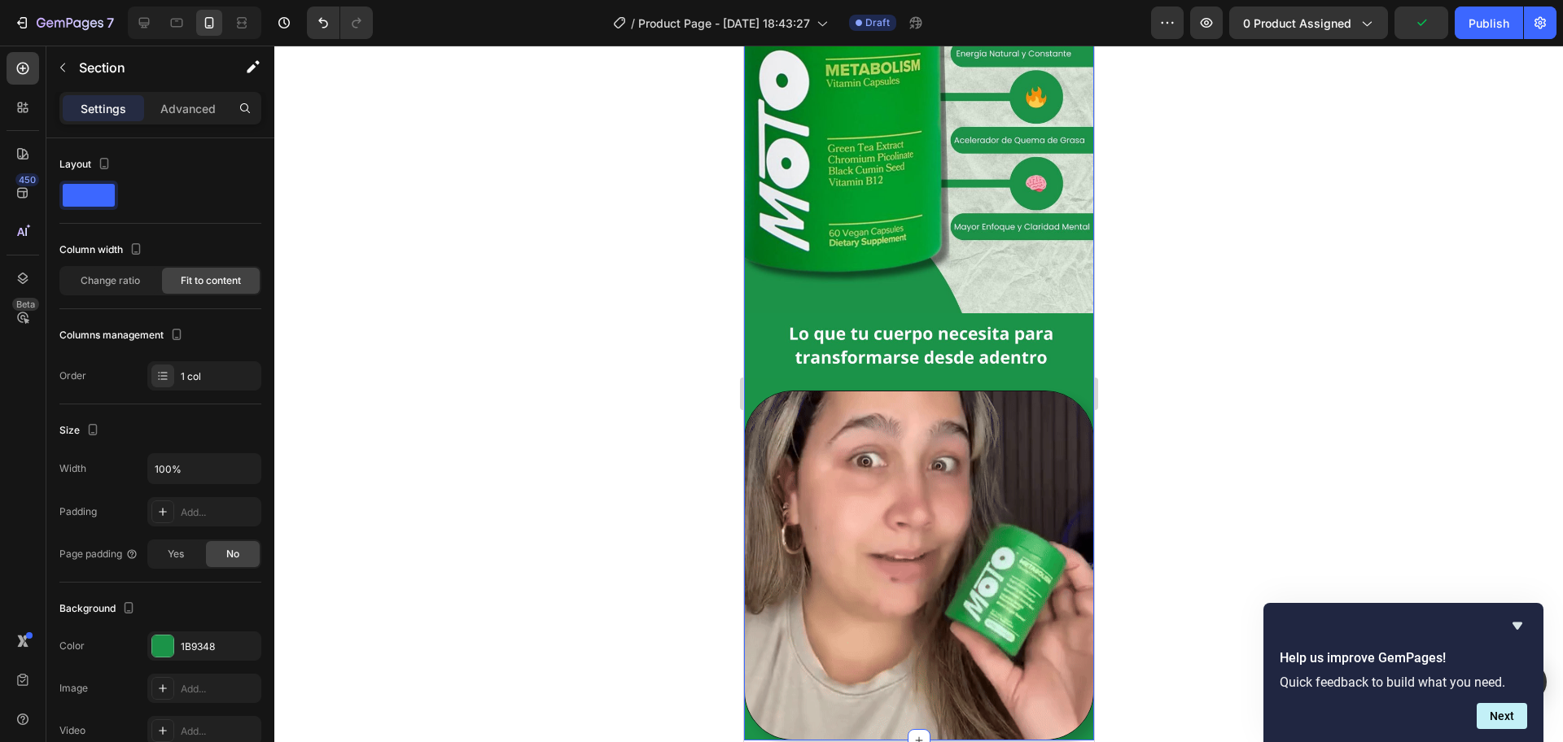
click at [1066, 363] on div "Image Image Row Row Image Row" at bounding box center [918, 307] width 350 height 865
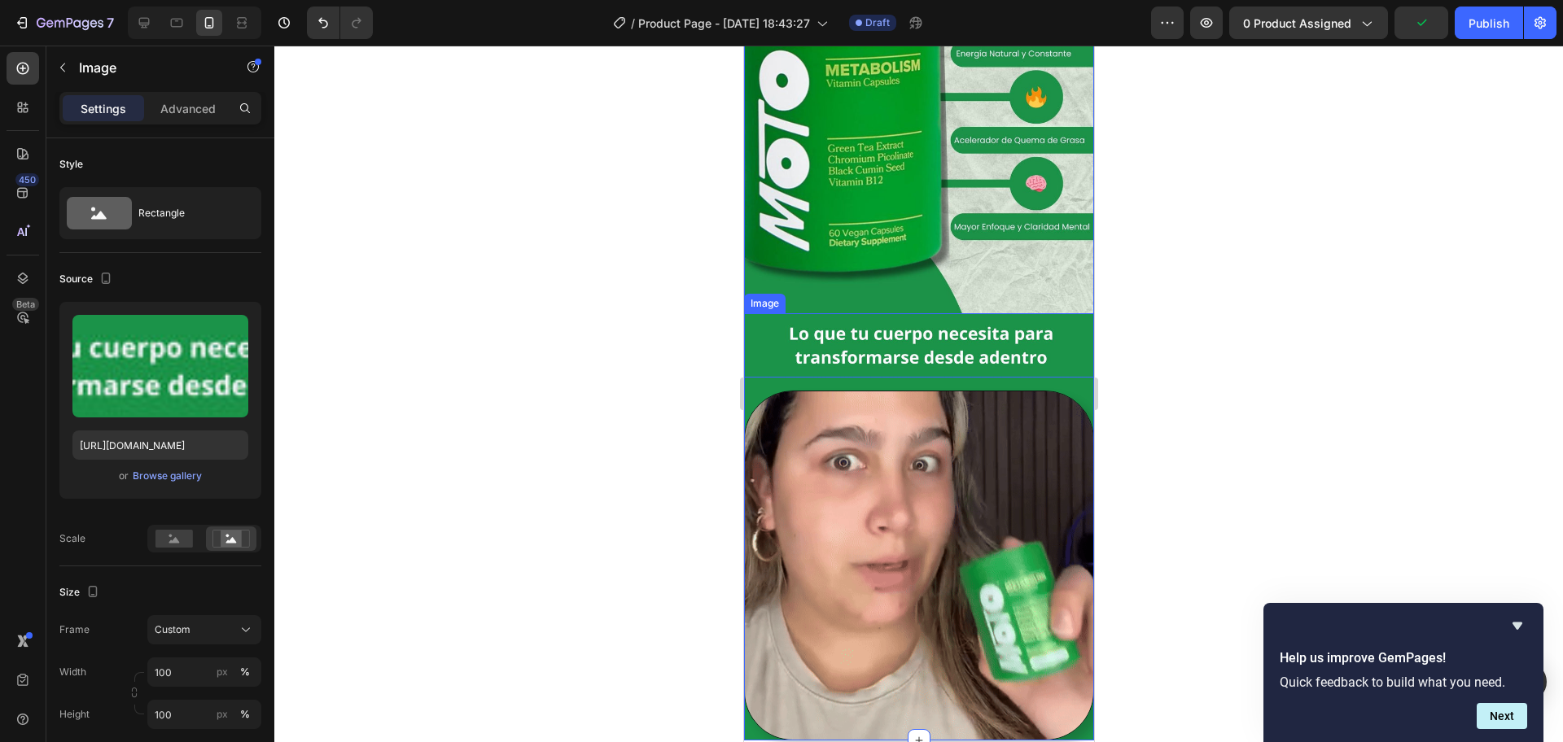
click at [1058, 333] on img at bounding box center [918, 345] width 350 height 65
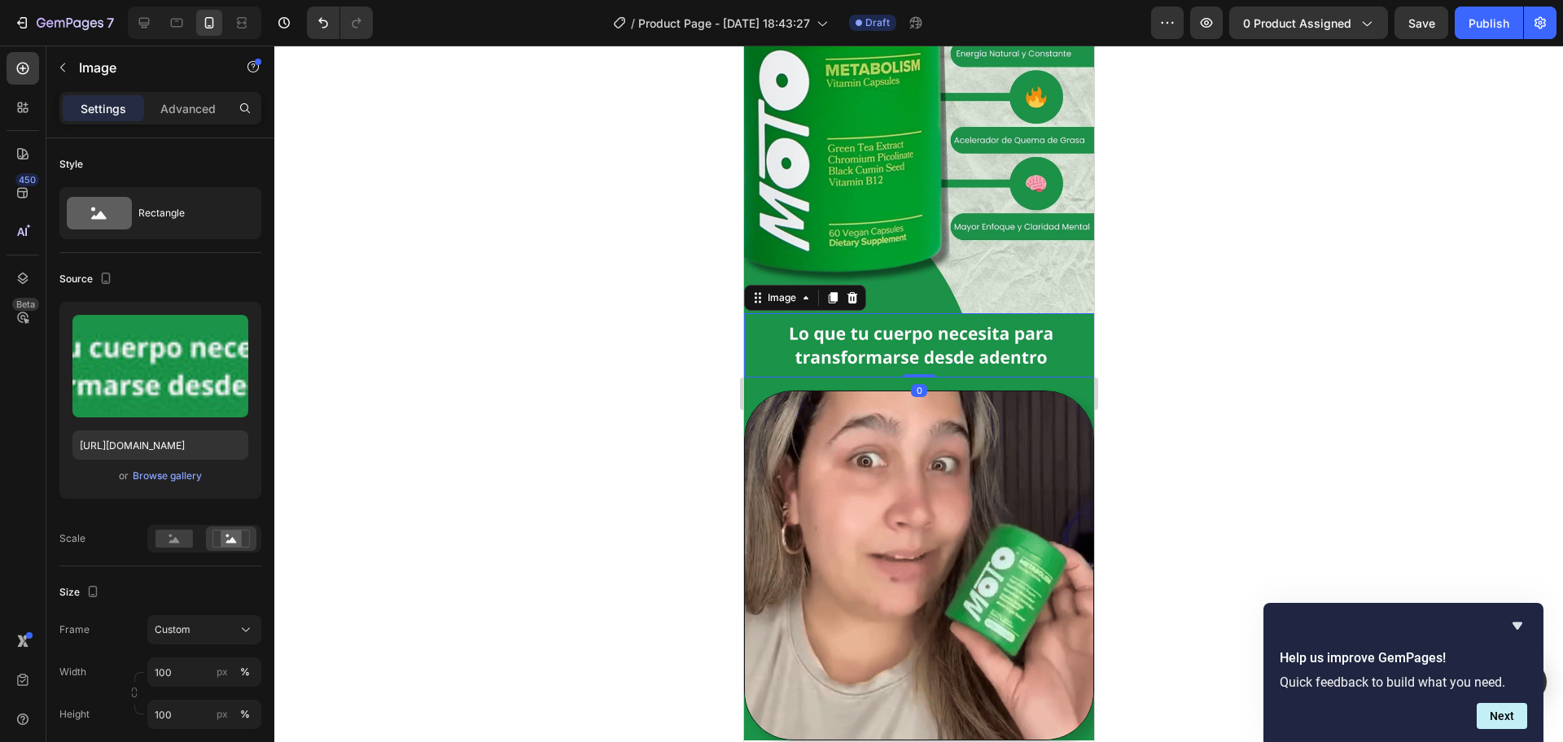
click at [911, 384] on div "0" at bounding box center [918, 390] width 16 height 13
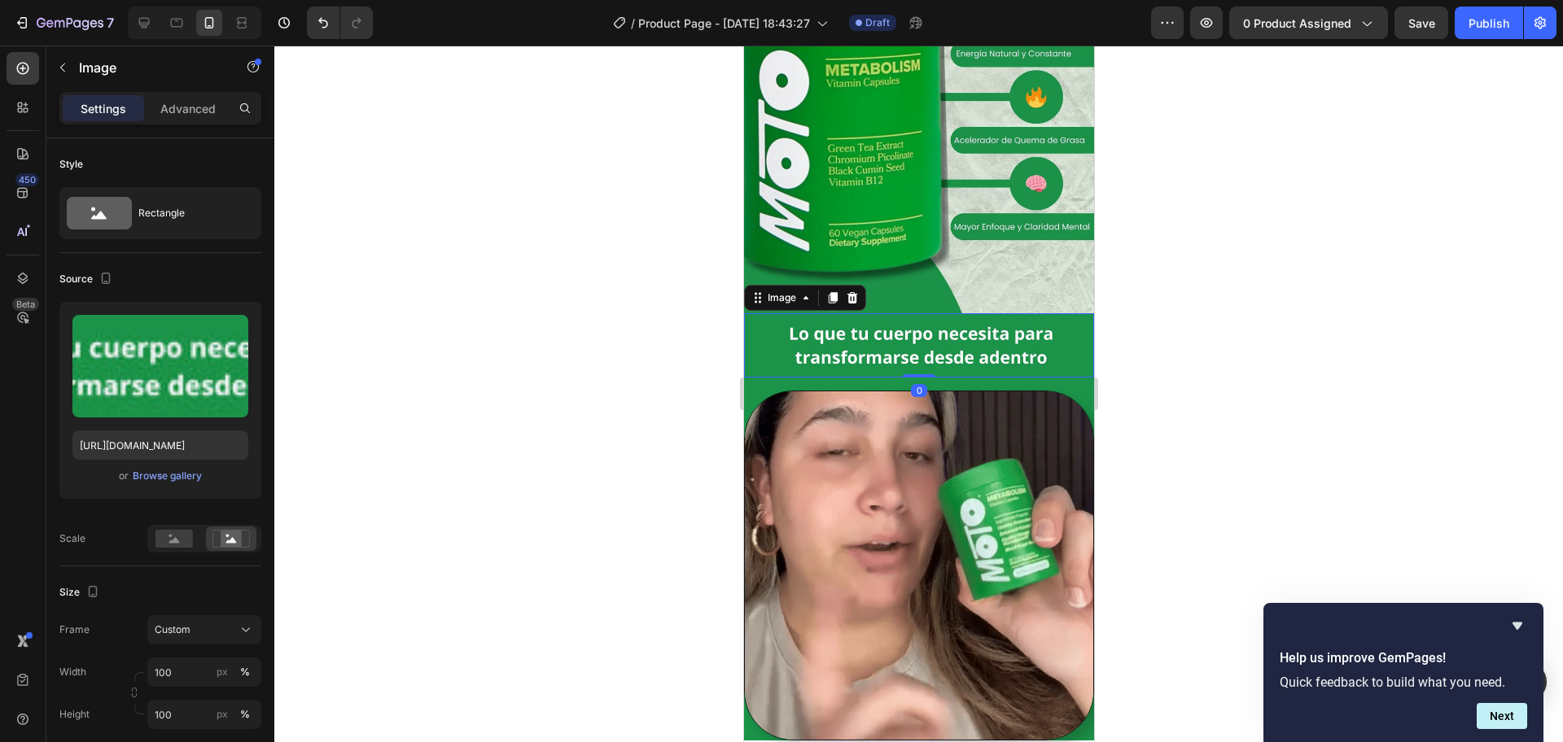
click at [917, 384] on div "0" at bounding box center [918, 390] width 16 height 13
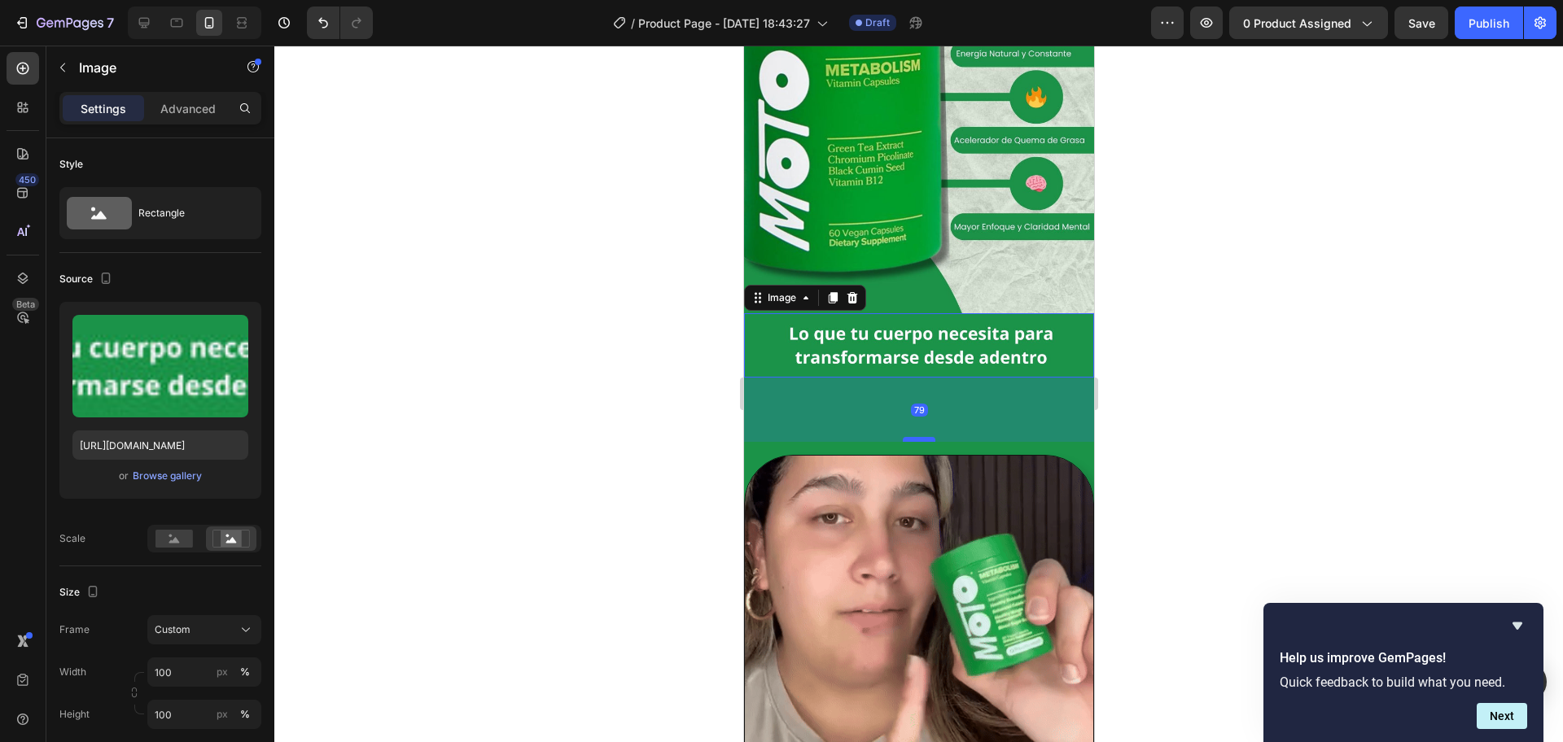
drag, startPoint x: 917, startPoint y: 353, endPoint x: 910, endPoint y: 418, distance: 64.7
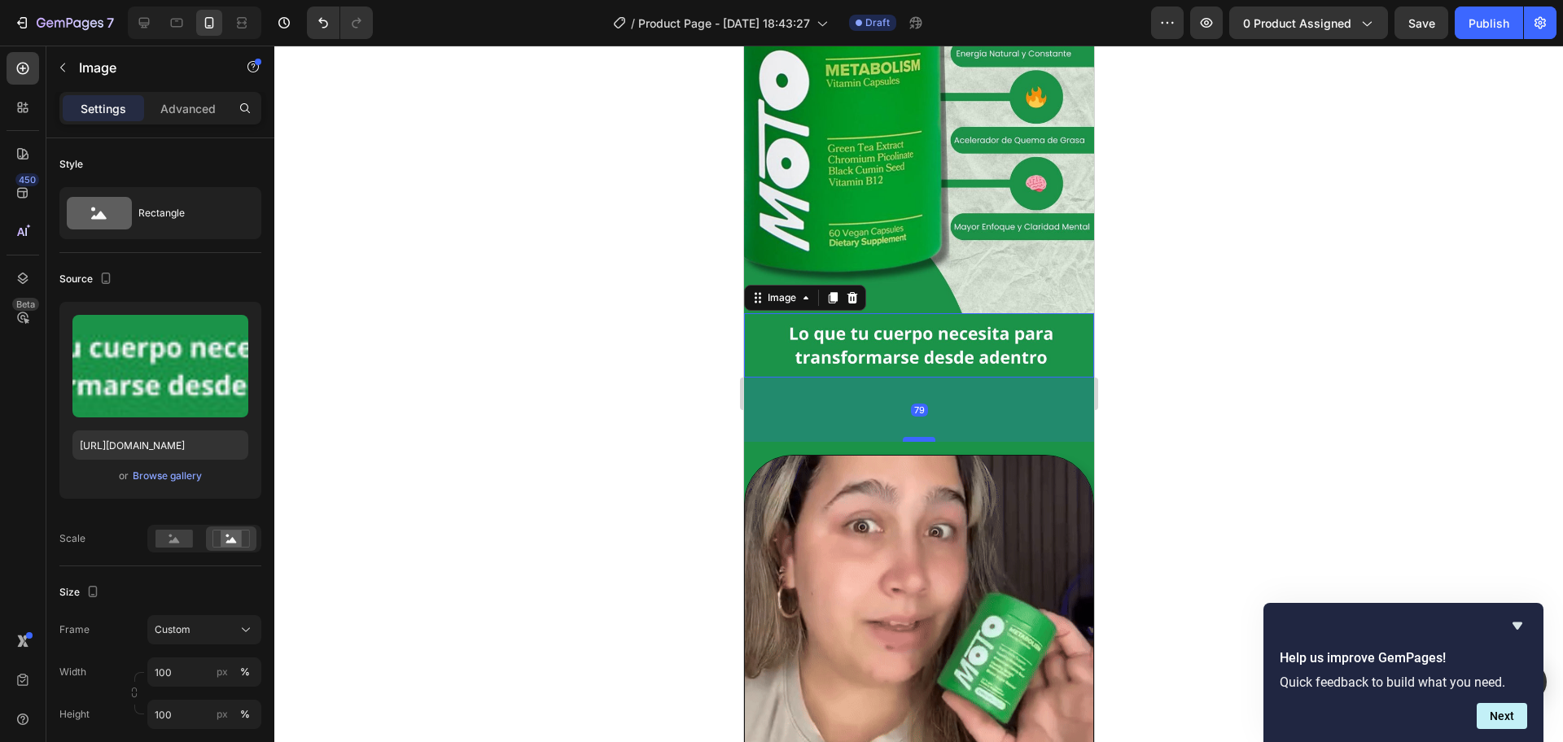
click at [910, 437] on div at bounding box center [918, 439] width 33 height 5
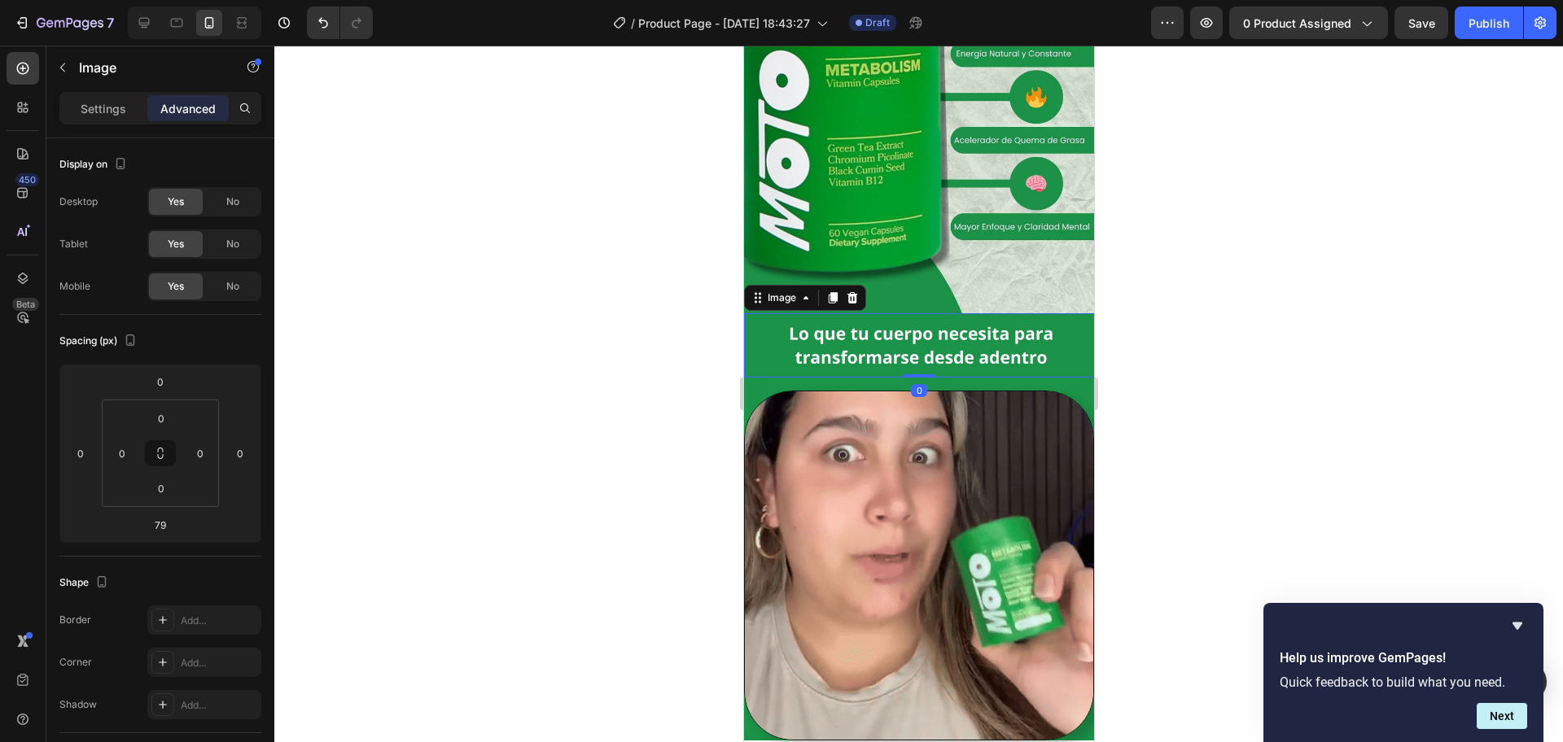
drag, startPoint x: 913, startPoint y: 418, endPoint x: 927, endPoint y: 310, distance: 109.1
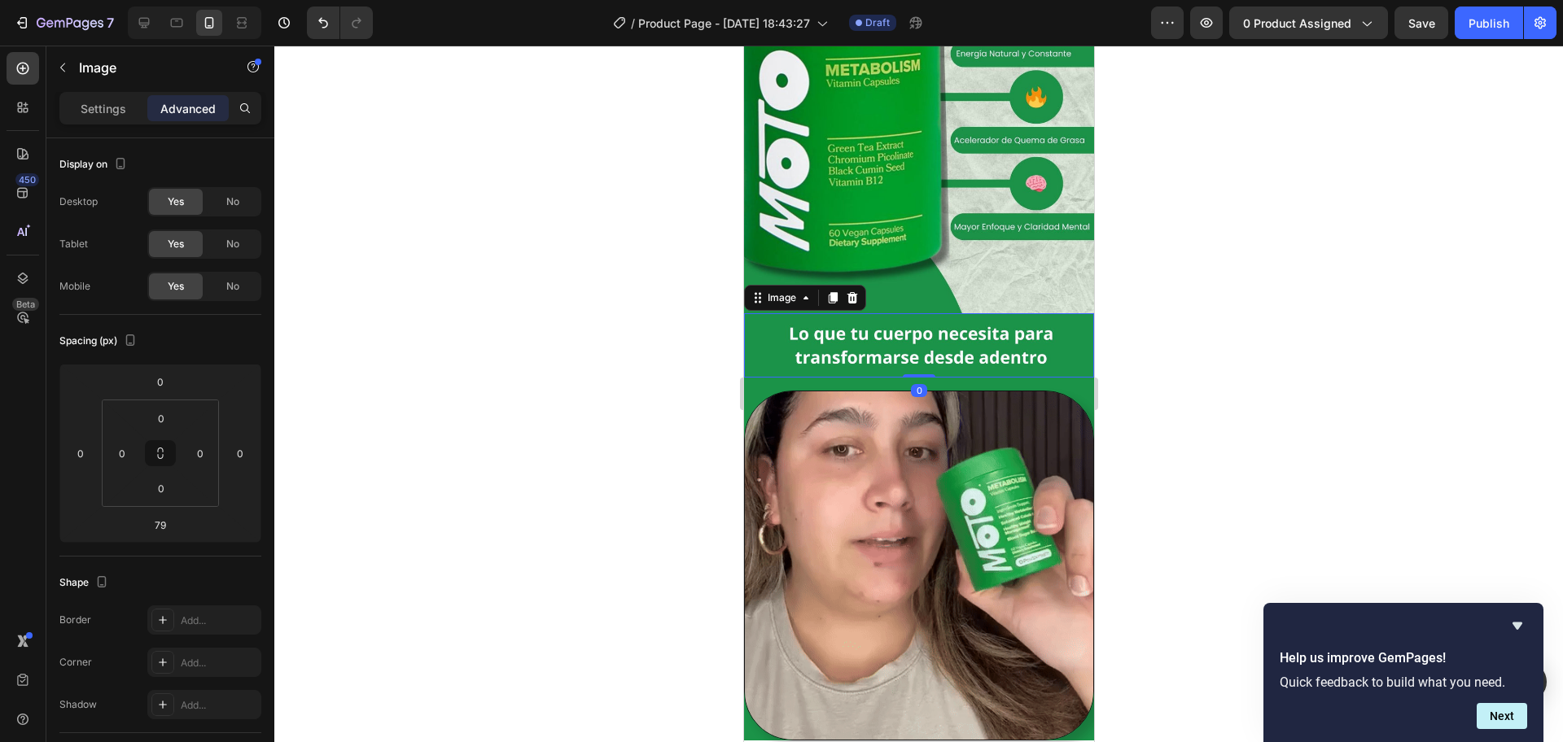
click at [927, 313] on div "Image 0" at bounding box center [918, 345] width 350 height 65
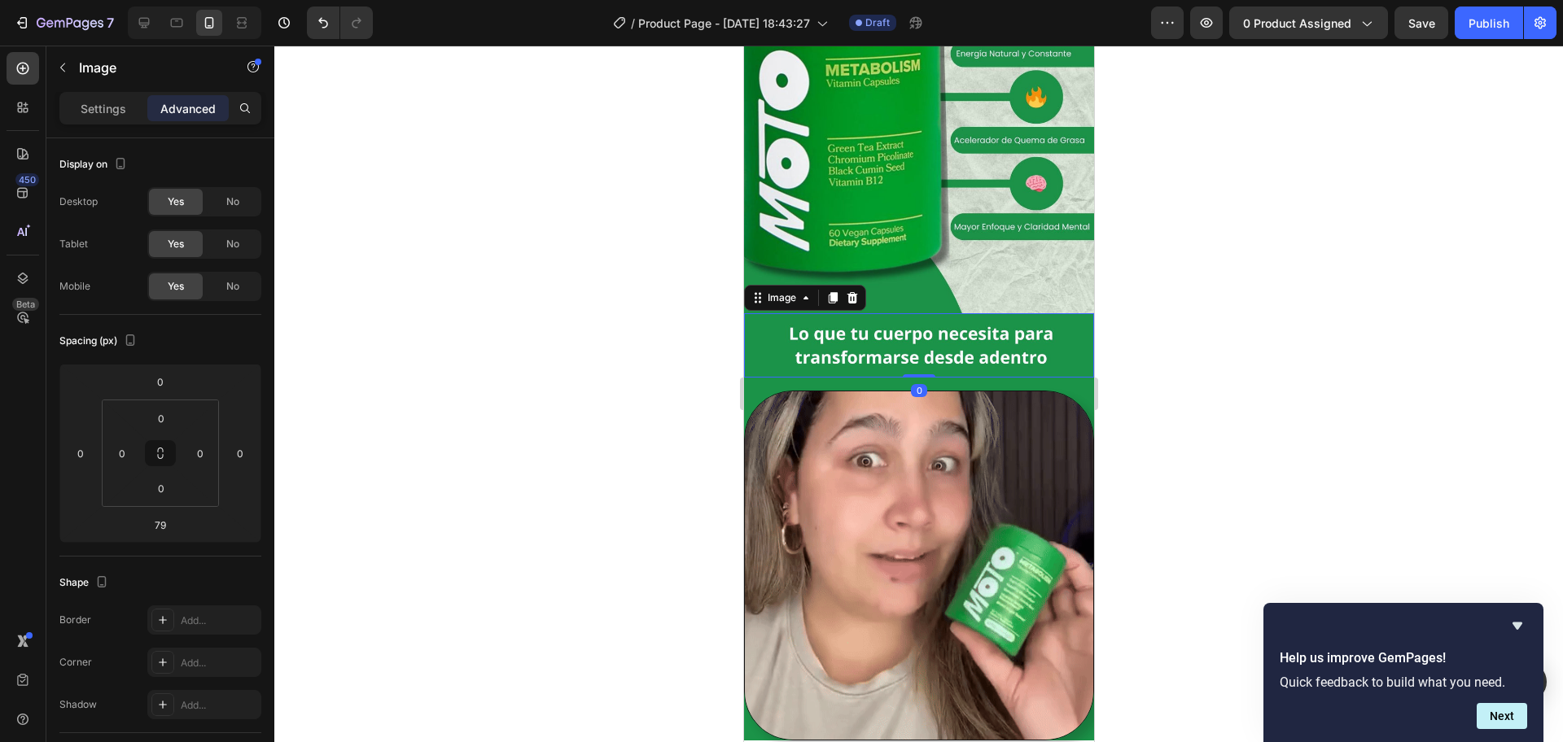
type input "0"
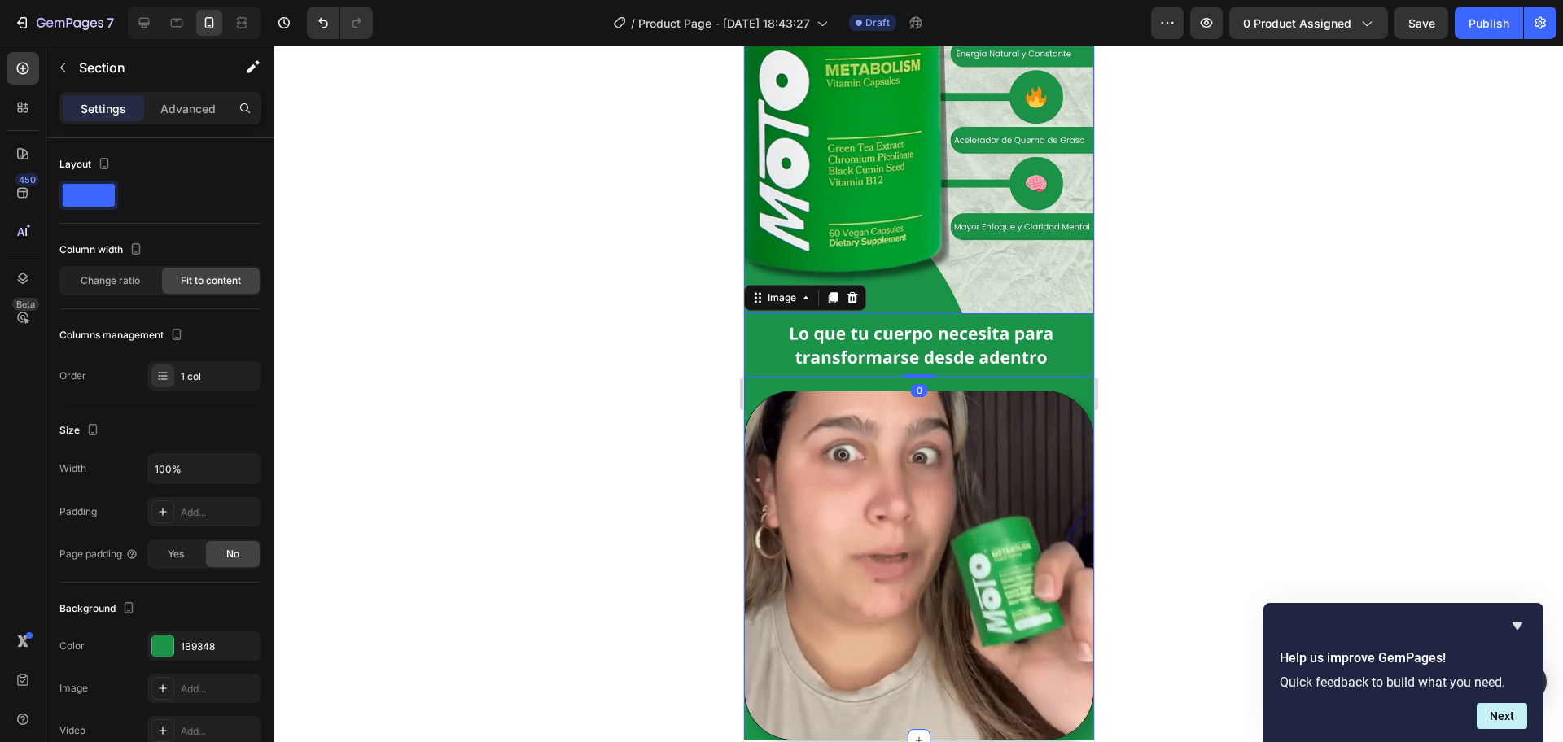
click at [1022, 361] on div "Image Image 0 Row Row Image Row" at bounding box center [918, 307] width 350 height 865
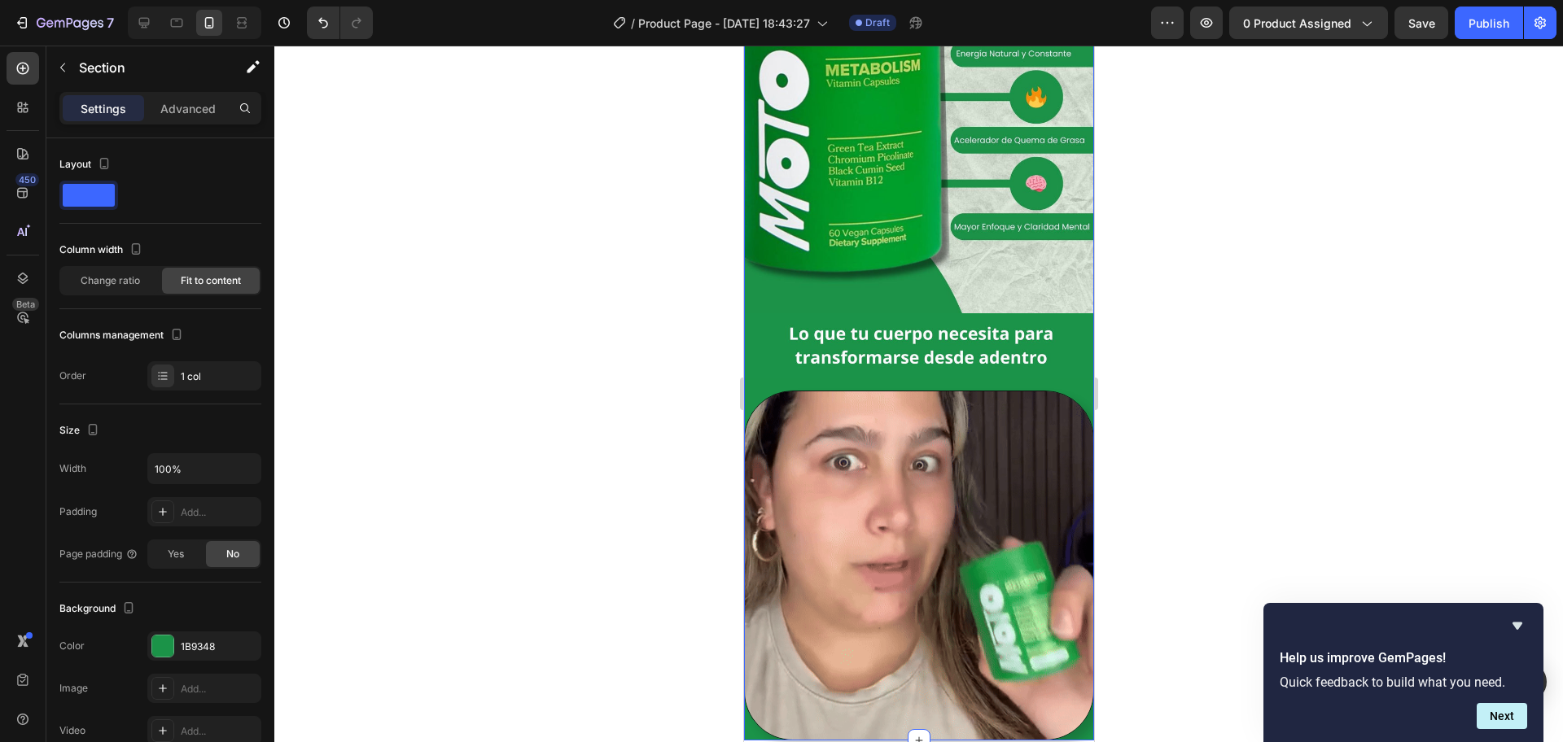
click at [1061, 364] on div "Image Image Row Row Image Row" at bounding box center [918, 307] width 350 height 865
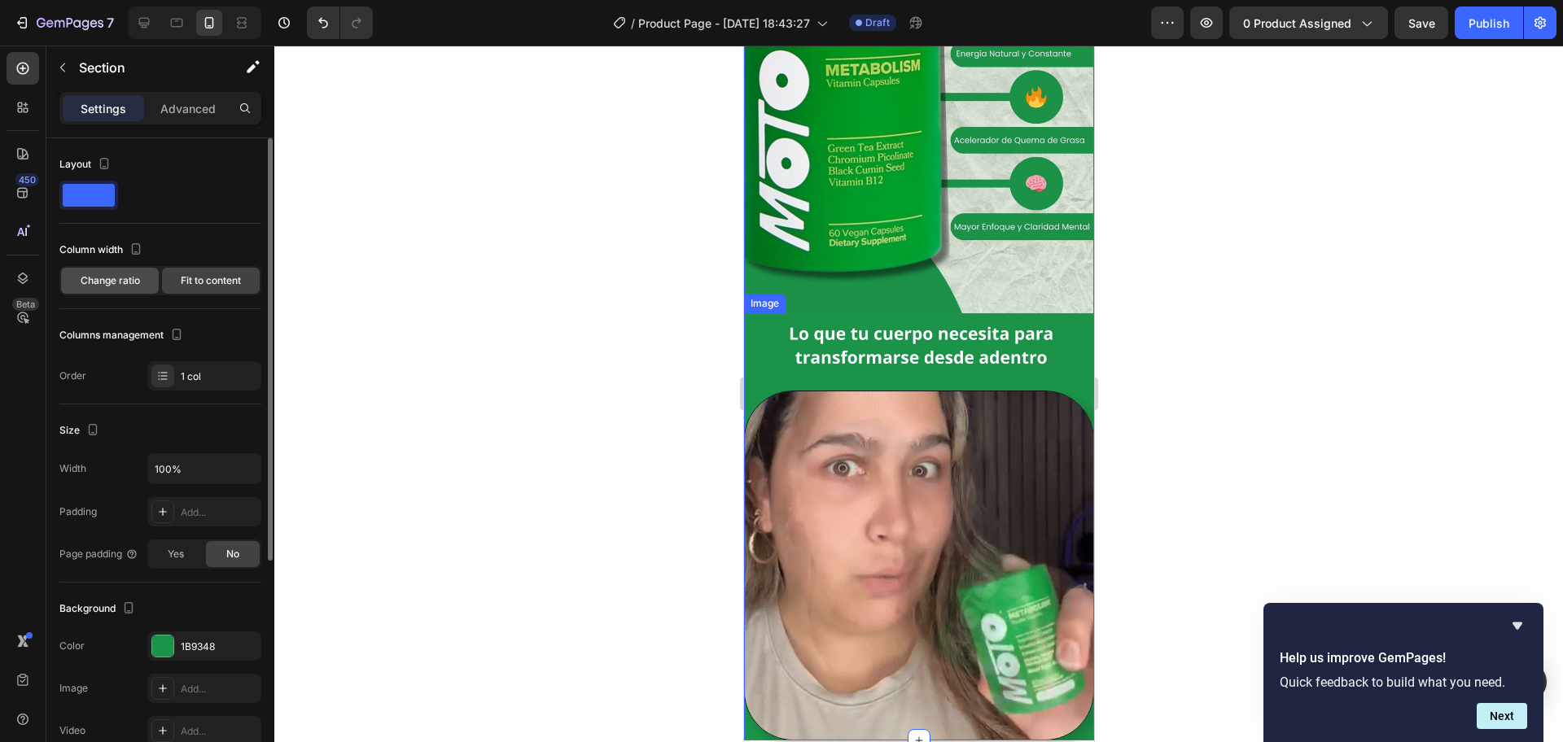
click at [125, 278] on span "Change ratio" at bounding box center [110, 280] width 59 height 15
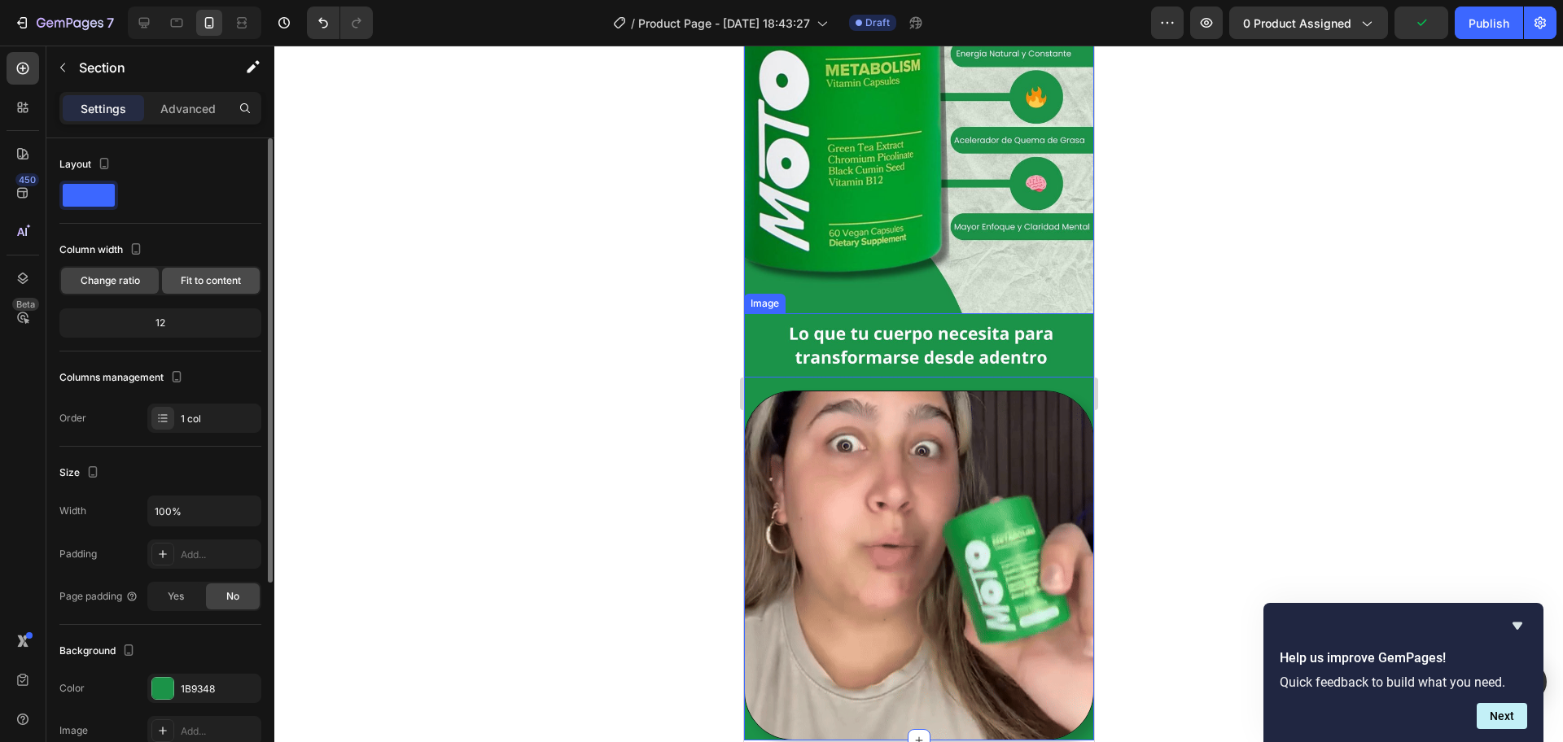
click at [184, 275] on span "Fit to content" at bounding box center [211, 280] width 60 height 15
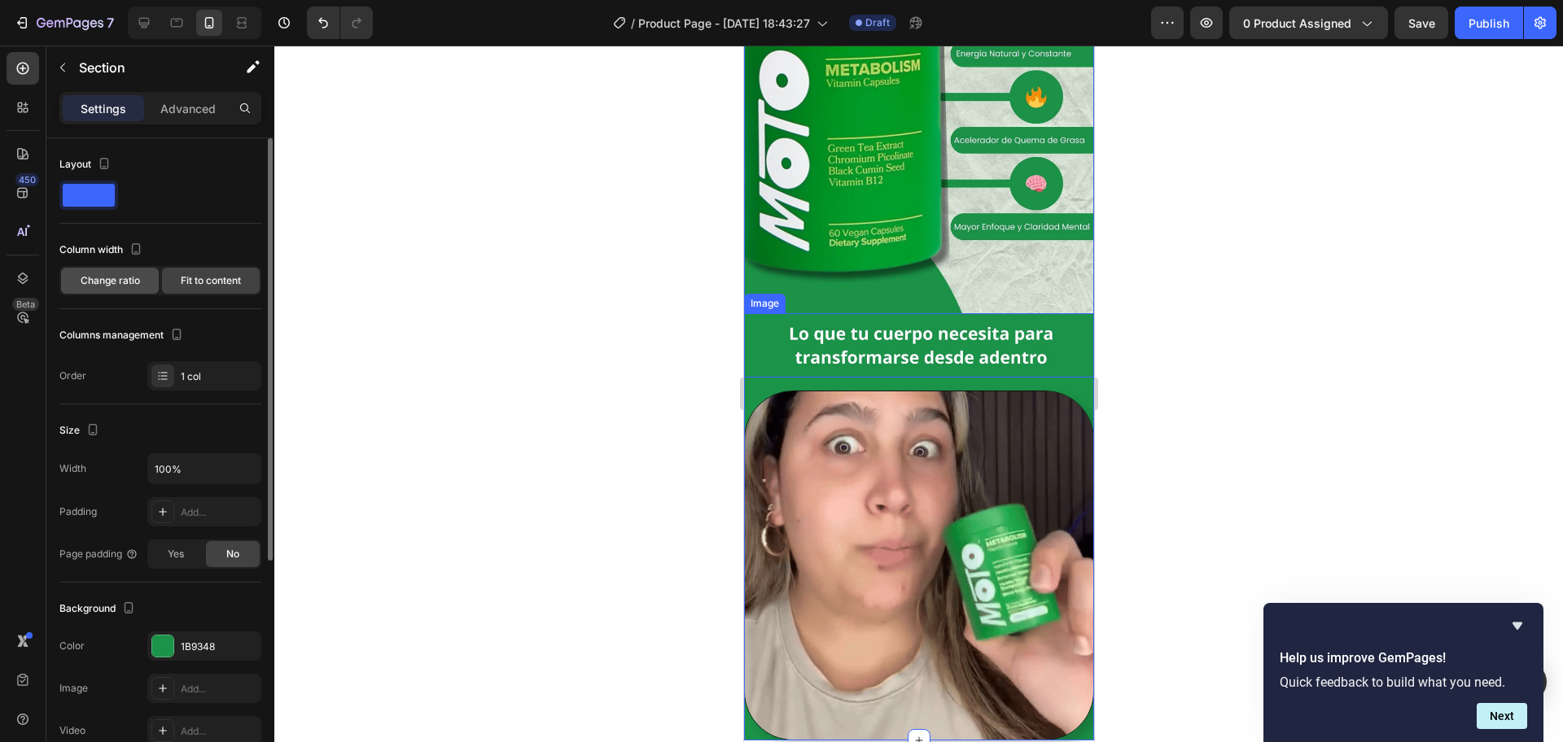
click at [127, 273] on span "Change ratio" at bounding box center [110, 280] width 59 height 15
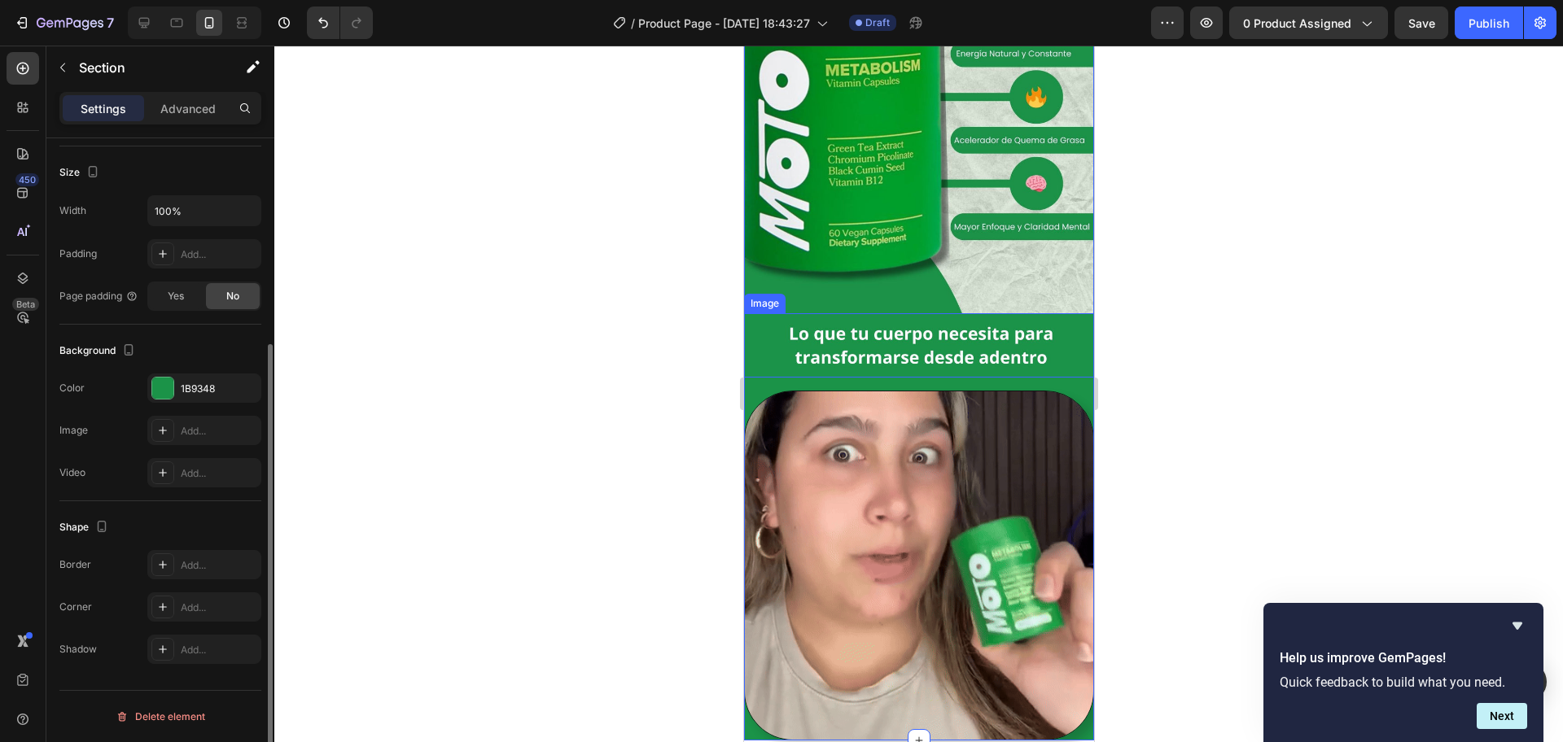
scroll to position [0, 0]
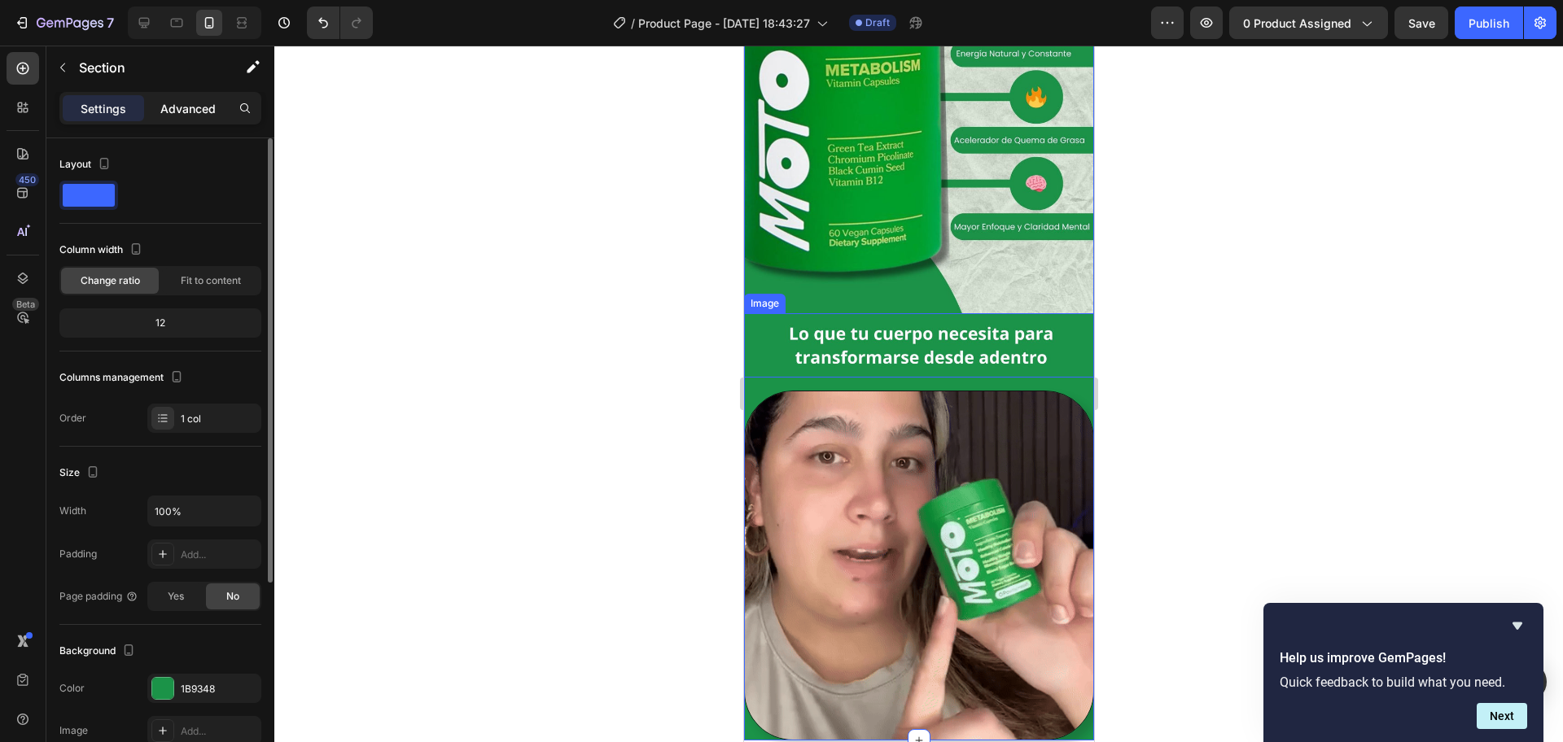
click at [177, 95] on div "Advanced" at bounding box center [187, 108] width 81 height 26
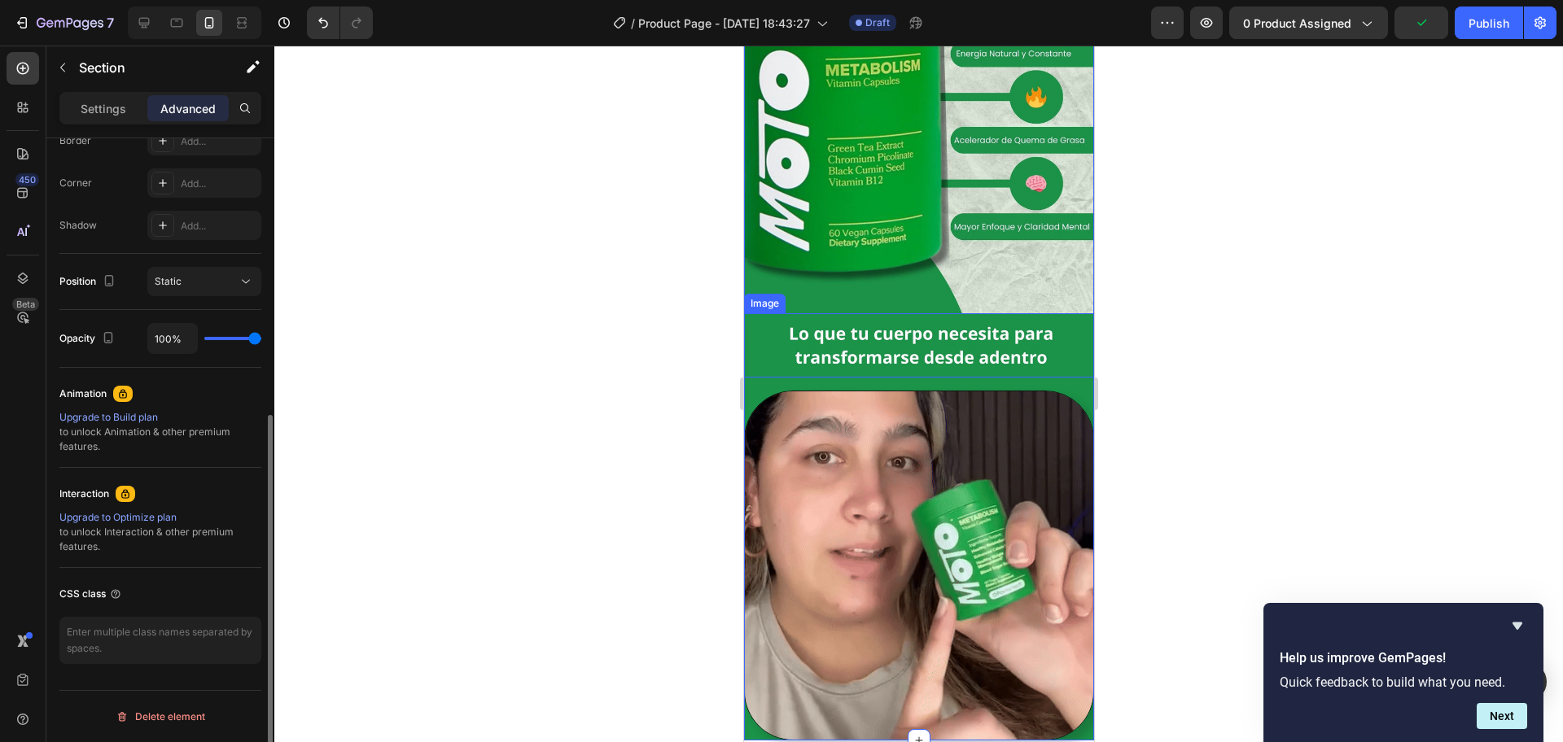
scroll to position [72, 0]
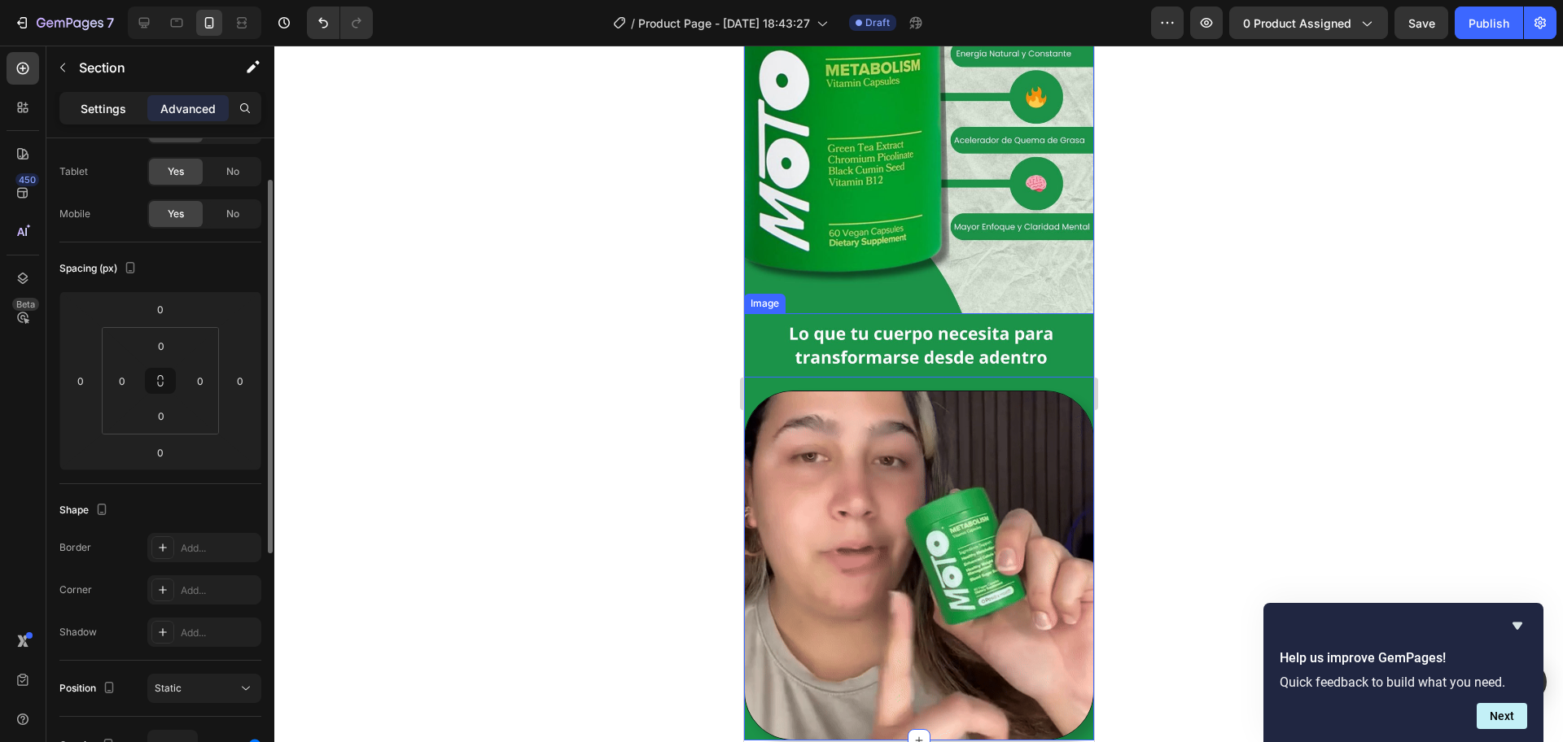
click at [117, 103] on p "Settings" at bounding box center [104, 108] width 46 height 17
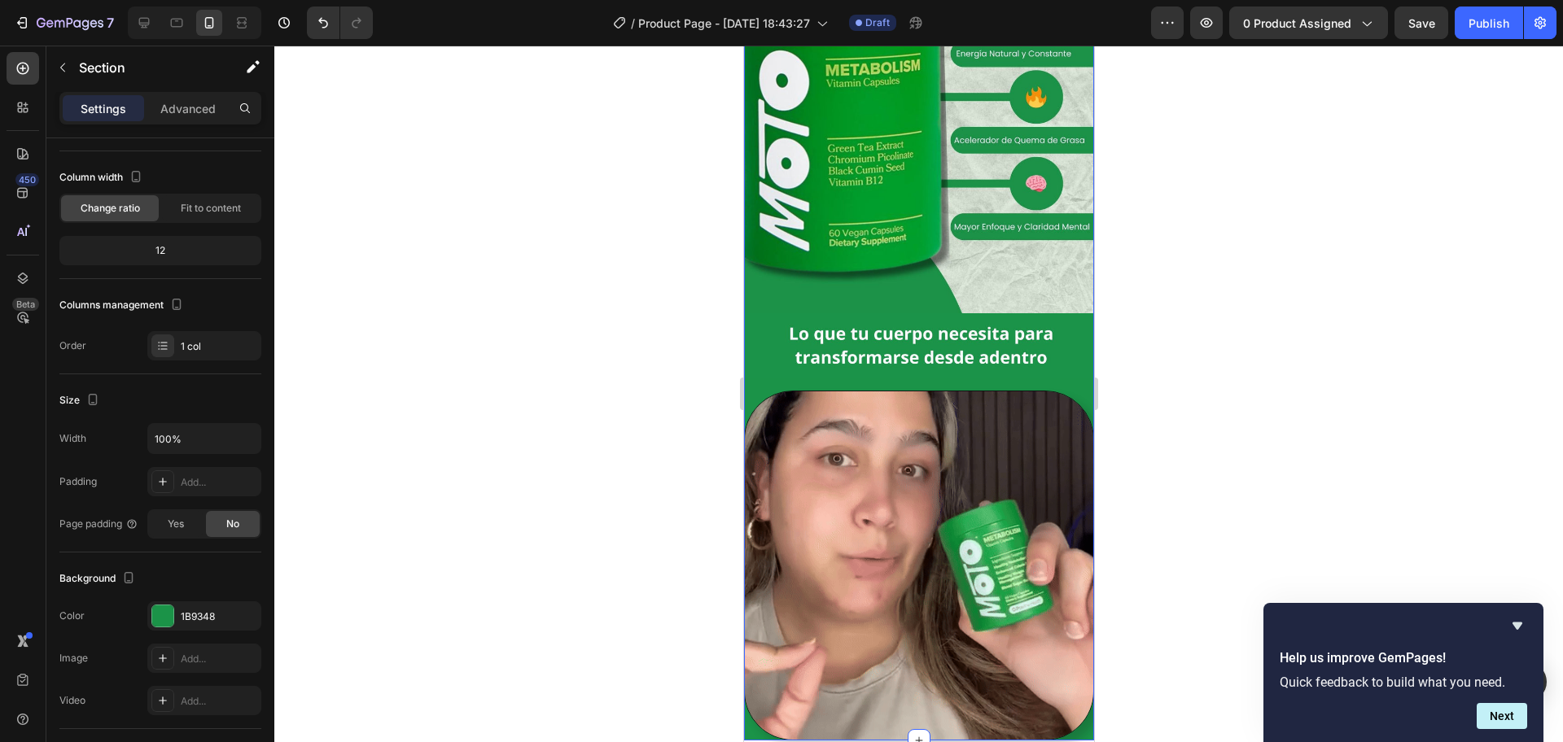
click at [762, 358] on div "Image Image Row Row Image Row" at bounding box center [918, 307] width 350 height 865
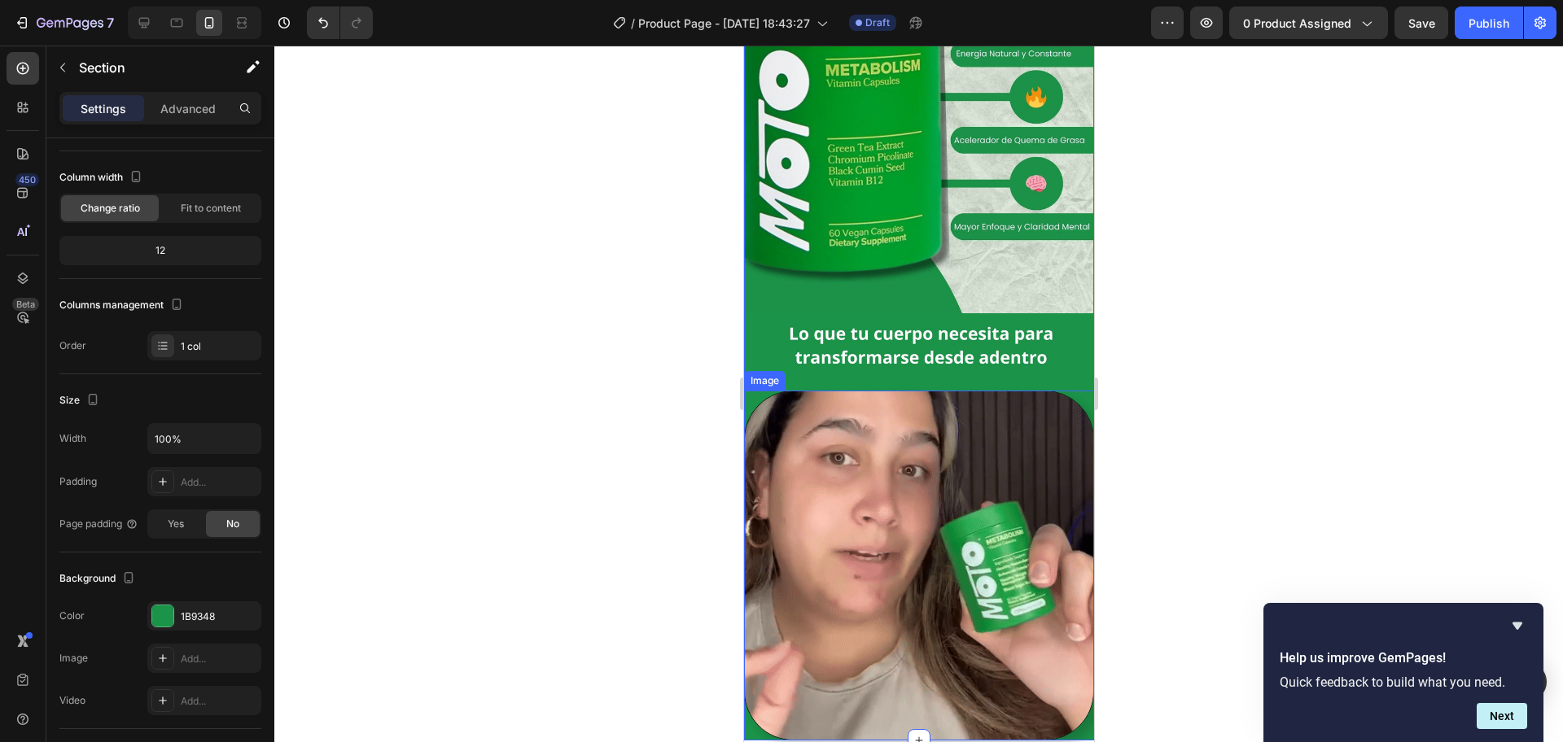
click at [759, 391] on div at bounding box center [918, 566] width 350 height 350
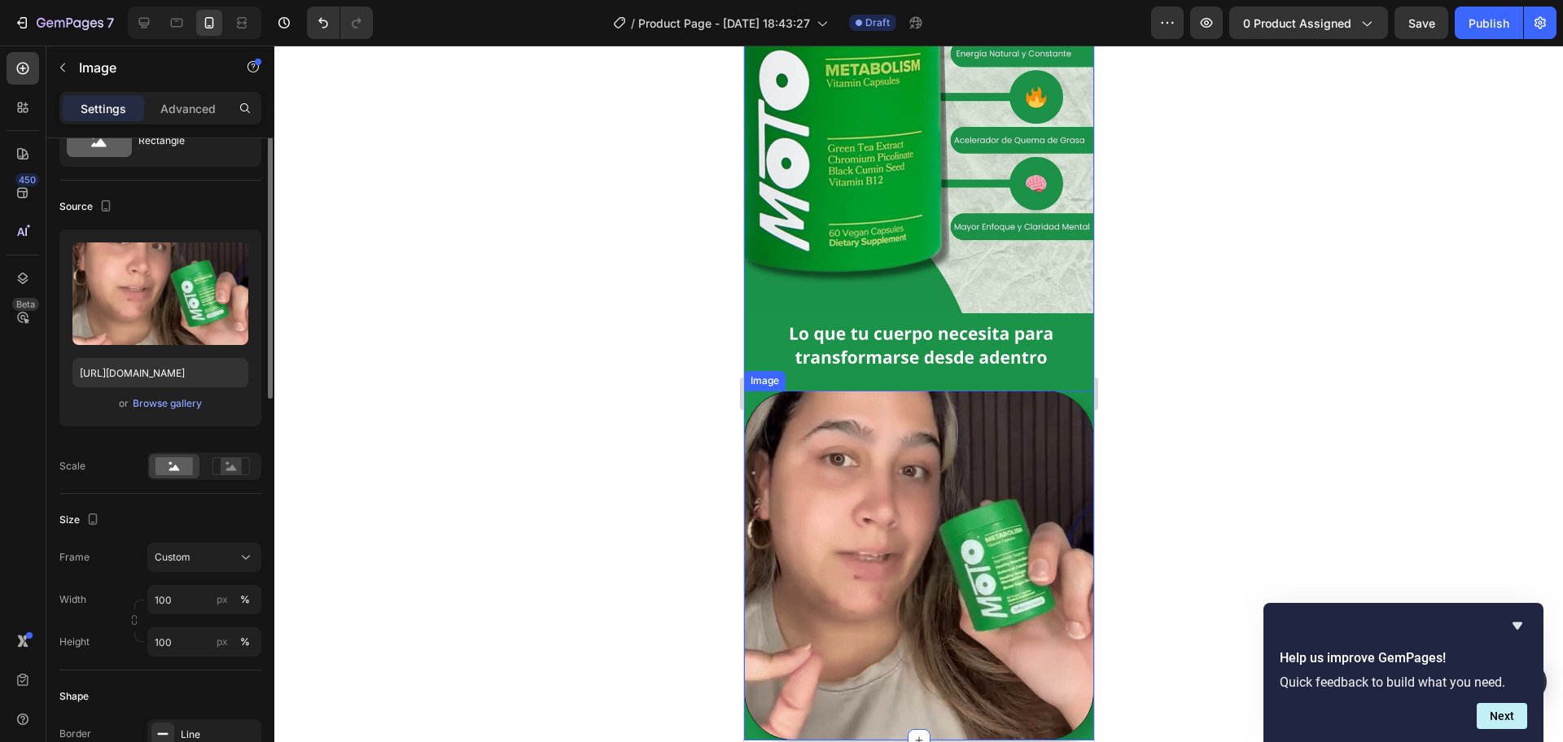
scroll to position [0, 0]
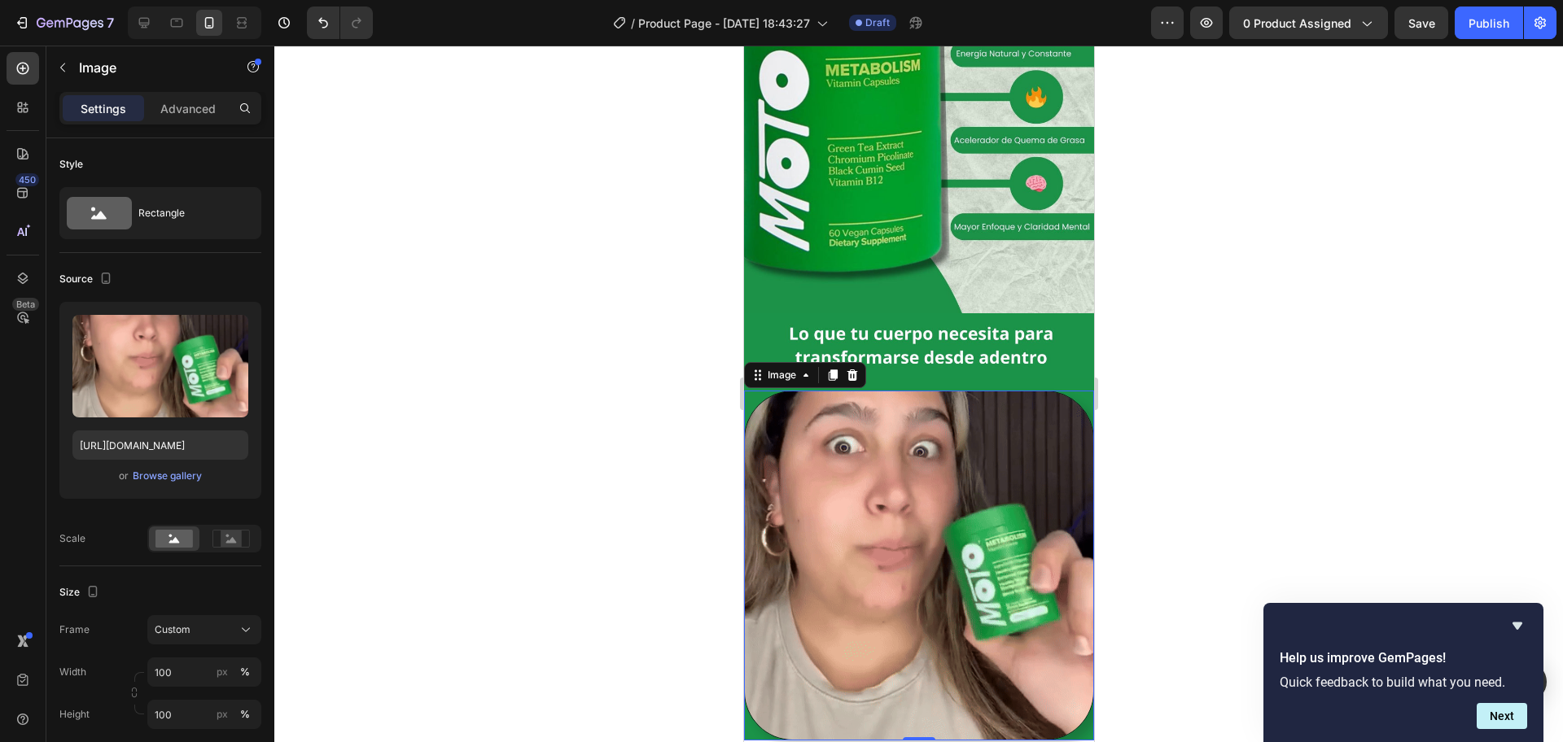
click at [758, 391] on div at bounding box center [918, 566] width 350 height 350
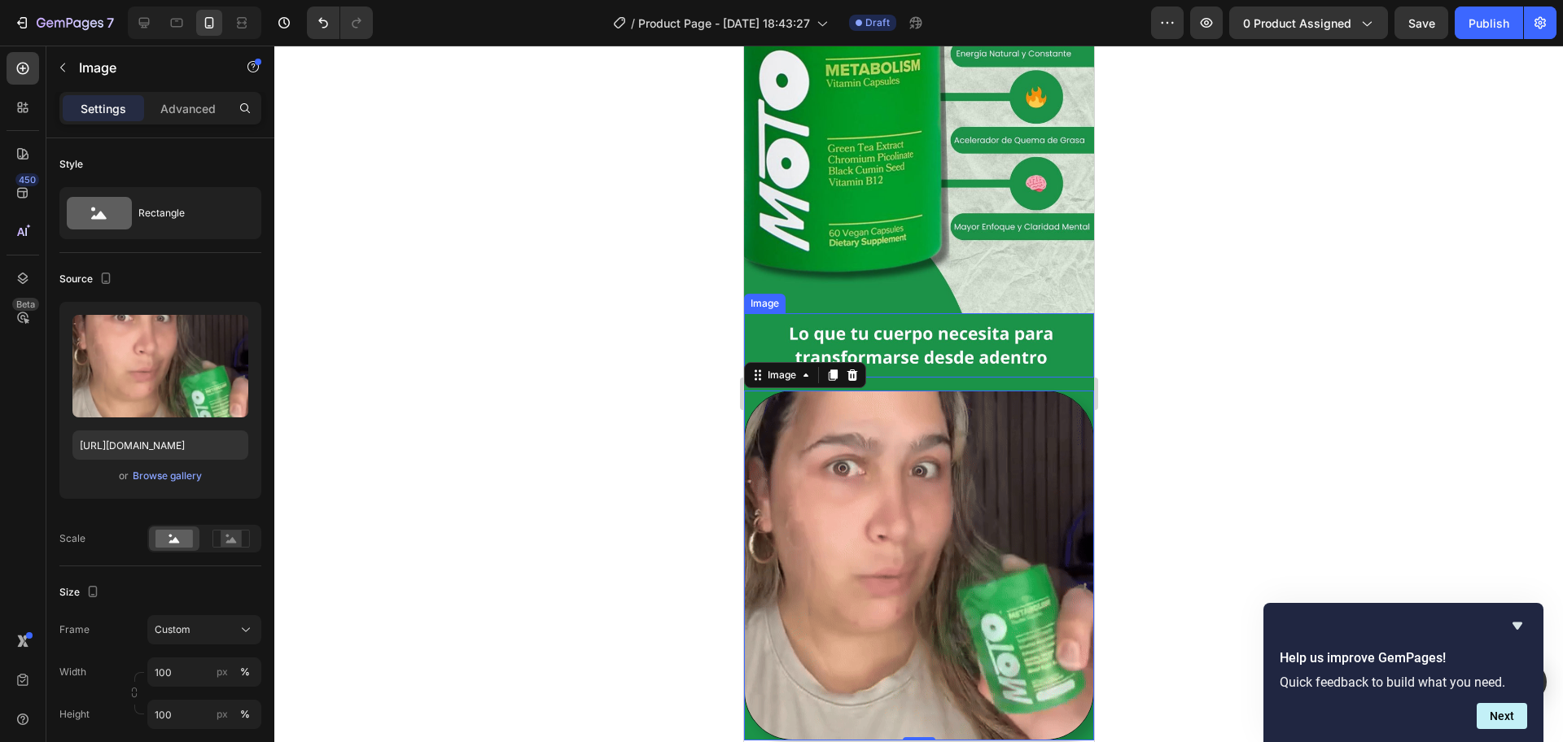
click at [759, 326] on img at bounding box center [918, 345] width 350 height 65
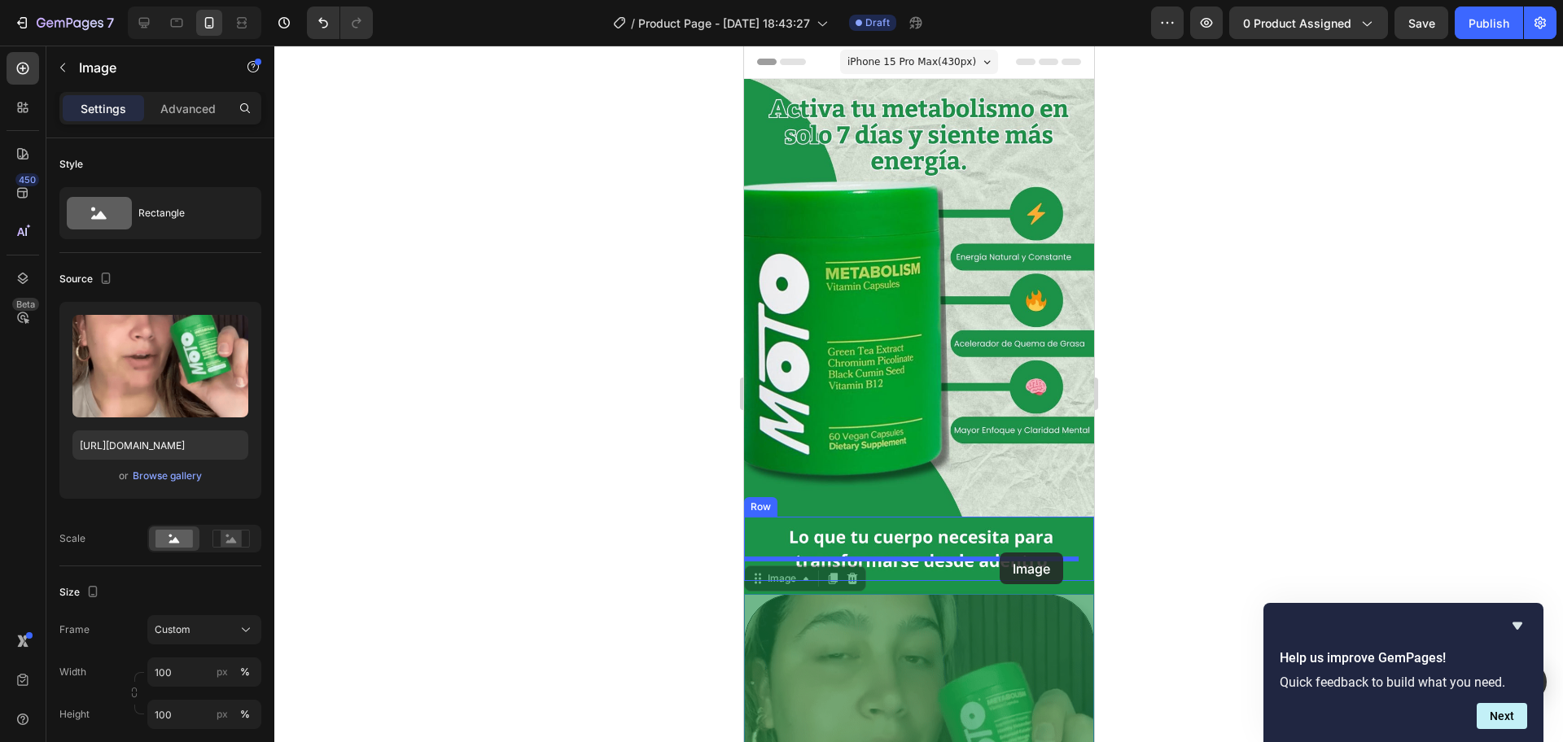
drag, startPoint x: 990, startPoint y: 596, endPoint x: 999, endPoint y: 553, distance: 44.1
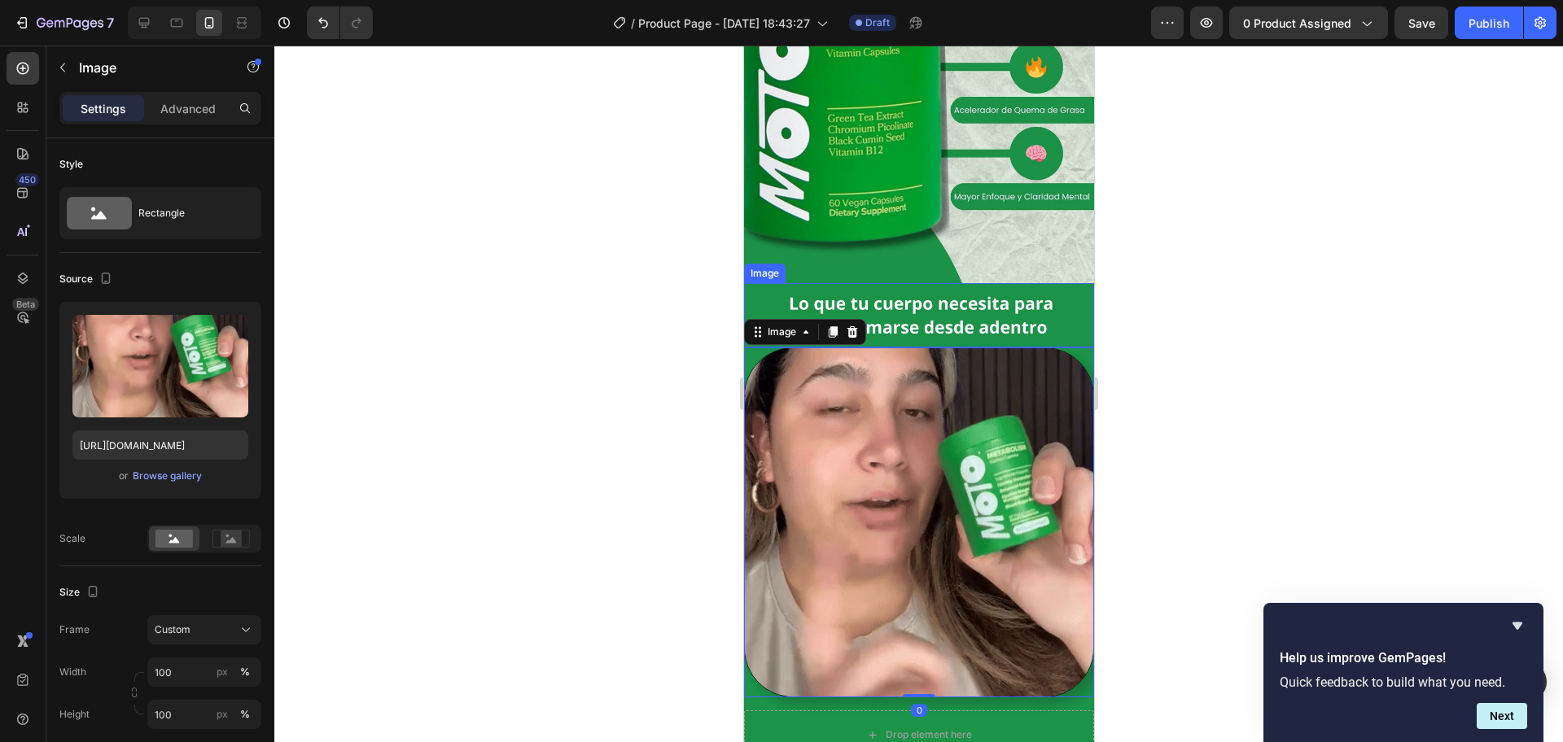
scroll to position [305, 0]
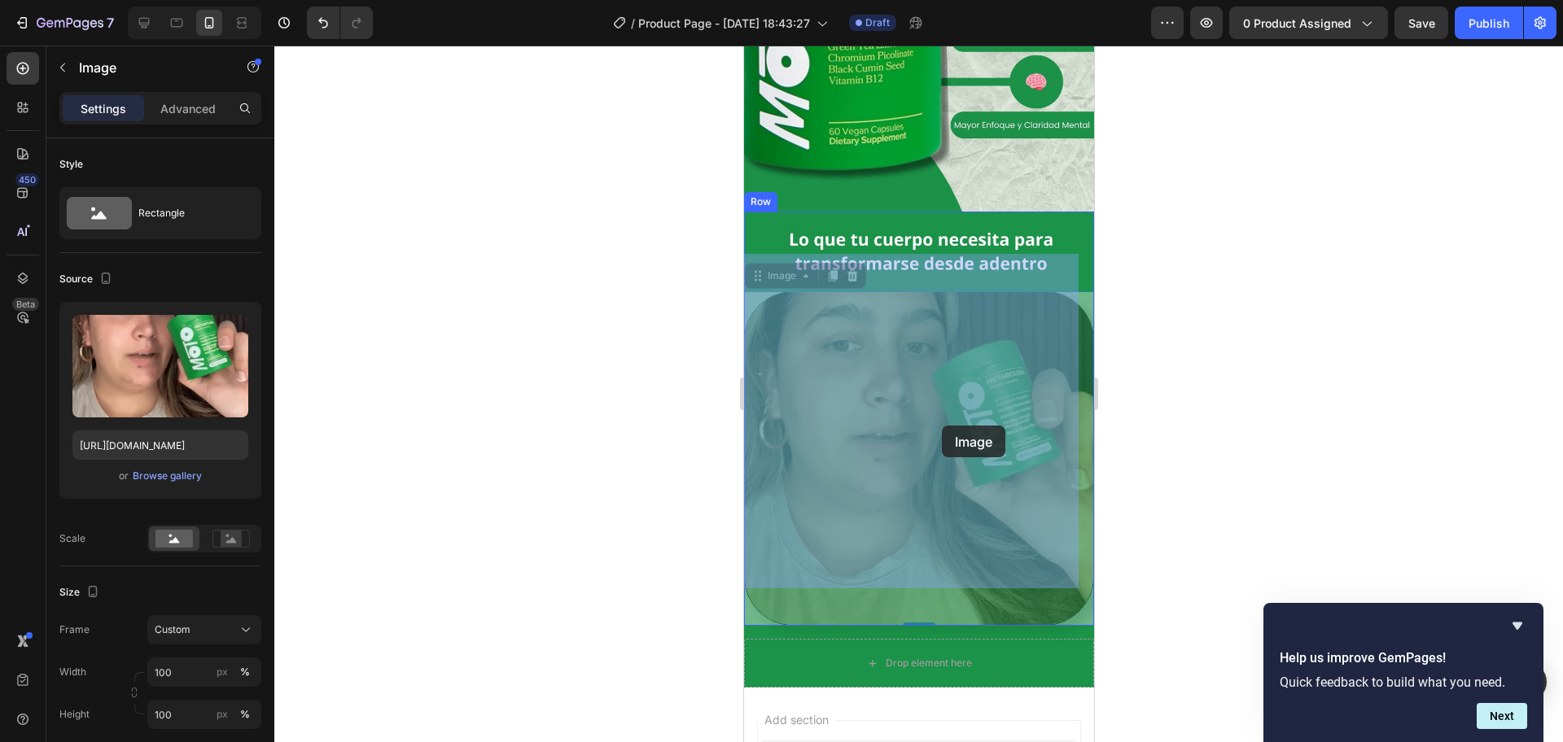
drag, startPoint x: 937, startPoint y: 340, endPoint x: 941, endPoint y: 426, distance: 85.6
drag, startPoint x: 912, startPoint y: 335, endPoint x: 896, endPoint y: 400, distance: 67.7
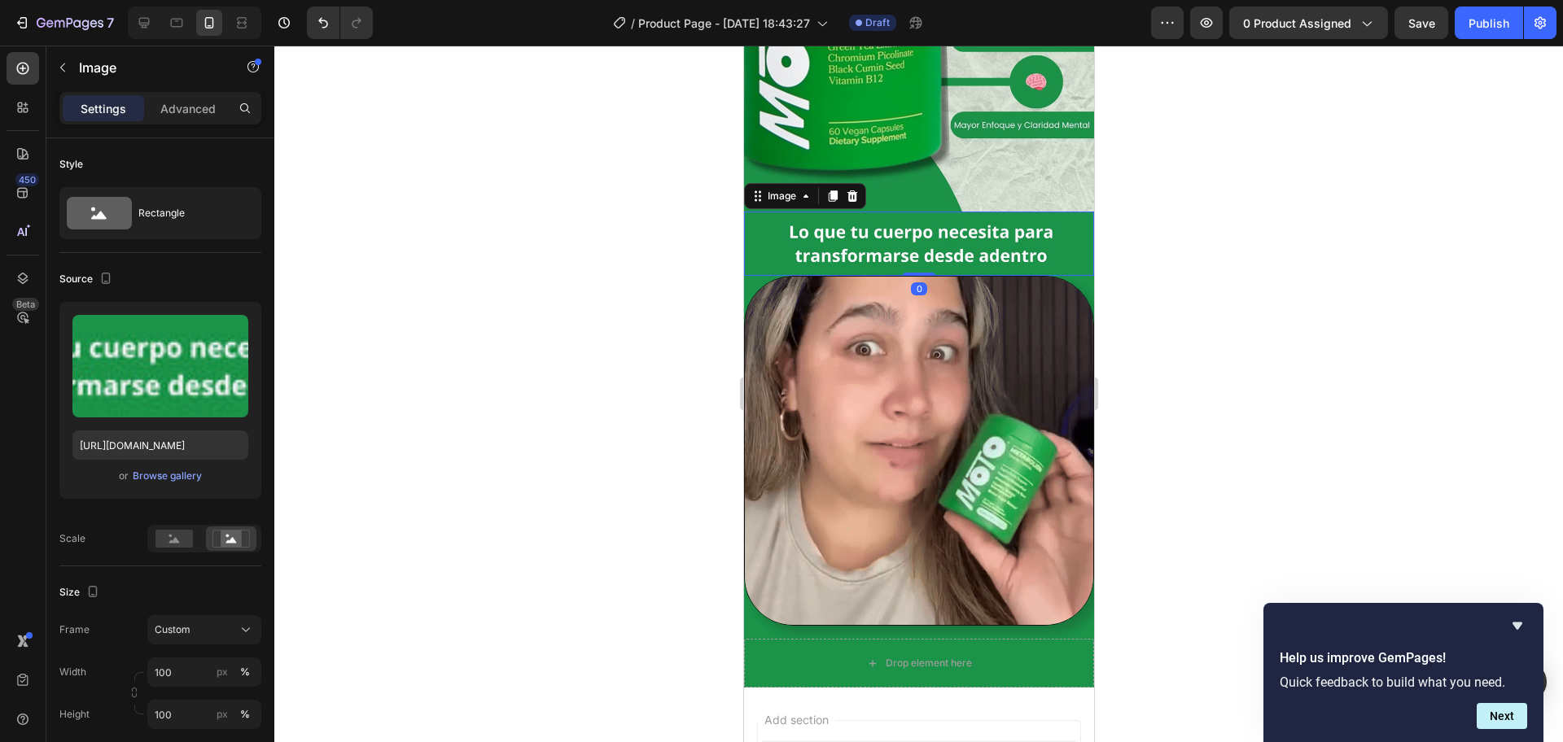
drag, startPoint x: 1039, startPoint y: 225, endPoint x: 1051, endPoint y: 220, distance: 12.7
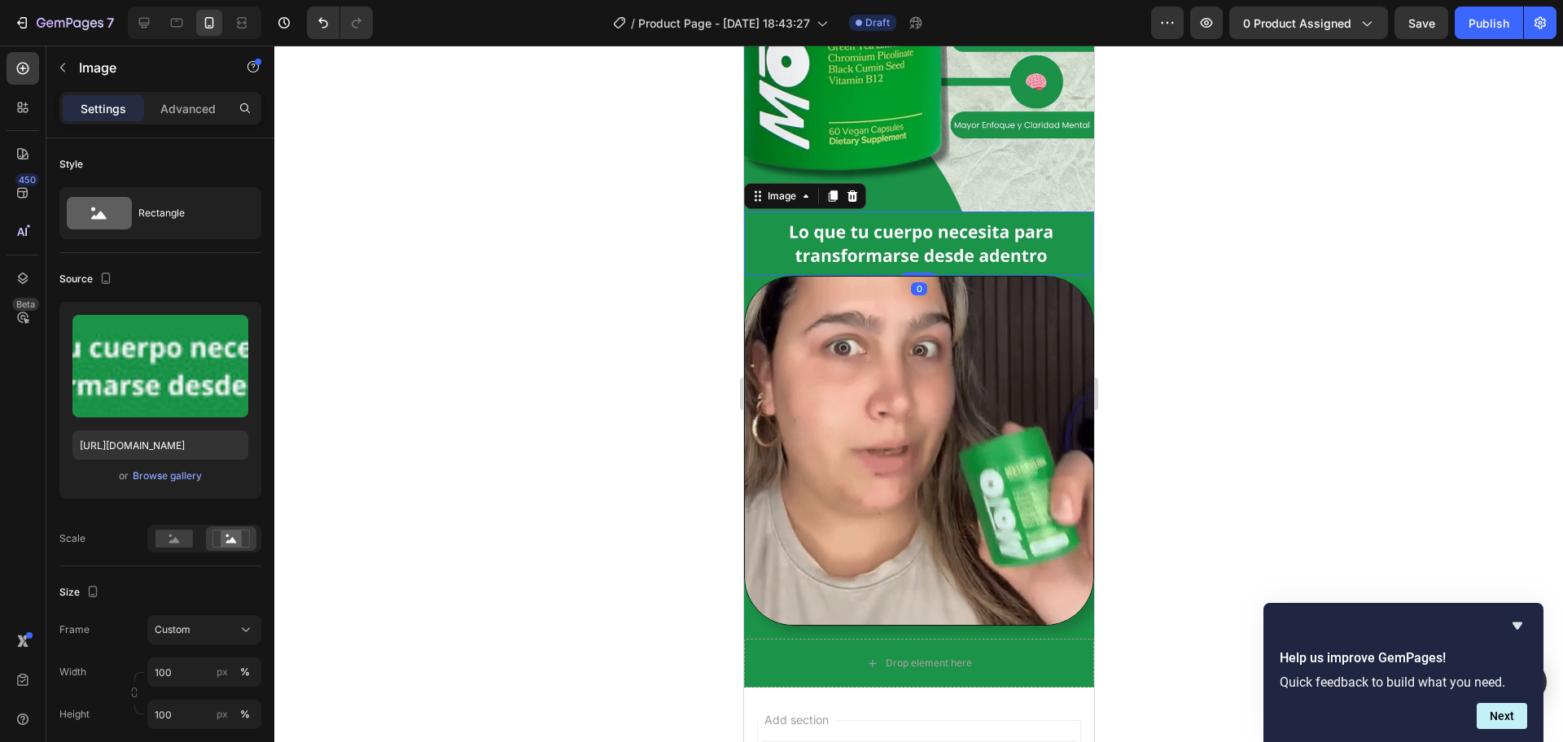
click at [1042, 225] on img at bounding box center [918, 244] width 350 height 65
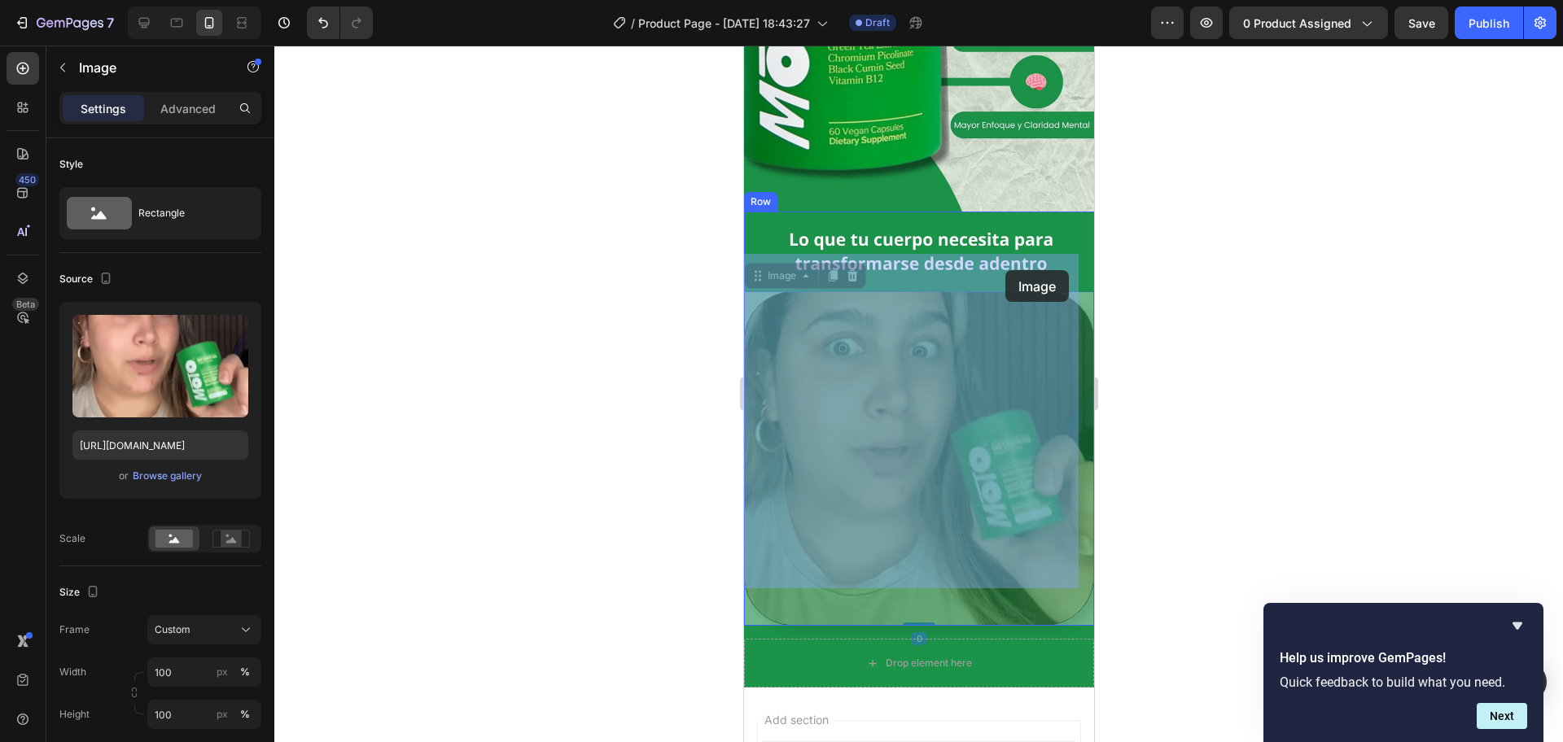
drag, startPoint x: 1005, startPoint y: 269, endPoint x: 1013, endPoint y: 244, distance: 26.3
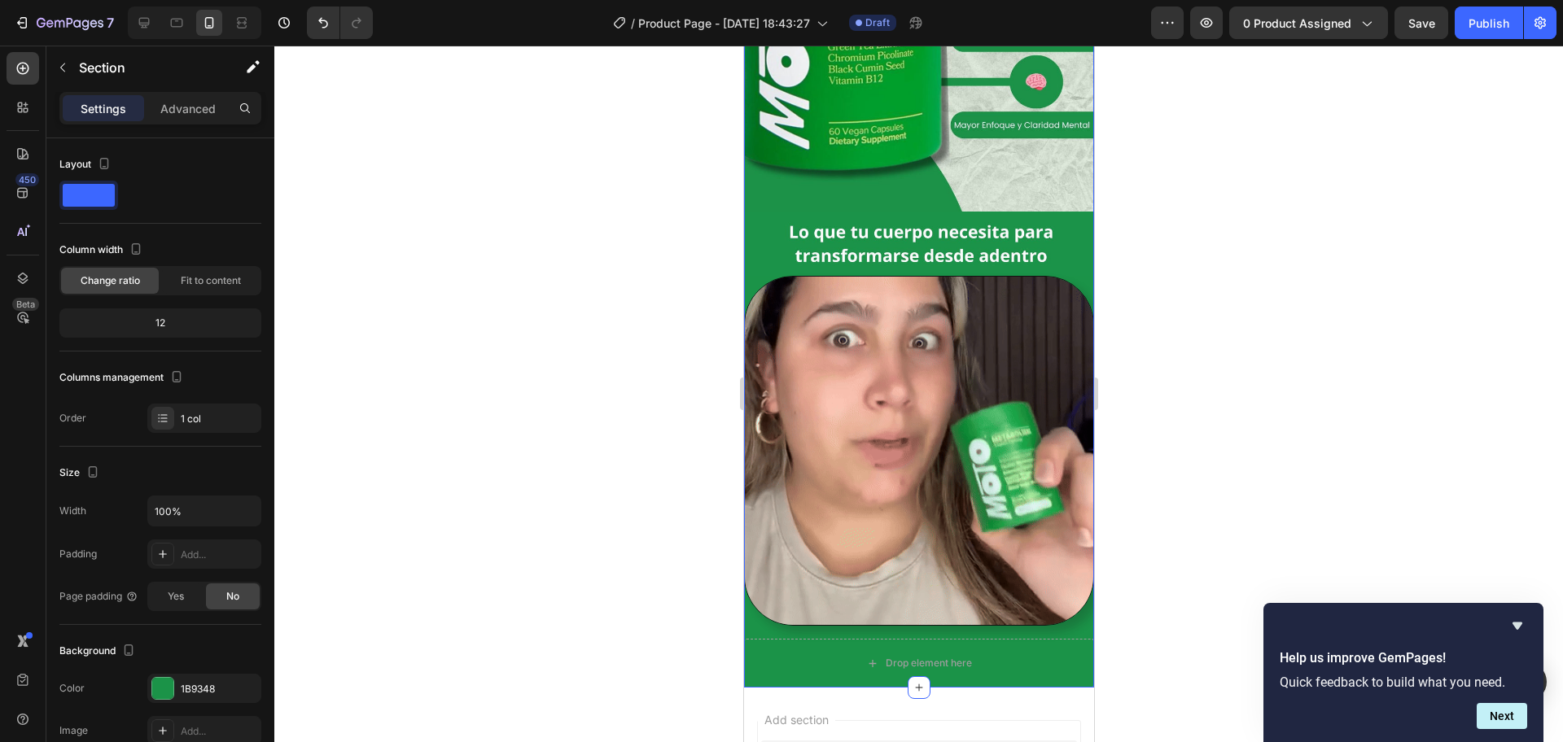
click at [1008, 590] on div "Image Image Image Row Row Drop element here Row" at bounding box center [918, 231] width 350 height 914
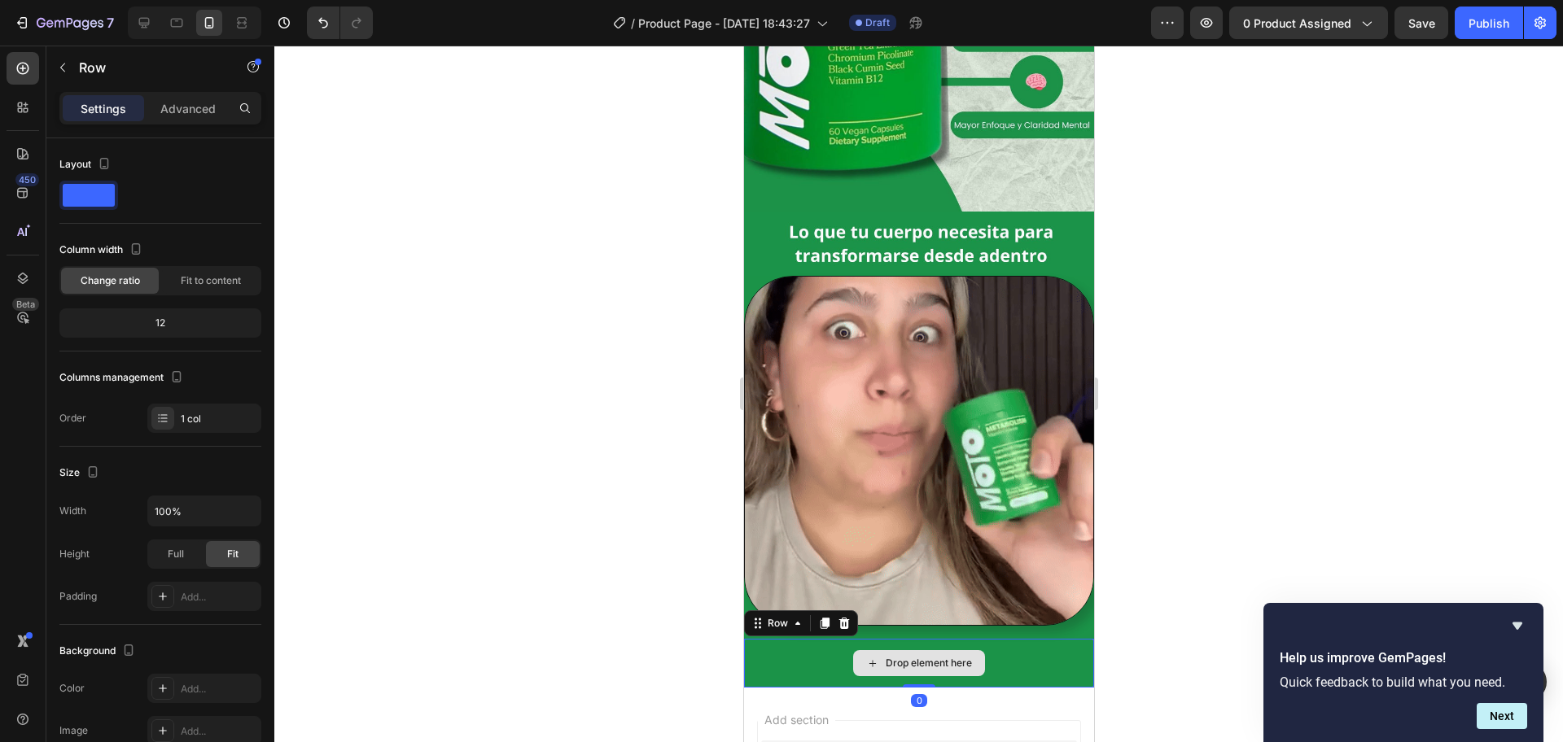
click at [983, 593] on div "Drop element here" at bounding box center [918, 663] width 350 height 49
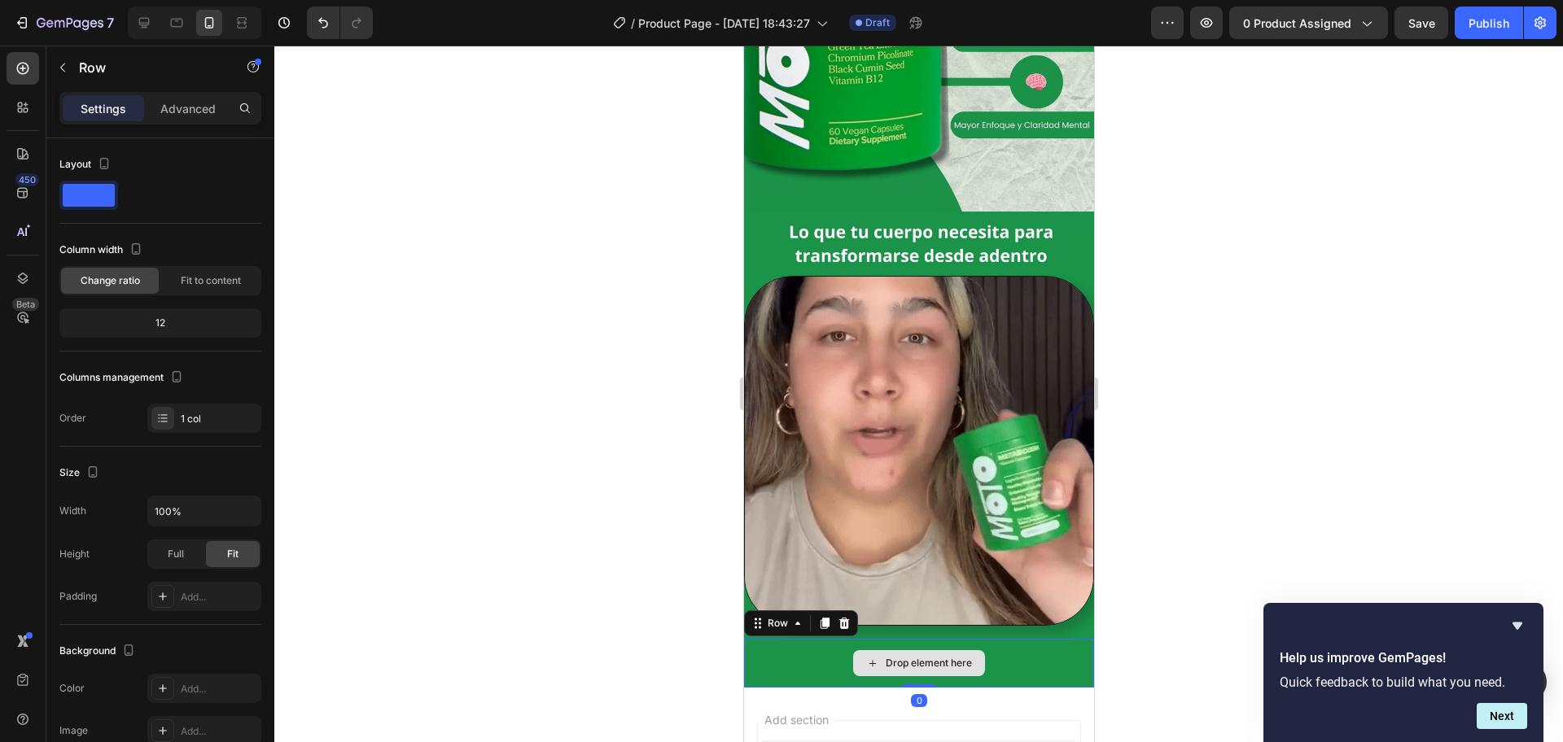
click at [1022, 593] on div "Drop element here" at bounding box center [918, 663] width 350 height 49
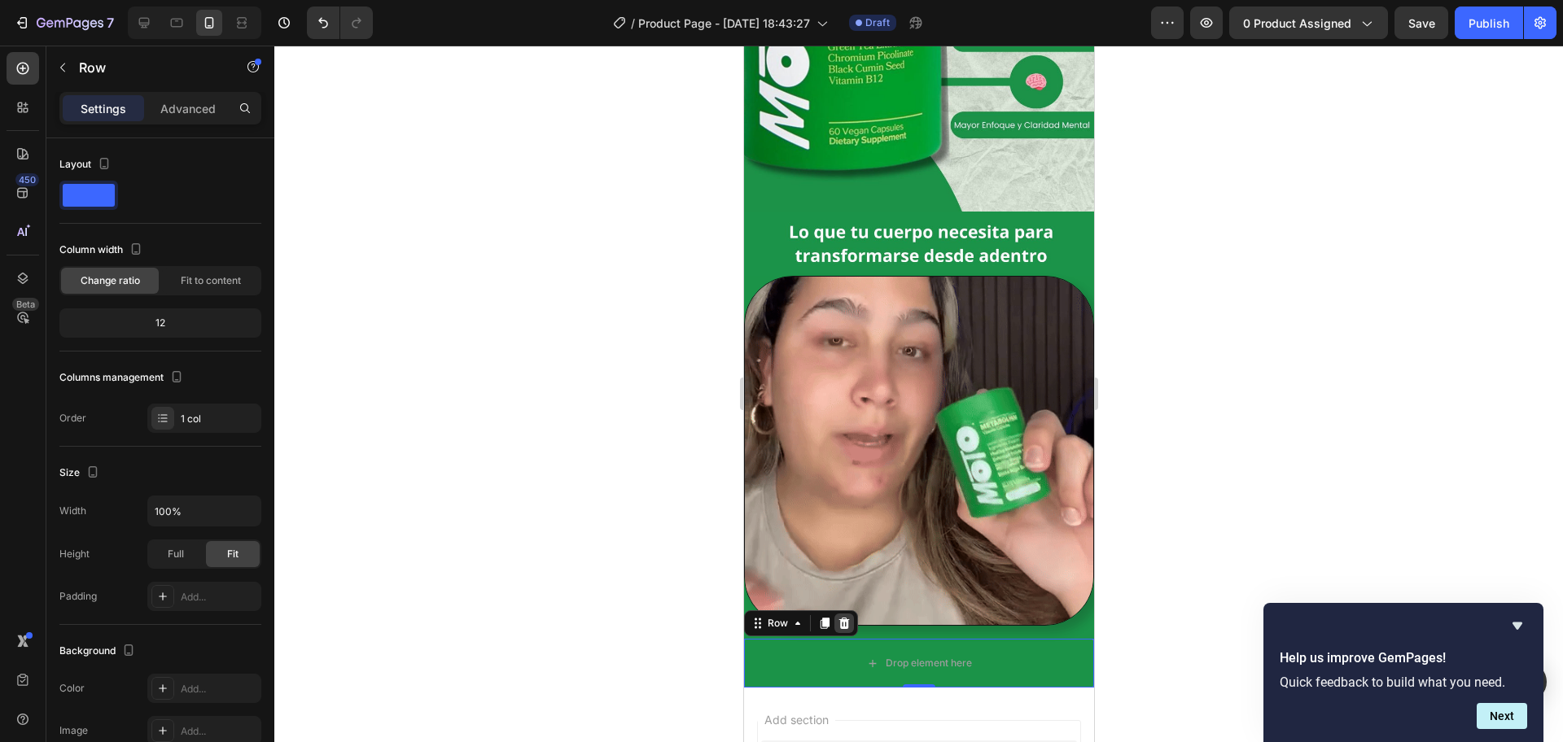
click at [846, 593] on icon at bounding box center [843, 623] width 11 height 11
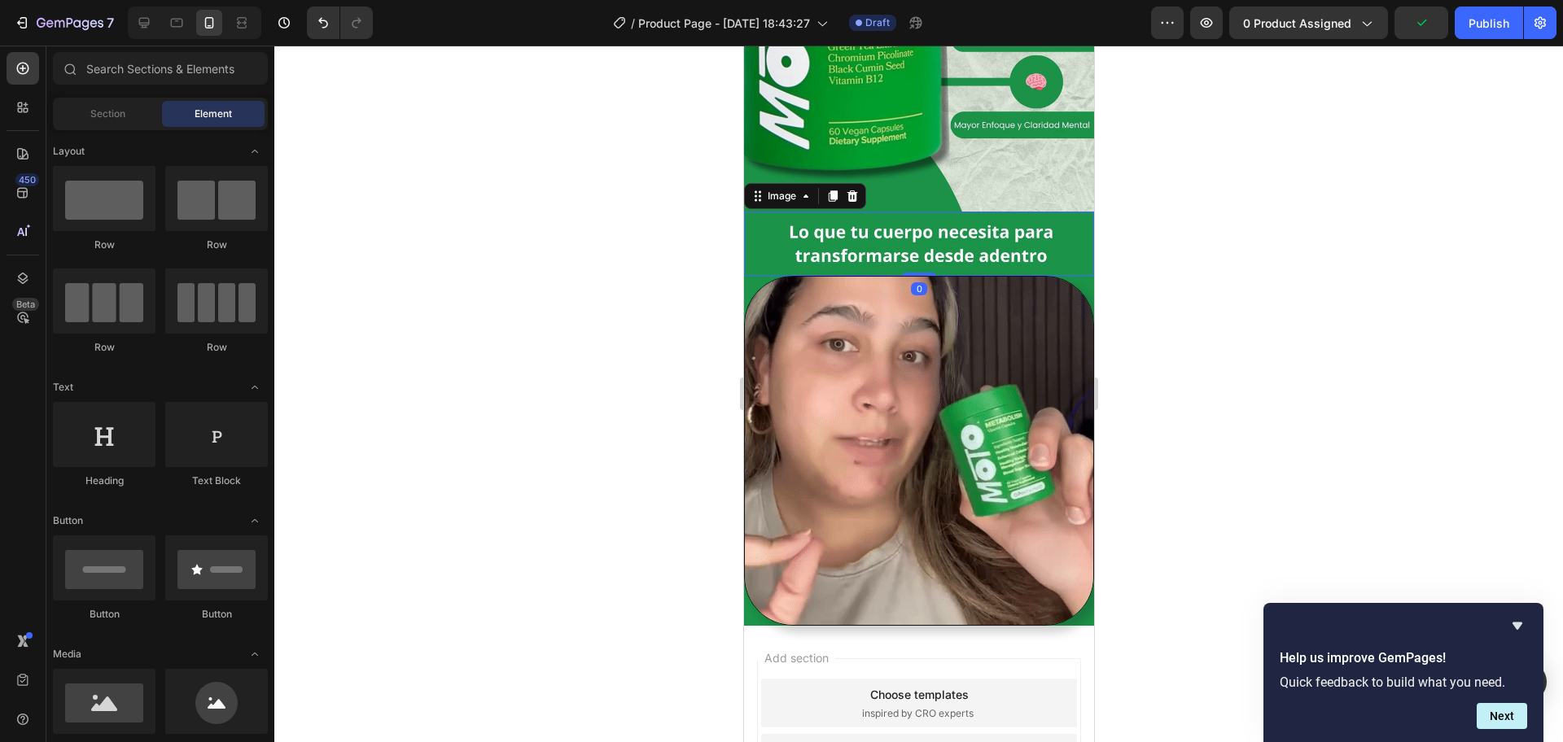
click at [1022, 220] on img at bounding box center [918, 244] width 350 height 65
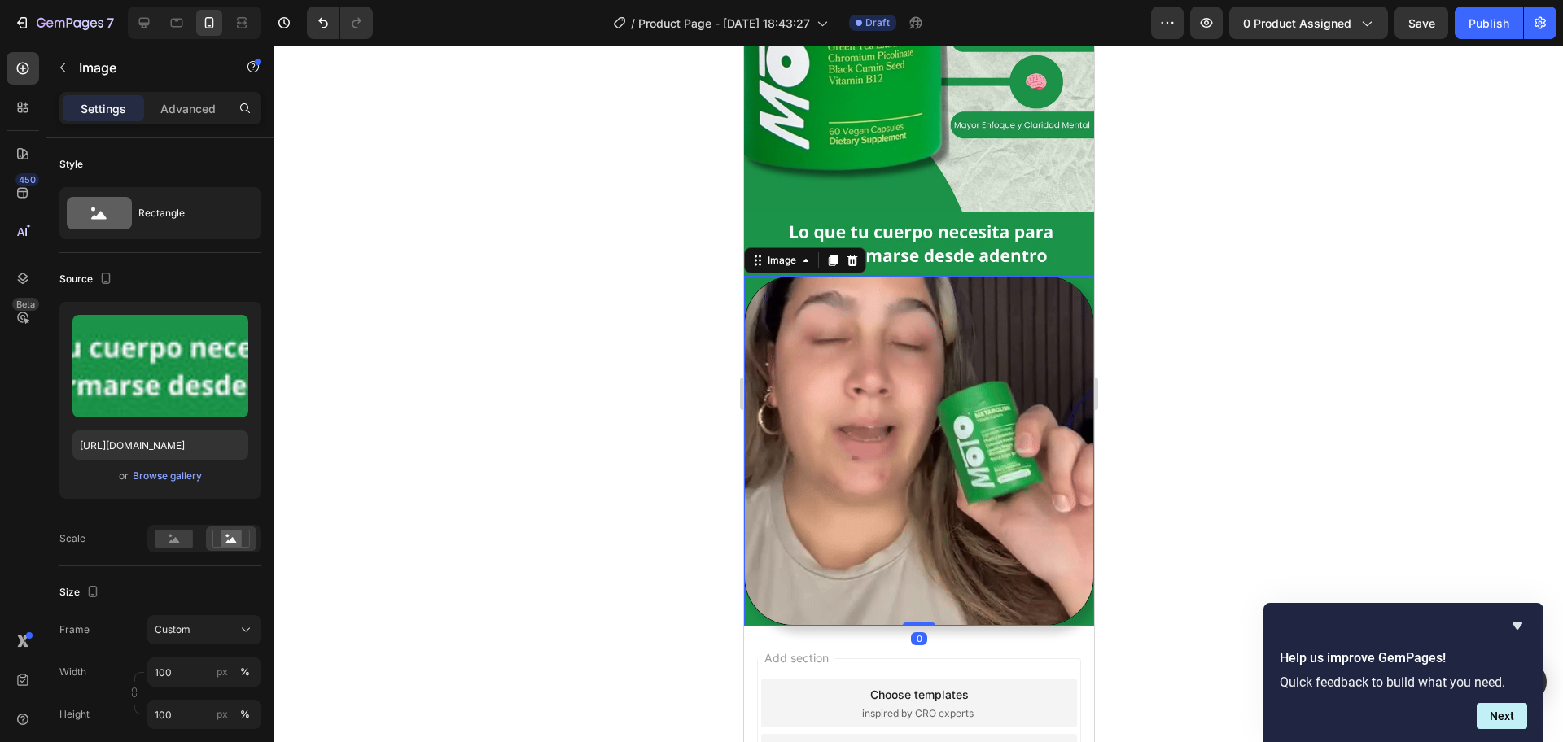
click at [1030, 315] on img at bounding box center [918, 451] width 350 height 350
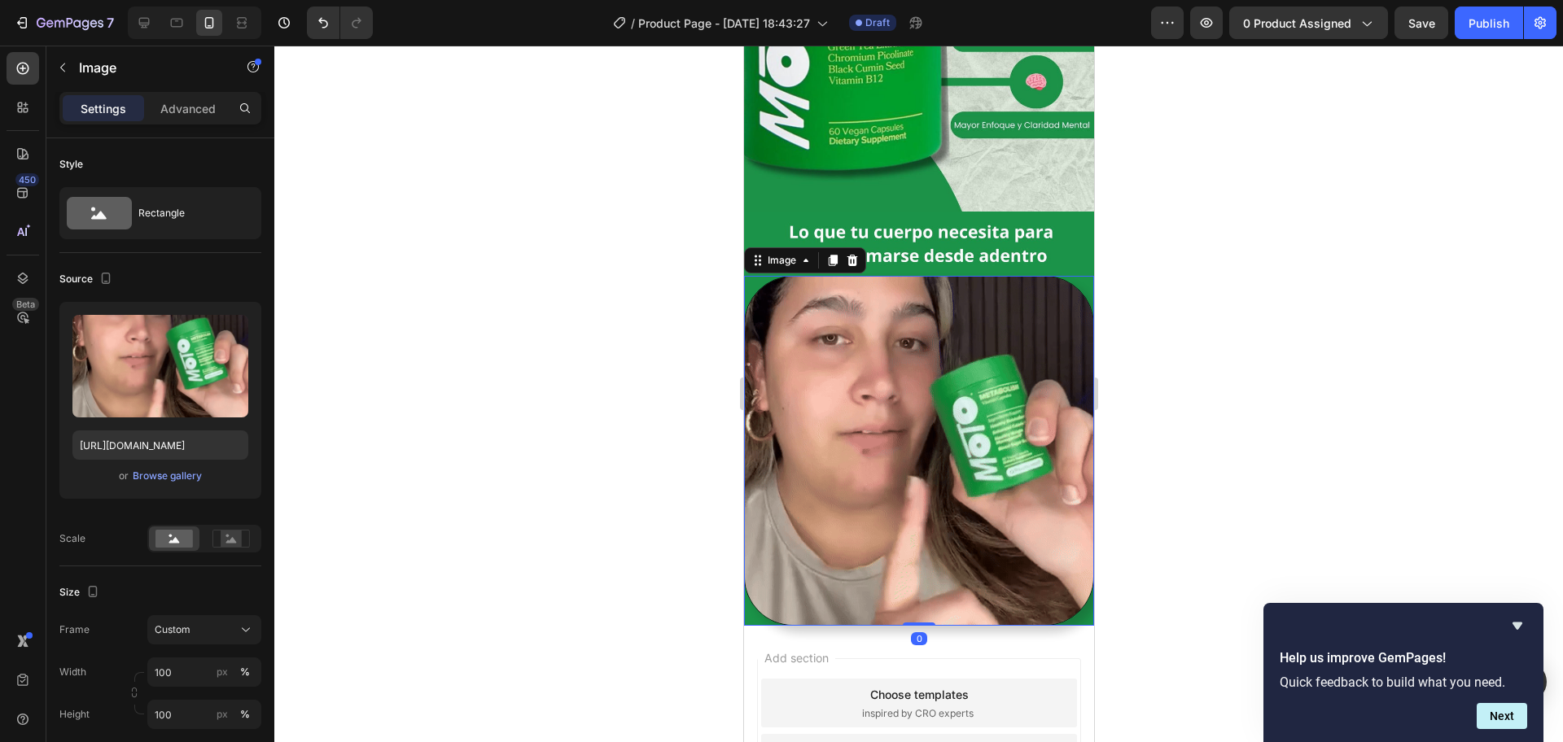
click at [1218, 265] on div at bounding box center [918, 394] width 1288 height 697
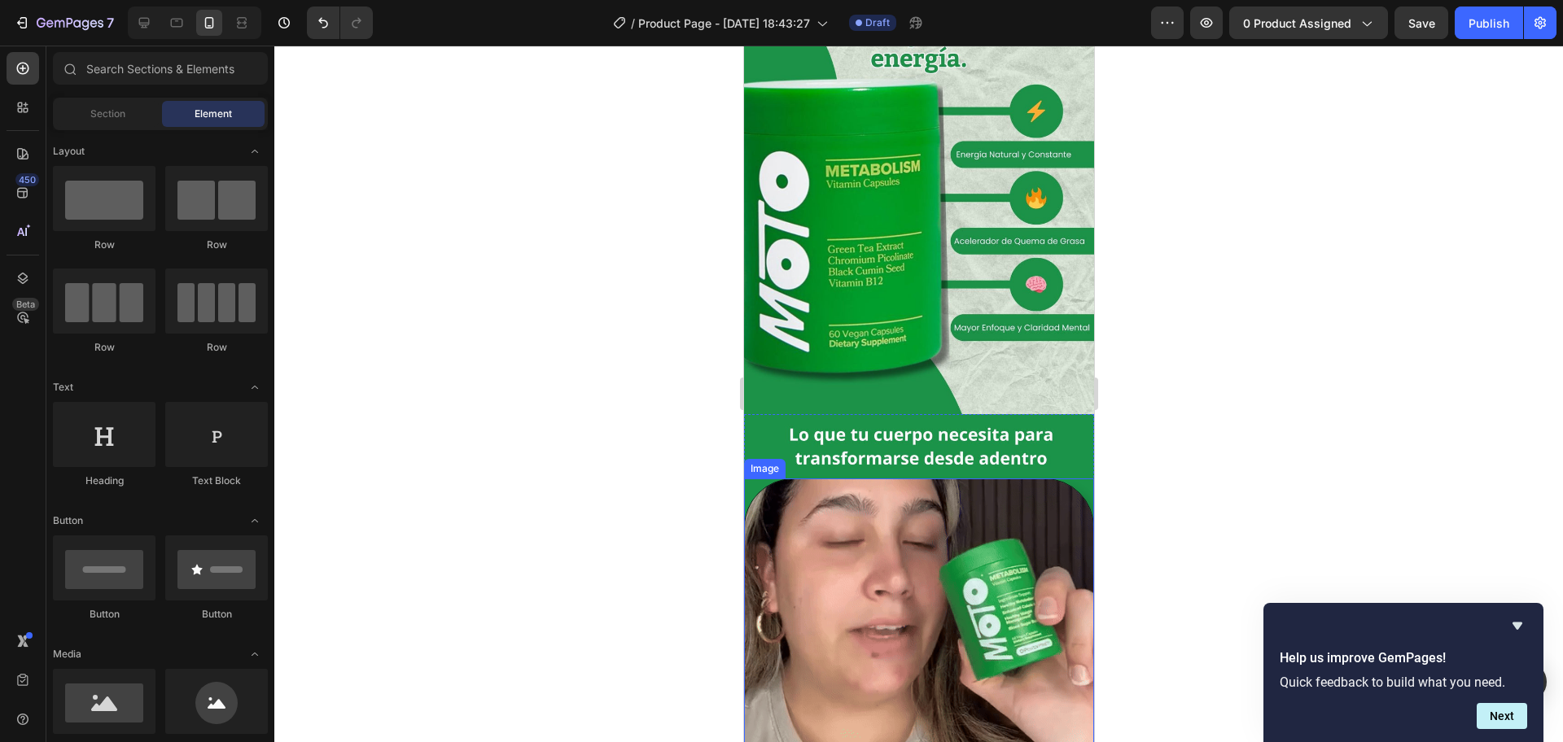
scroll to position [102, 0]
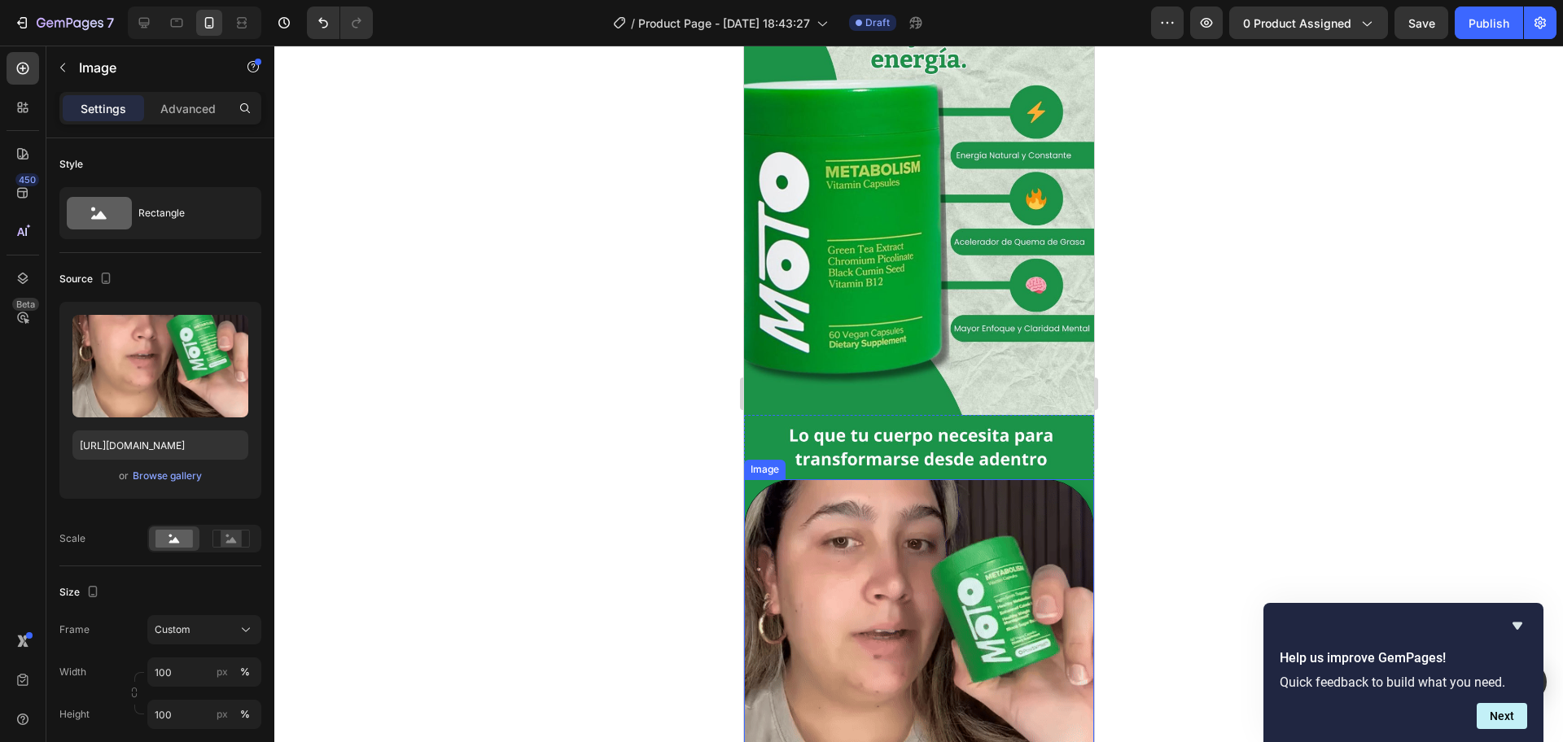
click at [958, 537] on img at bounding box center [918, 654] width 350 height 350
click at [180, 109] on p "Advanced" at bounding box center [187, 108] width 55 height 17
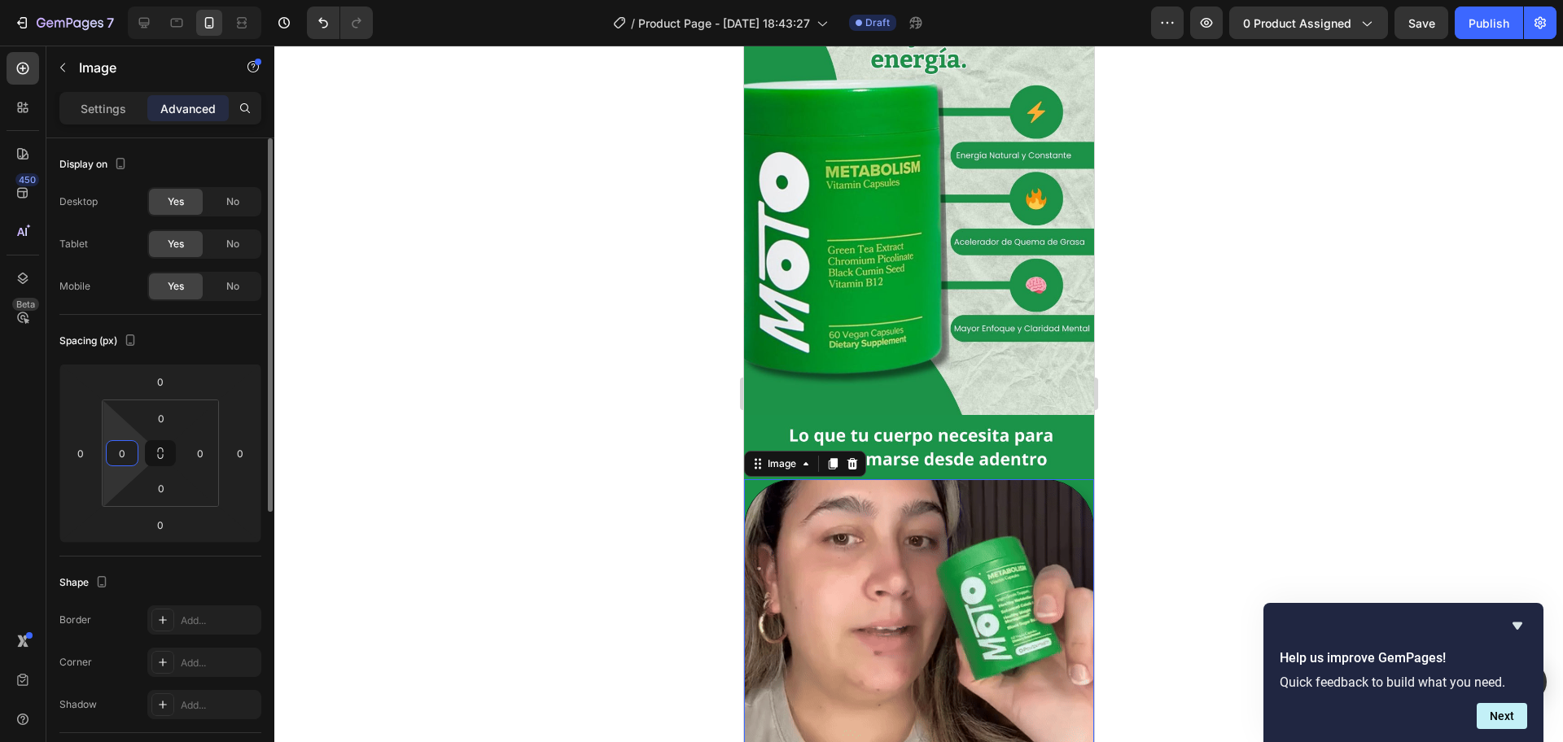
click at [120, 452] on input "0" at bounding box center [122, 453] width 24 height 24
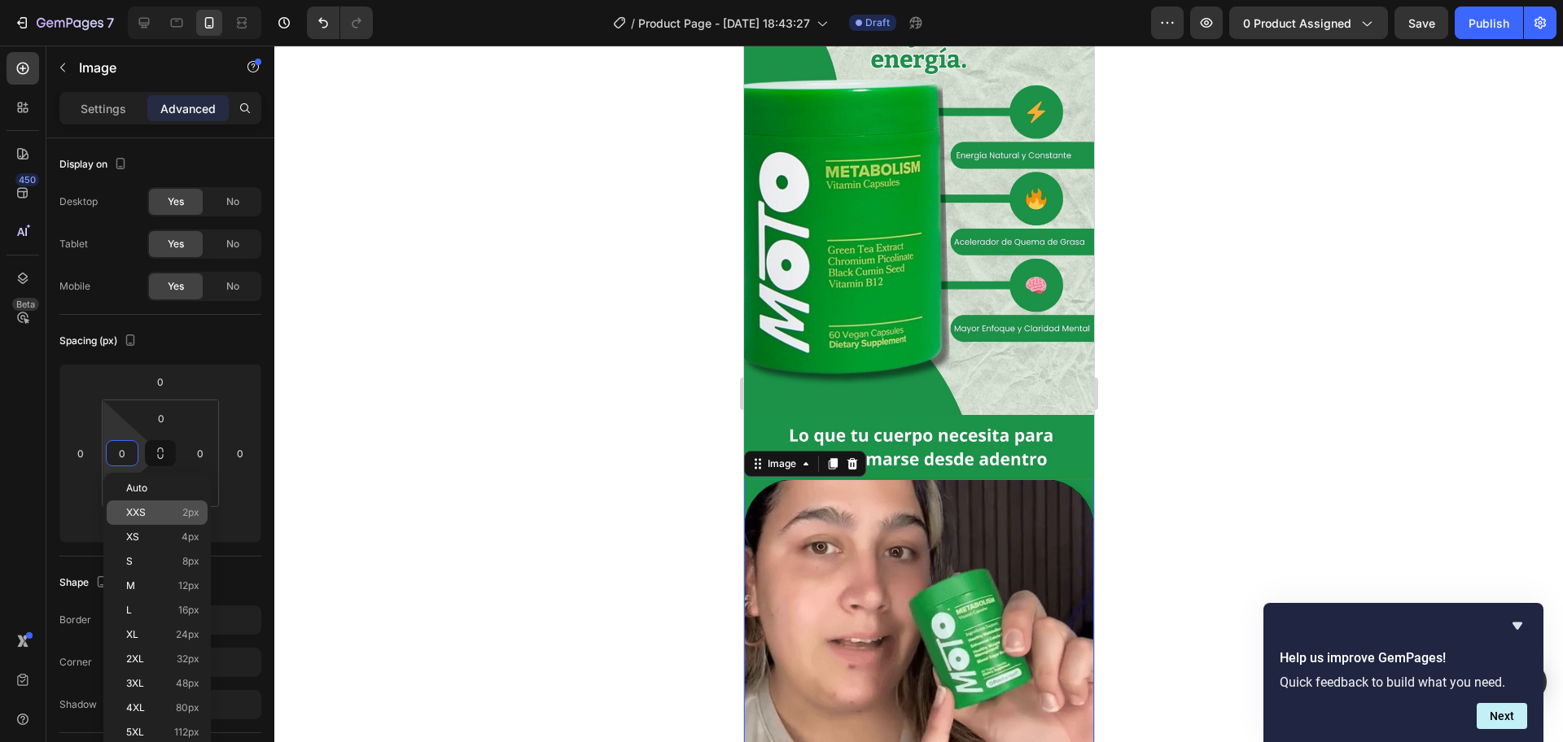
click at [195, 513] on span "2px" at bounding box center [190, 512] width 17 height 11
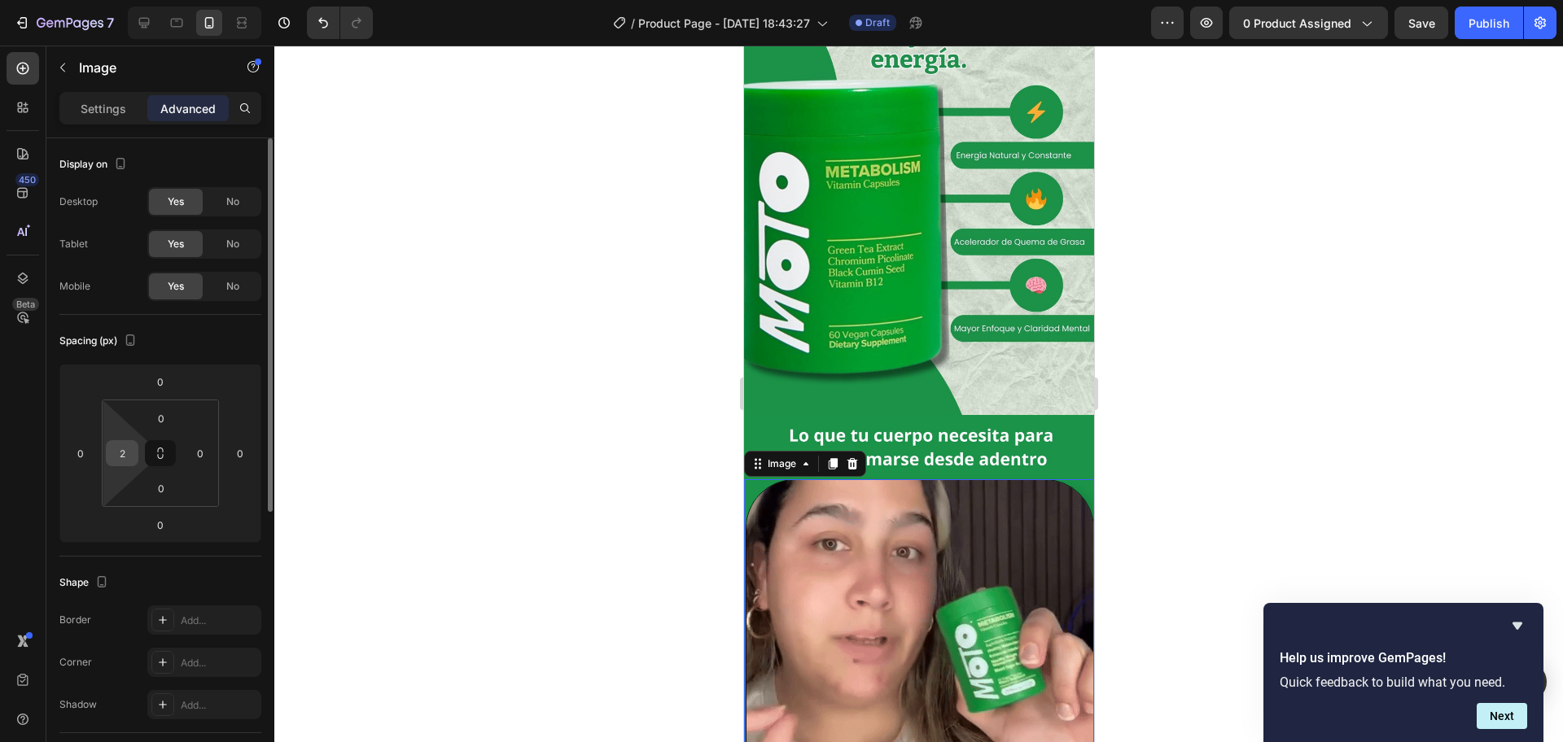
click at [126, 462] on input "2" at bounding box center [122, 453] width 24 height 24
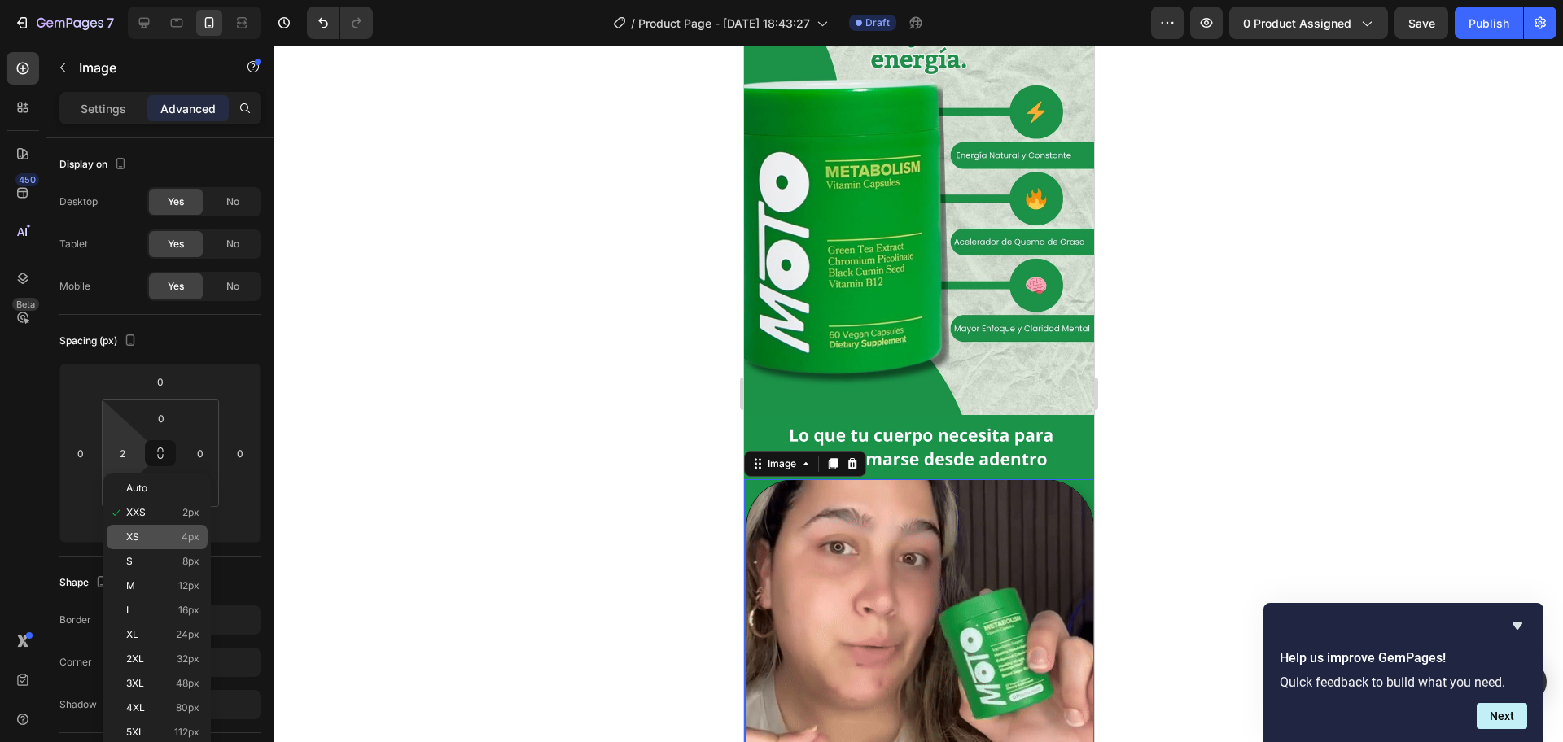
click at [190, 536] on span "4px" at bounding box center [191, 537] width 18 height 11
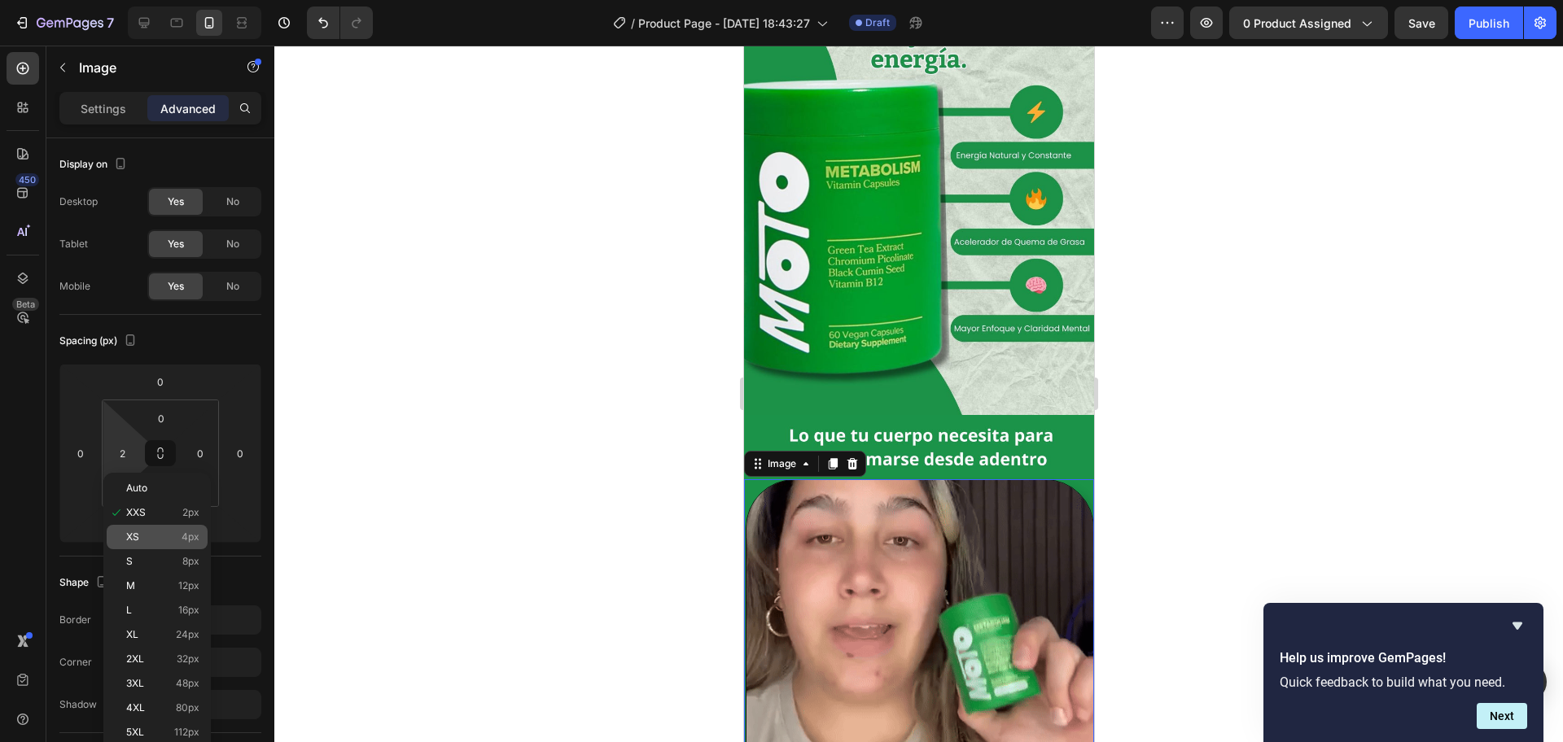
type input "4"
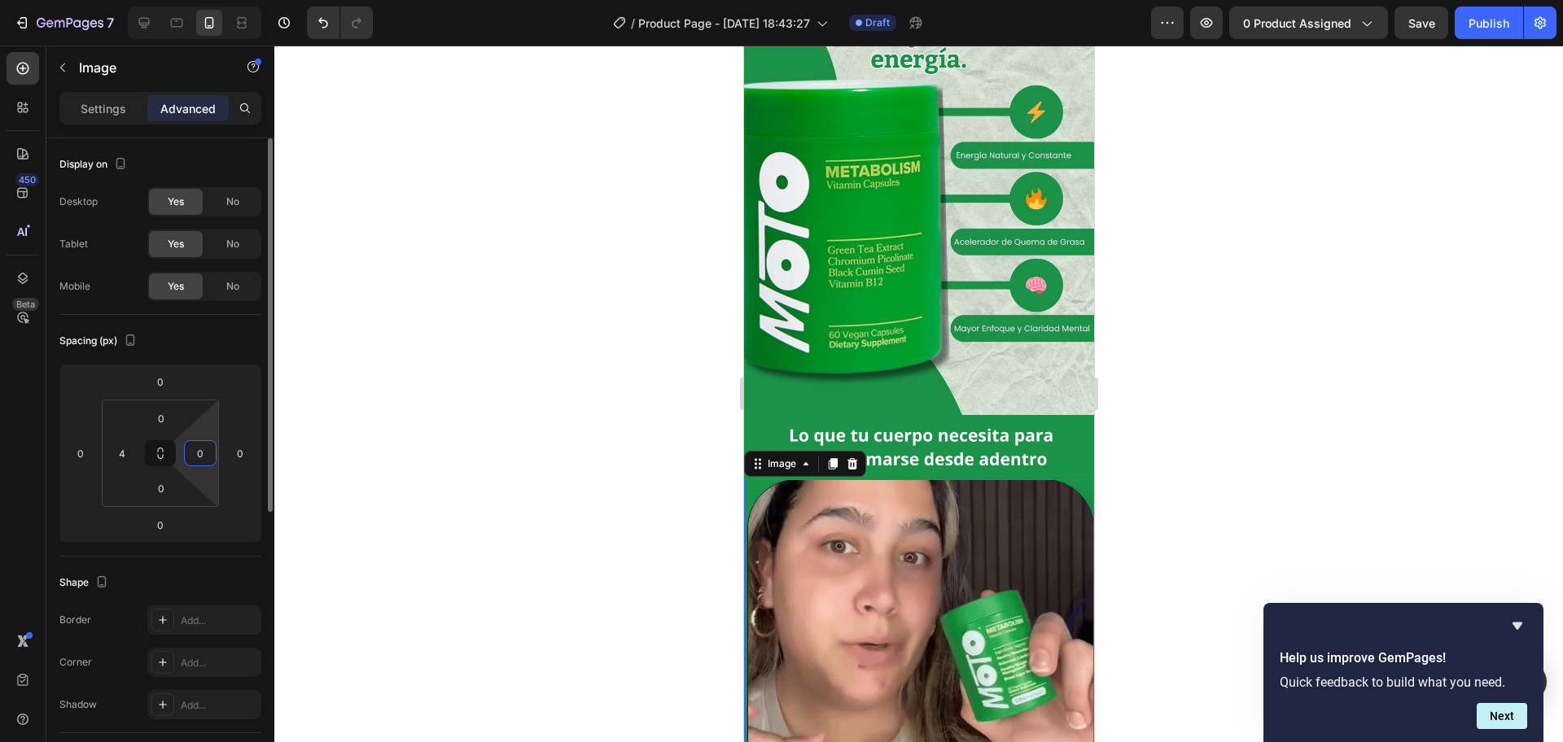
click at [199, 448] on input "0" at bounding box center [200, 453] width 24 height 24
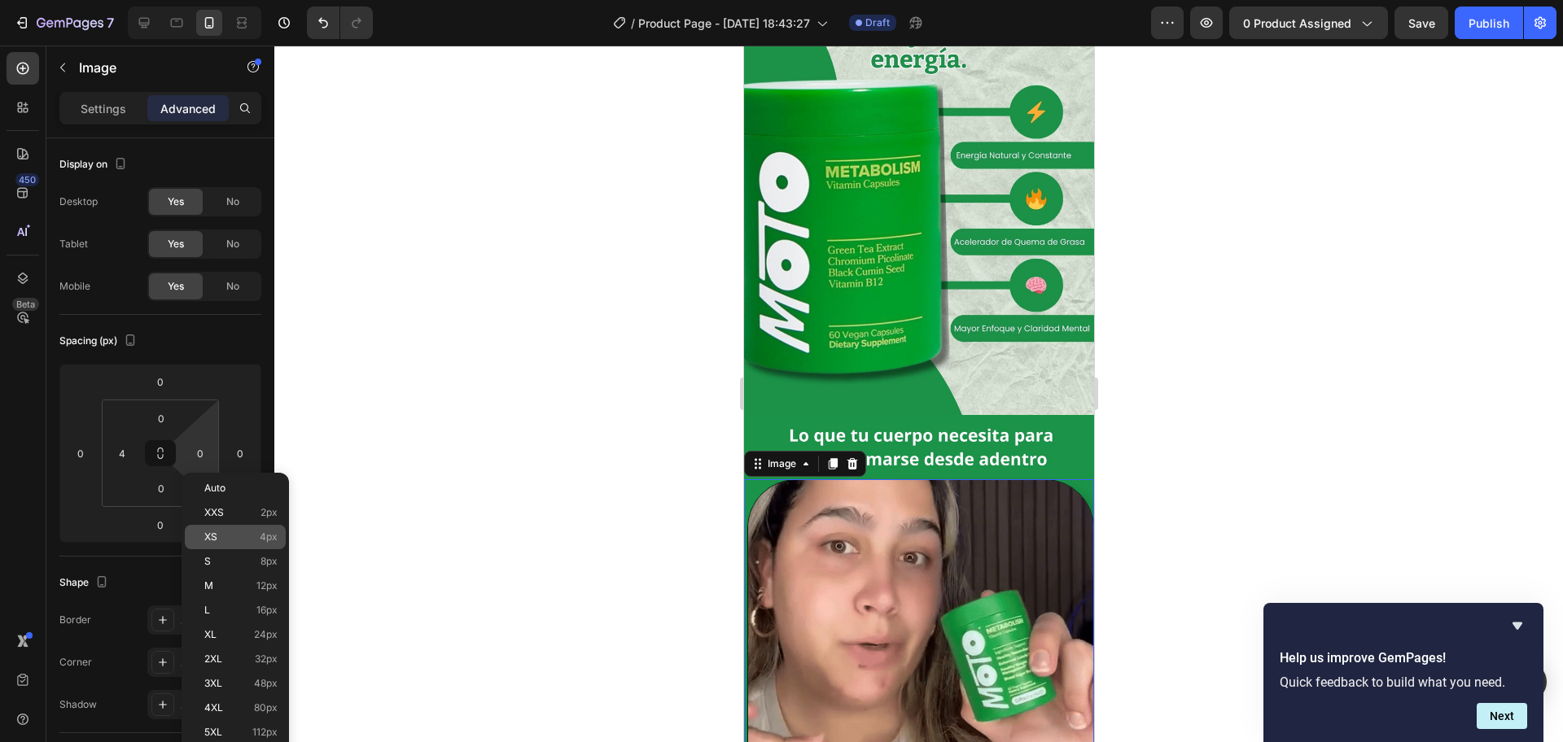
click at [219, 539] on p "XS 4px" at bounding box center [240, 537] width 73 height 11
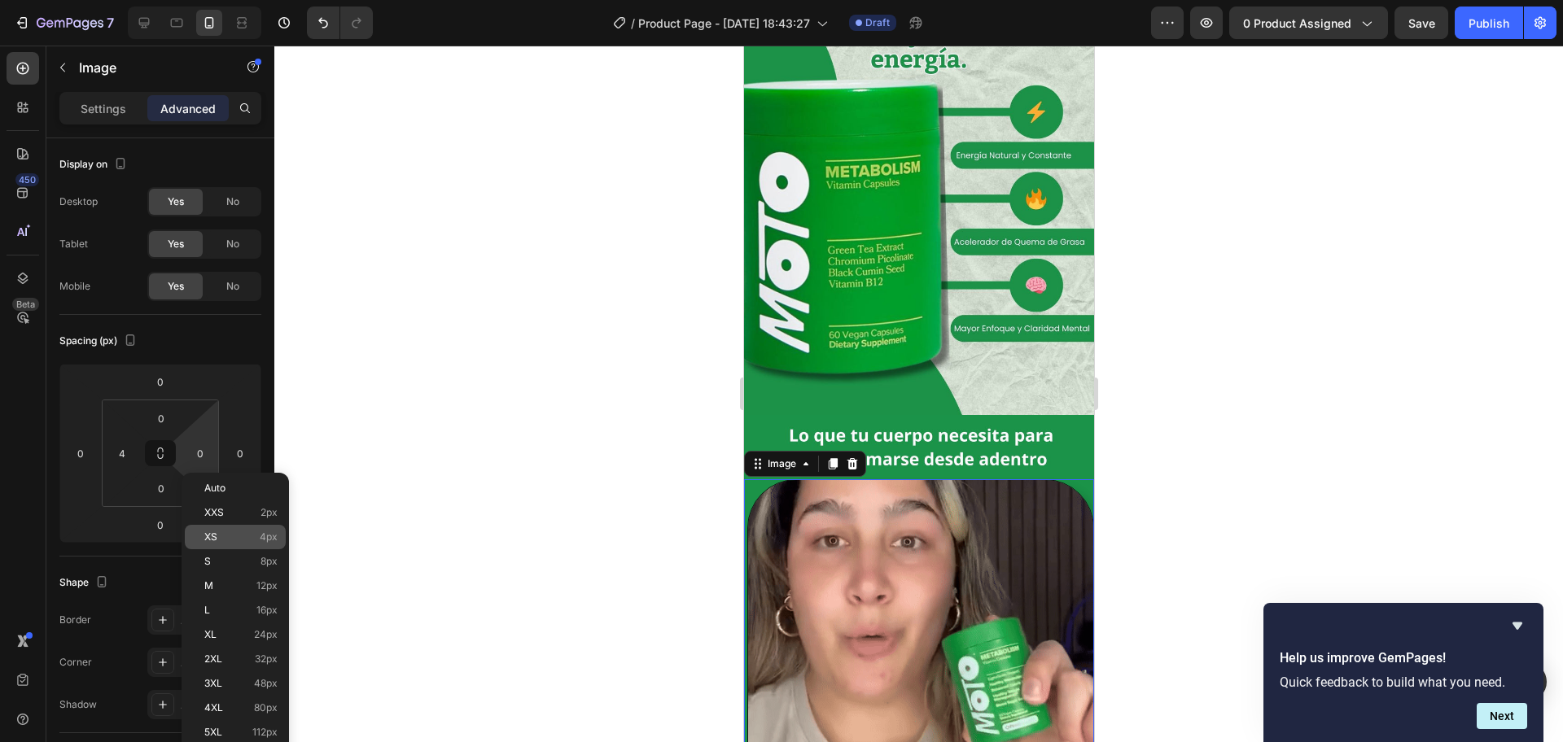
type input "4"
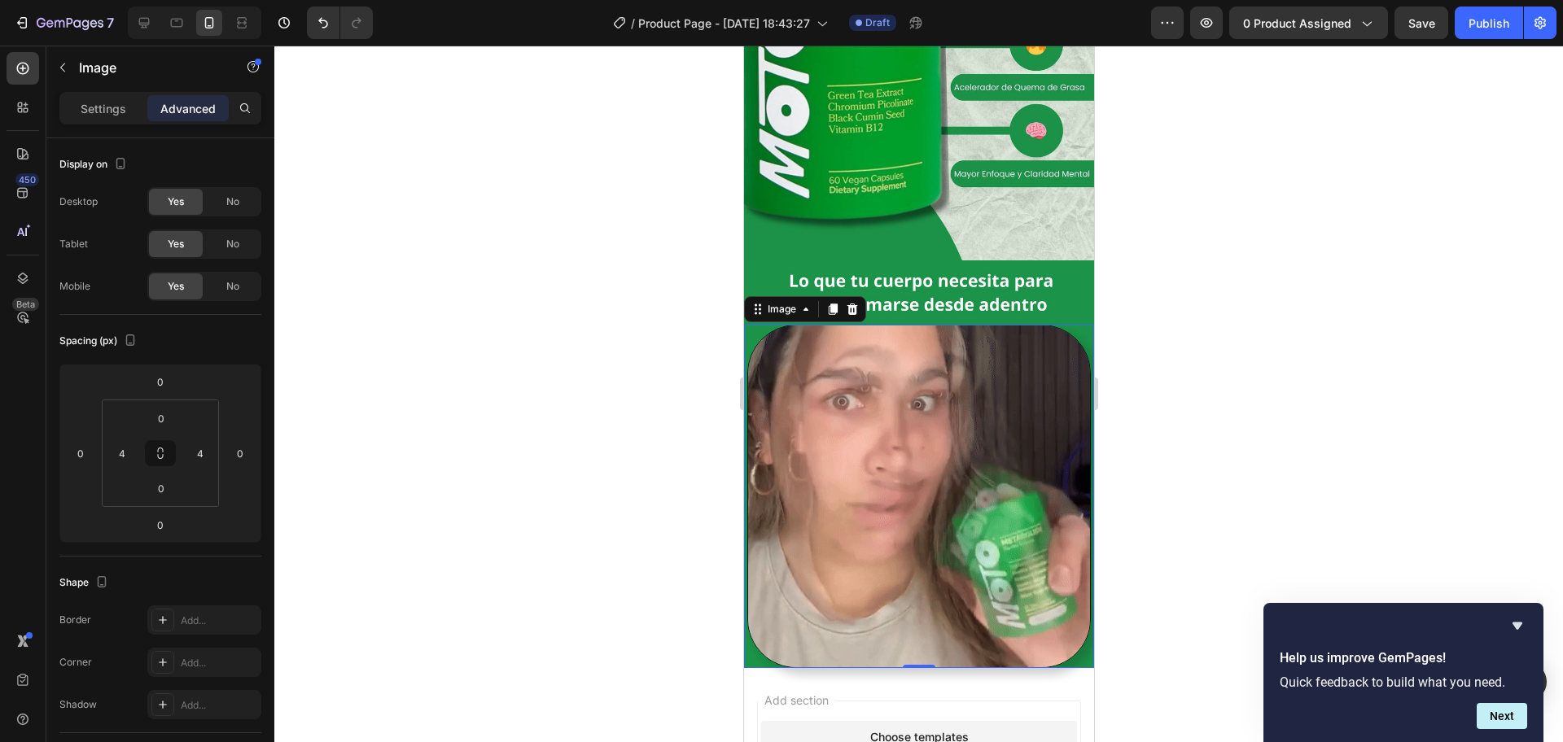
scroll to position [305, 0]
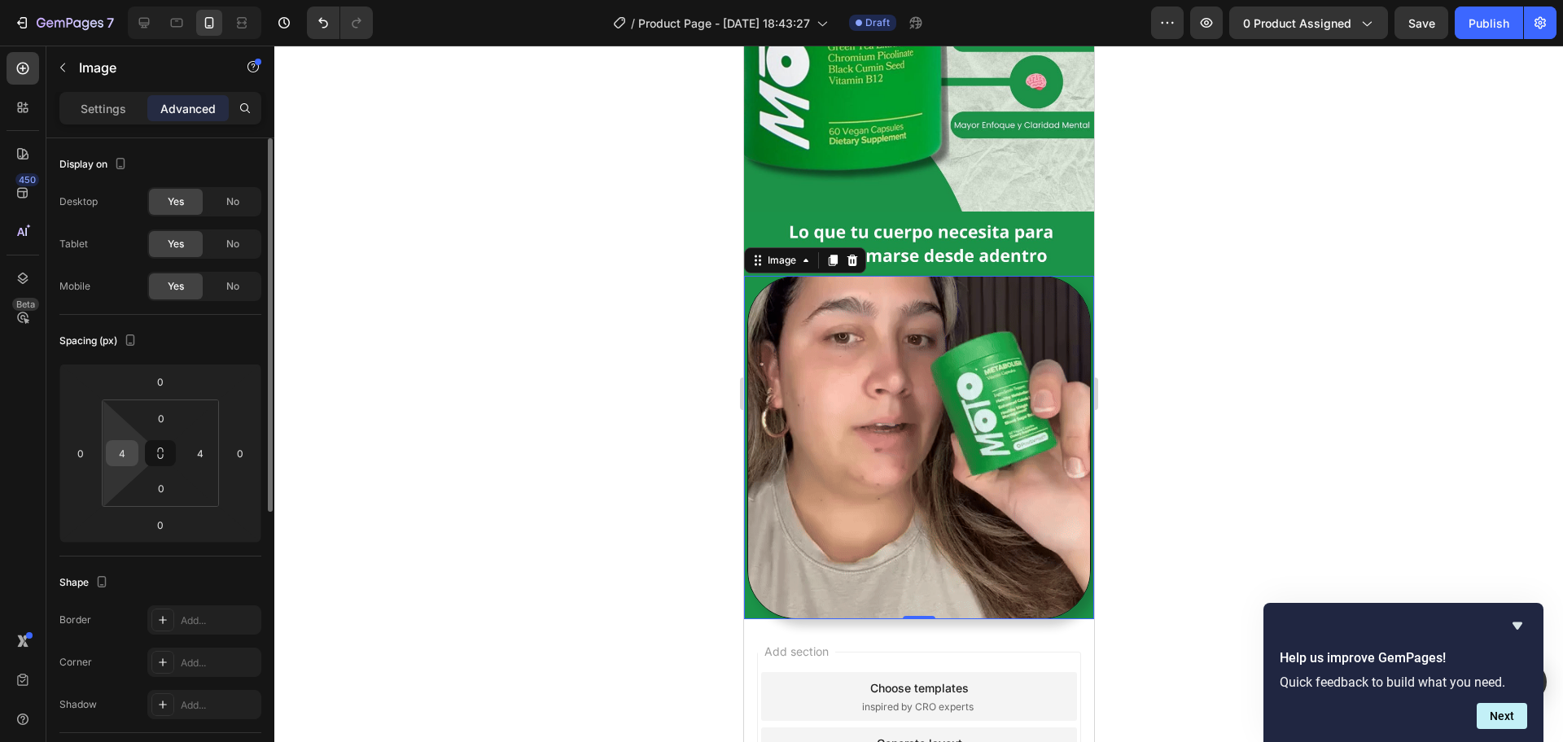
click at [128, 452] on input "4" at bounding box center [122, 453] width 24 height 24
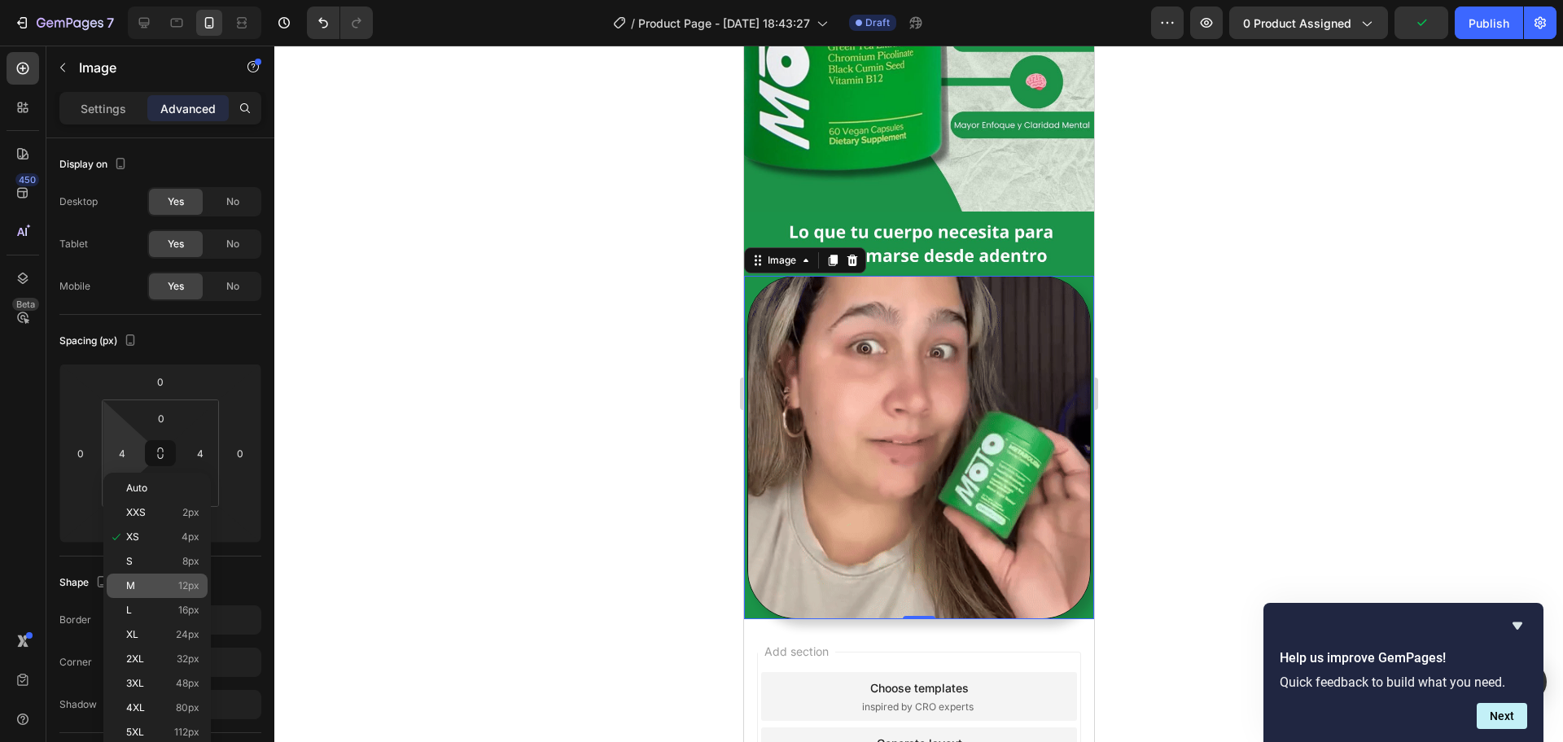
click at [178, 584] on p "M 12px" at bounding box center [162, 585] width 73 height 11
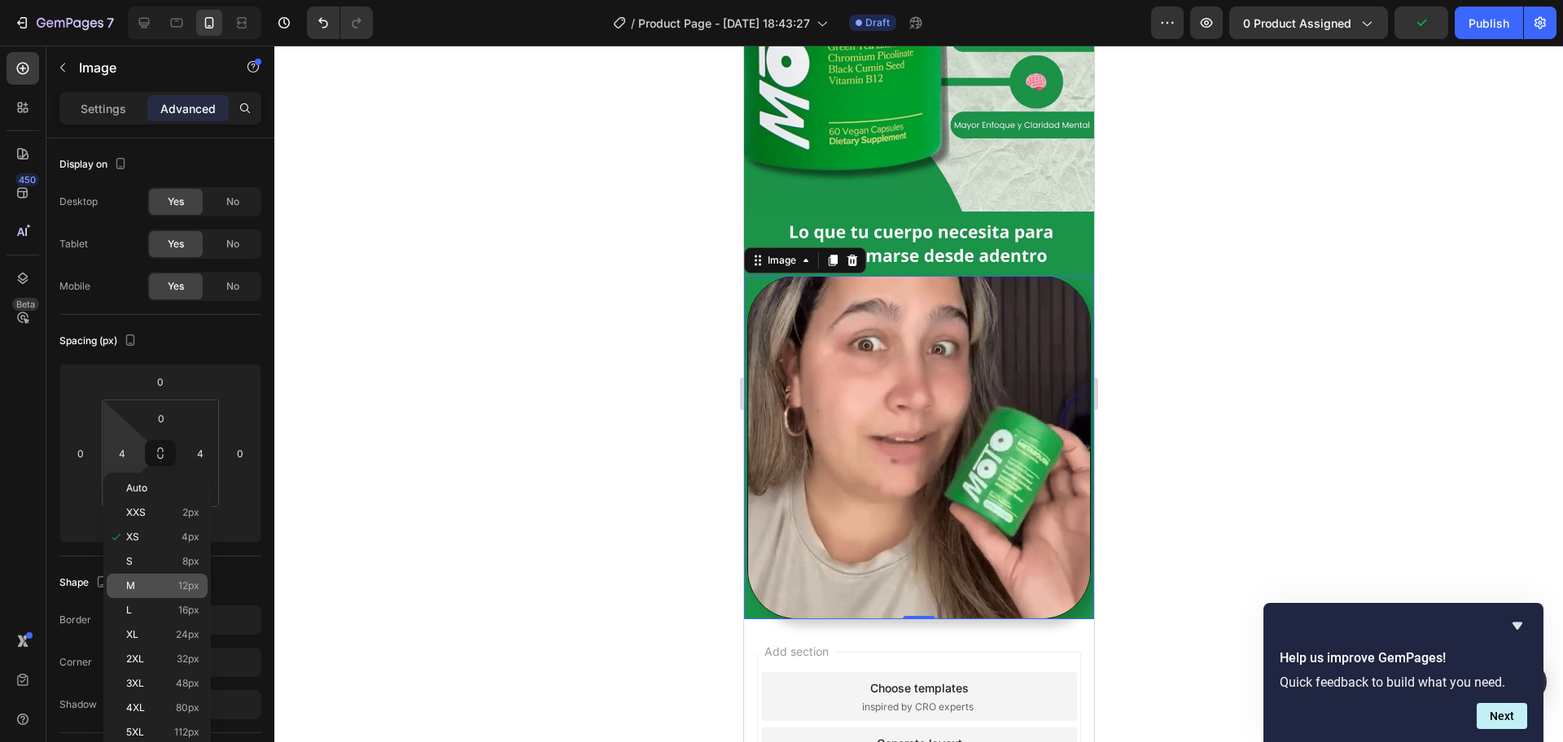
type input "12"
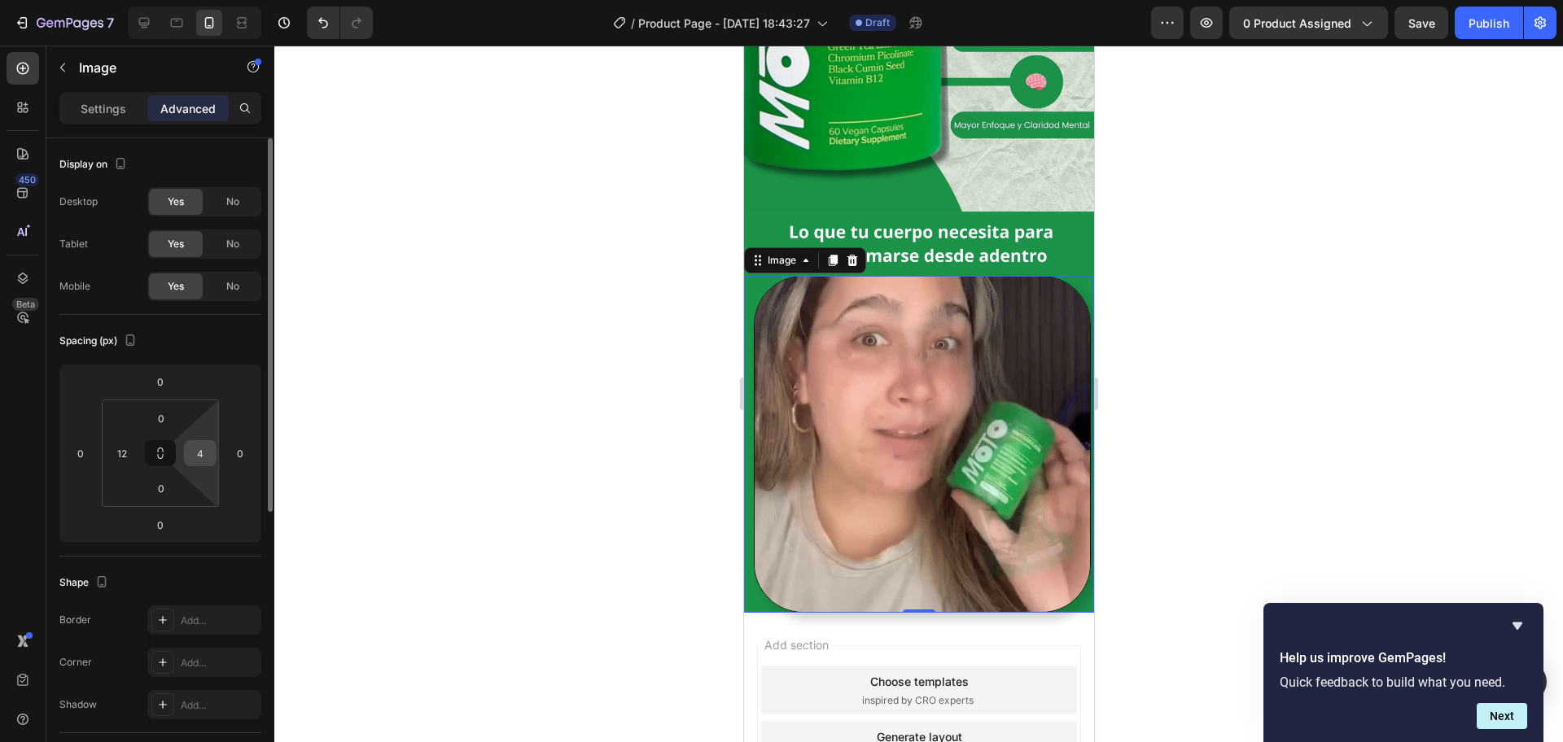
click at [206, 458] on input "4" at bounding box center [200, 453] width 24 height 24
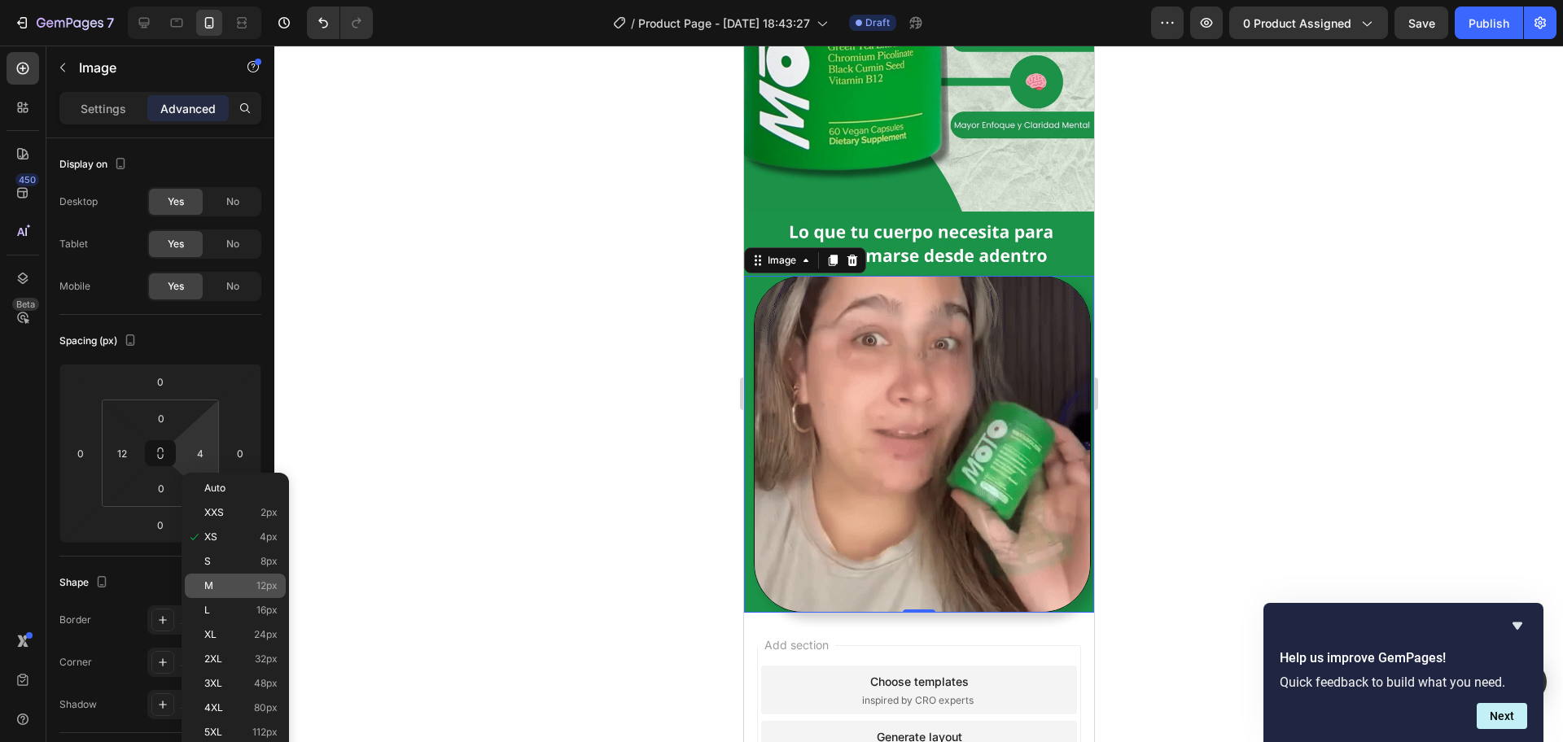
click at [234, 593] on div "M 12px" at bounding box center [235, 586] width 101 height 24
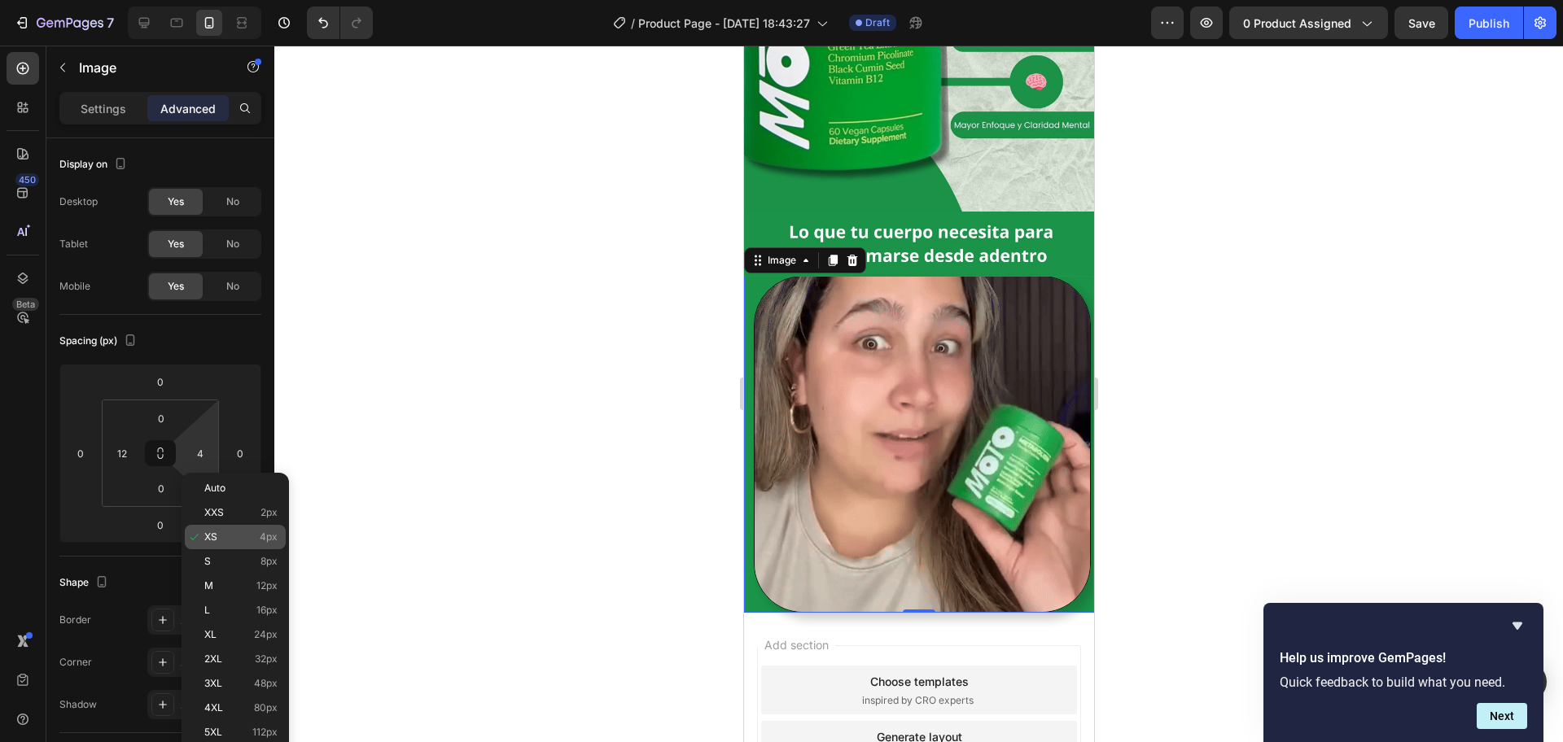
type input "12"
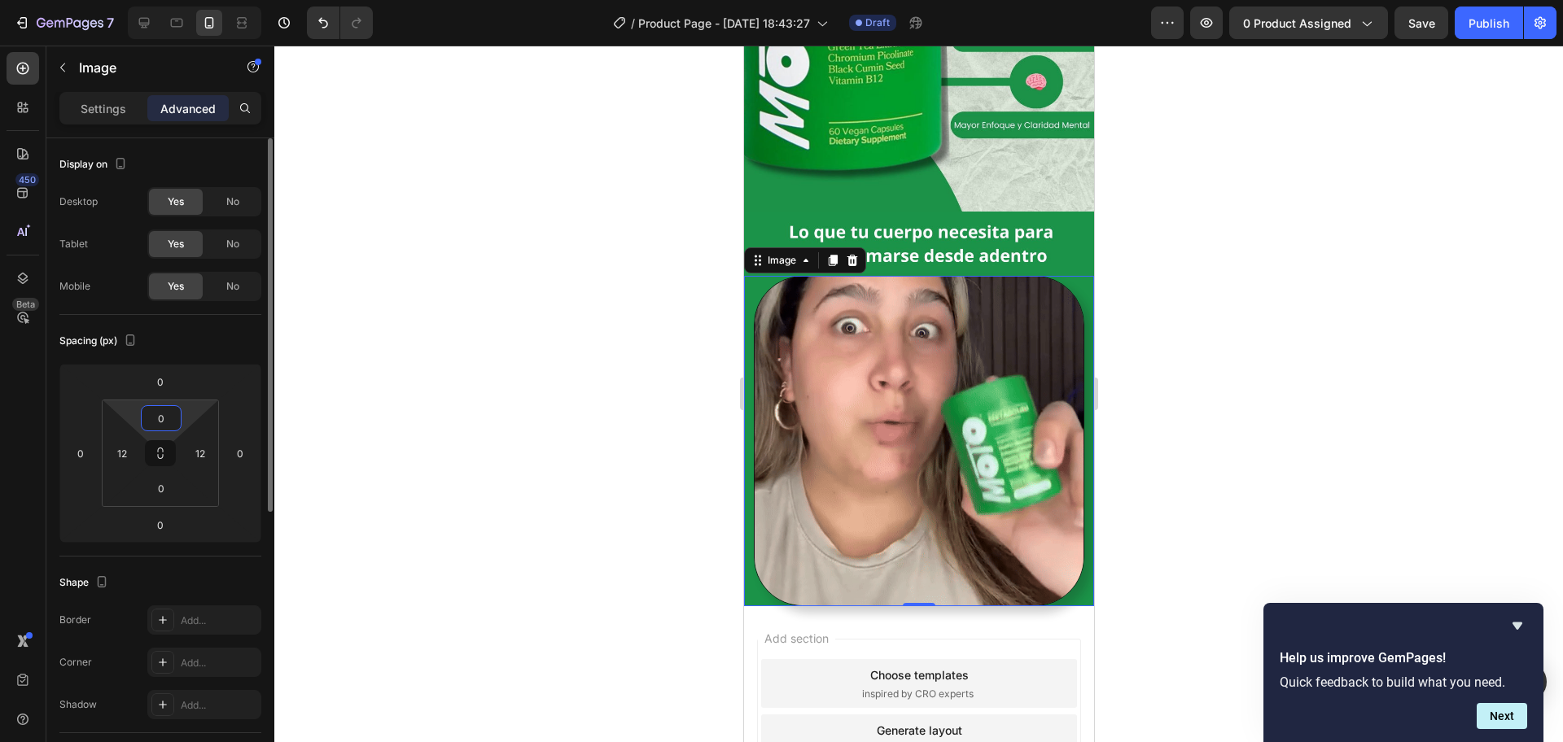
click at [159, 418] on input "0" at bounding box center [161, 418] width 33 height 24
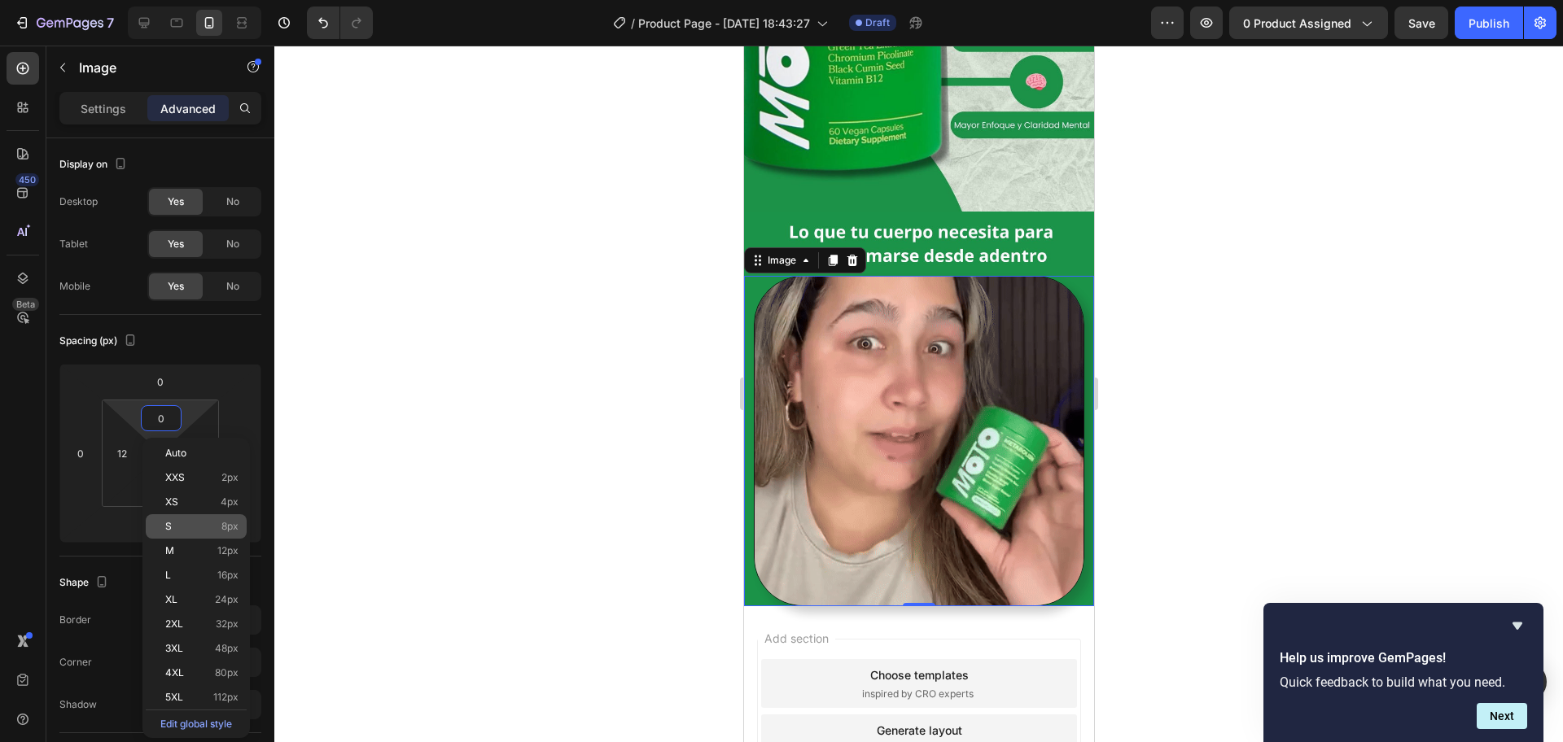
drag, startPoint x: 223, startPoint y: 540, endPoint x: 199, endPoint y: 529, distance: 26.2
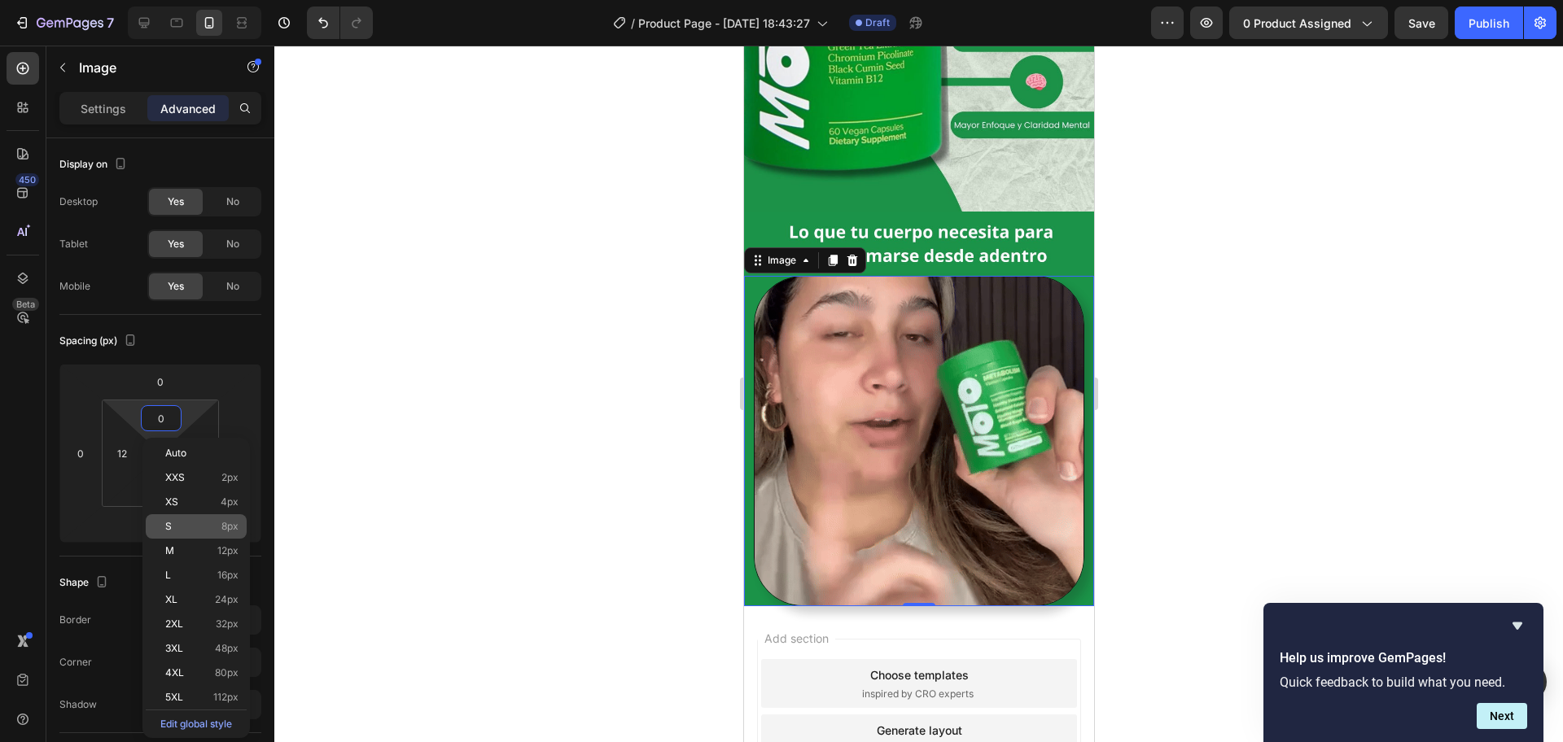
click at [224, 540] on div "M 12px" at bounding box center [196, 551] width 101 height 24
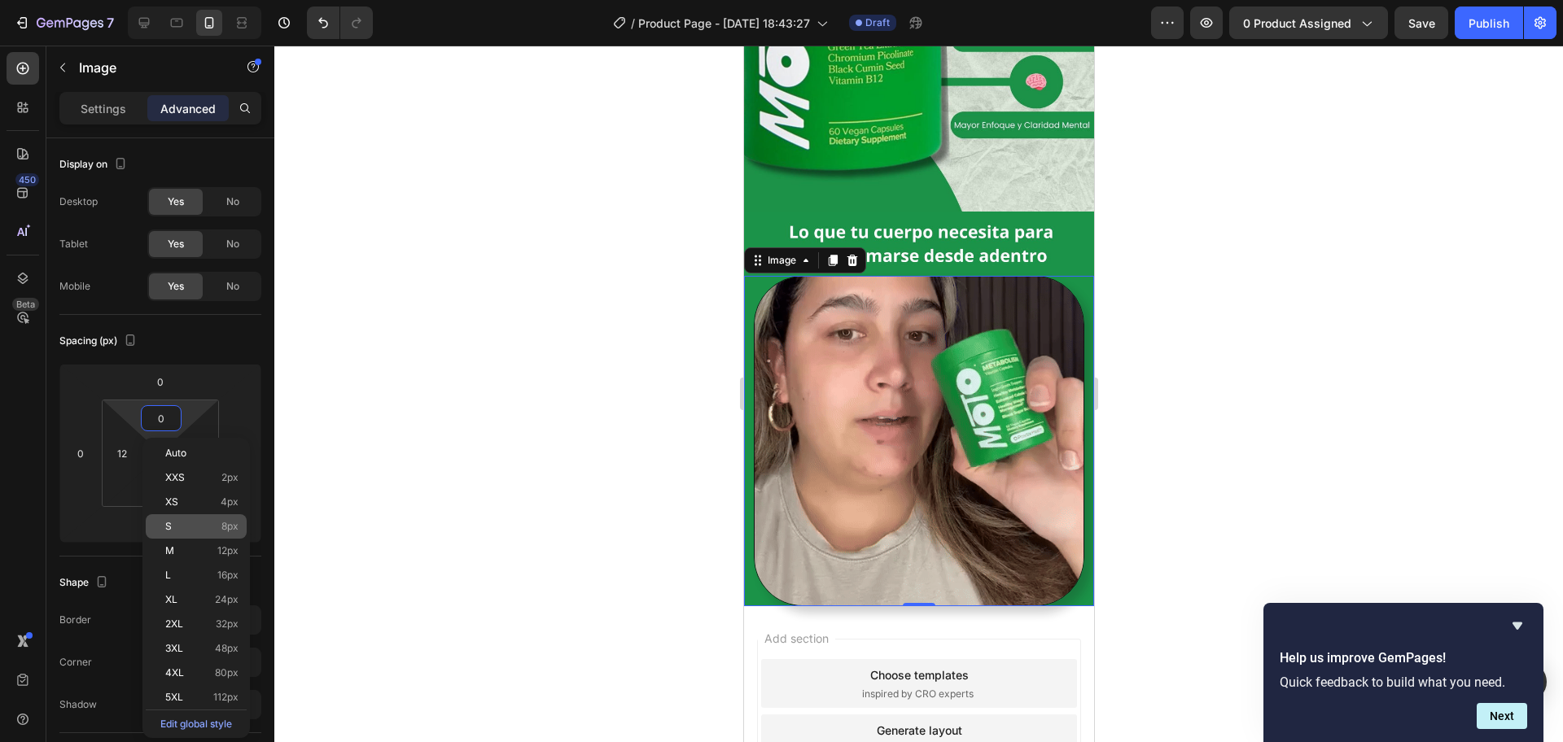
type input "12"
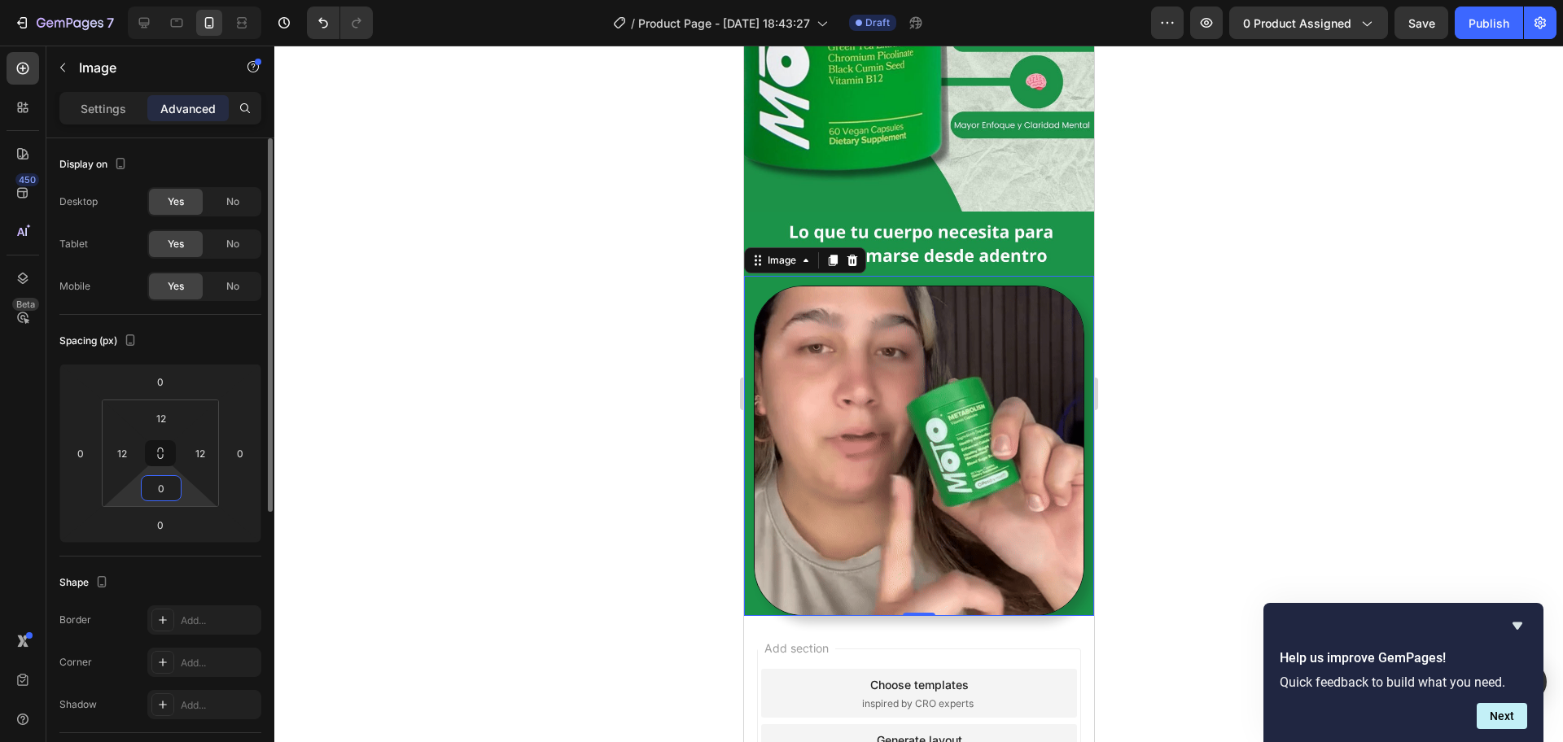
click at [163, 487] on input "0" at bounding box center [161, 488] width 33 height 24
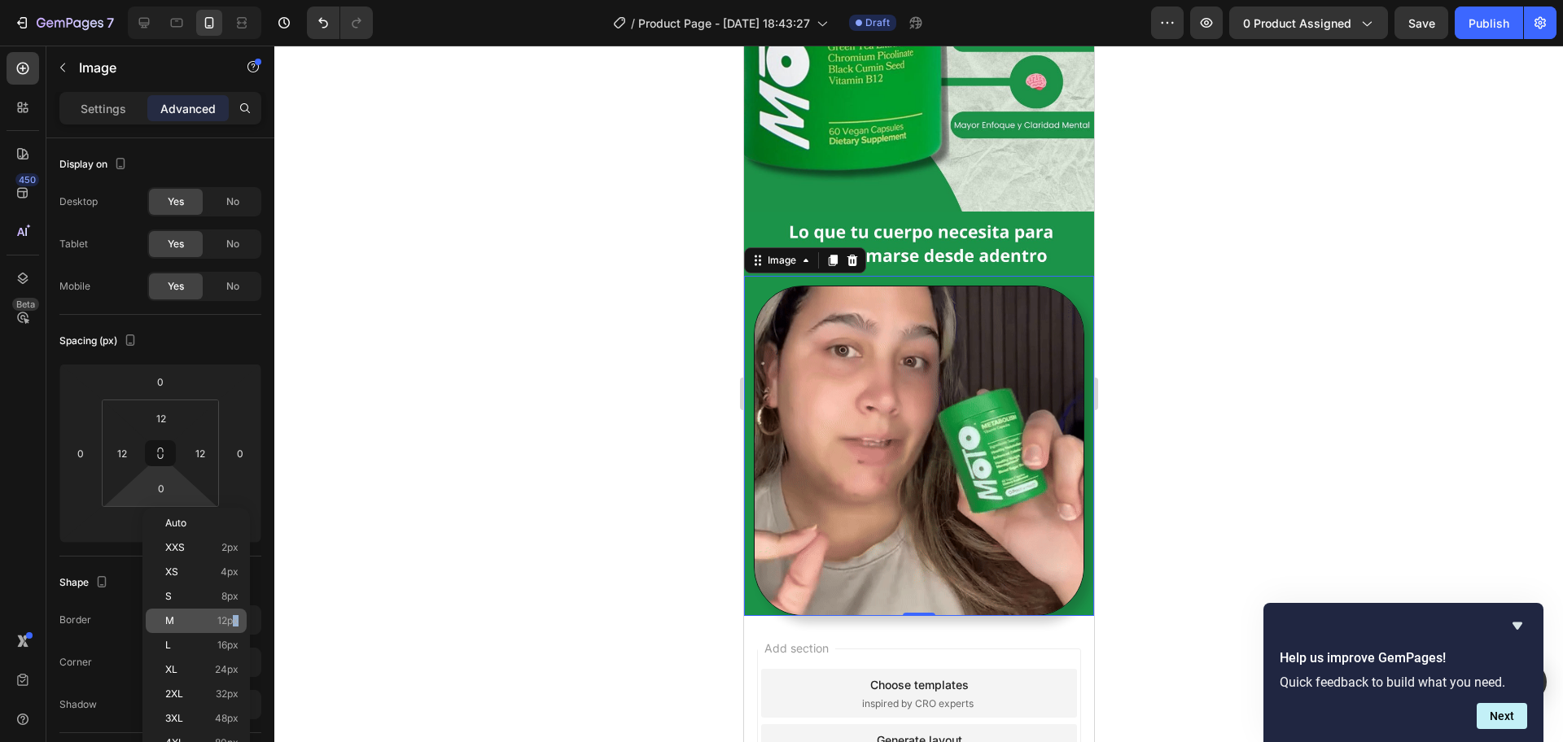
click at [235, 593] on span "12px" at bounding box center [227, 620] width 21 height 11
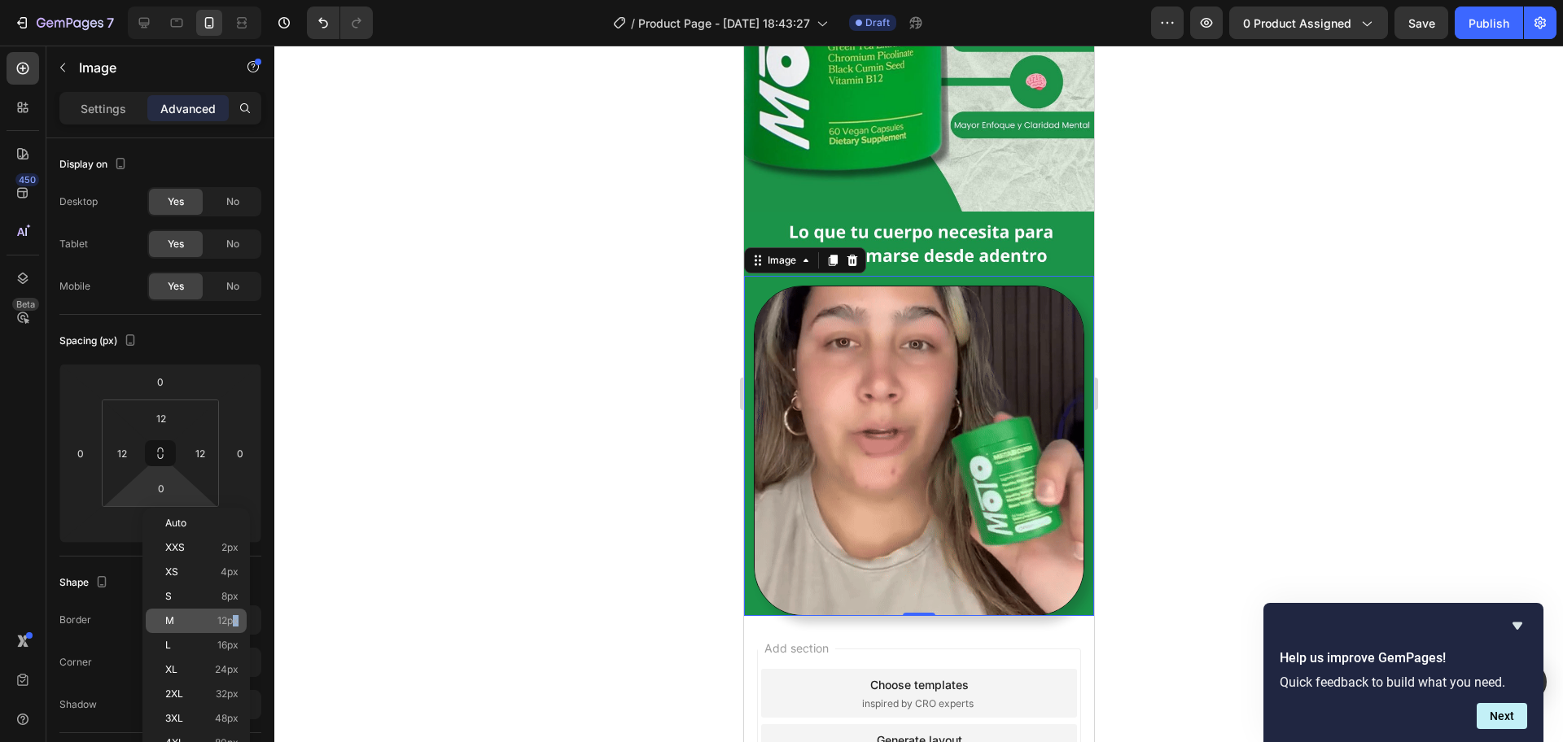
type input "12"
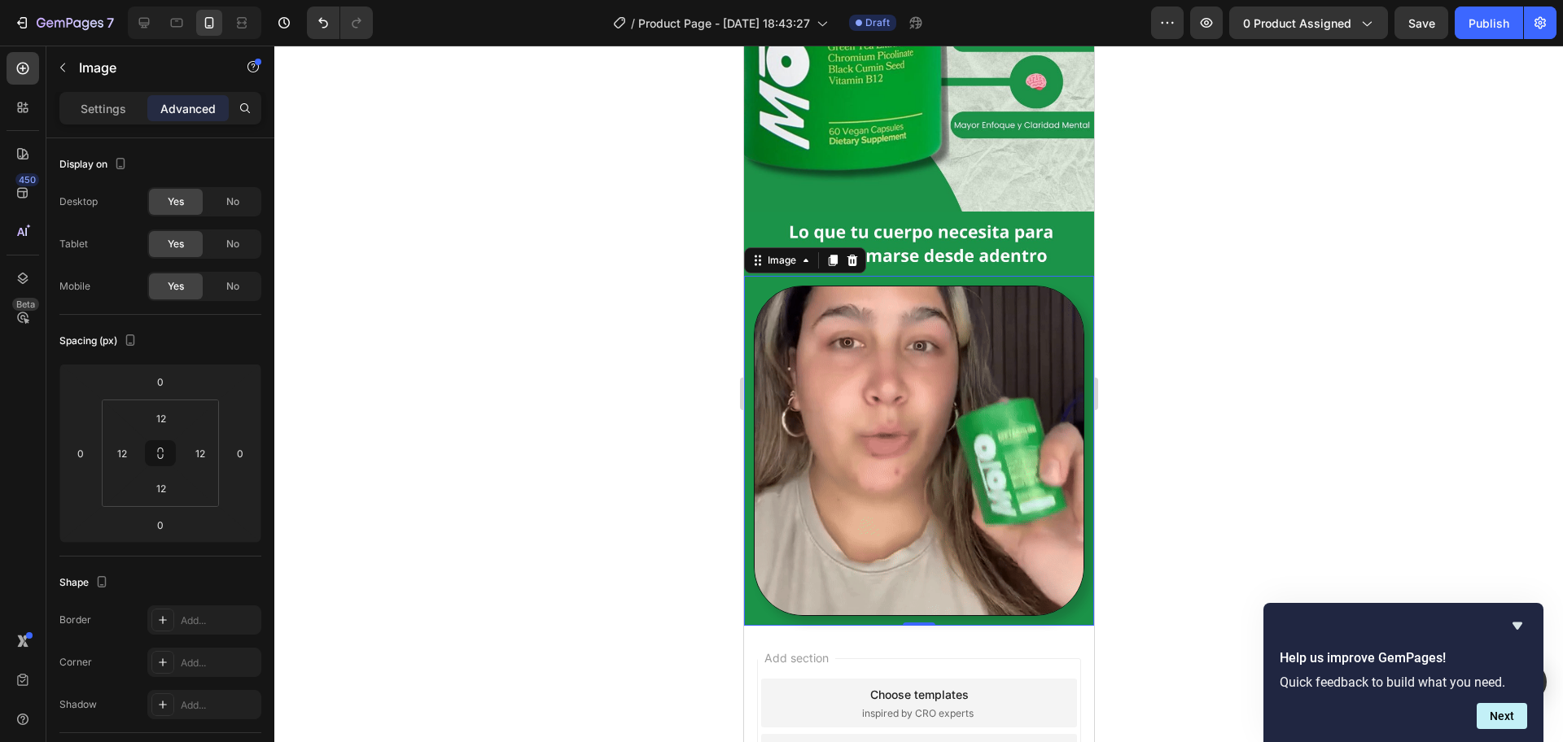
click at [1235, 344] on div at bounding box center [918, 394] width 1288 height 697
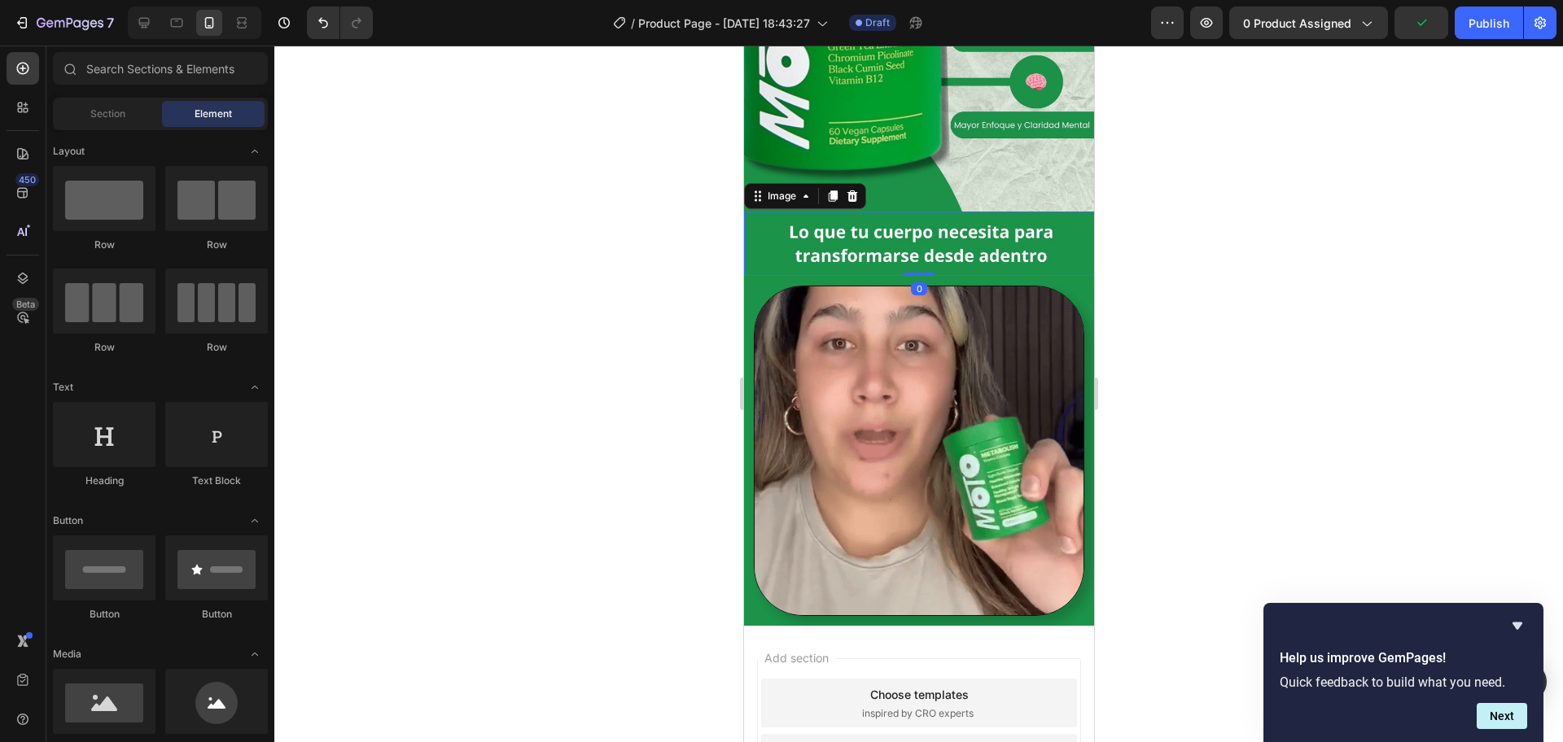
click at [1021, 251] on img at bounding box center [918, 244] width 350 height 65
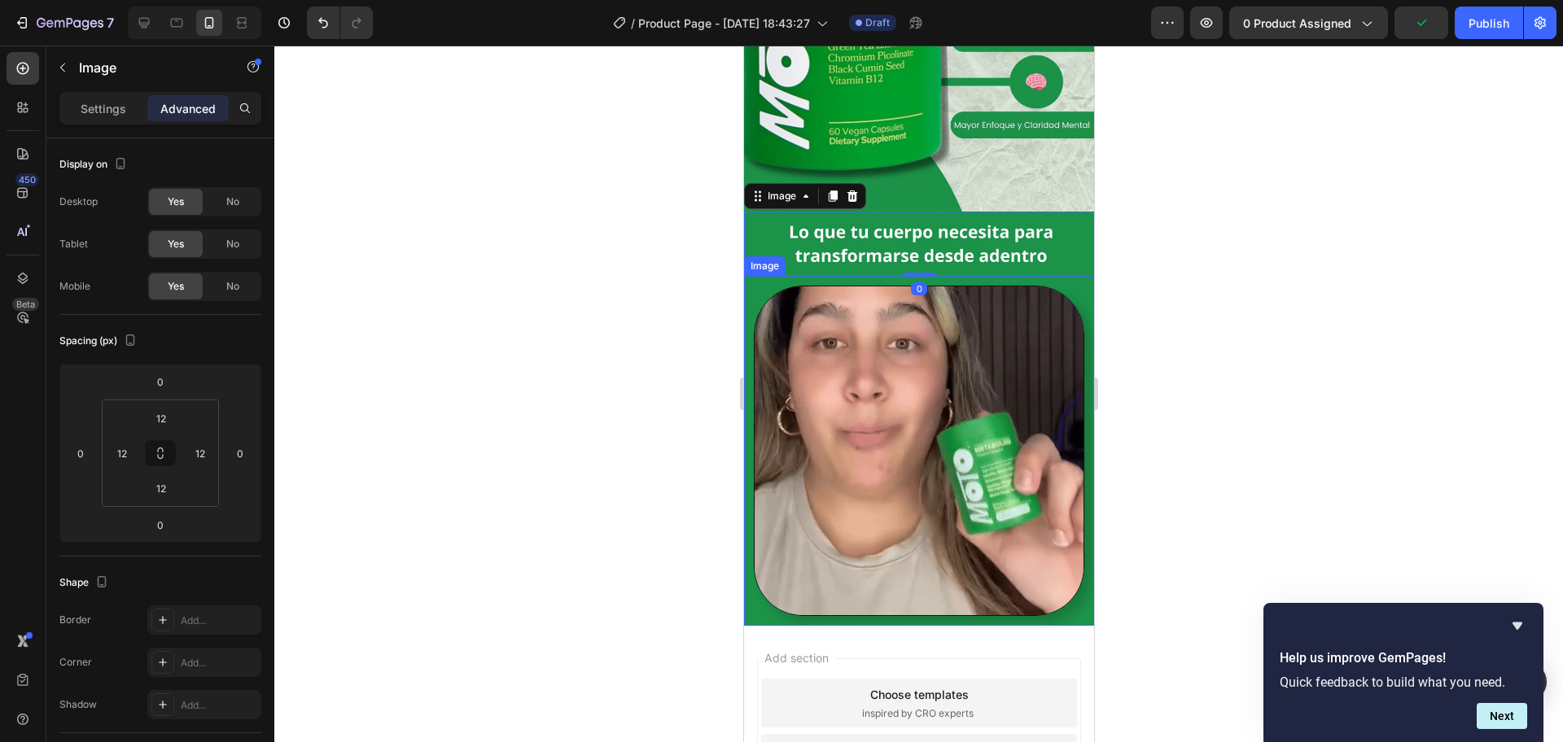
click at [1054, 286] on div at bounding box center [918, 451] width 330 height 330
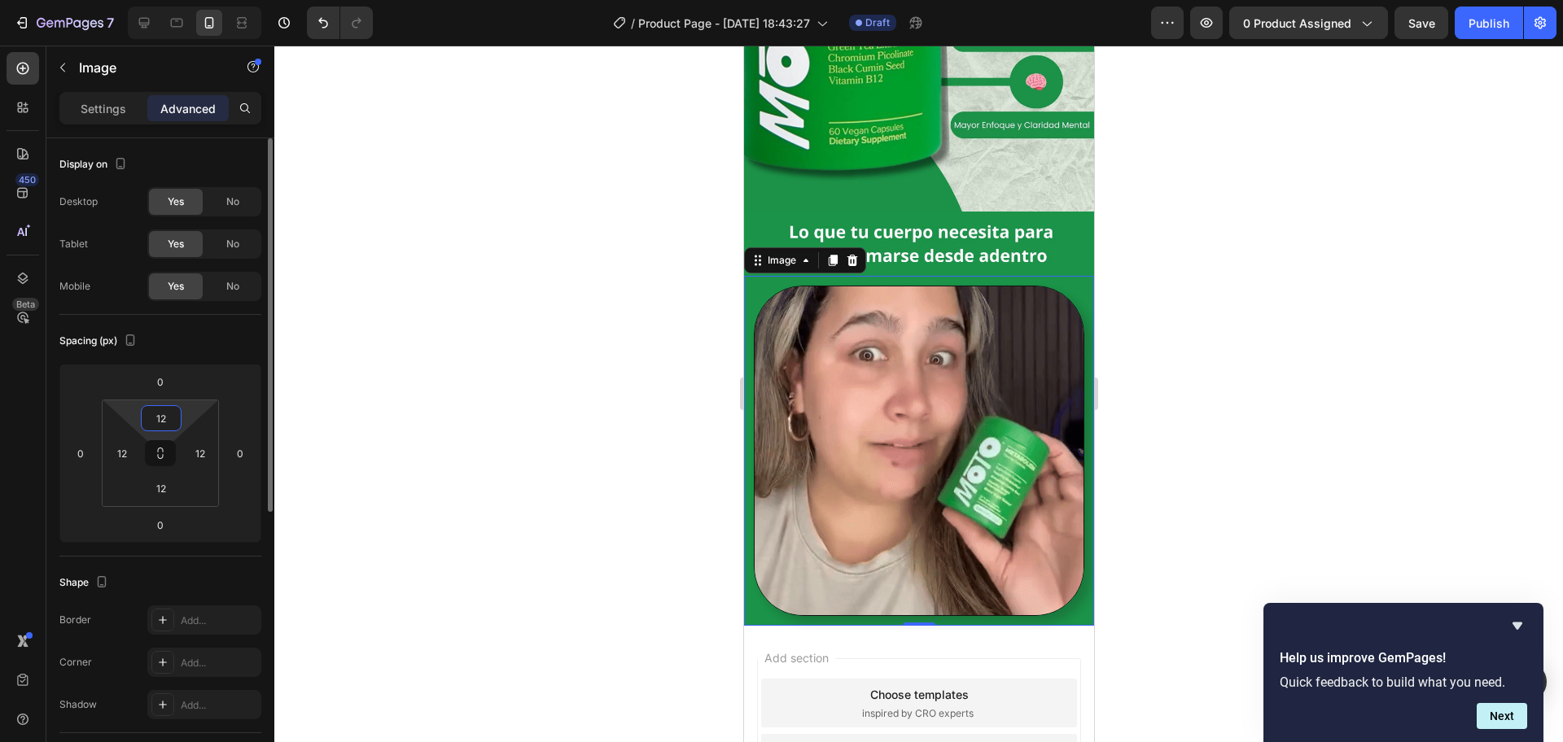
click at [163, 408] on input "12" at bounding box center [161, 418] width 33 height 24
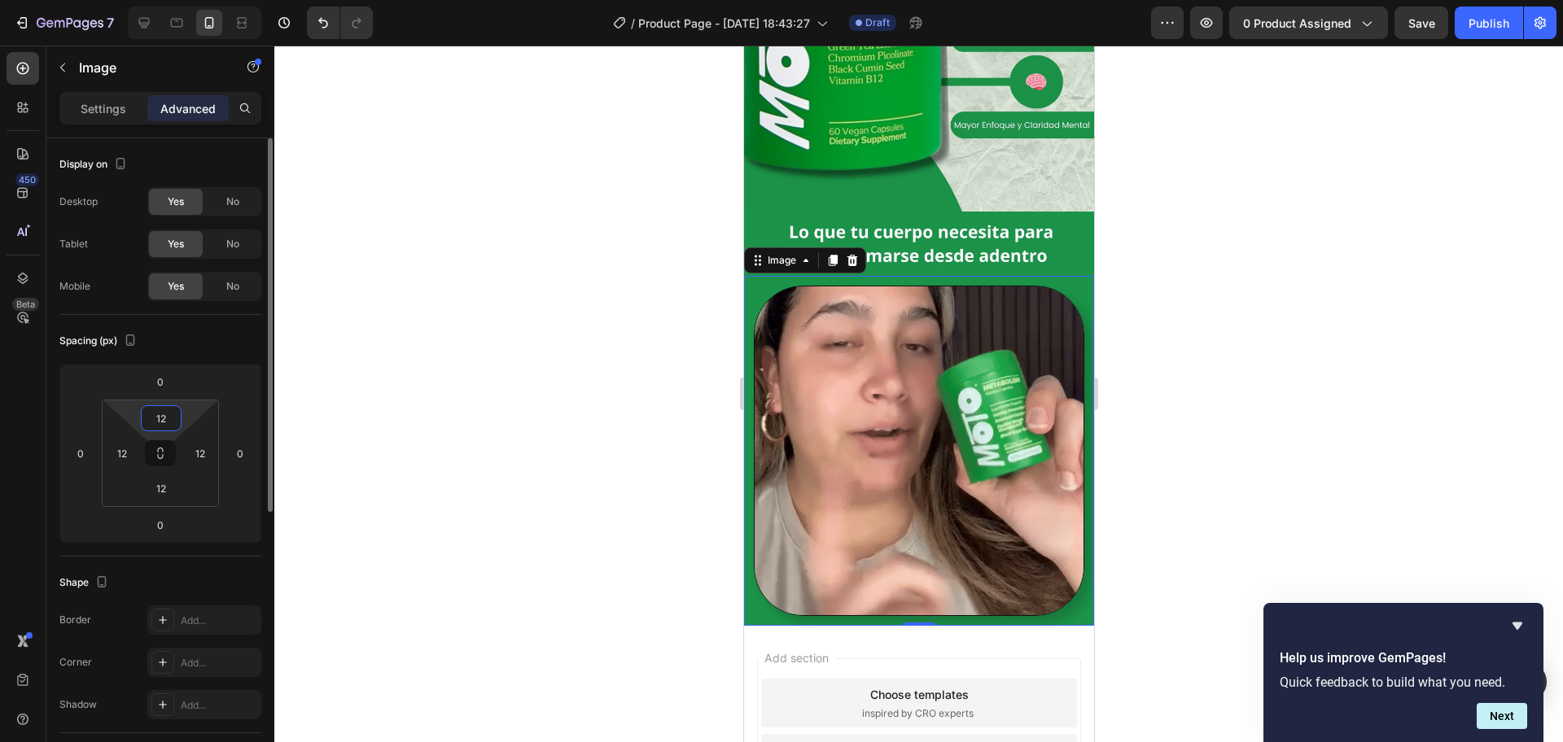
click at [163, 408] on input "12" at bounding box center [161, 418] width 33 height 24
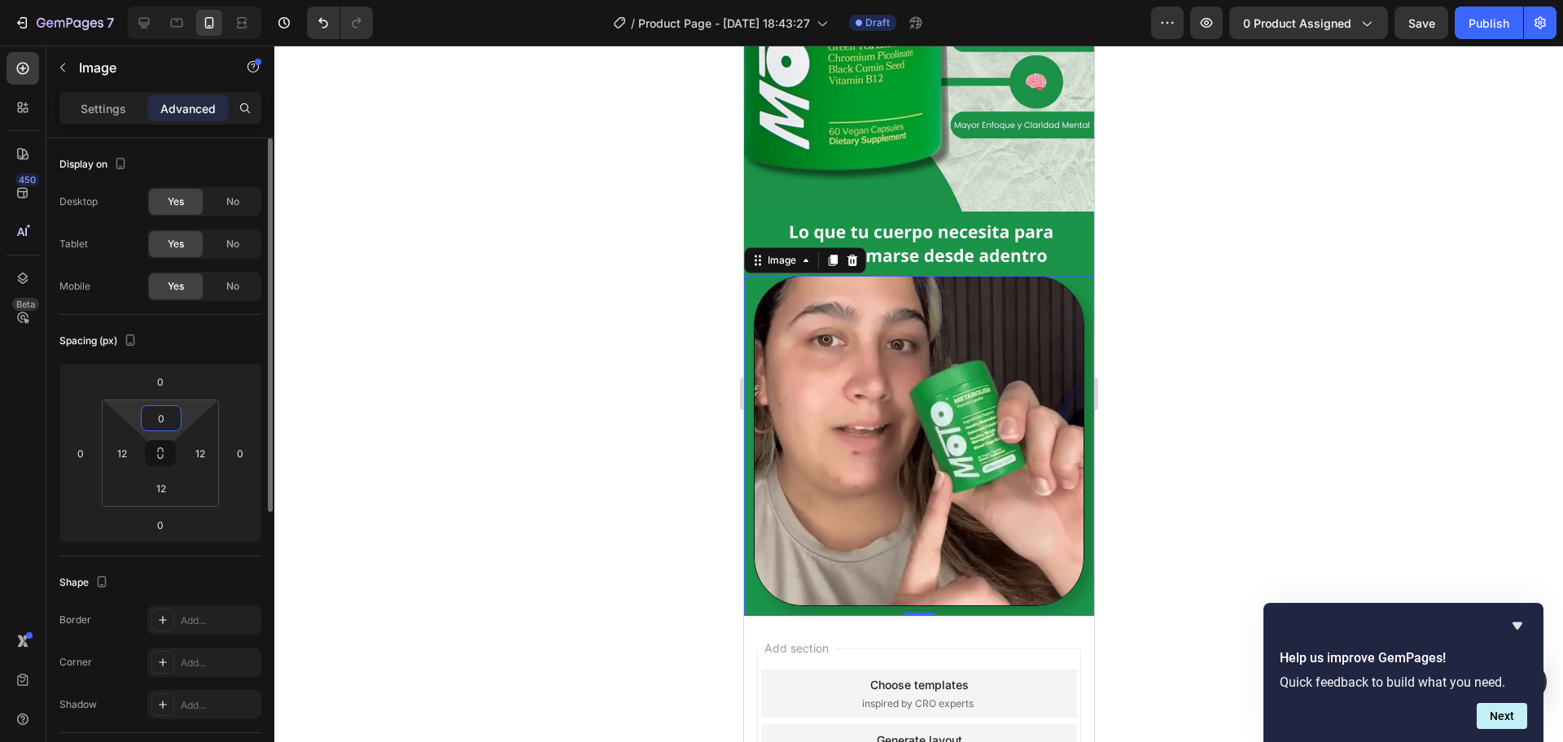
type input "0"
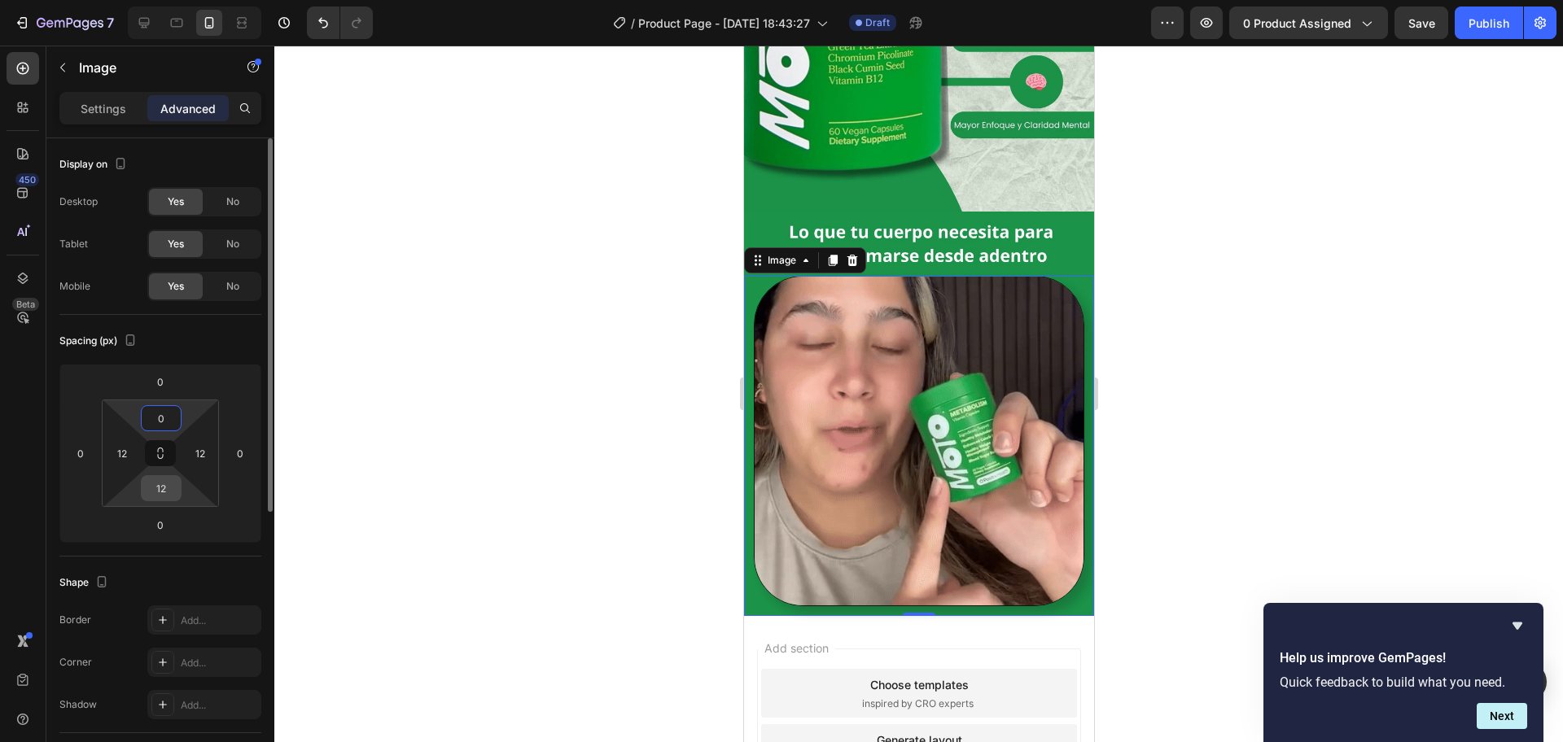
click at [163, 491] on input "12" at bounding box center [161, 488] width 33 height 24
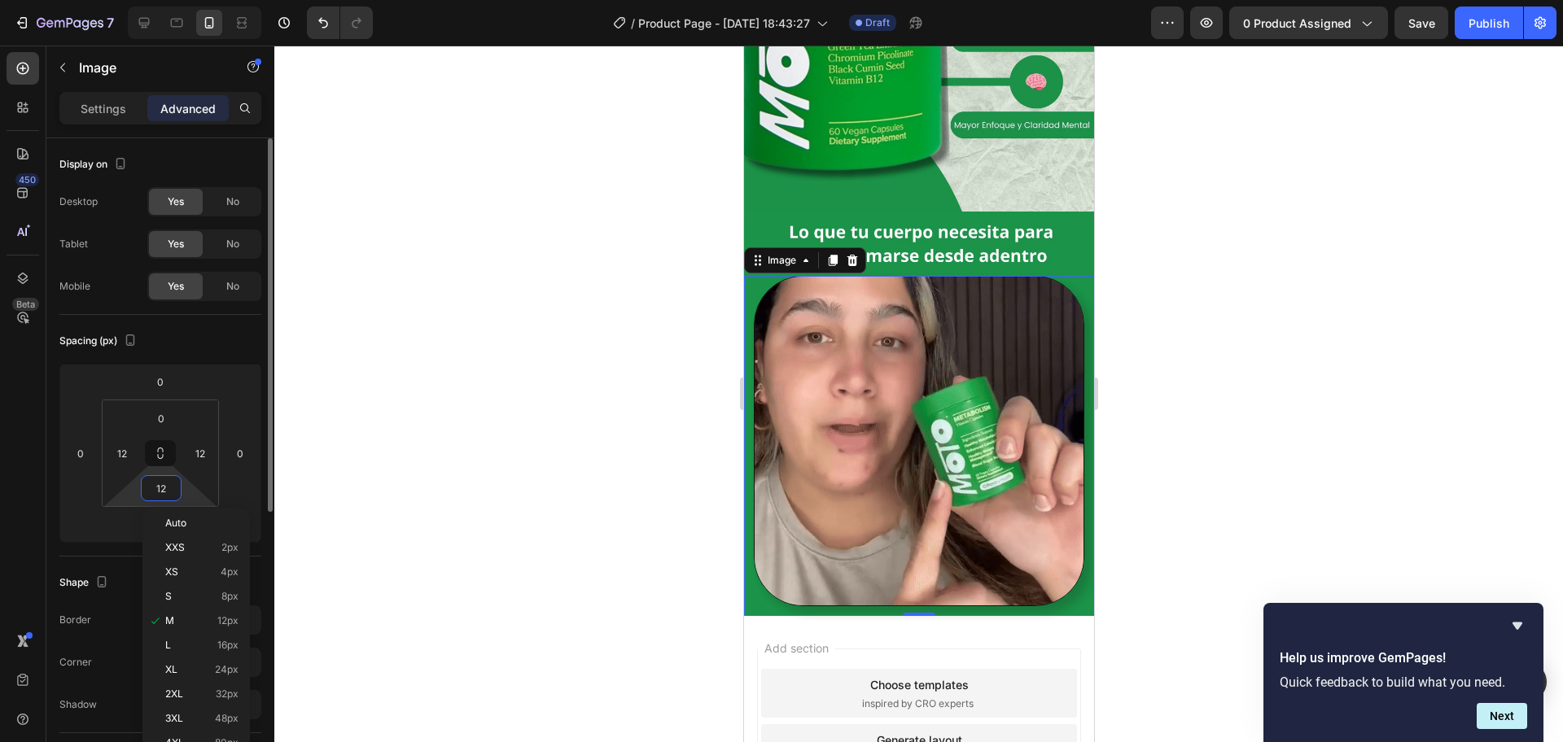
click at [168, 489] on input "12" at bounding box center [161, 488] width 33 height 24
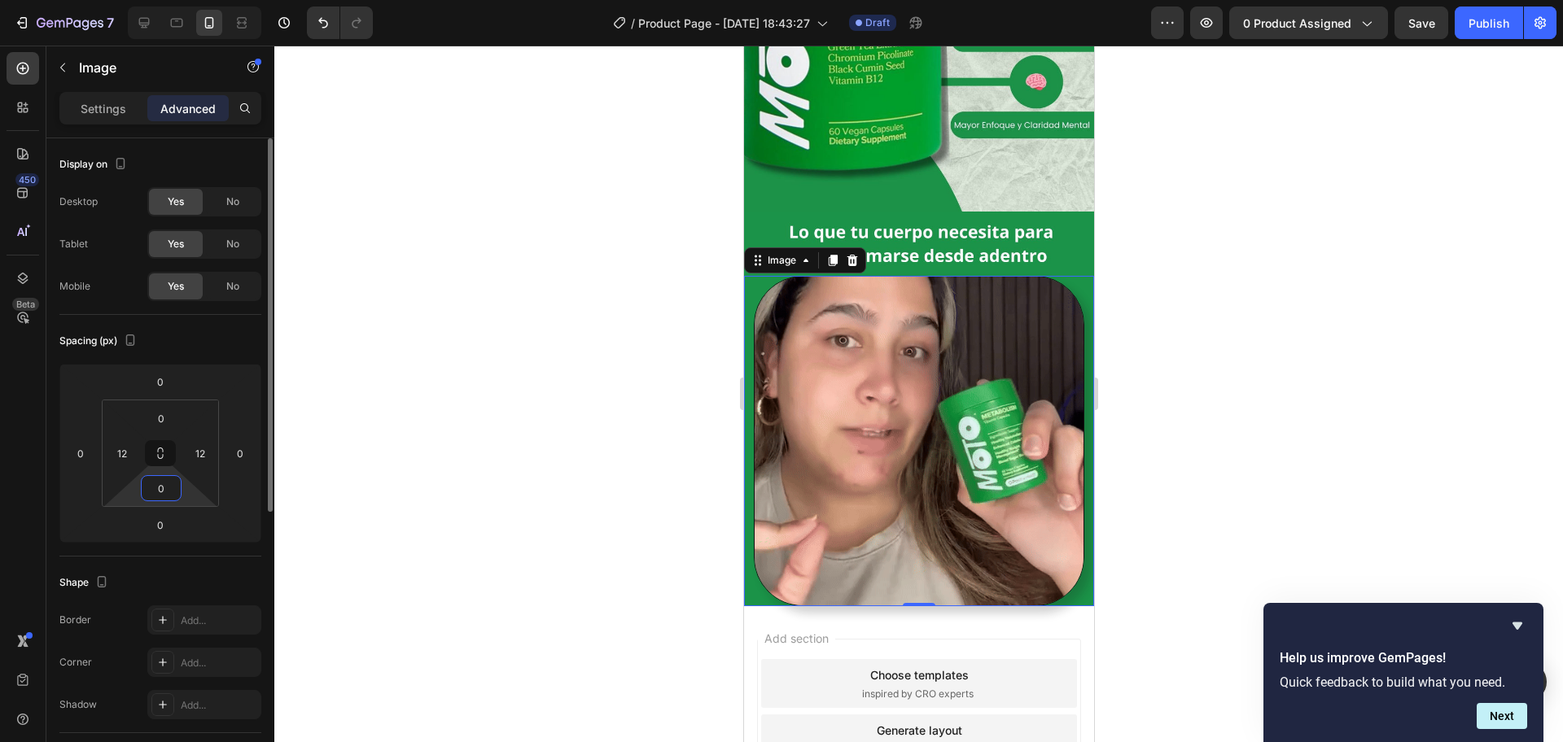
type input "0"
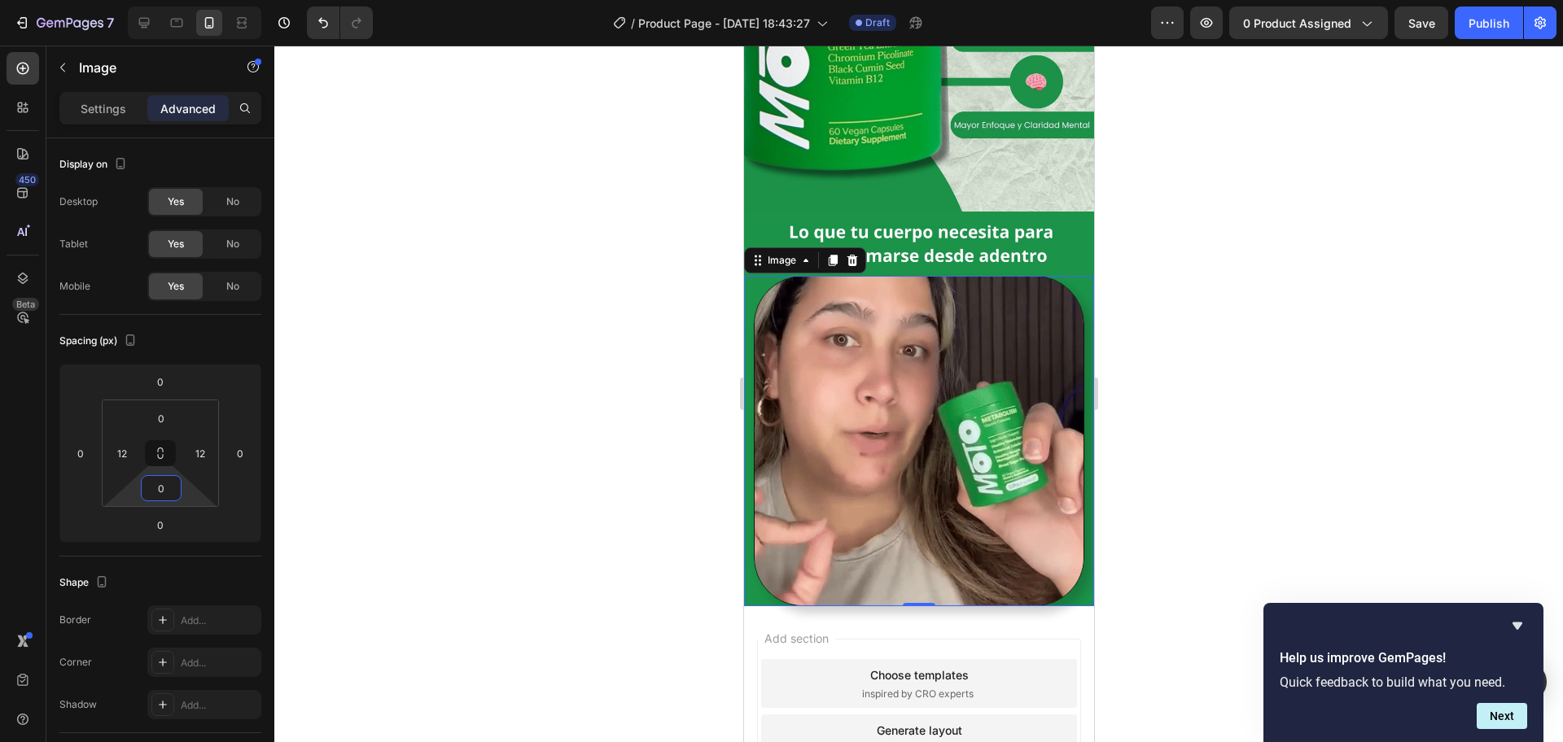
click at [1209, 423] on div at bounding box center [918, 394] width 1288 height 697
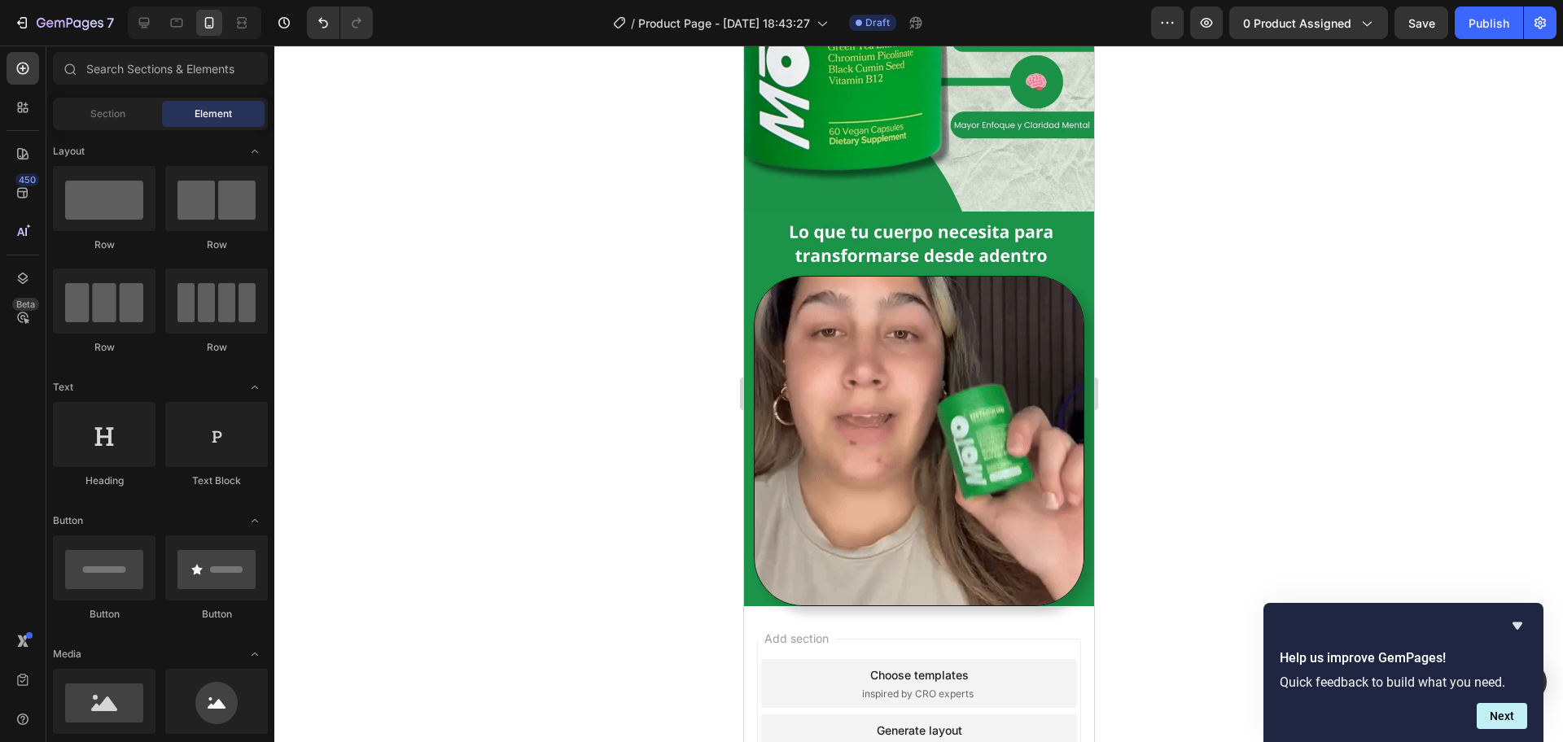
click at [1249, 369] on div at bounding box center [918, 394] width 1288 height 697
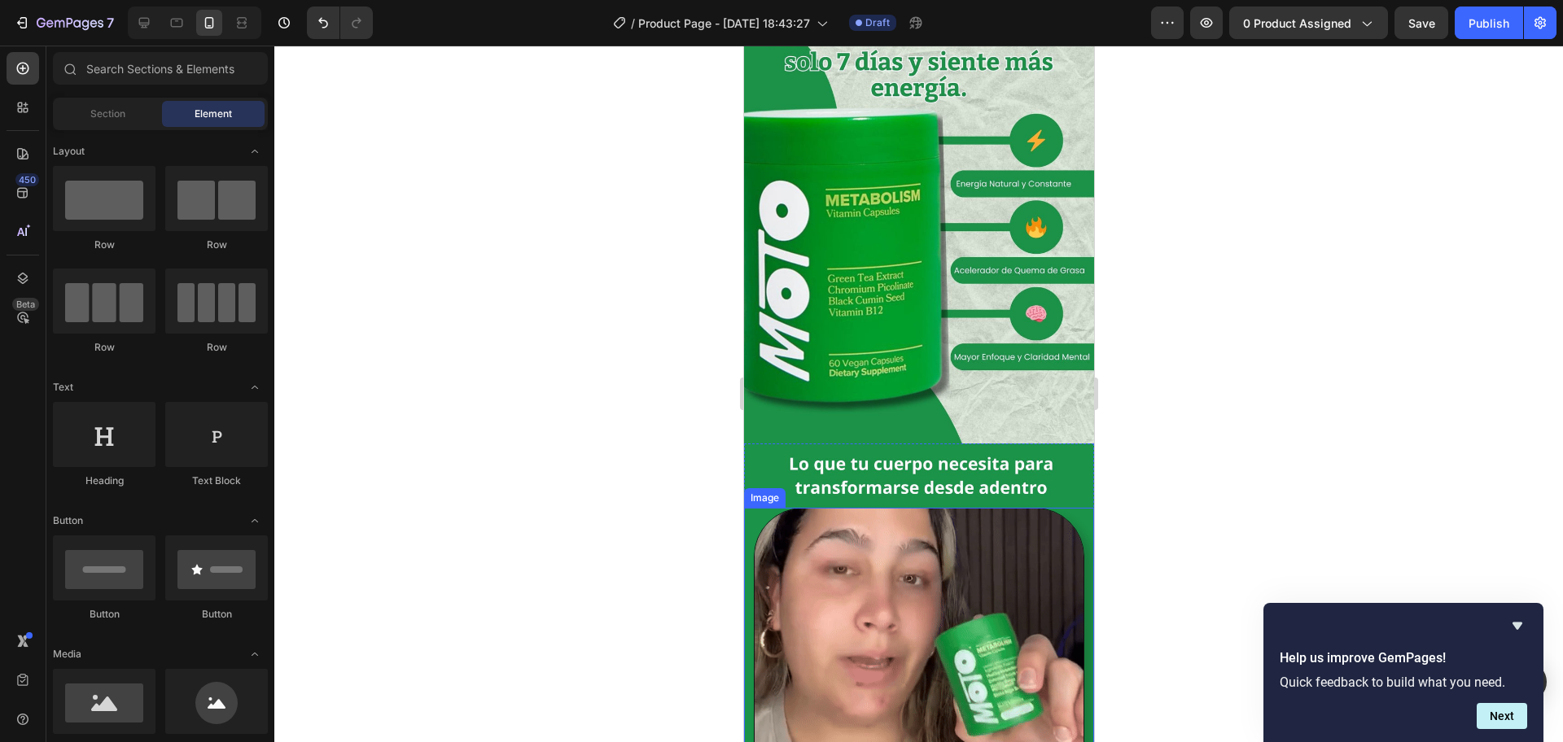
scroll to position [0, 0]
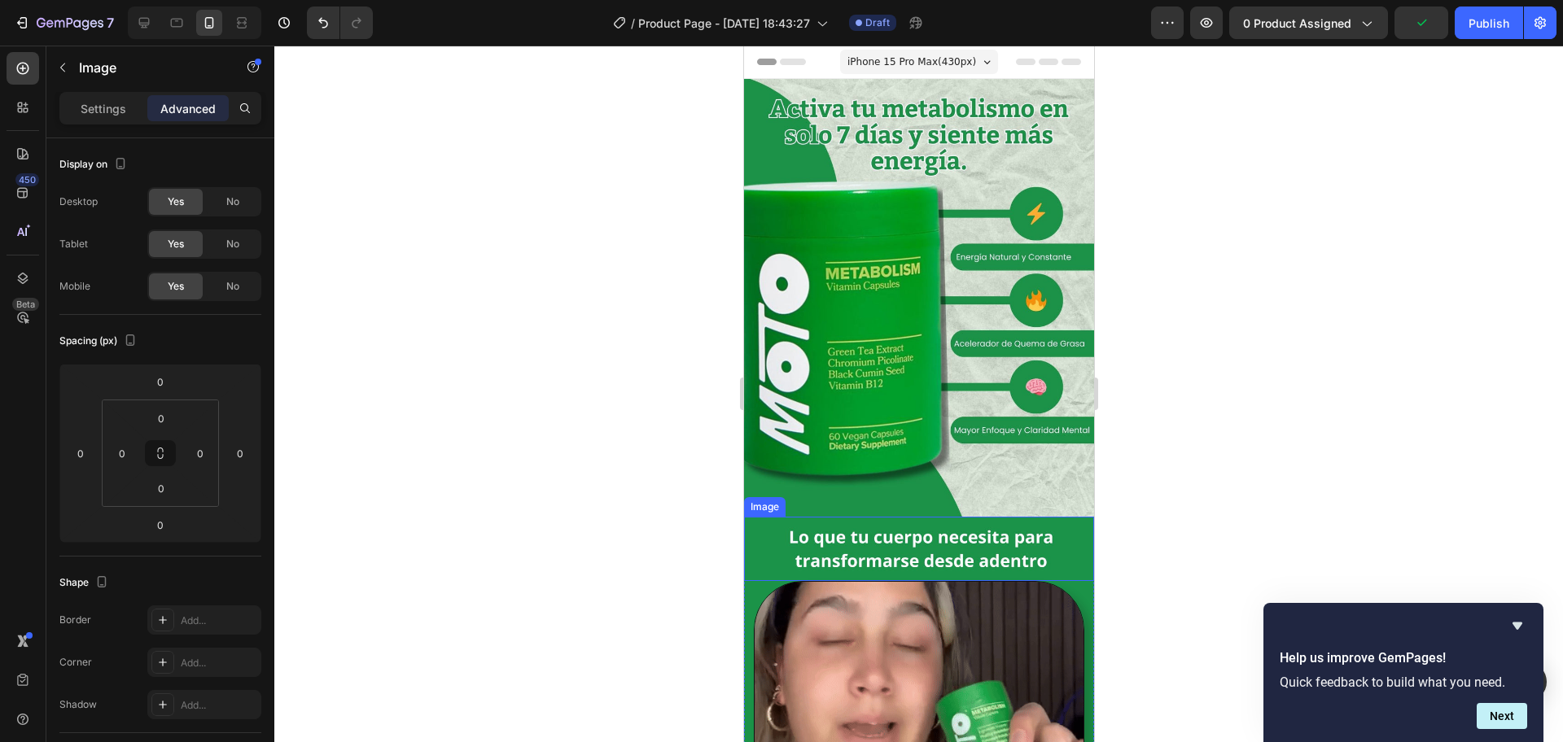
click at [973, 540] on img at bounding box center [918, 549] width 350 height 65
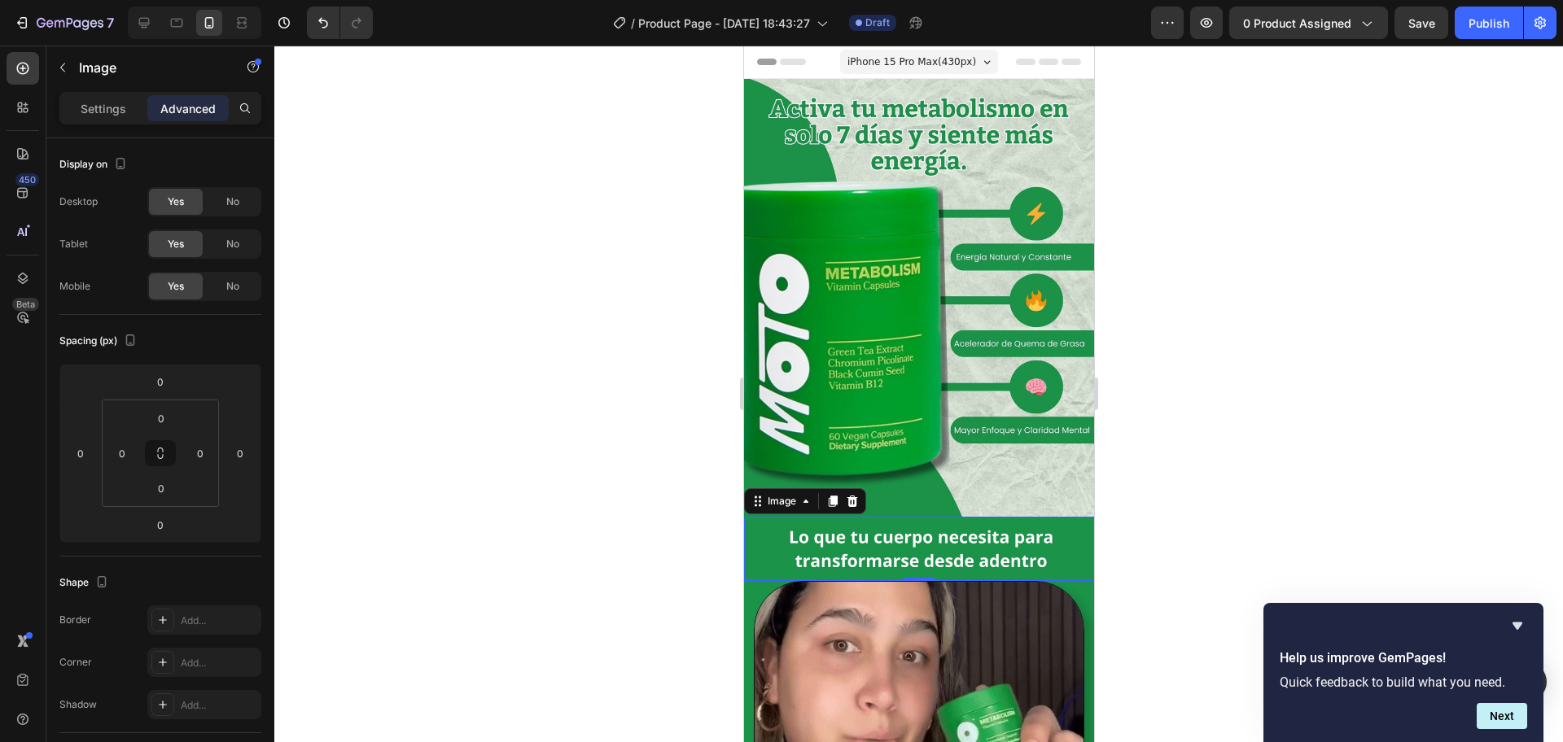
click at [1157, 362] on div at bounding box center [918, 394] width 1288 height 697
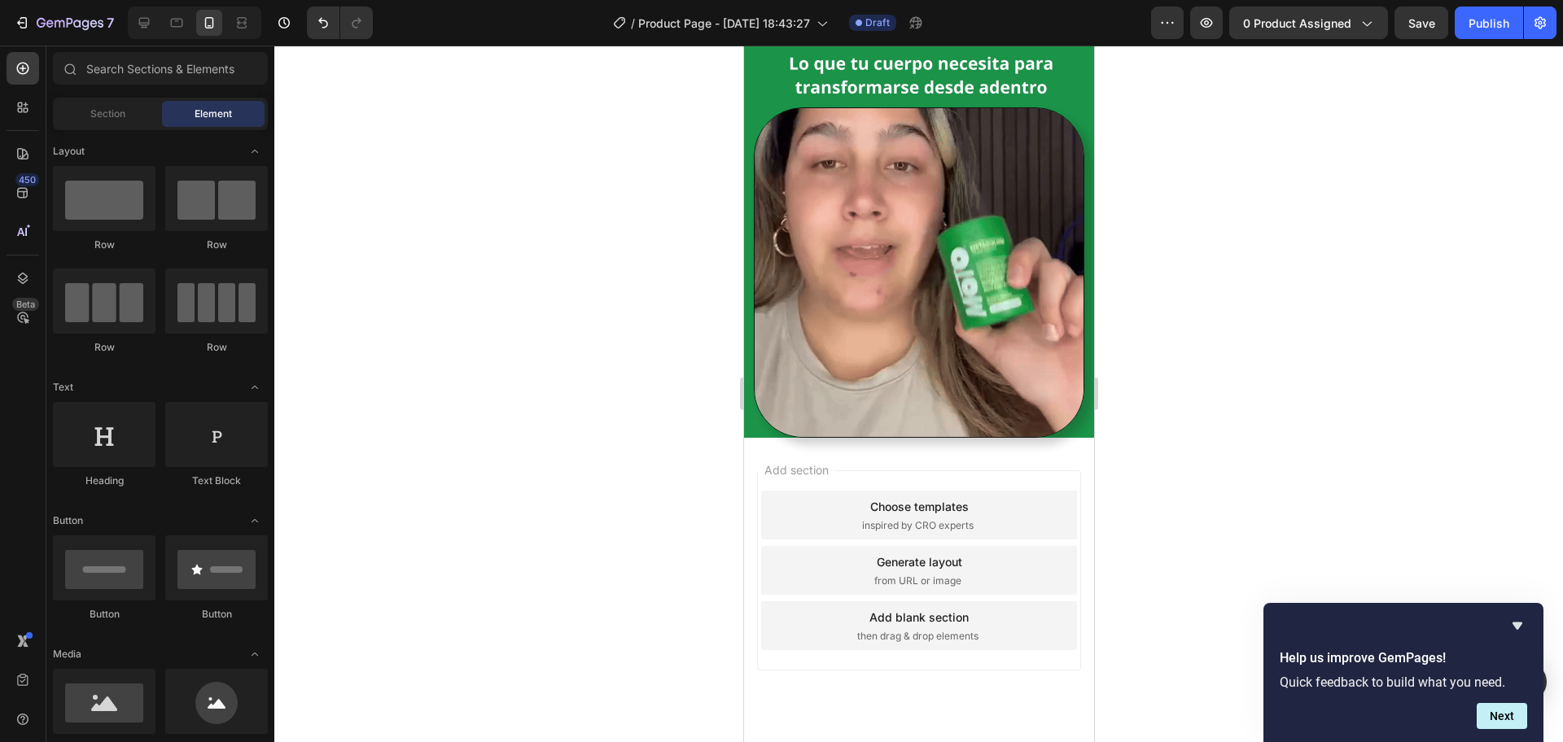
scroll to position [477, 0]
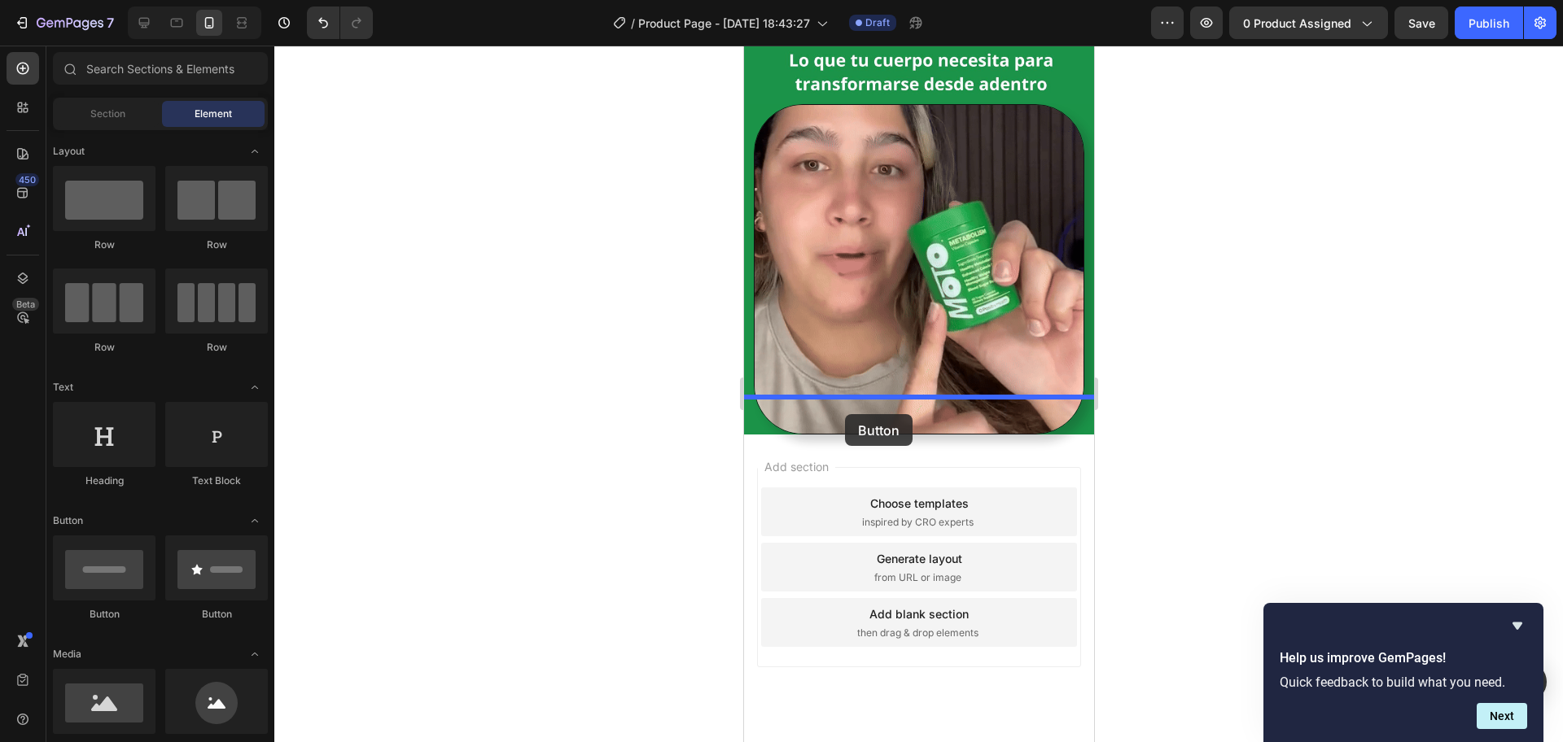
drag, startPoint x: 868, startPoint y: 641, endPoint x: 844, endPoint y: 414, distance: 228.4
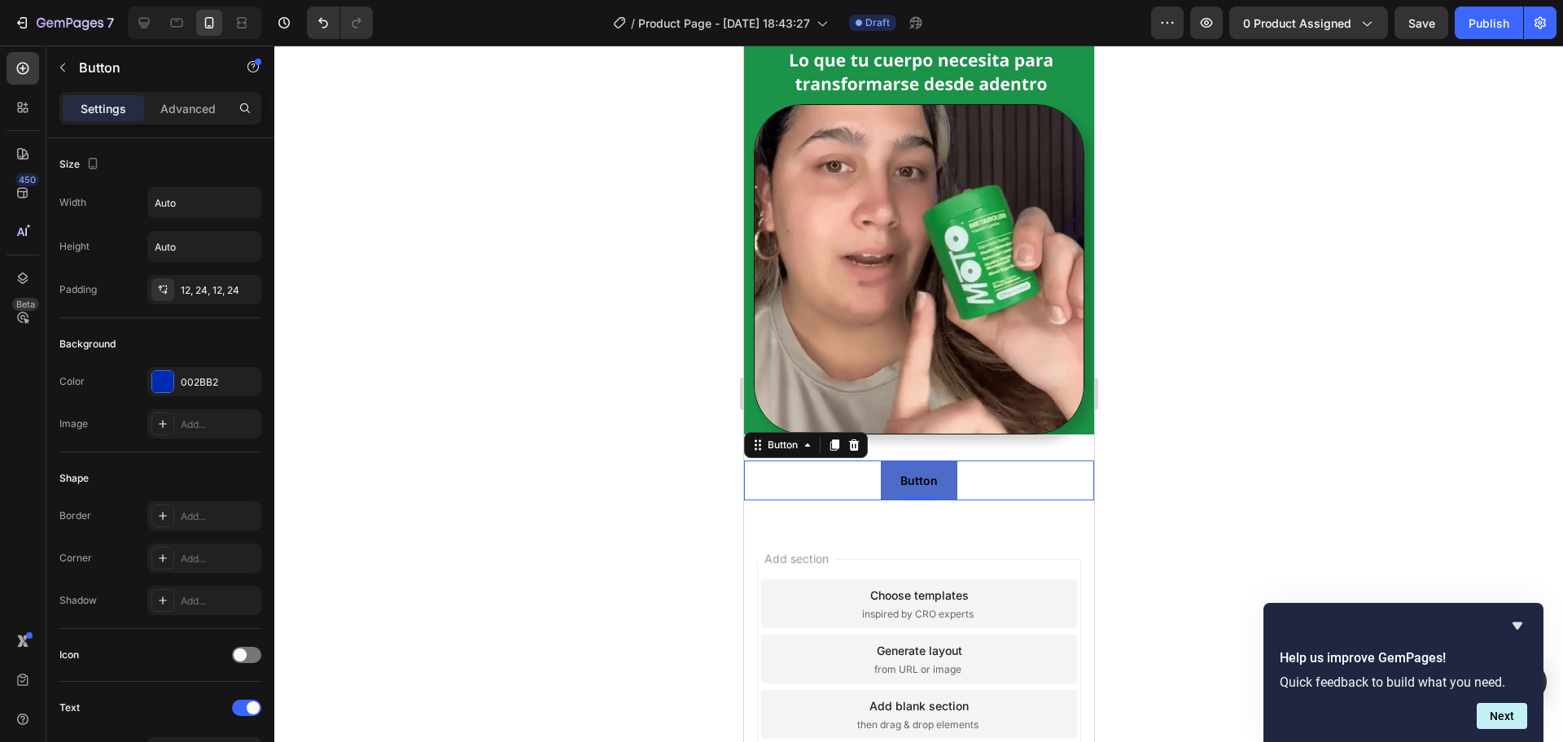
click at [941, 461] on button "Button" at bounding box center [918, 481] width 77 height 40
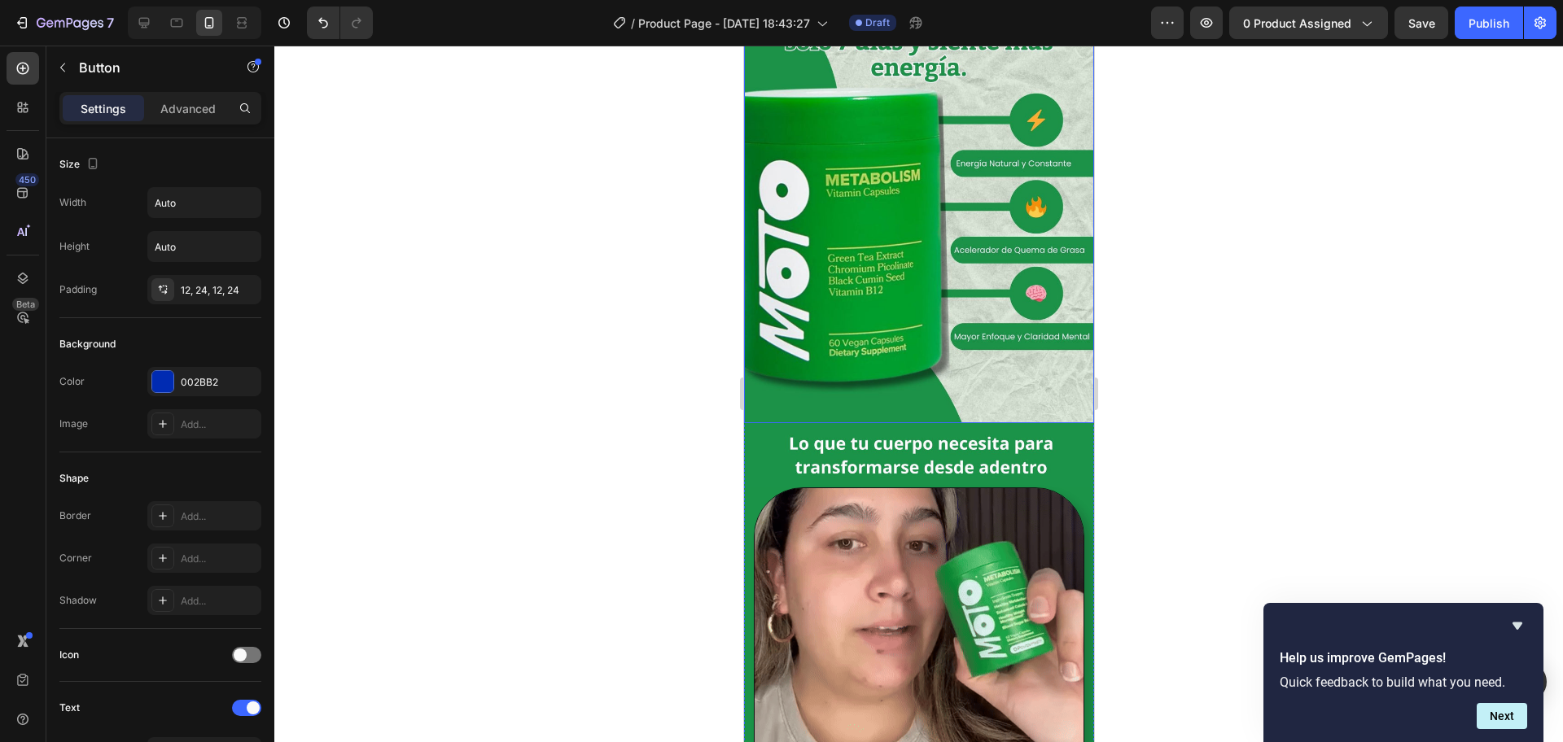
scroll to position [70, 0]
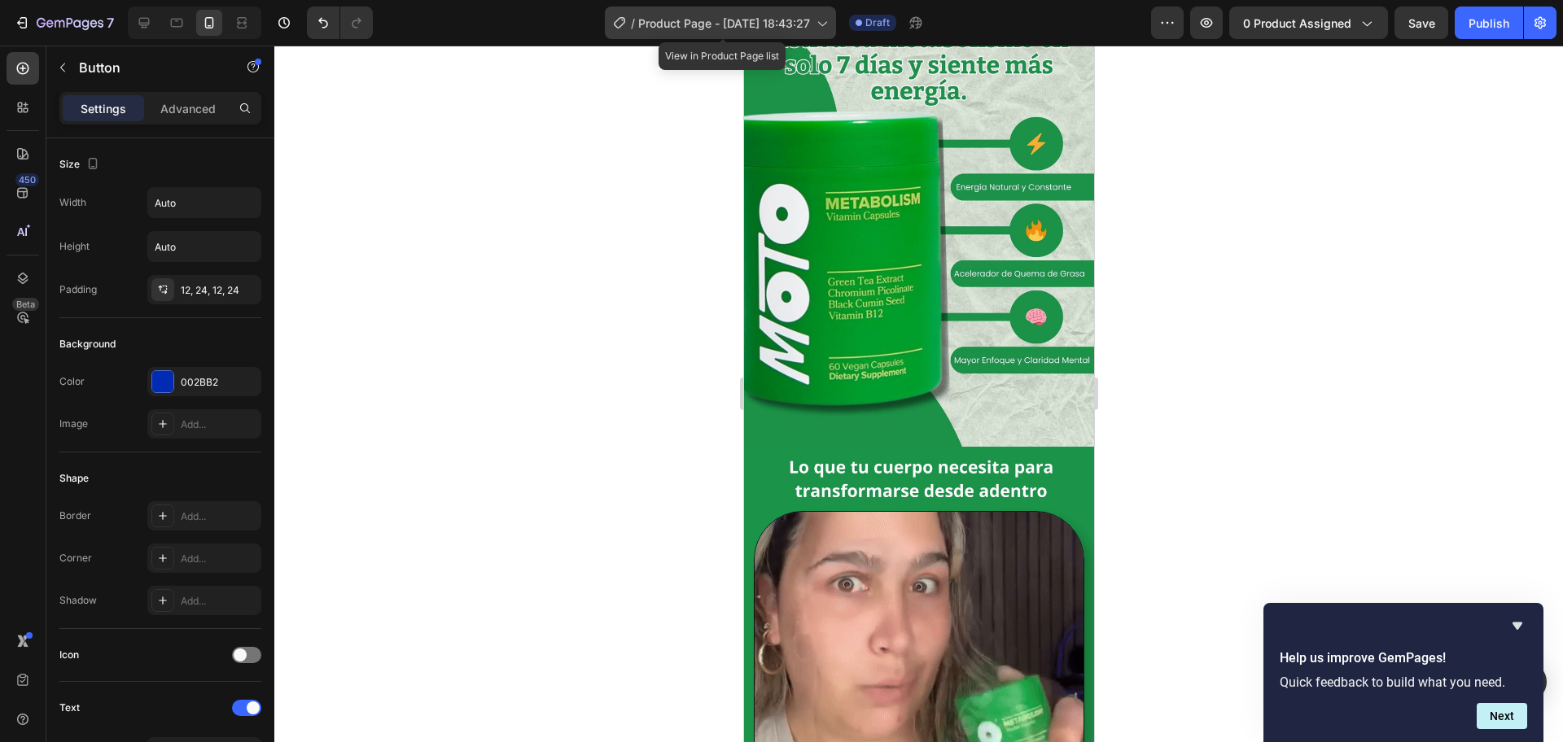
click at [813, 11] on div "/ Product Page - [DATE] 18:43:27" at bounding box center [720, 23] width 231 height 33
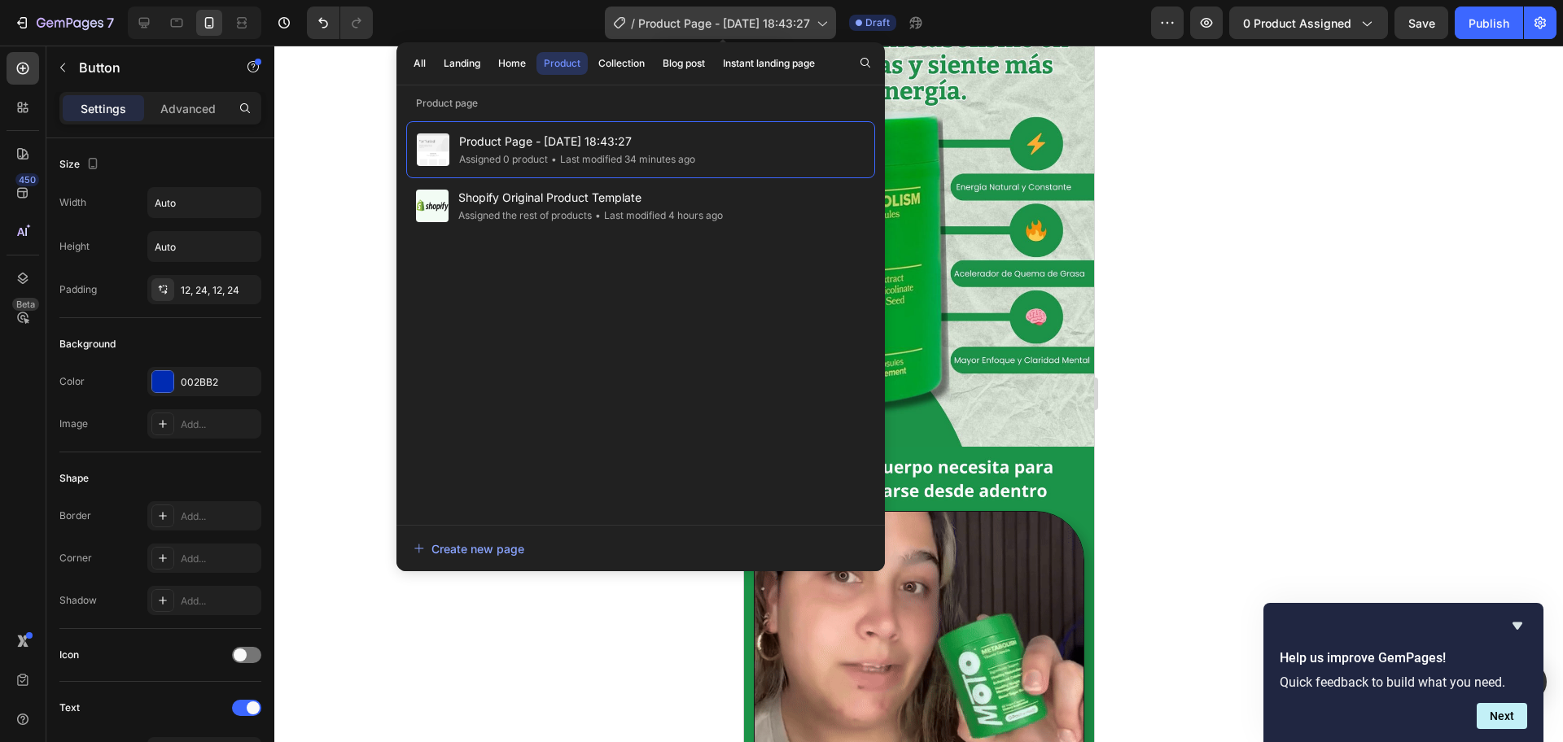
click at [827, 17] on icon at bounding box center [821, 23] width 16 height 16
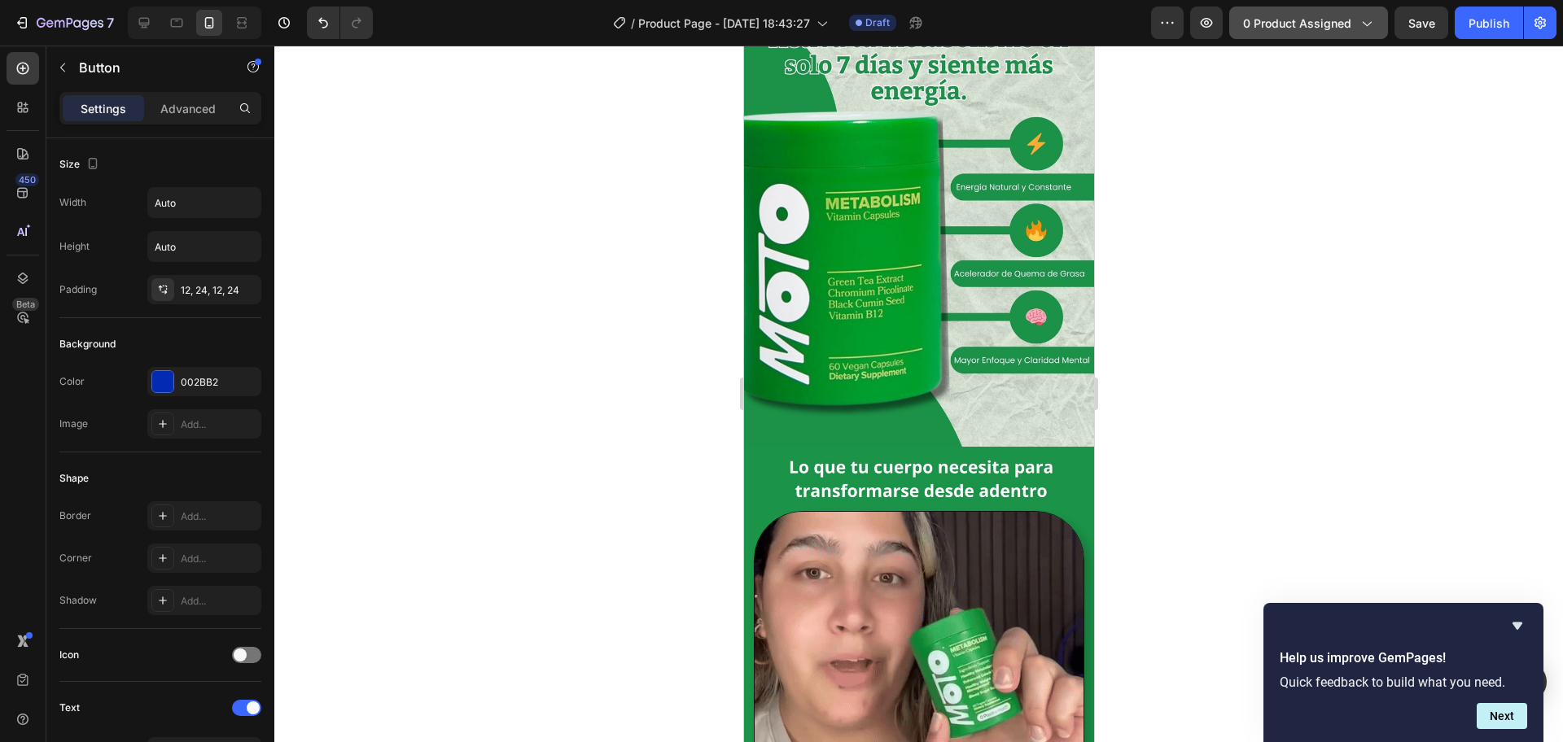
click at [1249, 23] on span "0 product assigned" at bounding box center [1297, 23] width 108 height 17
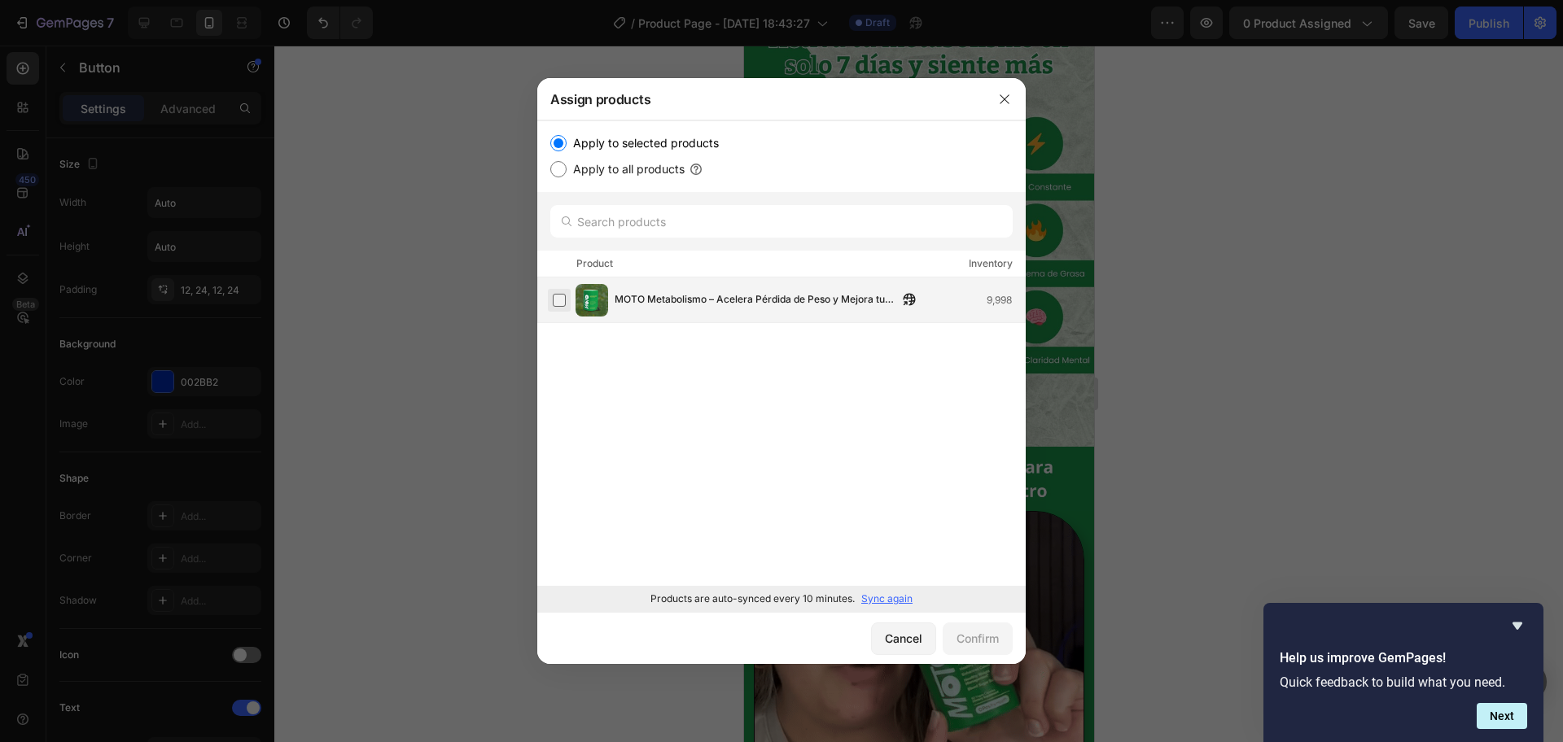
click at [563, 306] on label at bounding box center [559, 300] width 13 height 13
click at [967, 593] on div "Confirm" at bounding box center [977, 638] width 42 height 17
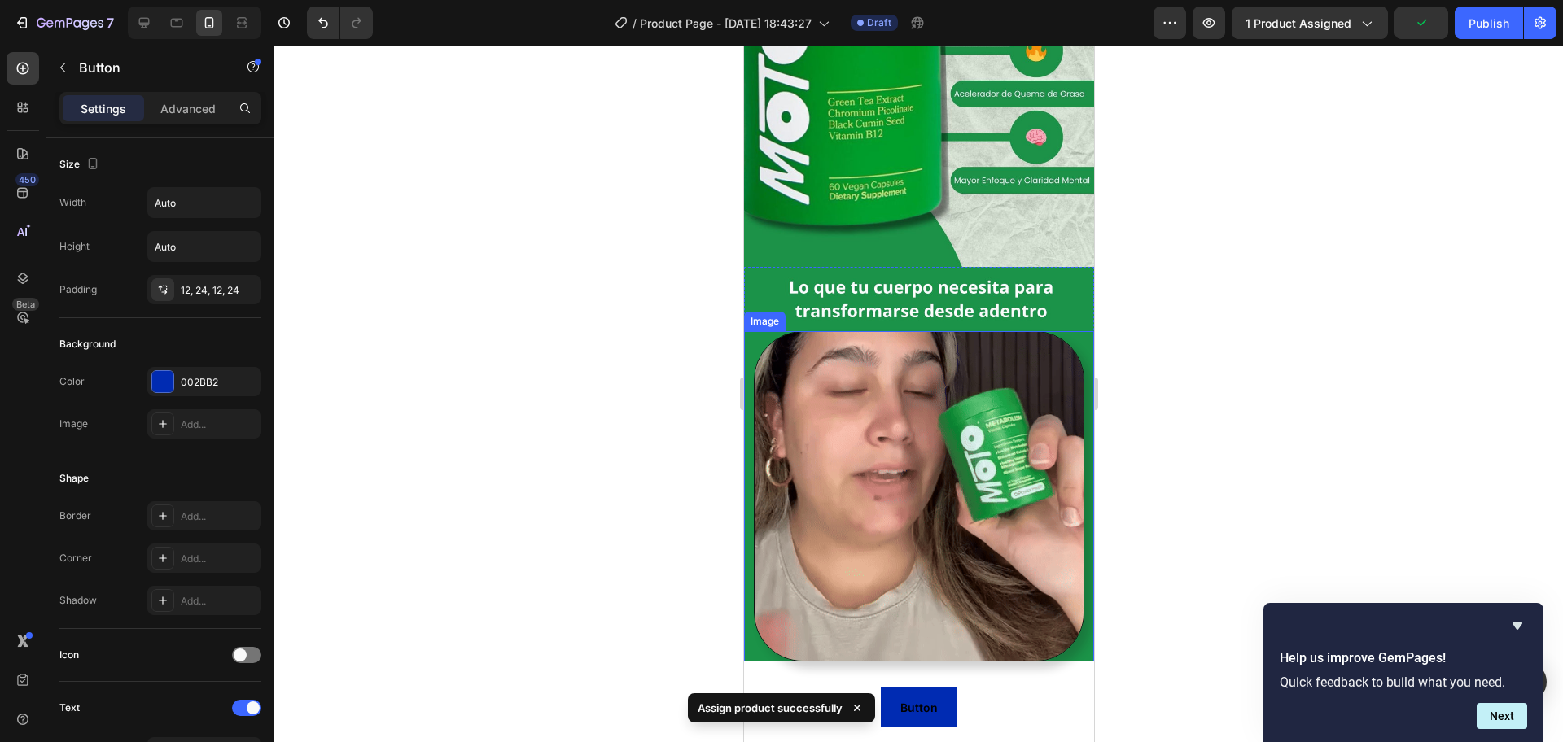
scroll to position [569, 0]
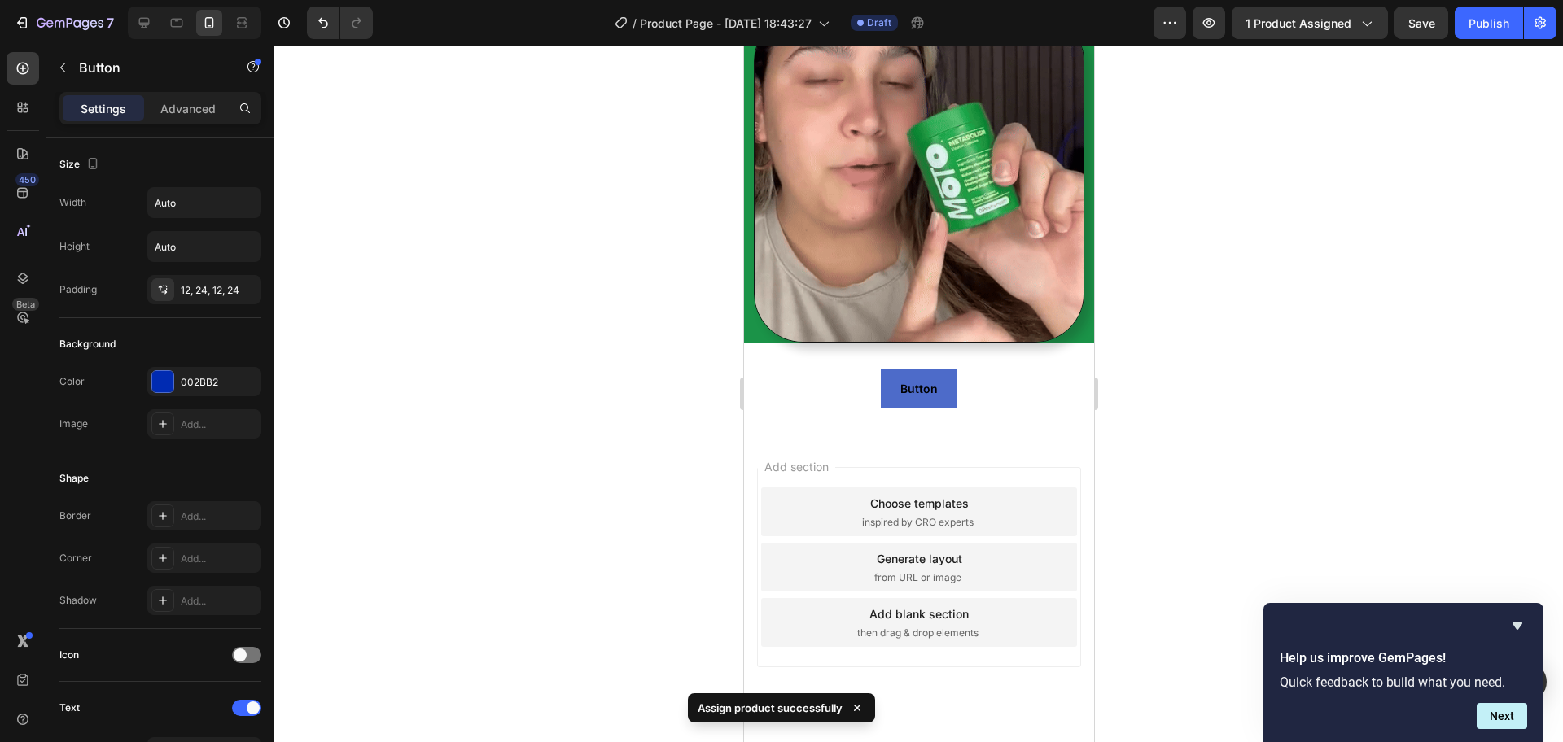
click at [933, 369] on button "Button" at bounding box center [918, 389] width 77 height 40
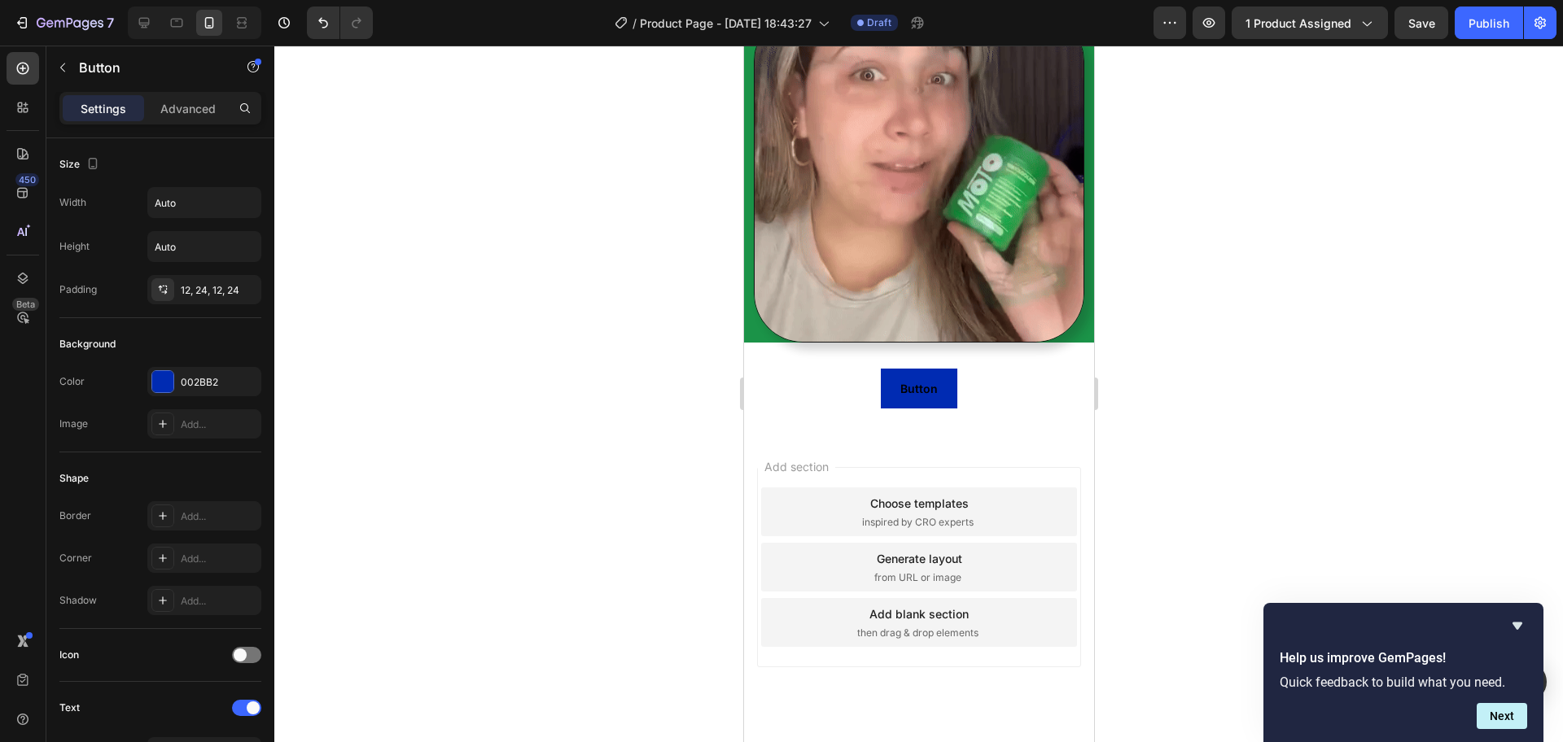
click at [811, 458] on span "Add section" at bounding box center [795, 466] width 77 height 17
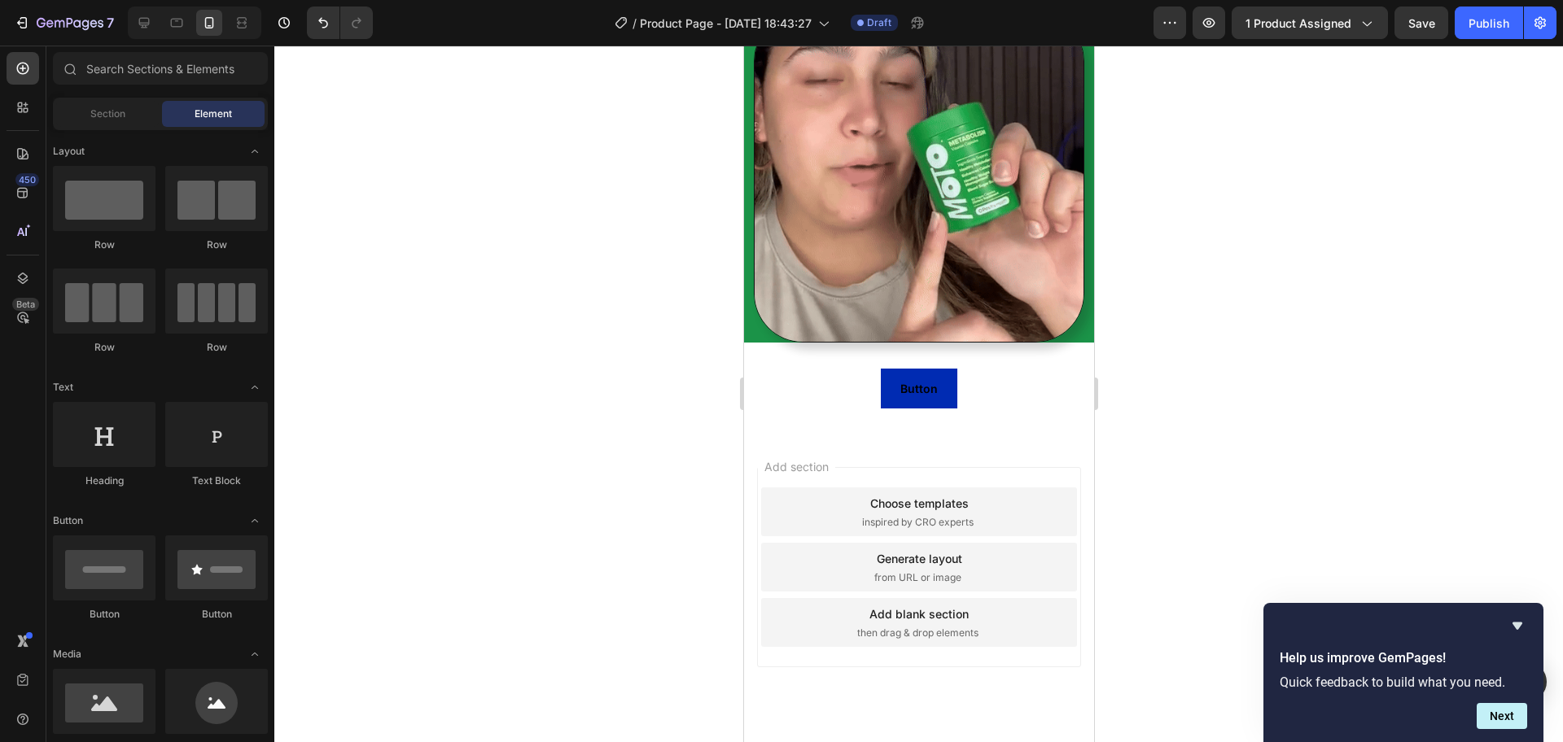
click at [811, 458] on span "Add section" at bounding box center [795, 466] width 77 height 17
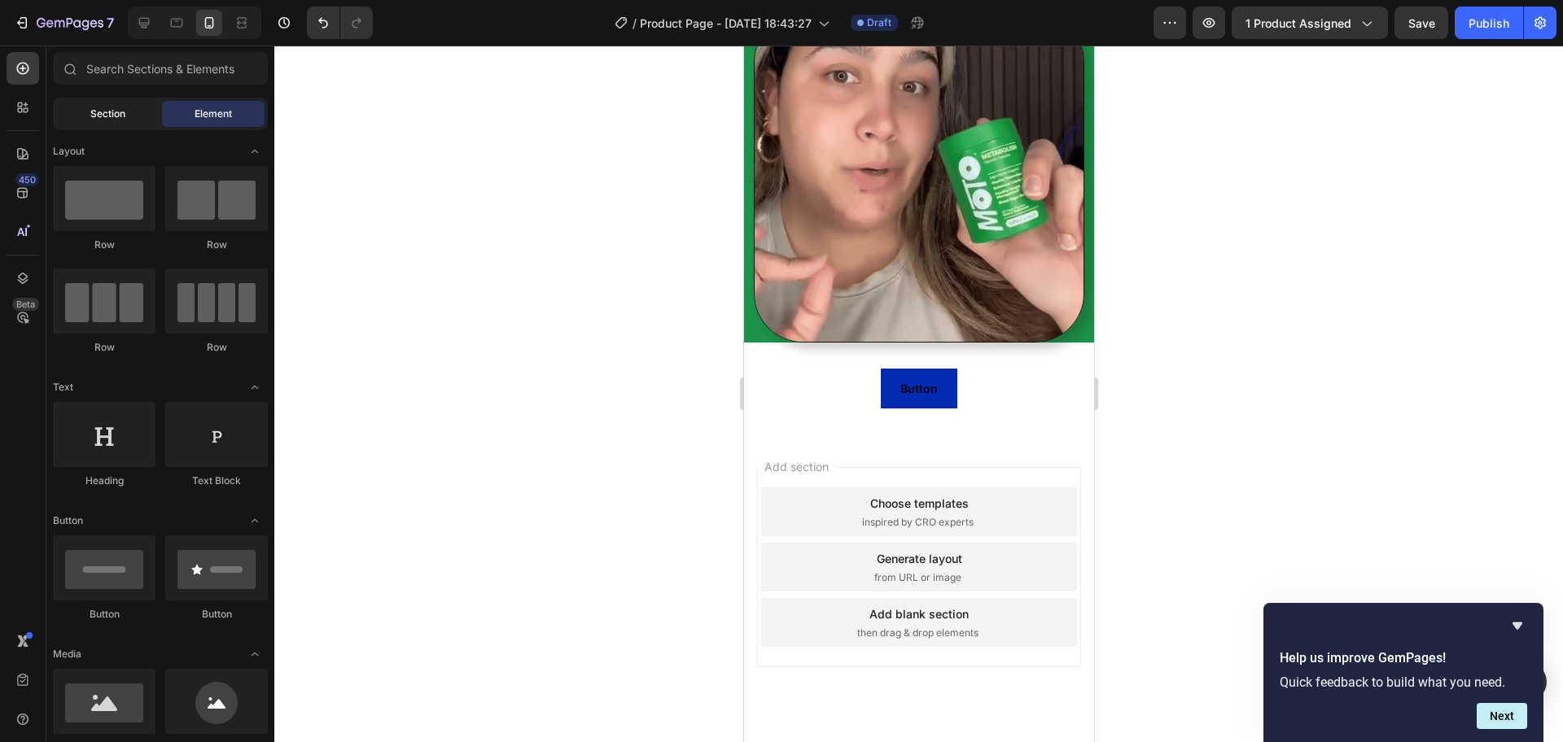
click at [112, 118] on span "Section" at bounding box center [107, 114] width 35 height 15
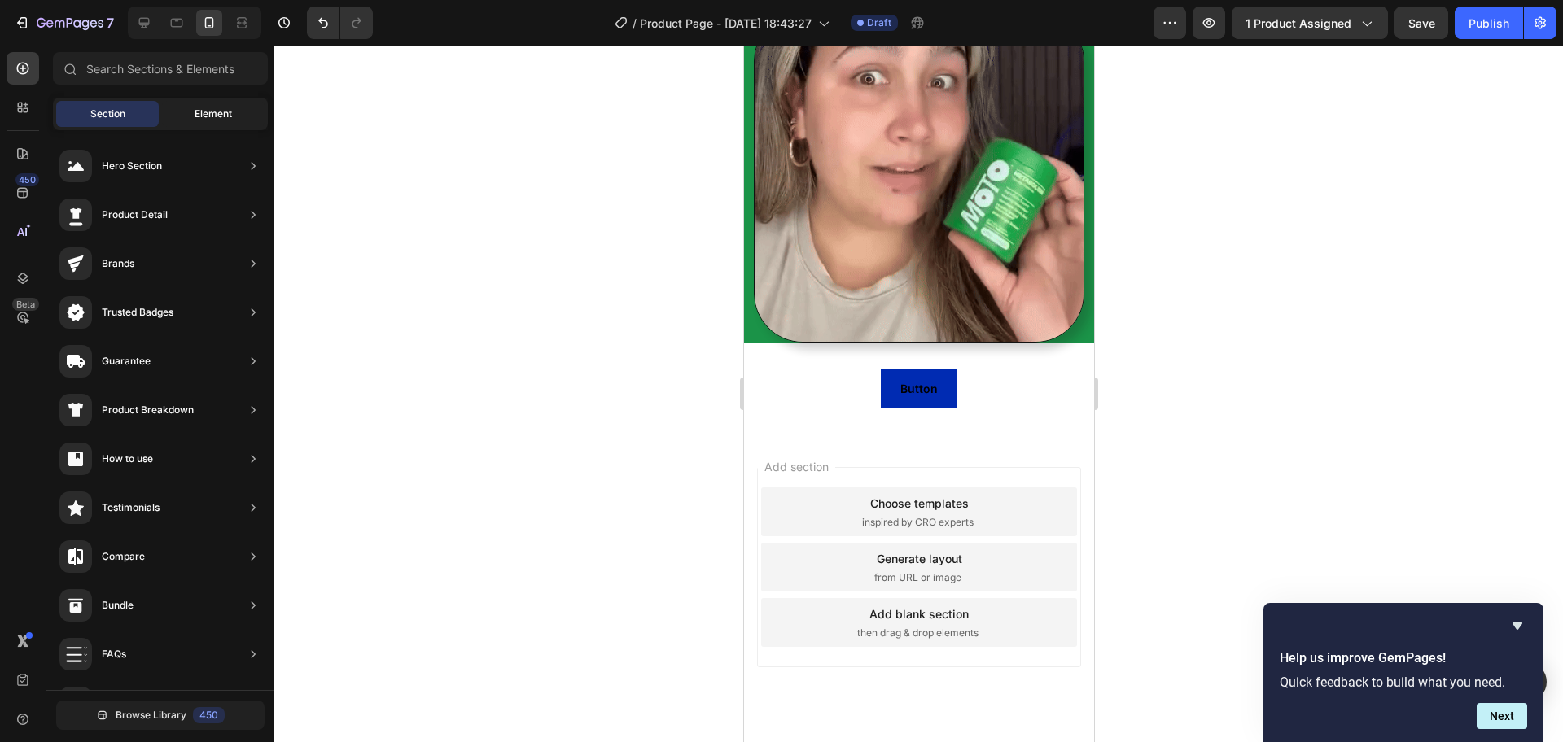
click at [217, 111] on span "Element" at bounding box center [213, 114] width 37 height 15
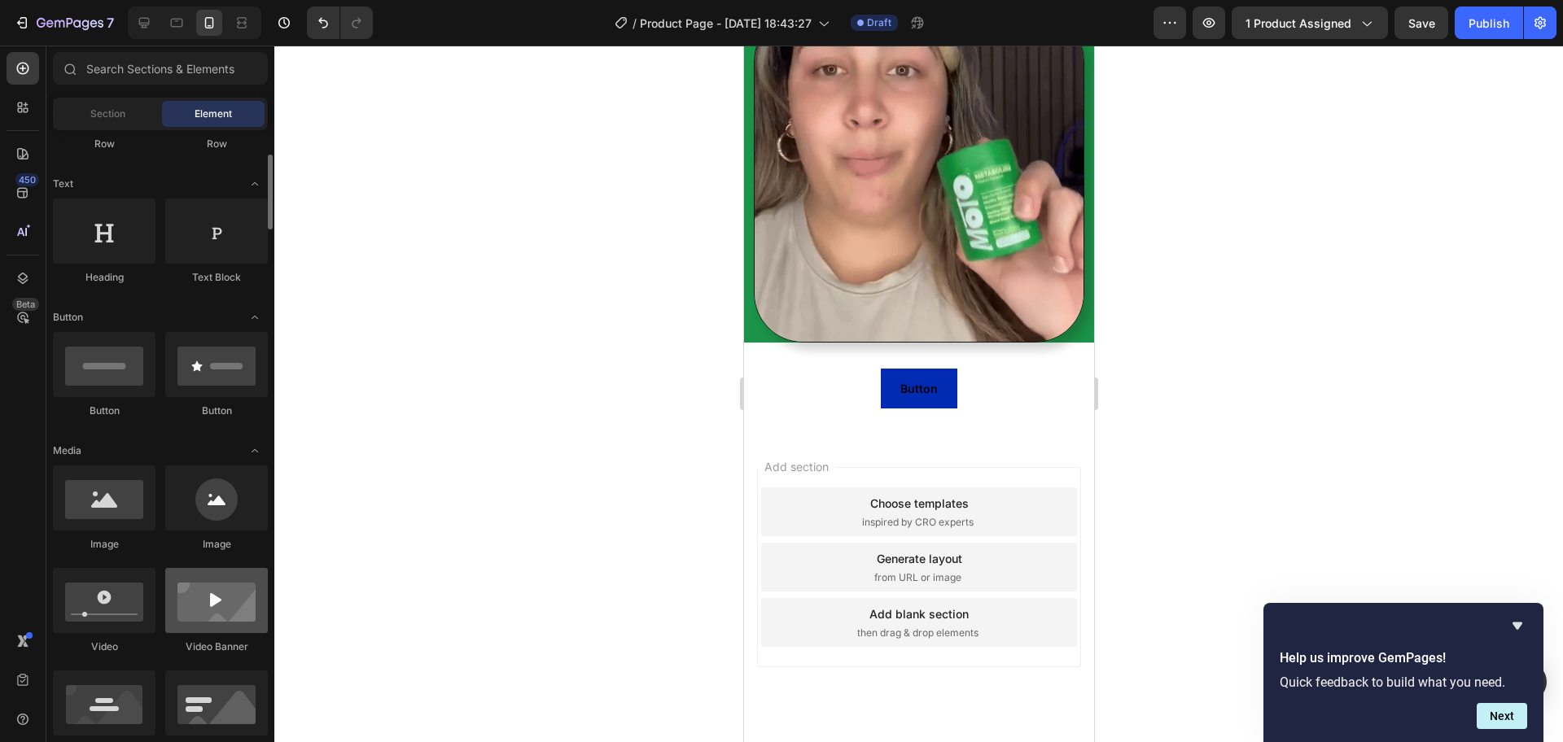
scroll to position [305, 0]
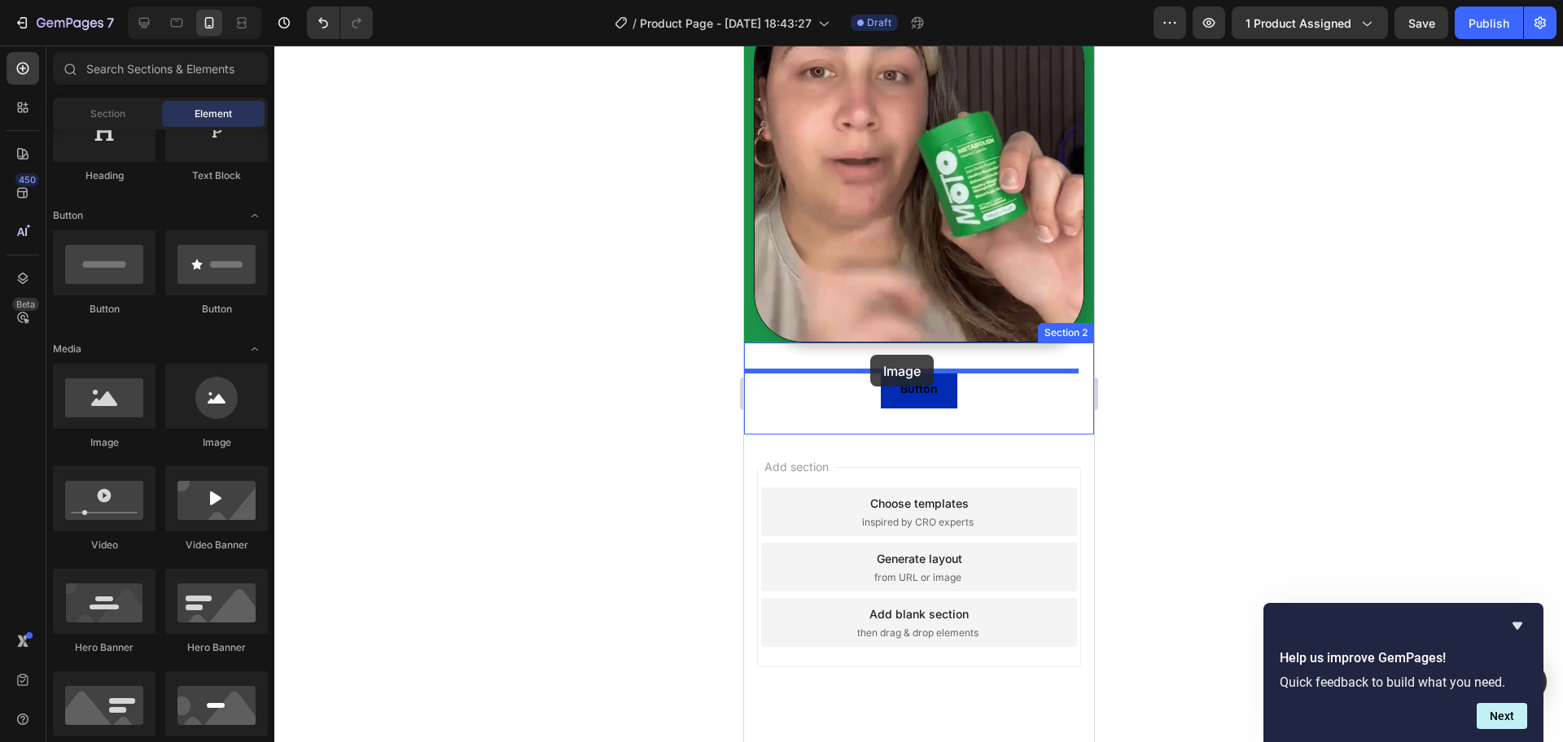
drag, startPoint x: 862, startPoint y: 457, endPoint x: 869, endPoint y: 355, distance: 102.0
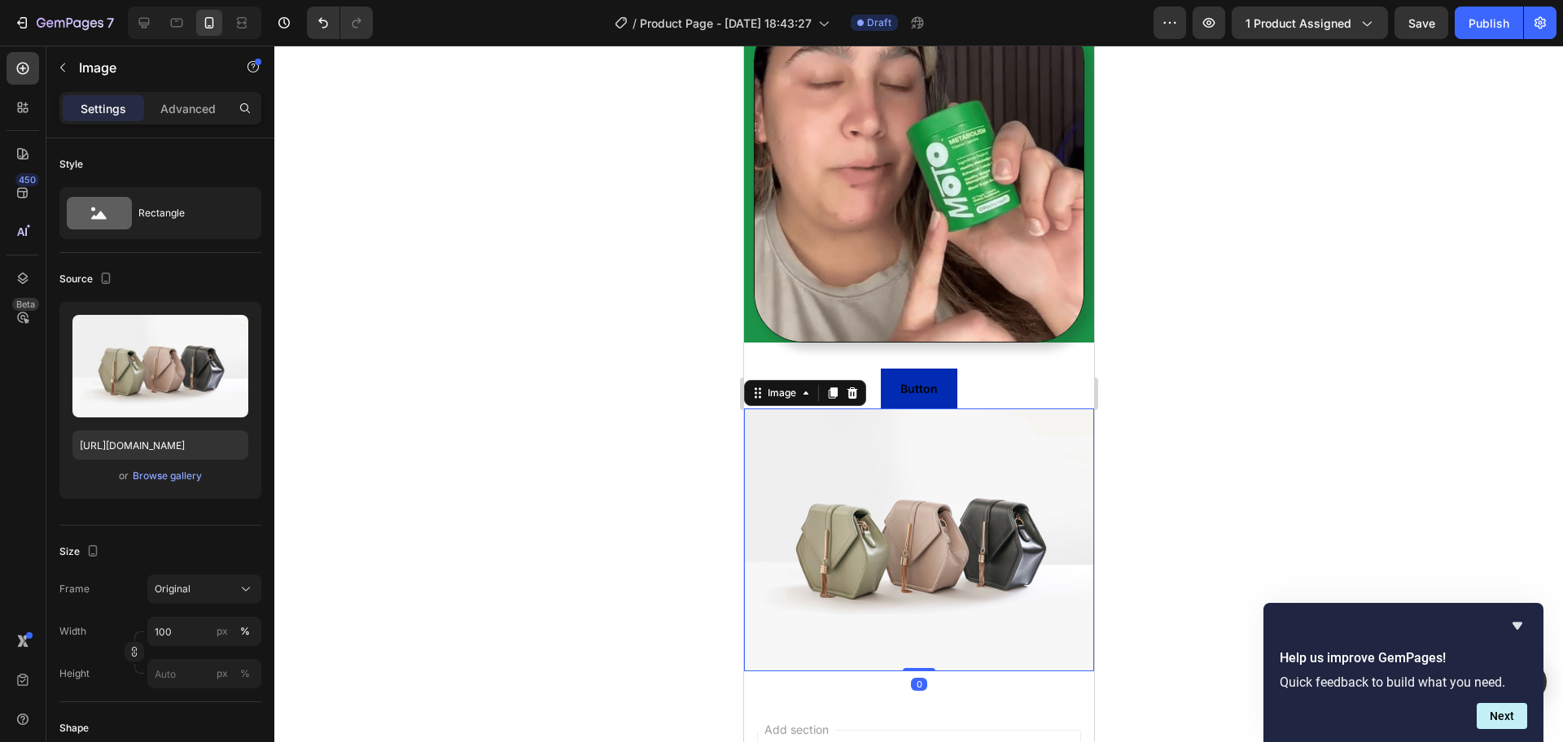
click at [955, 510] on img at bounding box center [918, 540] width 350 height 263
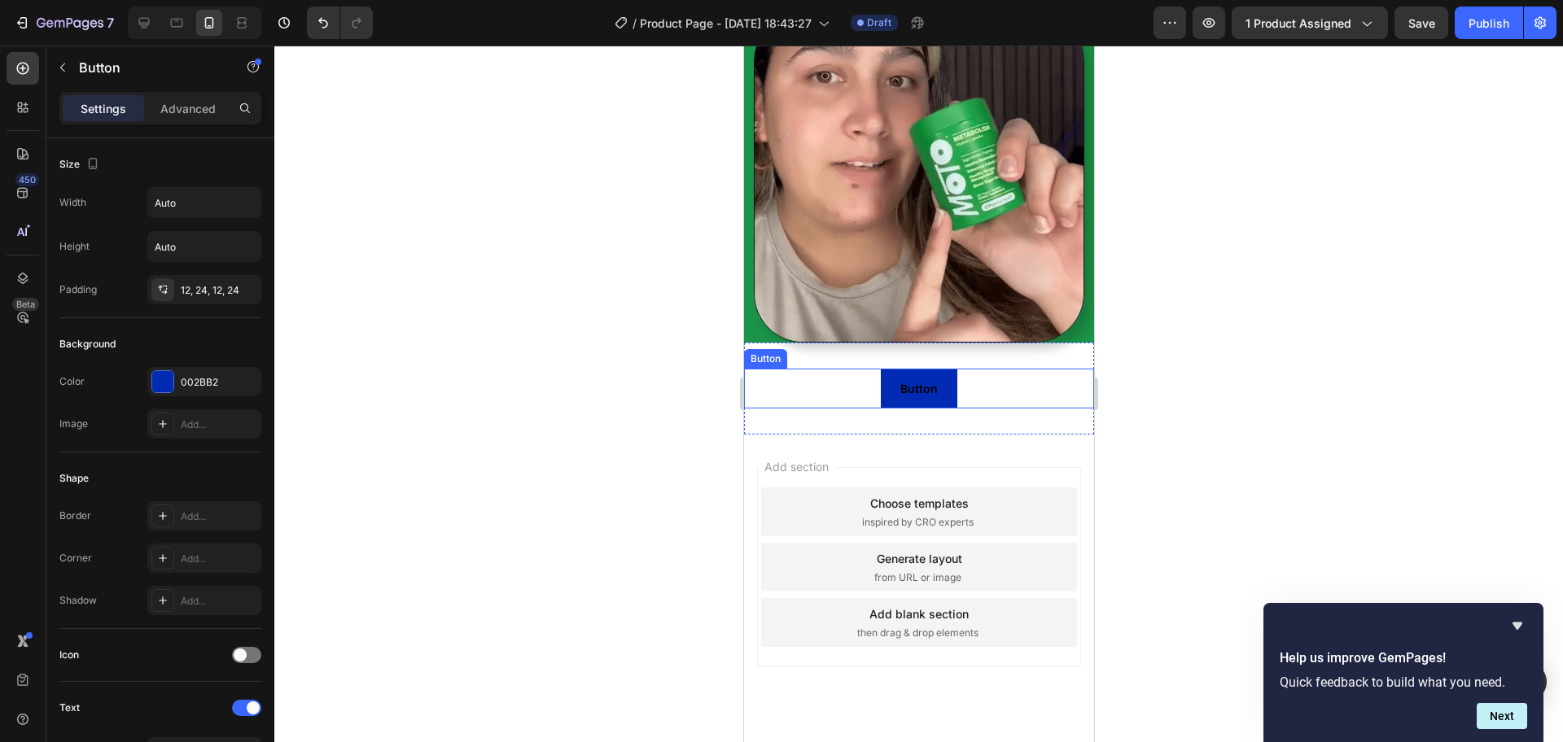
click at [1014, 369] on div "Button Button" at bounding box center [918, 389] width 350 height 40
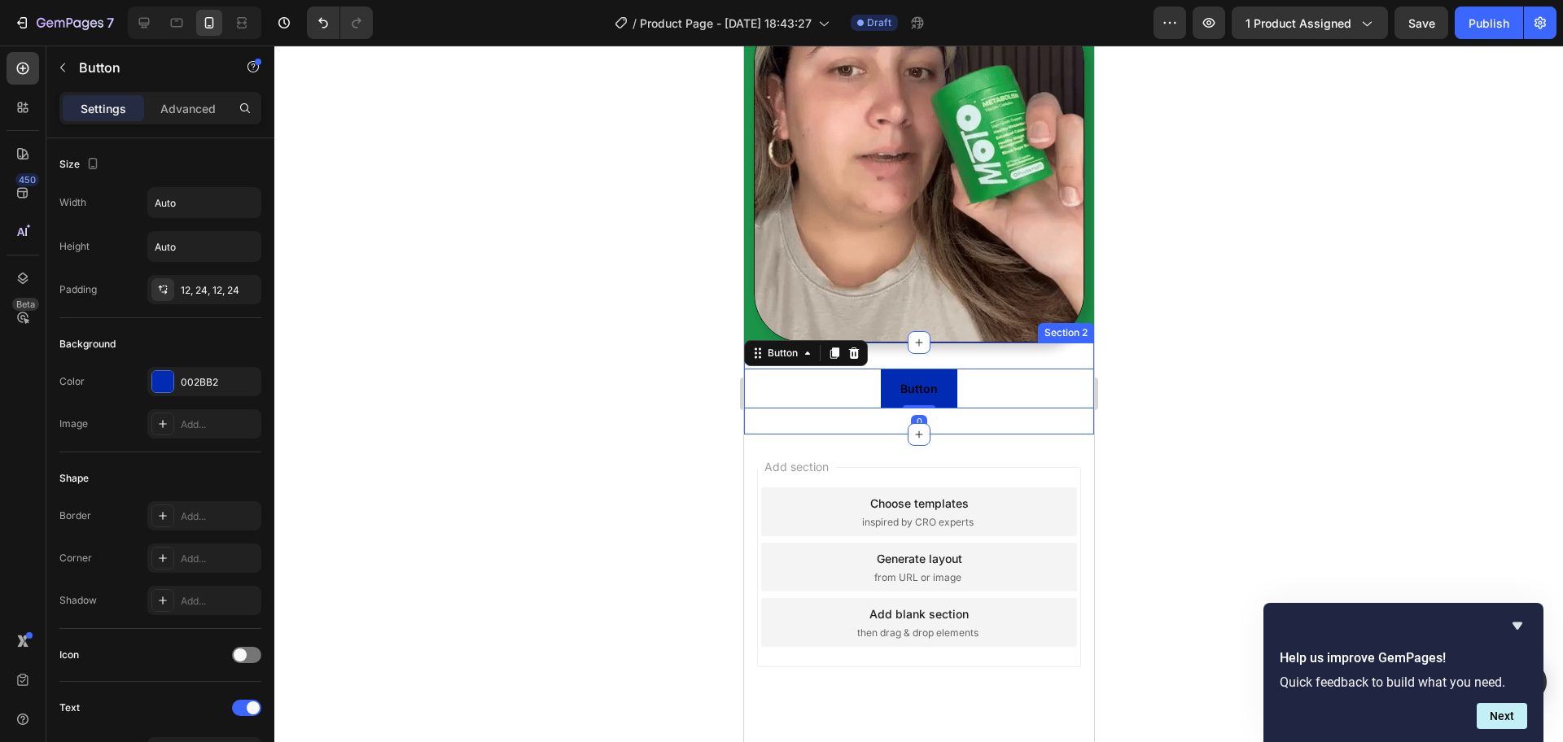
click at [987, 343] on div "Button Button 0 Section 2" at bounding box center [918, 389] width 350 height 92
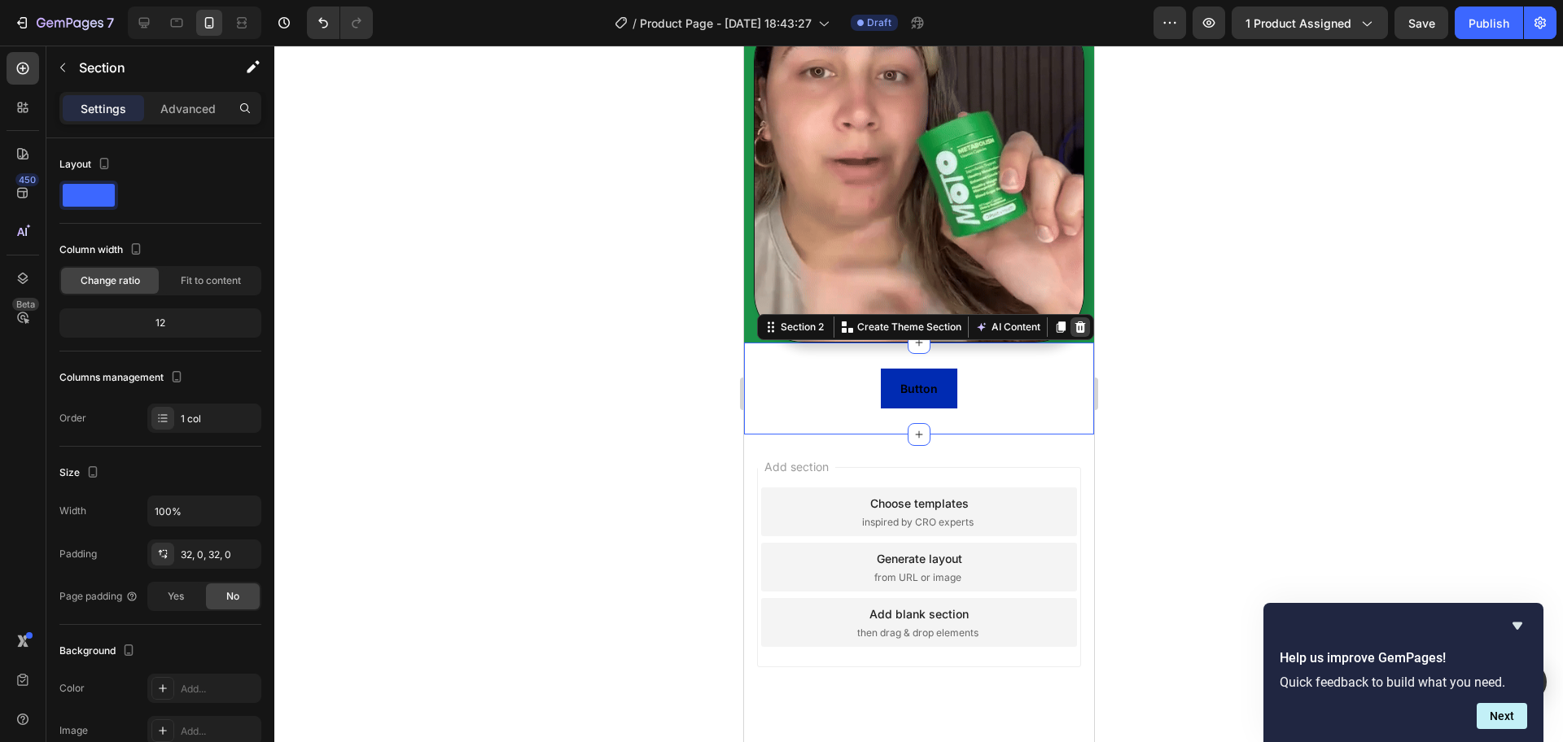
click at [1070, 317] on div at bounding box center [1080, 327] width 20 height 20
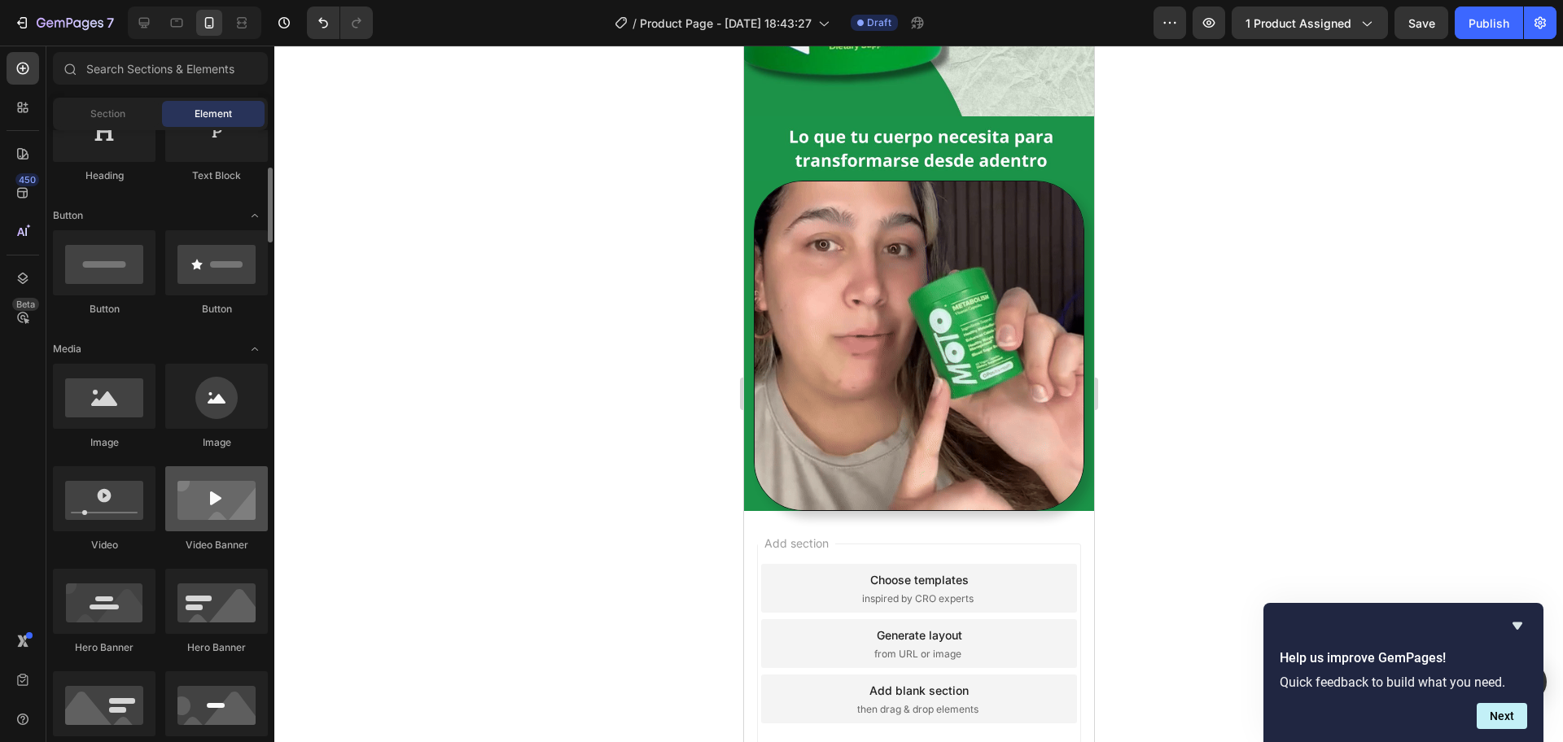
scroll to position [407, 0]
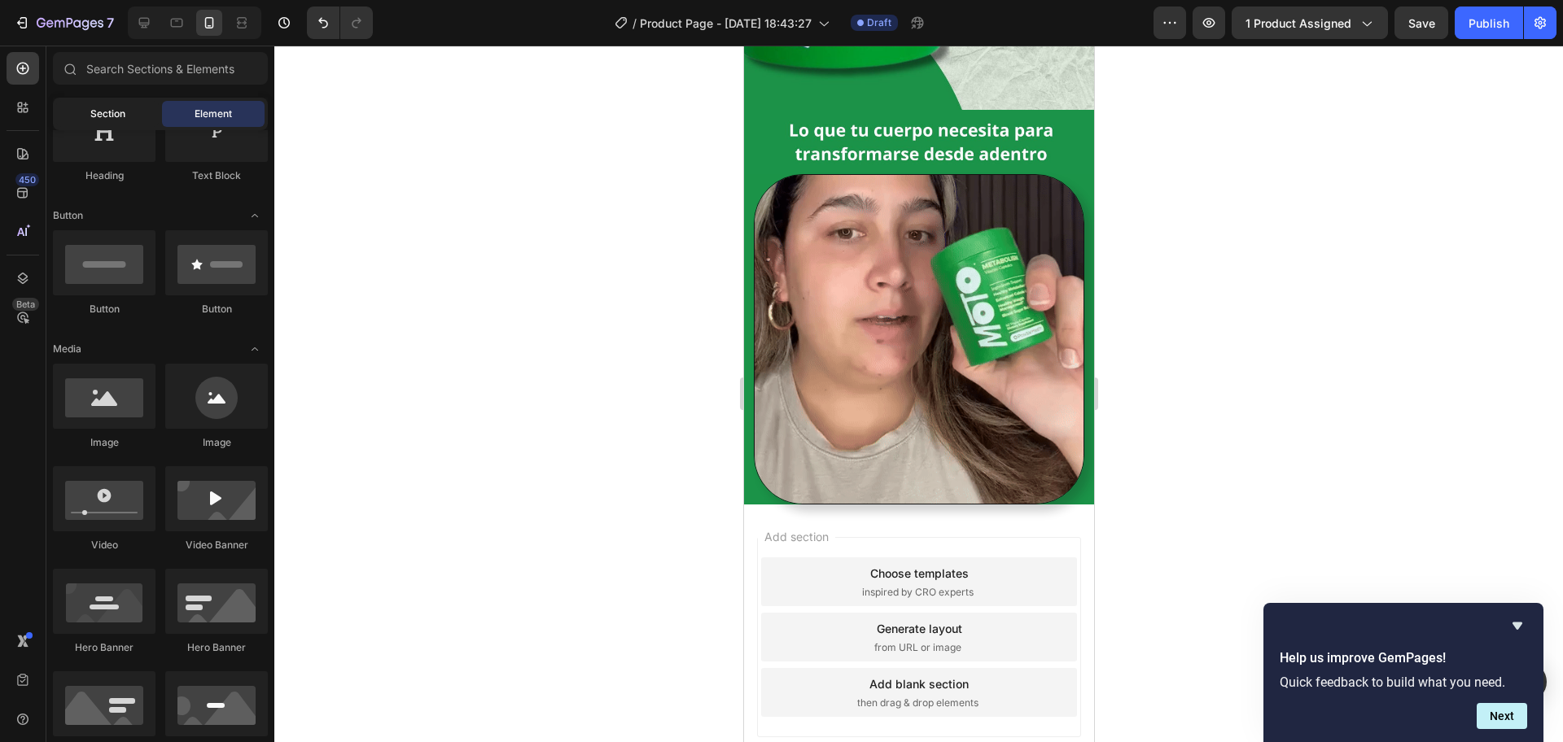
click at [121, 105] on div "Section" at bounding box center [107, 114] width 103 height 26
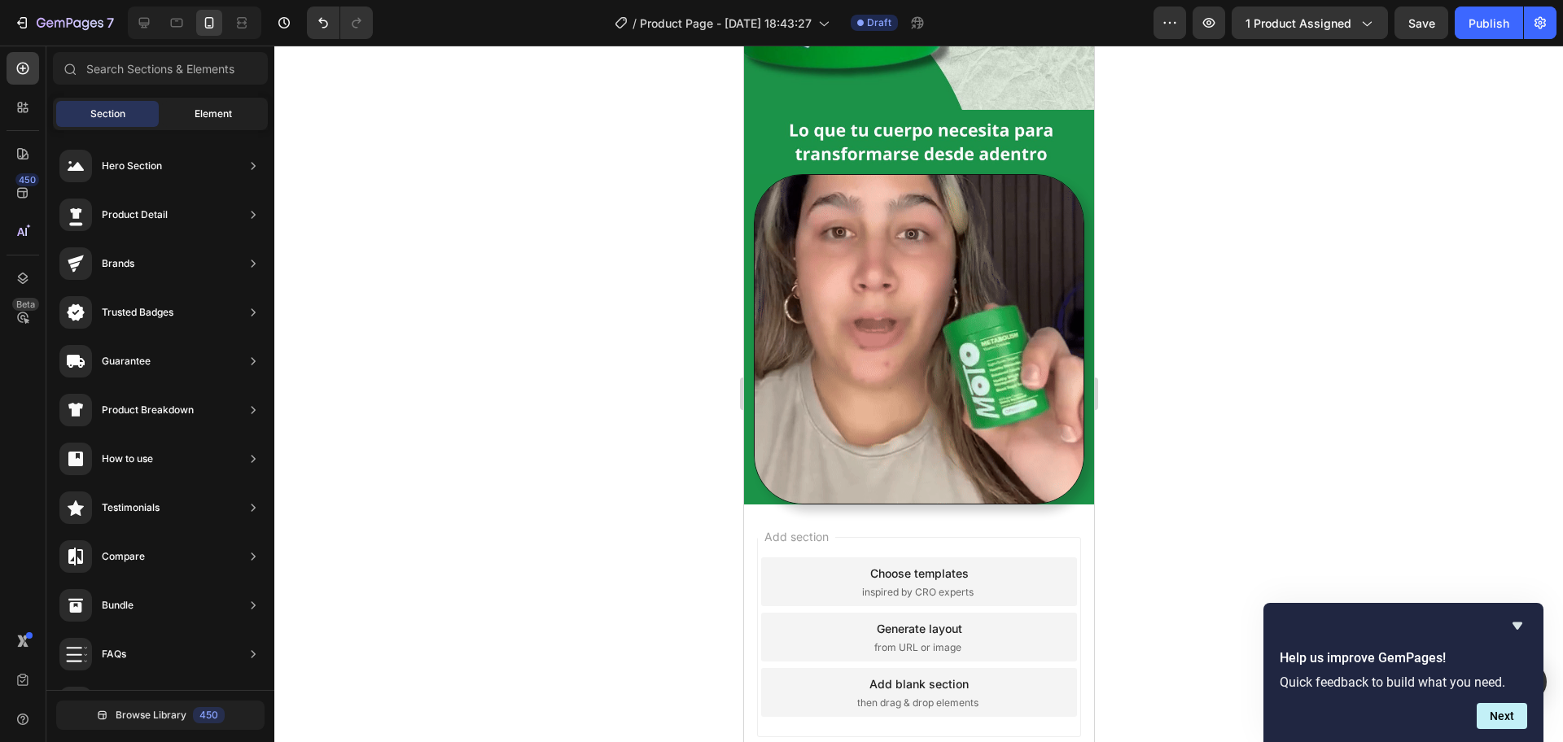
click at [204, 109] on span "Element" at bounding box center [213, 114] width 37 height 15
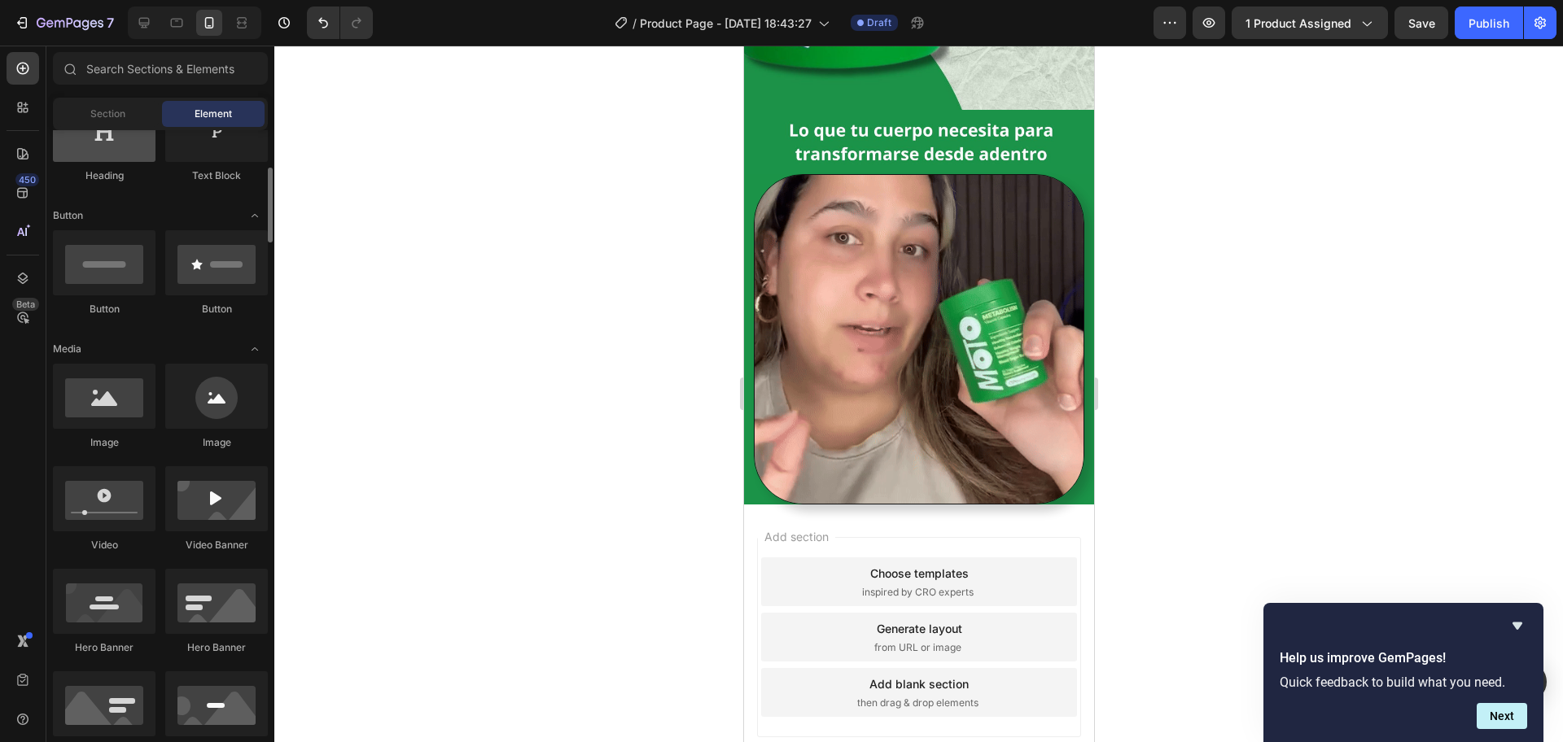
scroll to position [0, 0]
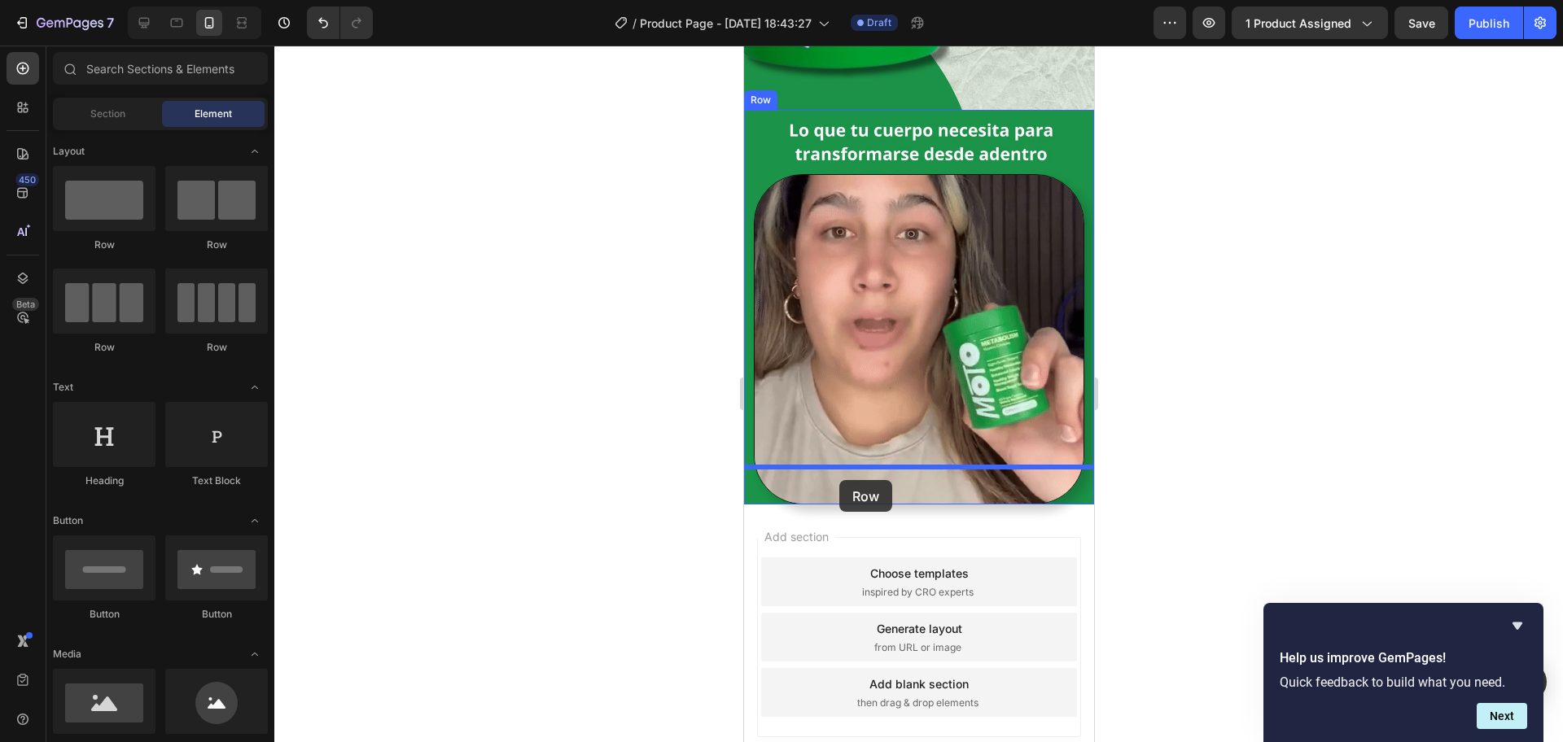
drag, startPoint x: 850, startPoint y: 243, endPoint x: 838, endPoint y: 480, distance: 237.9
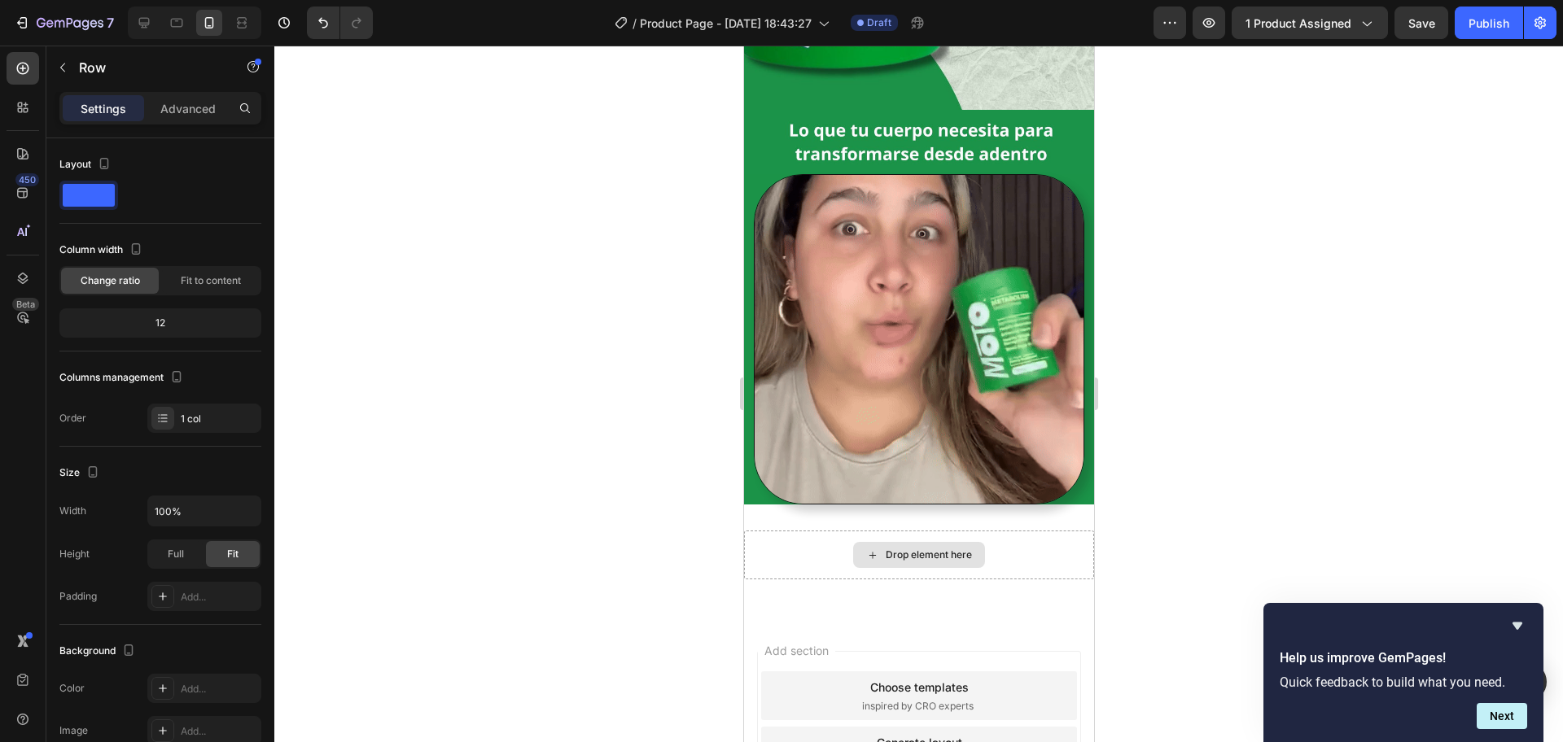
click at [929, 549] on div "Drop element here" at bounding box center [928, 555] width 86 height 13
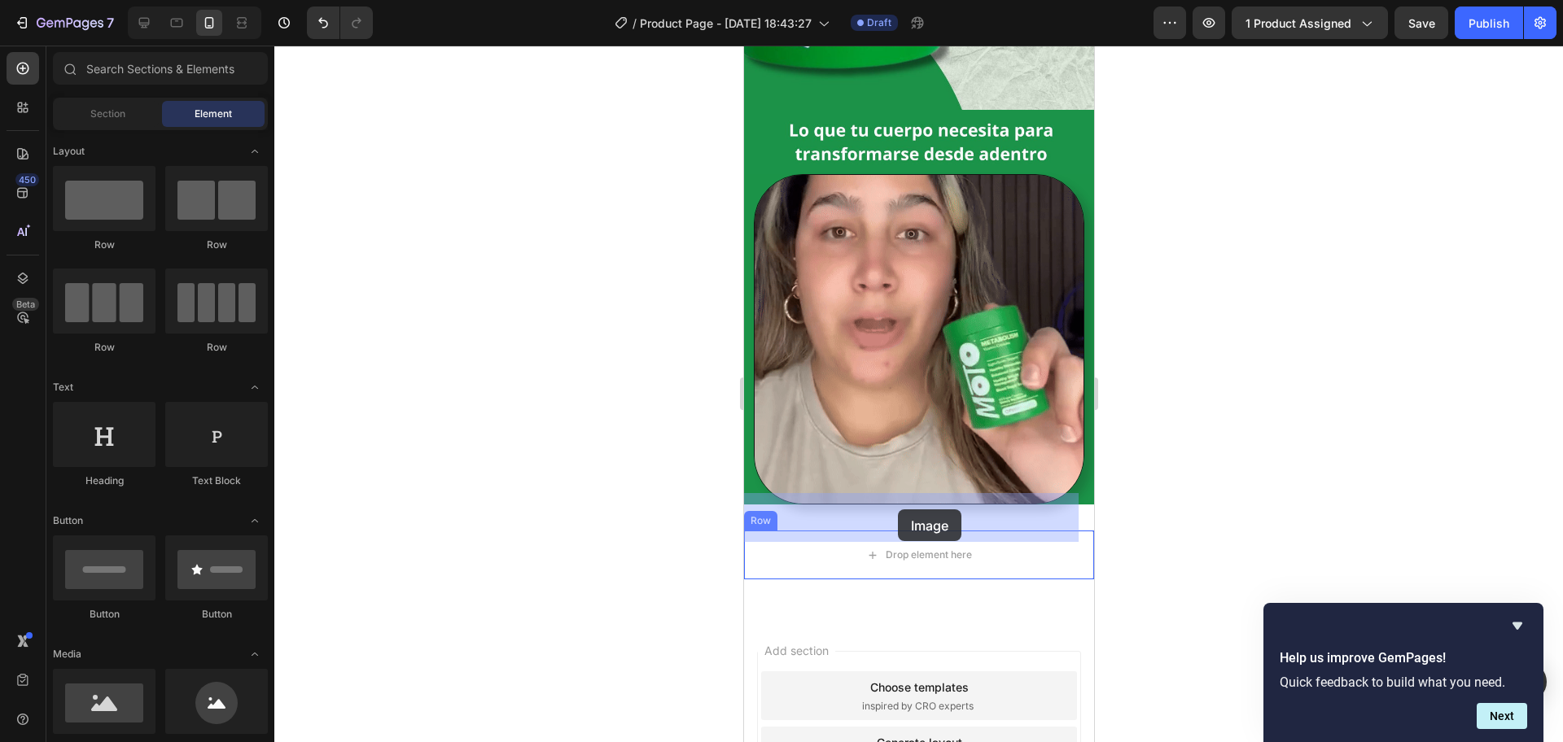
drag, startPoint x: 860, startPoint y: 764, endPoint x: 905, endPoint y: 513, distance: 255.5
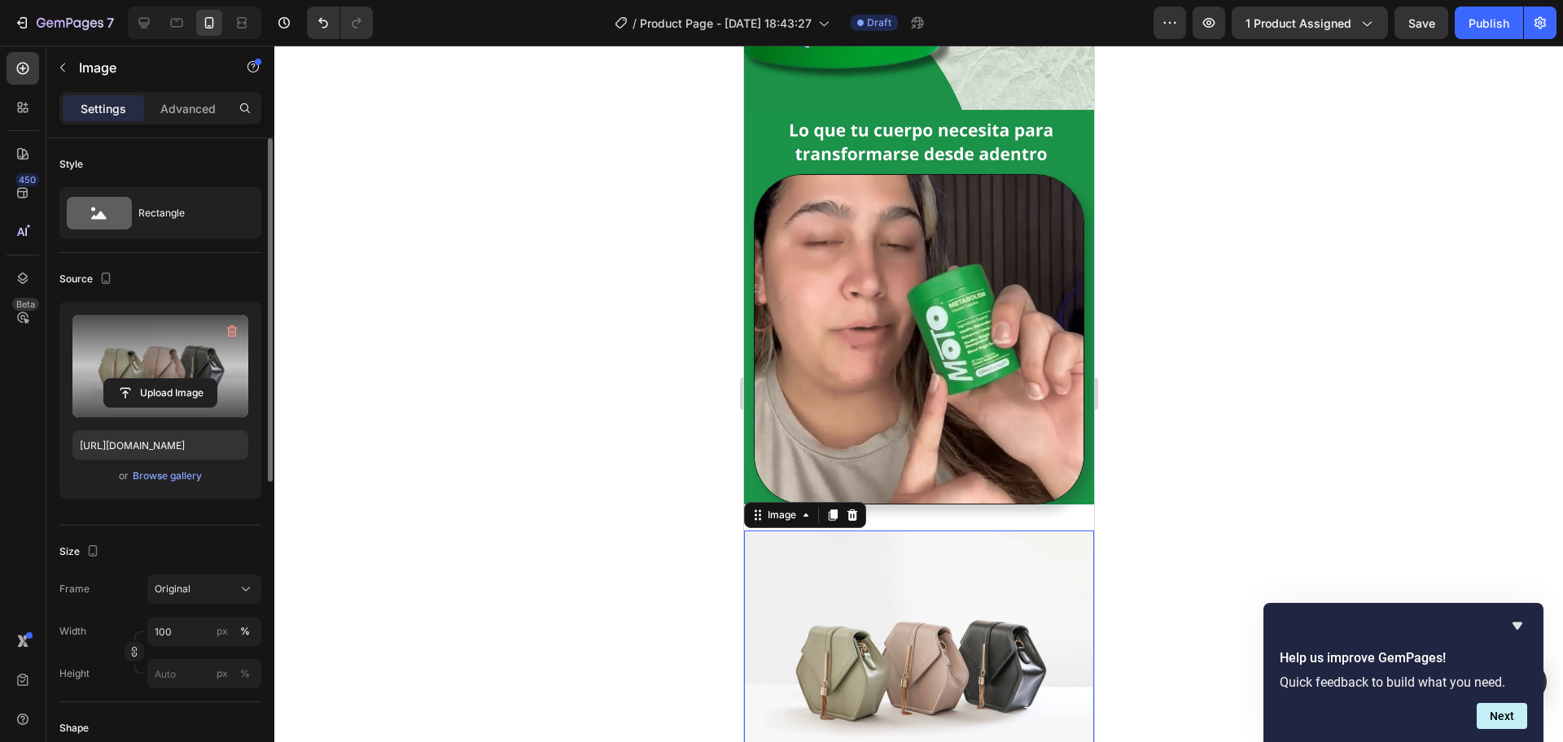
click at [168, 371] on label at bounding box center [160, 366] width 176 height 103
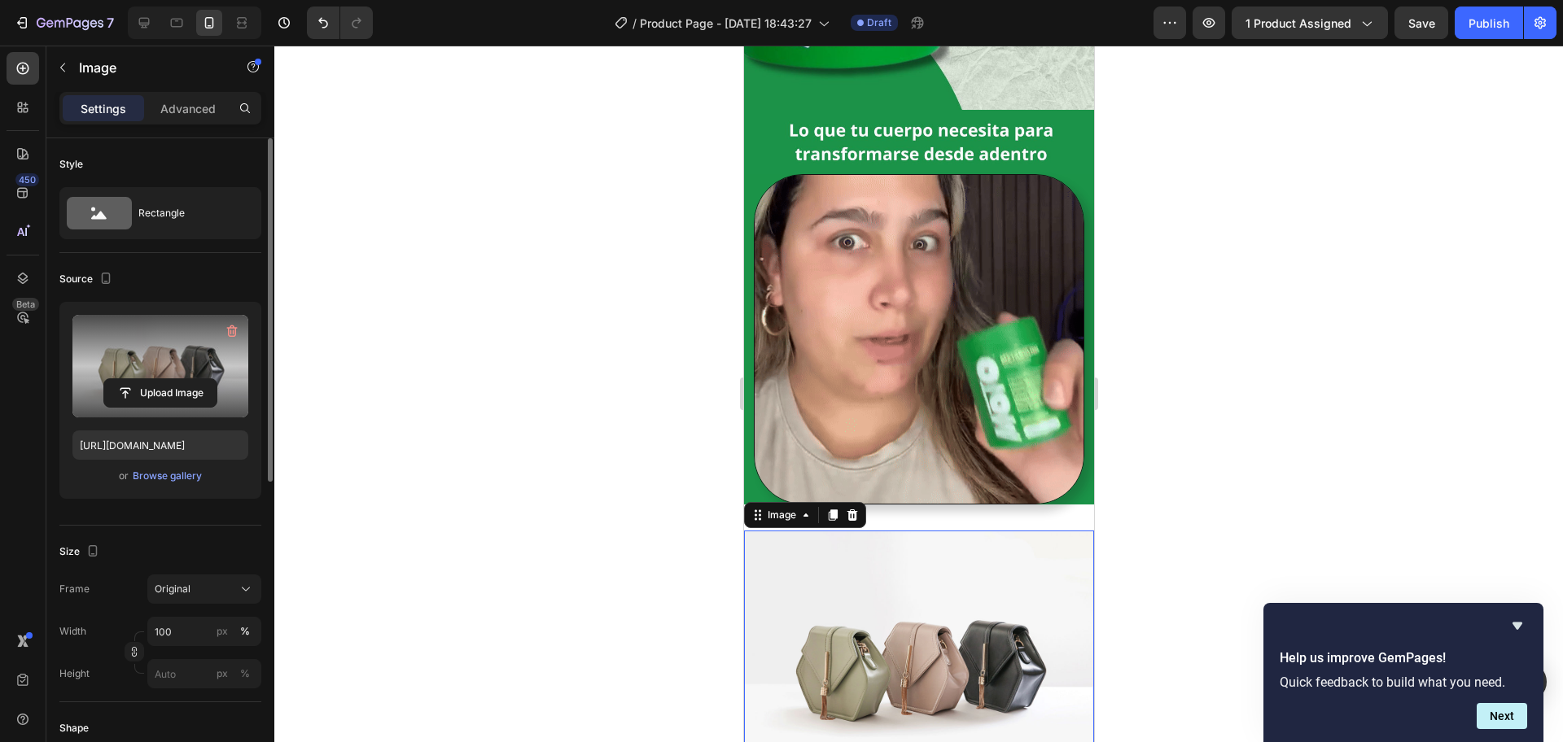
click at [168, 379] on input "file" at bounding box center [160, 393] width 112 height 28
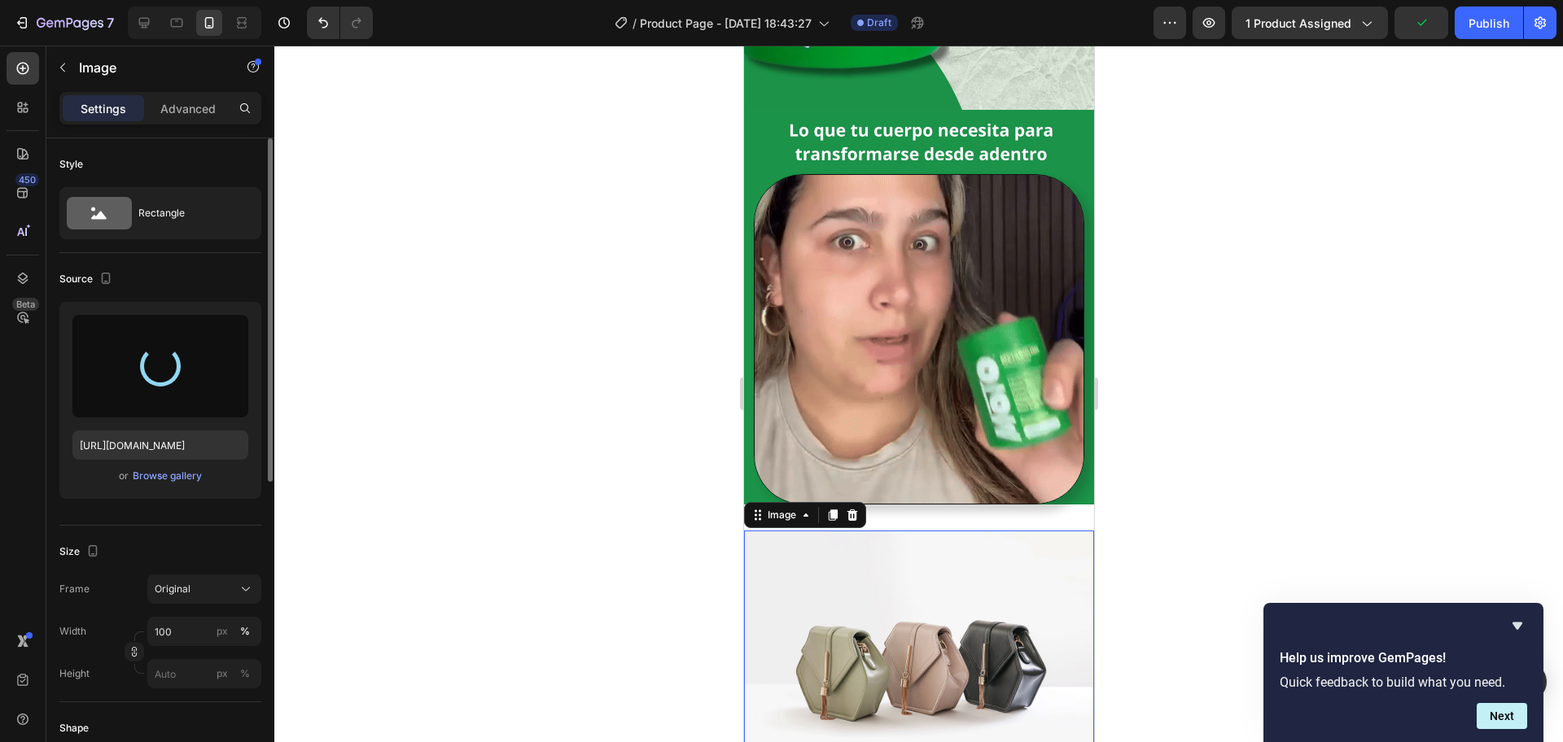
type input "[URL][DOMAIN_NAME]"
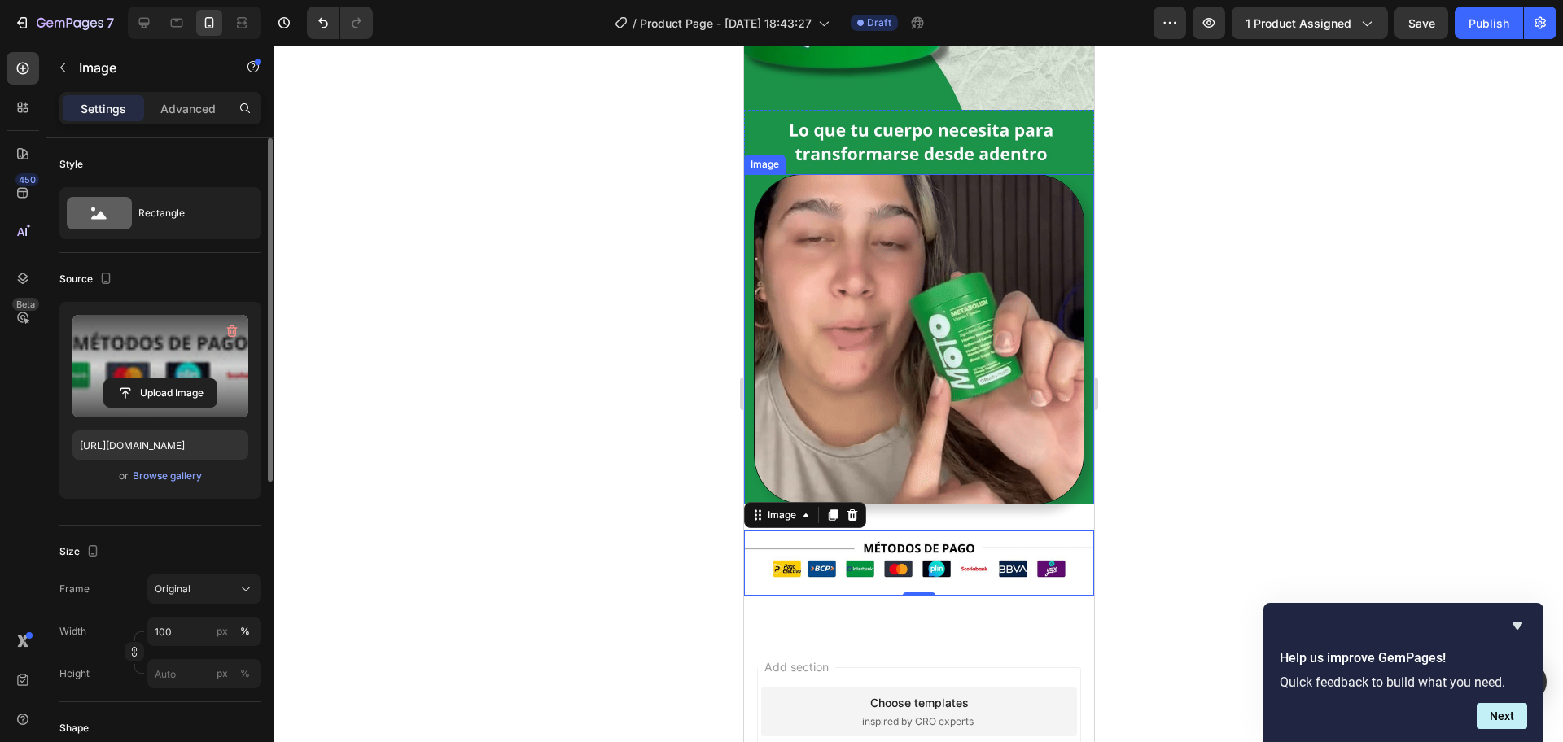
click at [1249, 486] on div at bounding box center [918, 394] width 1288 height 697
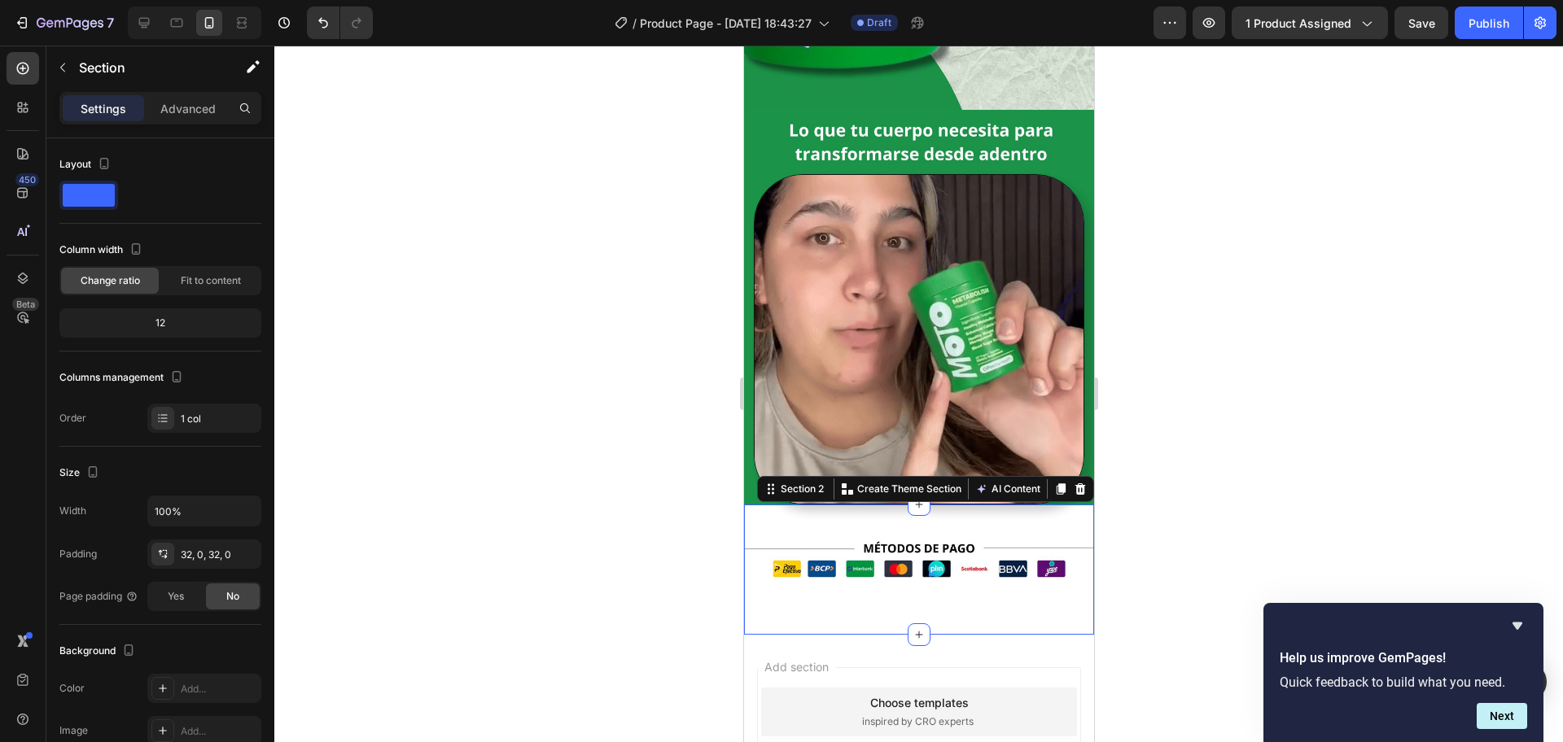
click at [1021, 505] on div "Image Row Section 2 You can create reusable sections Create Theme Section AI Co…" at bounding box center [918, 570] width 350 height 130
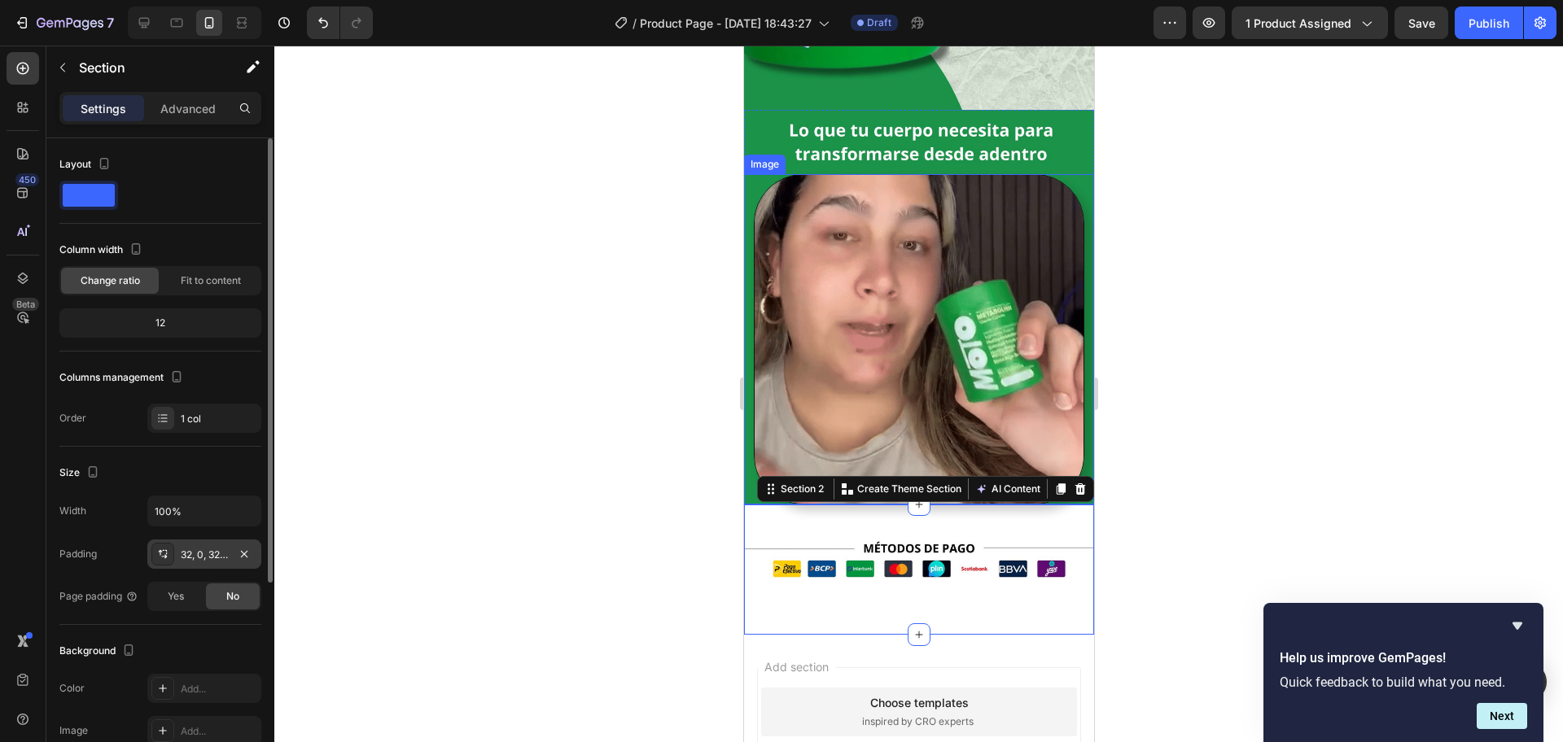
click at [193, 544] on div "32, 0, 32, 0" at bounding box center [204, 554] width 114 height 29
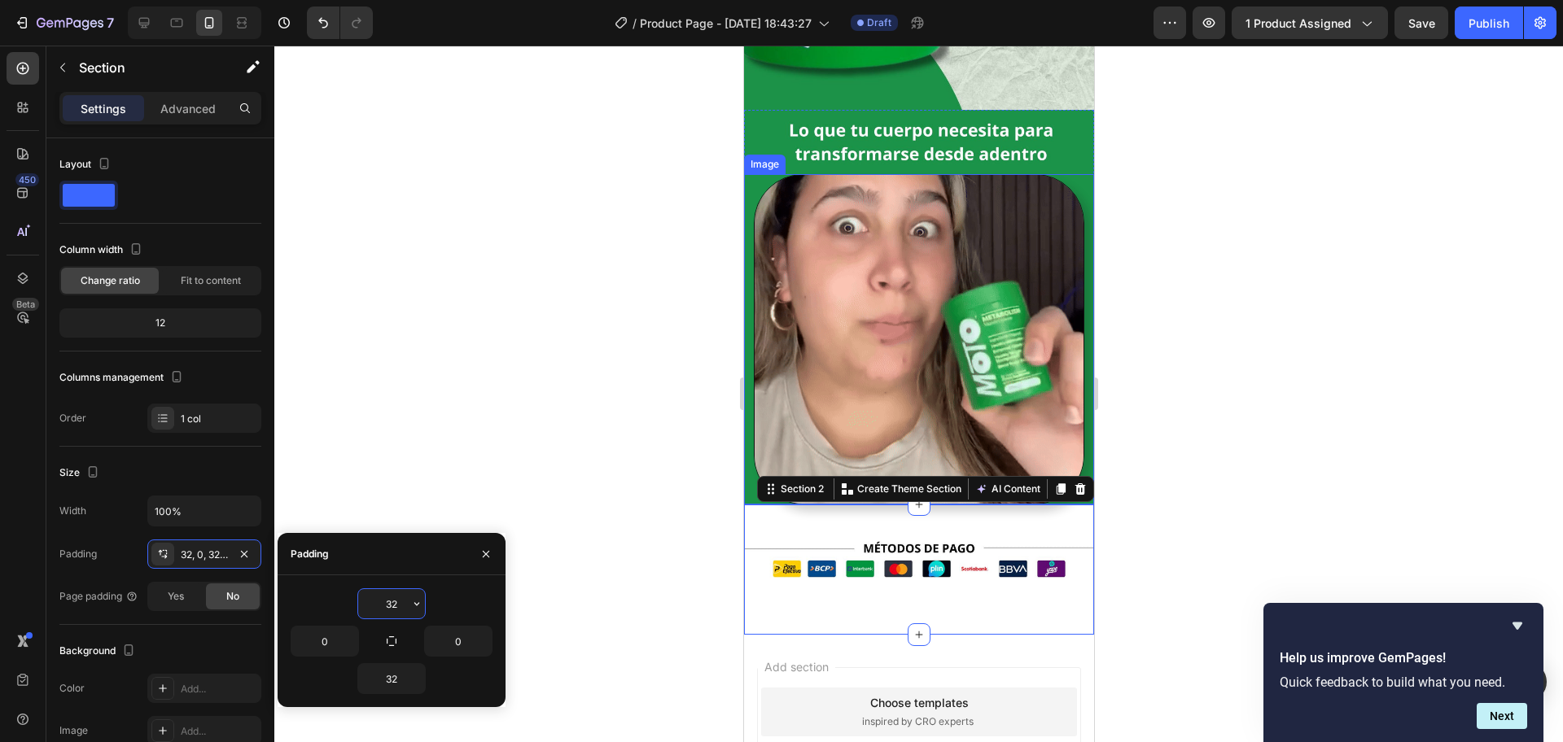
click at [390, 593] on input "32" at bounding box center [391, 603] width 67 height 29
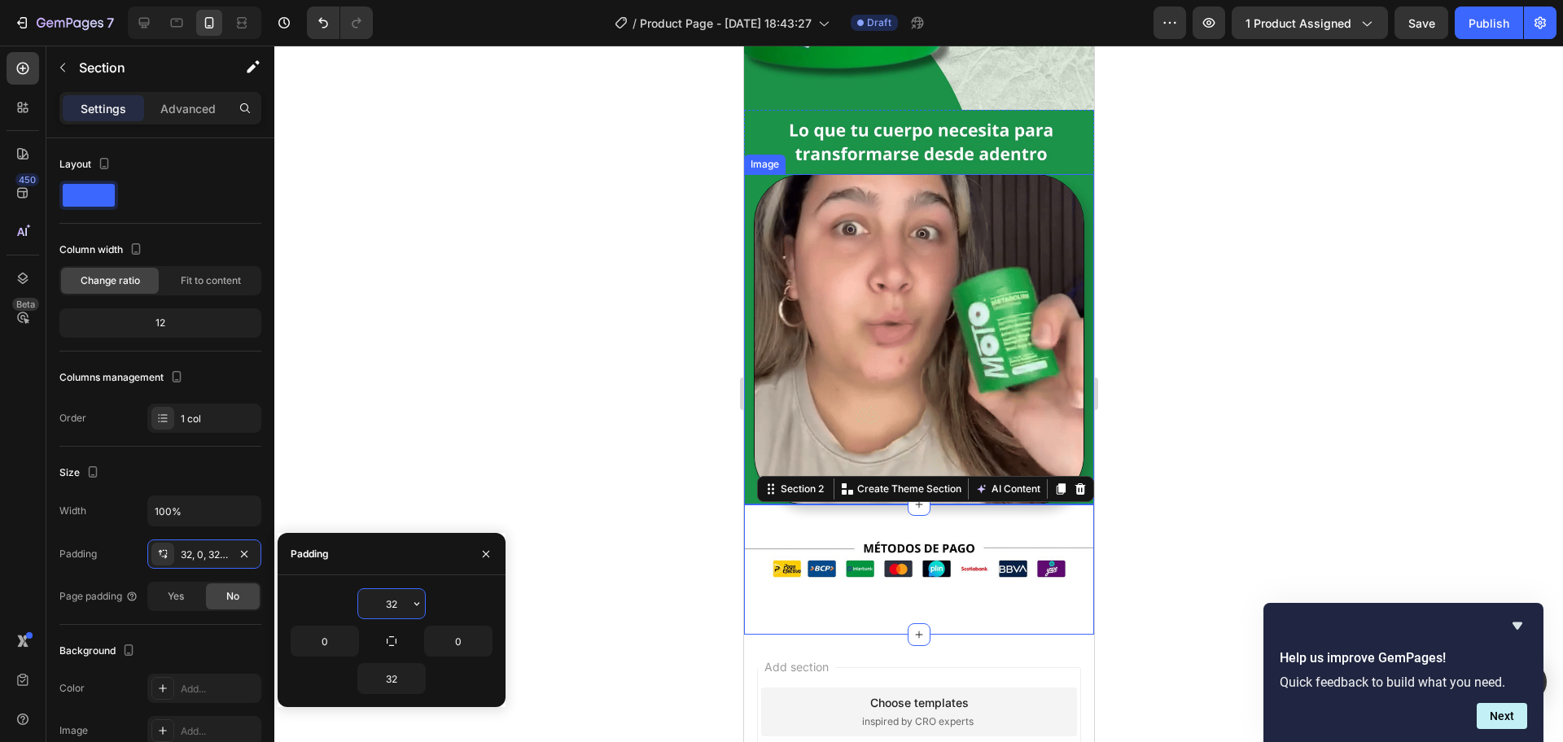
click at [390, 593] on input "32" at bounding box center [391, 603] width 67 height 29
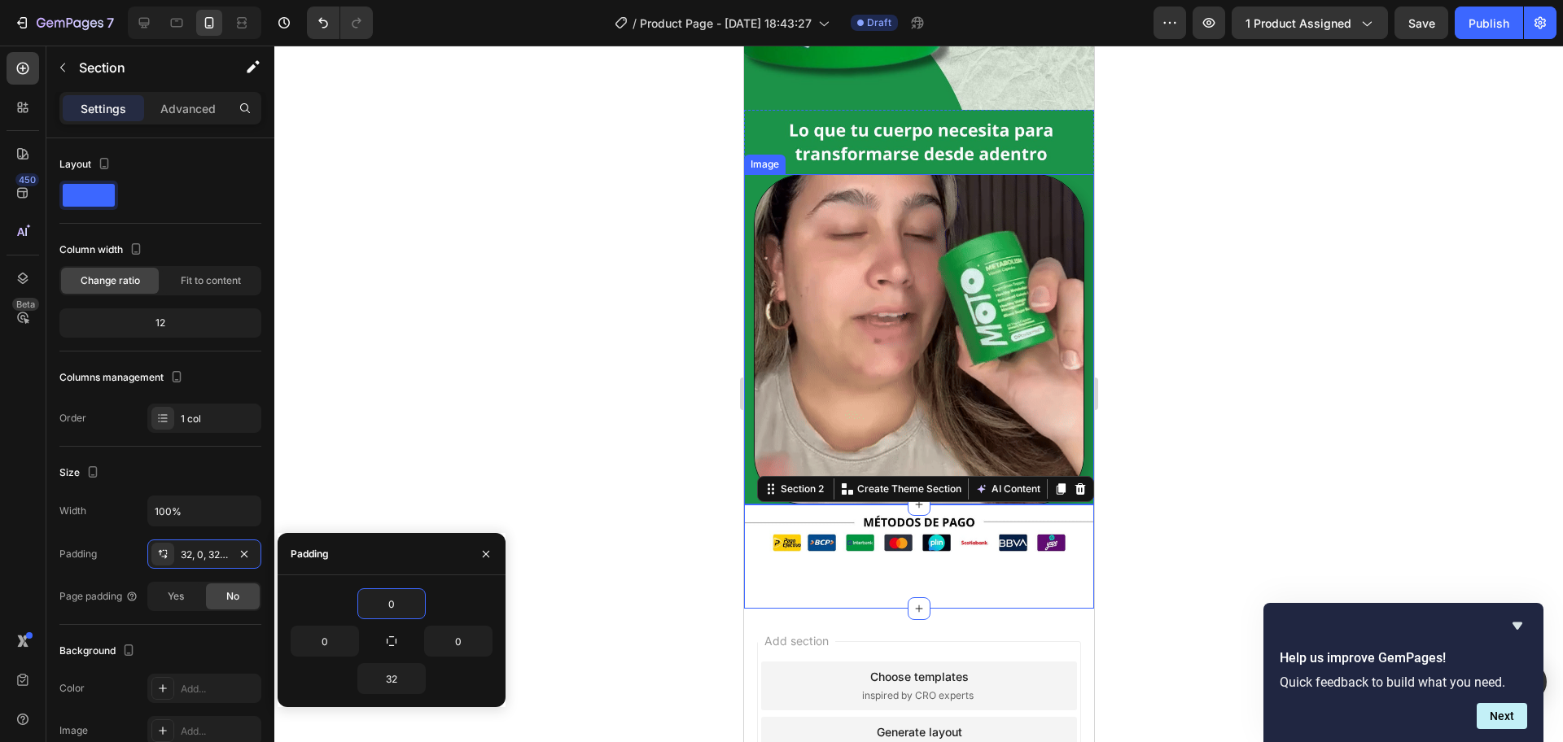
type input "0"
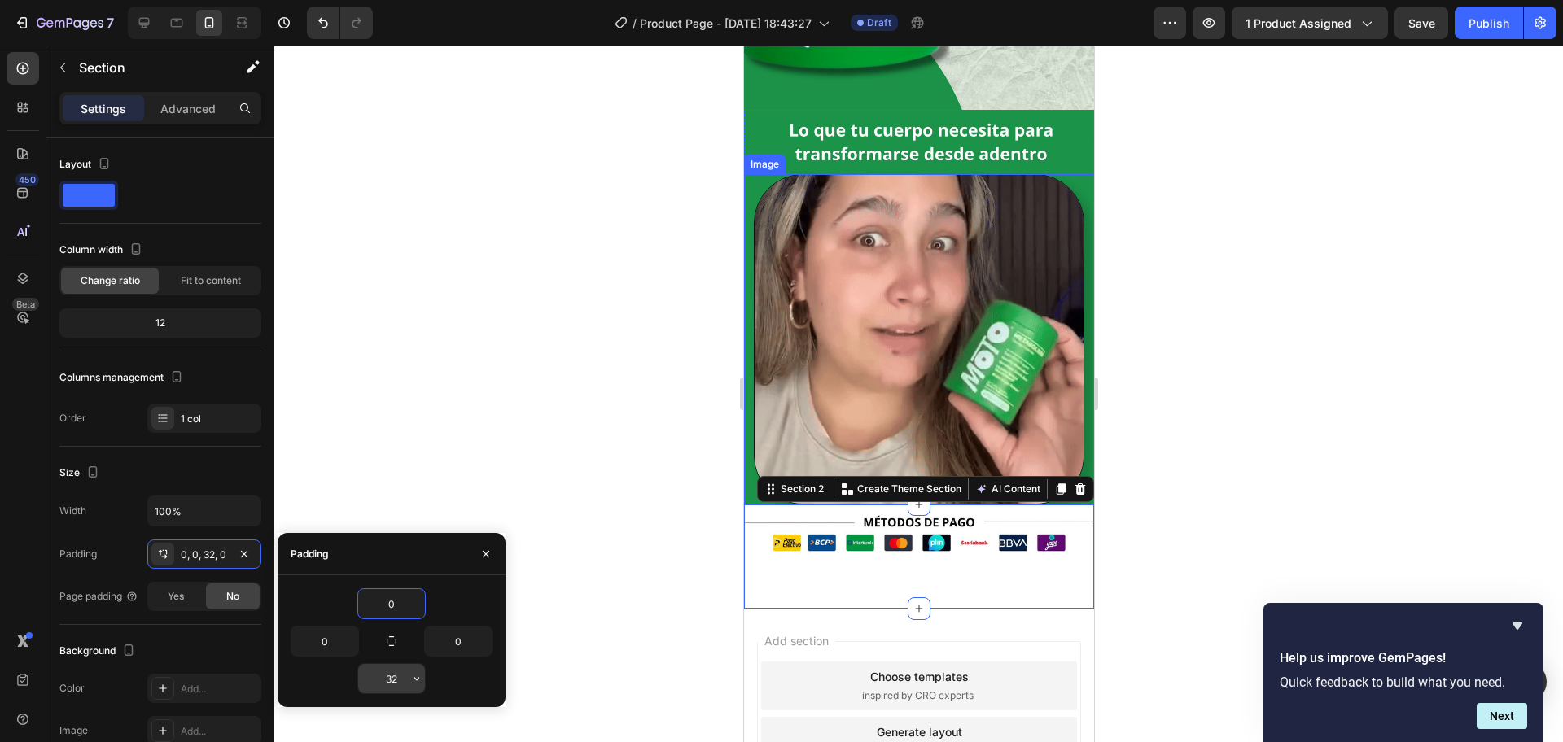
click at [391, 593] on input "32" at bounding box center [391, 678] width 67 height 29
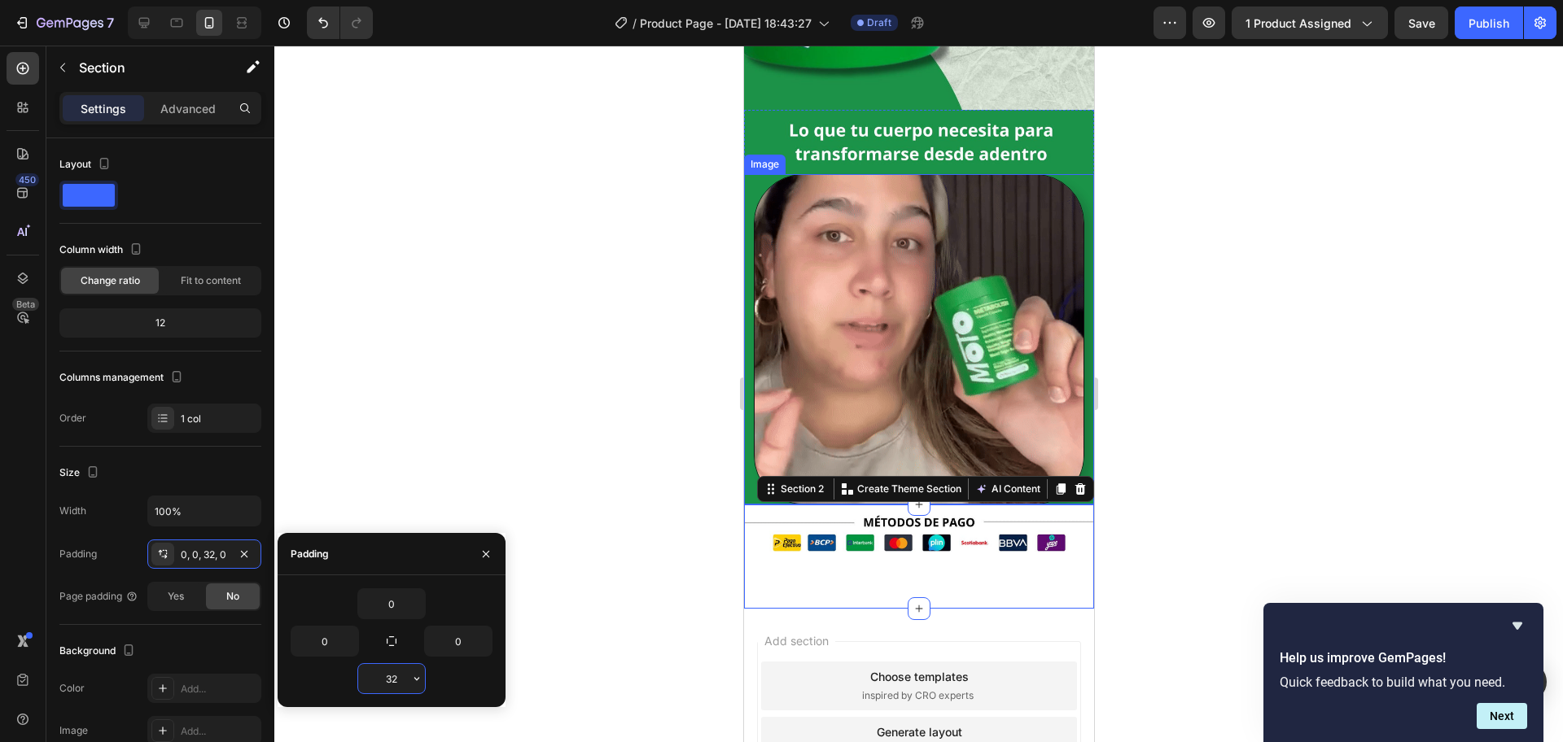
click at [391, 593] on input "32" at bounding box center [391, 678] width 67 height 29
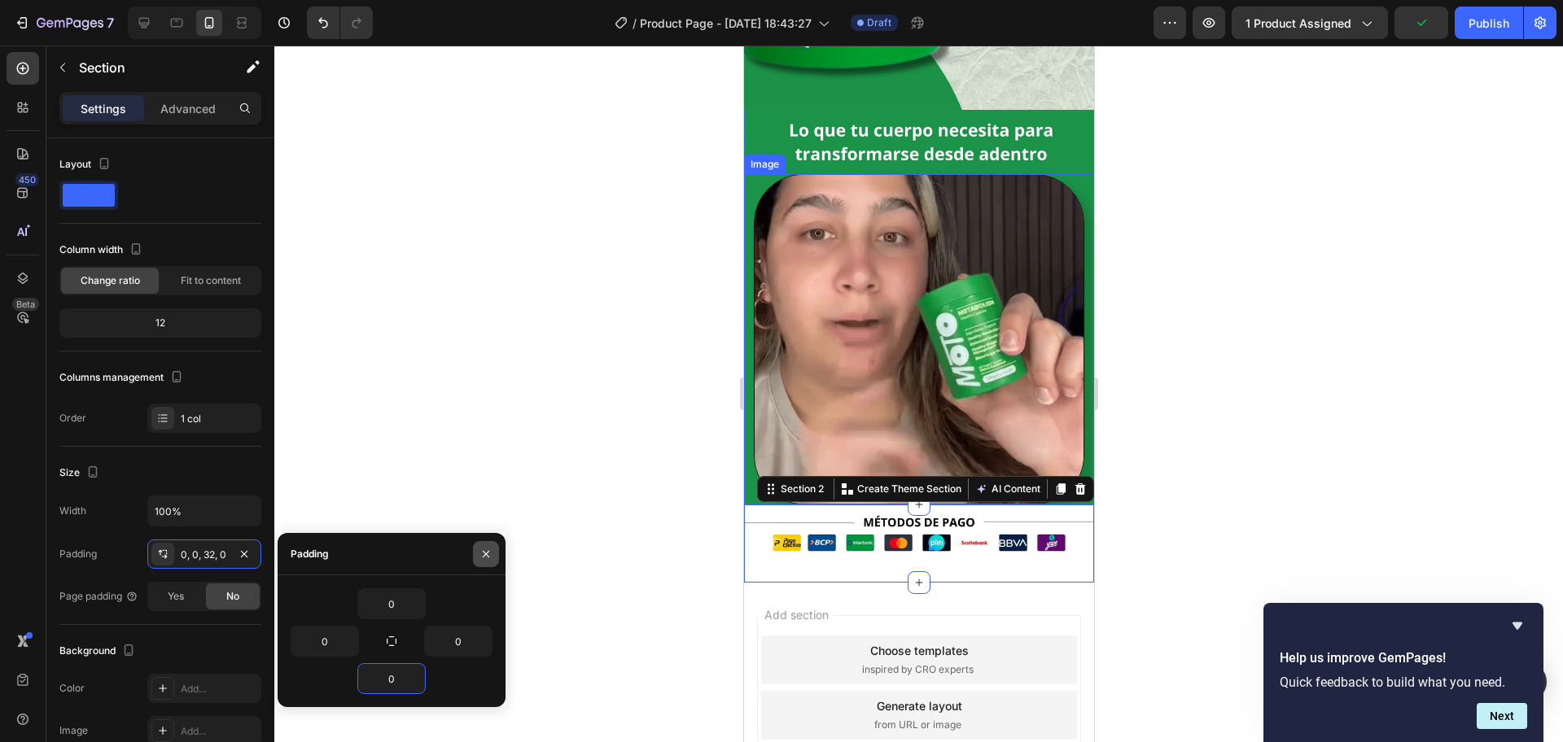
type input "0"
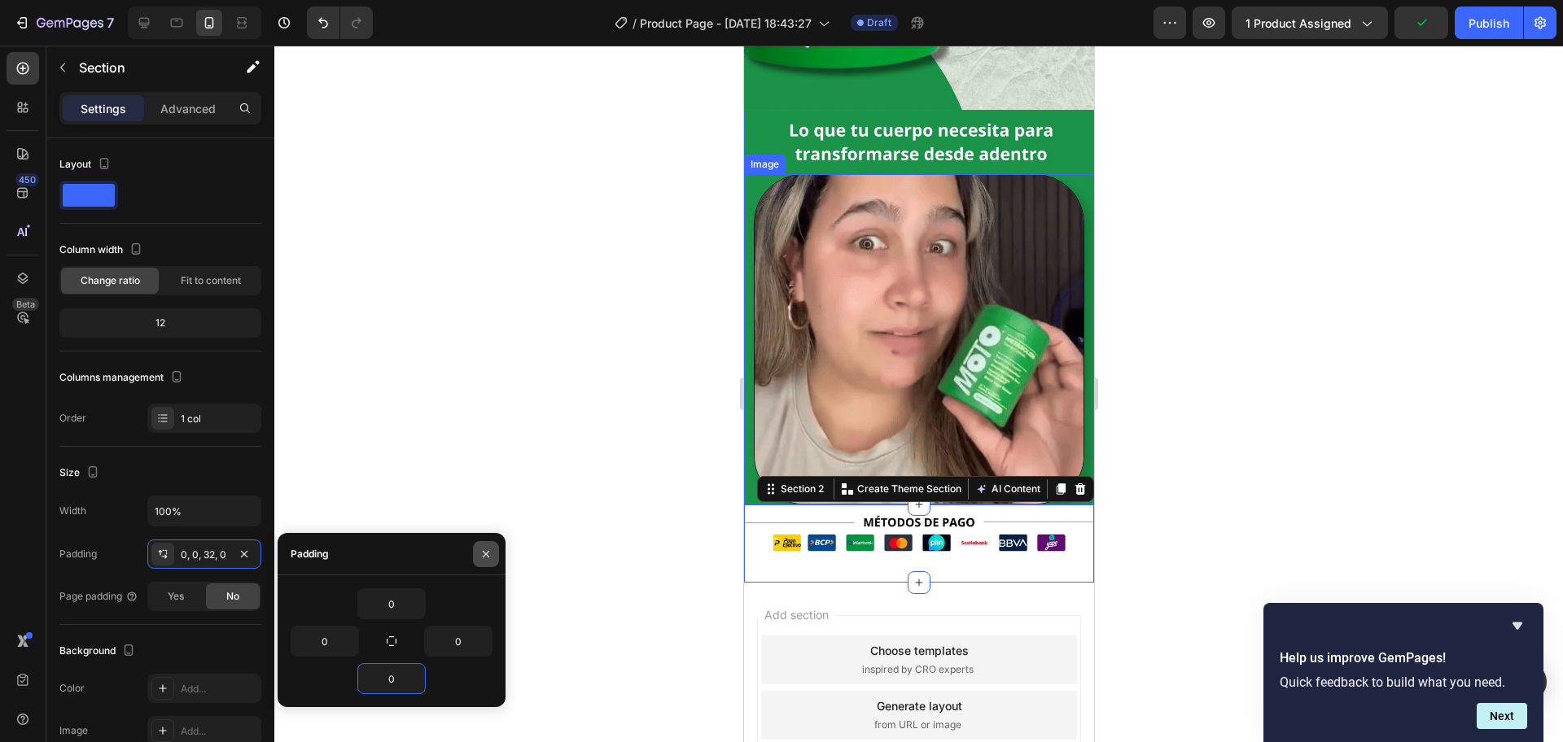
click at [484, 544] on button "button" at bounding box center [486, 554] width 26 height 26
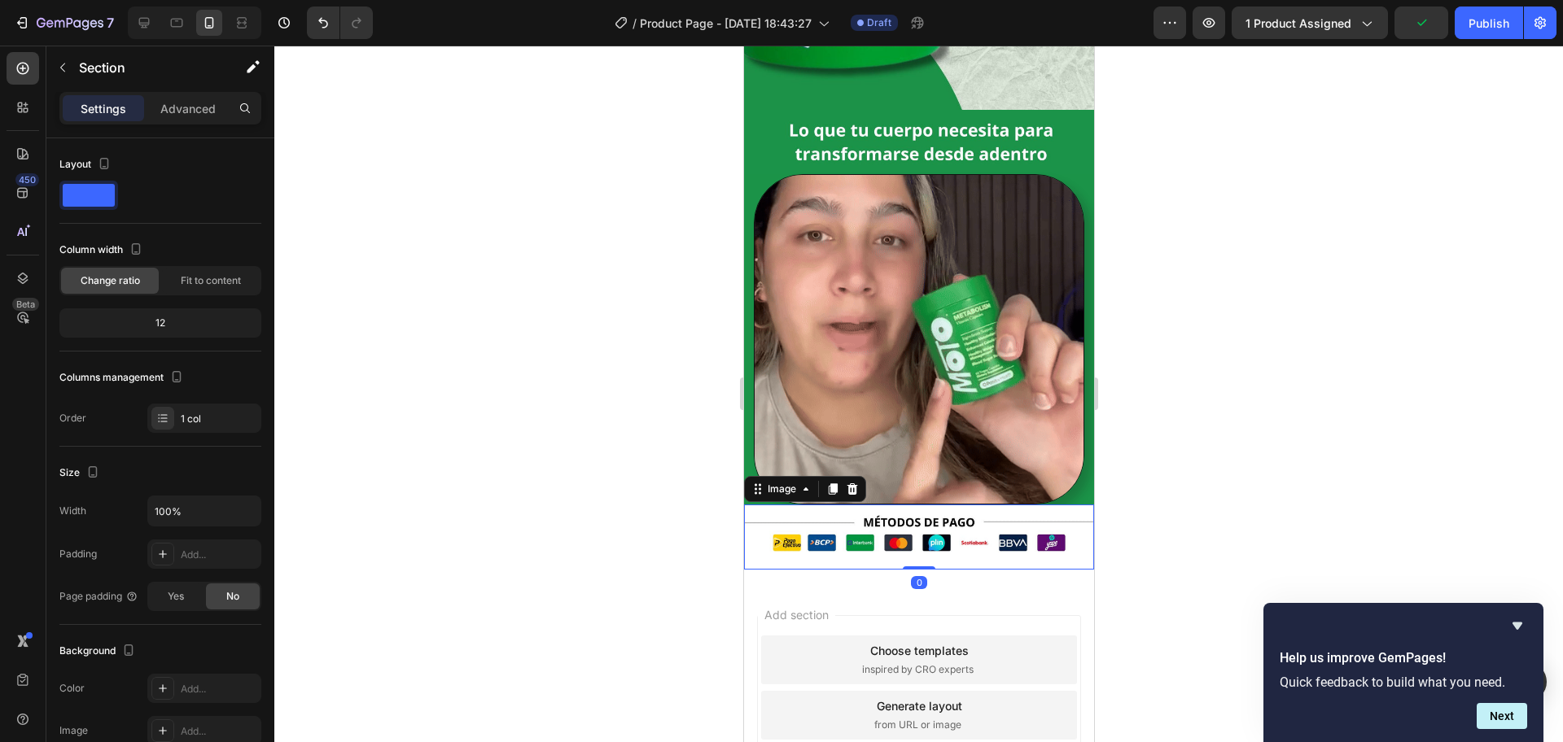
click at [995, 524] on img at bounding box center [918, 537] width 350 height 65
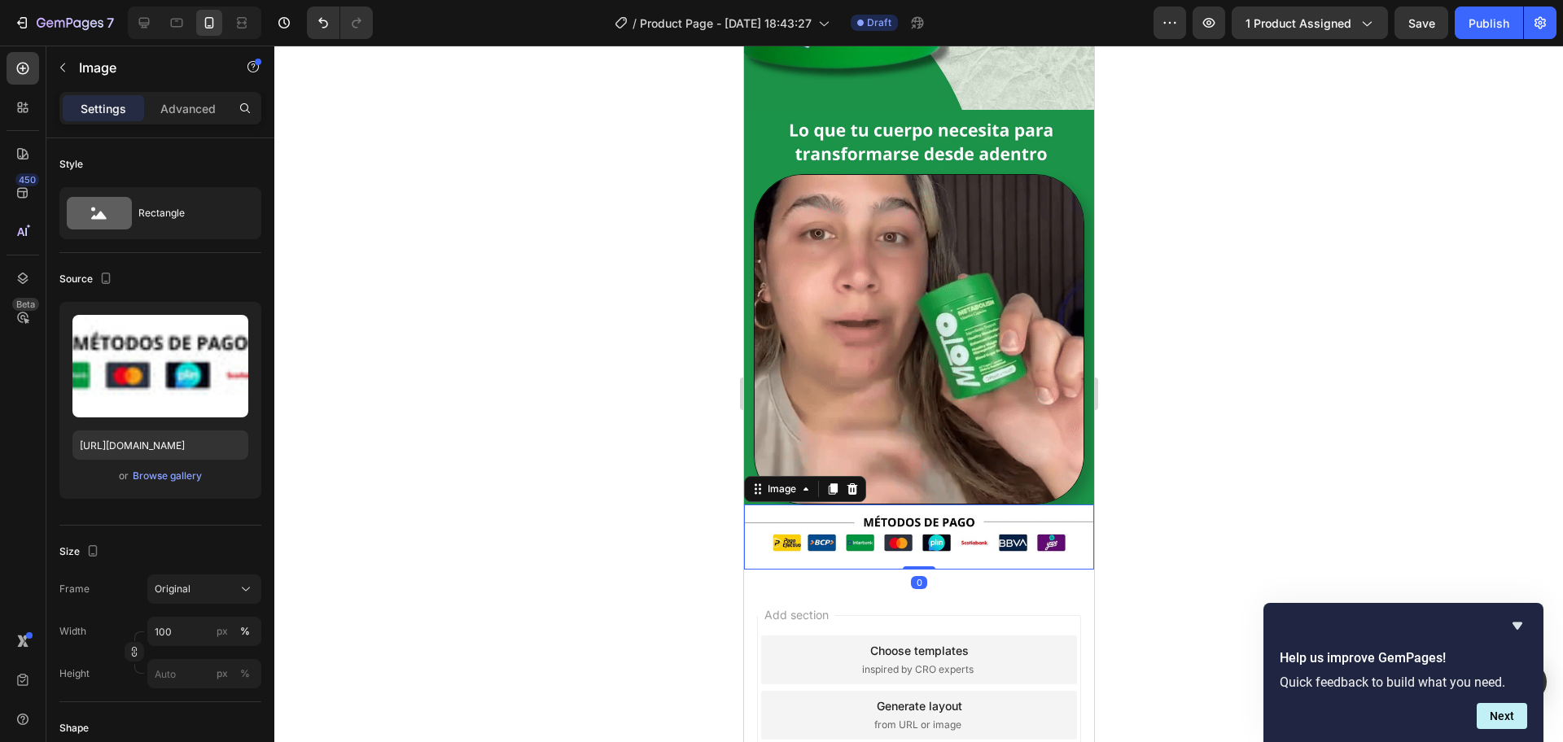
click at [1060, 505] on img at bounding box center [918, 537] width 350 height 65
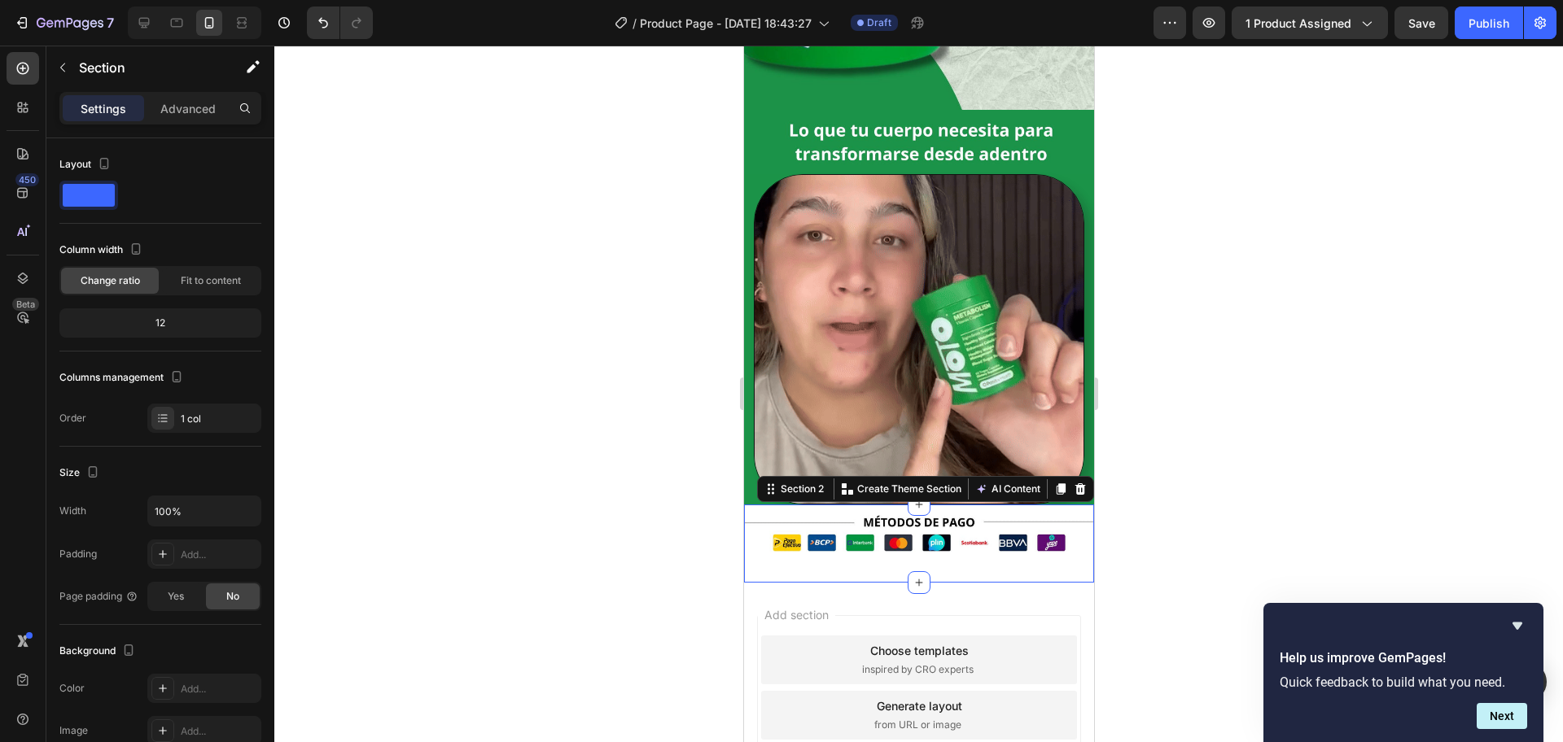
click at [1046, 539] on div "Image Row" at bounding box center [918, 544] width 350 height 78
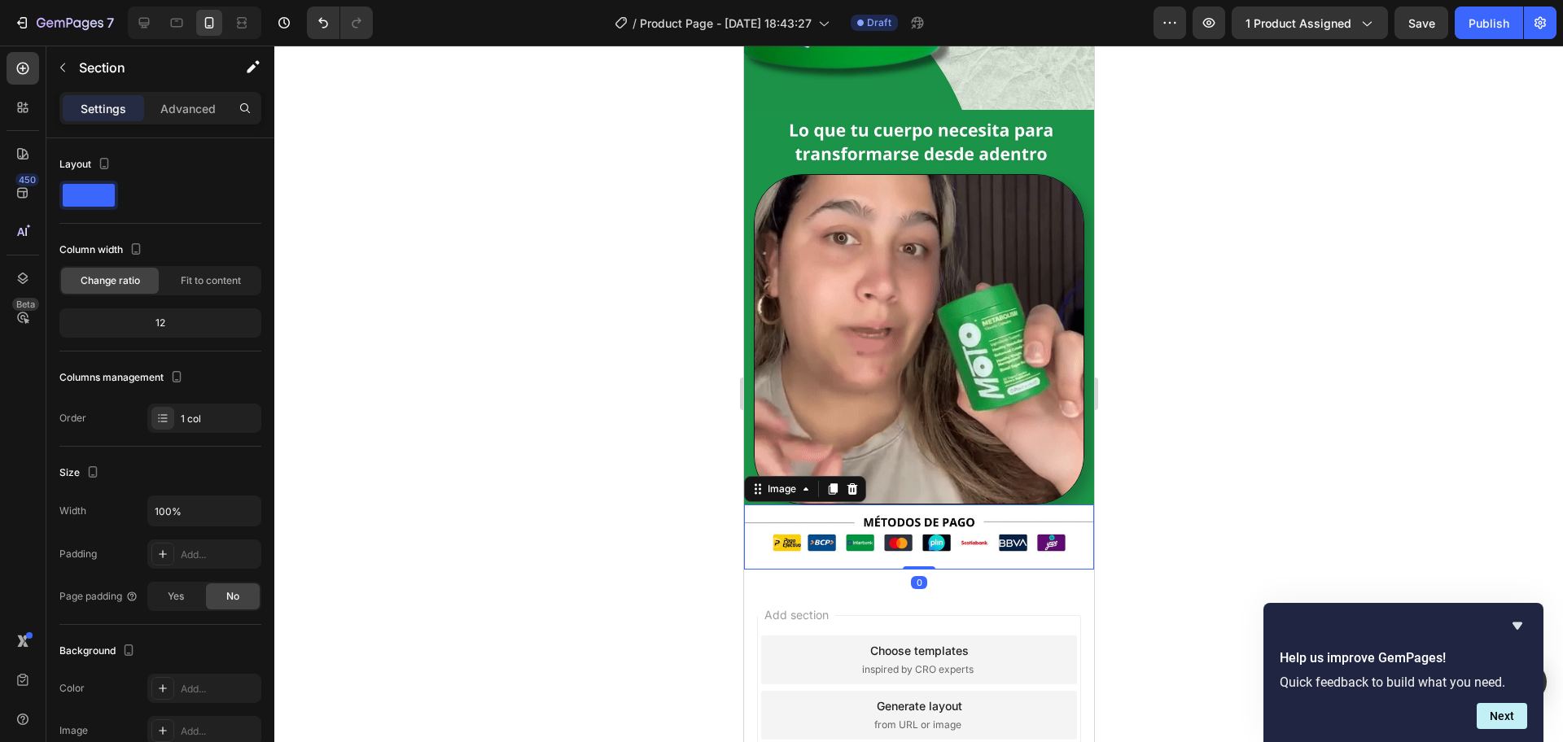
click at [1064, 505] on img at bounding box center [918, 537] width 350 height 65
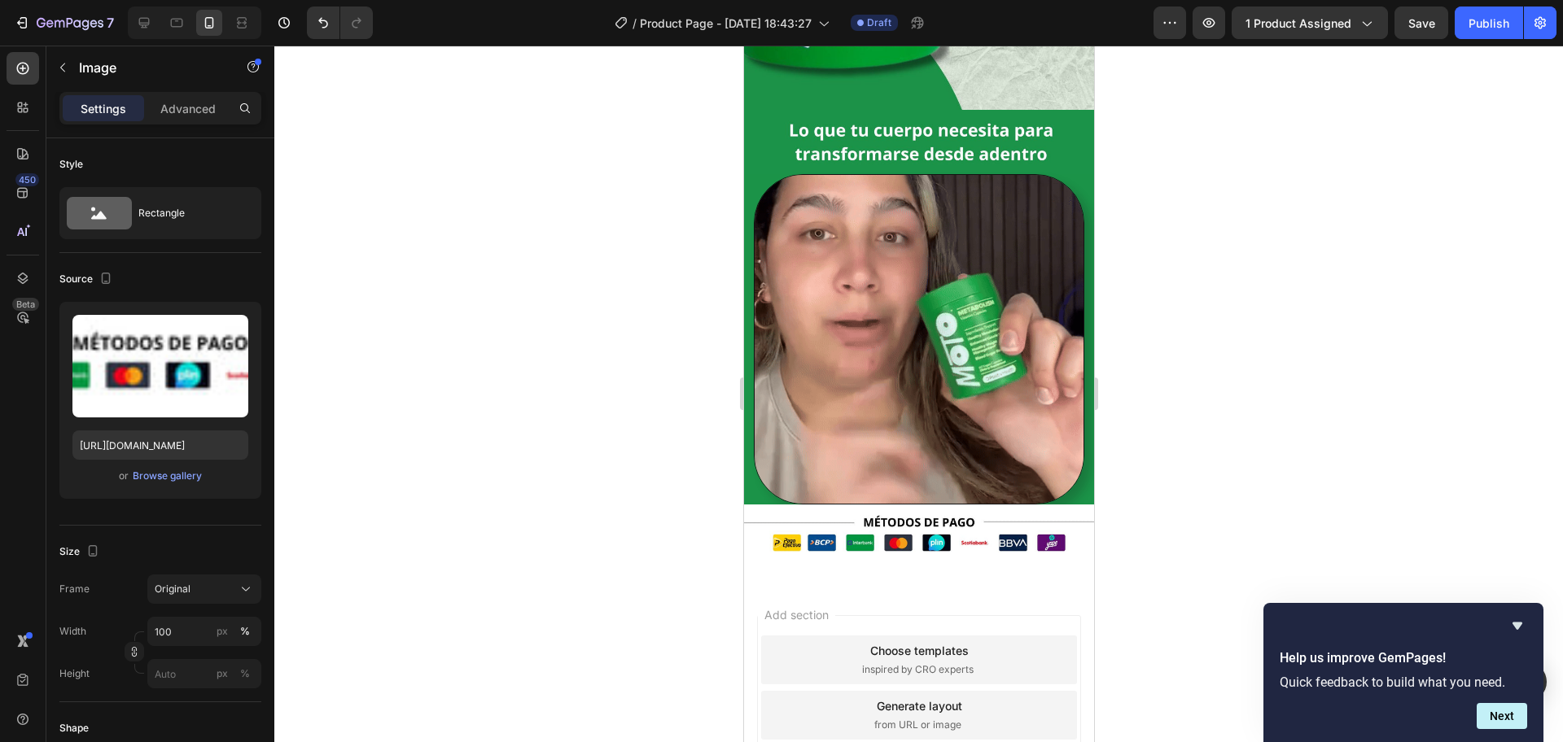
click at [751, 583] on div "Add section Choose templates inspired by CRO experts Generate layout from URL o…" at bounding box center [918, 738] width 350 height 311
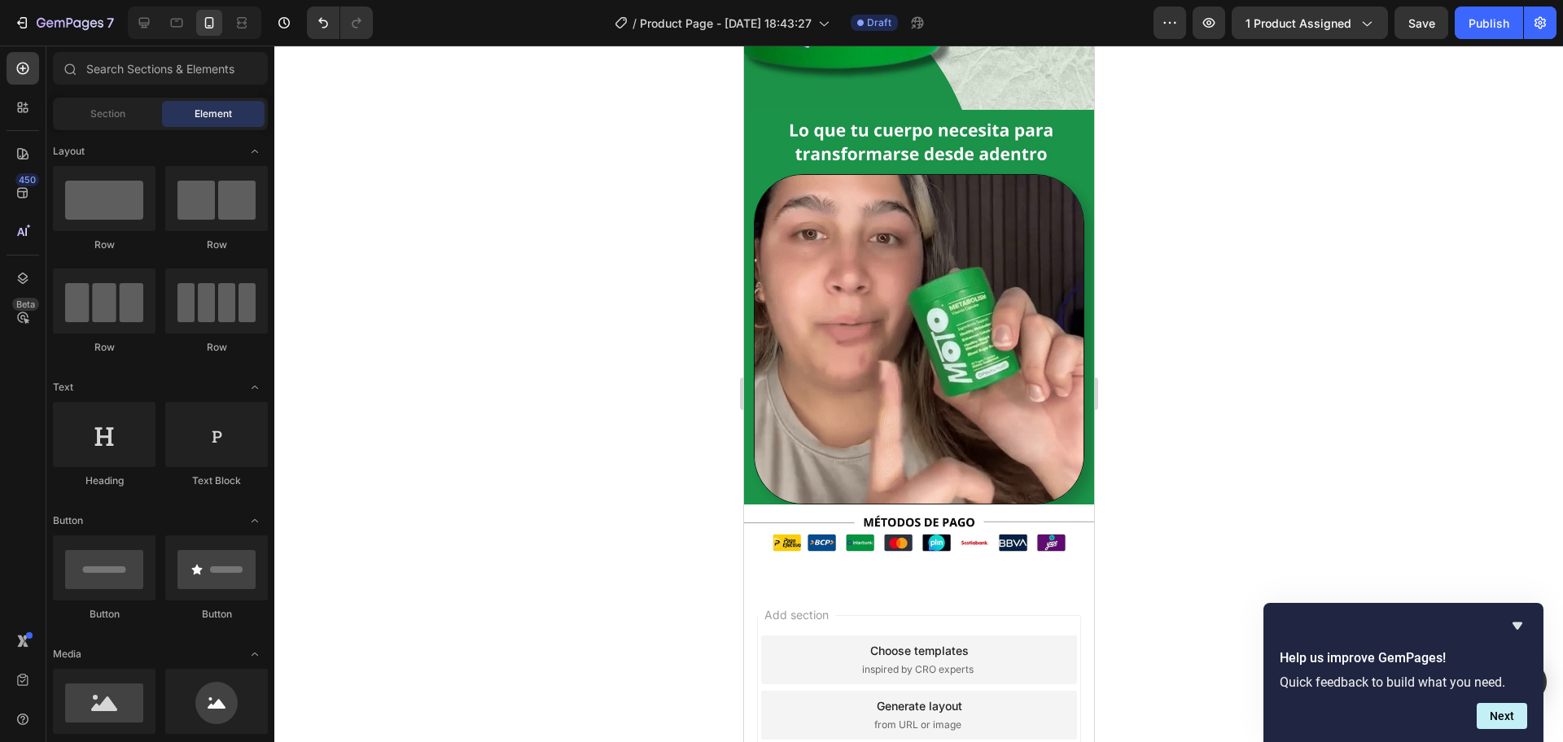
click at [751, 583] on div "Add section Choose templates inspired by CRO experts Generate layout from URL o…" at bounding box center [918, 738] width 350 height 311
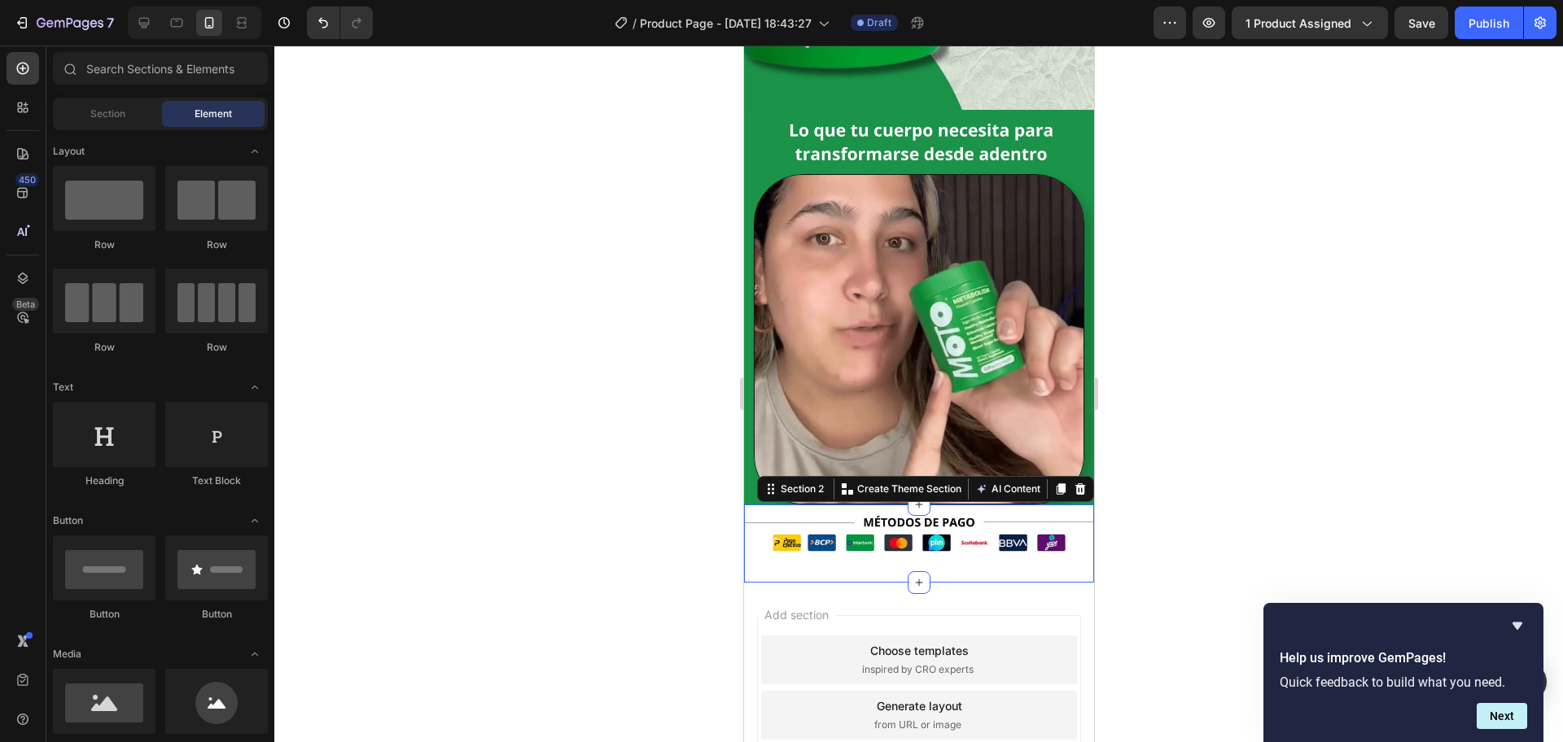
click at [751, 538] on div "Image Row" at bounding box center [918, 544] width 350 height 78
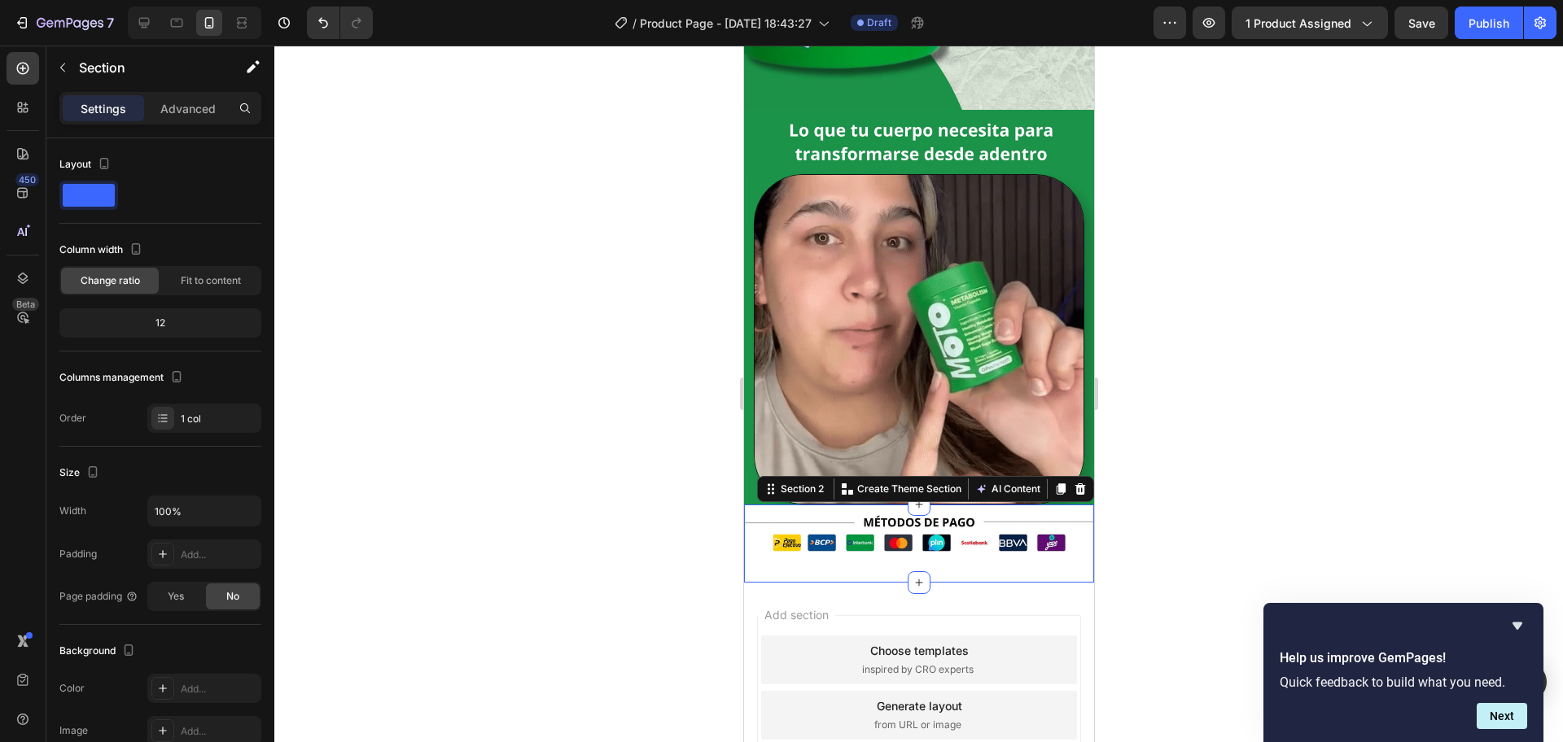
click at [750, 532] on div "Image Row" at bounding box center [918, 544] width 350 height 78
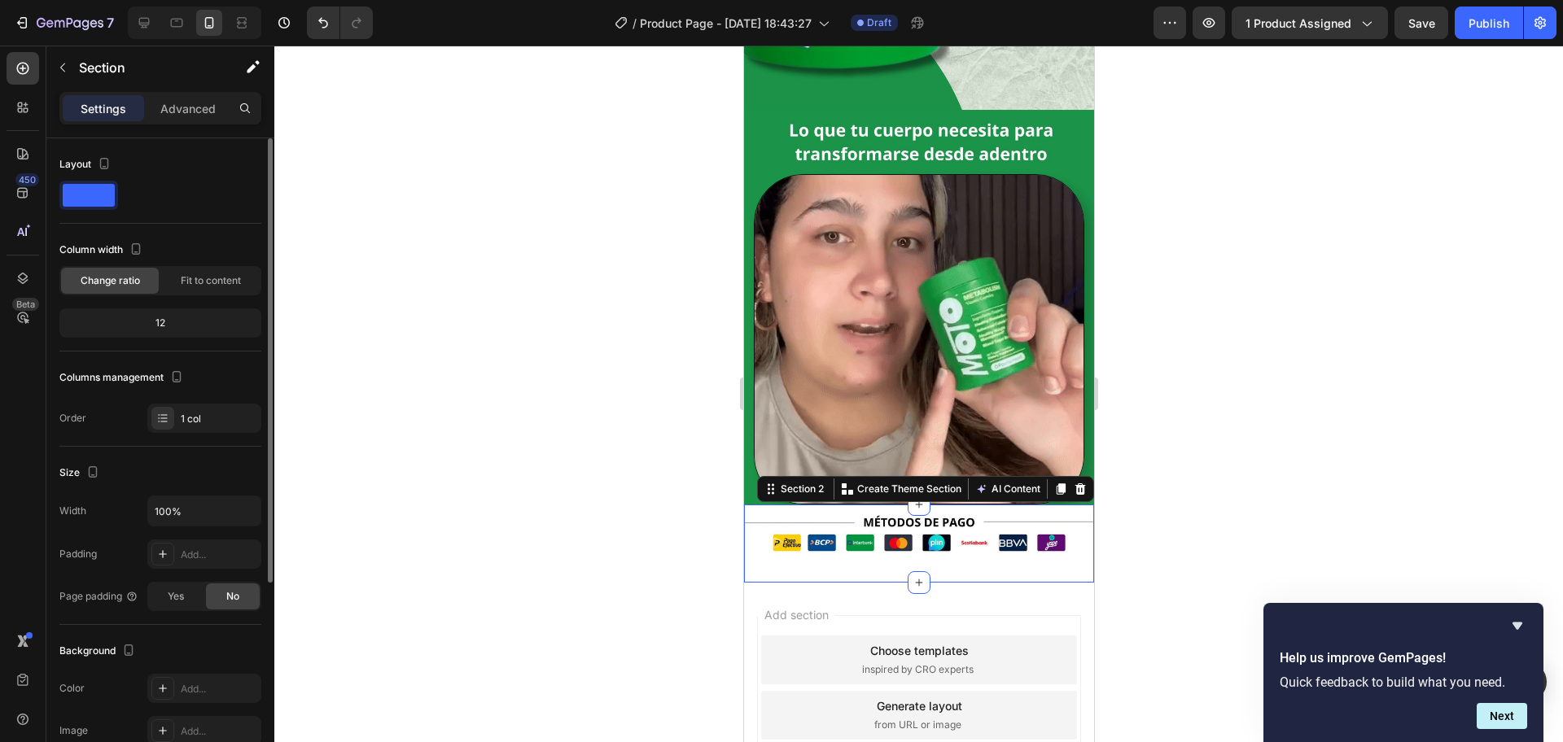
scroll to position [300, 0]
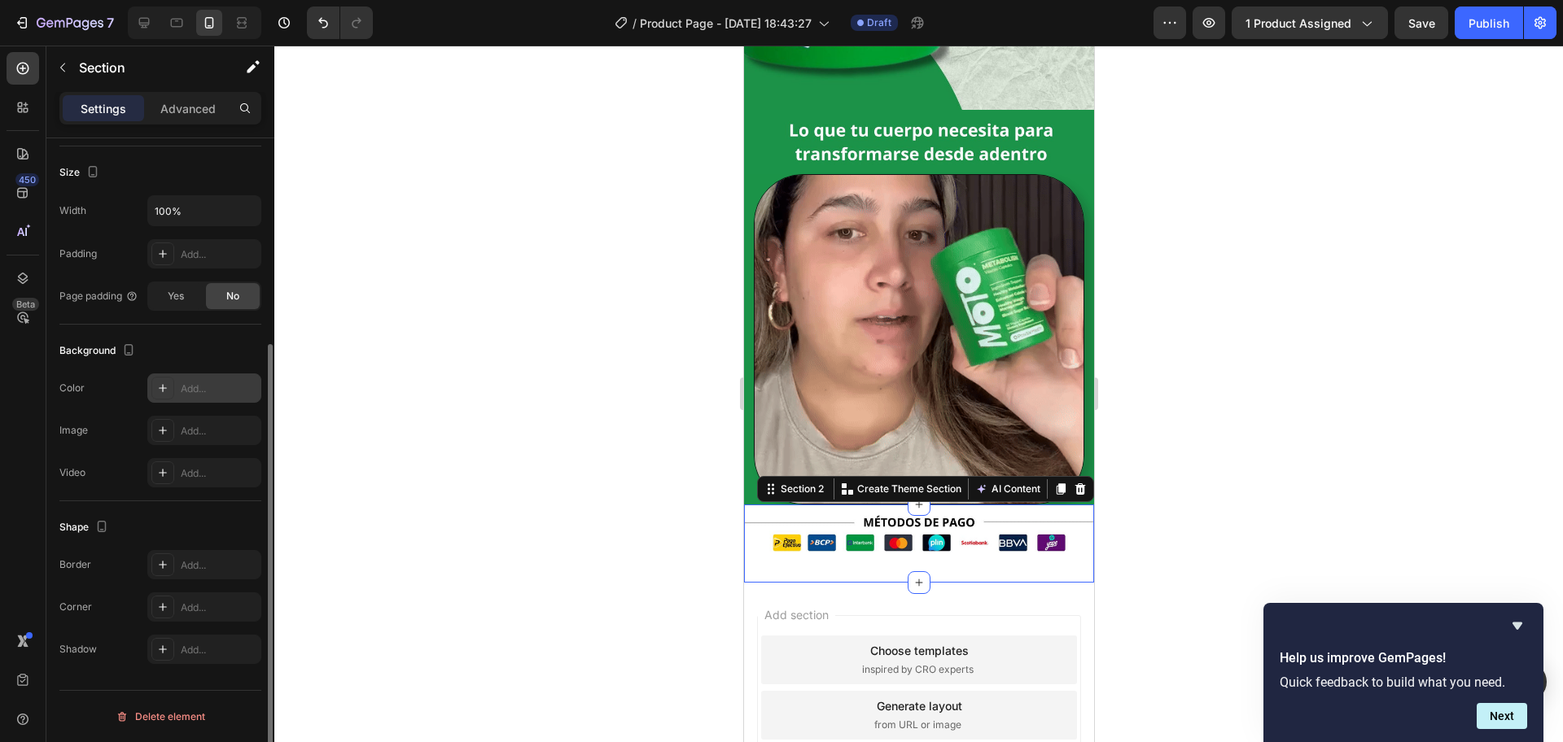
click at [175, 382] on div "Add..." at bounding box center [204, 388] width 114 height 29
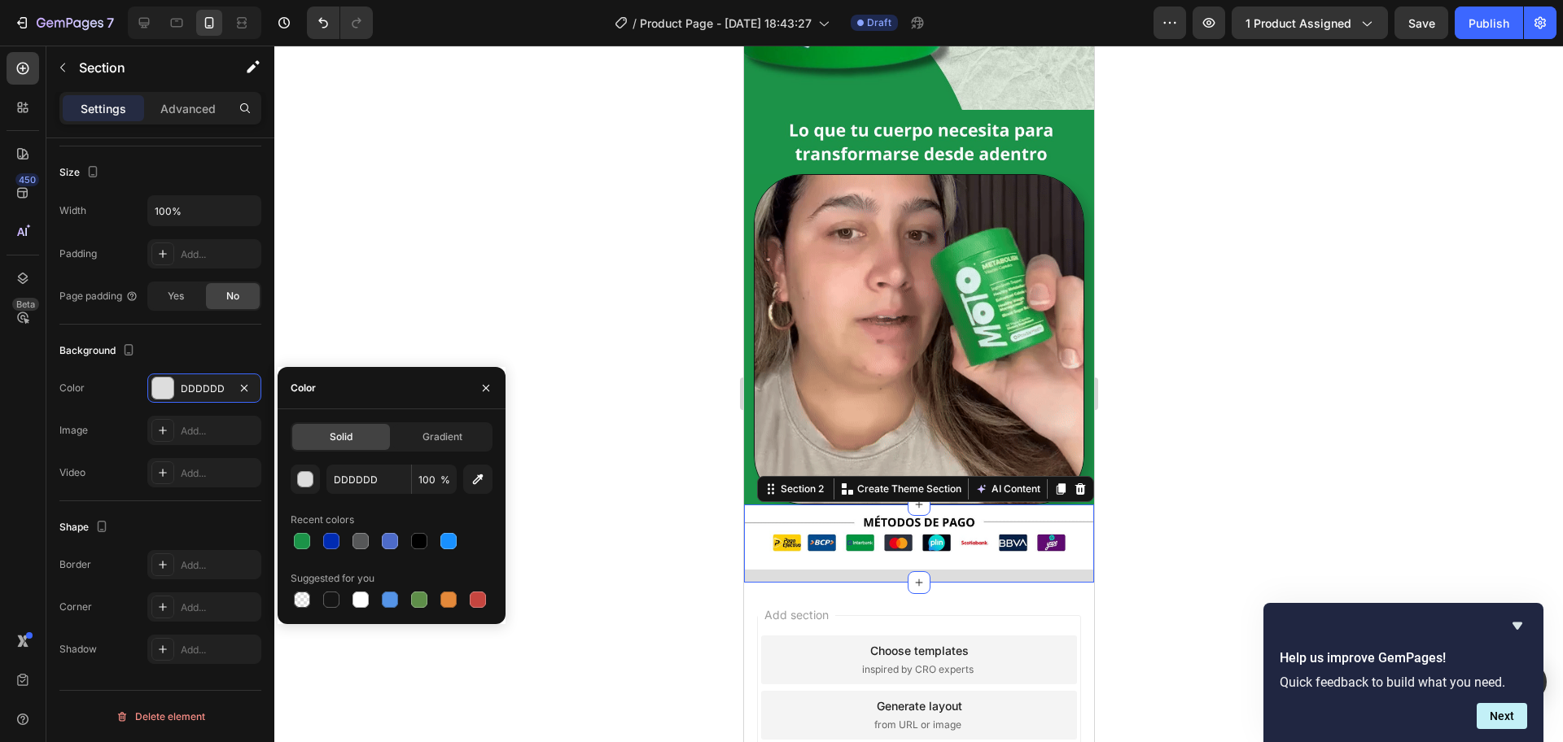
click at [313, 546] on div at bounding box center [392, 541] width 202 height 23
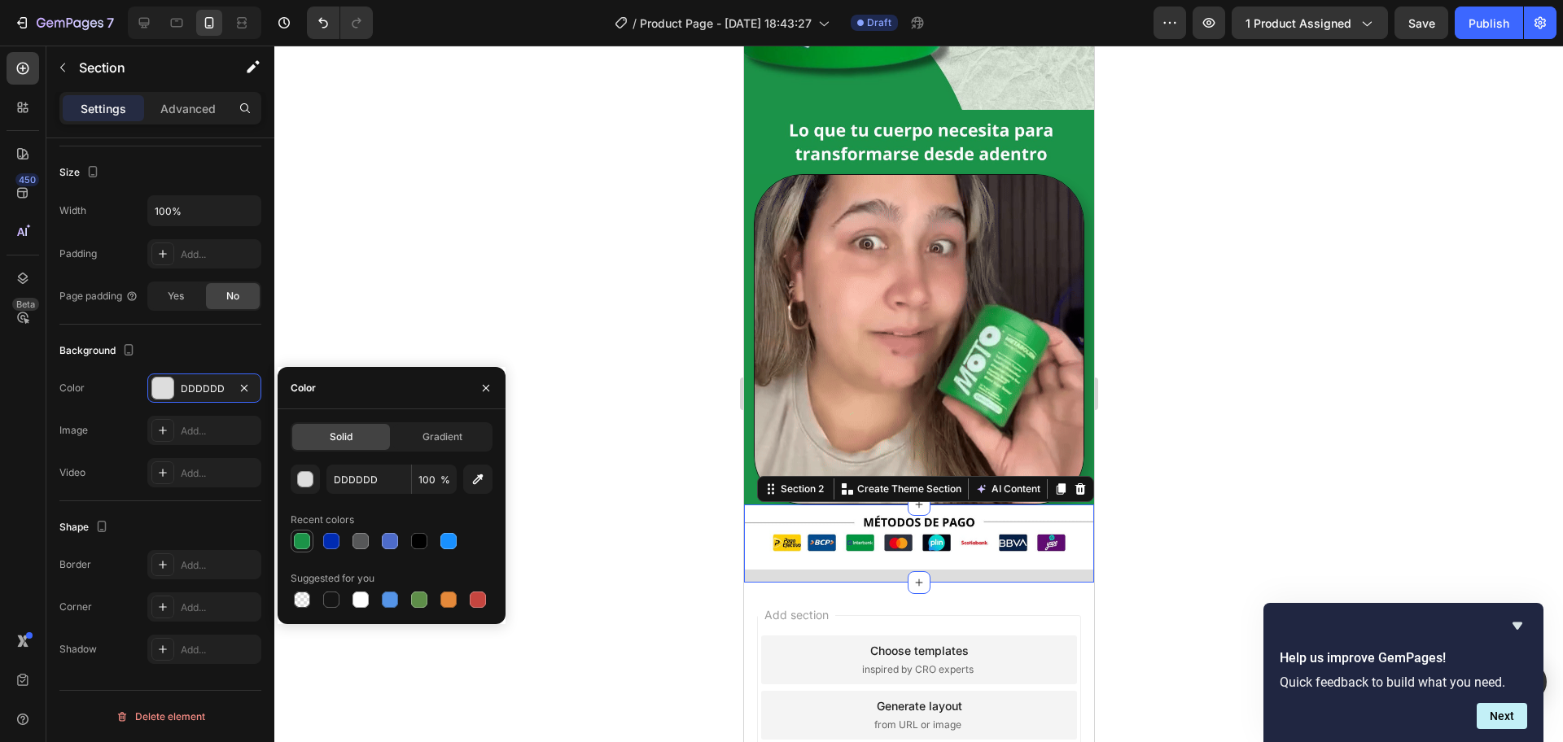
click at [306, 544] on div at bounding box center [302, 541] width 16 height 16
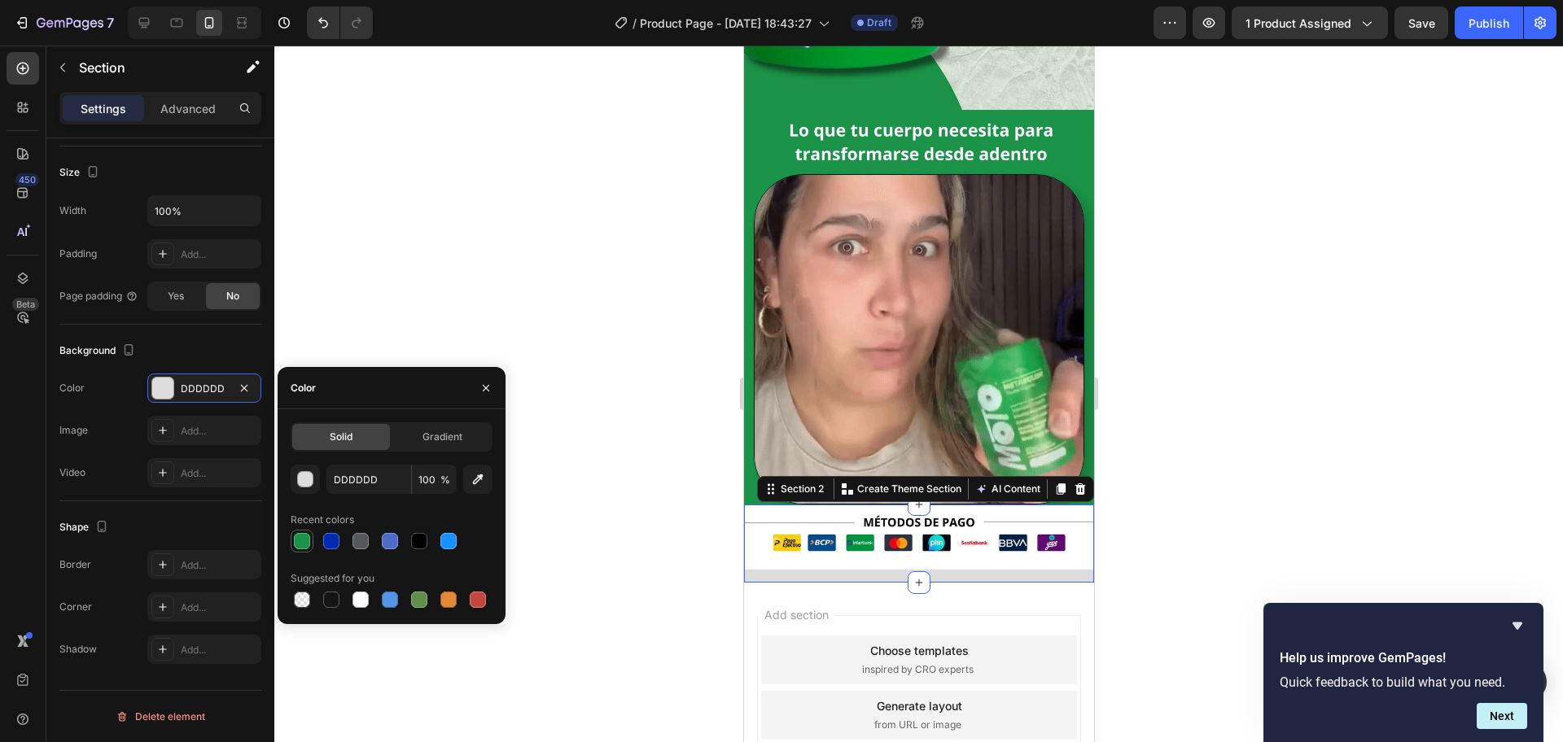
type input "1B9348"
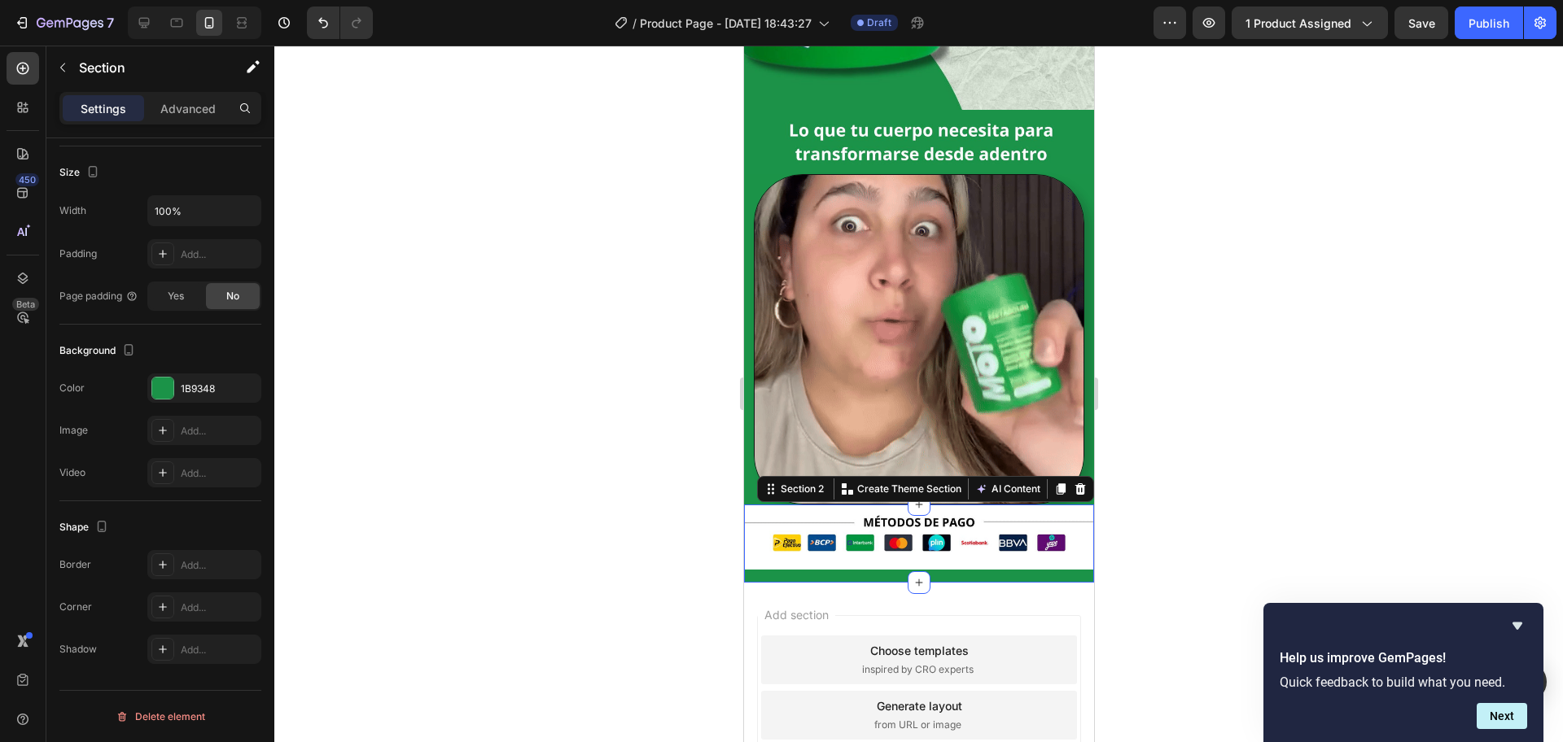
click at [1116, 495] on div at bounding box center [918, 394] width 1288 height 697
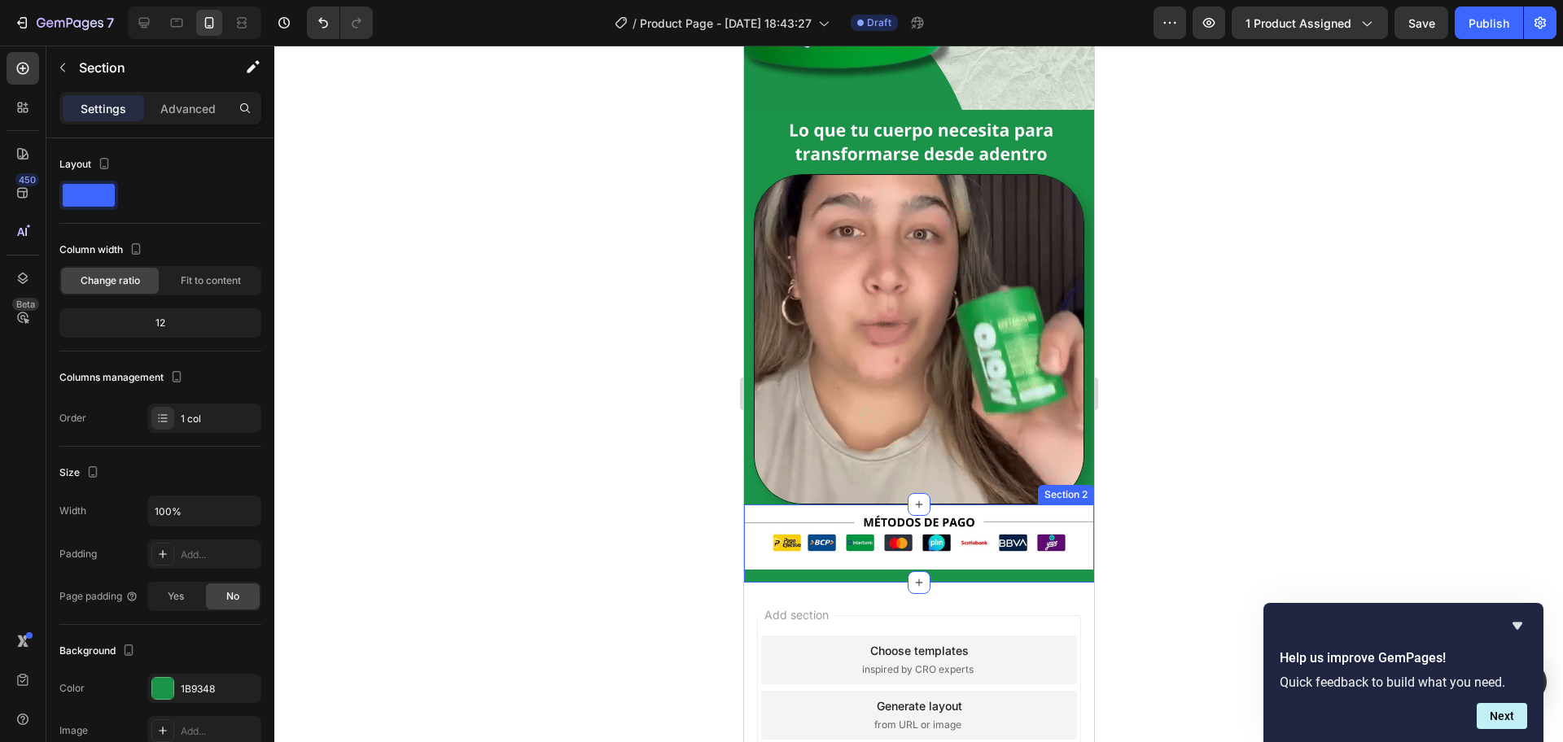
click at [984, 533] on div "Image Row" at bounding box center [918, 544] width 350 height 78
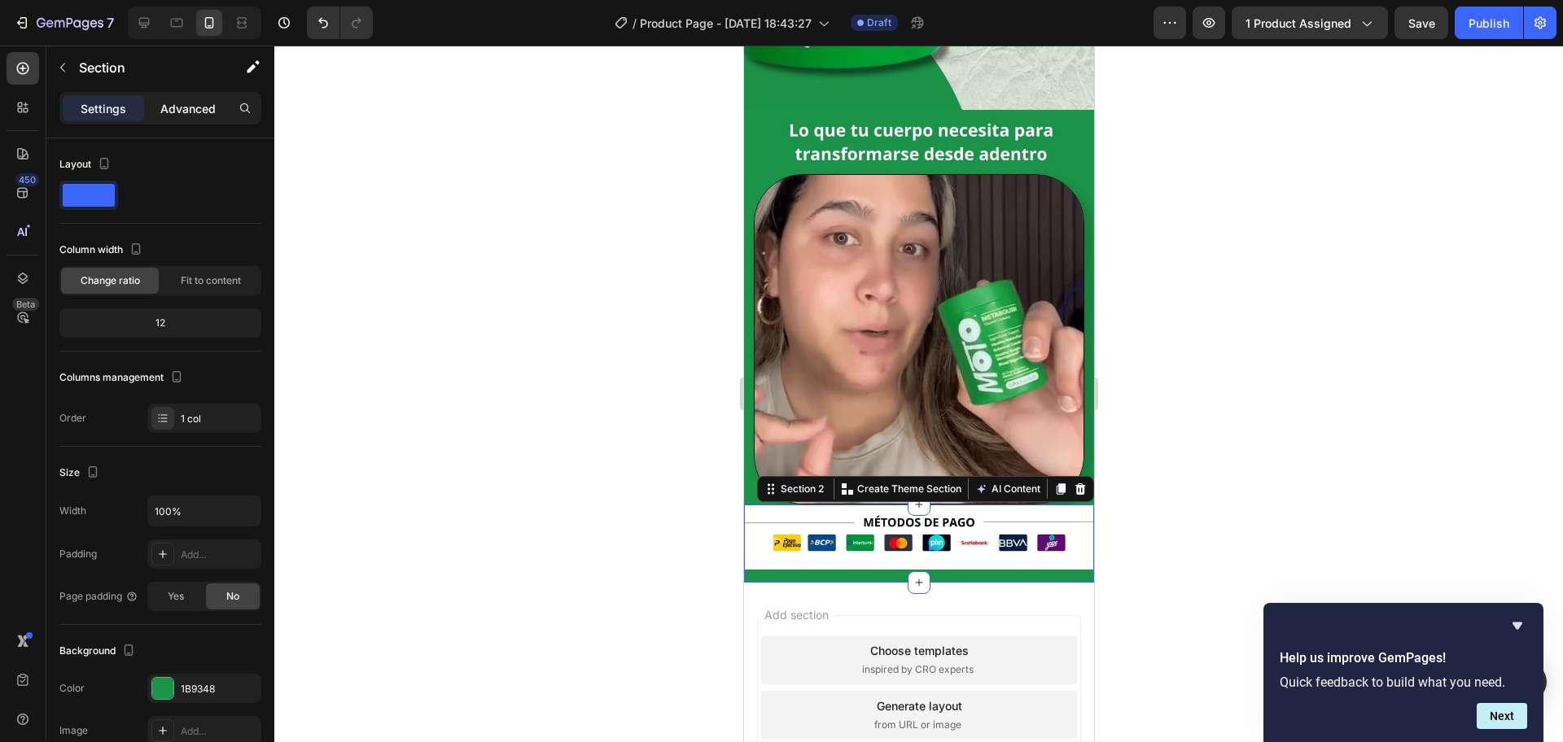
click at [167, 98] on div "Advanced" at bounding box center [187, 108] width 81 height 26
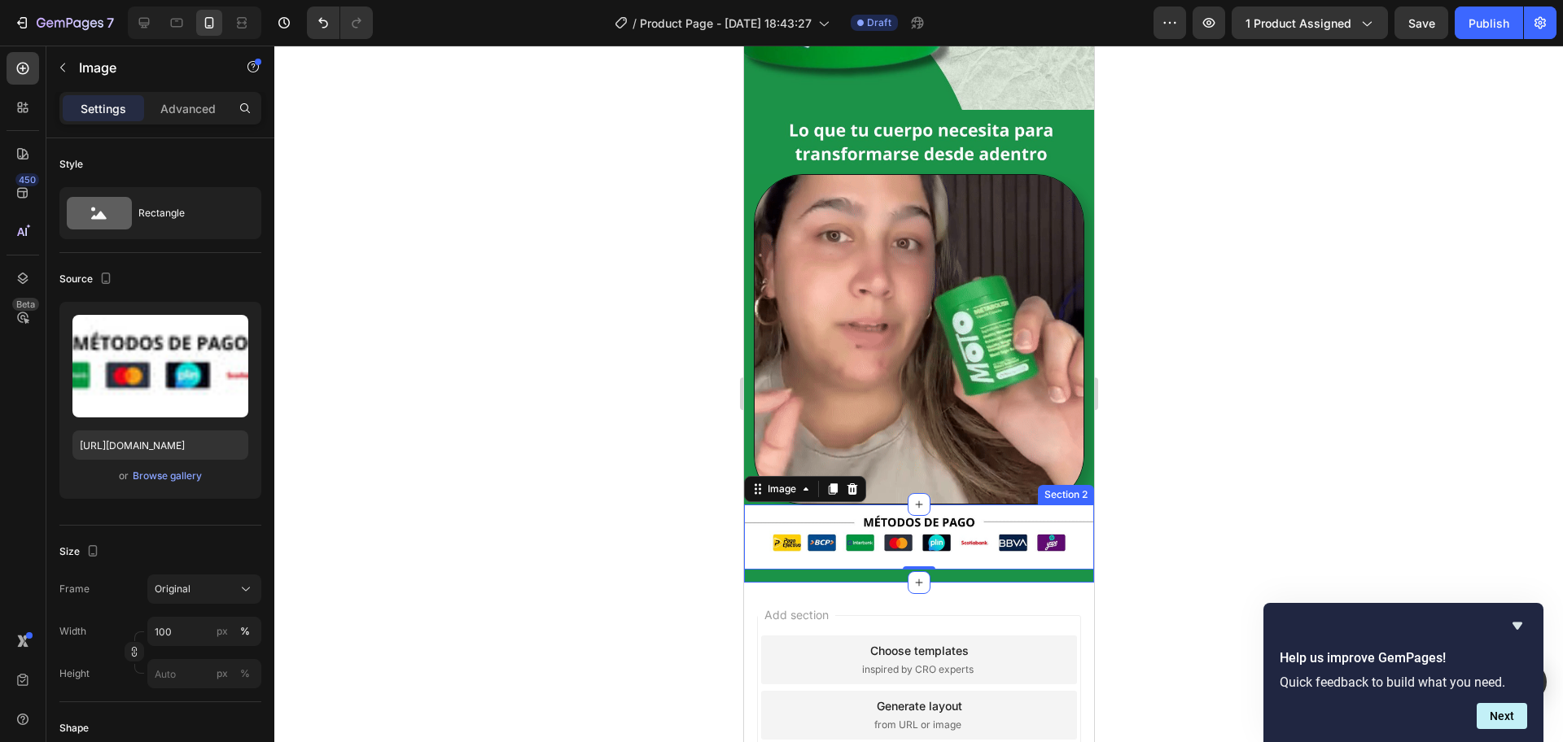
click at [772, 531] on div "Image 0 Row" at bounding box center [918, 544] width 350 height 78
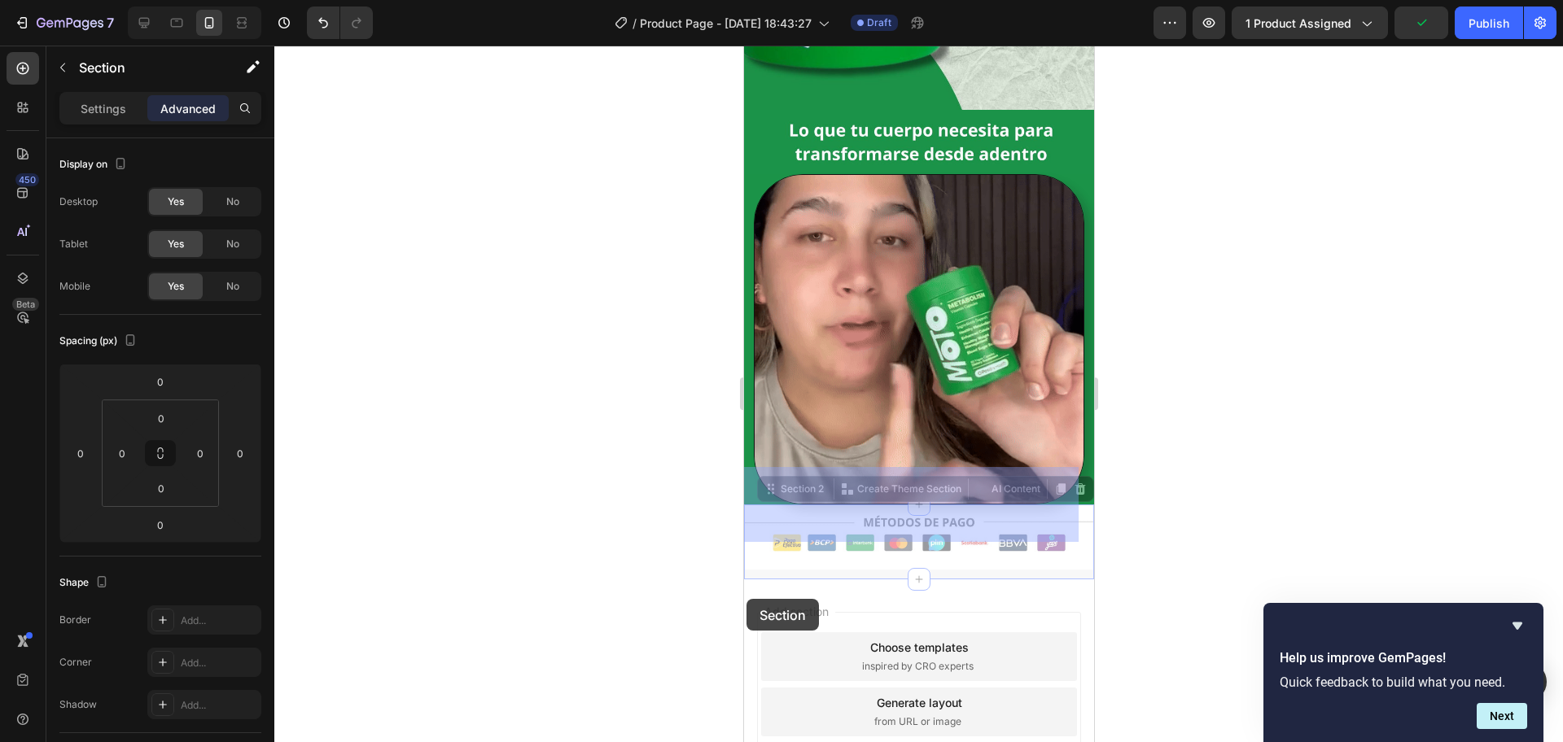
drag, startPoint x: 771, startPoint y: 536, endPoint x: 745, endPoint y: 601, distance: 69.4
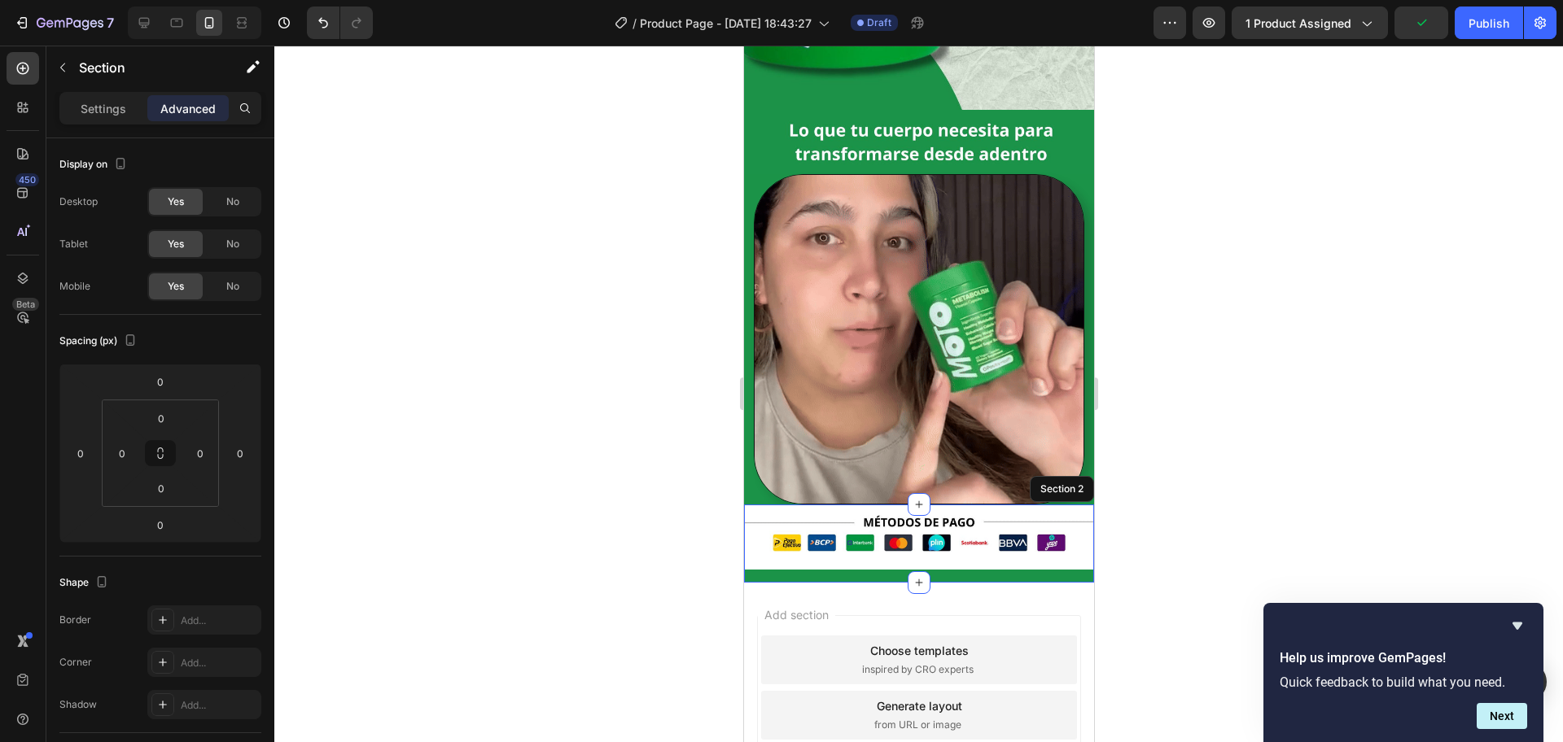
click at [930, 534] on div "Image Row" at bounding box center [918, 544] width 350 height 78
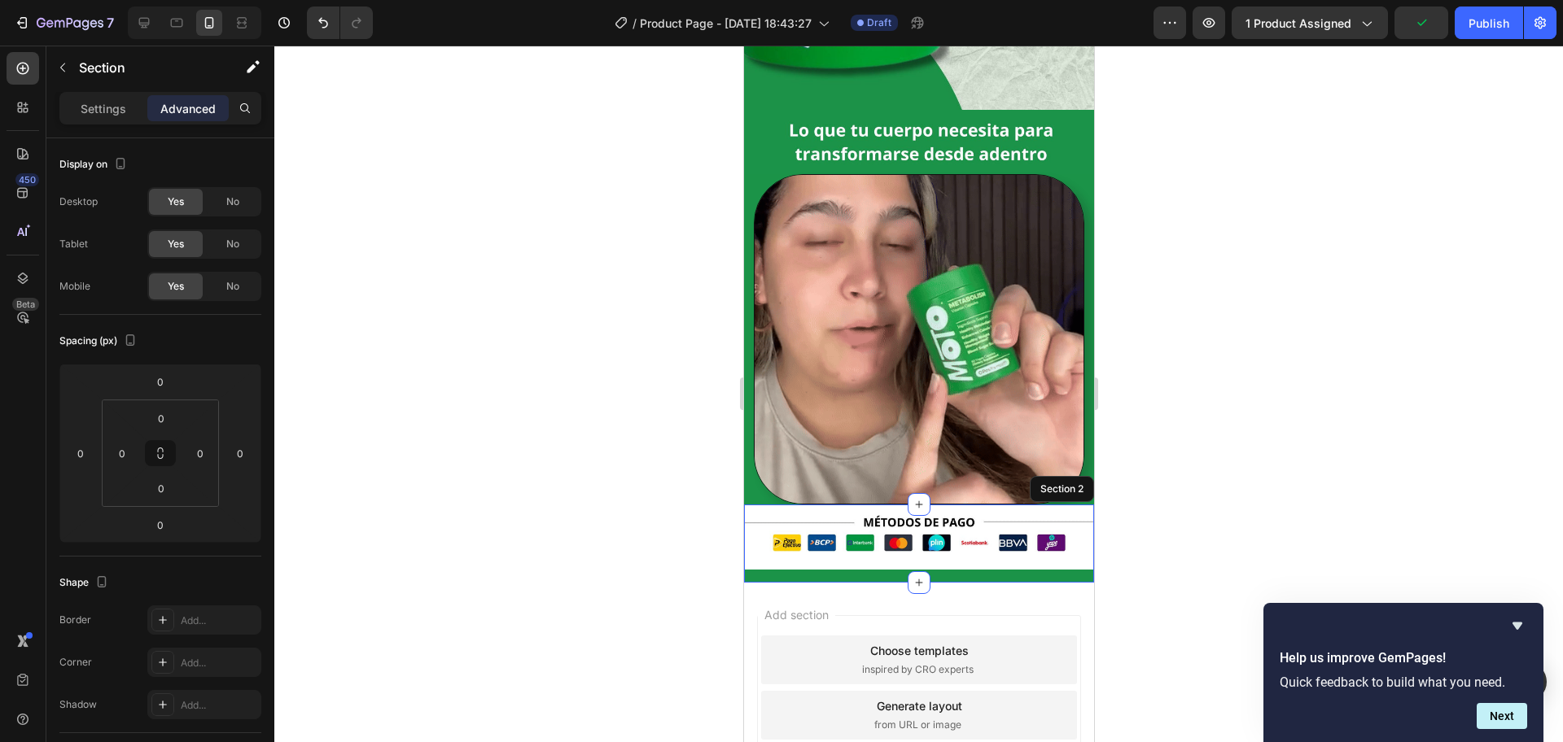
click at [960, 540] on div "Image Row" at bounding box center [918, 544] width 350 height 78
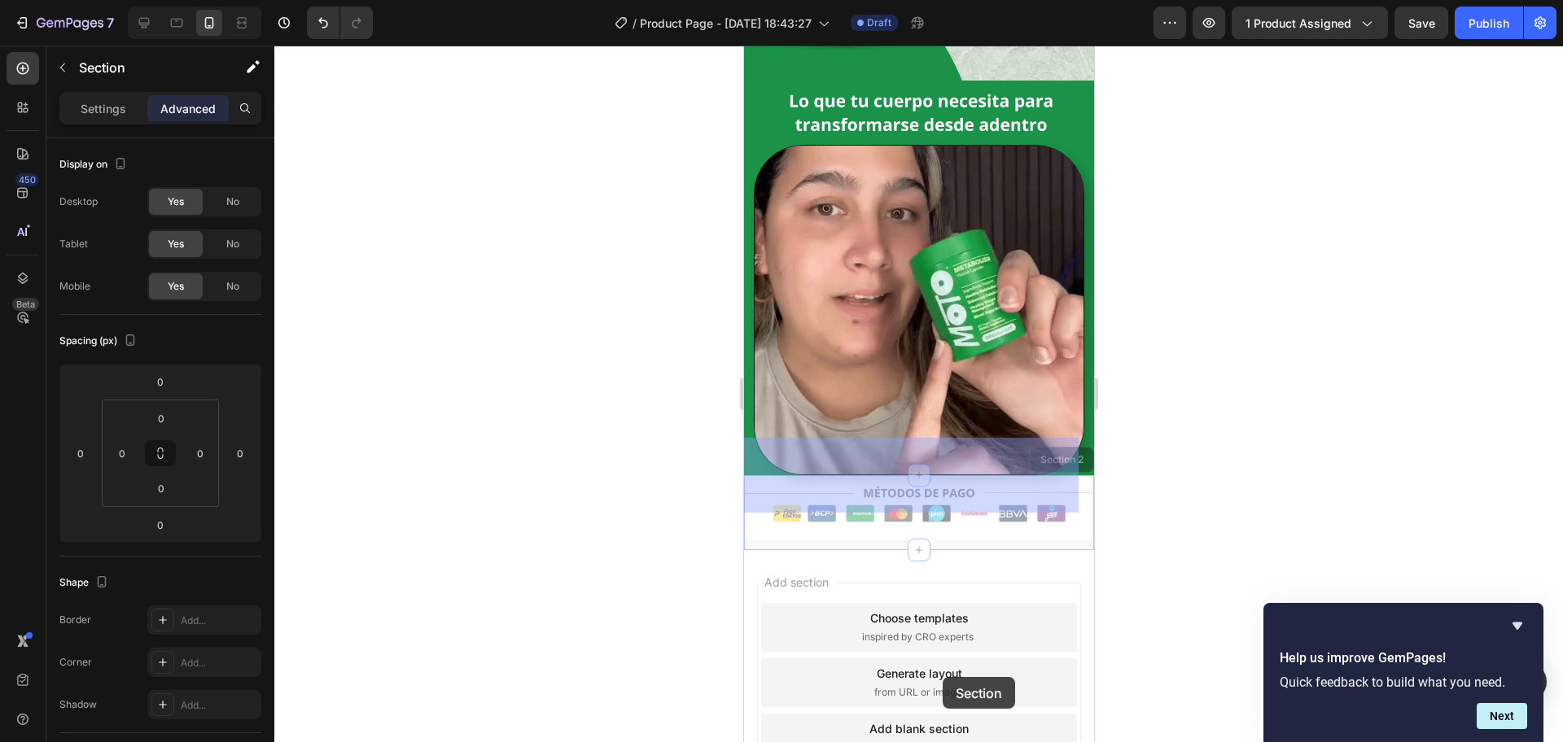
drag, startPoint x: 960, startPoint y: 540, endPoint x: 931, endPoint y: 680, distance: 143.7
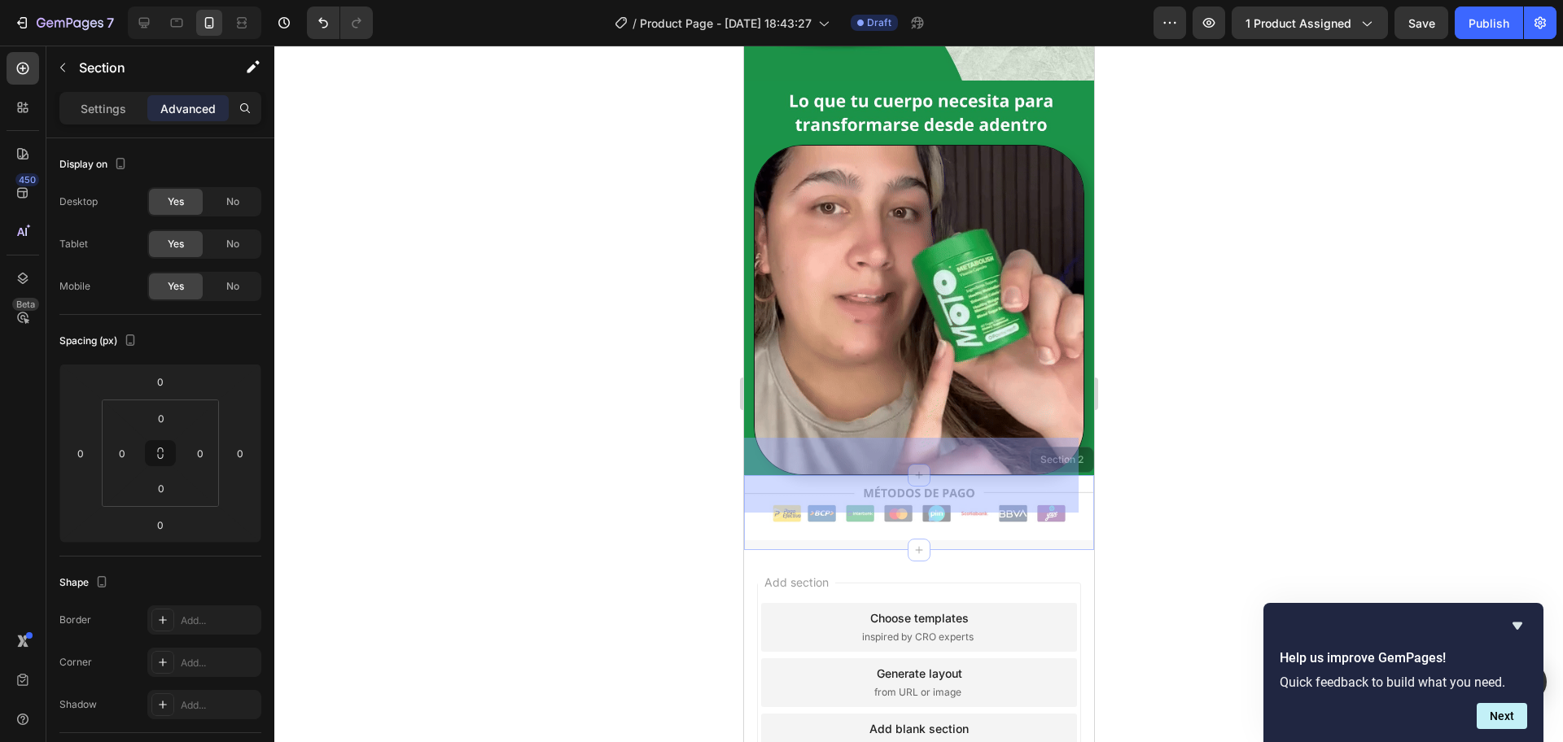
scroll to position [441, 0]
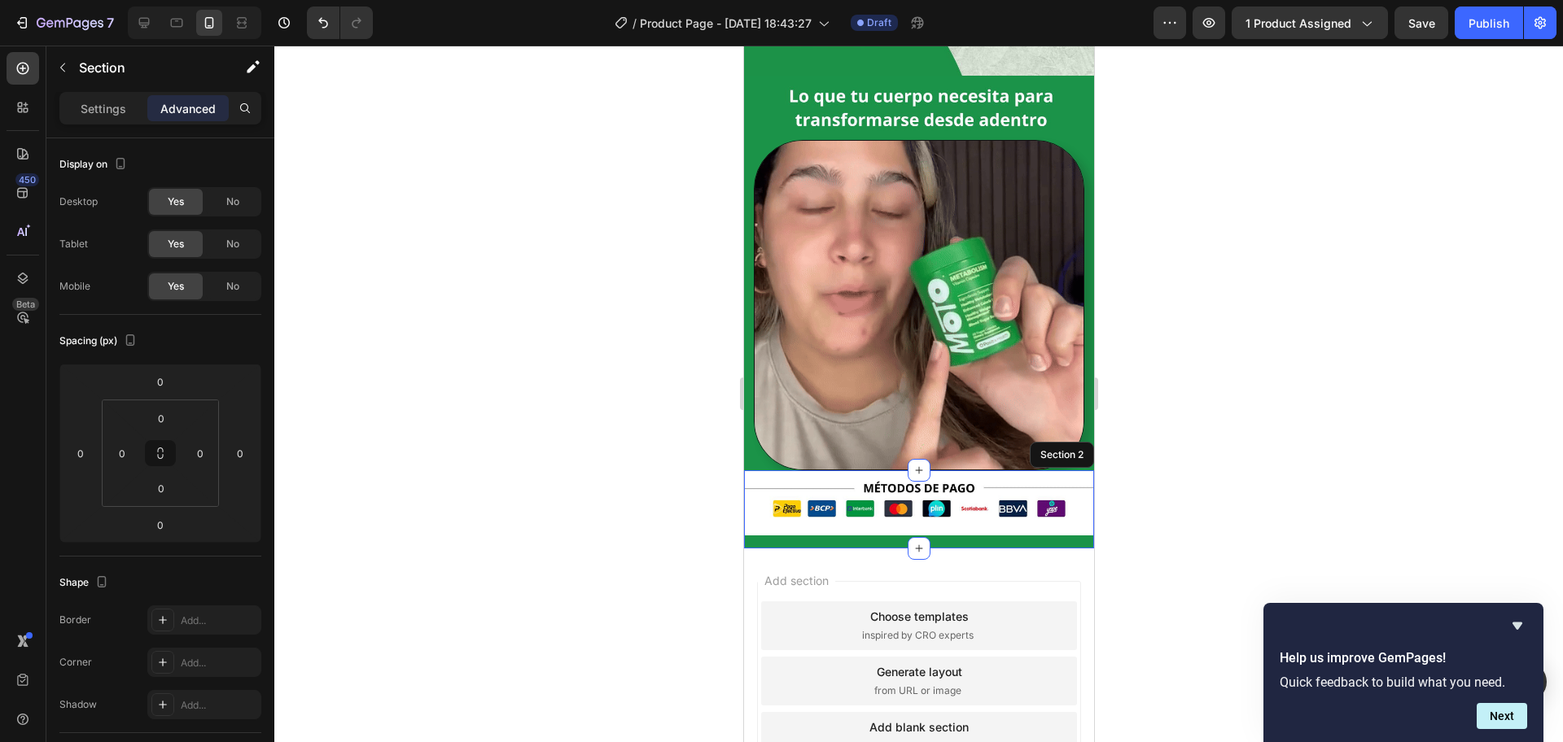
click at [970, 503] on div "Image Row" at bounding box center [918, 509] width 350 height 78
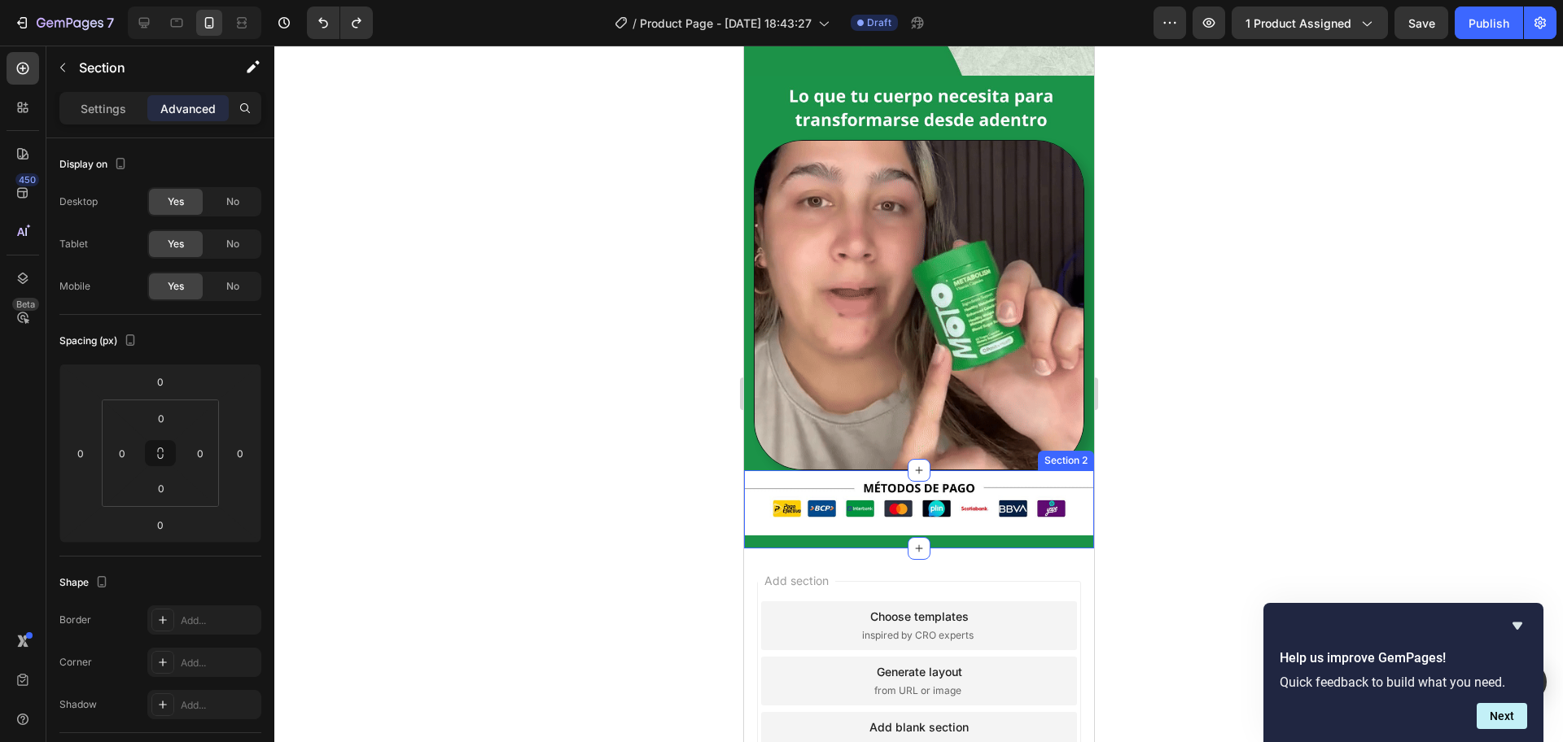
click at [994, 505] on div "Image Row" at bounding box center [918, 509] width 350 height 78
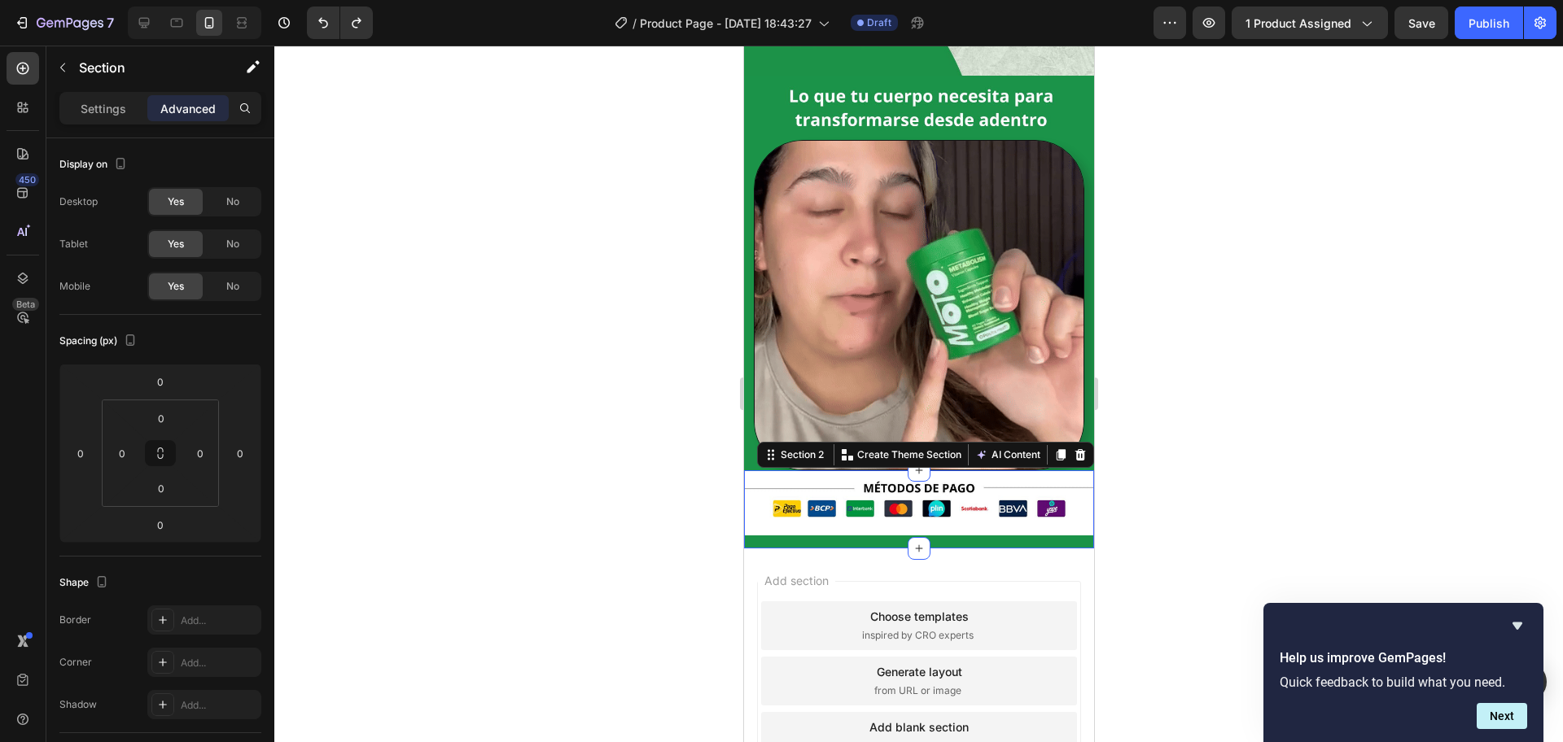
click at [979, 503] on div "Image Row" at bounding box center [918, 509] width 350 height 78
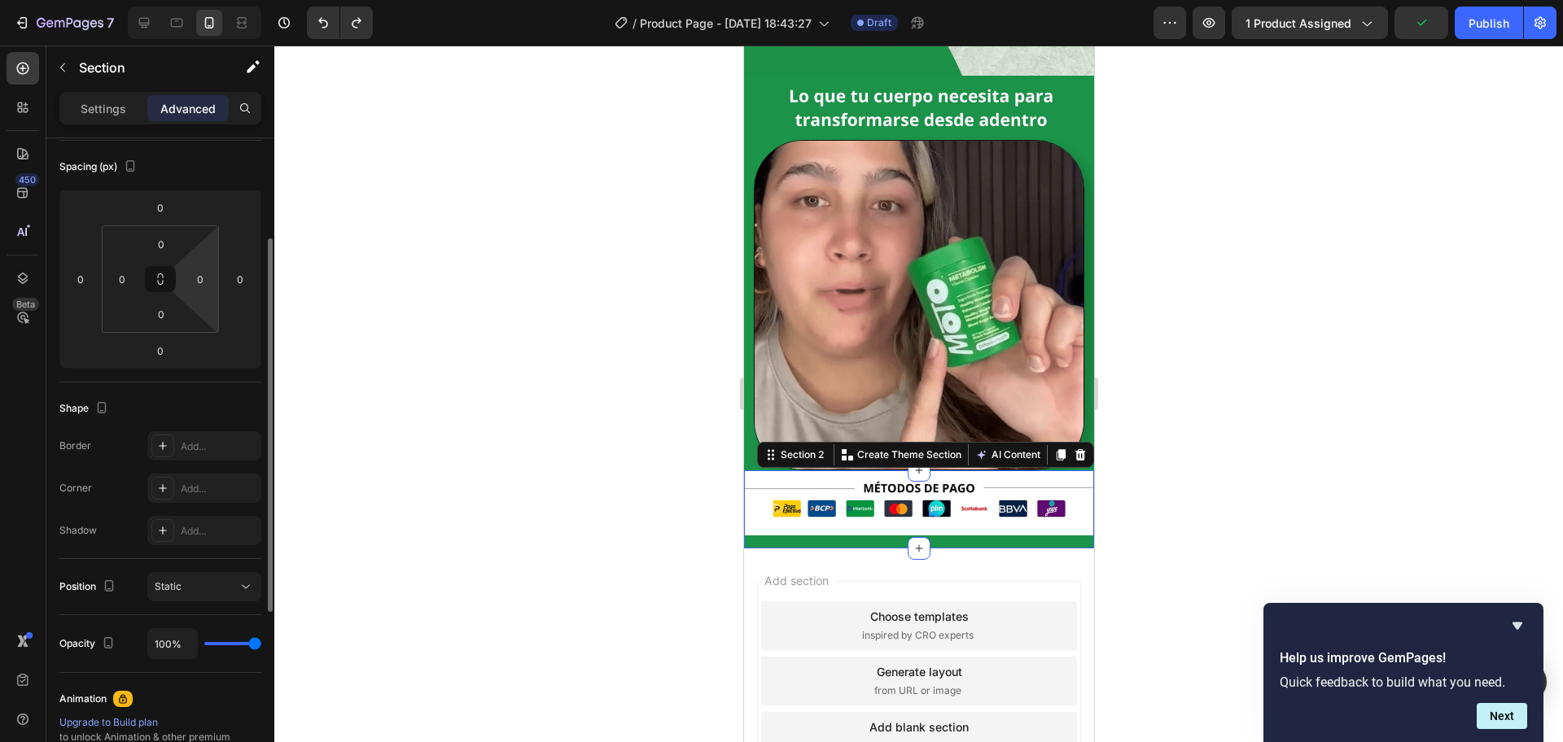
scroll to position [0, 0]
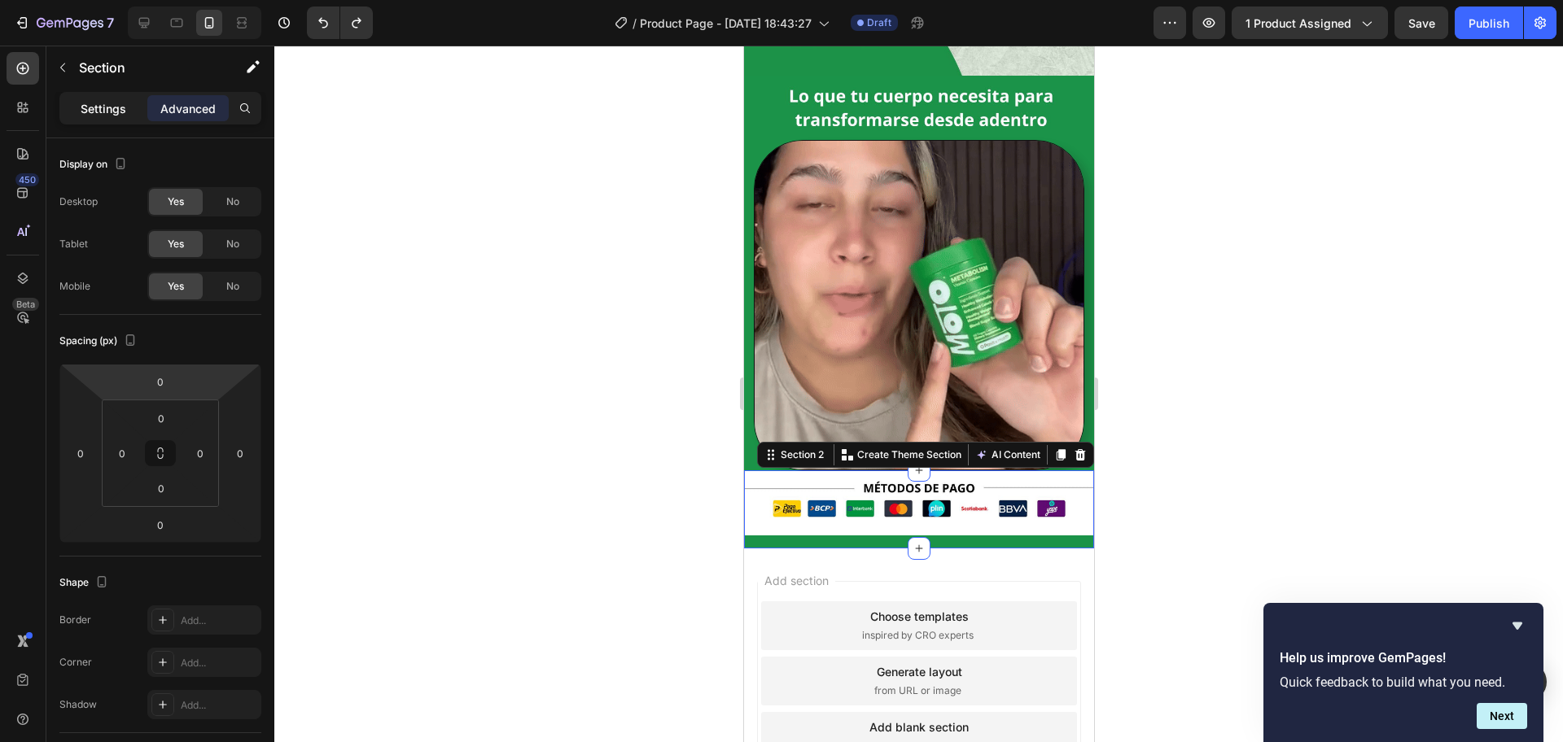
click at [95, 101] on p "Settings" at bounding box center [104, 108] width 46 height 17
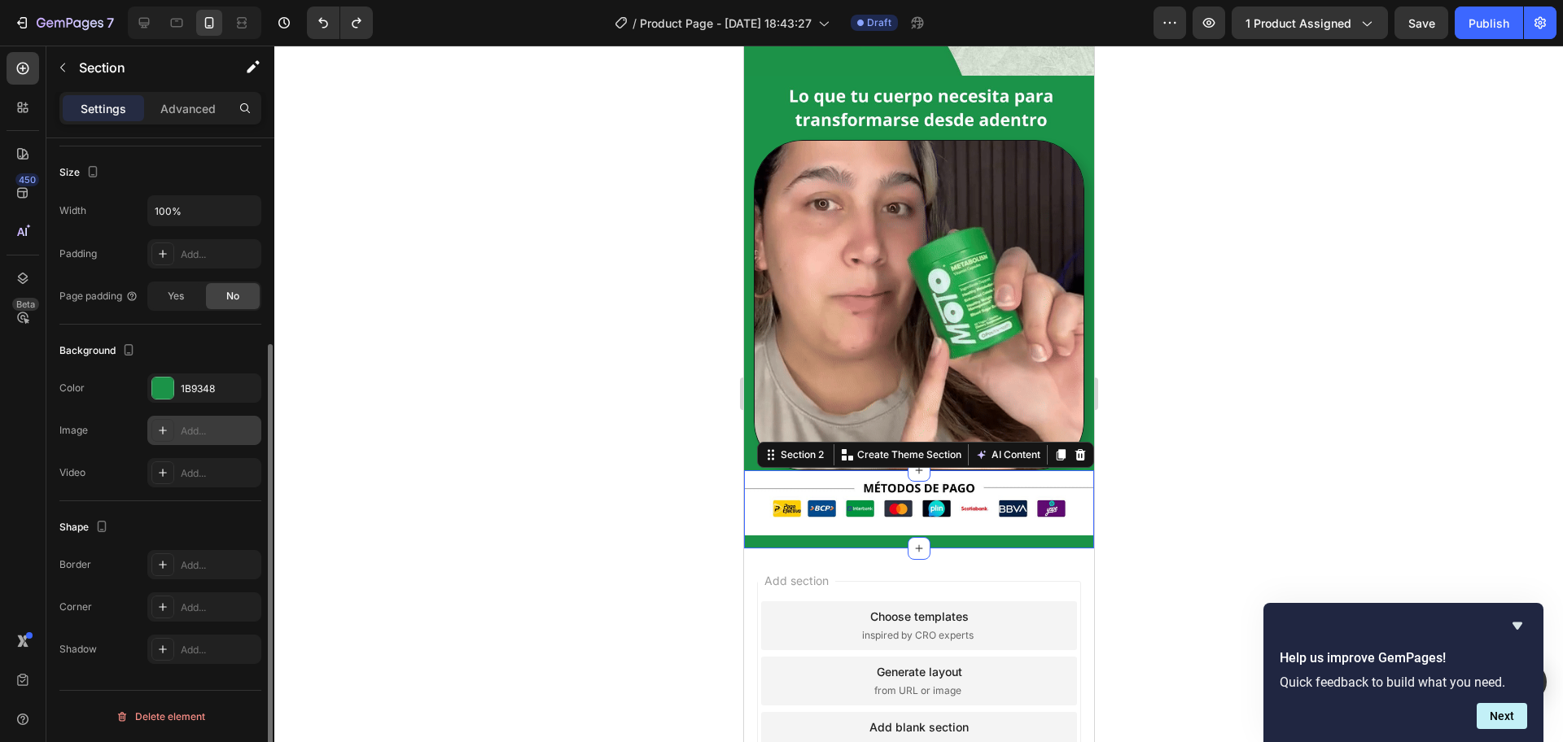
scroll to position [199, 0]
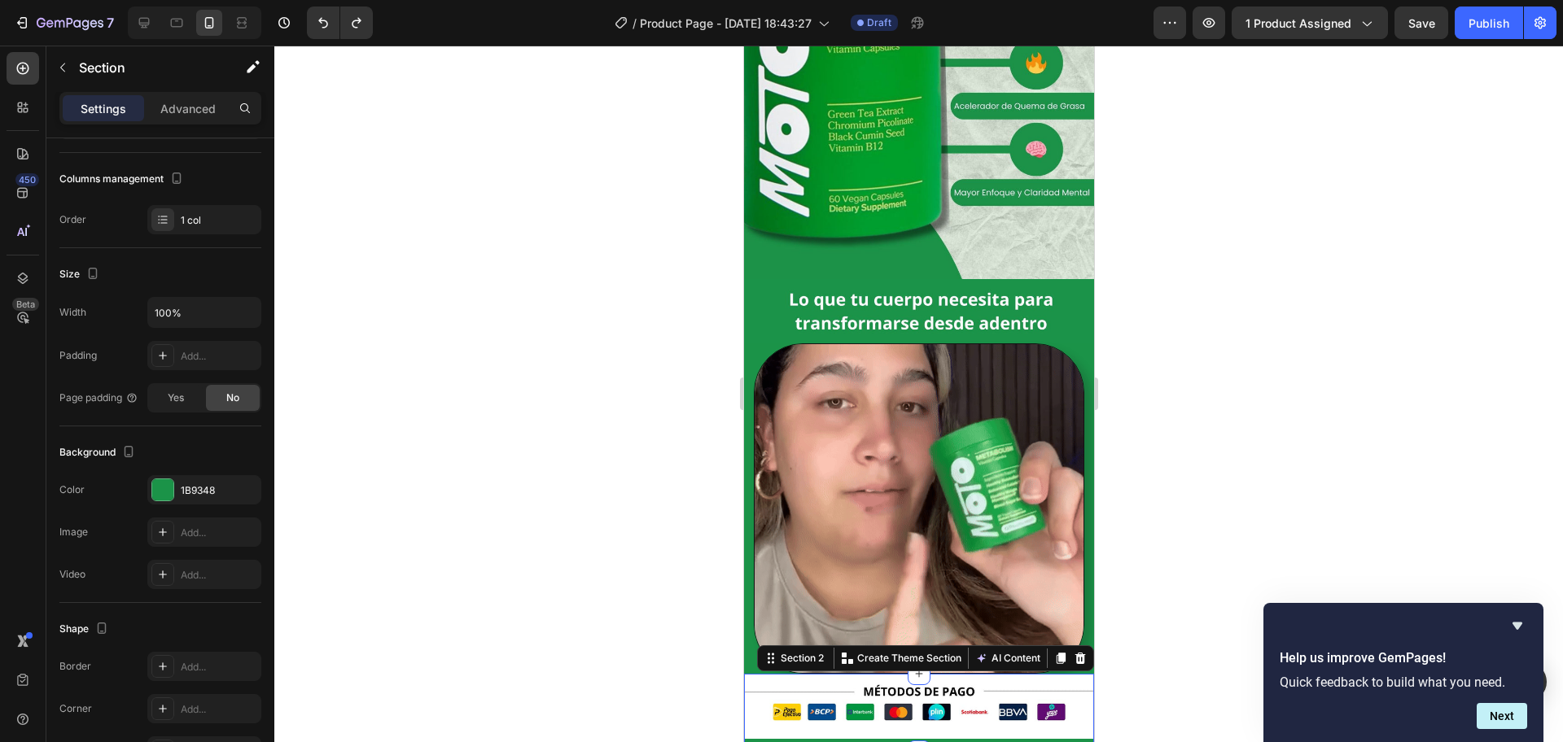
click at [1173, 507] on div at bounding box center [918, 394] width 1288 height 697
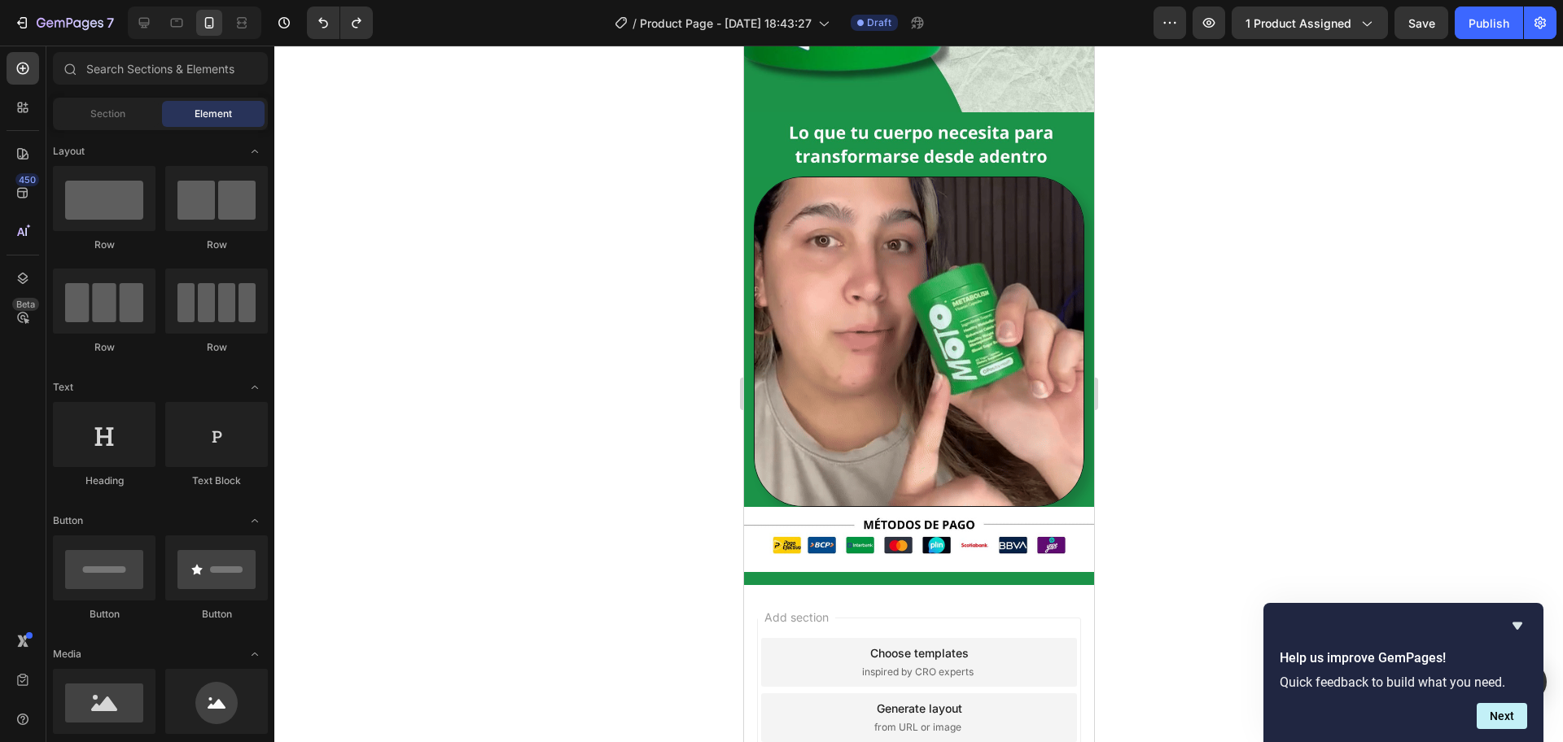
scroll to position [441, 0]
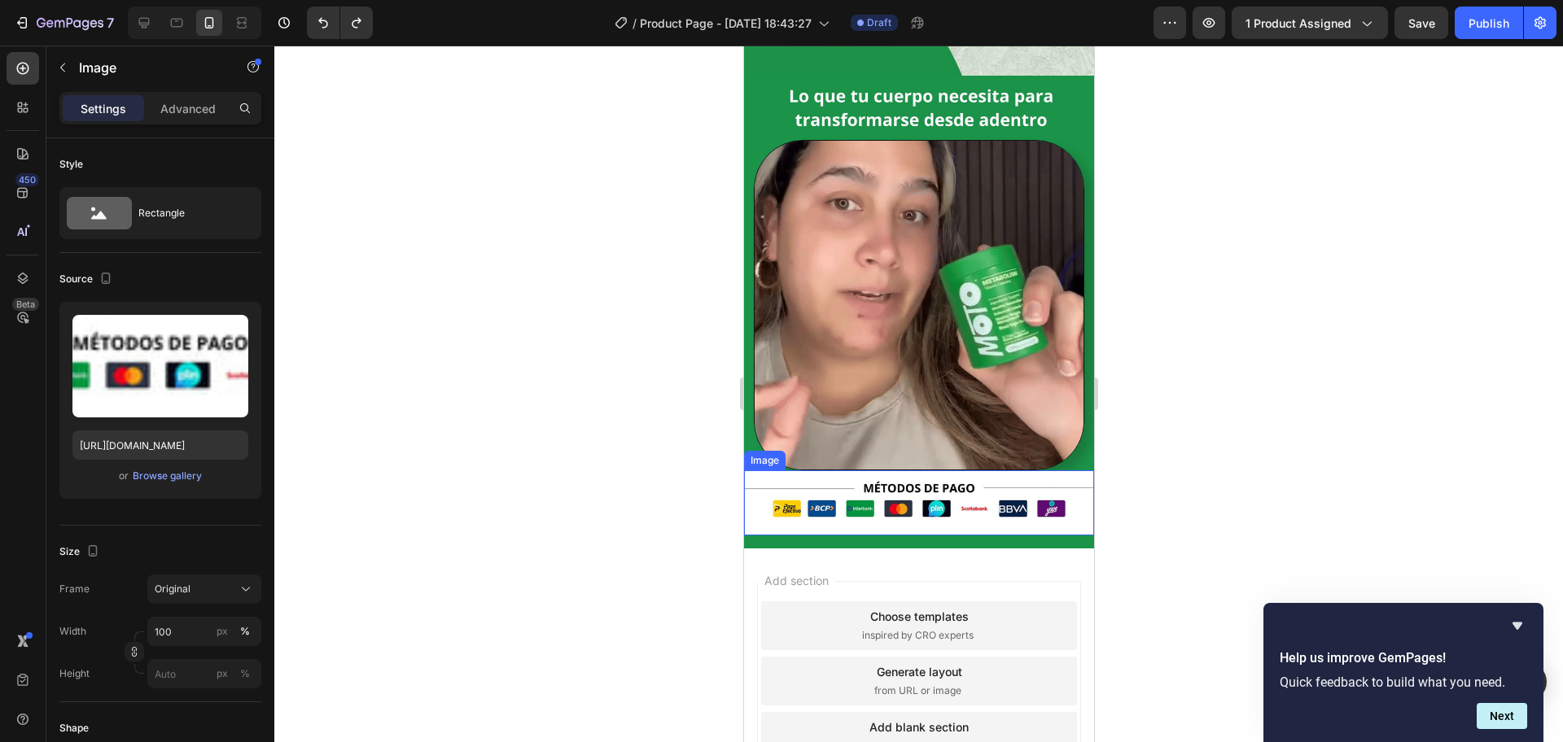
click at [965, 470] on img at bounding box center [918, 502] width 350 height 65
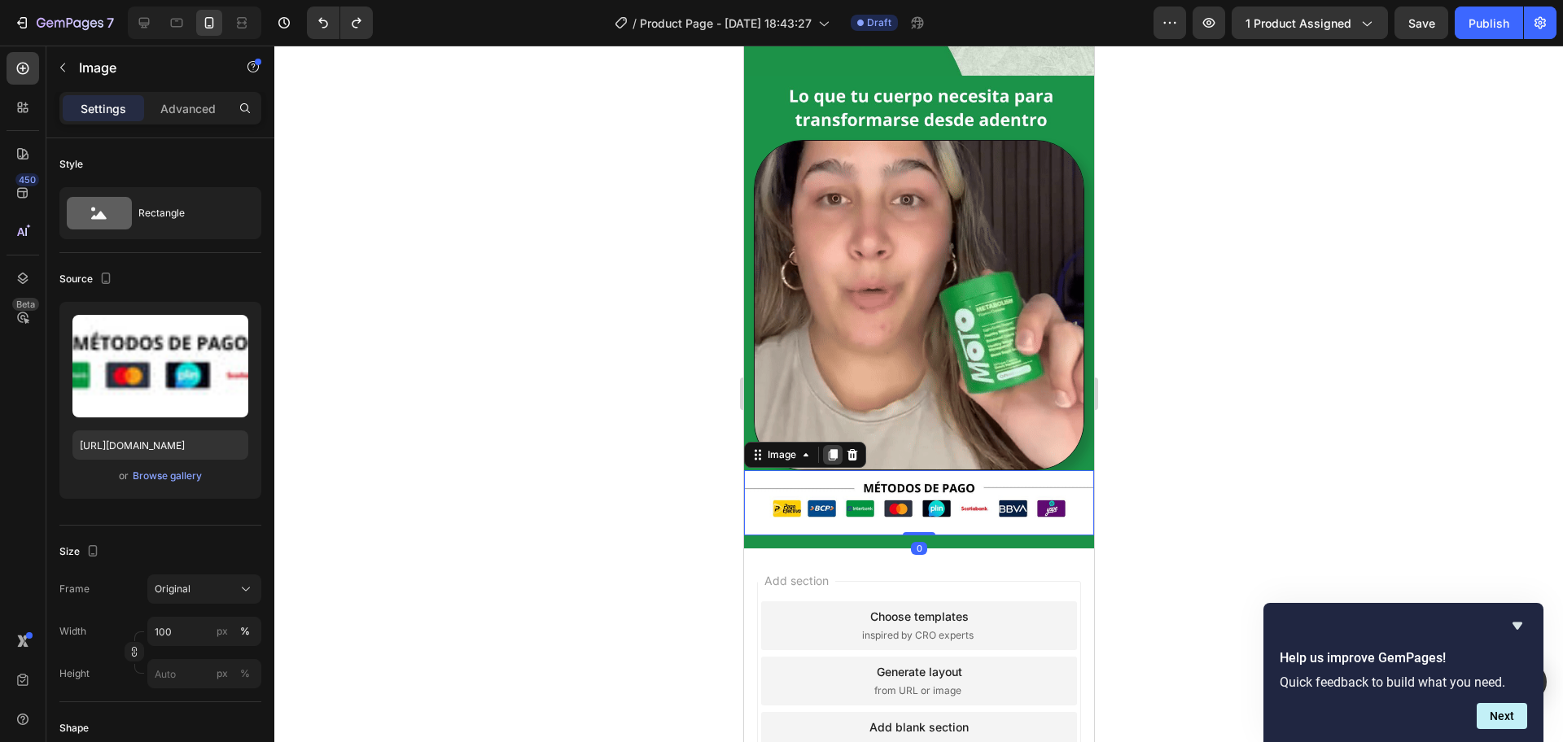
click at [834, 449] on icon at bounding box center [832, 454] width 9 height 11
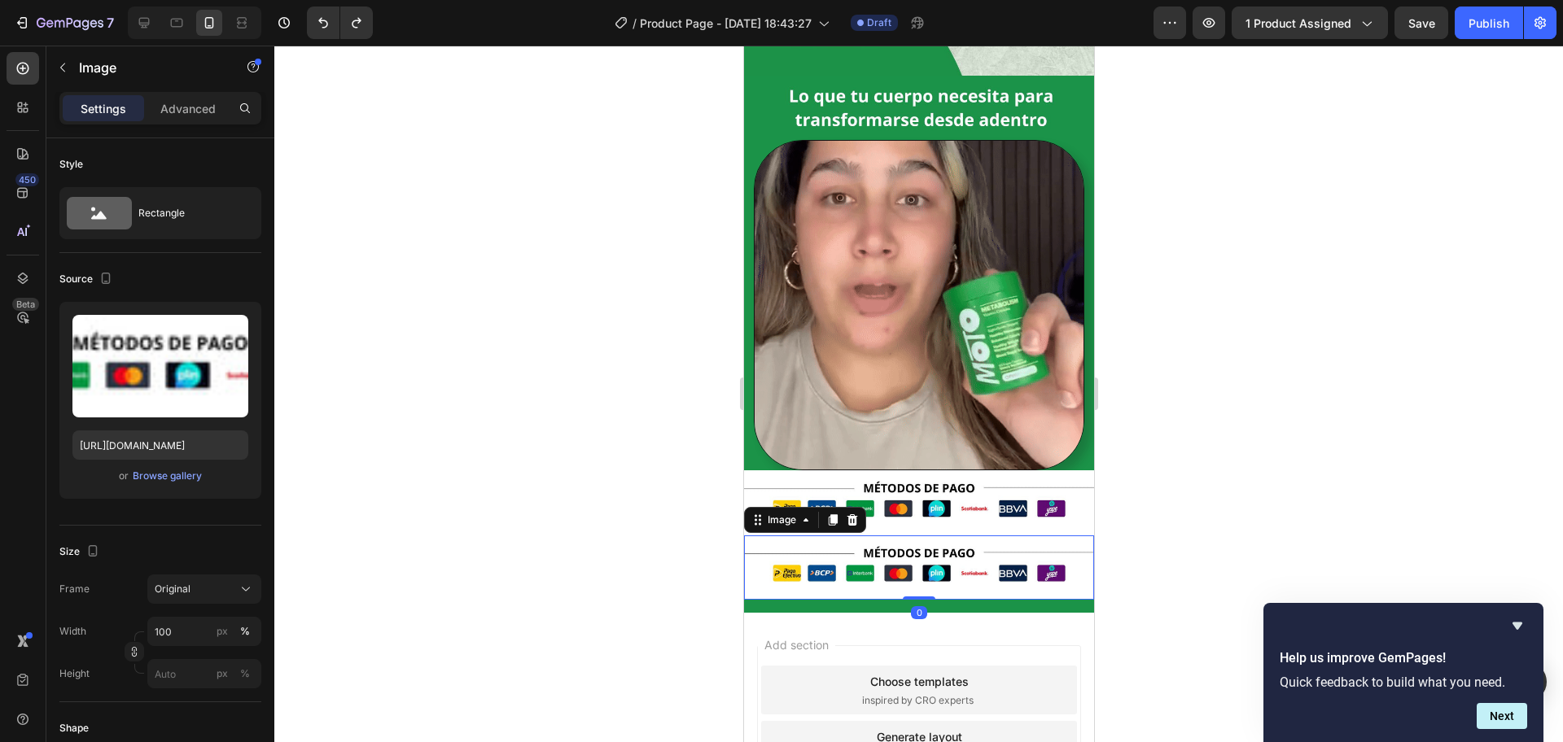
scroll to position [199, 0]
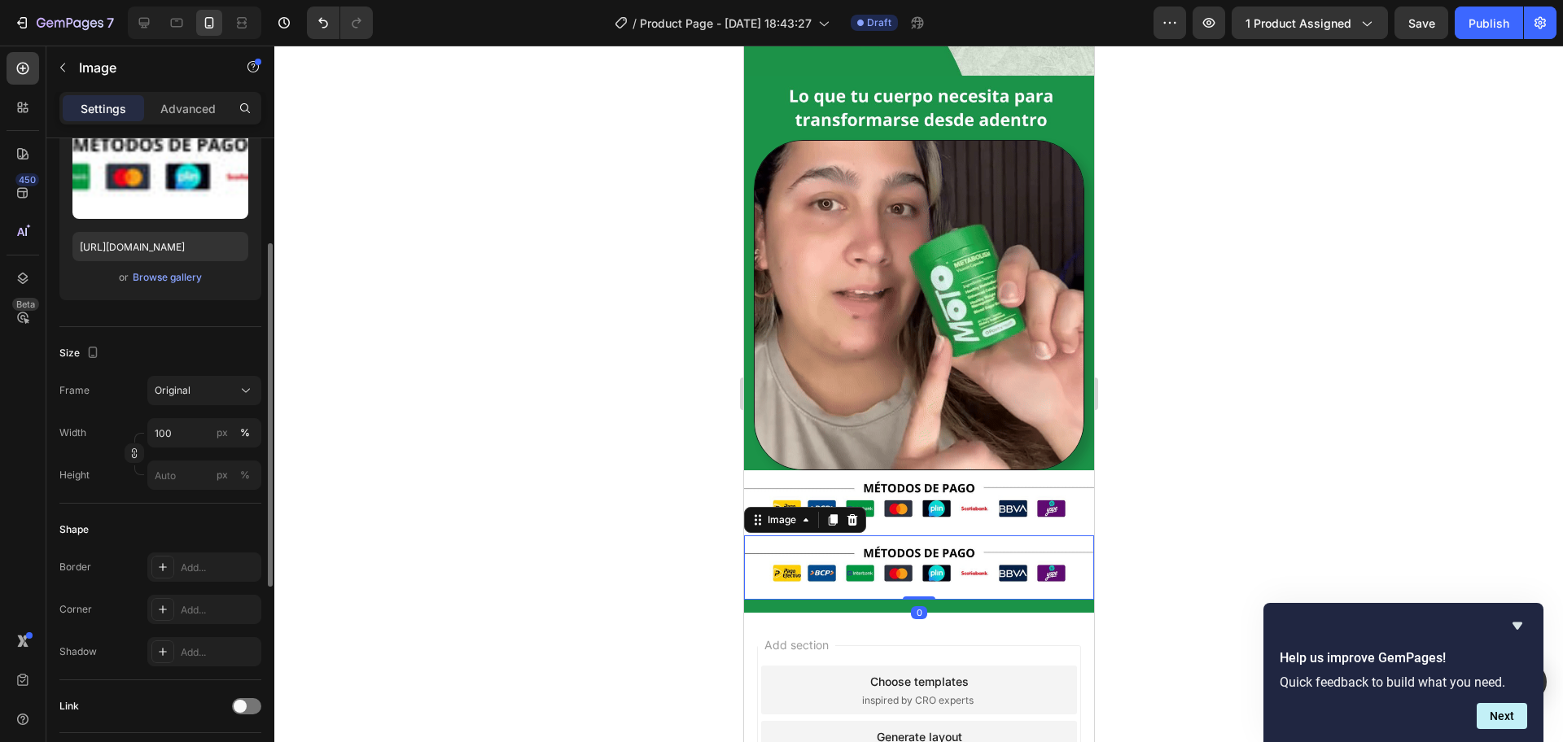
click at [976, 536] on img at bounding box center [918, 568] width 350 height 65
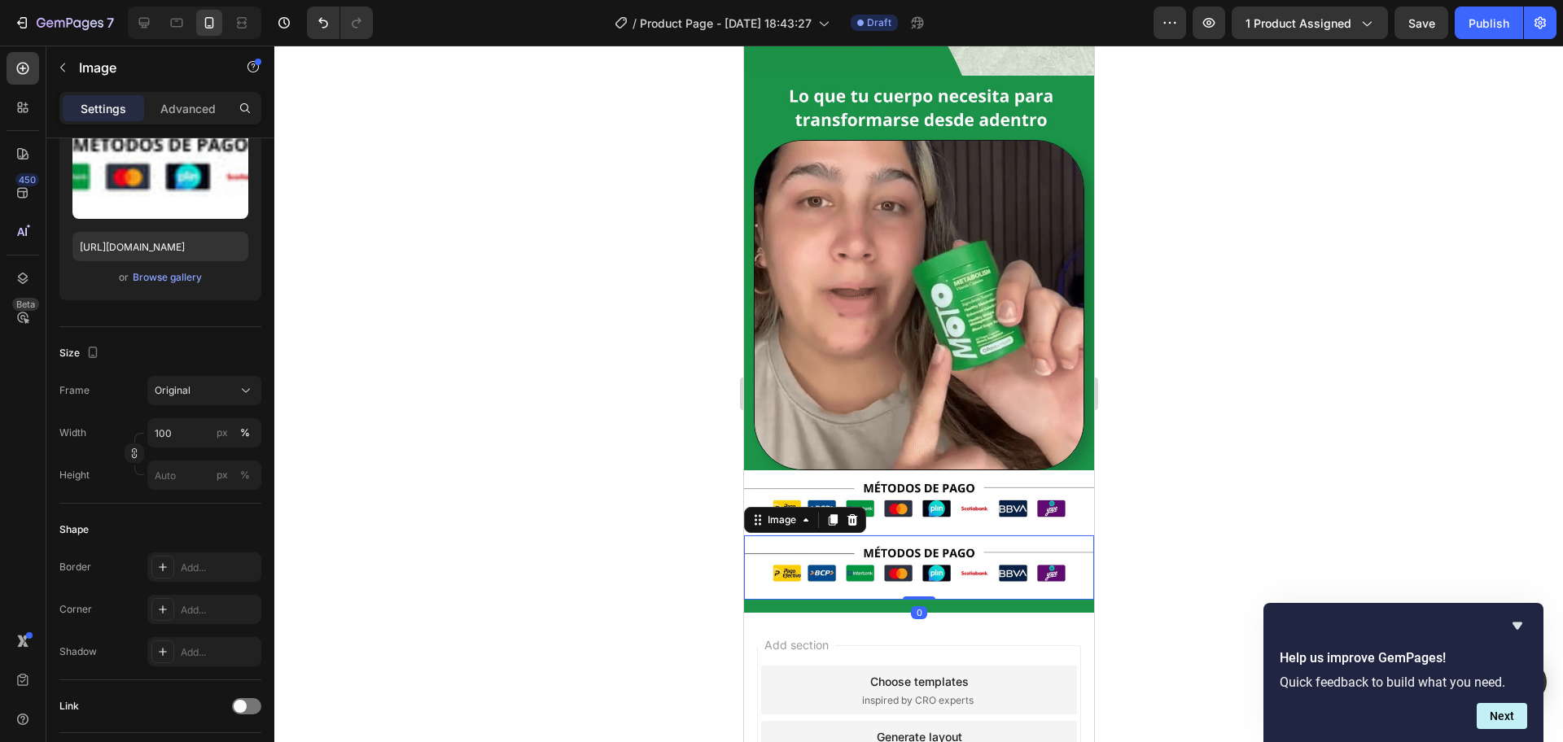
click at [969, 536] on img at bounding box center [918, 568] width 350 height 65
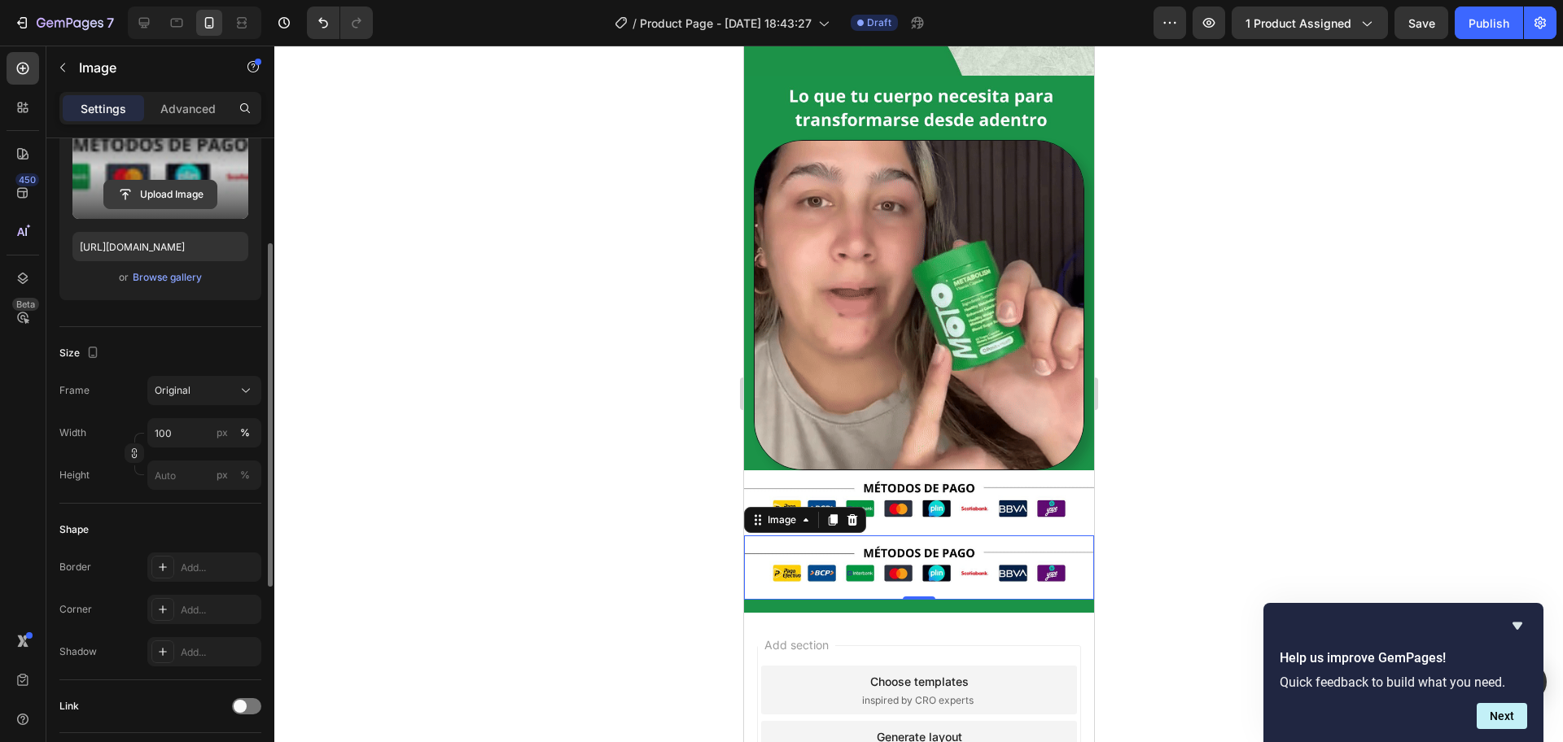
click at [161, 191] on input "file" at bounding box center [160, 195] width 112 height 28
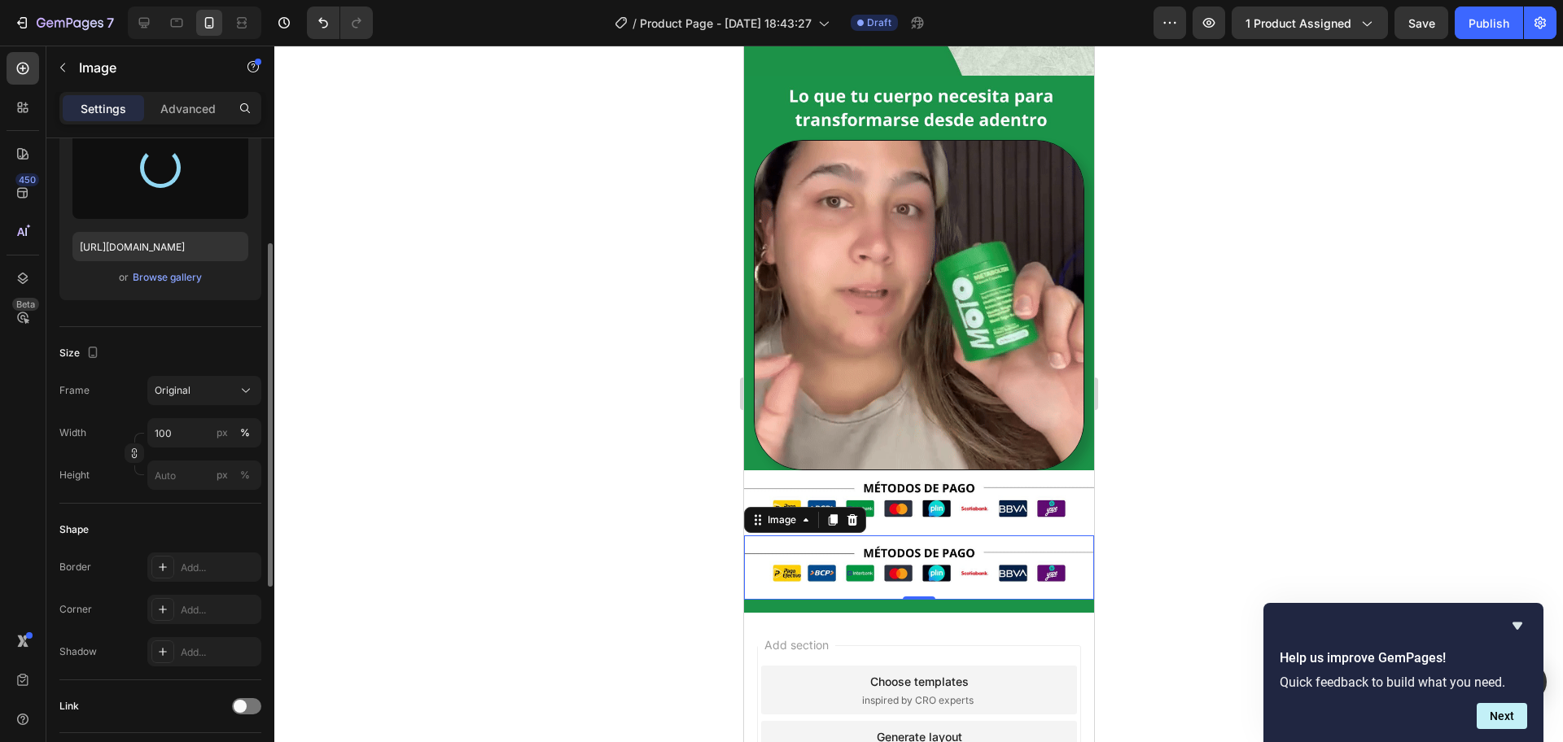
type input "[URL][DOMAIN_NAME]"
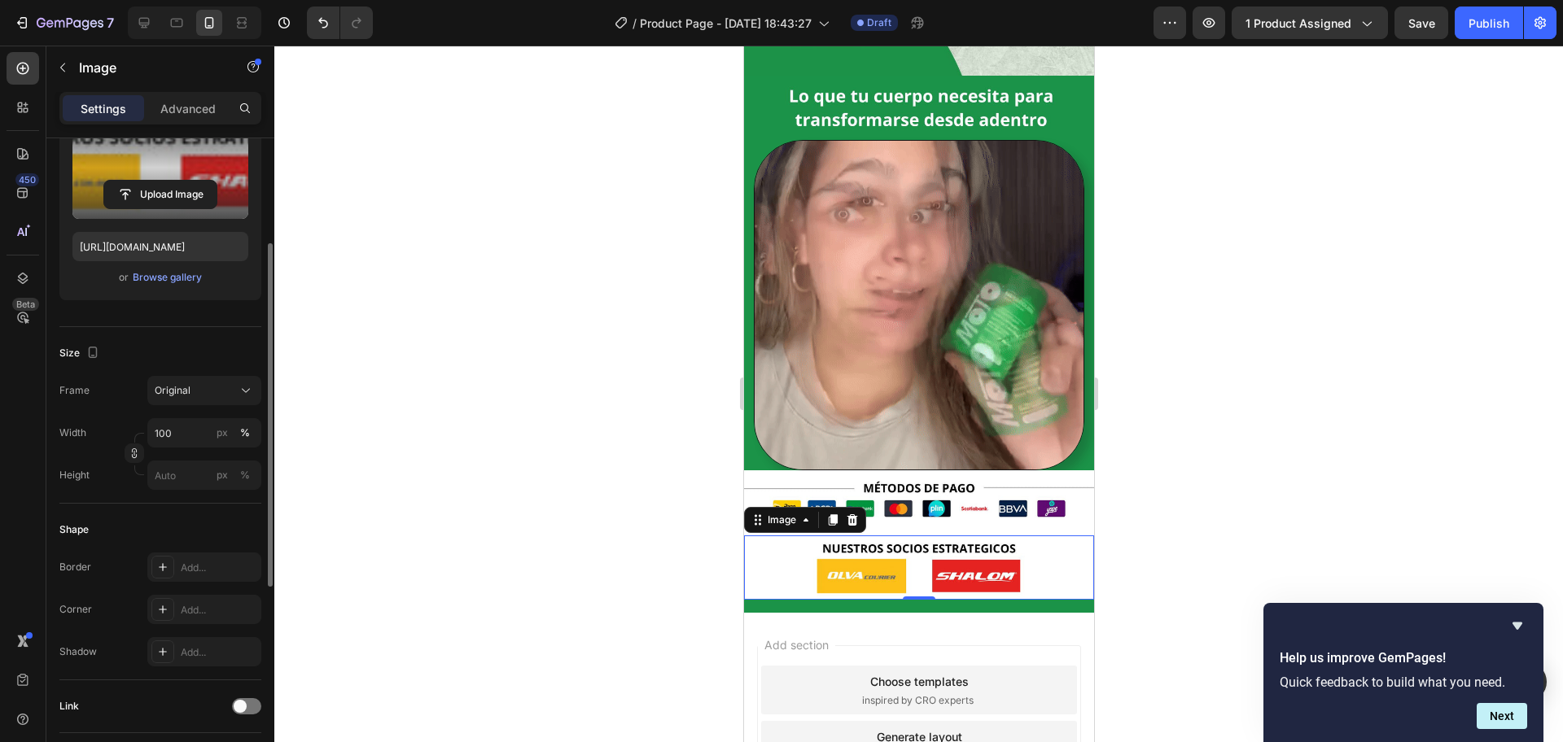
click at [1184, 444] on div at bounding box center [918, 394] width 1288 height 697
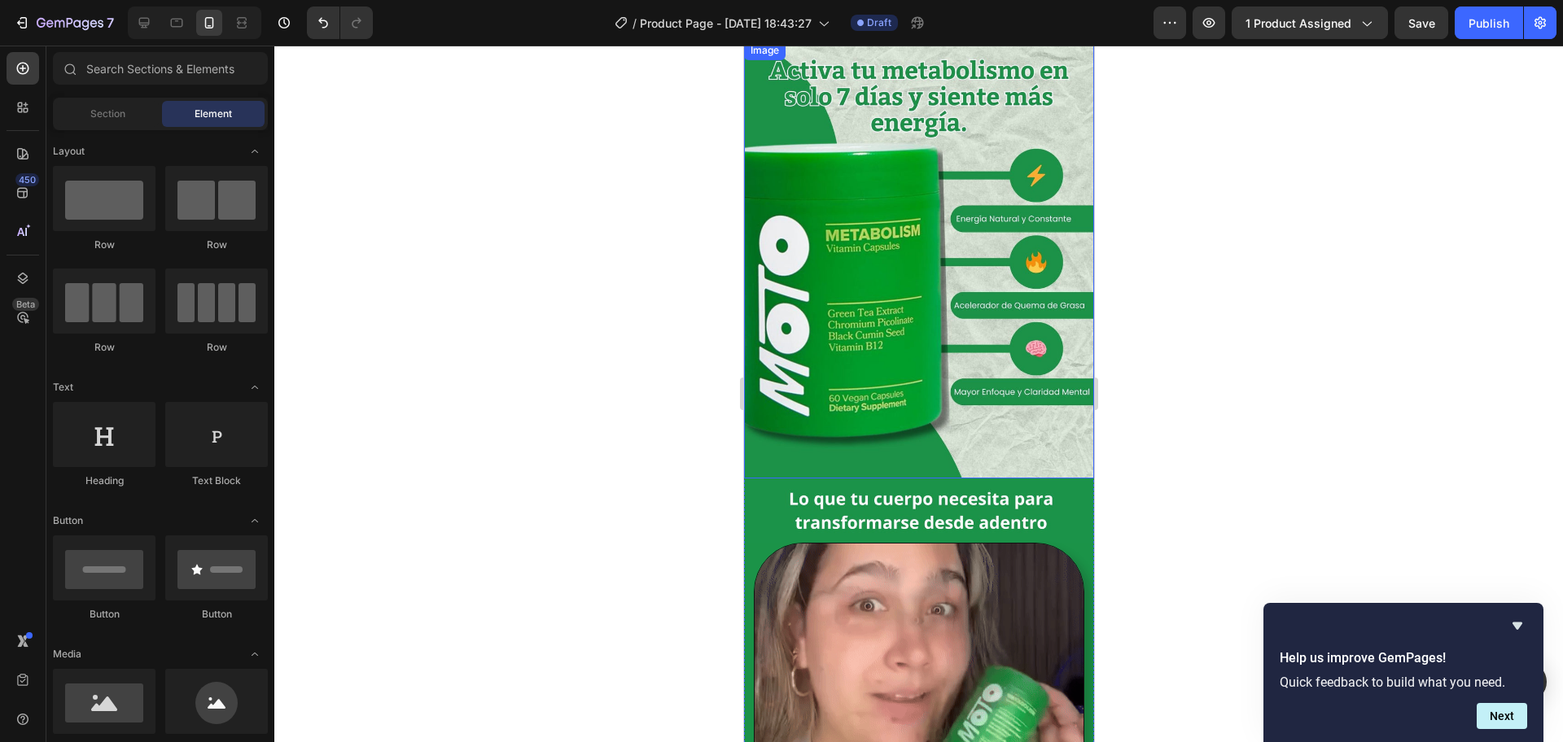
scroll to position [0, 0]
